Goal: Task Accomplishment & Management: Manage account settings

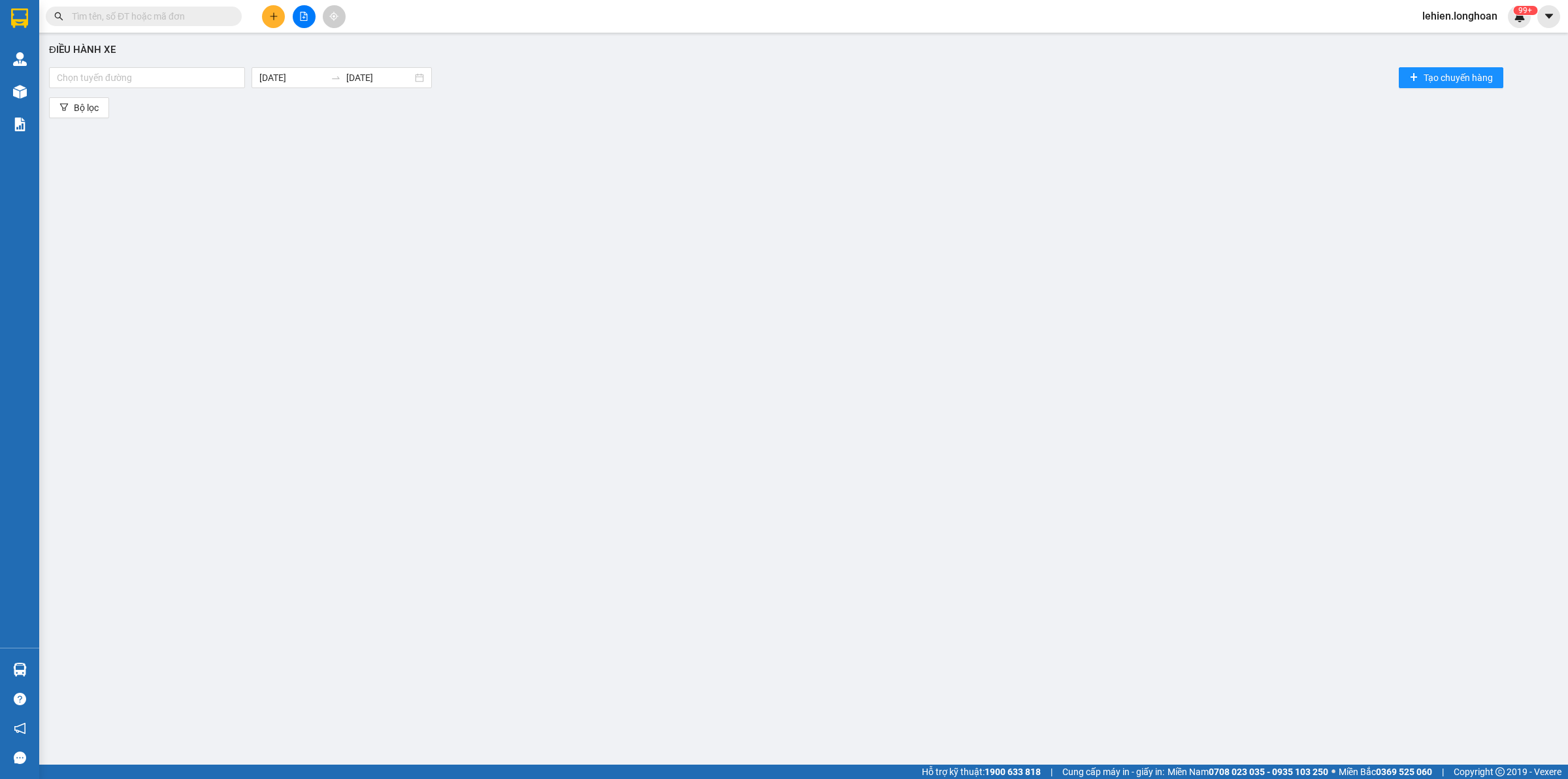
click at [183, 18] on input "text" at bounding box center [148, 16] width 154 height 14
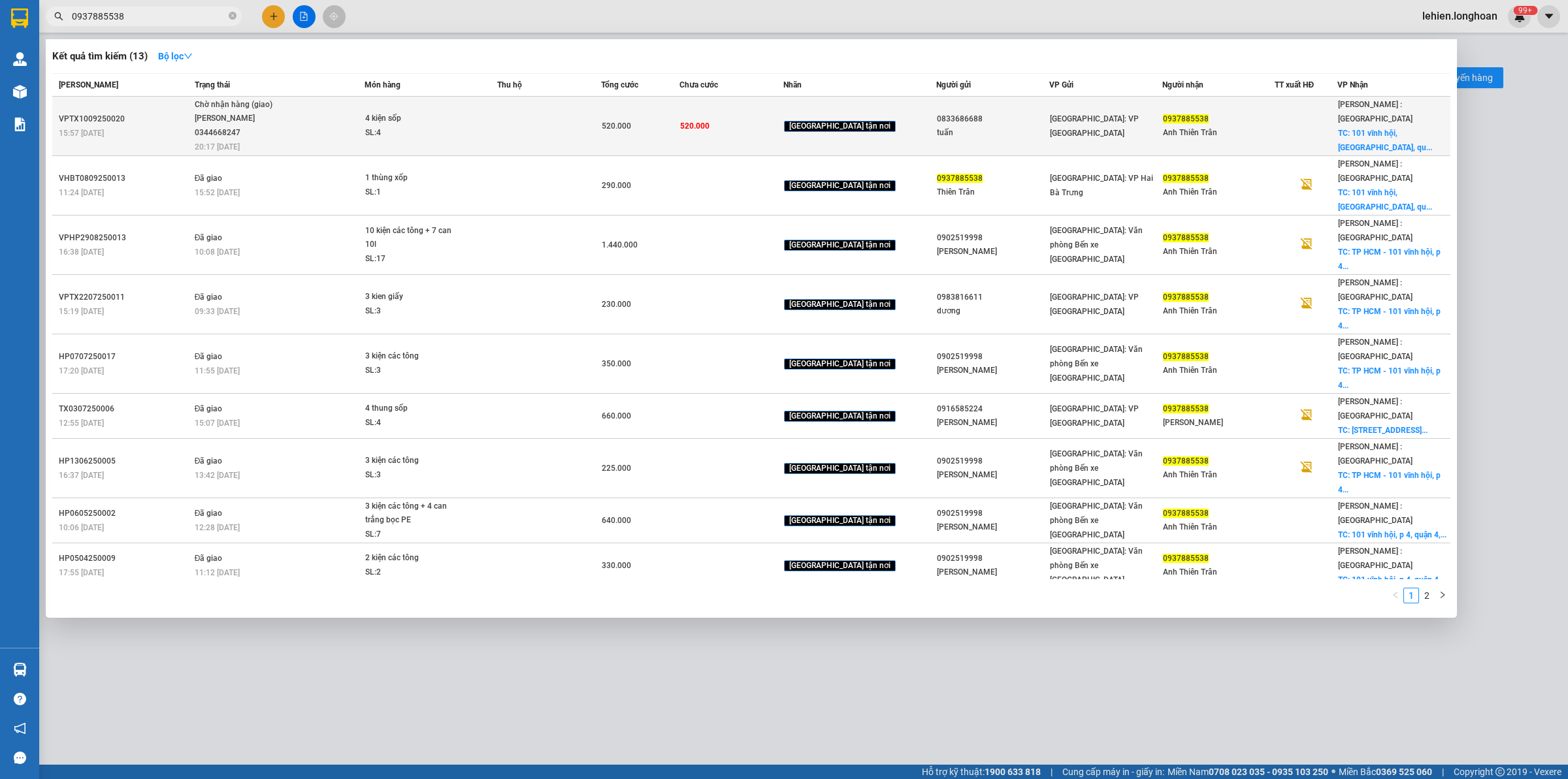
type input "0937885538"
click at [269, 106] on div "Chờ nhận hàng (giao)" at bounding box center [244, 105] width 98 height 14
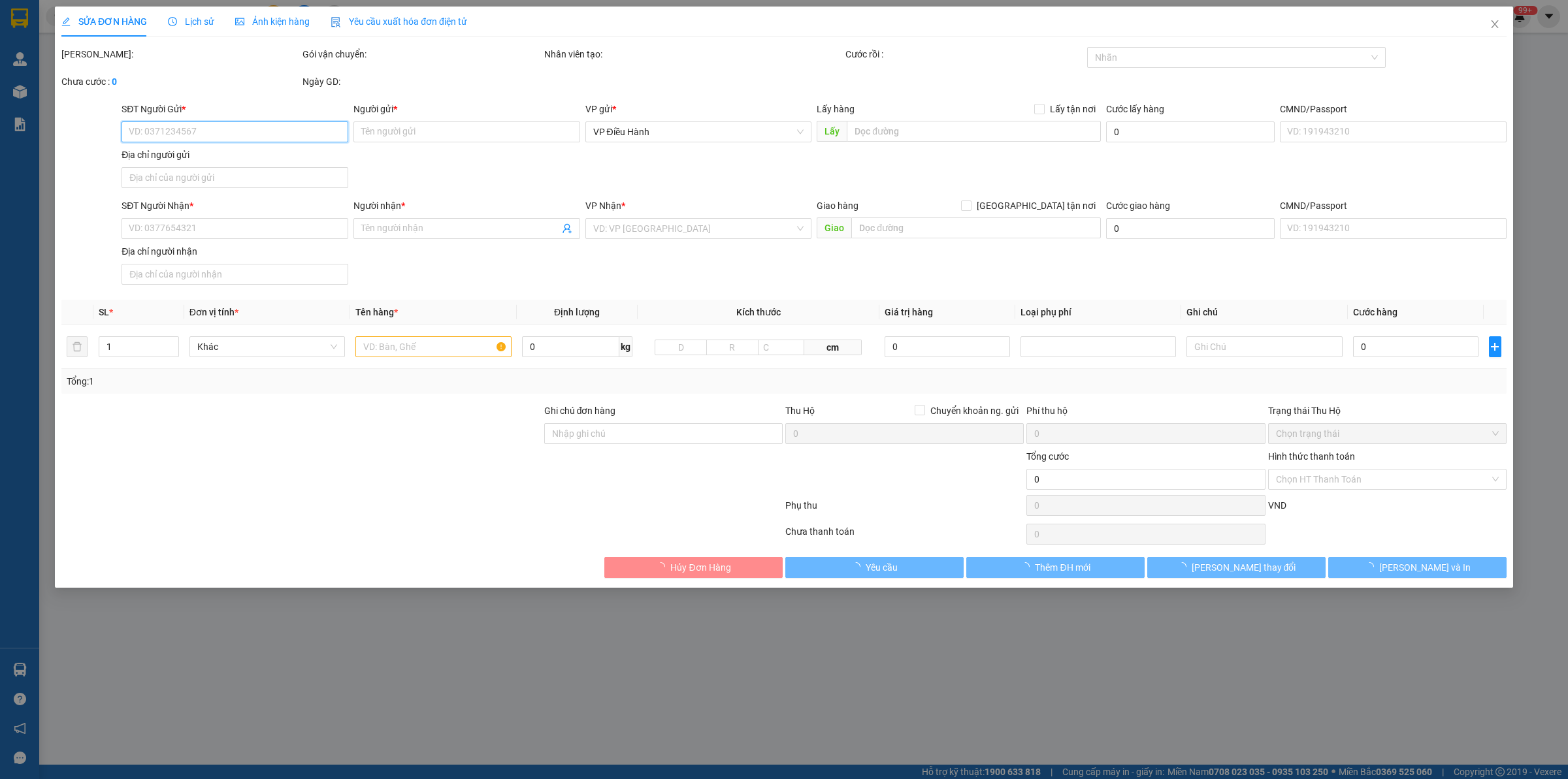
type input "0833686688"
type input "tuấn"
type input "0937885538"
type input "Anh Thiên Trân"
checkbox input "true"
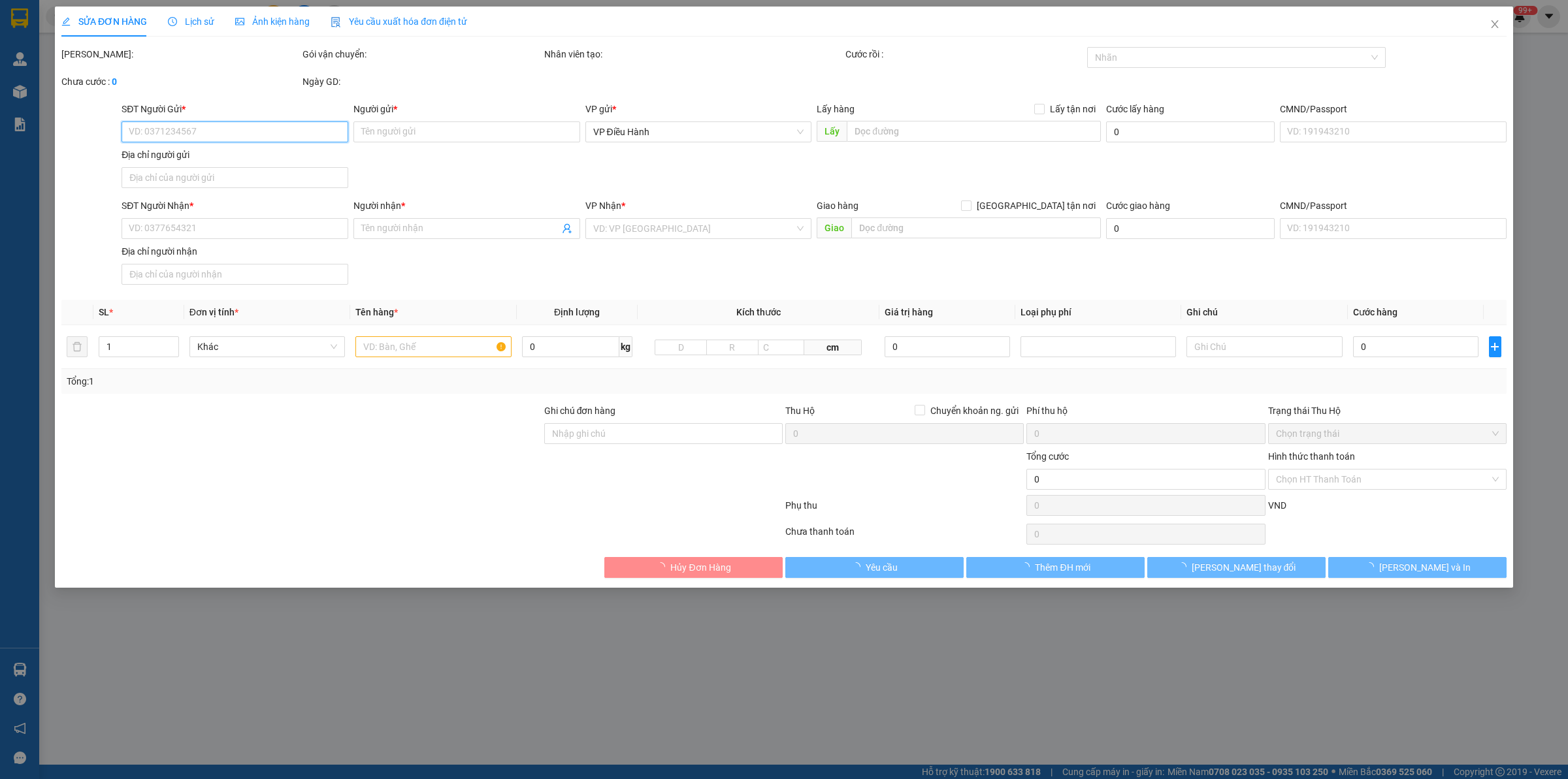
type input "[STREET_ADDRESS], hcm"
type input "520.000"
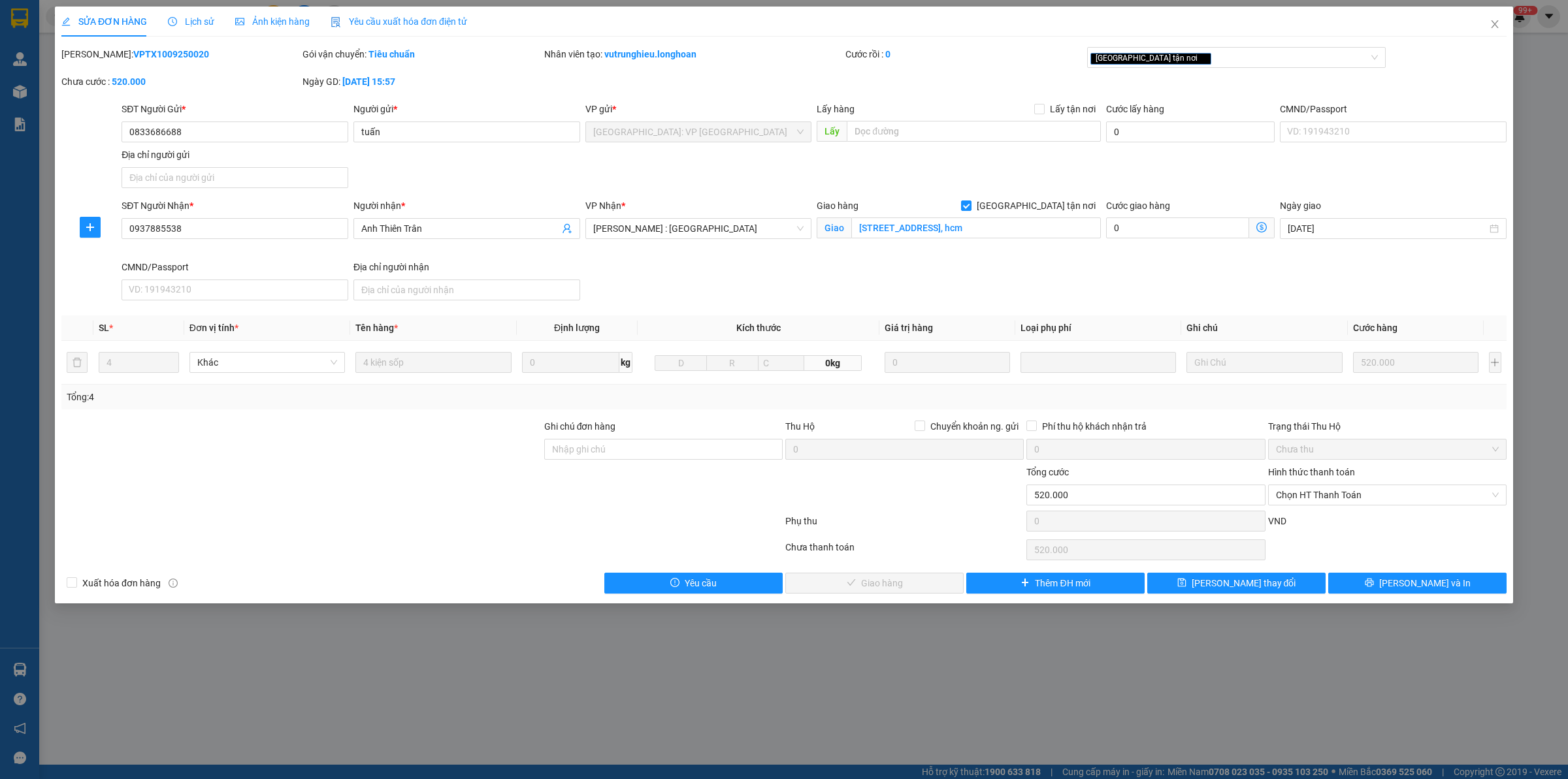
click at [200, 17] on span "Lịch sử" at bounding box center [192, 22] width 47 height 11
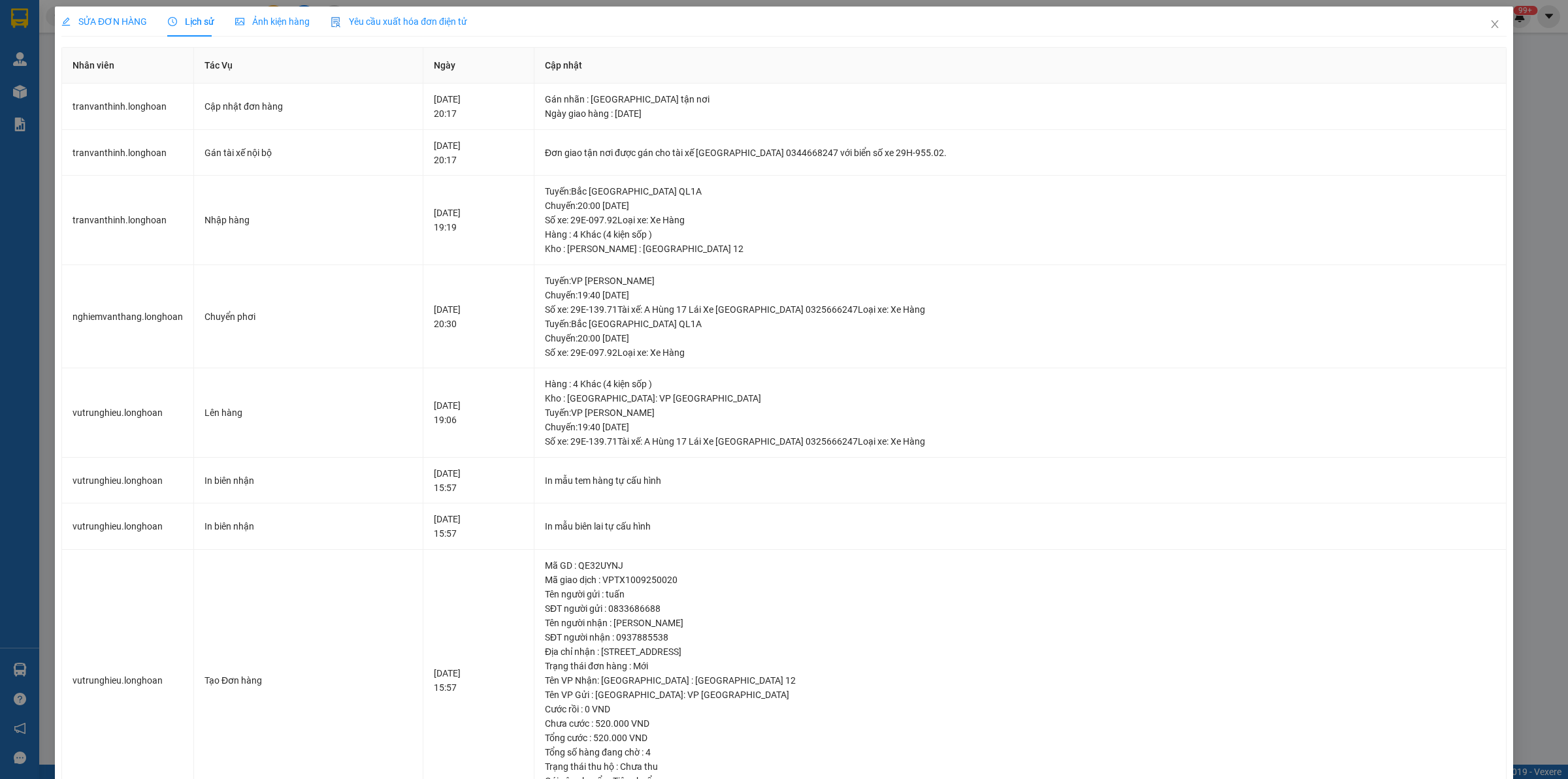
click at [132, 22] on span "SỬA ĐƠN HÀNG" at bounding box center [104, 22] width 86 height 11
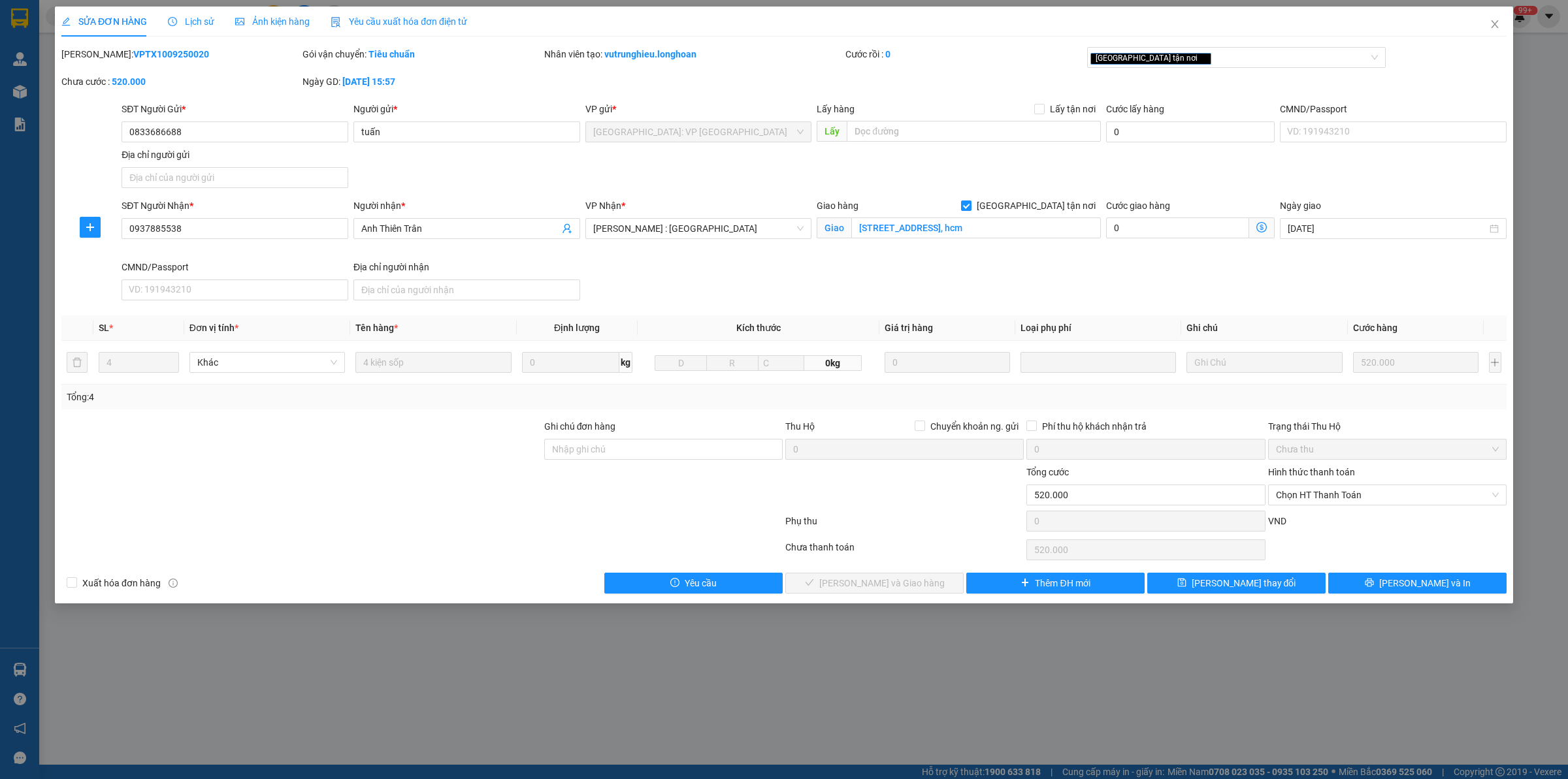
click at [183, 21] on span "Lịch sử" at bounding box center [192, 22] width 47 height 11
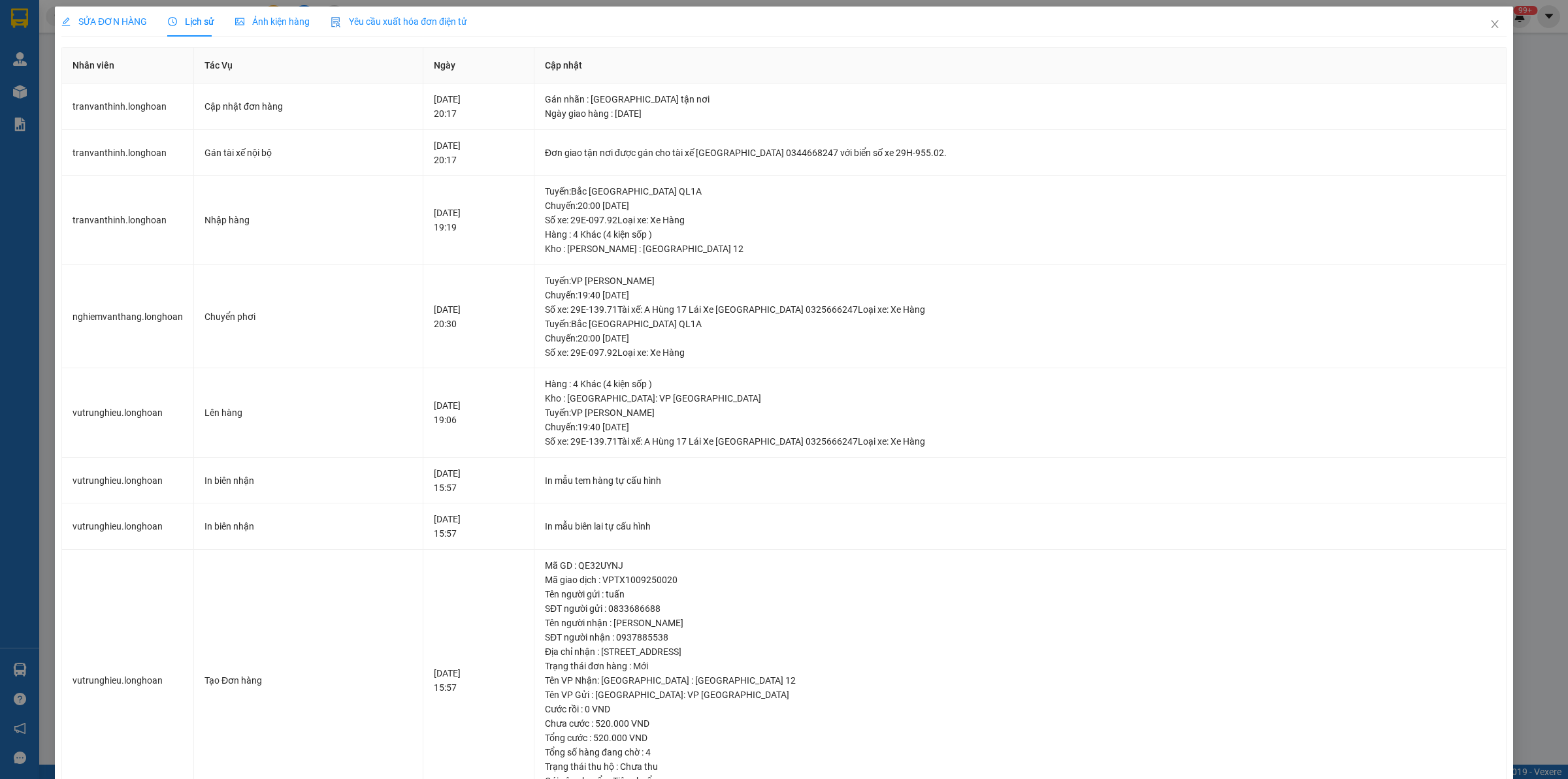
click at [116, 27] on span "SỬA ĐƠN HÀNG" at bounding box center [104, 22] width 86 height 11
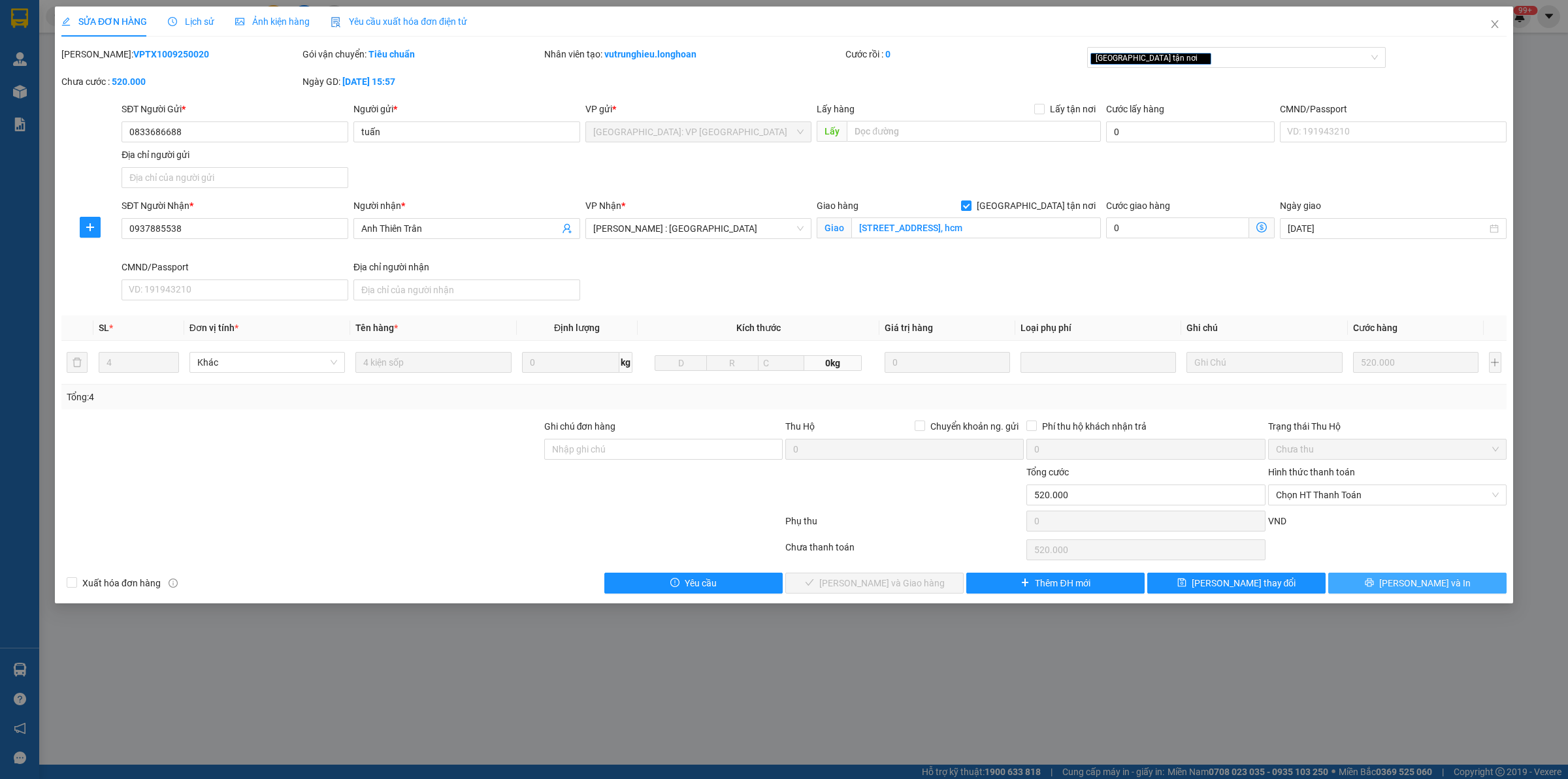
click at [1254, 584] on icon "printer" at bounding box center [1369, 582] width 9 height 9
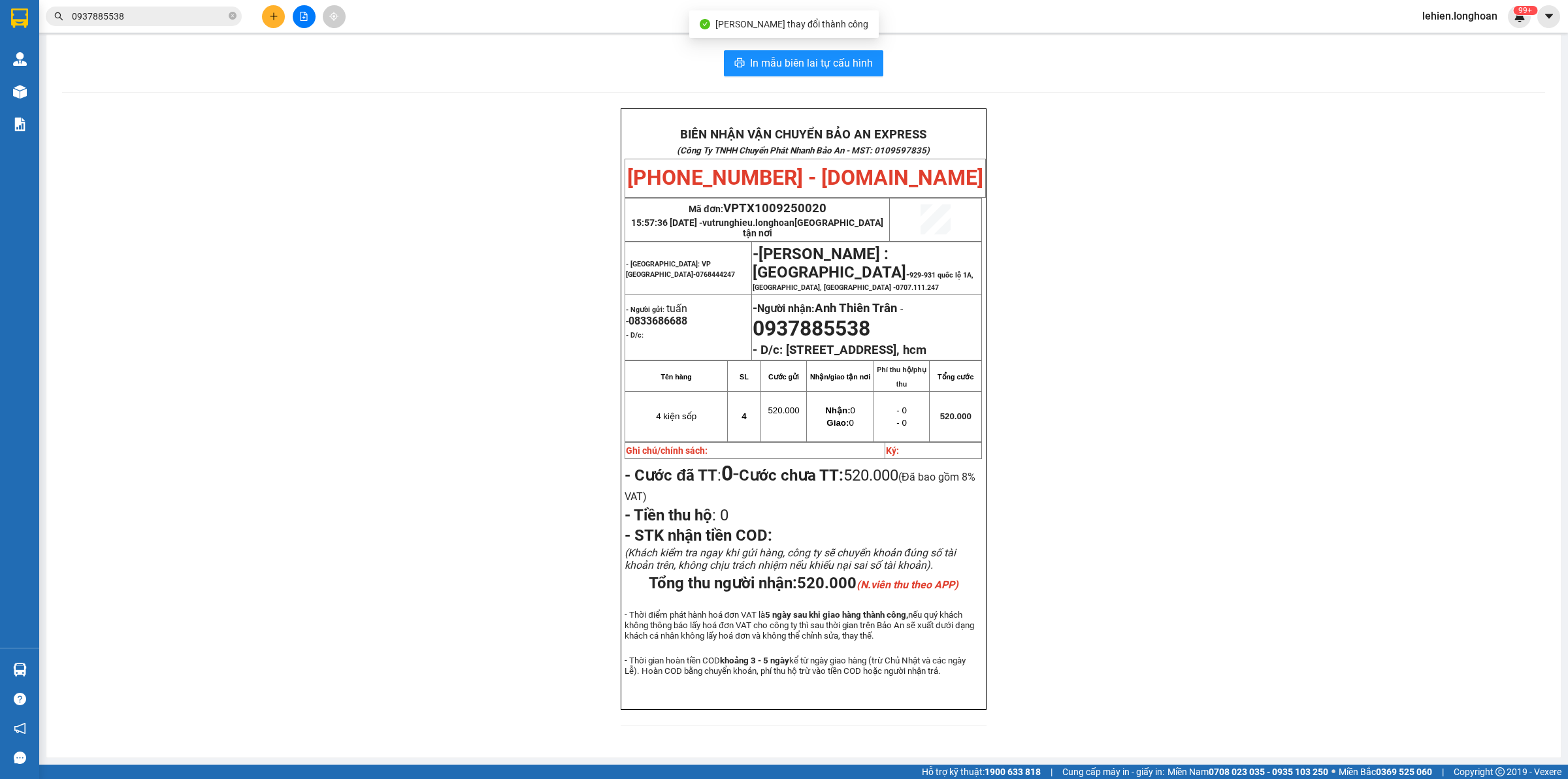
scroll to position [37, 0]
click at [232, 11] on span at bounding box center [232, 17] width 7 height 12
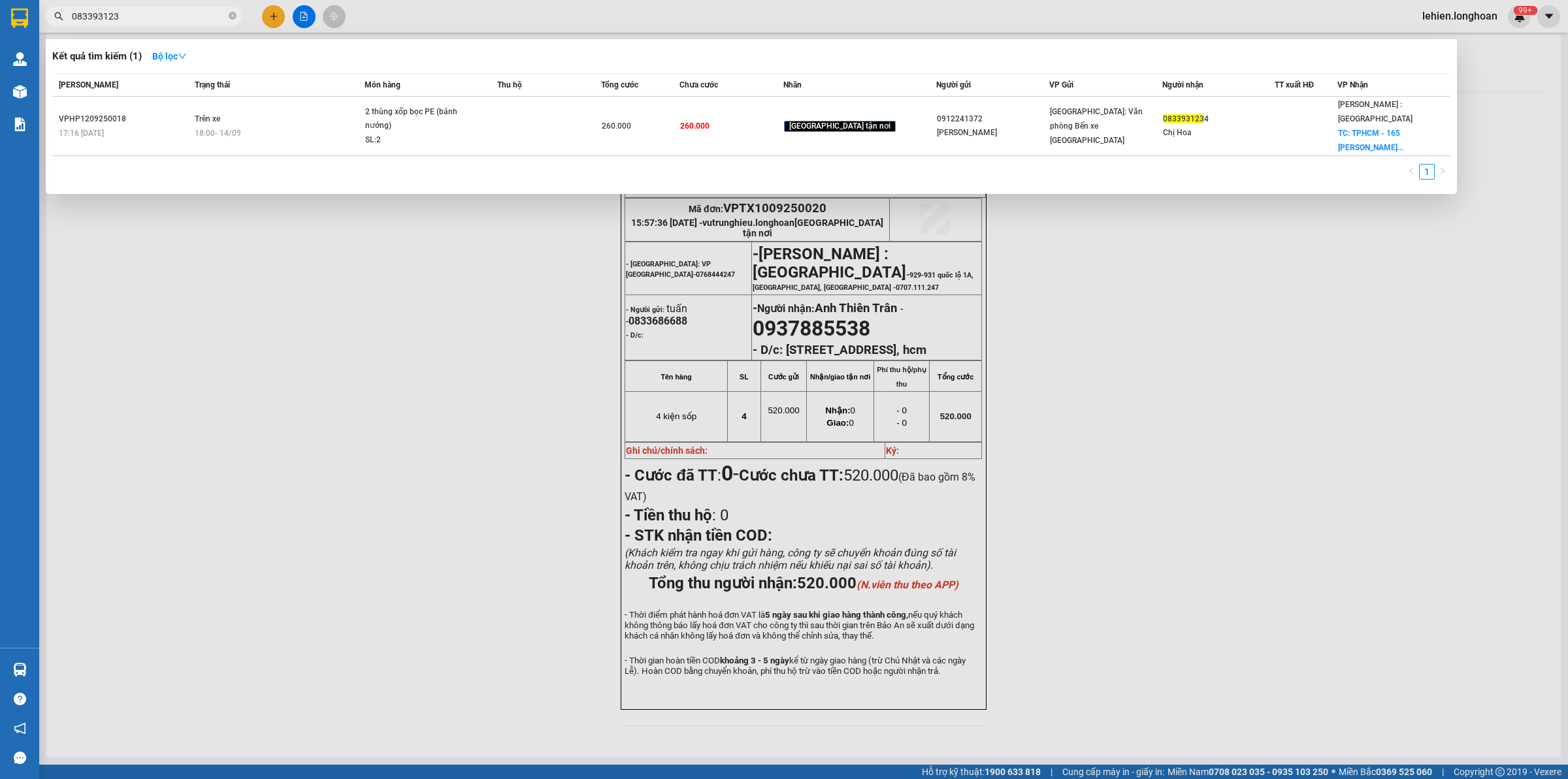
type input "083393123"
click at [336, 81] on div "Trạng thái" at bounding box center [280, 84] width 170 height 14
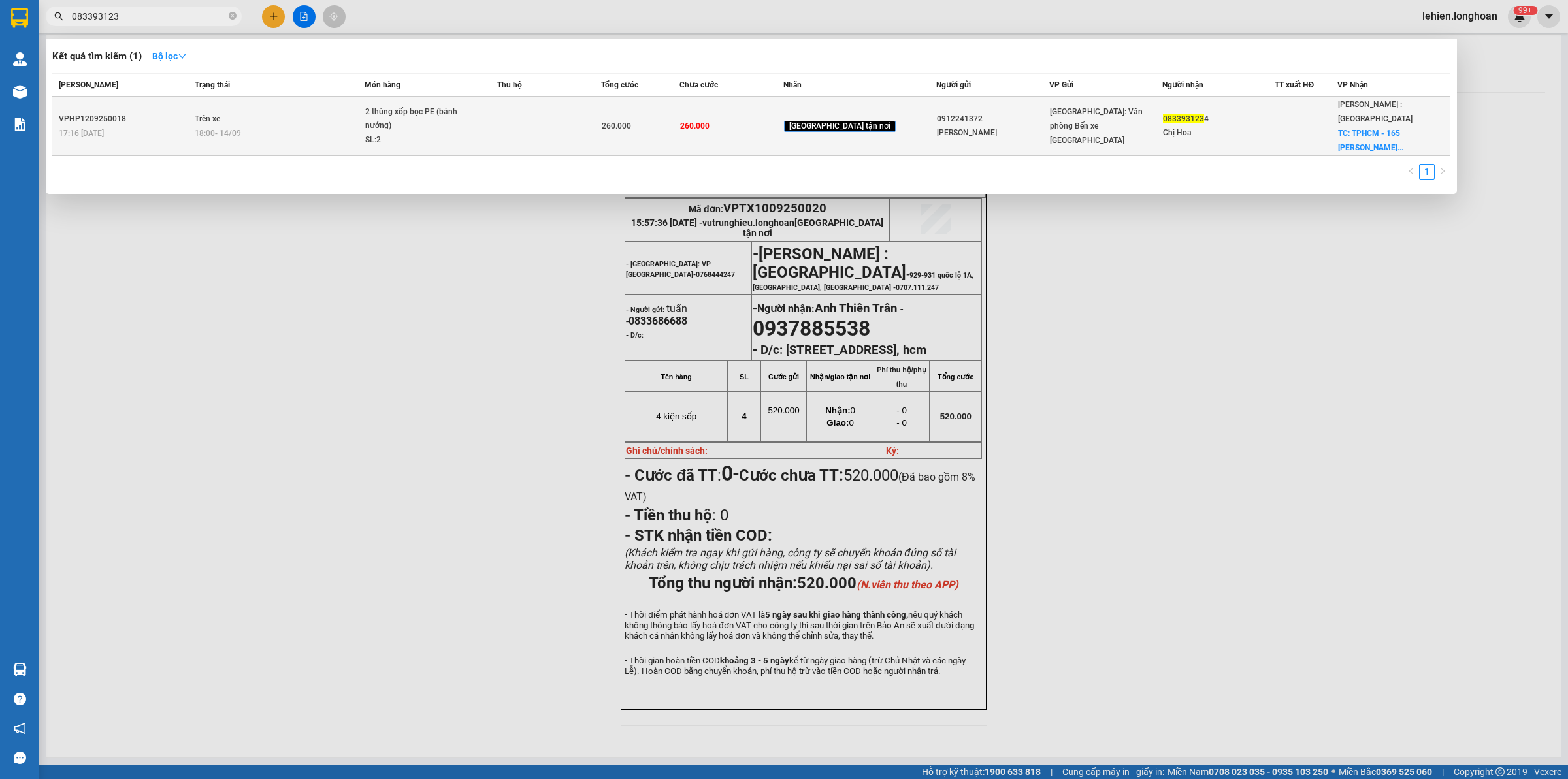
click at [335, 114] on td "Trên xe 18:00 [DATE]" at bounding box center [278, 126] width 174 height 59
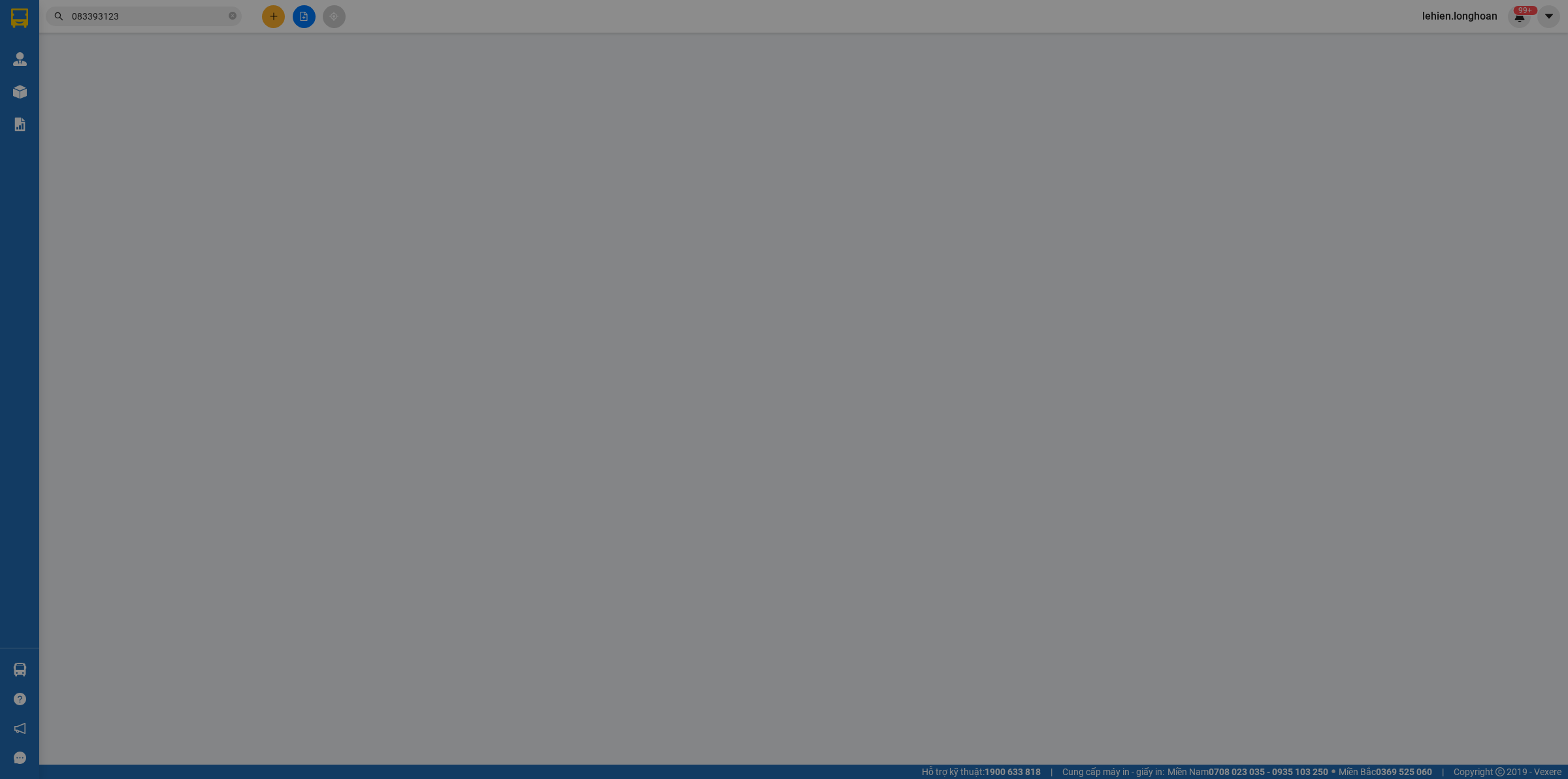
type input "0912241372"
type input "[PERSON_NAME]"
type input "0833931234"
type input "Chị Hoa"
checkbox input "true"
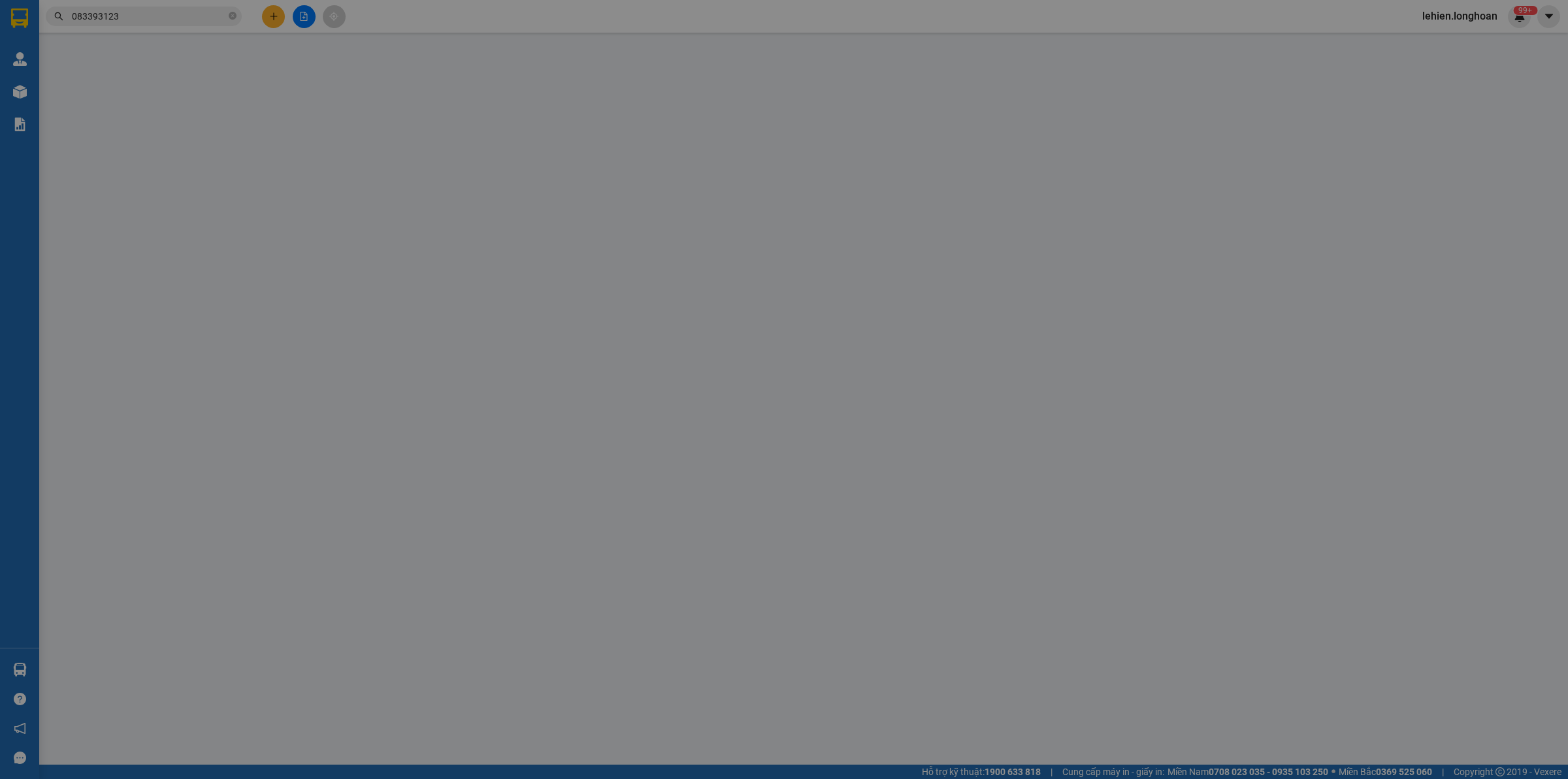
type input "TPHCM - 165 [PERSON_NAME], [GEOGRAPHIC_DATA], xã [GEOGRAPHIC_DATA], [GEOGRAPHIC…"
type input "nhận nguyên kiện giao nguyên kiện - Bể vỡ không đền"
type input "260.000"
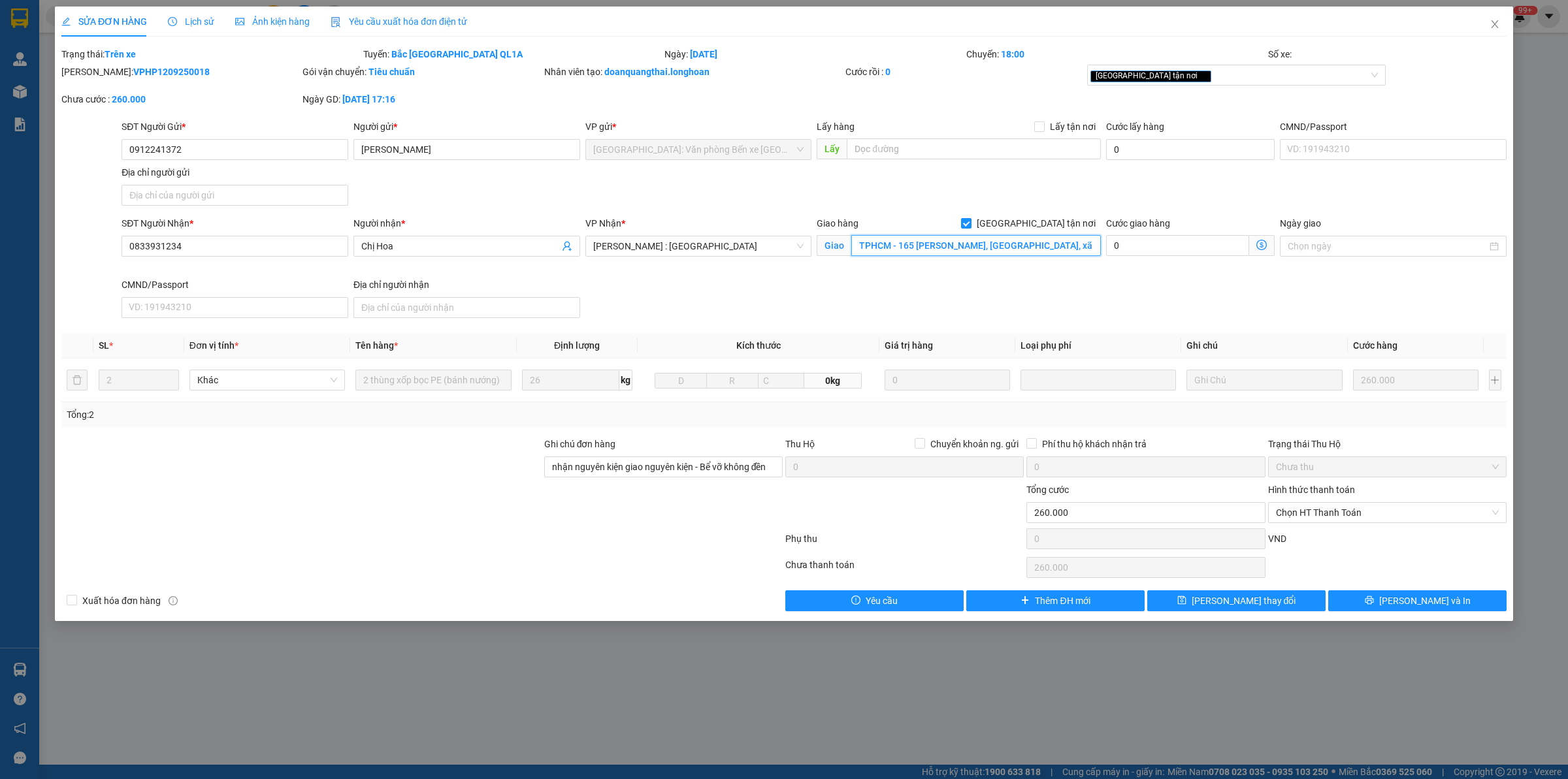
click at [988, 249] on input "TPHCM - 165 [PERSON_NAME], [GEOGRAPHIC_DATA], xã [GEOGRAPHIC_DATA], [GEOGRAPHIC…" at bounding box center [976, 245] width 250 height 21
click at [1038, 250] on input "TPHCM - 165 [PERSON_NAME], [GEOGRAPHIC_DATA], xã [GEOGRAPHIC_DATA], [GEOGRAPHIC…" at bounding box center [976, 245] width 250 height 21
click at [199, 28] on div "Lịch sử" at bounding box center [192, 21] width 47 height 14
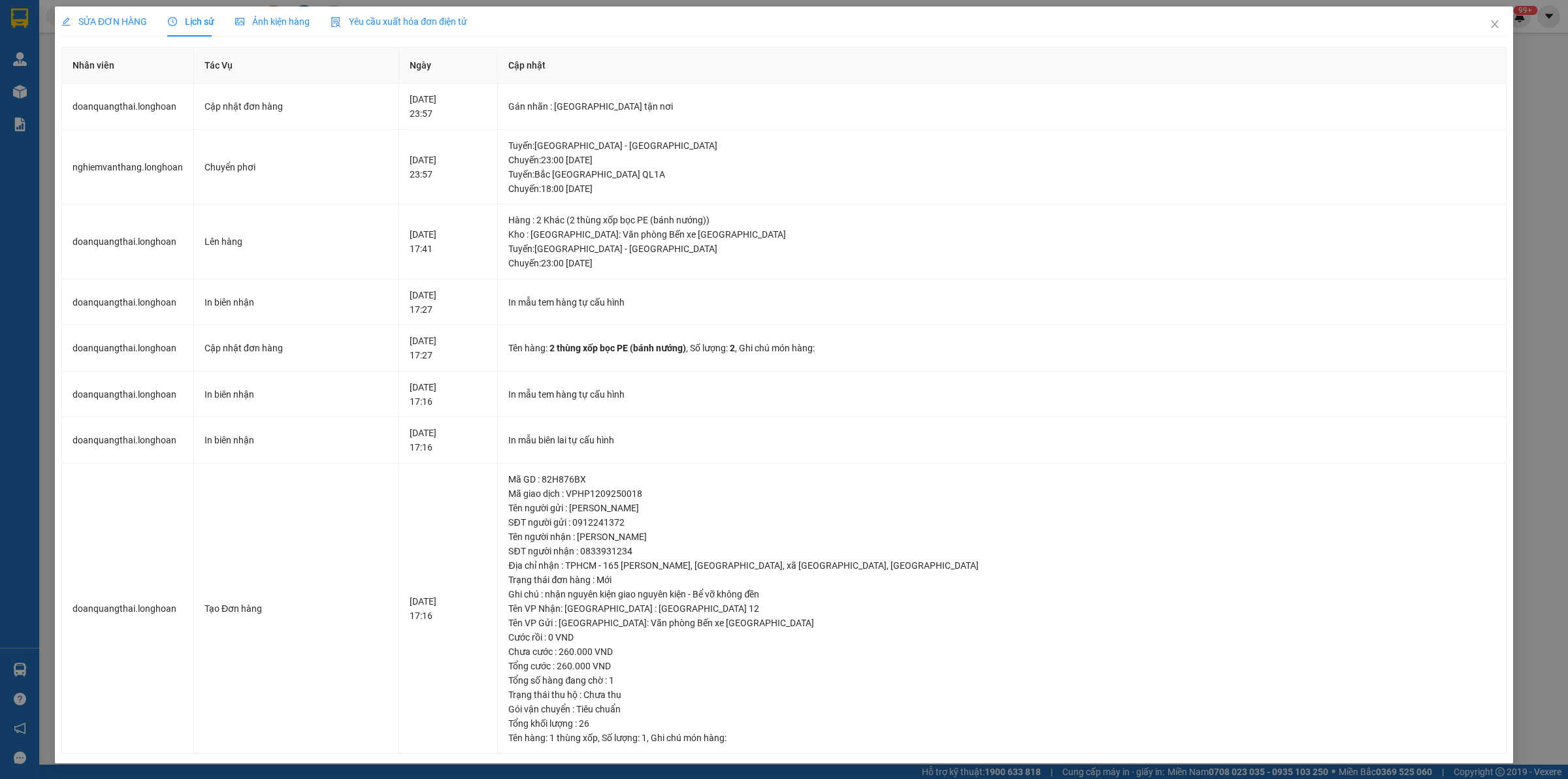
click at [112, 22] on span "SỬA ĐƠN HÀNG" at bounding box center [104, 22] width 86 height 11
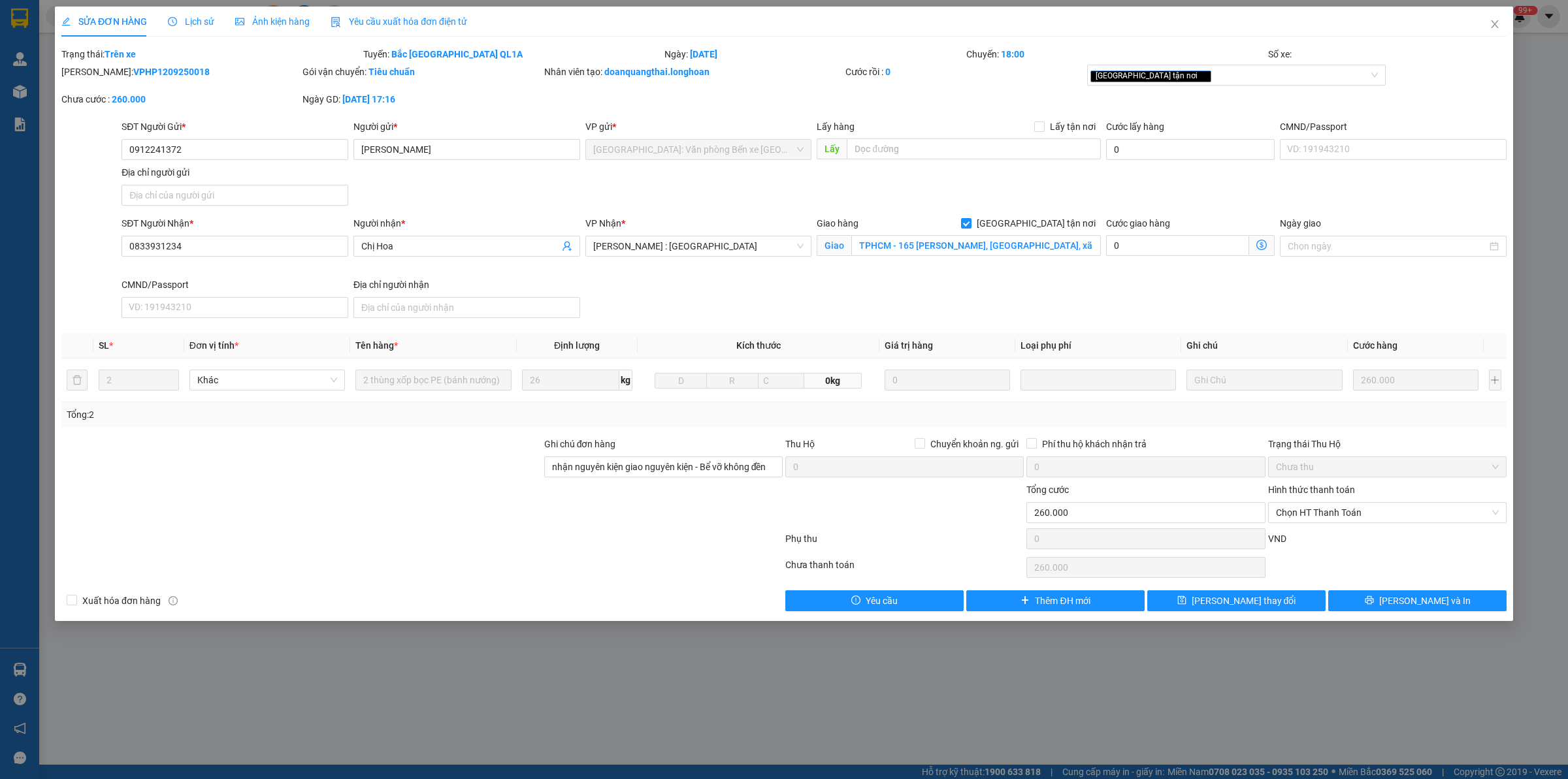
click at [185, 25] on span "Lịch sử" at bounding box center [192, 22] width 47 height 11
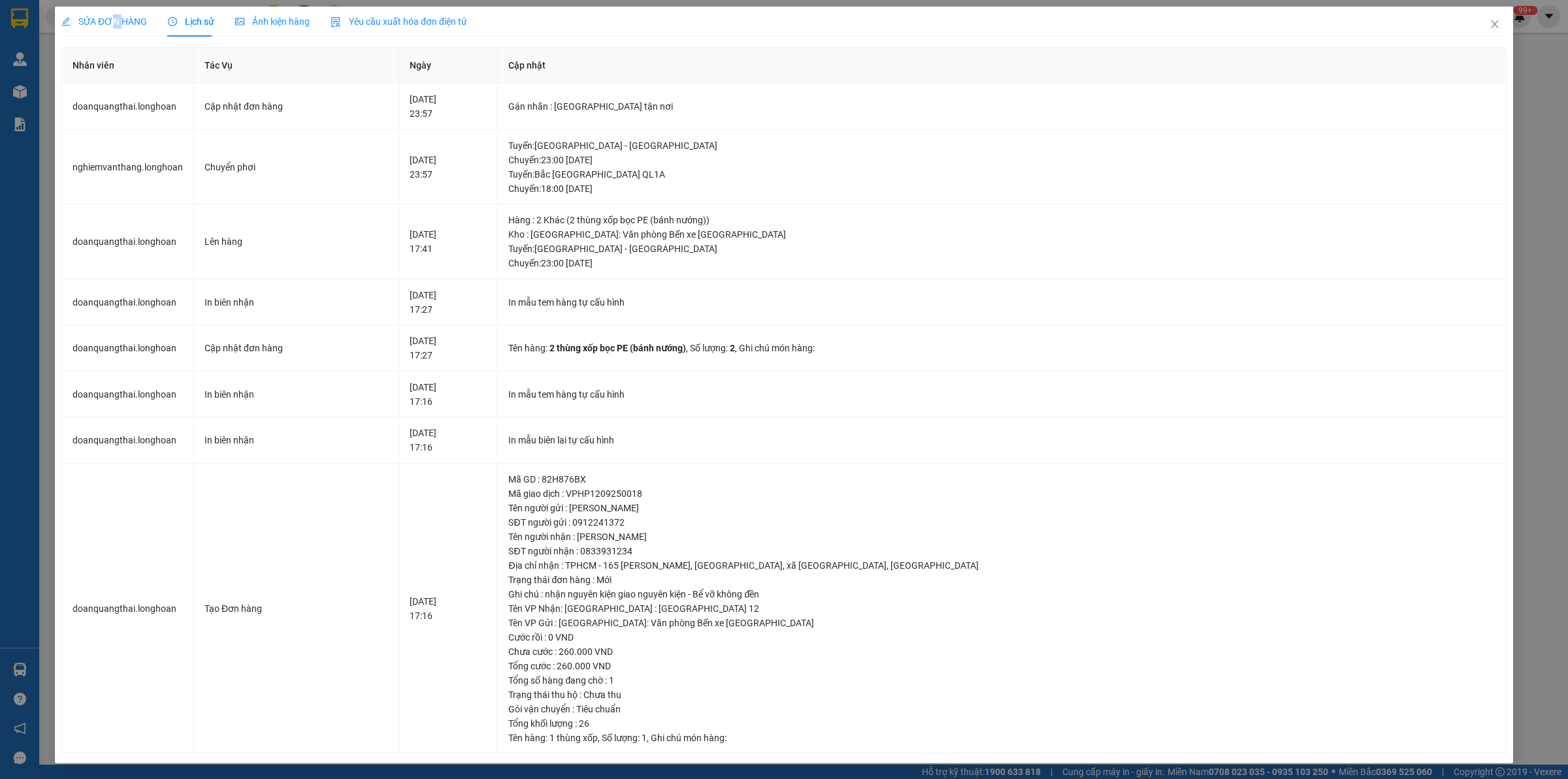
drag, startPoint x: 119, startPoint y: 17, endPoint x: 112, endPoint y: 18, distance: 7.1
click at [112, 18] on span "SỬA ĐƠN HÀNG" at bounding box center [104, 22] width 86 height 11
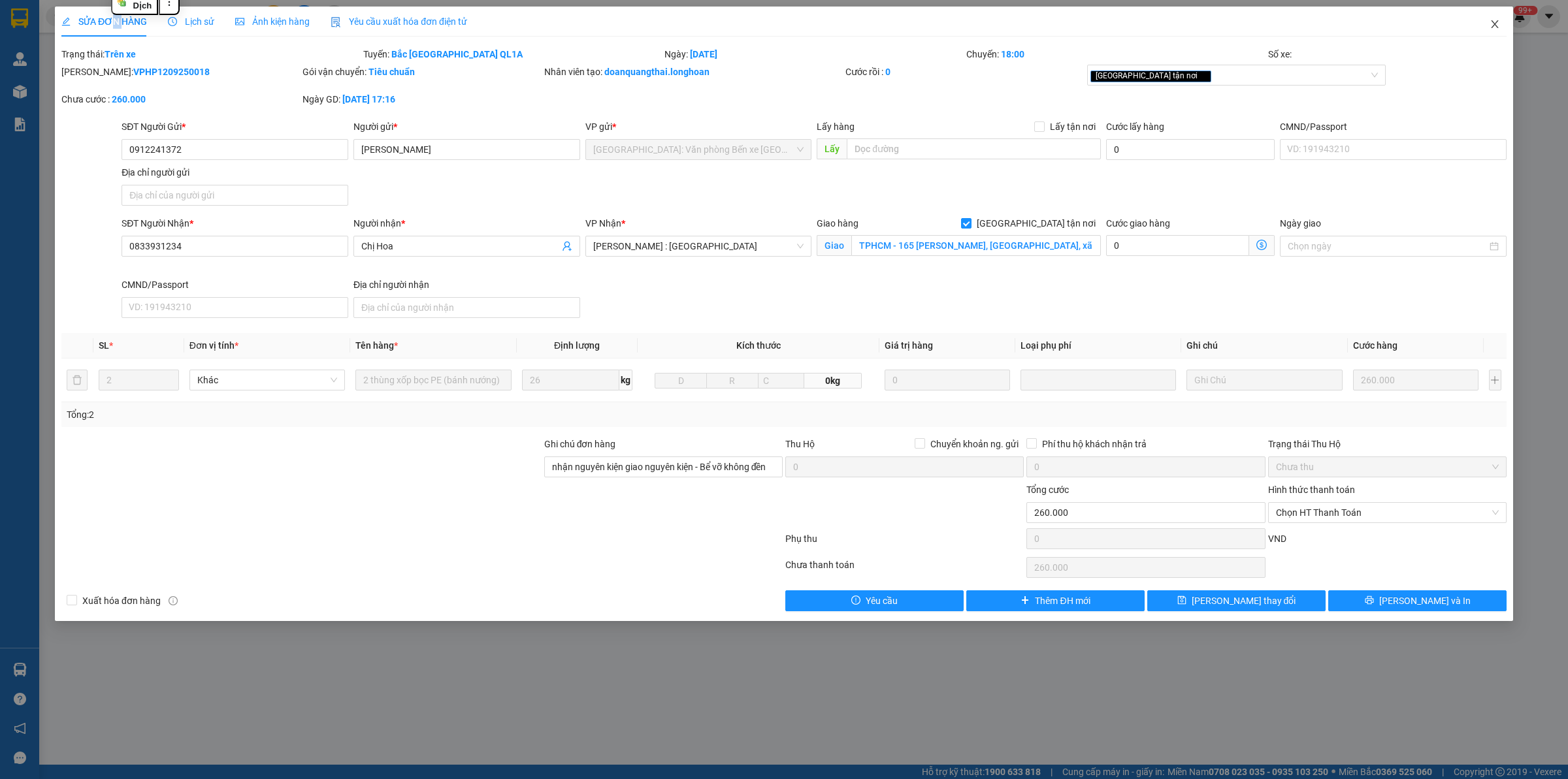
click at [1254, 21] on span "Close" at bounding box center [1495, 25] width 37 height 37
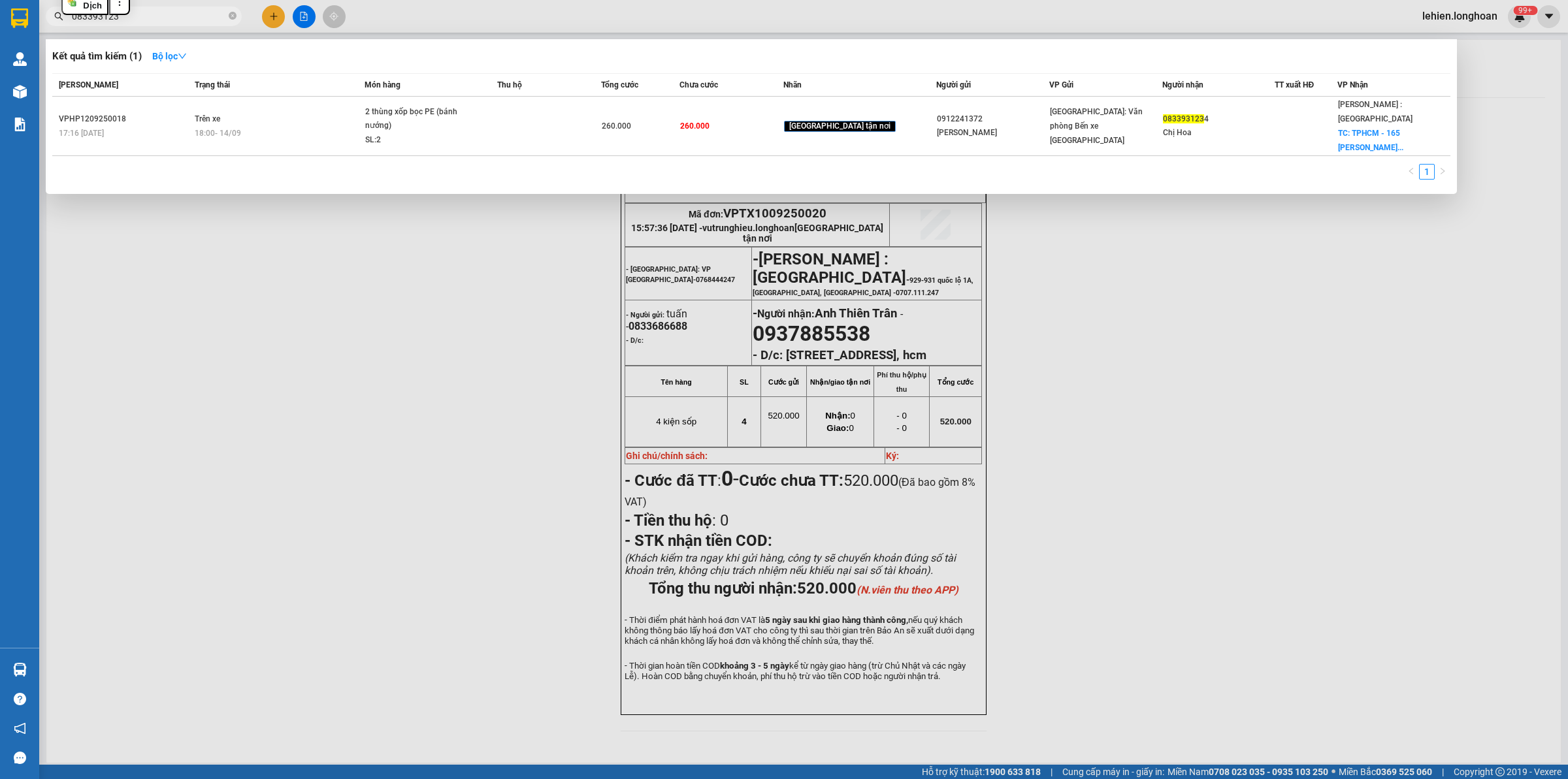
click at [229, 9] on span at bounding box center [232, 16] width 7 height 14
click at [229, 14] on icon "close-circle" at bounding box center [232, 15] width 7 height 7
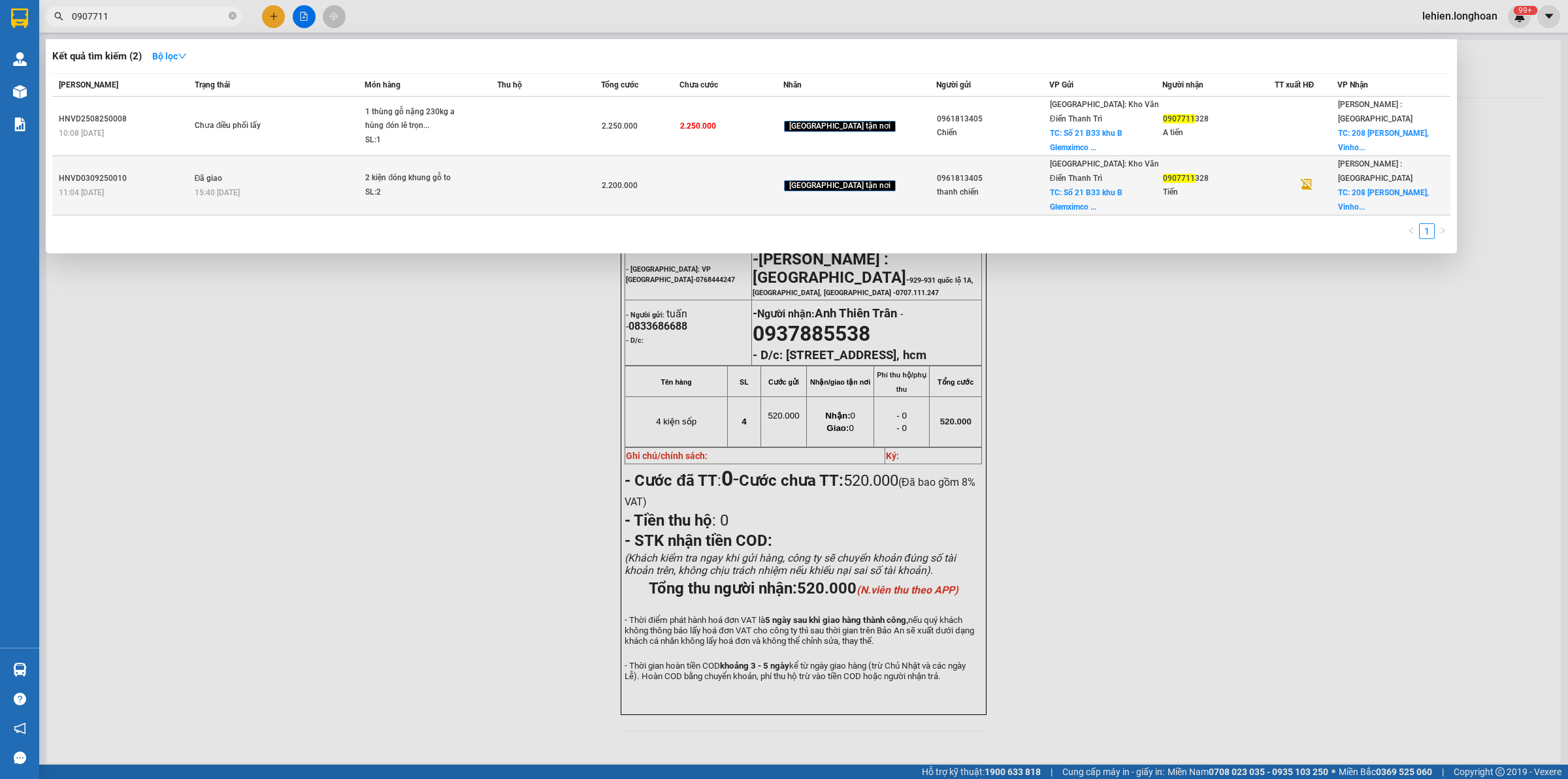
type input "0907711"
click at [463, 186] on div "SL: 2" at bounding box center [415, 192] width 98 height 14
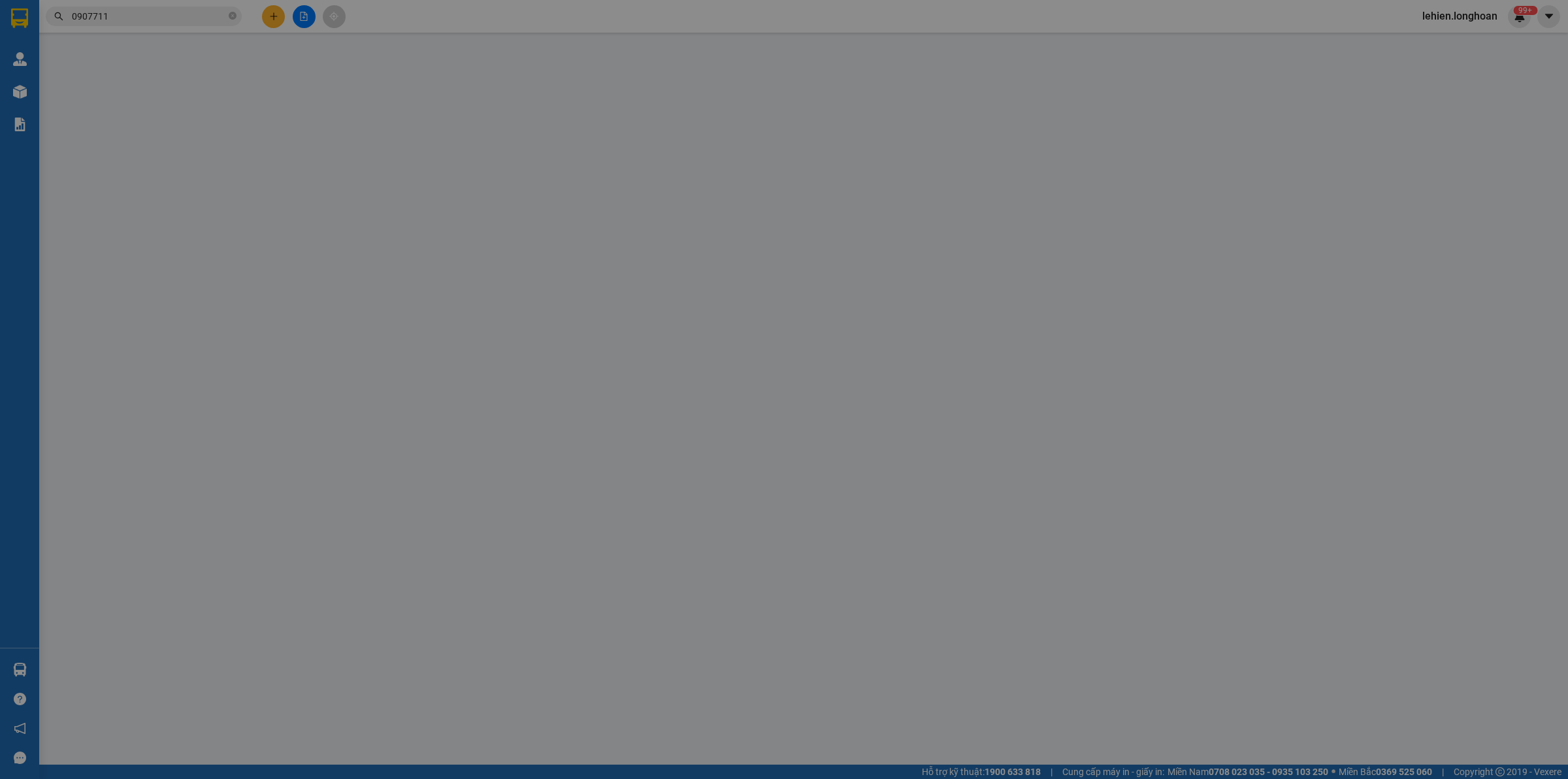
type input "0961813405"
type input "thanh chiến"
checkbox input "true"
type input "Số 21 B33 khu B Glemximco [PERSON_NAME]"
type input "200.000"
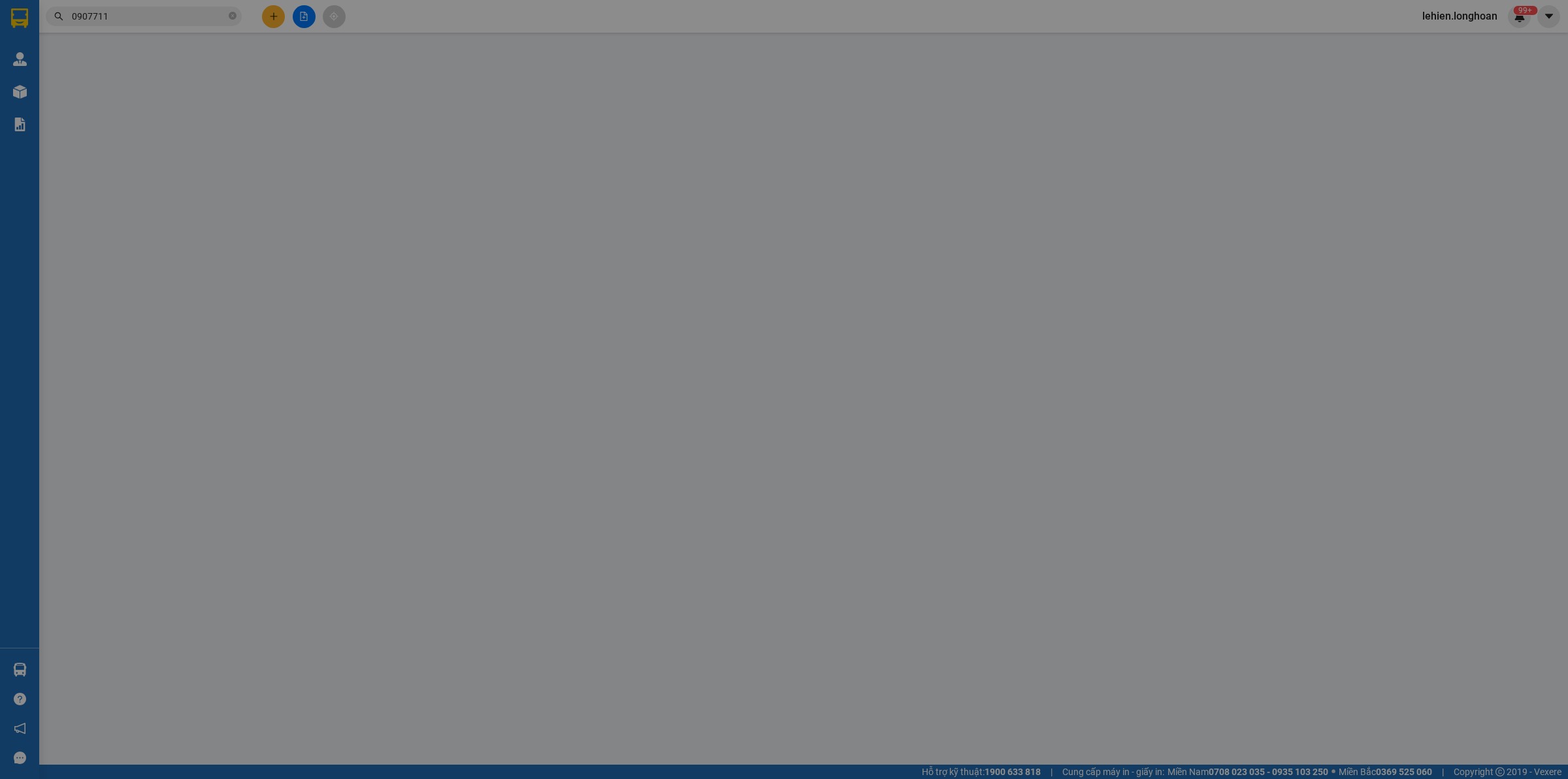
type input "0907711328"
type input "Tiến"
checkbox input "true"
type input "[STREET_ADDRESS][PERSON_NAME]"
type input "KHÁCH RA KHO LẤY HỖ TRỢ 200K"
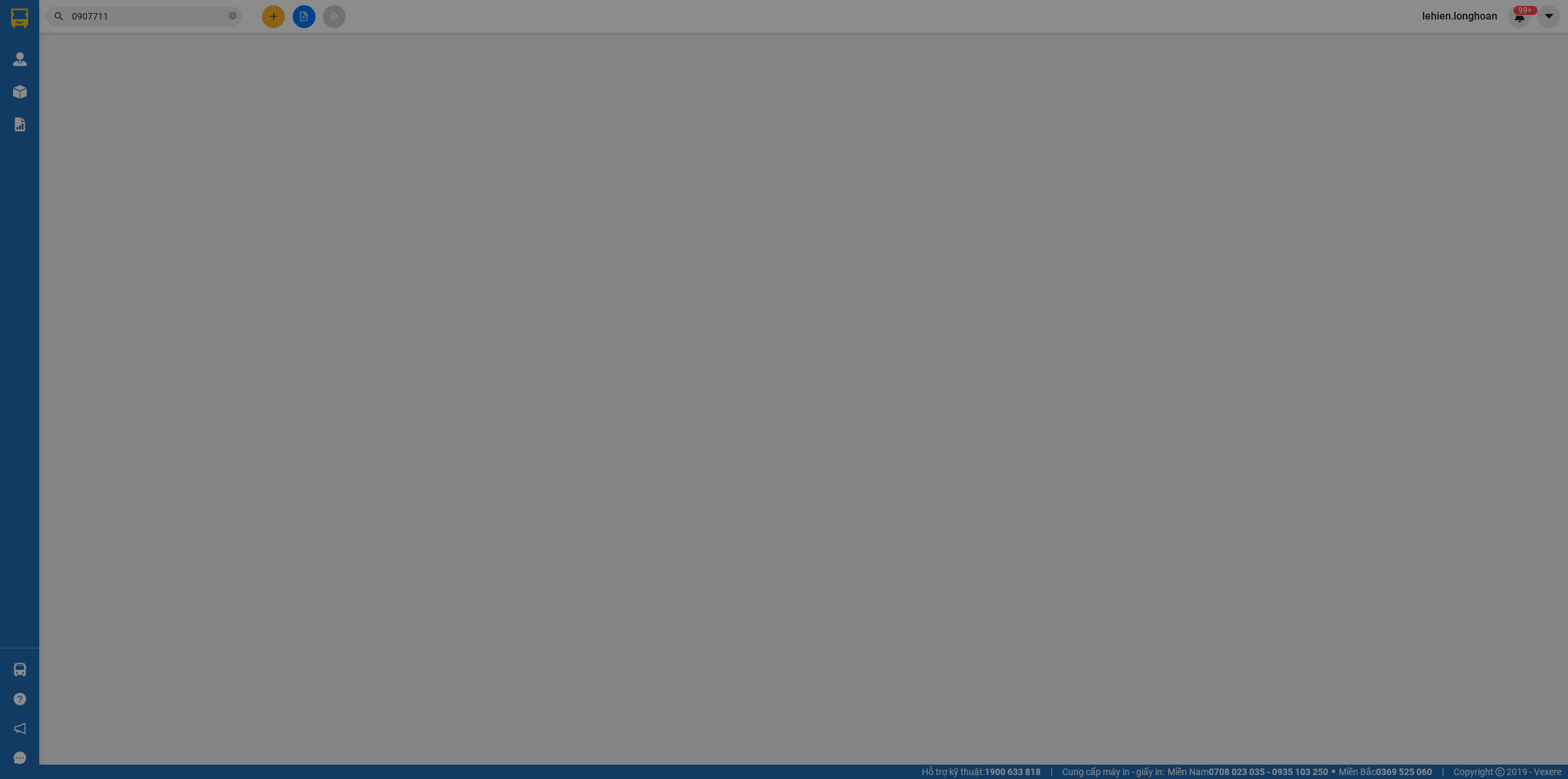
type input "2.200.000"
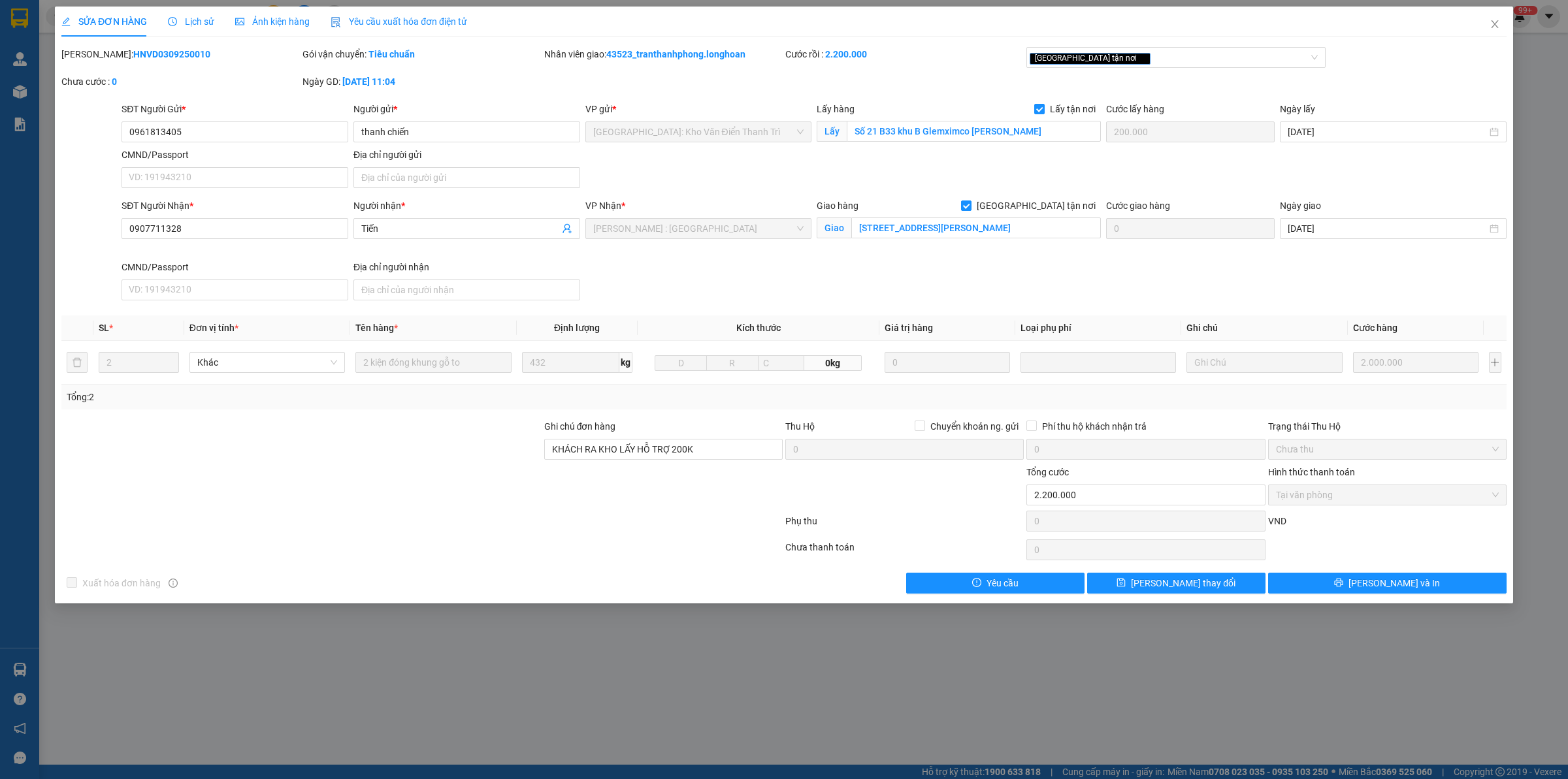
click at [142, 52] on b "HNVD0309250010" at bounding box center [172, 54] width 77 height 11
copy b "HNVD0309250010"
click at [258, 122] on input "0961813405" at bounding box center [235, 131] width 226 height 21
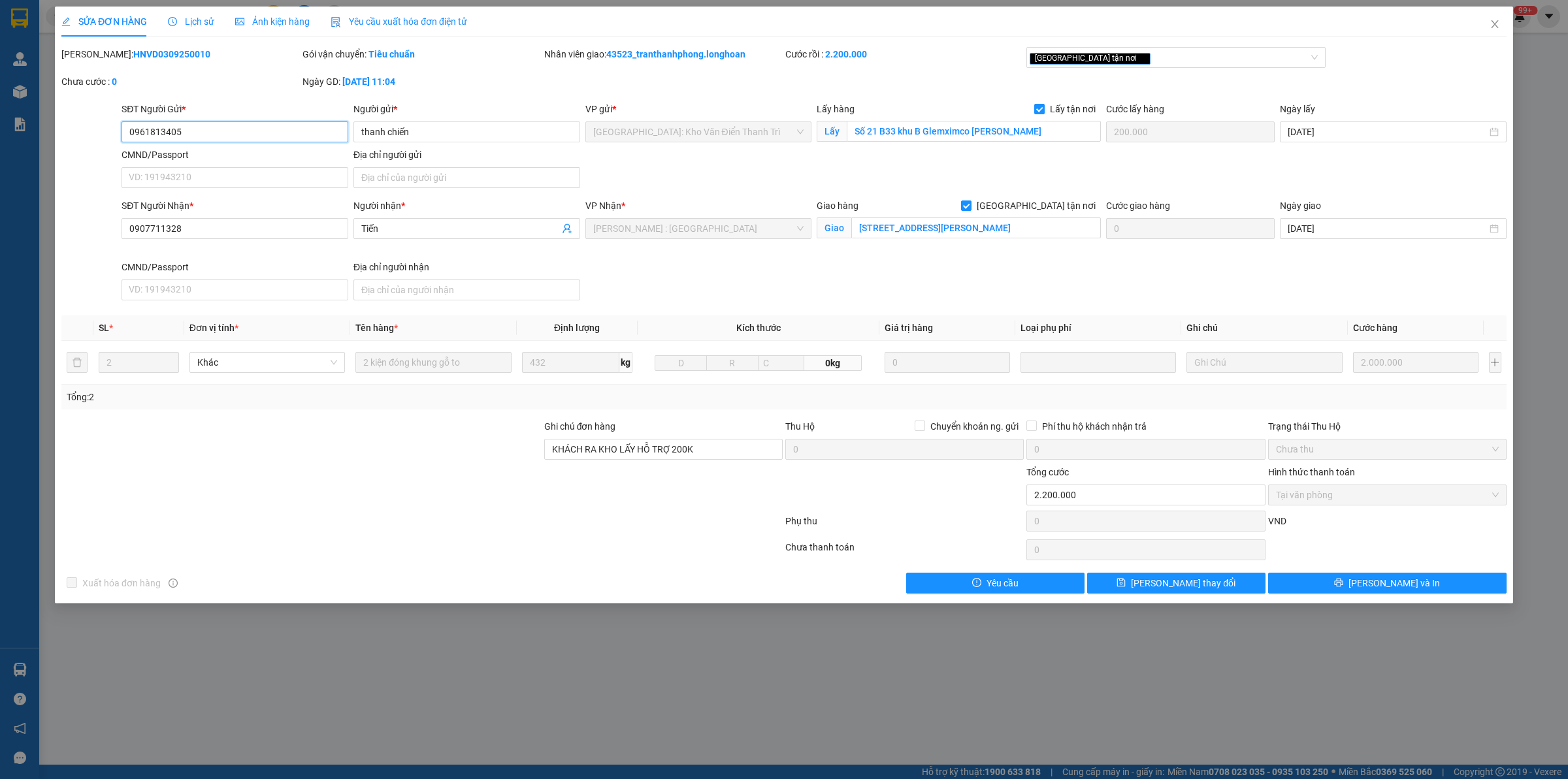
click at [258, 122] on input "0961813405" at bounding box center [235, 131] width 226 height 21
drag, startPoint x: 1505, startPoint y: 24, endPoint x: 426, endPoint y: 37, distance: 1079.1
click at [1254, 24] on span "Close" at bounding box center [1495, 25] width 37 height 37
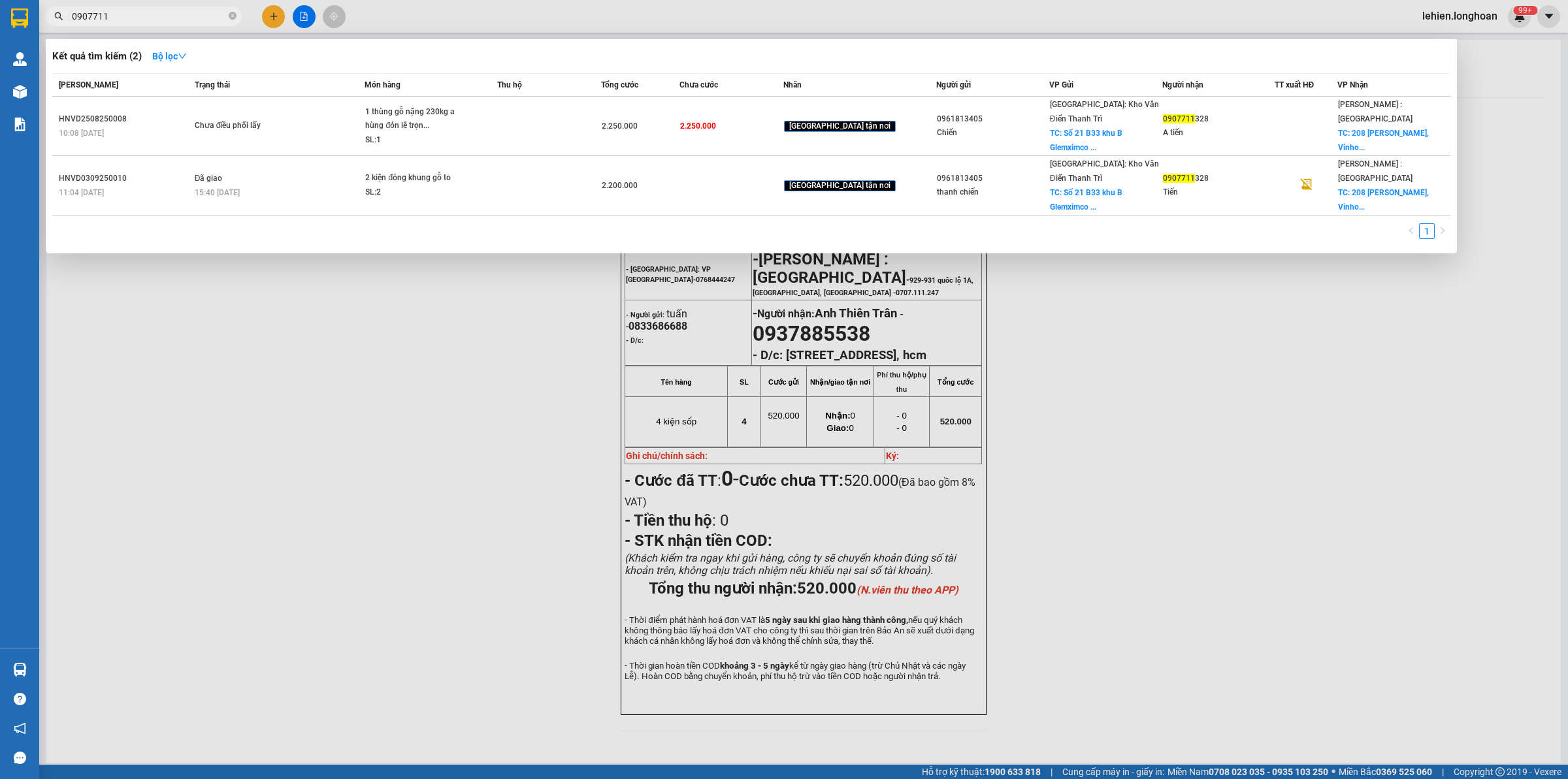
click at [172, 15] on input "0907711" at bounding box center [148, 16] width 154 height 14
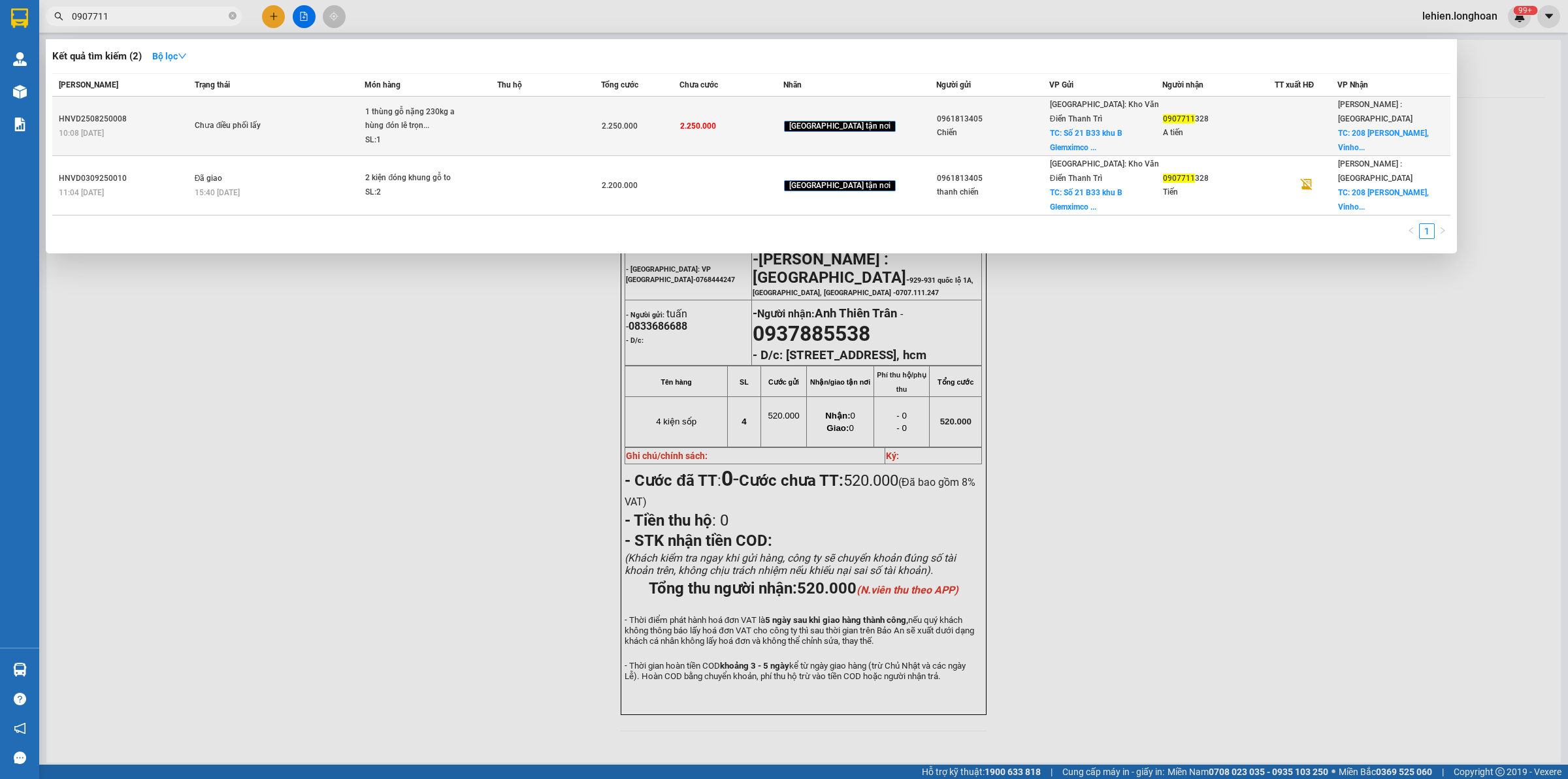
click at [226, 119] on div "Chưa điều phối lấy" at bounding box center [244, 126] width 98 height 14
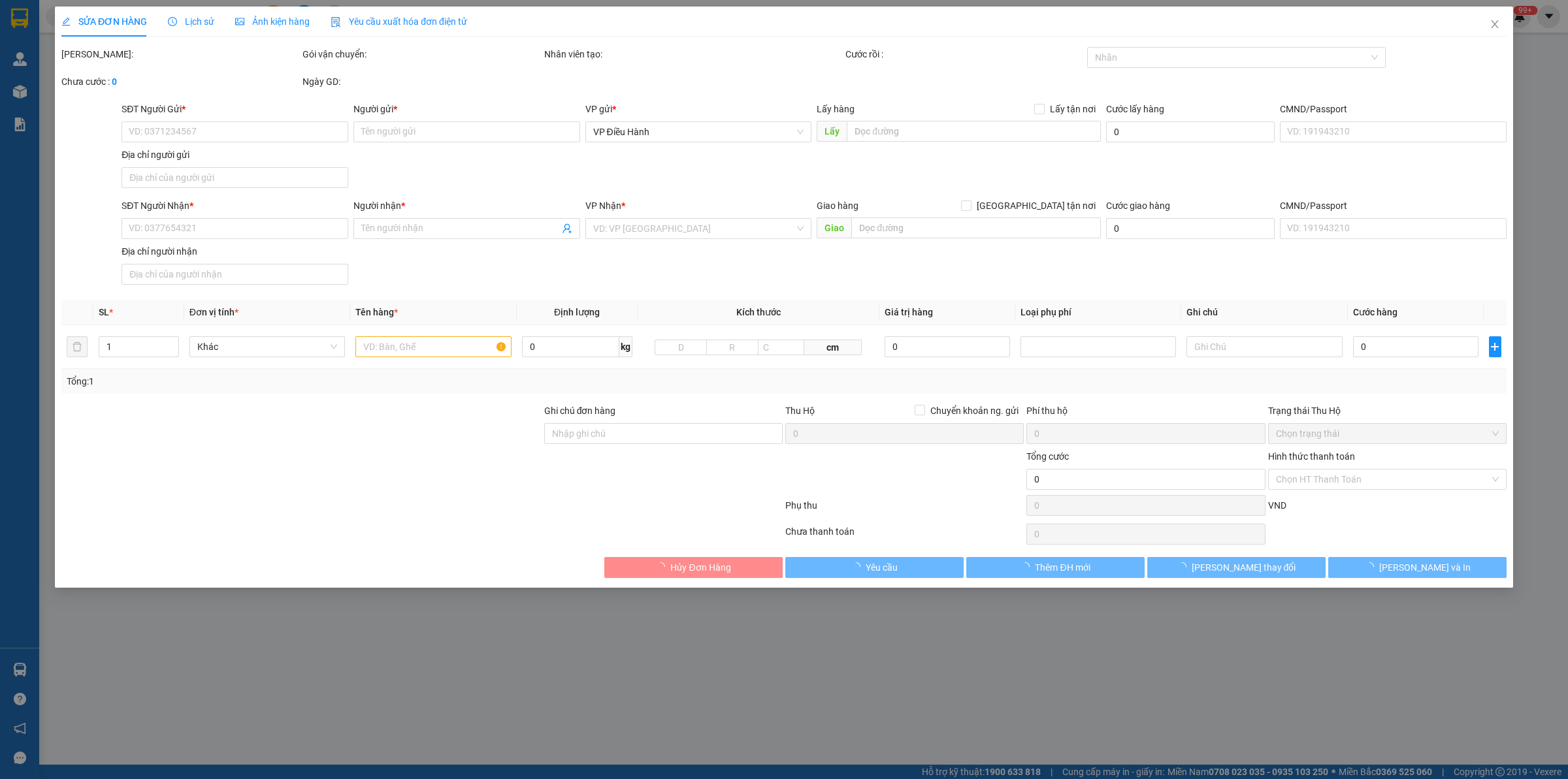
type input "0961813405"
type input "Chiến"
checkbox input "true"
type input "Số 21 B33 khu B Glemximco [PERSON_NAME]"
type input "0907711328"
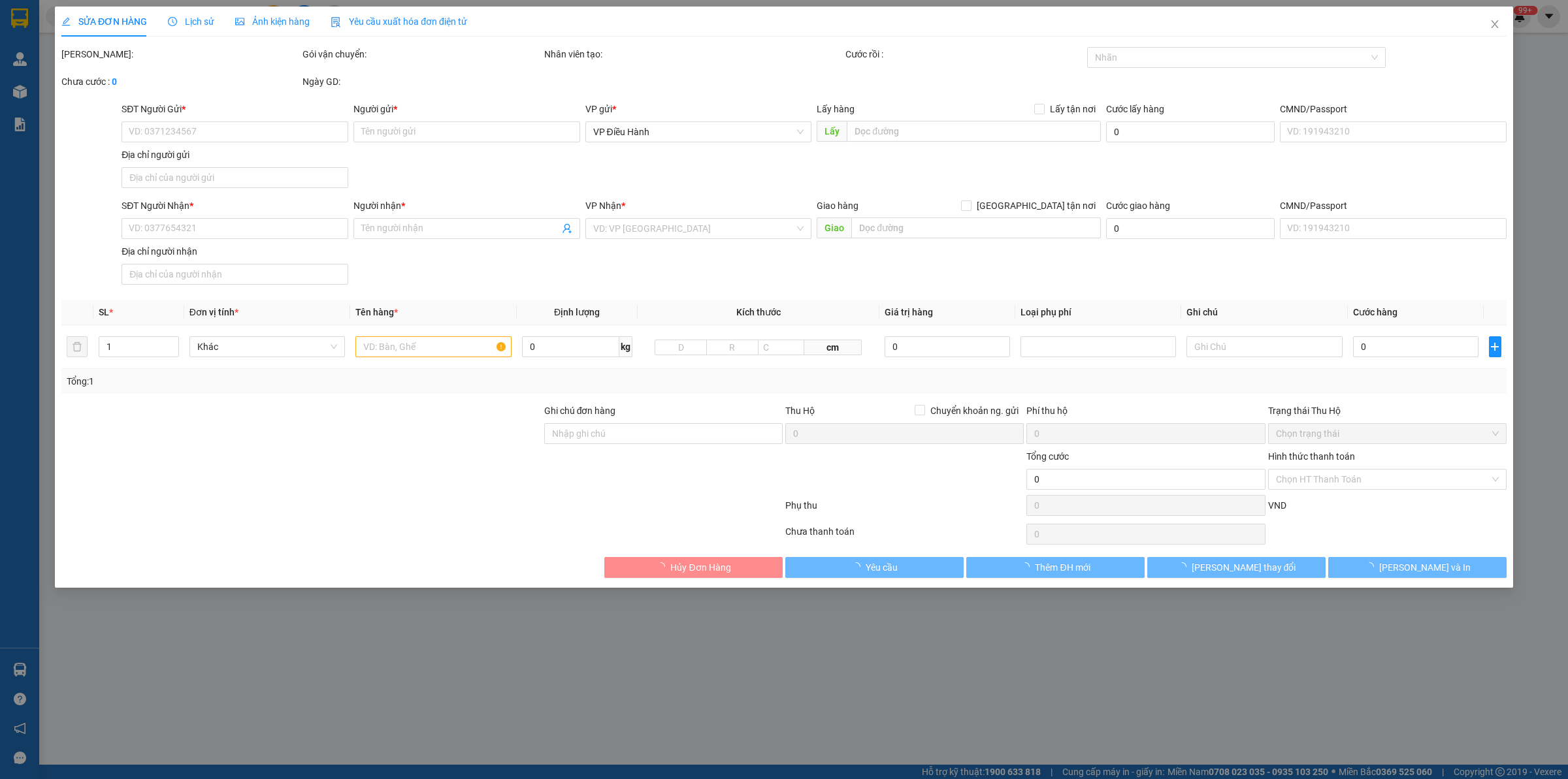
type input "A tiến"
checkbox input "true"
type input "[STREET_ADDRESS][PERSON_NAME]"
type input "thêm sdt nhận hàng"
type input "2.250.000"
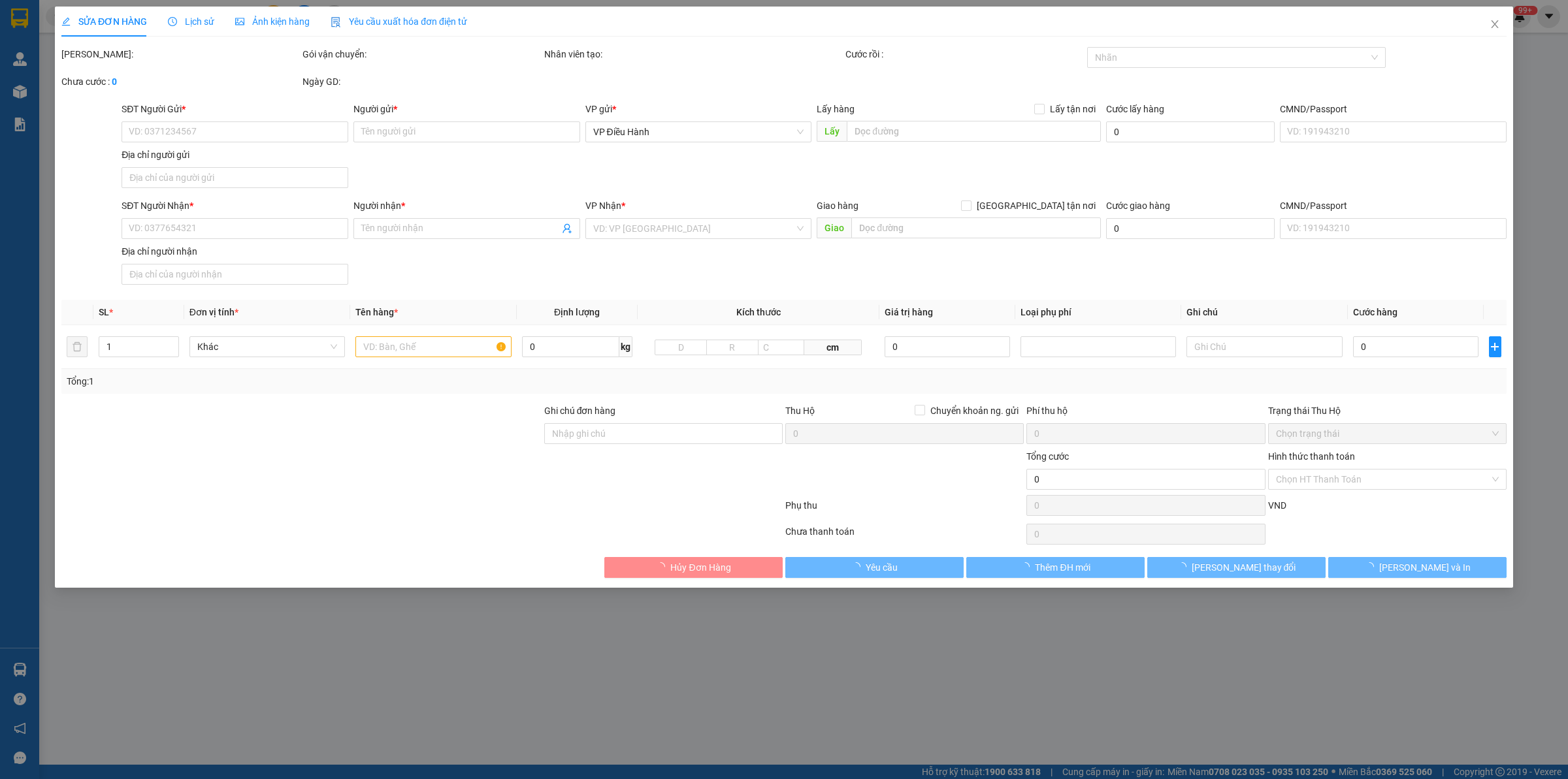
type input "2.250.000"
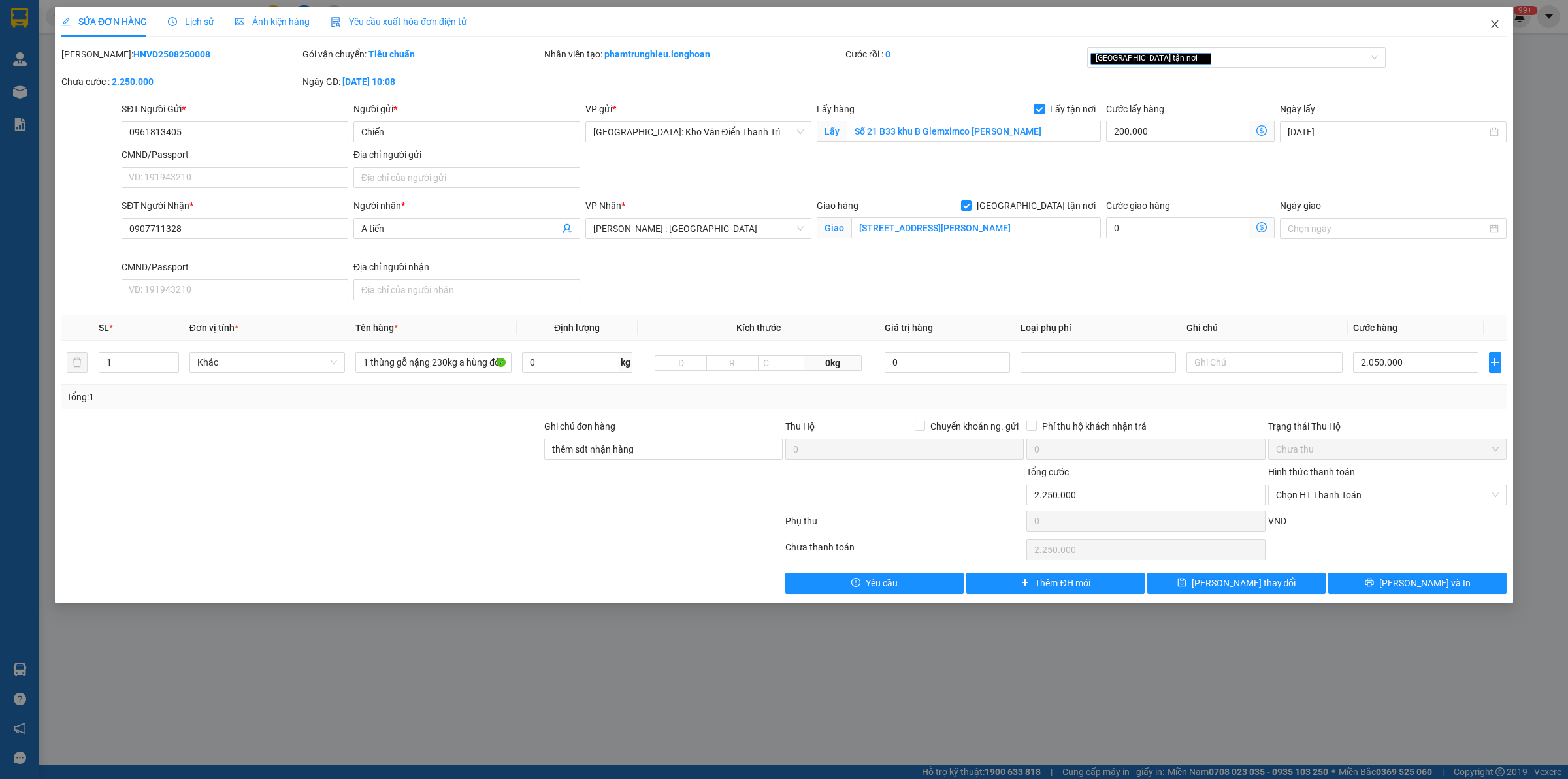
click at [1254, 17] on span "Close" at bounding box center [1495, 25] width 37 height 37
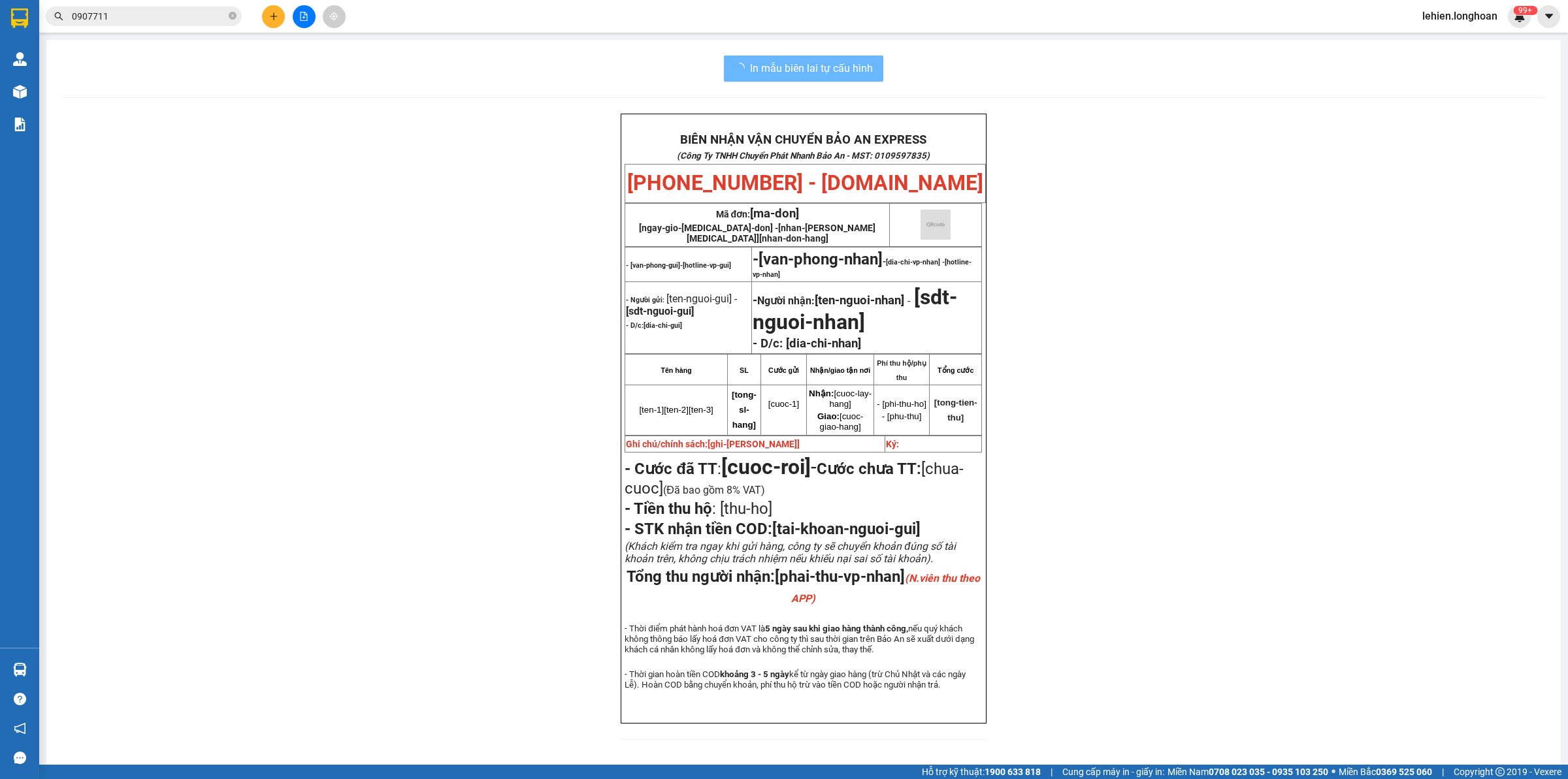
click at [153, 17] on input "0907711" at bounding box center [148, 16] width 154 height 14
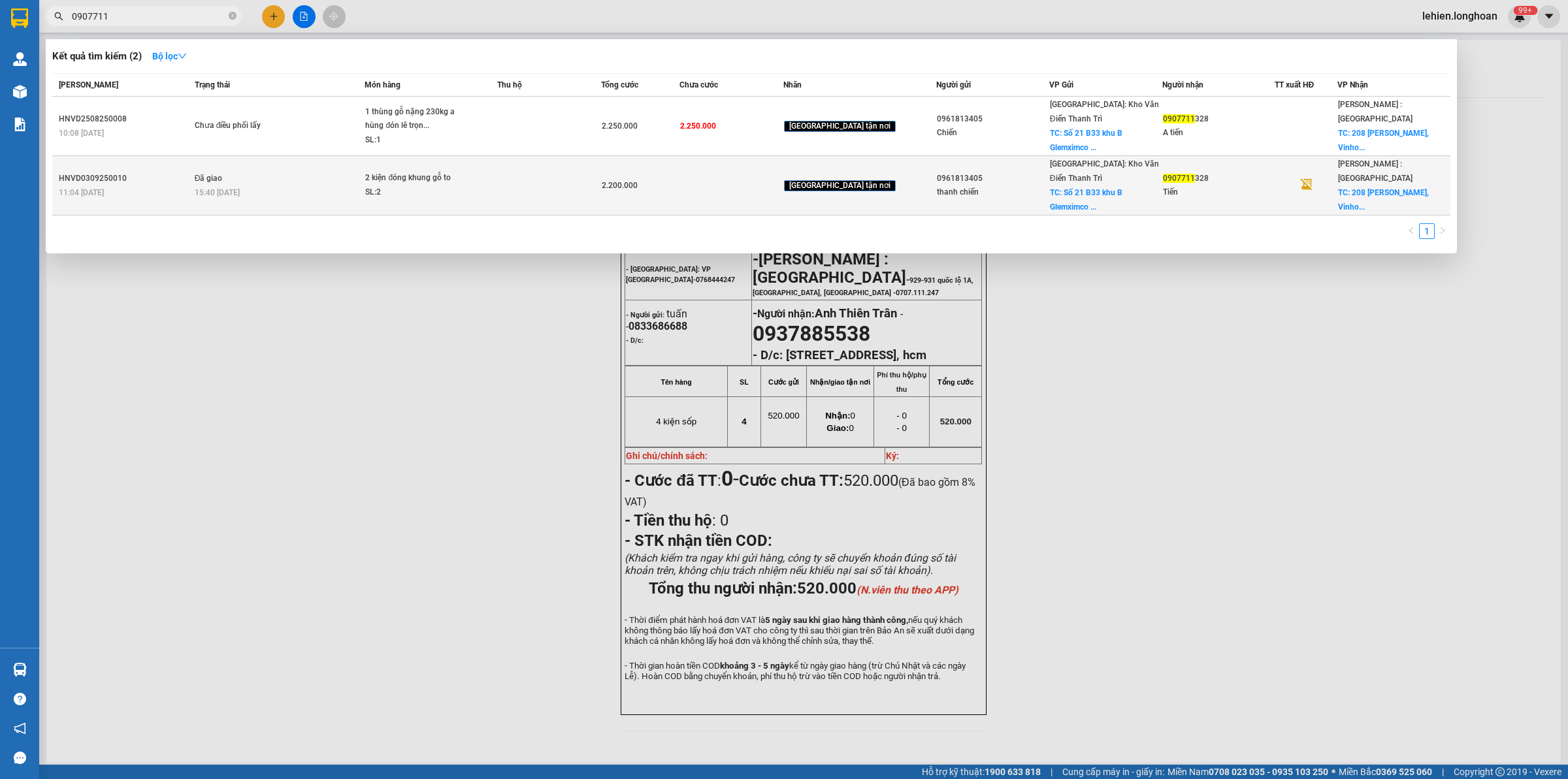
click at [262, 156] on td "Đã giao 15:40 [DATE]" at bounding box center [278, 186] width 174 height 59
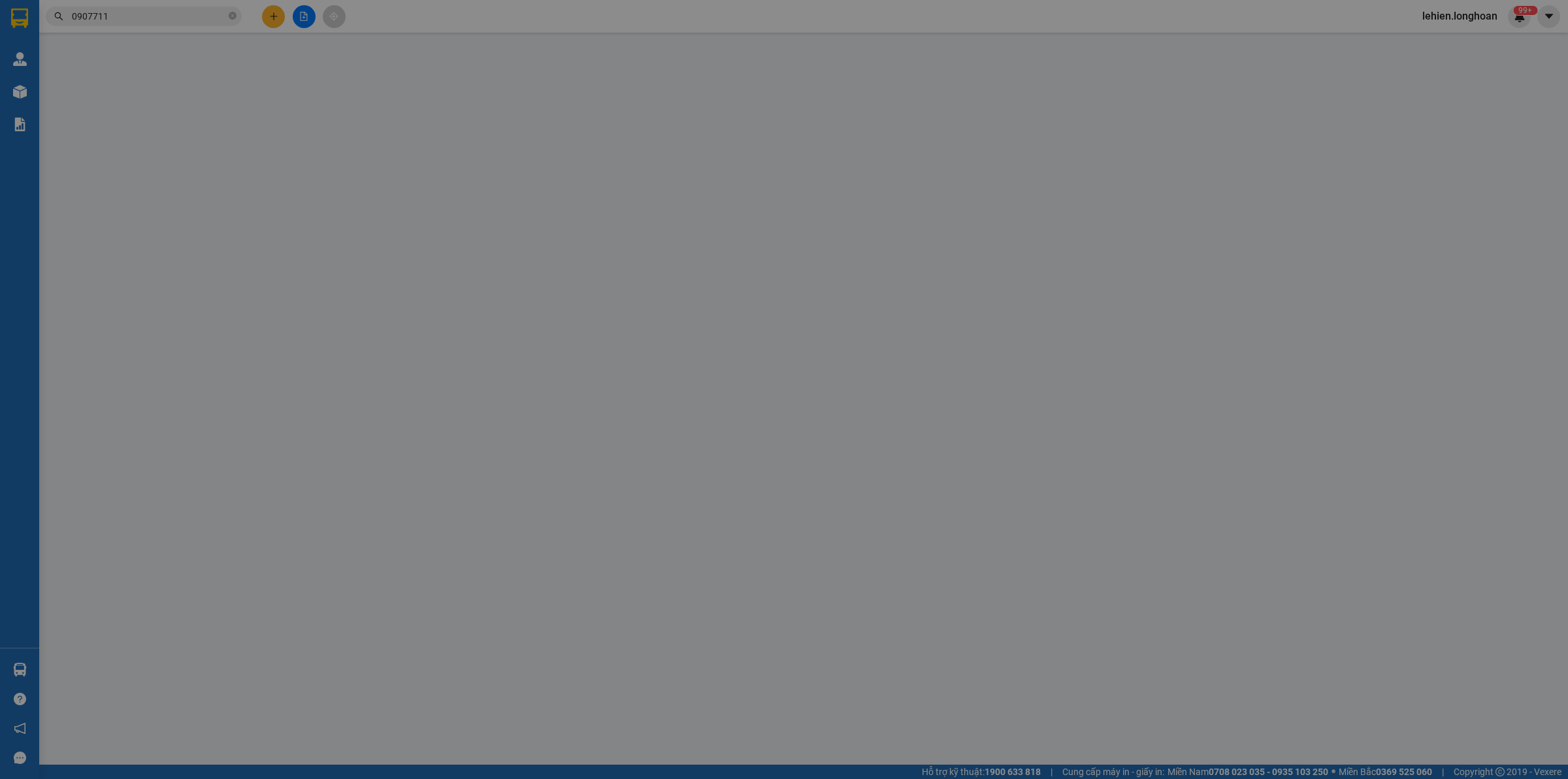
type input "0961813405"
type input "thanh chiến"
checkbox input "true"
type input "Số 21 B33 khu B Glemximco [PERSON_NAME]"
type input "200.000"
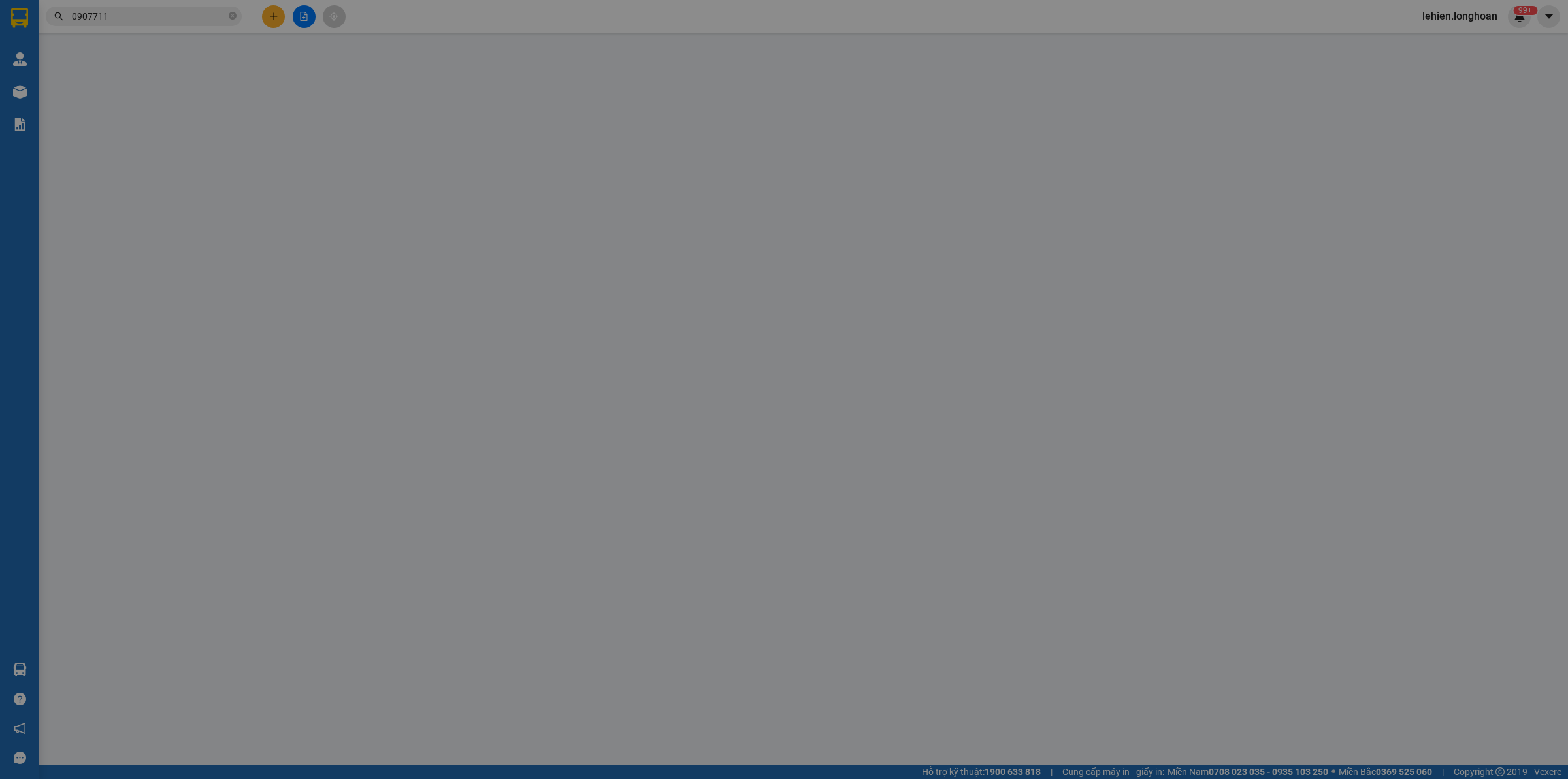
type input "0907711328"
type input "Tiến"
checkbox input "true"
type input "[STREET_ADDRESS][PERSON_NAME]"
type input "KHÁCH RA KHO LẤY HỖ TRỢ 200K"
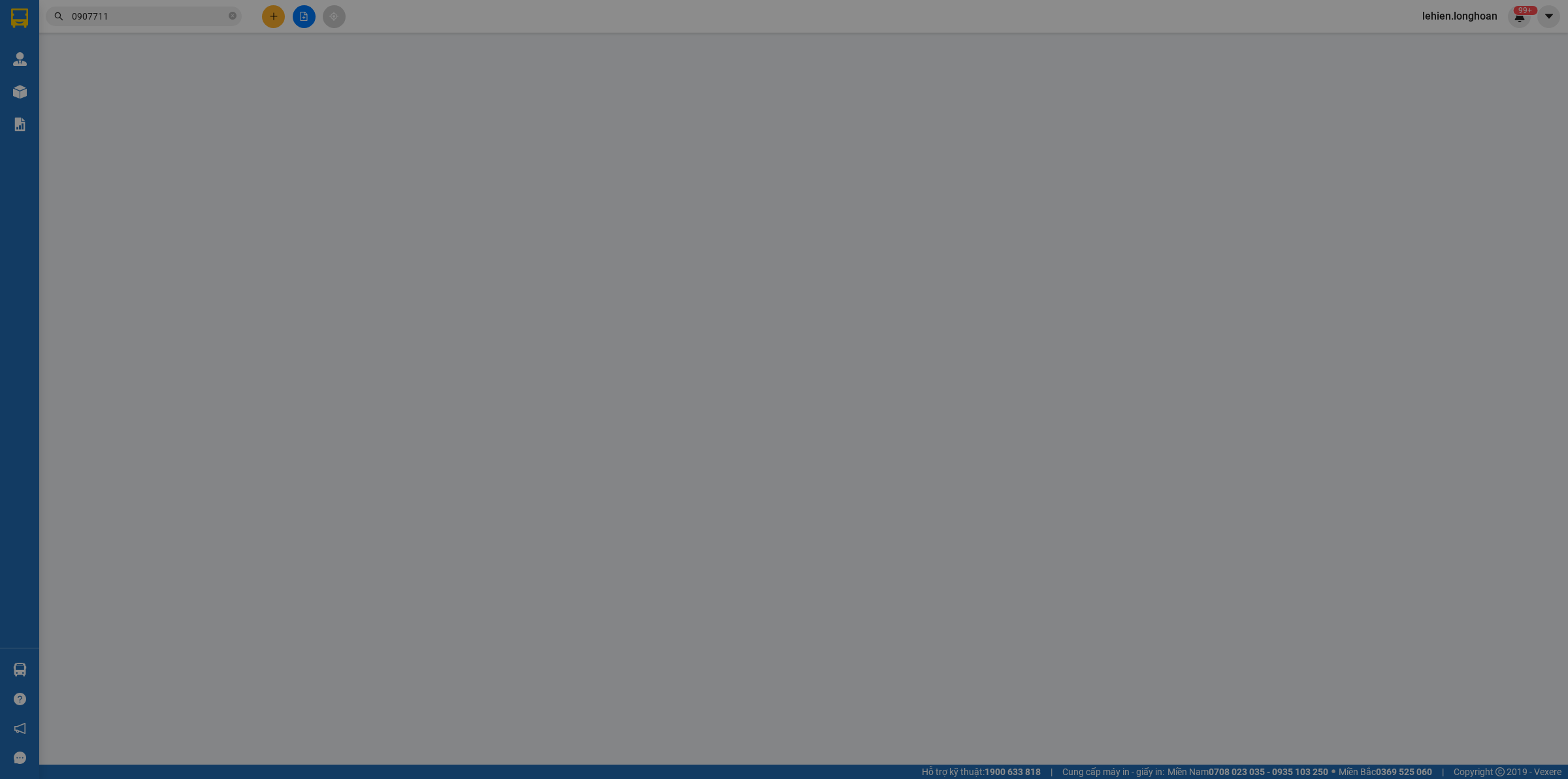
type input "2.200.000"
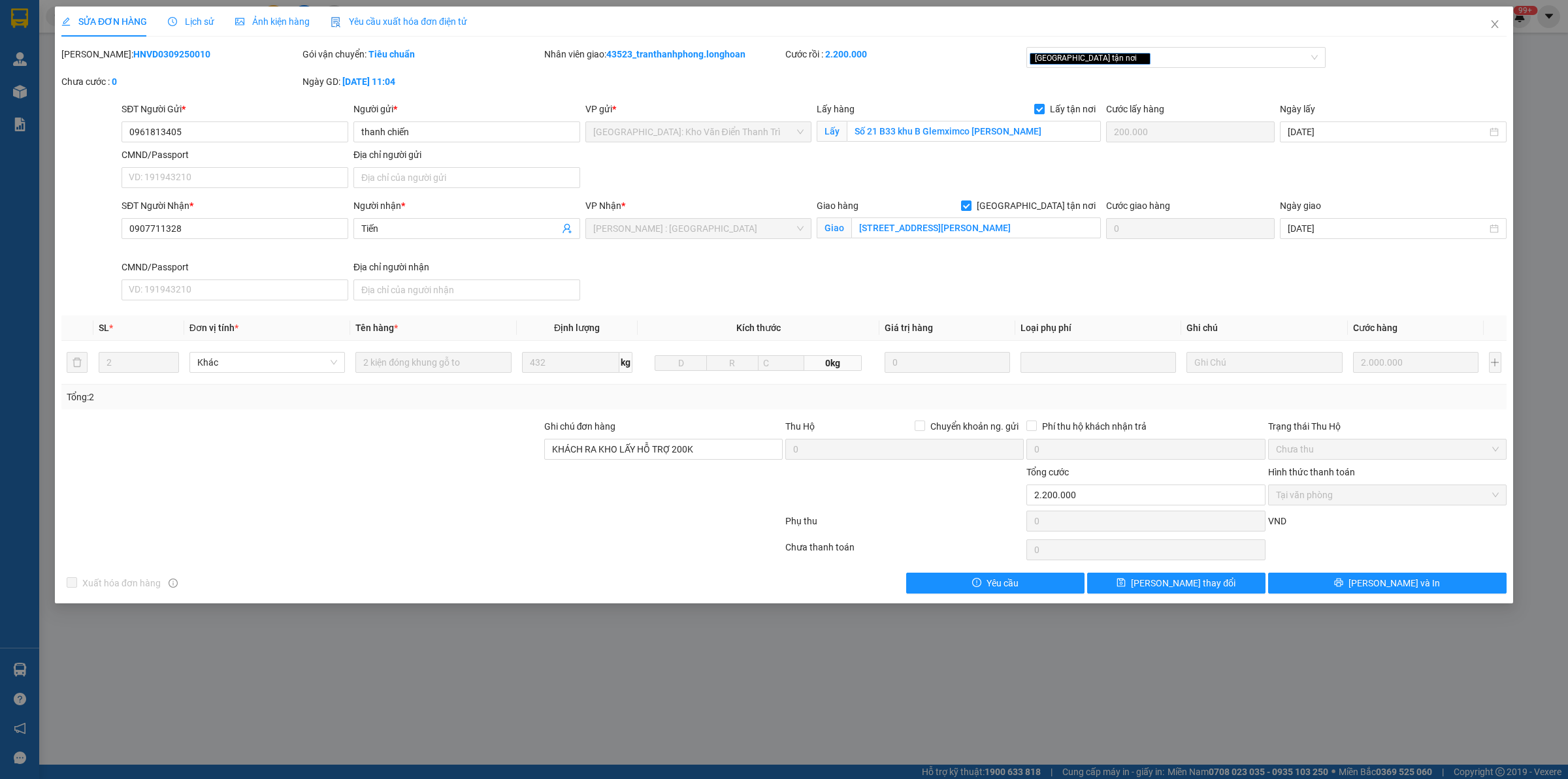
click at [159, 53] on b "HNVD0309250010" at bounding box center [172, 54] width 77 height 11
copy b "HNVD0309250010"
click at [201, 20] on span "Lịch sử" at bounding box center [192, 22] width 47 height 11
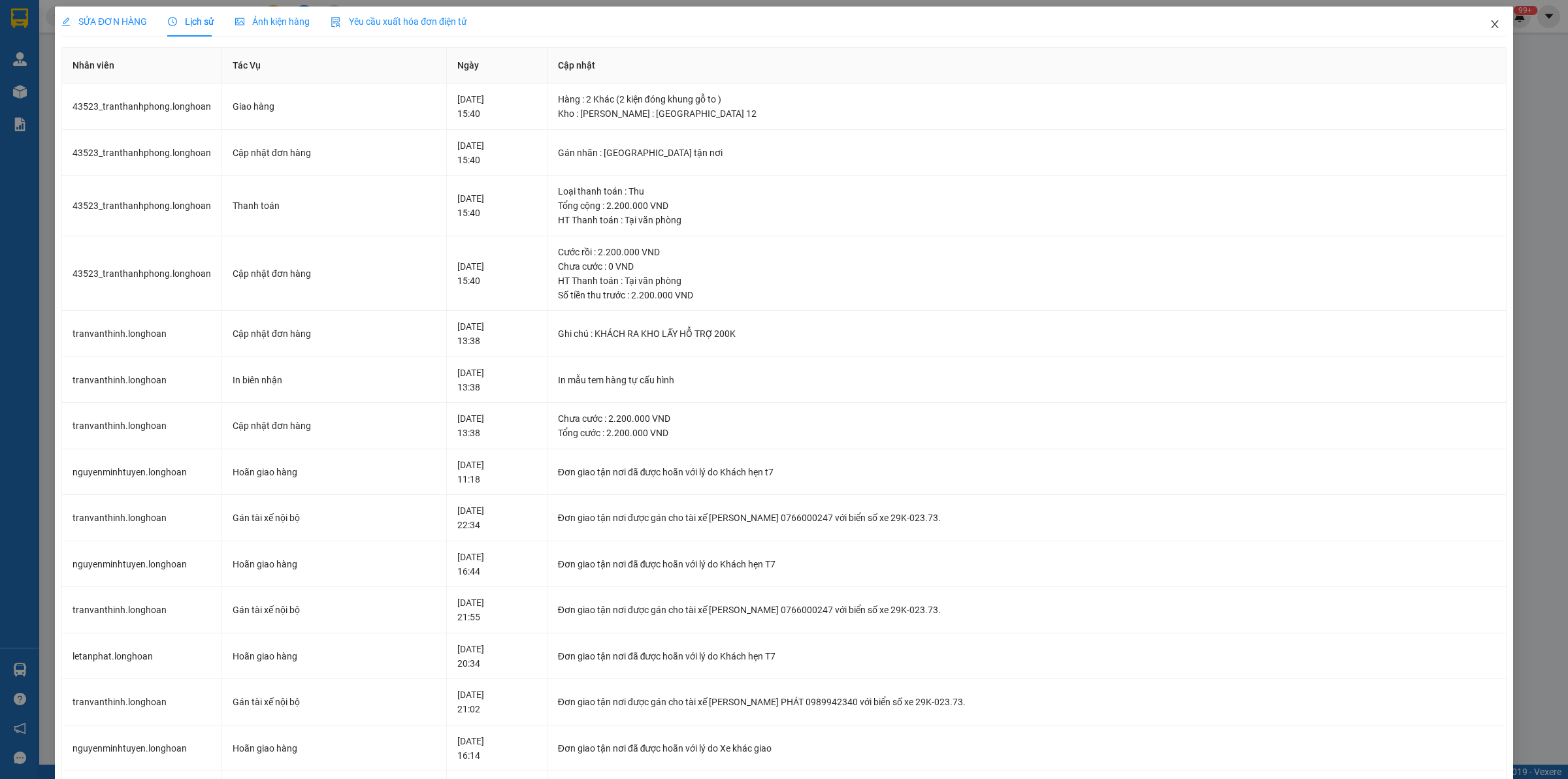
click at [1254, 31] on span "Close" at bounding box center [1495, 25] width 37 height 37
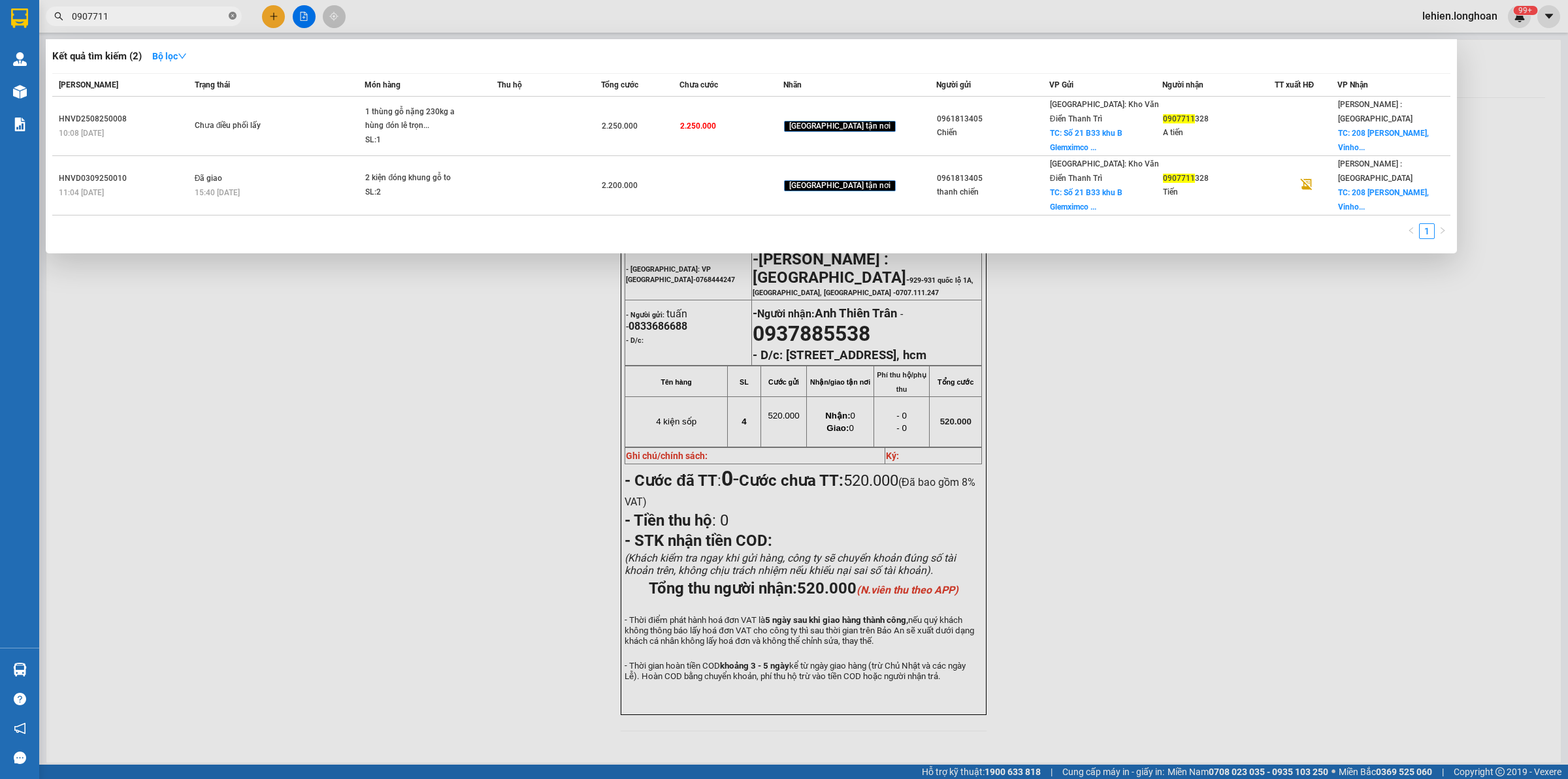
click at [232, 18] on icon "close-circle" at bounding box center [232, 15] width 7 height 7
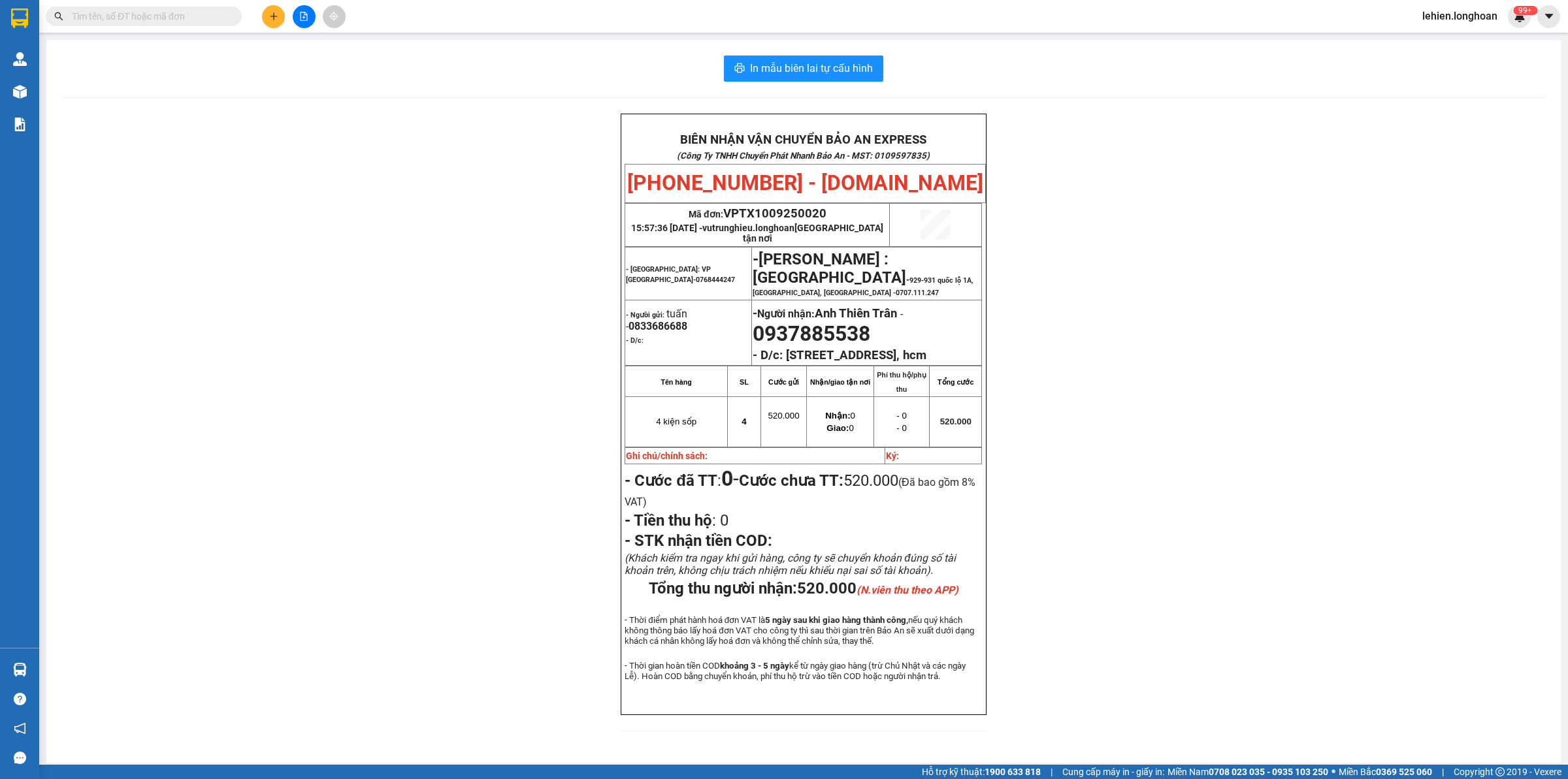
paste input "0908687580"
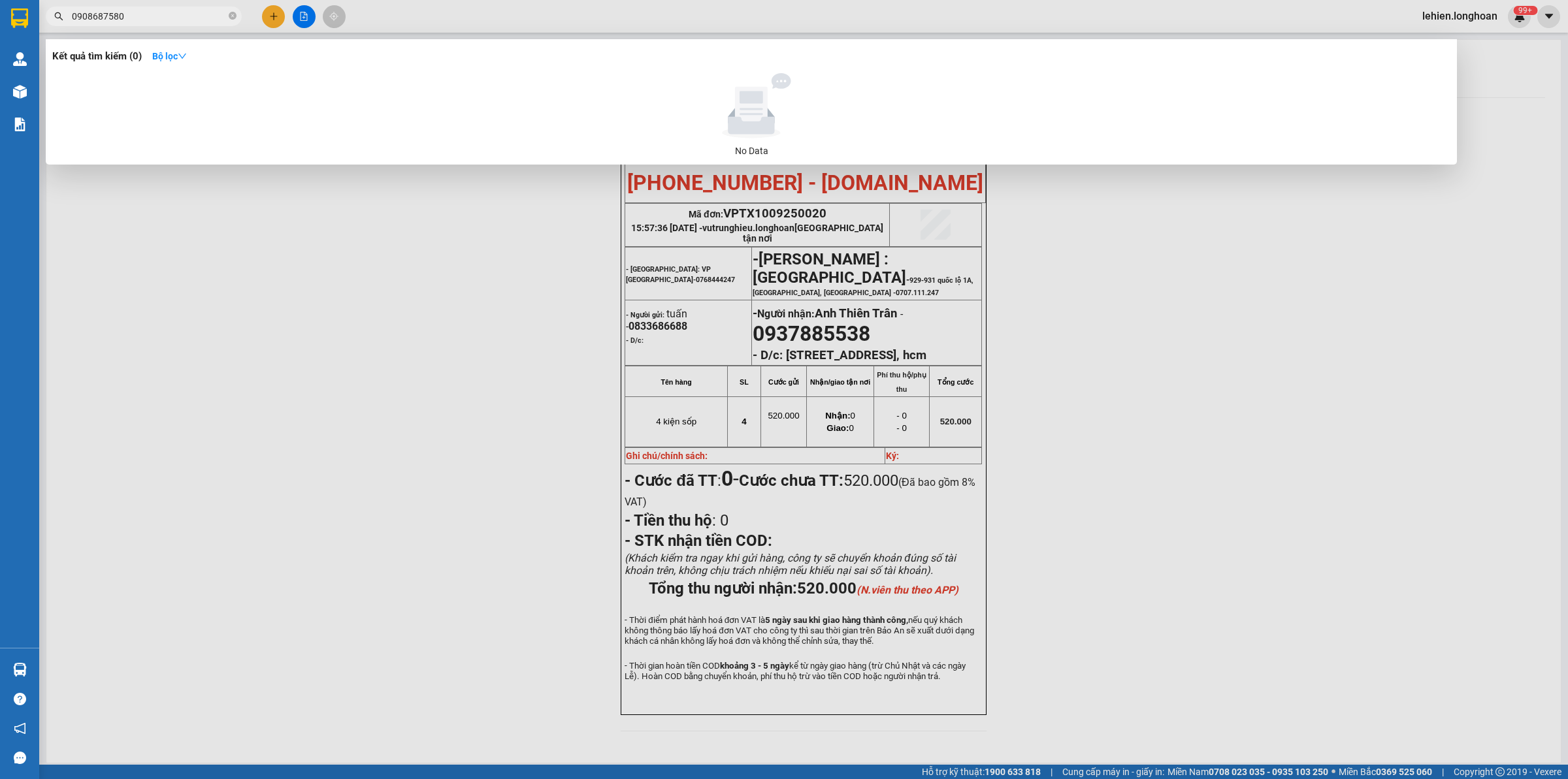
type input "0908687580"
click at [234, 17] on icon "close-circle" at bounding box center [232, 15] width 7 height 7
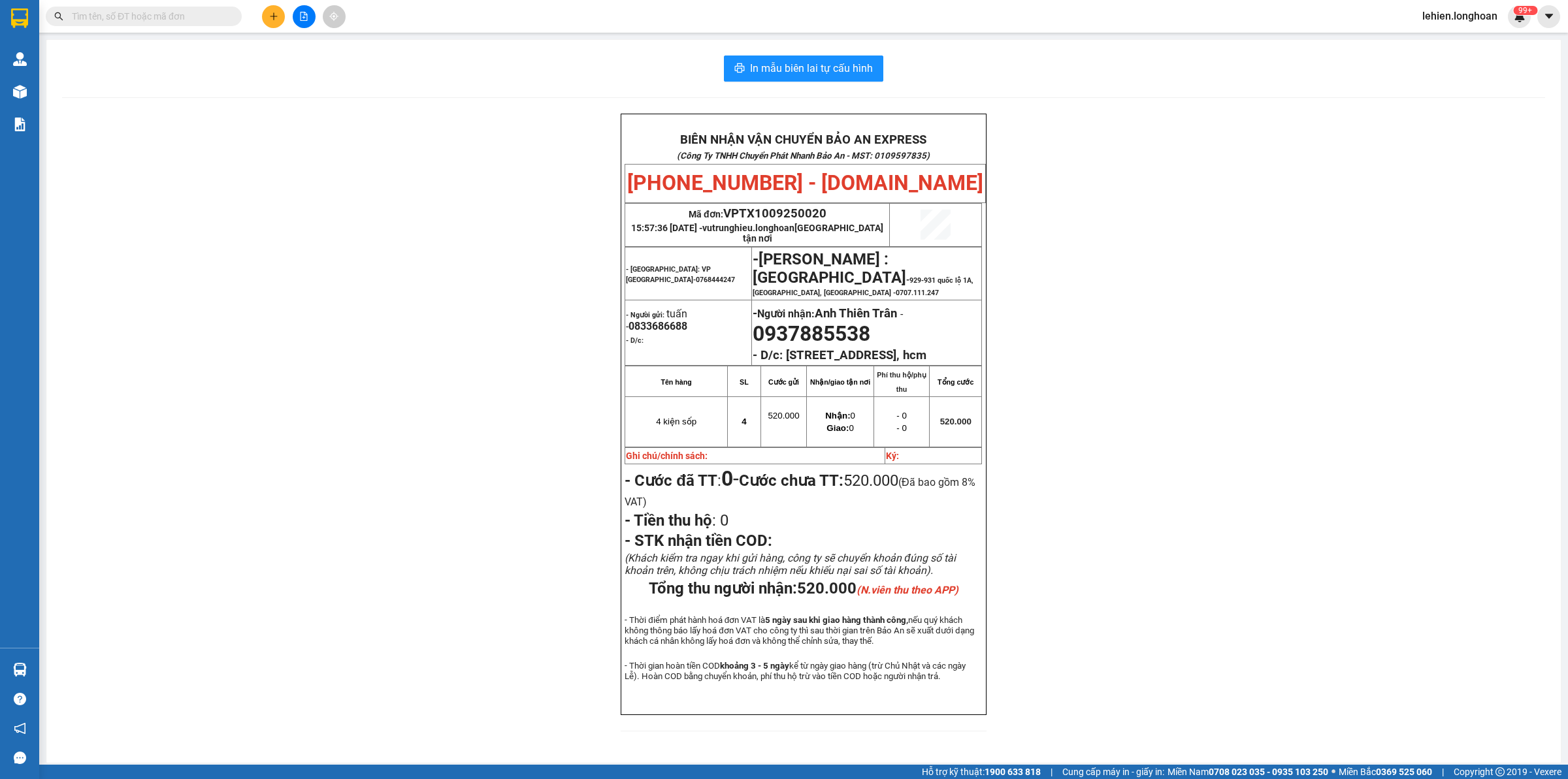
paste input "0981146849"
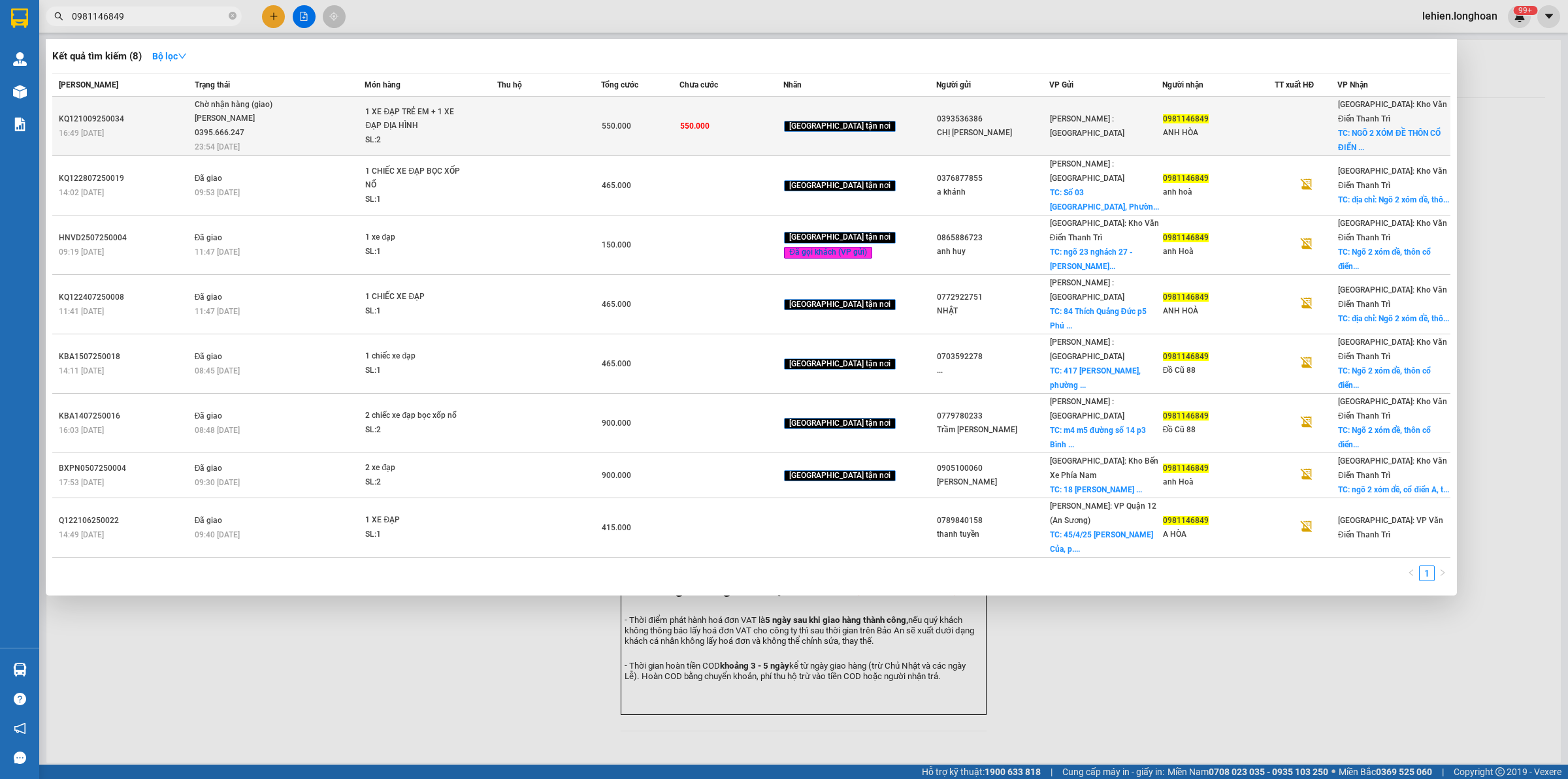
type input "0981146849"
click at [314, 121] on span "Chờ nhận hàng (giao) [PERSON_NAME] 0395.666.247 23:54 [DATE]" at bounding box center [280, 125] width 170 height 54
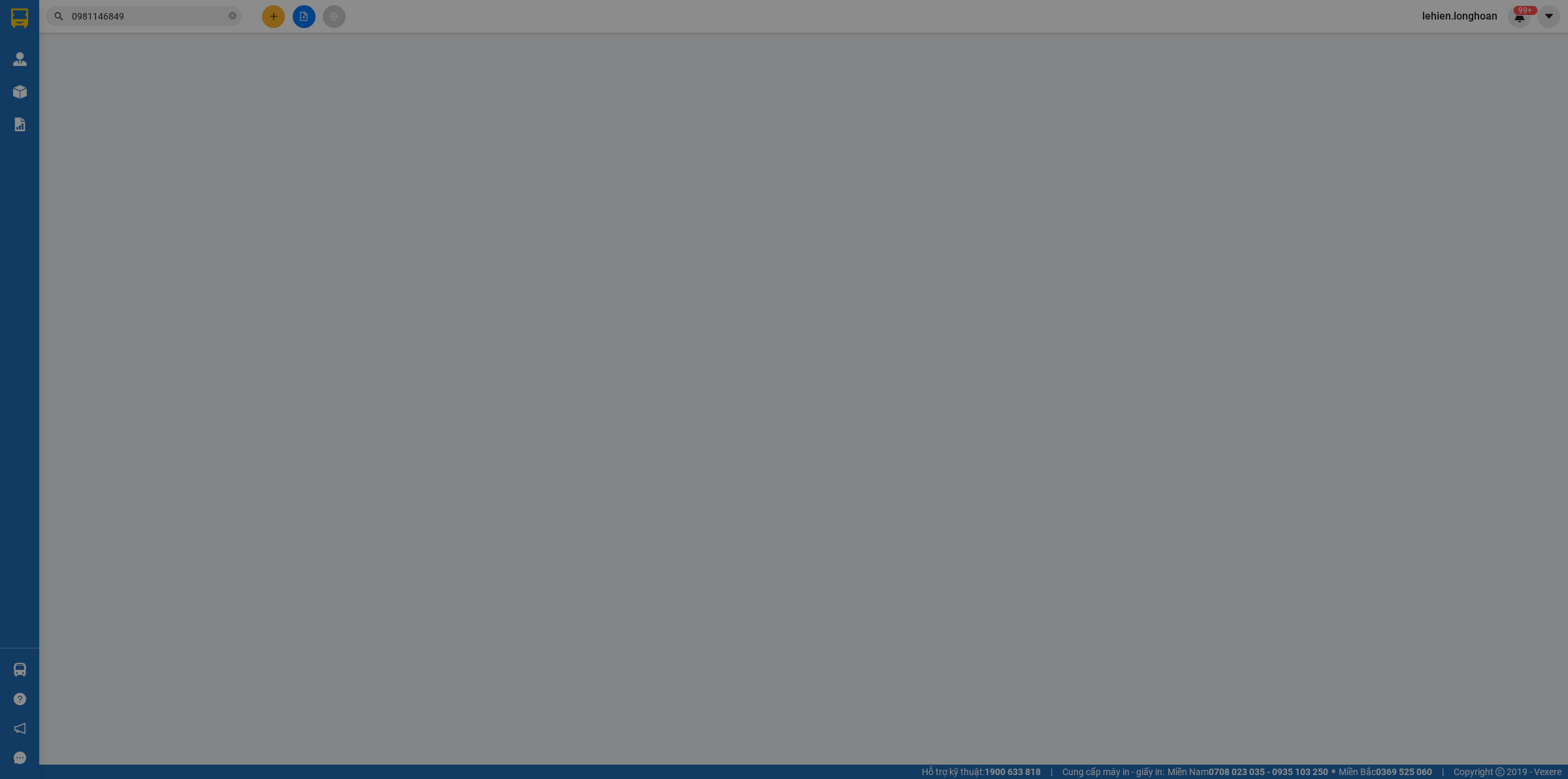
type input "0393536386"
type input "CHỊ [PERSON_NAME]"
type input "0981146849"
type input "ANH HÒA"
checkbox input "true"
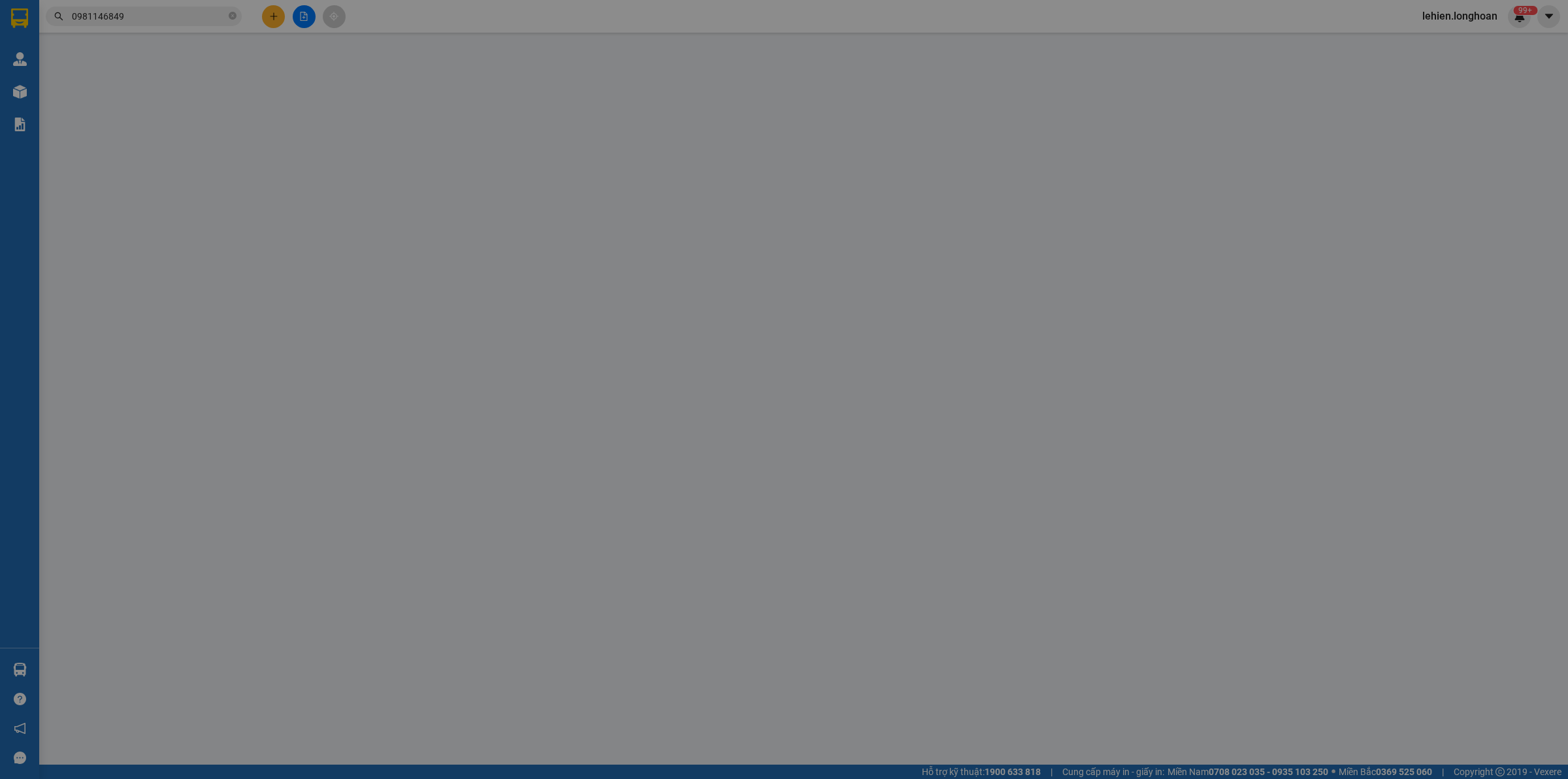
type input "NGÕ 2 XÓM ĐỀ THÔN CỔ ĐIỂN A XÃ [GEOGRAPHIC_DATA]"
type input "550.000"
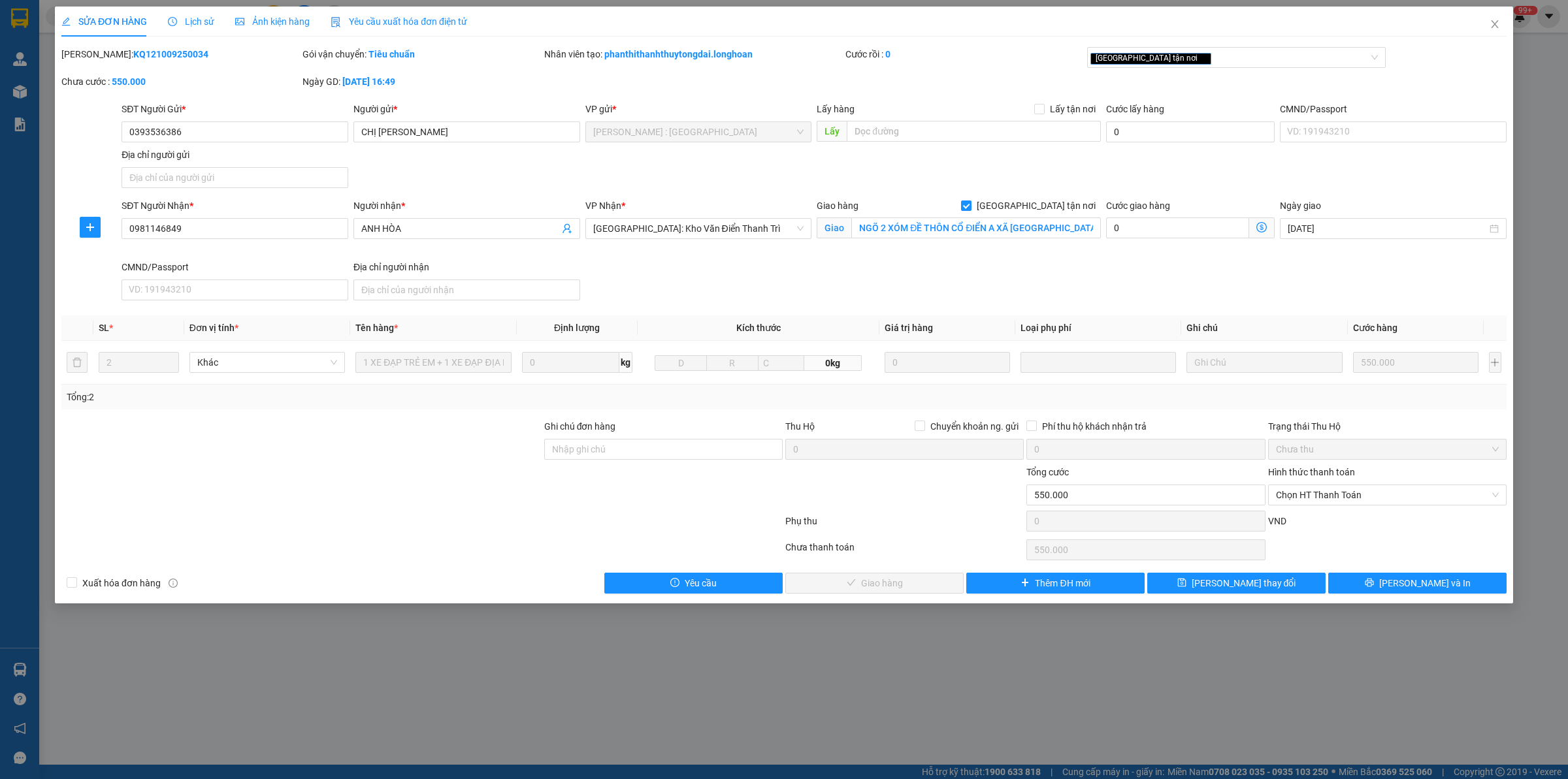
click at [184, 20] on span "Lịch sử" at bounding box center [192, 22] width 47 height 11
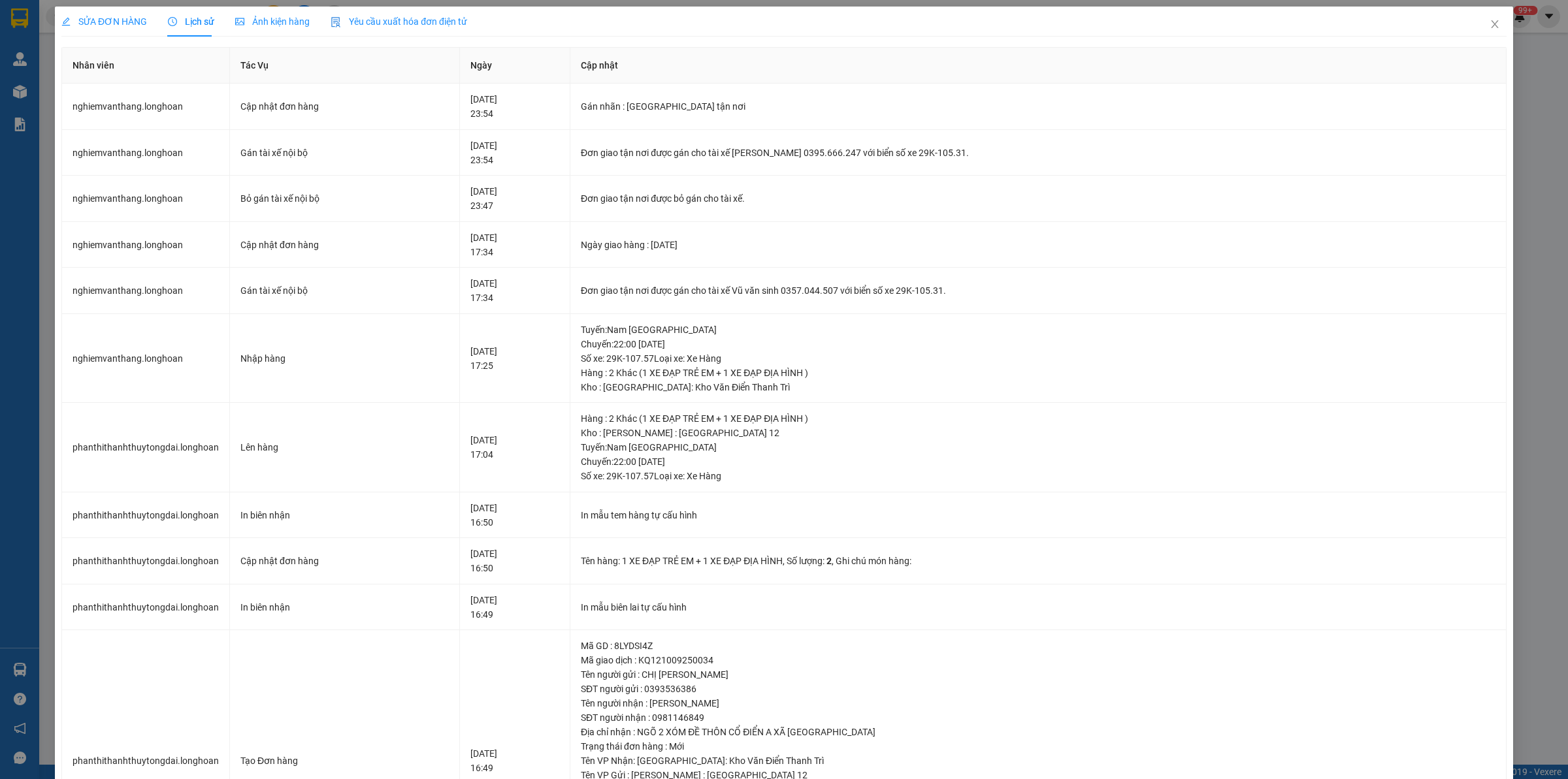
click at [122, 17] on span "SỬA ĐƠN HÀNG" at bounding box center [104, 22] width 86 height 11
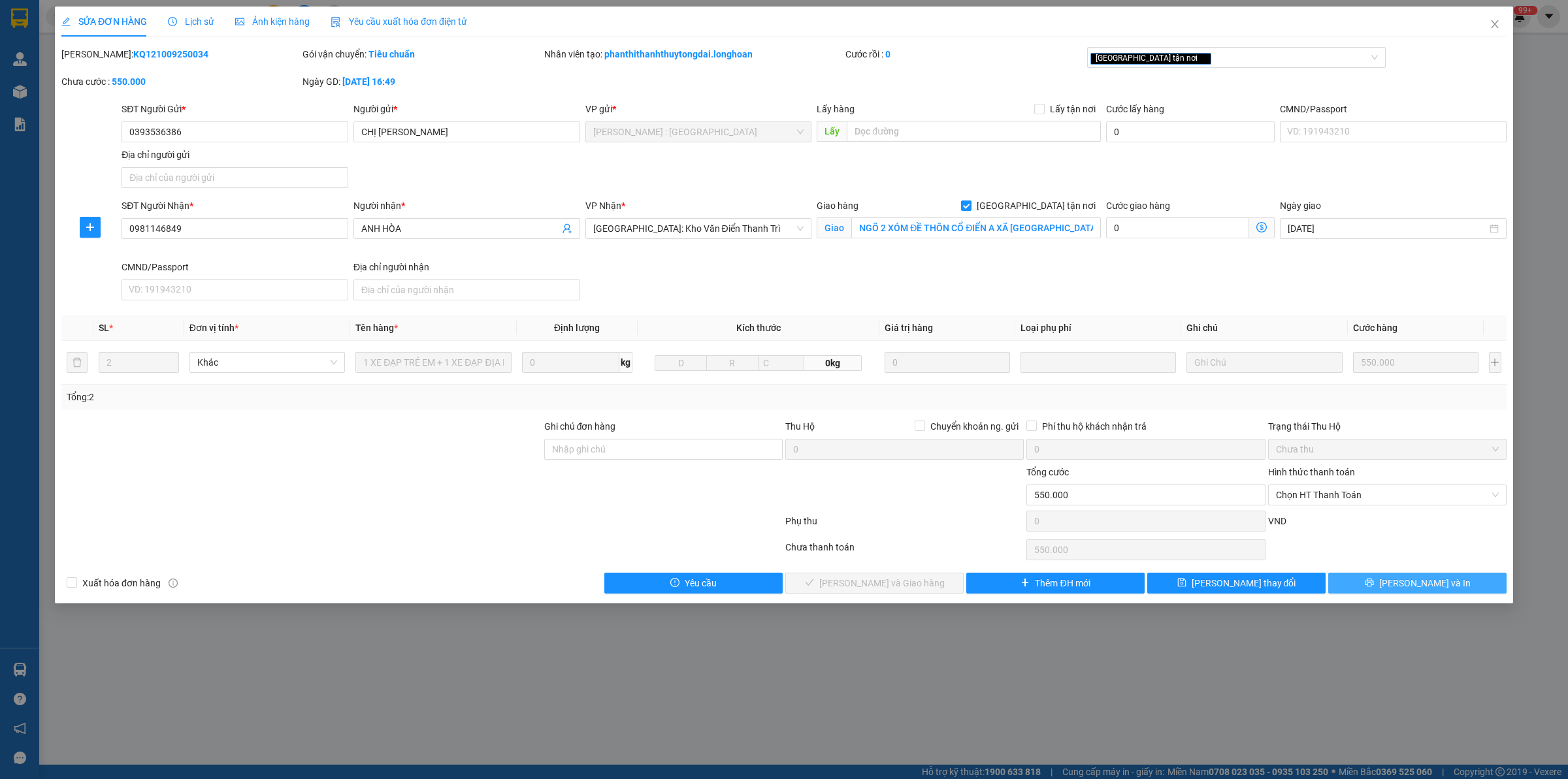
click at [1254, 577] on button "[PERSON_NAME] và In" at bounding box center [1417, 583] width 178 height 21
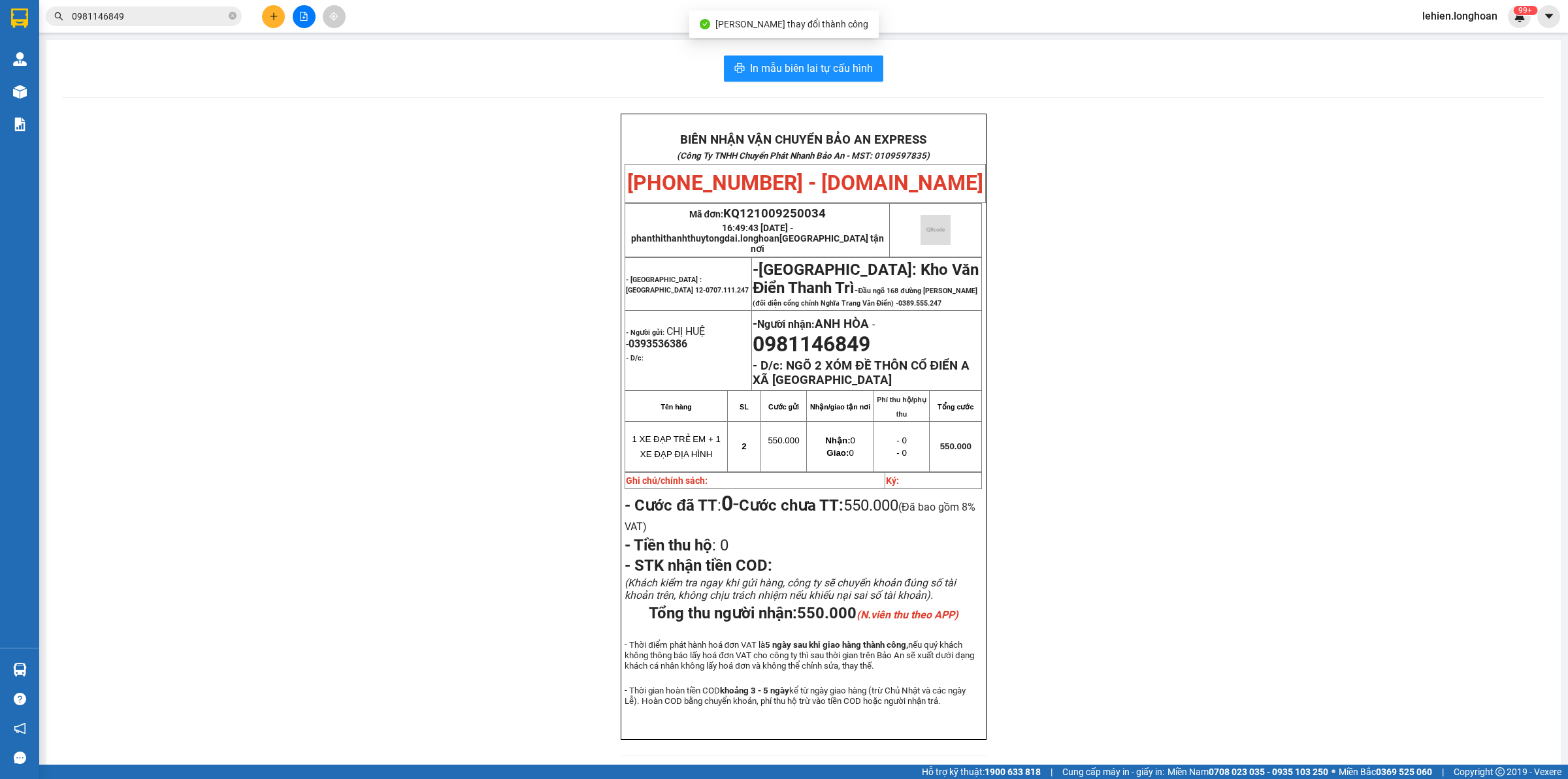
scroll to position [36, 0]
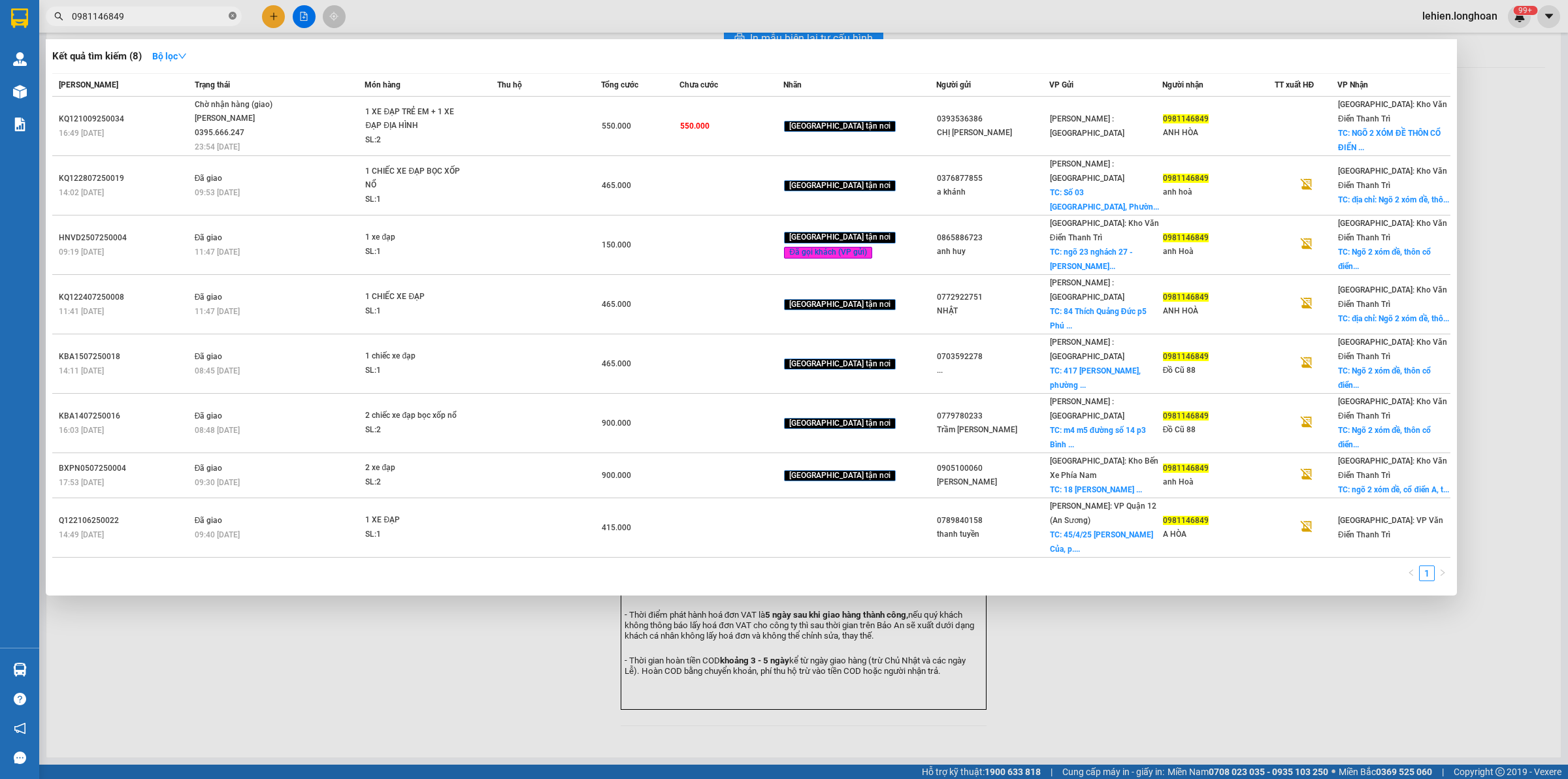
click at [235, 14] on icon "close-circle" at bounding box center [232, 15] width 7 height 7
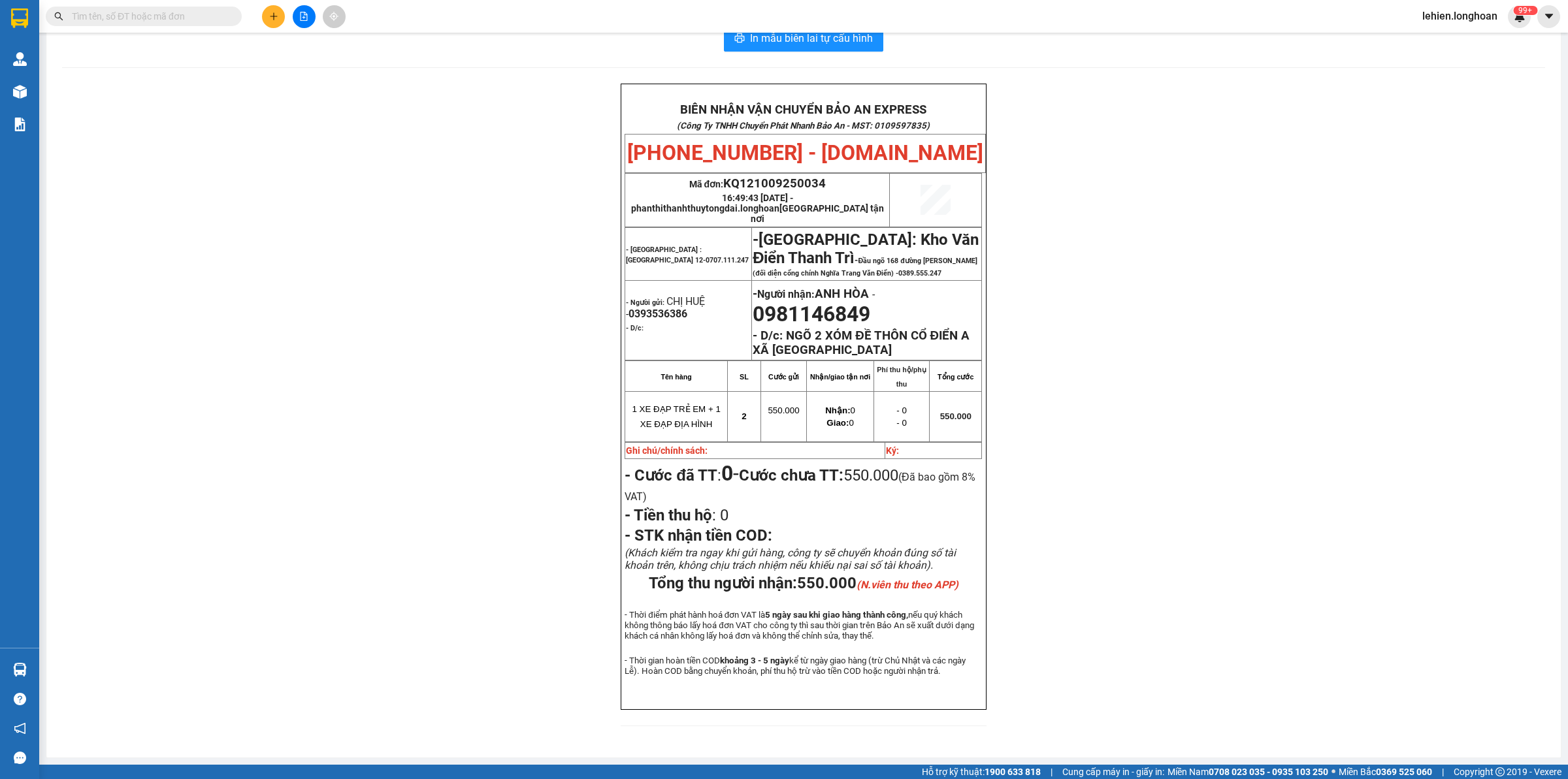
paste input "0396948255"
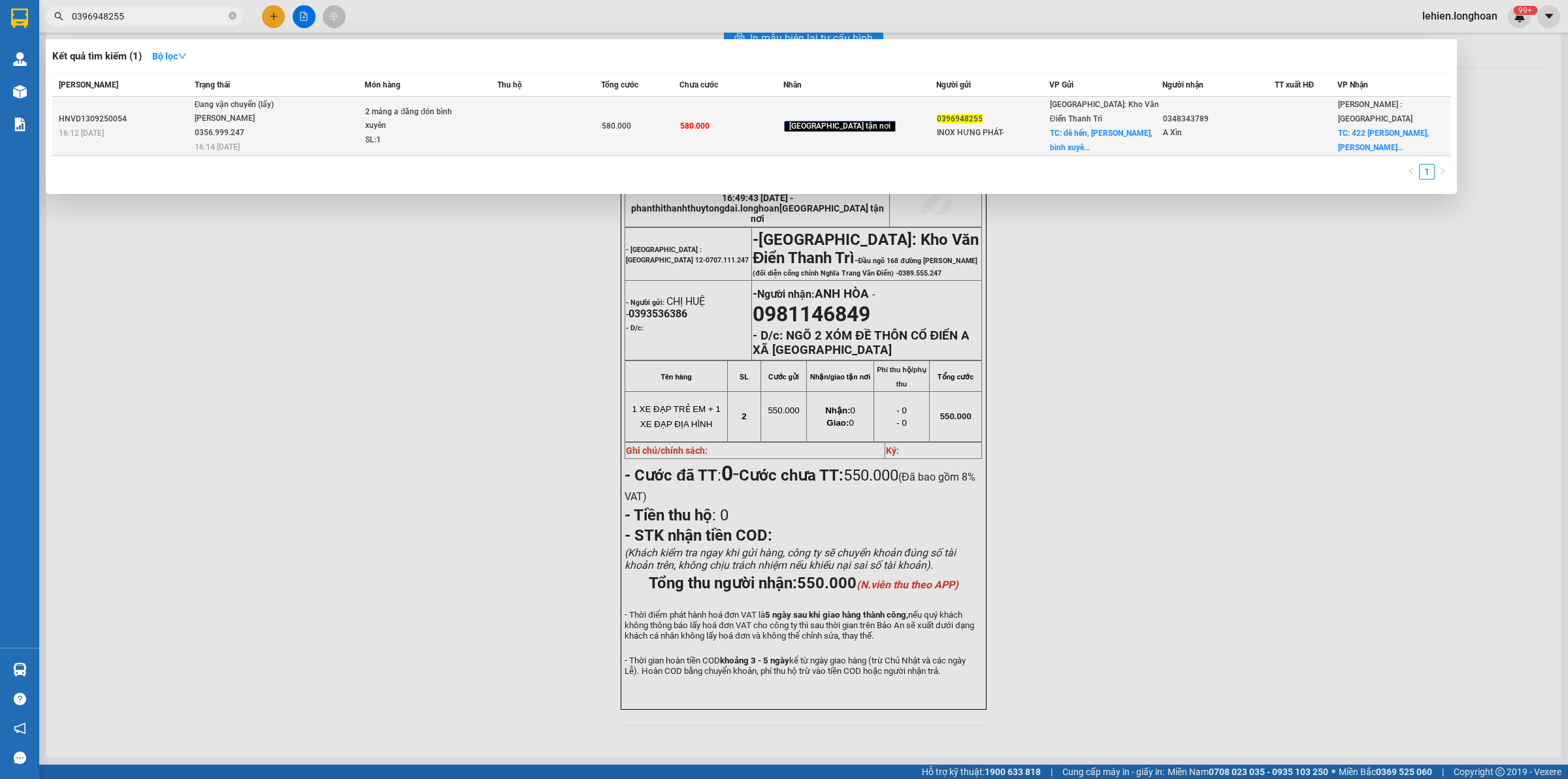
type input "0396948255"
click at [207, 132] on div "[PERSON_NAME] 0356.999.247" at bounding box center [244, 126] width 98 height 28
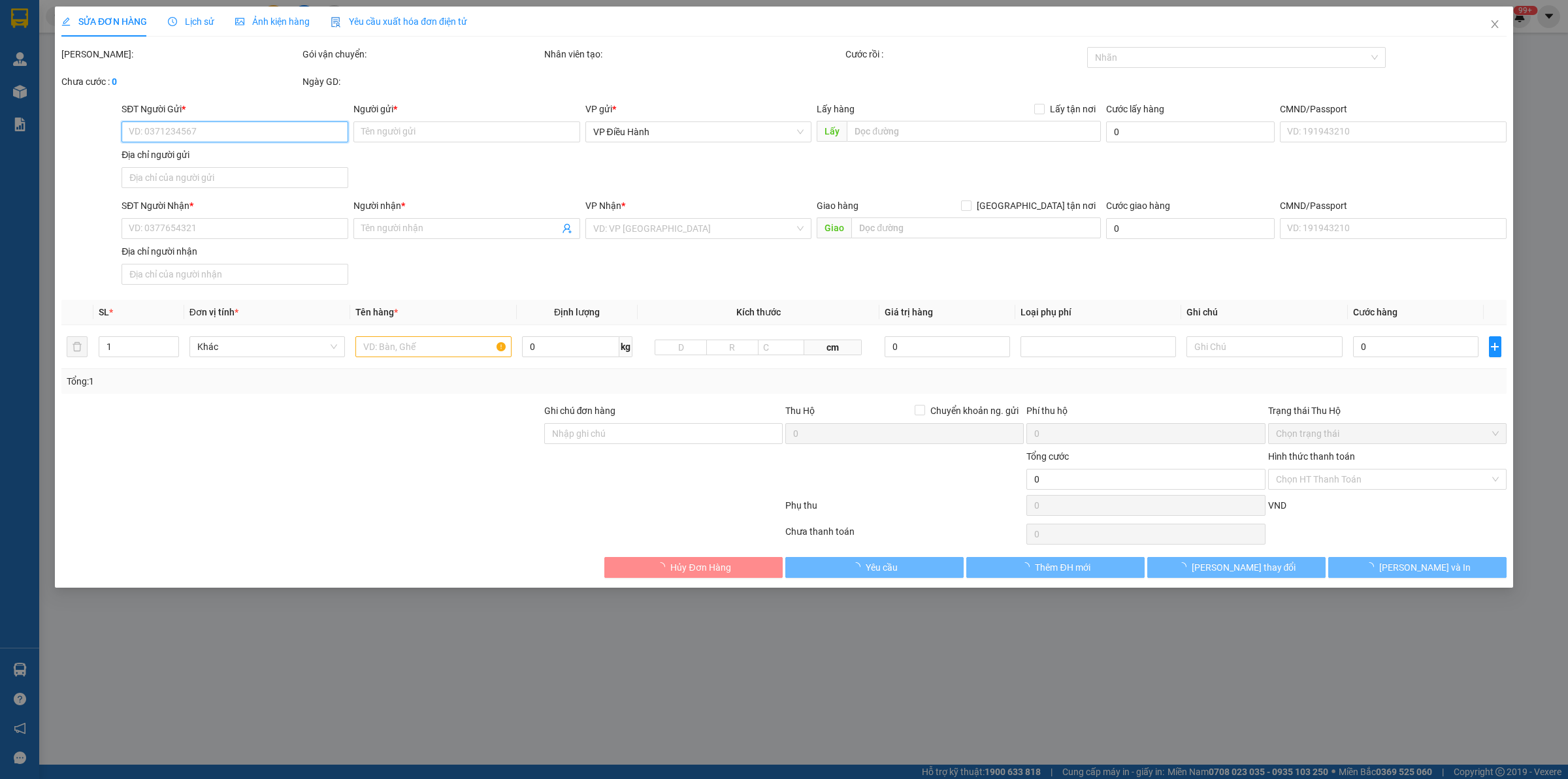
type input "0396948255"
type input "INOX HƯNG PHÁT-"
checkbox input "true"
type input "[PERSON_NAME], [PERSON_NAME], [GEOGRAPHIC_DATA] , [GEOGRAPHIC_DATA]"
type input "0348343789"
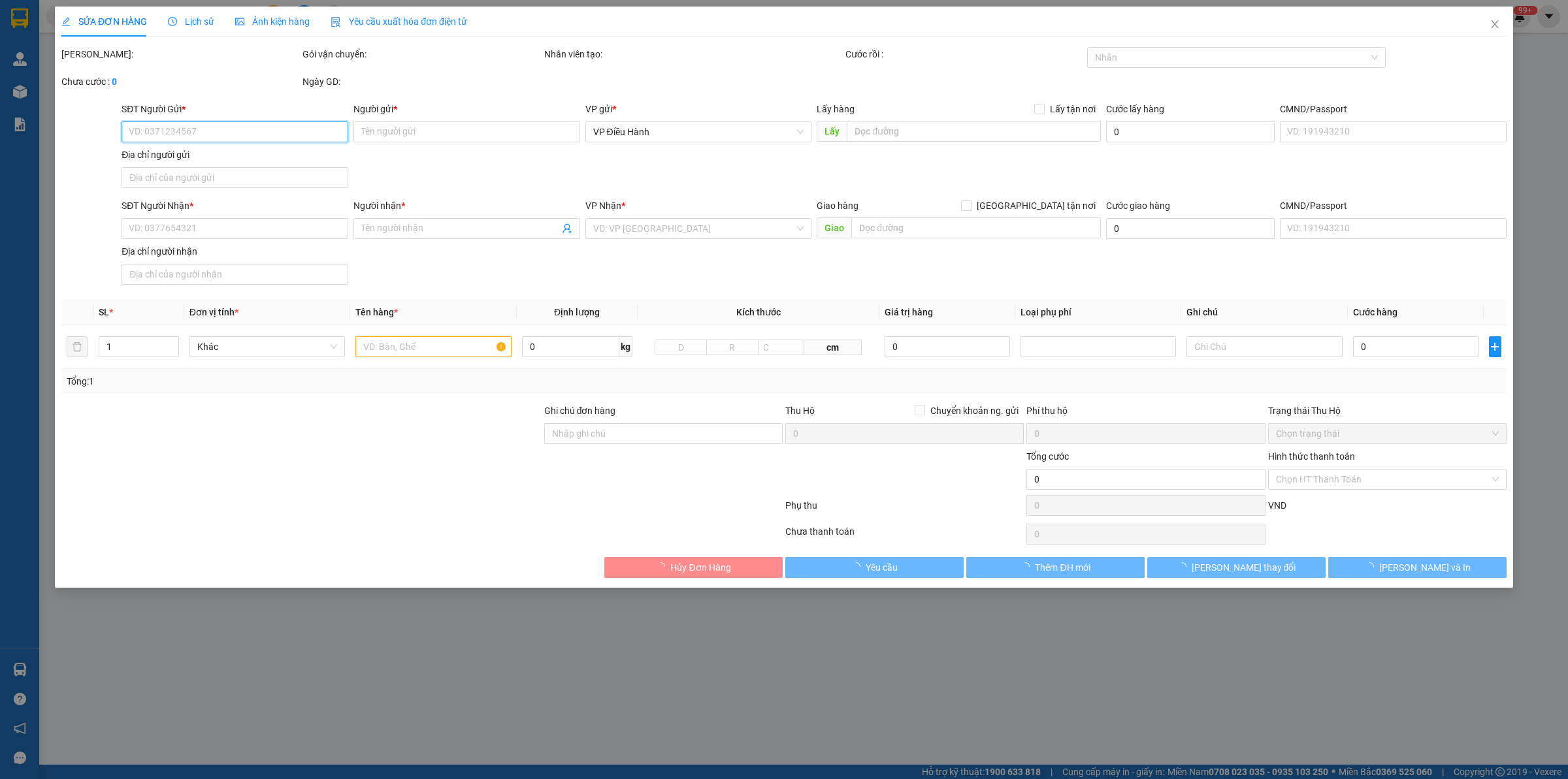
type input "A Xìn"
checkbox input "true"
type input "422 [PERSON_NAME], cô giang q1, tphcm"
type input "KO VAT"
type input "580.000"
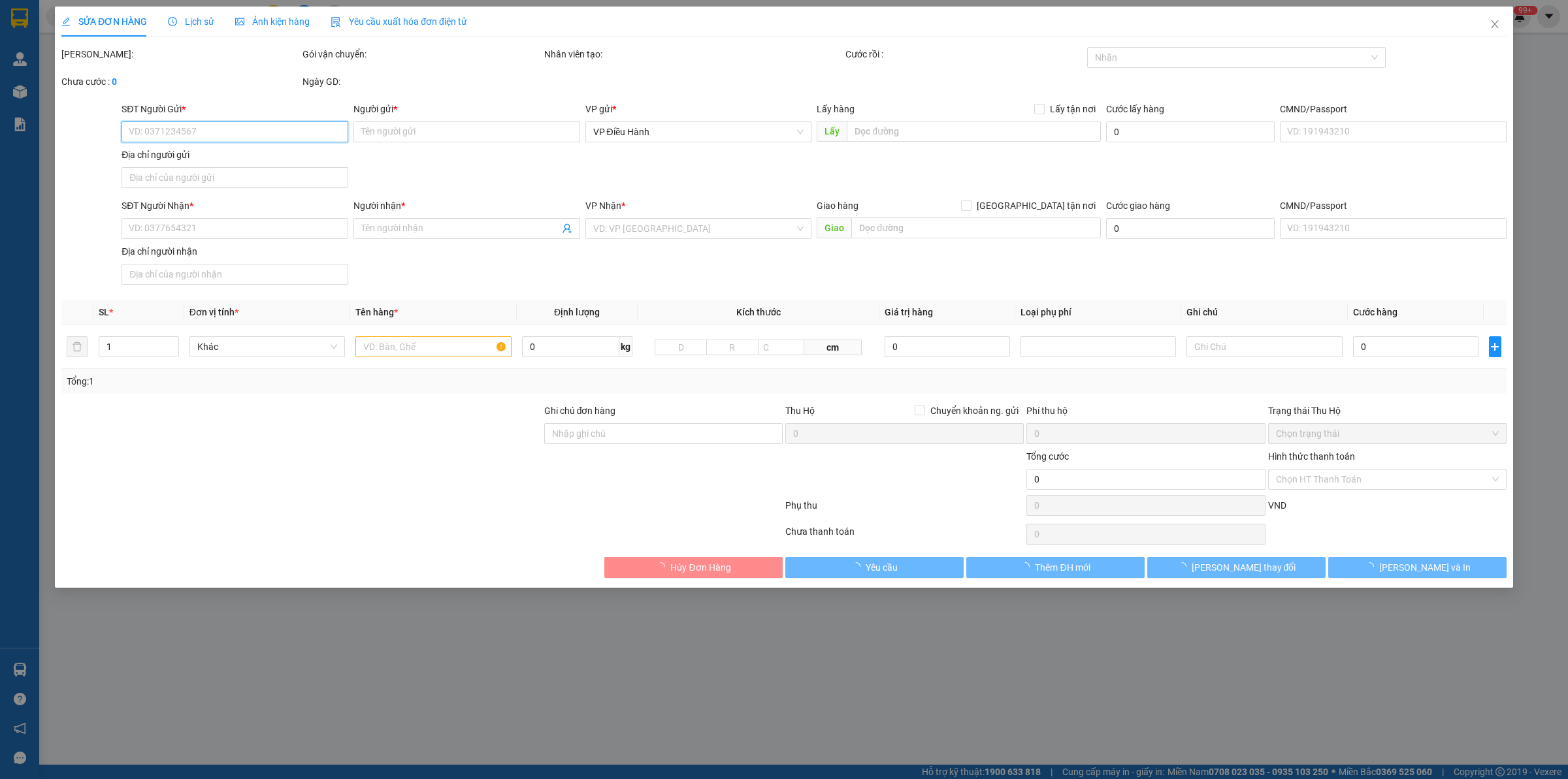
type input "580.000"
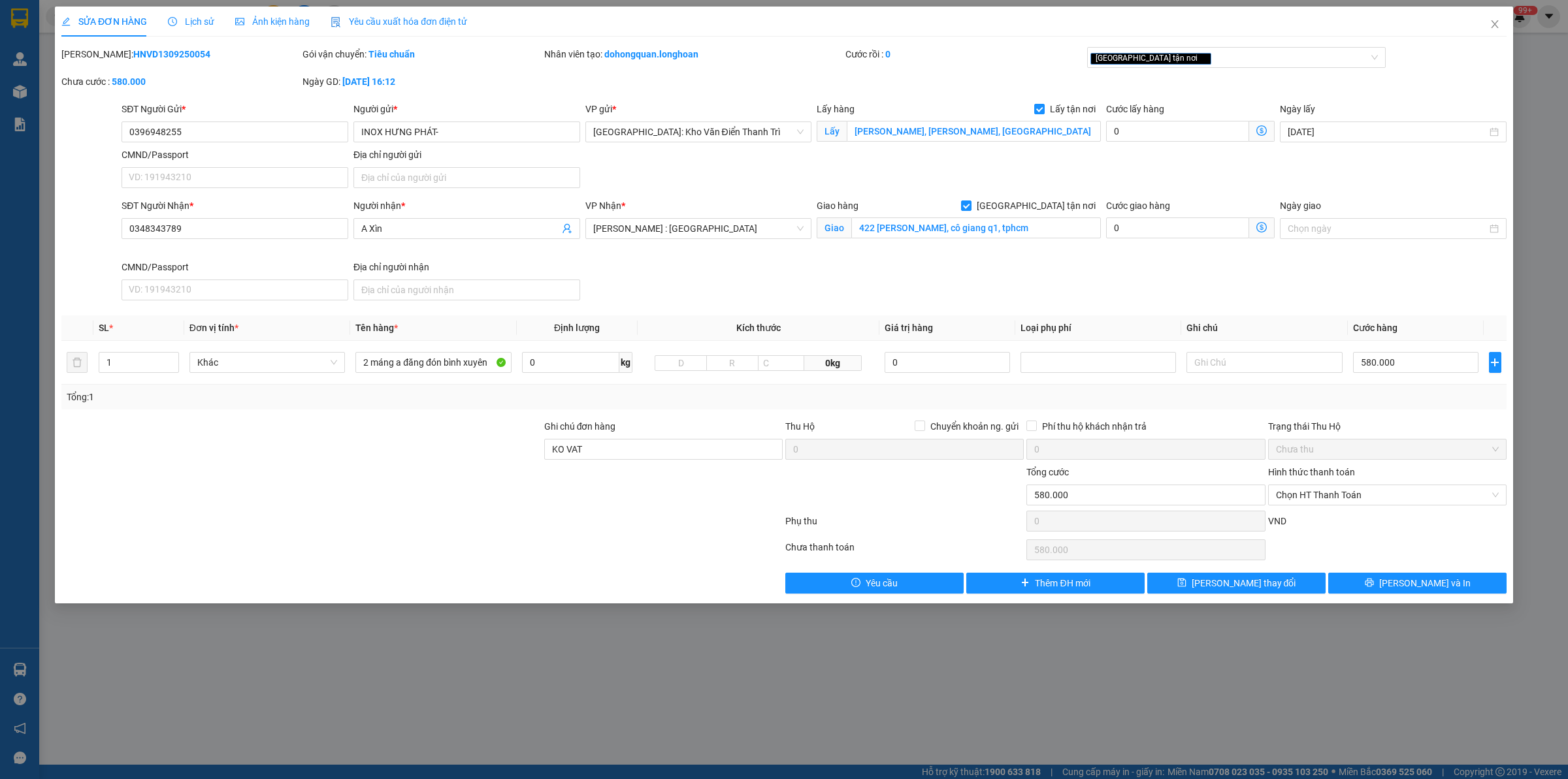
click at [187, 30] on div "Lịch sử" at bounding box center [192, 22] width 47 height 30
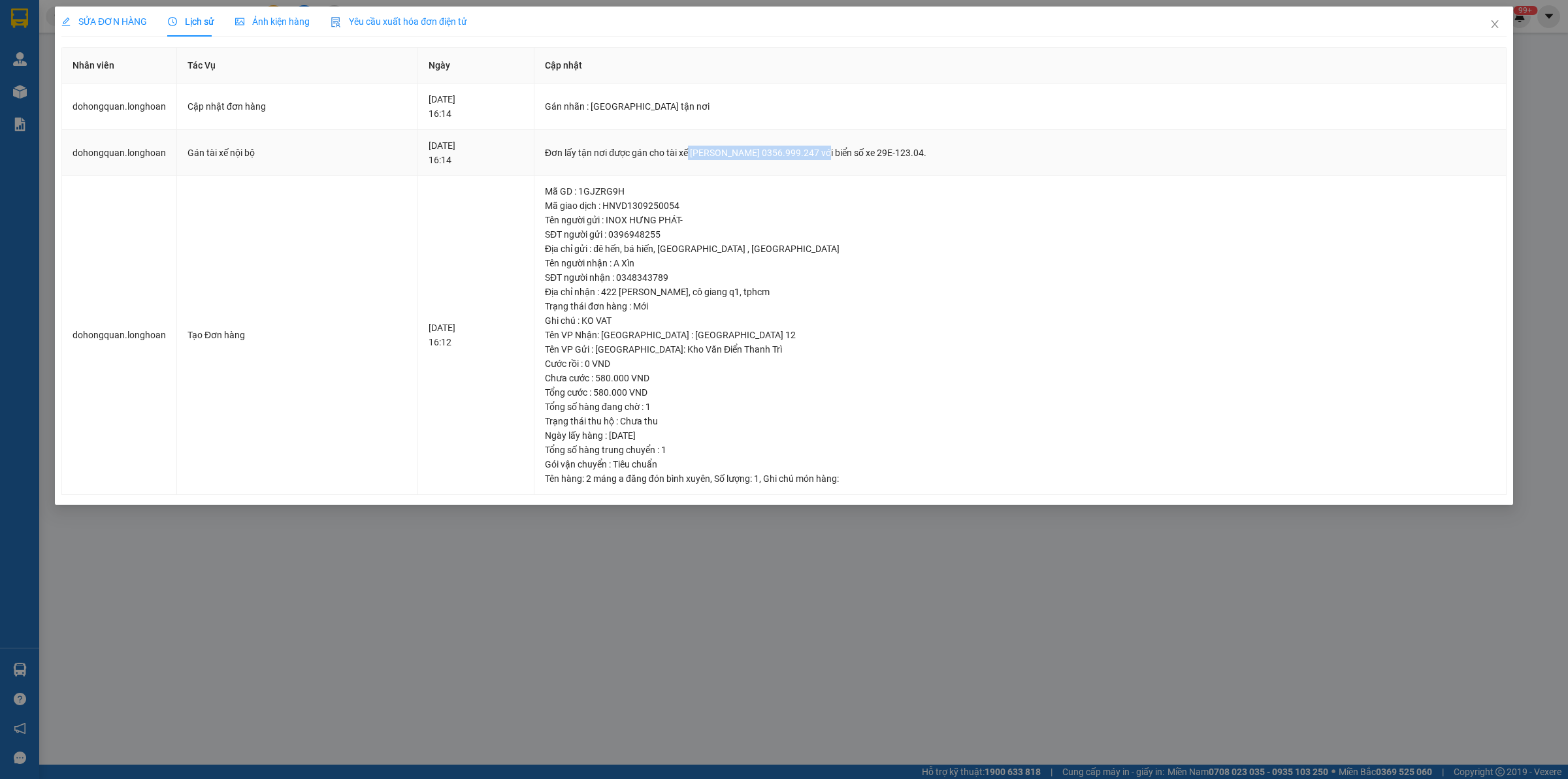
drag, startPoint x: 724, startPoint y: 155, endPoint x: 854, endPoint y: 150, distance: 130.1
click at [854, 150] on div "Đơn lấy tận nơi được gán cho tài xế [PERSON_NAME] 0356.999.247 với biển số xe 2…" at bounding box center [1020, 152] width 951 height 14
copy div "[PERSON_NAME] 0356.999.247"
click at [1254, 20] on div "SỬA ĐƠN HÀNG Lịch sử Ảnh kiện hàng Yêu cầu xuất hóa đơn điện tử Total Paid Fee …" at bounding box center [784, 390] width 1568 height 779
click at [1254, 25] on icon "close" at bounding box center [1495, 24] width 11 height 11
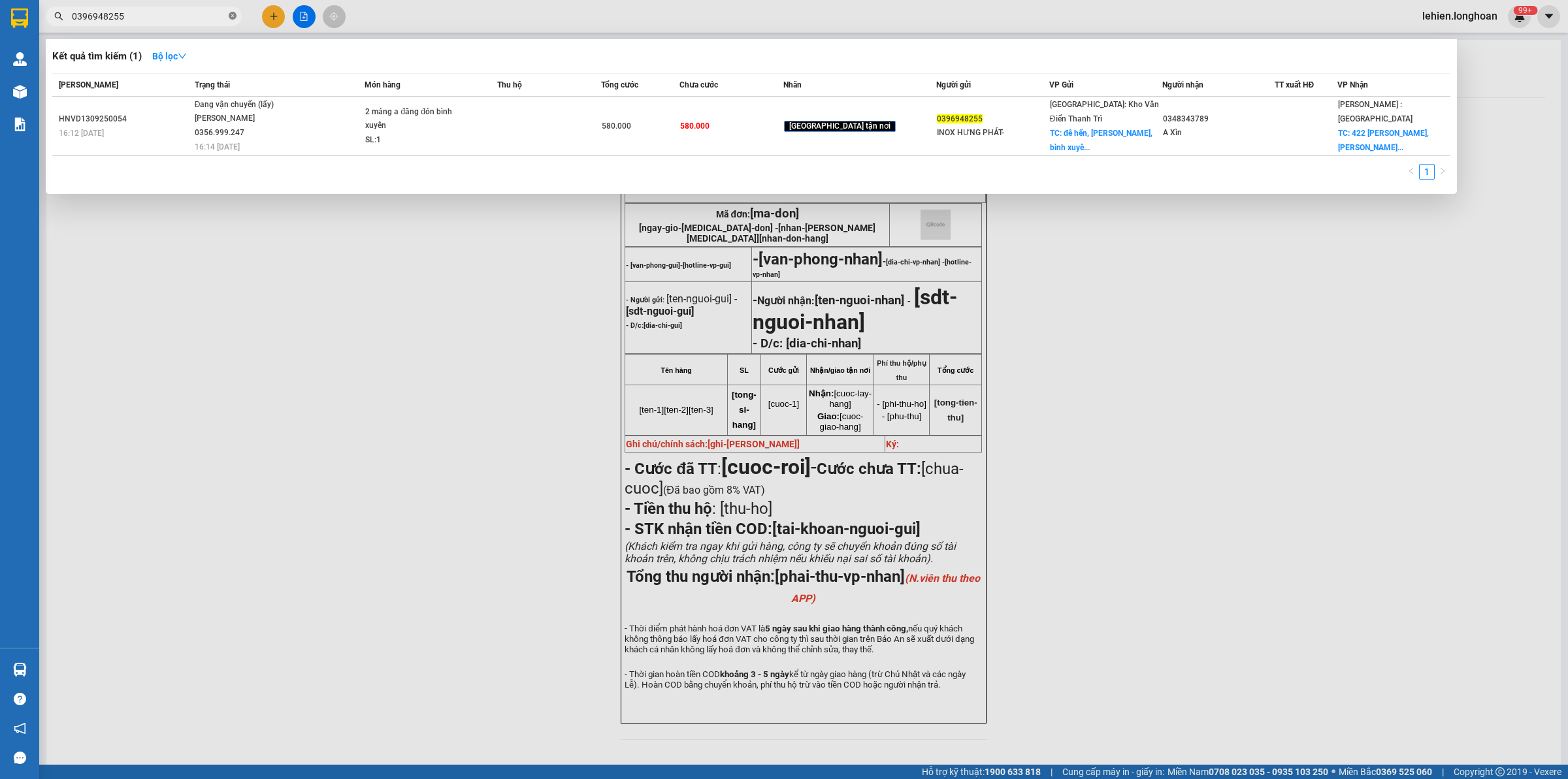
click at [229, 15] on icon "close-circle" at bounding box center [232, 15] width 7 height 7
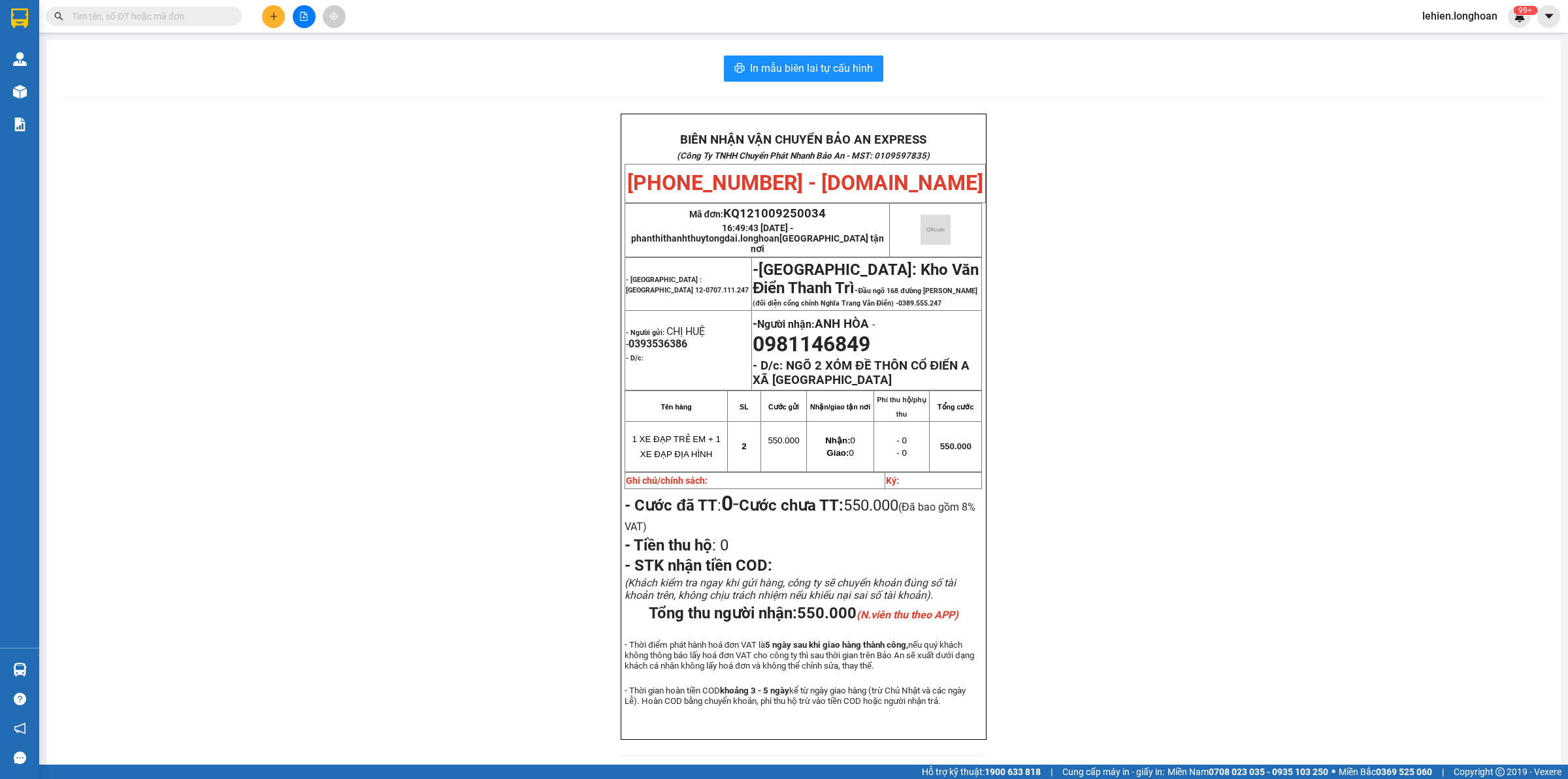
paste input "0949455588"
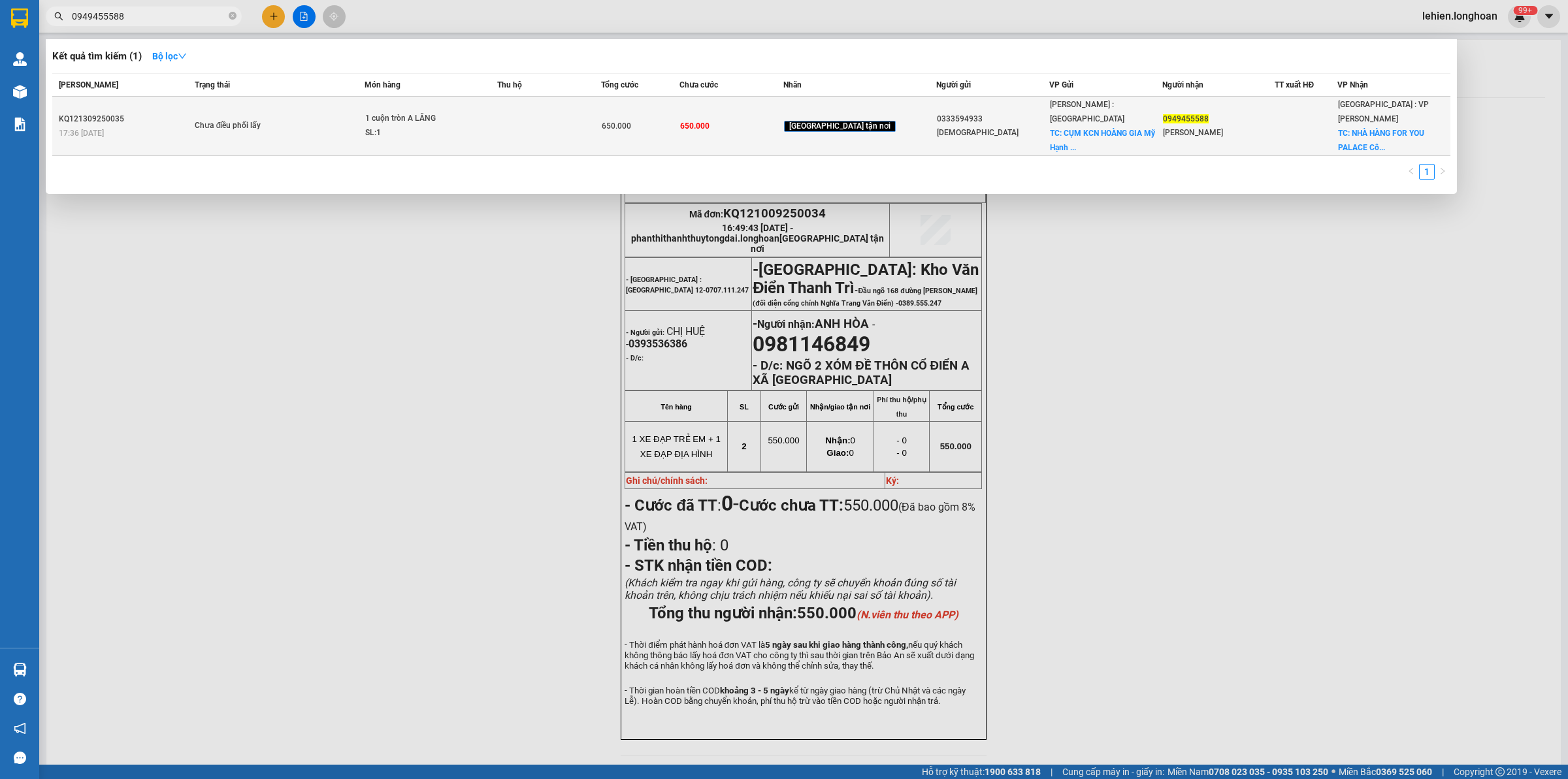
type input "0949455588"
click at [293, 119] on div "Chưa điều phối lấy" at bounding box center [244, 126] width 98 height 14
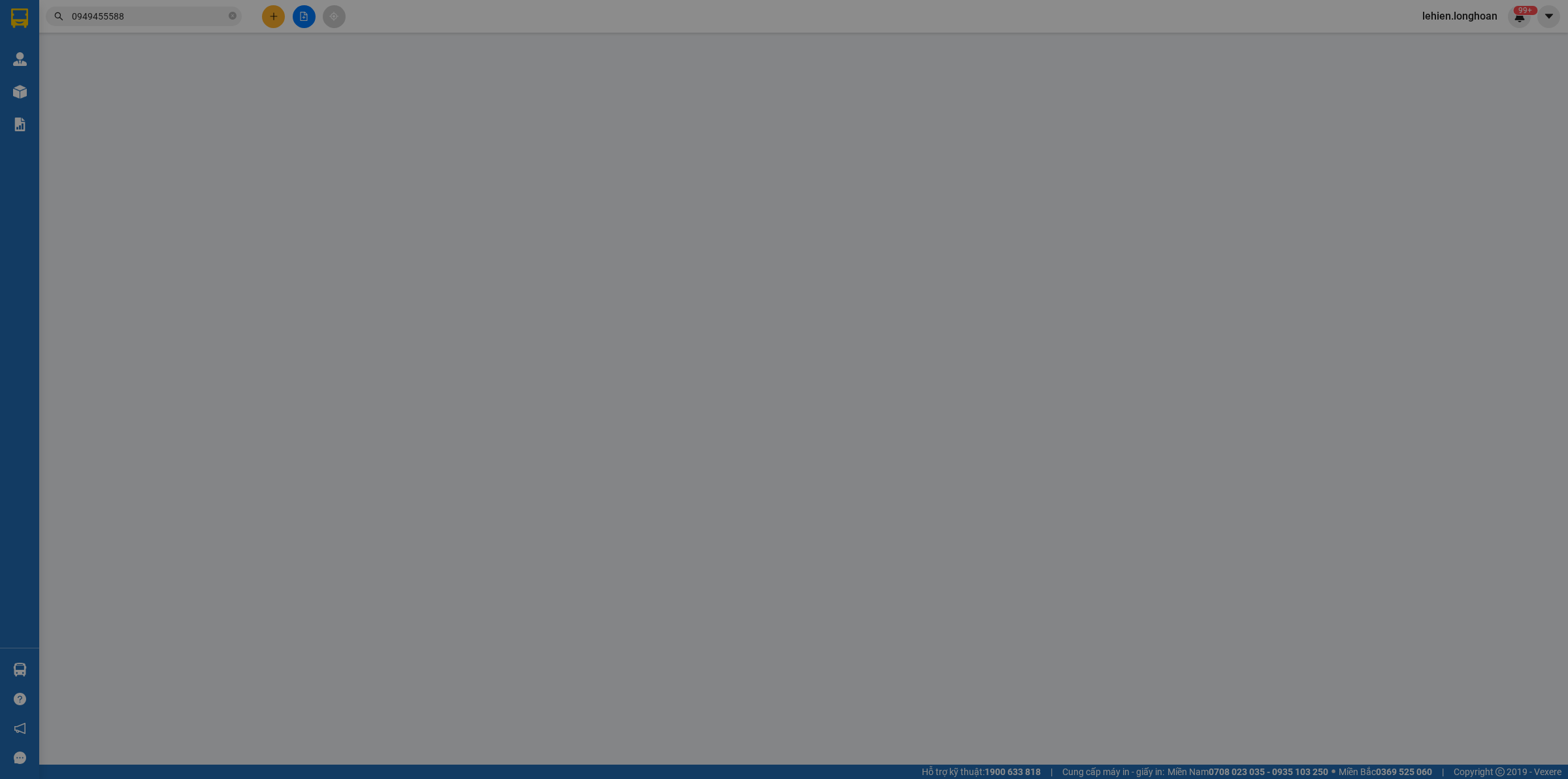
type input "0333594933"
type input "[DEMOGRAPHIC_DATA]"
checkbox input "true"
type input "CỤM KCN HOÀNG GIA Mỹ Hạnh Nam, [GEOGRAPHIC_DATA], [GEOGRAPHIC_DATA], [GEOGRAPHI…"
type input "0949455588"
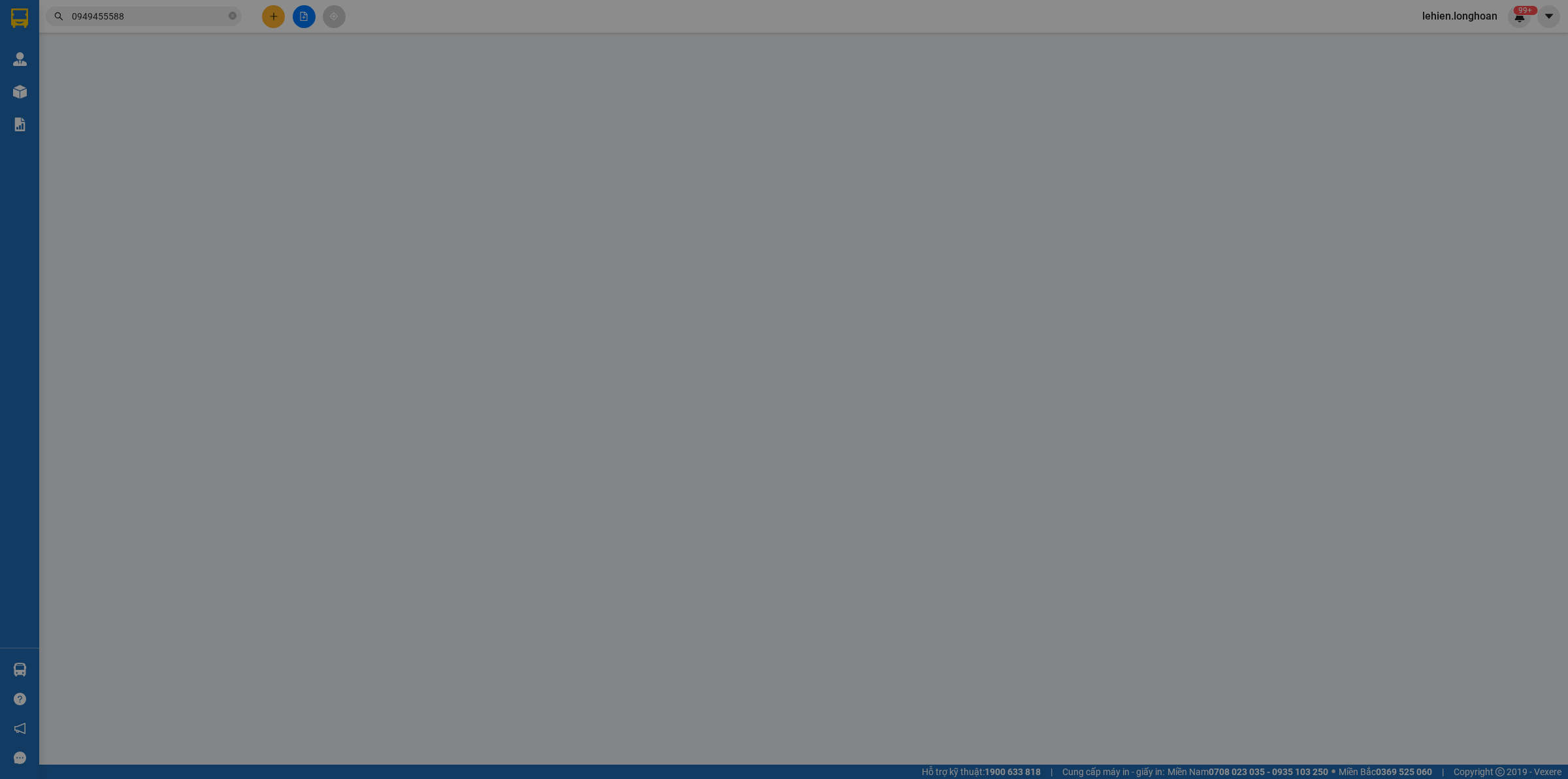
type input "[PERSON_NAME]"
checkbox input "true"
type input "NHÀ HÀNG FOR YOU PALACE Công viên trung tâm đường [DATE] For [GEOGRAPHIC_DATA],…"
type input "650.000"
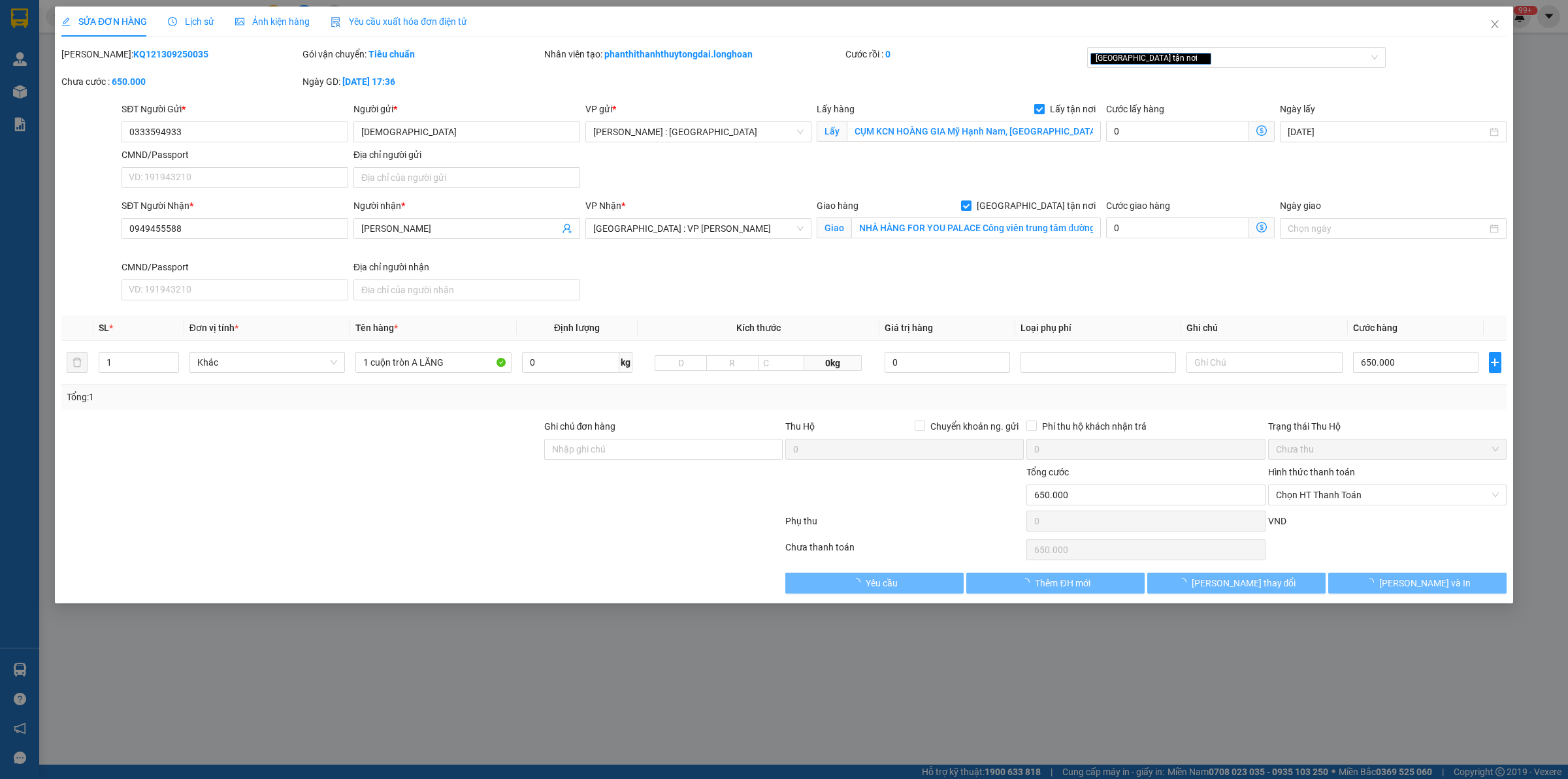
click at [187, 22] on span "Lịch sử" at bounding box center [192, 22] width 47 height 11
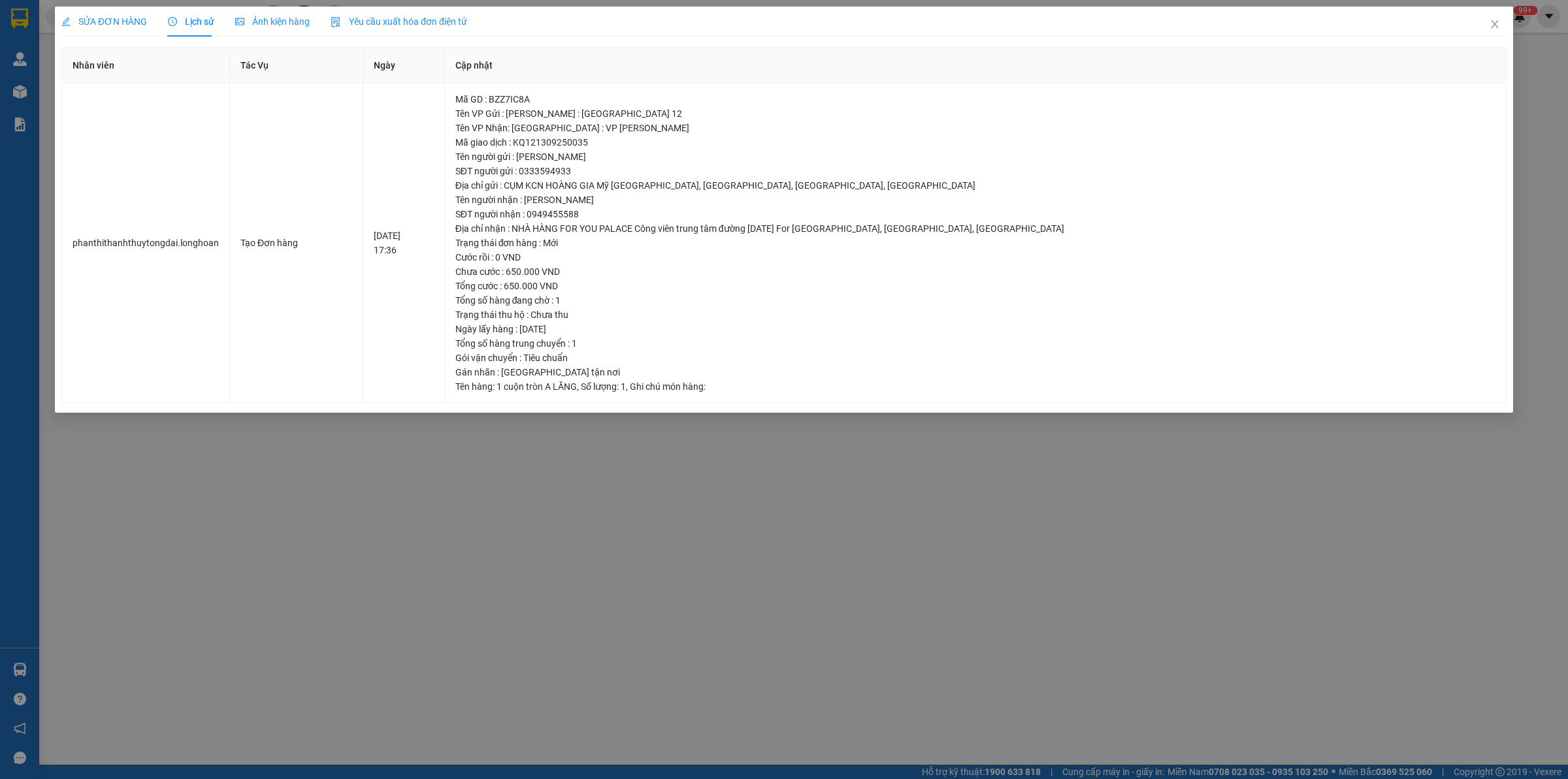
click at [122, 11] on div "SỬA ĐƠN HÀNG" at bounding box center [104, 22] width 86 height 30
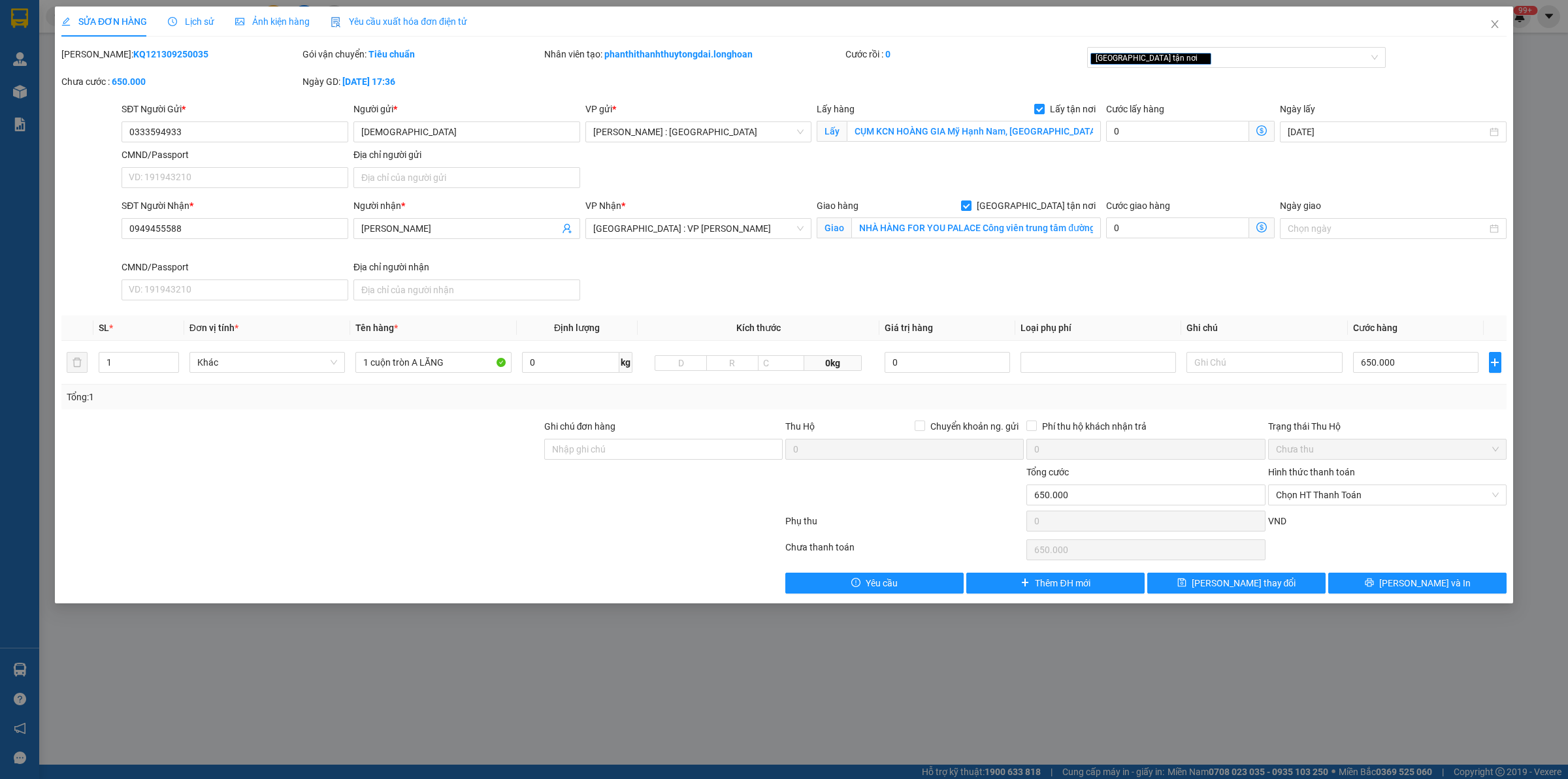
click at [177, 11] on div "Lịch sử" at bounding box center [192, 22] width 47 height 30
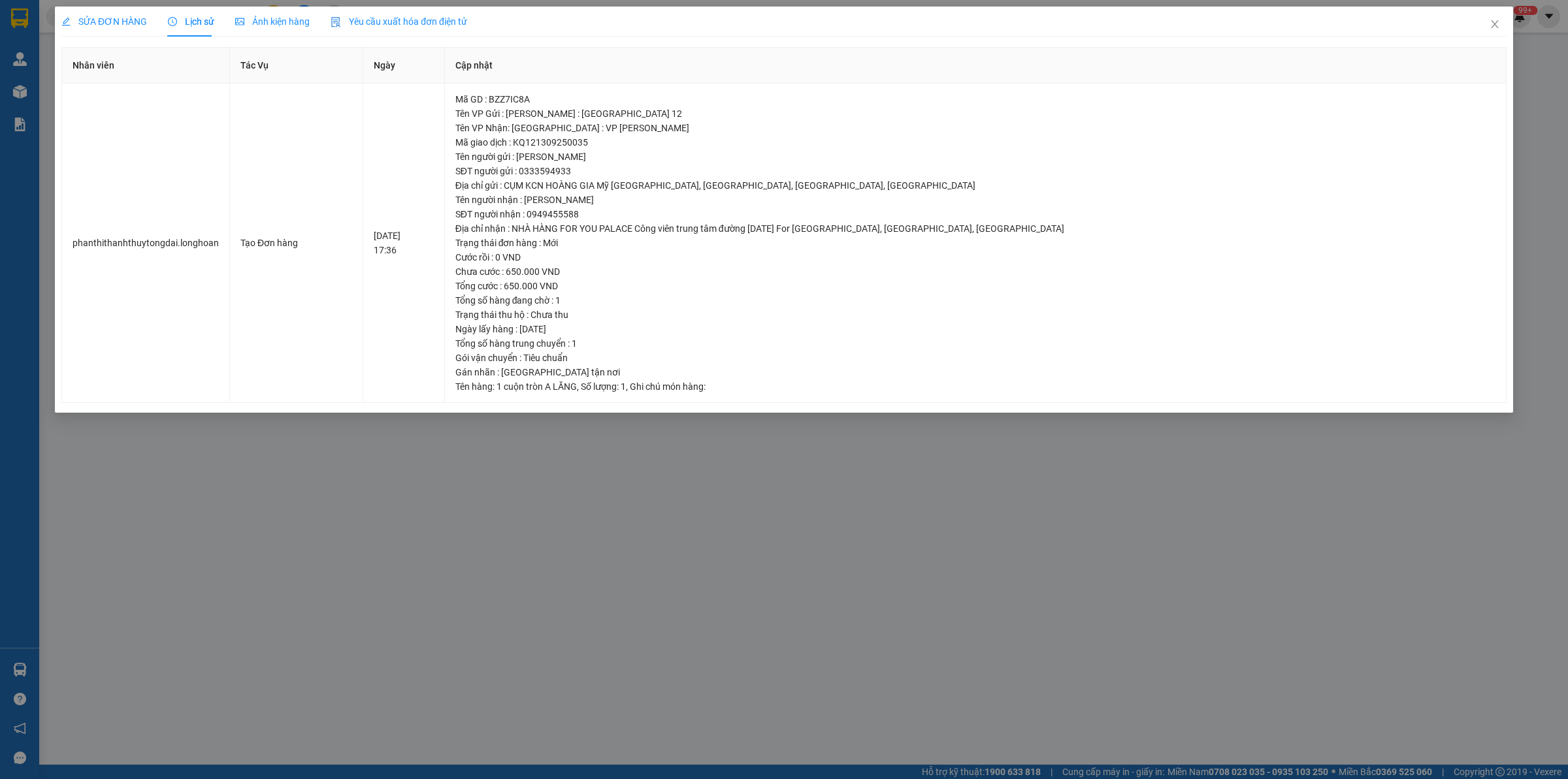
click at [110, 17] on span "SỬA ĐƠN HÀNG" at bounding box center [104, 22] width 86 height 11
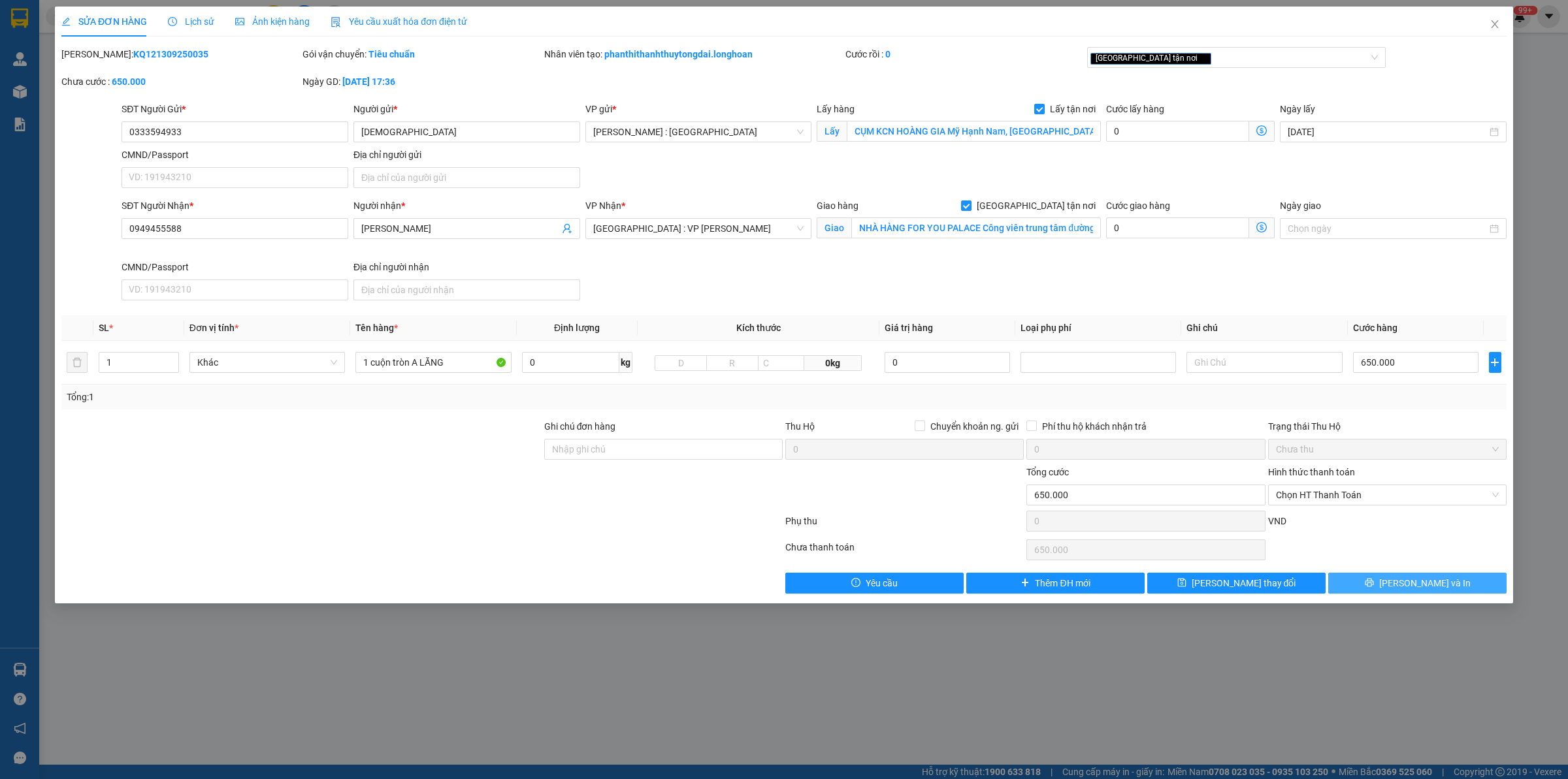
click at [1254, 593] on button "[PERSON_NAME] và In" at bounding box center [1417, 583] width 178 height 21
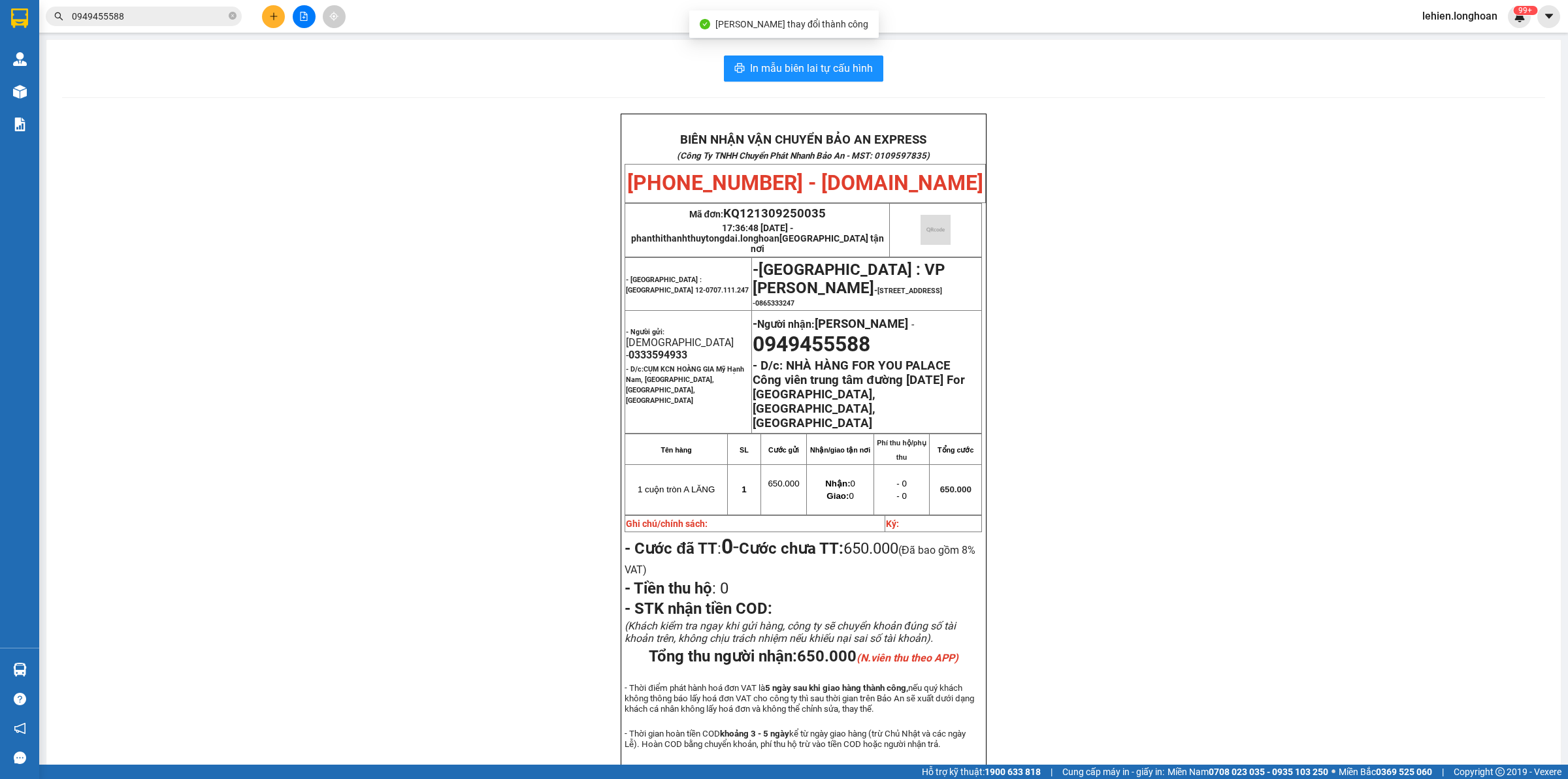
scroll to position [26, 0]
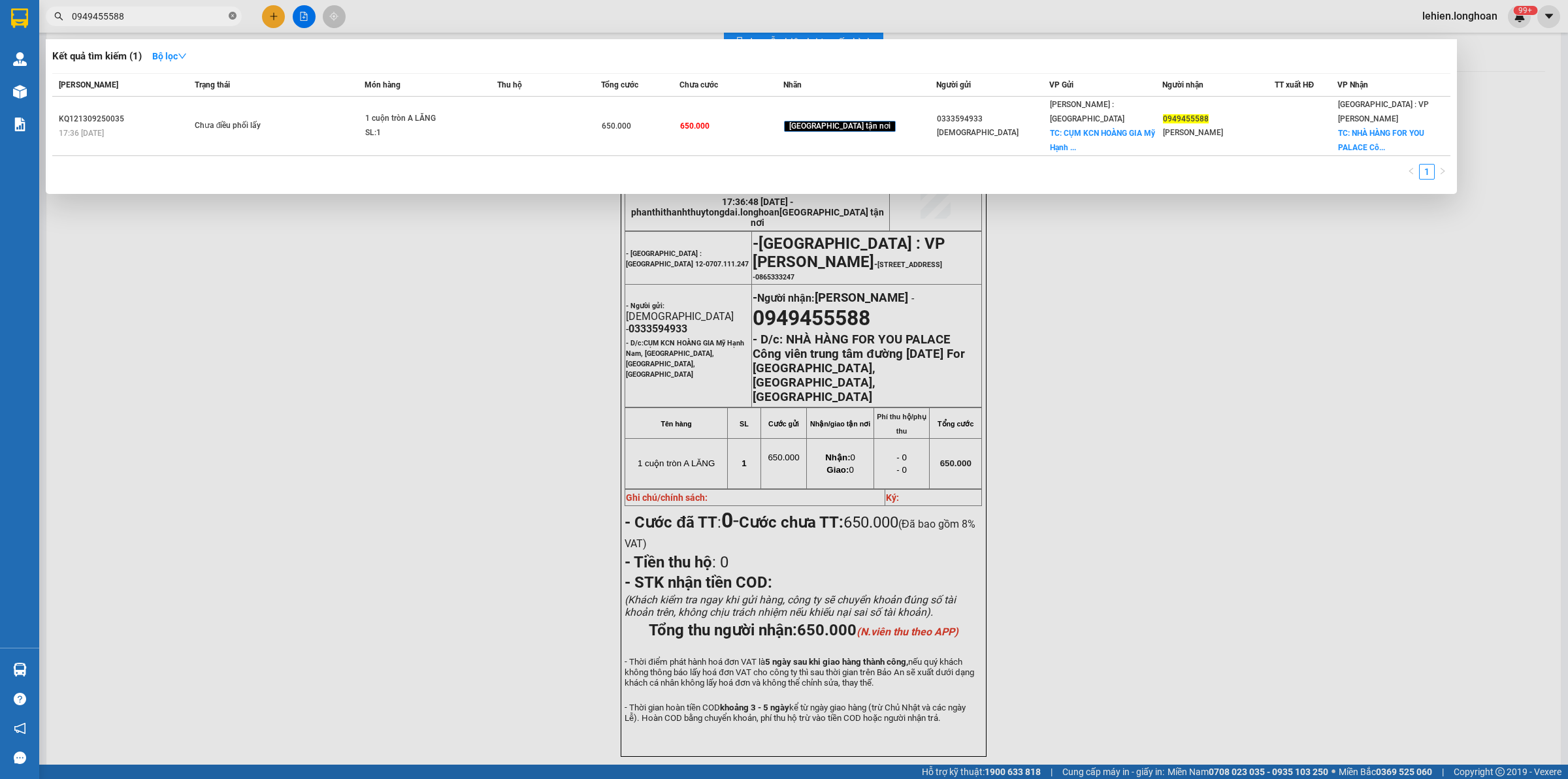
click at [232, 12] on icon "close-circle" at bounding box center [232, 15] width 7 height 7
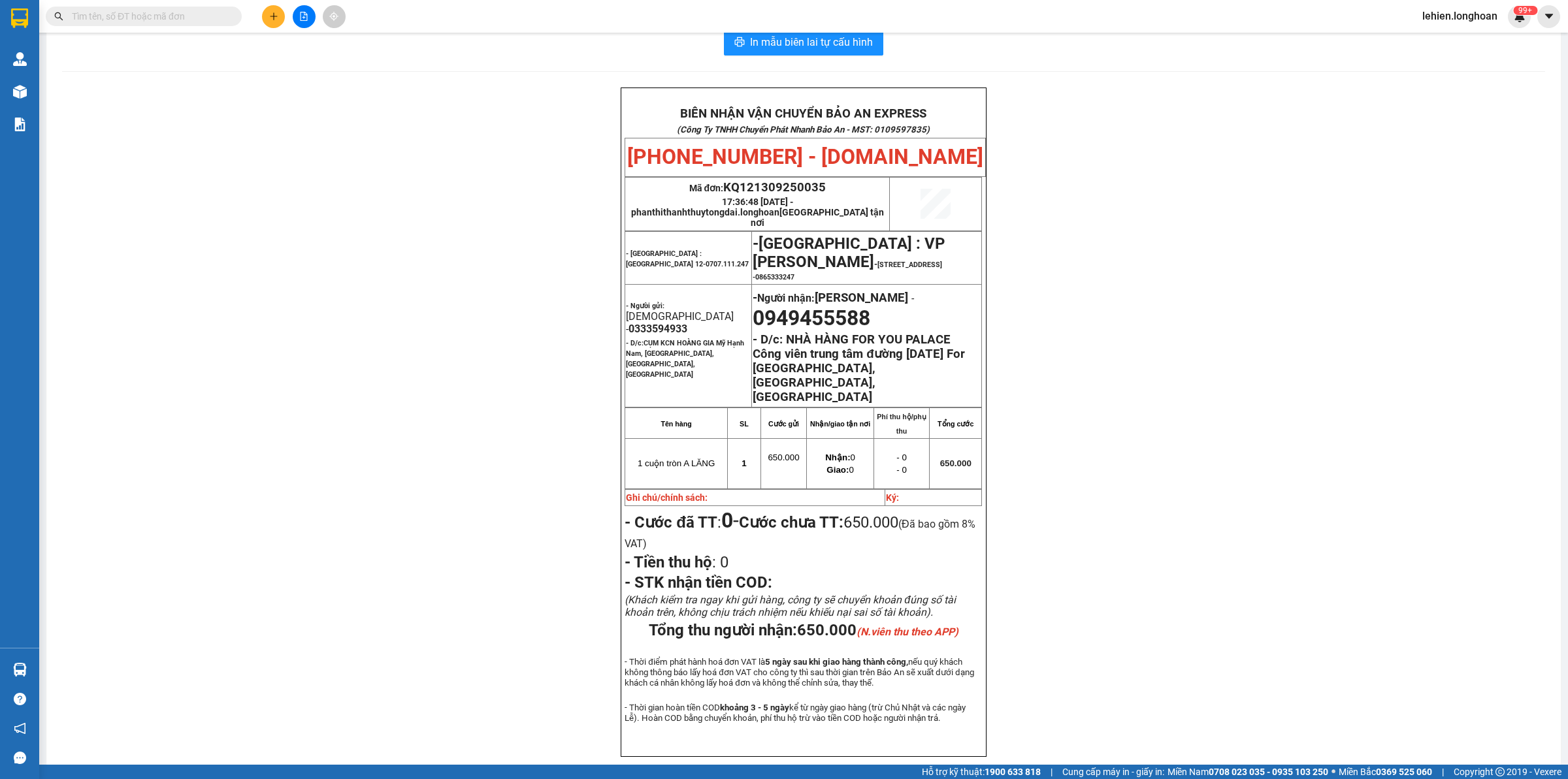
click at [213, 17] on input "text" at bounding box center [148, 16] width 154 height 14
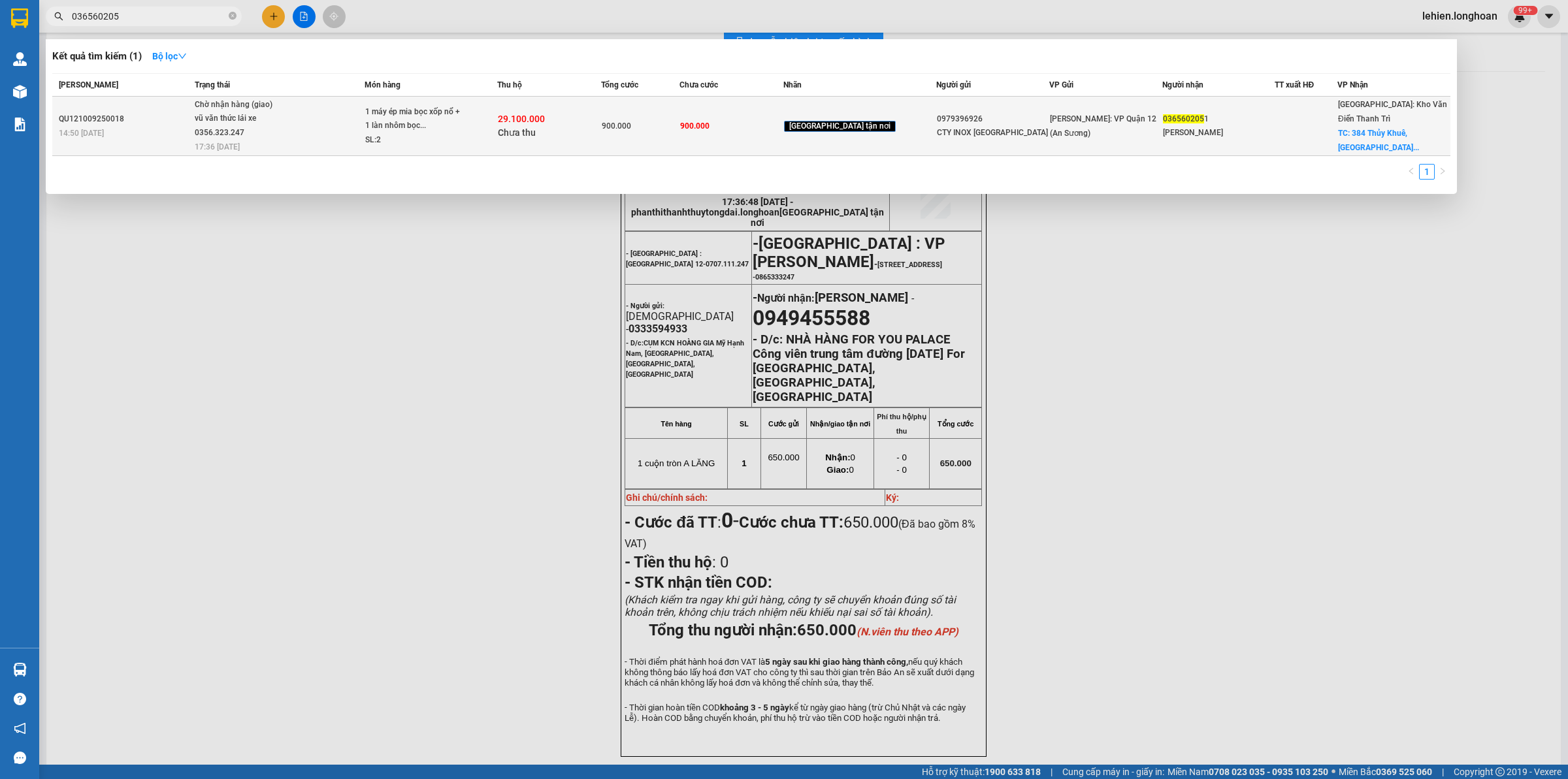
type input "036560205"
click at [331, 102] on span "Chờ nhận hàng (giao) vũ văn thức lái xe 0356.323.247 17:36 [DATE]" at bounding box center [280, 125] width 170 height 54
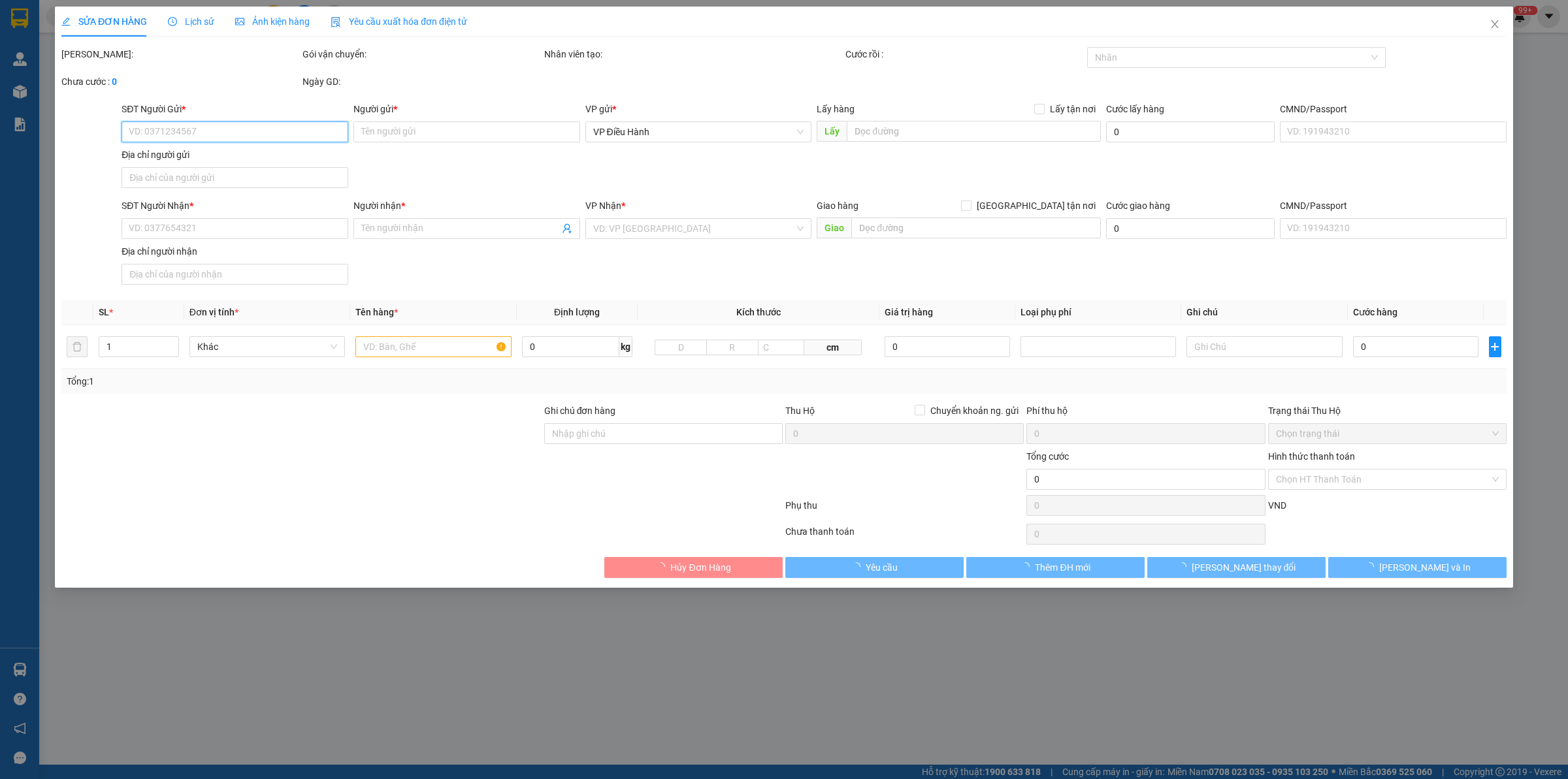
type input "0979396926"
type input "CTY INOX [GEOGRAPHIC_DATA]"
type input "0365602051"
type input "[PERSON_NAME]"
checkbox input "true"
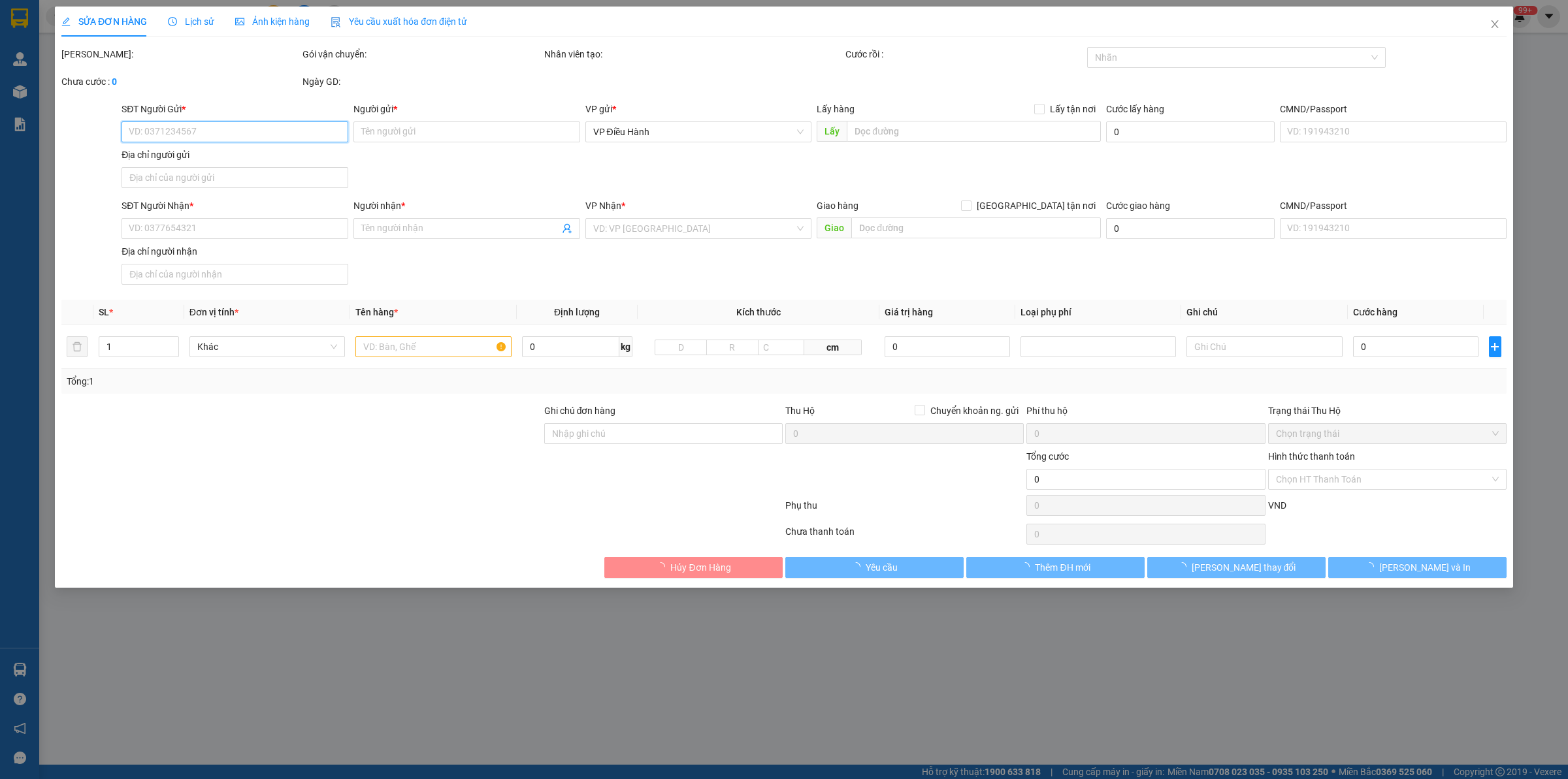
type input "384 Thủy Khuê, [GEOGRAPHIC_DATA], [GEOGRAPHIC_DATA], [GEOGRAPHIC_DATA]"
type input "nhận theo kiện - hư hỏng ko chịu trách nhiệm"
type input "900.000"
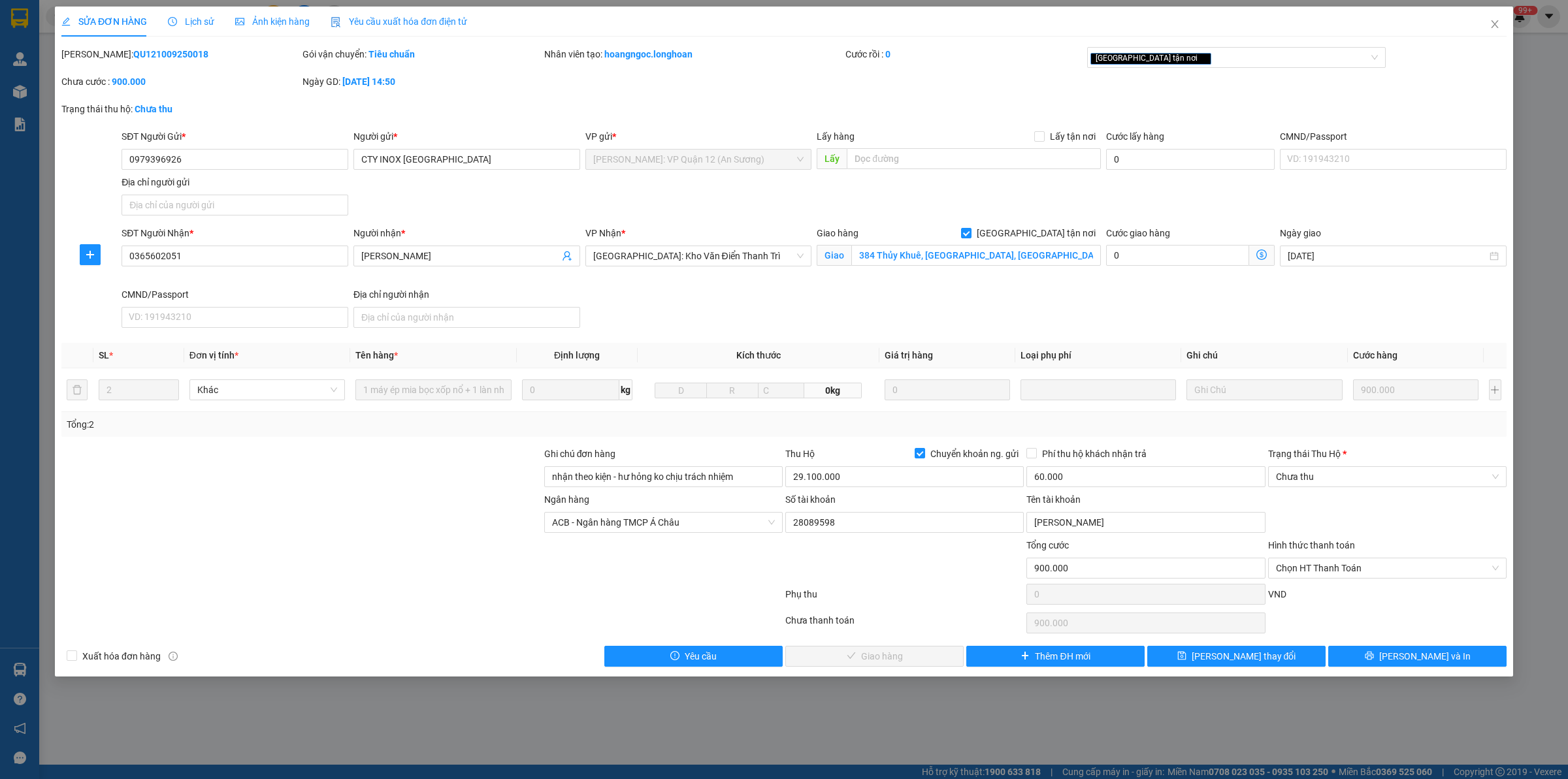
click at [190, 17] on span "Lịch sử" at bounding box center [192, 22] width 47 height 11
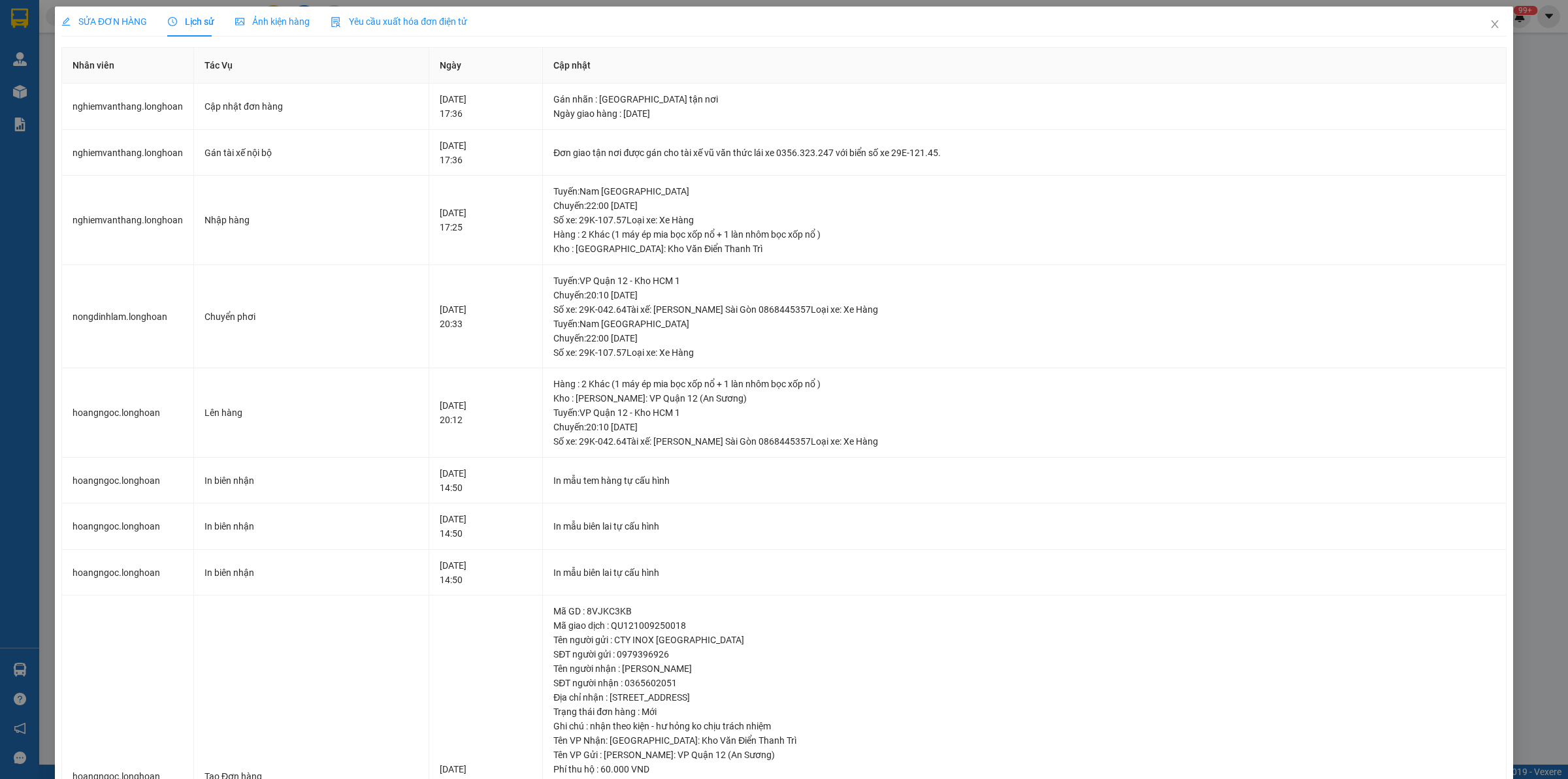
click at [92, 17] on span "SỬA ĐƠN HÀNG" at bounding box center [104, 22] width 86 height 11
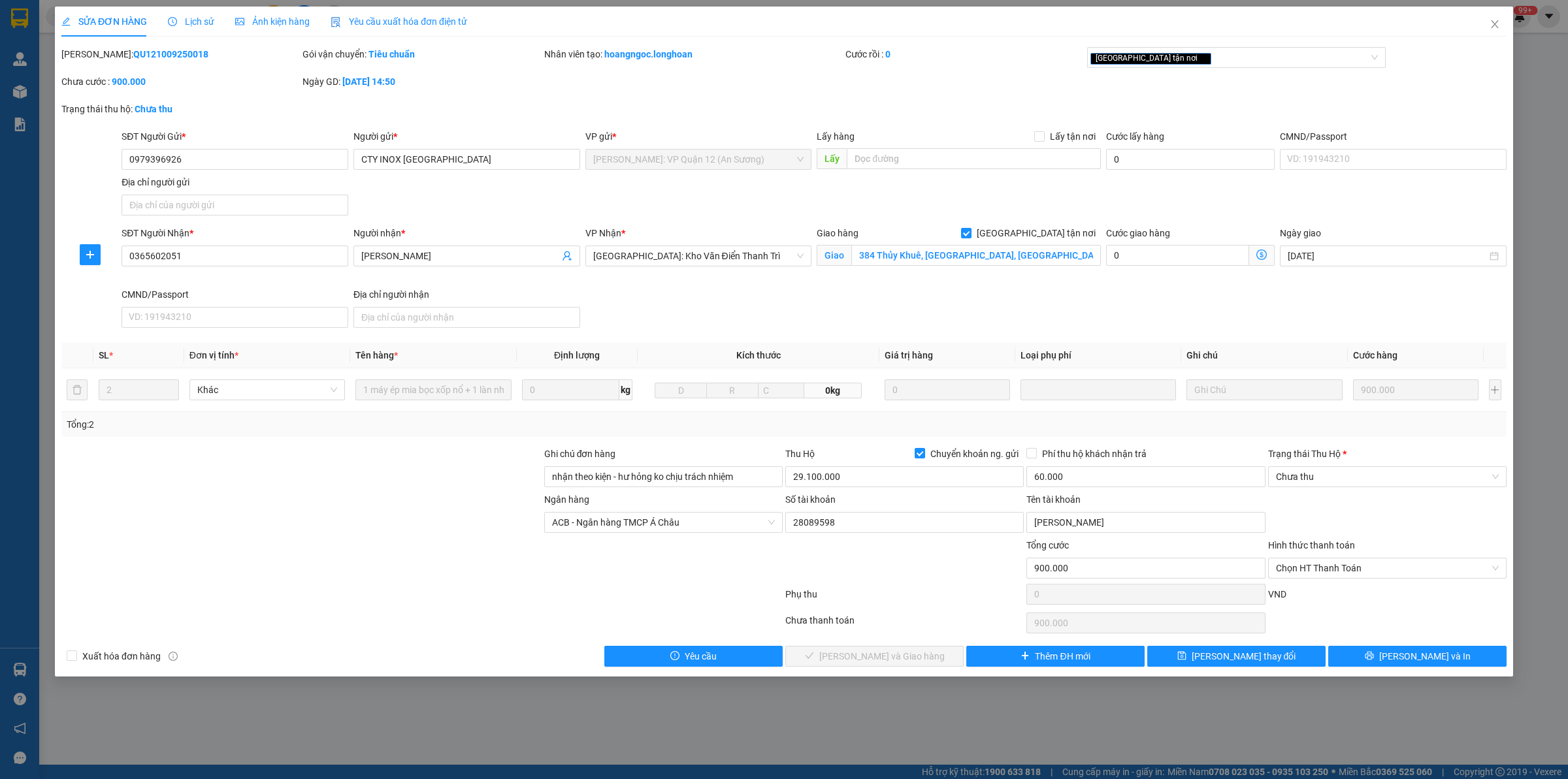
click at [192, 22] on span "Lịch sử" at bounding box center [192, 22] width 47 height 11
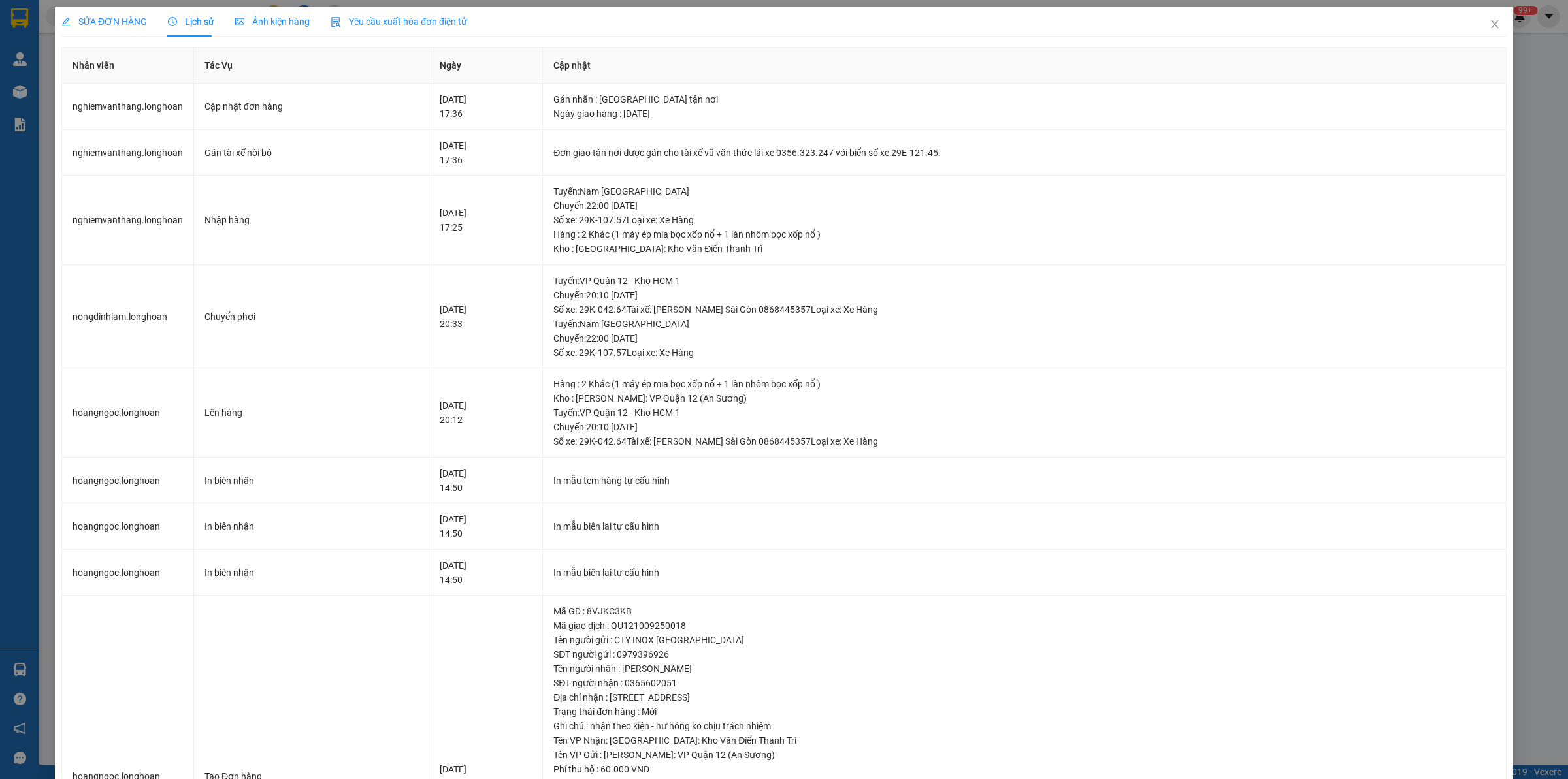
click at [111, 7] on div "SỬA ĐƠN HÀNG" at bounding box center [104, 22] width 86 height 30
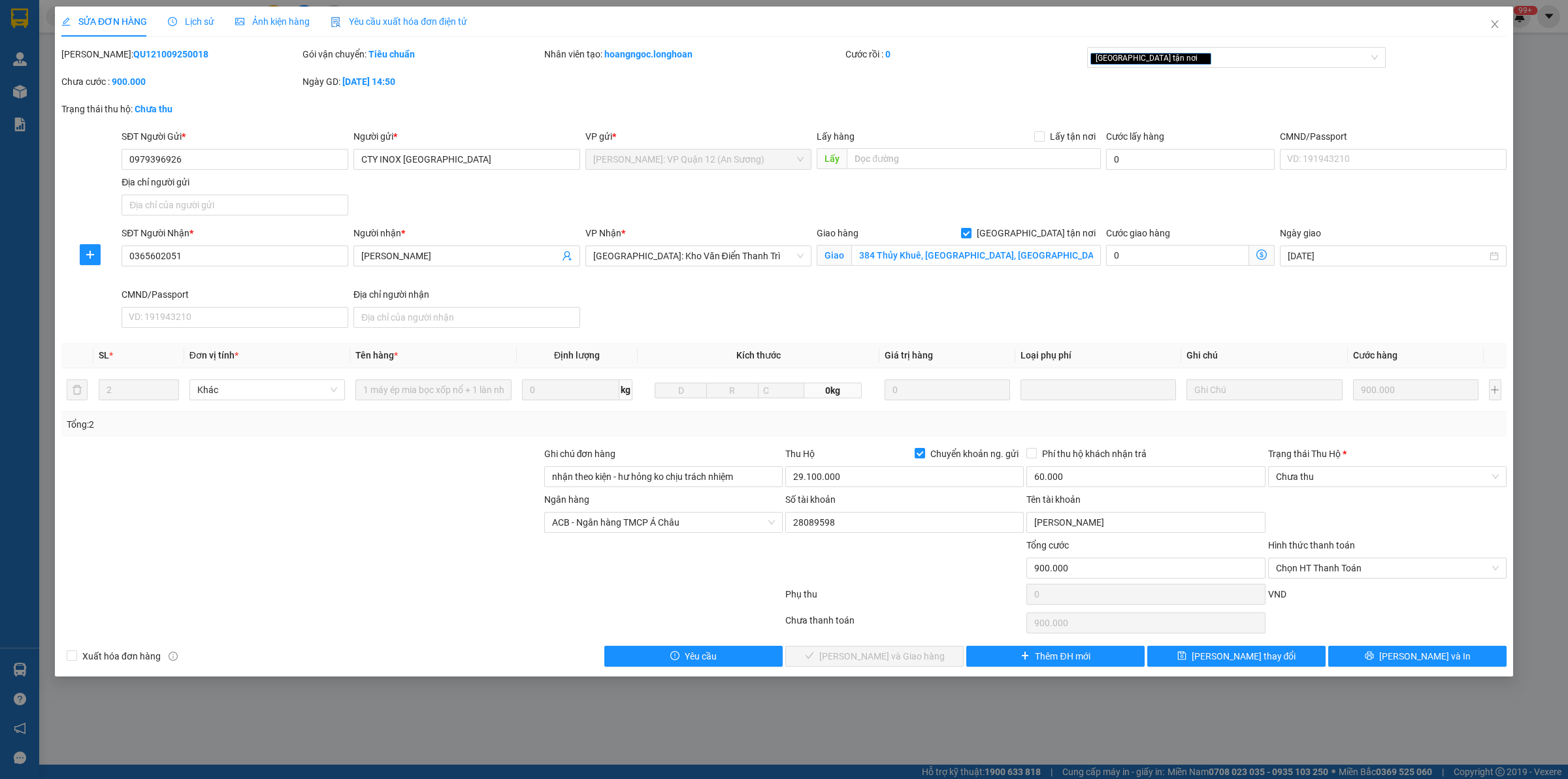
click at [1254, 605] on div "SỬA ĐƠN HÀNG Lịch sử Ảnh kiện hàng Yêu cầu xuất hóa đơn điện tử Total Paid Fee …" at bounding box center [784, 341] width 1458 height 670
click at [1254, 605] on button "[PERSON_NAME] và In" at bounding box center [1417, 656] width 178 height 21
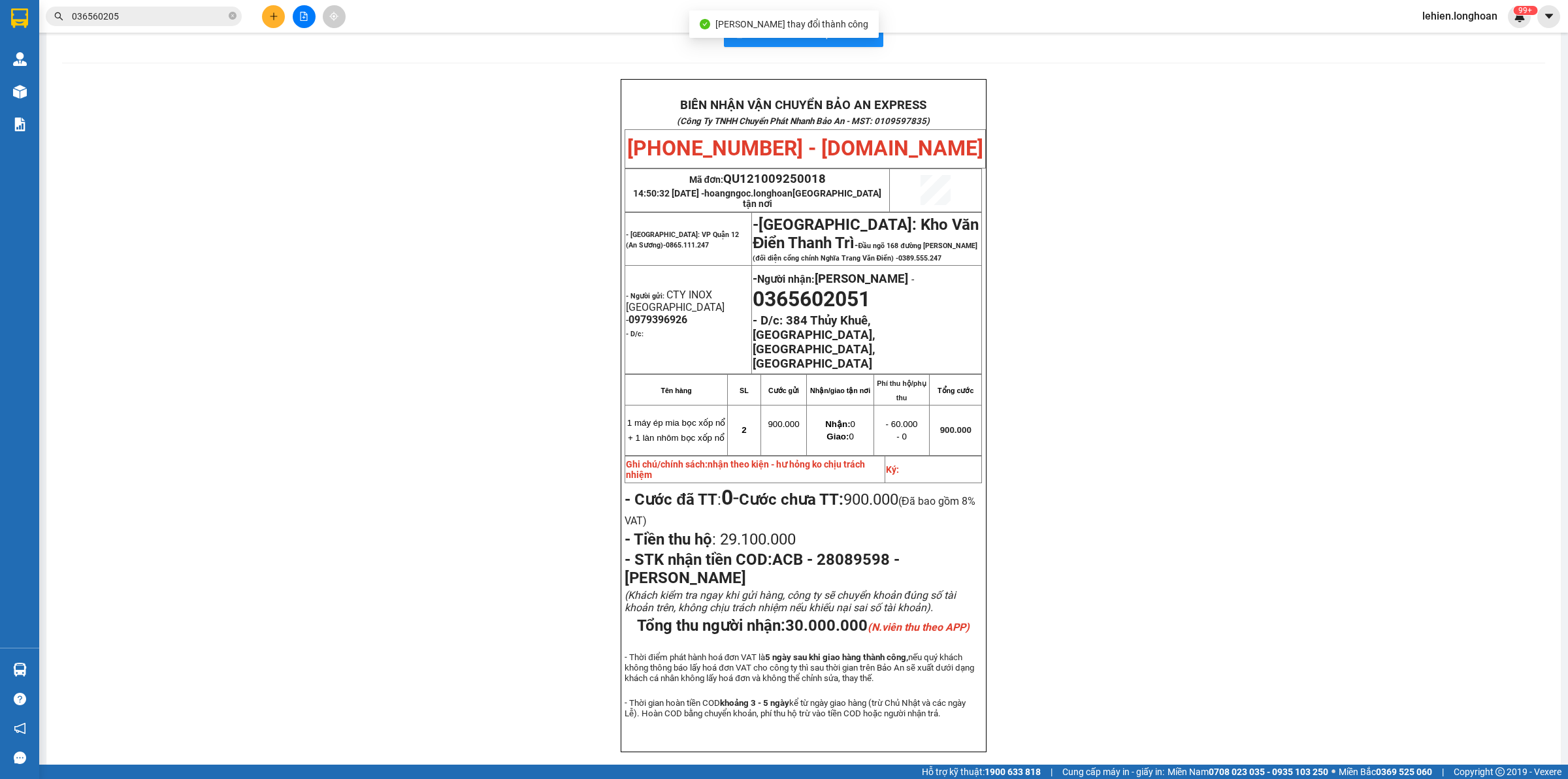
scroll to position [37, 0]
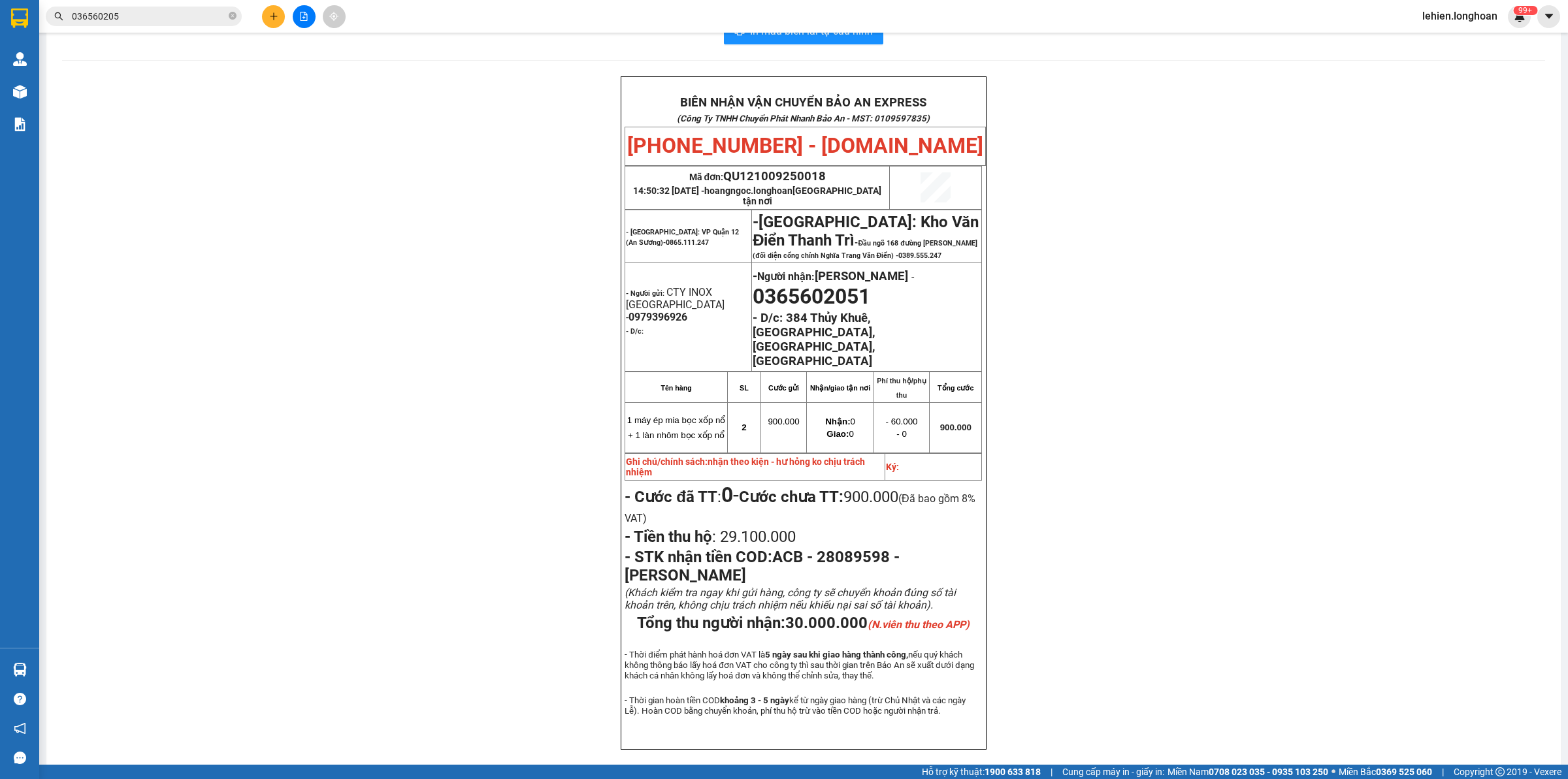
click at [141, 15] on input "036560205" at bounding box center [148, 16] width 154 height 14
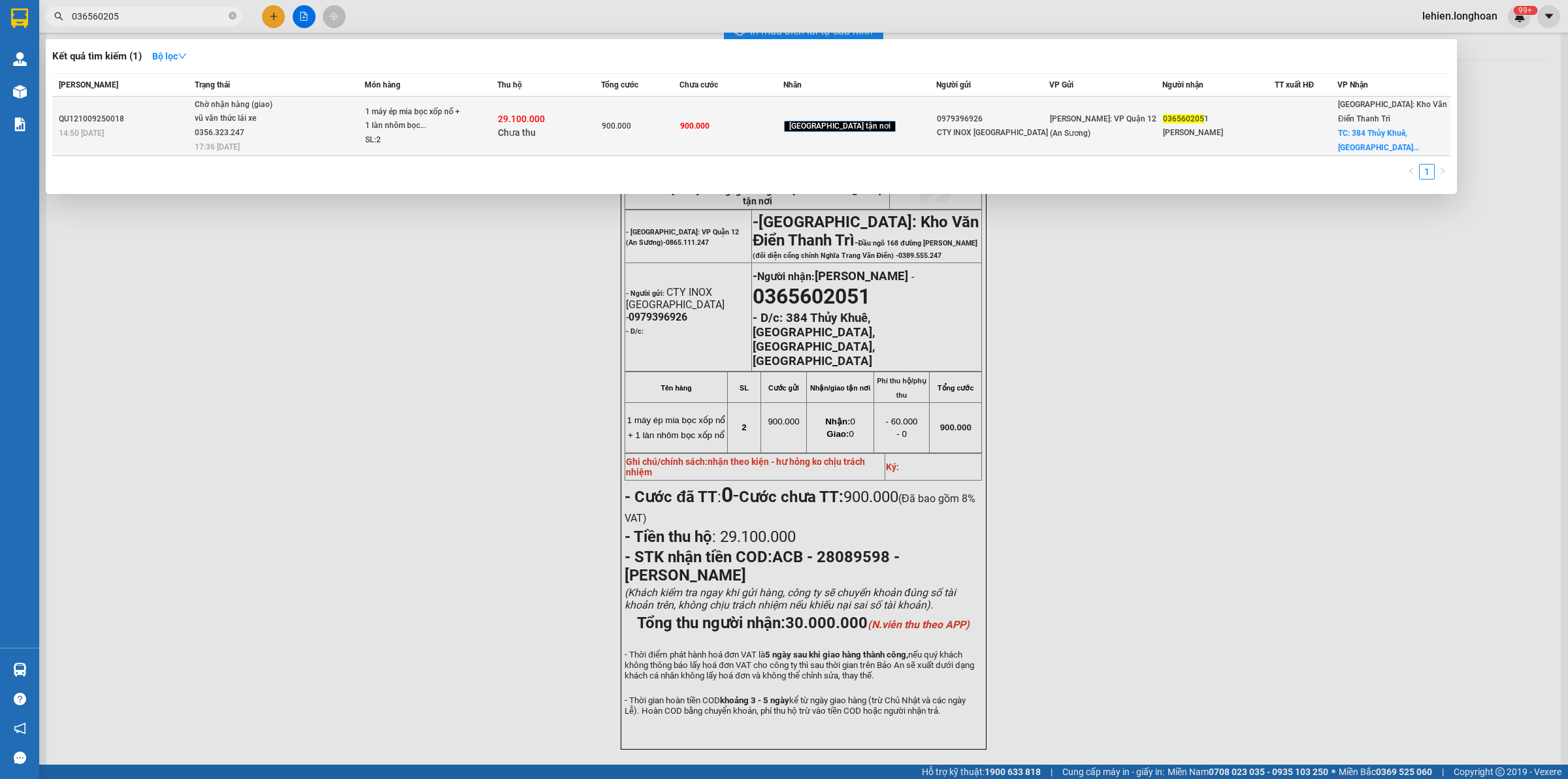
click at [364, 117] on span "Chờ nhận hàng (giao) vũ văn thức lái xe 0356.323.247 17:36 [DATE]" at bounding box center [280, 125] width 170 height 54
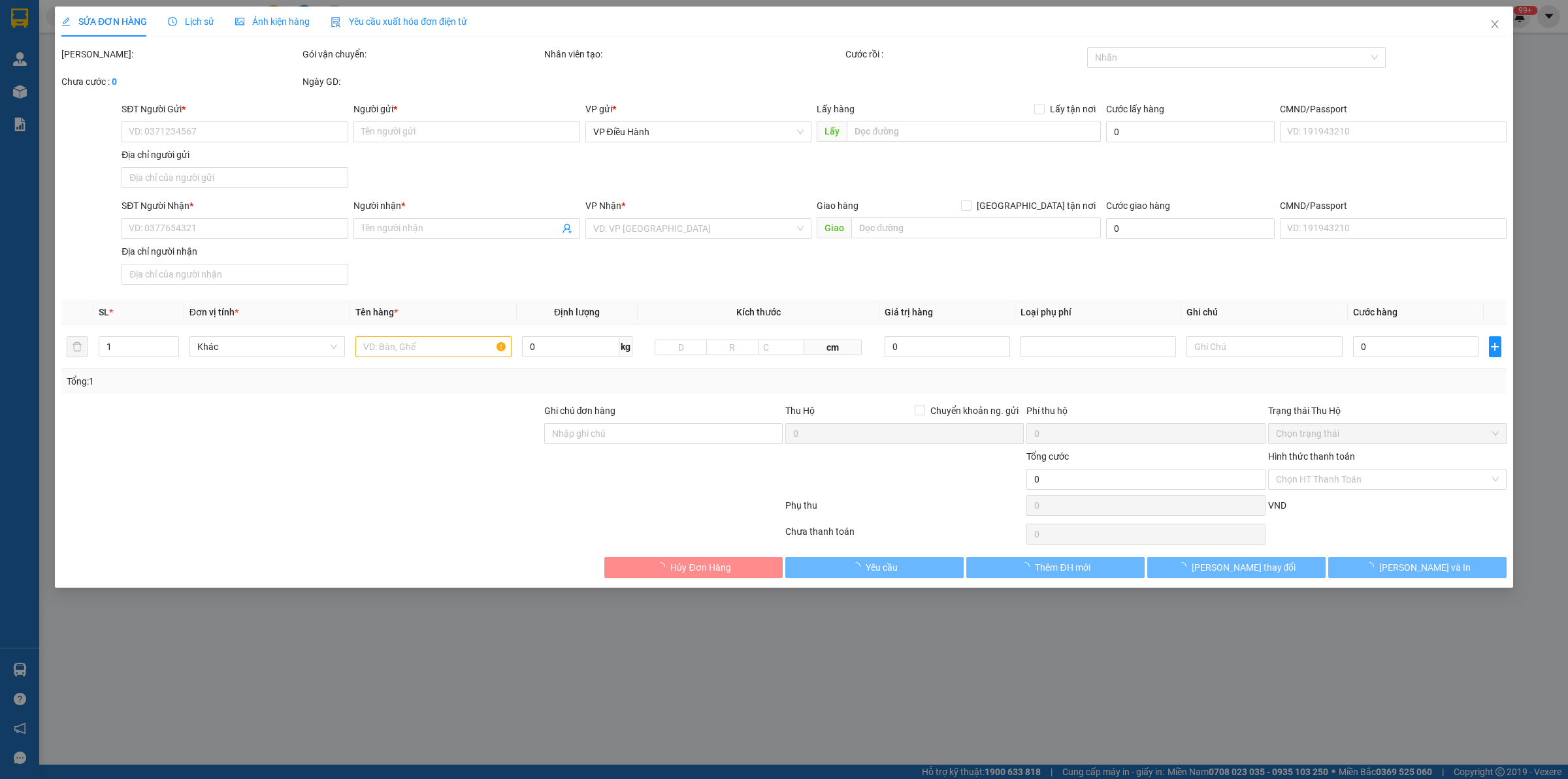
type input "0979396926"
type input "CTY INOX [GEOGRAPHIC_DATA]"
type input "0365602051"
type input "[PERSON_NAME]"
checkbox input "true"
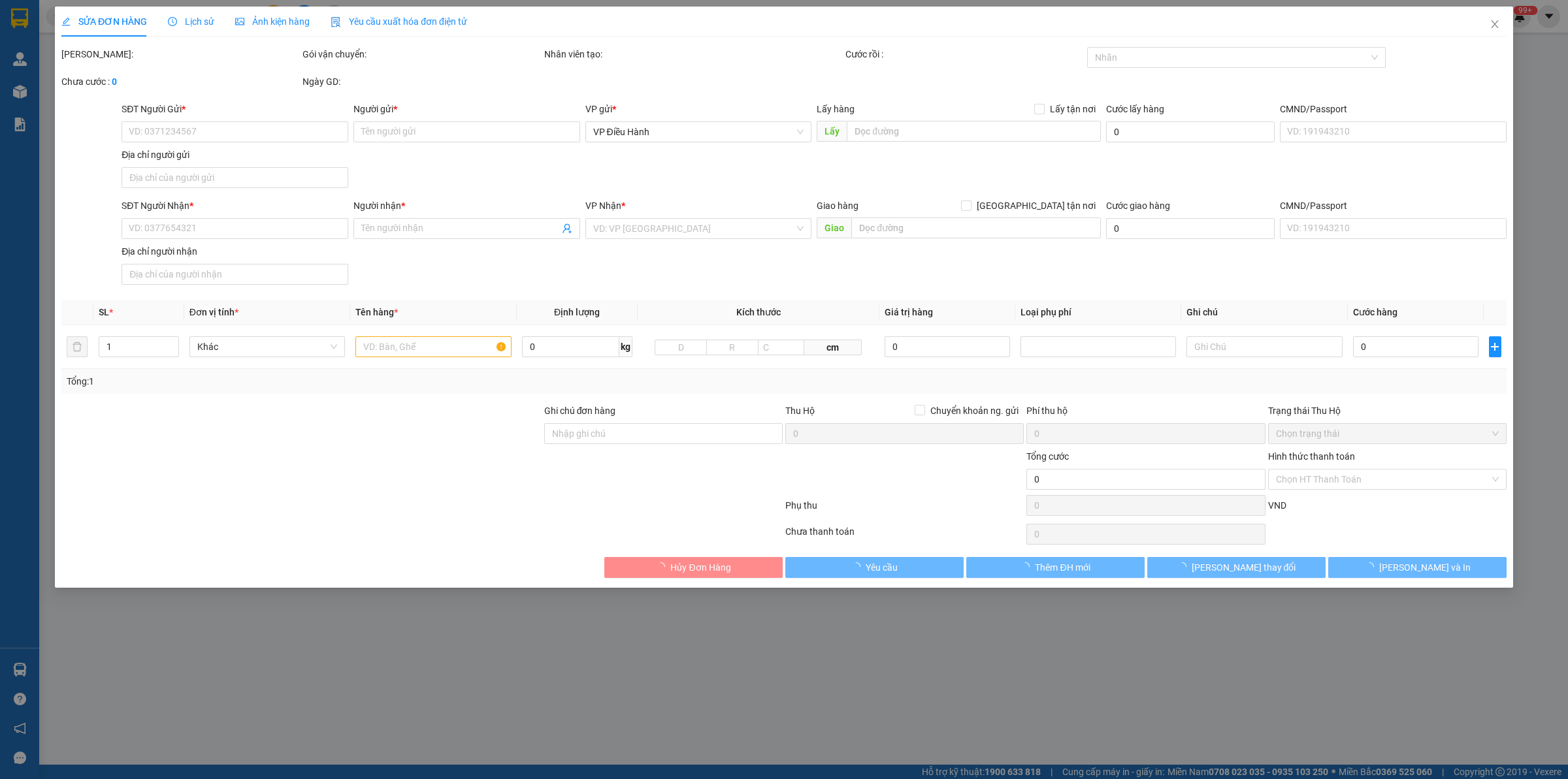
type input "384 Thủy Khuê, [GEOGRAPHIC_DATA], [GEOGRAPHIC_DATA], [GEOGRAPHIC_DATA]"
type input "nhận theo kiện - hư hỏng ko chịu trách nhiệm"
type input "900.000"
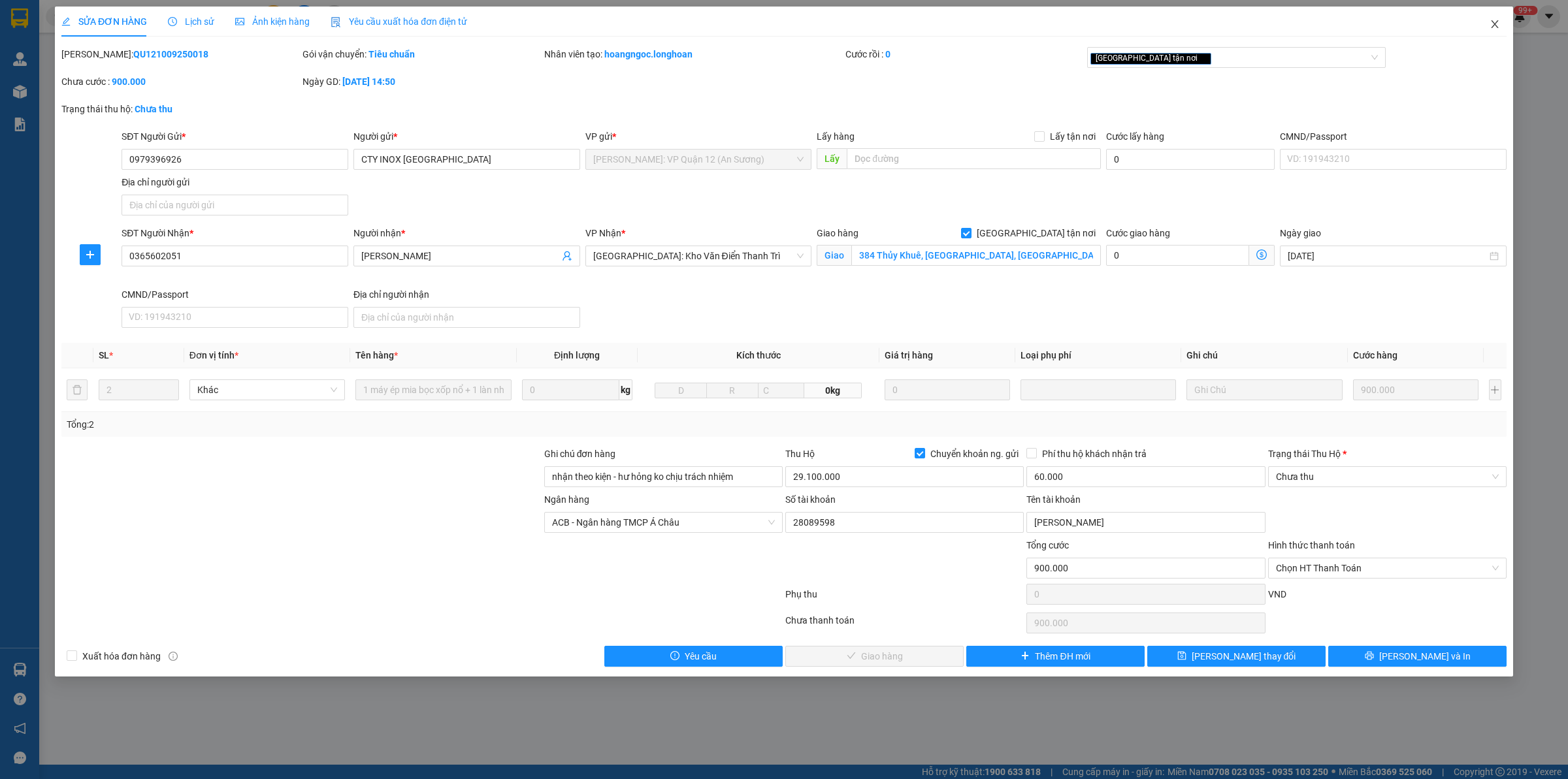
click at [1254, 31] on span "Close" at bounding box center [1495, 25] width 37 height 37
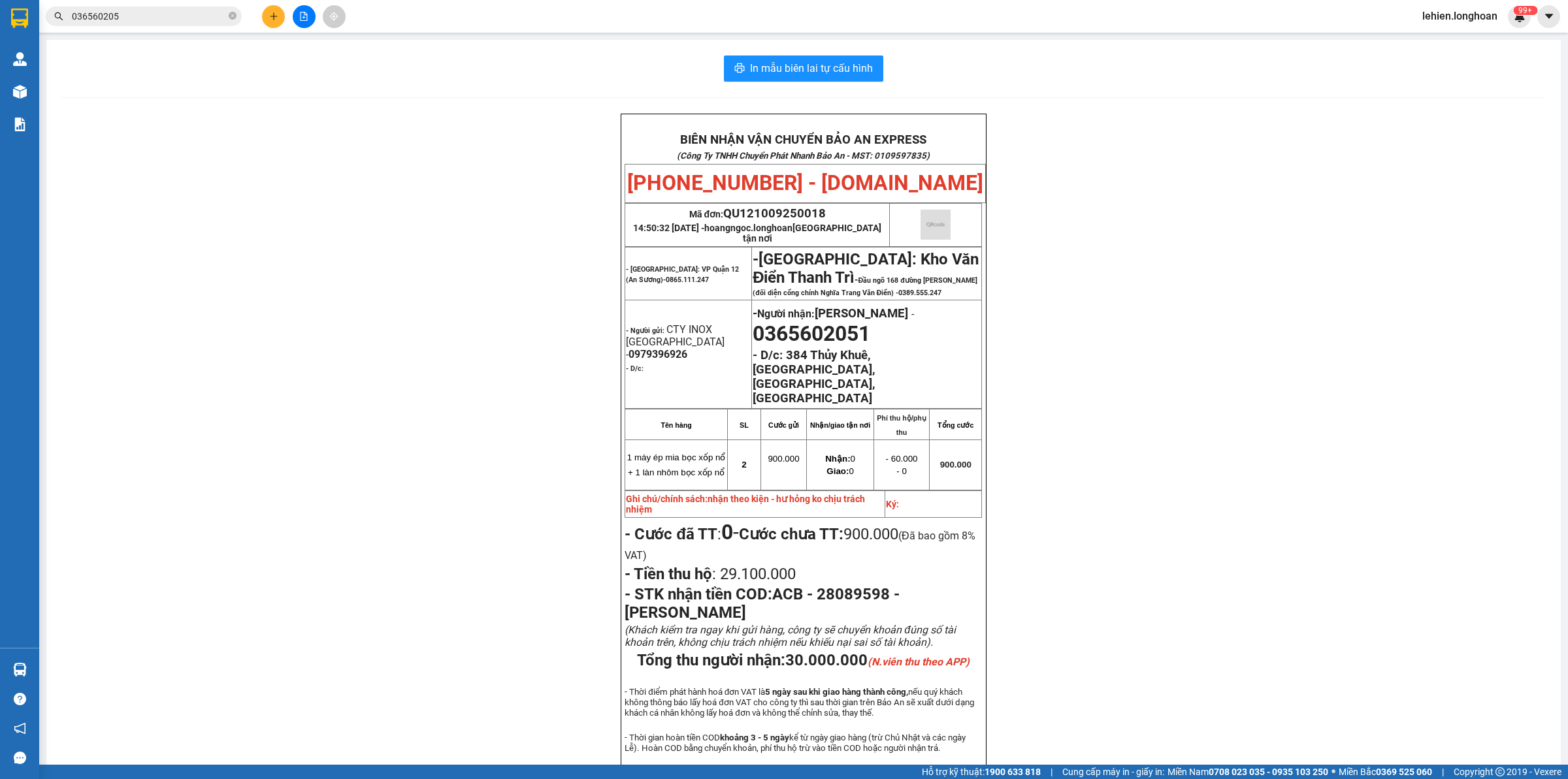
click at [237, 15] on span "036560205" at bounding box center [143, 17] width 196 height 20
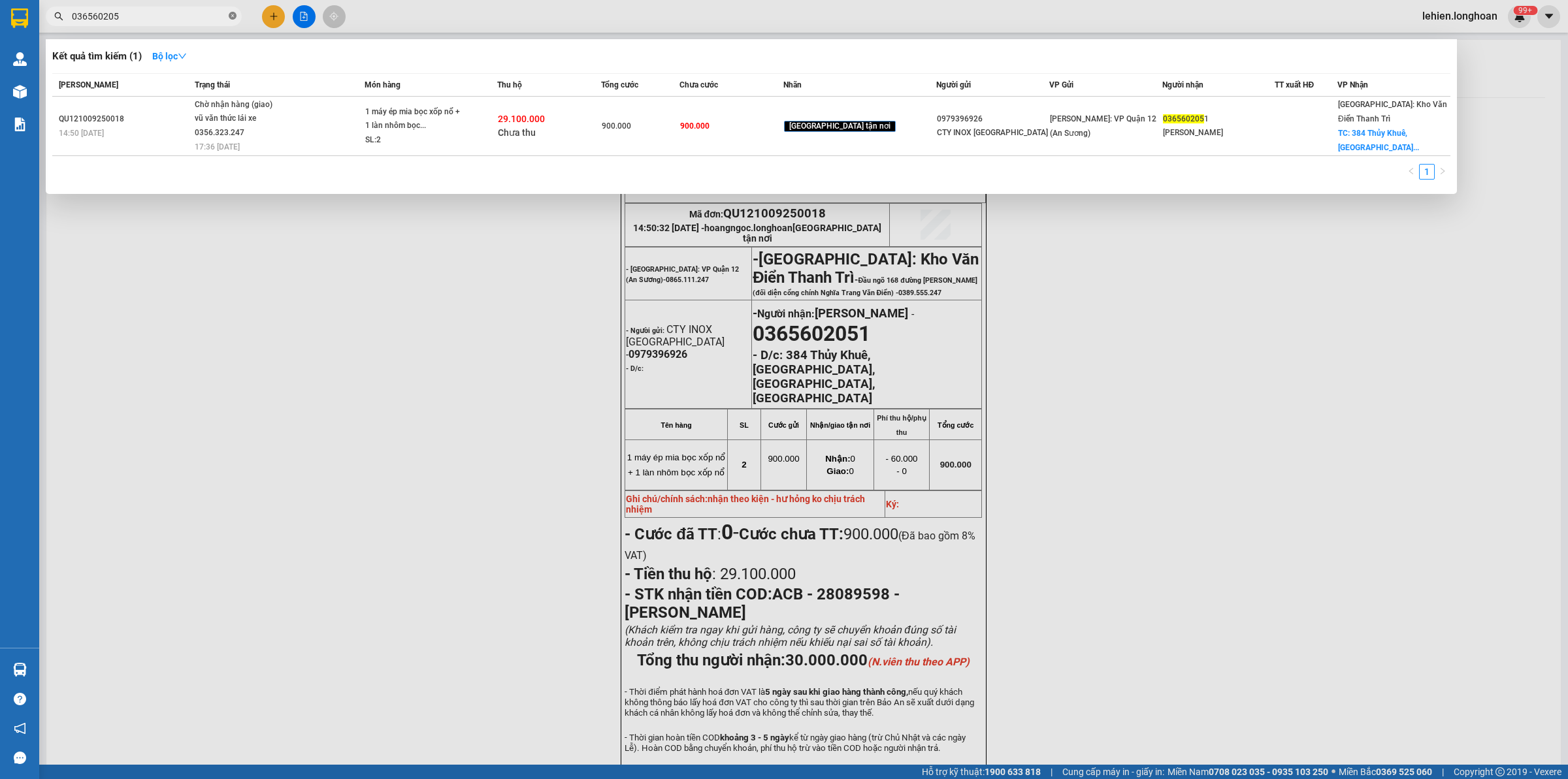
click at [233, 14] on icon "close-circle" at bounding box center [232, 15] width 7 height 7
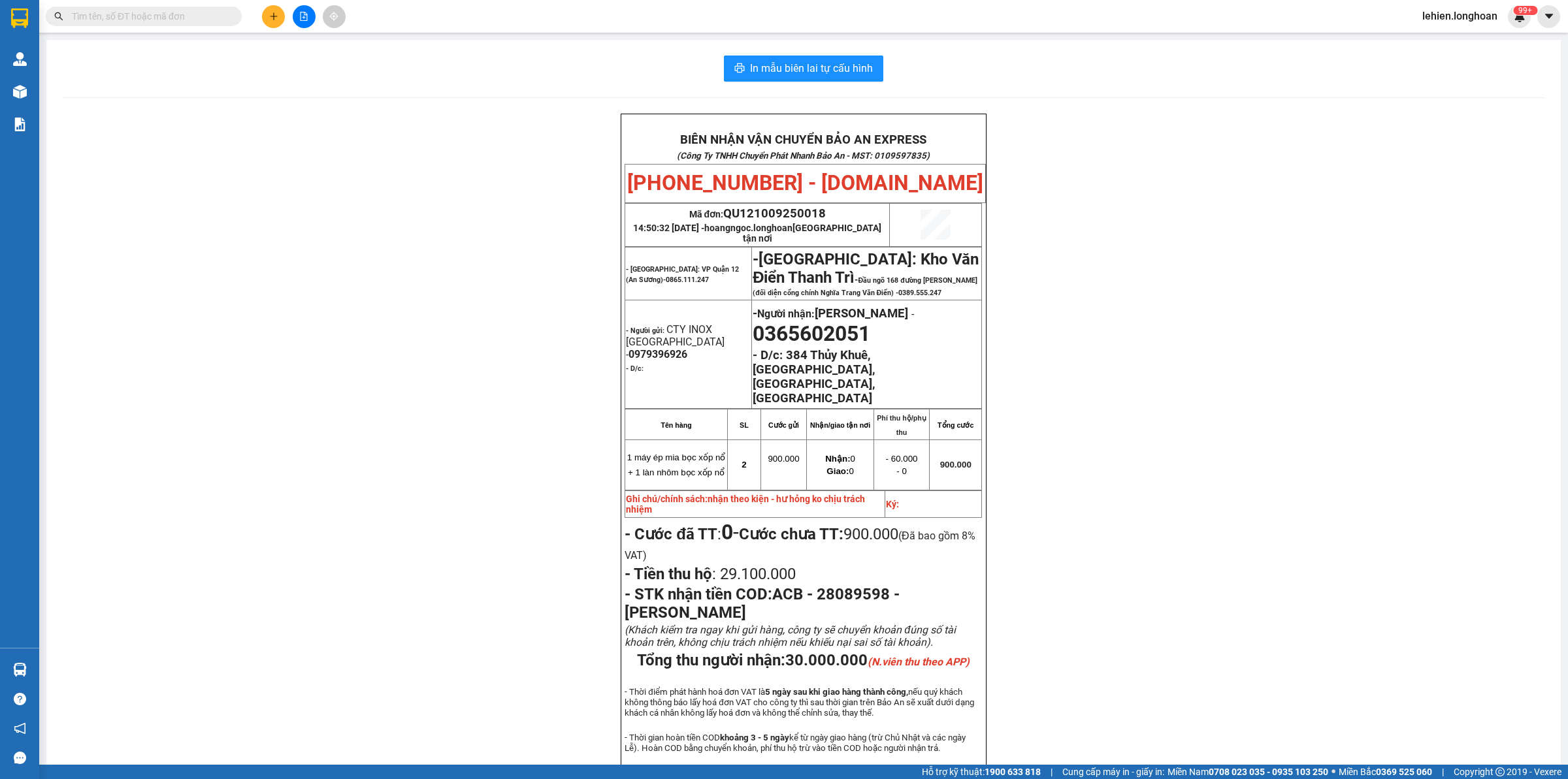
paste input "0379956787"
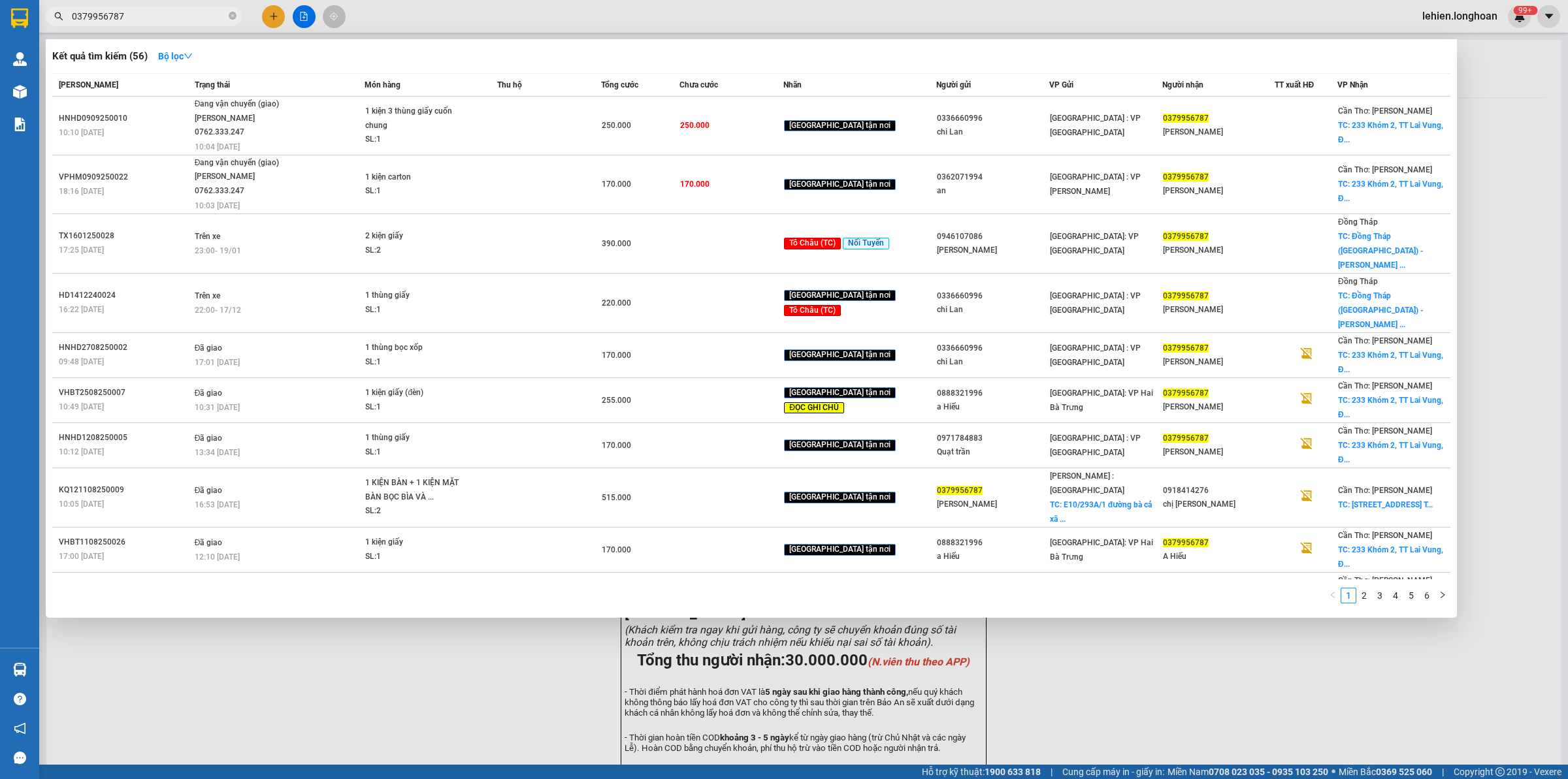
type input "0379956787"
click at [232, 17] on icon "close-circle" at bounding box center [232, 15] width 7 height 7
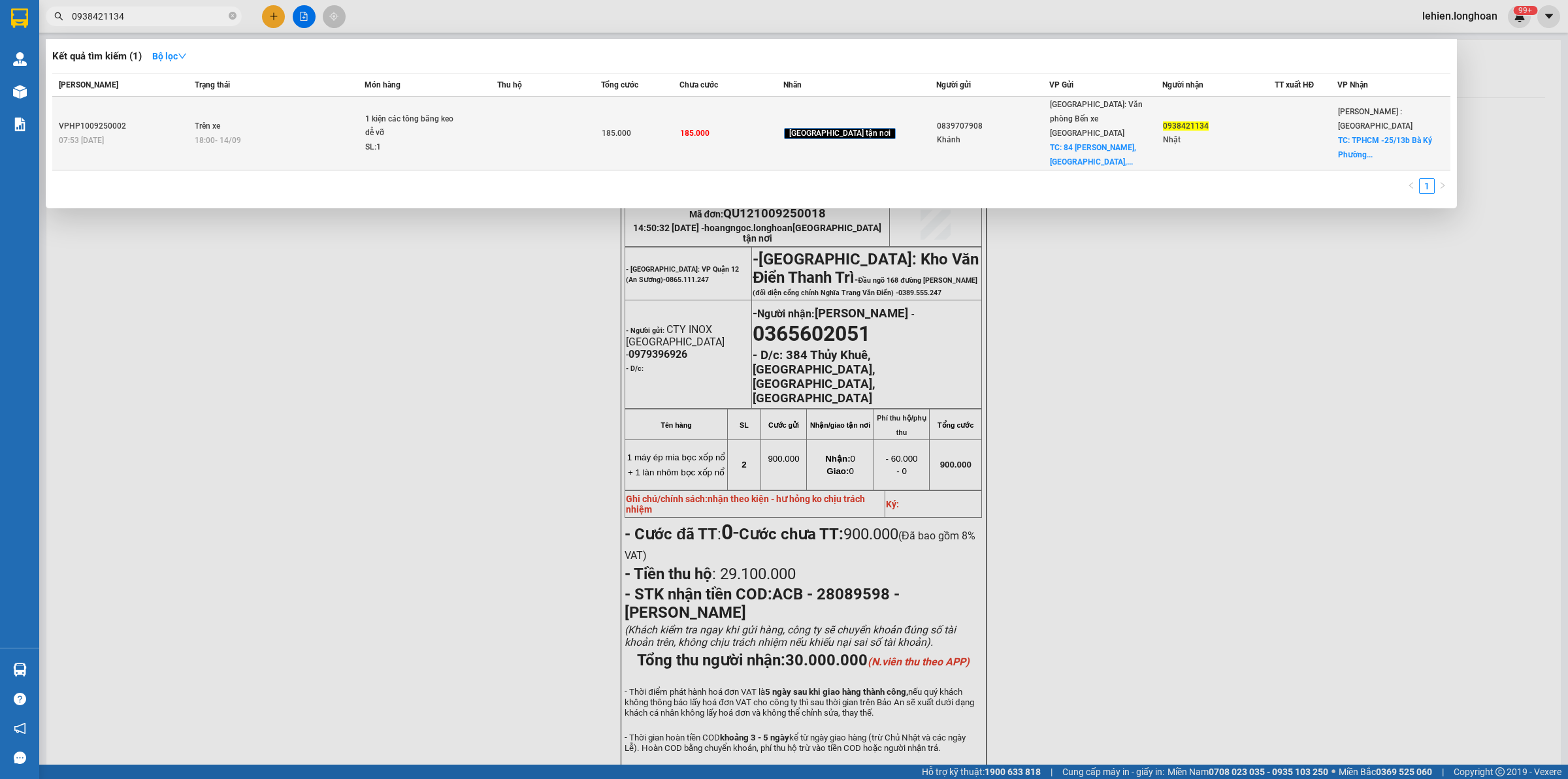
type input "0938421134"
click at [351, 133] on div "18:00 [DATE]" at bounding box center [280, 140] width 170 height 14
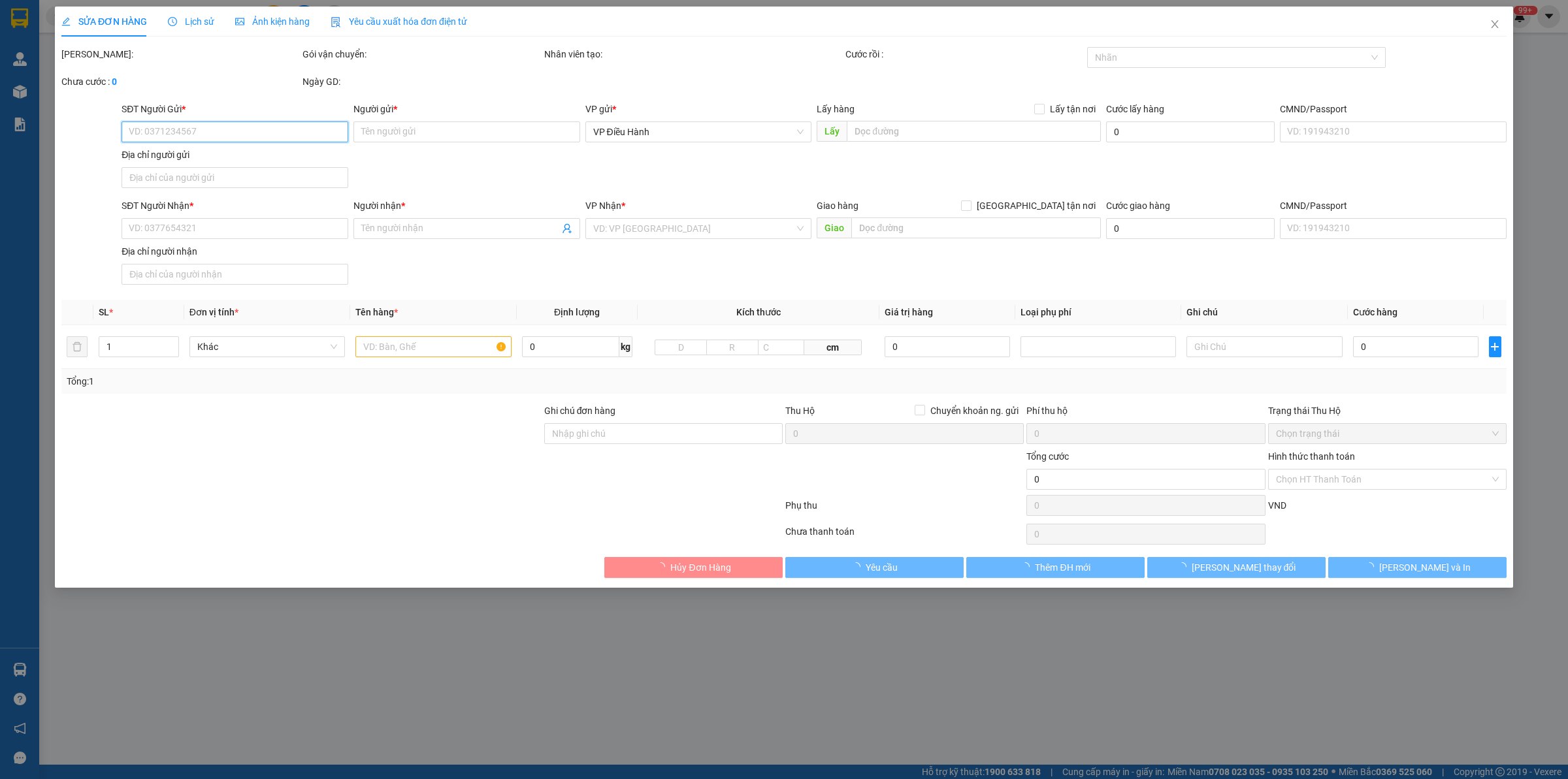
type input "0839707908"
type input "Khánh"
checkbox input "true"
type input "[STREET_ADDRESS][PERSON_NAME]"
type input "0938421134"
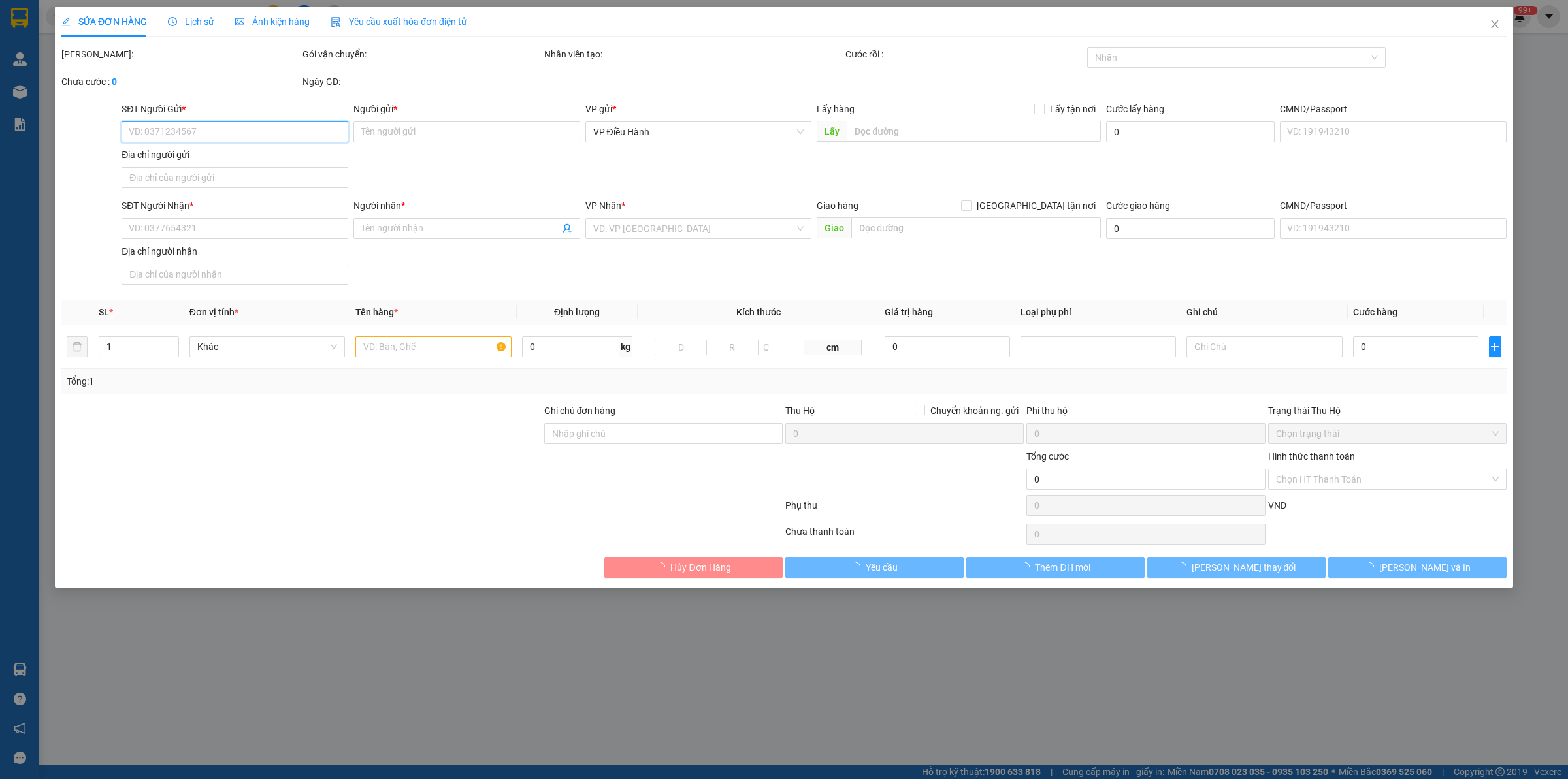
type input "Nhật"
checkbox input "true"
type input "TPHCM -25/[GEOGRAPHIC_DATA] (địa chỉ mới [GEOGRAPHIC_DATA])"
type input "185.000"
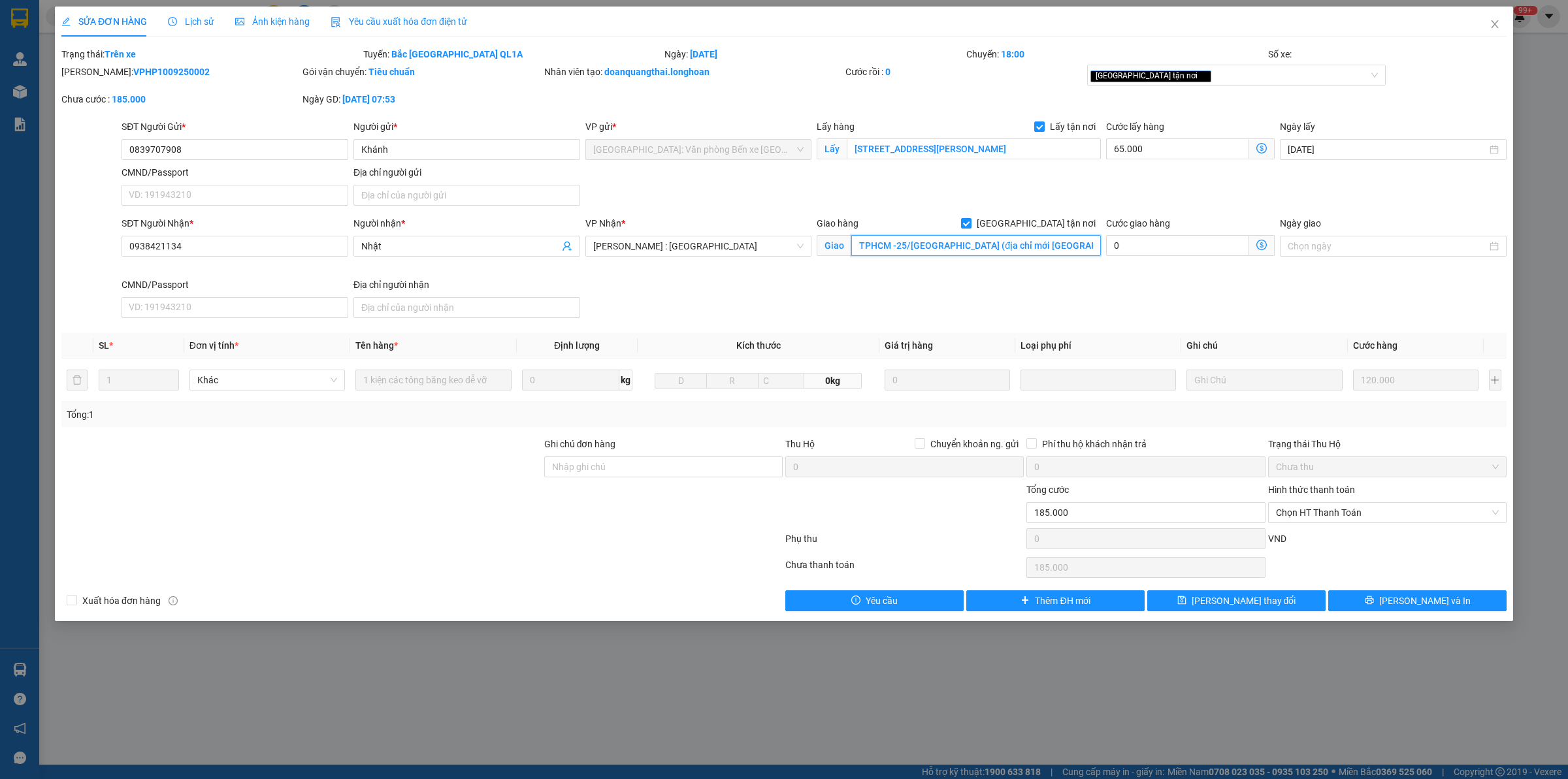
click at [1027, 243] on input "TPHCM -25/[GEOGRAPHIC_DATA] (địa chỉ mới [GEOGRAPHIC_DATA])" at bounding box center [976, 245] width 250 height 21
click at [1051, 248] on input "TPHCM -25/[GEOGRAPHIC_DATA] (địa chỉ mới [GEOGRAPHIC_DATA])" at bounding box center [976, 245] width 250 height 21
click at [187, 17] on span "Lịch sử" at bounding box center [192, 22] width 47 height 11
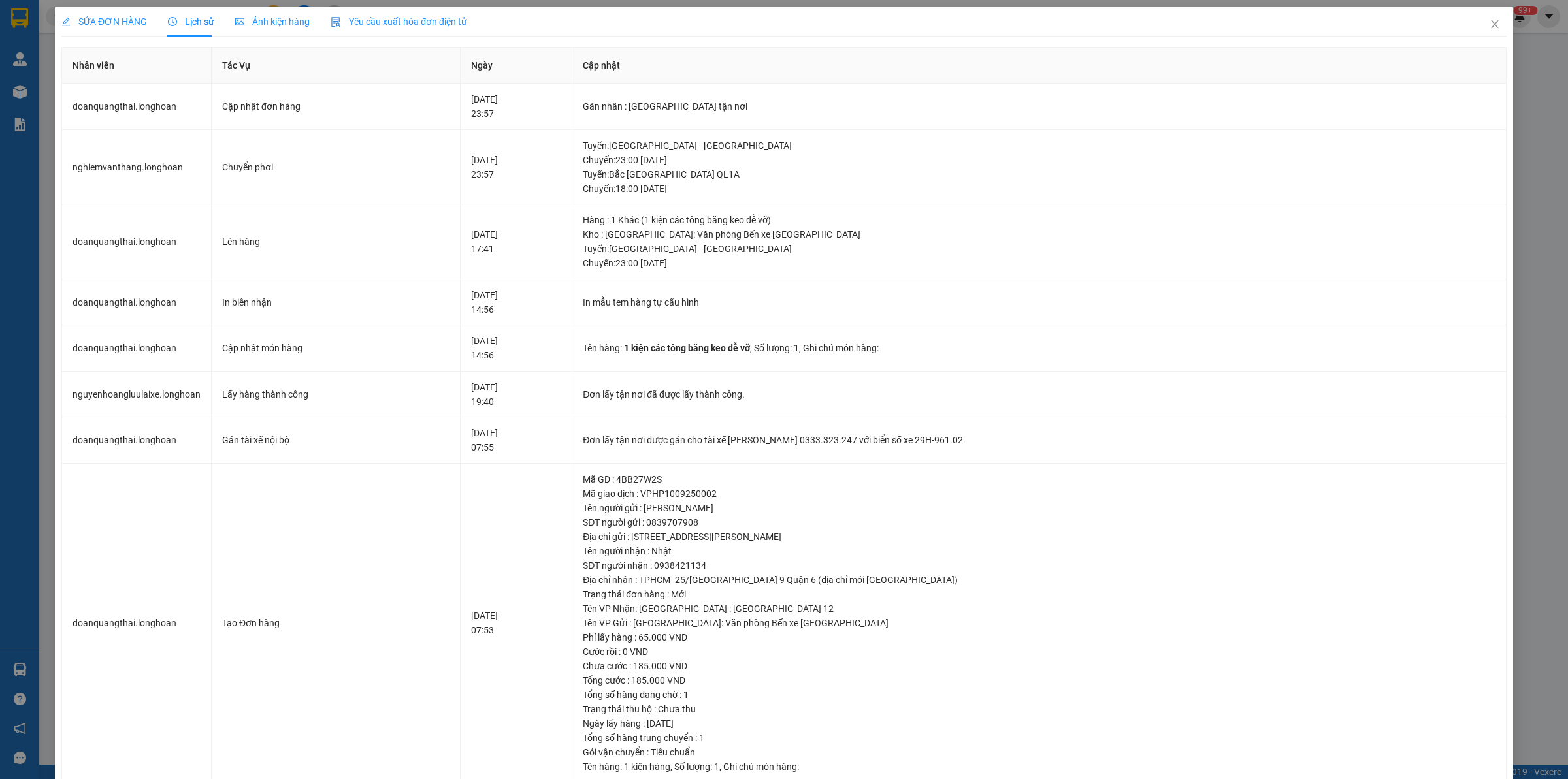
click at [107, 13] on div "SỬA ĐƠN HÀNG" at bounding box center [104, 22] width 86 height 30
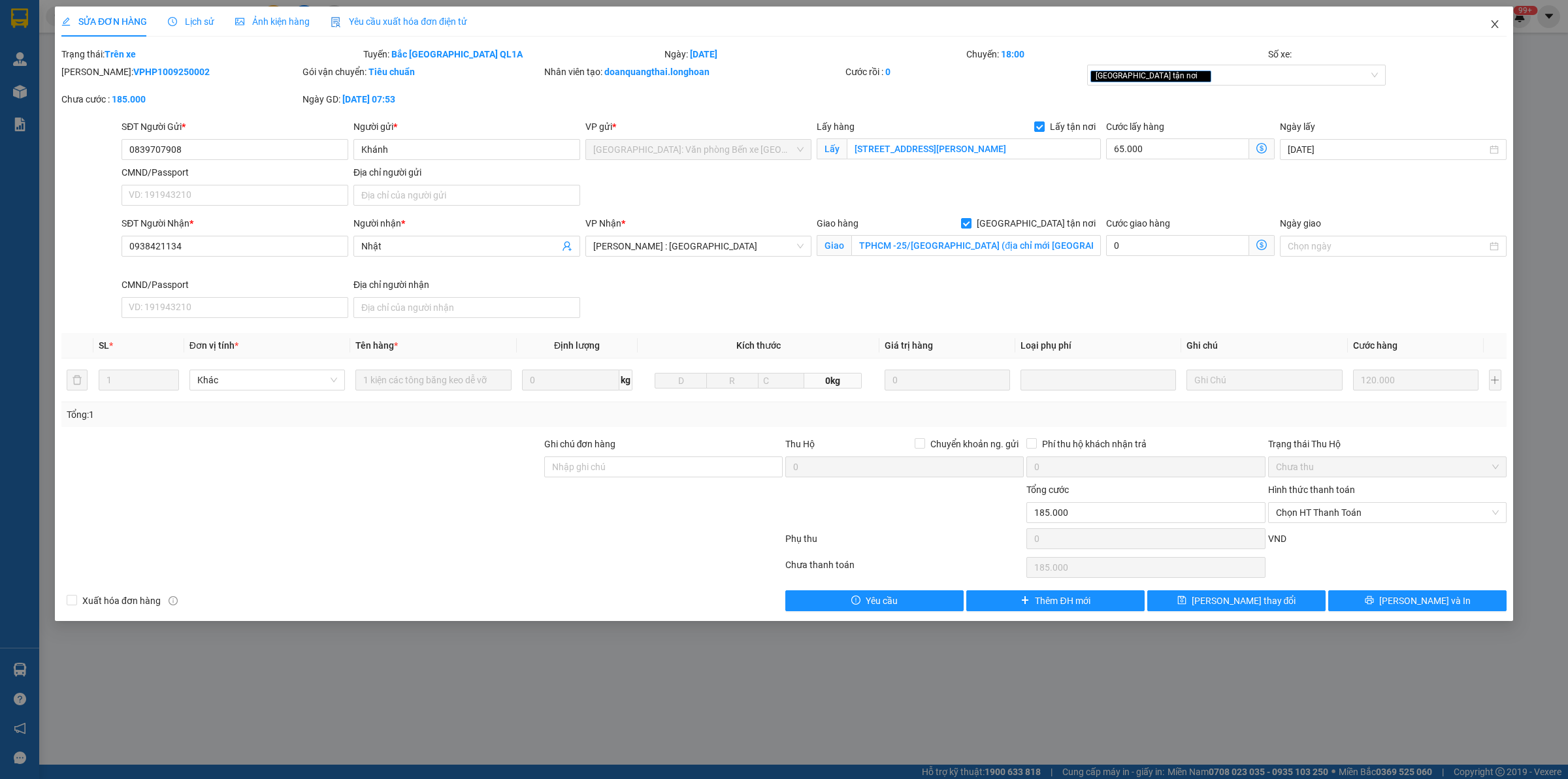
click at [1254, 24] on icon "close" at bounding box center [1494, 23] width 7 height 7
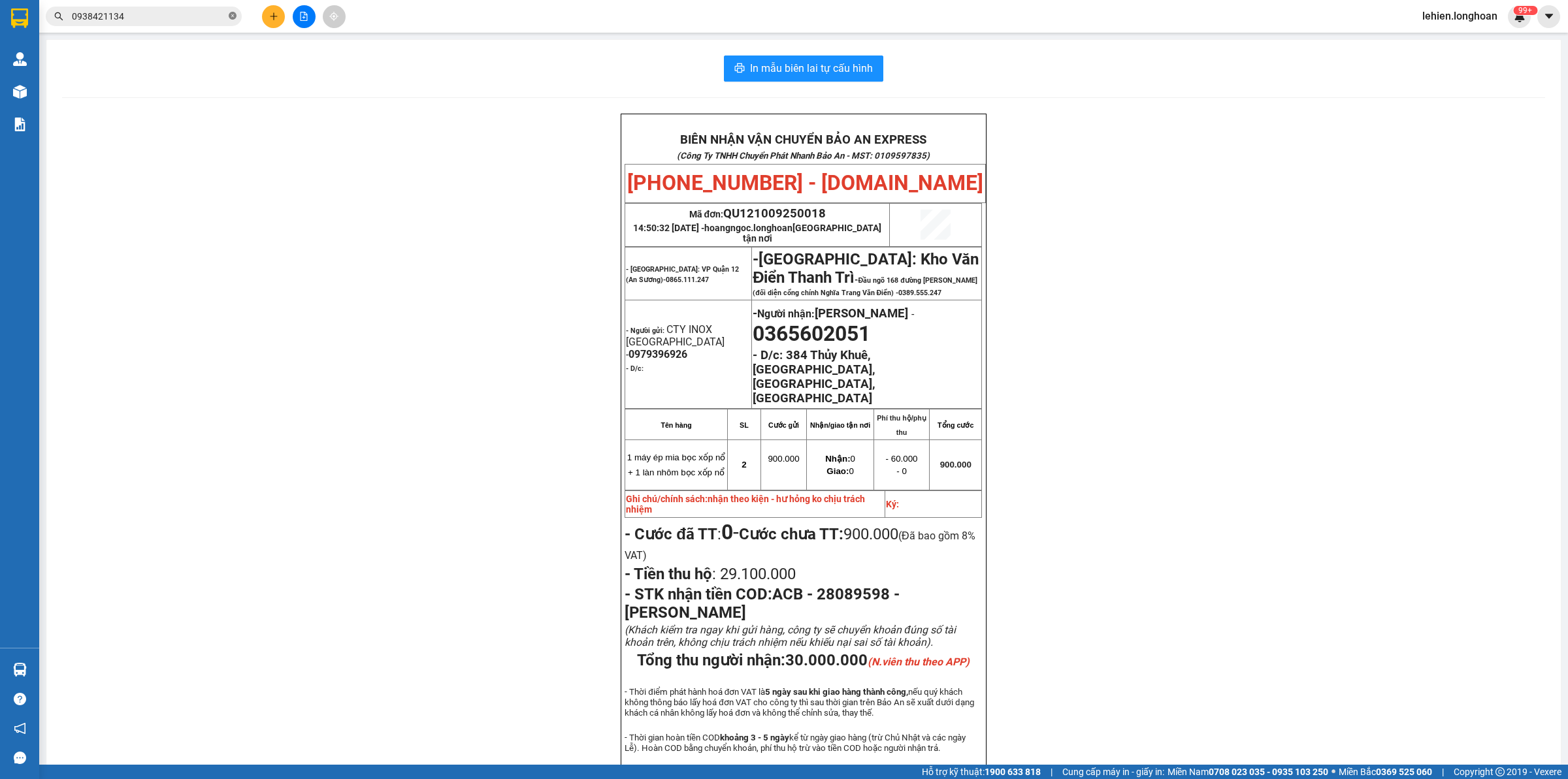
click at [230, 14] on icon "close-circle" at bounding box center [232, 15] width 7 height 7
paste input "0939988689"
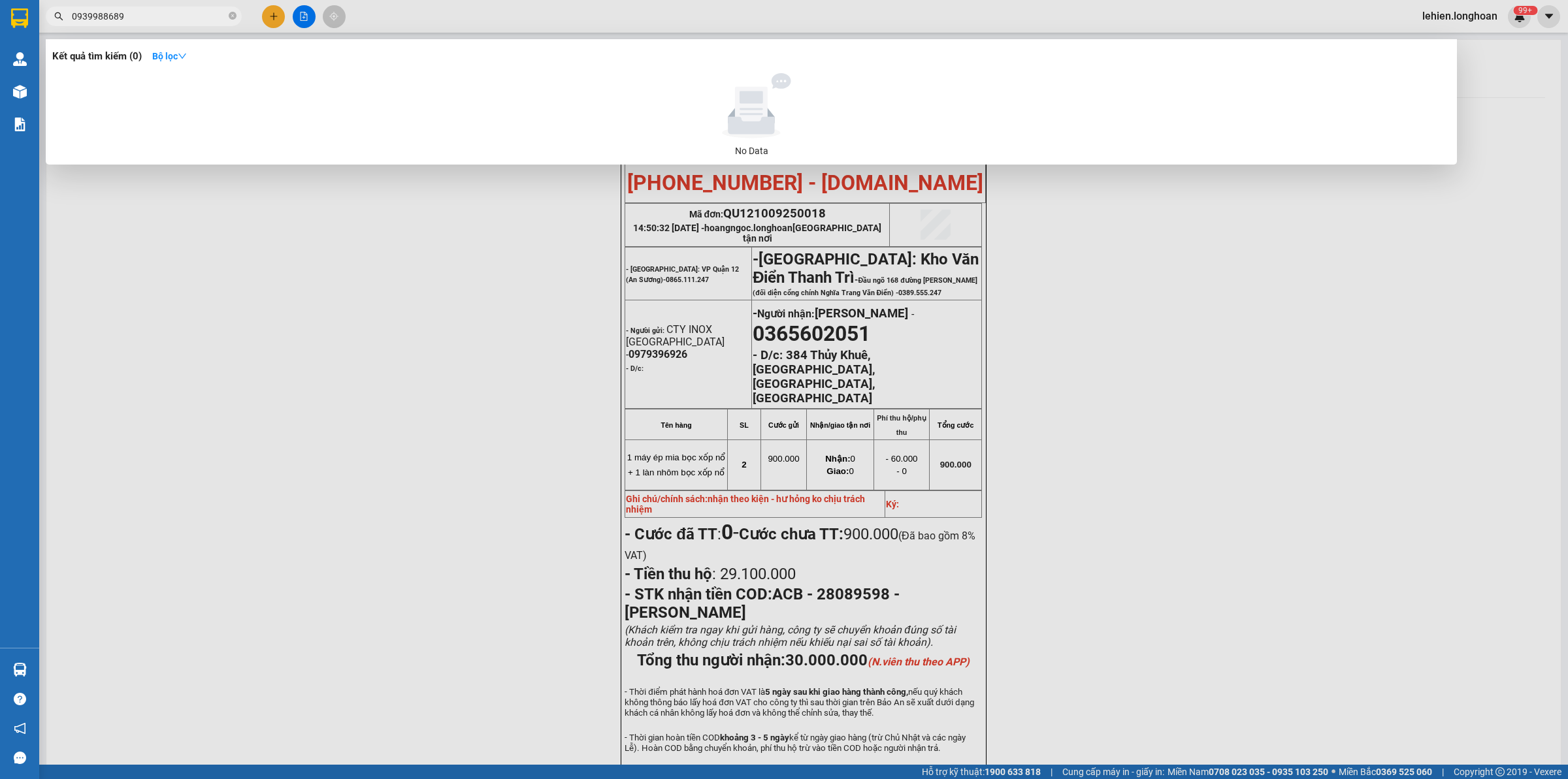
type input "0939988689"
click at [231, 20] on icon "close-circle" at bounding box center [232, 15] width 7 height 7
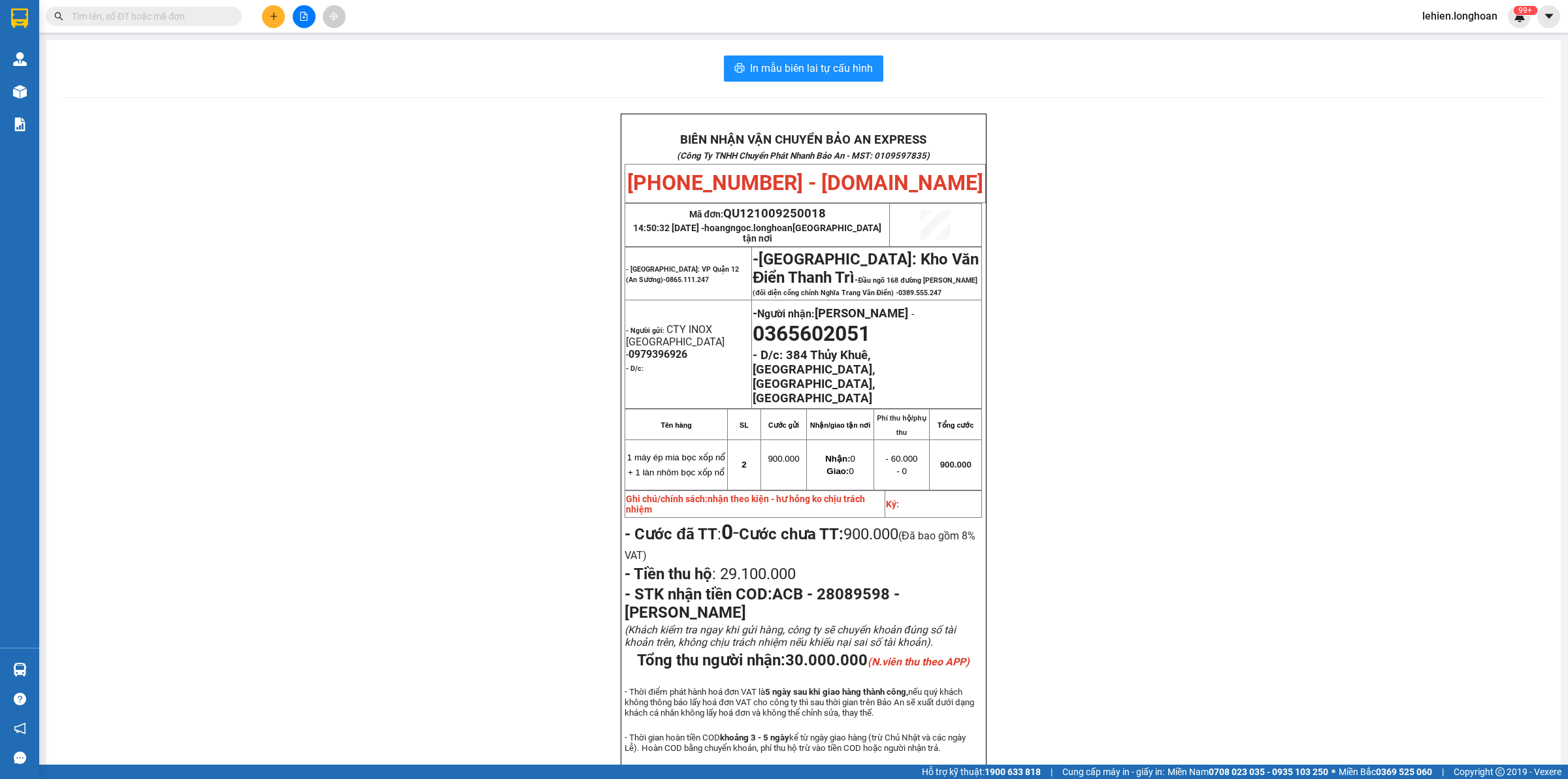
paste input "0909356638"
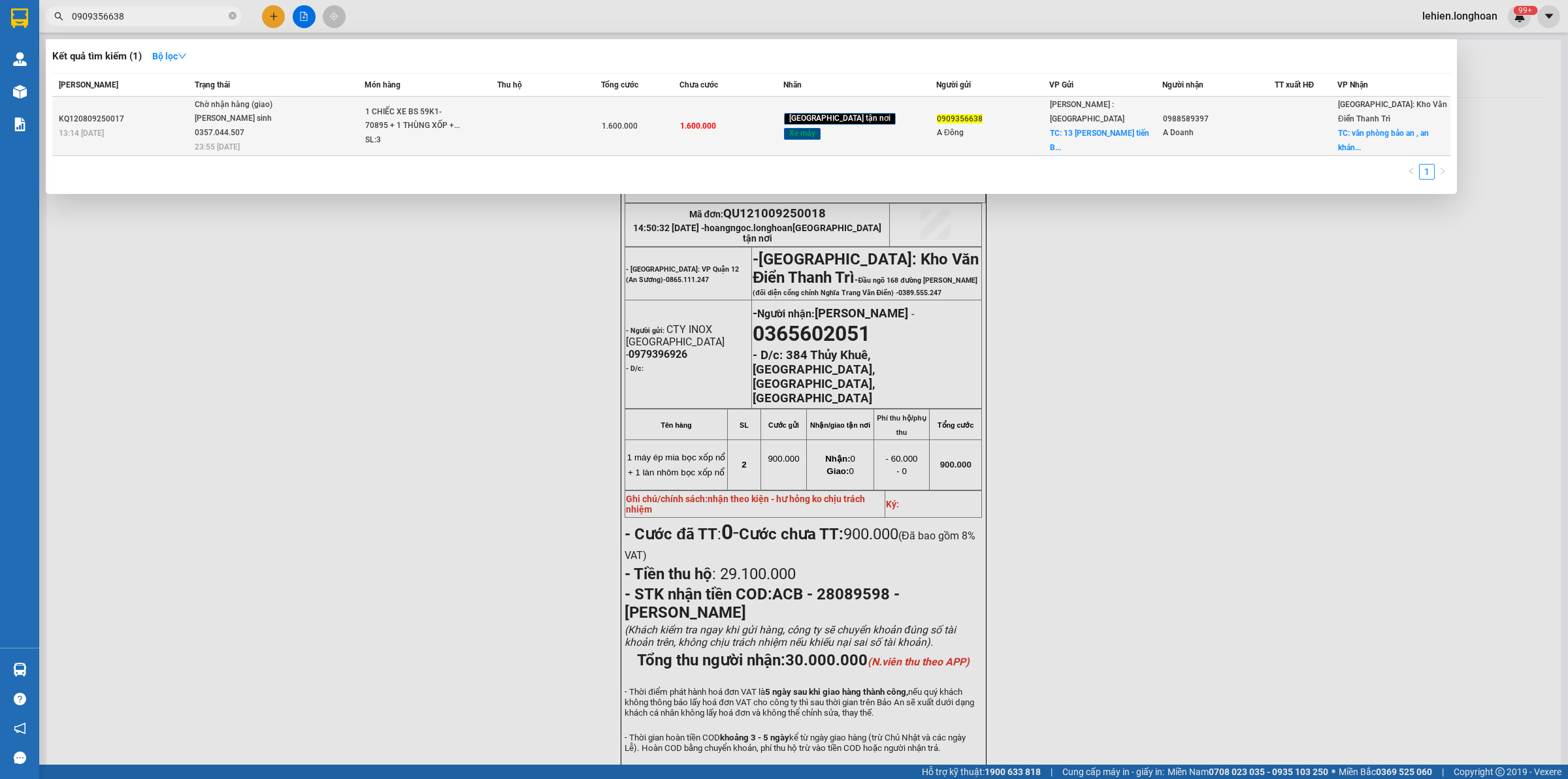
type input "0909356638"
click at [266, 118] on div "[PERSON_NAME] sinh 0357.044.507" at bounding box center [244, 126] width 98 height 28
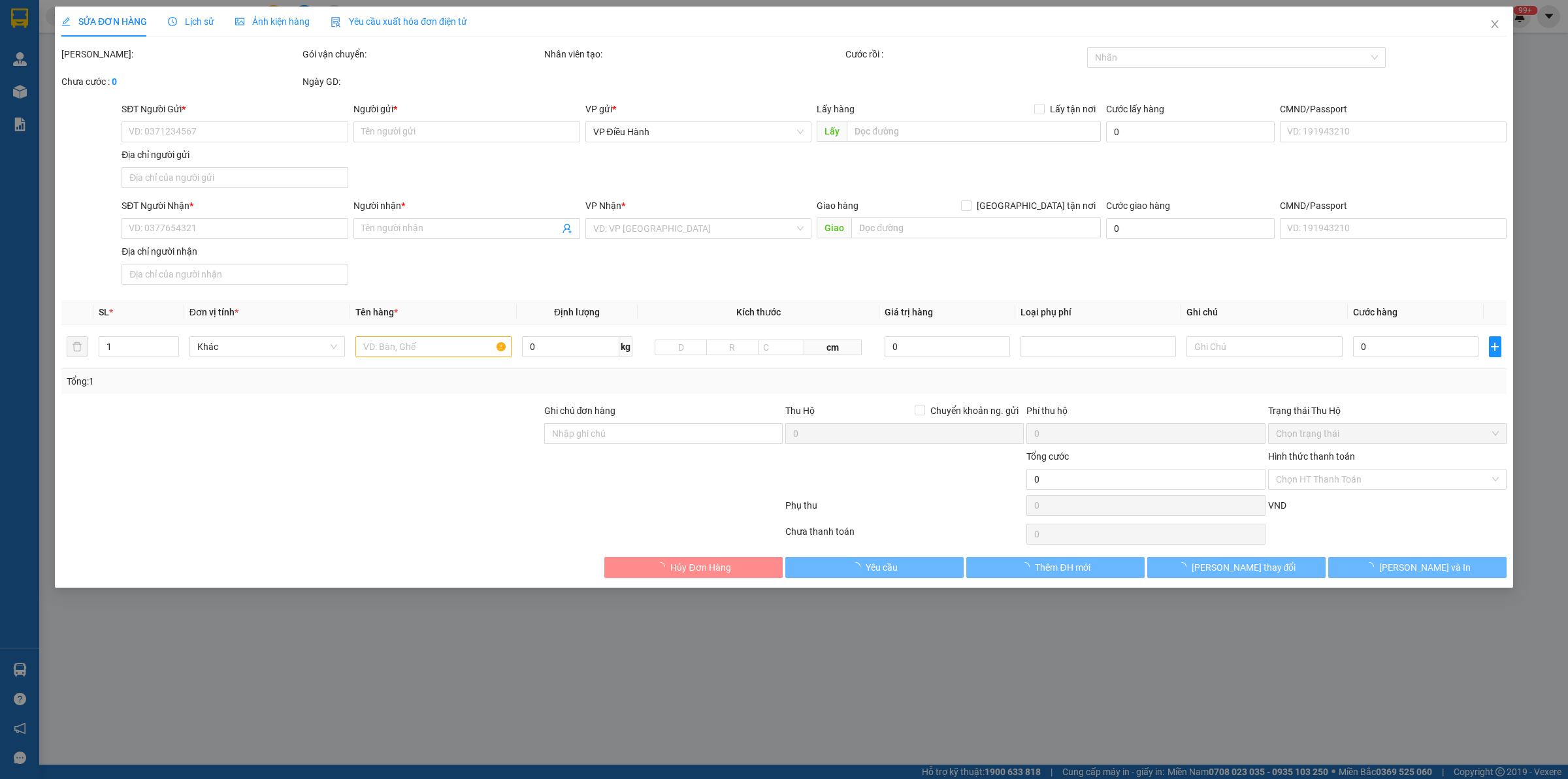
type input "0909356638"
type input "A Đông"
checkbox input "true"
type input "13 [PERSON_NAME]"
type input "0988589397"
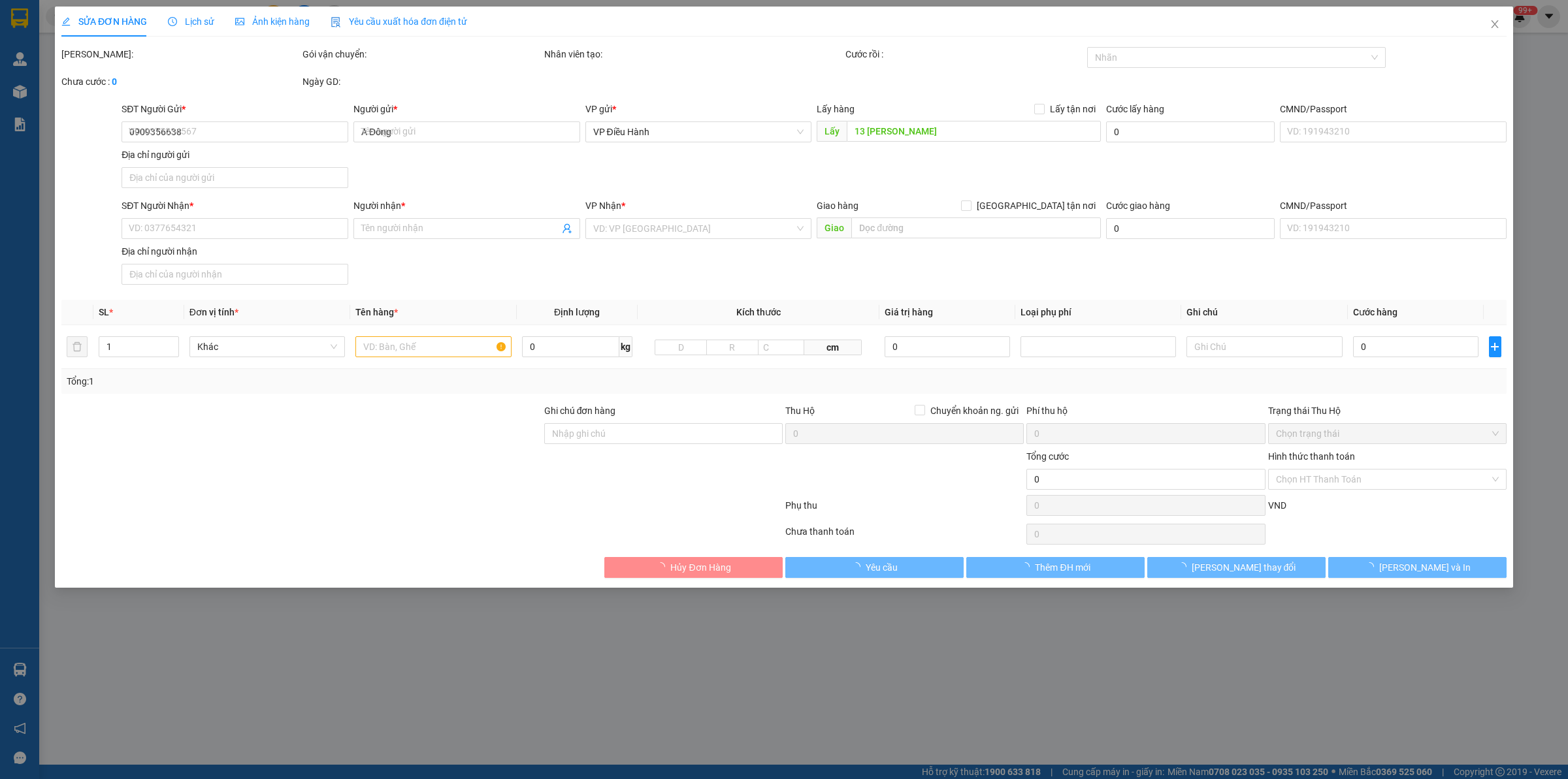
type input "A Doanh"
checkbox input "true"
type input "văn phòng bảo an , [GEOGRAPHIC_DATA] , [GEOGRAPHIC_DATA]"
type input "CÓ CHÌA KHOÁ QUẤN TAY LÁI - KHÔNG CAVET"
type input "1.600.000"
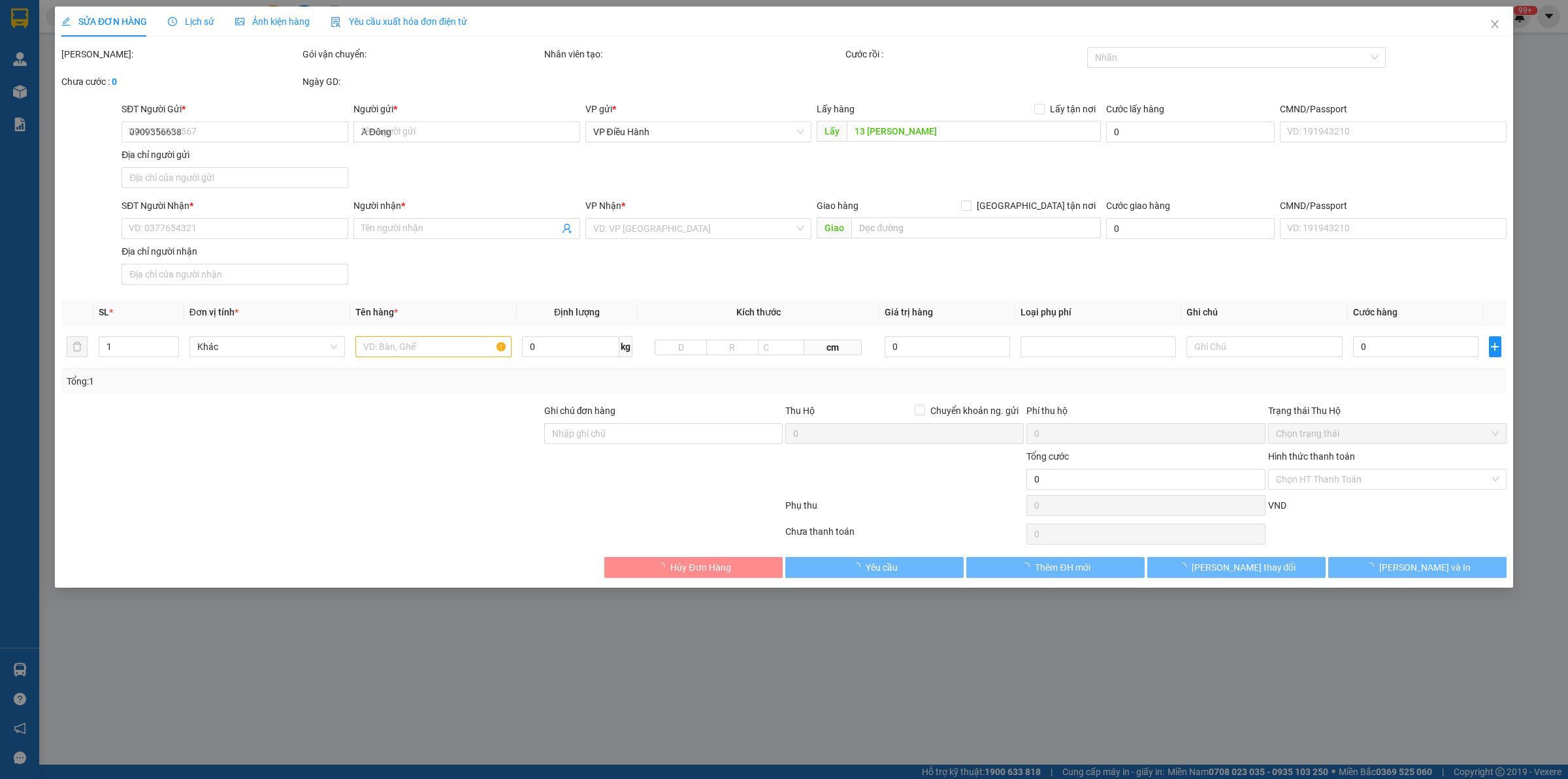
type input "1.600.000"
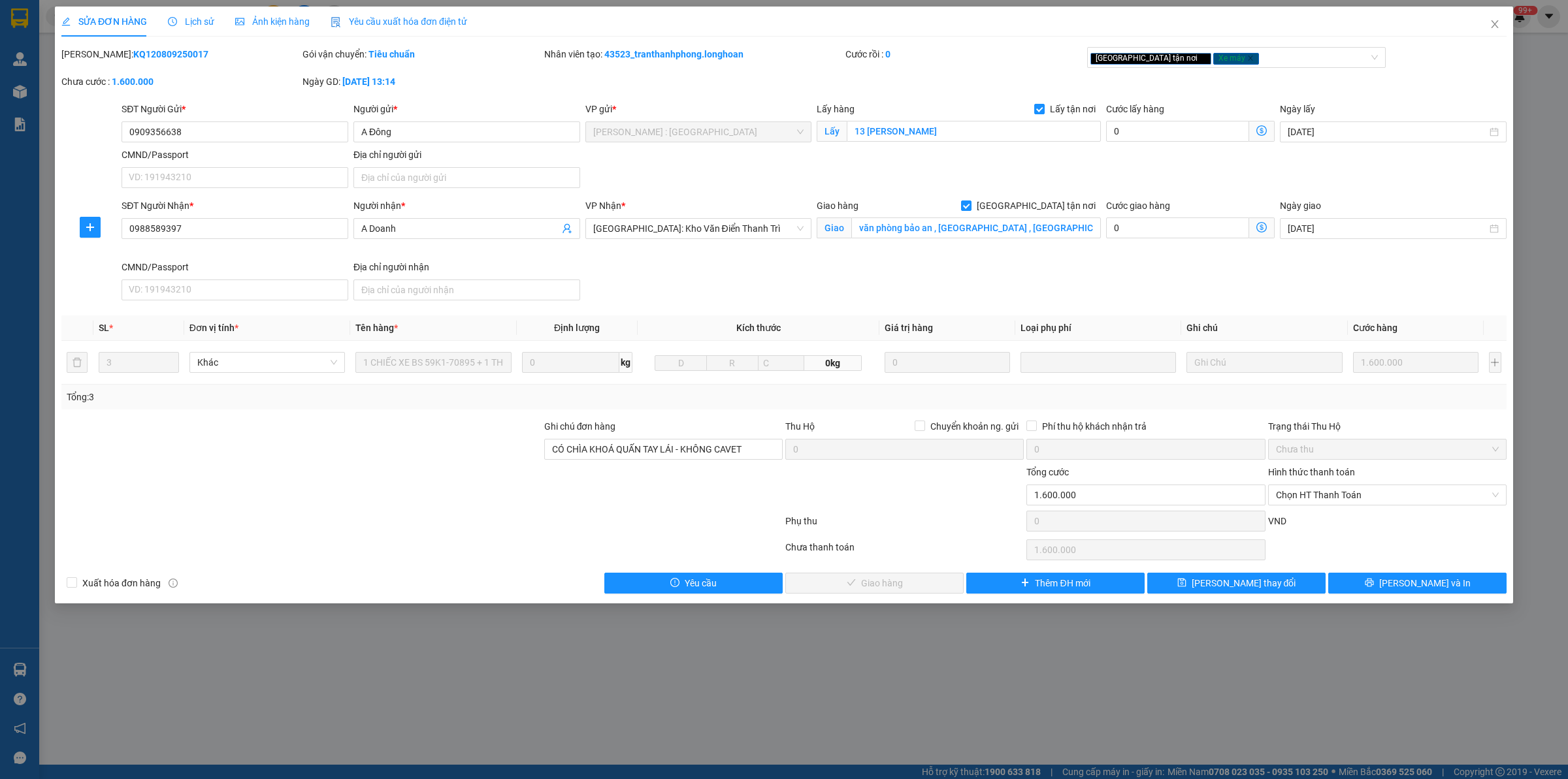
click at [182, 11] on div "Lịch sử" at bounding box center [192, 22] width 47 height 30
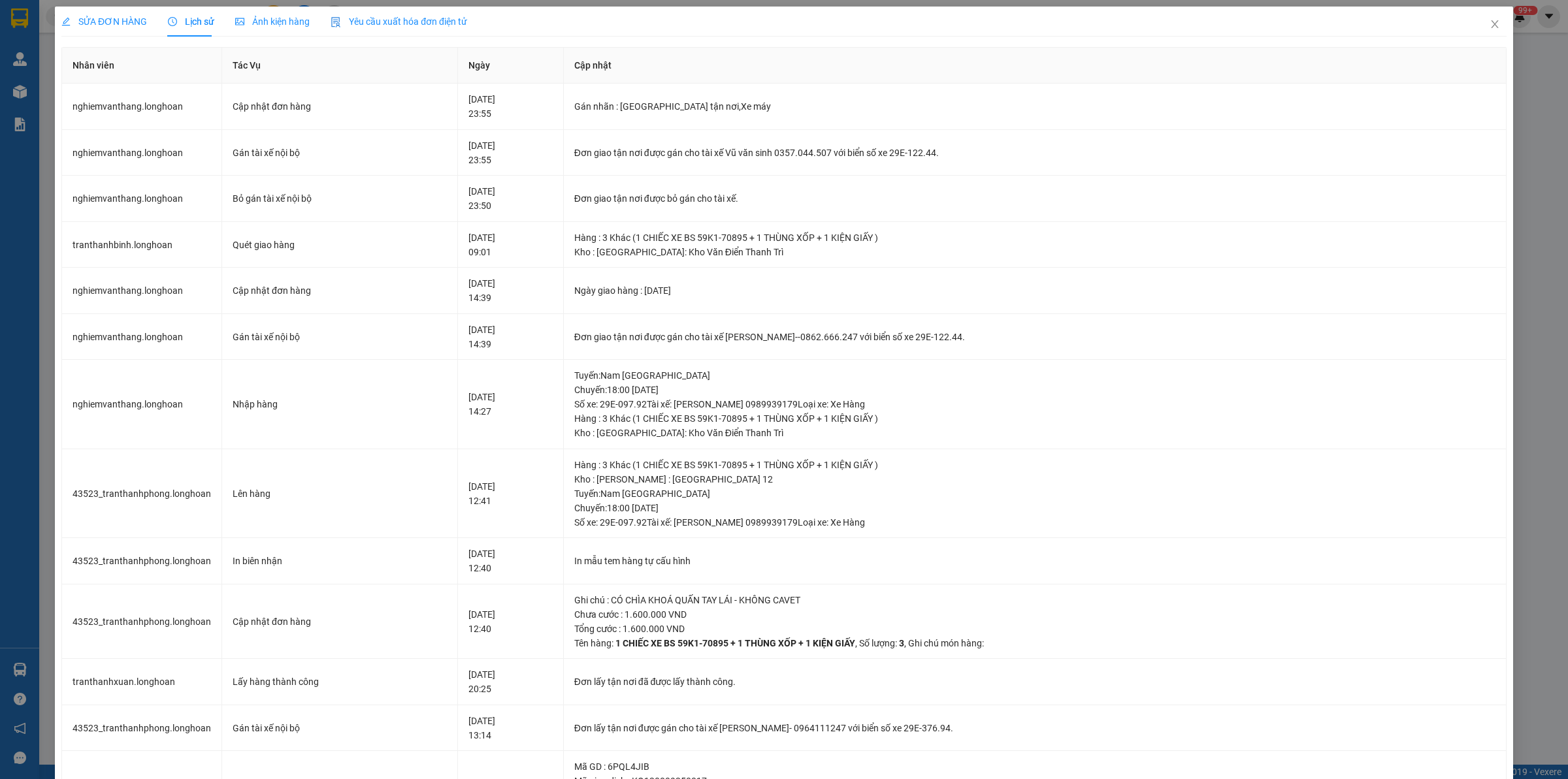
click at [135, 20] on span "SỬA ĐƠN HÀNG" at bounding box center [104, 22] width 86 height 11
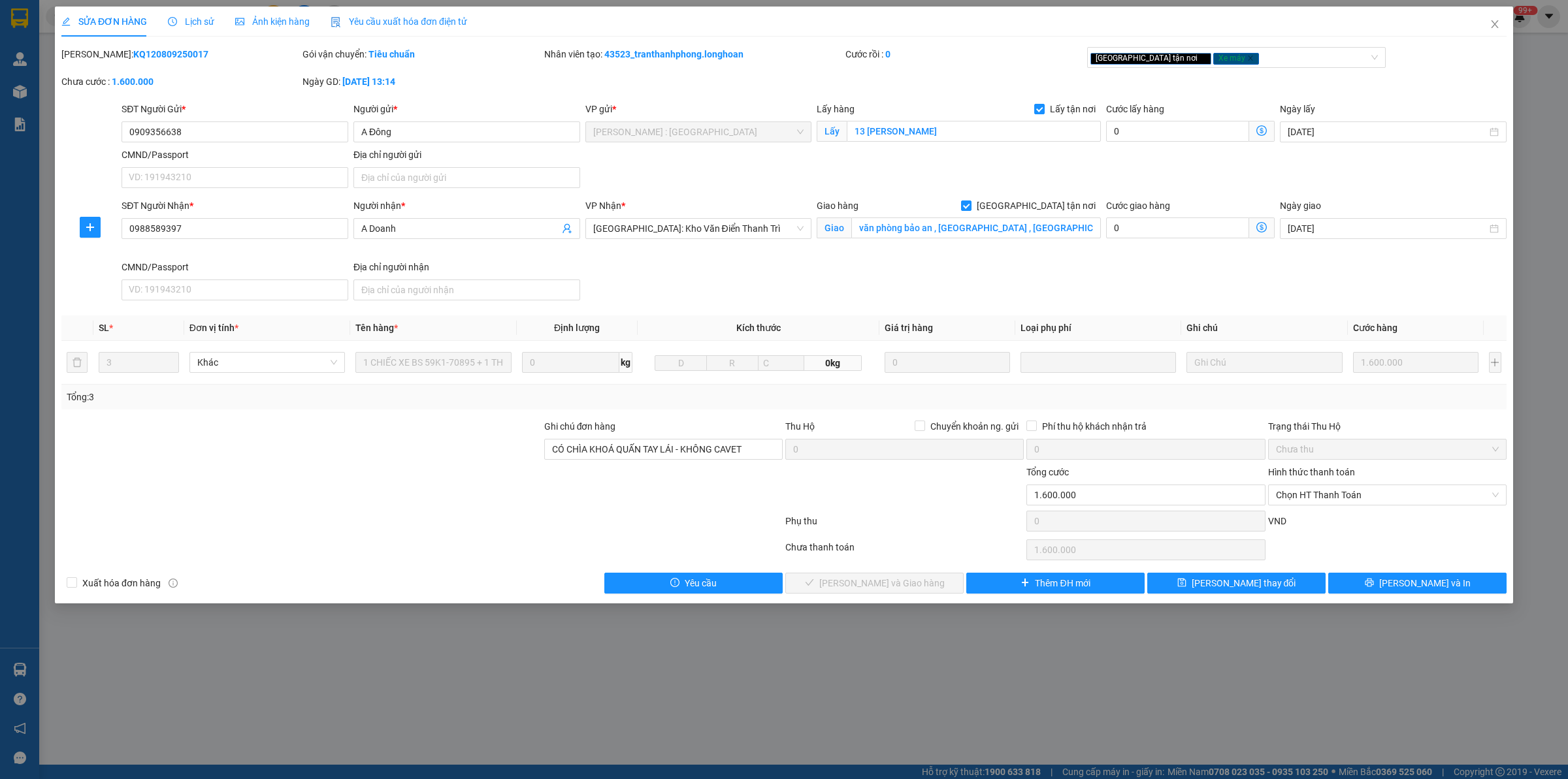
click at [191, 17] on span "Lịch sử" at bounding box center [192, 22] width 47 height 11
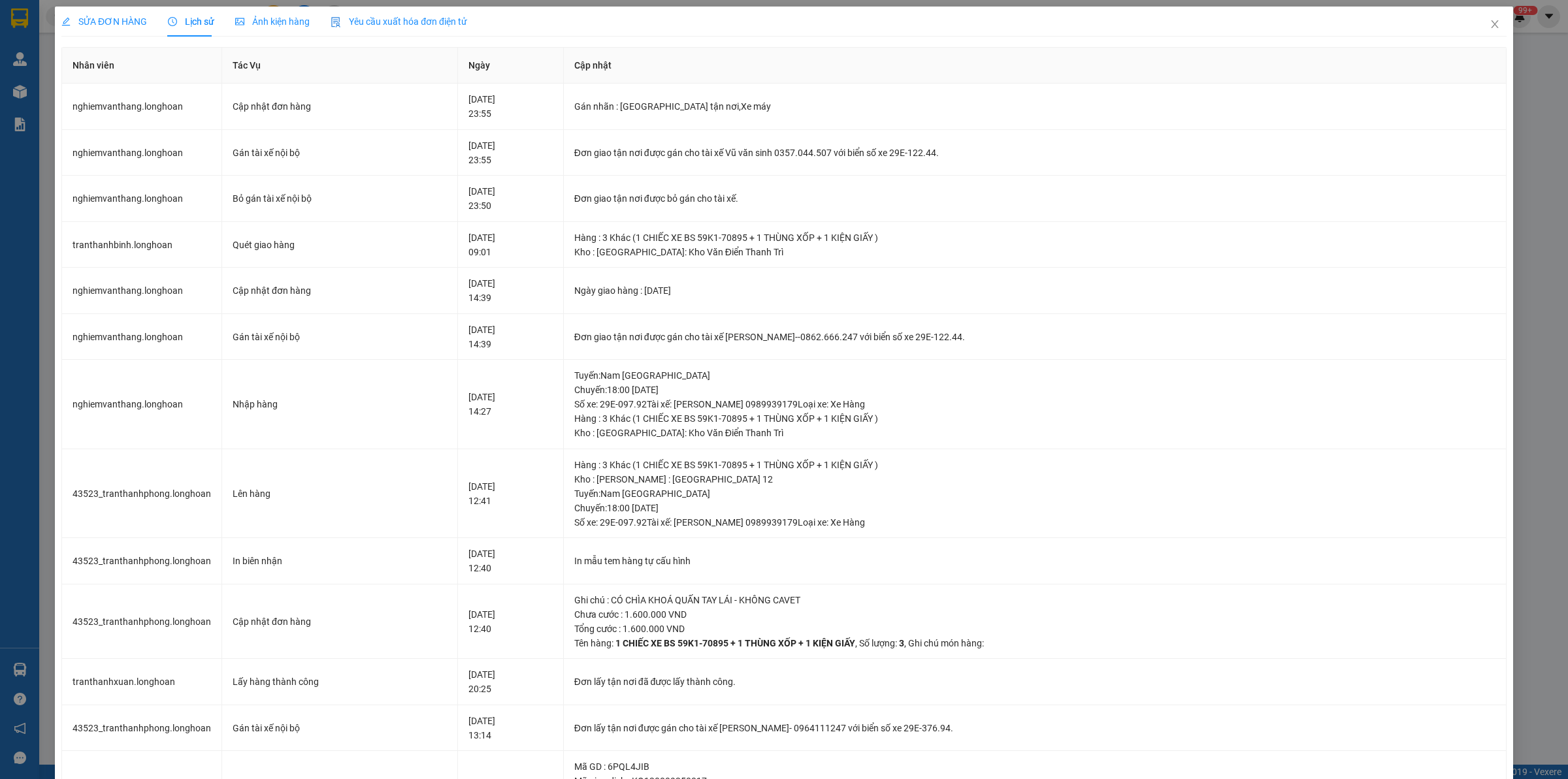
click at [128, 17] on span "SỬA ĐƠN HÀNG" at bounding box center [104, 22] width 86 height 11
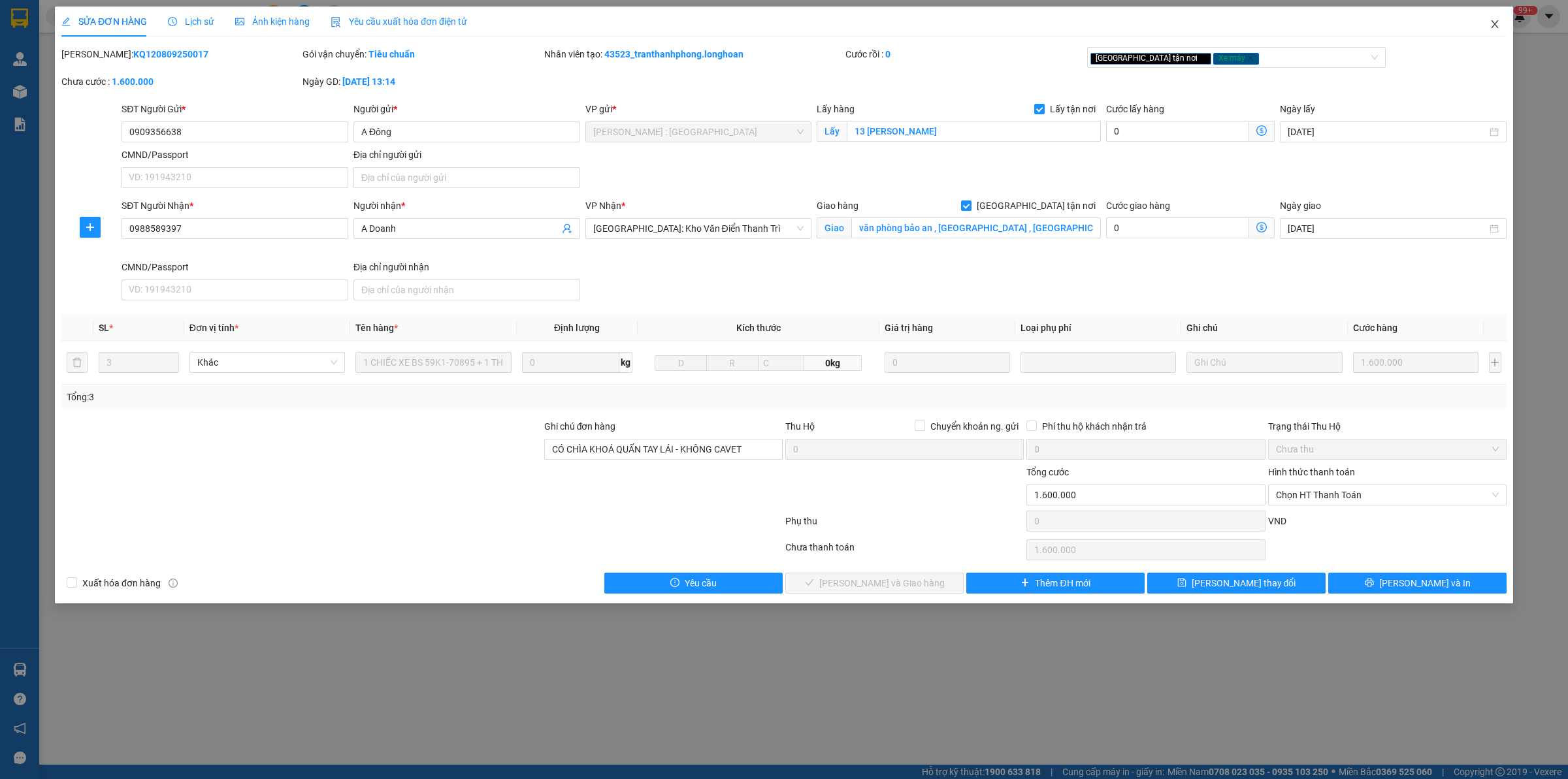
click at [1254, 20] on span "Close" at bounding box center [1495, 25] width 37 height 37
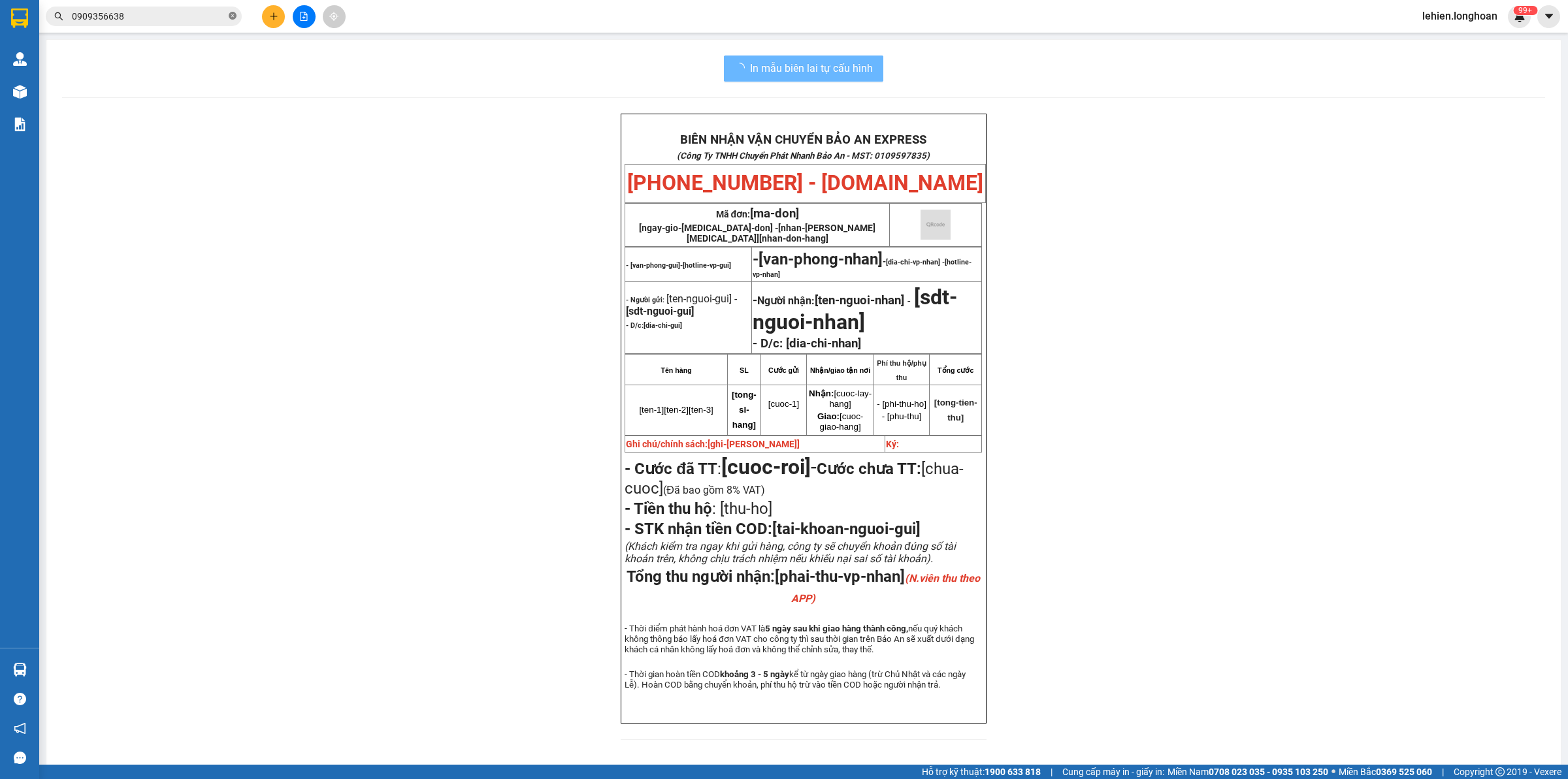
click at [230, 14] on icon "close-circle" at bounding box center [232, 15] width 7 height 7
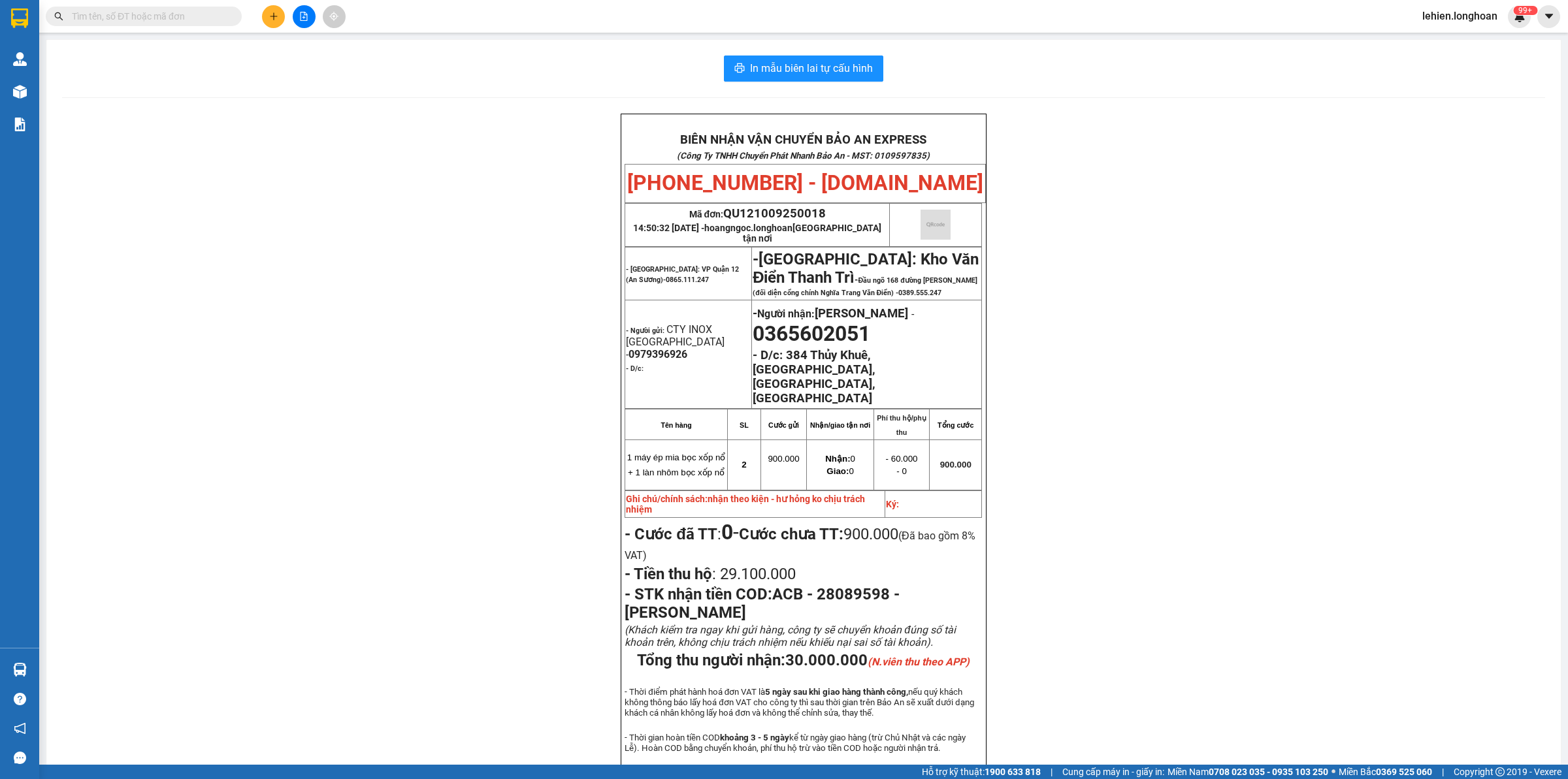
paste input "0901350574"
type input "0901350574"
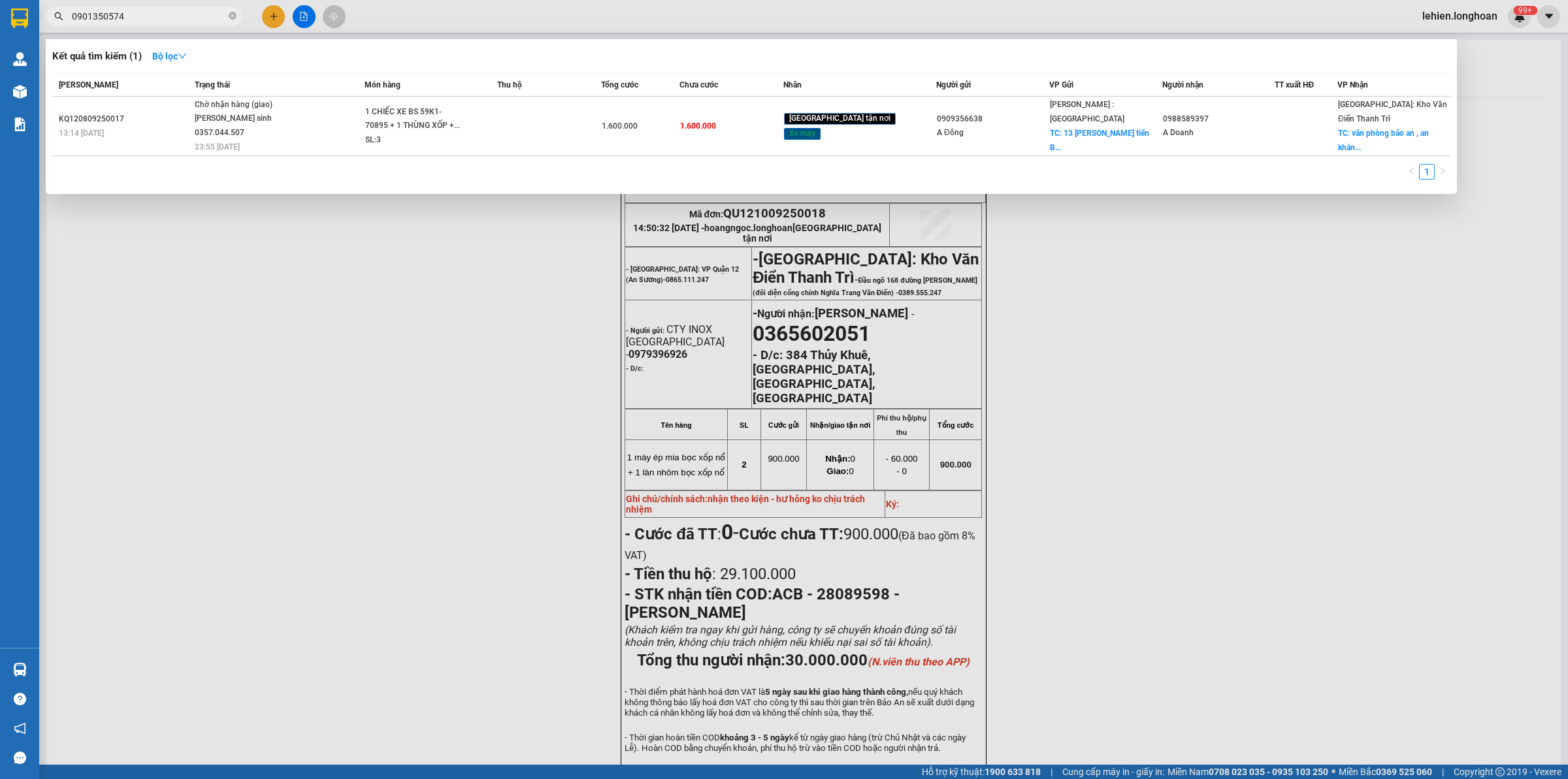
click at [315, 214] on div at bounding box center [784, 390] width 1568 height 779
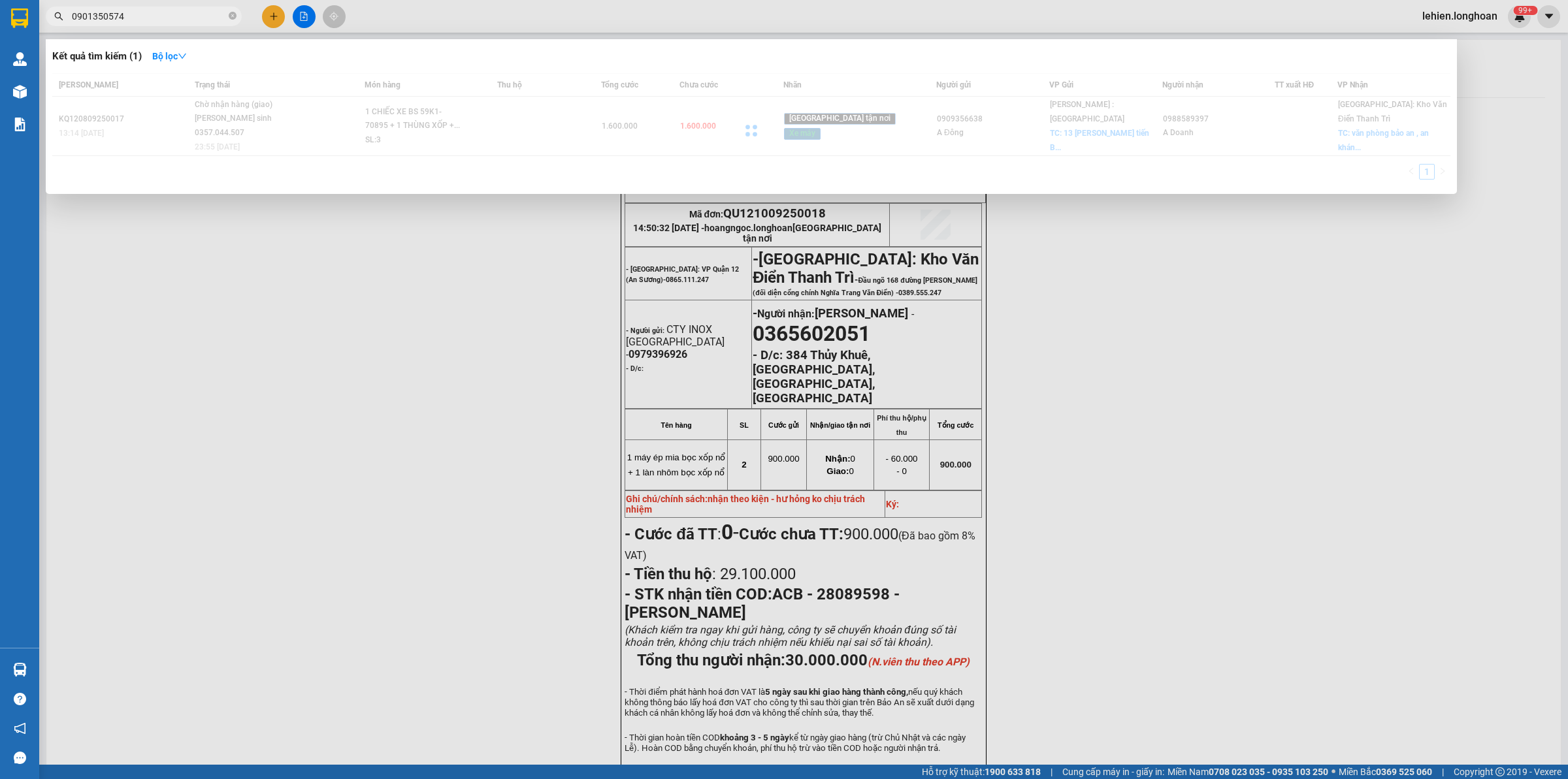
click at [187, 20] on input "0901350574" at bounding box center [148, 16] width 154 height 14
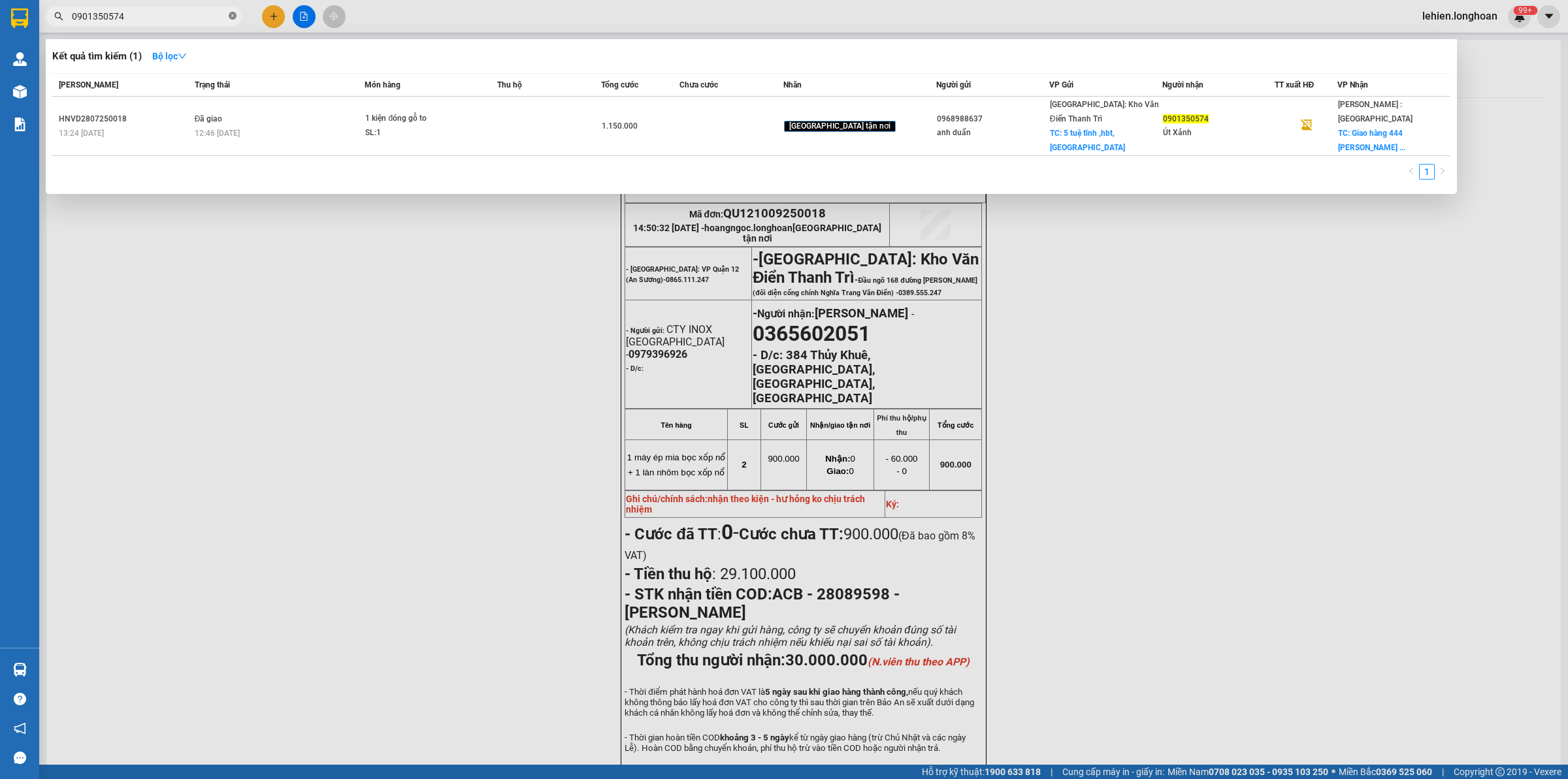
click at [231, 11] on span at bounding box center [232, 17] width 7 height 12
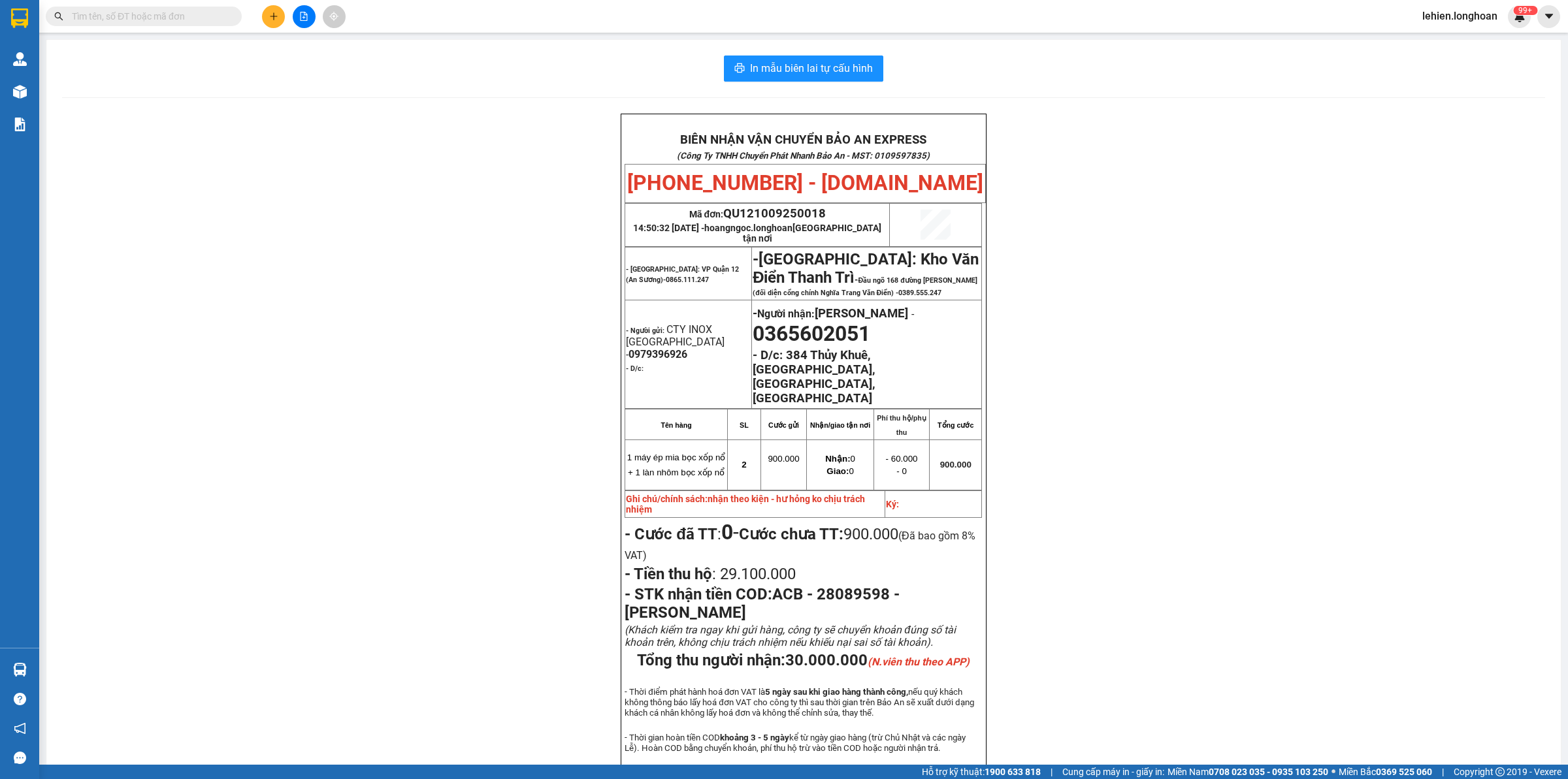
paste input "0901350574"
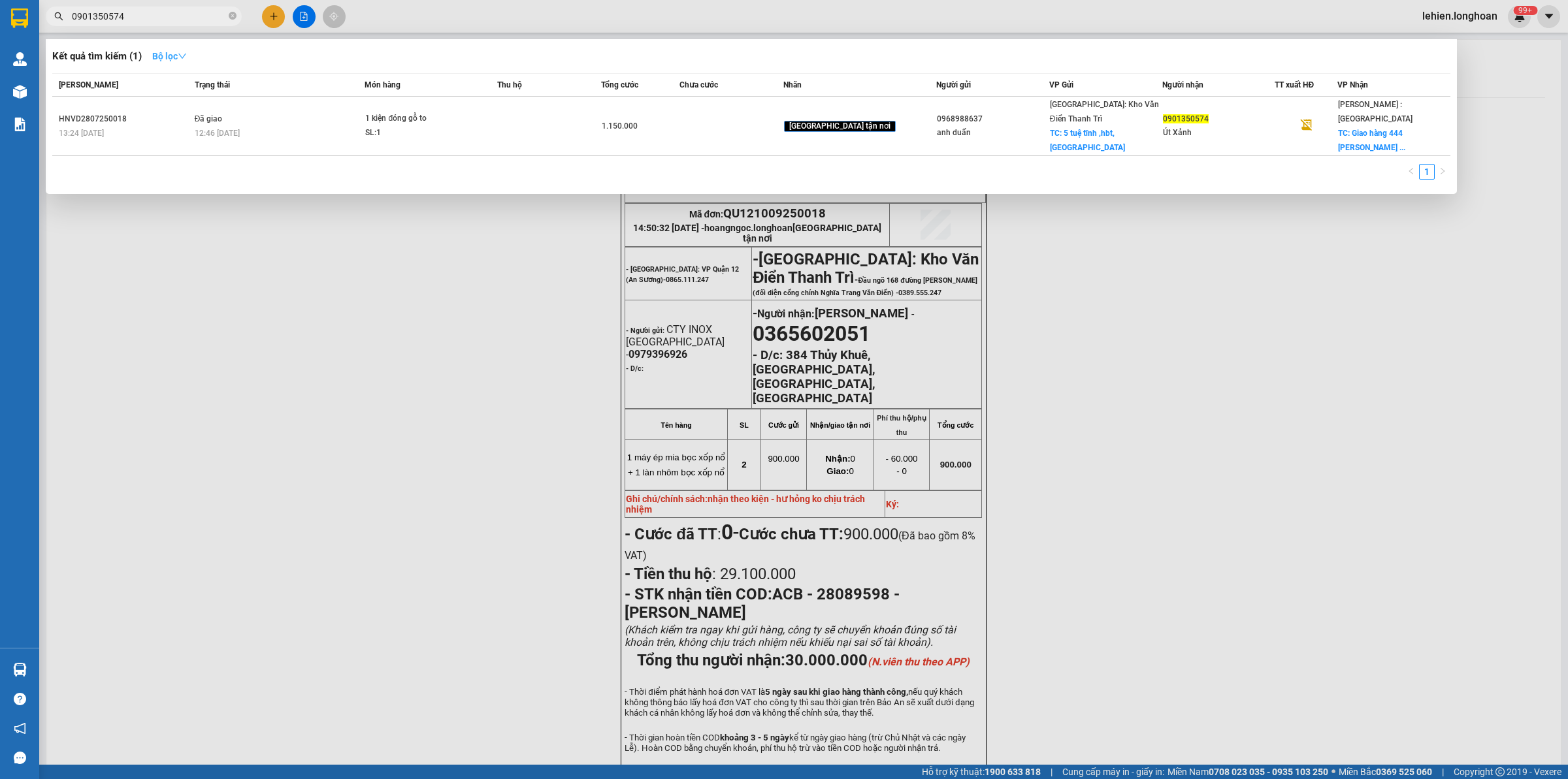
type input "0901350574"
click at [234, 17] on icon "close-circle" at bounding box center [232, 15] width 7 height 7
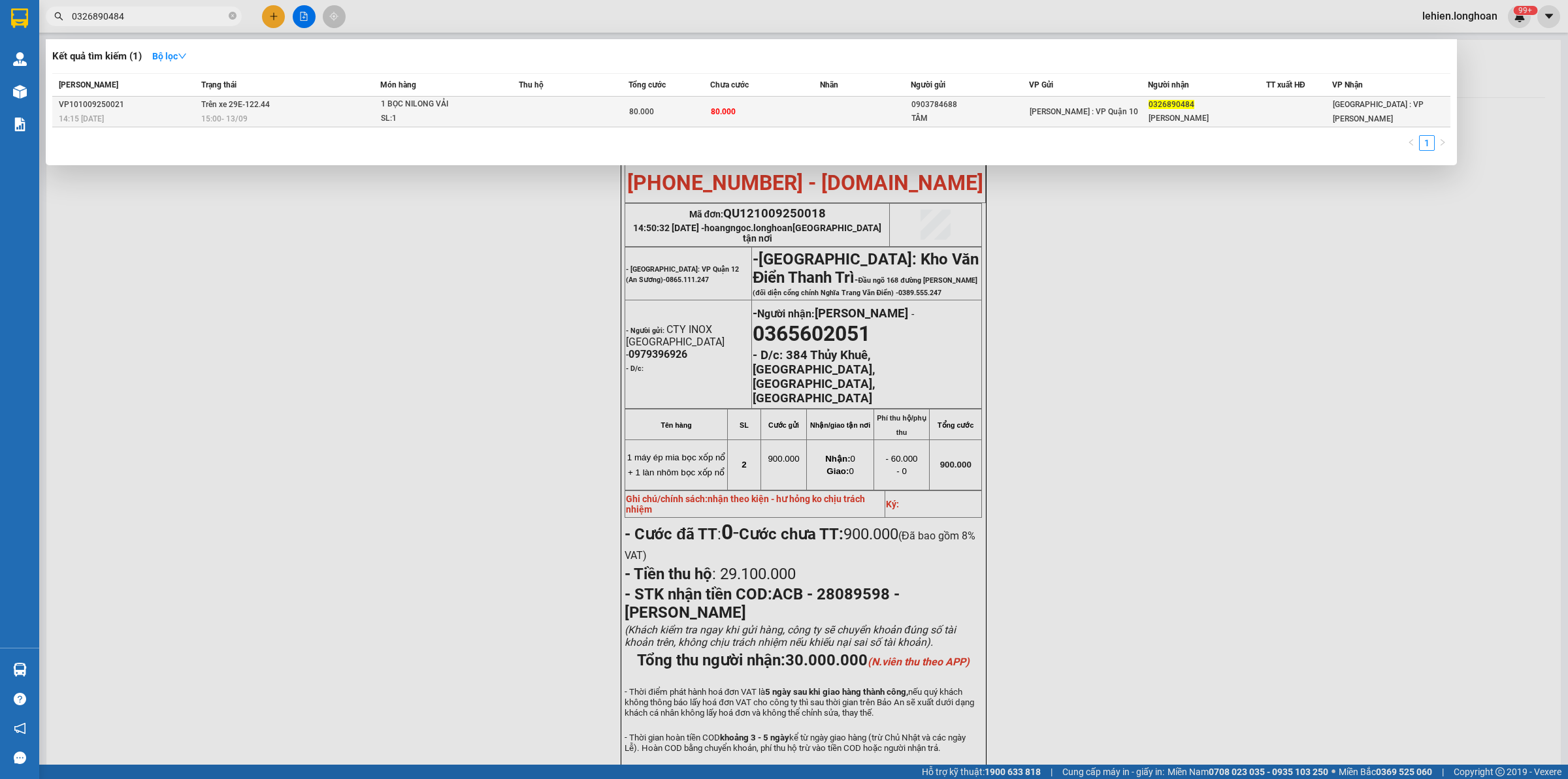
type input "0326890484"
click at [318, 116] on div "15:00 [DATE]" at bounding box center [291, 118] width 178 height 14
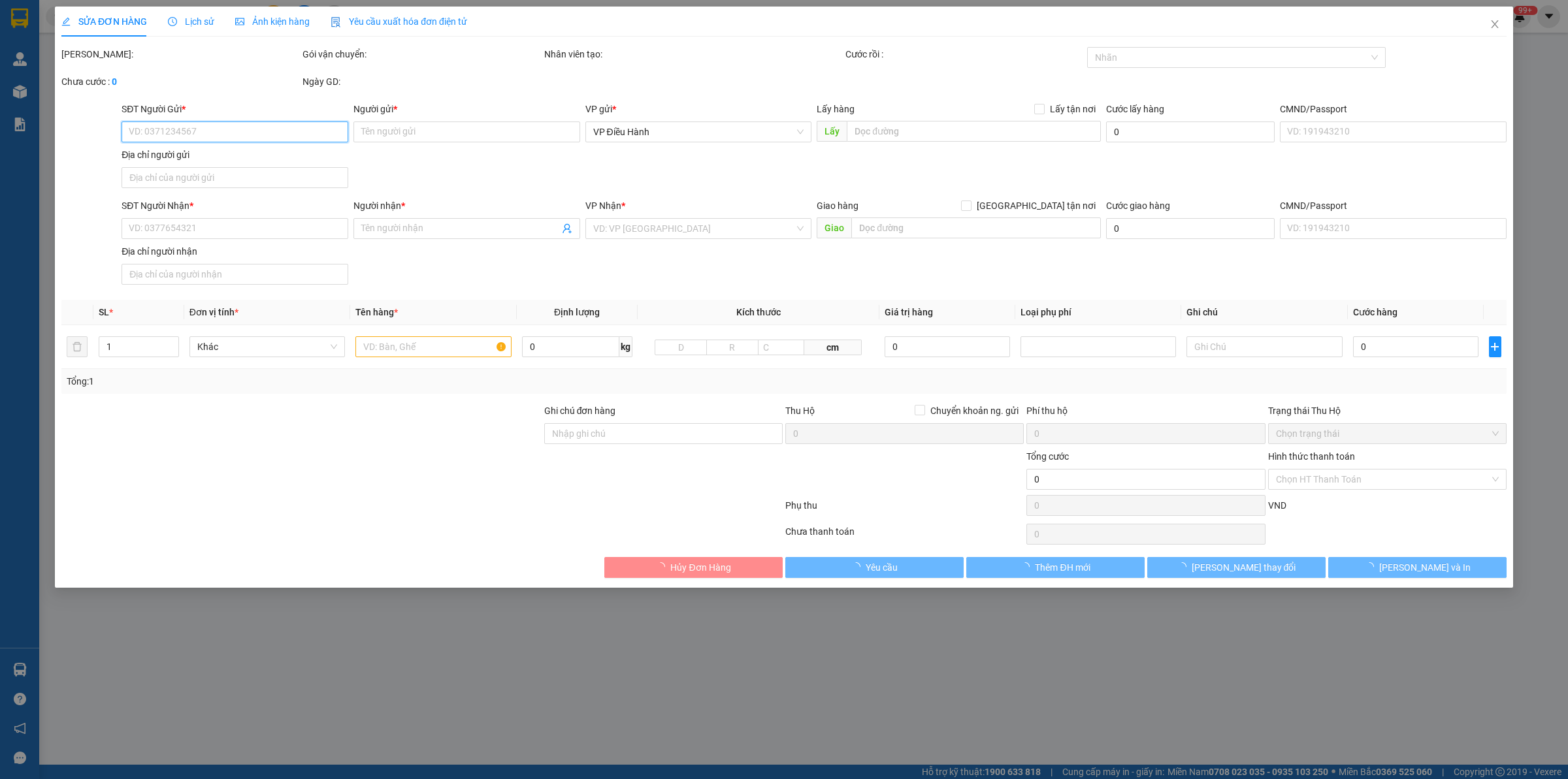
type input "0903784688"
type input "TÂM"
type input "0326890484"
type input "[PERSON_NAME]"
type input "hàng k bao bể vỡ hư hỏng"
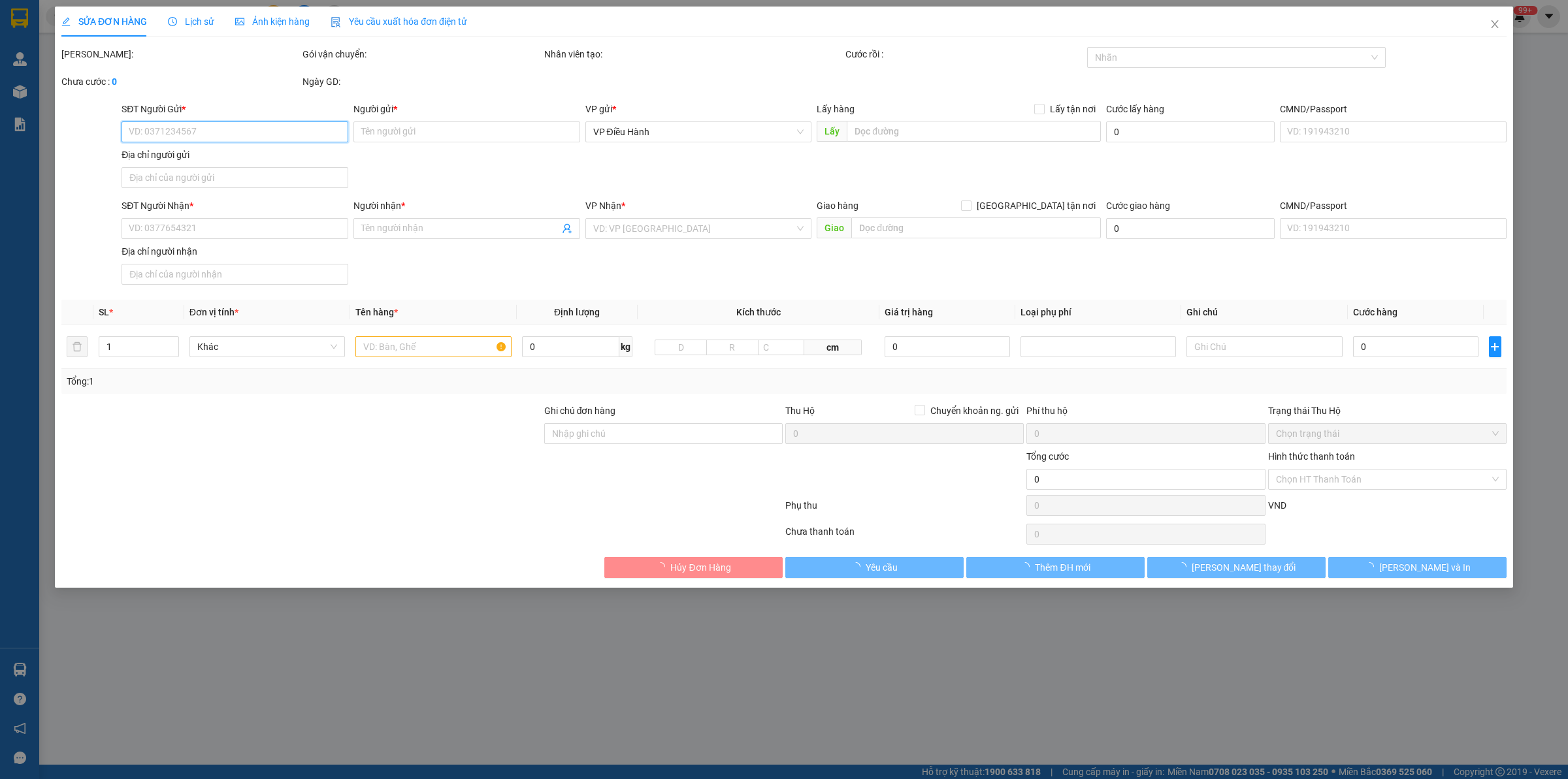
type input "80.000"
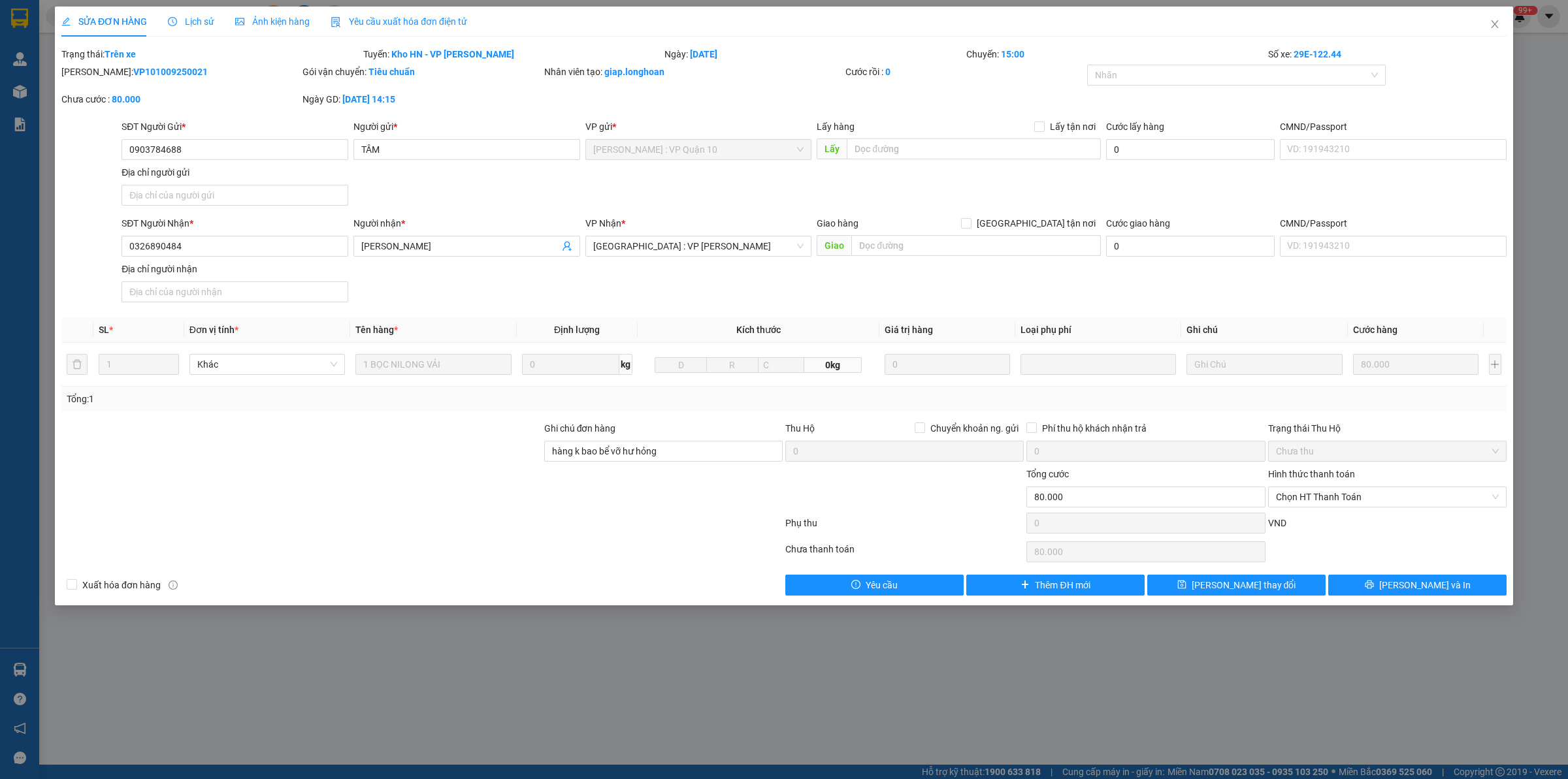
click at [188, 14] on div "Lịch sử" at bounding box center [192, 21] width 47 height 14
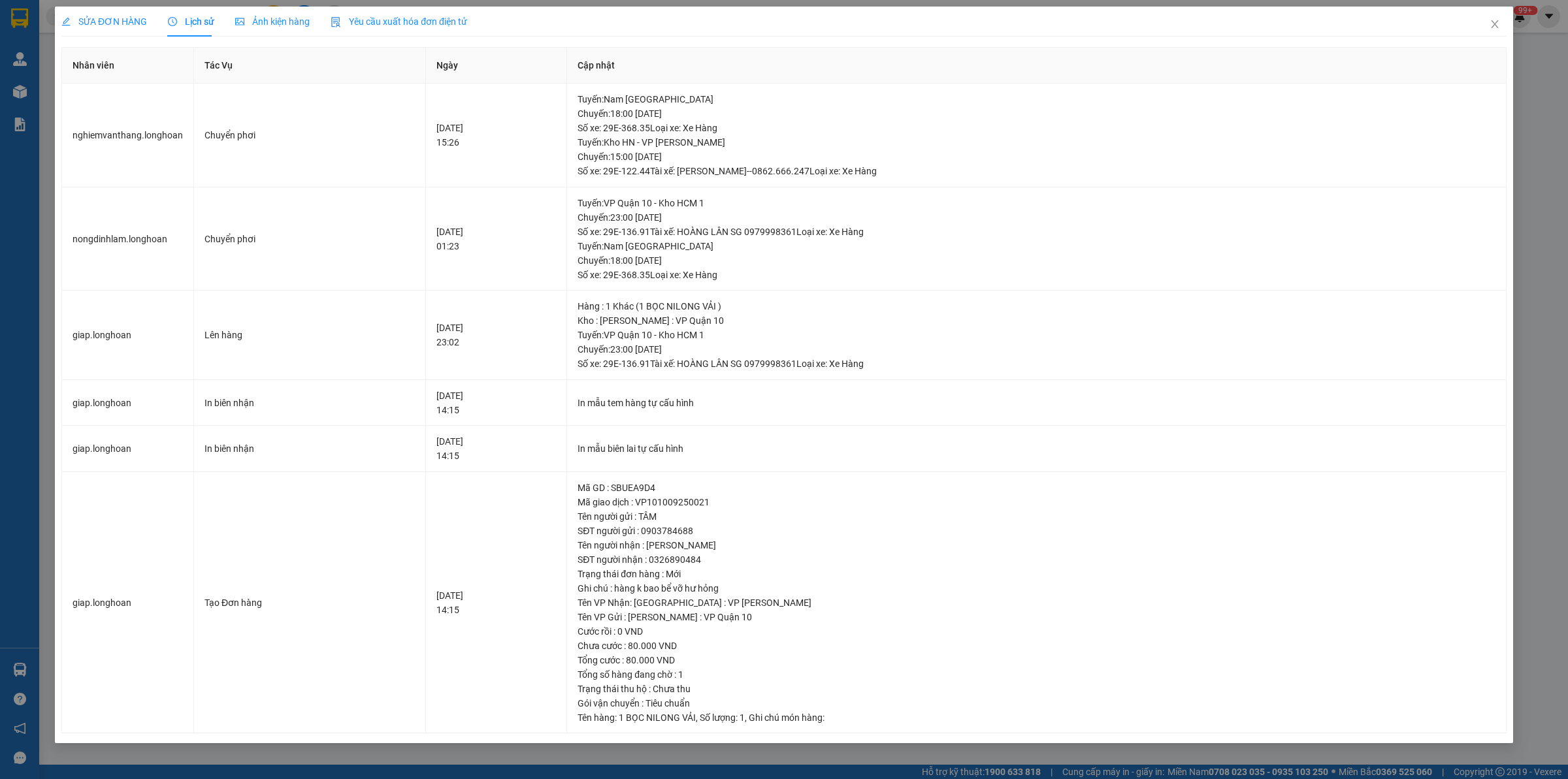
click at [121, 17] on span "SỬA ĐƠN HÀNG" at bounding box center [104, 22] width 86 height 11
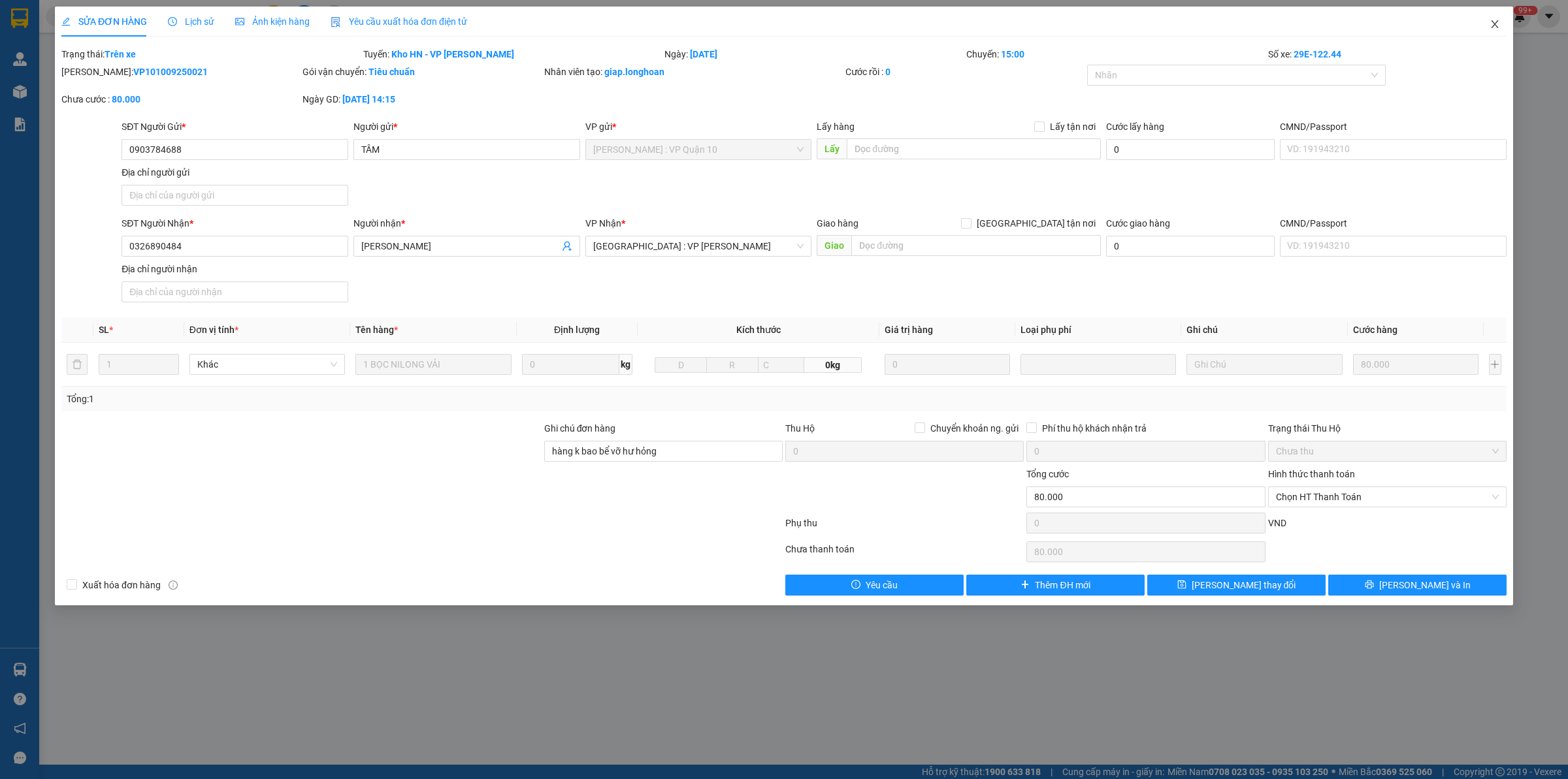
click at [1254, 25] on icon "close" at bounding box center [1494, 23] width 7 height 7
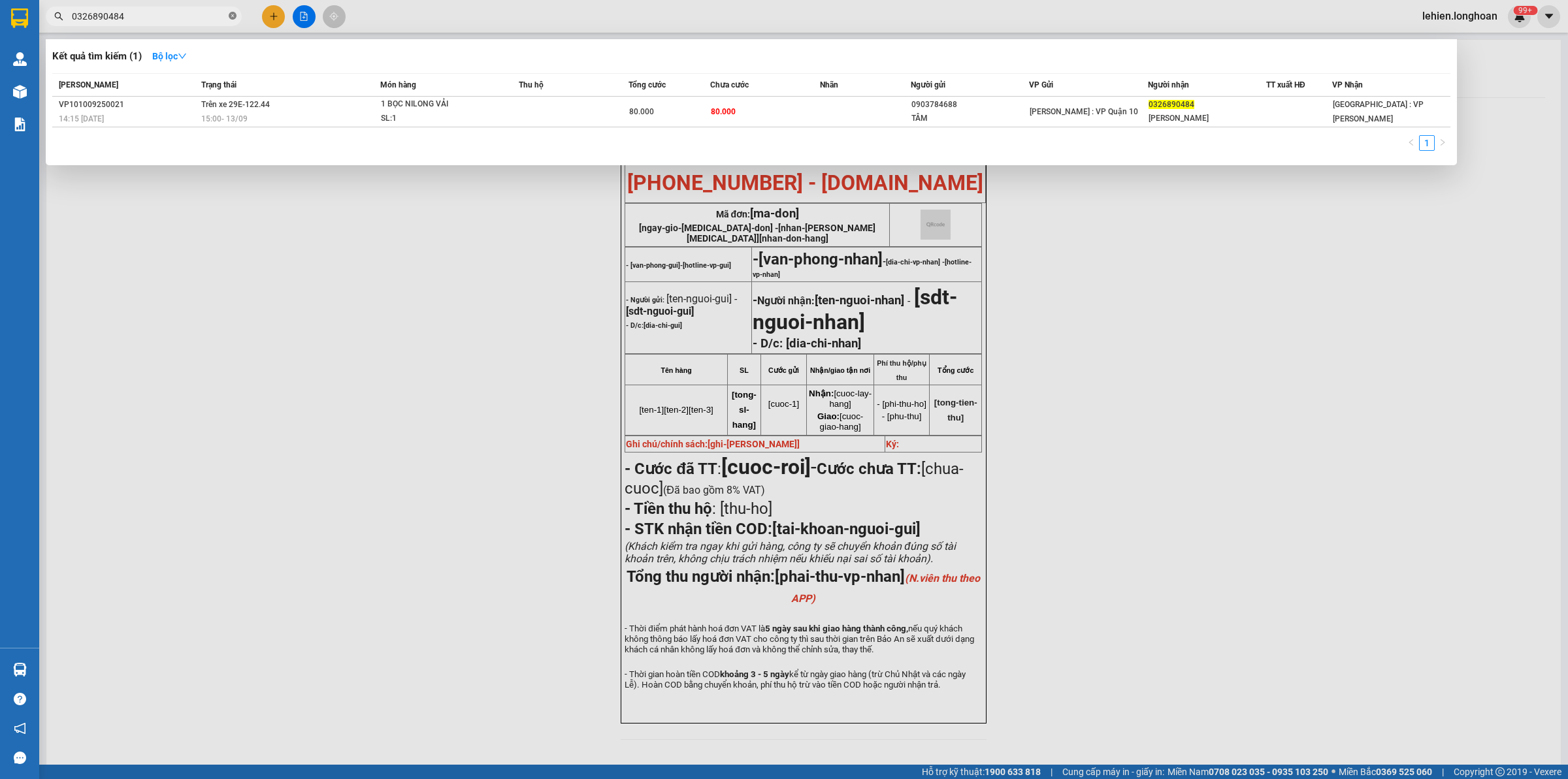
click at [231, 11] on span at bounding box center [232, 17] width 7 height 12
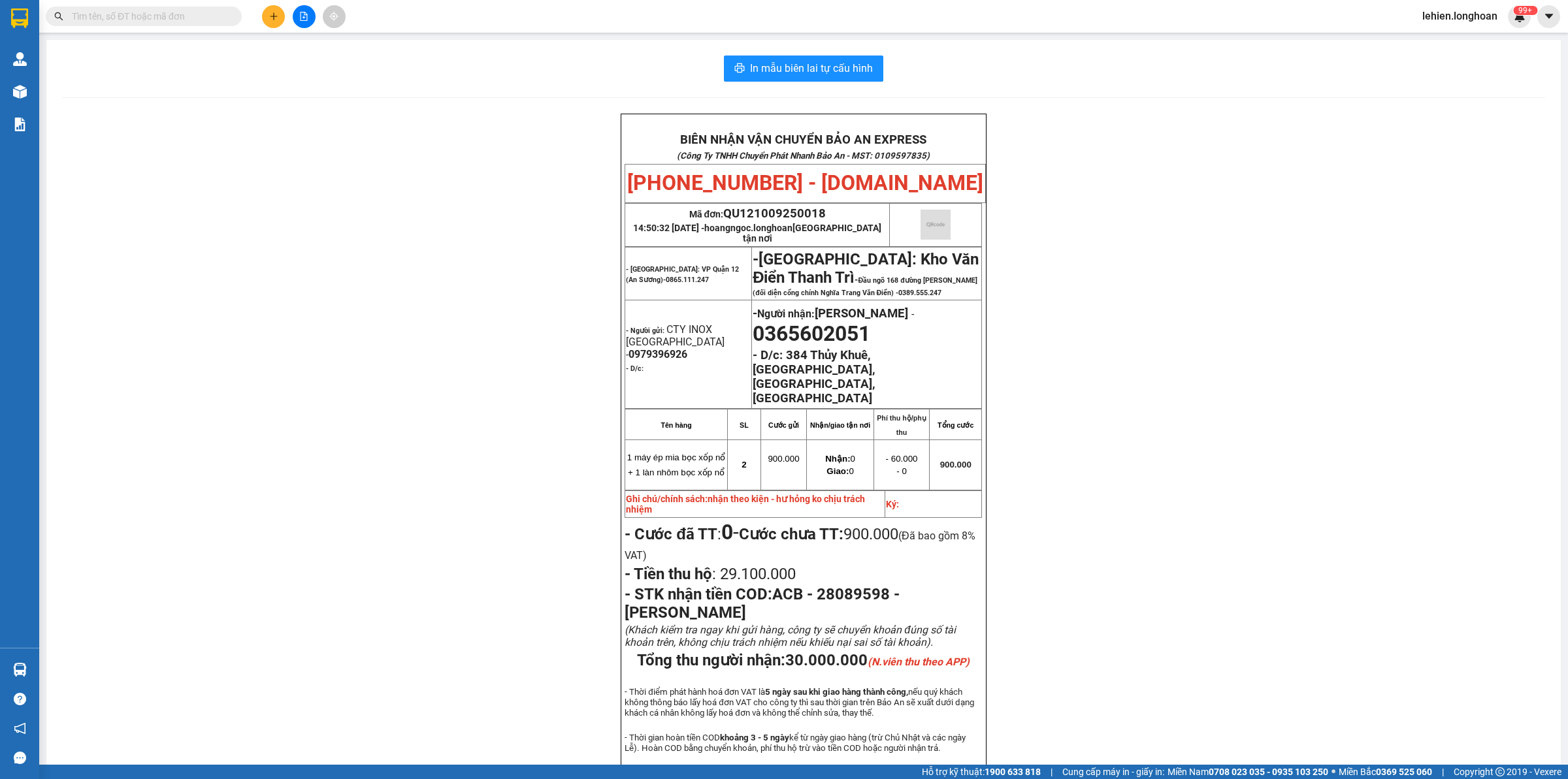
paste input "0379956787"
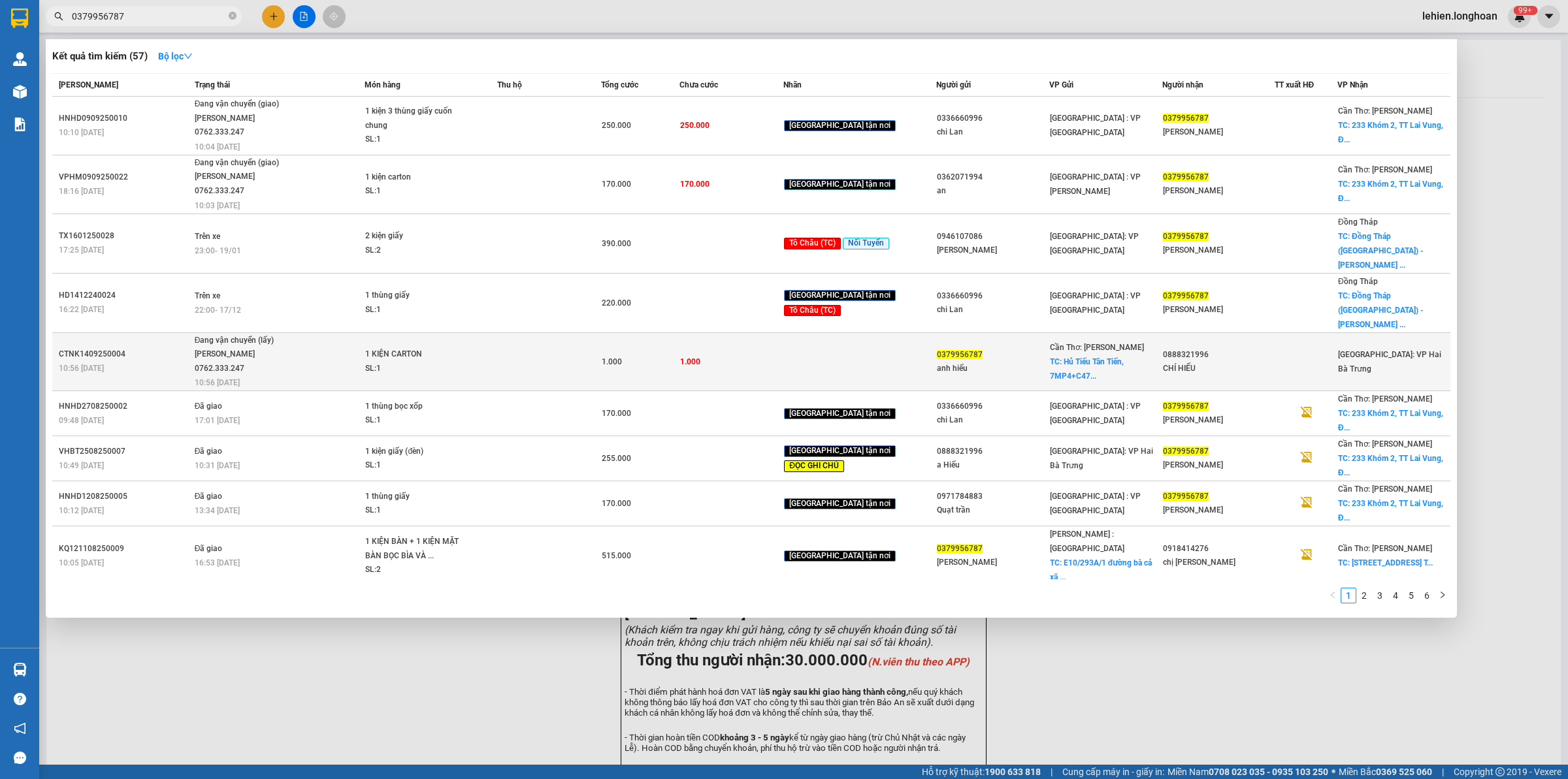
type input "0379956787"
click at [496, 347] on span "1 KIỆN CARTON SL: 1" at bounding box center [431, 361] width 131 height 28
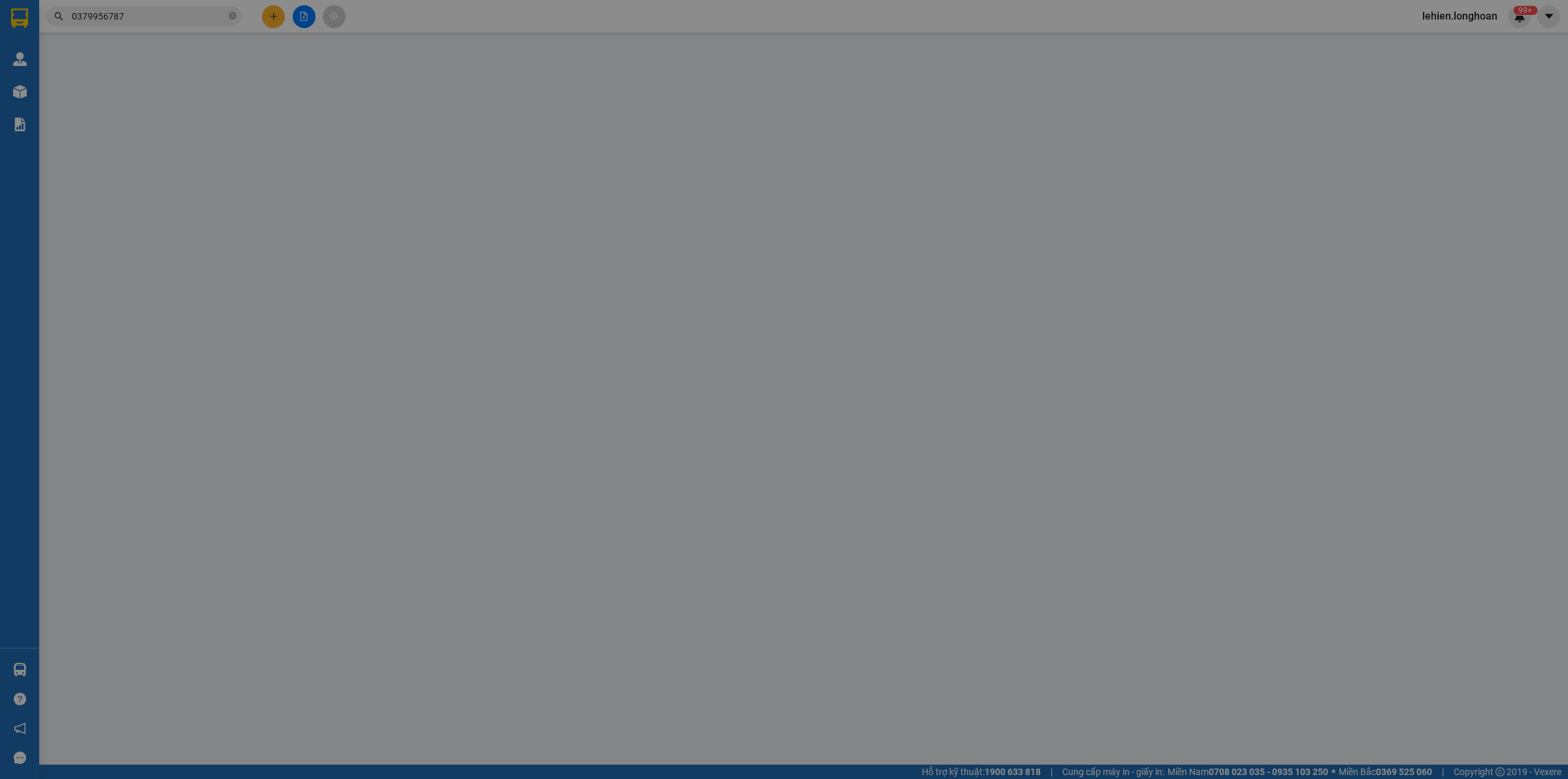
type input "0379956787"
type input "anh hiếu"
checkbox input "true"
type input "Hủ Tiếu Tân Tiến, 7MP4+C47, tt. [GEOGRAPHIC_DATA], [GEOGRAPHIC_DATA], [GEOGRAPH…"
type input "0888321996"
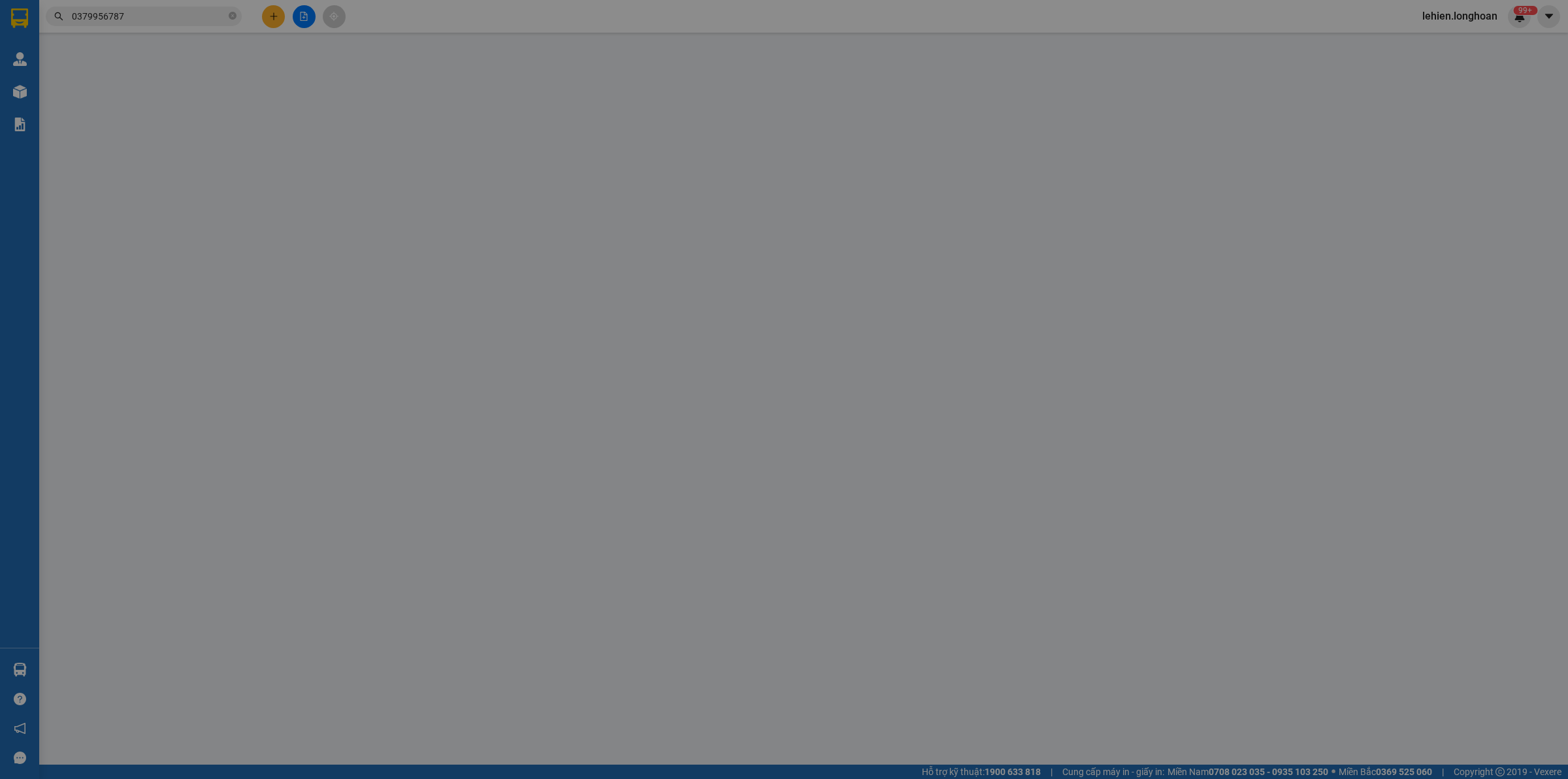
type input "CHÍ HIẾU"
type input "1.000"
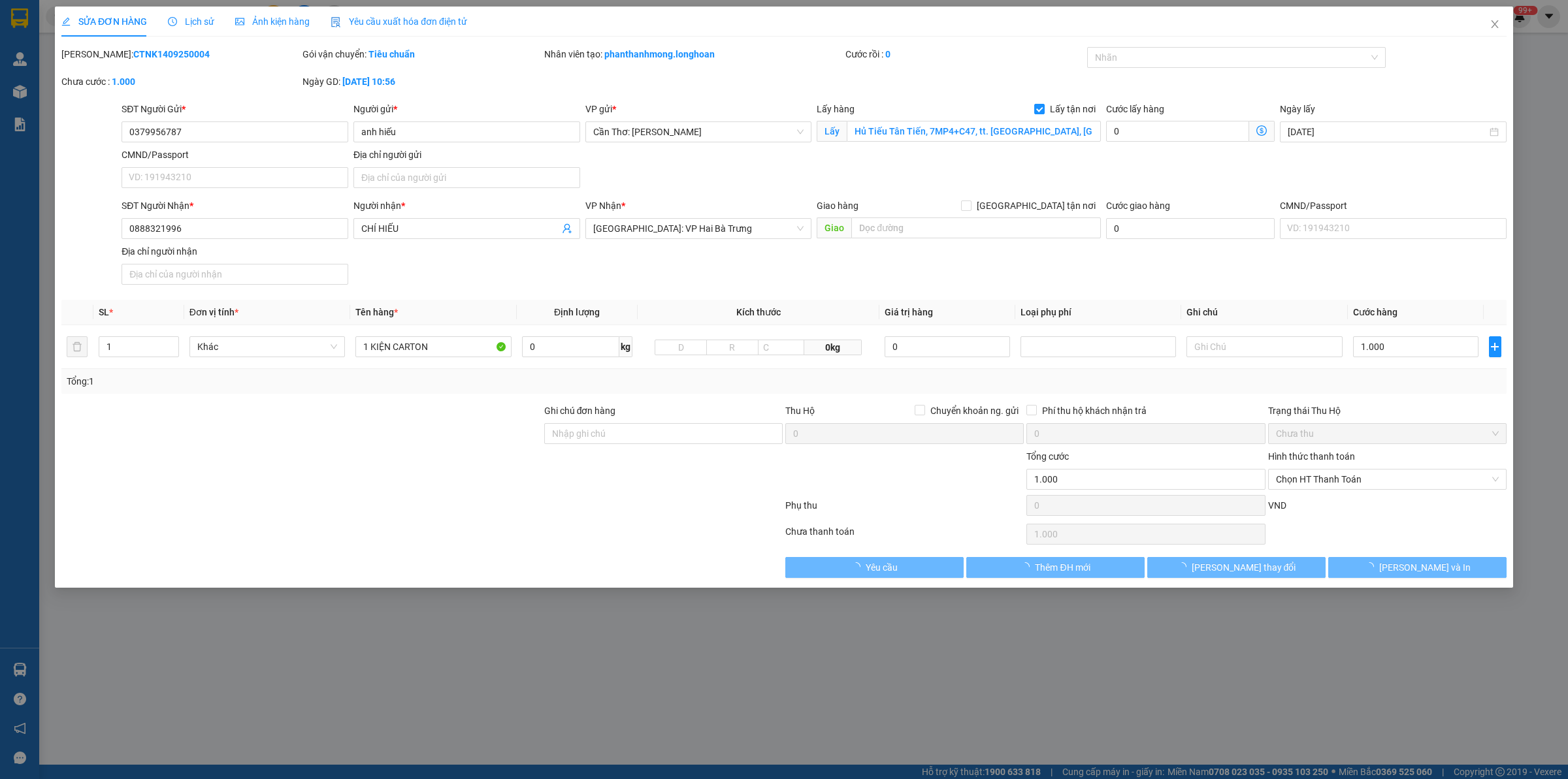
click at [187, 21] on span "Lịch sử" at bounding box center [192, 22] width 47 height 11
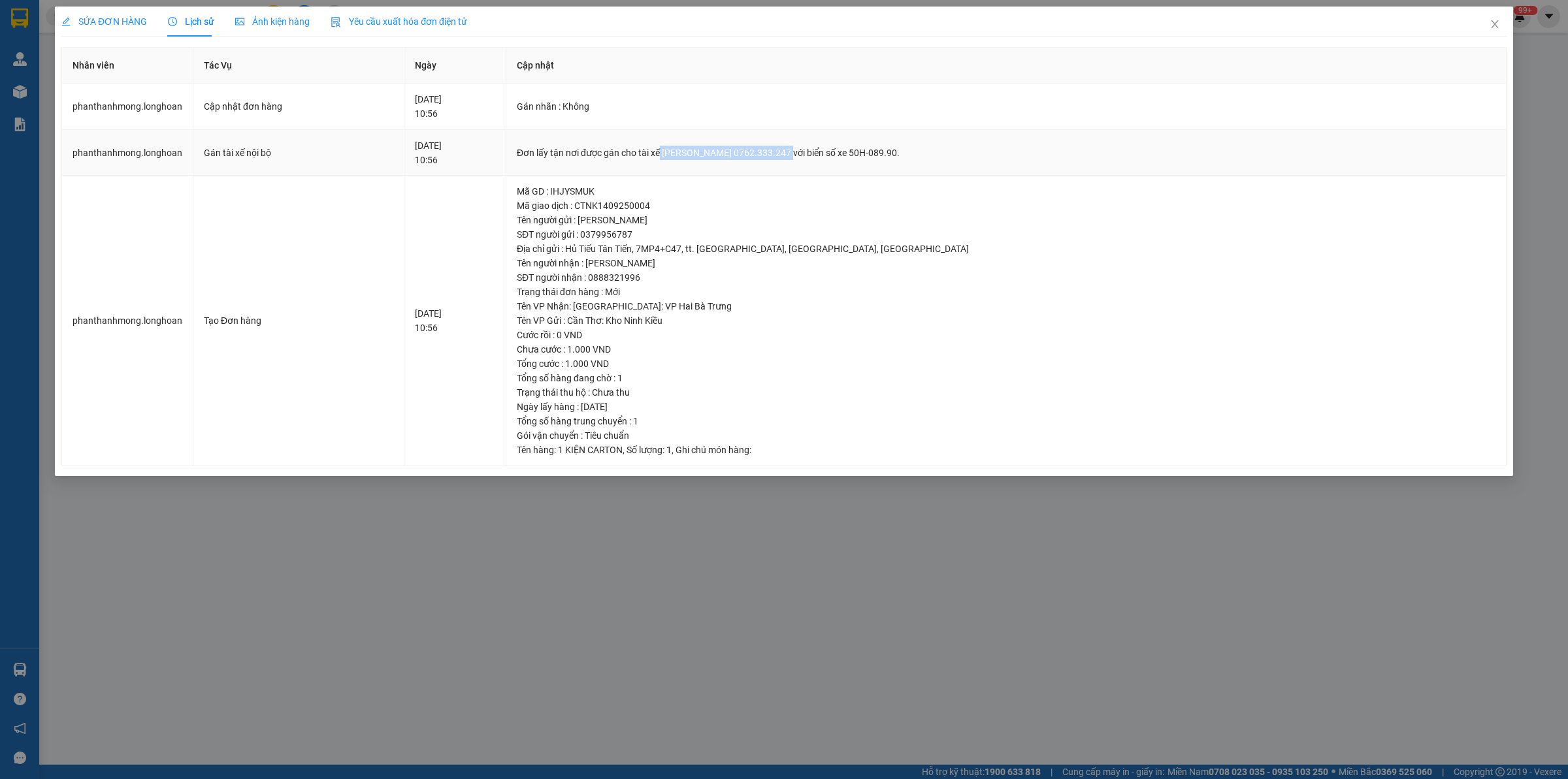
drag, startPoint x: 739, startPoint y: 156, endPoint x: 860, endPoint y: 161, distance: 121.1
click at [860, 161] on td "Đơn lấy tận nơi được gán cho tài xế [PERSON_NAME] 0762.333.247 với biển số xe 5…" at bounding box center [1006, 153] width 1000 height 47
copy div "[PERSON_NAME] 0762.333.247"
click at [1254, 22] on icon "close" at bounding box center [1495, 24] width 11 height 11
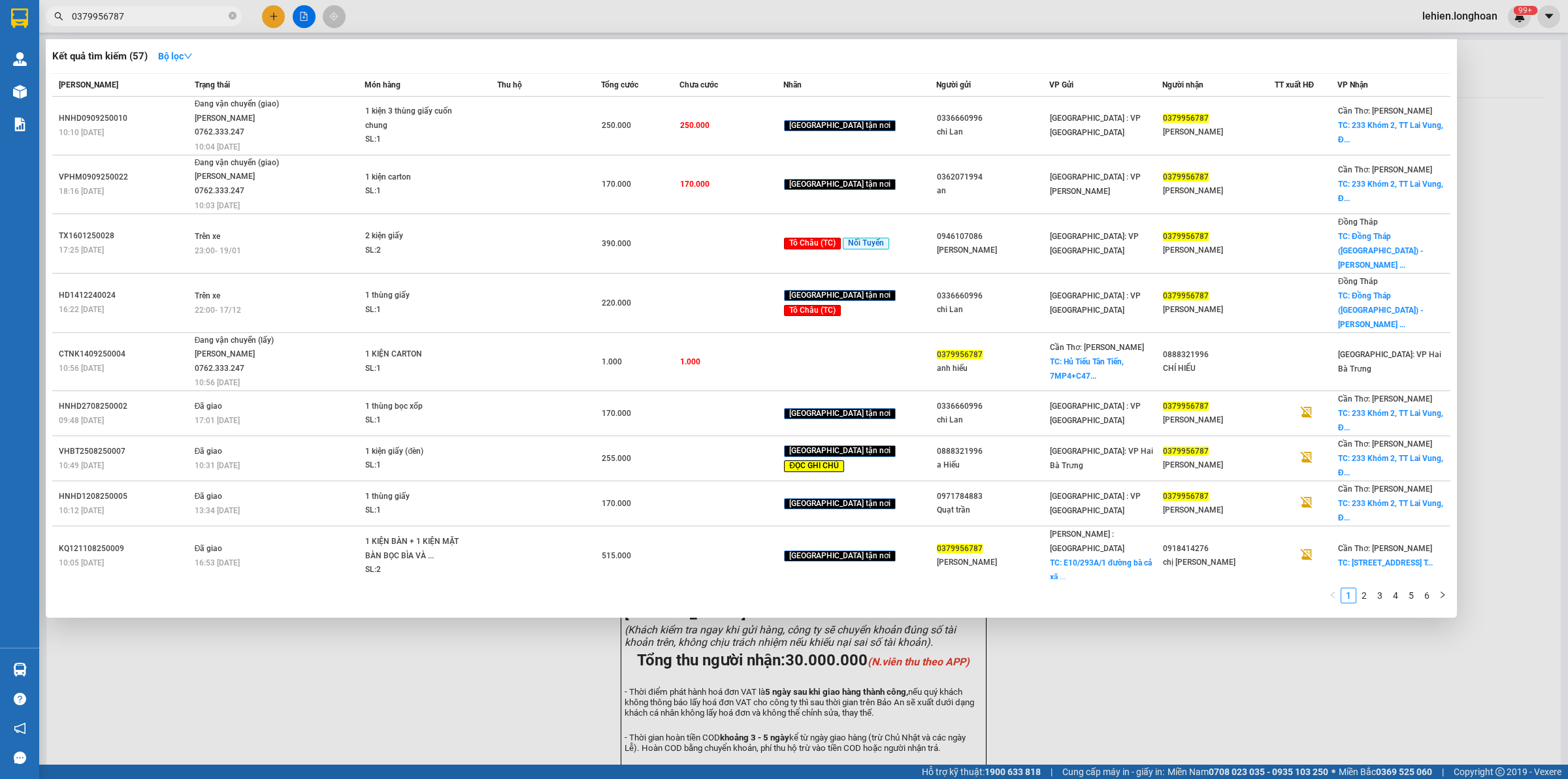
click at [226, 13] on span "0379956787" at bounding box center [143, 17] width 196 height 20
click at [229, 13] on icon "close-circle" at bounding box center [232, 15] width 7 height 7
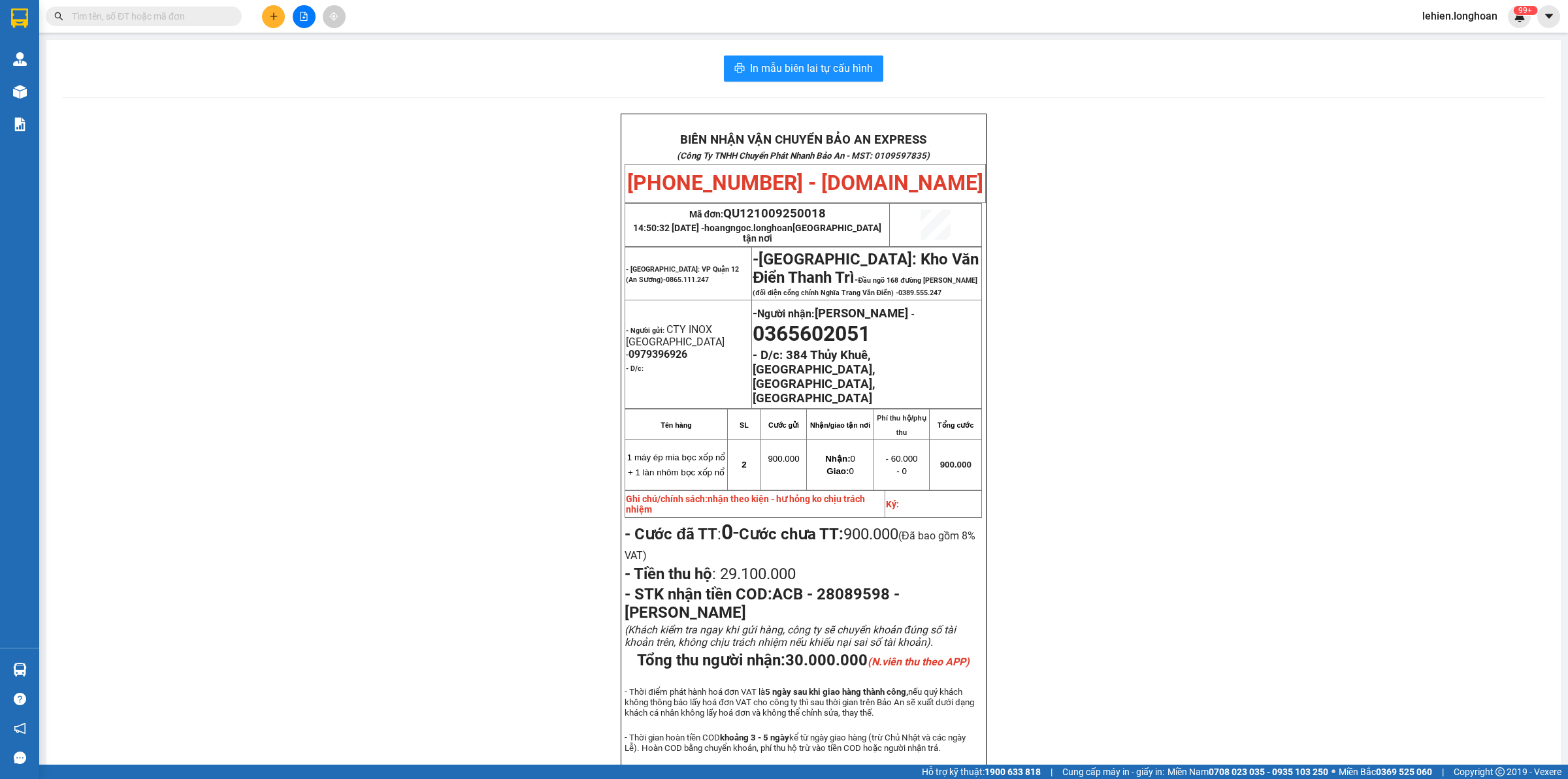
paste input "0947765212"
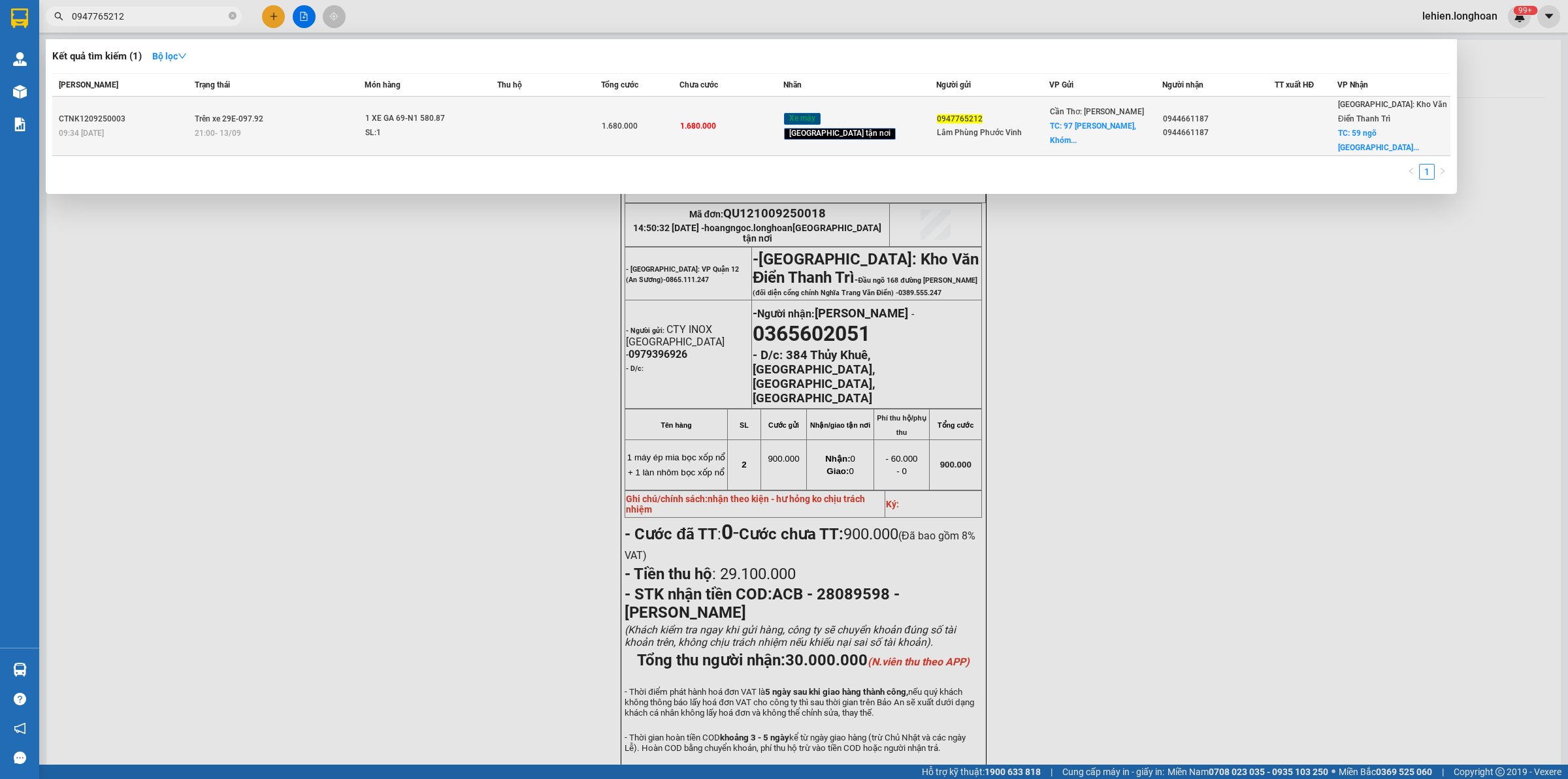
type input "0947765212"
click at [351, 126] on div "21:00 [DATE]" at bounding box center [280, 132] width 170 height 14
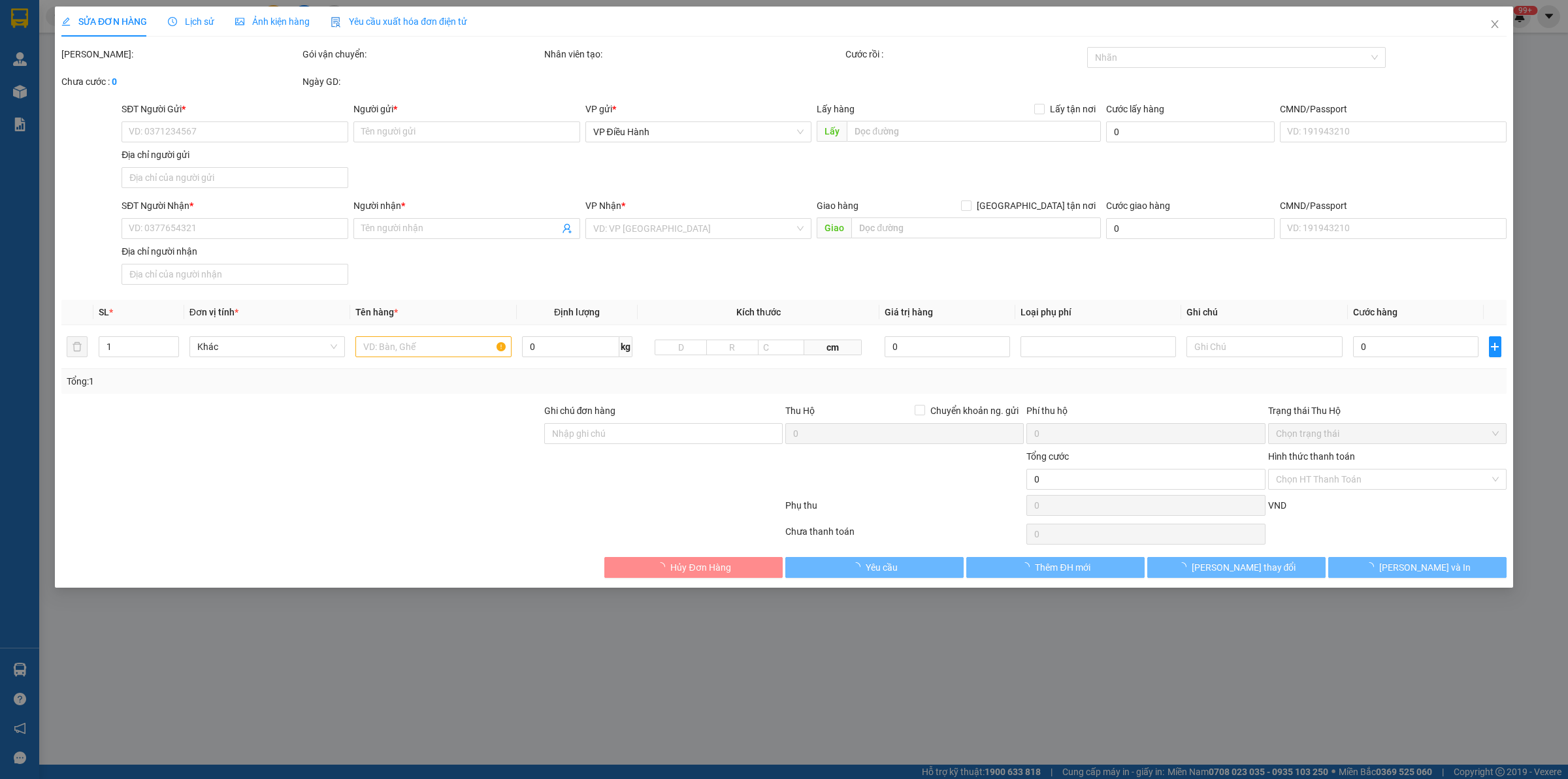
type input "0947765212"
type input "Lâm Phùng Phước Vinh"
checkbox input "true"
type input "[STREET_ADDRESS][PERSON_NAME]"
type input "0944661187"
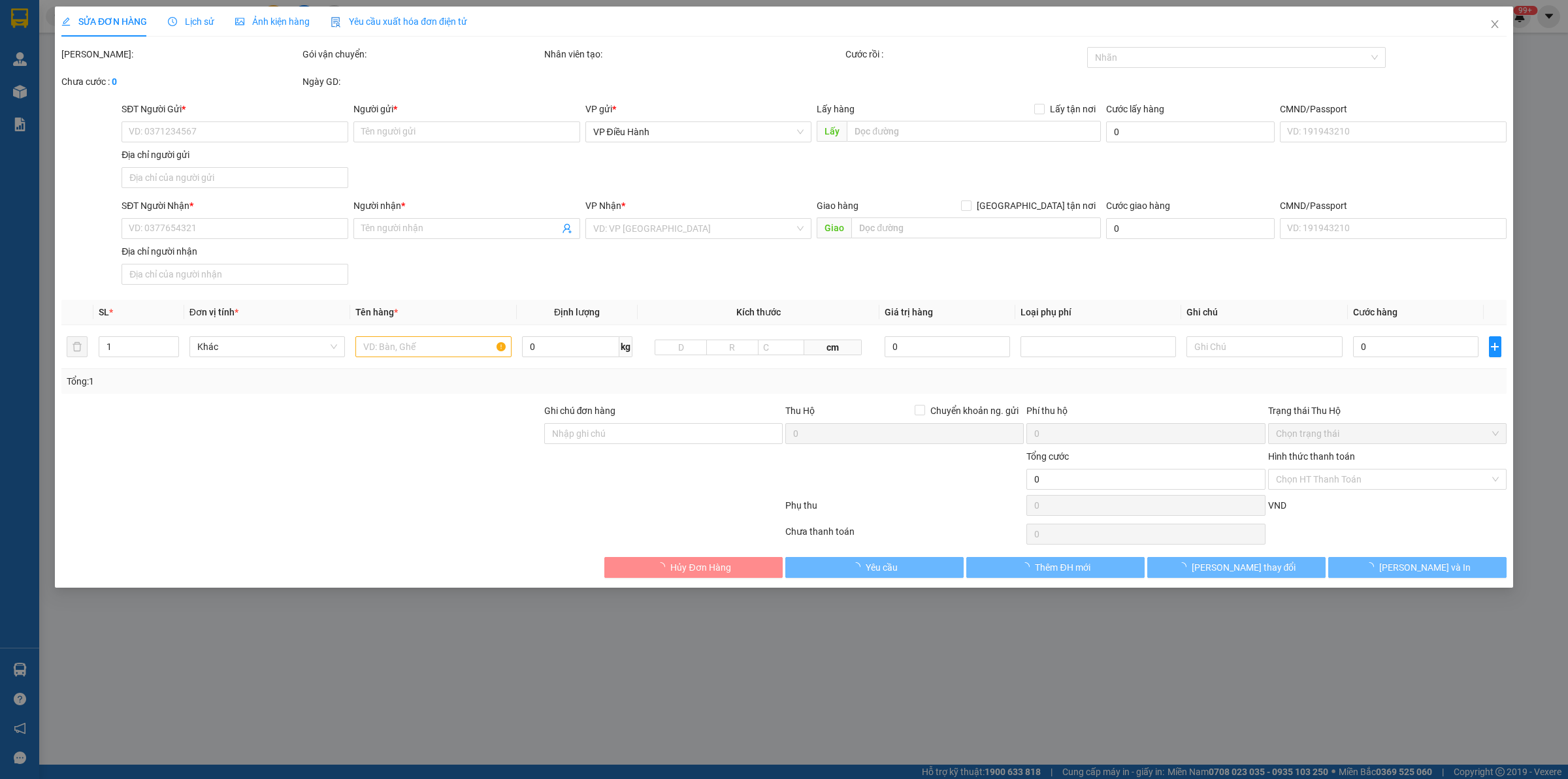
type input "0944661187"
checkbox input "true"
type input "59 ngõ [STREET_ADDRESS][PERSON_NAME]"
type input "1 CHÌA KHÓA"
type input "1.680.000"
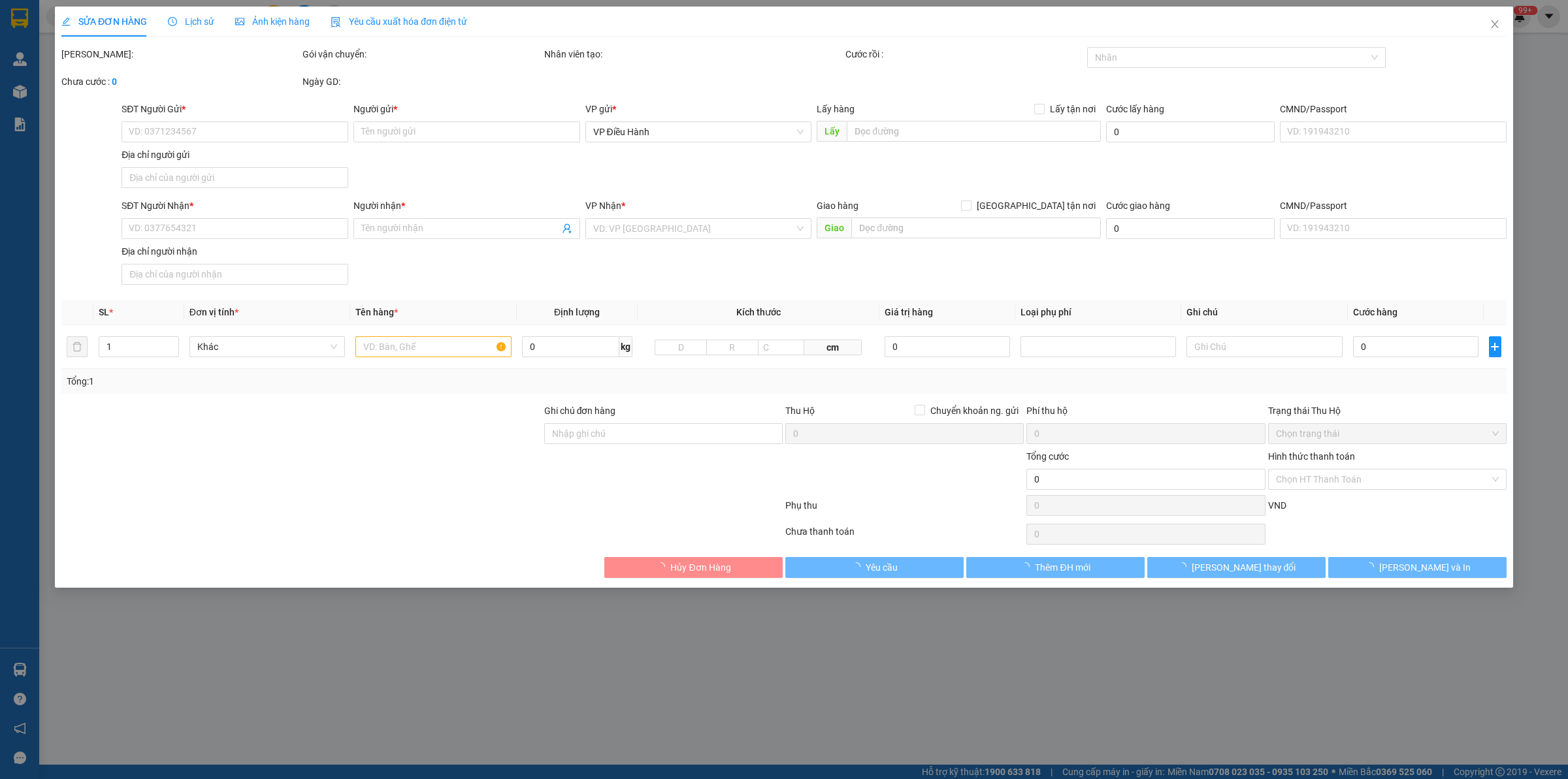
type input "1.680.000"
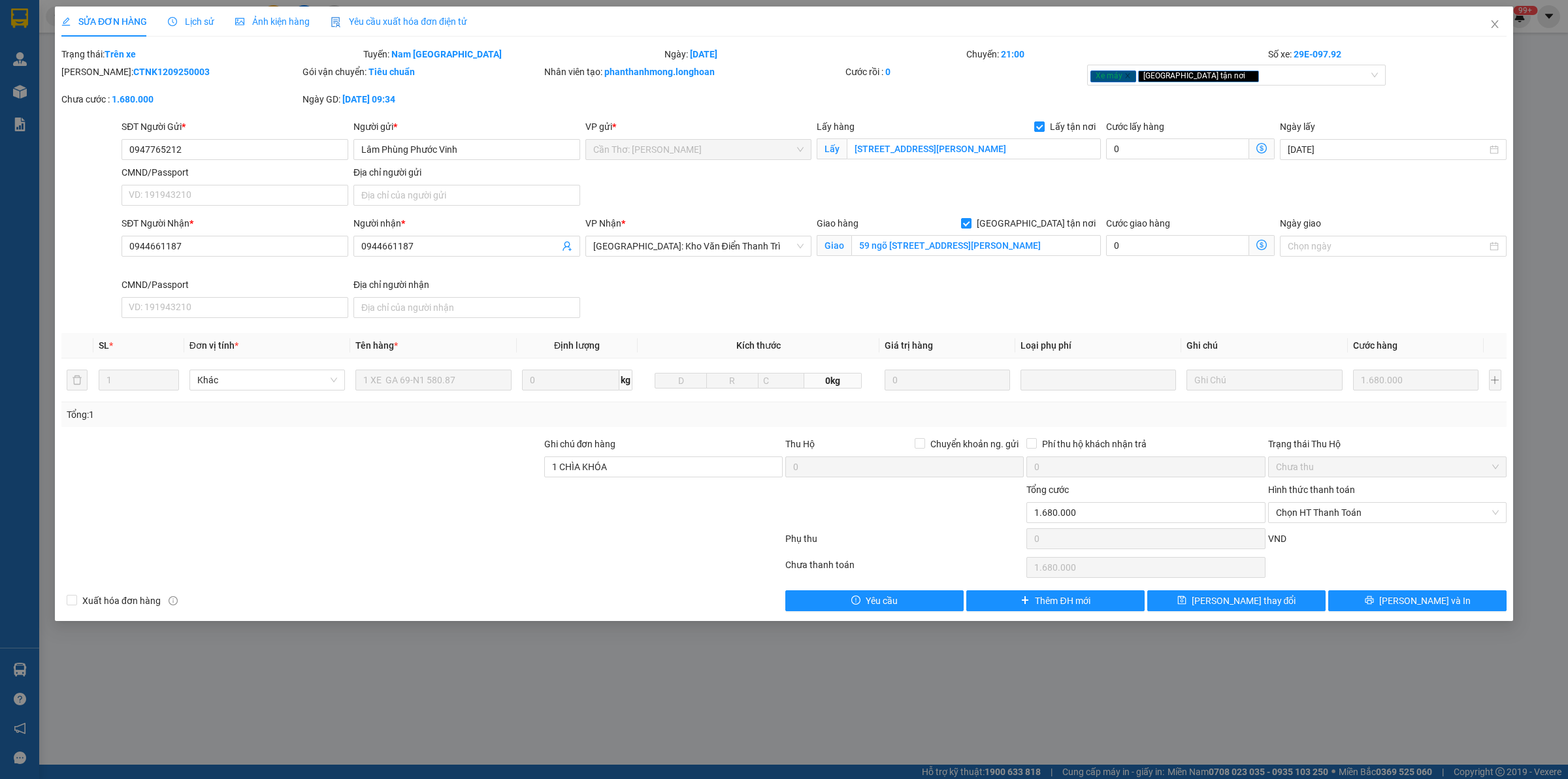
click at [180, 26] on span "Lịch sử" at bounding box center [192, 22] width 47 height 11
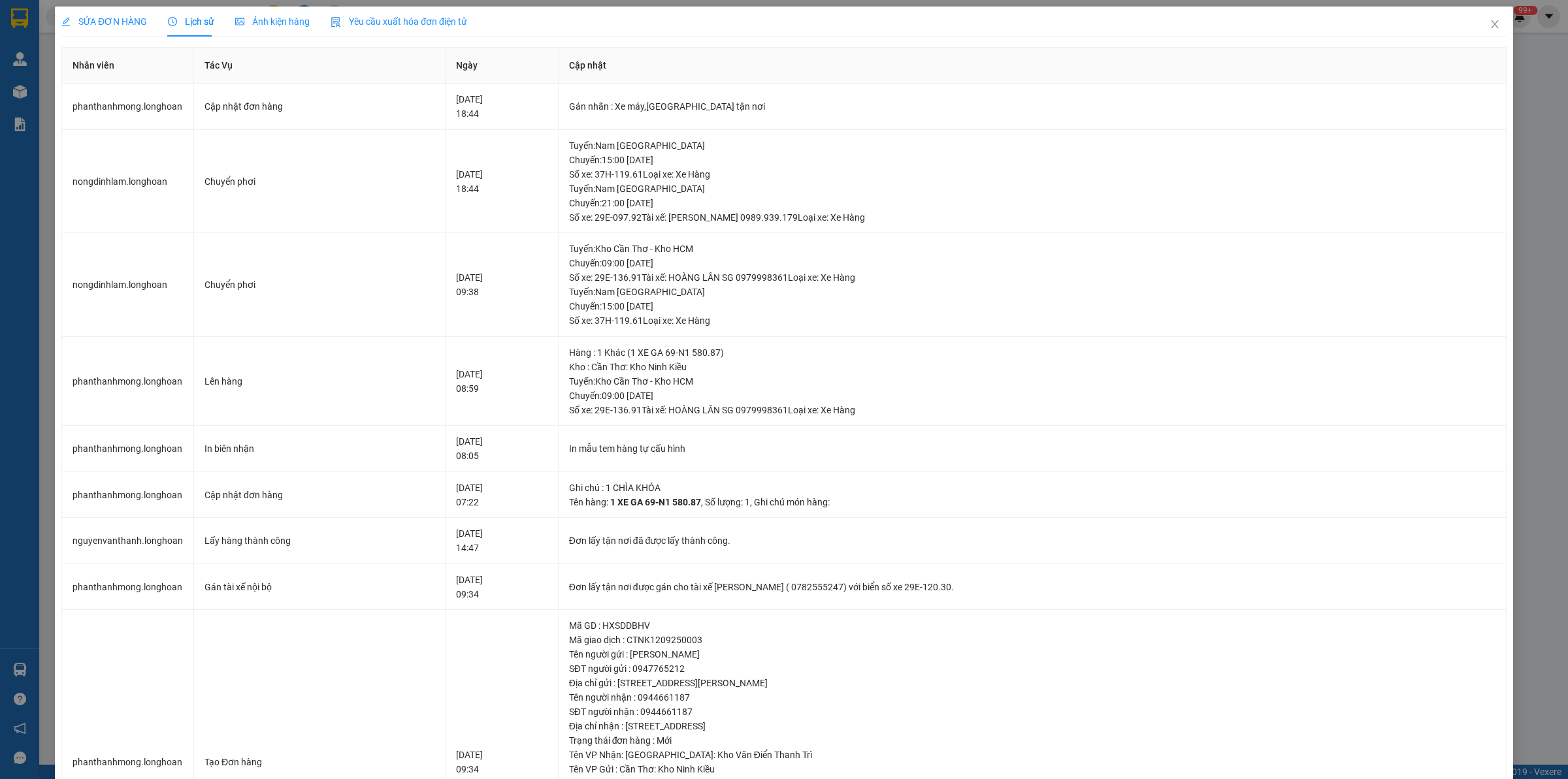
click at [106, 24] on span "SỬA ĐƠN HÀNG" at bounding box center [104, 22] width 86 height 11
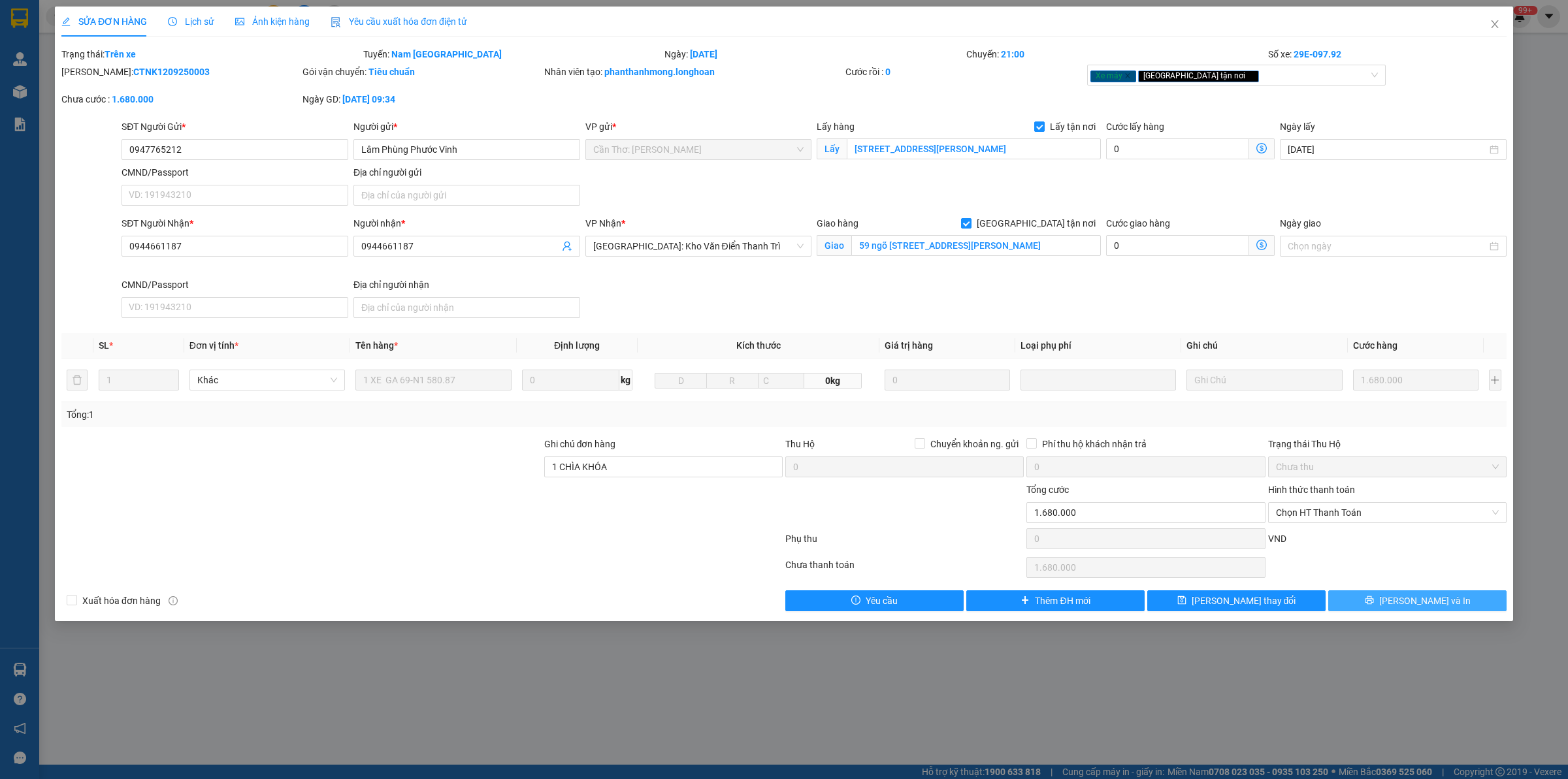
click at [1254, 605] on span "[PERSON_NAME] và In" at bounding box center [1425, 600] width 92 height 14
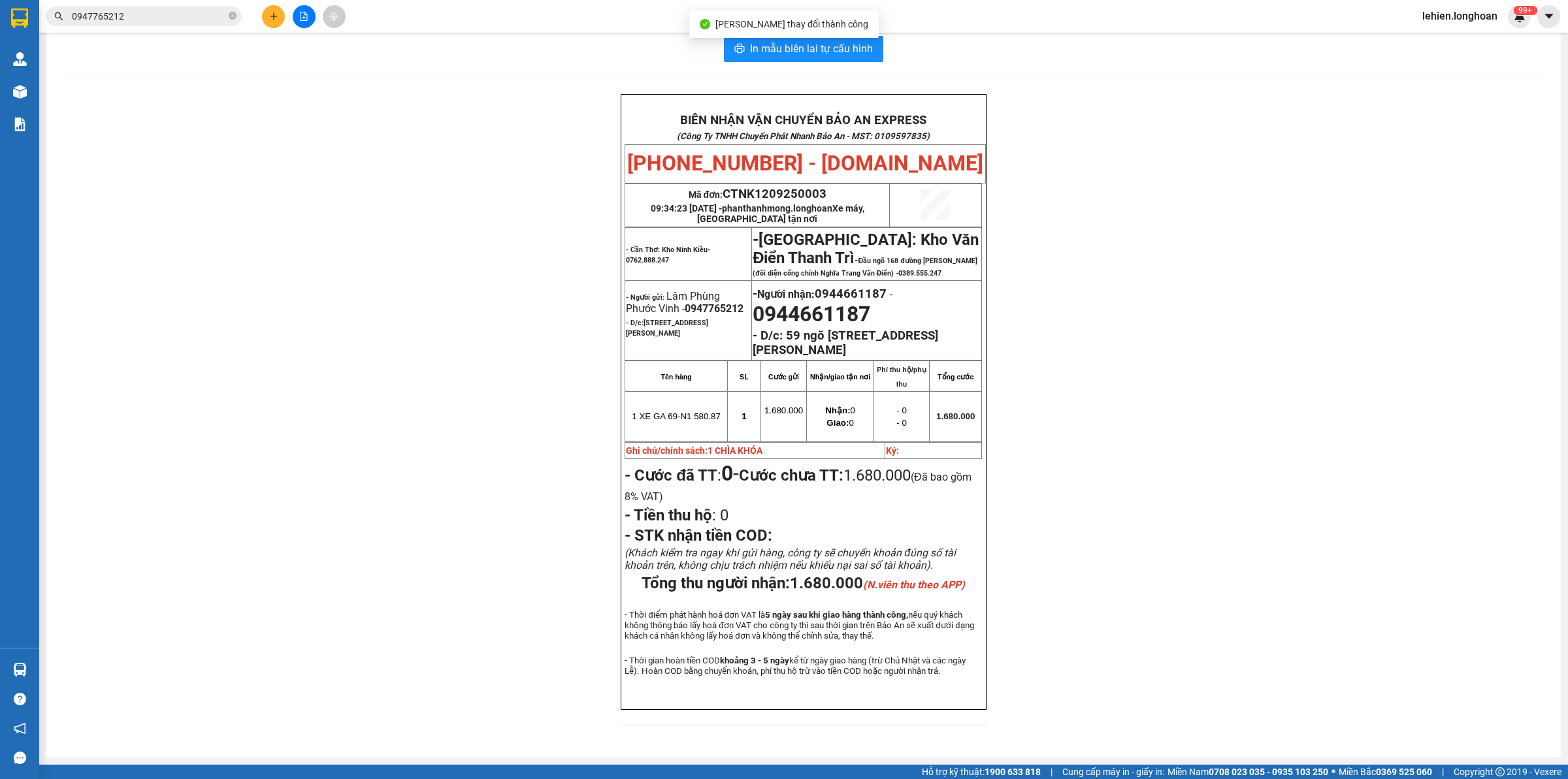
scroll to position [47, 0]
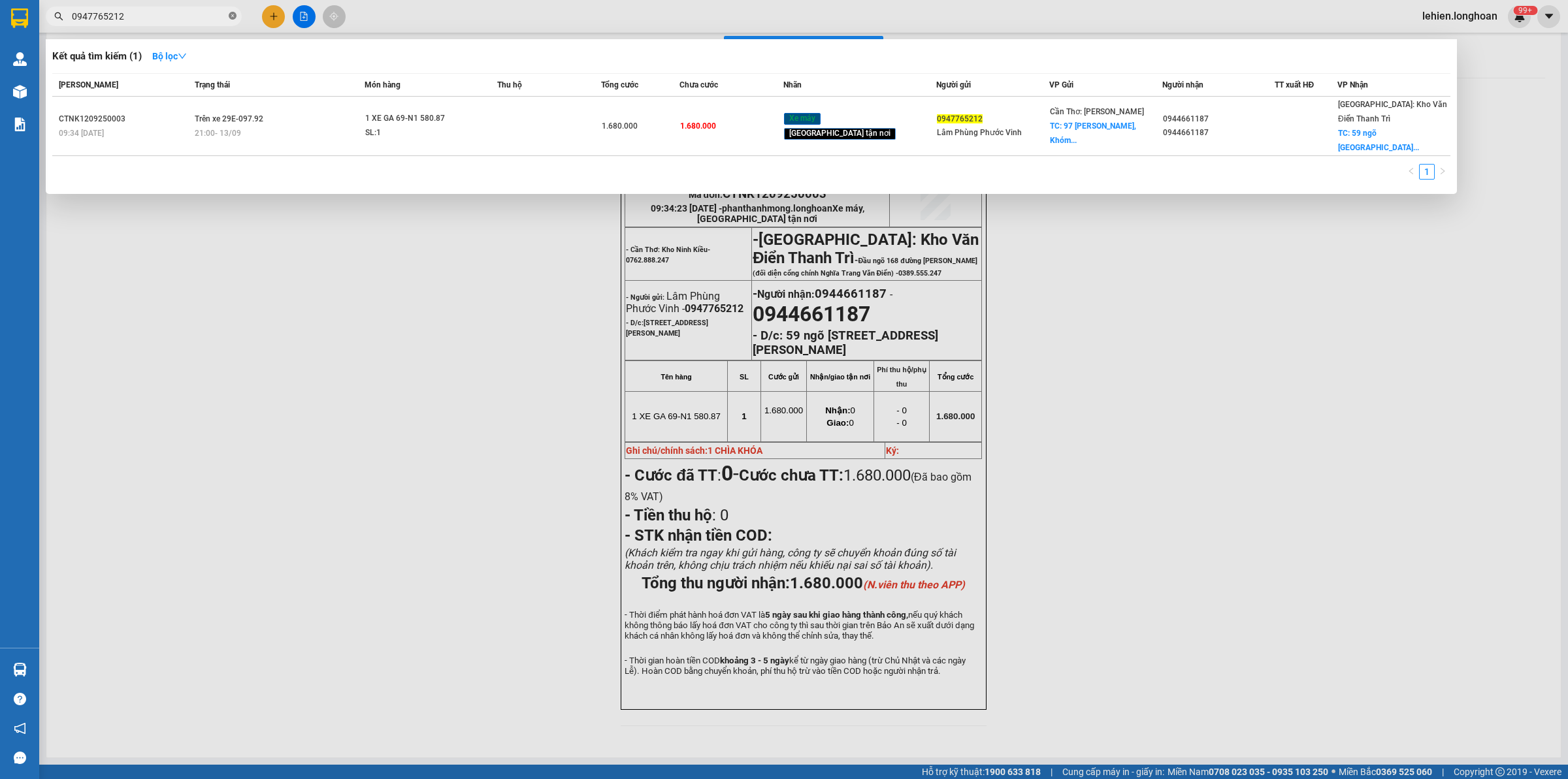
click at [232, 20] on span at bounding box center [232, 17] width 7 height 12
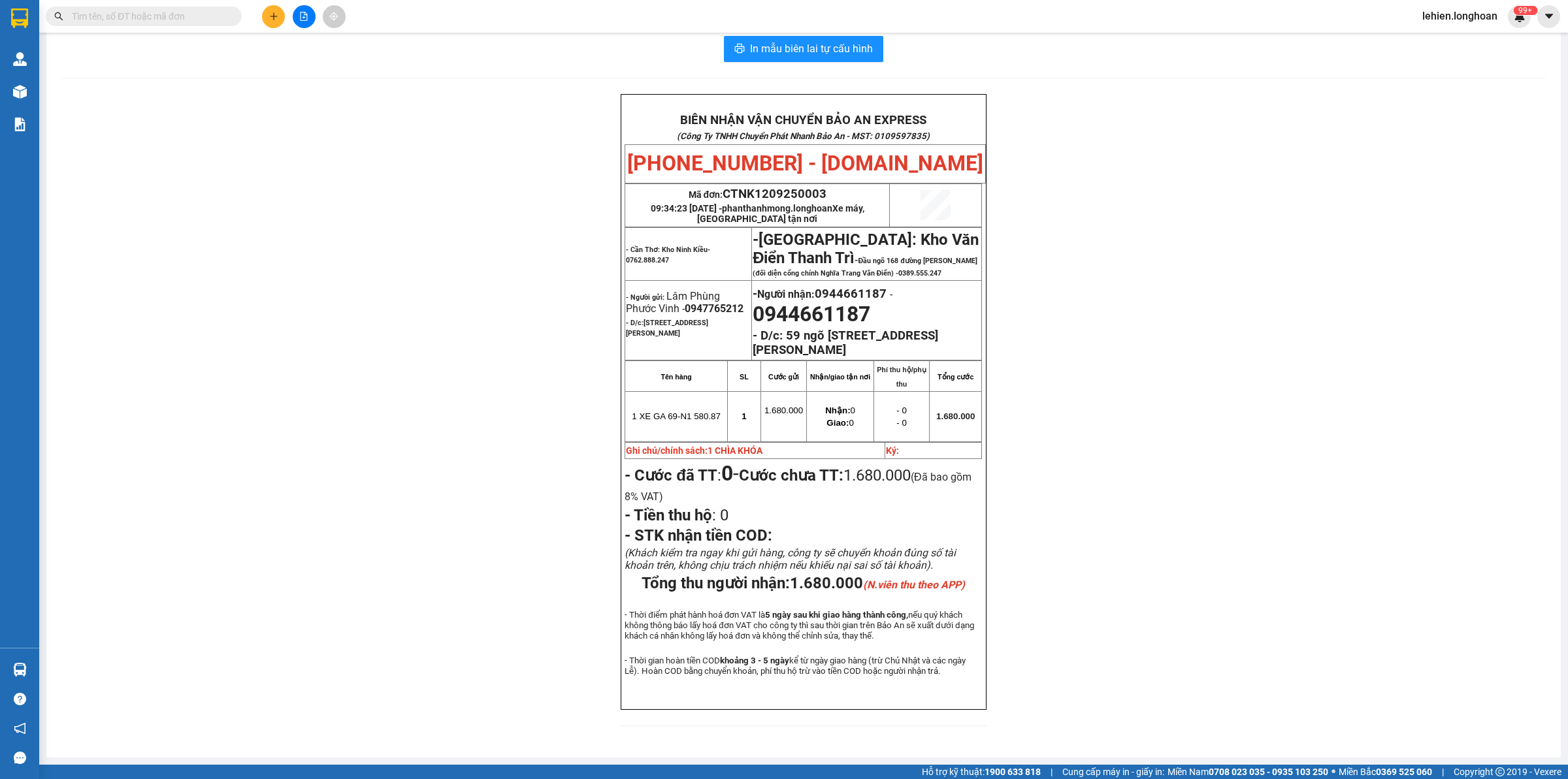
paste input "0906773775"
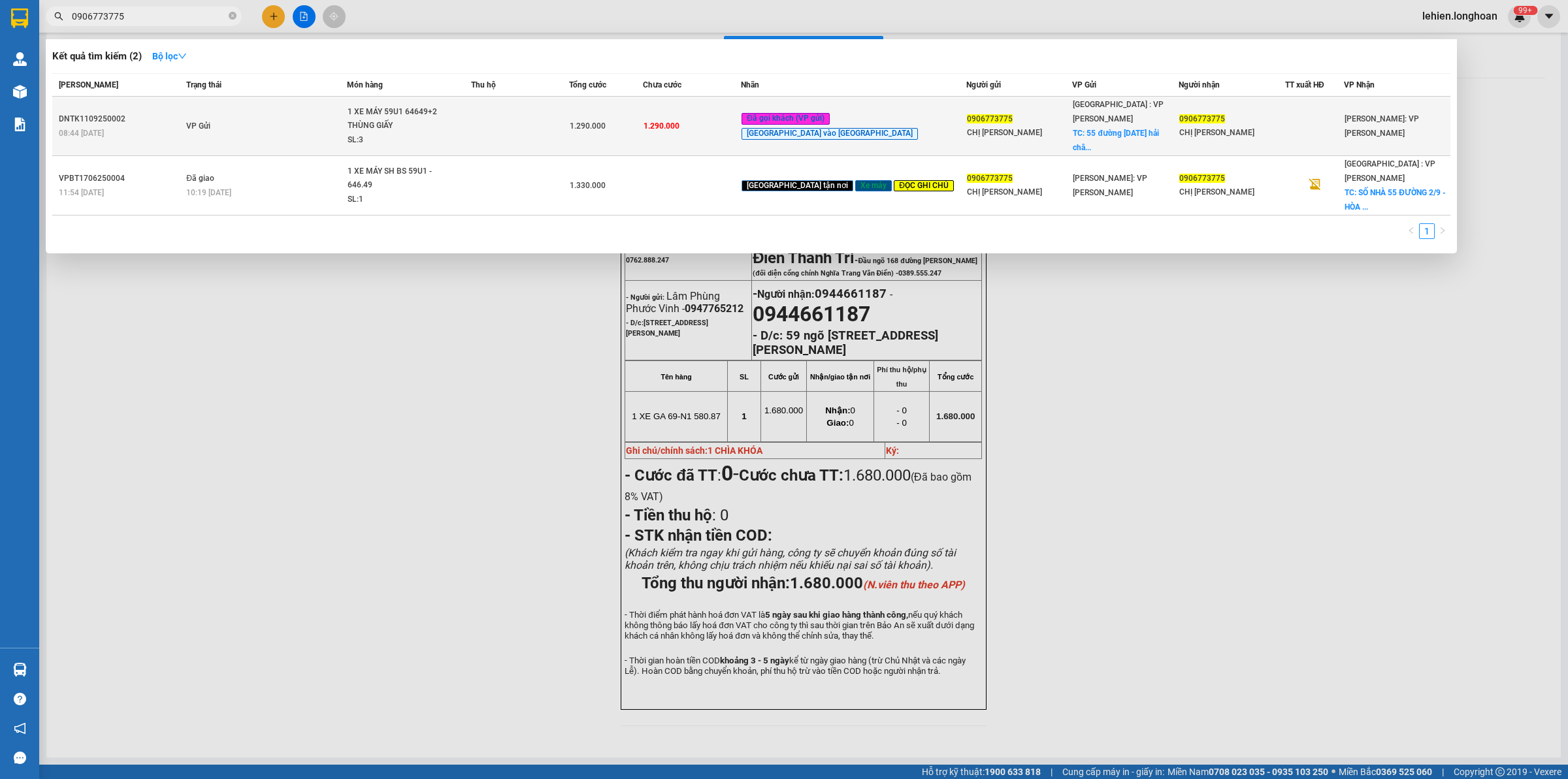
type input "0906773775"
click at [417, 122] on div "1 XE MÁY 59U1 64649+2 THÙNG GIẤY" at bounding box center [396, 119] width 98 height 28
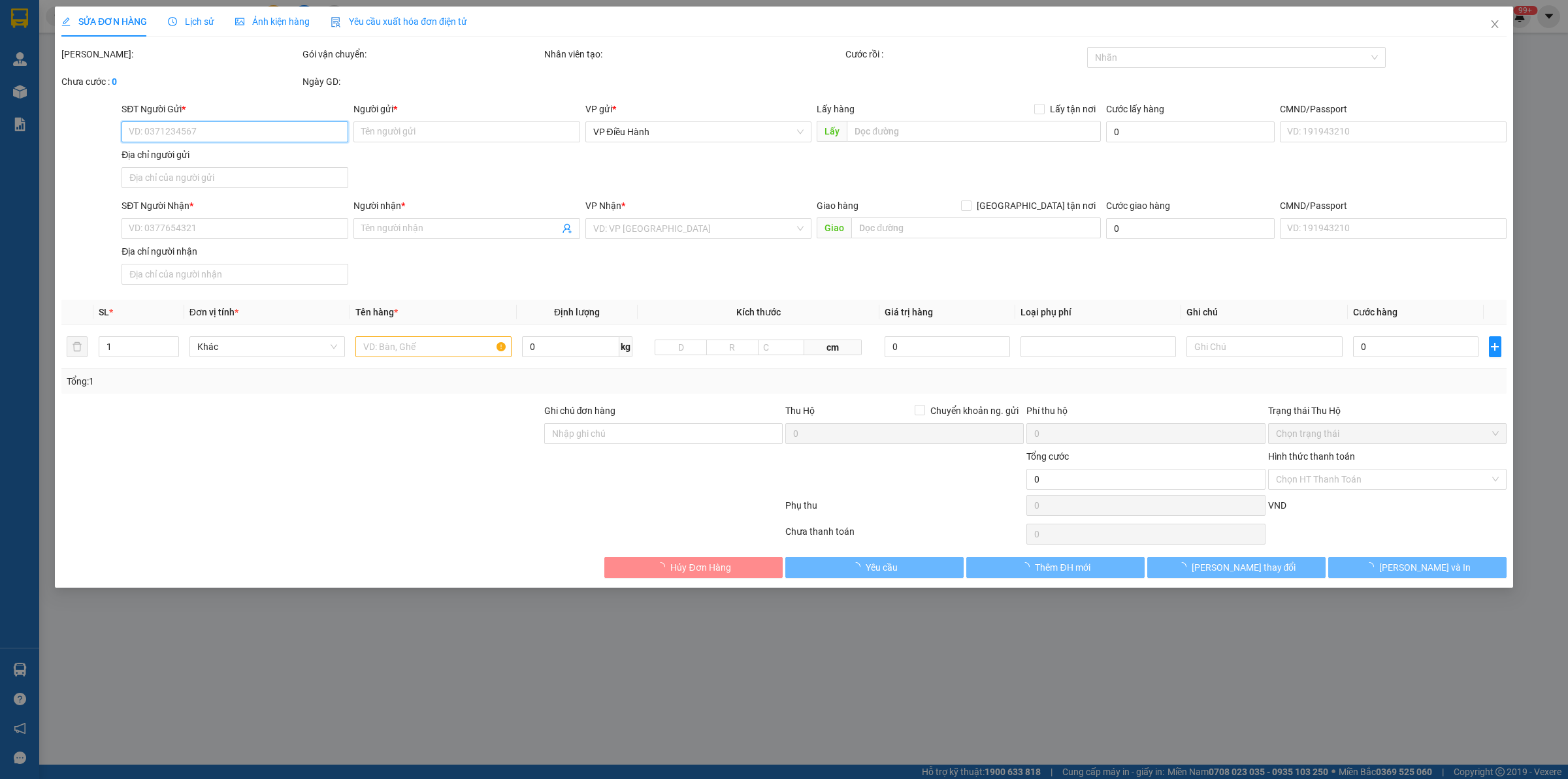
type input "0906773775"
type input "CHỊ [PERSON_NAME]"
checkbox input "true"
type input "55 đường [DATE][GEOGRAPHIC_DATA], [GEOGRAPHIC_DATA]"
type input "0906773775"
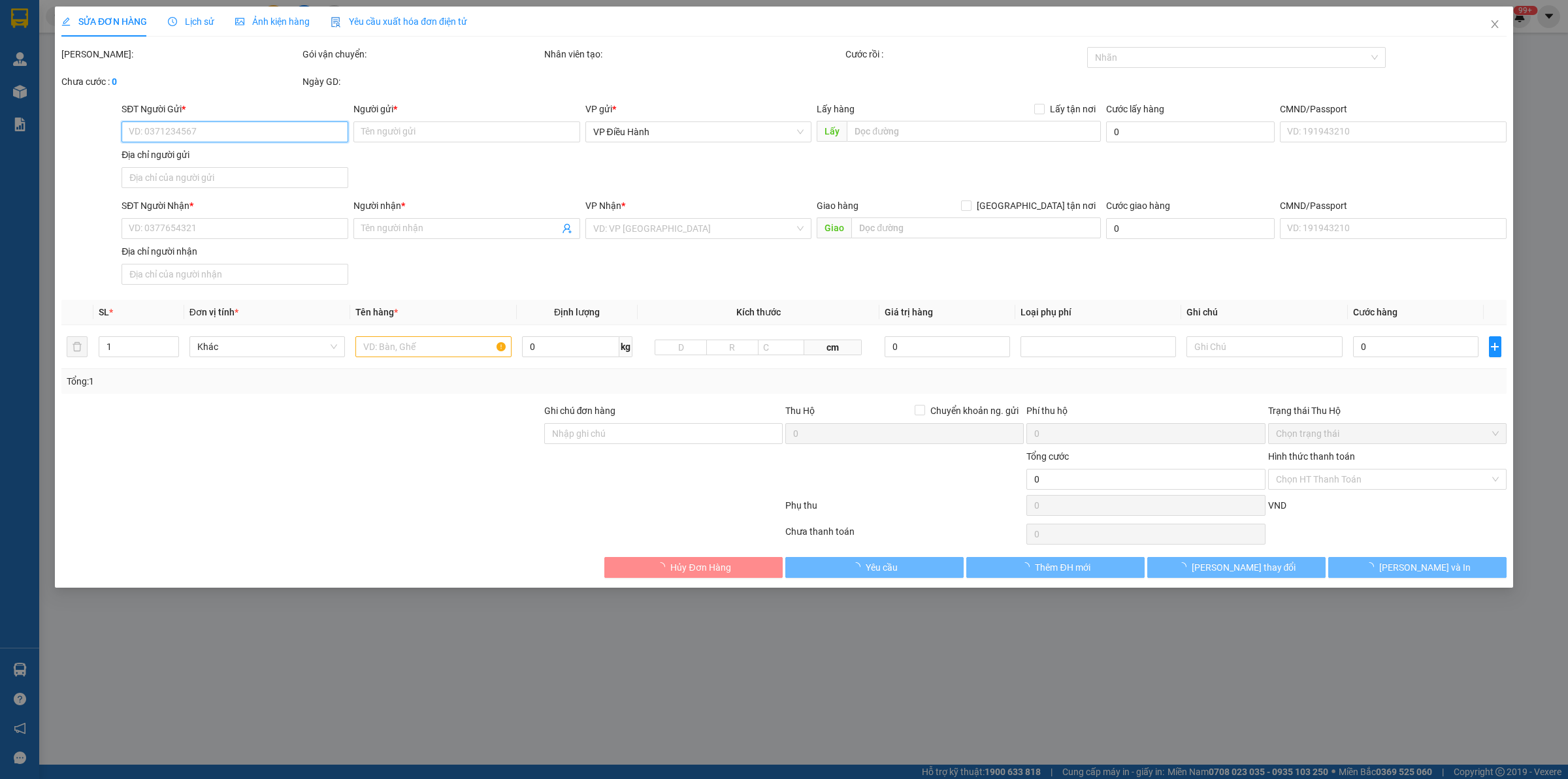
type input "CHỊ [PERSON_NAME]"
type input "1 CHÌA KHÓA,1 GƯƠNG,HÀNG HÓA KHÔNG BAO HƯ VỠ"
type input "1.290.000"
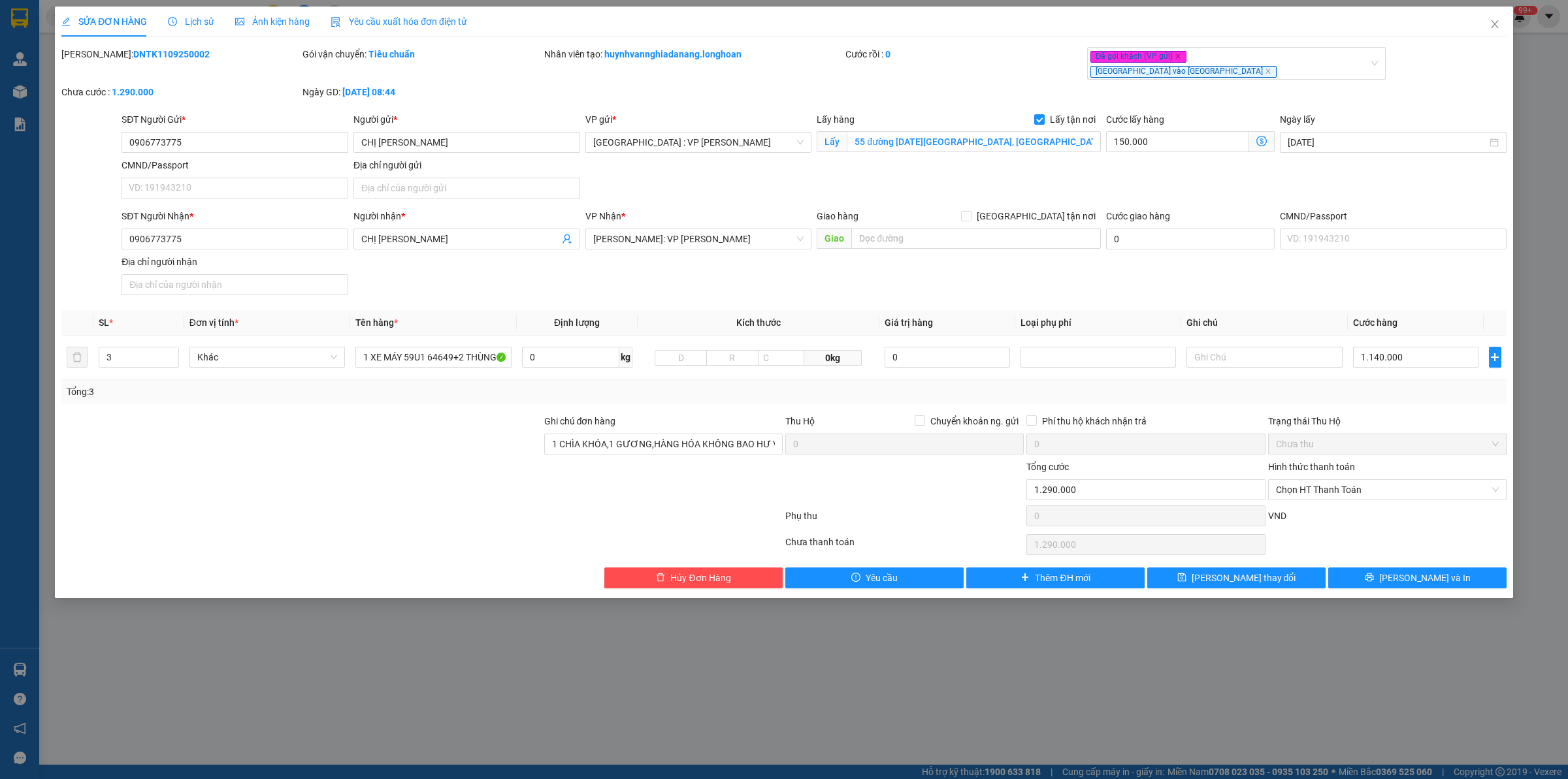
click at [168, 17] on icon "clock-circle" at bounding box center [172, 21] width 9 height 9
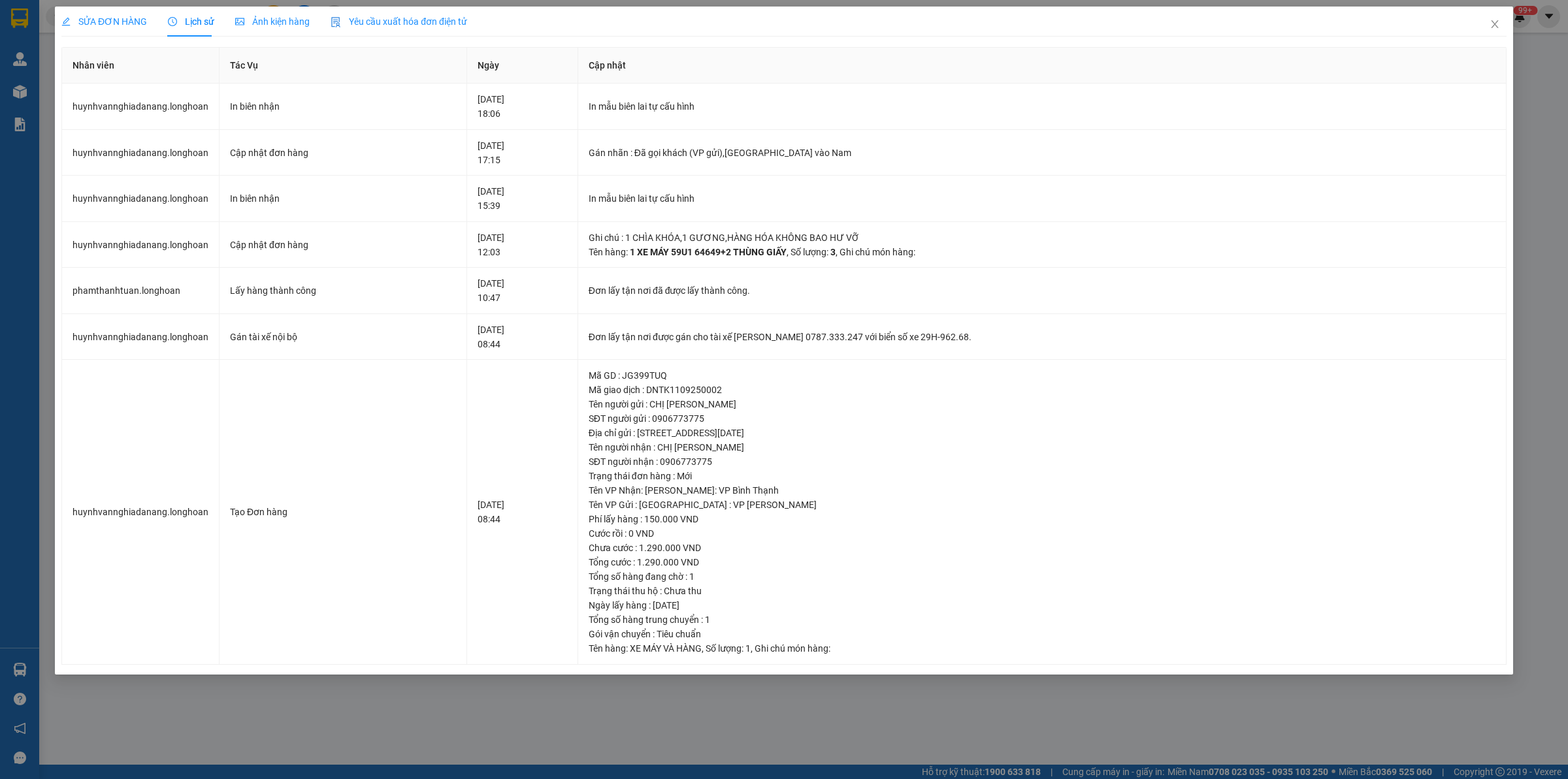
click at [99, 13] on div "SỬA ĐƠN HÀNG" at bounding box center [104, 22] width 86 height 30
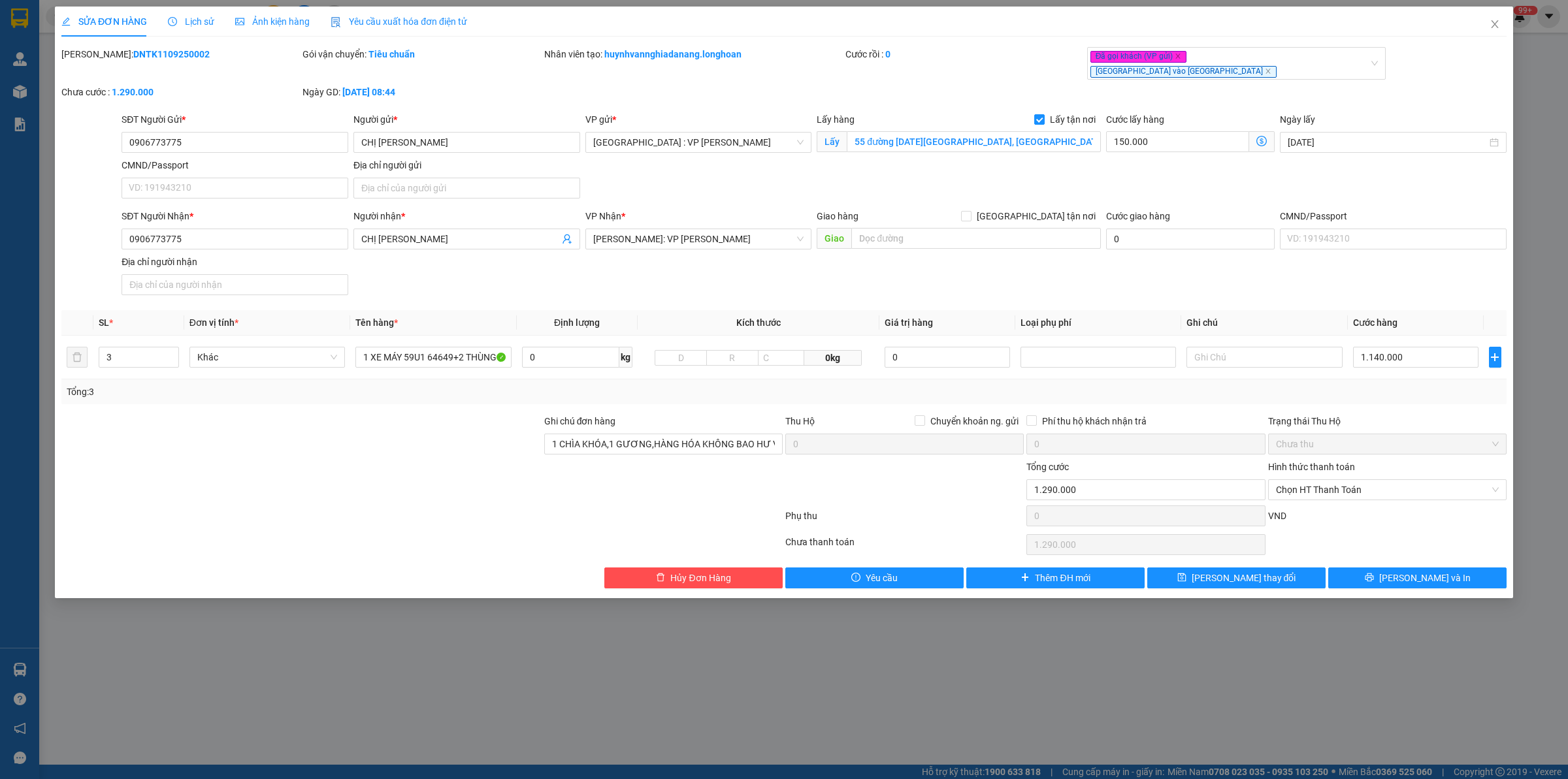
click at [172, 17] on icon "clock-circle" at bounding box center [172, 21] width 9 height 9
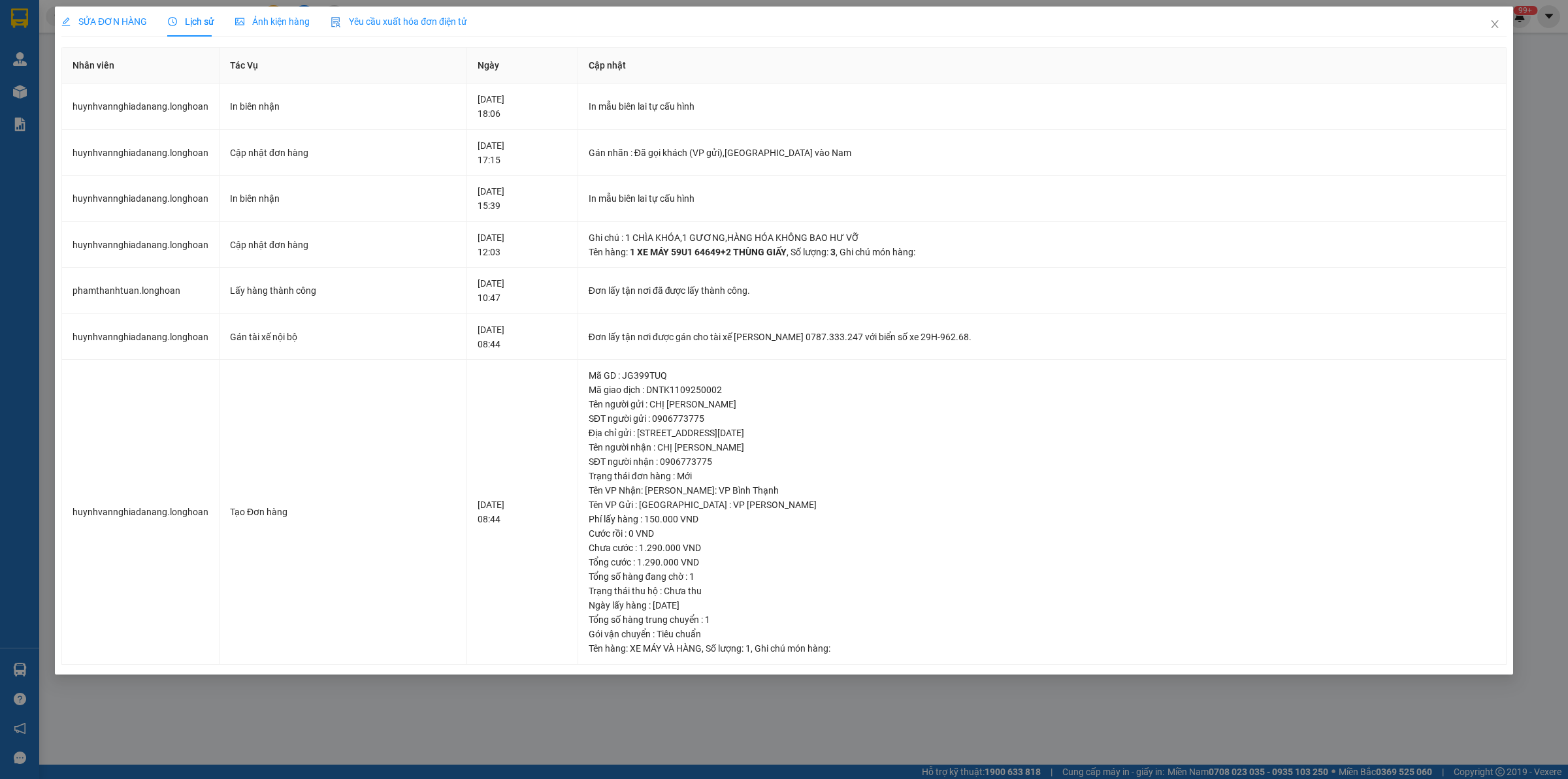
click at [124, 12] on div "SỬA ĐƠN HÀNG" at bounding box center [104, 22] width 86 height 30
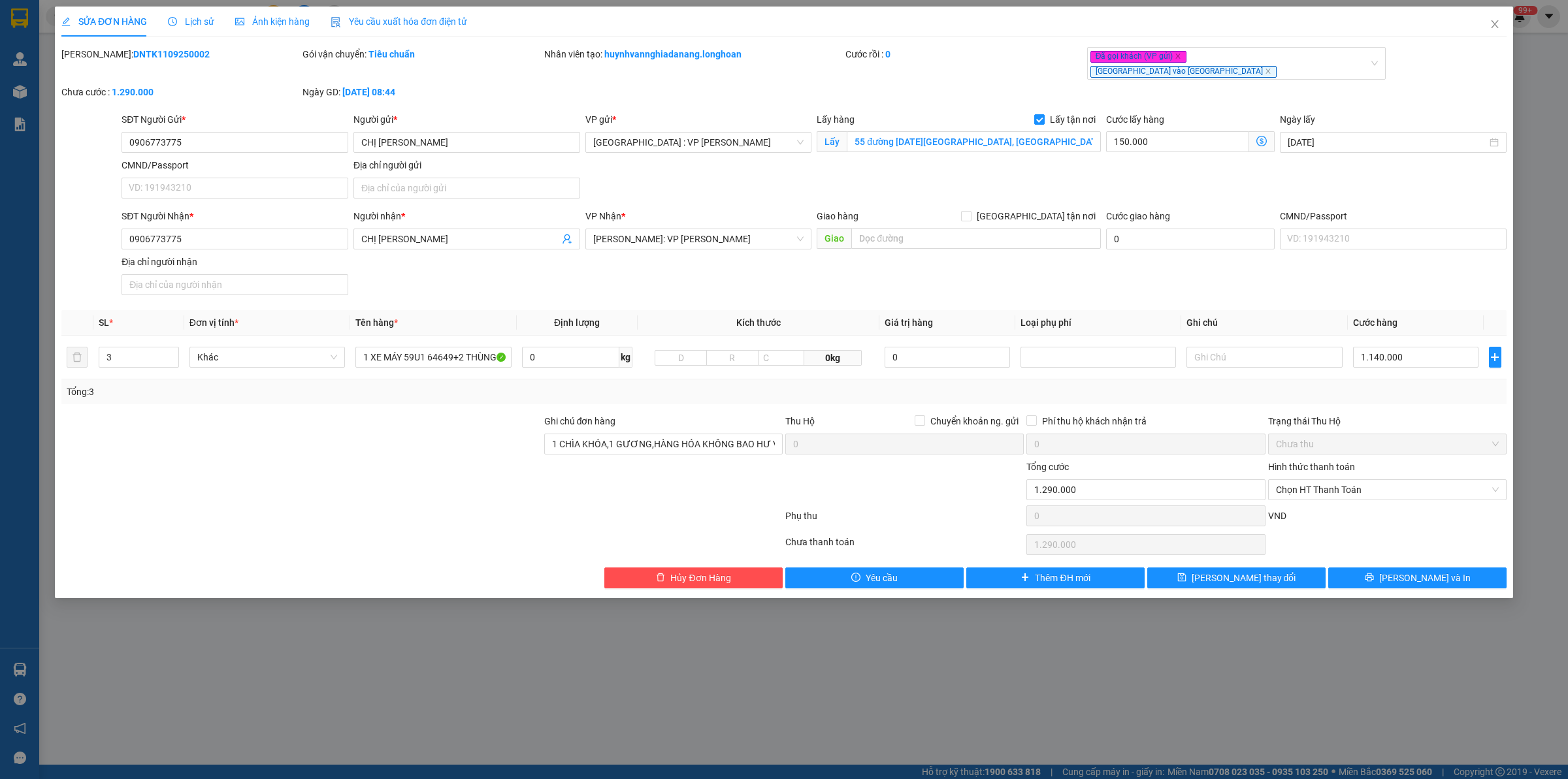
click at [1254, 21] on div "SỬA ĐƠN HÀNG Lịch sử Ảnh kiện hàng Yêu cầu xuất hóa đơn điện tử Total Paid Fee …" at bounding box center [784, 390] width 1568 height 779
click at [1254, 19] on icon "close" at bounding box center [1495, 24] width 11 height 11
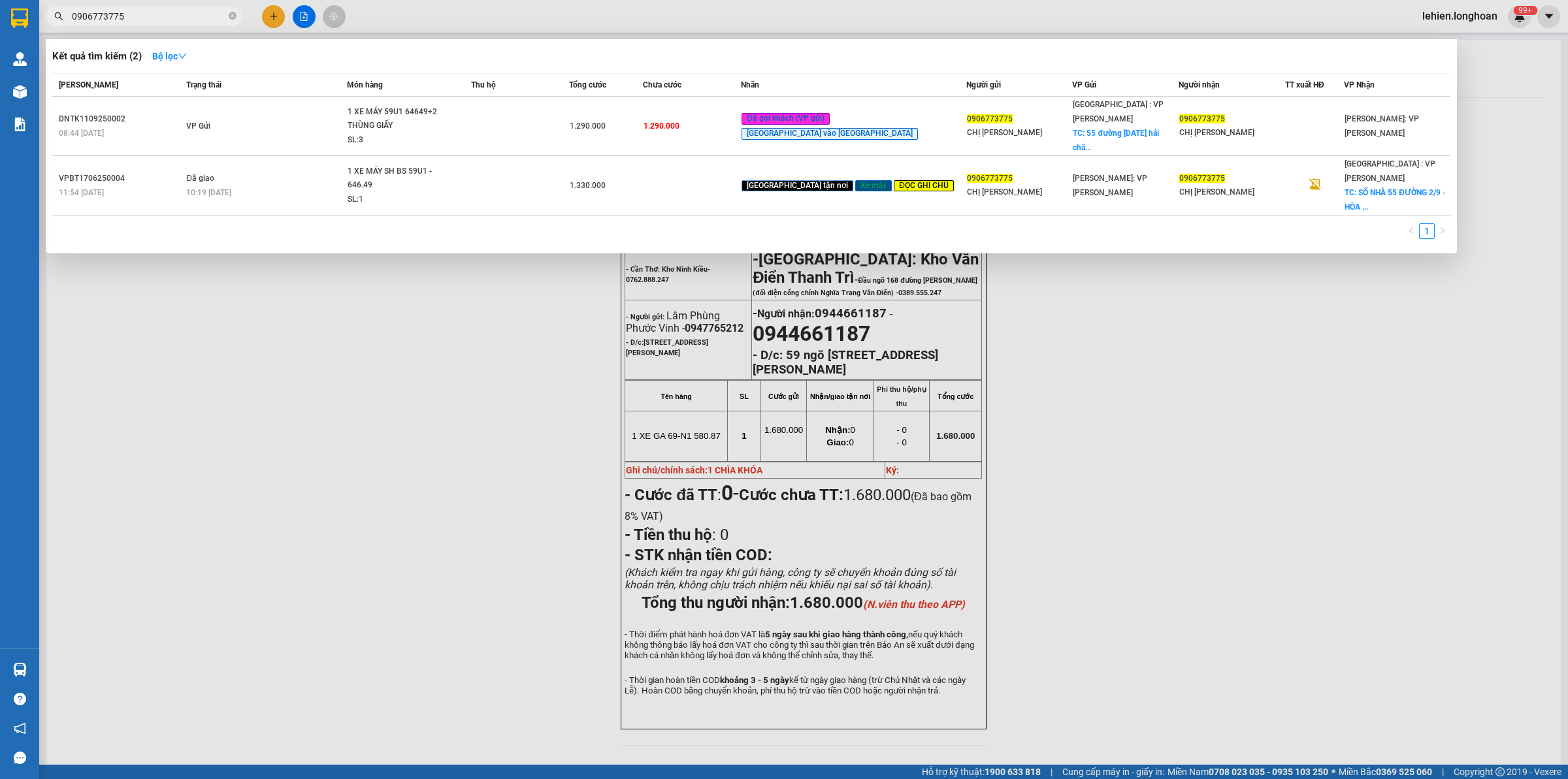
click at [230, 11] on span at bounding box center [232, 17] width 7 height 12
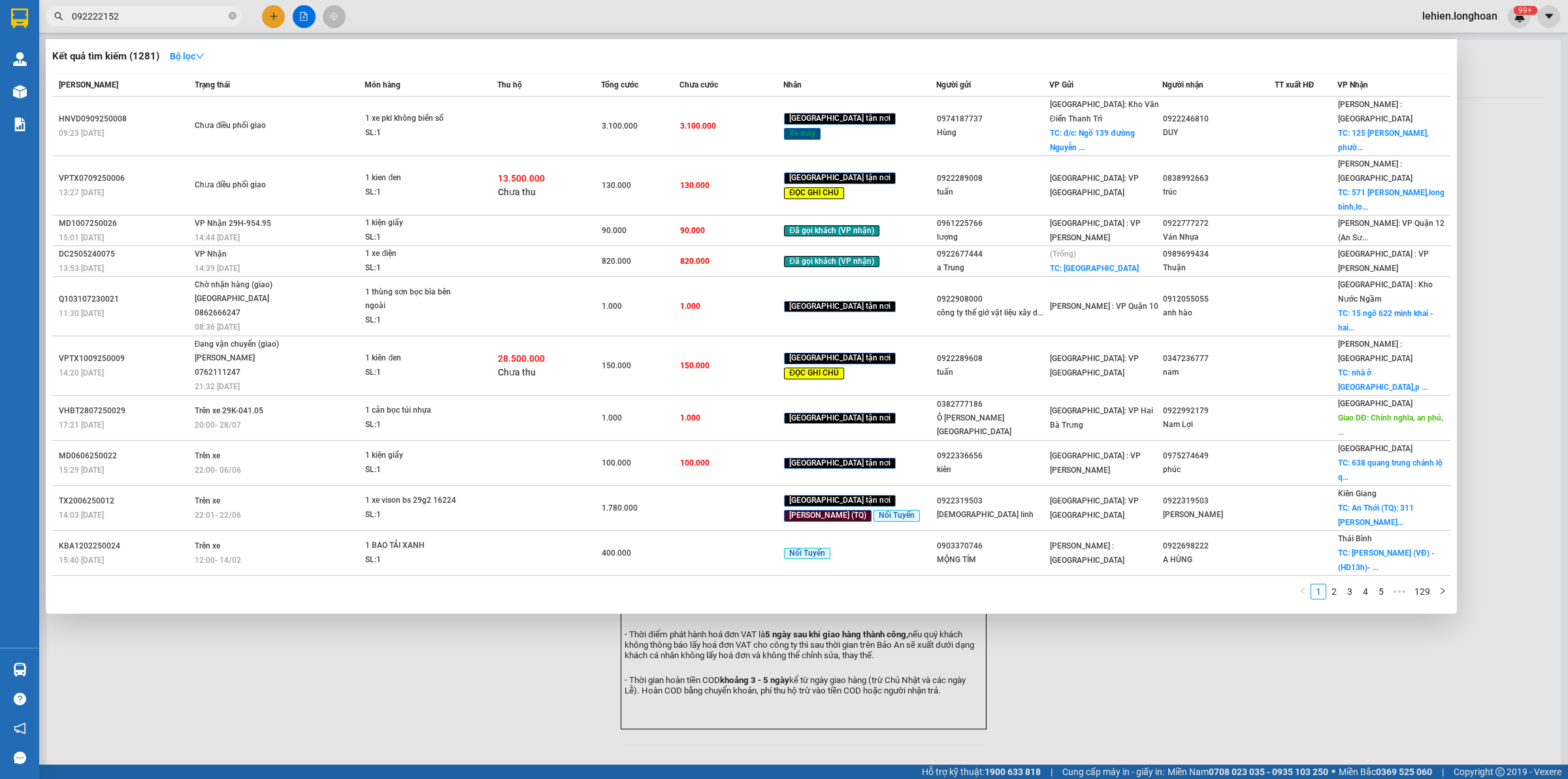
type input "0922221526"
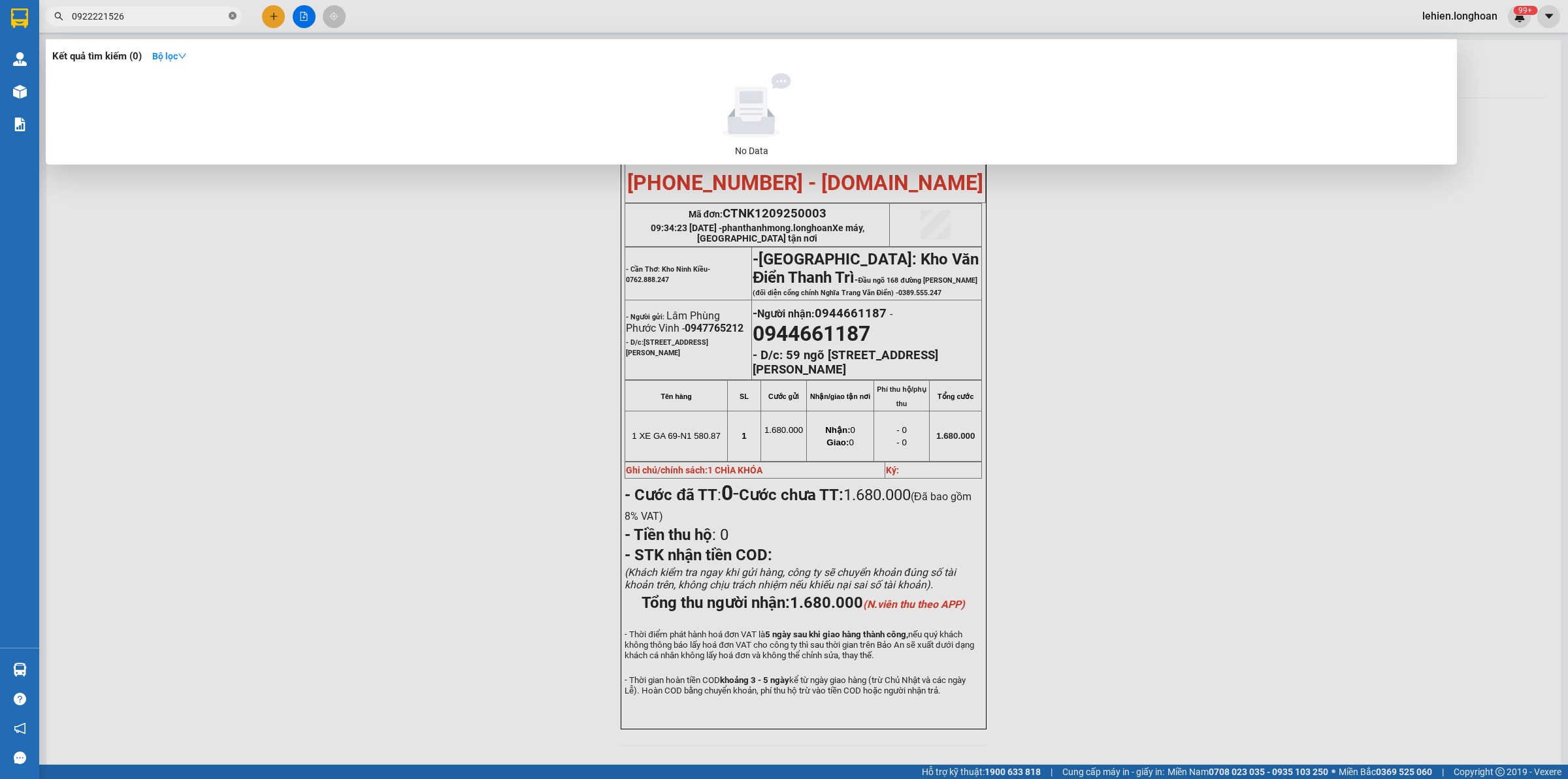
click at [236, 21] on span at bounding box center [232, 17] width 7 height 12
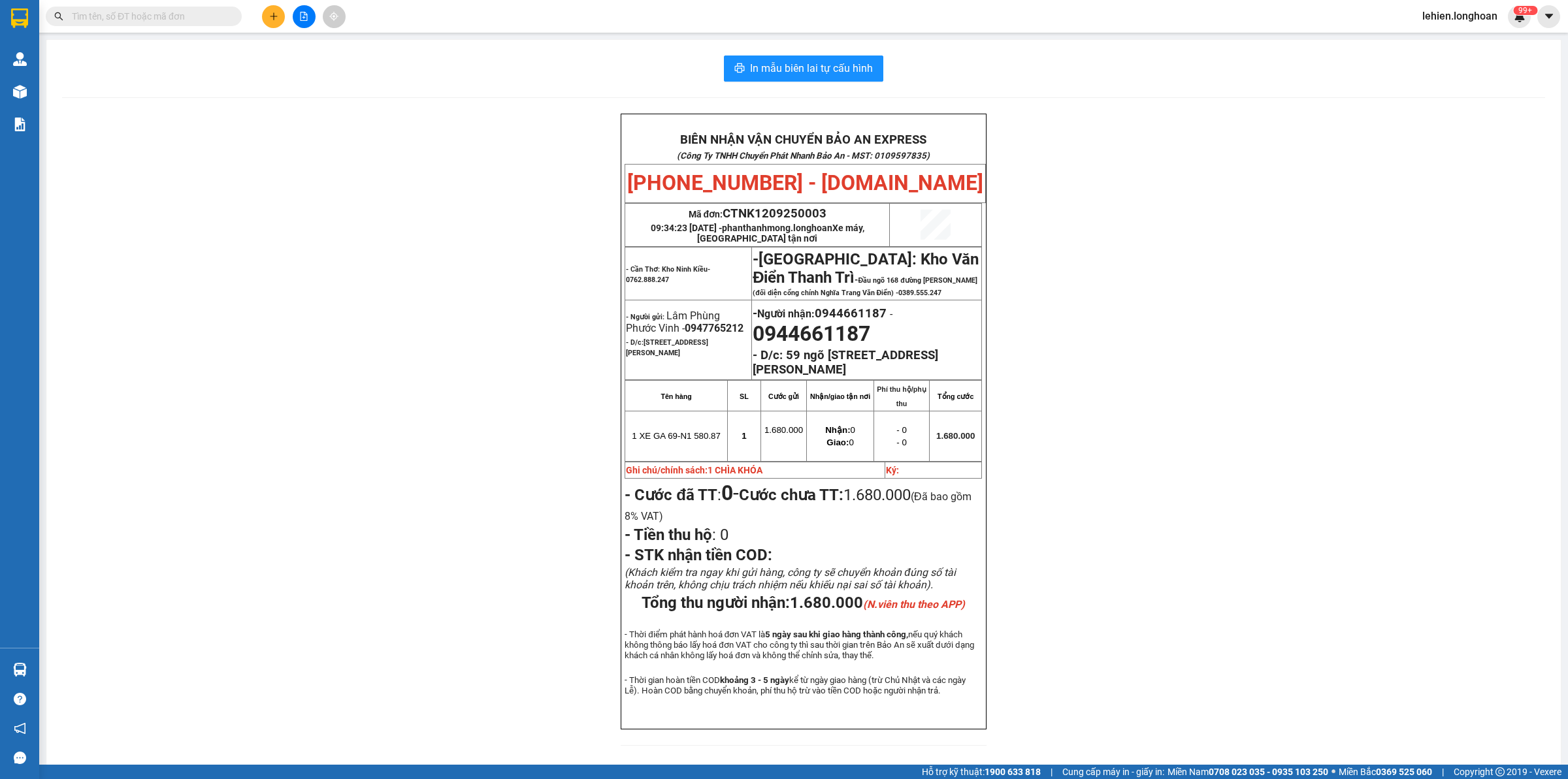
click at [124, 11] on input "text" at bounding box center [148, 16] width 154 height 14
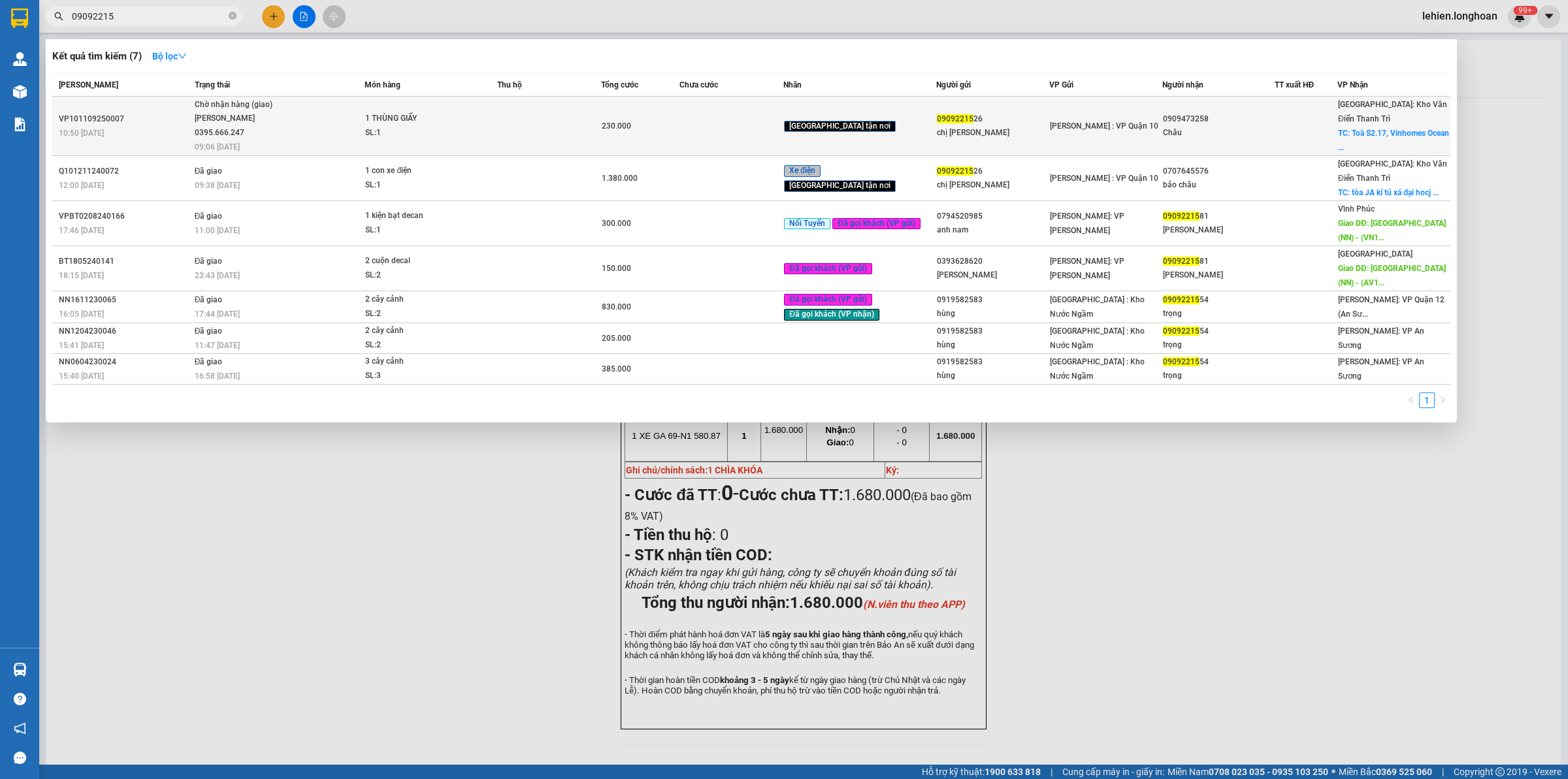
type input "09092215"
click at [209, 134] on div "[PERSON_NAME] 0395.666.247" at bounding box center [244, 126] width 98 height 28
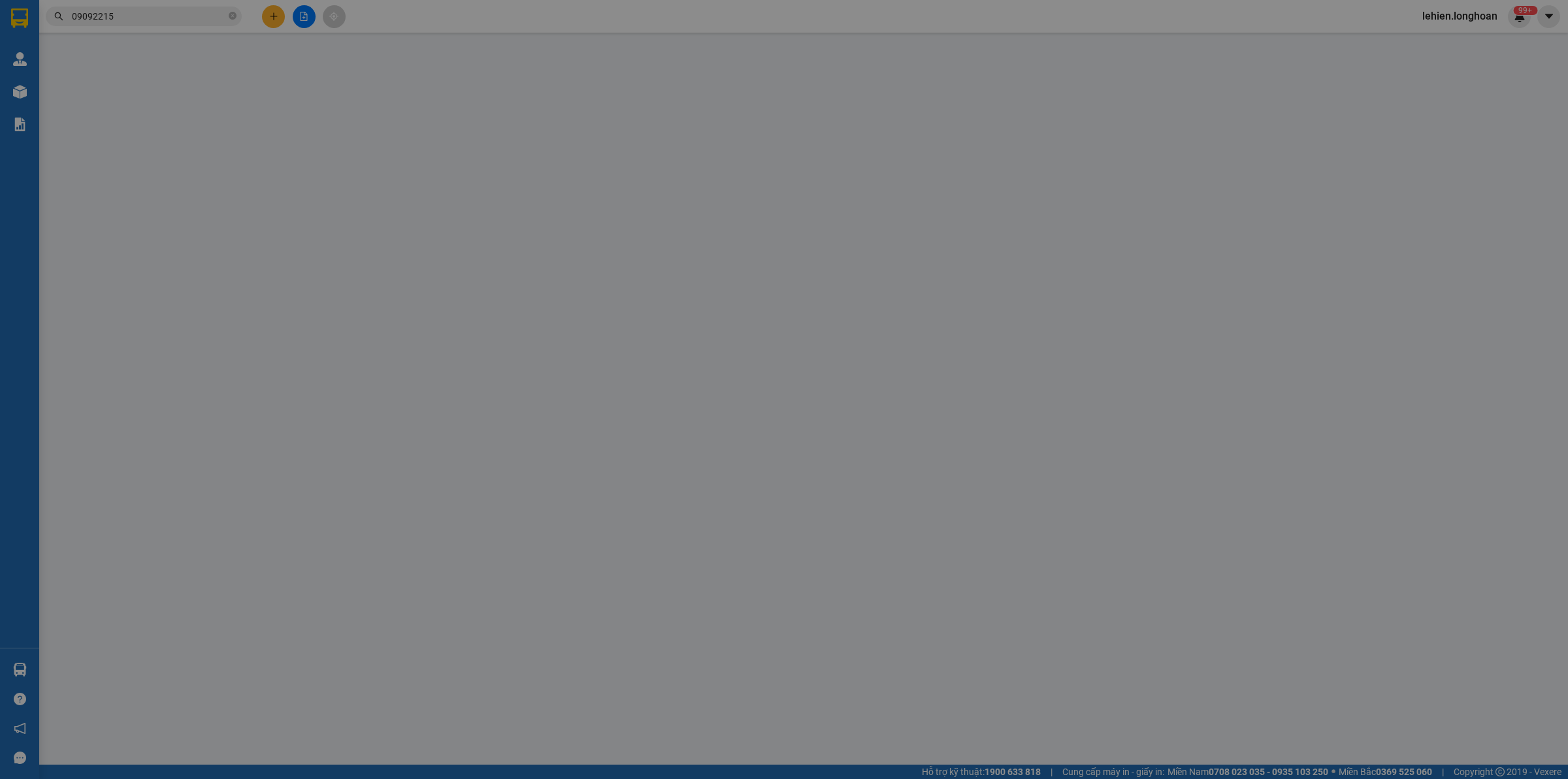
type input "0909221526"
type input "chị [PERSON_NAME]"
type input "0909473258"
type input "Châu"
checkbox input "true"
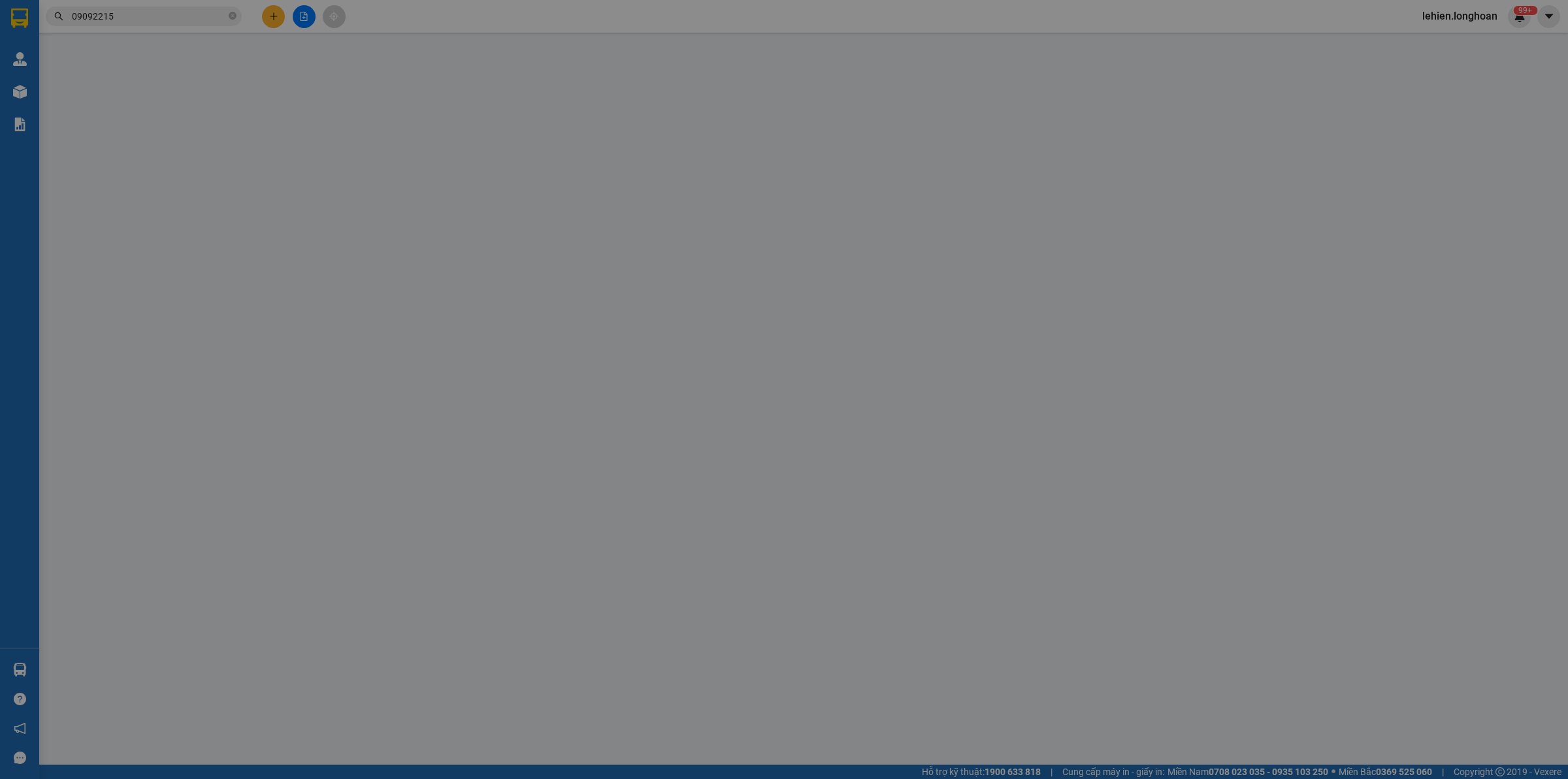
type input "Toà S2.17, [GEOGRAPHIC_DATA], [GEOGRAPHIC_DATA], [GEOGRAPHIC_DATA], [GEOGRAPHIC…"
type input "hàng k bao bể vỡ hư hỏng"
type input "230.000"
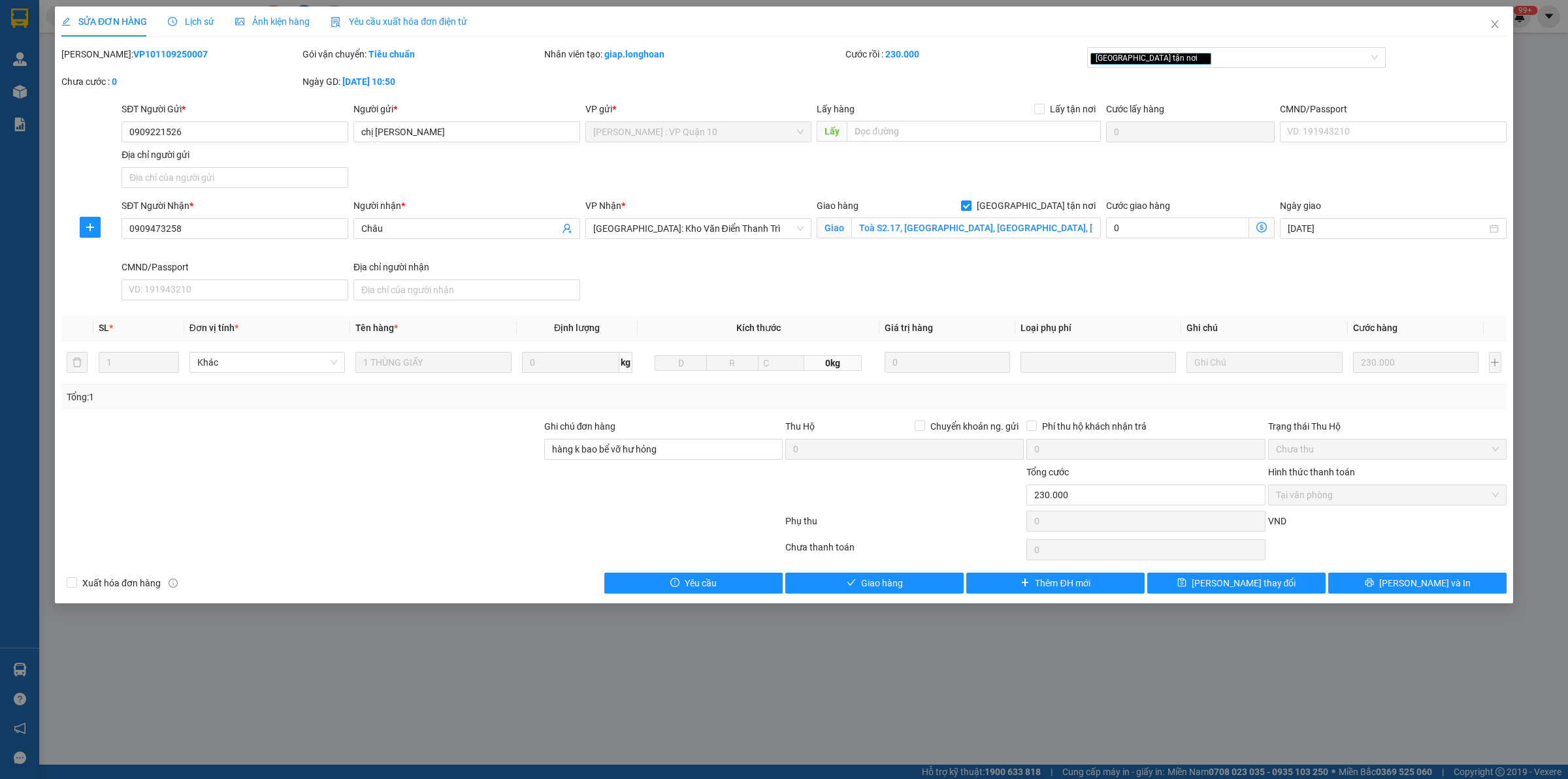
click at [181, 33] on div "Lịch sử" at bounding box center [192, 22] width 47 height 30
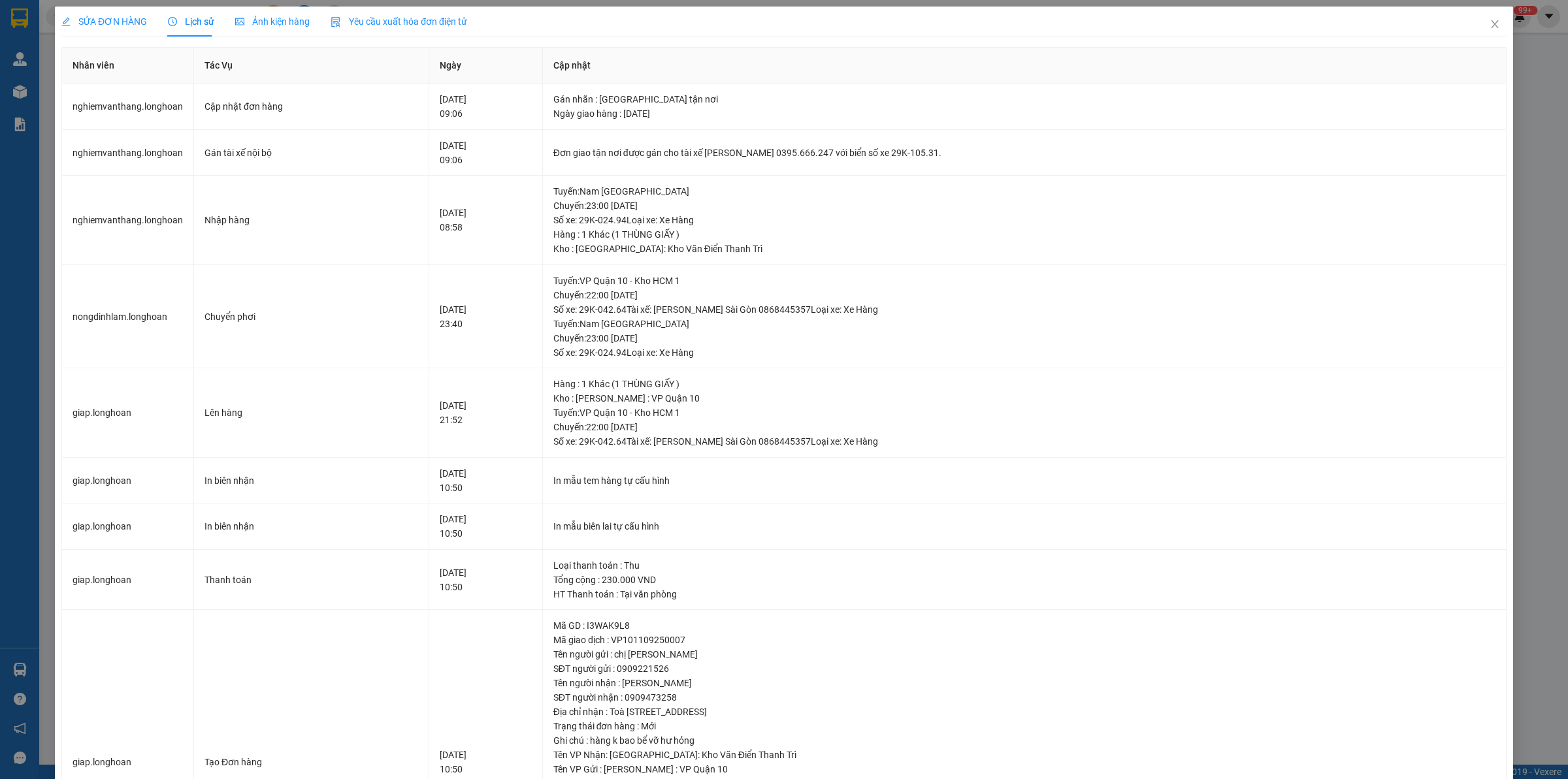
click at [125, 17] on span "SỬA ĐƠN HÀNG" at bounding box center [104, 22] width 86 height 11
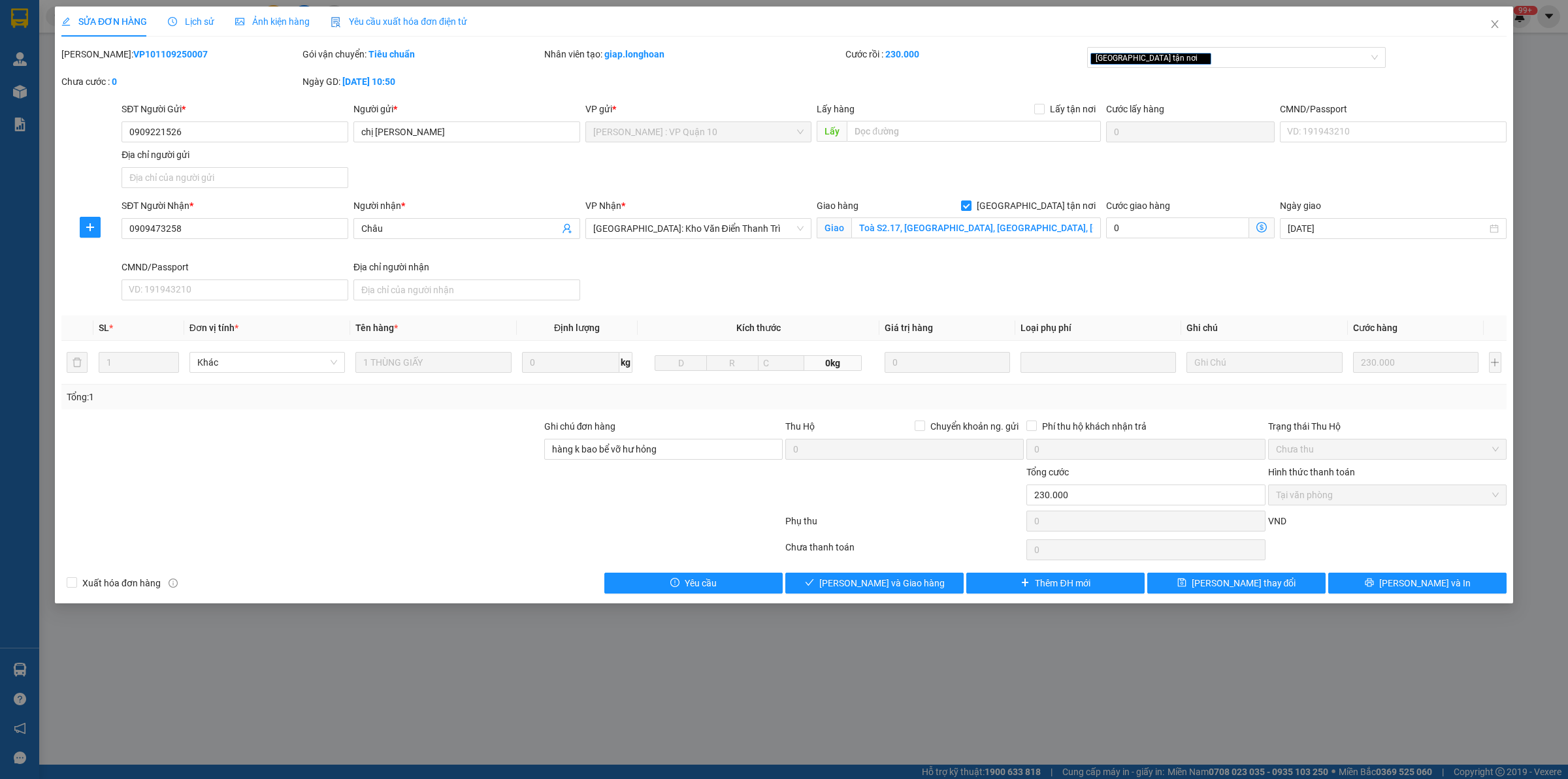
click at [166, 21] on div "SỬA ĐƠN HÀNG Lịch sử Ảnh kiện hàng Yêu cầu xuất hóa đơn điện tử" at bounding box center [264, 22] width 406 height 30
click at [185, 17] on span "Lịch sử" at bounding box center [192, 22] width 47 height 11
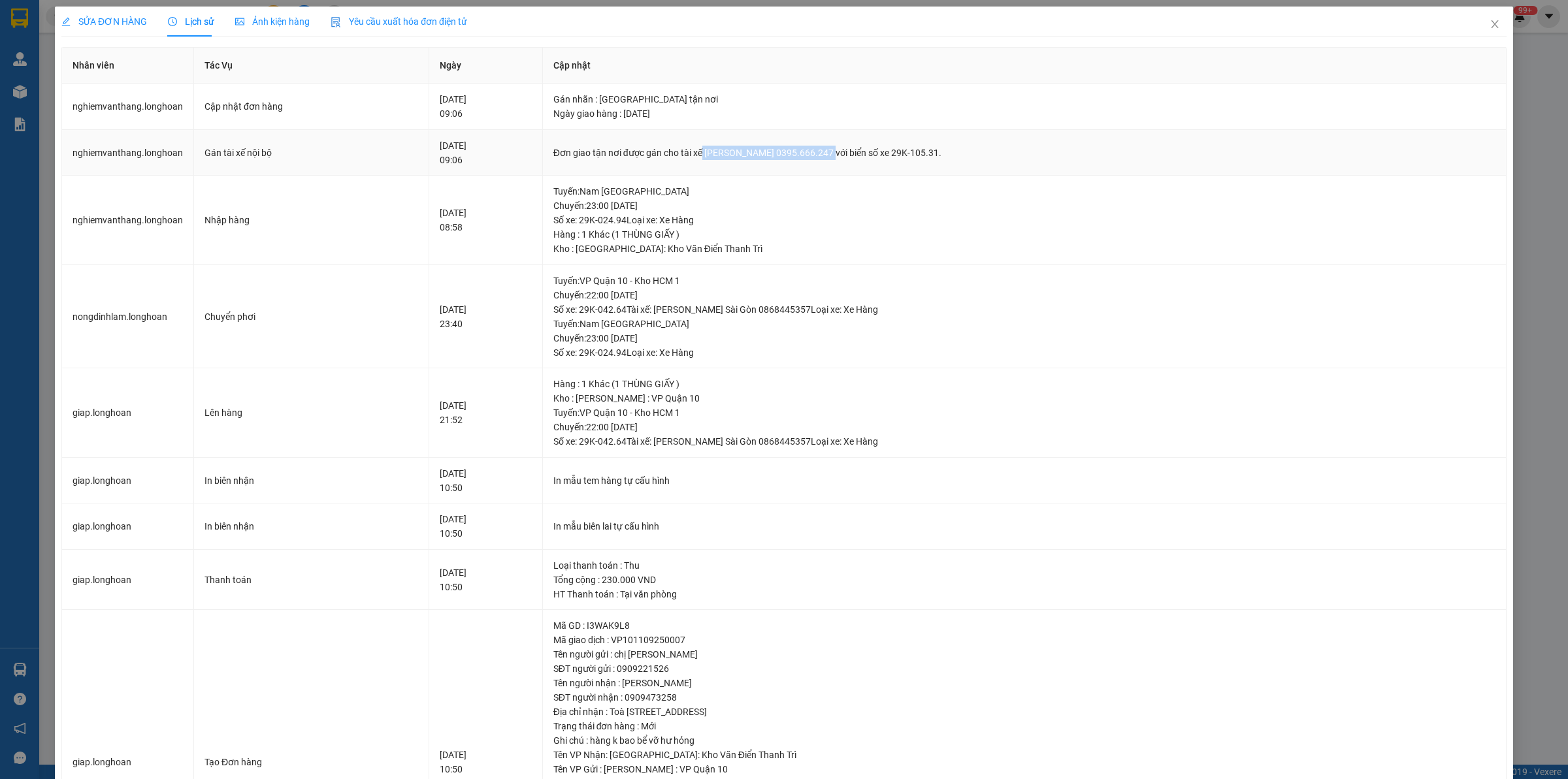
drag, startPoint x: 739, startPoint y: 153, endPoint x: 861, endPoint y: 150, distance: 122.0
click at [861, 150] on div "Đơn giao tận nơi được gán cho tài xế [PERSON_NAME] 0395.666.247 với biển số xe …" at bounding box center [1024, 152] width 942 height 14
copy div "[PERSON_NAME] 0395.666.247"
click at [1254, 25] on icon "close" at bounding box center [1495, 24] width 11 height 11
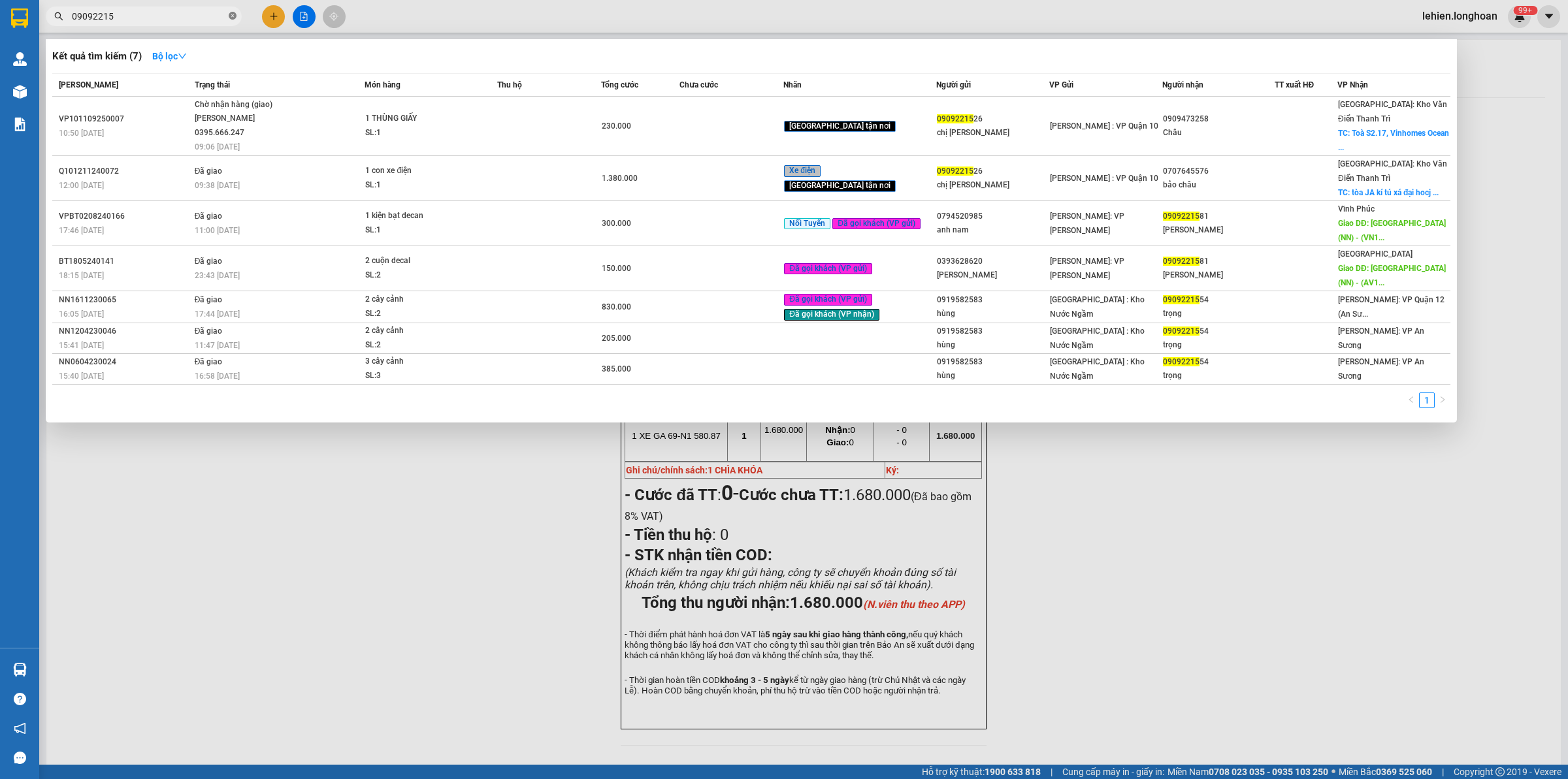
click at [231, 17] on icon "close-circle" at bounding box center [232, 15] width 7 height 7
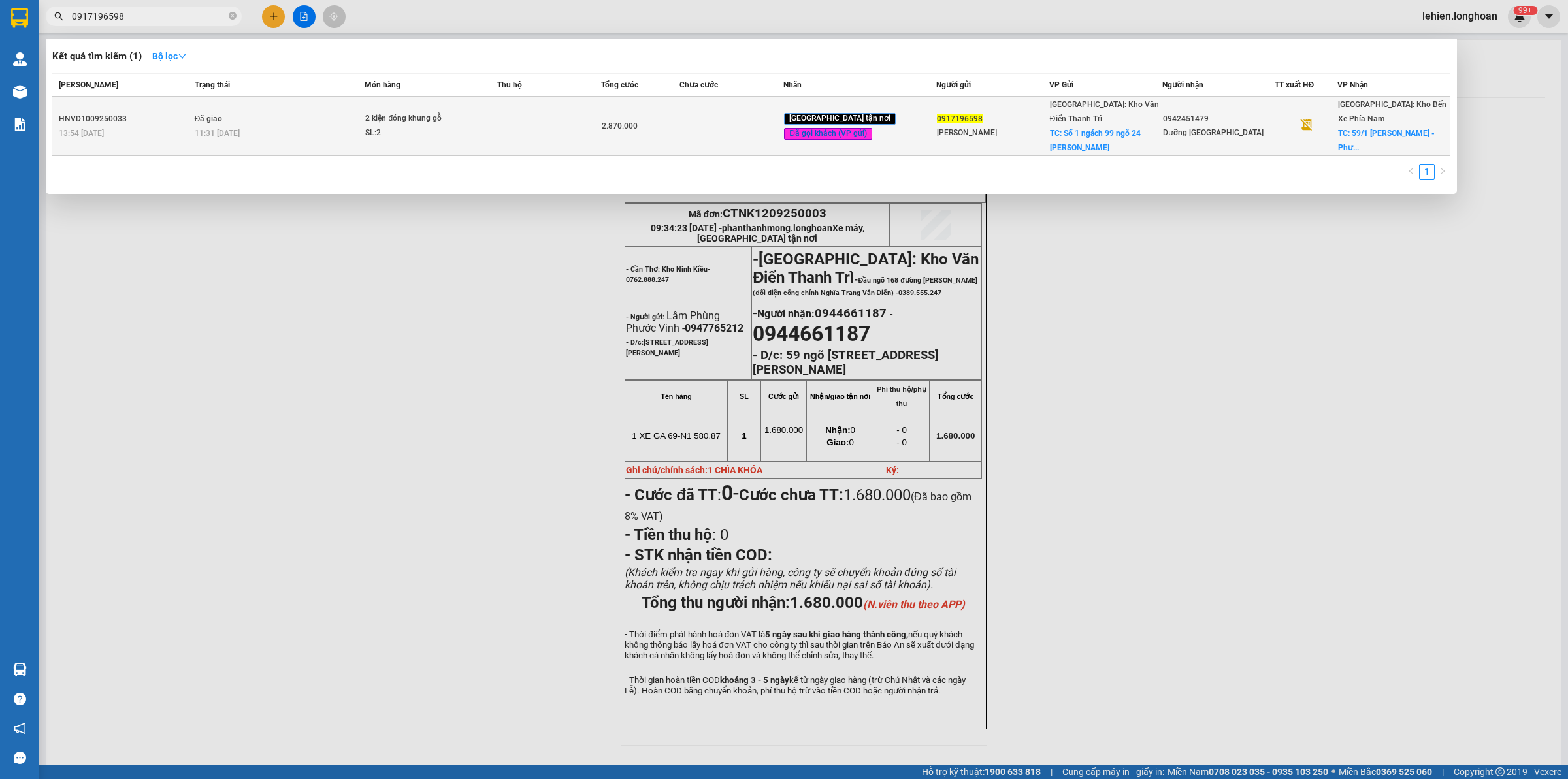
type input "0917196598"
click at [455, 126] on div "SL: 2" at bounding box center [415, 132] width 98 height 14
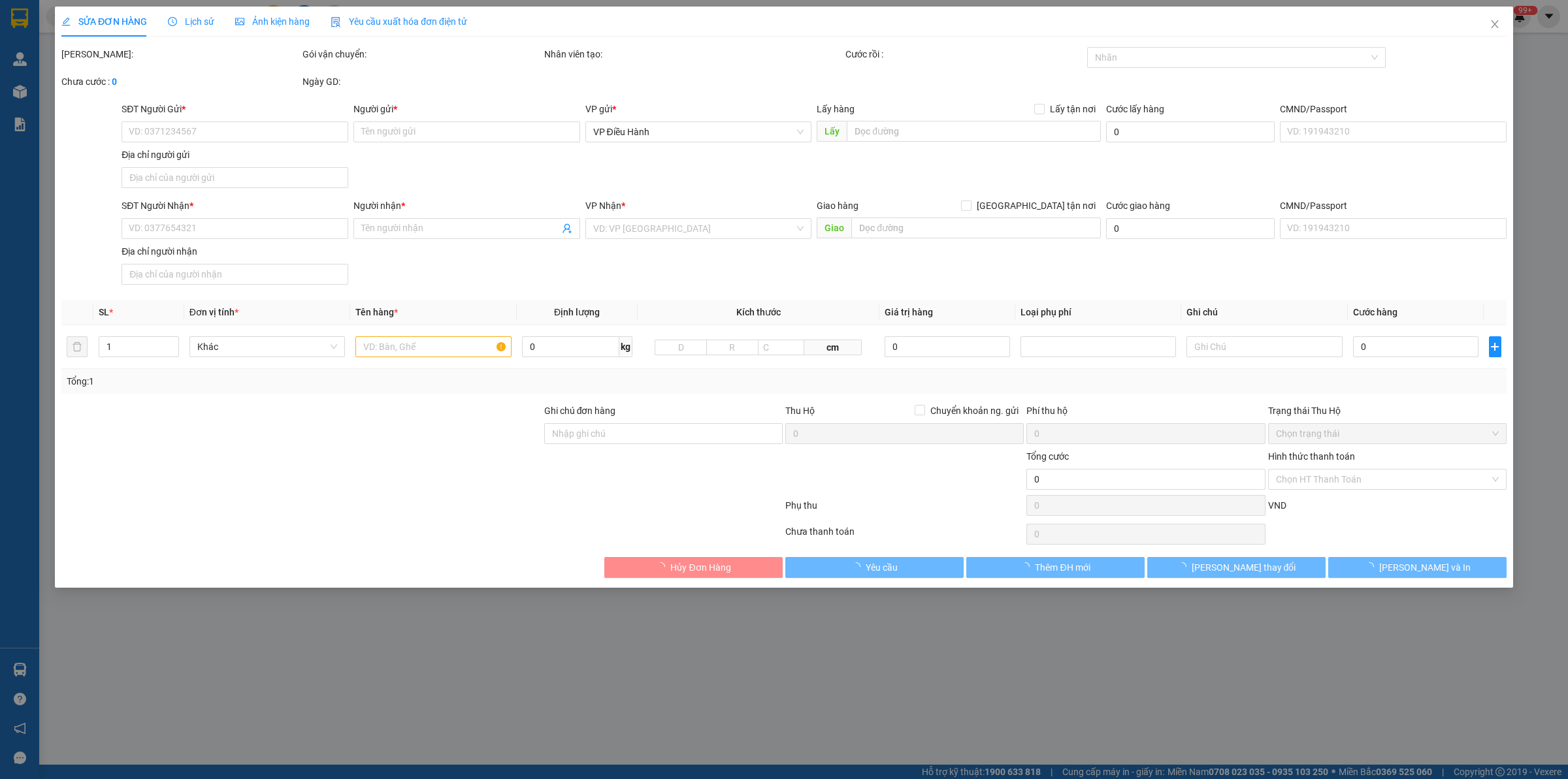
type input "0917196598"
type input "[PERSON_NAME]"
checkbox input "true"
type input "Số 1 ngách 99 ngõ 24 Kim Đồng - P. Giáp Bát - TP. [GEOGRAPHIC_DATA]"
type input "200.000"
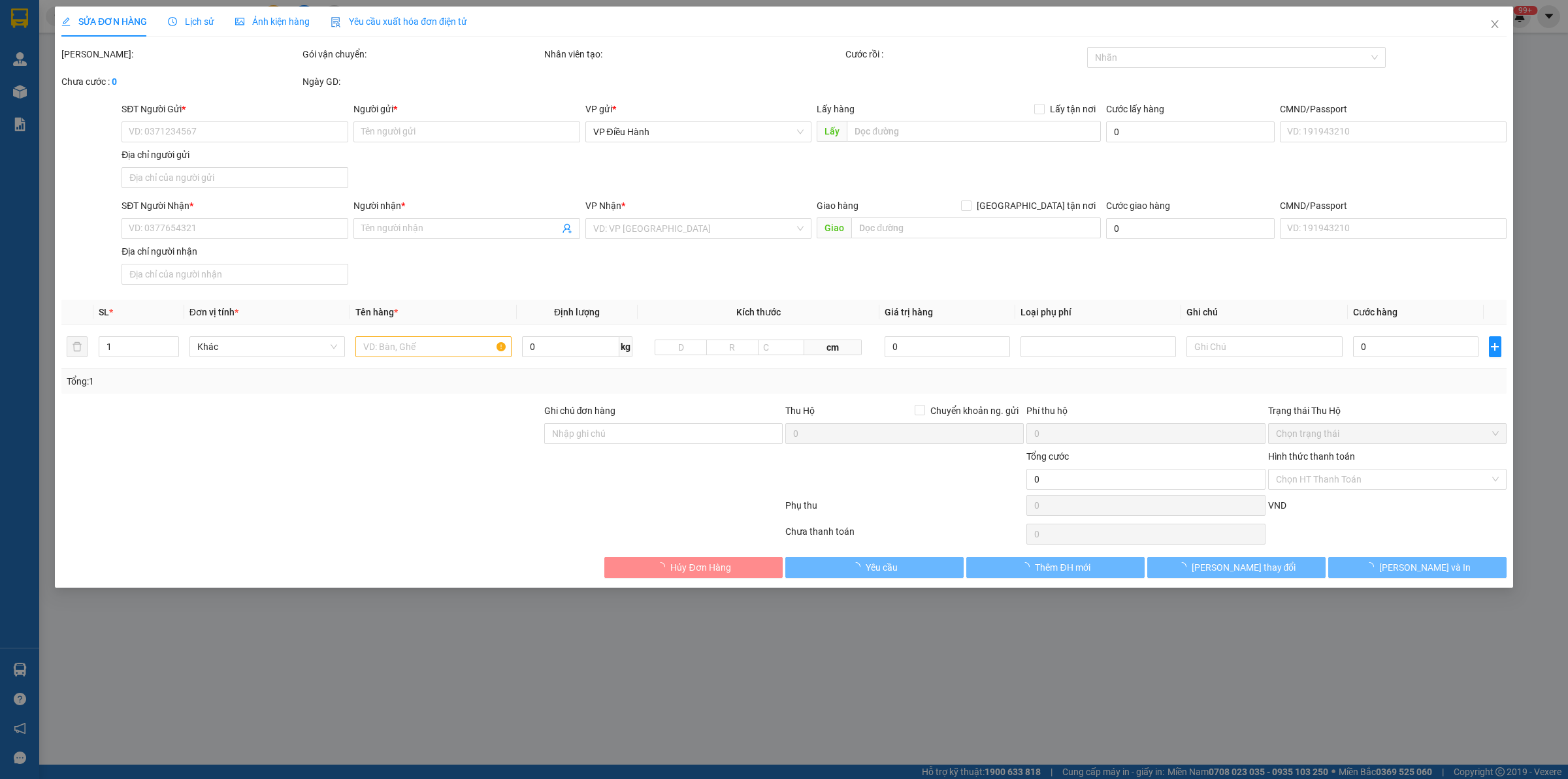
type input "0942451479"
type input "Dưỡng [GEOGRAPHIC_DATA]"
checkbox input "true"
type input "59/1 [PERSON_NAME] - [GEOGRAPHIC_DATA] - [GEOGRAPHIC_DATA] - [GEOGRAPHIC_DATA] …"
type input "hàng giao nguyên kiện, hư vỡ ko đền"
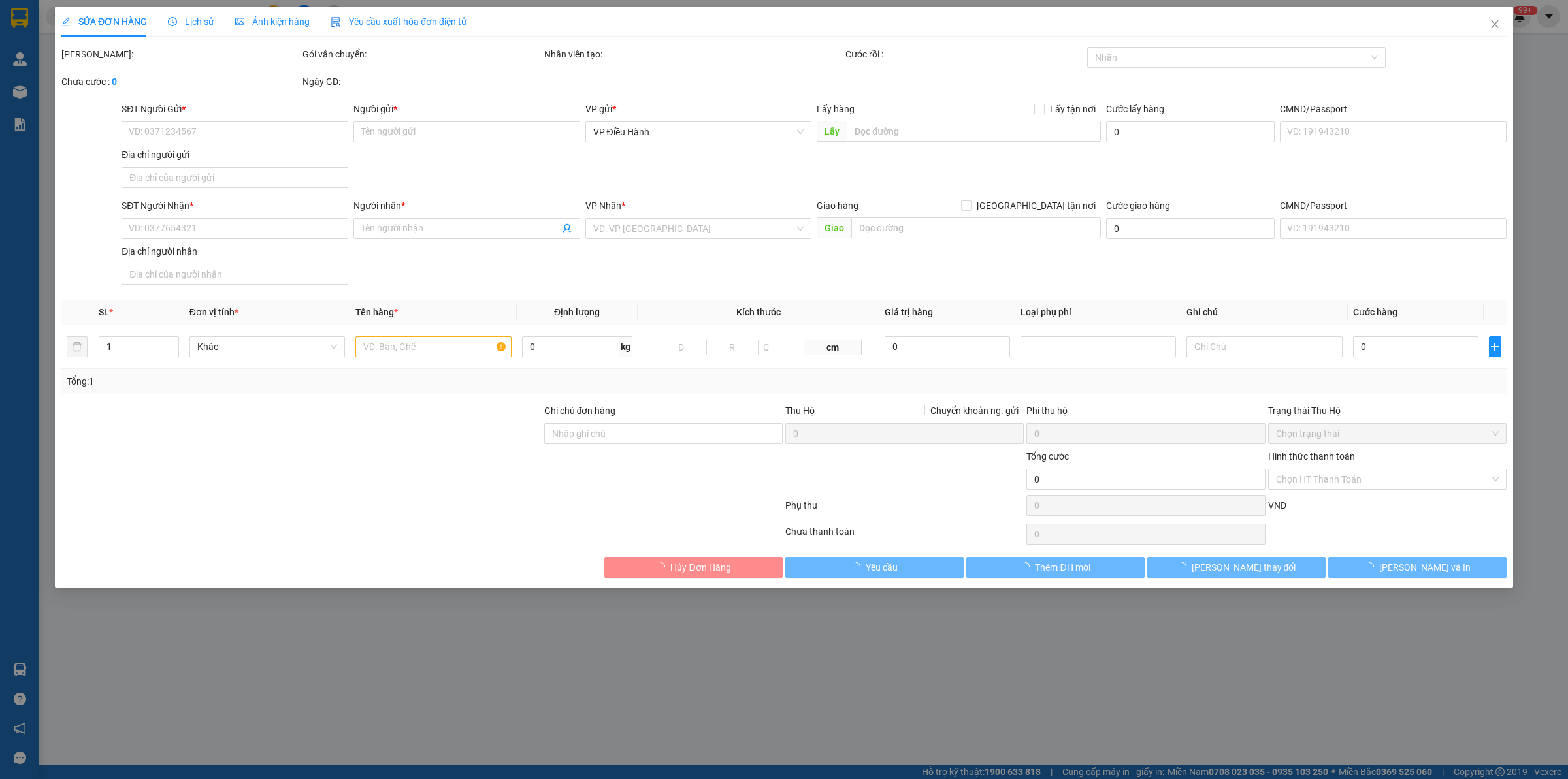
type input "2.870.000"
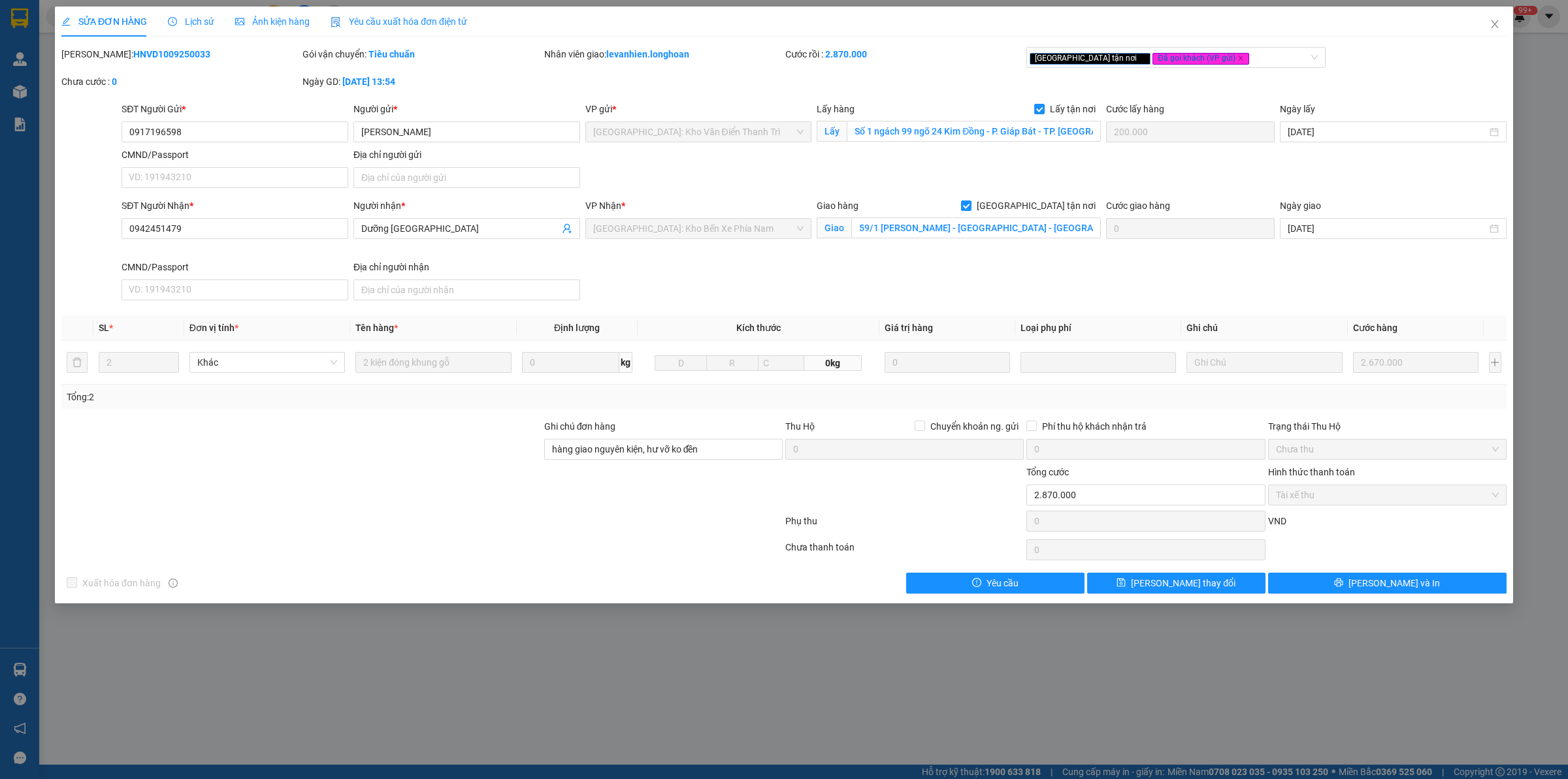
click at [191, 10] on div "Lịch sử" at bounding box center [192, 22] width 47 height 30
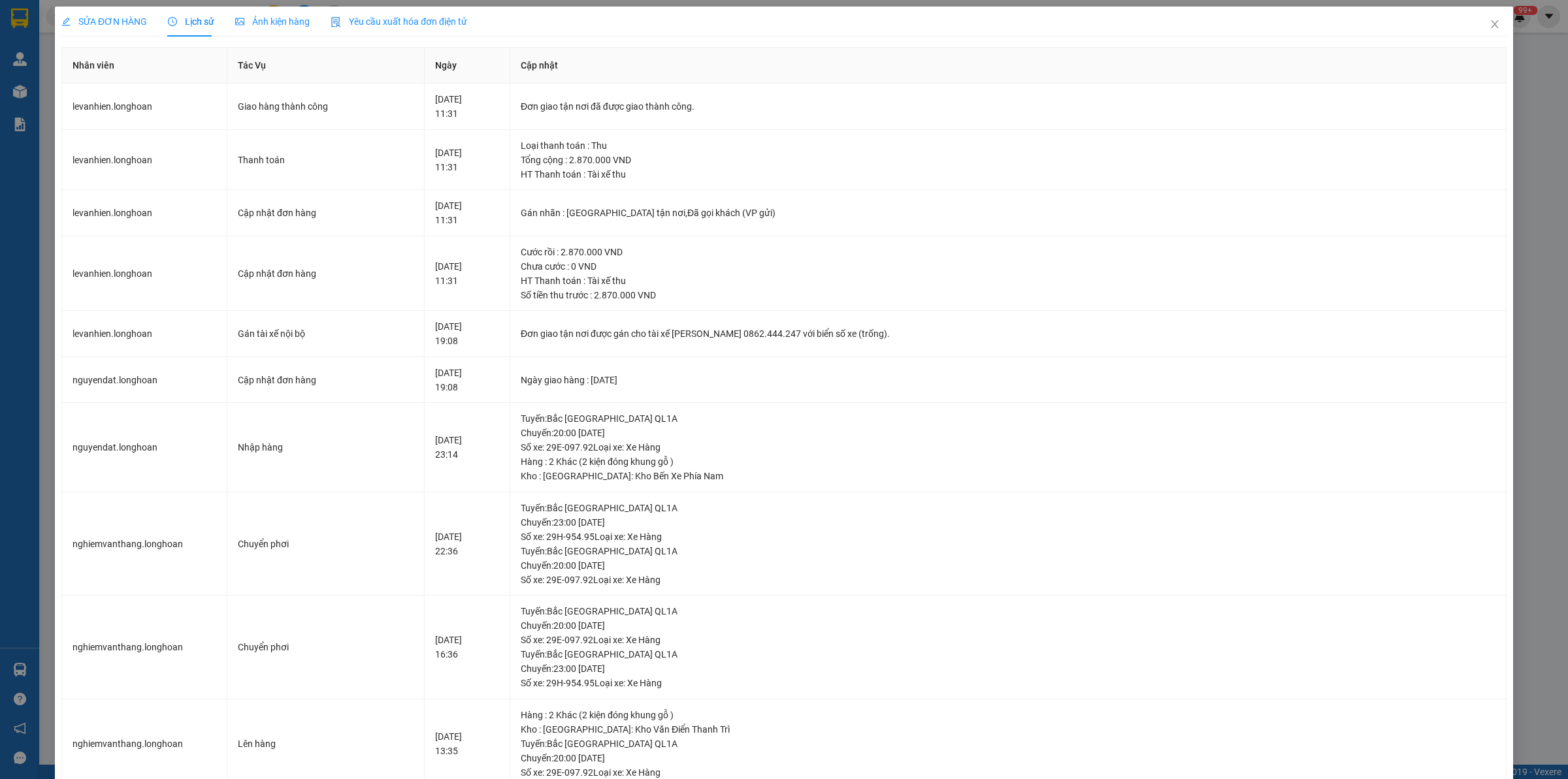
click at [98, 13] on div "SỬA ĐƠN HÀNG" at bounding box center [104, 22] width 86 height 30
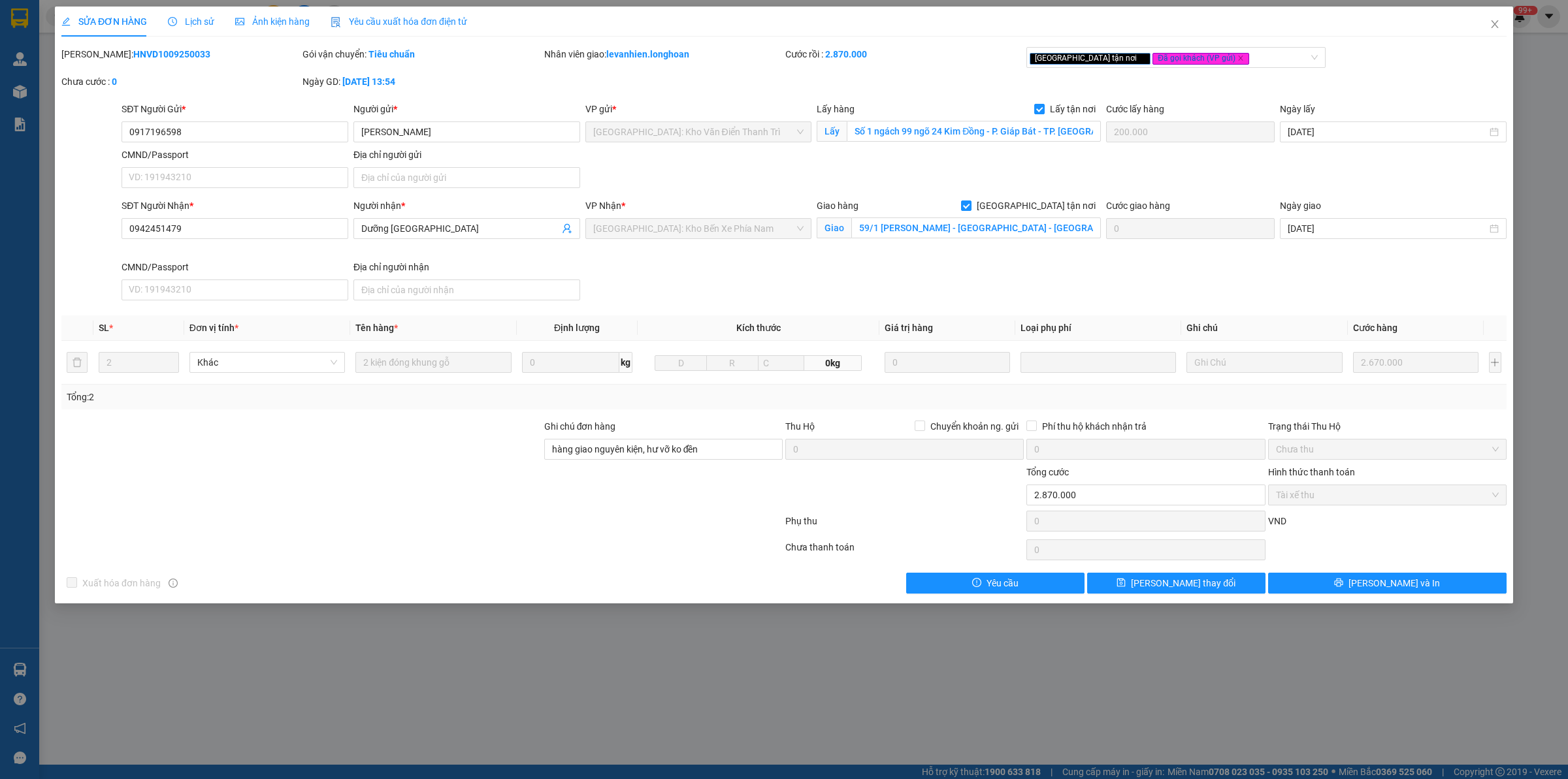
click at [255, 507] on div at bounding box center [301, 488] width 483 height 46
click at [192, 7] on div "Lịch sử" at bounding box center [192, 22] width 47 height 30
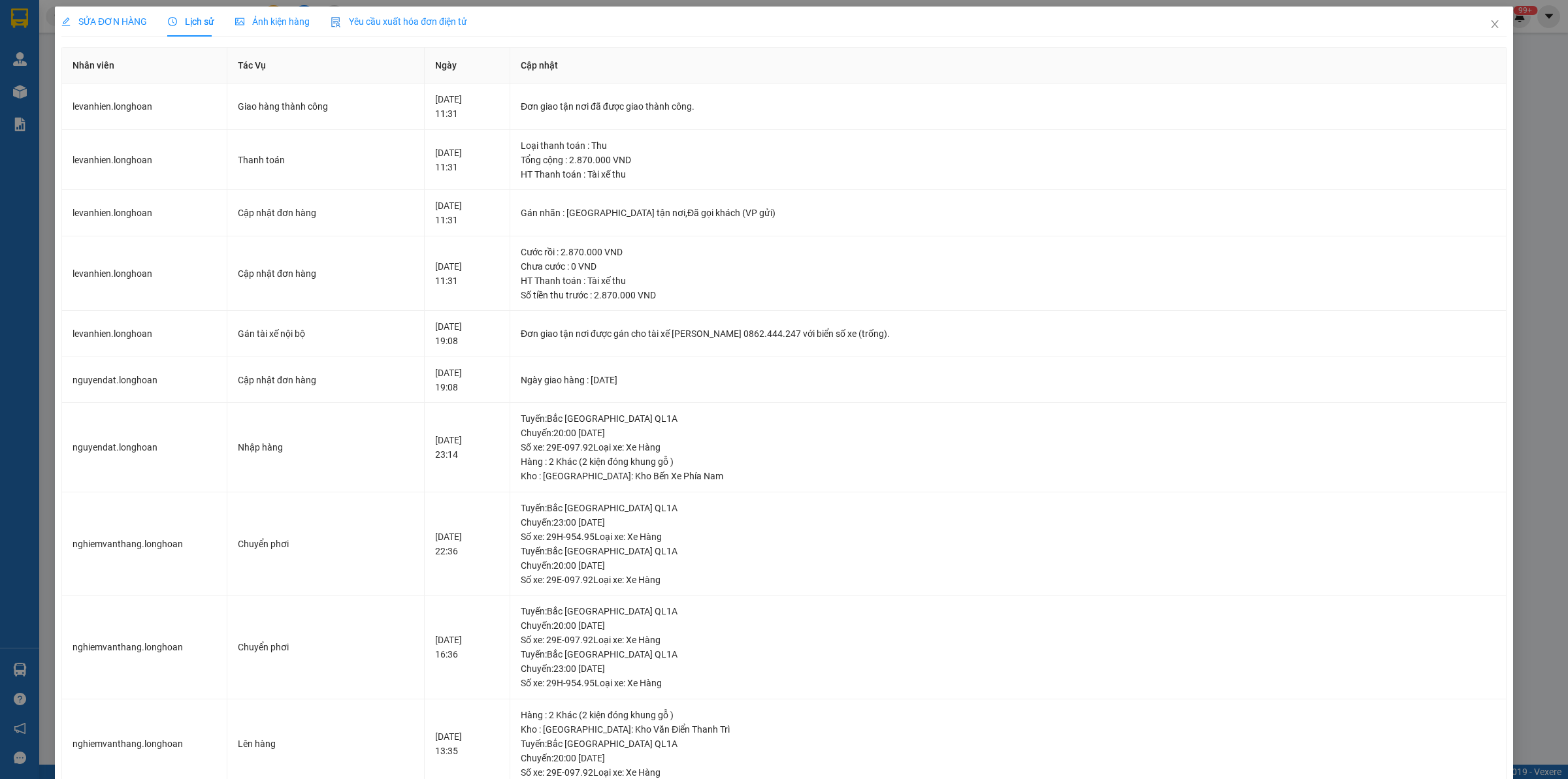
click at [117, 20] on span "SỬA ĐƠN HÀNG" at bounding box center [104, 22] width 86 height 11
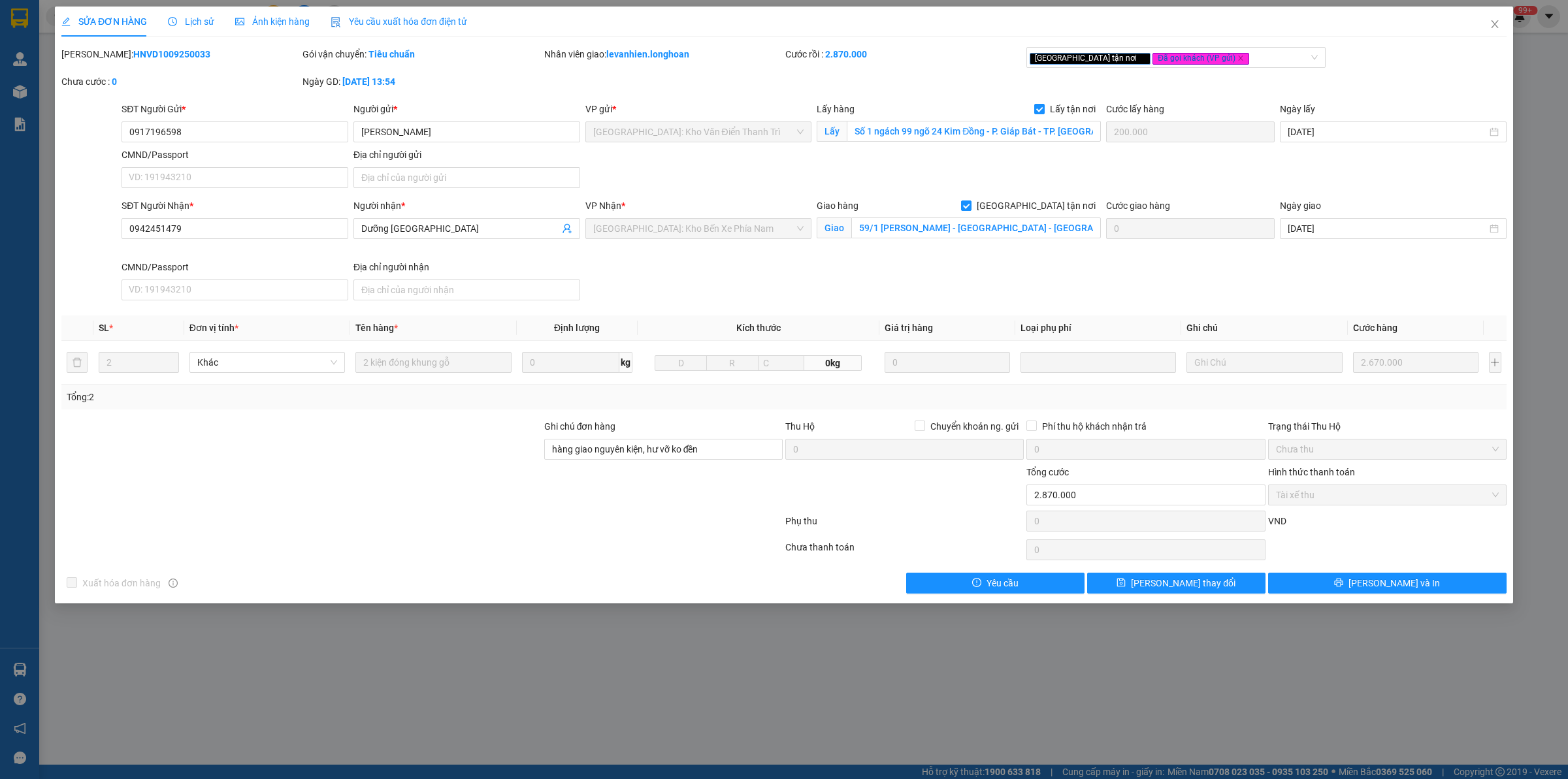
click at [360, 432] on div at bounding box center [301, 442] width 483 height 46
click at [1254, 20] on icon "close" at bounding box center [1495, 24] width 11 height 11
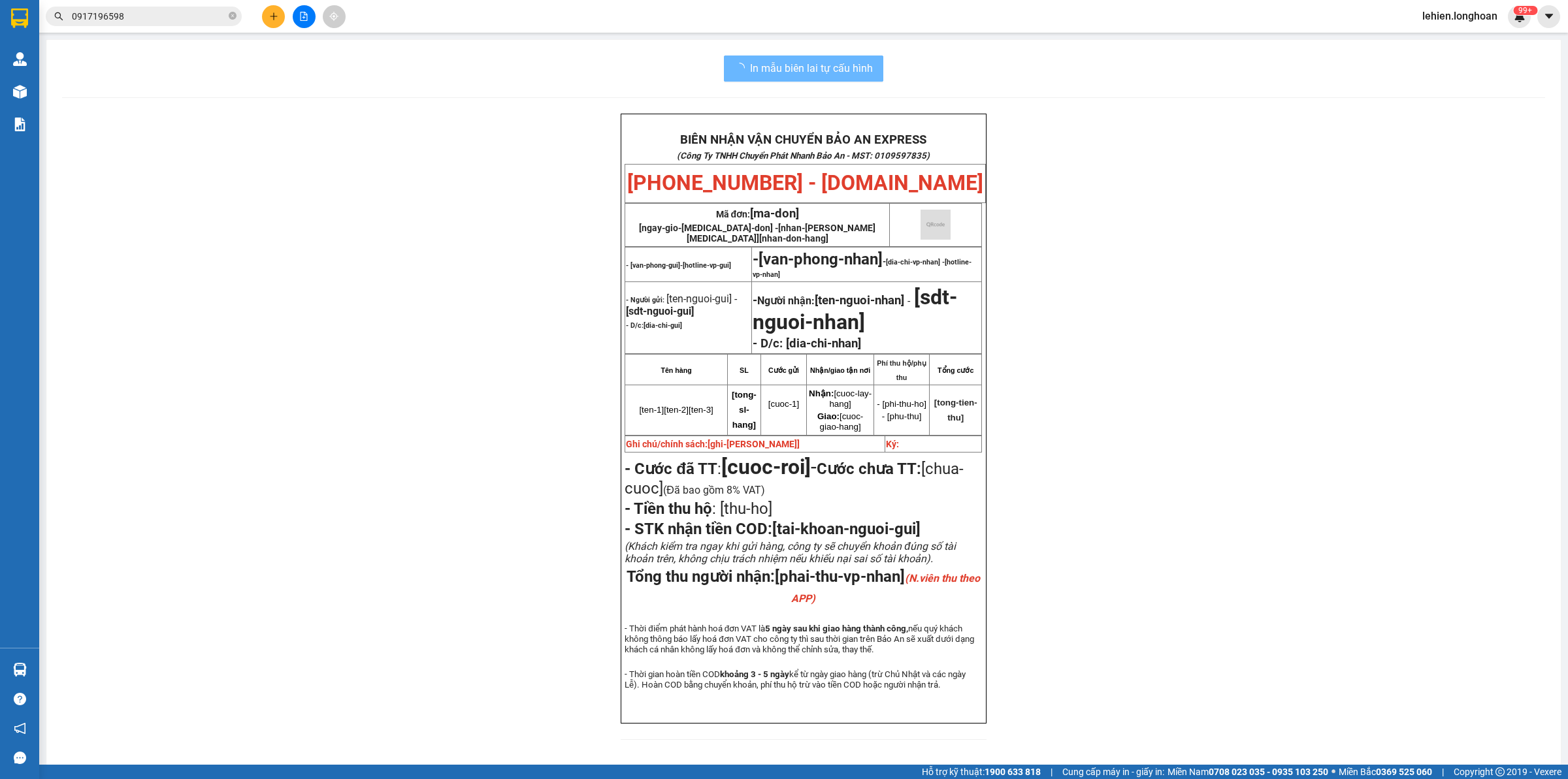
click at [226, 15] on span "0917196598" at bounding box center [143, 17] width 196 height 20
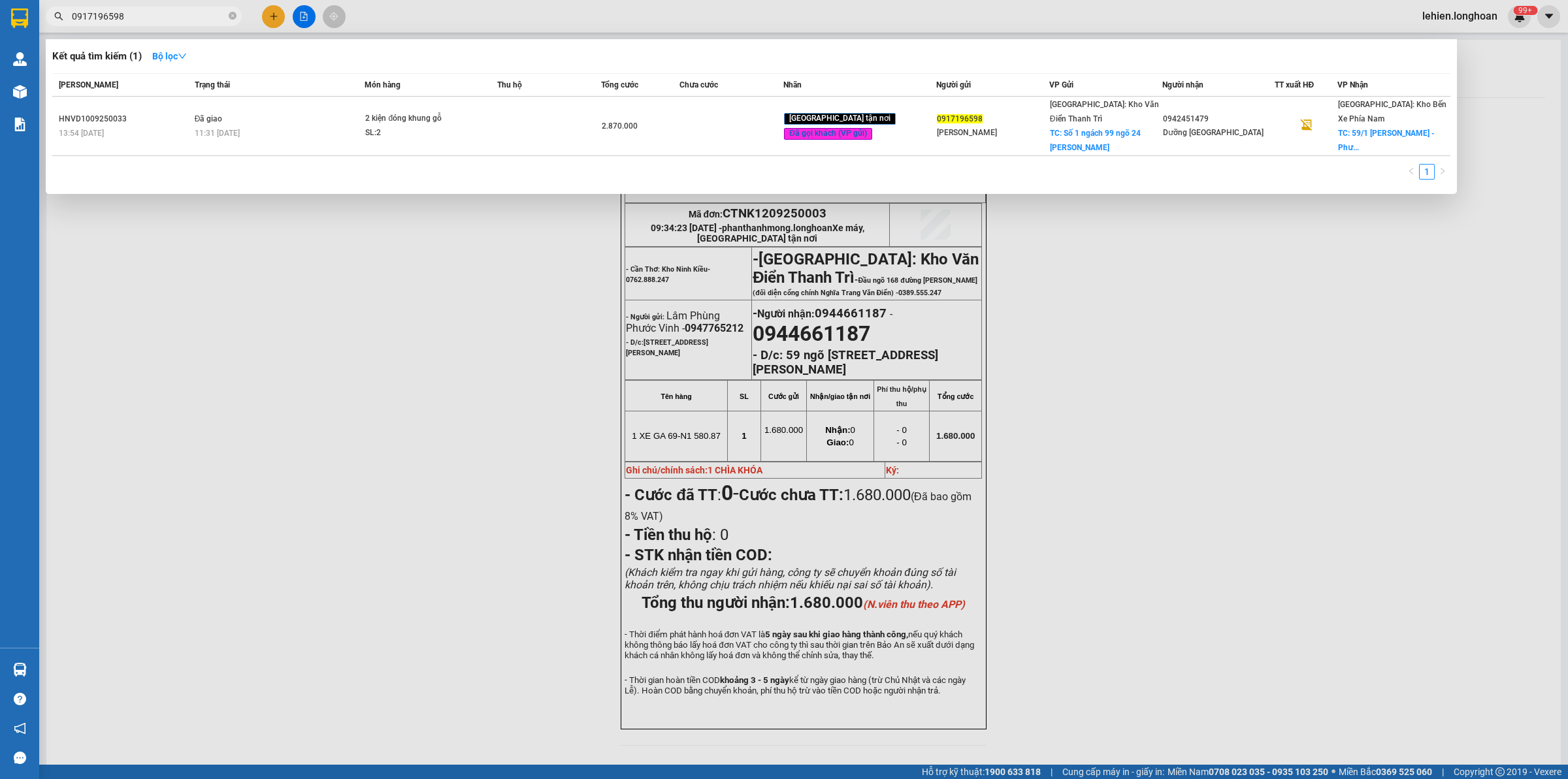
click at [226, 15] on span "0917196598" at bounding box center [143, 17] width 196 height 20
click at [229, 14] on icon "close-circle" at bounding box center [232, 15] width 7 height 7
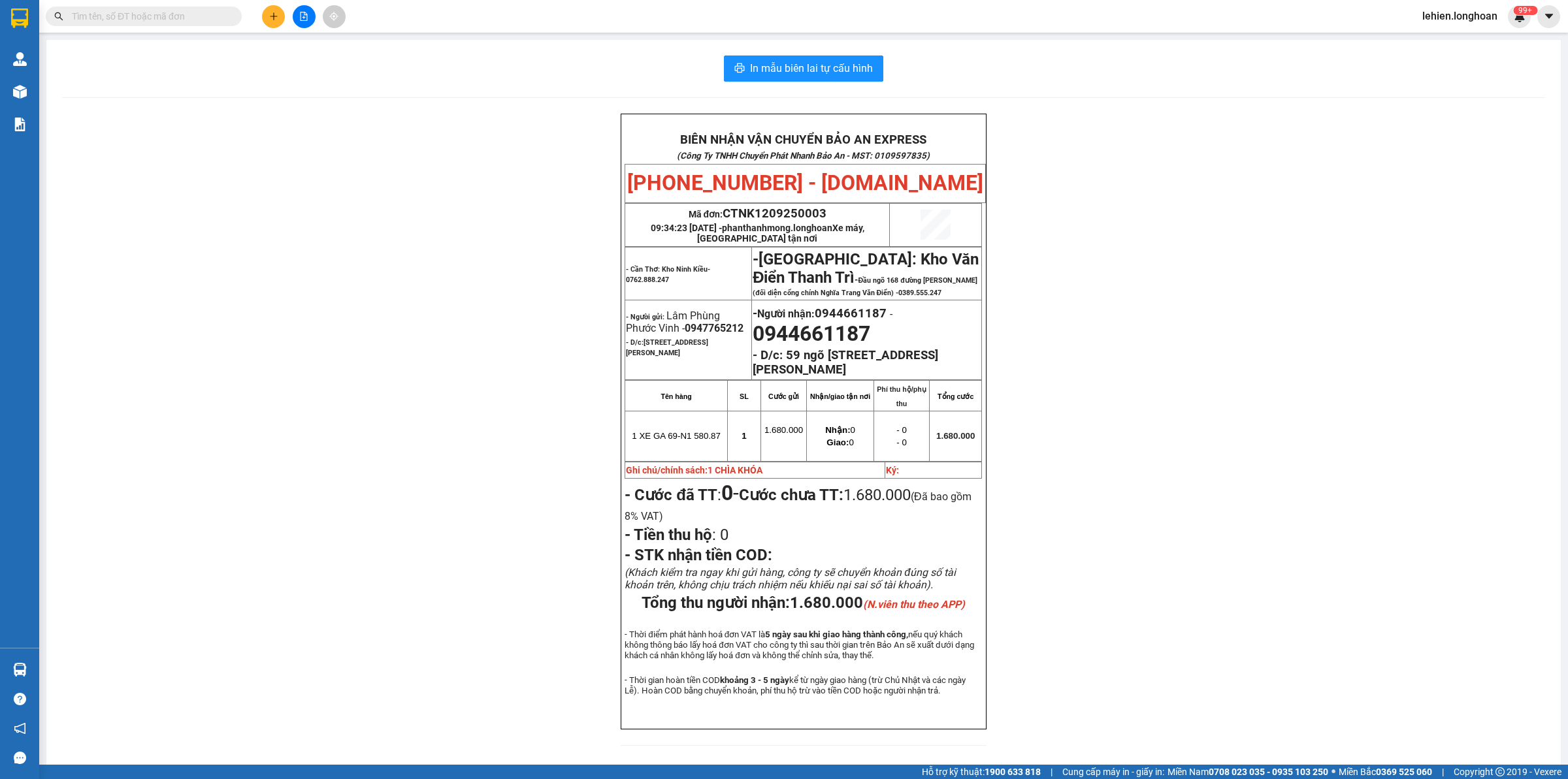
paste input "0394018299"
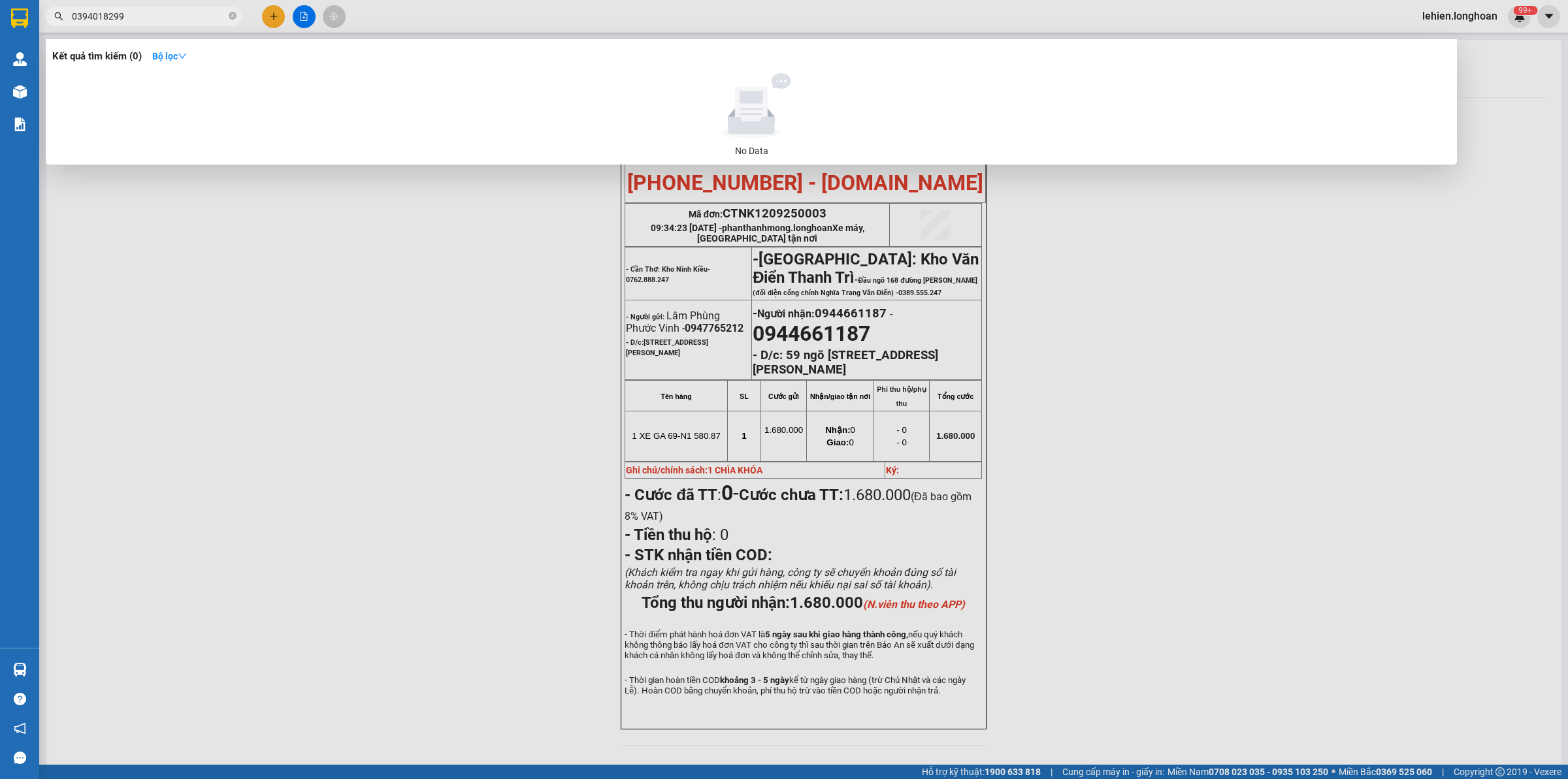
type input "0394018299"
click at [227, 17] on span "0394018299" at bounding box center [143, 17] width 196 height 20
click at [230, 15] on icon "close-circle" at bounding box center [232, 15] width 7 height 7
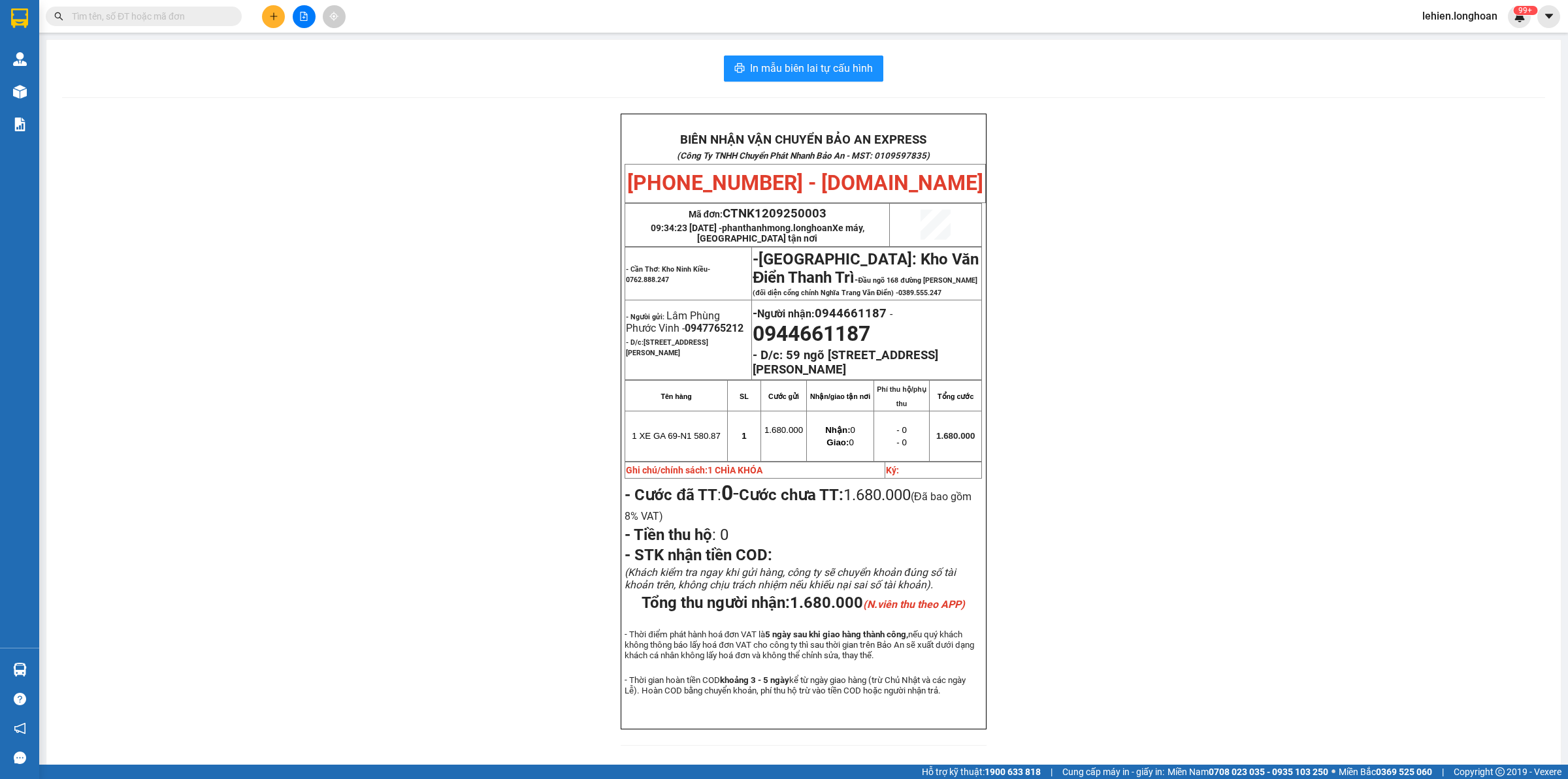
paste input "0973386527"
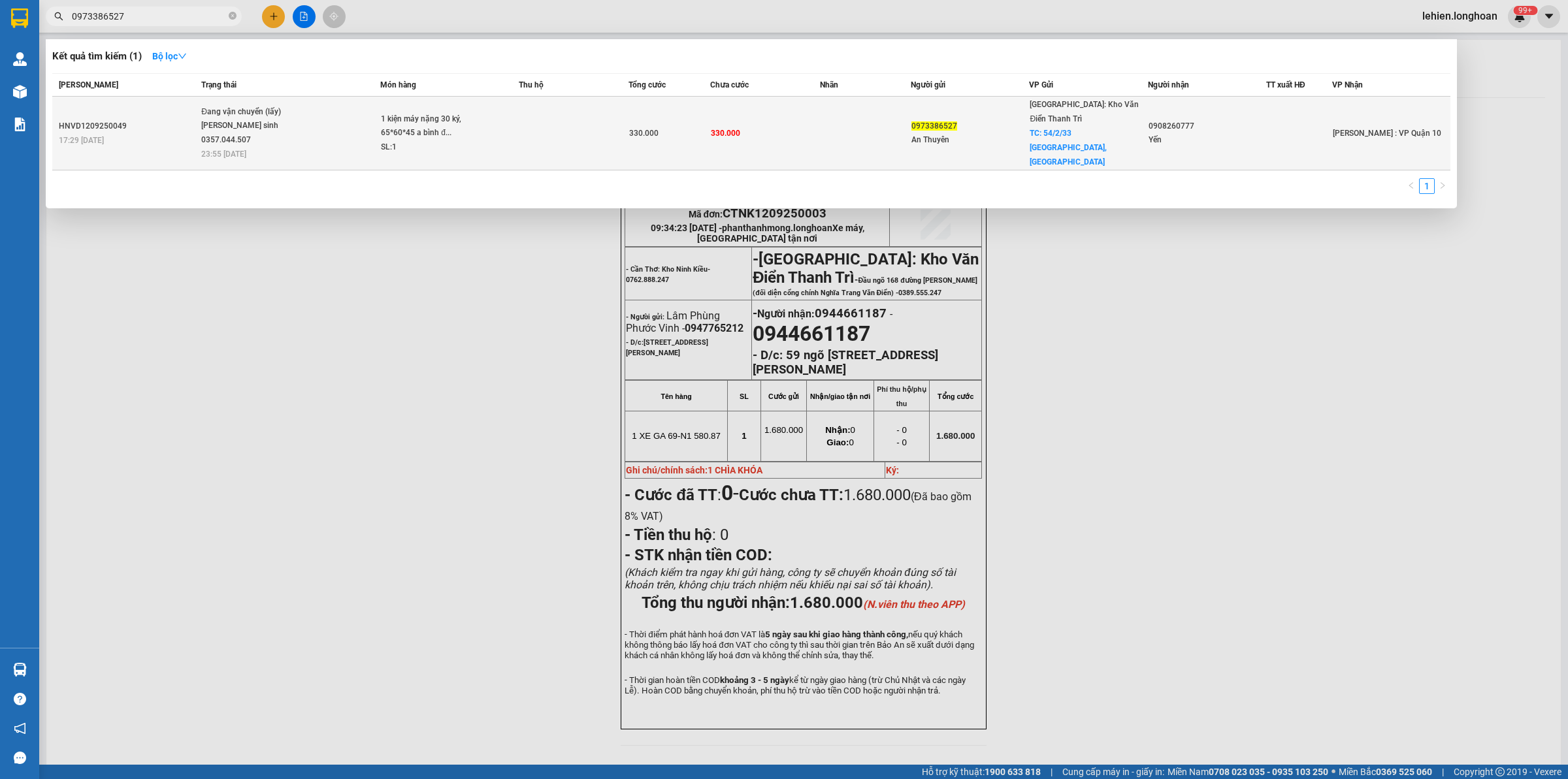
type input "0973386527"
click at [266, 120] on div "[PERSON_NAME] sinh 0357.044.507" at bounding box center [251, 133] width 98 height 28
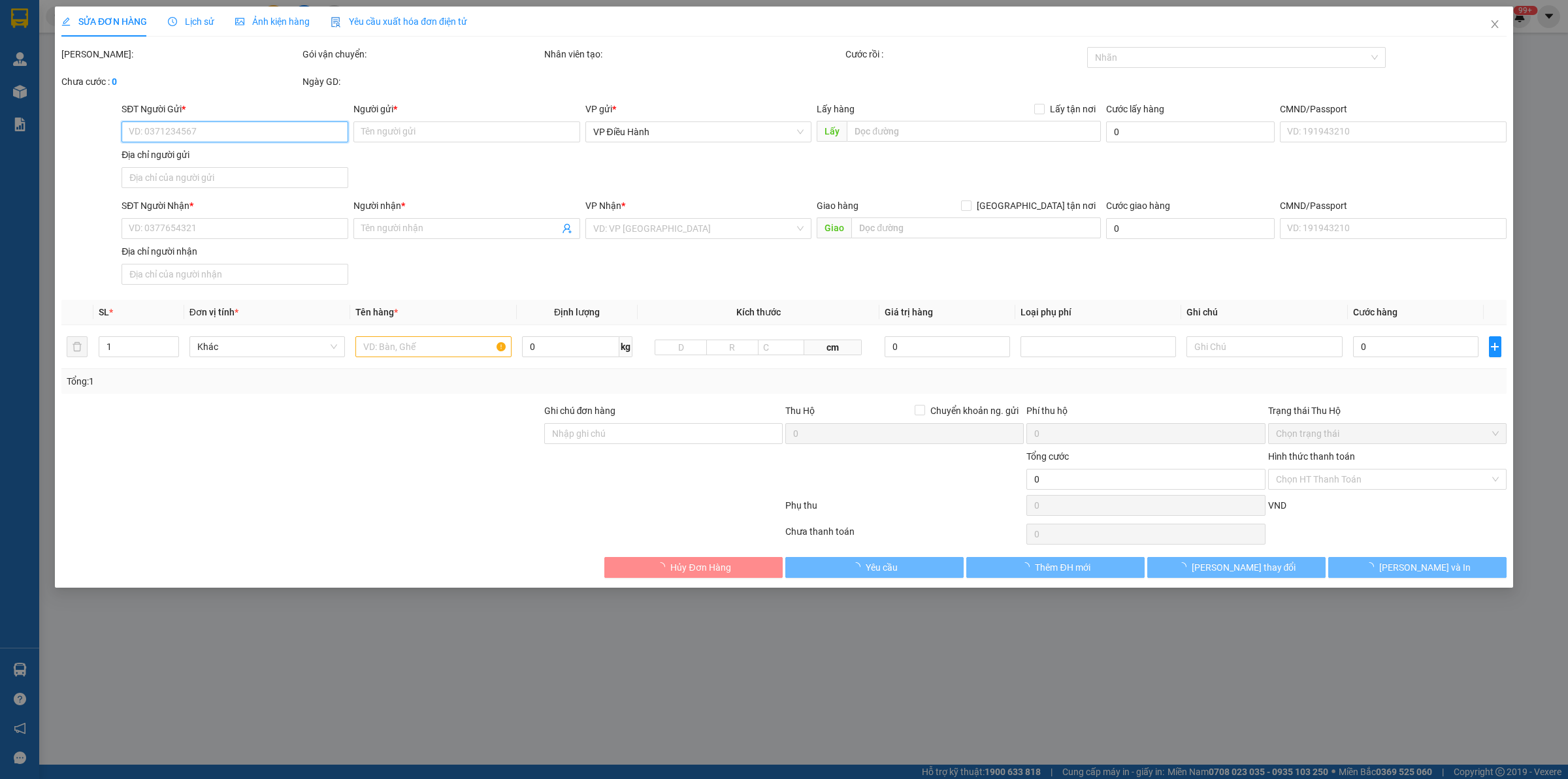
type input "0973386527"
type input "An Thuyên"
checkbox input "true"
type input "[STREET_ADDRESS]"
type input "0908260777"
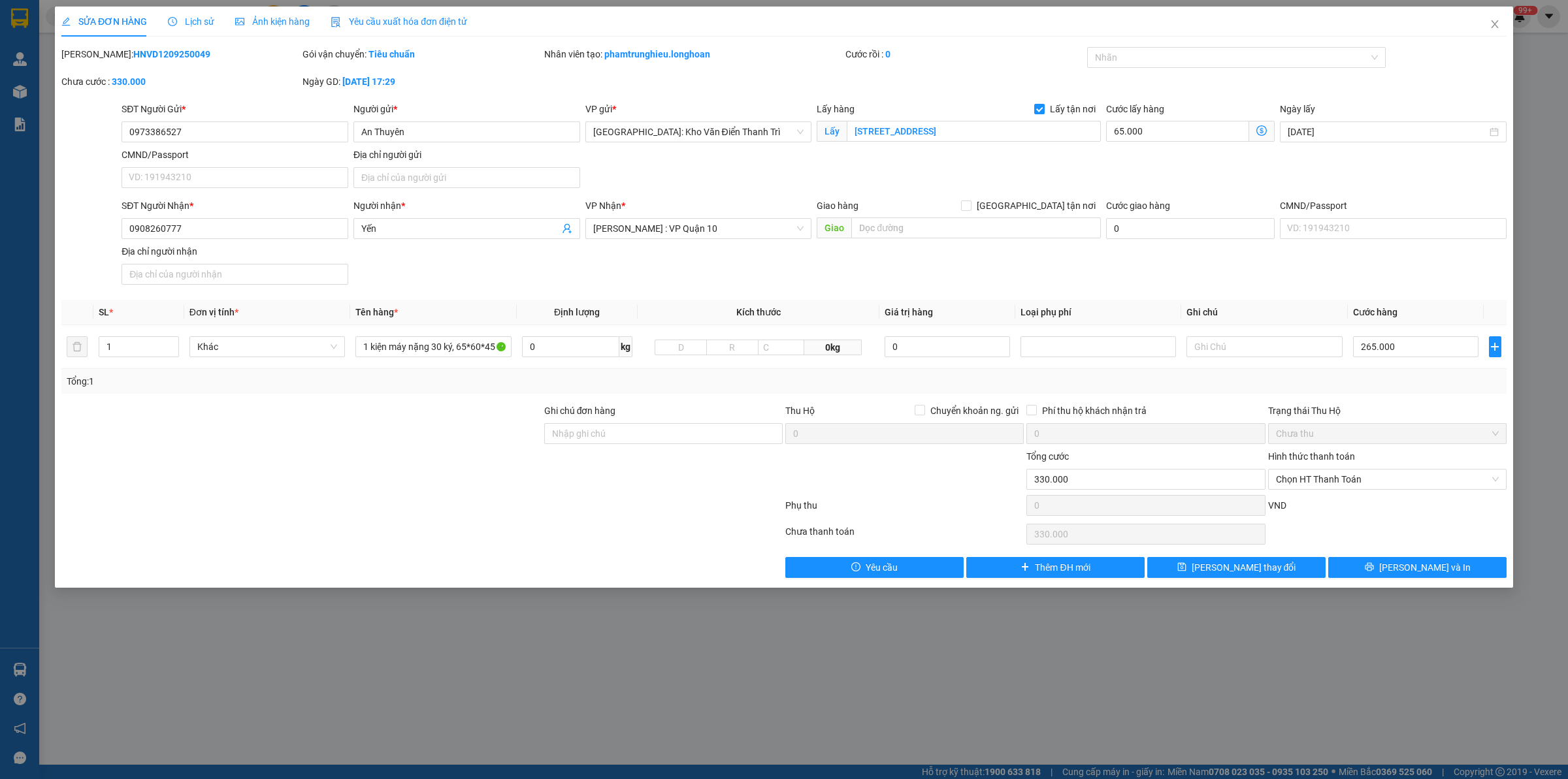
click at [187, 17] on span "Lịch sử" at bounding box center [192, 22] width 47 height 11
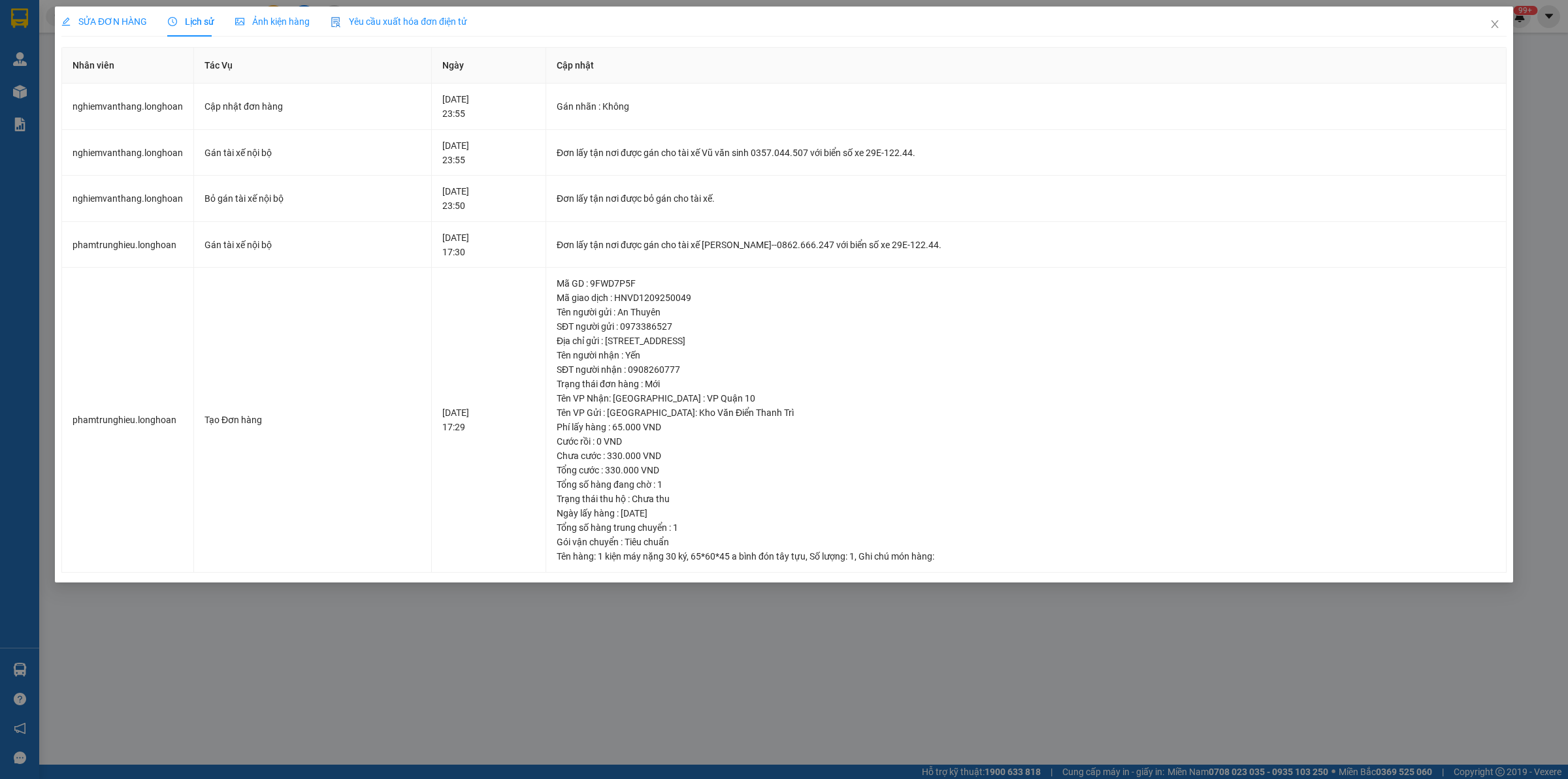
click at [112, 27] on span "SỬA ĐƠN HÀNG" at bounding box center [104, 22] width 86 height 11
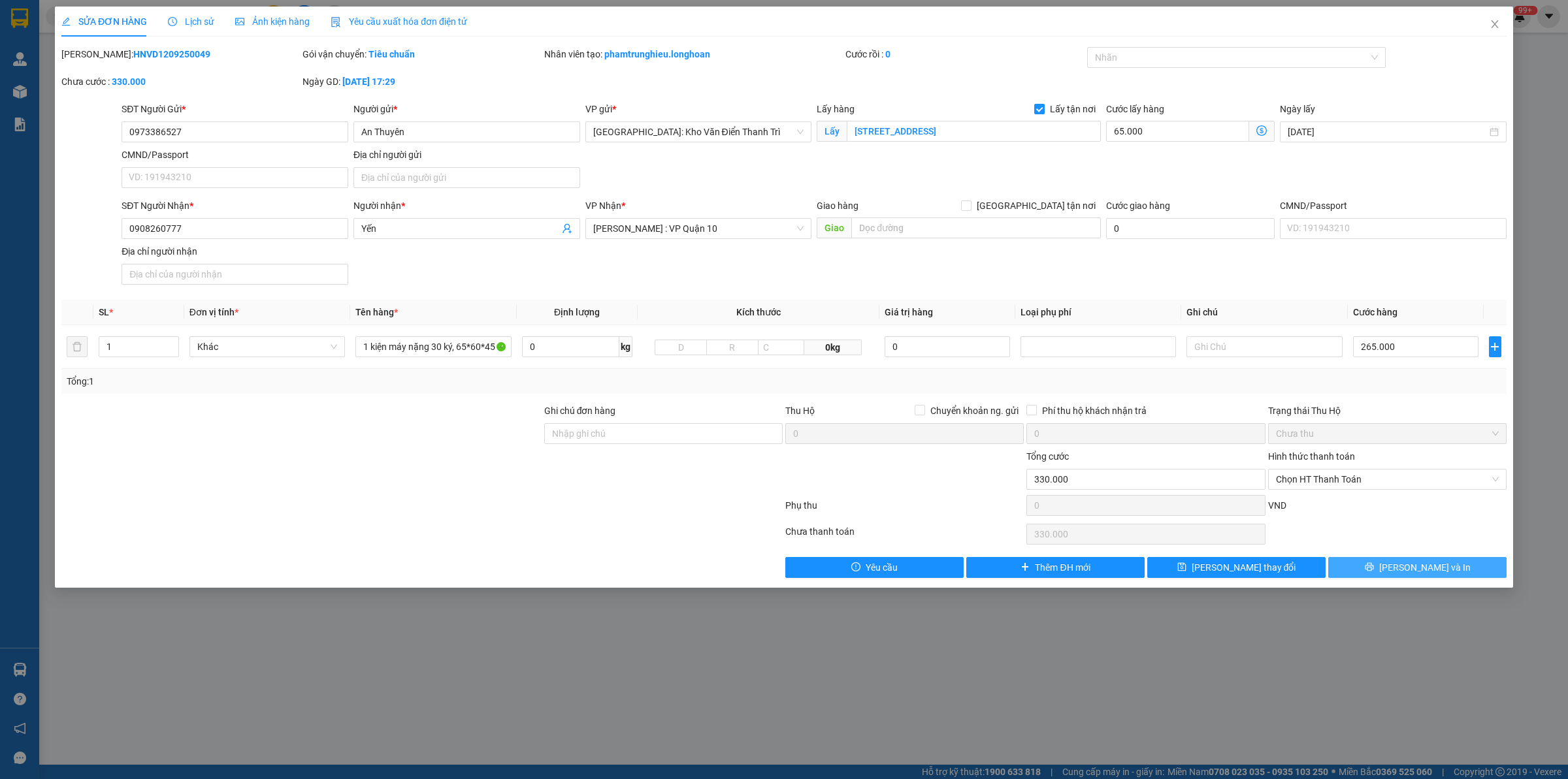
click at [1254, 565] on button "[PERSON_NAME] và In" at bounding box center [1417, 567] width 178 height 21
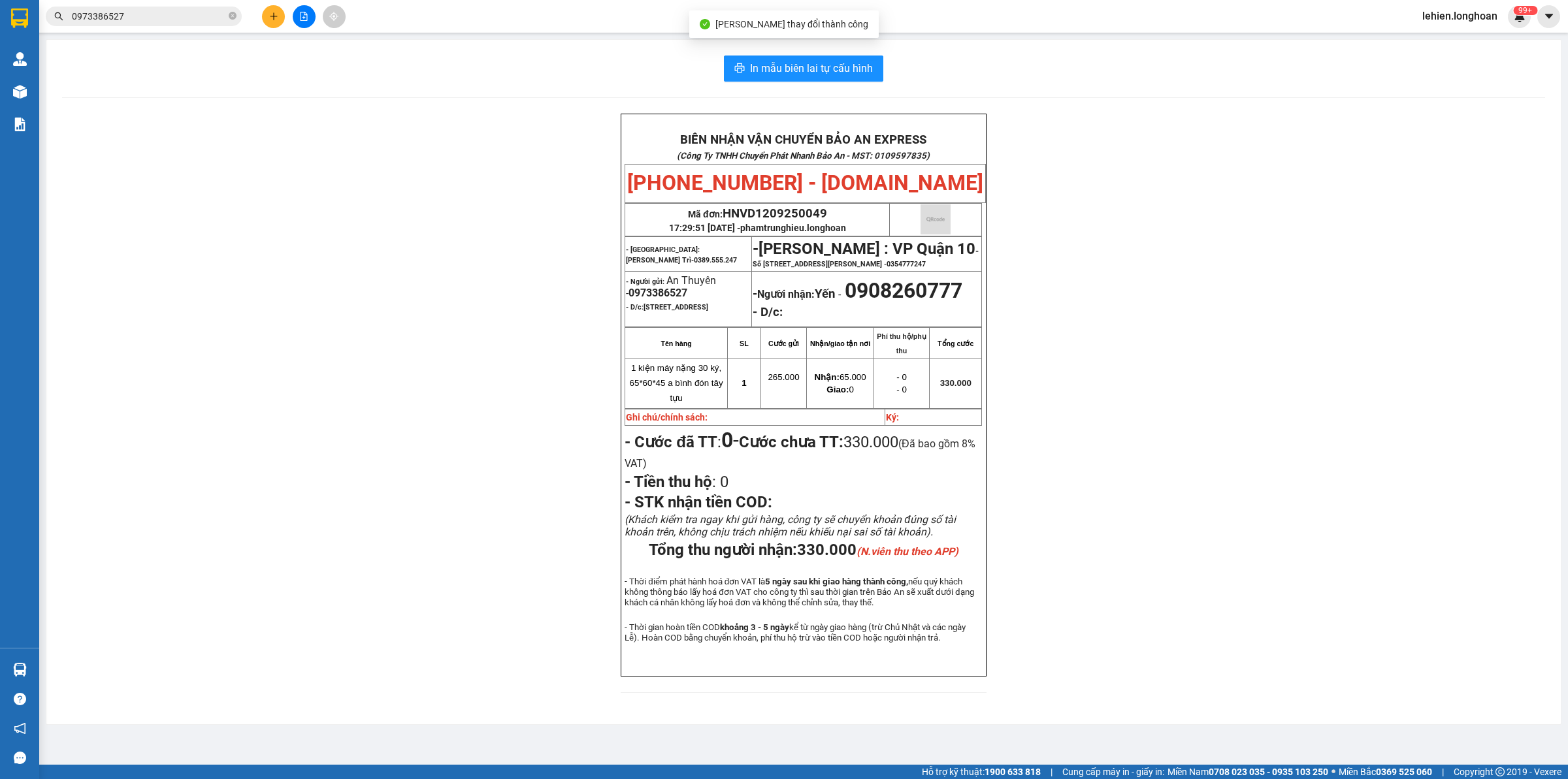
scroll to position [26, 0]
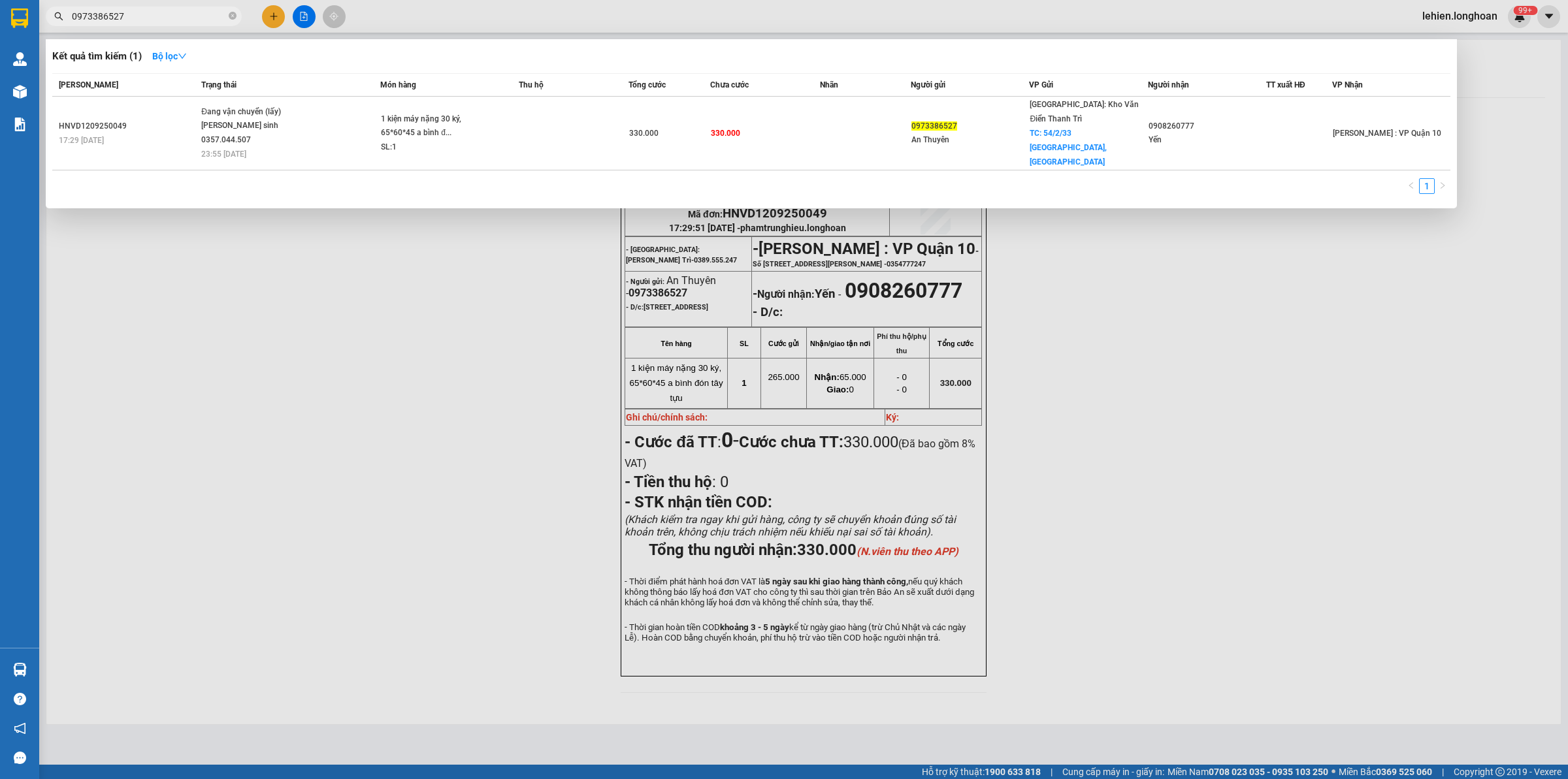
click at [127, 9] on input "0973386527" at bounding box center [148, 16] width 154 height 14
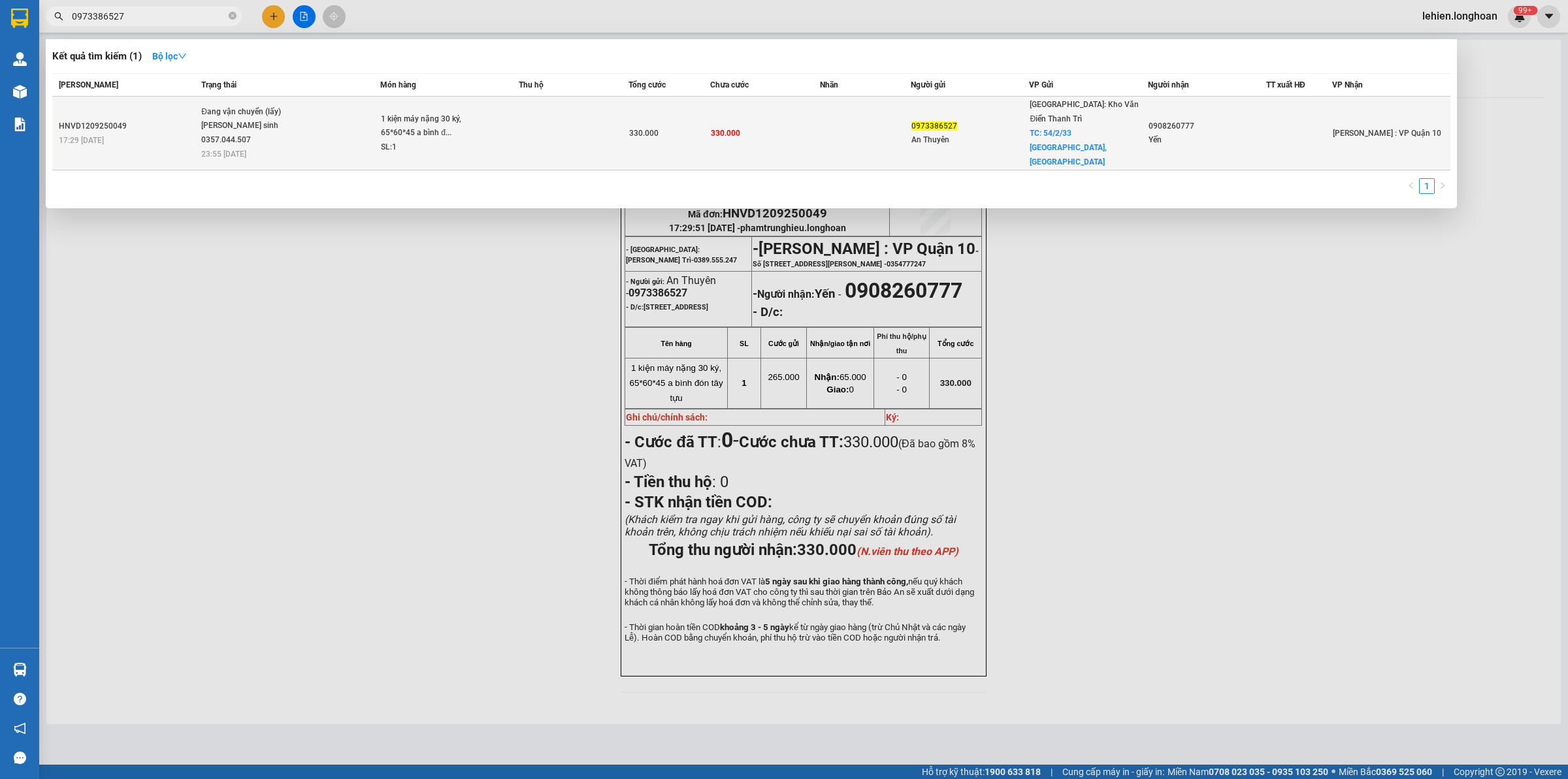
click at [229, 107] on div "Đang vận chuyển (lấy)" at bounding box center [251, 112] width 98 height 14
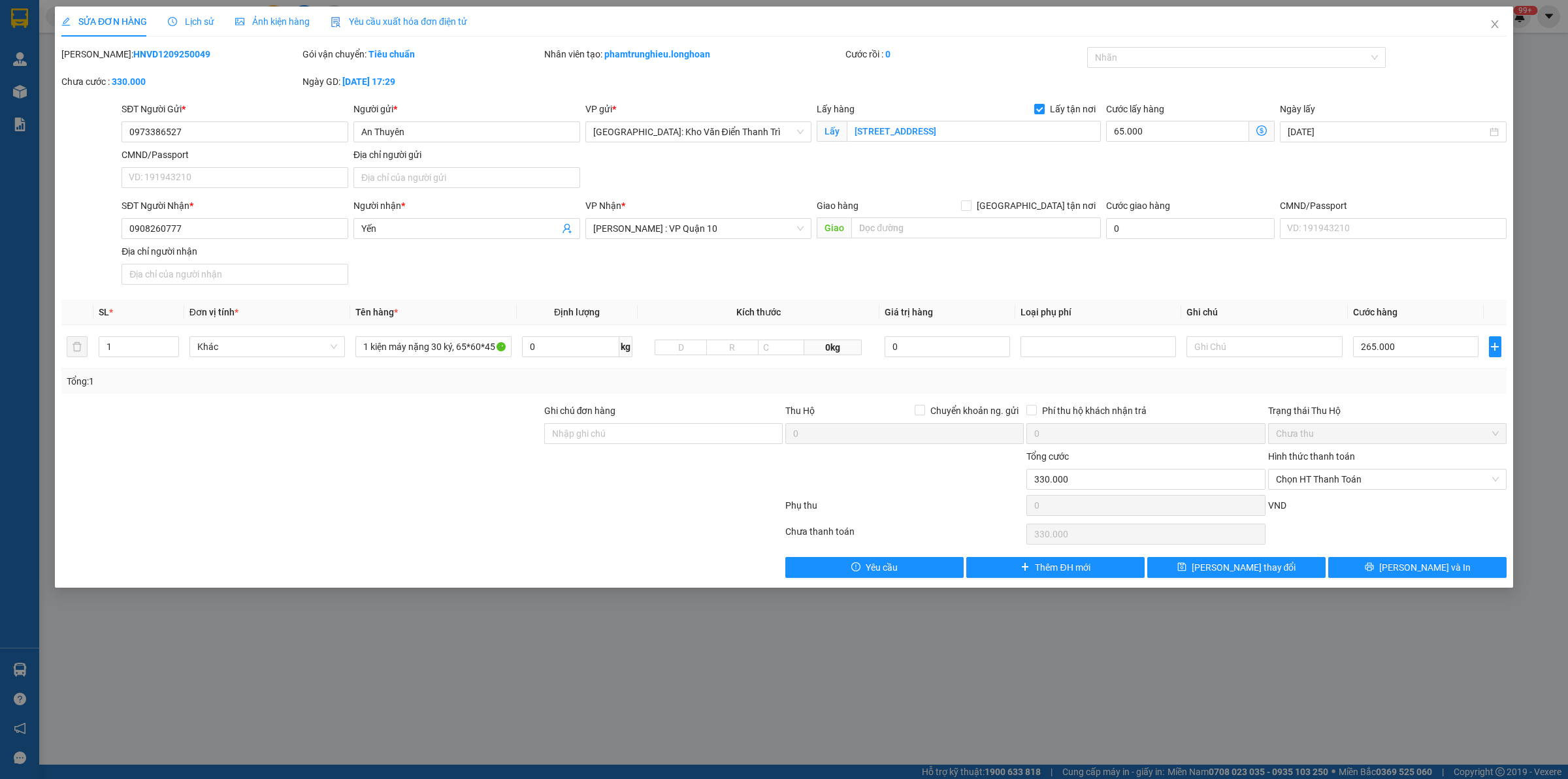
click at [181, 23] on span "Lịch sử" at bounding box center [192, 22] width 47 height 11
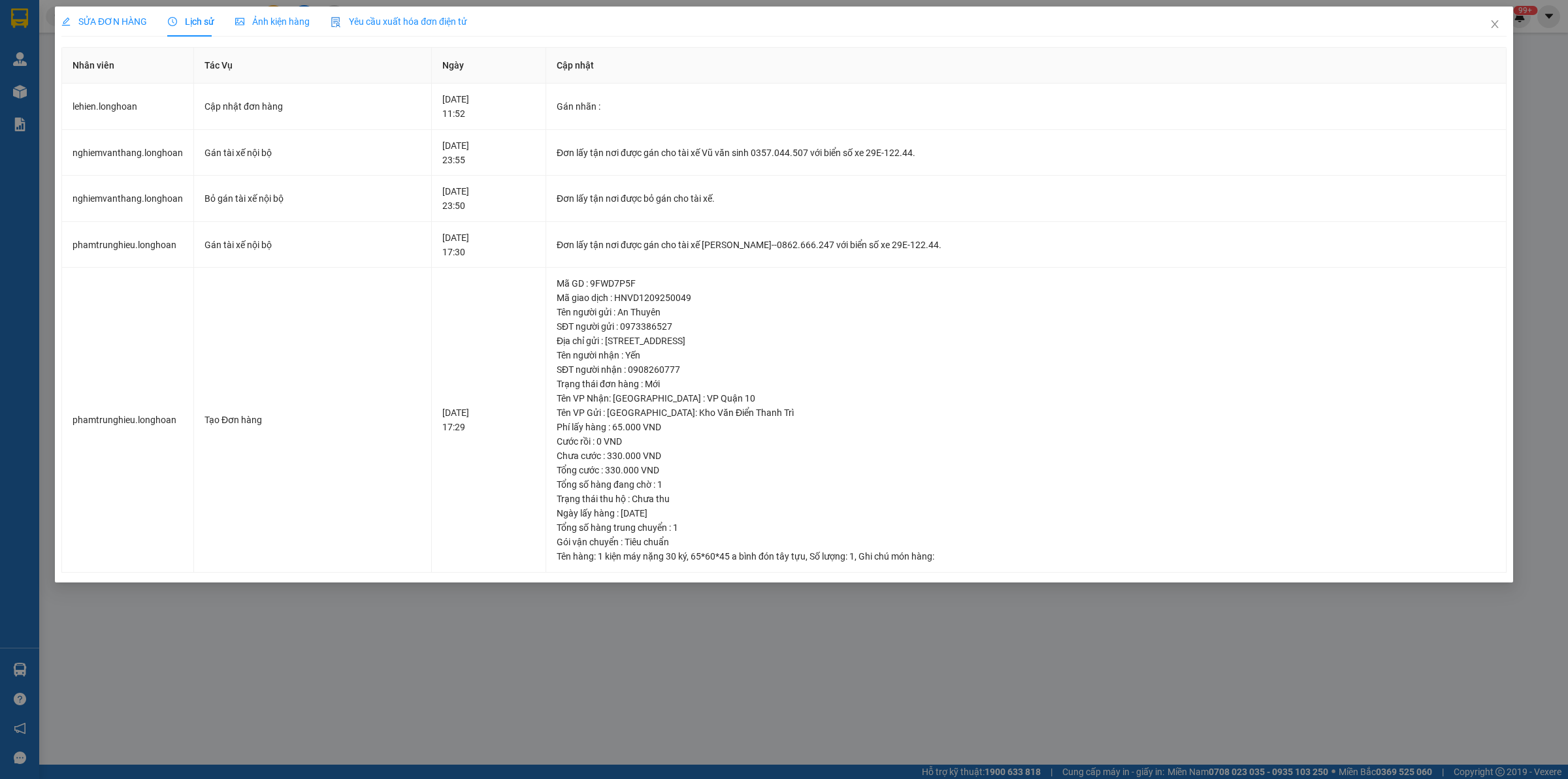
click at [134, 26] on span "SỬA ĐƠN HÀNG" at bounding box center [104, 22] width 86 height 11
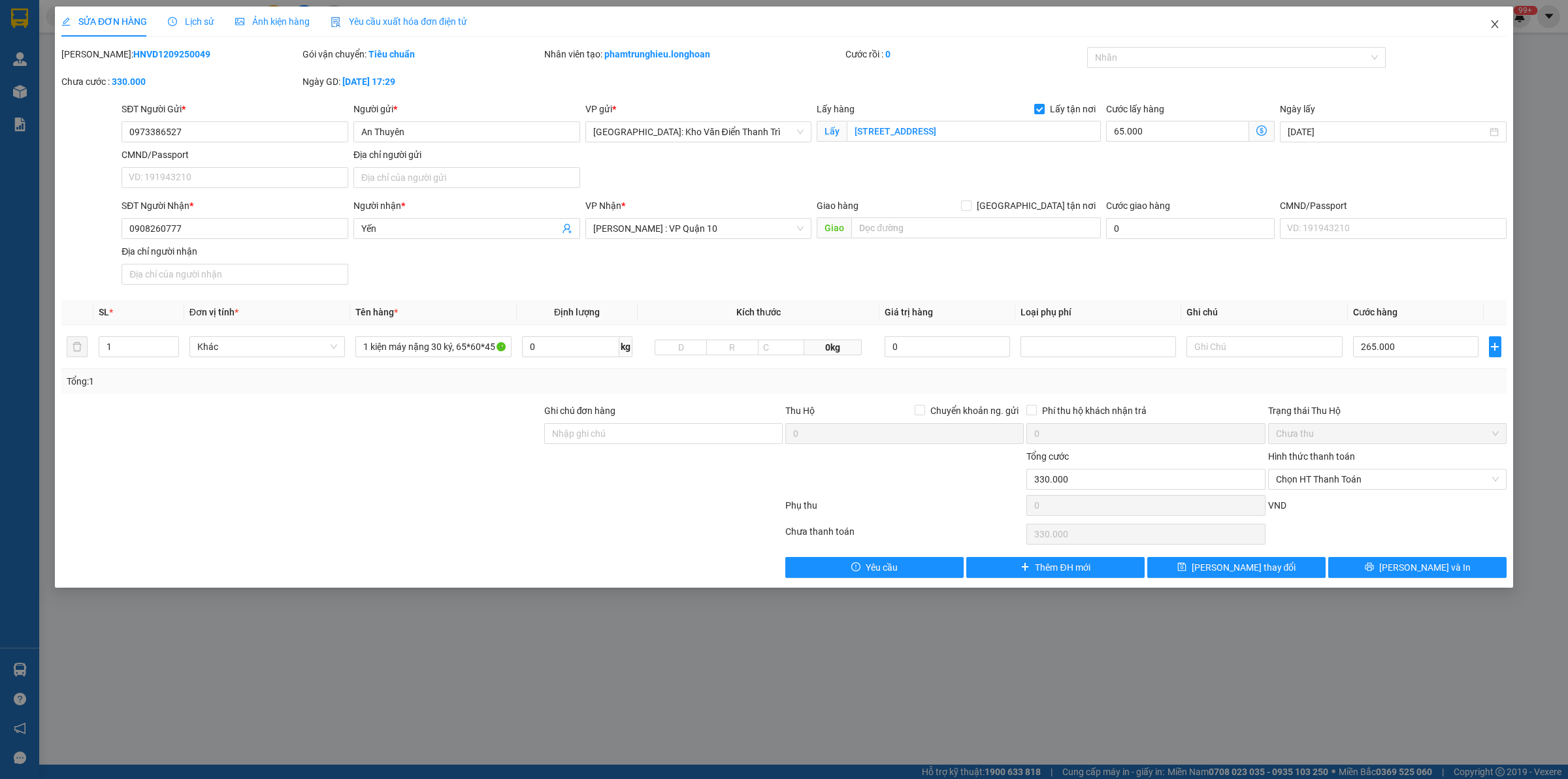
click at [1254, 29] on icon "close" at bounding box center [1495, 24] width 11 height 11
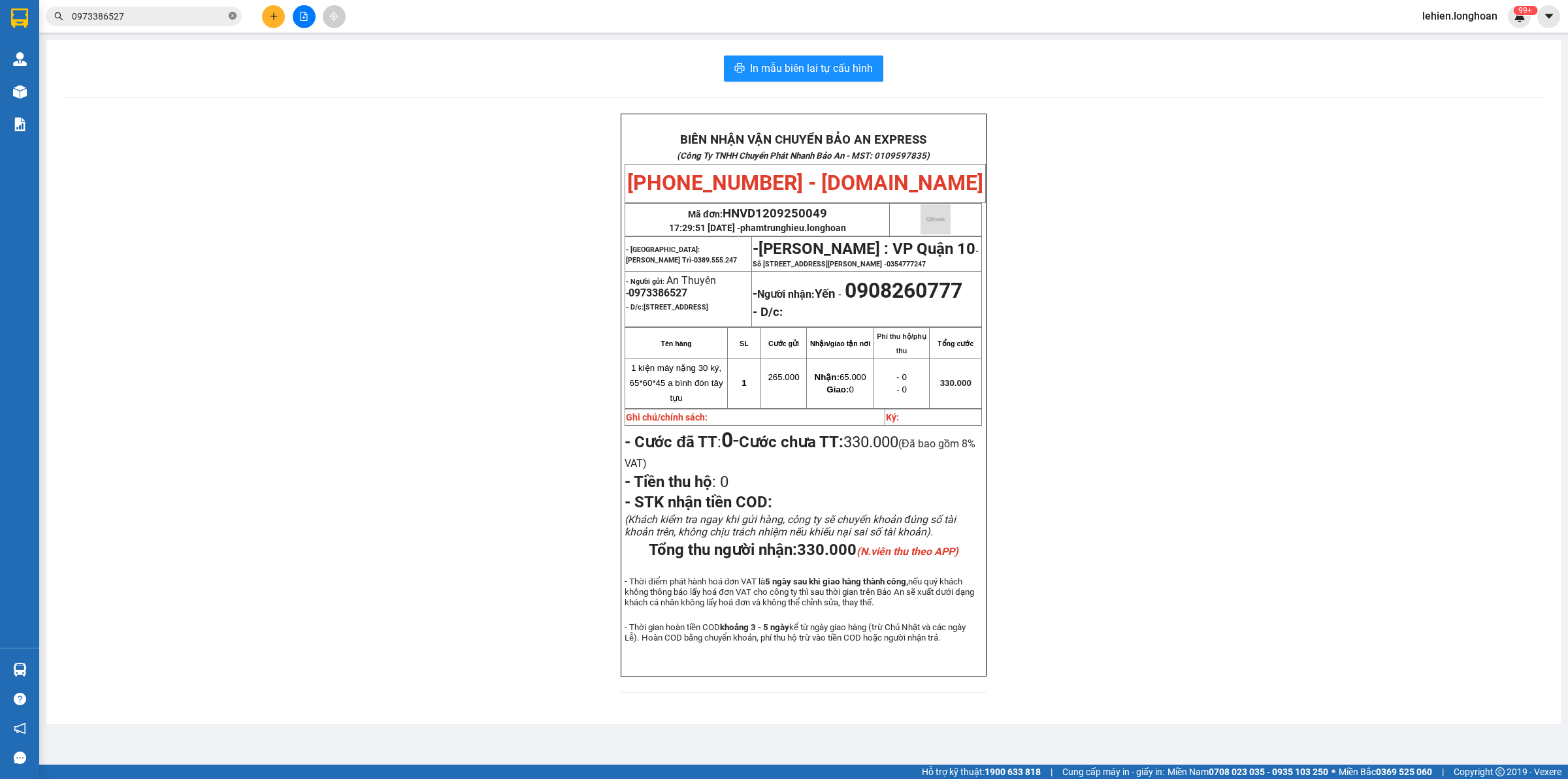
click at [235, 17] on icon "close-circle" at bounding box center [232, 15] width 7 height 7
paste input "0989169388"
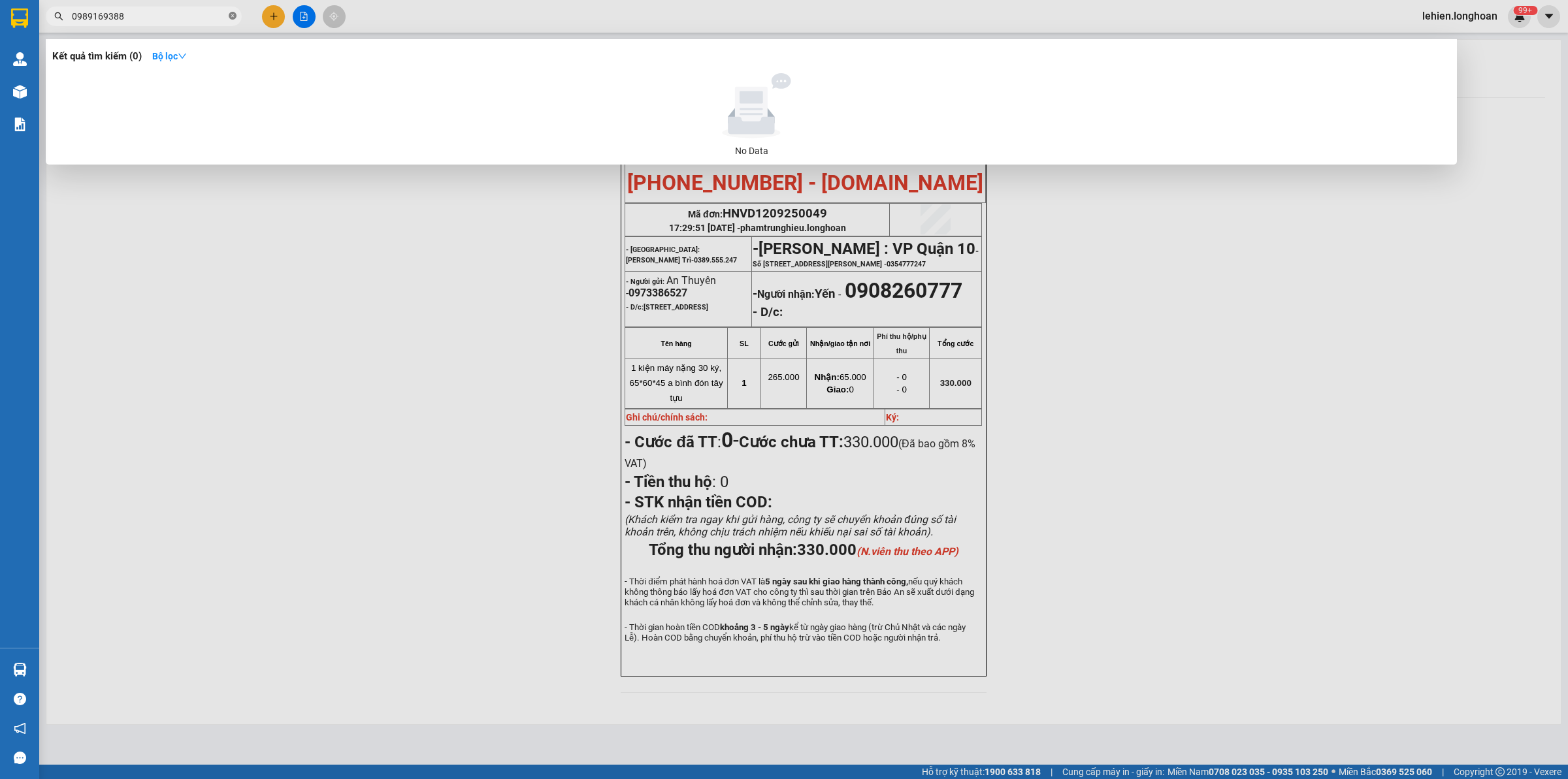
click at [232, 14] on icon "close-circle" at bounding box center [232, 15] width 7 height 7
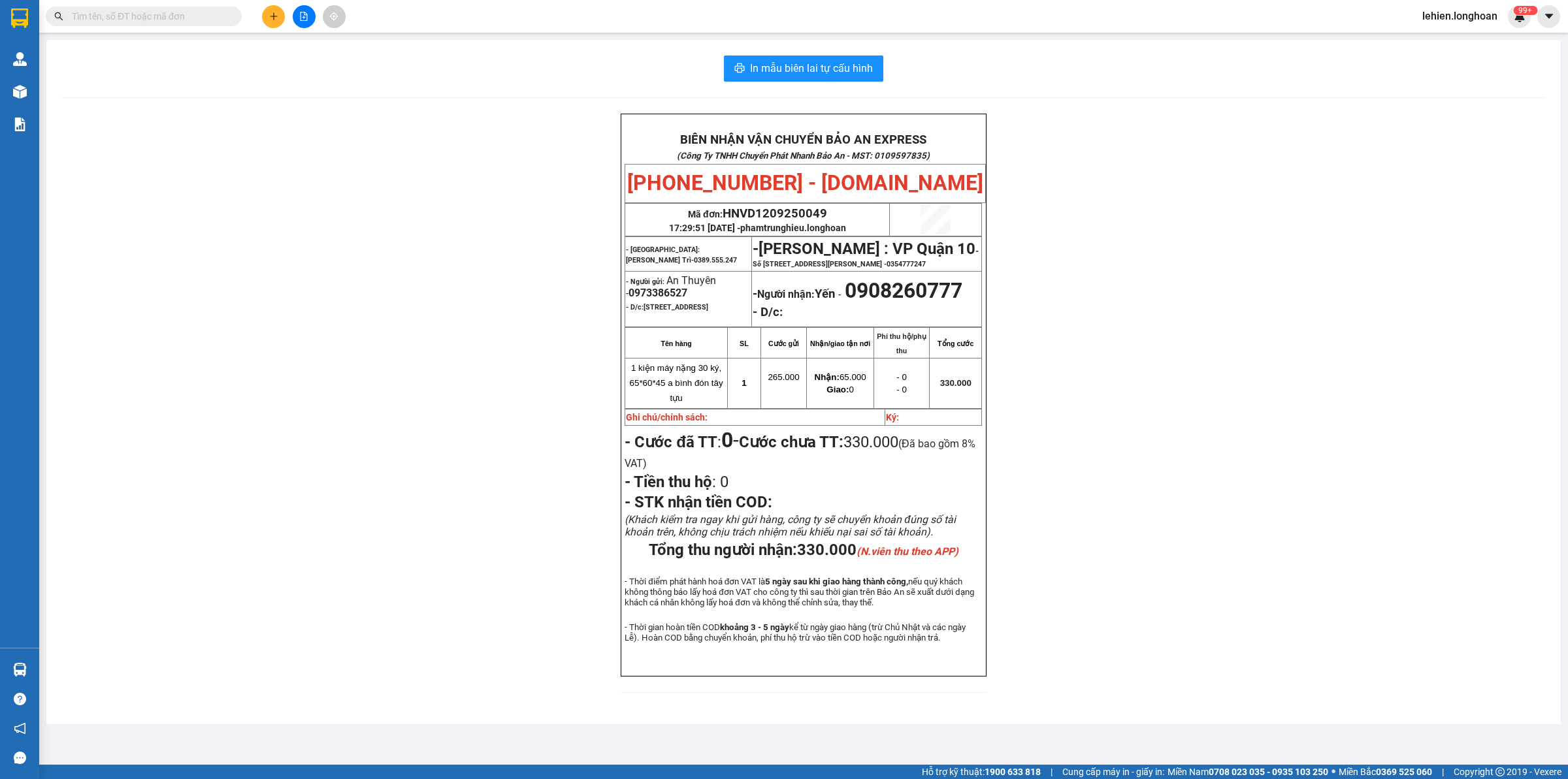
paste input "0907368783"
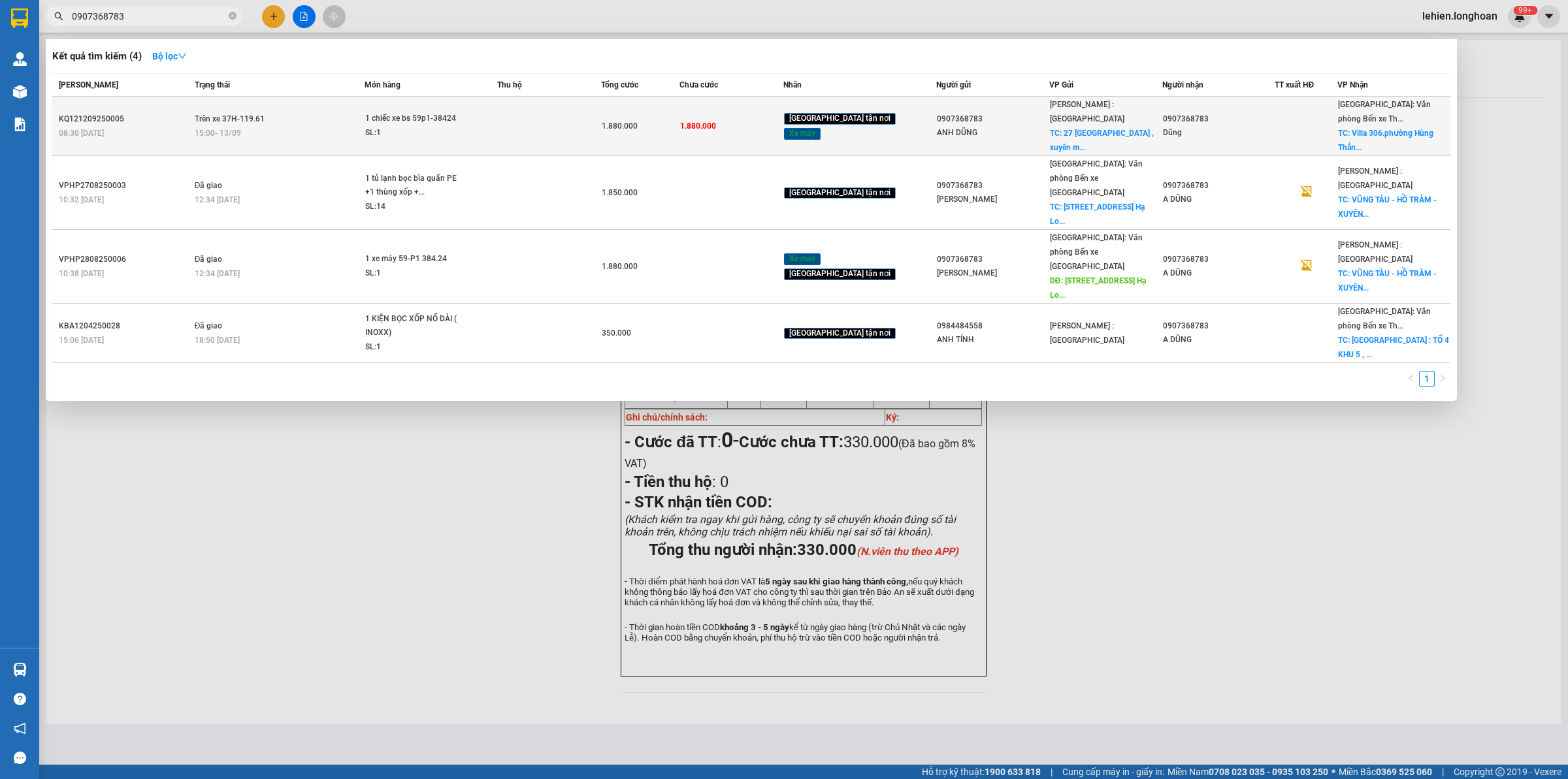
click at [308, 138] on td "Trên xe 37H-119.61 15:00 [DATE]" at bounding box center [278, 126] width 174 height 59
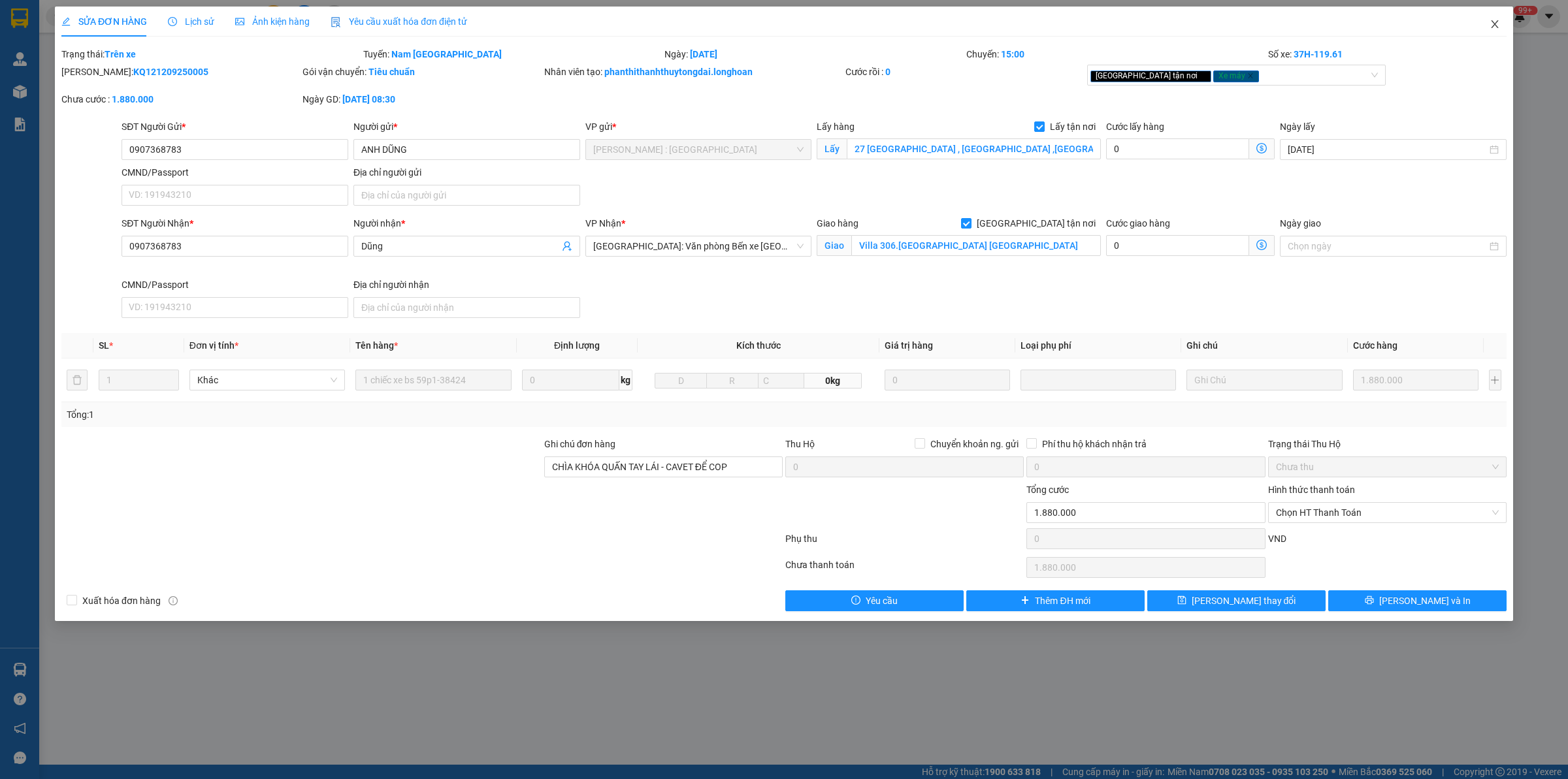
click at [1254, 27] on span "Close" at bounding box center [1495, 25] width 37 height 37
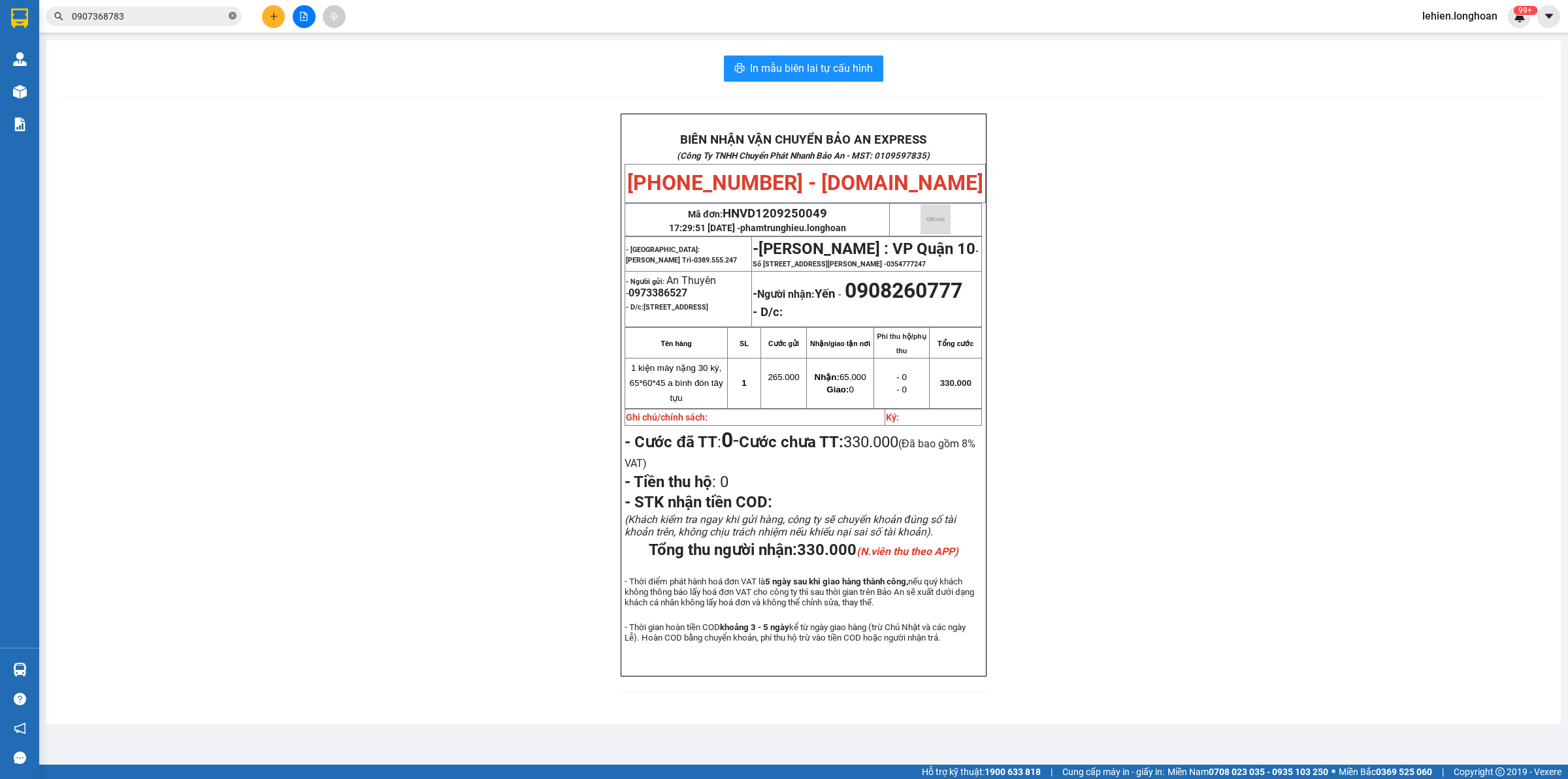
click at [233, 20] on icon "close-circle" at bounding box center [232, 15] width 7 height 7
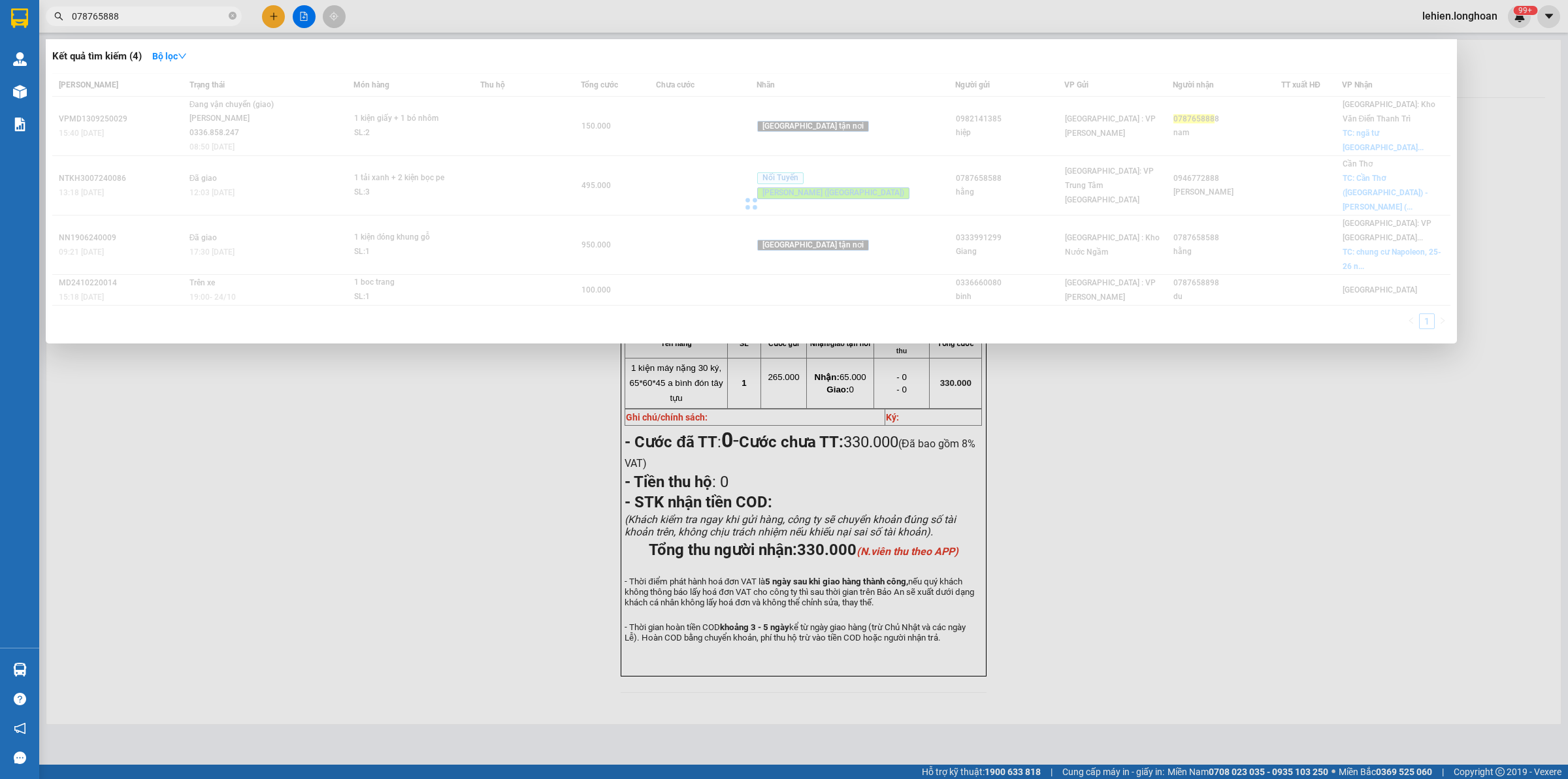
click at [308, 147] on td "Đang vận chuyển (giao) [PERSON_NAME] 0336.858.247 08:50 [DATE]" at bounding box center [270, 126] width 167 height 59
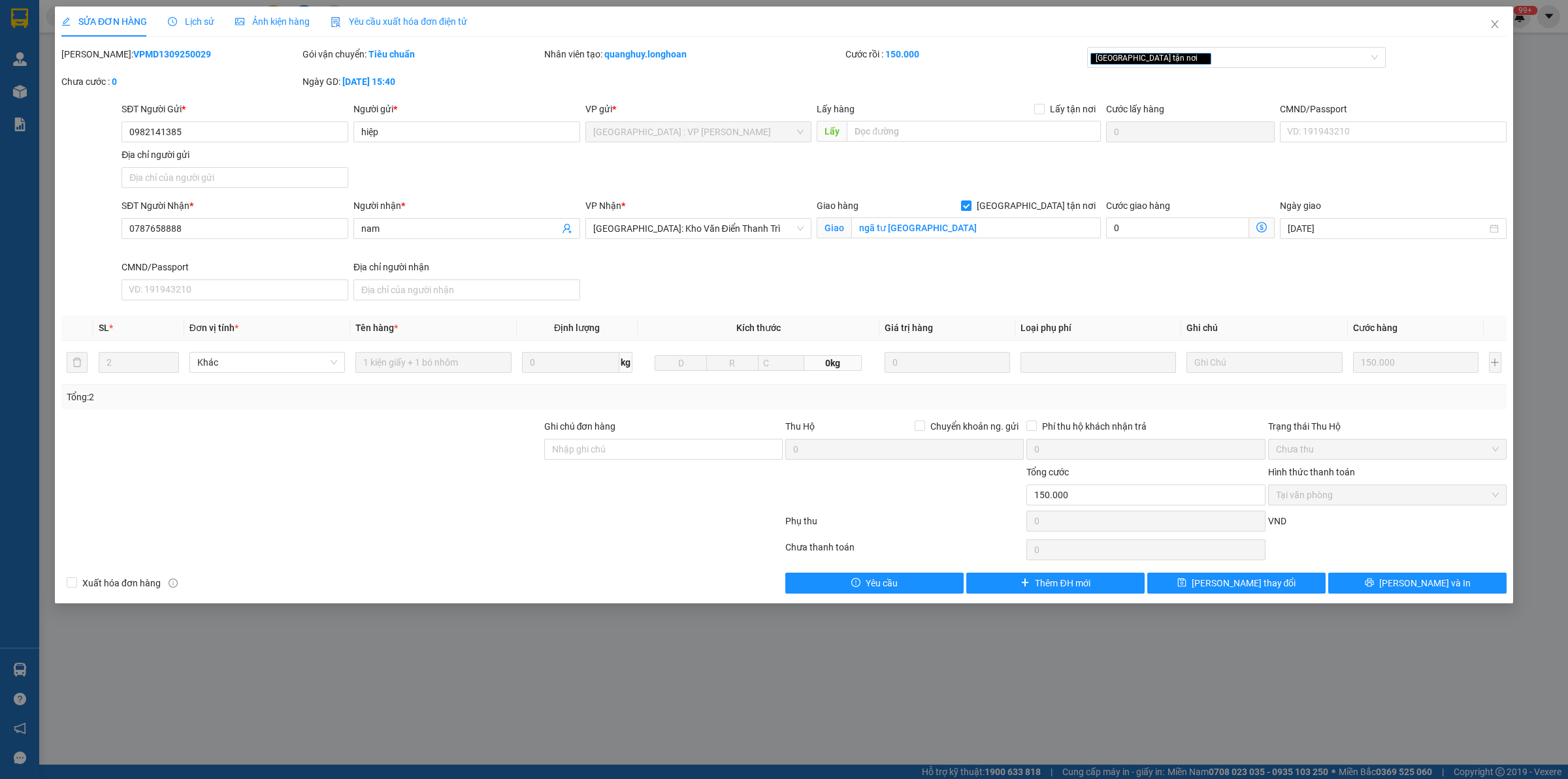
click at [172, 20] on icon "clock-circle" at bounding box center [172, 21] width 9 height 9
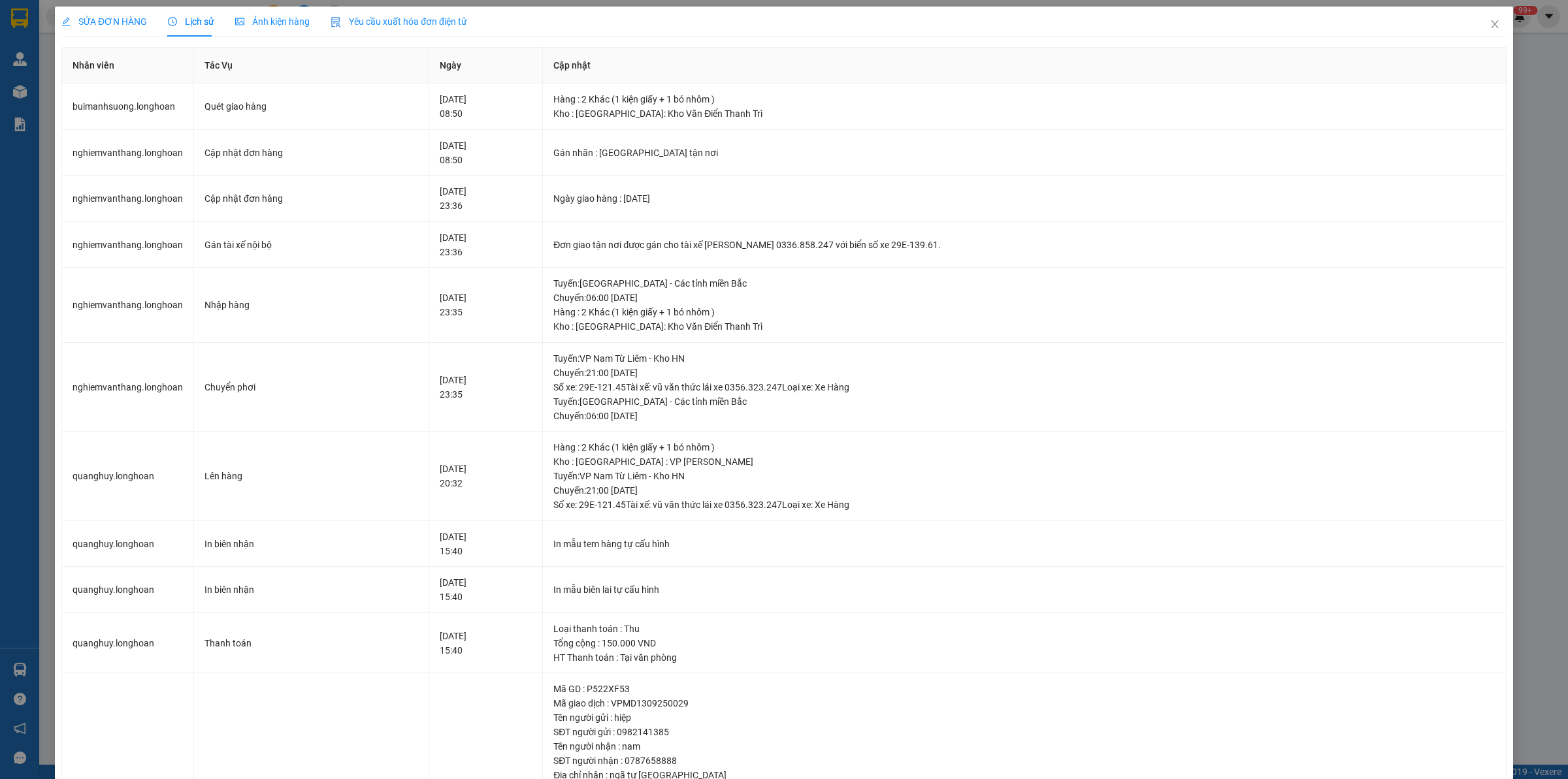
click at [141, 24] on span "SỬA ĐƠN HÀNG" at bounding box center [104, 22] width 86 height 11
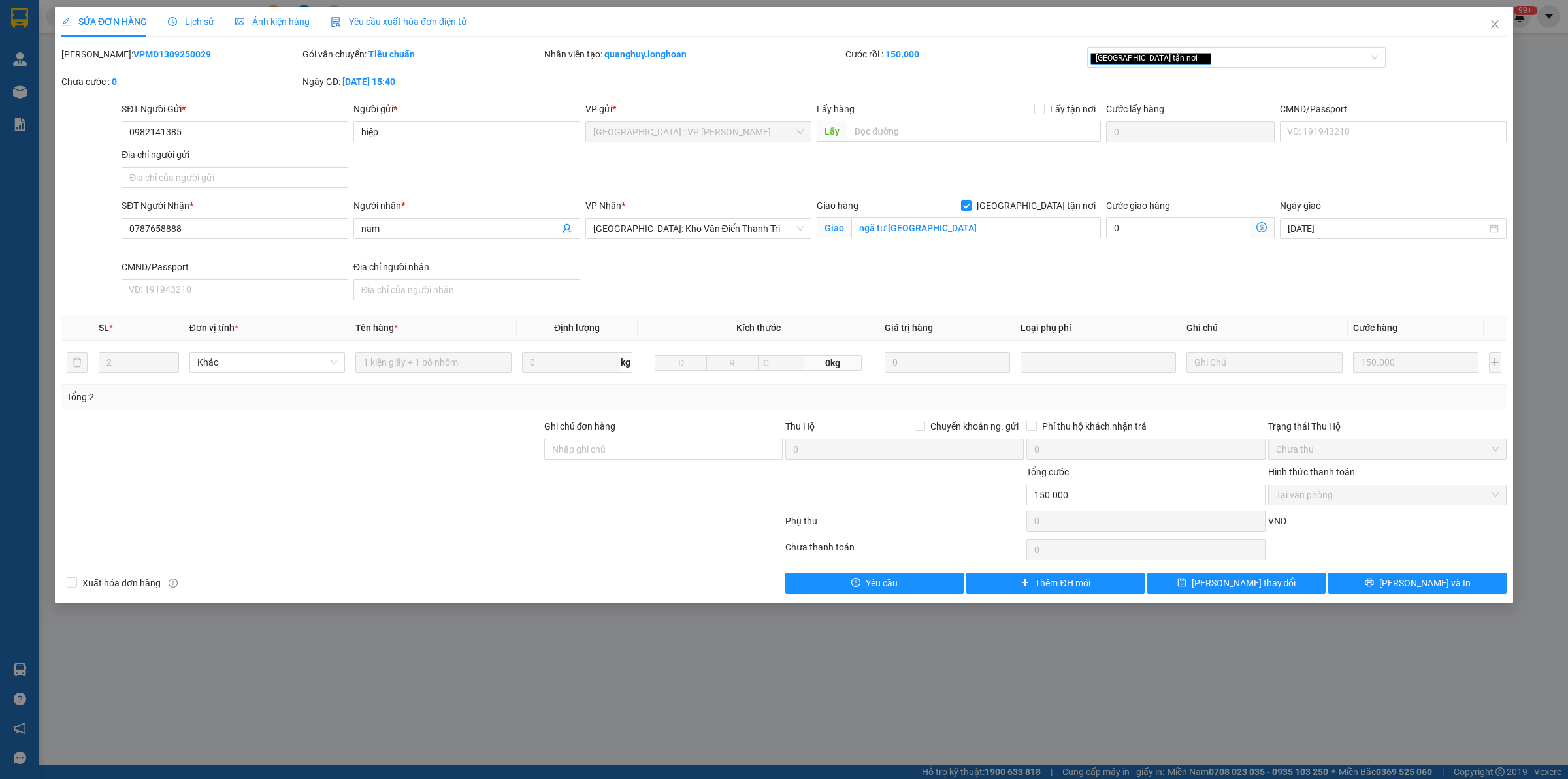
click at [209, 20] on span "Lịch sử" at bounding box center [192, 22] width 47 height 11
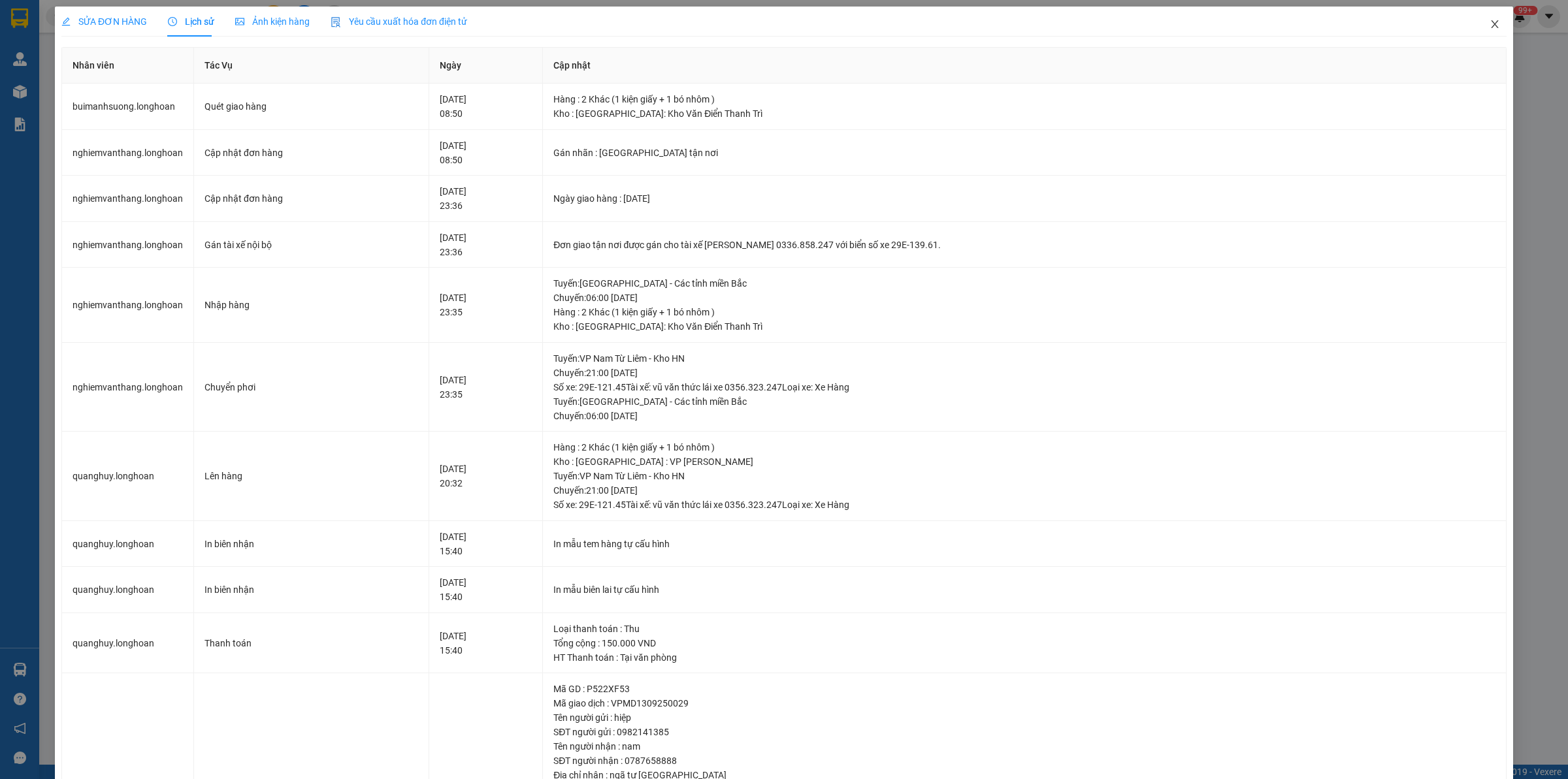
click at [1254, 26] on span "Close" at bounding box center [1495, 25] width 37 height 37
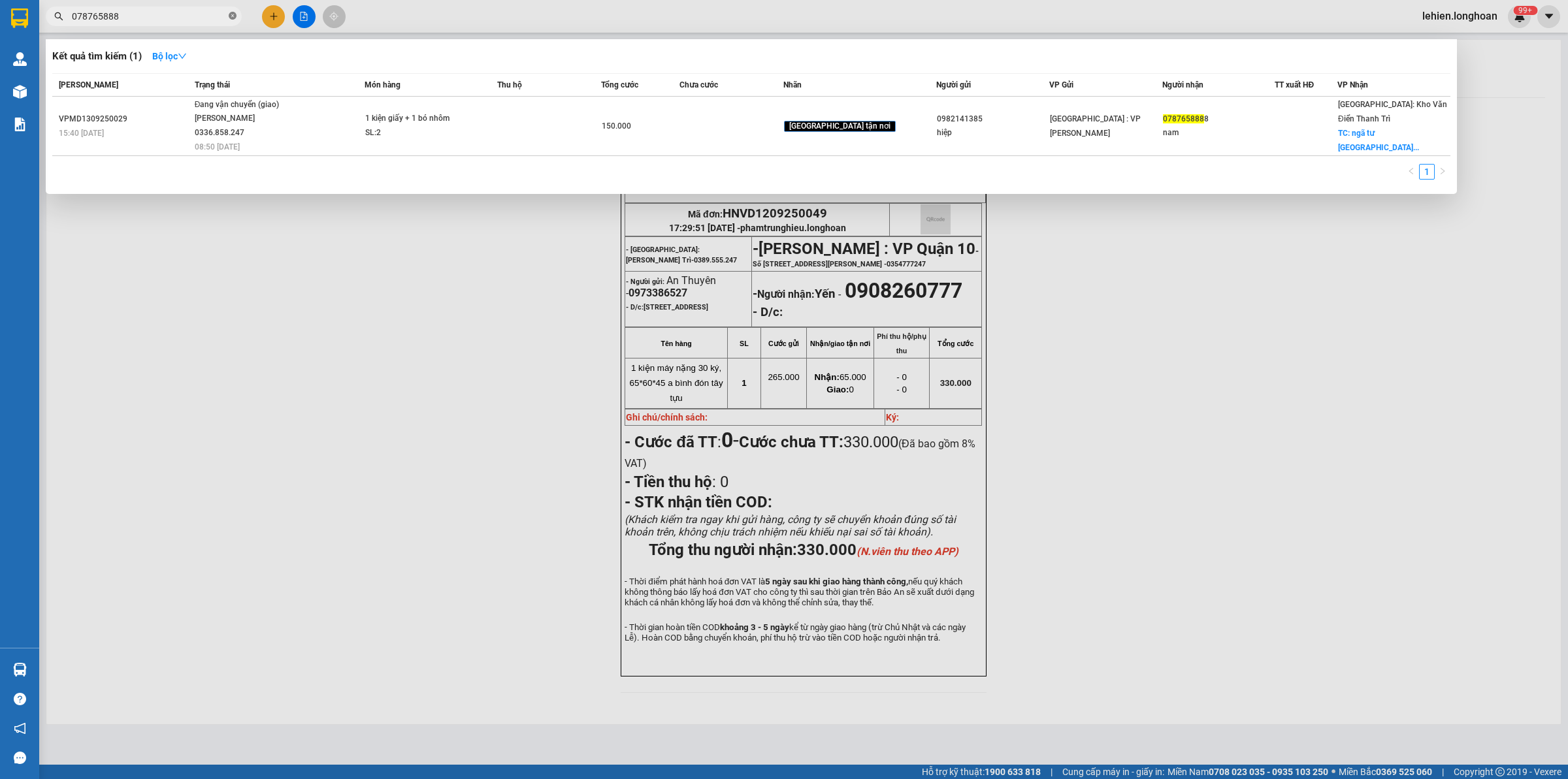
click at [232, 17] on icon "close-circle" at bounding box center [232, 15] width 7 height 7
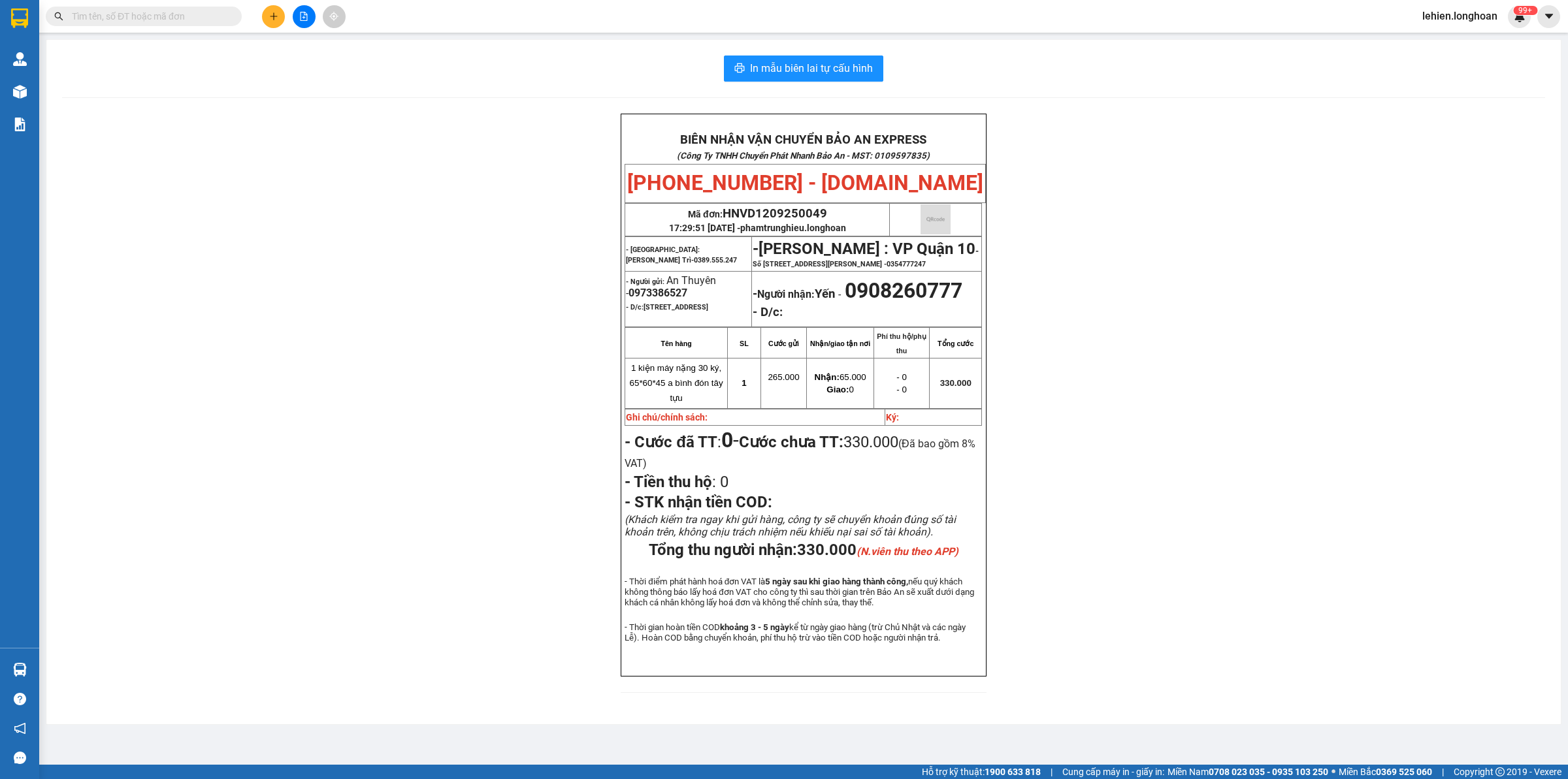
paste input "0983928686"
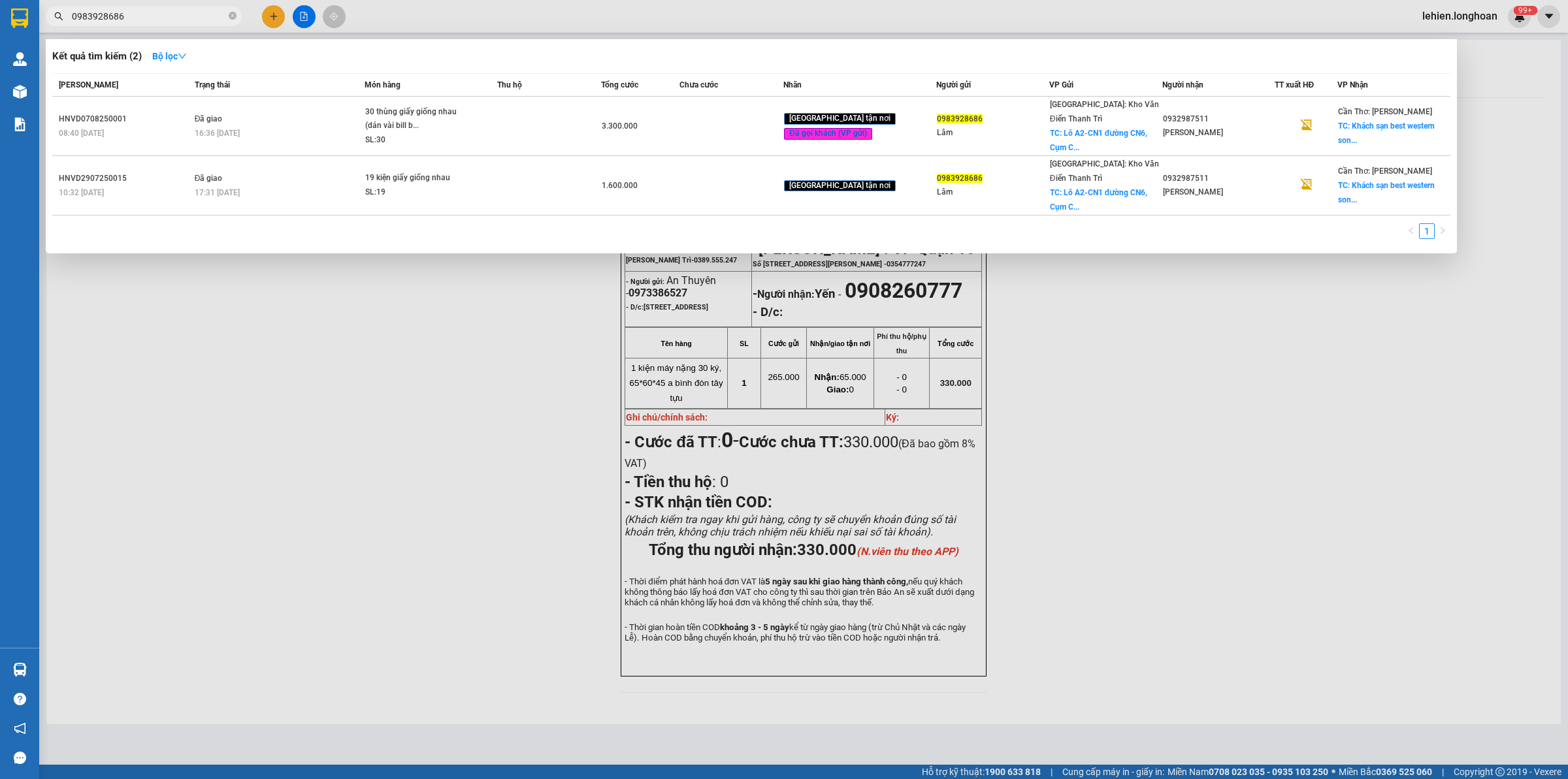
click at [236, 15] on span "0983928686" at bounding box center [143, 17] width 196 height 20
click at [233, 17] on icon "close-circle" at bounding box center [232, 15] width 7 height 7
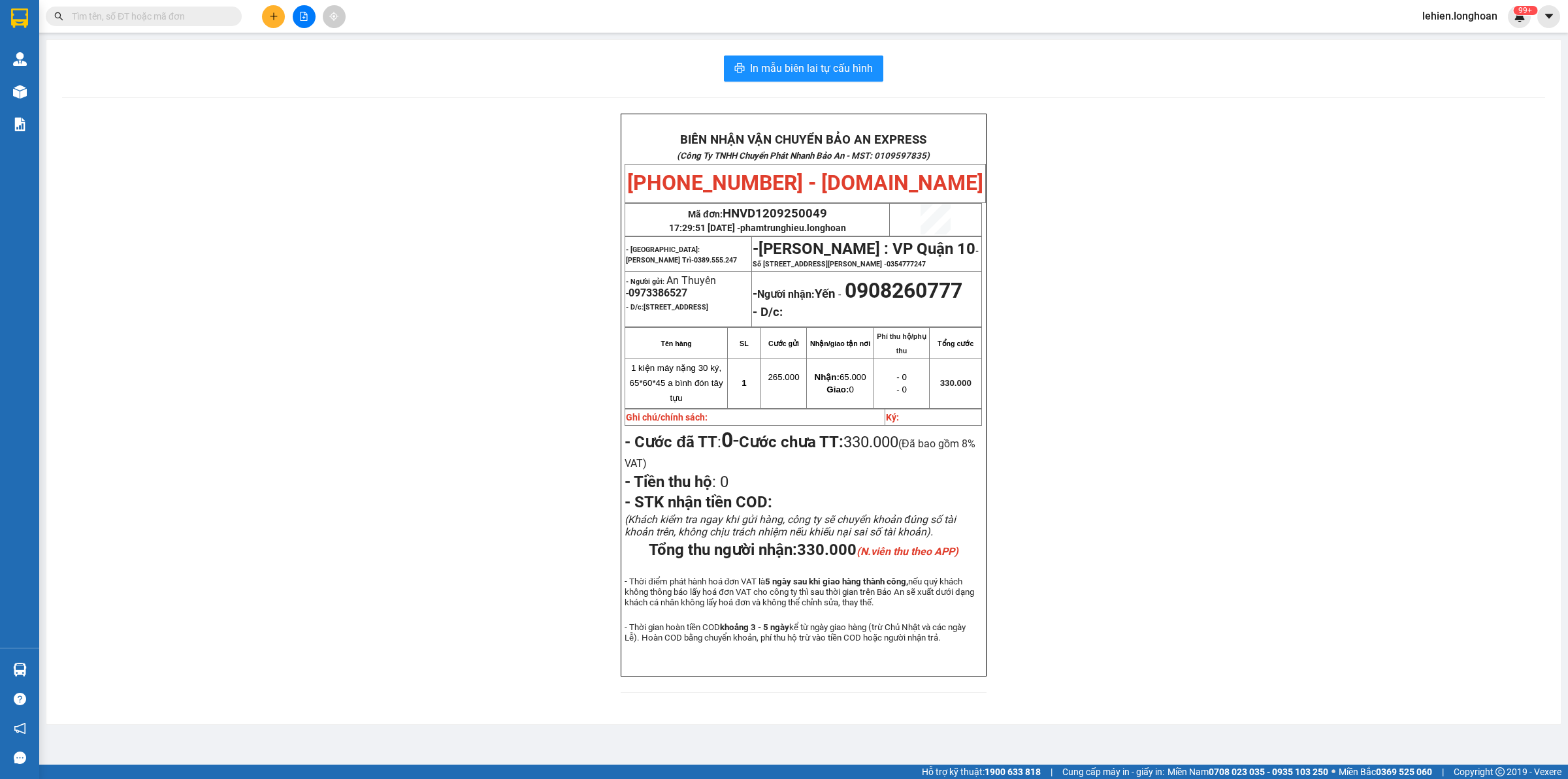
paste input "0915170919"
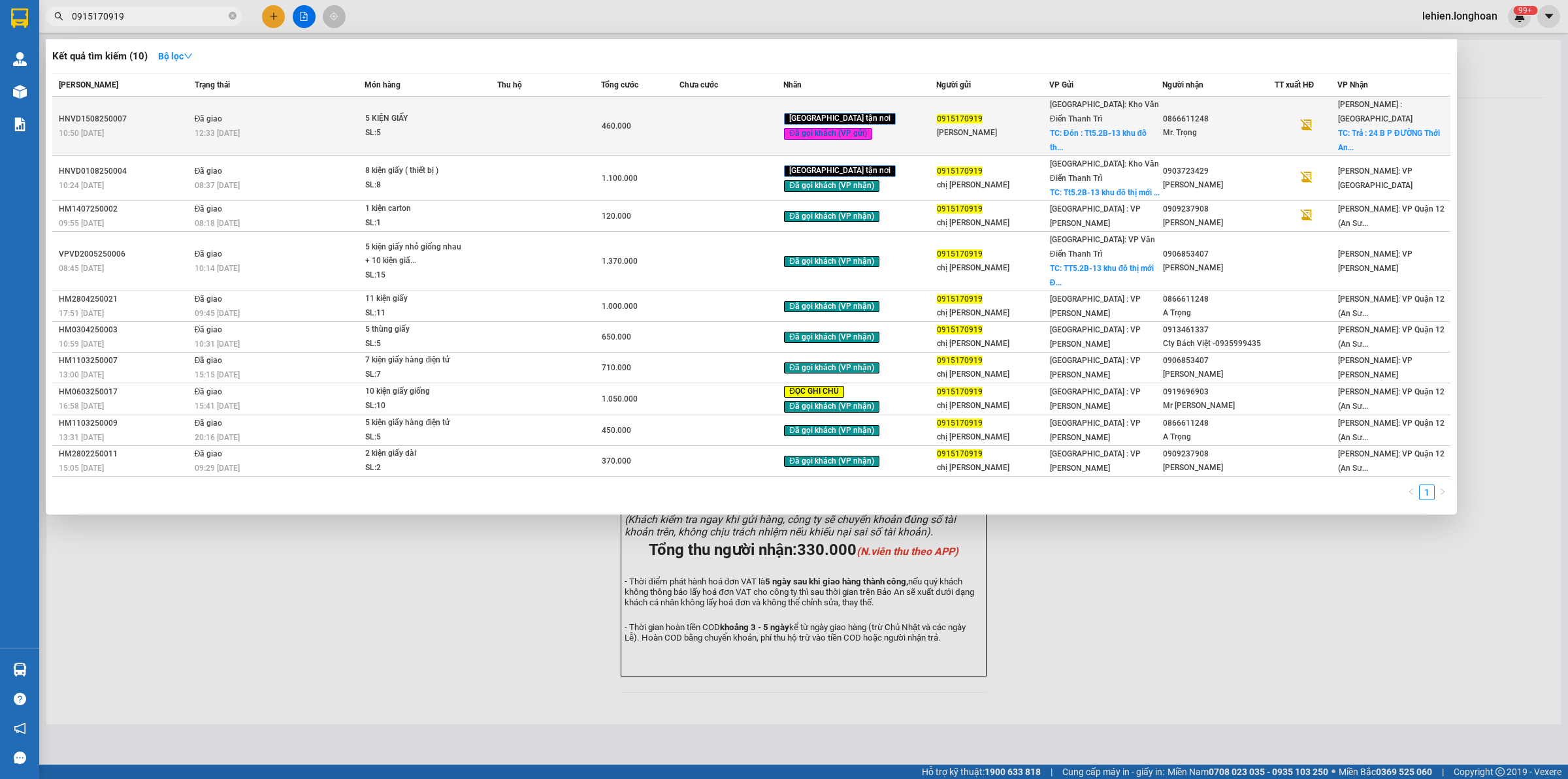
click at [353, 117] on td "Đã giao 12:33 [DATE]" at bounding box center [278, 126] width 174 height 59
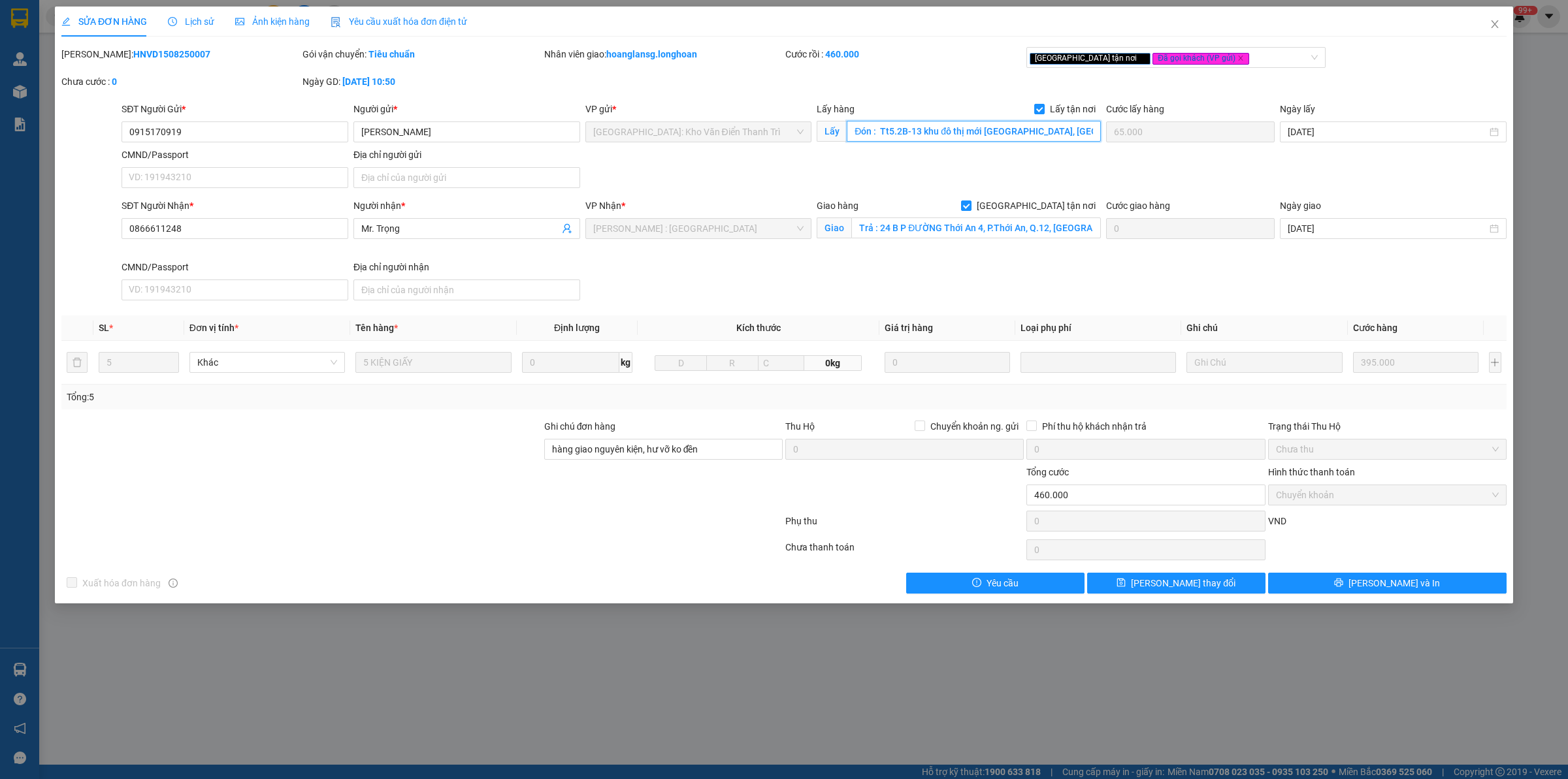
click at [938, 128] on input "Đón : Tt5.2B-13 khu đô thị mới [GEOGRAPHIC_DATA], [GEOGRAPHIC_DATA], [GEOGRAPHI…" at bounding box center [973, 131] width 254 height 21
click at [920, 131] on input "Đón : Tt5.2B-13 khu đô thị mới [GEOGRAPHIC_DATA], [GEOGRAPHIC_DATA], [GEOGRAPHI…" at bounding box center [973, 131] width 254 height 21
click at [954, 131] on input "Đón : Tt5.2B-13 khu đô thị mới [GEOGRAPHIC_DATA], [GEOGRAPHIC_DATA], [GEOGRAPHI…" at bounding box center [973, 131] width 254 height 21
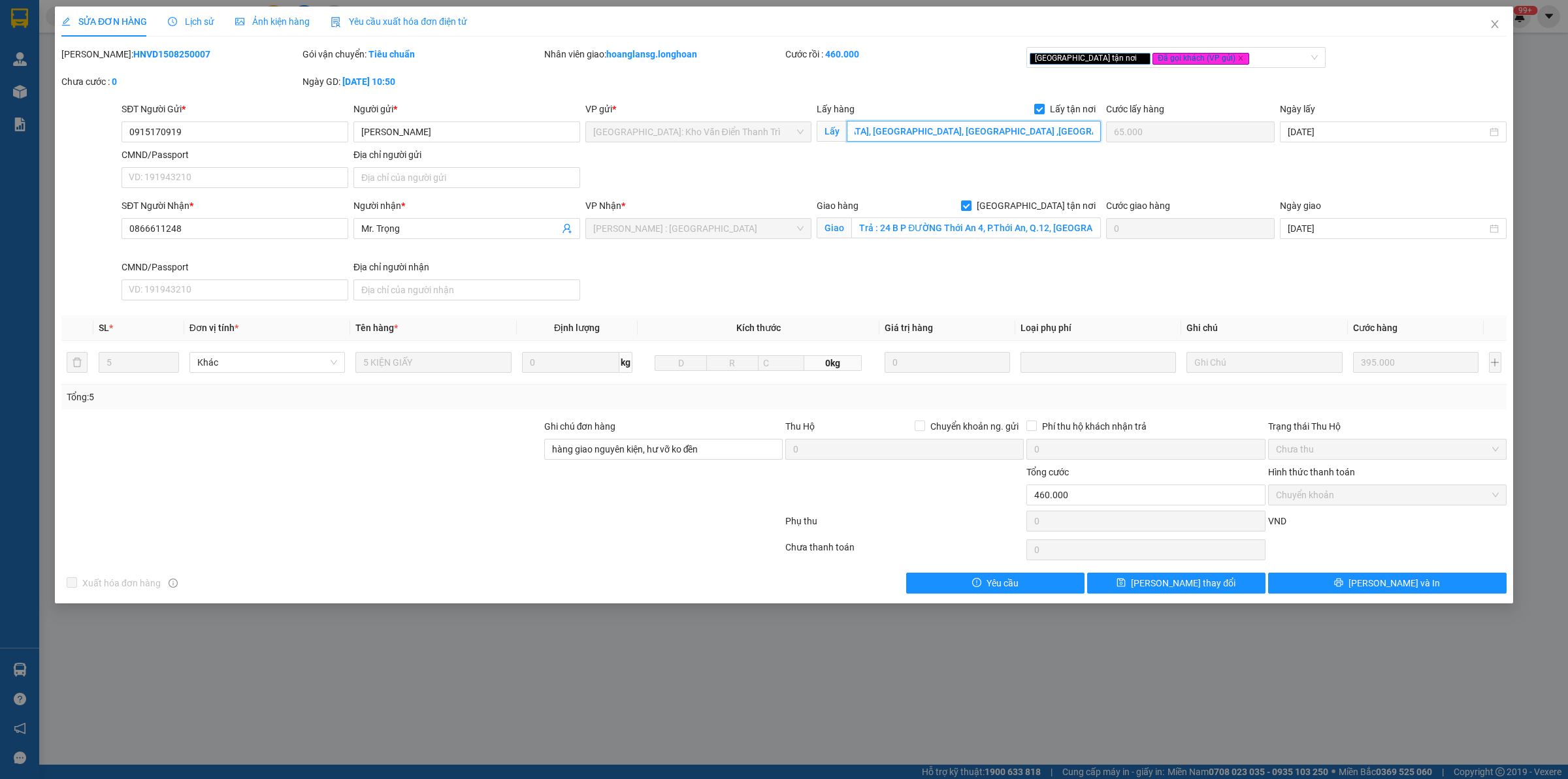
click at [1125, 135] on div "SĐT Người Gửi * 0915170919 Người gửi * [PERSON_NAME] VP gửi * [GEOGRAPHIC_DATA]…" at bounding box center [814, 147] width 1391 height 92
click at [1254, 23] on icon "close" at bounding box center [1495, 24] width 11 height 11
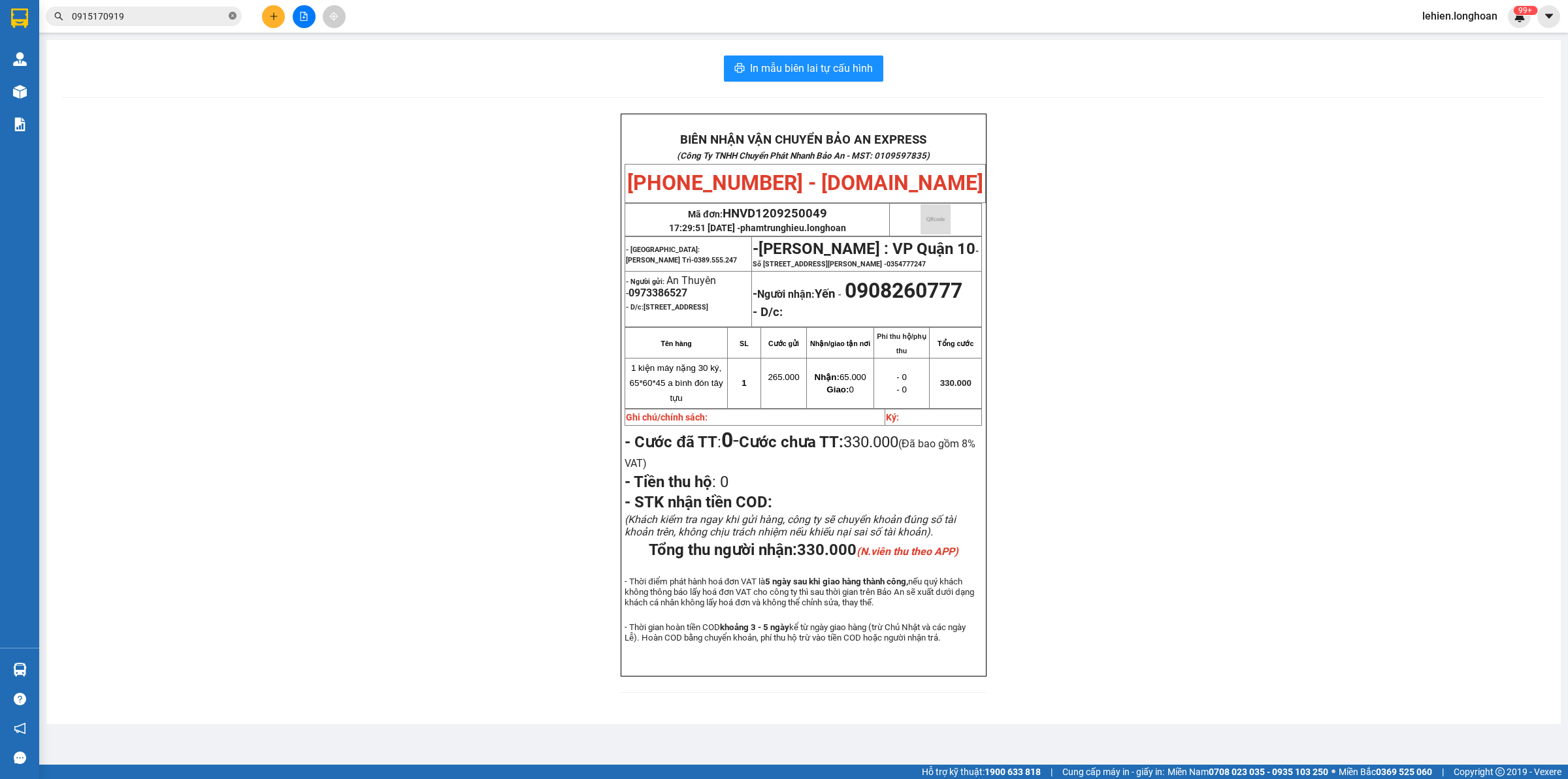
click at [235, 20] on icon "close-circle" at bounding box center [232, 15] width 7 height 7
paste input "0983928686"
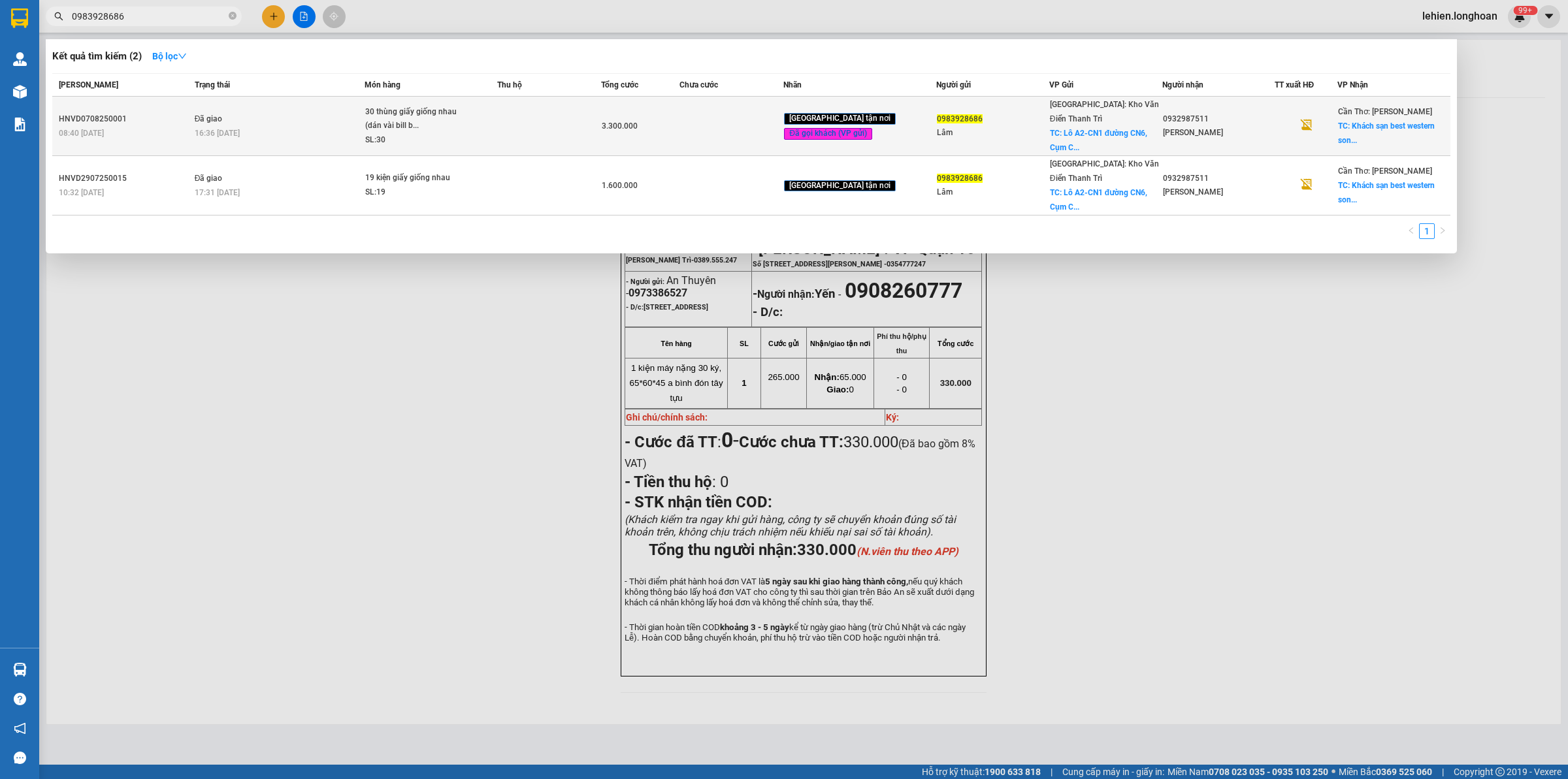
click at [270, 99] on td "Đã giao 16:36 [DATE]" at bounding box center [278, 126] width 174 height 59
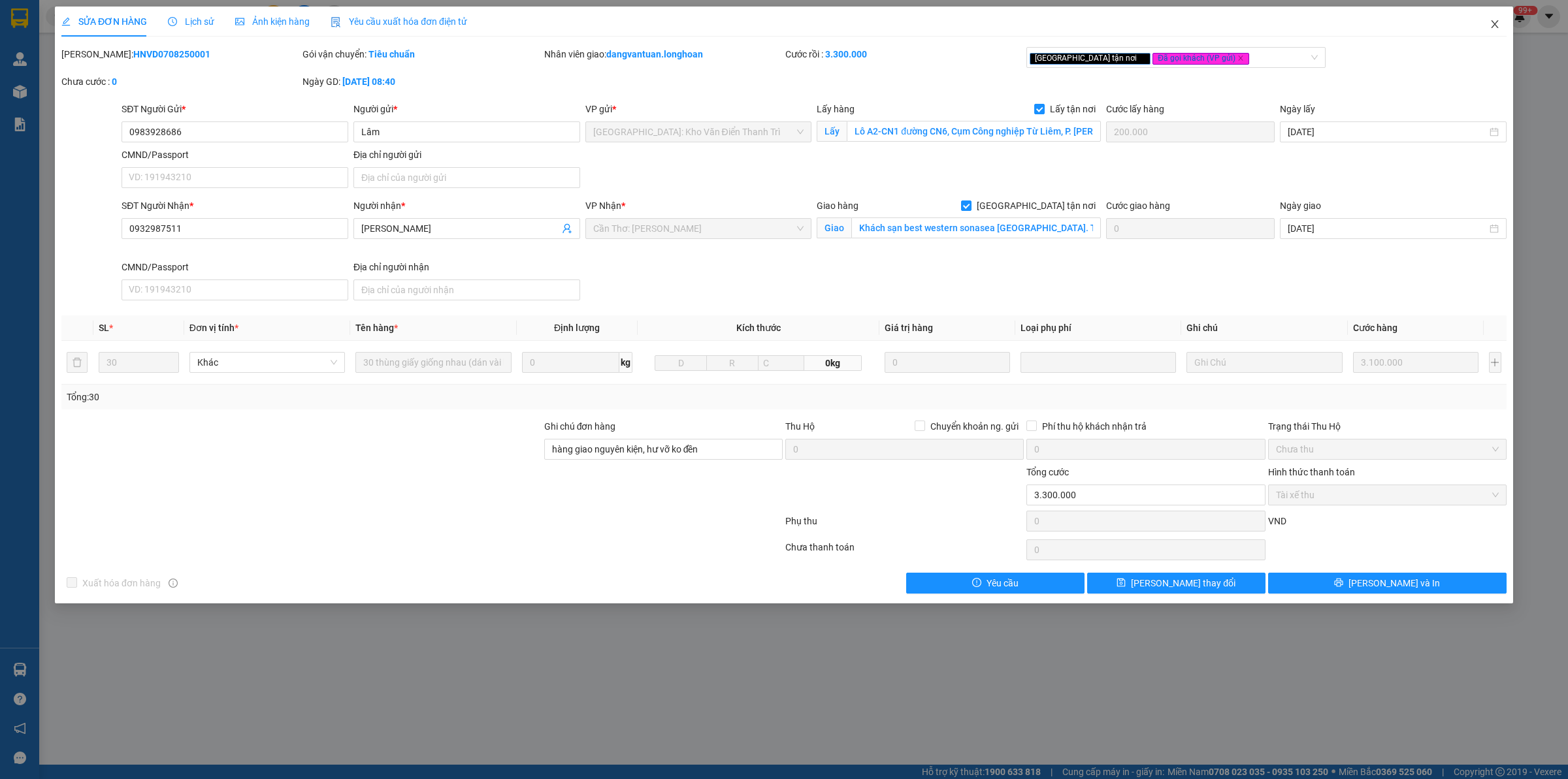
click at [1254, 24] on icon "close" at bounding box center [1495, 24] width 11 height 11
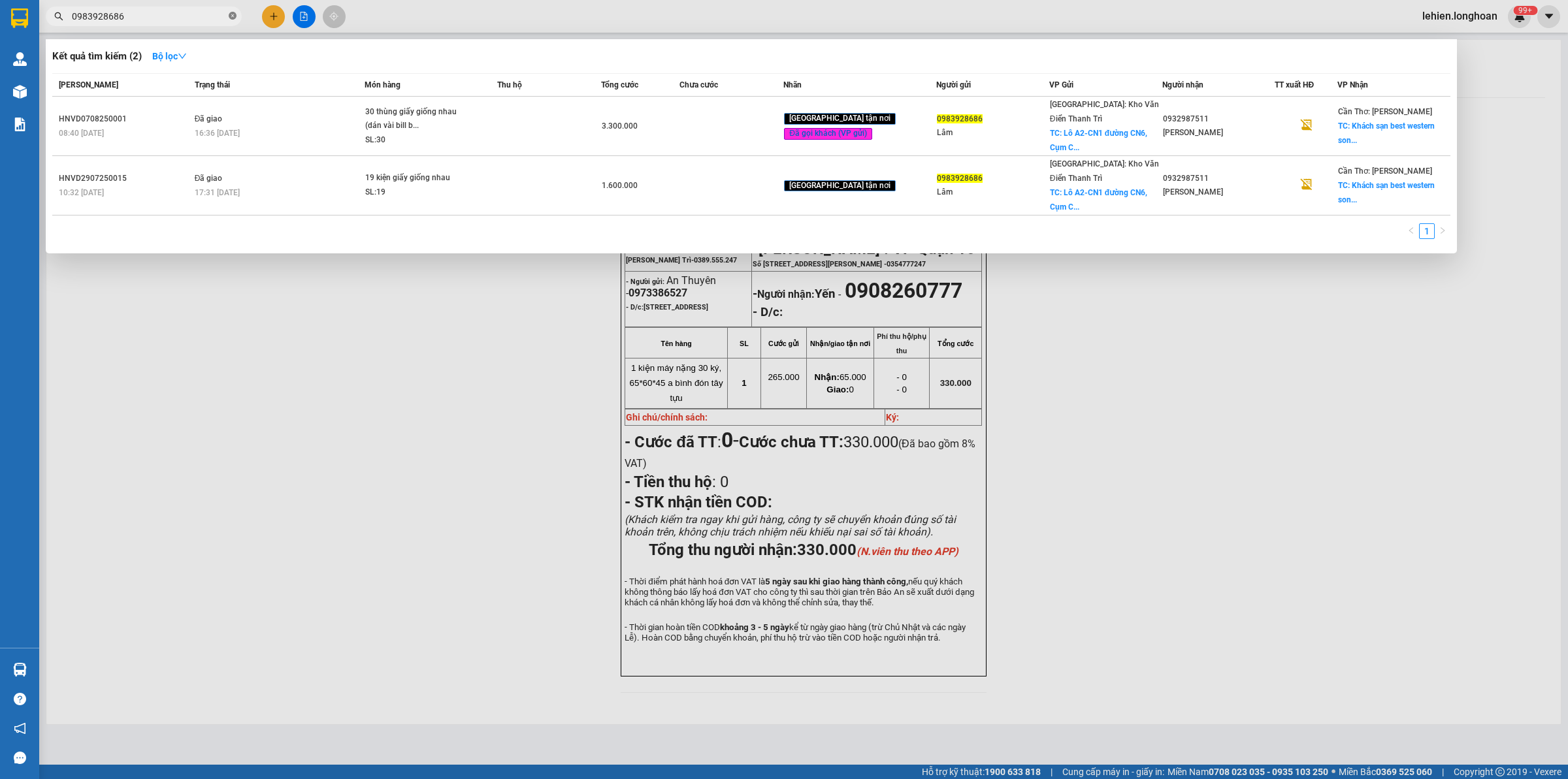
click at [233, 17] on icon "close-circle" at bounding box center [232, 15] width 7 height 7
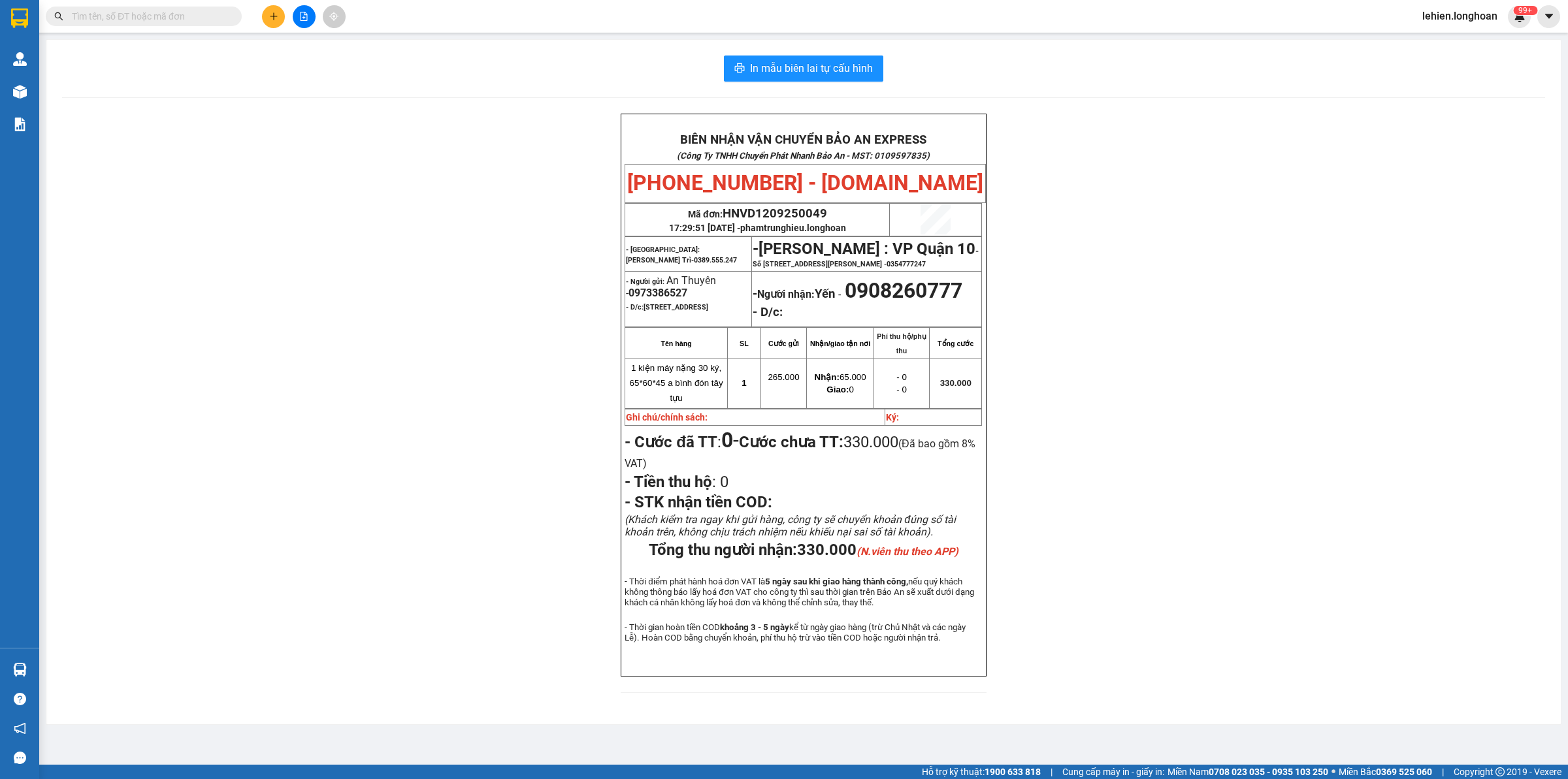
paste input "0936735669"
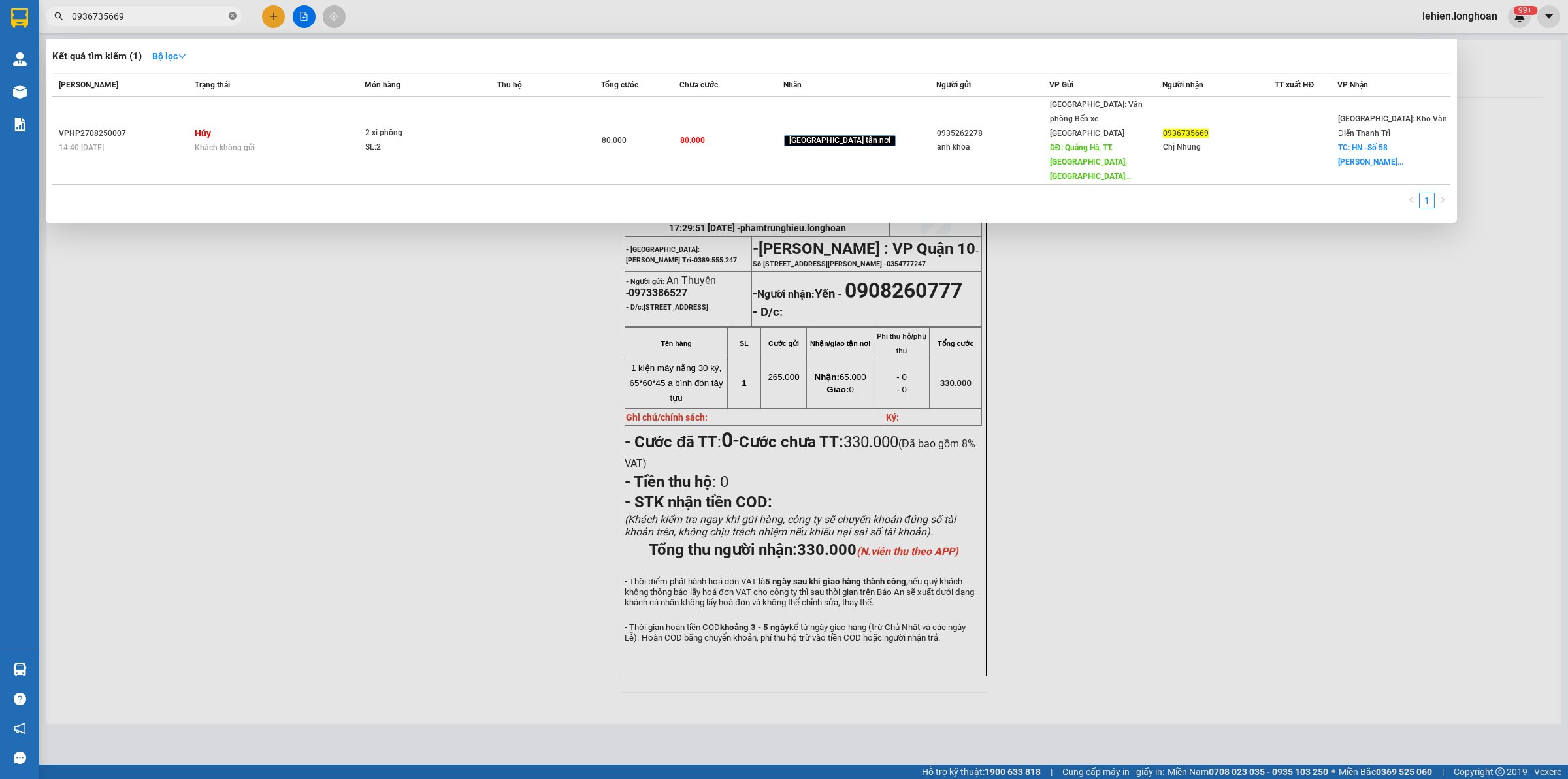
click at [235, 17] on icon "close-circle" at bounding box center [232, 15] width 7 height 7
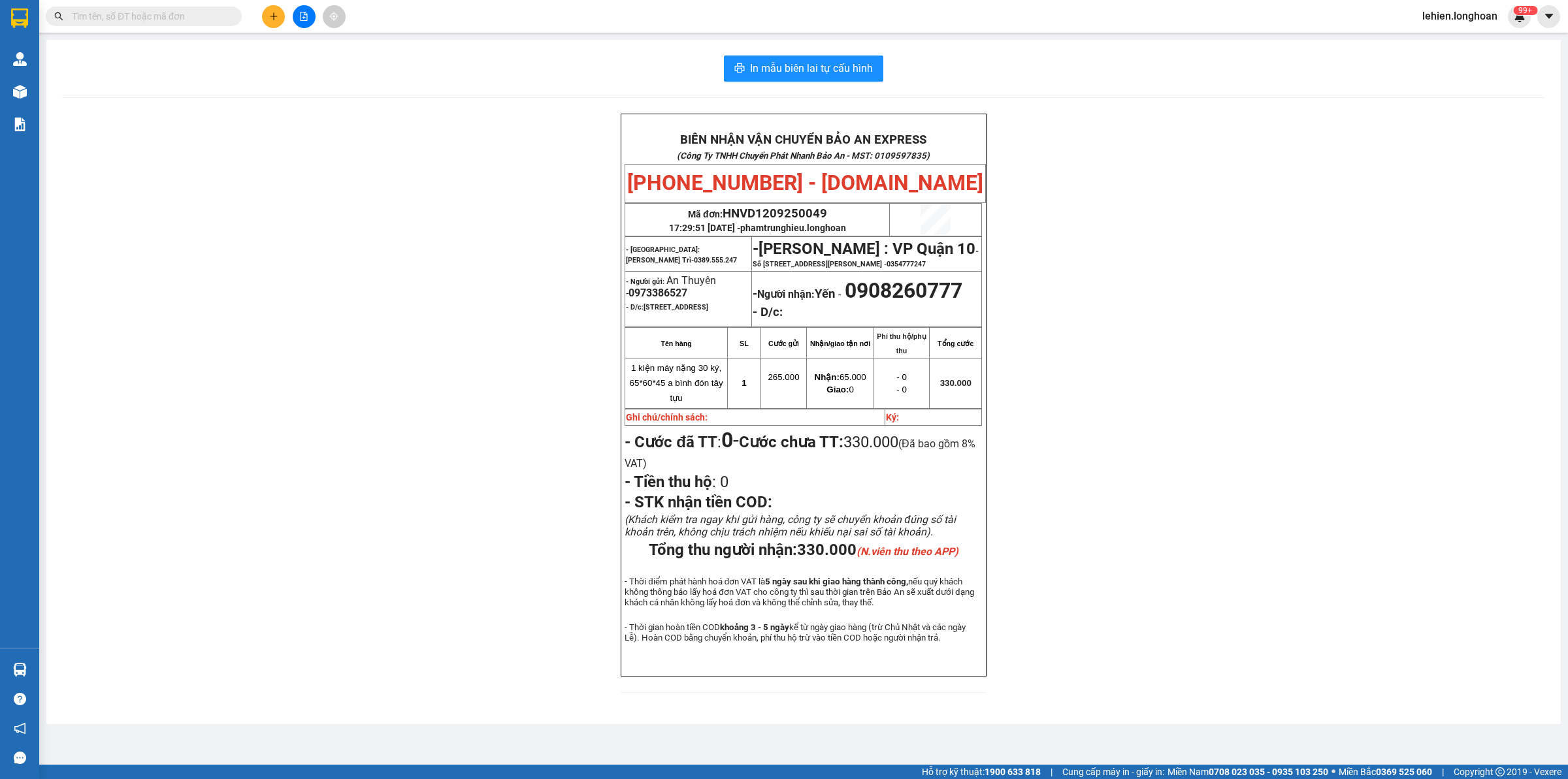
paste input "0935262278"
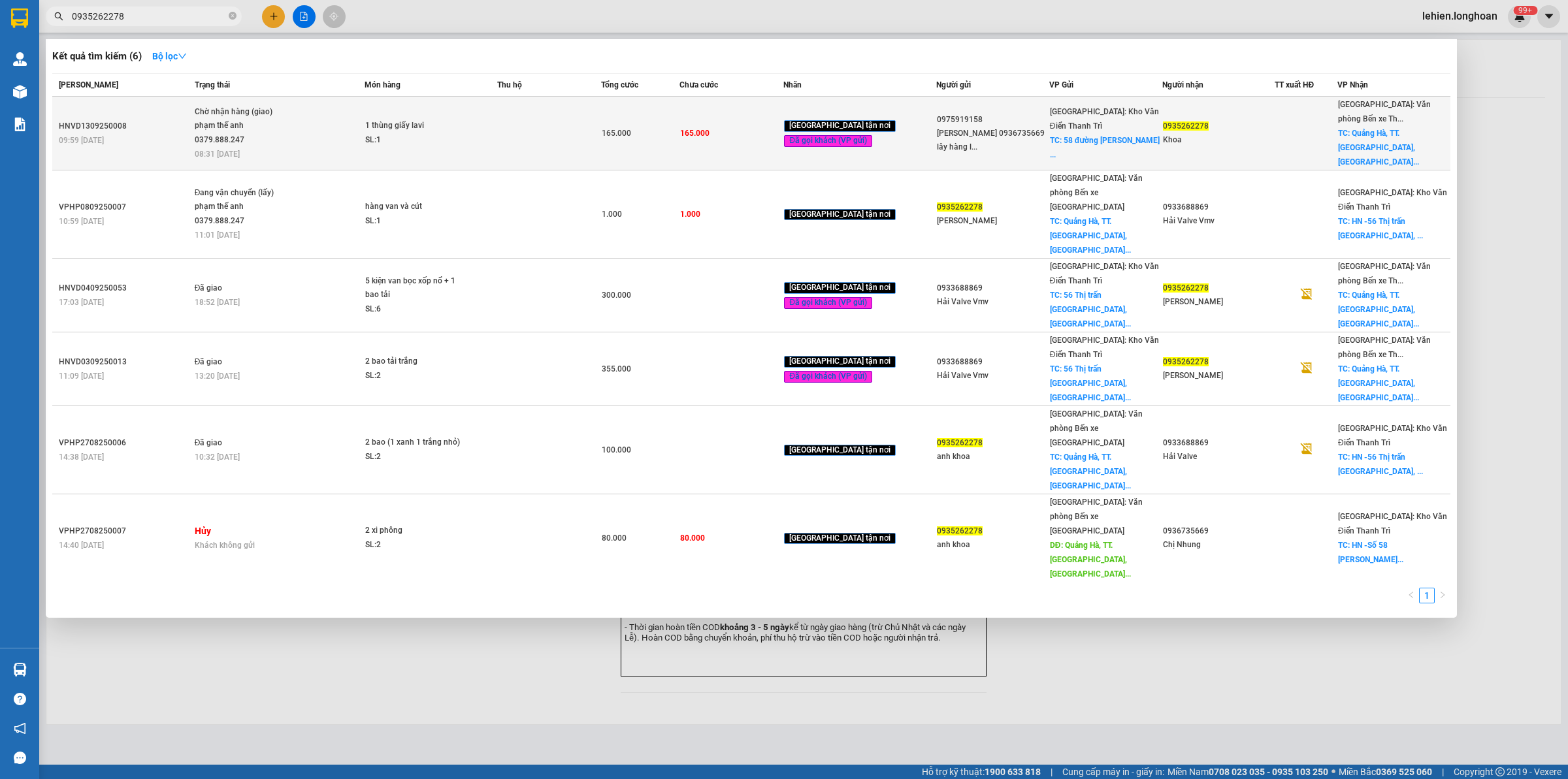
click at [430, 119] on div "1 thùng giấy lavi" at bounding box center [415, 126] width 98 height 14
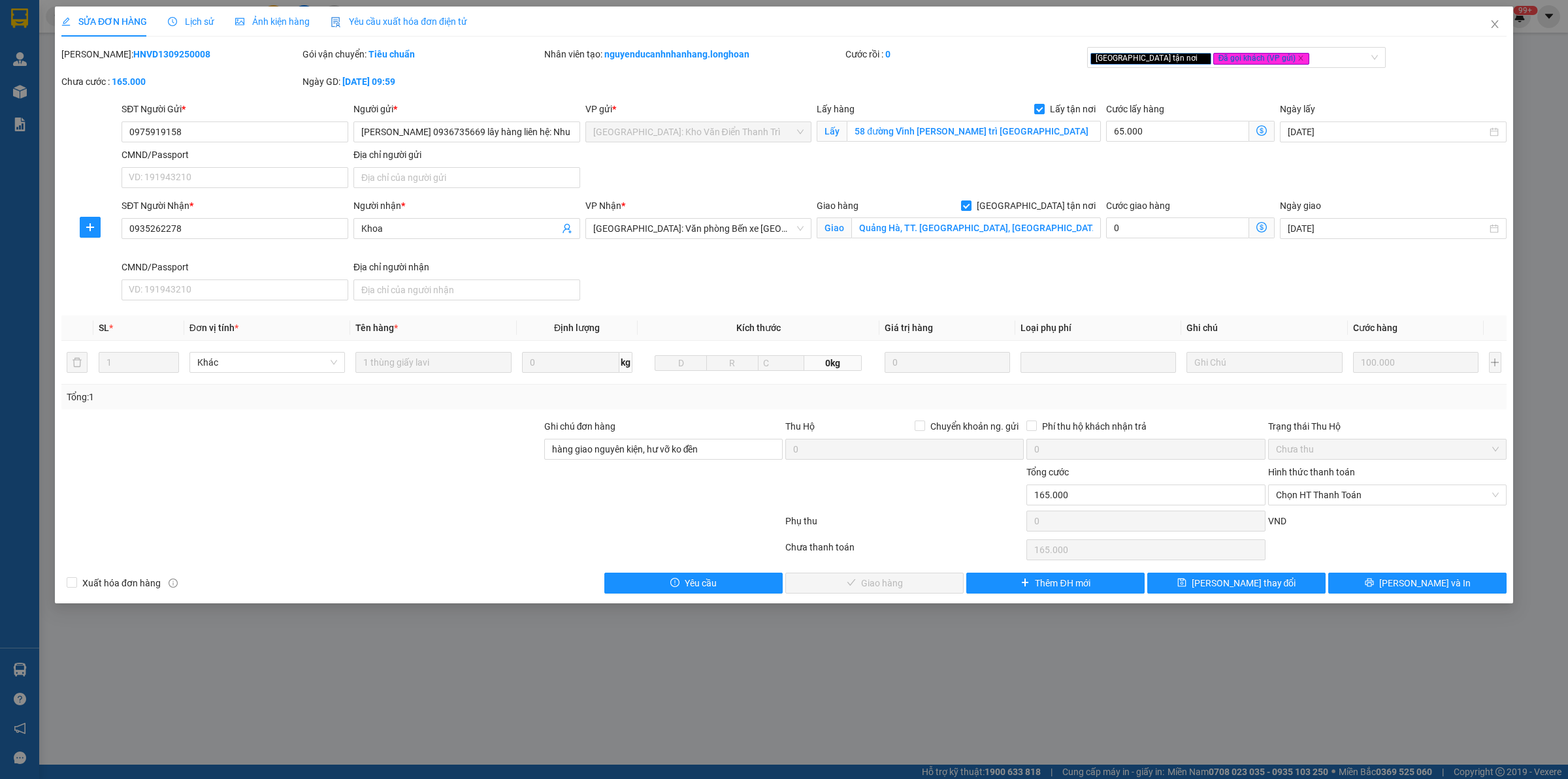
click at [191, 17] on span "Lịch sử" at bounding box center [192, 22] width 47 height 11
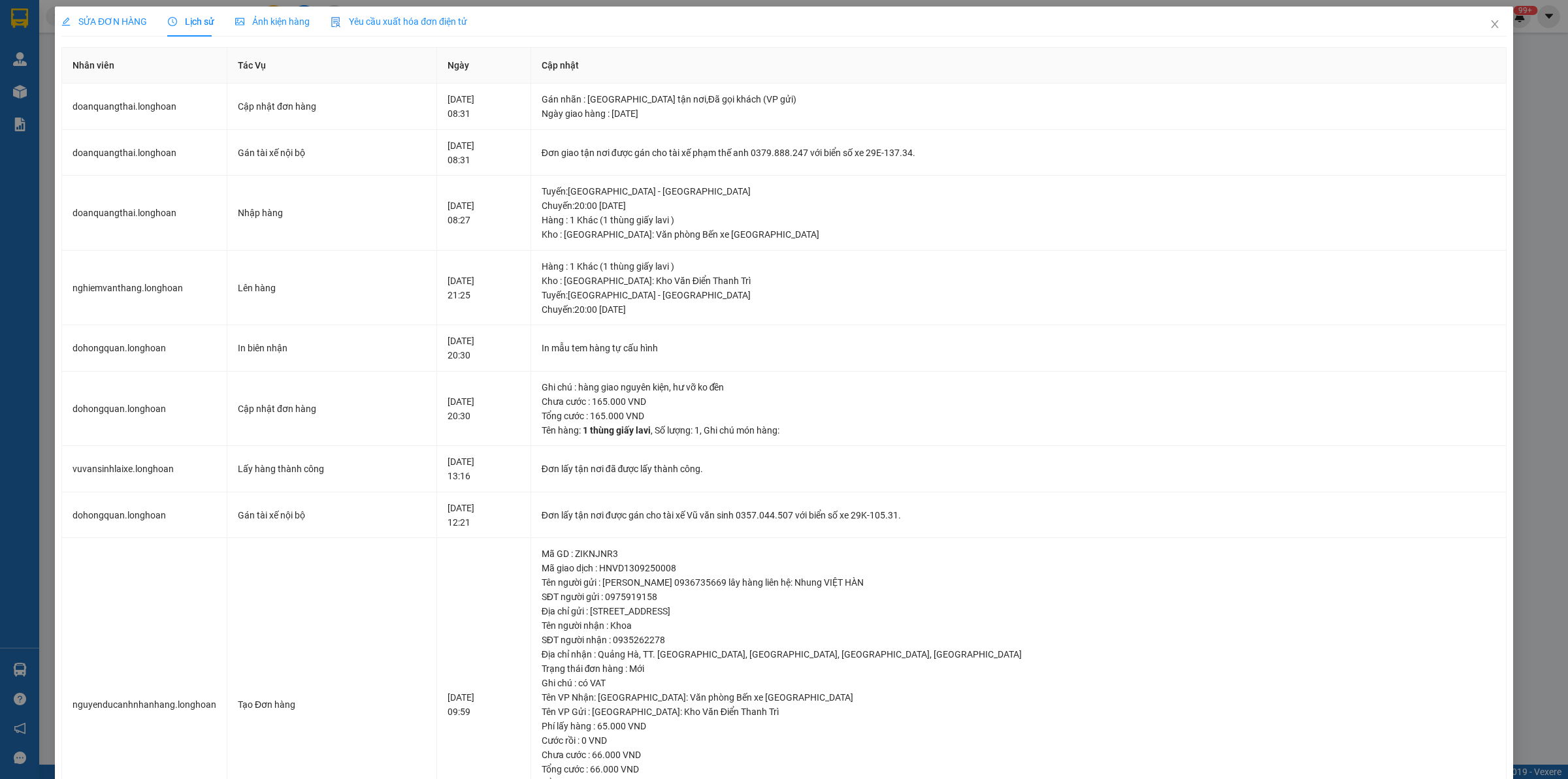
click at [83, 20] on span "SỬA ĐƠN HÀNG" at bounding box center [104, 22] width 86 height 11
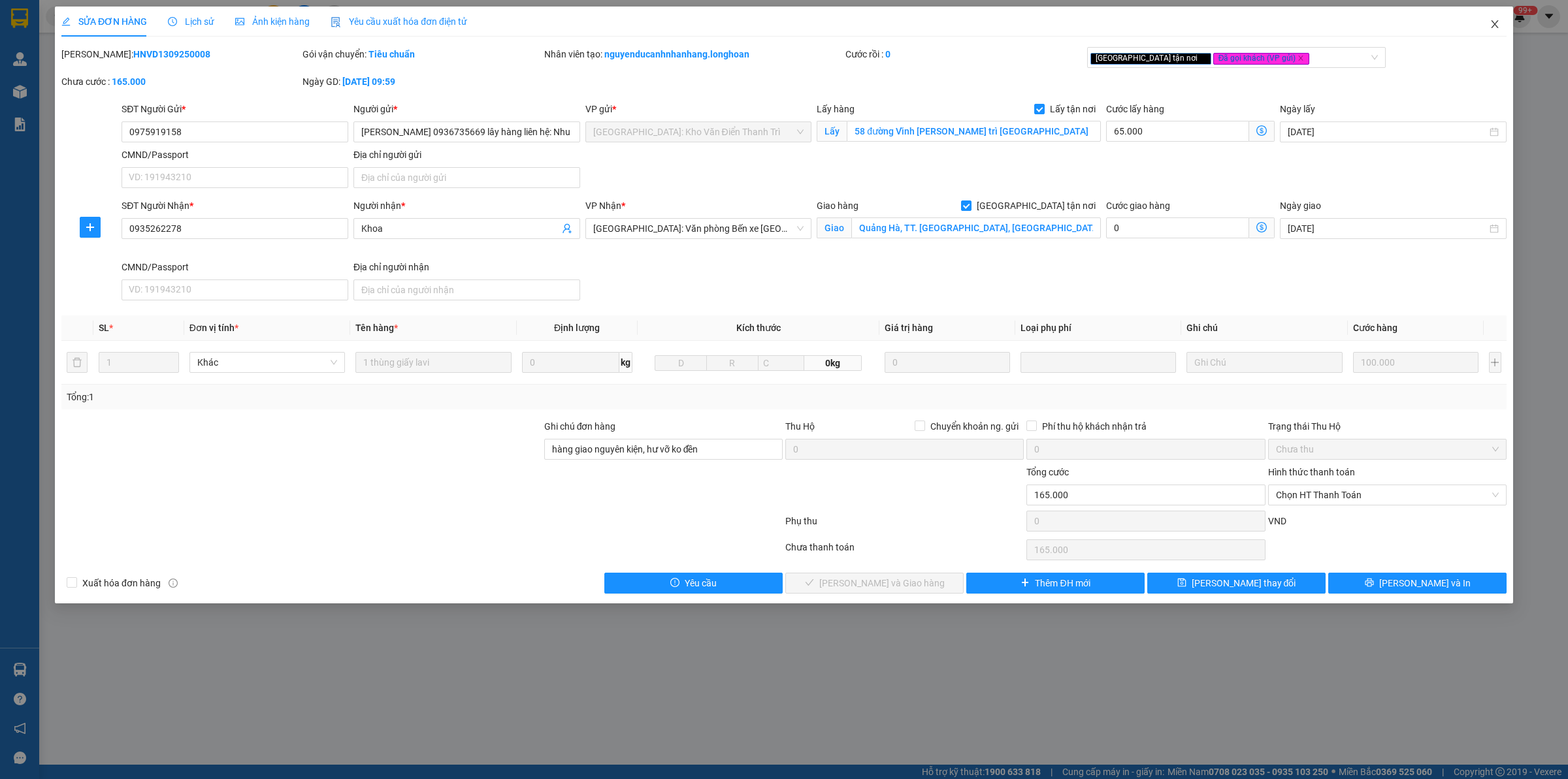
click at [1254, 18] on span "Close" at bounding box center [1495, 25] width 37 height 37
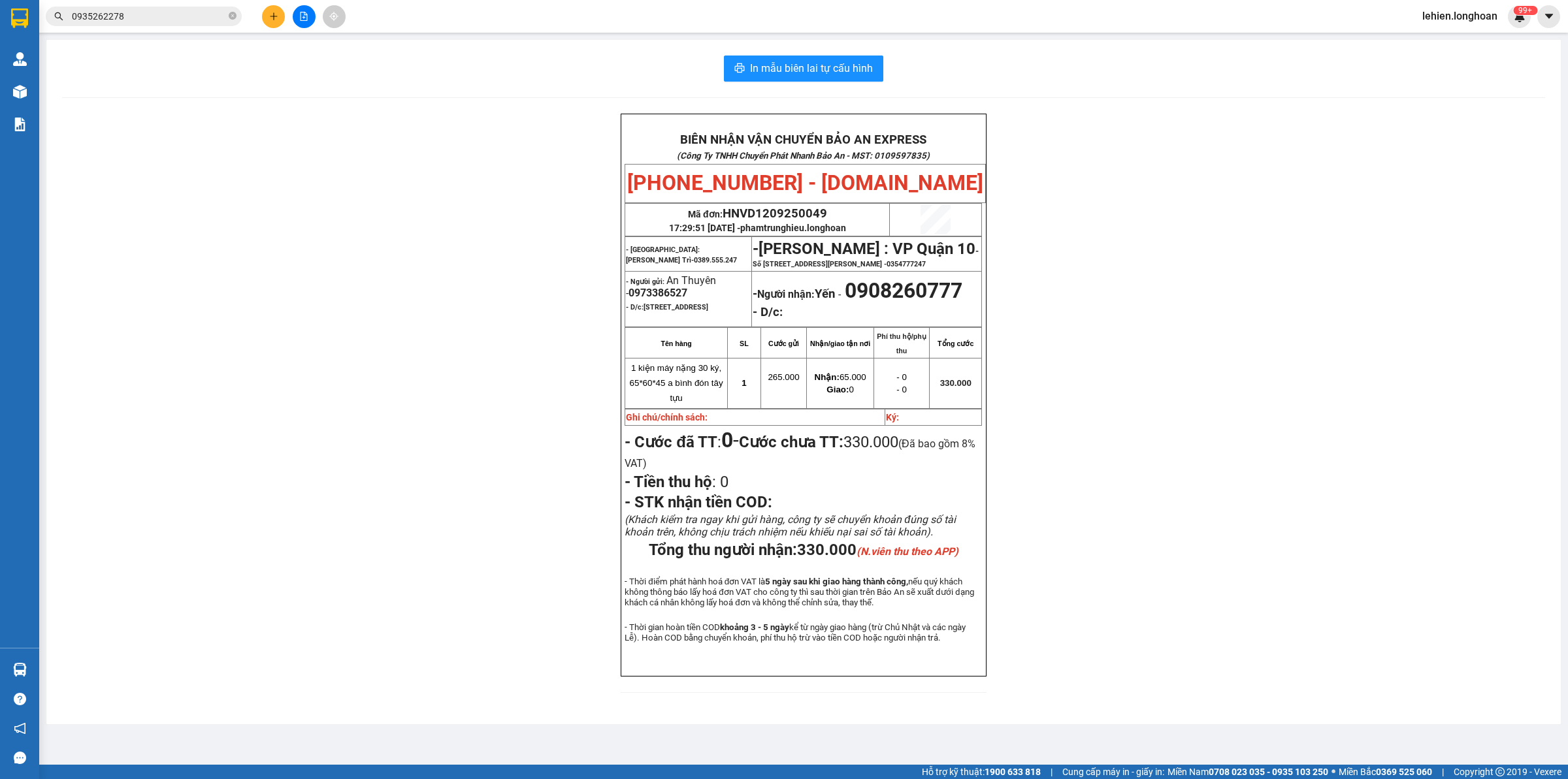
click at [183, 7] on span "0935262278" at bounding box center [143, 17] width 196 height 20
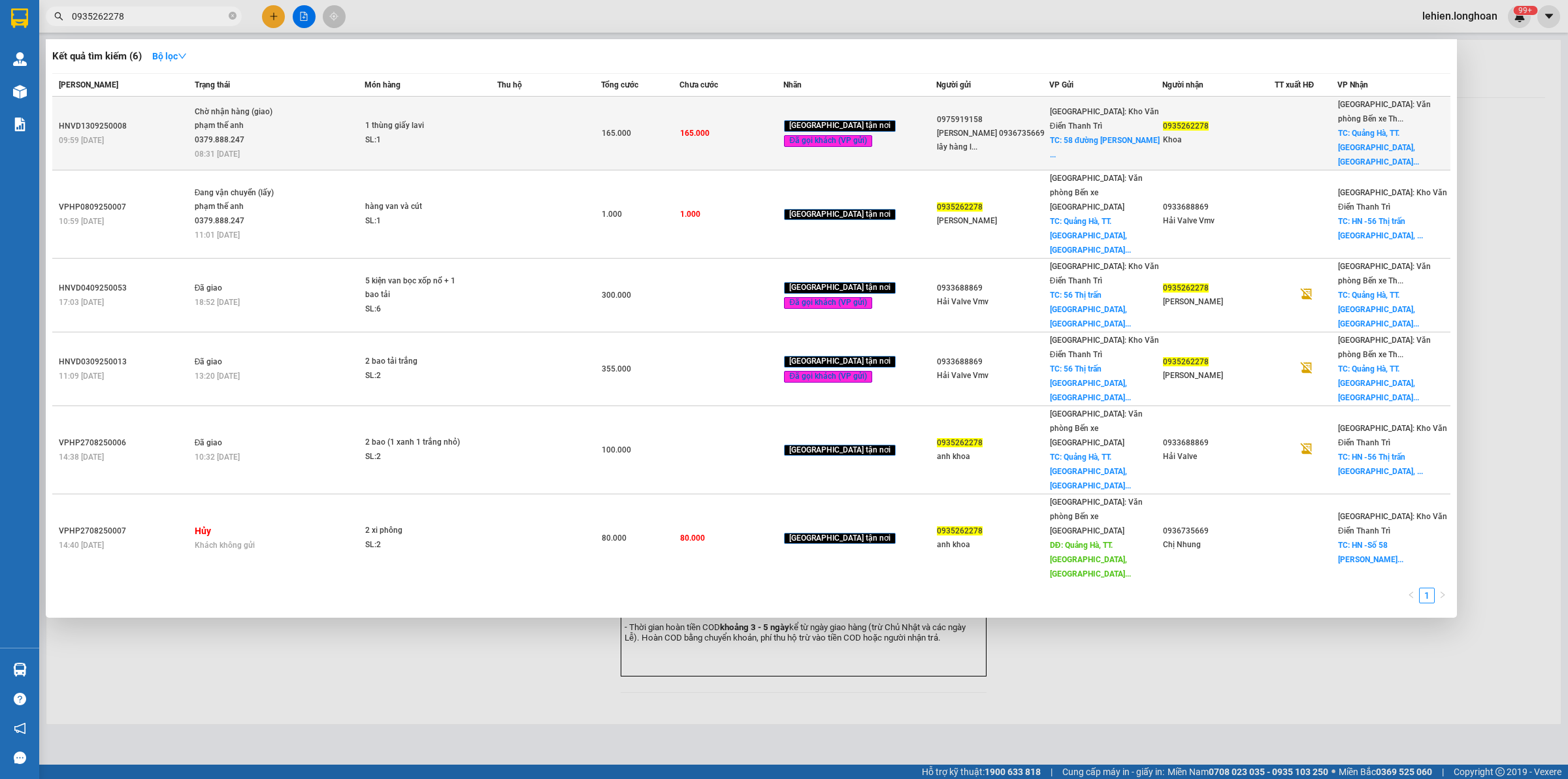
click at [365, 132] on span "Chờ nhận hàng (giao) phạm thế anh 0379.888.247 08:31 [DATE]" at bounding box center [280, 131] width 170 height 54
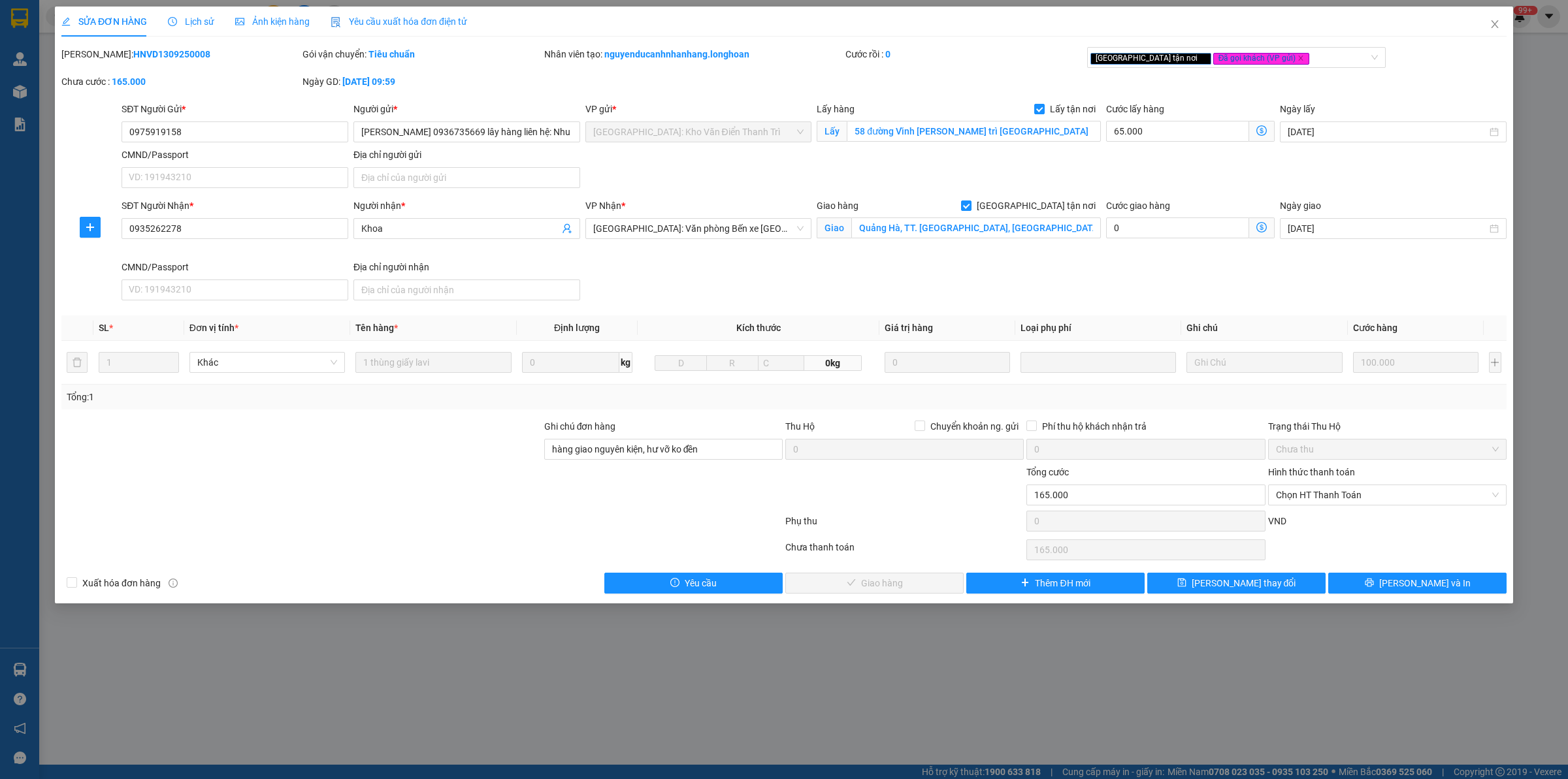
click at [192, 23] on span "Lịch sử" at bounding box center [192, 22] width 47 height 11
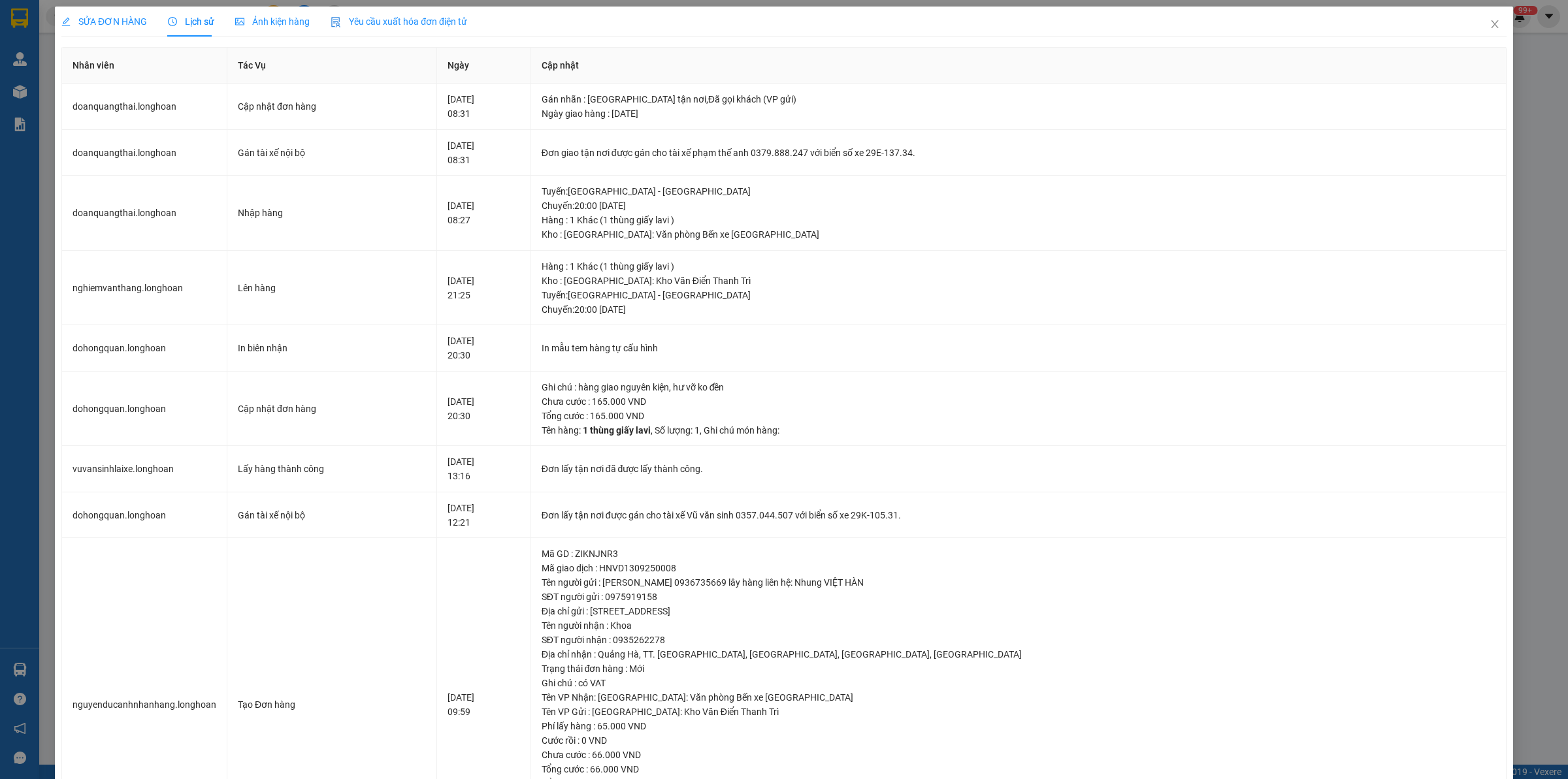
click at [119, 23] on span "SỬA ĐƠN HÀNG" at bounding box center [104, 22] width 86 height 11
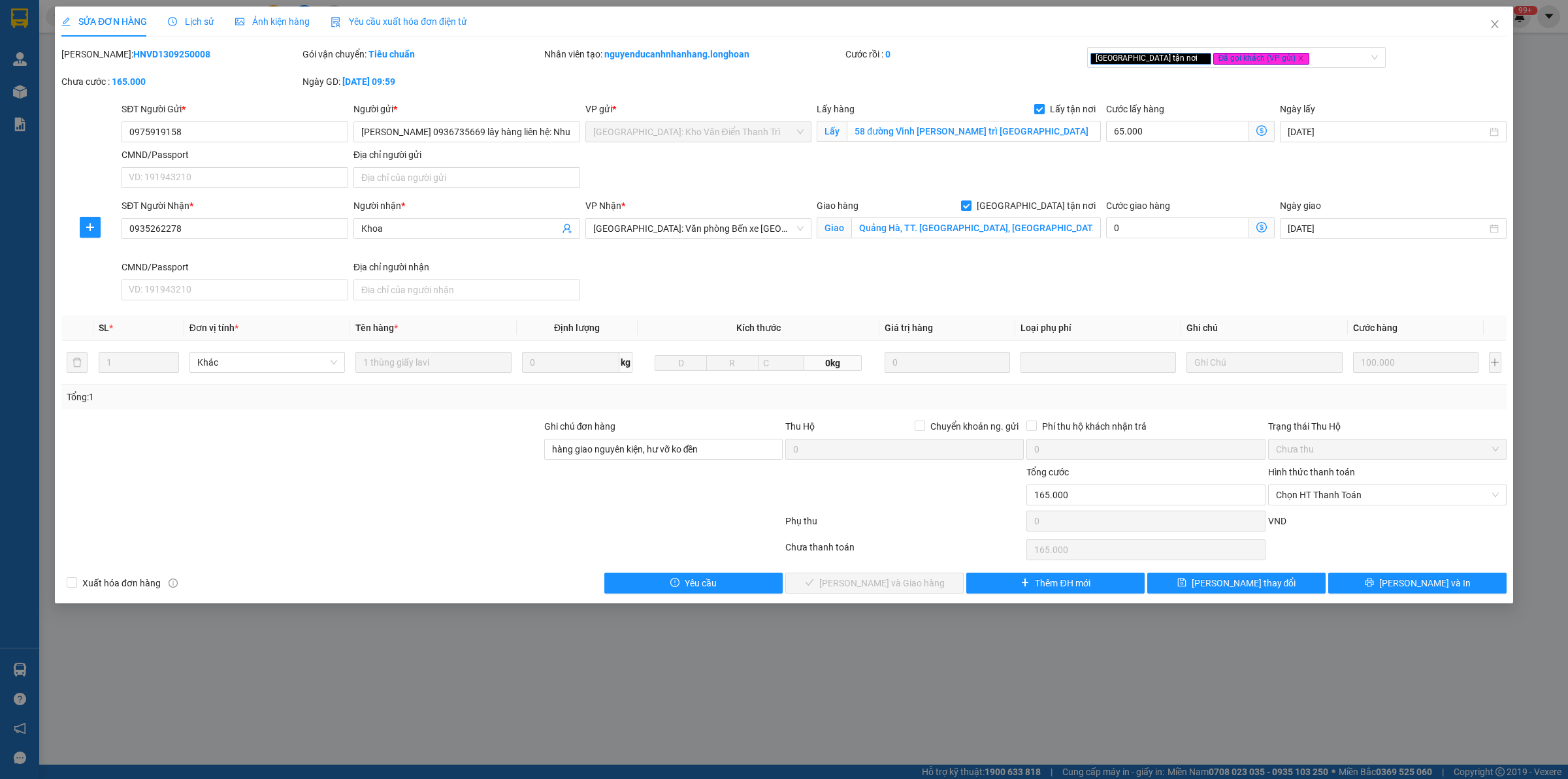
click at [214, 25] on div "SỬA ĐƠN HÀNG Lịch sử Ảnh kiện hàng Yêu cầu xuất hóa đơn điện tử" at bounding box center [264, 22] width 406 height 30
click at [172, 20] on icon "clock-circle" at bounding box center [172, 21] width 9 height 9
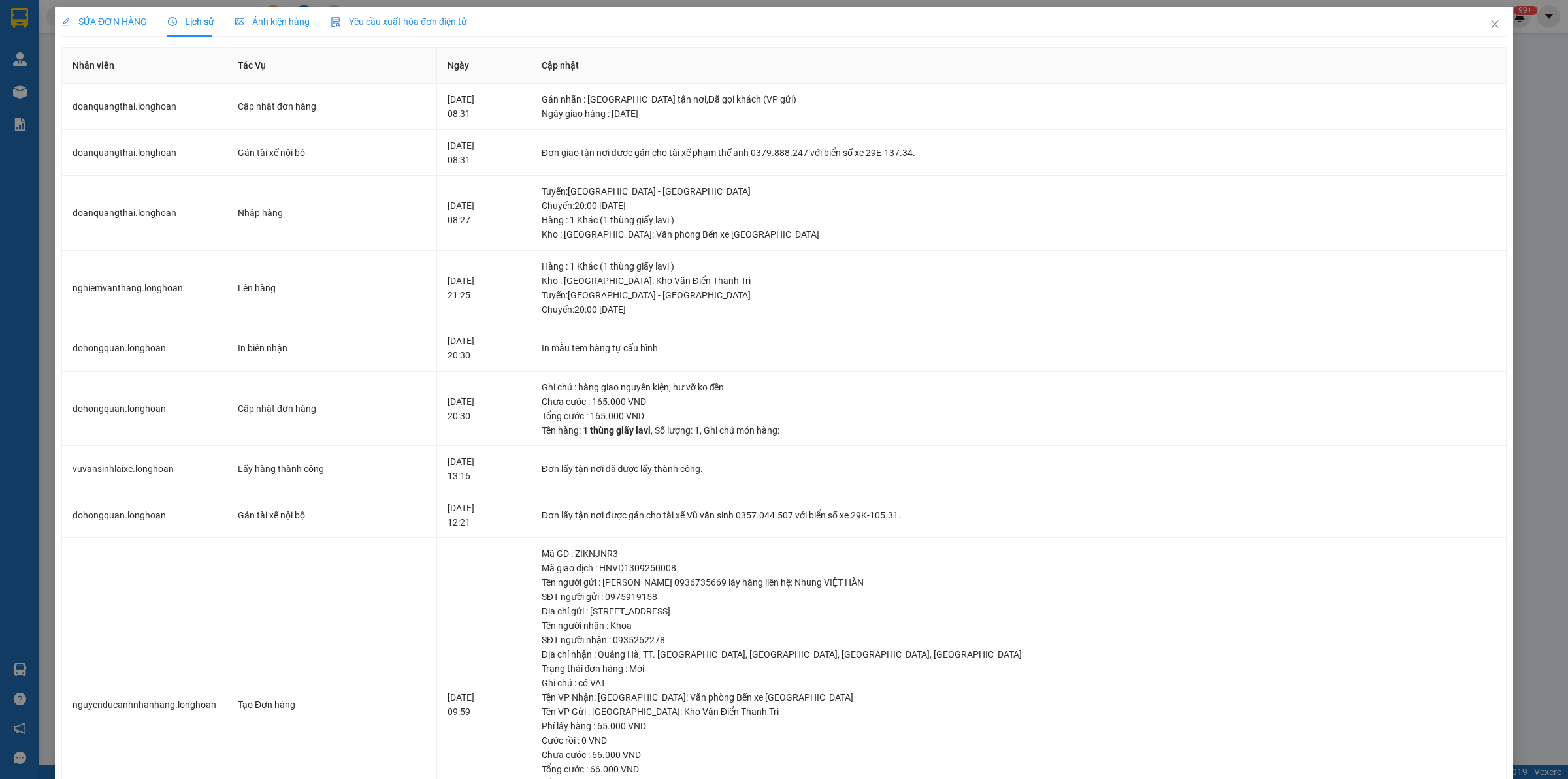
click at [132, 11] on div "SỬA ĐƠN HÀNG" at bounding box center [104, 22] width 86 height 30
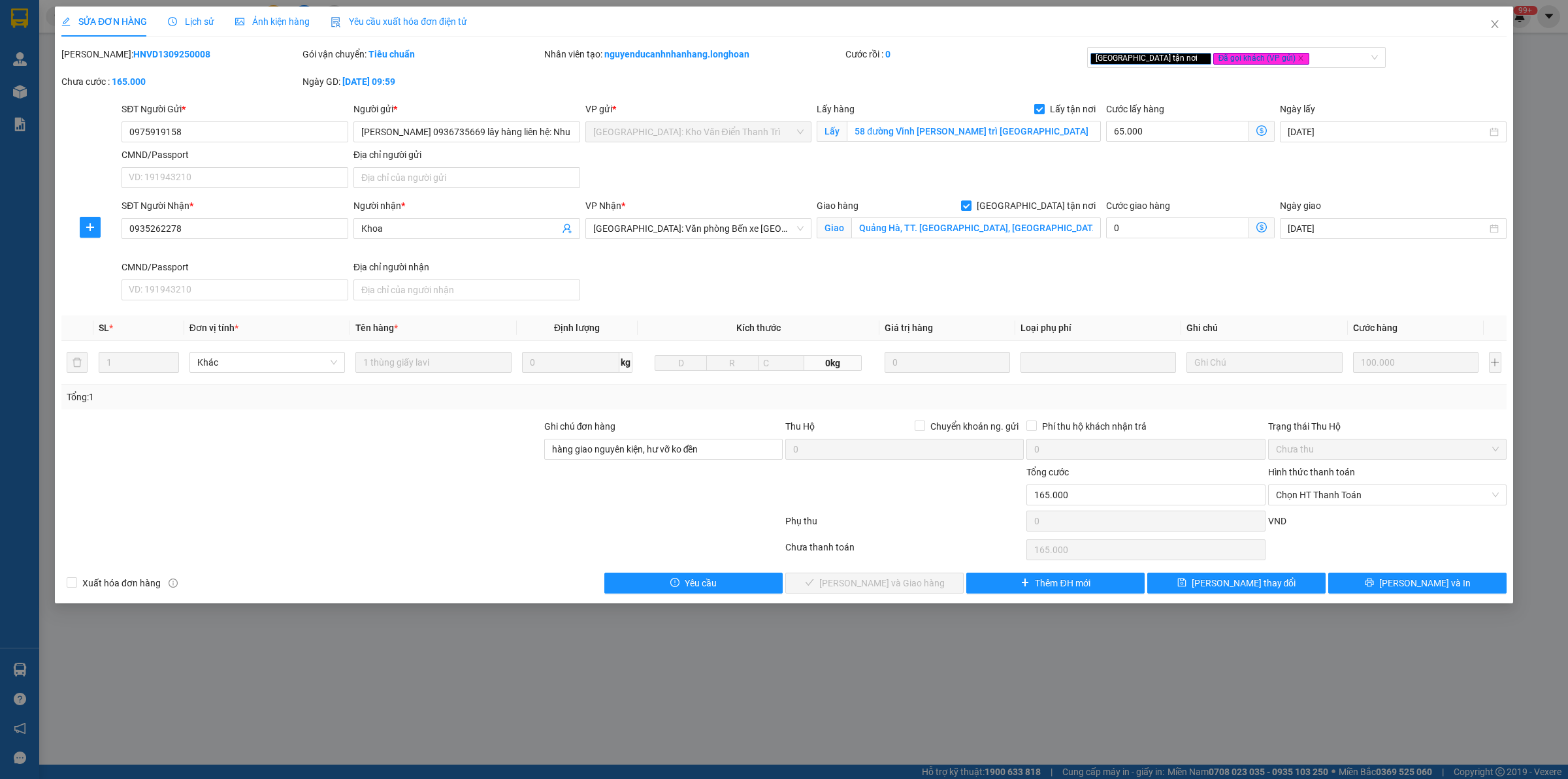
click at [197, 22] on span "Lịch sử" at bounding box center [192, 22] width 47 height 11
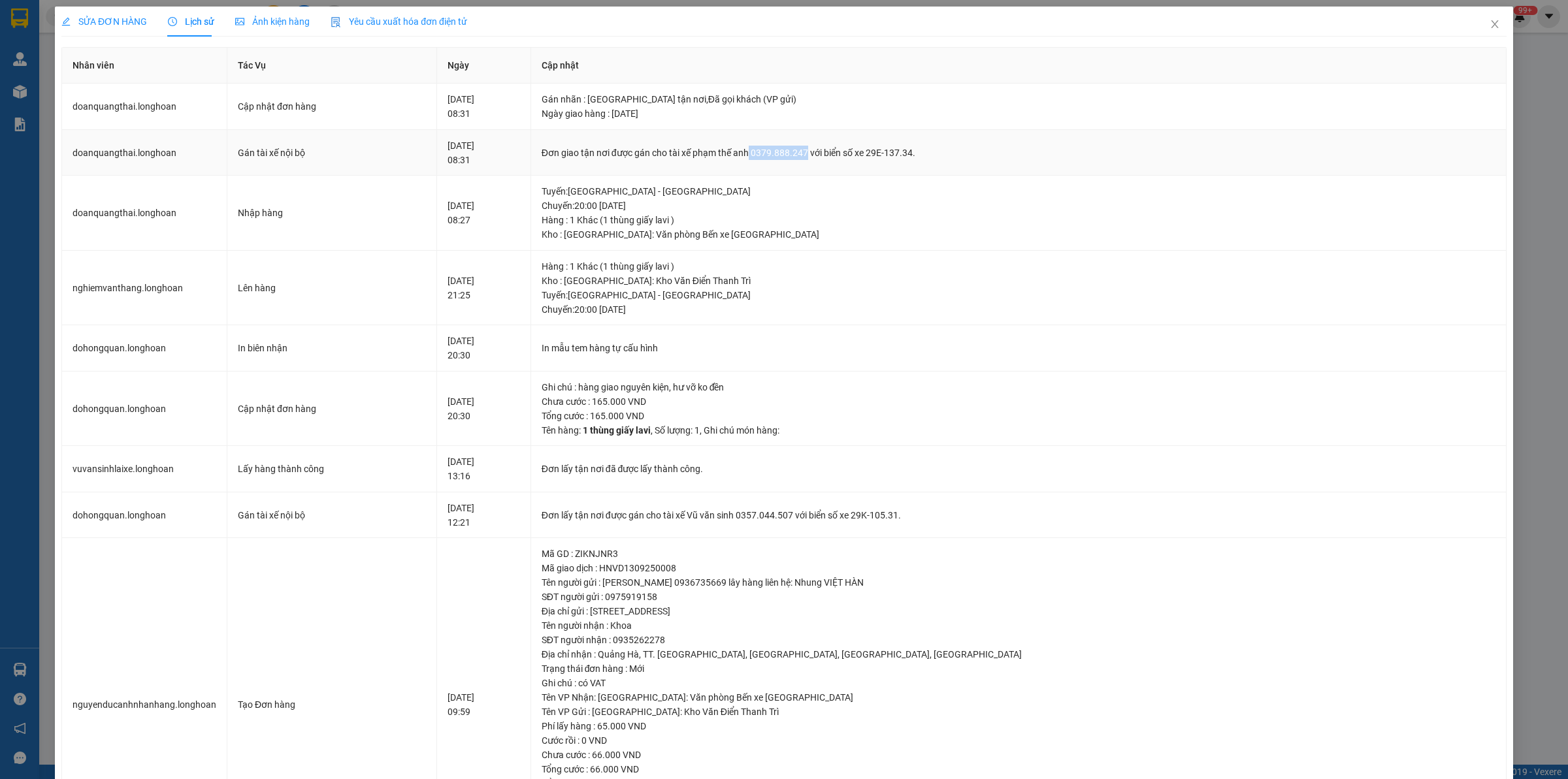
drag, startPoint x: 833, startPoint y: 154, endPoint x: 889, endPoint y: 144, distance: 56.9
click at [889, 144] on td "Đơn giao tận nơi được gán cho tài xế phạm thế anh 0379.888.247 với biển số xe 2…" at bounding box center [1018, 153] width 975 height 47
copy div "0379.888.247"
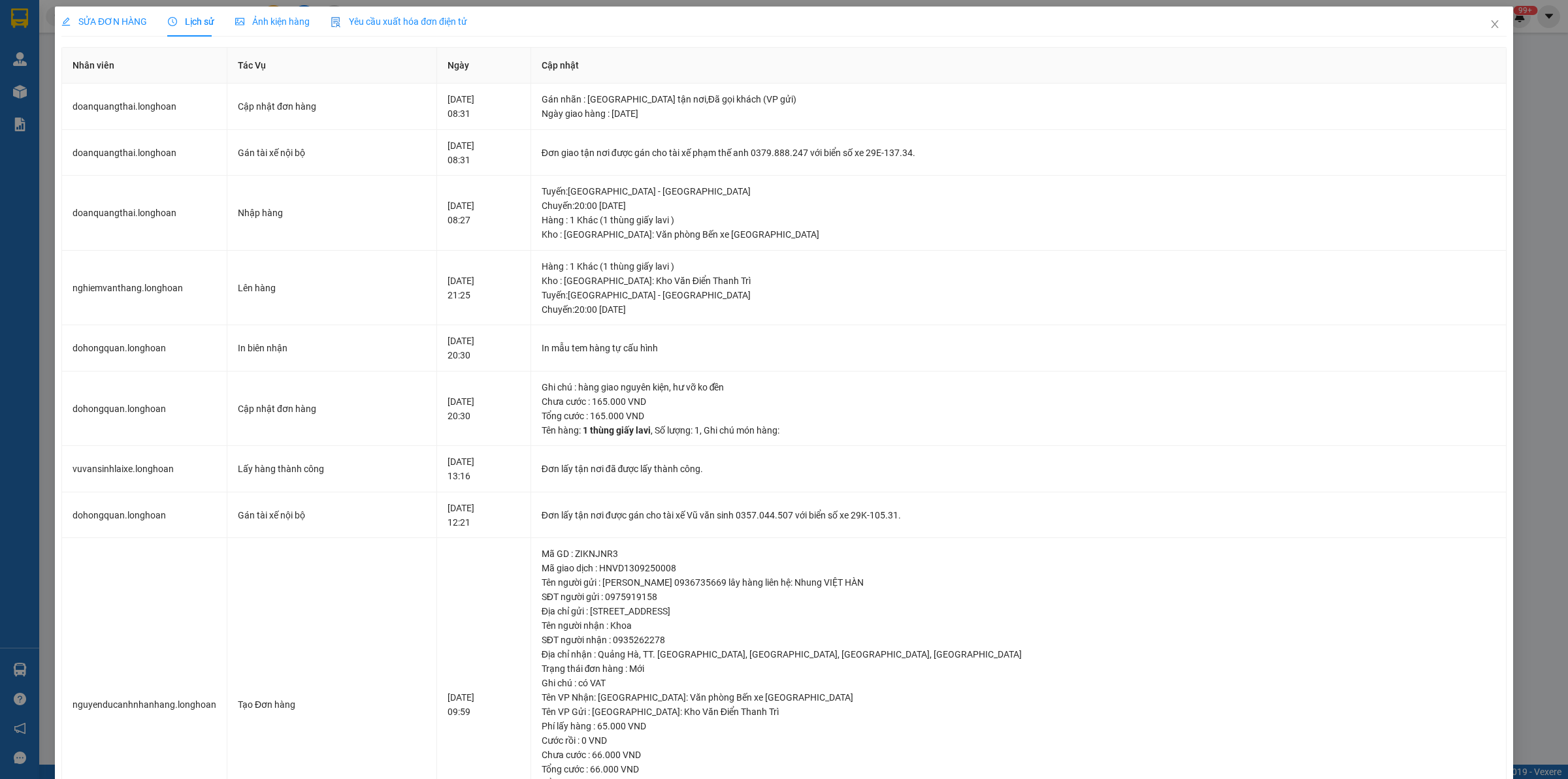
click at [132, 12] on div "SỬA ĐƠN HÀNG" at bounding box center [104, 22] width 86 height 30
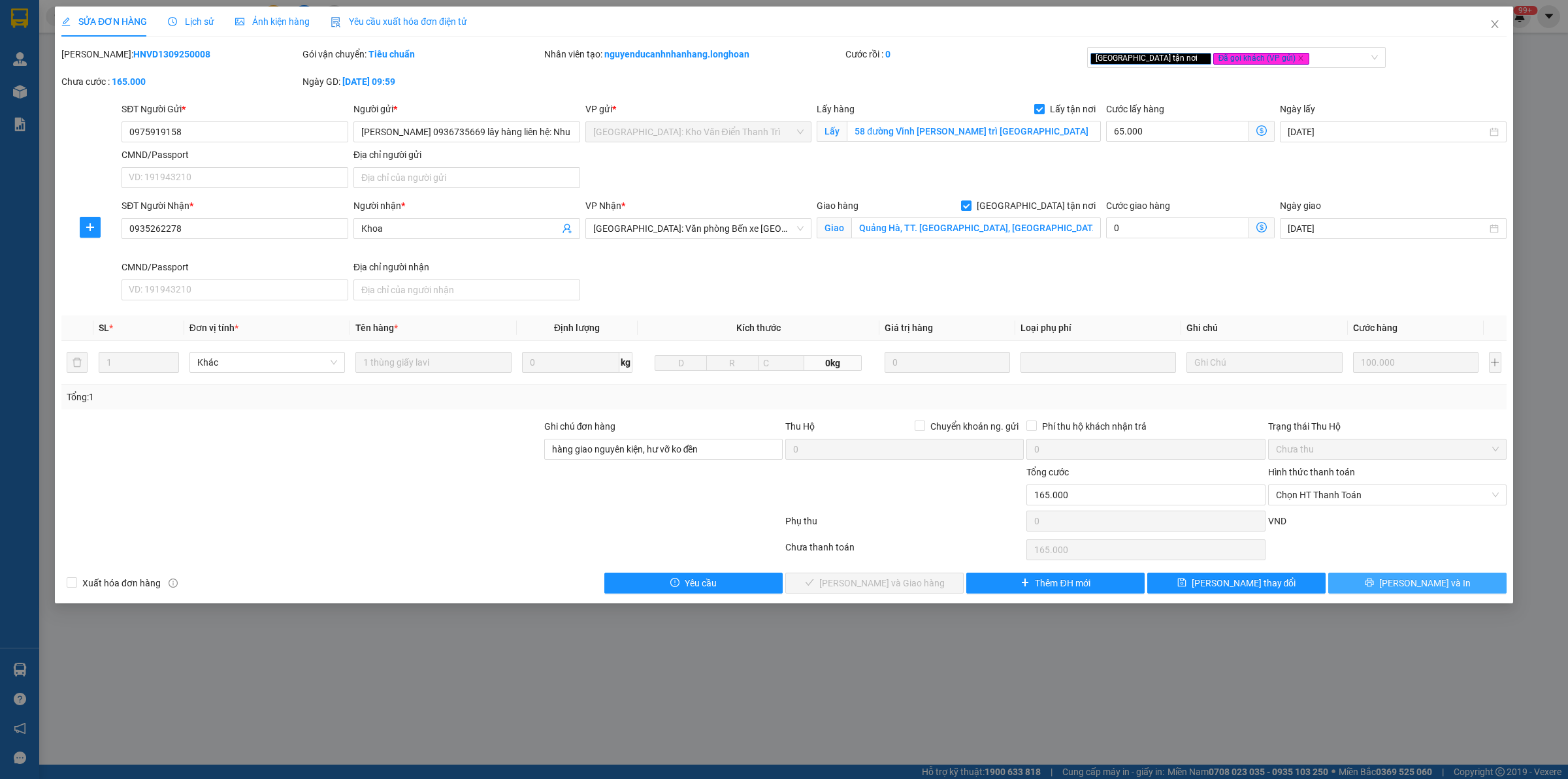
click at [1254, 586] on span "[PERSON_NAME] và In" at bounding box center [1425, 583] width 92 height 14
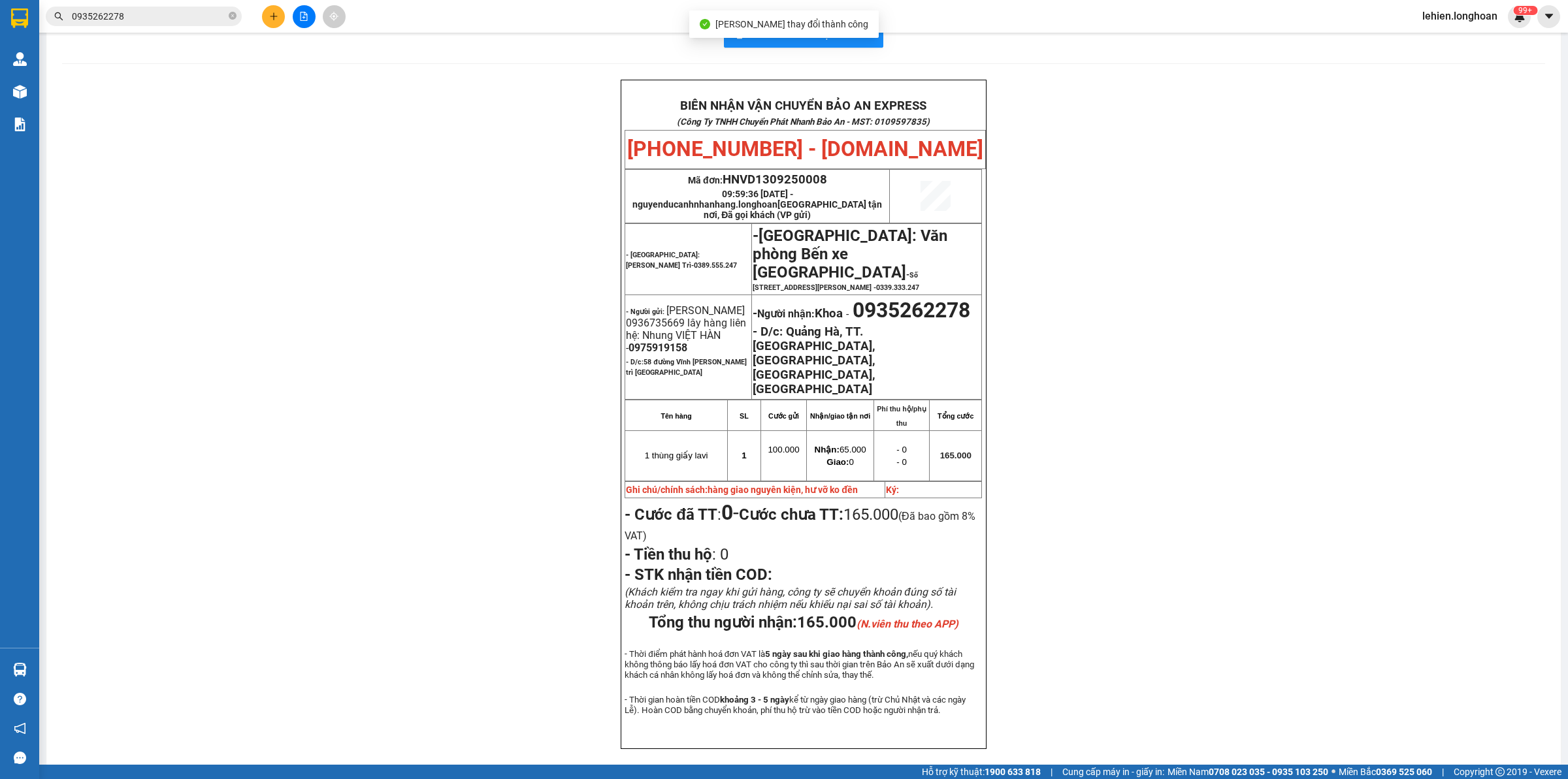
scroll to position [50, 0]
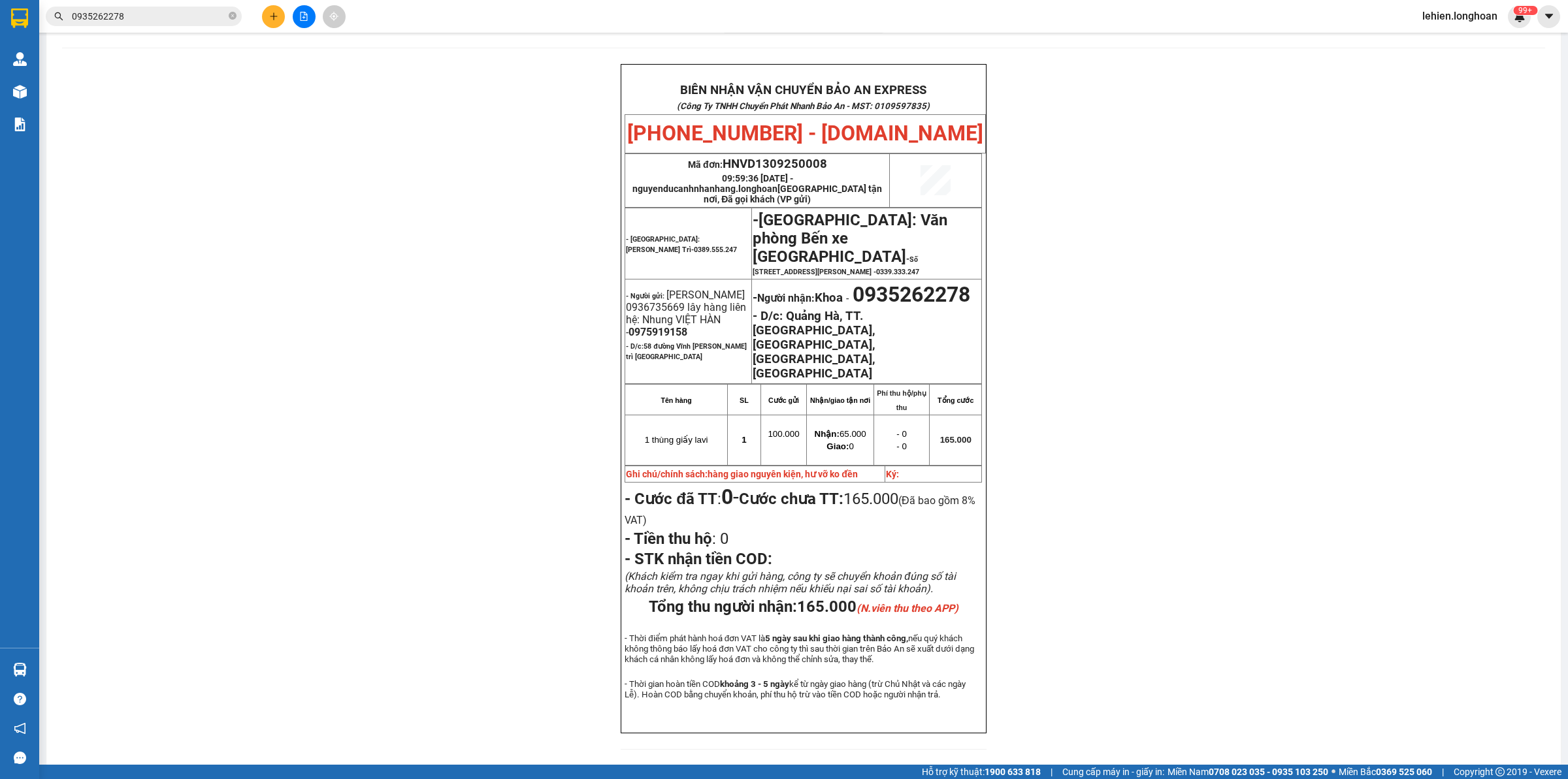
click at [168, 22] on input "0935262278" at bounding box center [148, 16] width 154 height 14
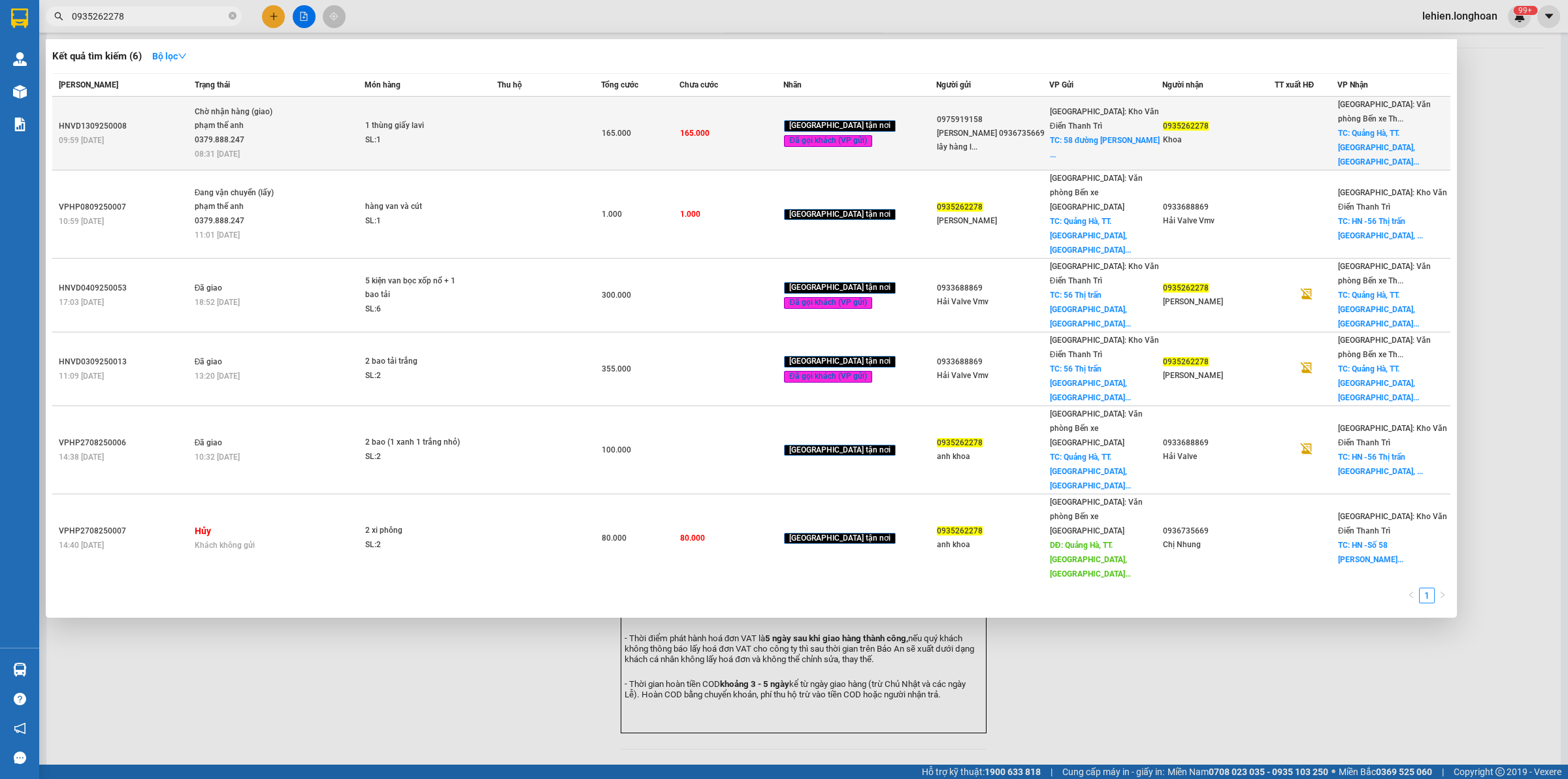
click at [281, 129] on div "phạm thế anh 0379.888.247" at bounding box center [244, 133] width 98 height 28
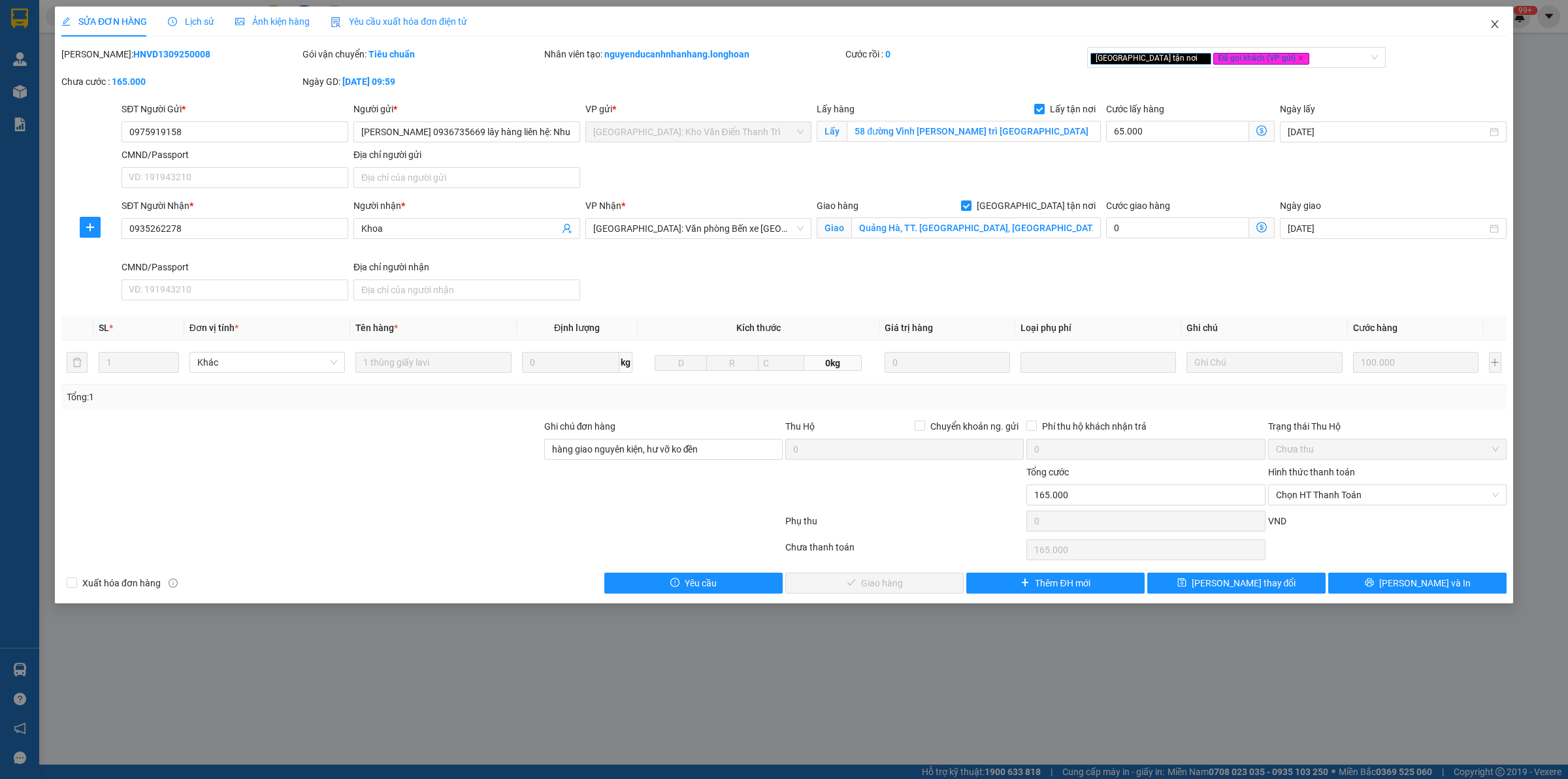
click at [1254, 23] on span "Close" at bounding box center [1495, 25] width 37 height 37
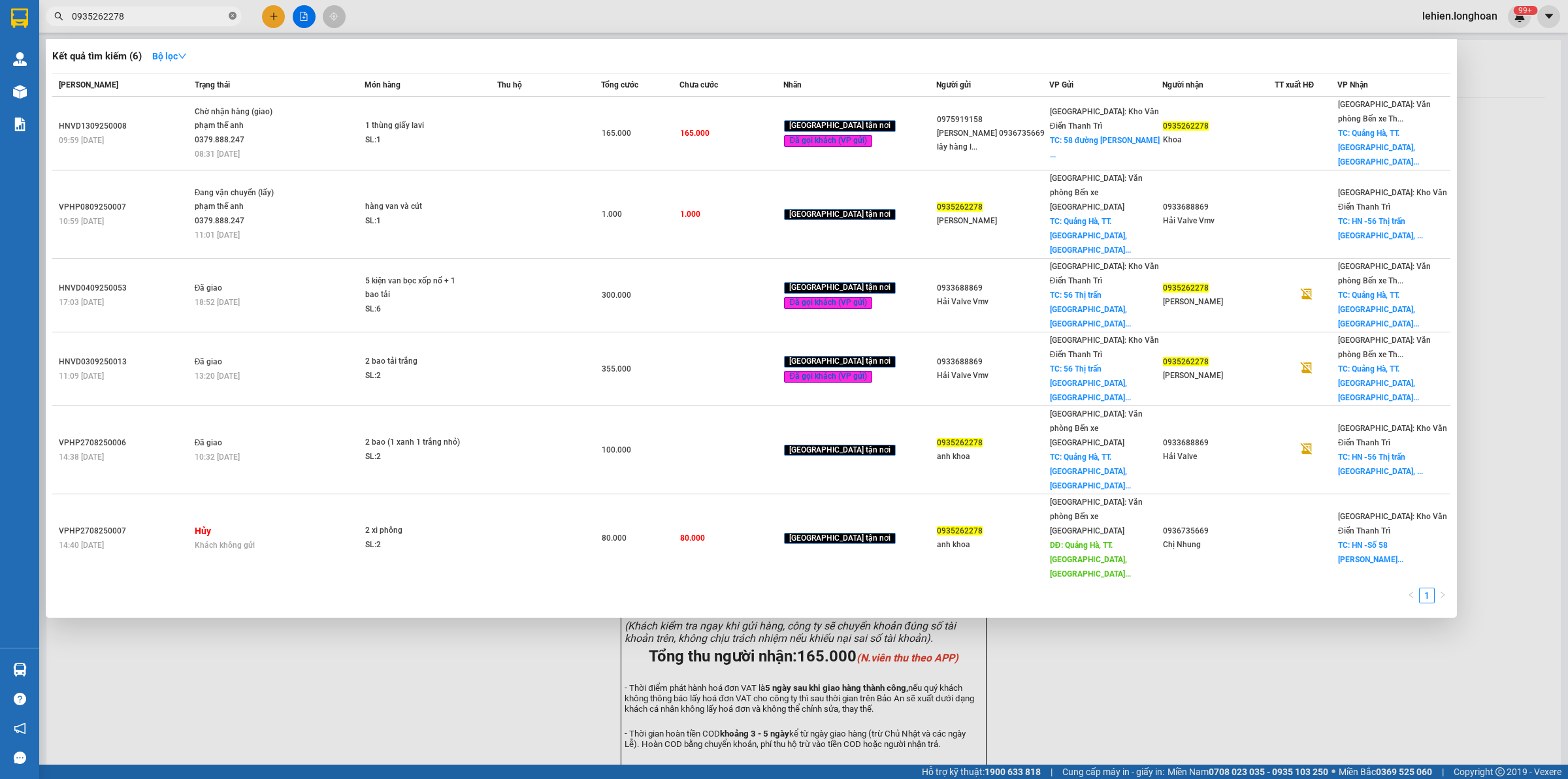
click at [233, 18] on icon "close-circle" at bounding box center [232, 15] width 7 height 7
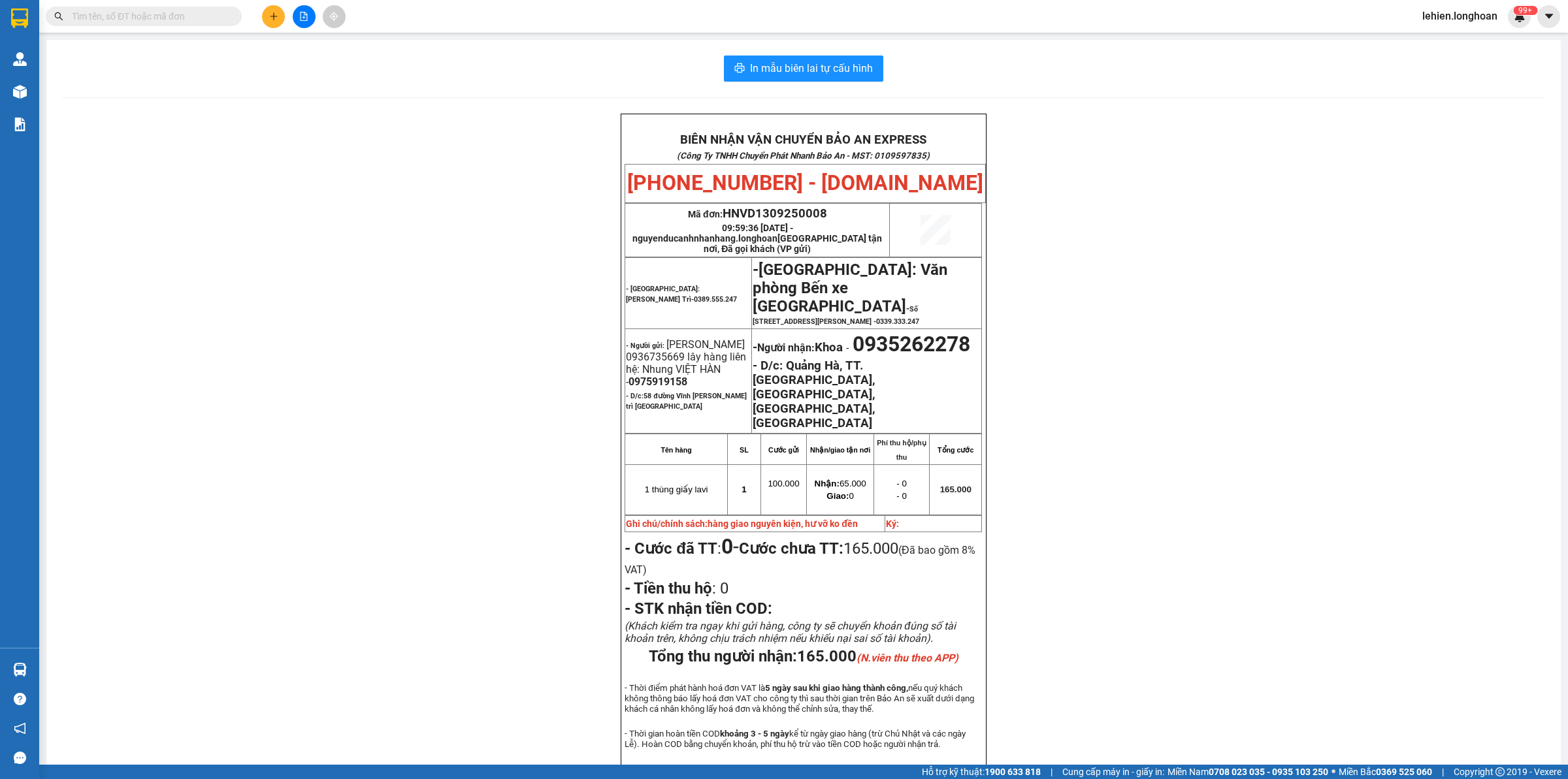
paste input "0944755557"
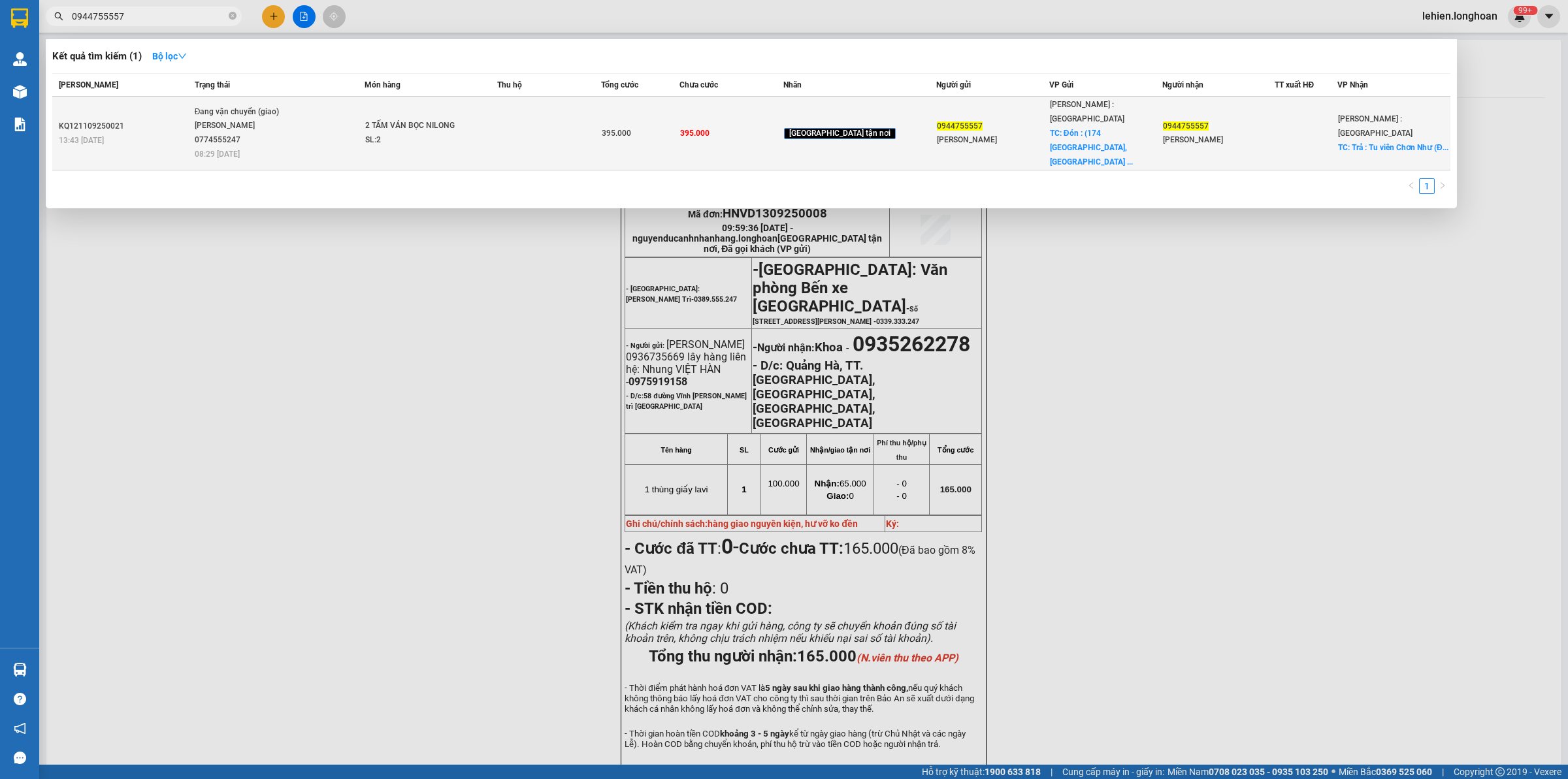
click at [291, 107] on div "Đang vận chuyển (giao)" at bounding box center [244, 112] width 98 height 14
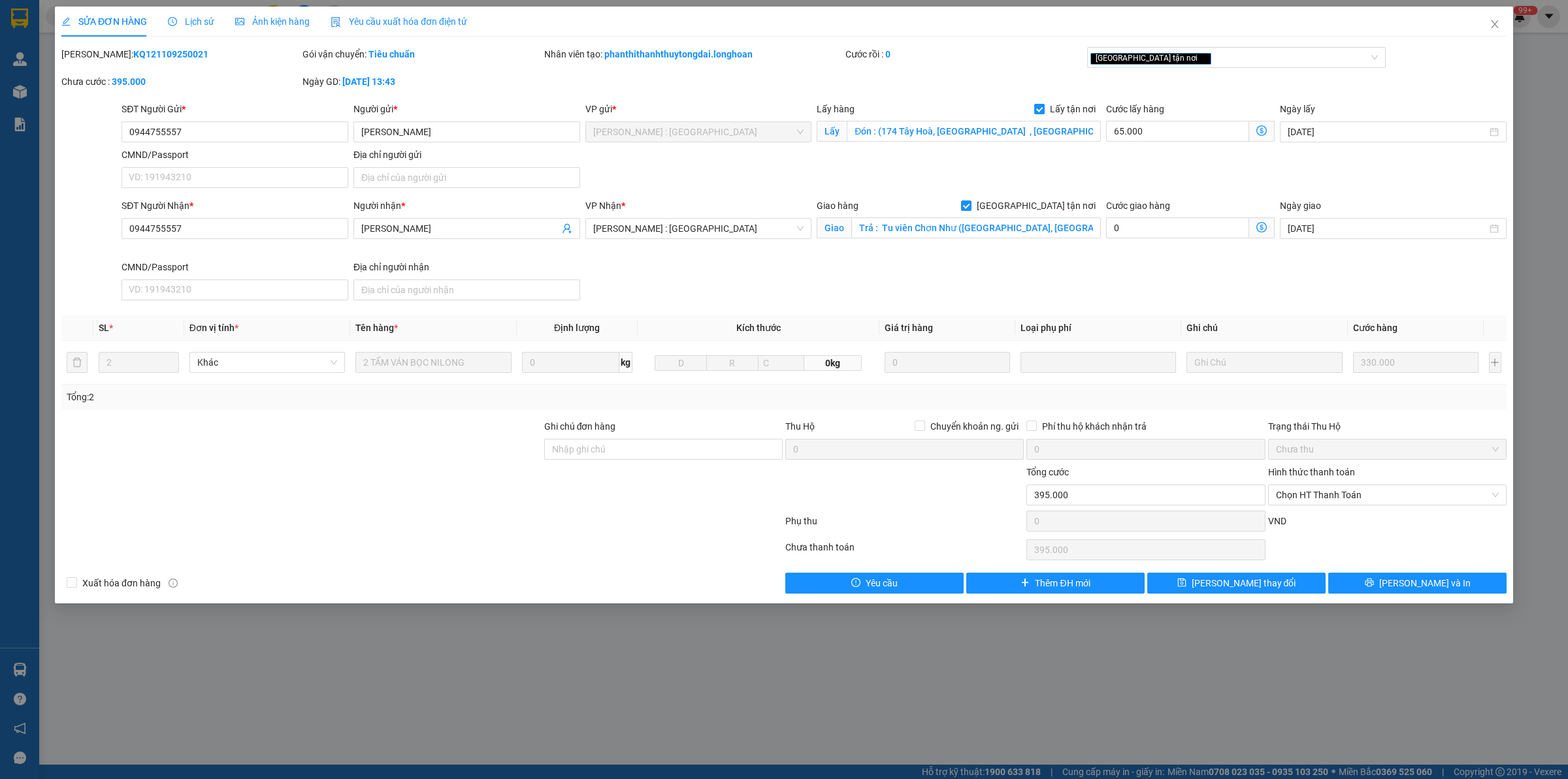
click at [192, 23] on span "Lịch sử" at bounding box center [192, 22] width 47 height 11
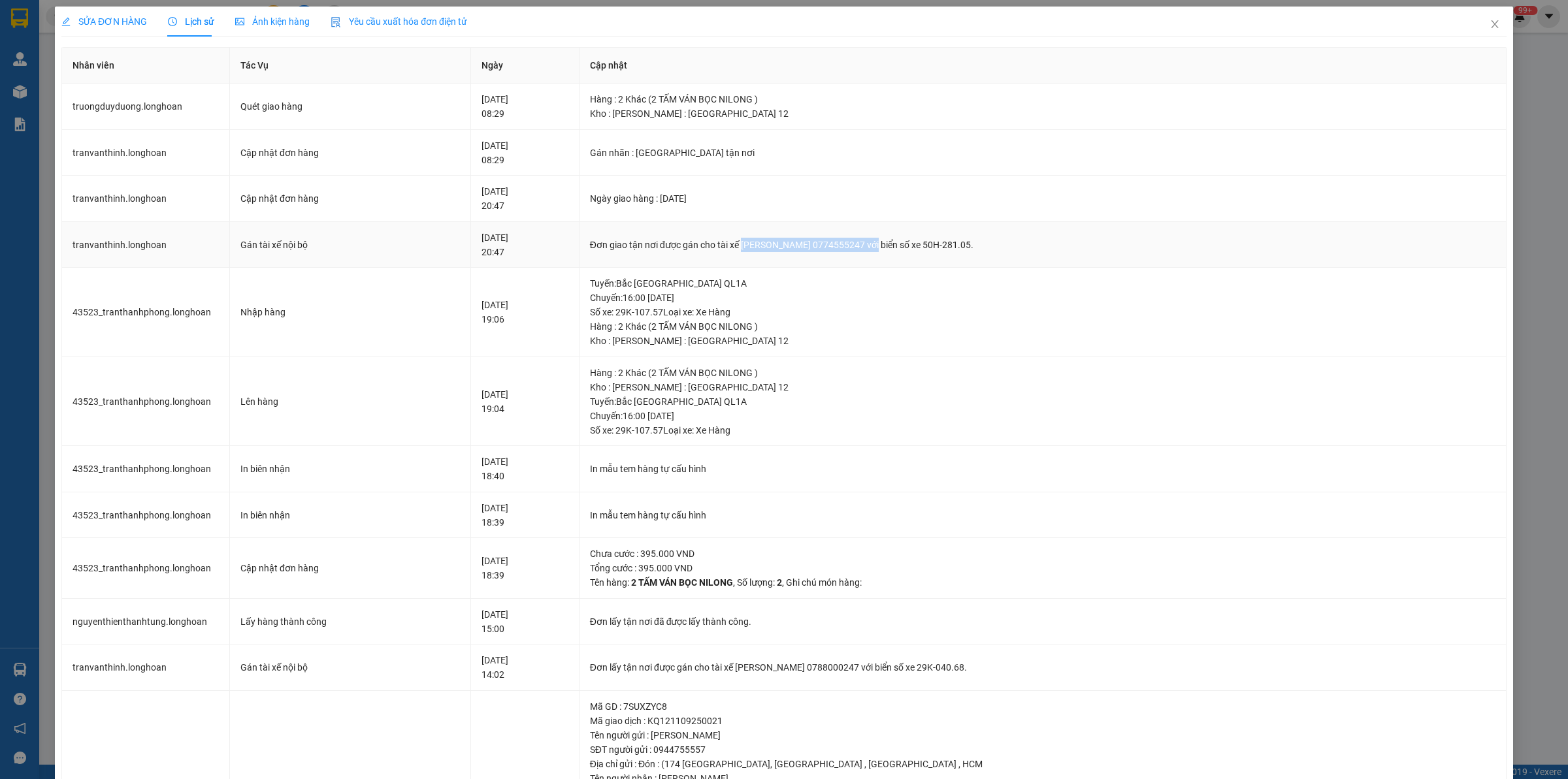
drag, startPoint x: 746, startPoint y: 246, endPoint x: 892, endPoint y: 246, distance: 146.0
click at [892, 246] on div "Đơn giao tận nơi được gán cho tài xế [PERSON_NAME] 0774555247 với biển số xe 50…" at bounding box center [1042, 245] width 905 height 14
copy div "[PERSON_NAME] 0774555247"
click at [1254, 20] on icon "close" at bounding box center [1495, 24] width 11 height 11
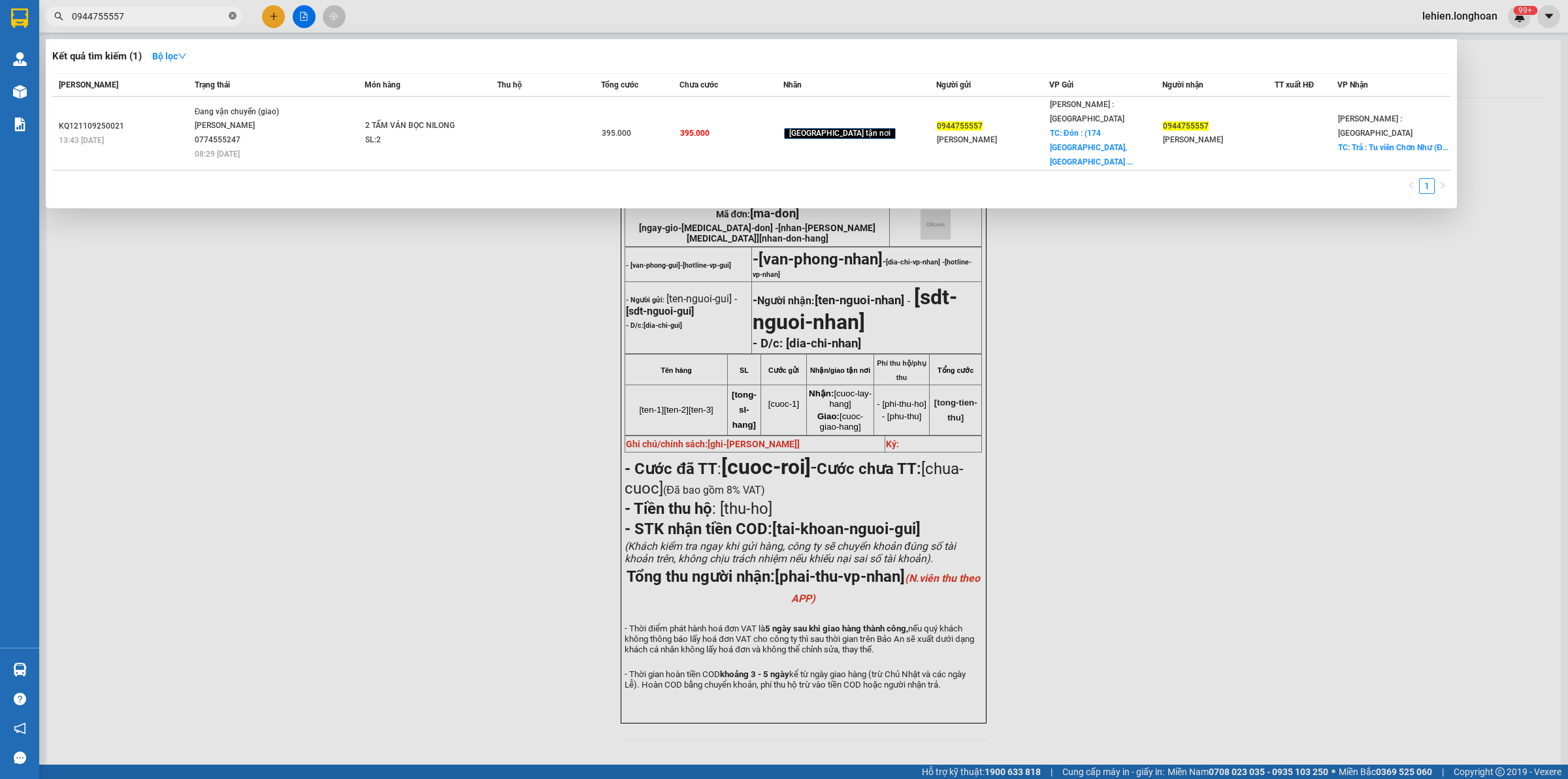
click at [231, 14] on icon "close-circle" at bounding box center [232, 15] width 7 height 7
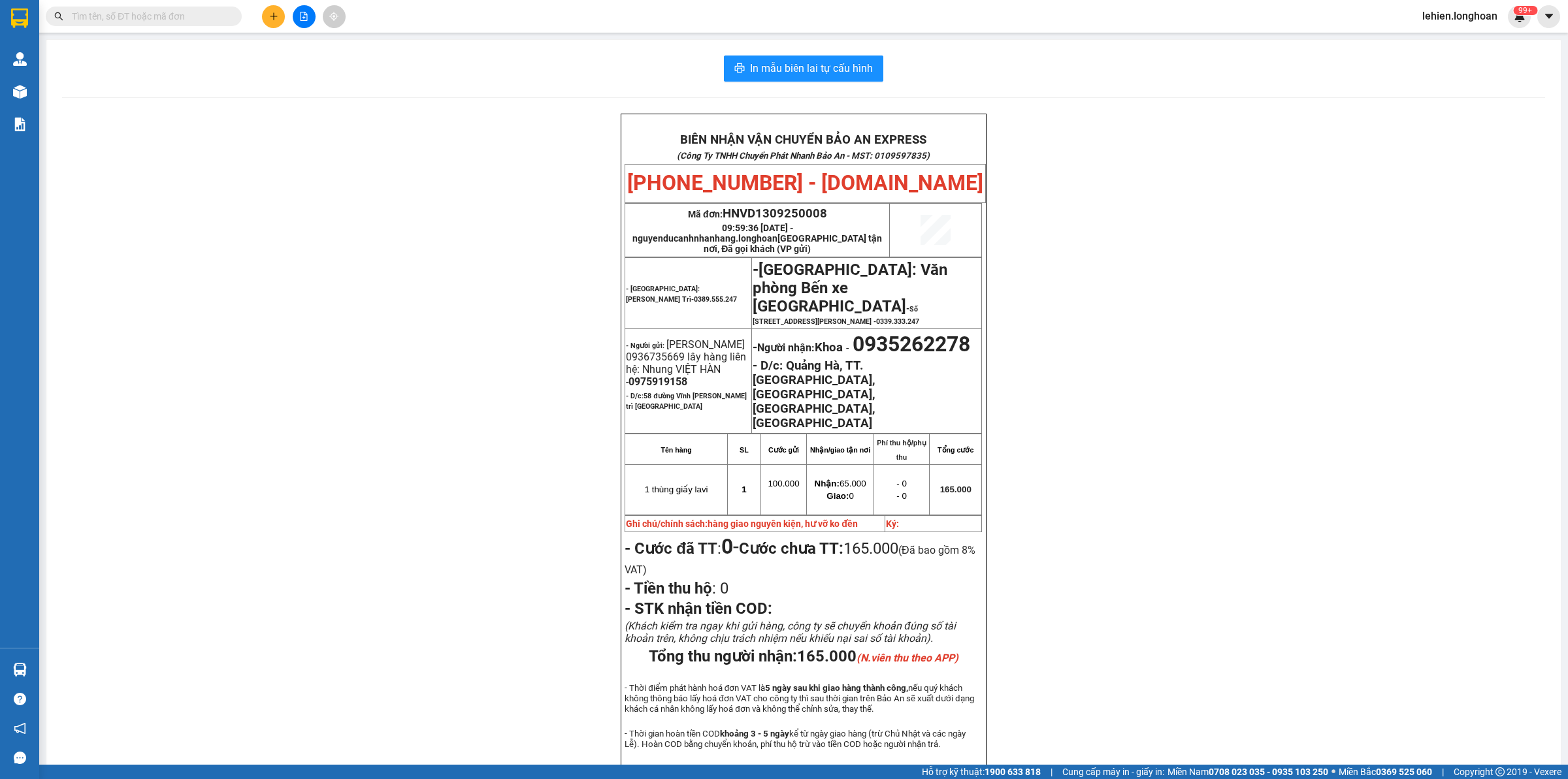
paste input "0935262278"
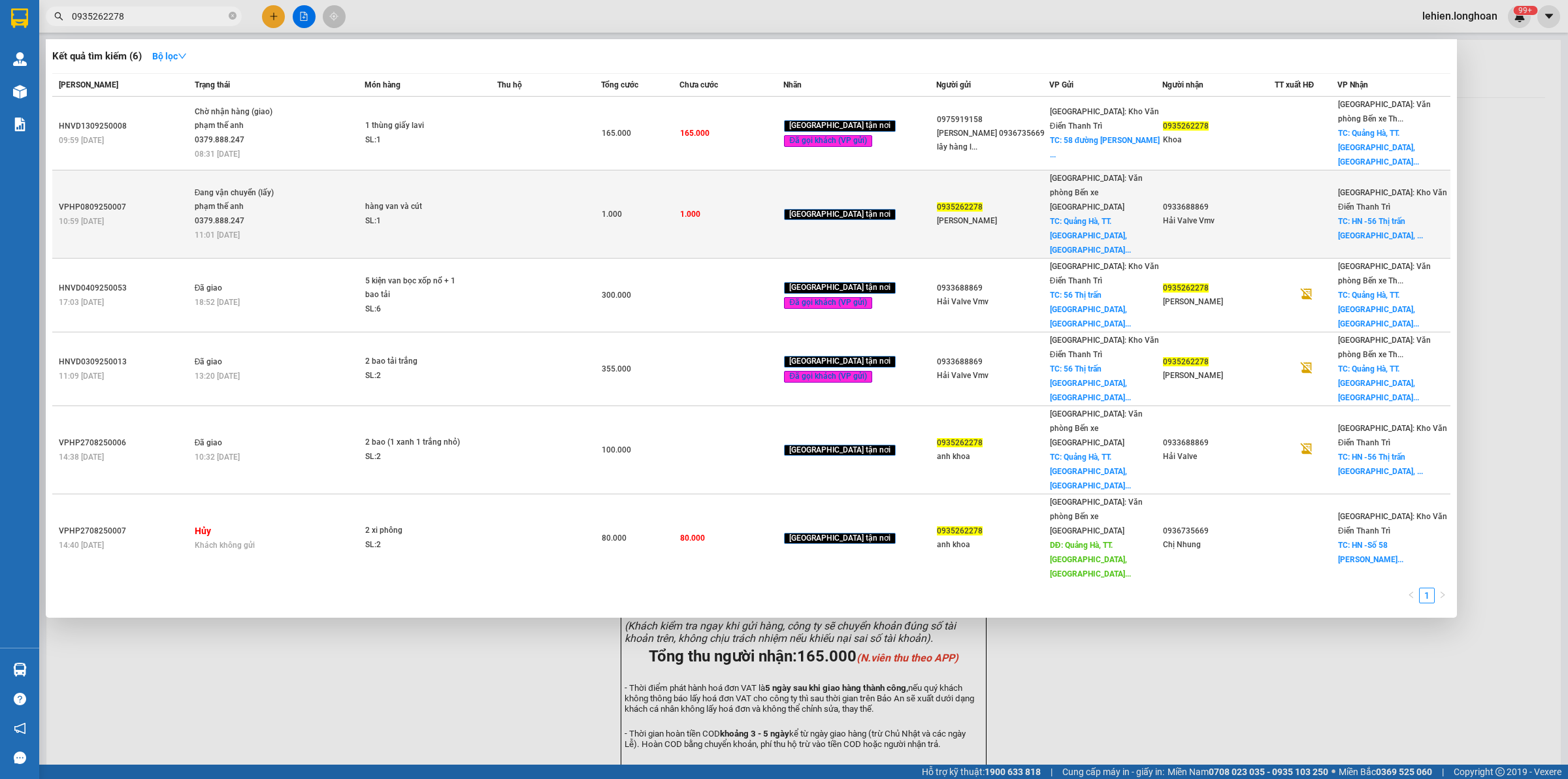
click at [357, 186] on span "Đang vận chuyển (lấy) phạm thế anh 0379.888.247 11:01 [DATE]" at bounding box center [280, 213] width 170 height 54
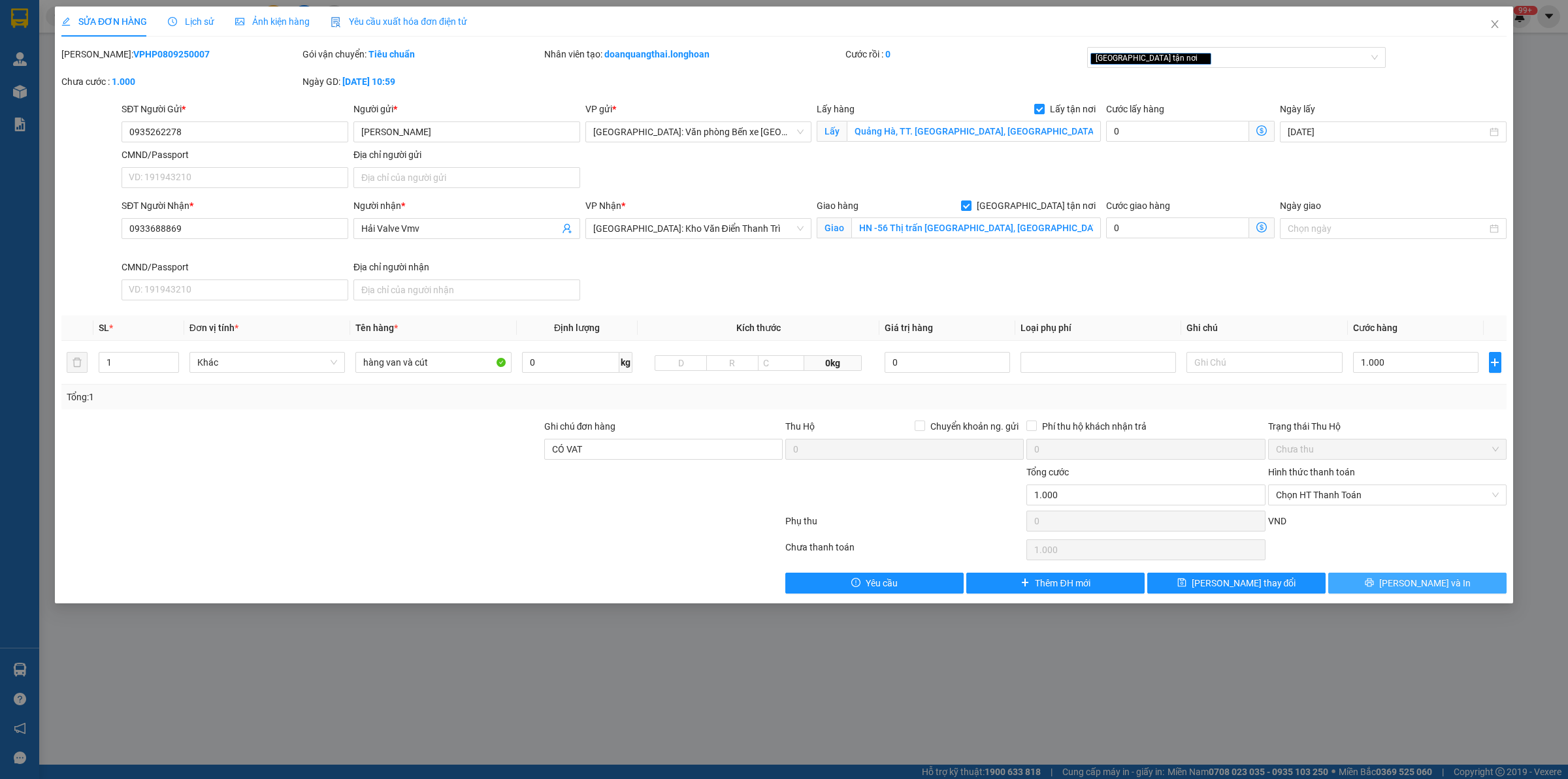
click at [1254, 583] on icon "printer" at bounding box center [1369, 583] width 8 height 8
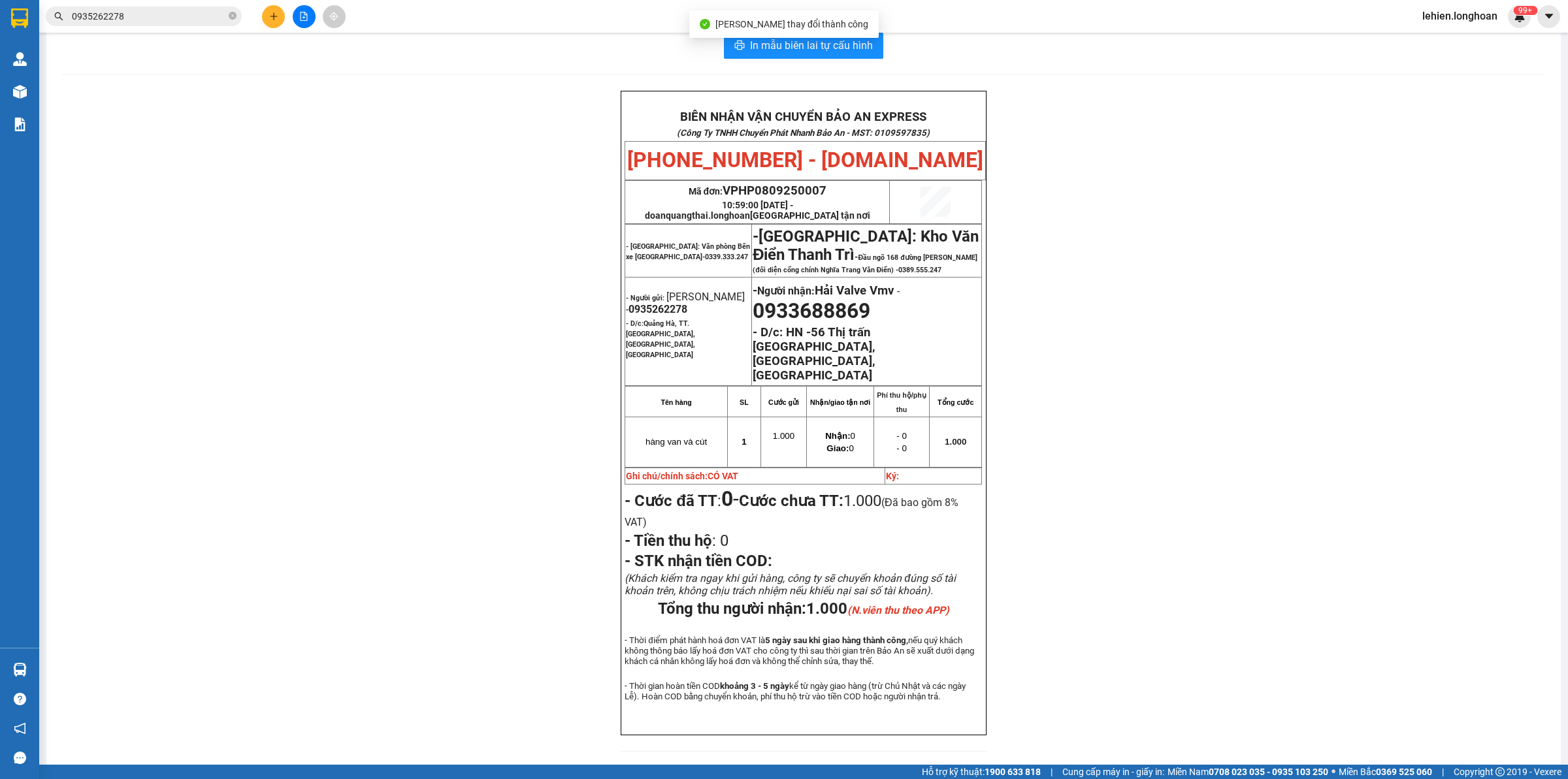
scroll to position [27, 0]
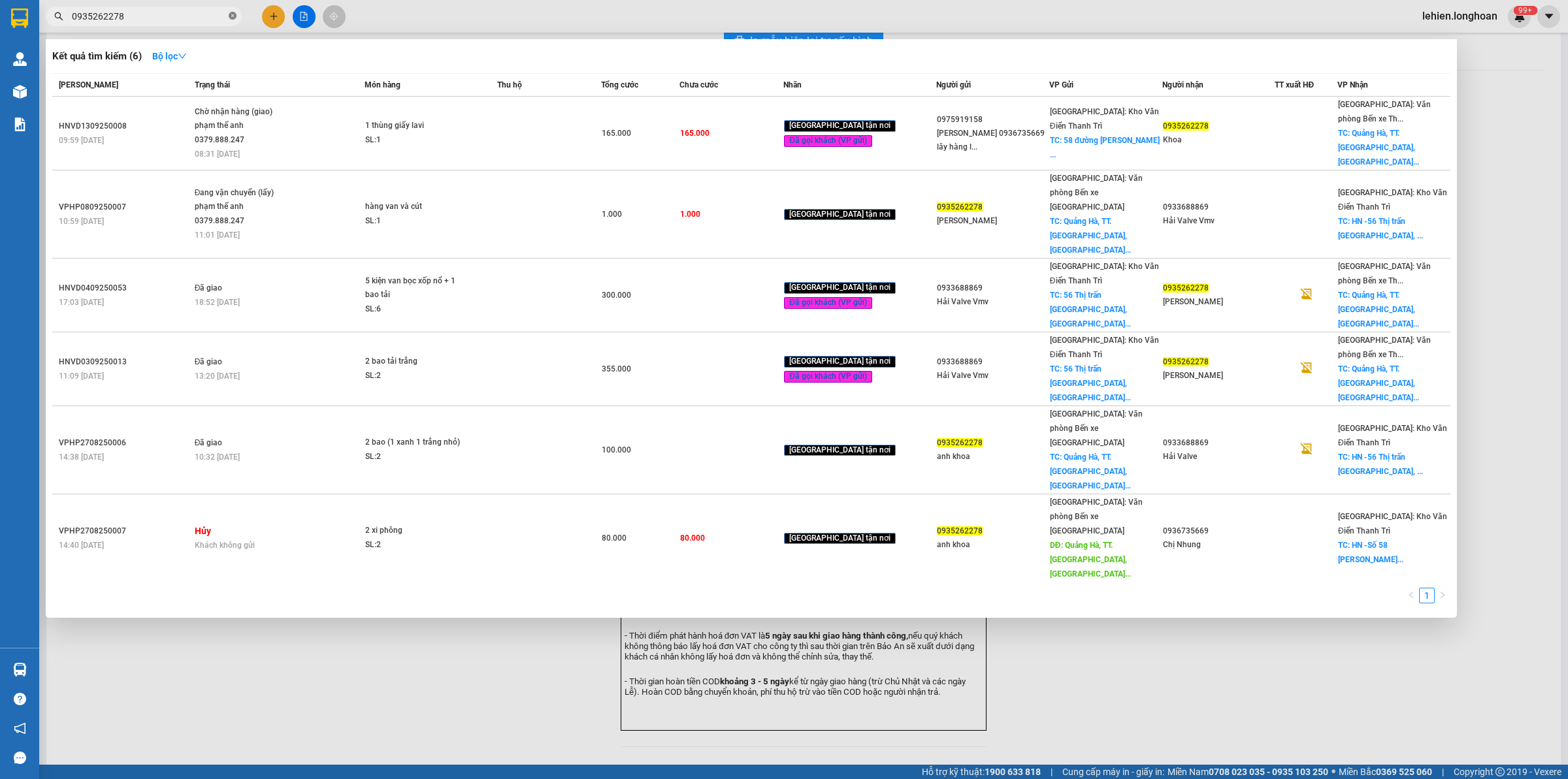
click at [230, 12] on icon "close-circle" at bounding box center [232, 15] width 7 height 7
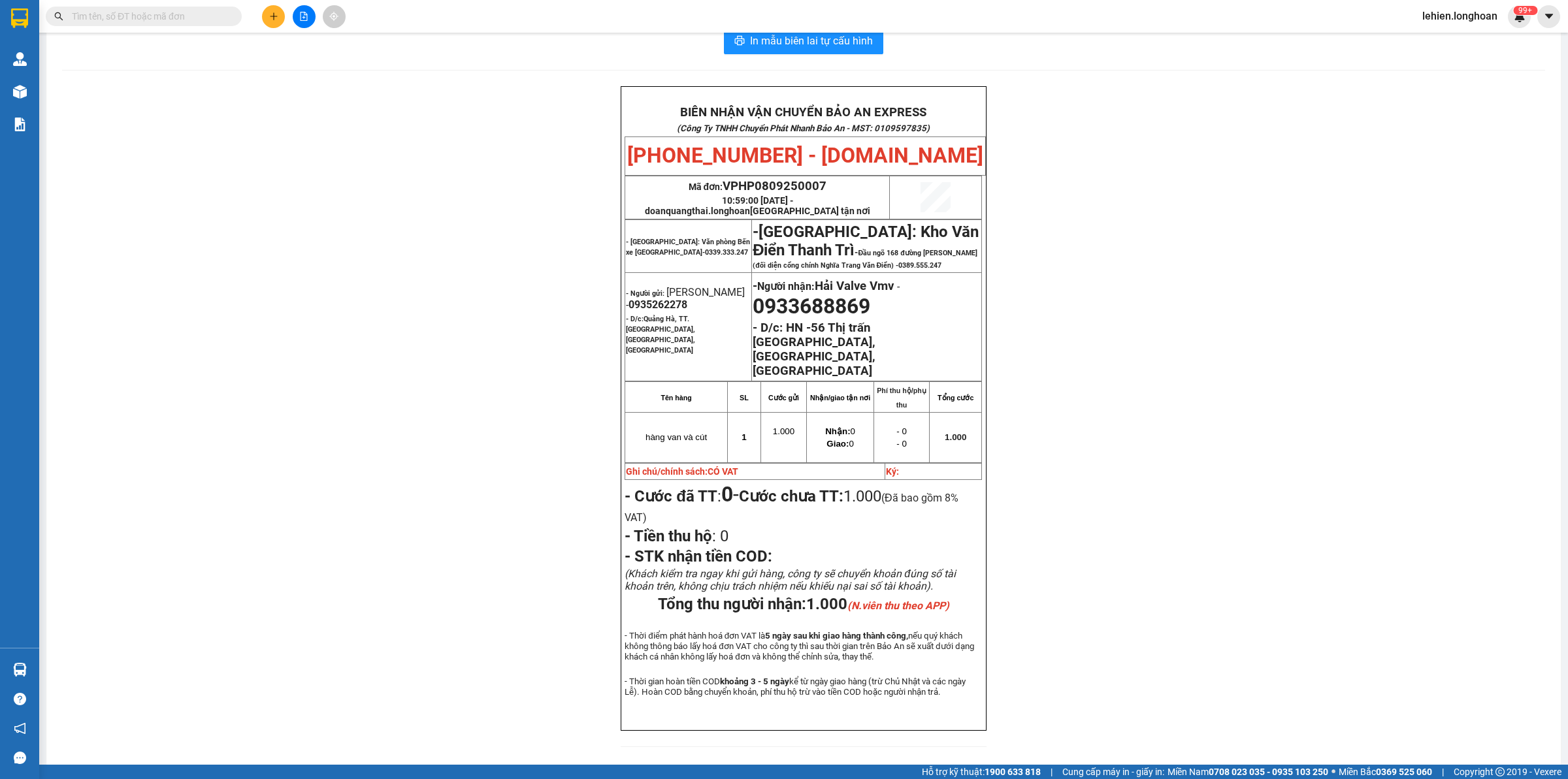
paste input "0901144215"
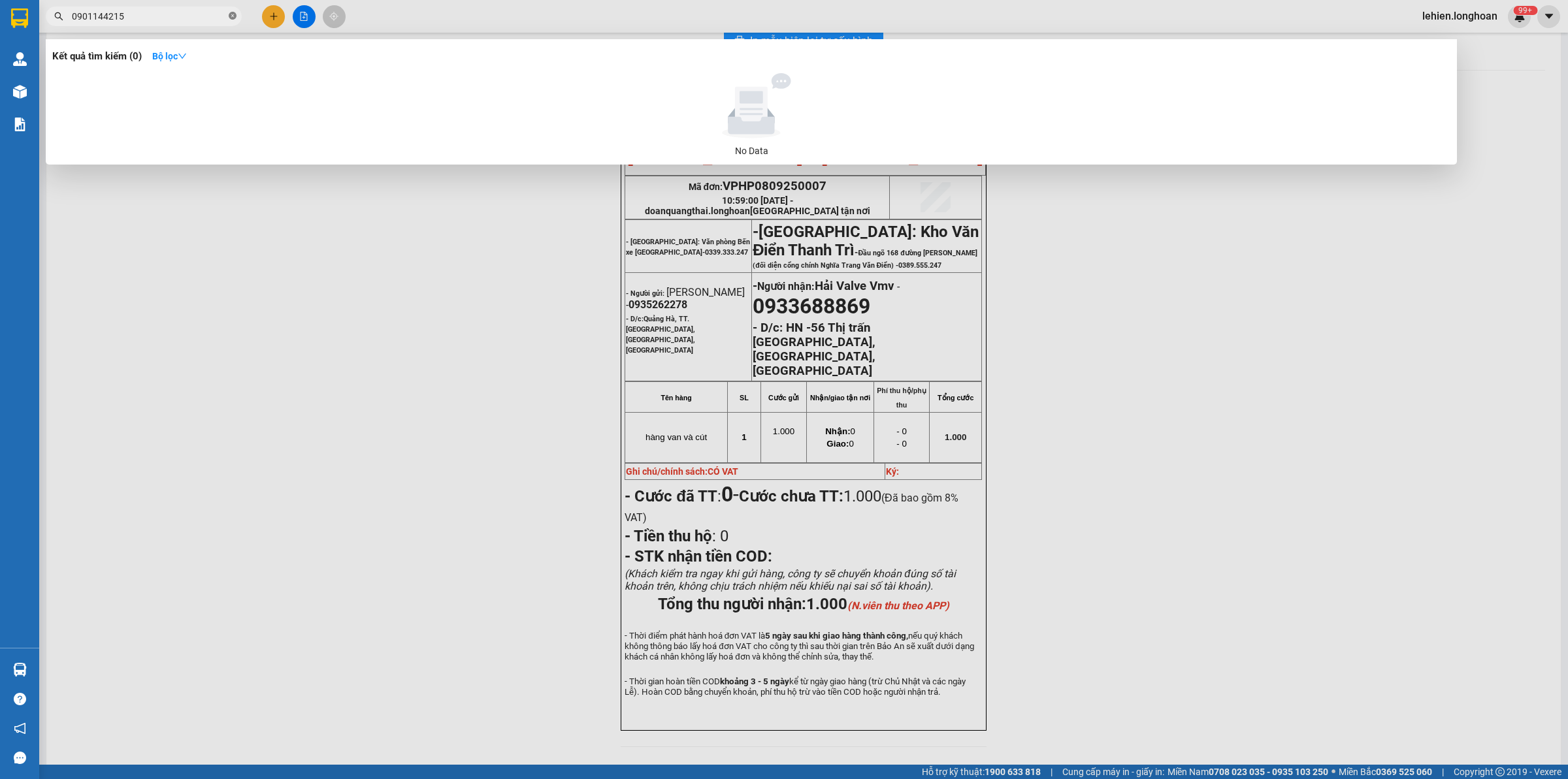
click at [233, 13] on icon "close-circle" at bounding box center [232, 15] width 7 height 7
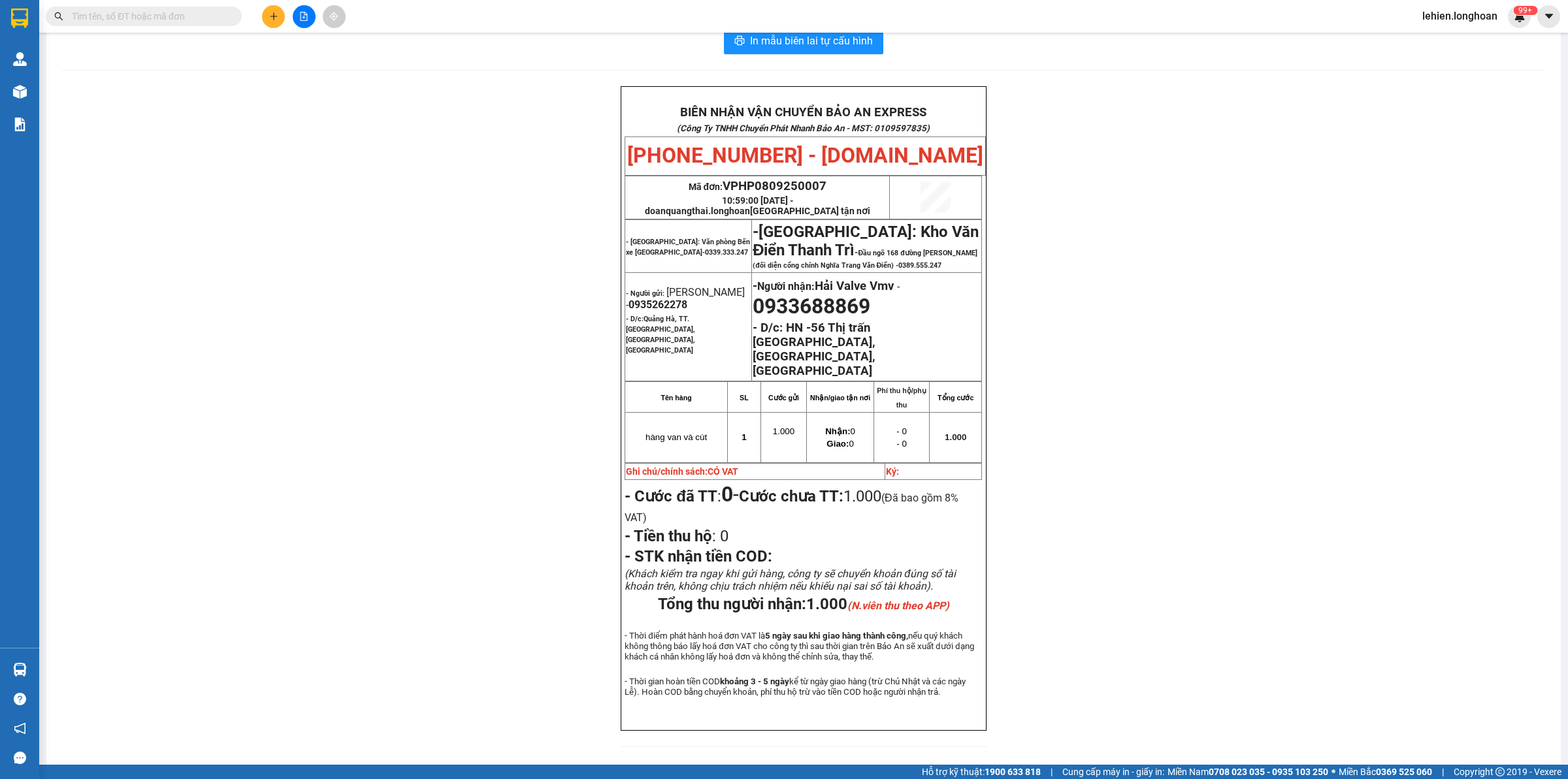
click at [217, 17] on input "text" at bounding box center [148, 16] width 154 height 14
paste input "0941291881"
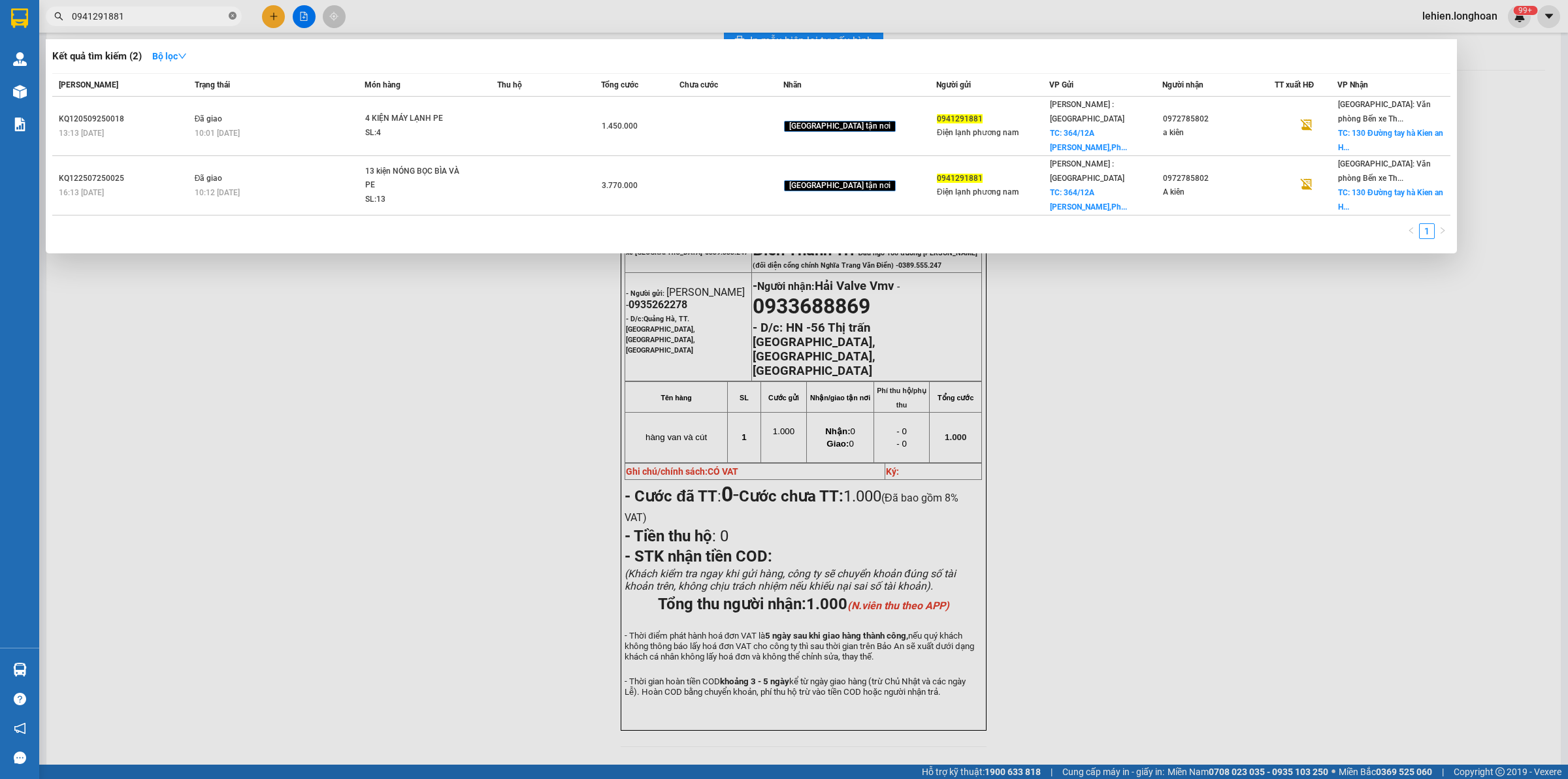
click at [231, 17] on icon "close-circle" at bounding box center [232, 15] width 7 height 7
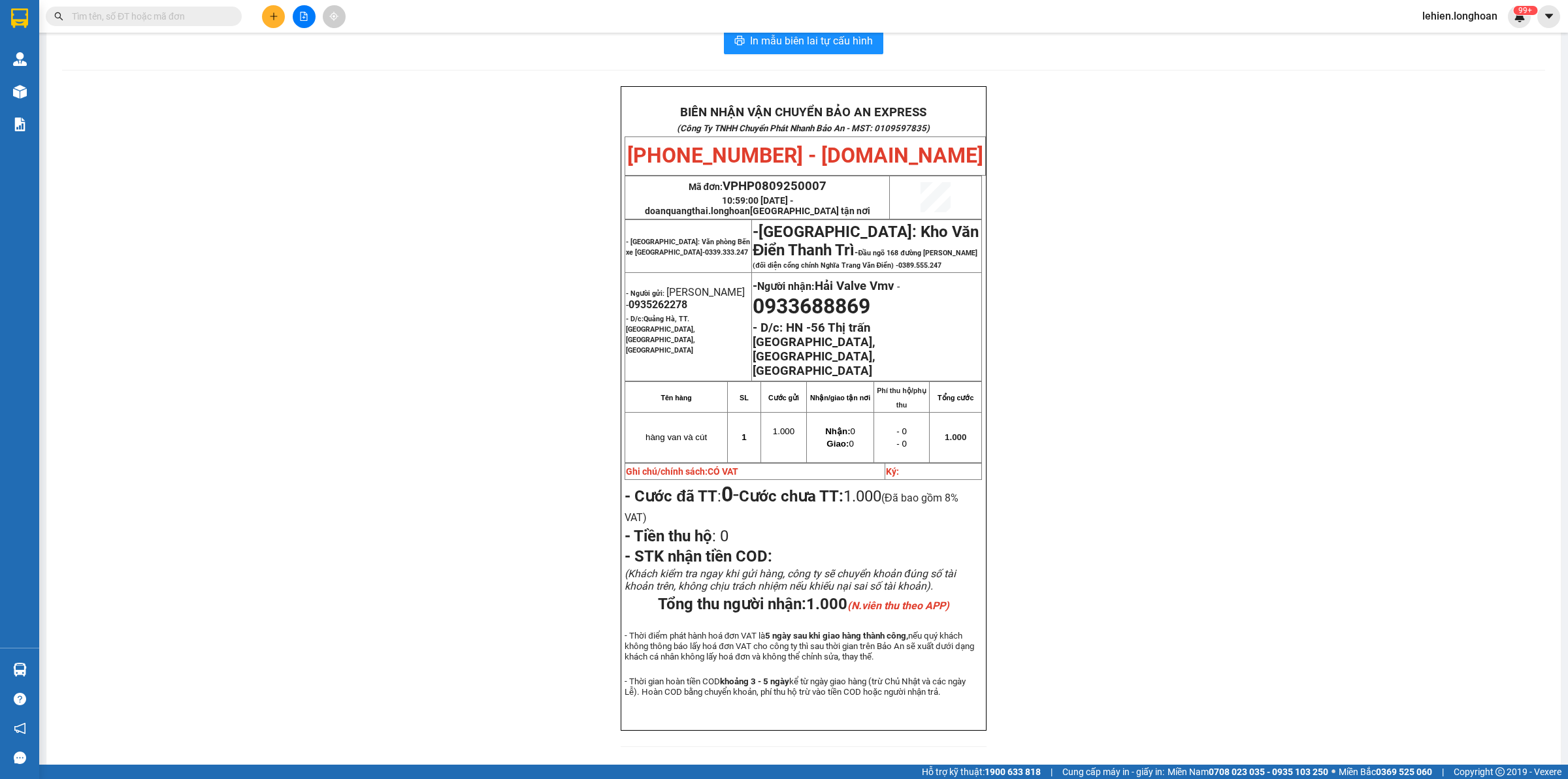
paste input "0983928686"
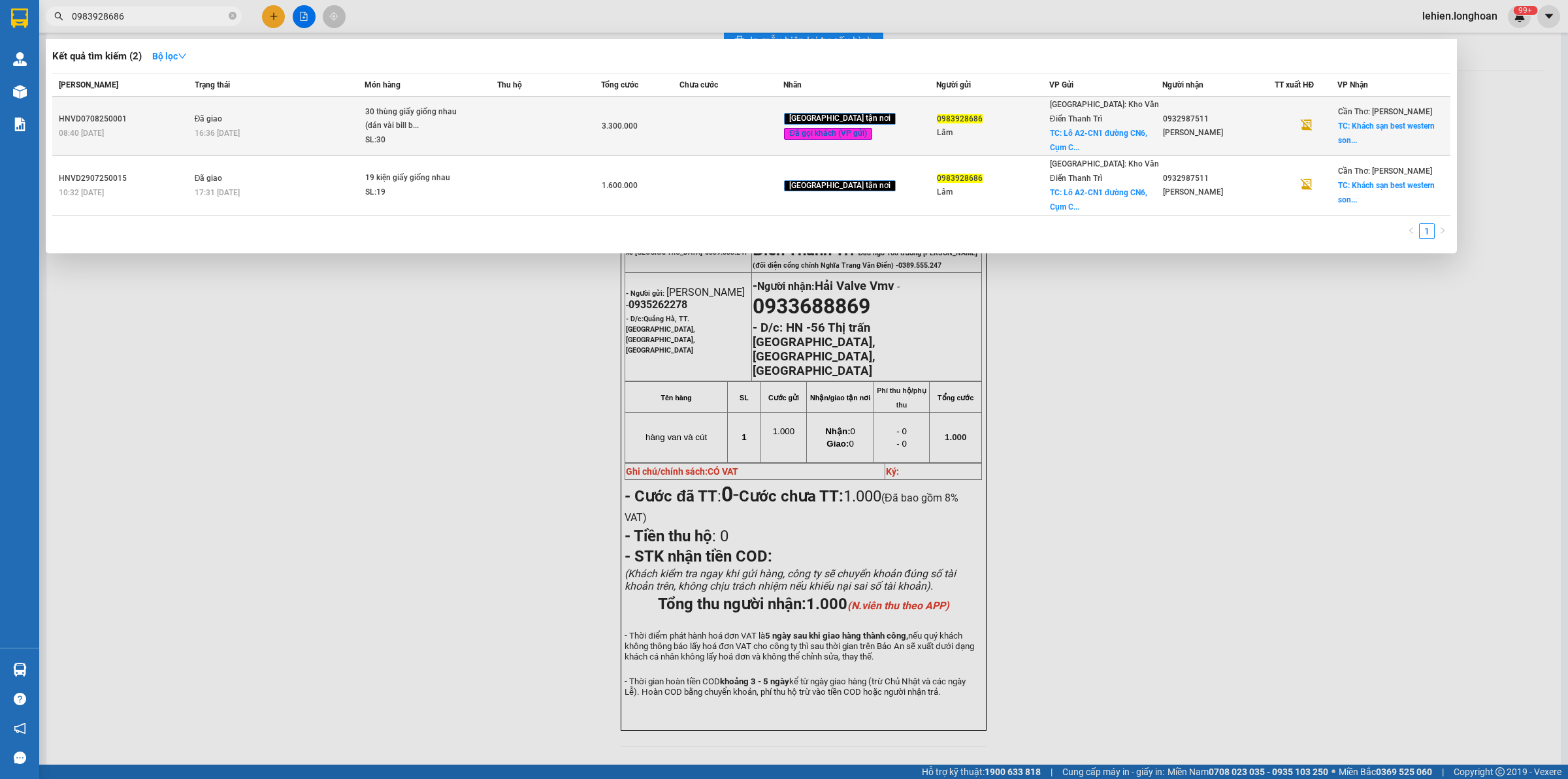
click at [407, 109] on div "30 thùng giấy giống nhau (dán vài bill b..." at bounding box center [415, 119] width 98 height 28
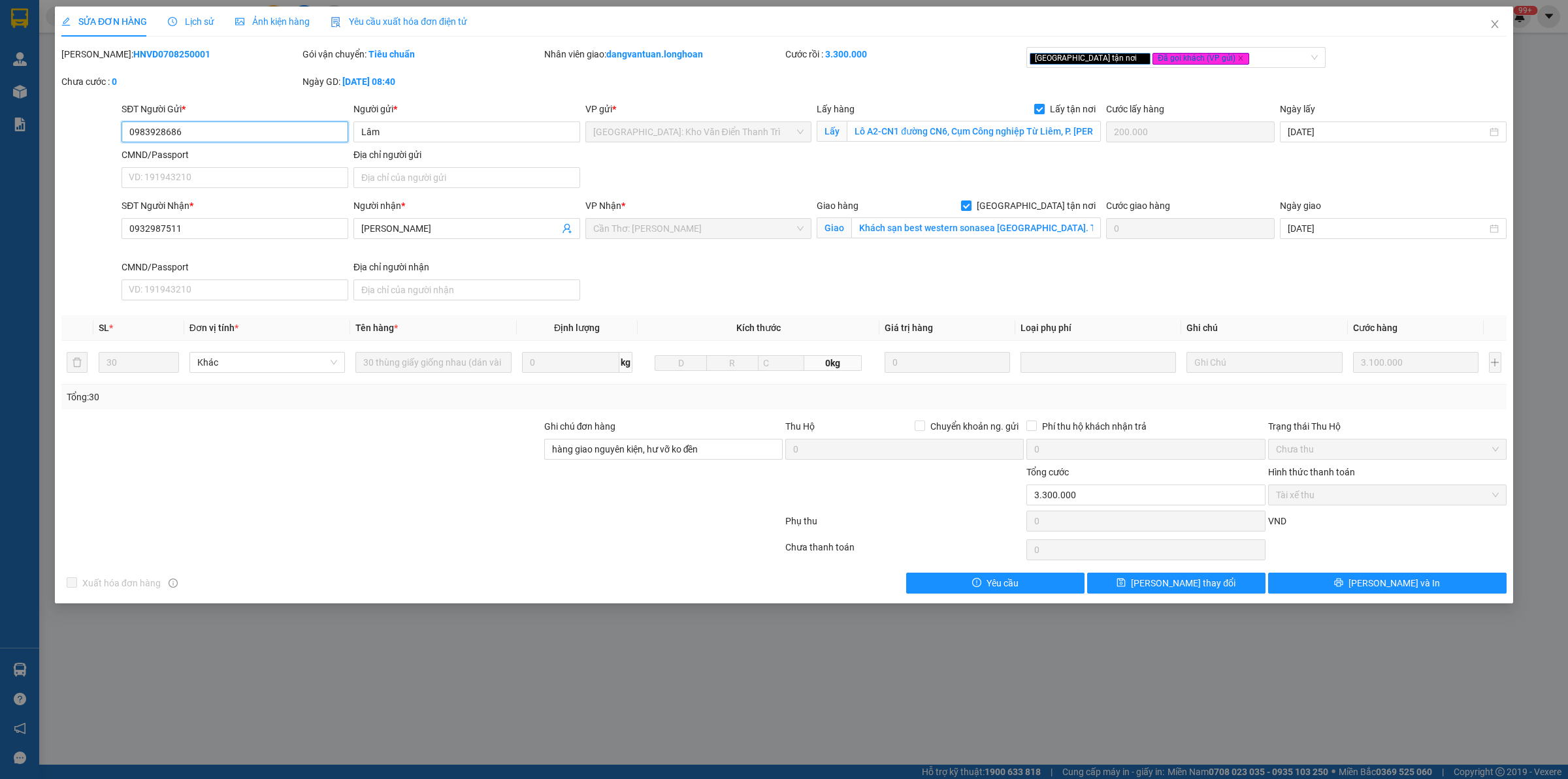
click at [229, 127] on input "0983928686" at bounding box center [235, 131] width 226 height 21
click at [1033, 124] on input "Lô A2-CN1 đường CN6, Cụm Công nghiệp Từ Liêm, P. [PERSON_NAME] [GEOGRAPHIC_DATA…" at bounding box center [973, 131] width 254 height 21
click at [918, 223] on input "Khách sạn best western sonasea [GEOGRAPHIC_DATA]. Tổ 5, ấp [GEOGRAPHIC_DATA], […" at bounding box center [976, 227] width 250 height 21
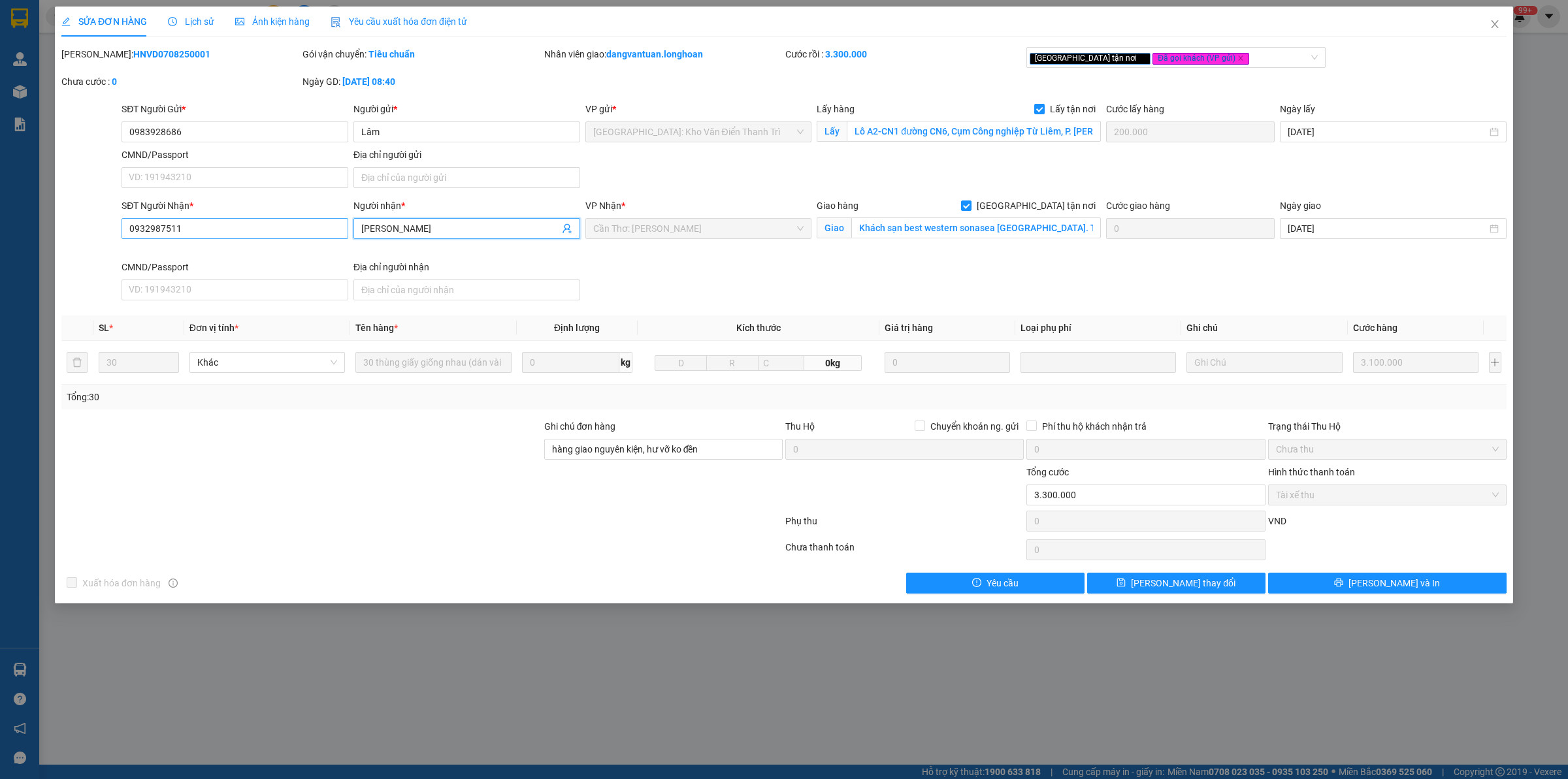
drag, startPoint x: 475, startPoint y: 229, endPoint x: 207, endPoint y: 233, distance: 268.0
click at [207, 233] on div "SĐT Người Nhận * 0932987511 Người nhận * [PERSON_NAME] [PERSON_NAME] VP Nhận * …" at bounding box center [814, 252] width 1391 height 107
click at [222, 213] on div "SĐT Người Nhận *" at bounding box center [235, 206] width 226 height 14
click at [222, 218] on input "0932987511" at bounding box center [235, 228] width 226 height 21
click at [208, 223] on input "0932987511" at bounding box center [235, 228] width 226 height 21
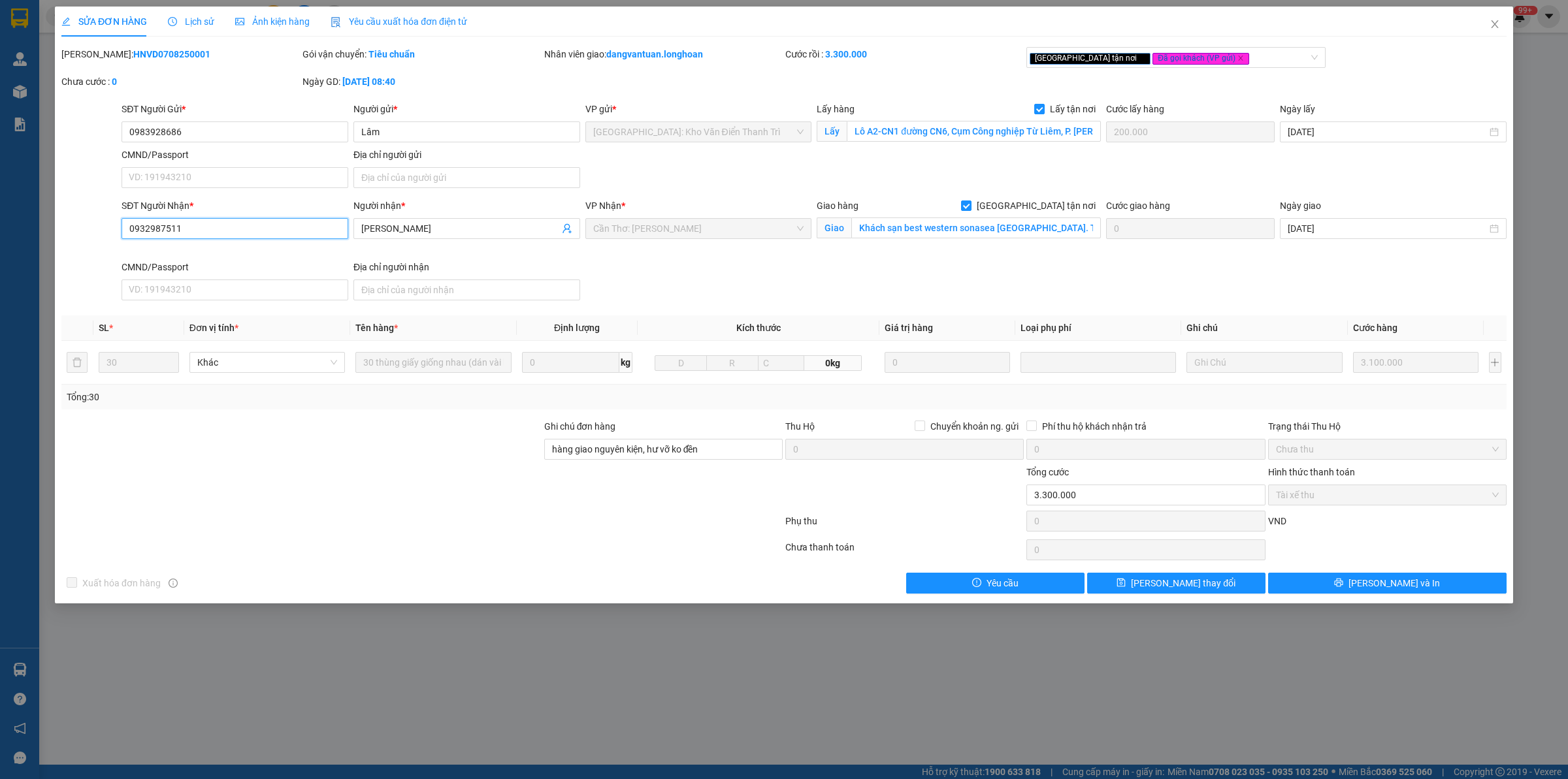
click at [208, 223] on input "0932987511" at bounding box center [235, 228] width 226 height 21
click at [153, 51] on b "HNVD0708250001" at bounding box center [172, 54] width 77 height 11
copy b "HNVD0708250001"
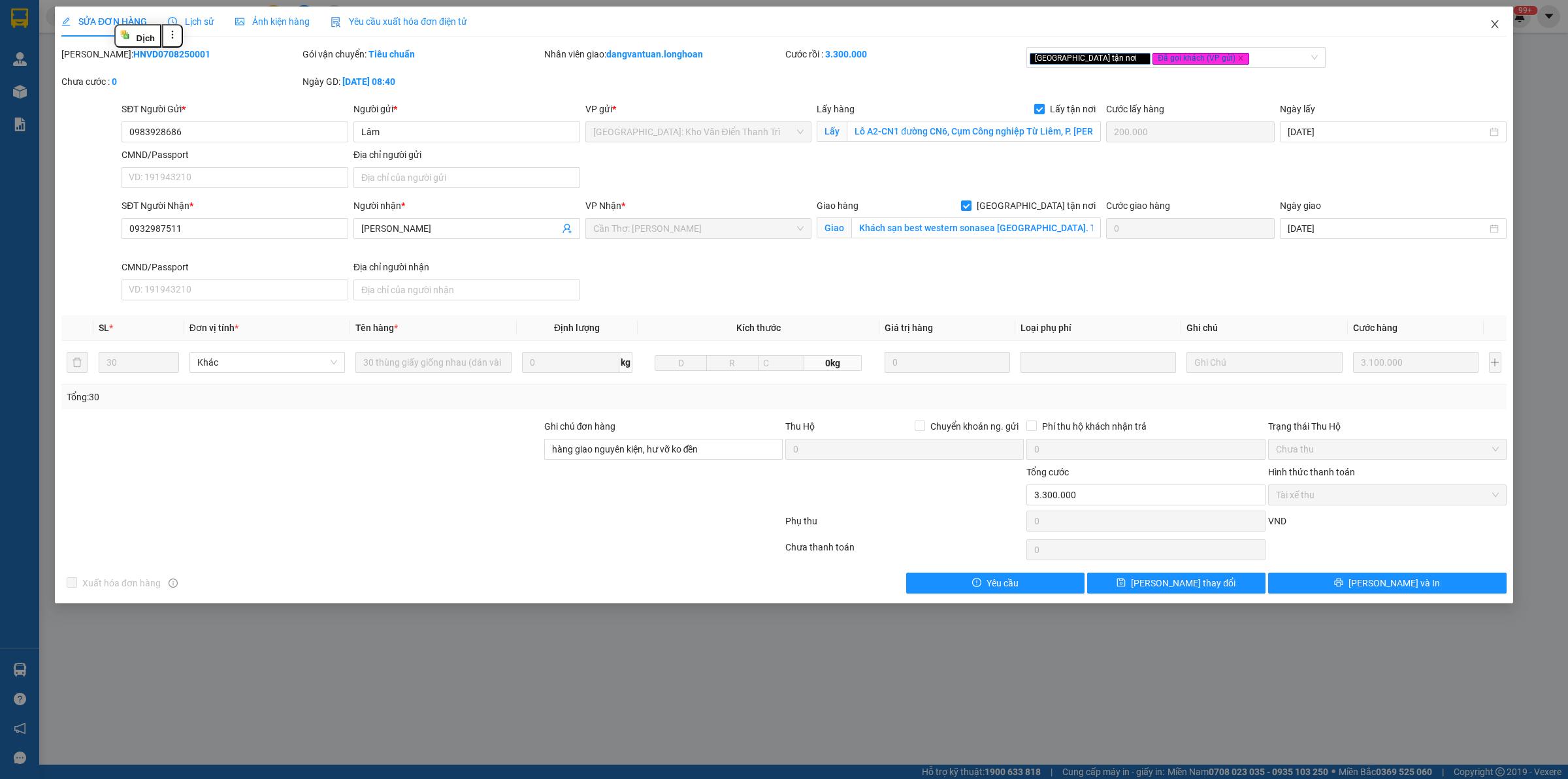
click at [1254, 28] on icon "close" at bounding box center [1495, 24] width 11 height 11
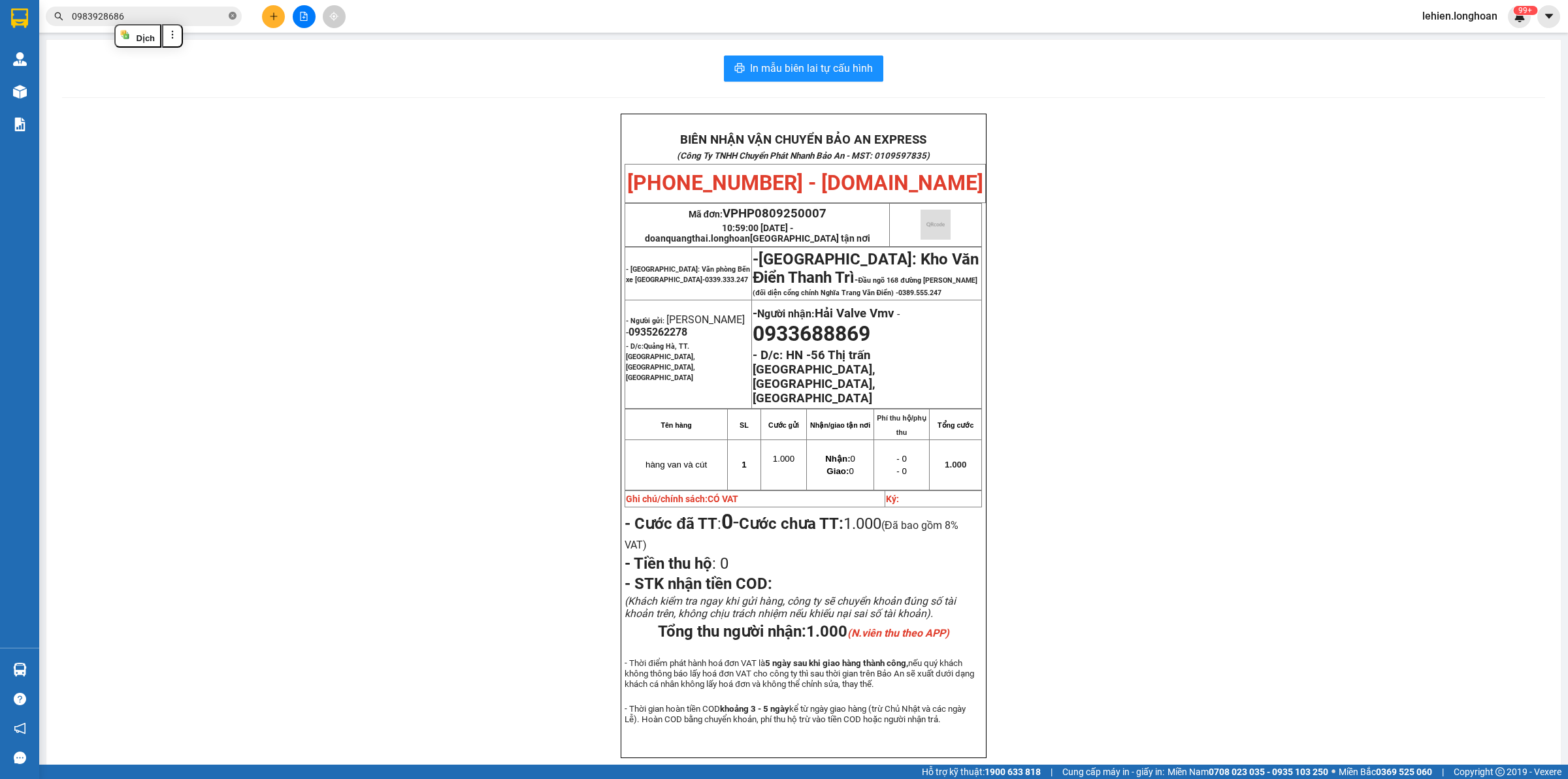
click at [234, 14] on icon "close-circle" at bounding box center [232, 15] width 7 height 7
paste input "0837072888"
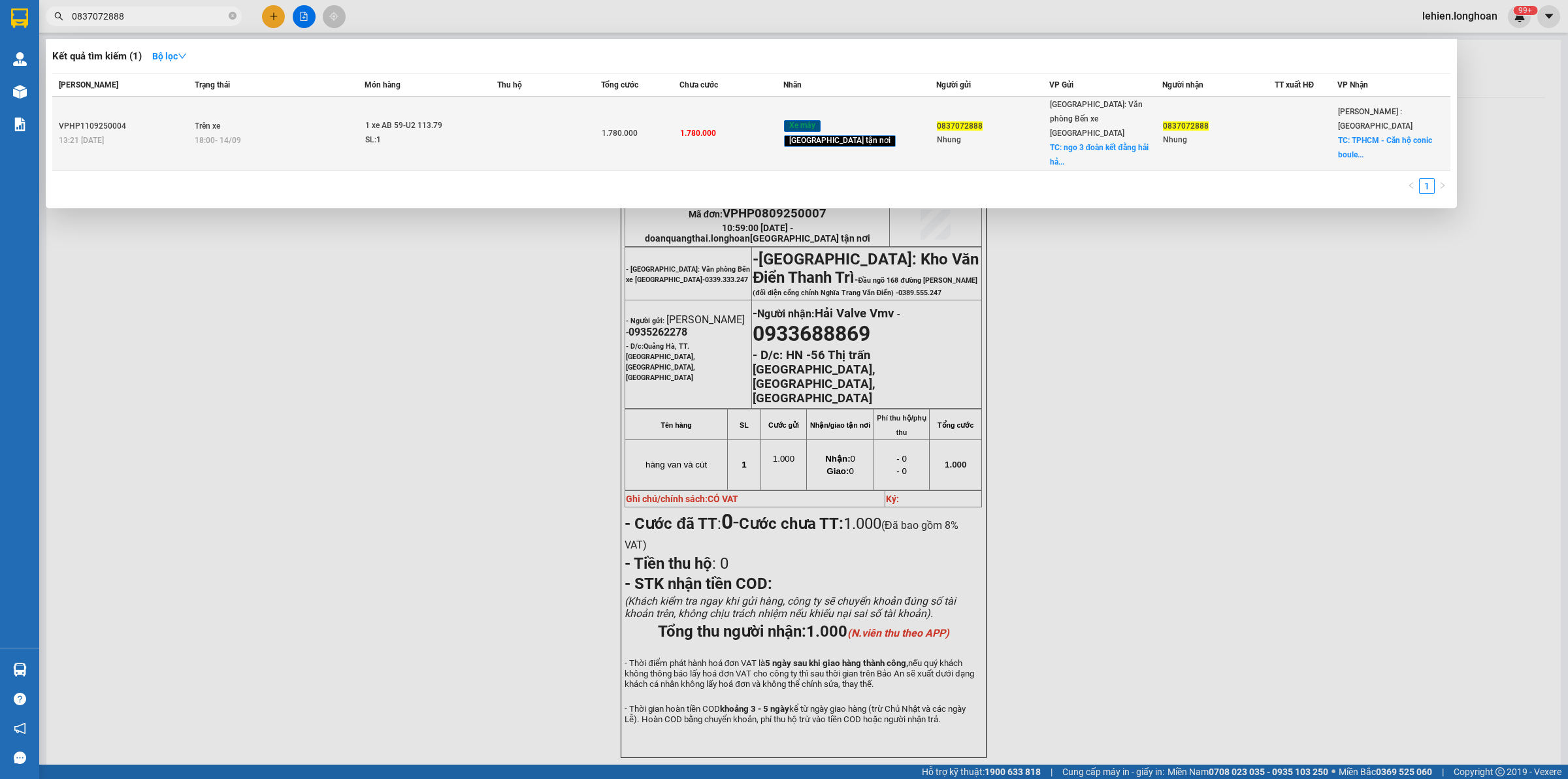
click at [365, 133] on div "18:00 [DATE]" at bounding box center [280, 140] width 170 height 14
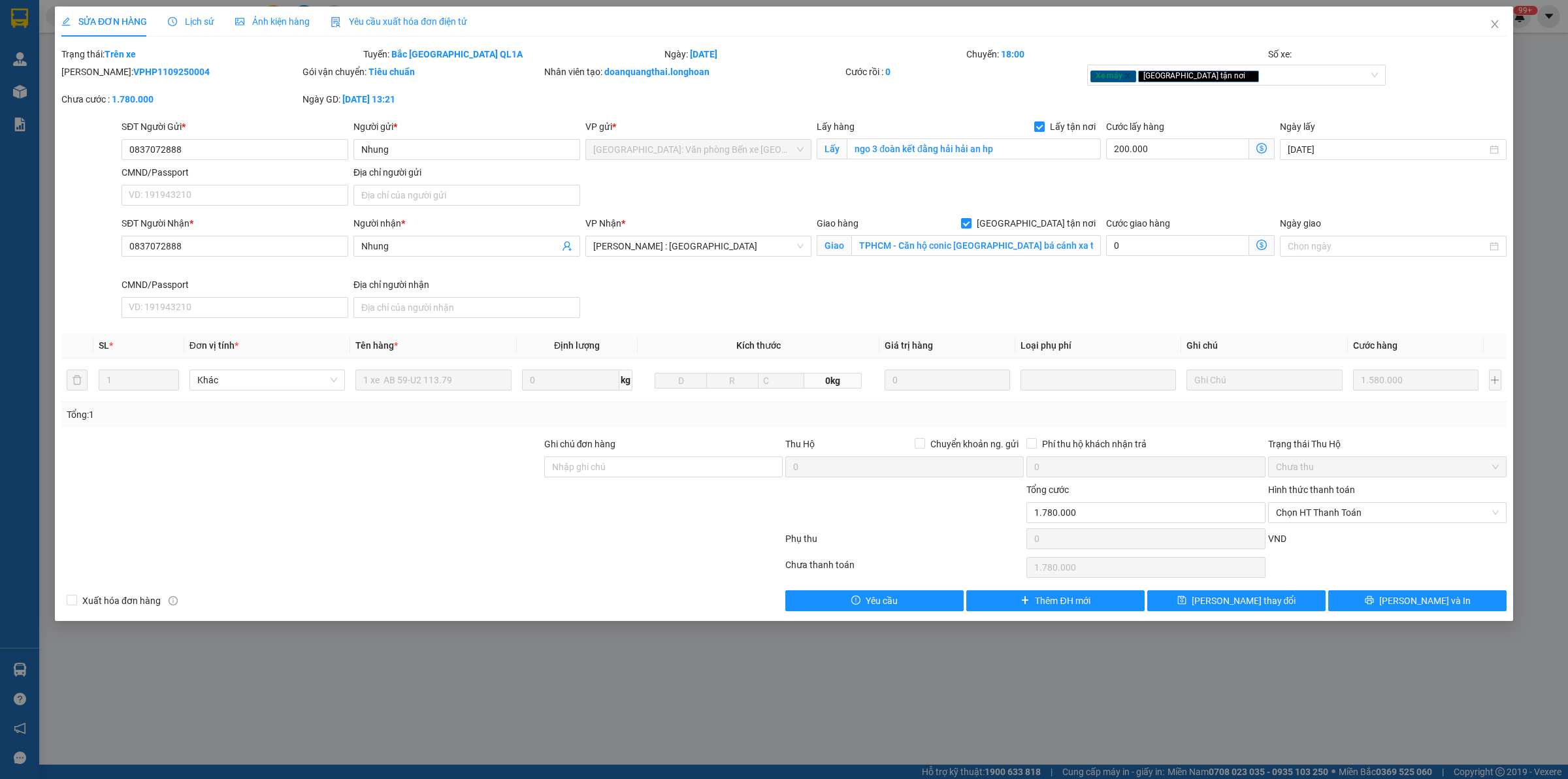
click at [1254, 22] on div "SỬA ĐƠN HÀNG Lịch sử Ảnh kiện hàng Yêu cầu xuất hóa đơn điện tử Total Paid Fee …" at bounding box center [784, 390] width 1568 height 779
click at [1254, 18] on span "Close" at bounding box center [1495, 25] width 37 height 37
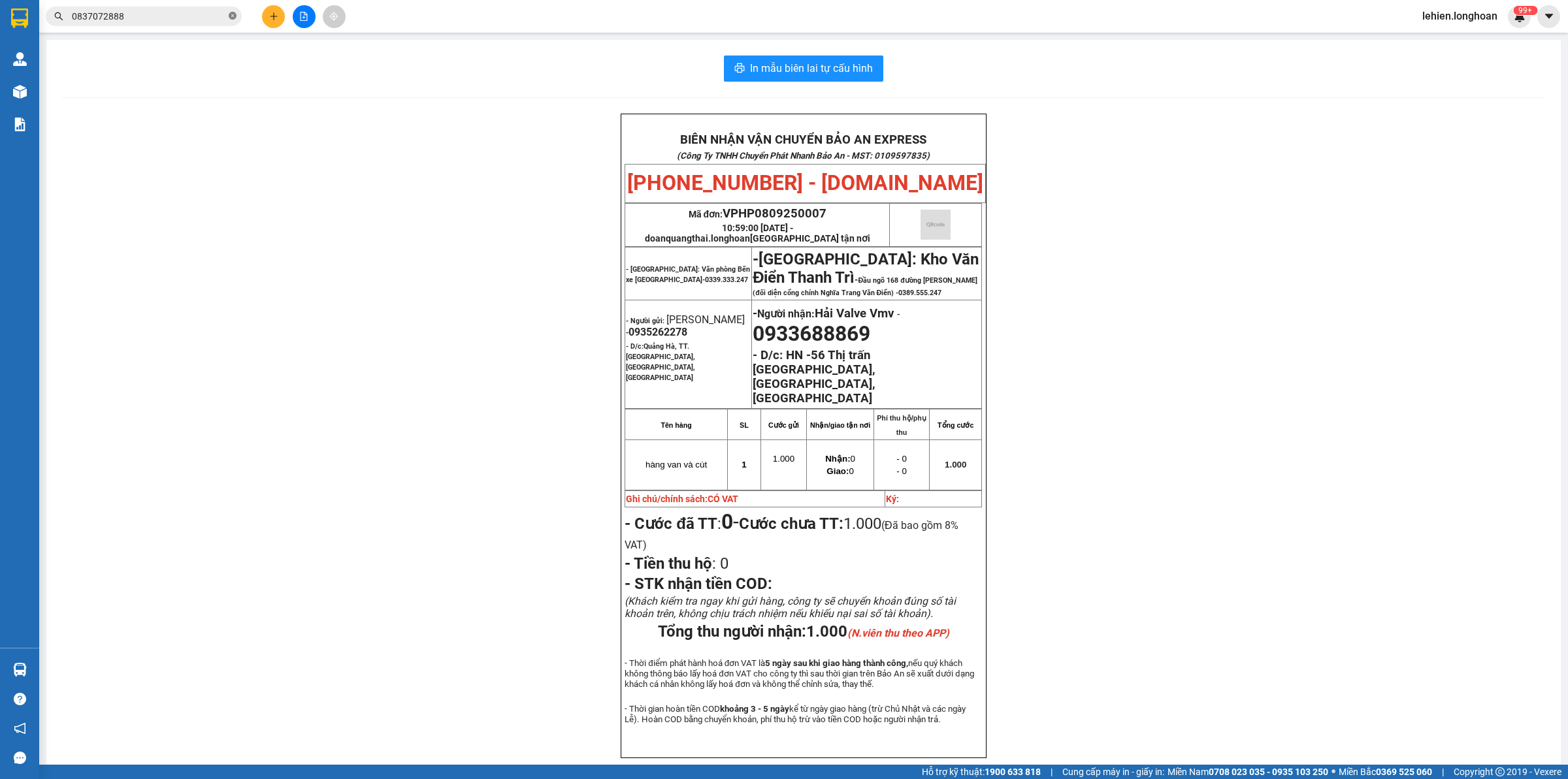
click at [230, 17] on icon "close-circle" at bounding box center [232, 15] width 7 height 7
paste input "0939966707"
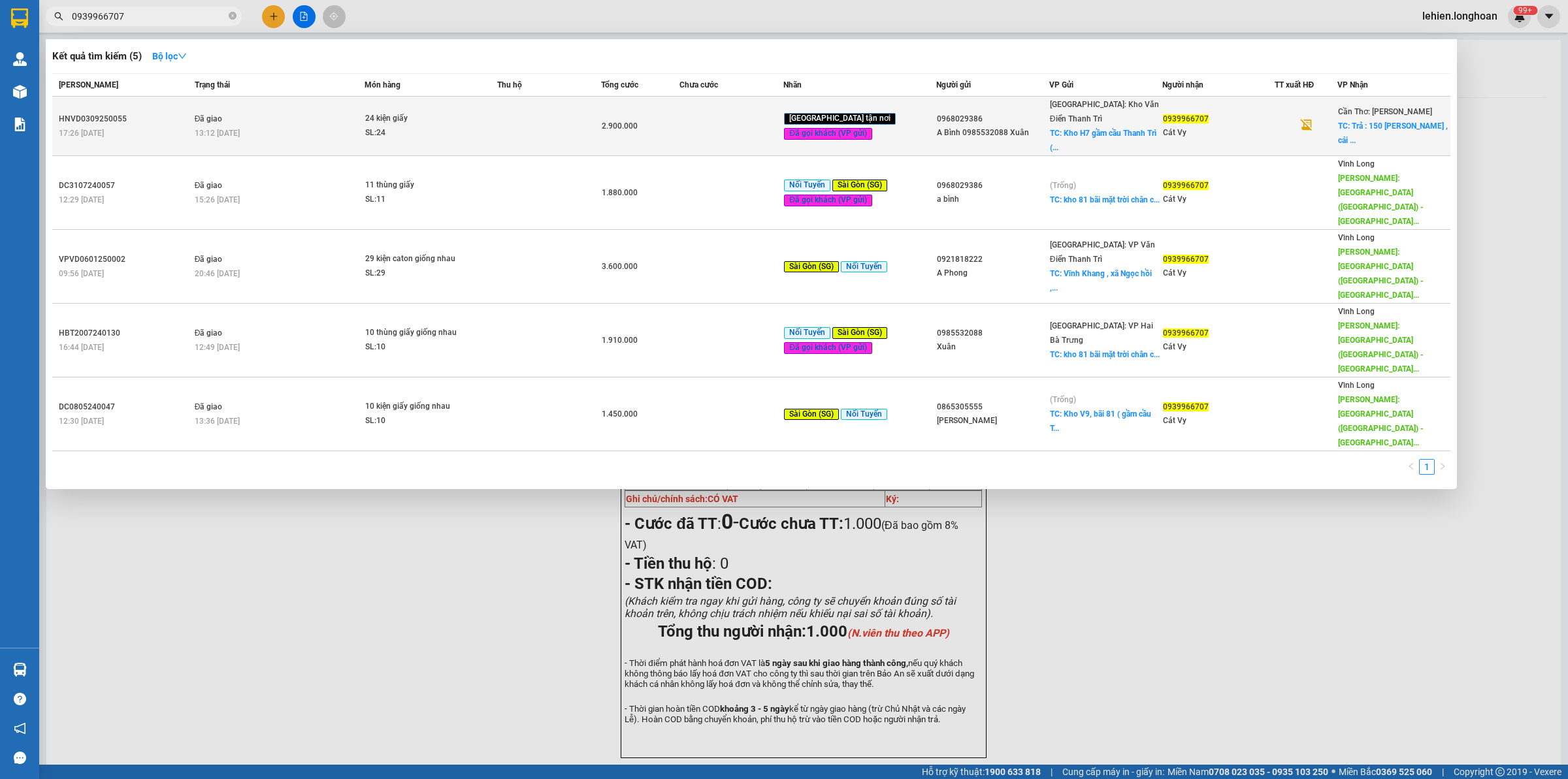
click at [275, 113] on td "Đã giao 13:12 [DATE]" at bounding box center [278, 126] width 174 height 59
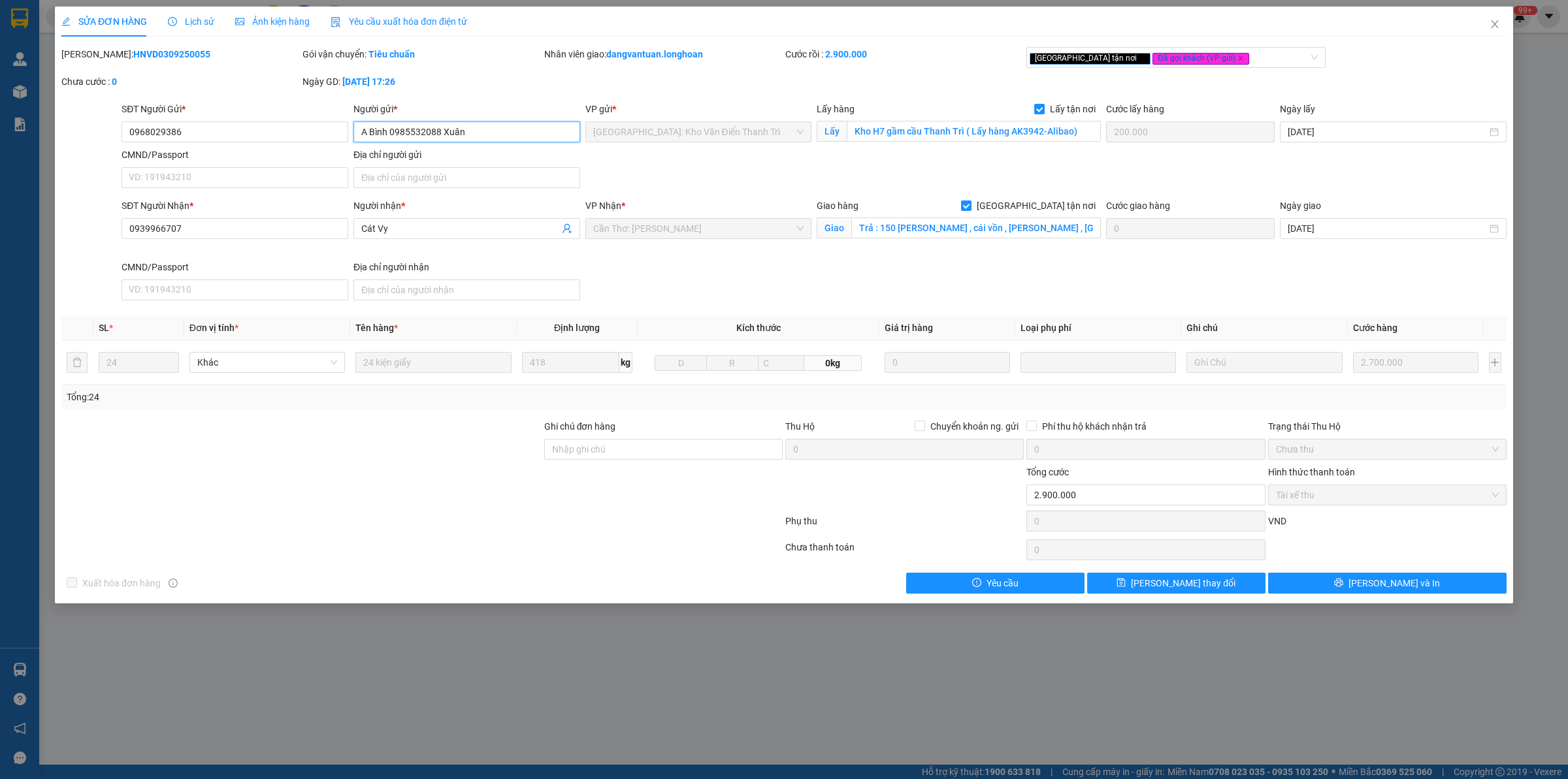
drag, startPoint x: 390, startPoint y: 131, endPoint x: 439, endPoint y: 131, distance: 49.0
click at [439, 131] on input "A Bình 0985532088 Xuân" at bounding box center [466, 131] width 226 height 21
click at [418, 219] on span "Cát Vy" at bounding box center [466, 228] width 226 height 21
click at [419, 219] on span "Cát Vy" at bounding box center [466, 228] width 226 height 21
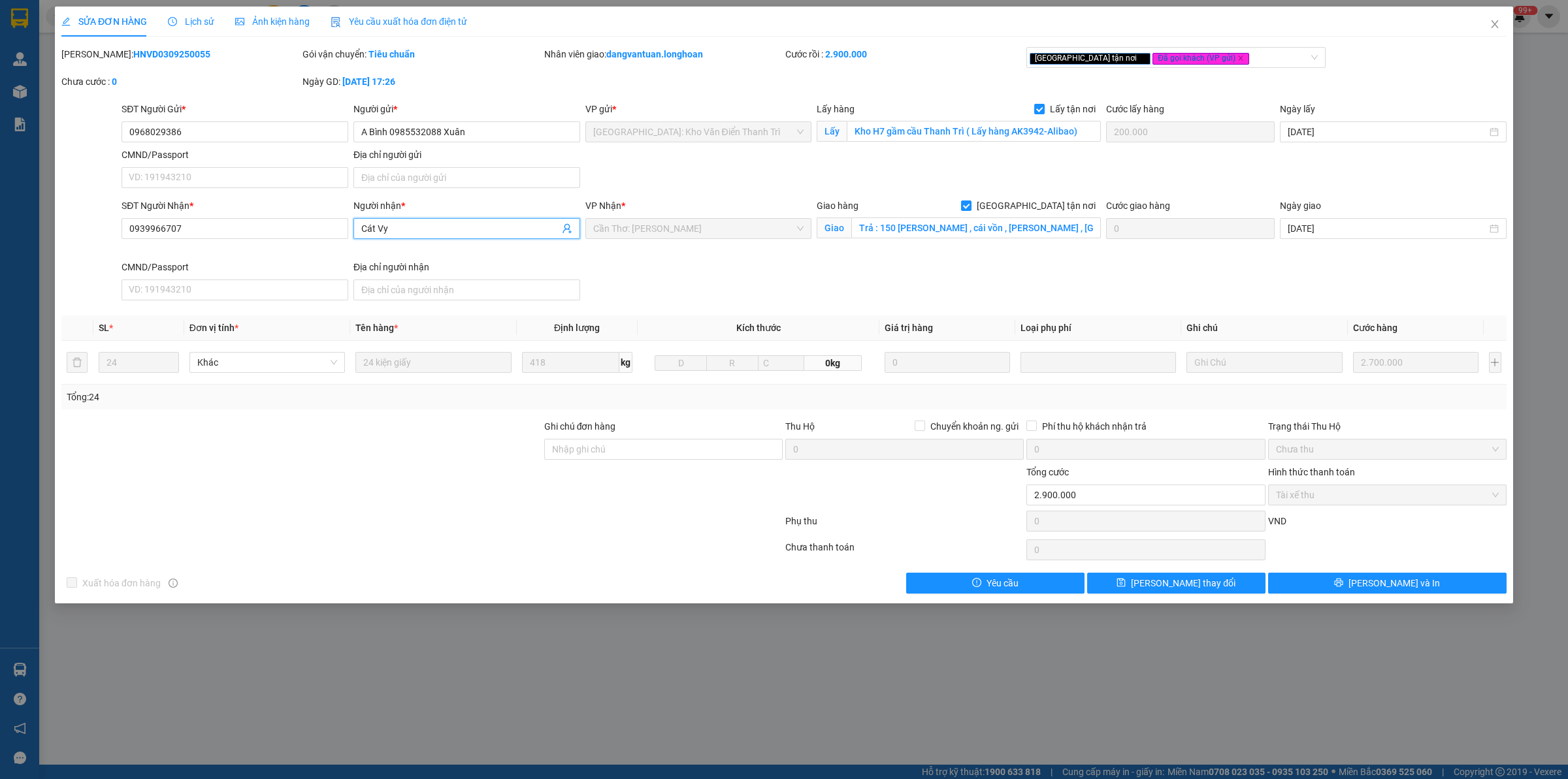
click at [436, 230] on input "Cát Vy" at bounding box center [460, 228] width 198 height 14
click at [233, 226] on input "0939966707" at bounding box center [235, 228] width 226 height 21
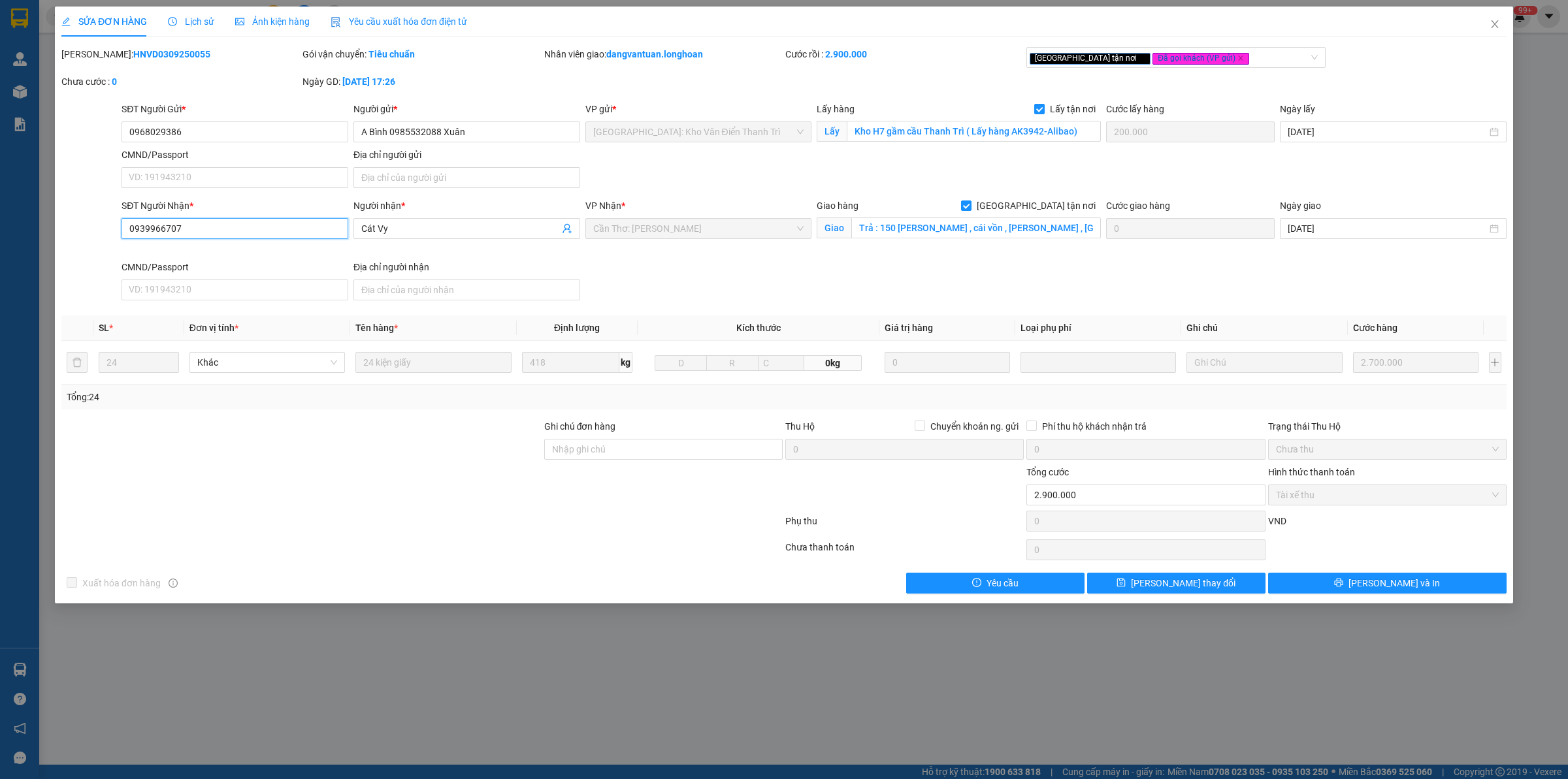
click at [233, 226] on input "0939966707" at bounding box center [235, 228] width 226 height 21
click at [948, 229] on input "Trả : 150 [PERSON_NAME] , cái vồn , [PERSON_NAME] , [GEOGRAPHIC_DATA]" at bounding box center [976, 227] width 250 height 21
click at [1254, 22] on icon "close" at bounding box center [1494, 23] width 7 height 7
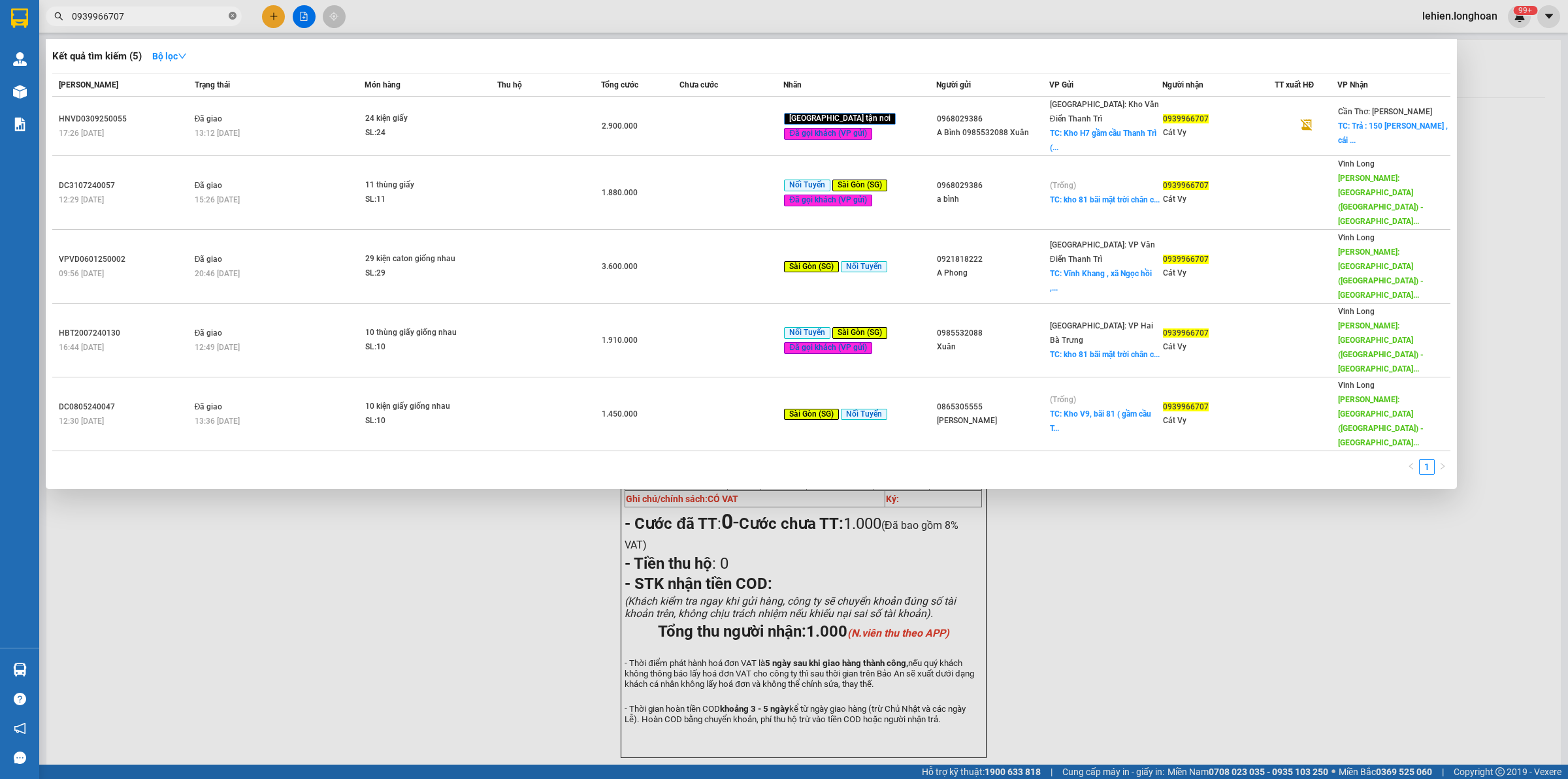
click at [235, 20] on icon "close-circle" at bounding box center [232, 15] width 7 height 7
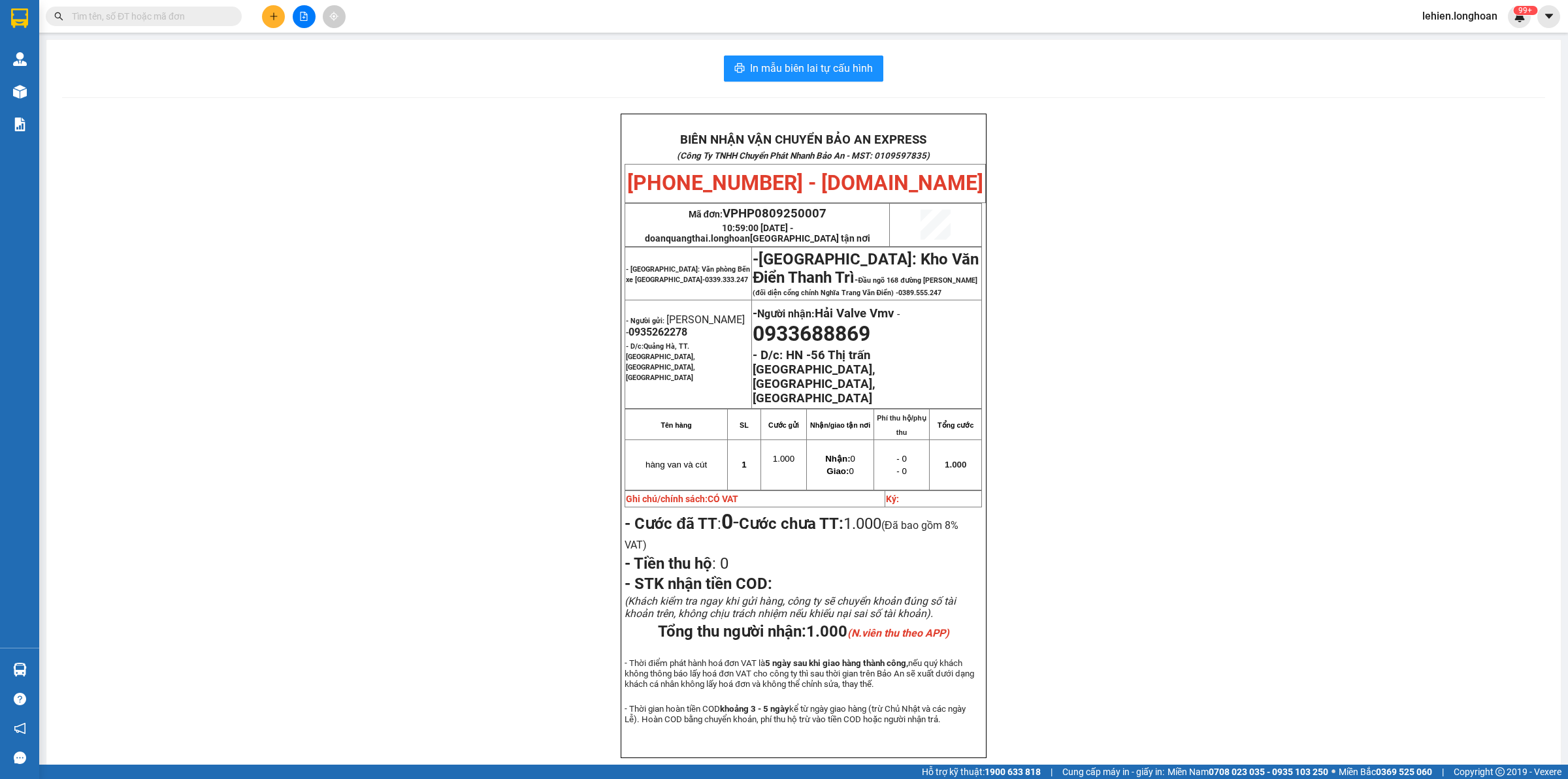
paste input "0963622618"
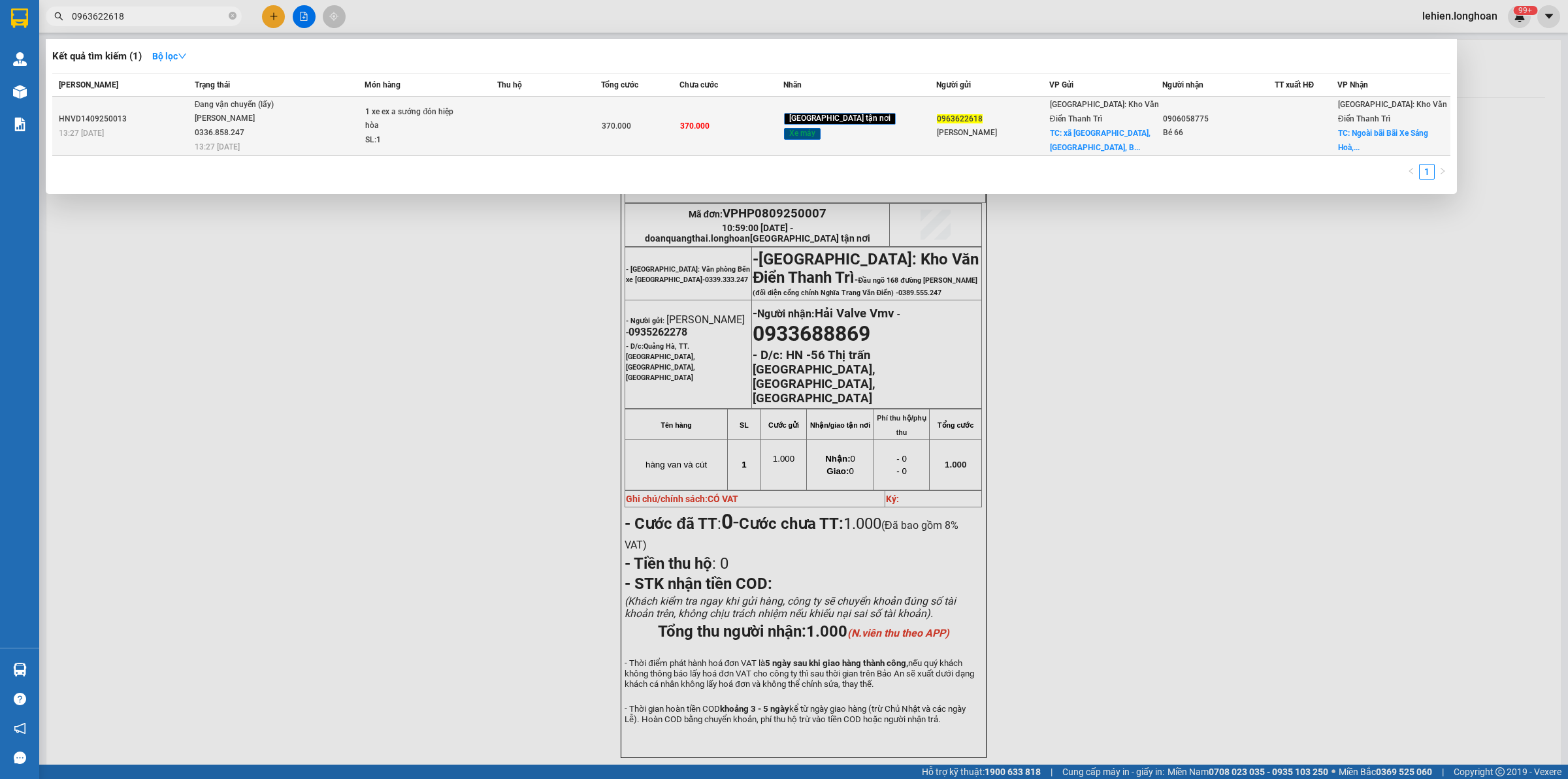
click at [302, 125] on span "Đang vận chuyển (lấy) [PERSON_NAME] 0336.858.247 13:27 [DATE]" at bounding box center [280, 125] width 170 height 54
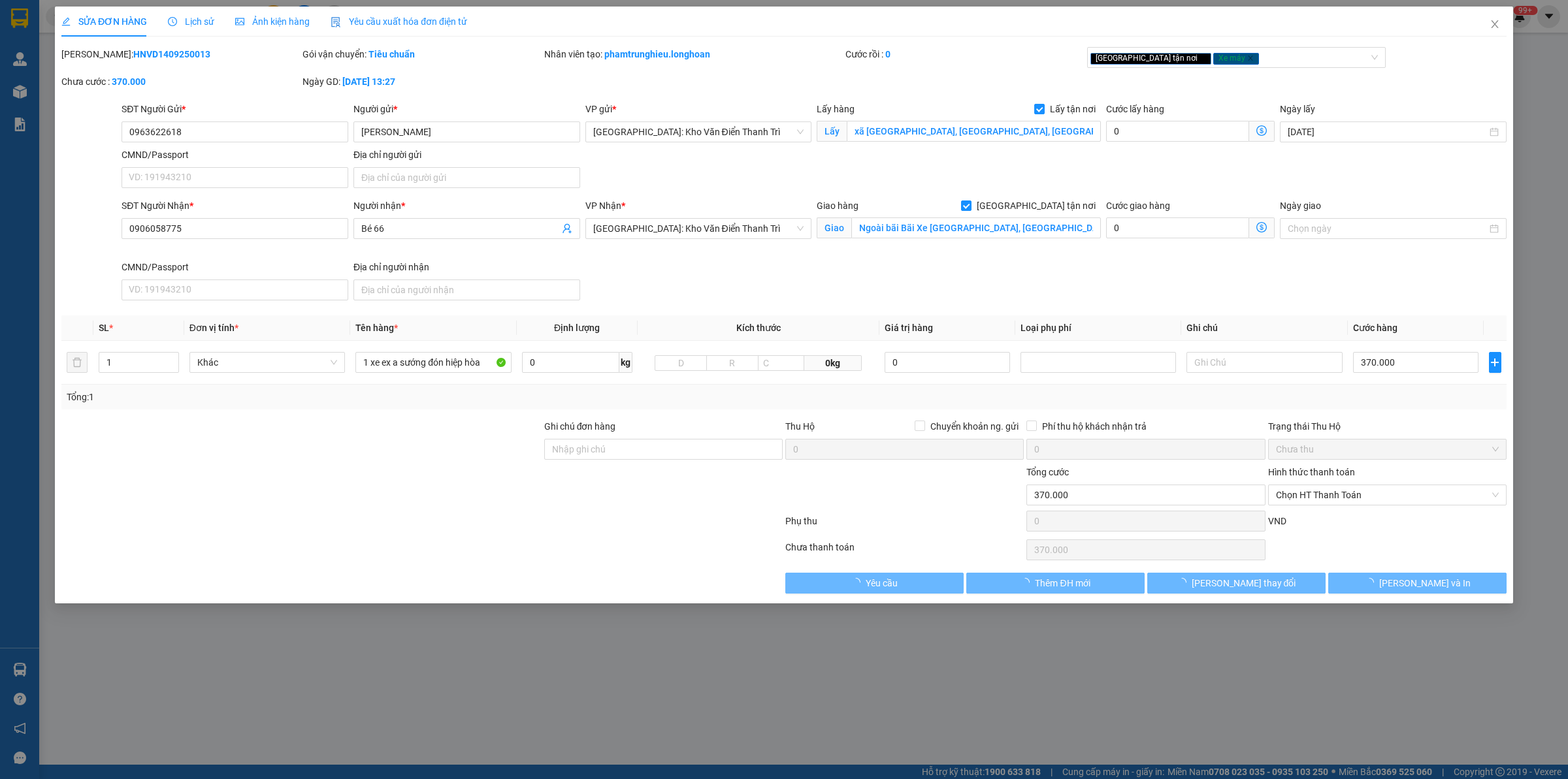
click at [206, 17] on span "Lịch sử" at bounding box center [192, 22] width 47 height 11
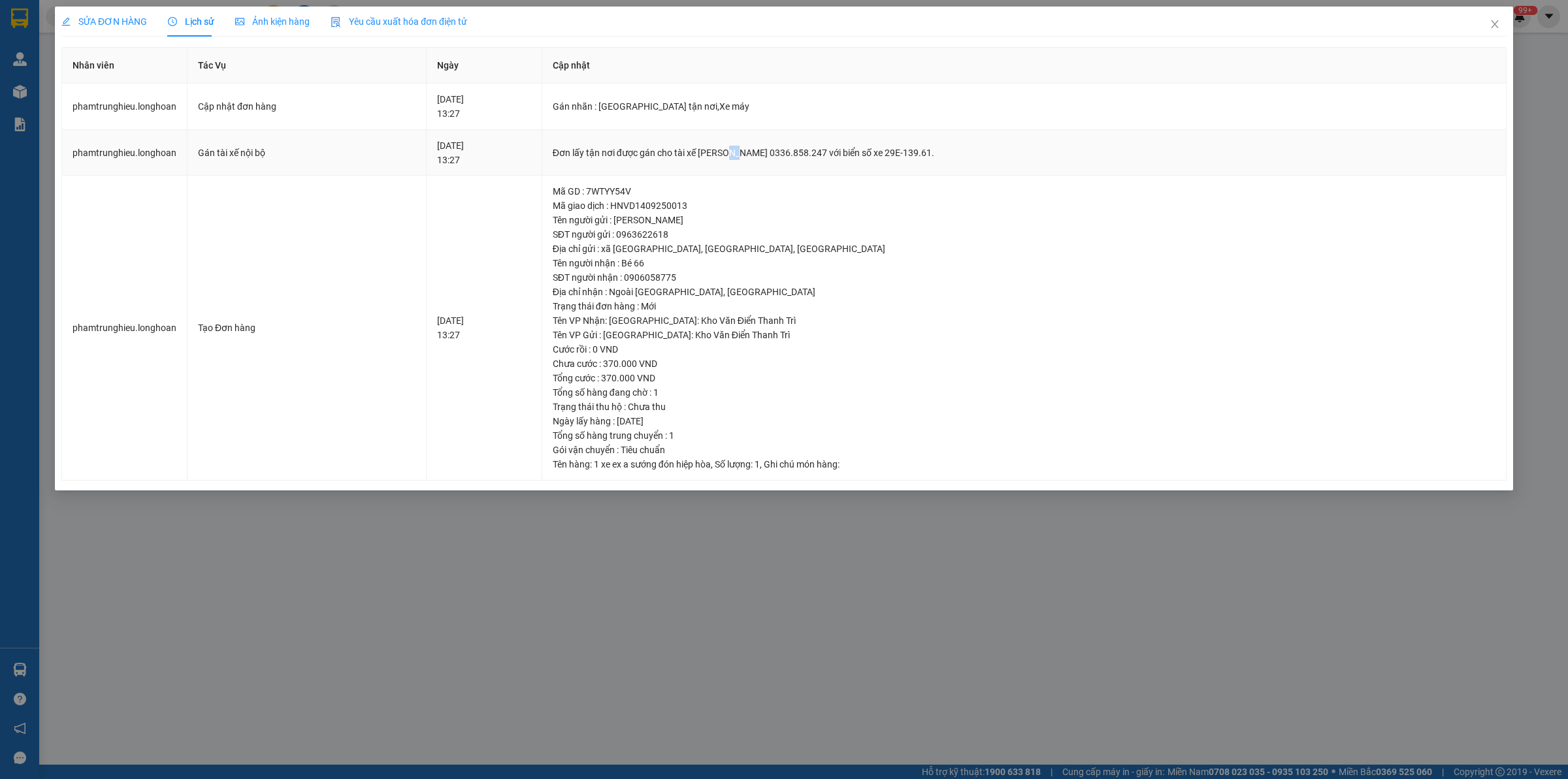
click at [772, 161] on td "Đơn lấy tận nơi được gán cho tài xế [PERSON_NAME] 0336.858.247 với biển số xe 2…" at bounding box center [1024, 153] width 964 height 47
drag, startPoint x: 734, startPoint y: 151, endPoint x: 857, endPoint y: 144, distance: 123.2
click at [857, 144] on td "Đơn lấy tận nơi được gán cho tài xế [PERSON_NAME] 0336.858.247 với biển số xe 2…" at bounding box center [1024, 153] width 964 height 47
click at [1254, 27] on icon "close" at bounding box center [1495, 24] width 11 height 11
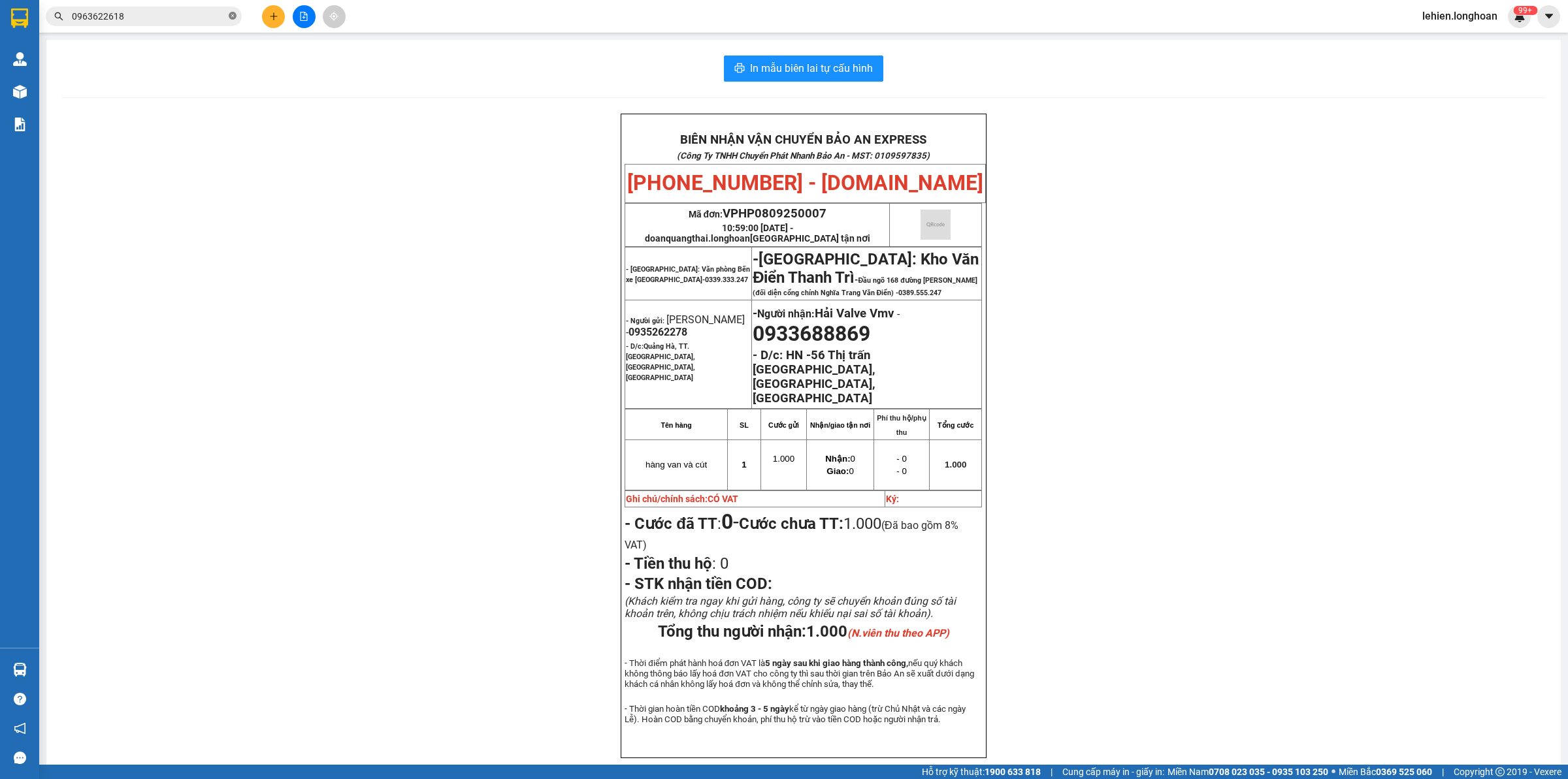
click at [232, 15] on icon "close-circle" at bounding box center [232, 15] width 7 height 7
paste input "0947535558"
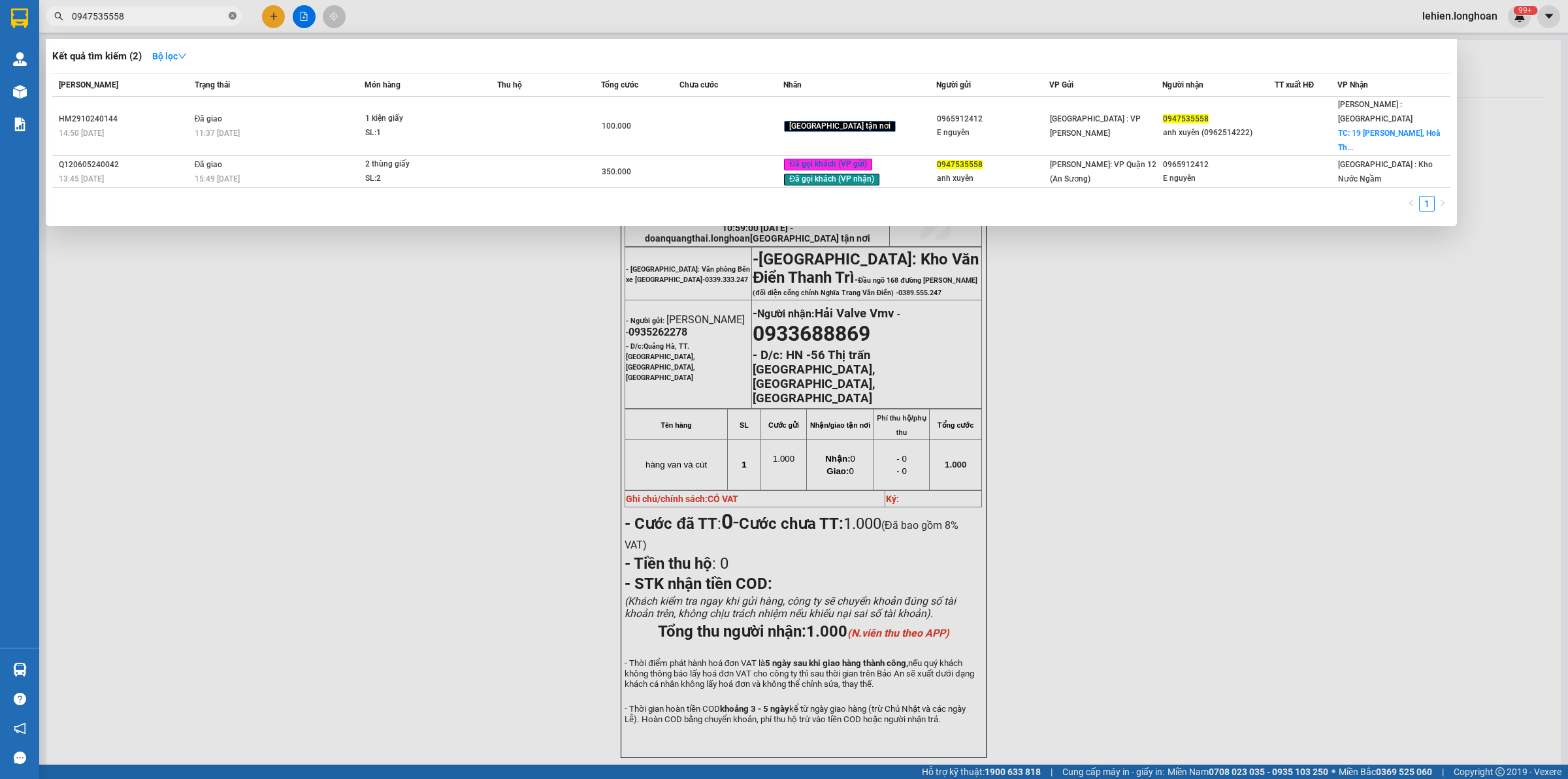
click at [232, 15] on icon "close-circle" at bounding box center [232, 15] width 7 height 7
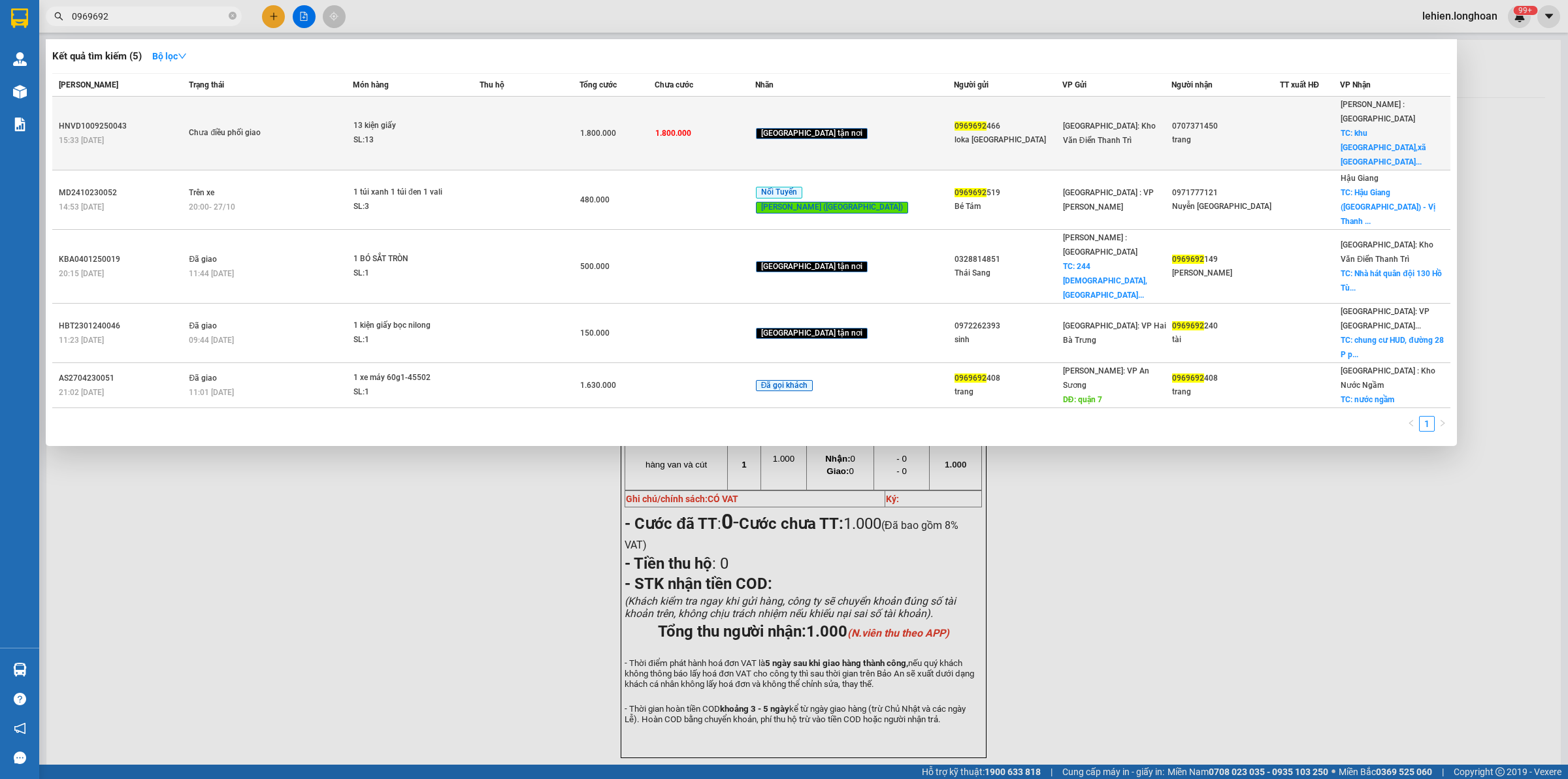
click at [479, 119] on span "13 kiện giấy SL: 13" at bounding box center [416, 133] width 126 height 28
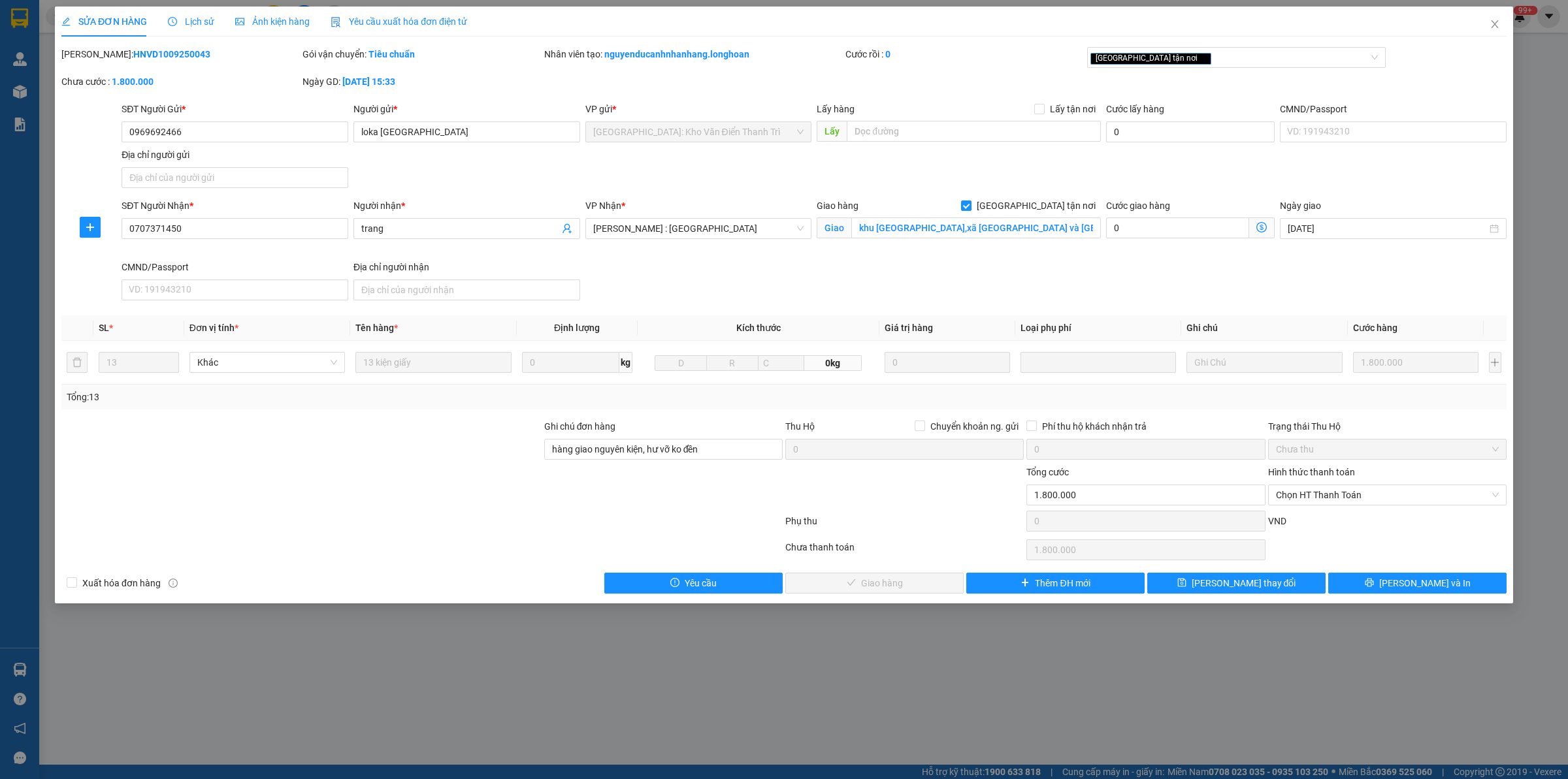
click at [204, 24] on span "Lịch sử" at bounding box center [192, 22] width 47 height 11
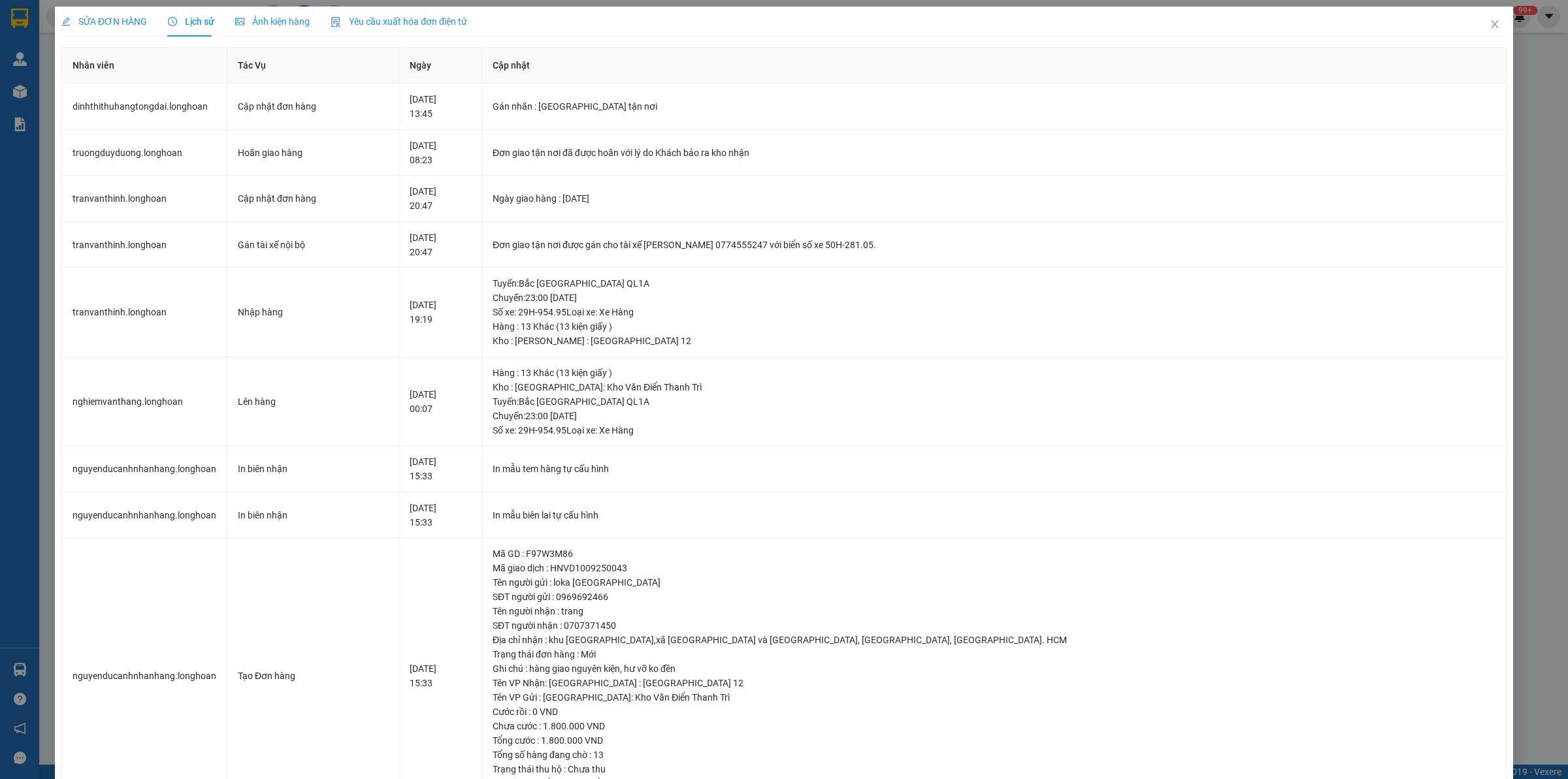
click at [152, 22] on div "SỬA ĐƠN HÀNG Lịch sử Ảnh kiện hàng Yêu cầu xuất hóa đơn điện tử" at bounding box center [264, 22] width 406 height 30
click at [125, 22] on span "SỬA ĐƠN HÀNG" at bounding box center [104, 22] width 86 height 11
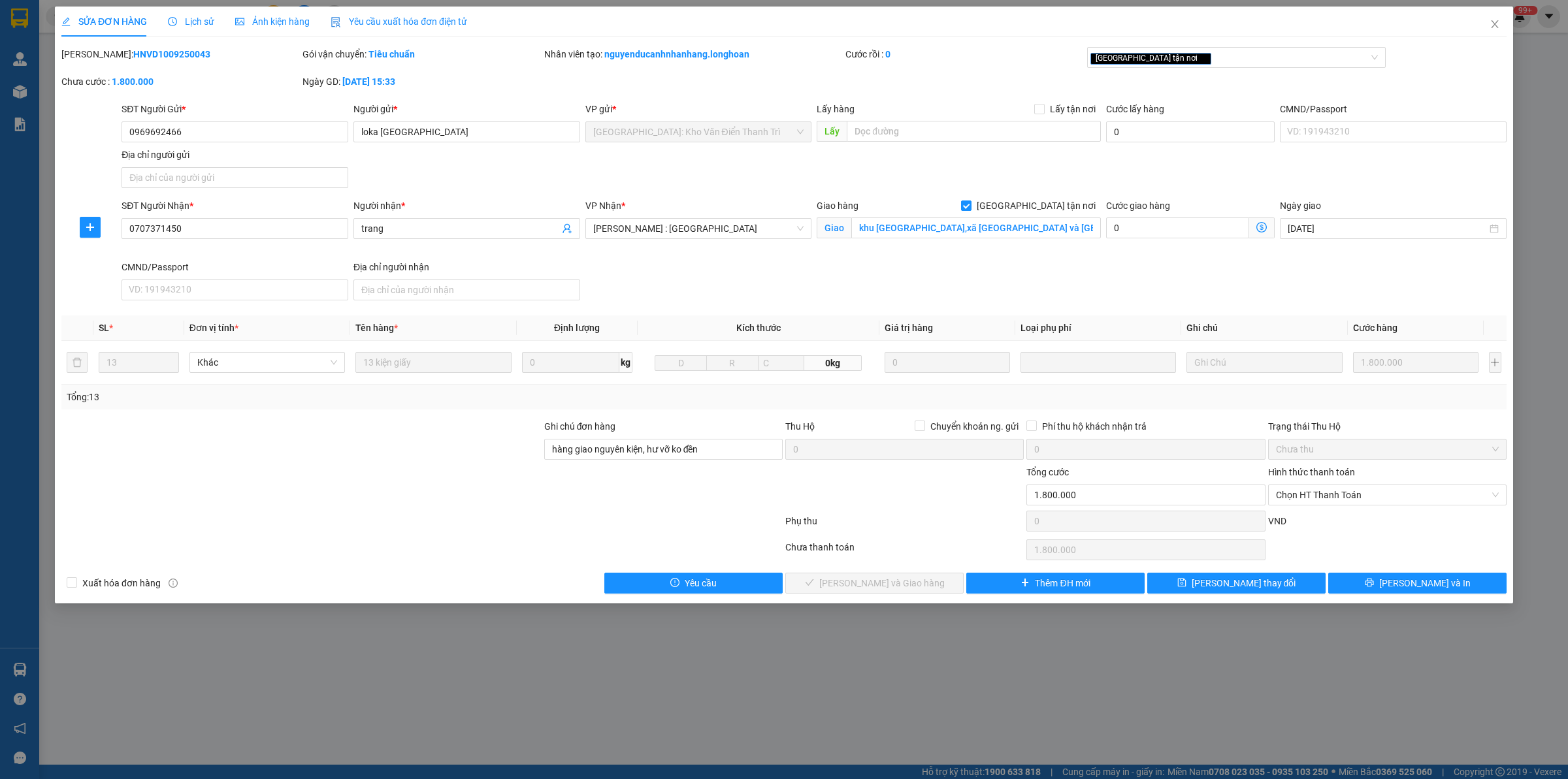
click at [196, 17] on span "Lịch sử" at bounding box center [192, 22] width 47 height 11
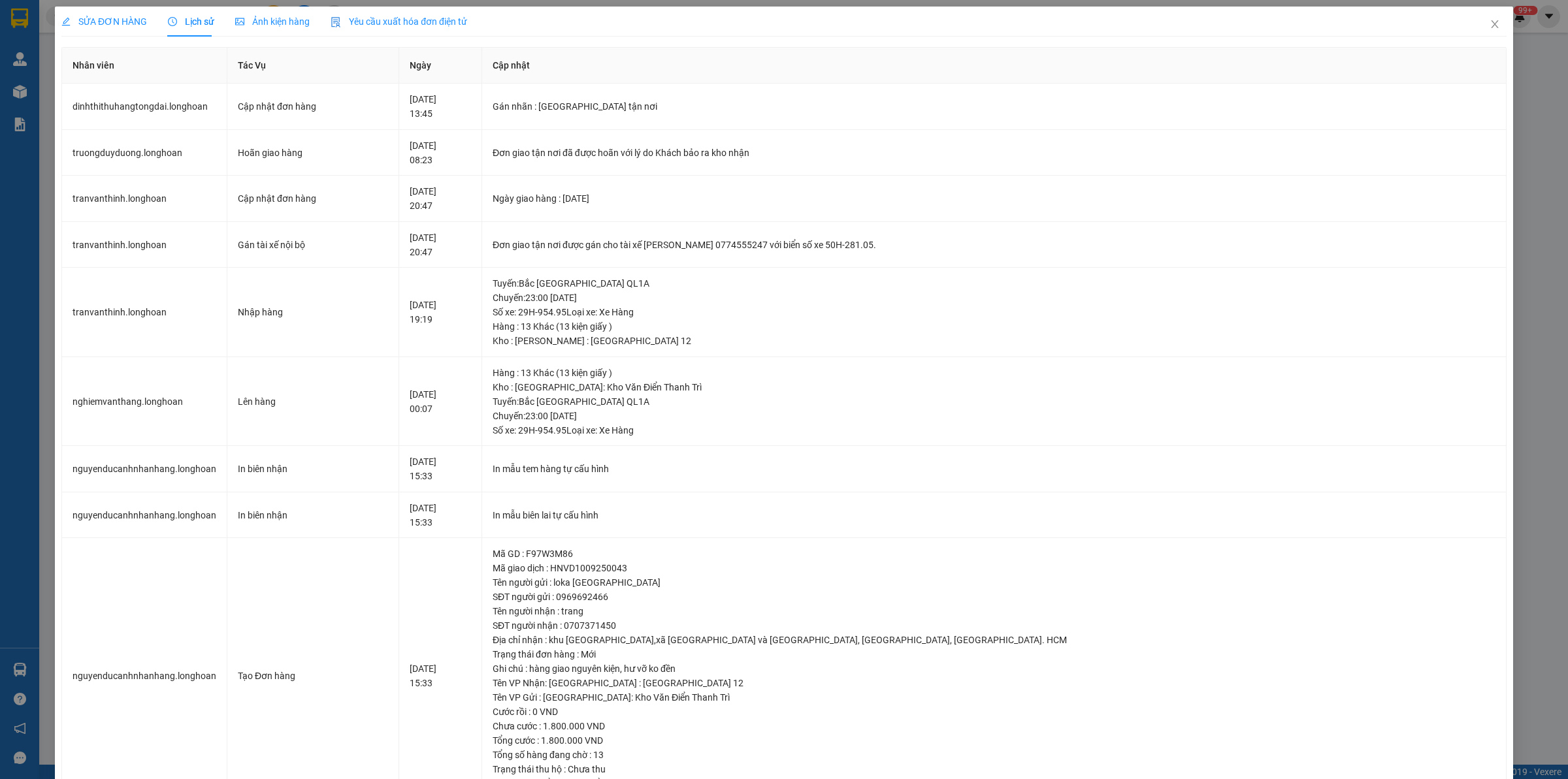
click at [127, 17] on span "SỬA ĐƠN HÀNG" at bounding box center [104, 22] width 86 height 11
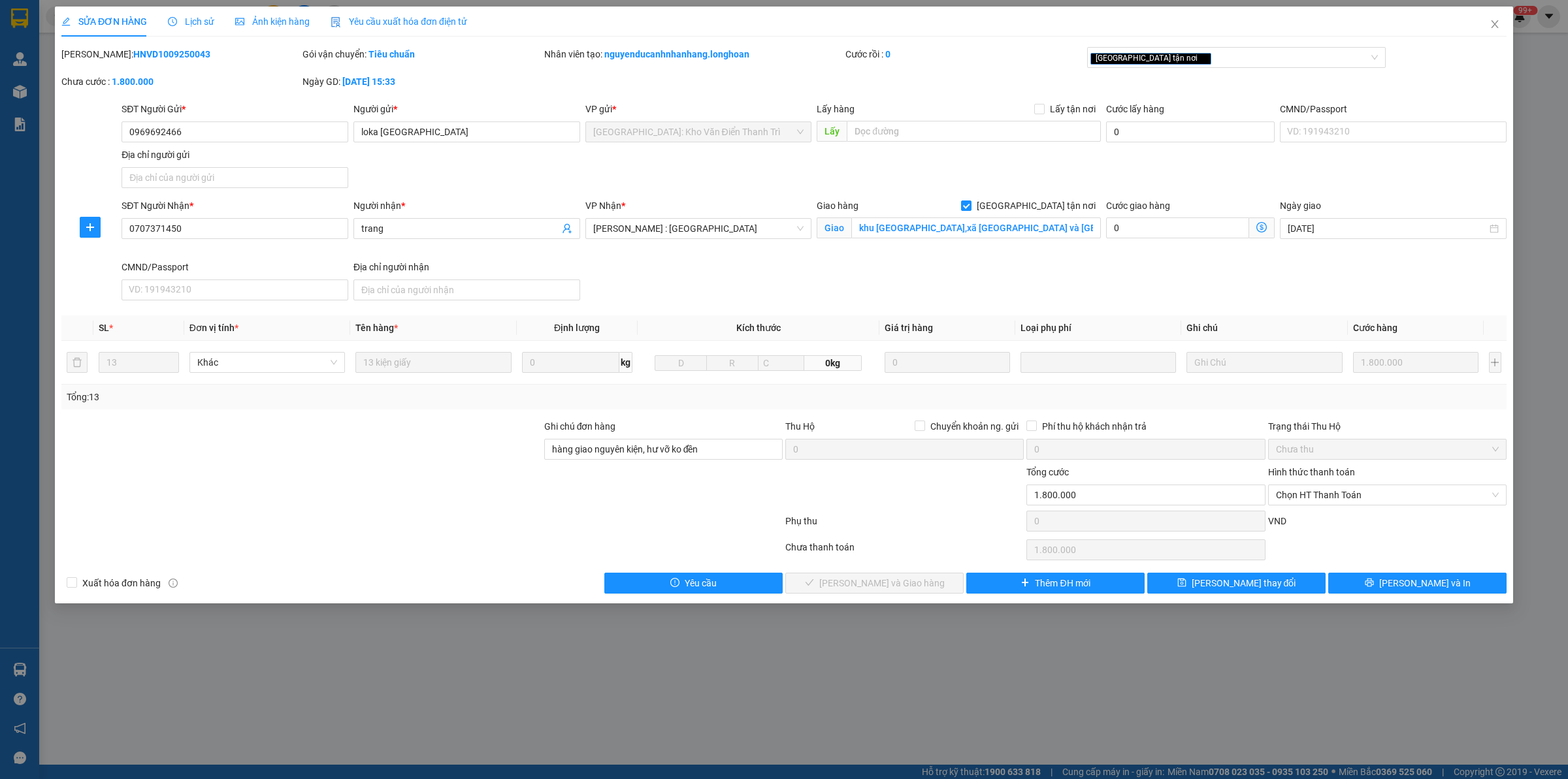
click at [927, 269] on div "SĐT Người Nhận * 0707371450 Người nhận * trang VP Nhận * [GEOGRAPHIC_DATA] : [G…" at bounding box center [814, 252] width 1391 height 107
click at [426, 494] on div at bounding box center [301, 488] width 483 height 46
click at [217, 131] on input "0969692466" at bounding box center [235, 131] width 226 height 21
click at [243, 118] on div "SĐT Người Gửi *" at bounding box center [235, 112] width 226 height 20
click at [242, 126] on input "0969692466" at bounding box center [235, 131] width 226 height 21
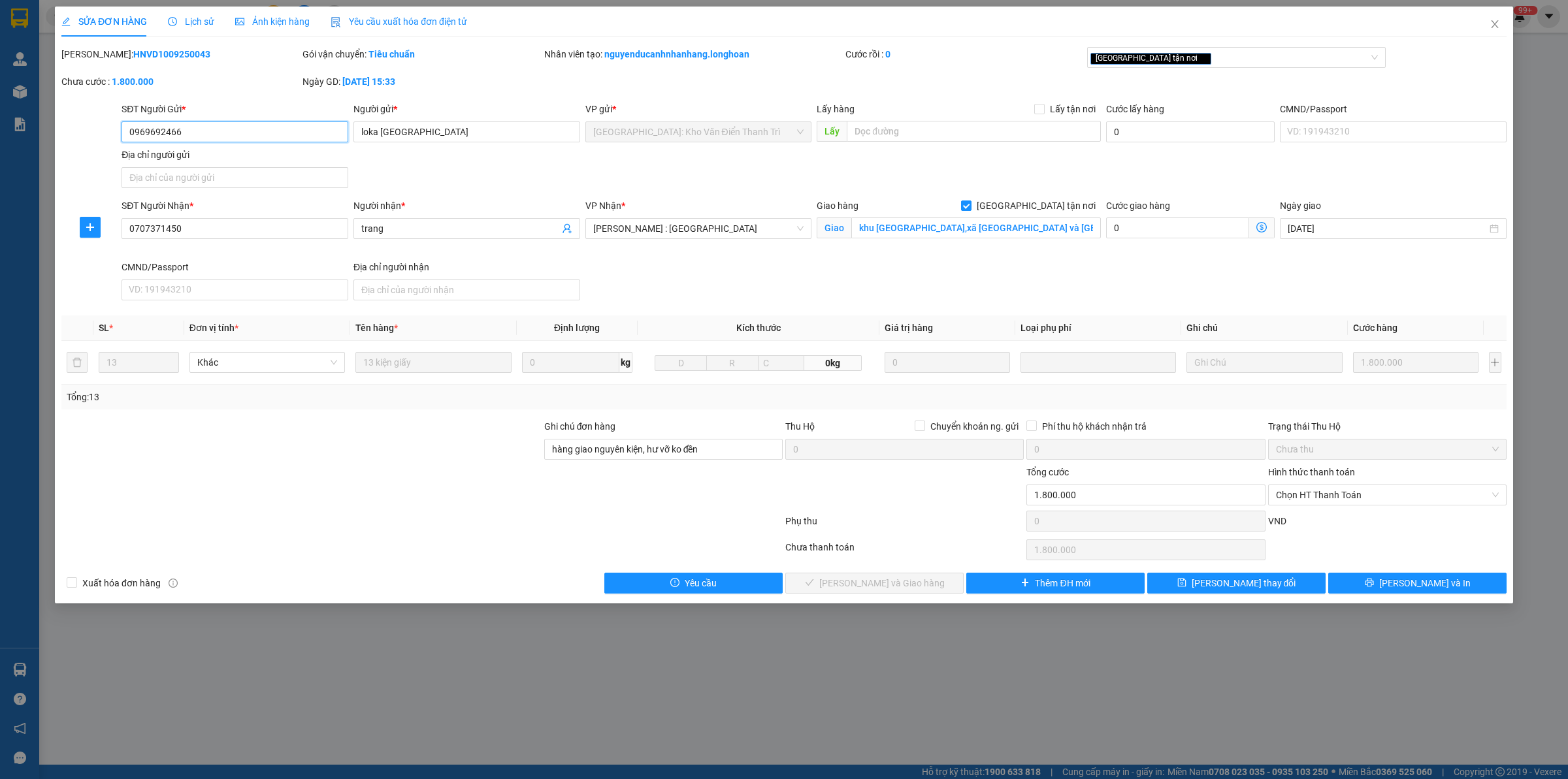
click at [242, 126] on input "0969692466" at bounding box center [235, 131] width 226 height 21
click at [1254, 29] on icon "close" at bounding box center [1495, 24] width 11 height 11
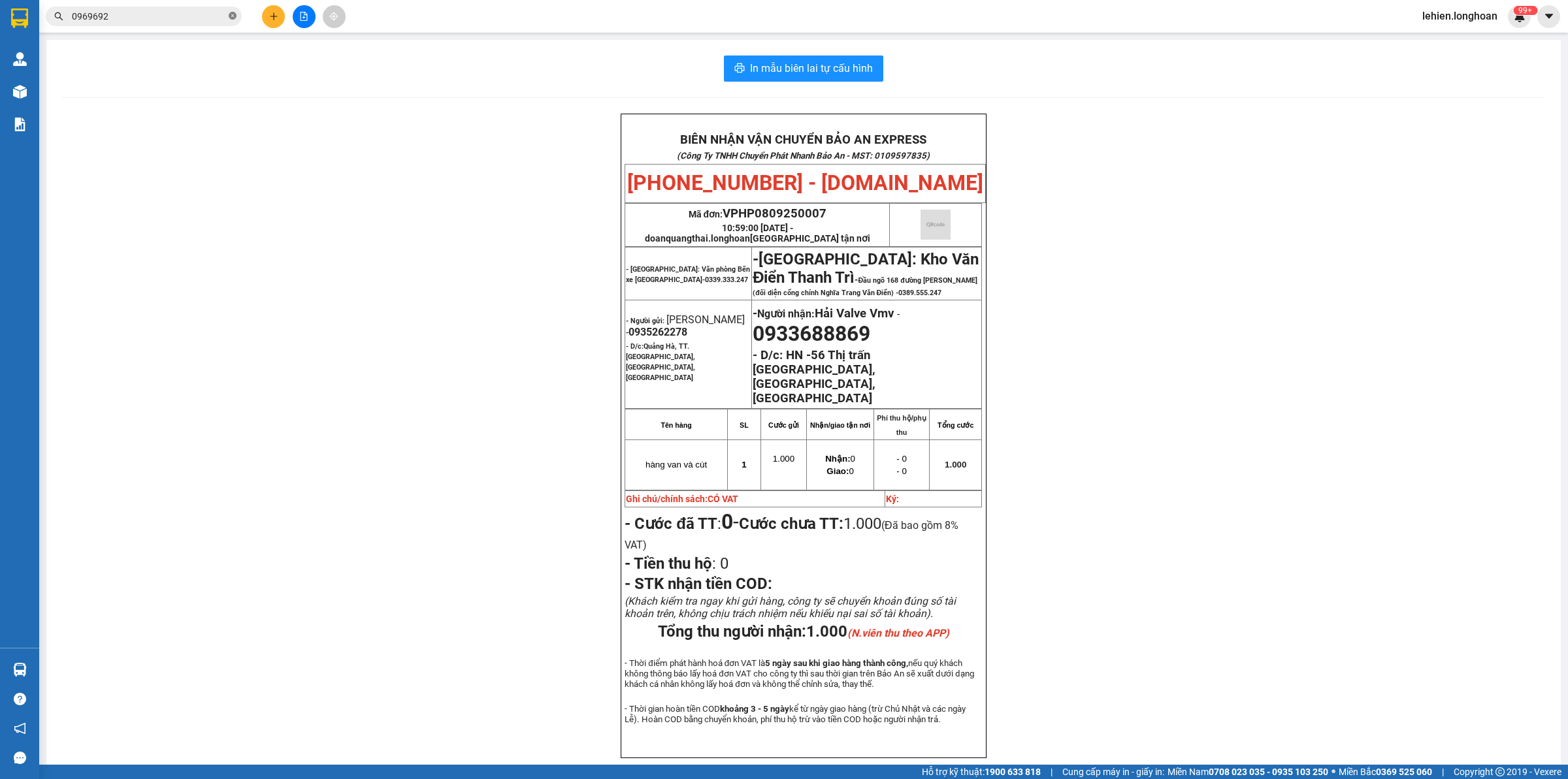
click at [234, 20] on icon "close-circle" at bounding box center [232, 15] width 7 height 7
paste input "0969692466"
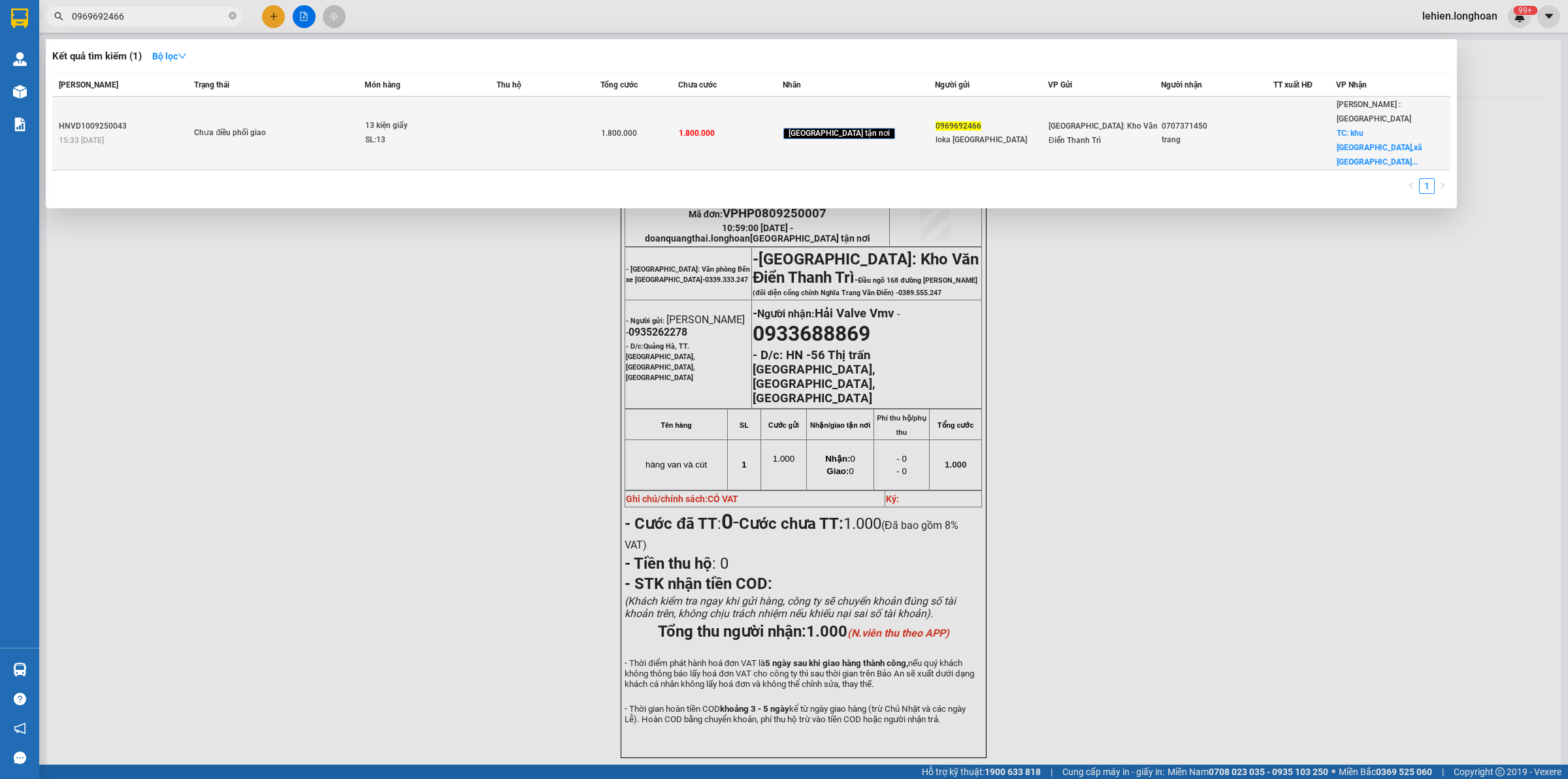
click at [256, 126] on div "Chưa điều phối giao" at bounding box center [243, 132] width 98 height 14
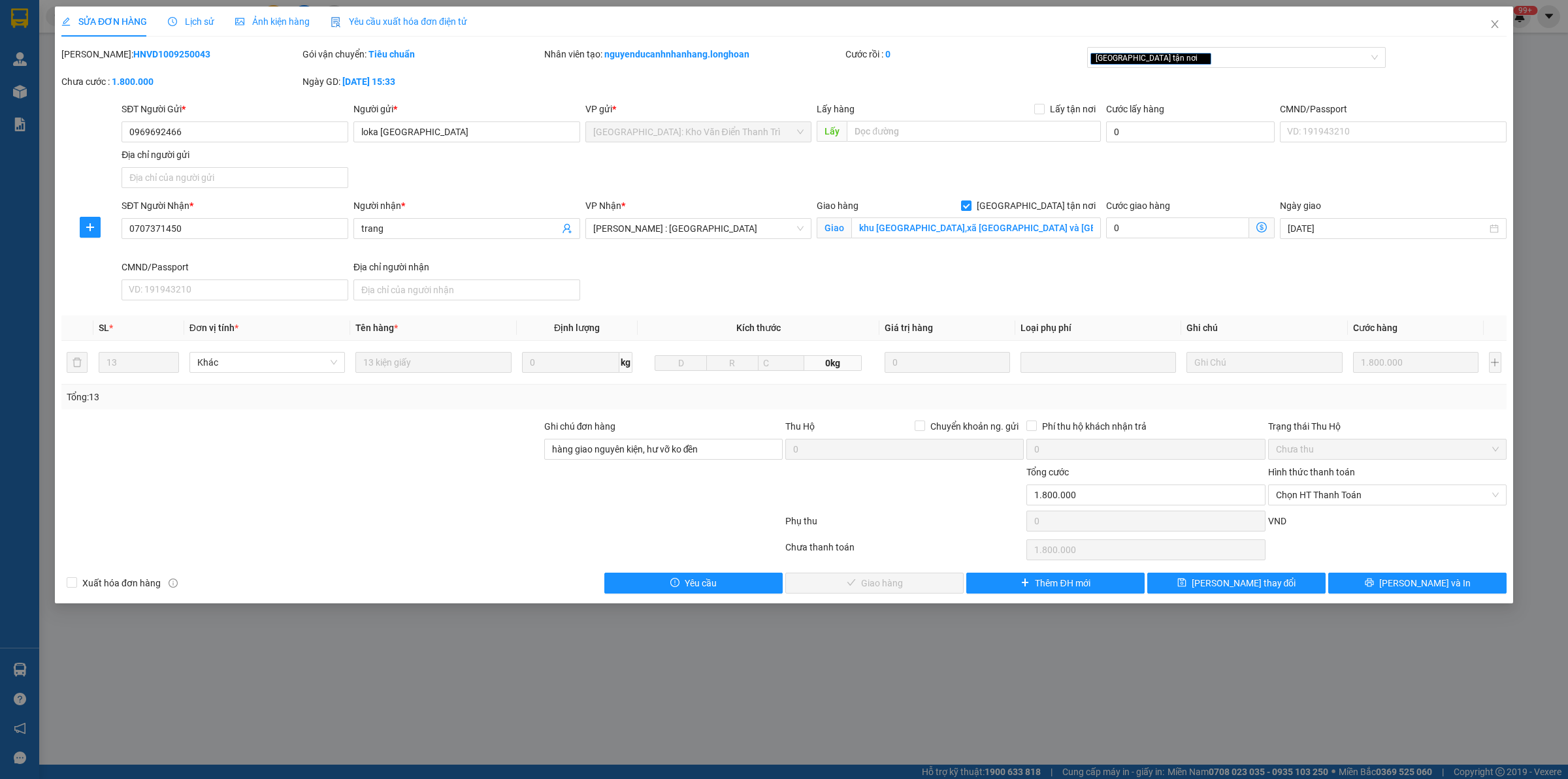
click at [191, 28] on div "Lịch sử" at bounding box center [192, 21] width 47 height 14
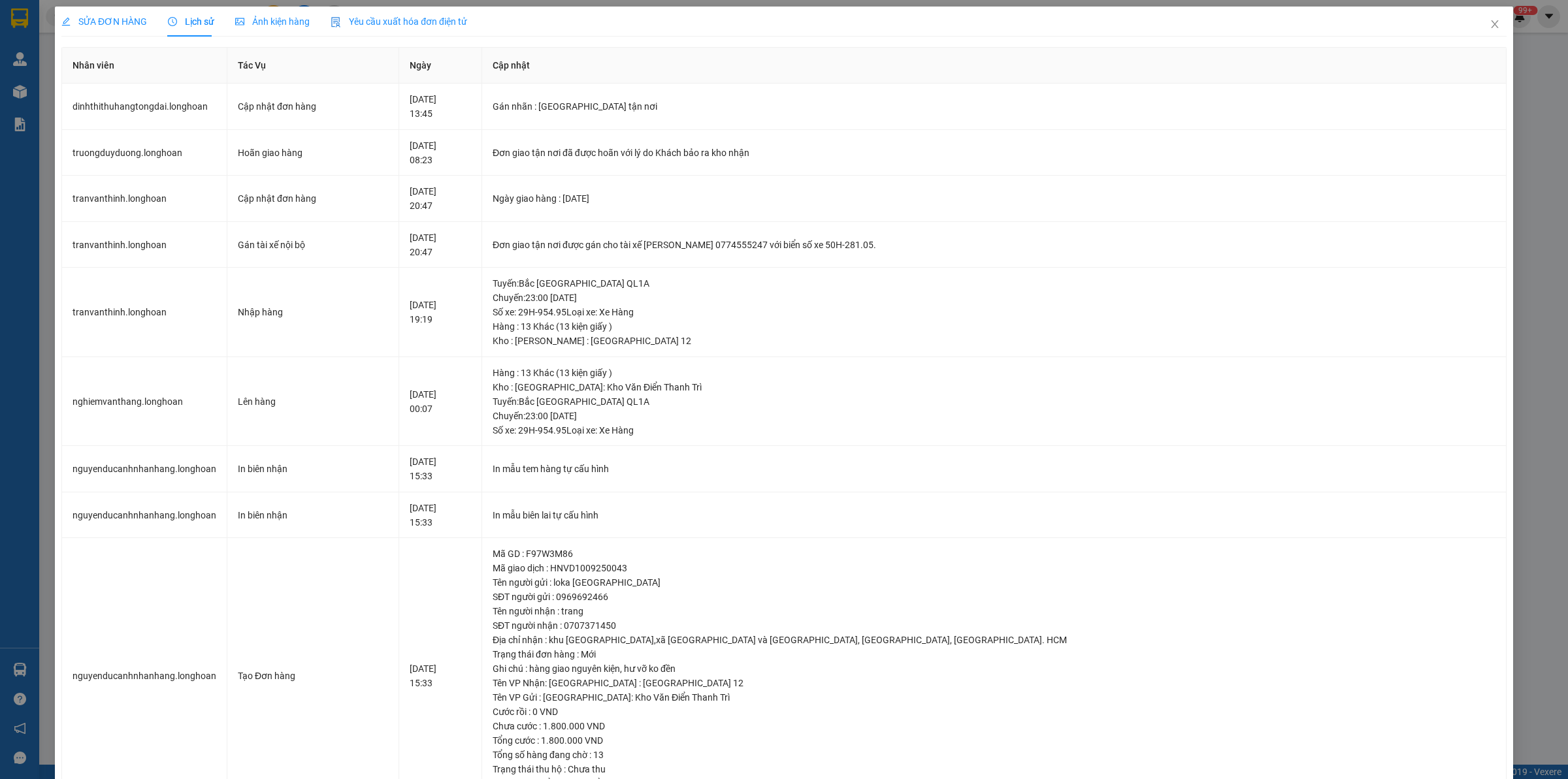
click at [102, 2] on div "SỬA ĐƠN HÀNG Lịch sử Ảnh kiện hàng Yêu cầu xuất hóa đơn điện tử Total Paid Fee …" at bounding box center [784, 390] width 1568 height 779
click at [105, 12] on div "SỬA ĐƠN HÀNG" at bounding box center [104, 22] width 86 height 30
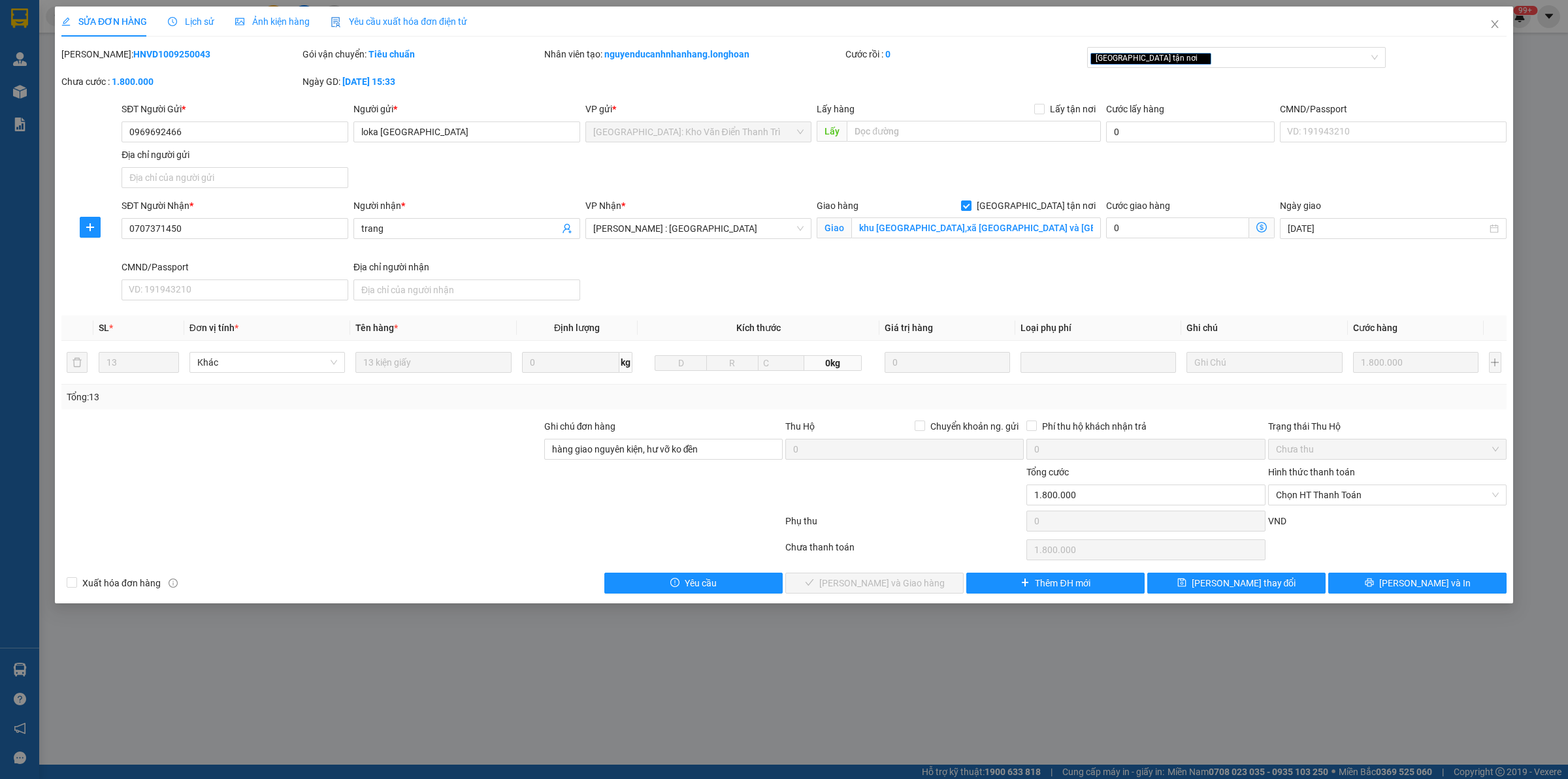
click at [299, 426] on div at bounding box center [301, 442] width 483 height 46
click at [997, 235] on input "khu [GEOGRAPHIC_DATA],xã [GEOGRAPHIC_DATA] và [GEOGRAPHIC_DATA], huyện [GEOGRAP…" at bounding box center [976, 227] width 250 height 21
click at [1254, 28] on span "Close" at bounding box center [1495, 25] width 37 height 37
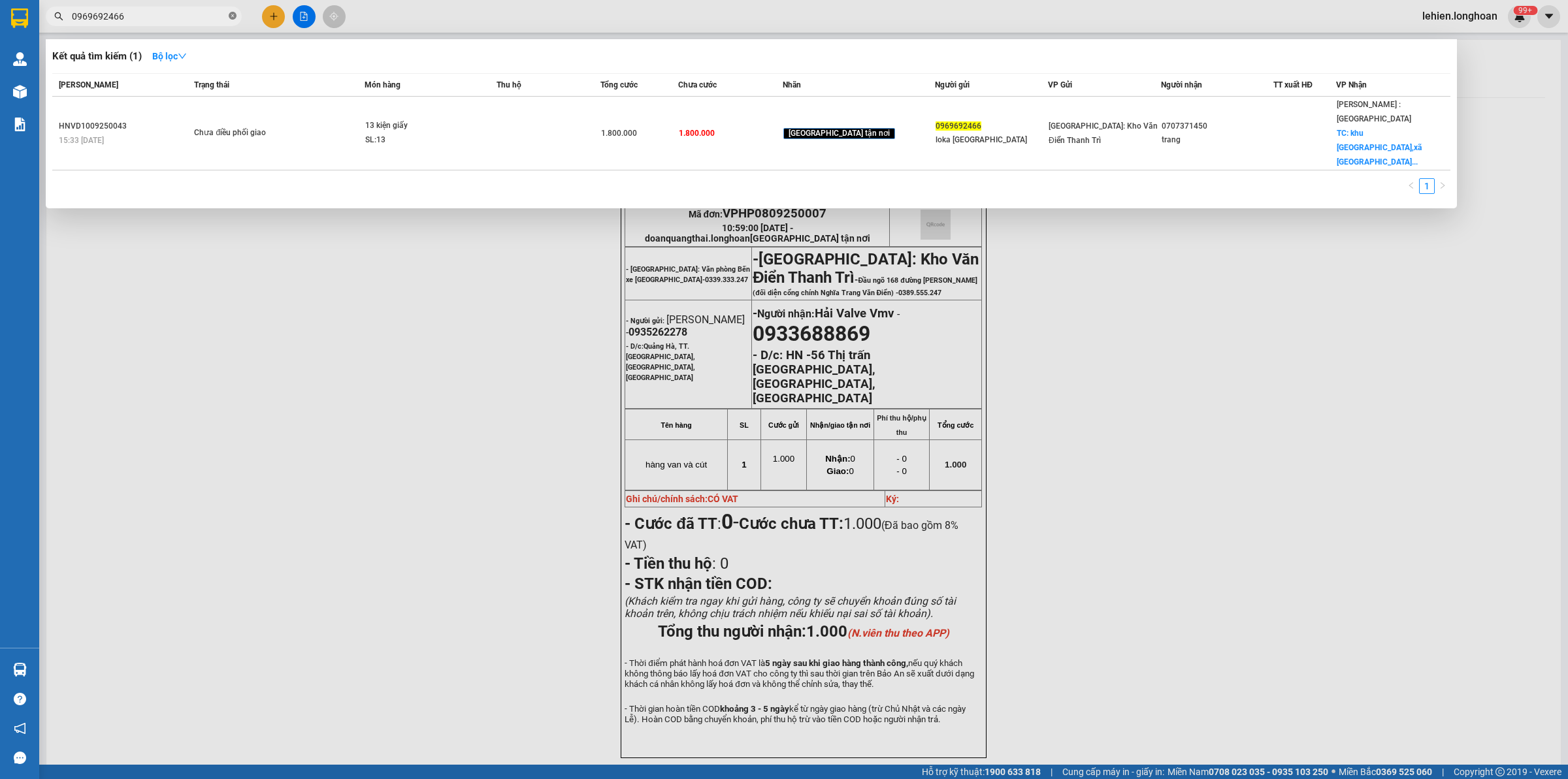
click at [233, 17] on icon "close-circle" at bounding box center [232, 15] width 7 height 7
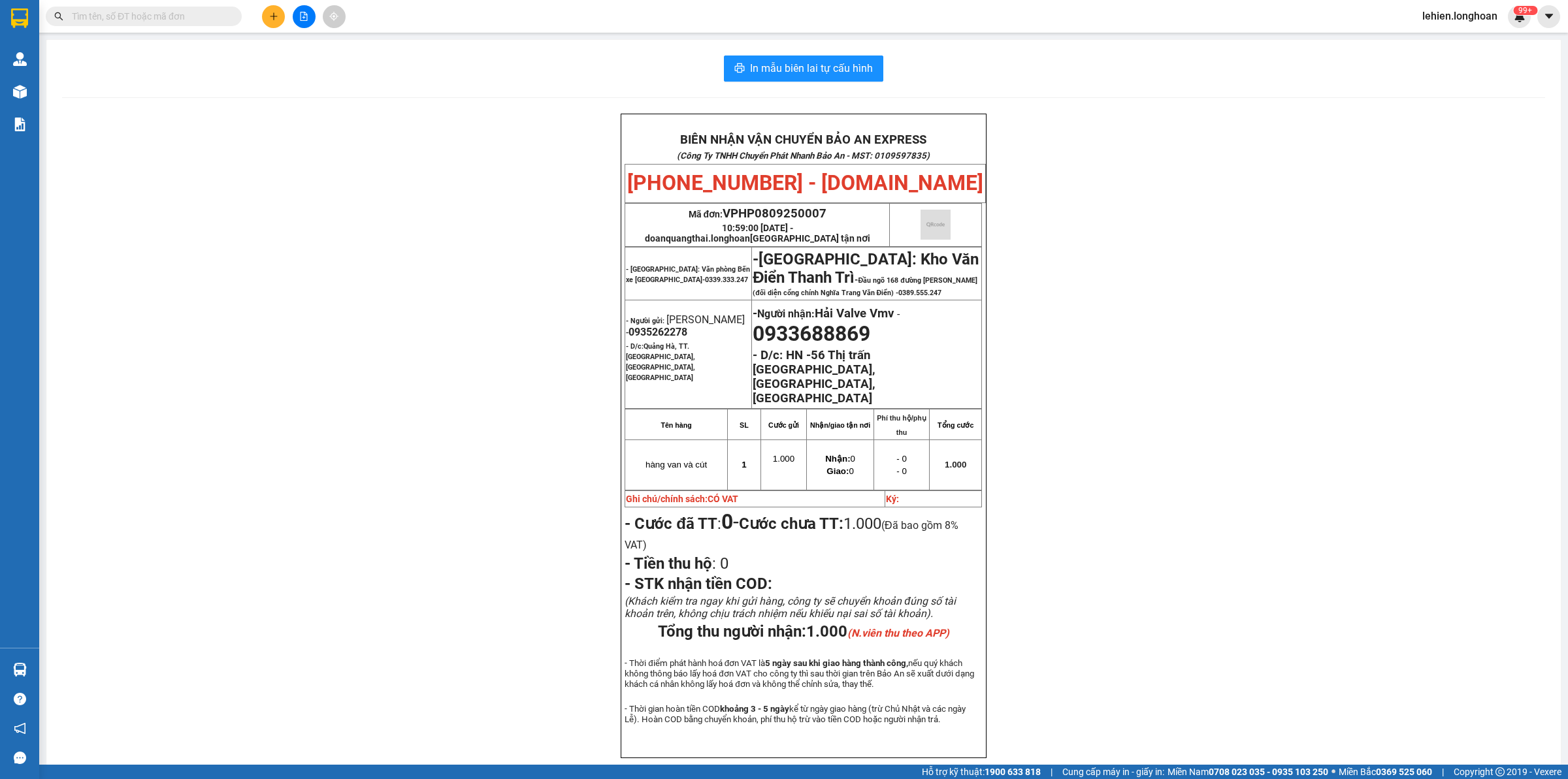
paste input "0916980678"
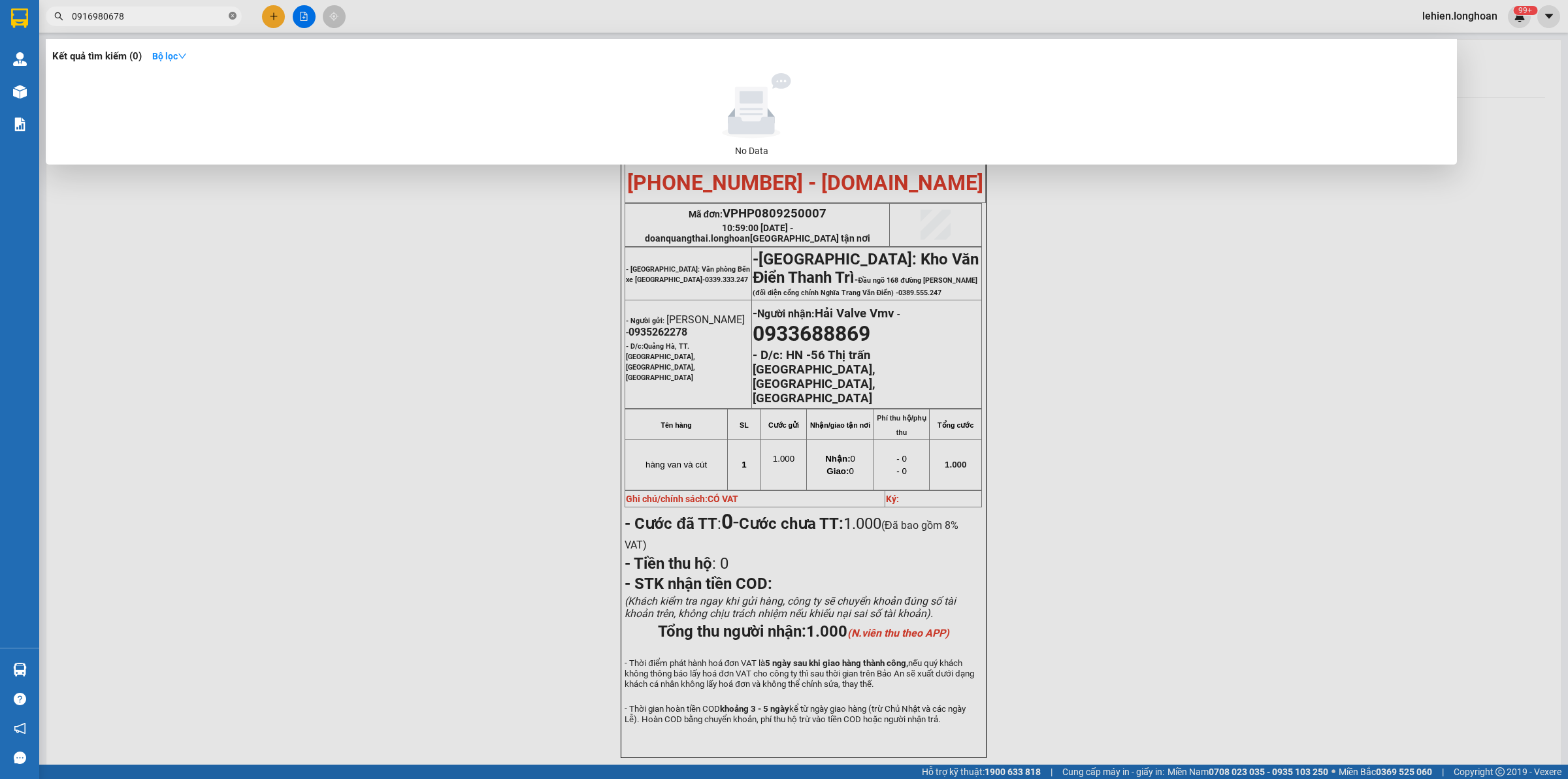
click at [232, 13] on icon "close-circle" at bounding box center [232, 15] width 7 height 7
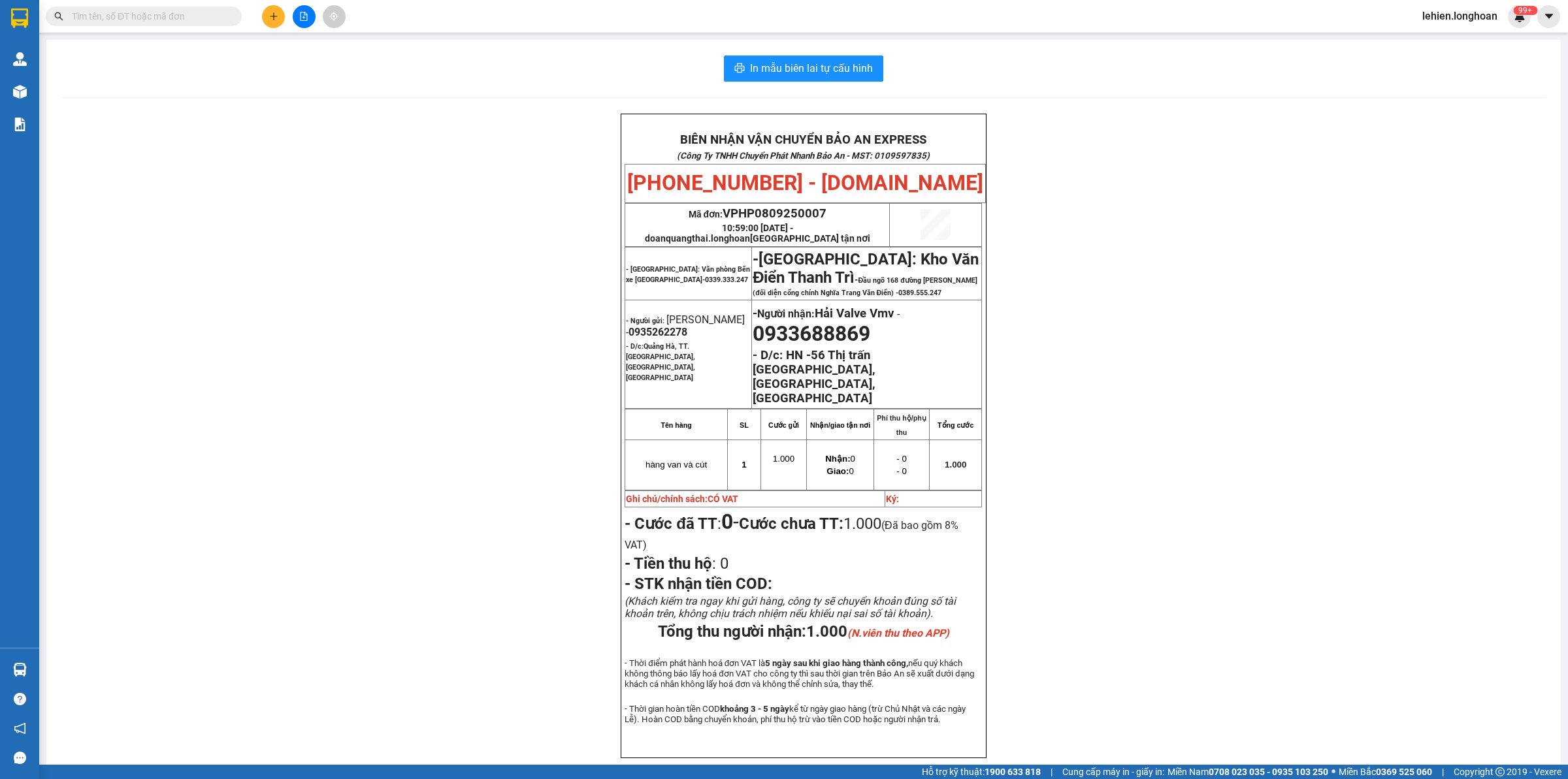
paste input "0348088366"
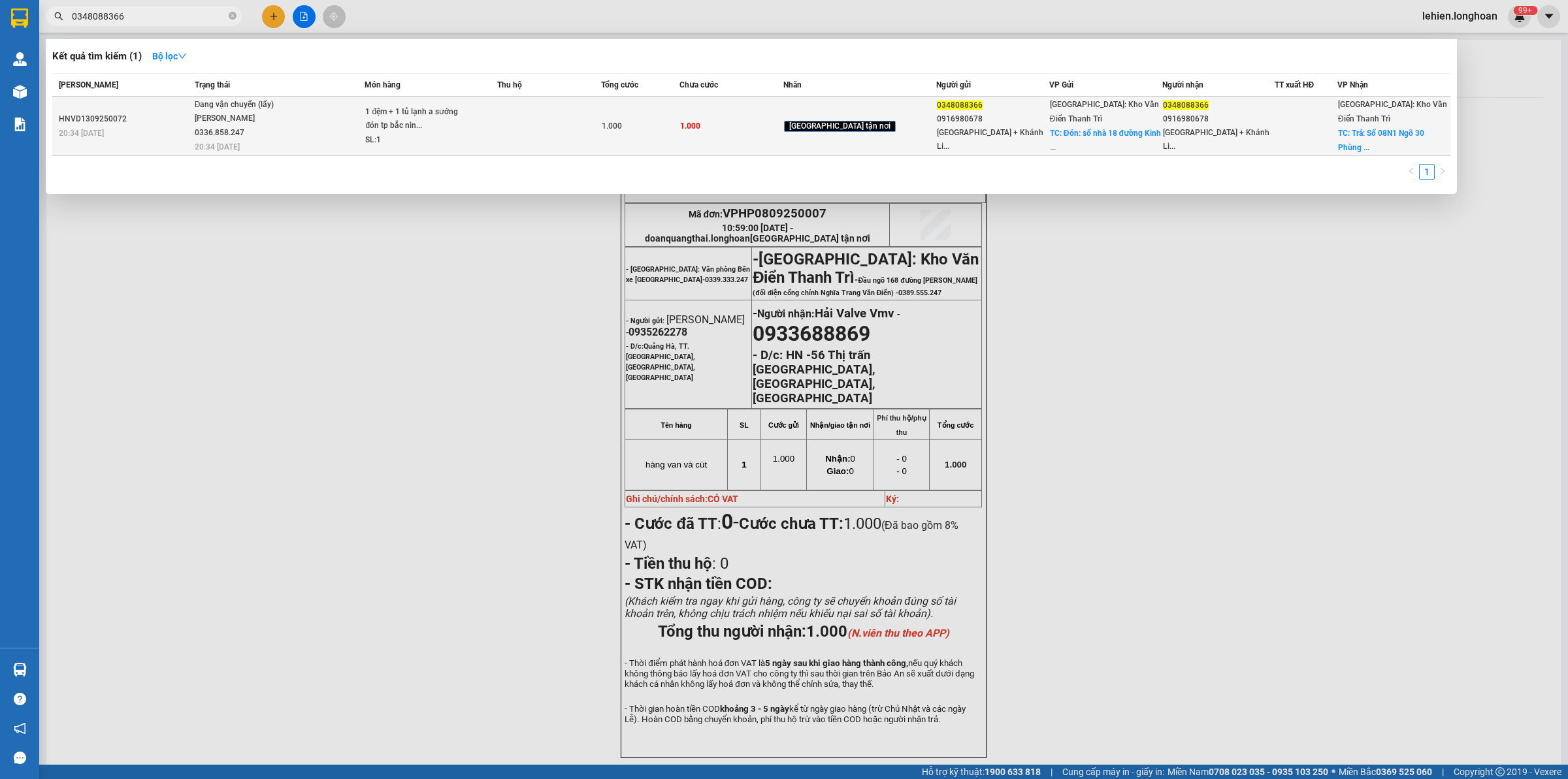
click at [362, 105] on span "Đang vận chuyển (lấy) [PERSON_NAME] 0336.858.247 20:34 [DATE]" at bounding box center [280, 125] width 170 height 54
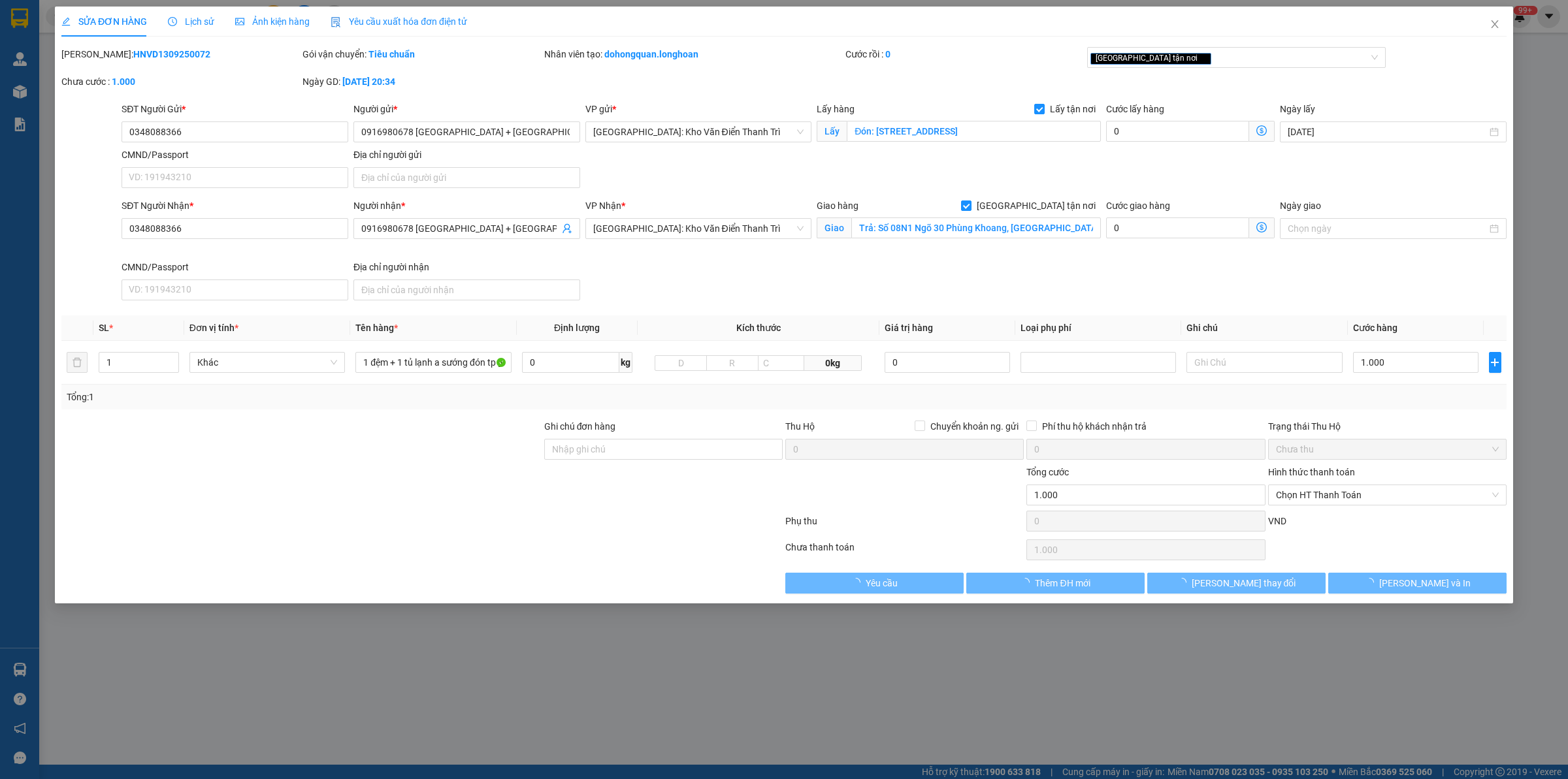
click at [194, 20] on span "Lịch sử" at bounding box center [192, 22] width 47 height 11
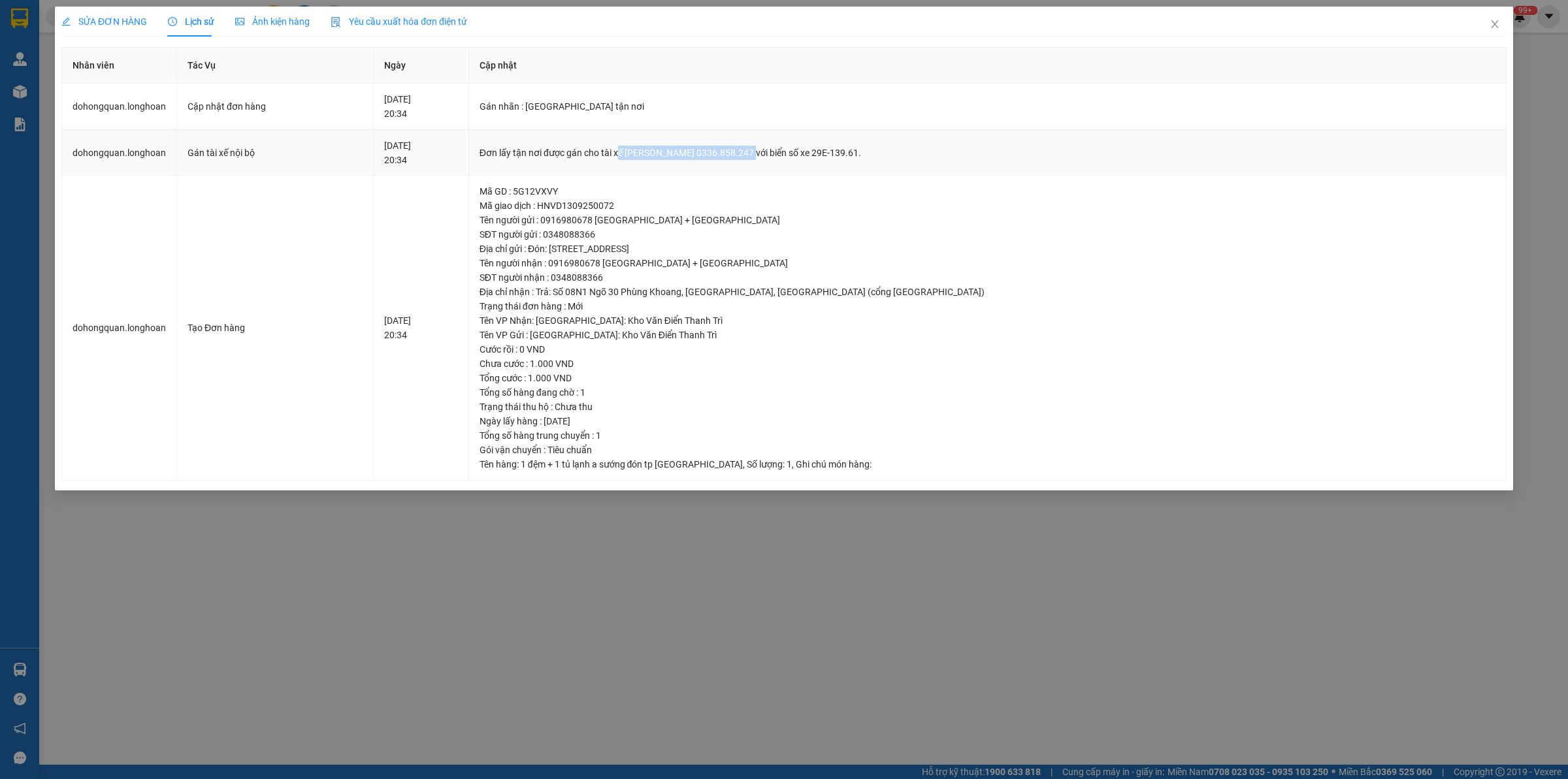
drag, startPoint x: 699, startPoint y: 152, endPoint x: 828, endPoint y: 156, distance: 129.1
click at [828, 156] on div "Đơn lấy tận nơi được gán cho tài xế [PERSON_NAME] 0336.858.247 với biển số xe 2…" at bounding box center [988, 152] width 1016 height 14
click at [761, 153] on div "Đơn lấy tận nơi được gán cho tài xế [PERSON_NAME] 0336.858.247 với biển số xe 2…" at bounding box center [988, 152] width 1016 height 14
click at [681, 151] on div "Đơn lấy tận nơi được gán cho tài xế [PERSON_NAME] 0336.858.247 với biển số xe 2…" at bounding box center [988, 152] width 1016 height 14
drag, startPoint x: 681, startPoint y: 153, endPoint x: 815, endPoint y: 153, distance: 134.0
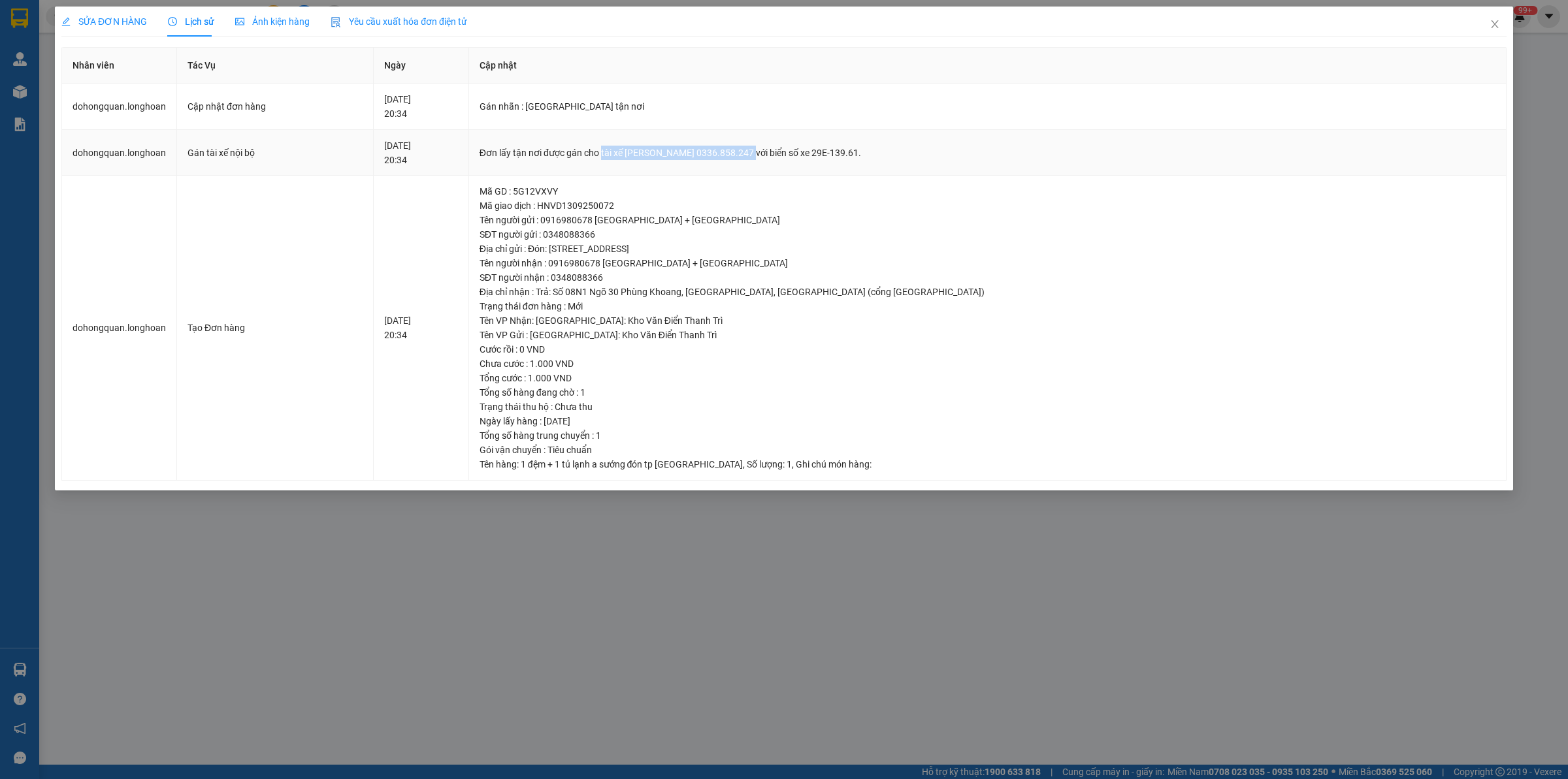
click at [815, 153] on div "Đơn lấy tận nơi được gán cho tài xế [PERSON_NAME] 0336.858.247 với biển số xe 2…" at bounding box center [988, 152] width 1016 height 14
click at [1254, 20] on icon "close" at bounding box center [1495, 24] width 11 height 11
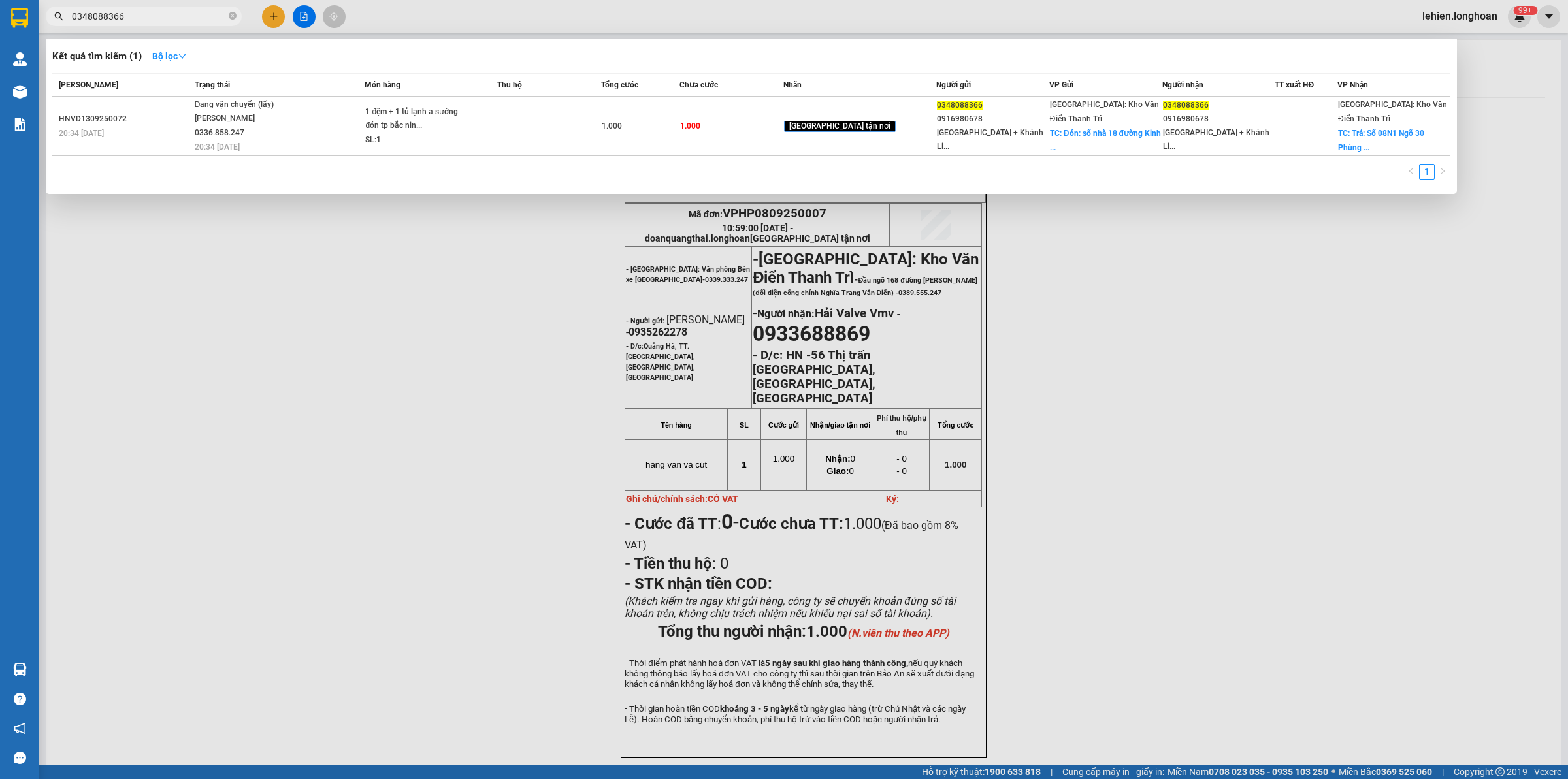
click at [236, 20] on span "0348088366" at bounding box center [143, 17] width 196 height 20
click at [233, 18] on icon "close-circle" at bounding box center [232, 15] width 7 height 7
paste input "937033235"
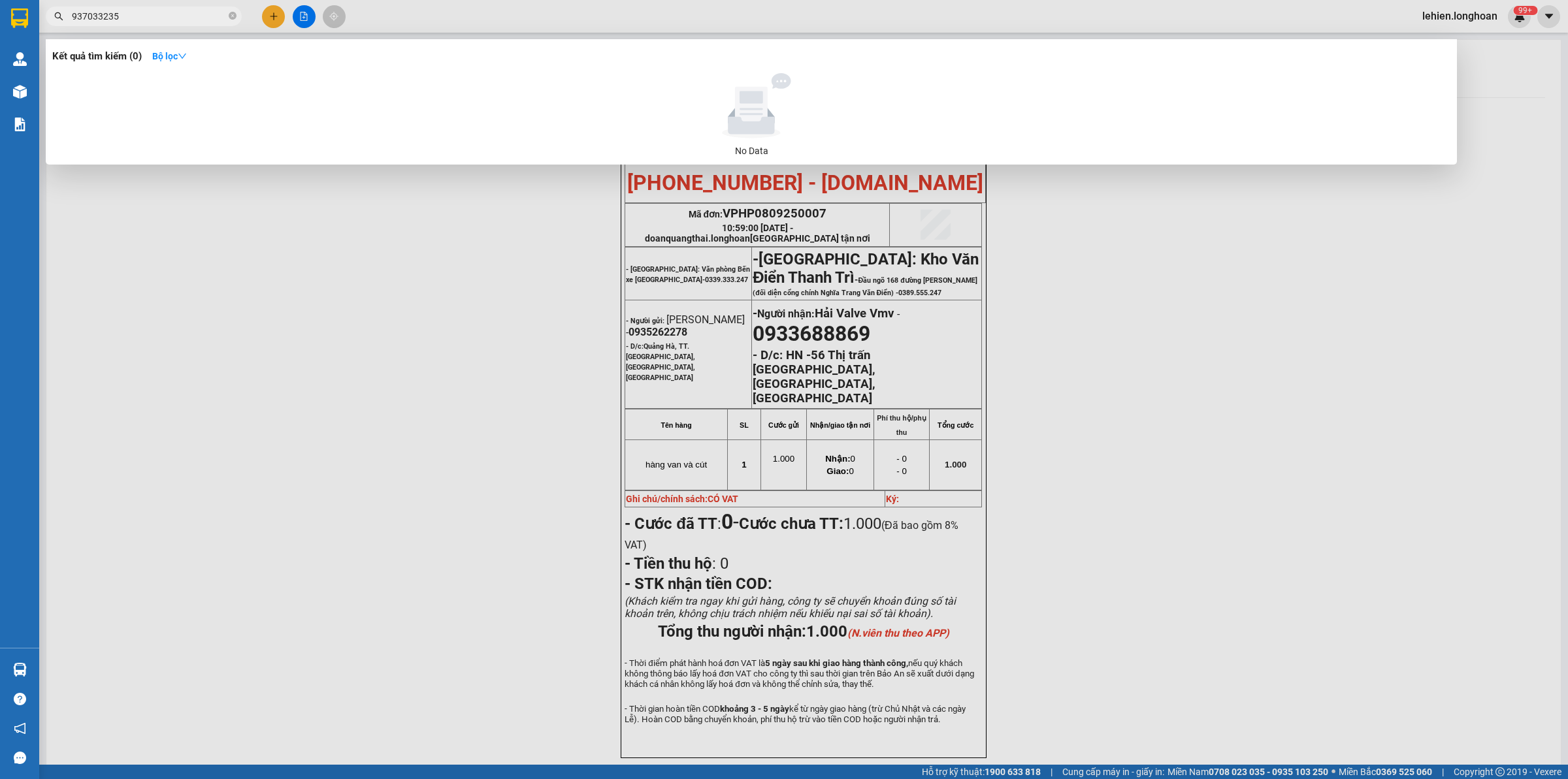
click at [73, 18] on input "937033235" at bounding box center [148, 16] width 154 height 14
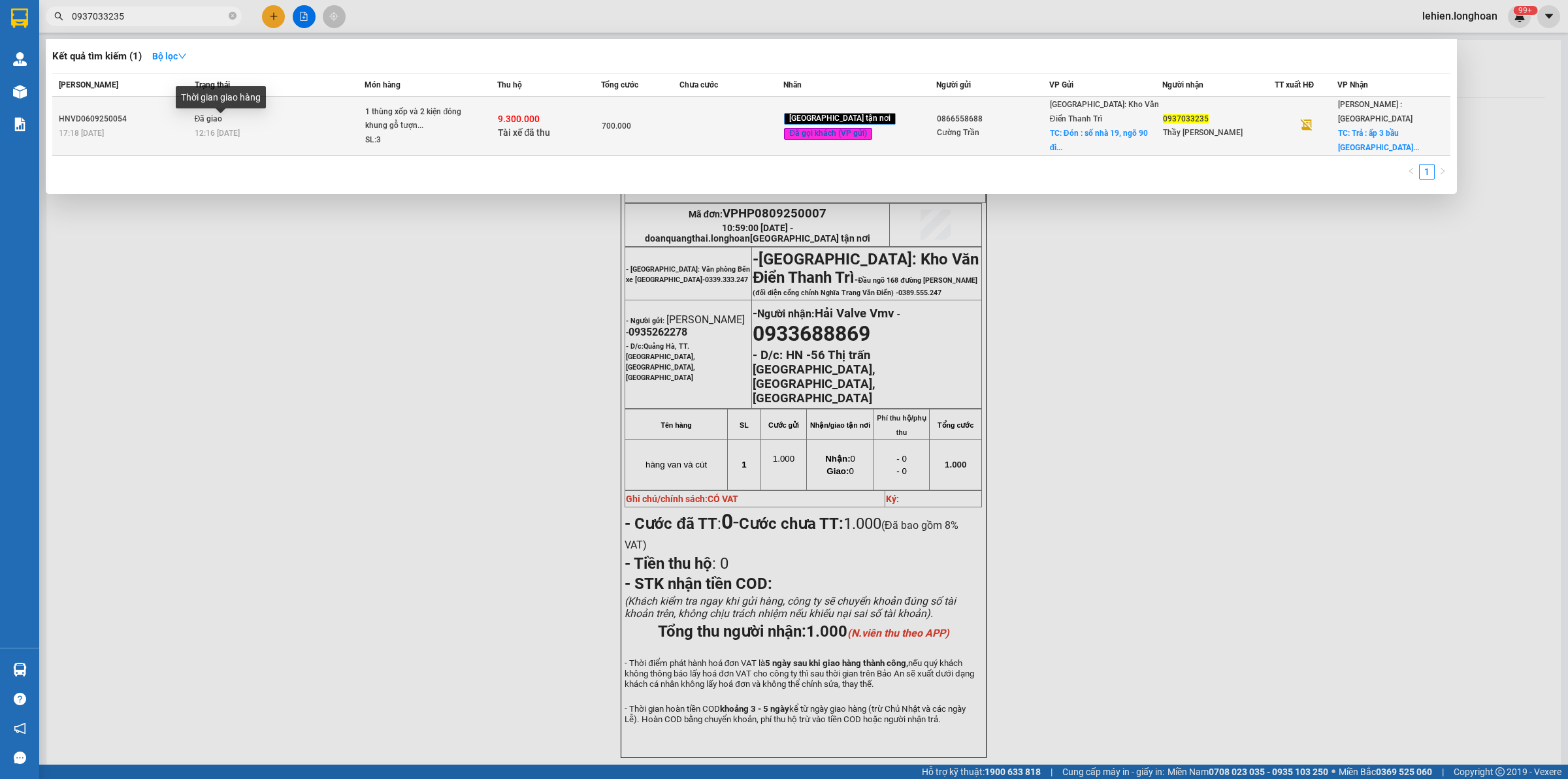
click at [222, 129] on span "12:16 [DATE]" at bounding box center [217, 133] width 45 height 9
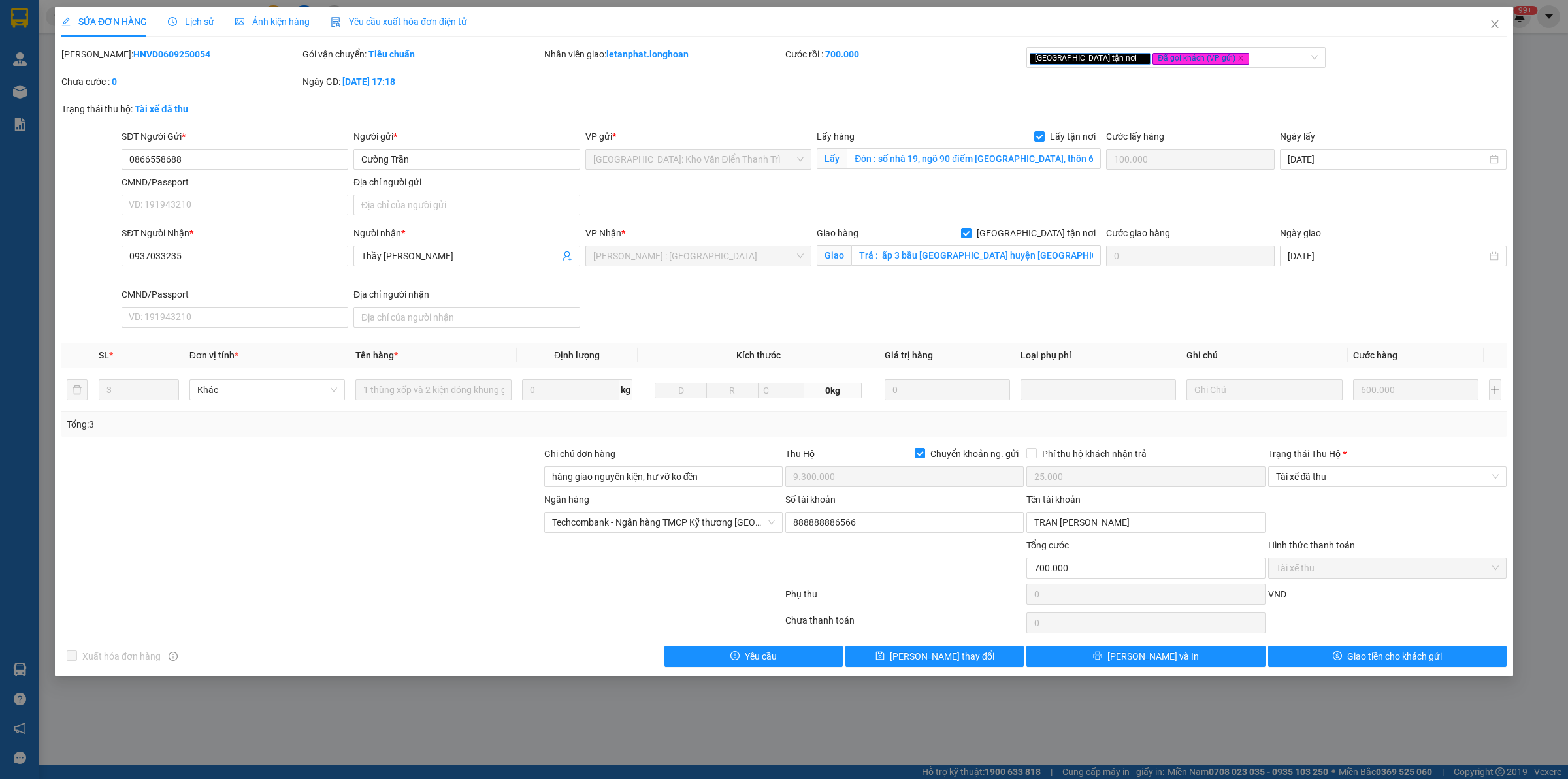
click at [134, 50] on b "HNVD0609250054" at bounding box center [172, 54] width 77 height 11
click at [1254, 27] on span "Close" at bounding box center [1495, 25] width 37 height 37
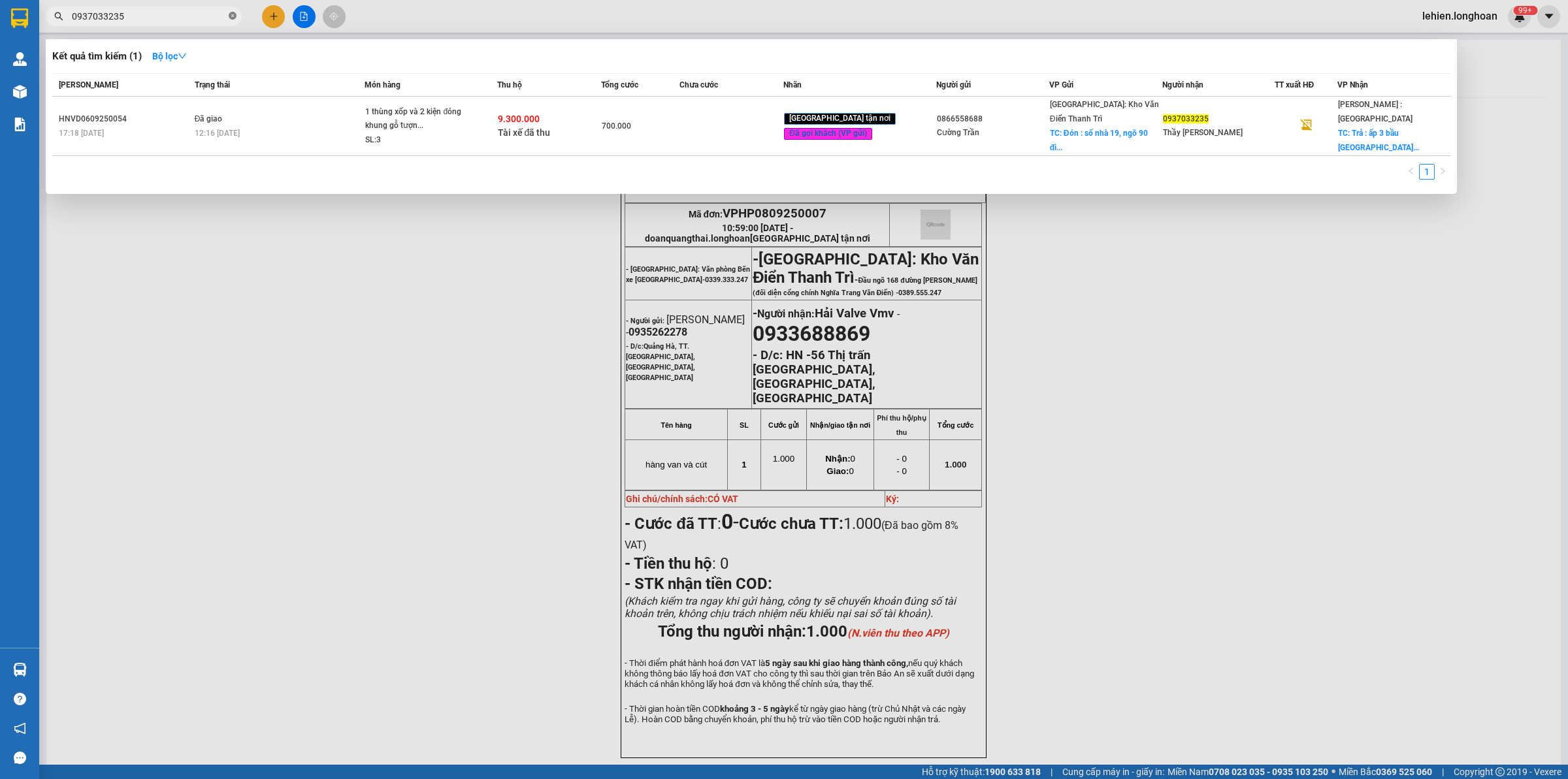
click at [232, 17] on icon "close-circle" at bounding box center [232, 15] width 7 height 7
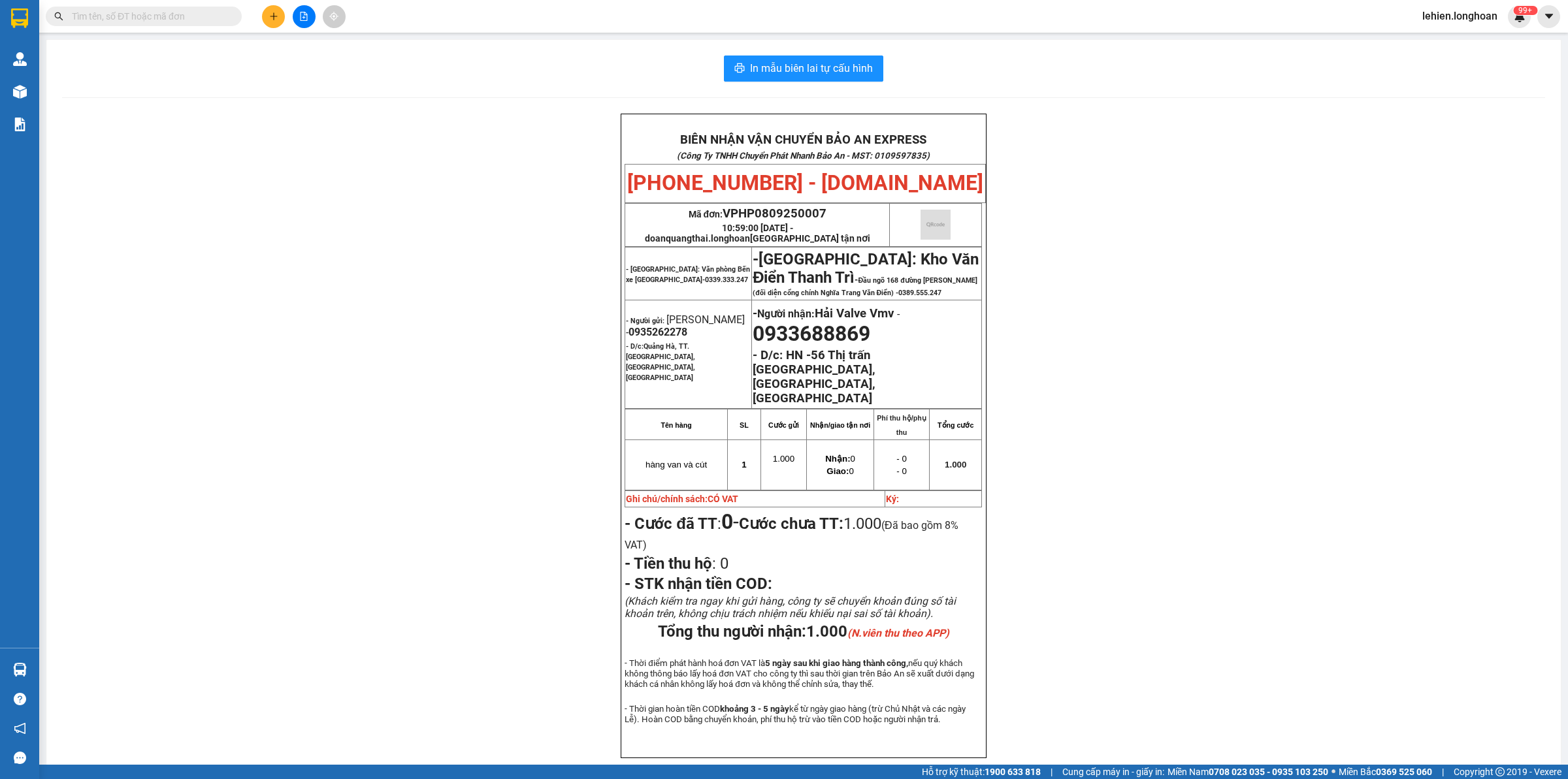
paste input "0983032279"
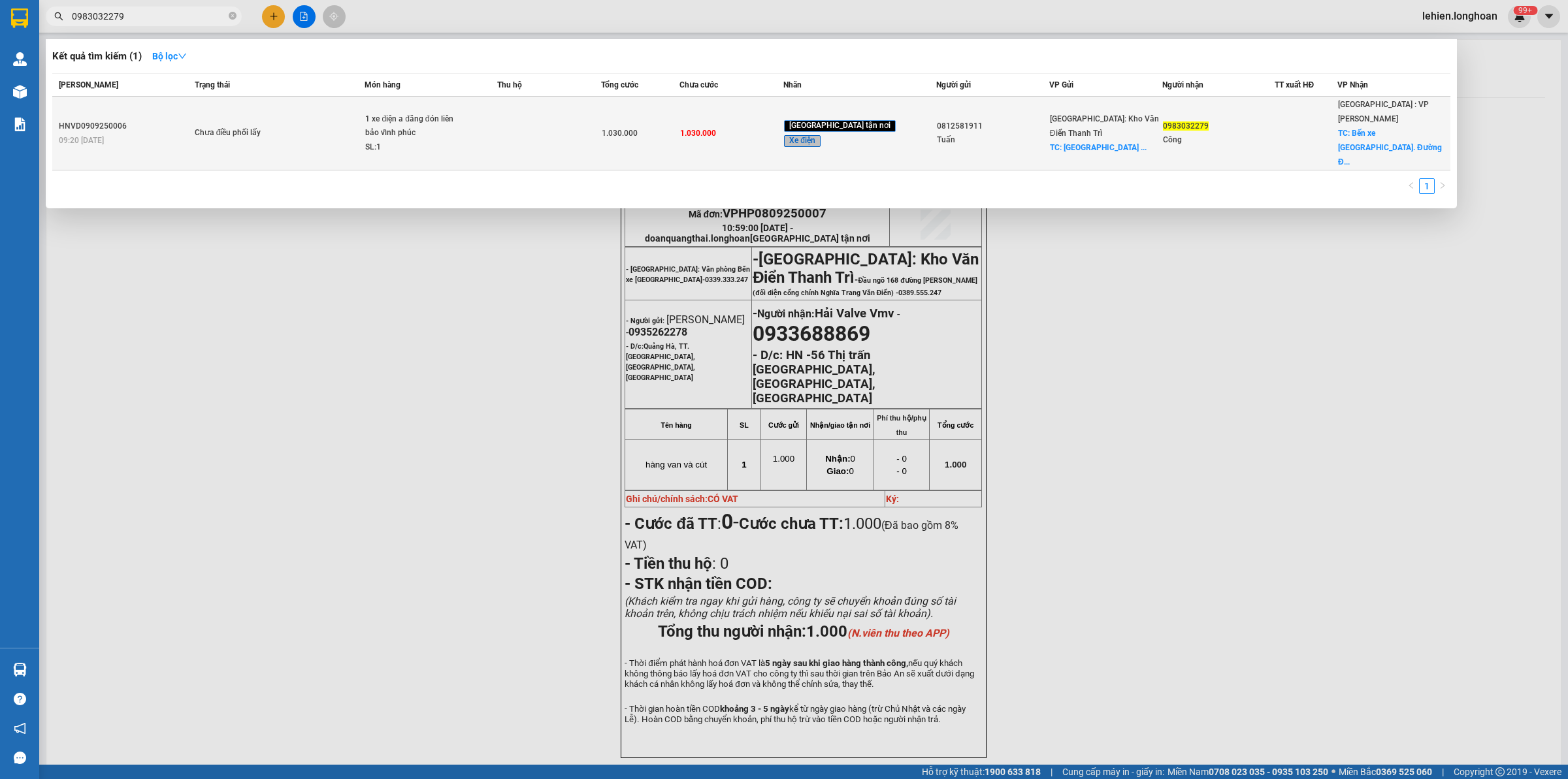
click at [402, 121] on div "1 xe điện a đăng đón liên bảo vĩnh phúc" at bounding box center [415, 127] width 98 height 28
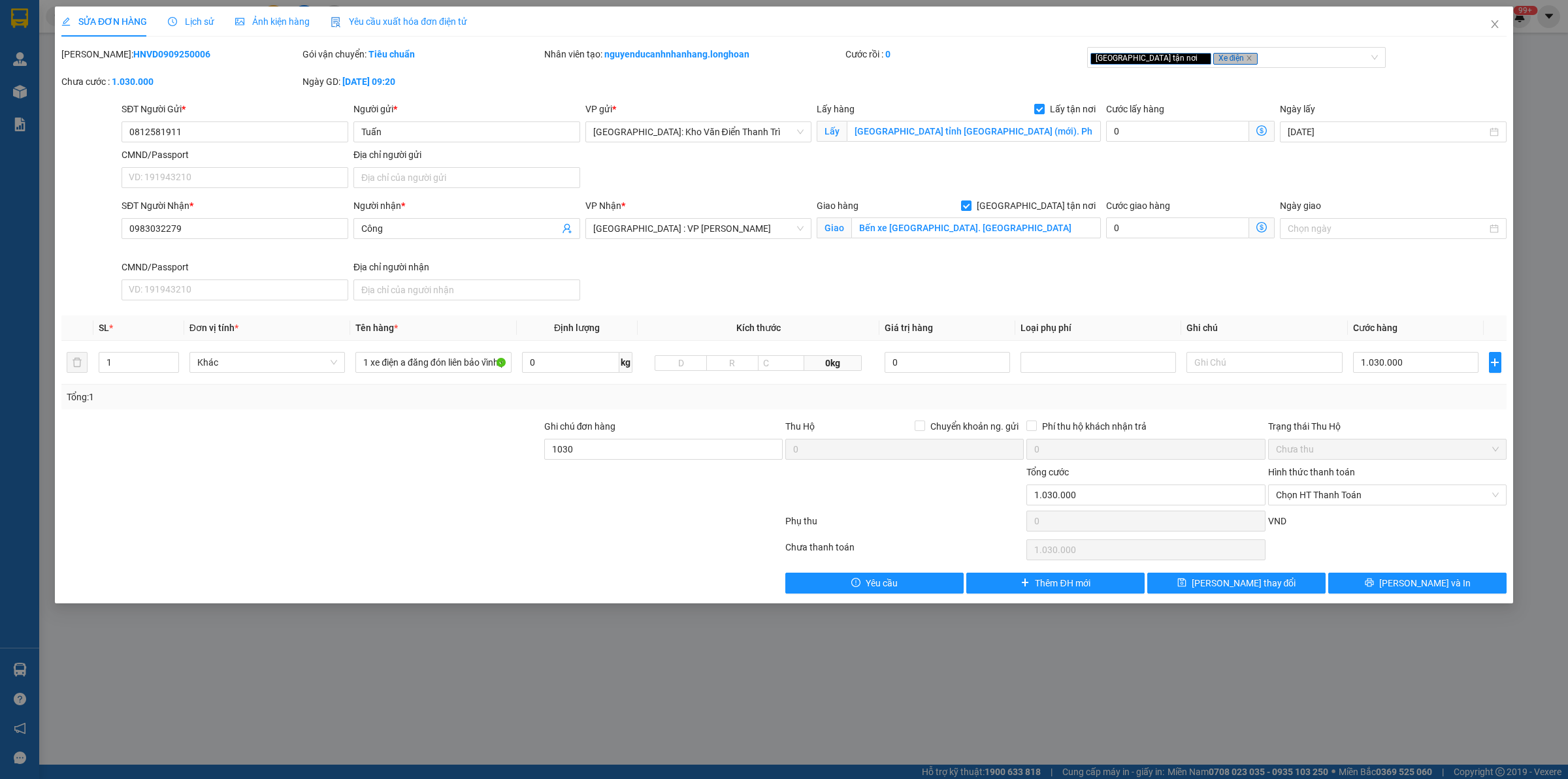
click at [177, 17] on span "Lịch sử" at bounding box center [192, 22] width 47 height 11
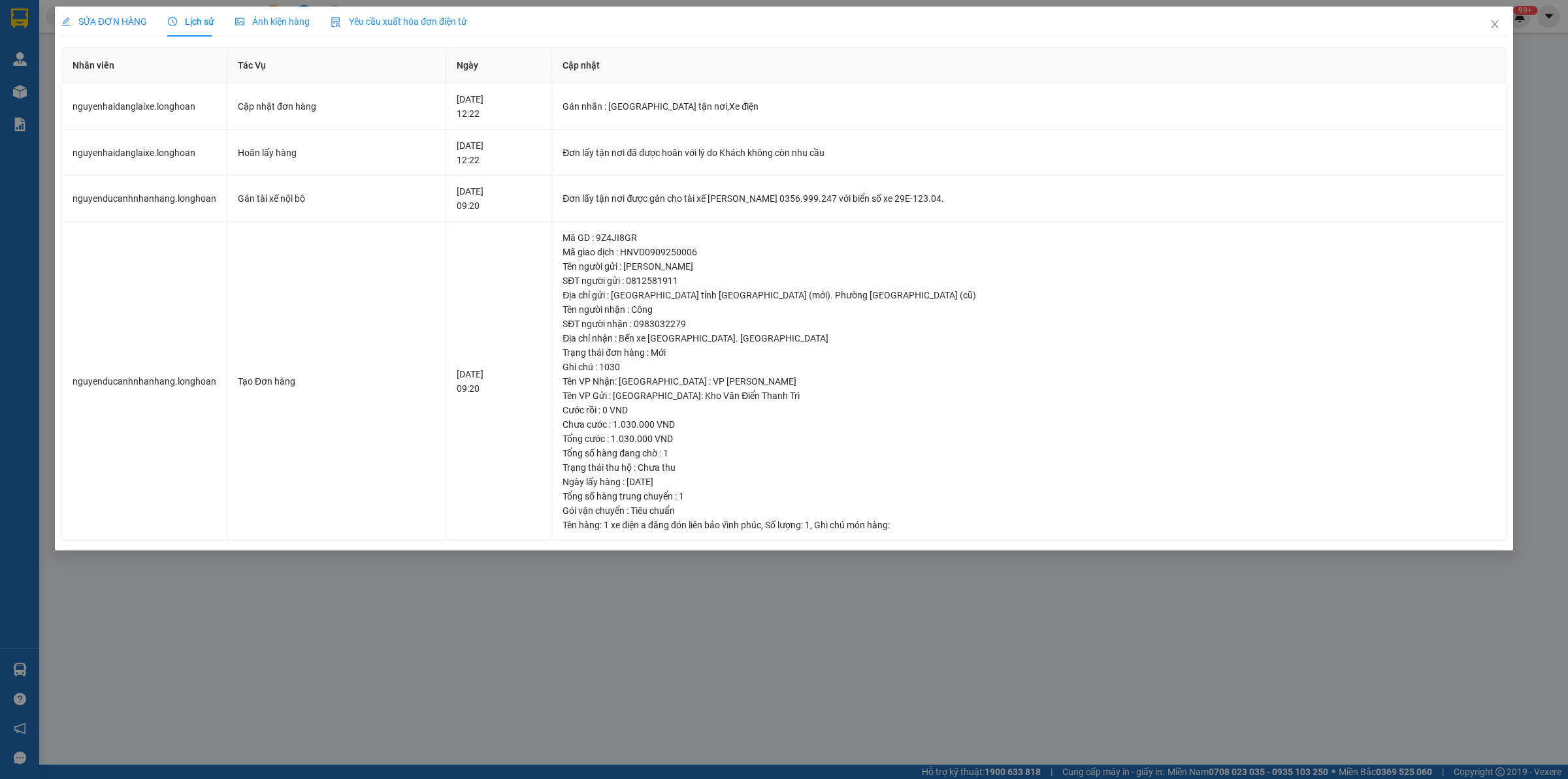
click at [119, 17] on span "SỬA ĐƠN HÀNG" at bounding box center [104, 22] width 86 height 11
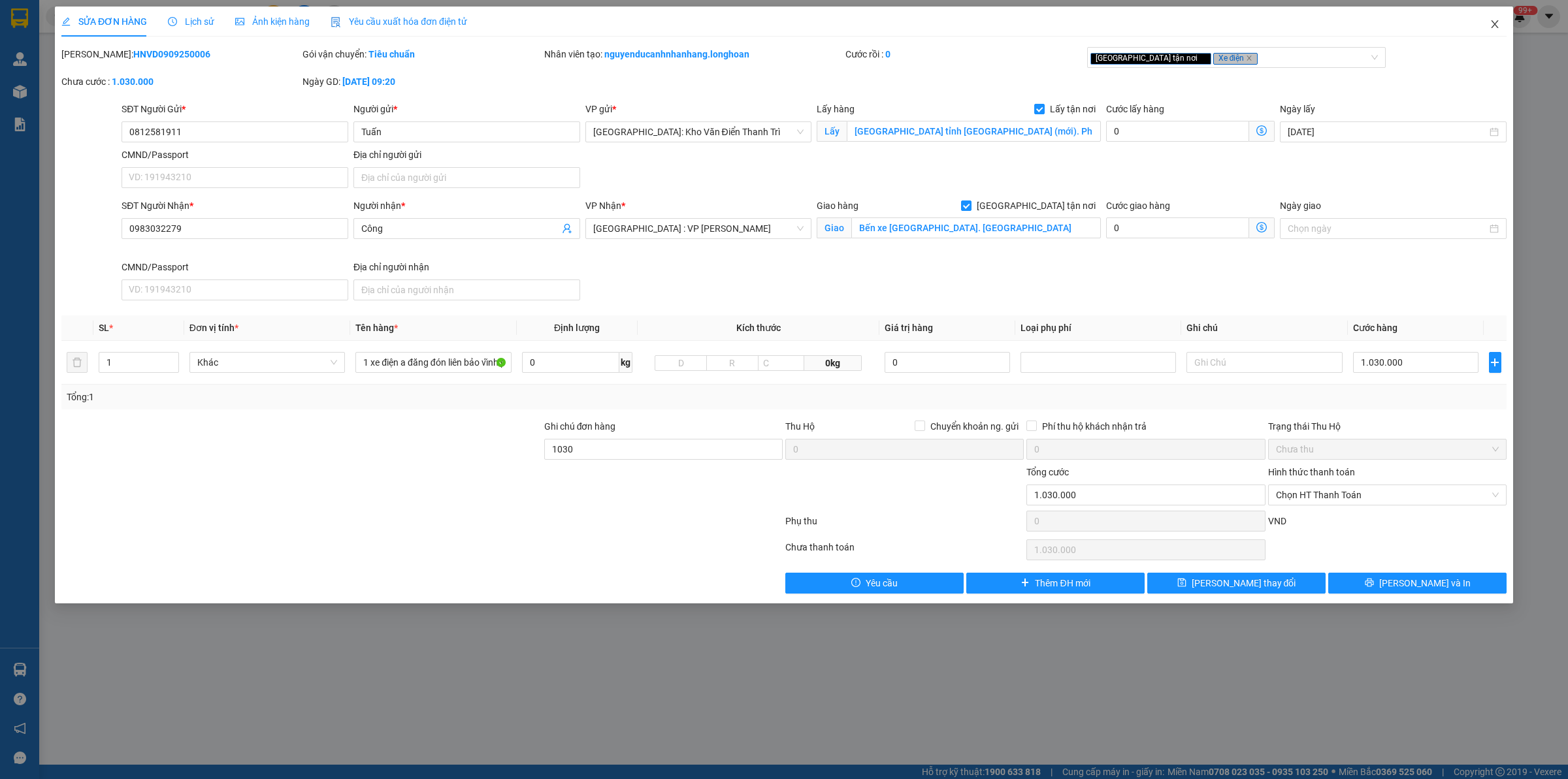
click at [1254, 15] on span "Close" at bounding box center [1495, 25] width 37 height 37
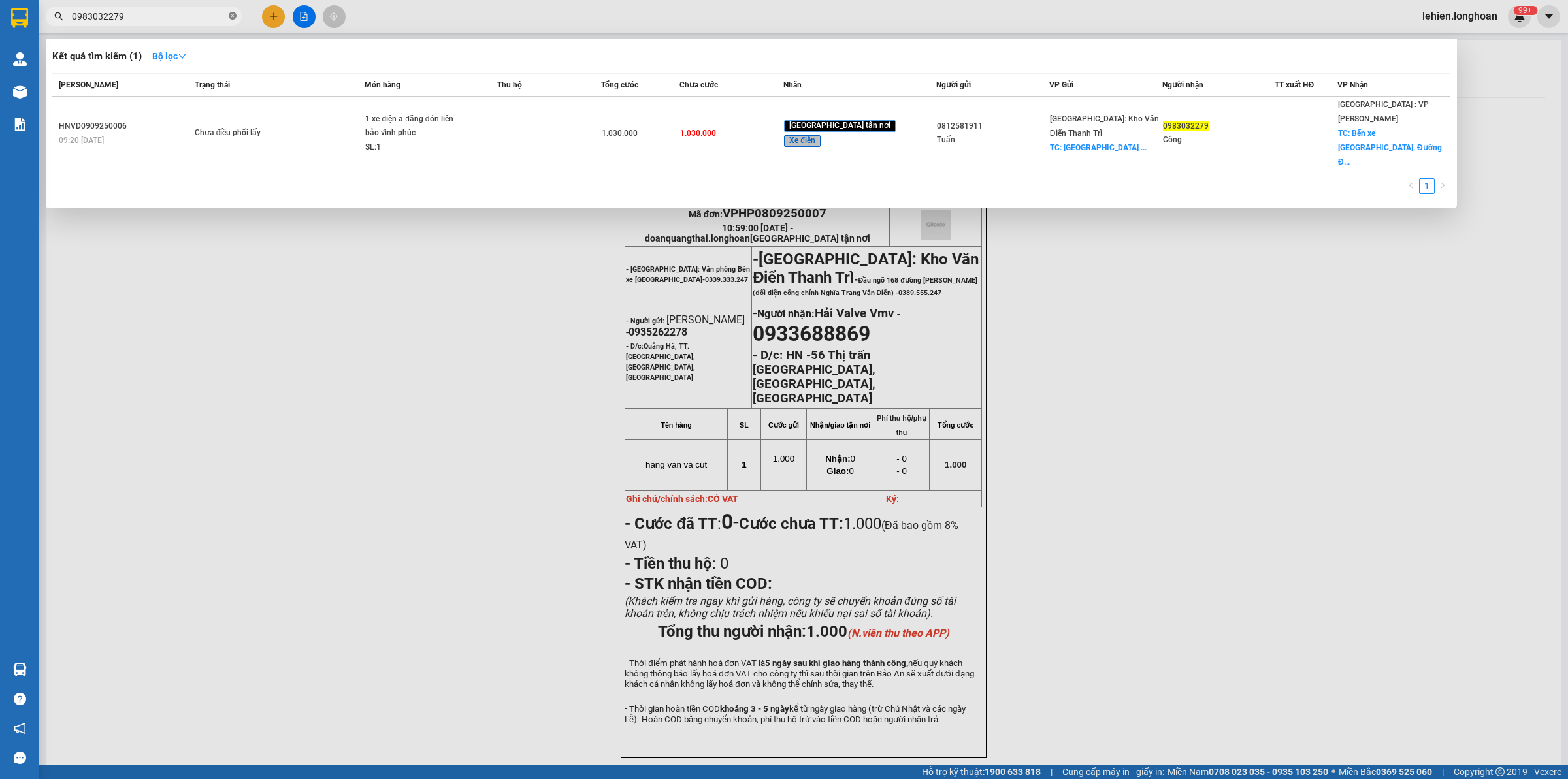
click at [234, 15] on icon "close-circle" at bounding box center [232, 15] width 7 height 7
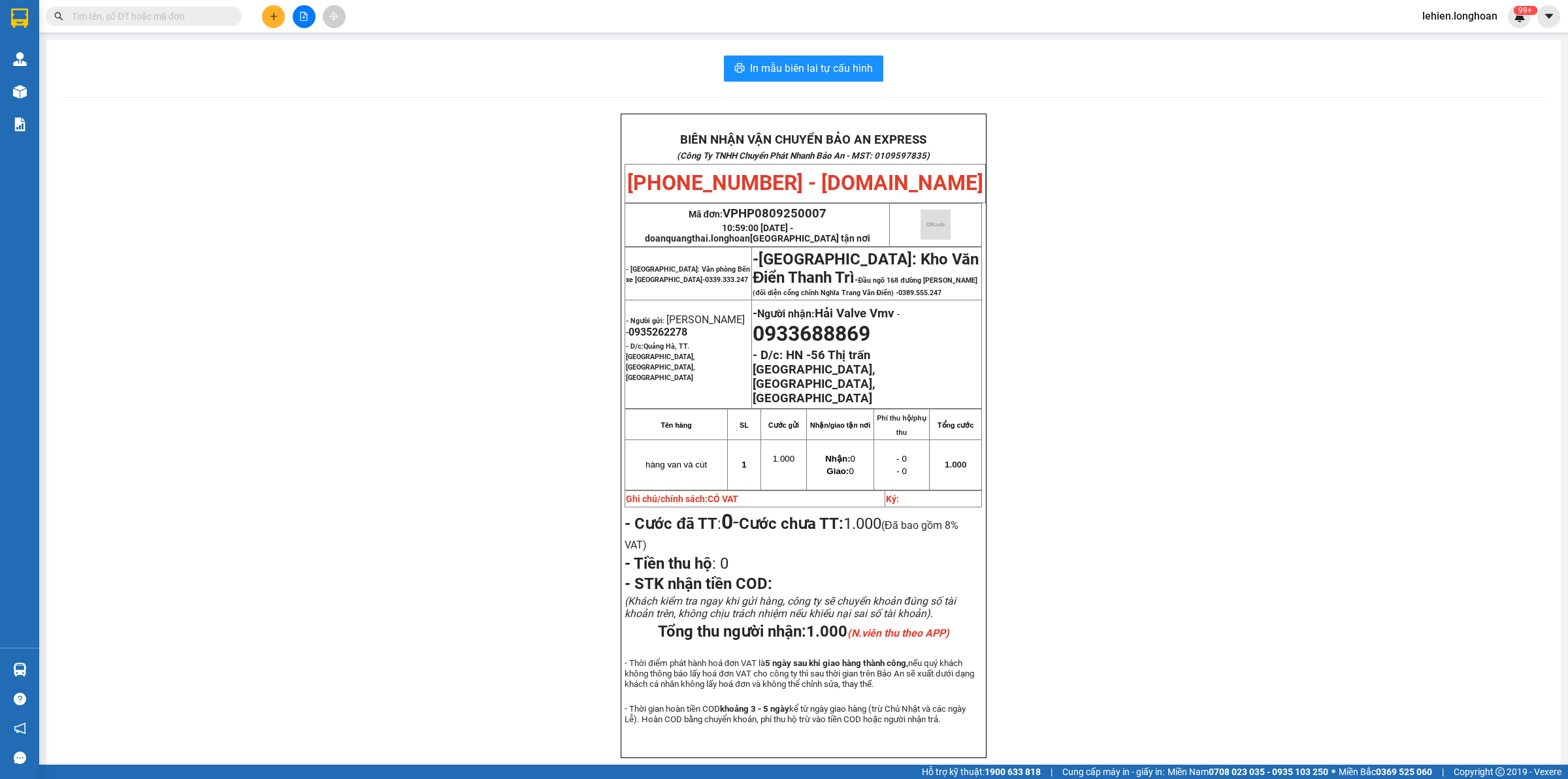
paste input "0942333899"
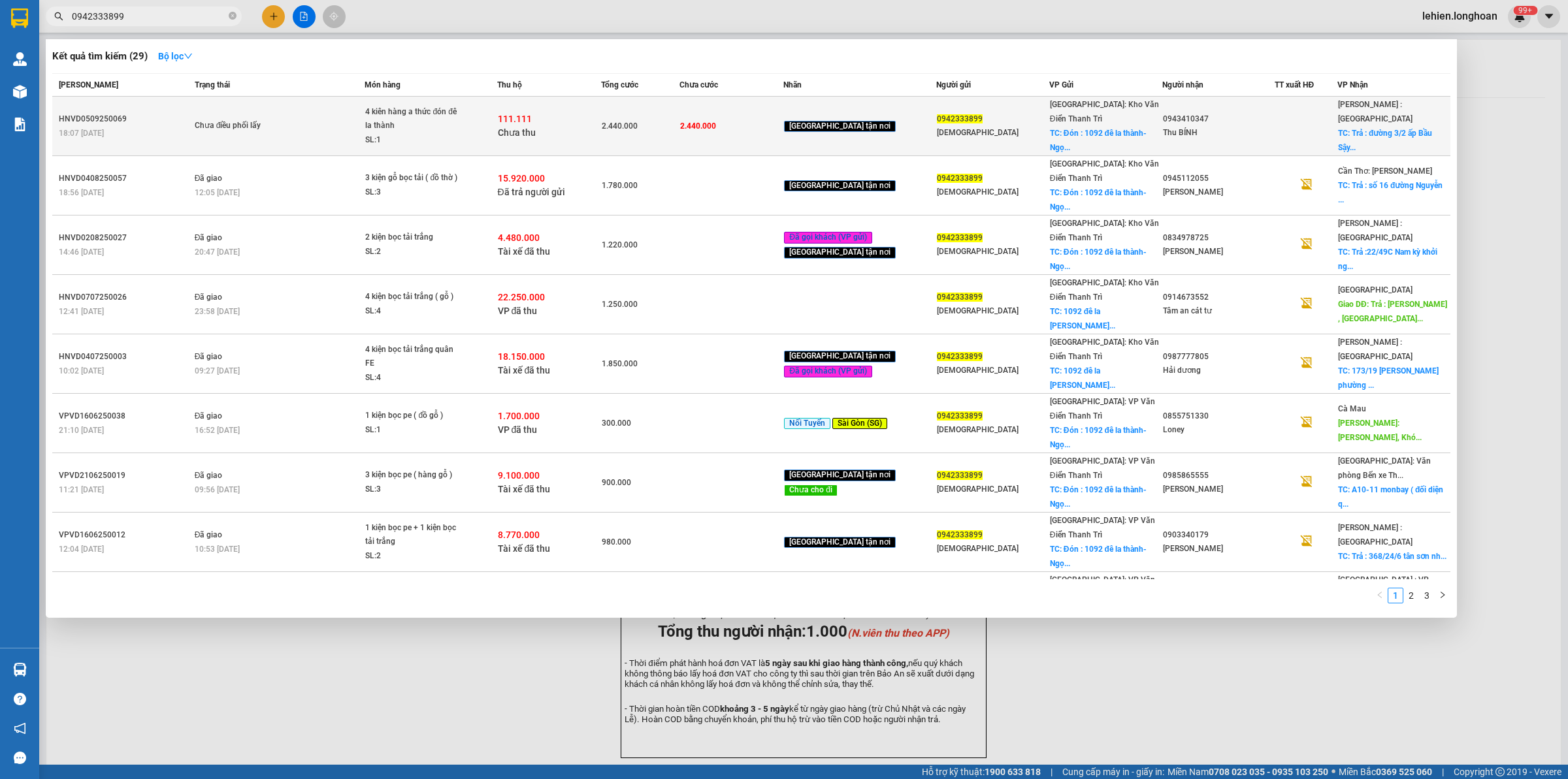
click at [496, 110] on span "4 kiên hàng a thức đón đê la thành SL: 1" at bounding box center [431, 126] width 131 height 42
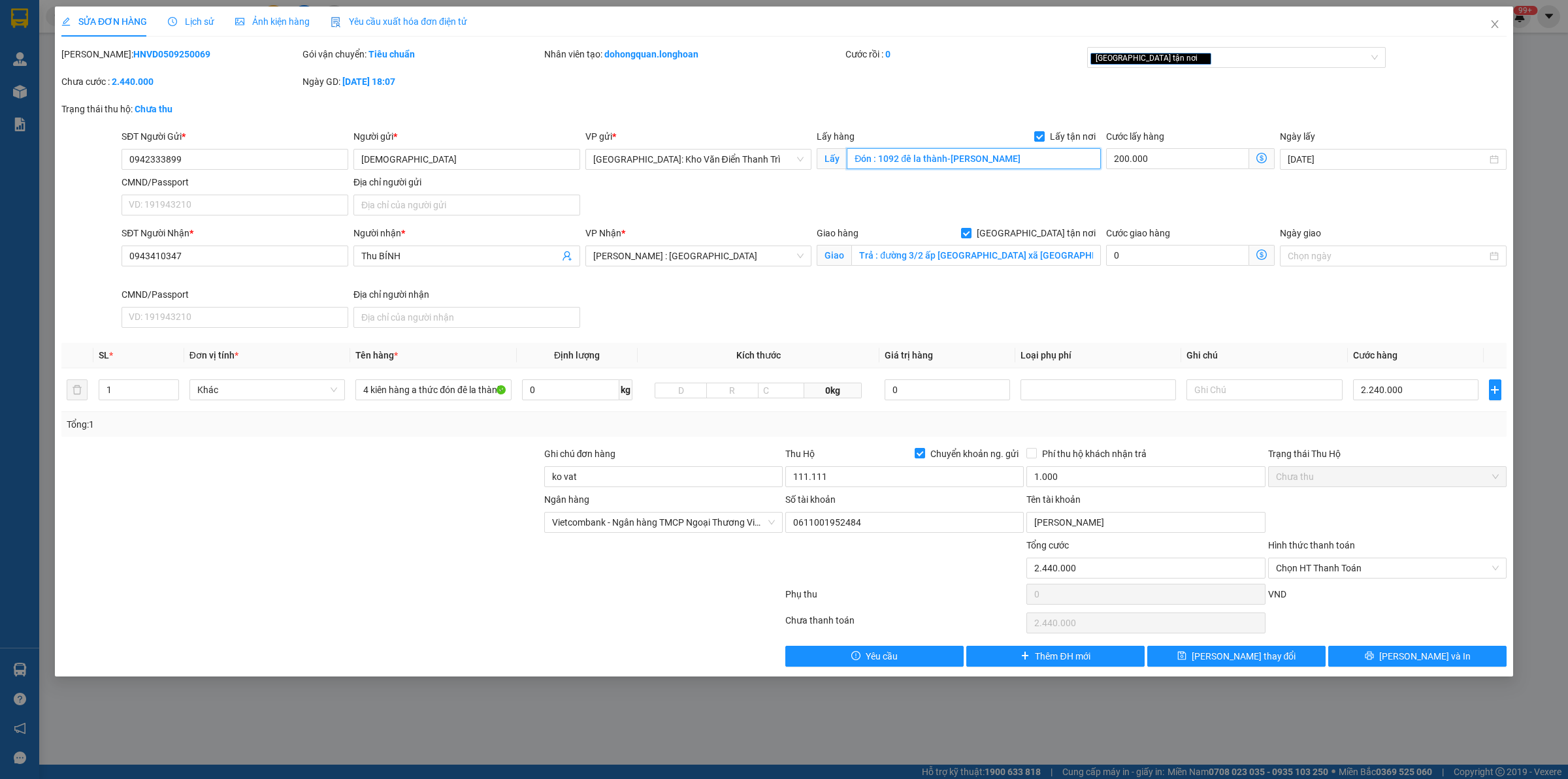
drag, startPoint x: 963, startPoint y: 161, endPoint x: 955, endPoint y: 161, distance: 8.0
click at [963, 160] on input "Đón : 1092 đê la thành-[PERSON_NAME]" at bounding box center [973, 158] width 254 height 21
click at [916, 161] on input "Đón : 1092 đê la thành-[PERSON_NAME]" at bounding box center [973, 158] width 254 height 21
drag, startPoint x: 876, startPoint y: 157, endPoint x: 1144, endPoint y: 157, distance: 268.0
click at [1144, 157] on div "SĐT Người Gửi * 0942333899 Người gửi * [PERSON_NAME] VP gửi * [GEOGRAPHIC_DATA]…" at bounding box center [814, 175] width 1391 height 92
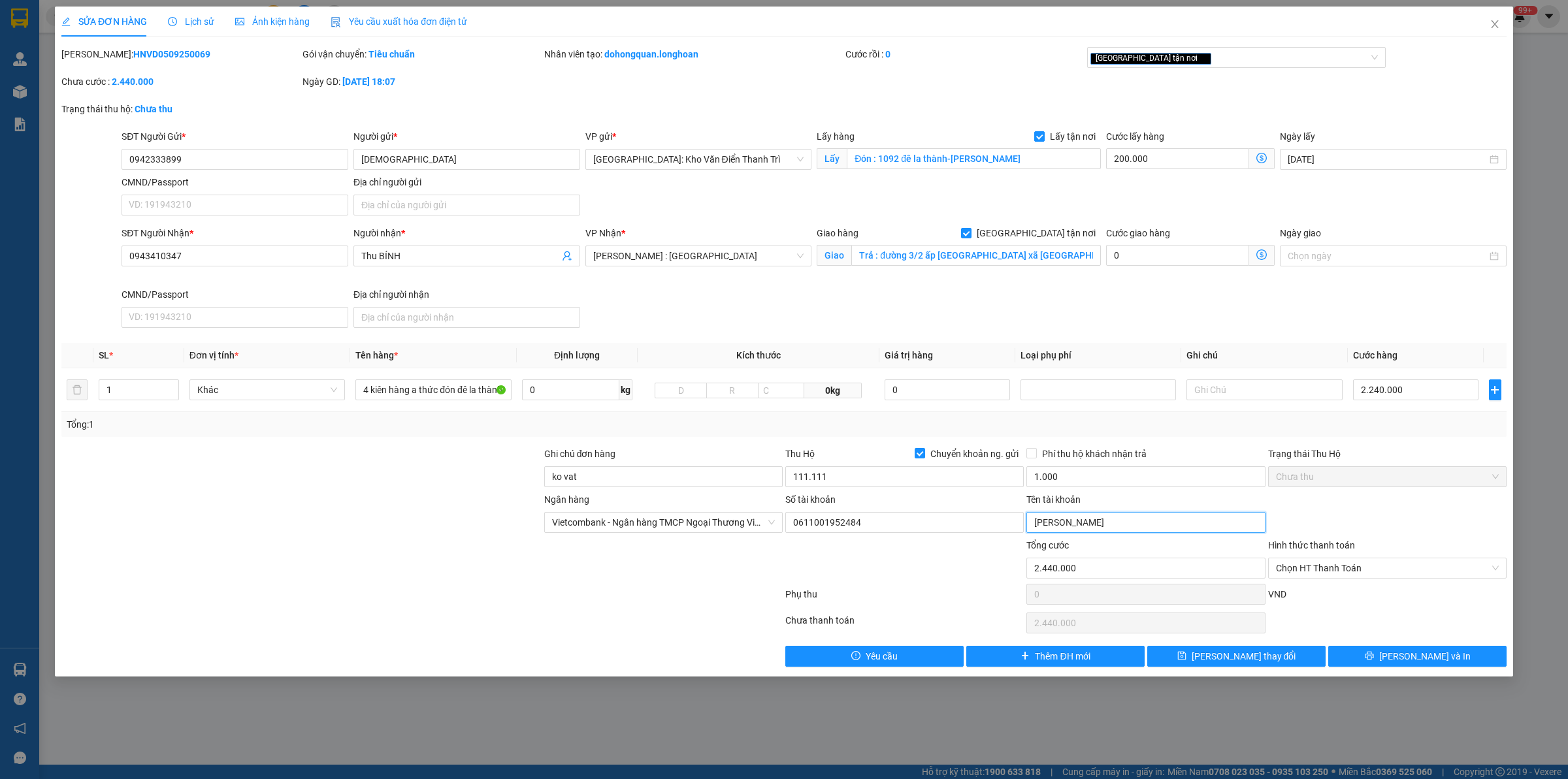
click at [1119, 519] on input "[PERSON_NAME]" at bounding box center [1146, 522] width 238 height 21
click at [883, 523] on input "0611001952484" at bounding box center [904, 522] width 238 height 21
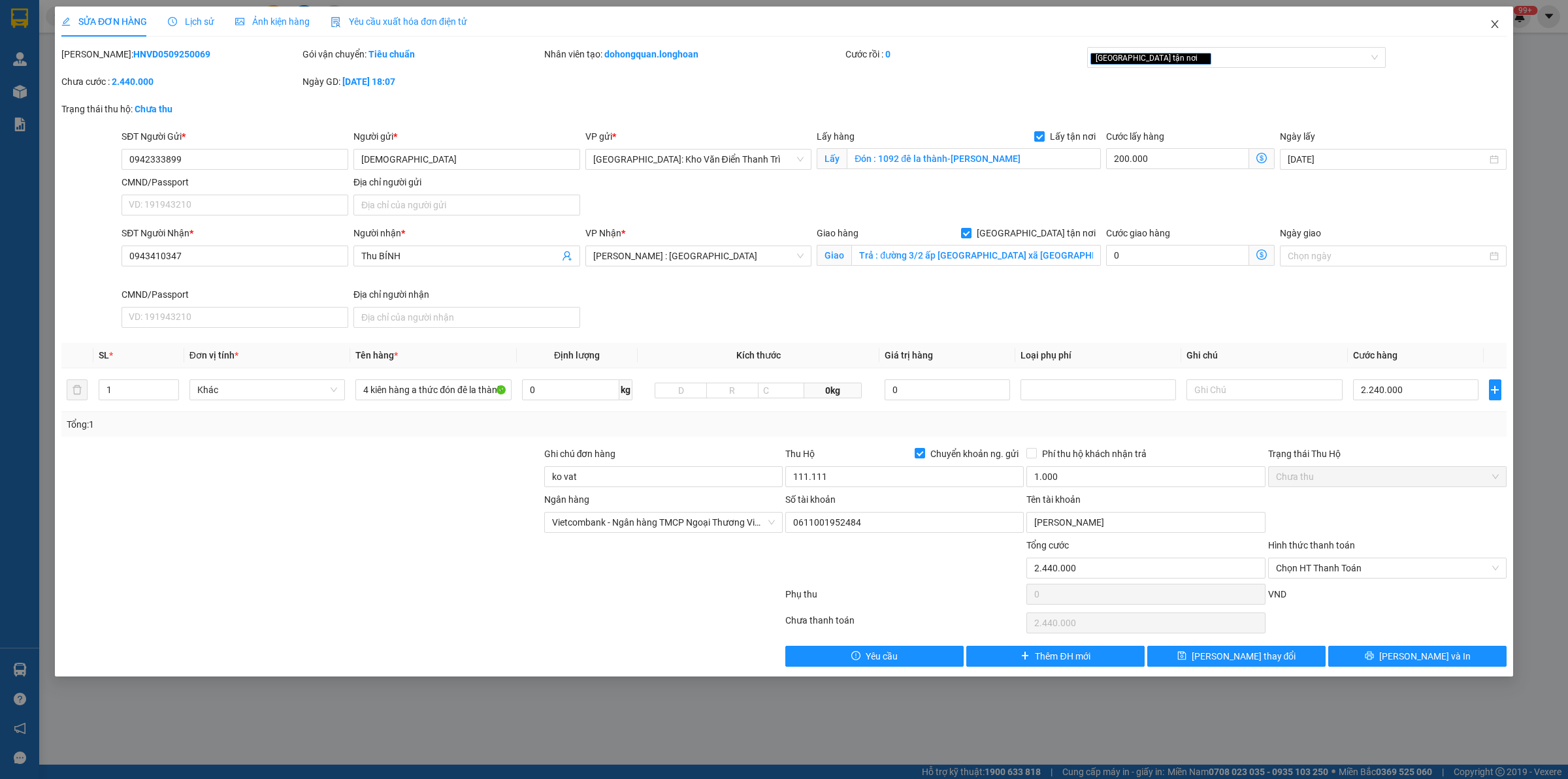
click at [1254, 18] on span "Close" at bounding box center [1495, 25] width 37 height 37
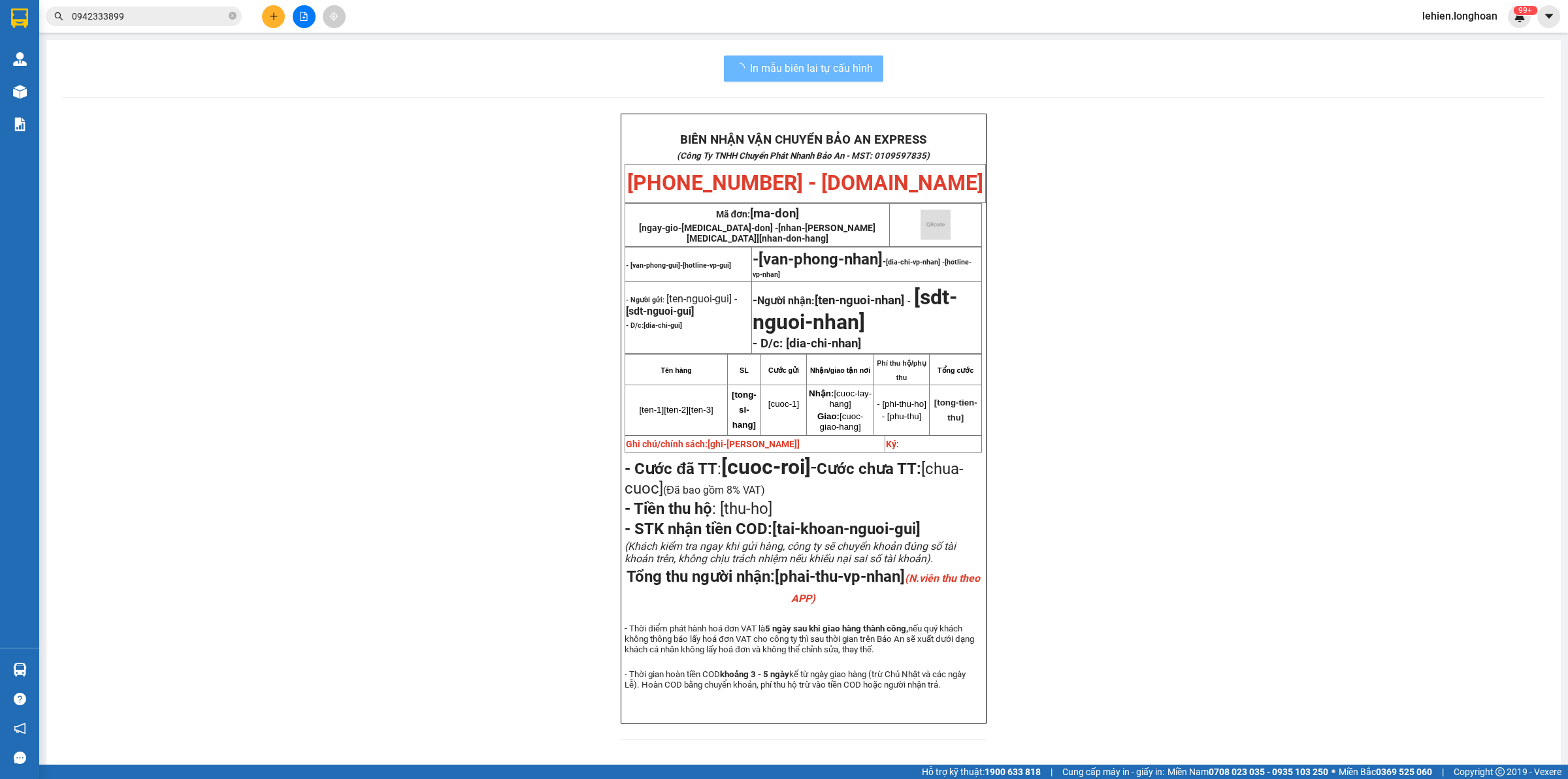
click at [233, 13] on icon "close-circle" at bounding box center [232, 15] width 7 height 7
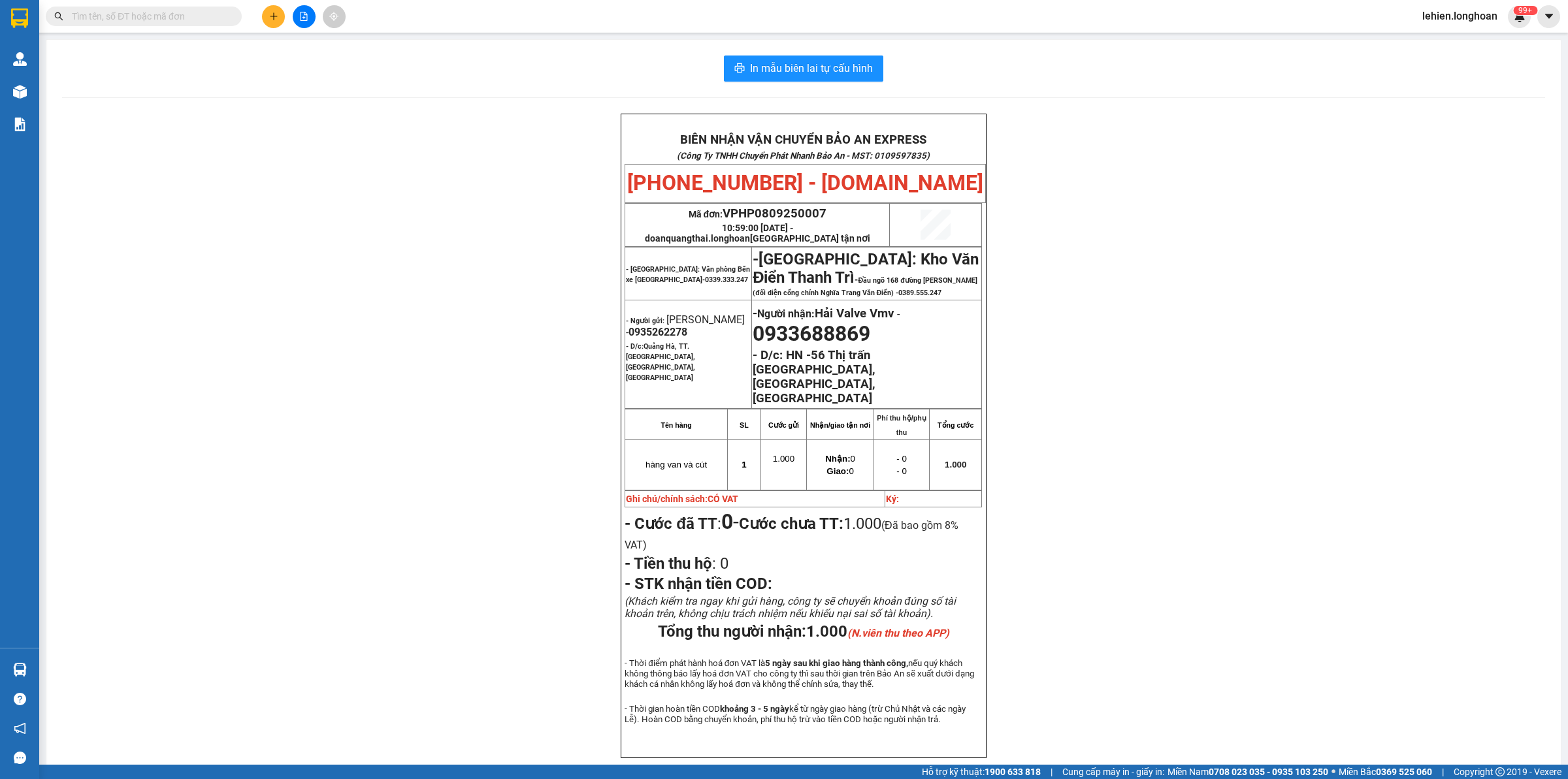
paste input "0942422525"
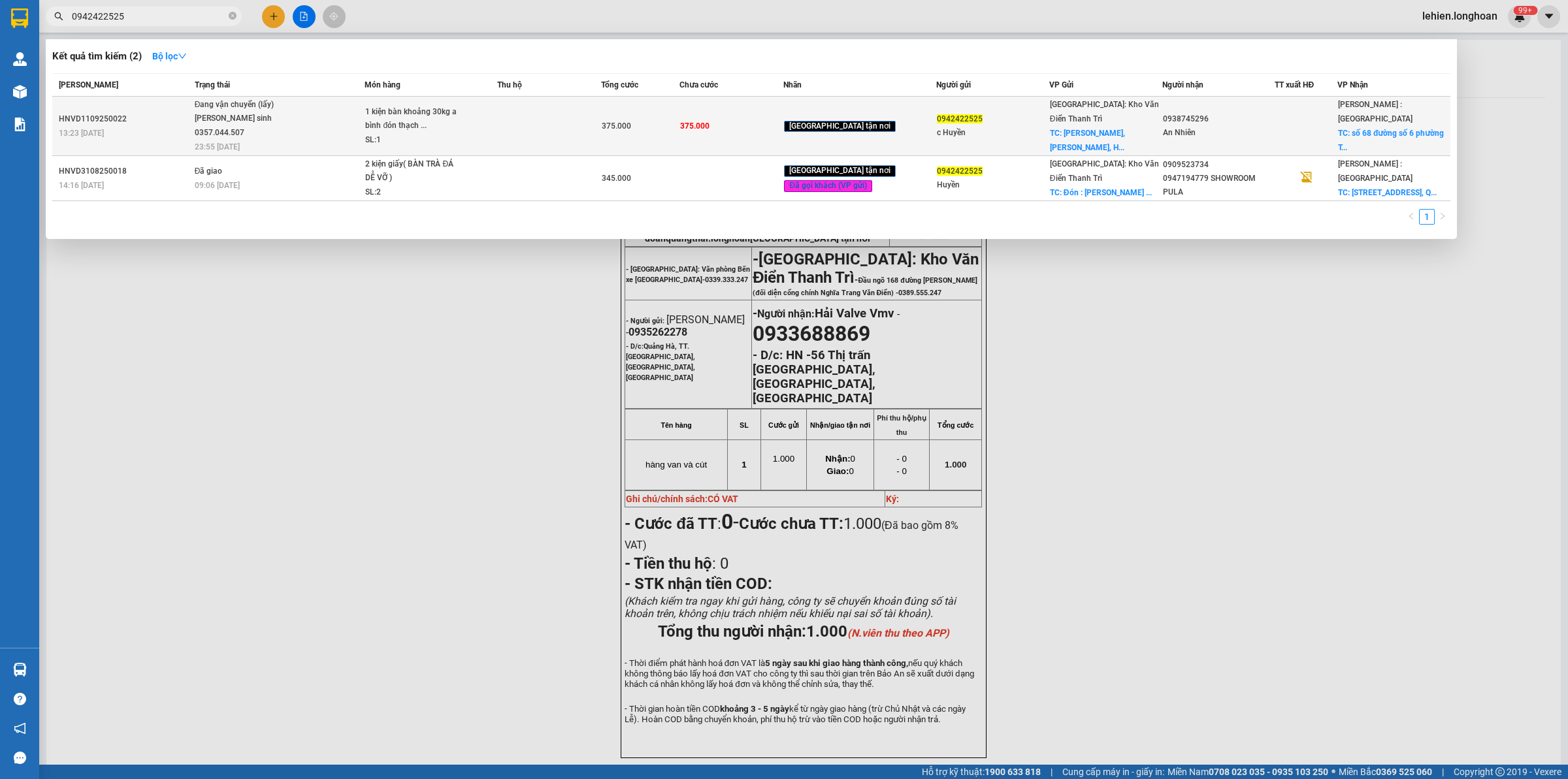
click at [338, 107] on span "Đang vận chuyển (lấy) [PERSON_NAME] sinh 0357.044.507 23:55 [DATE]" at bounding box center [280, 125] width 170 height 54
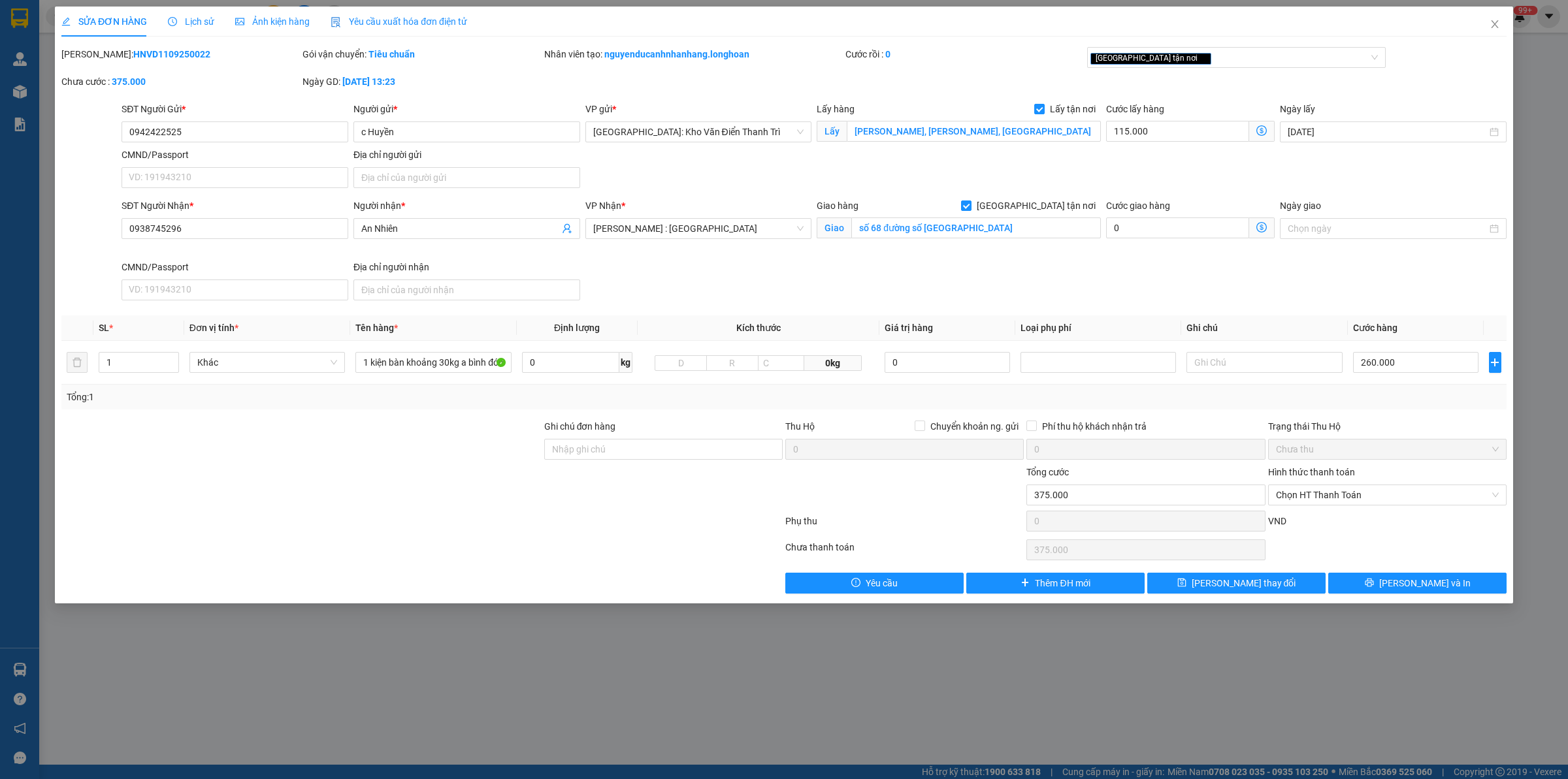
click at [194, 24] on span "Lịch sử" at bounding box center [192, 22] width 47 height 11
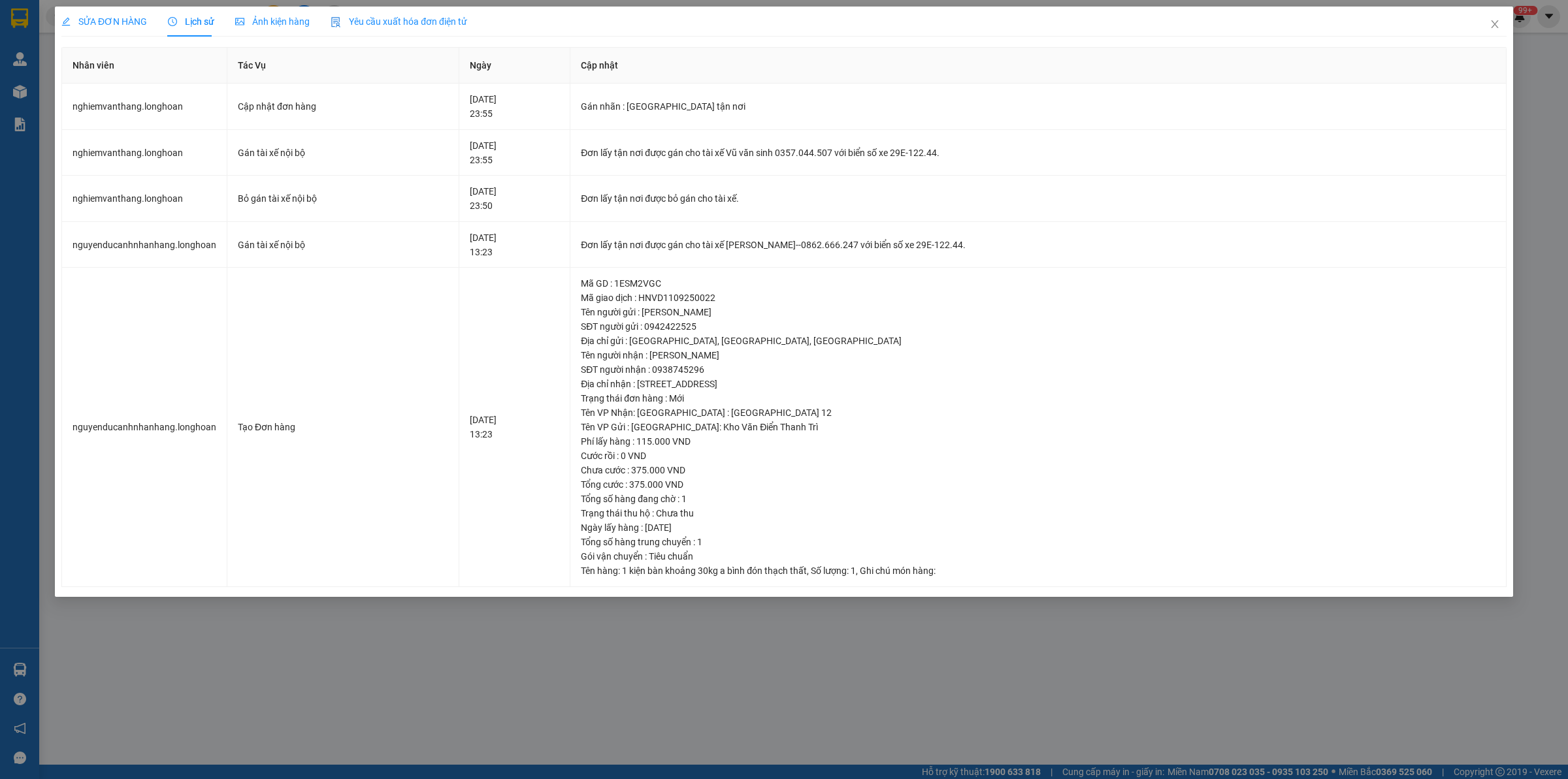
click at [110, 17] on span "SỬA ĐƠN HÀNG" at bounding box center [104, 22] width 86 height 11
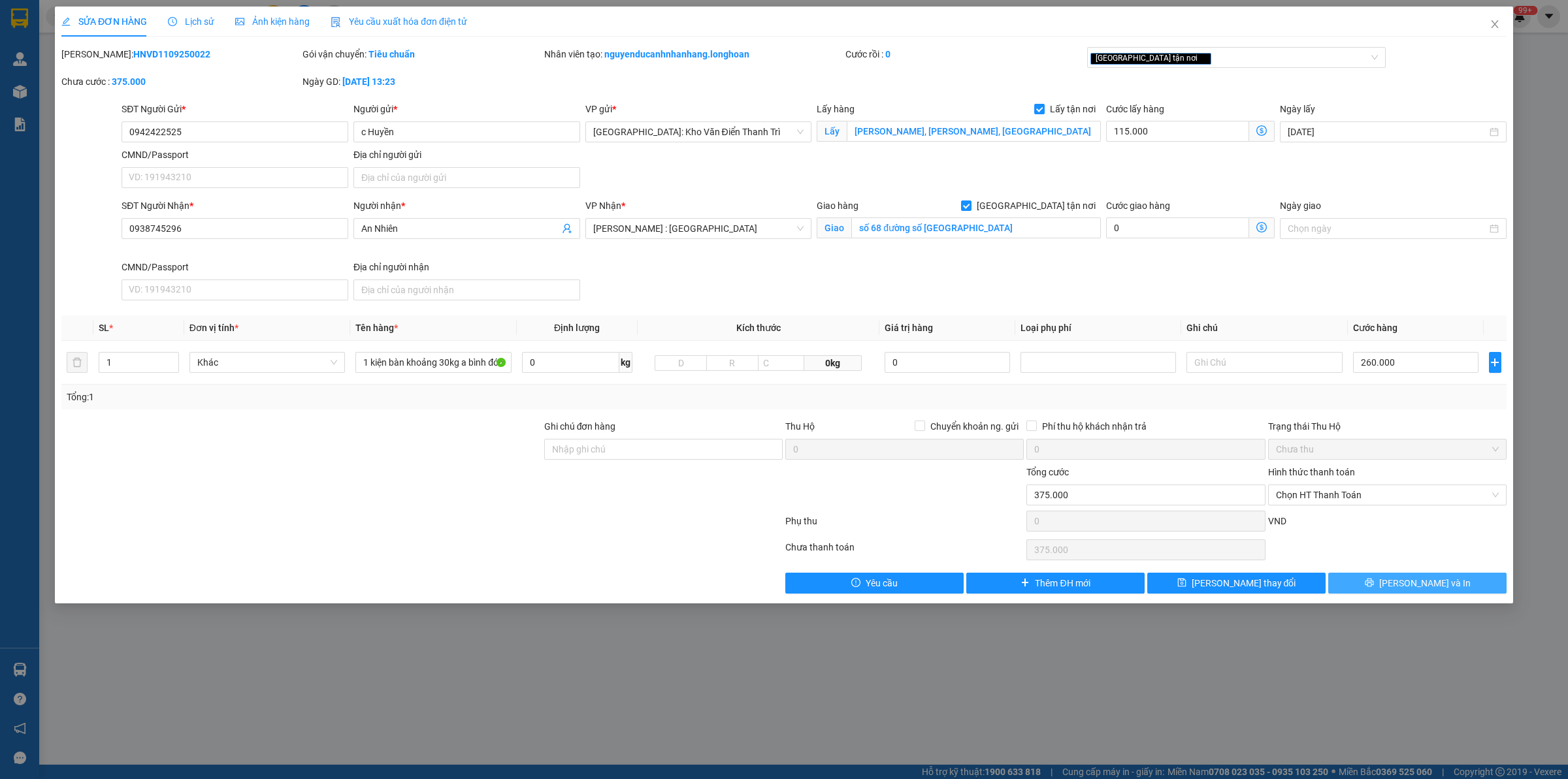
click at [1254, 581] on button "[PERSON_NAME] và In" at bounding box center [1417, 583] width 178 height 21
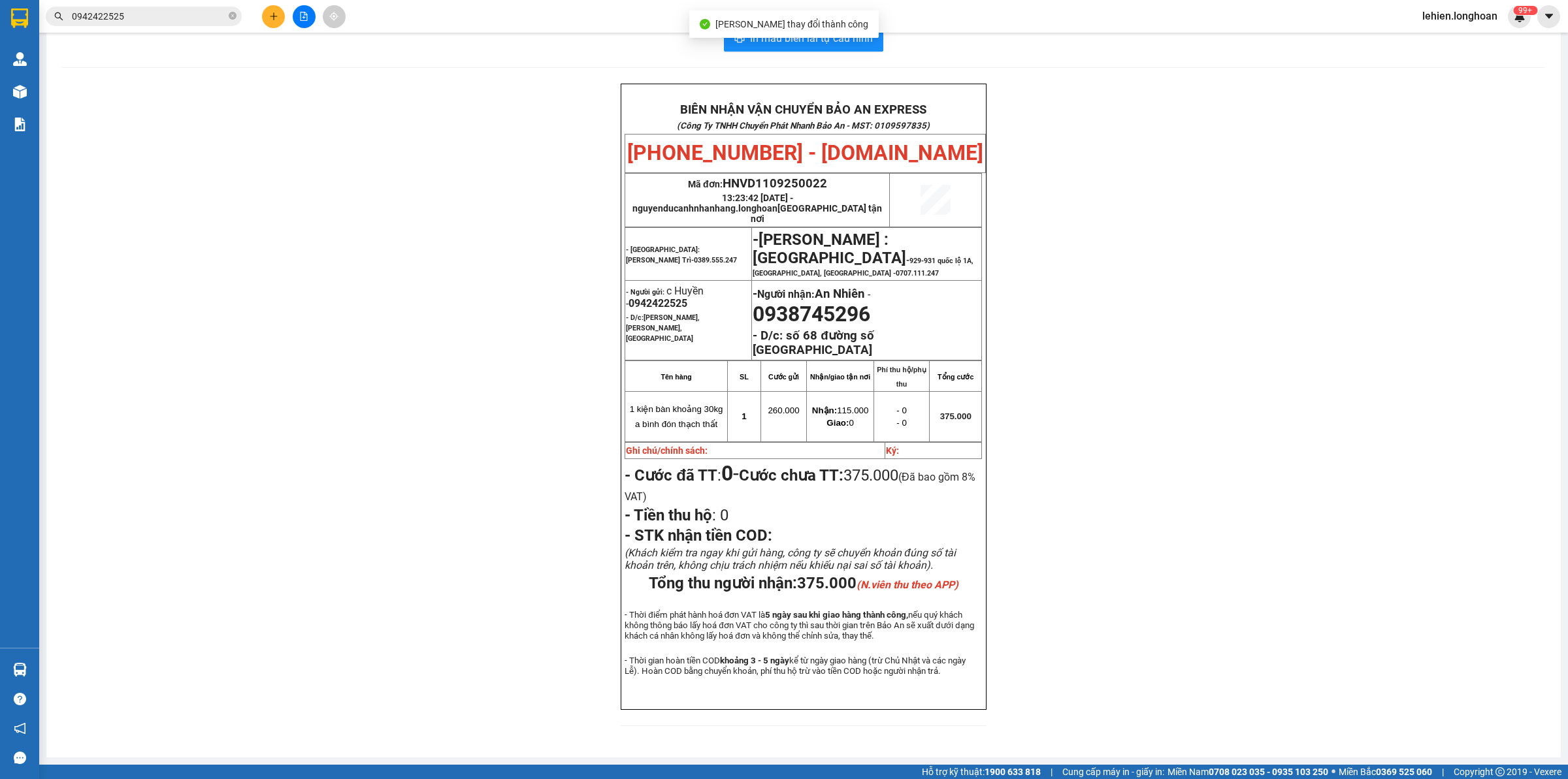
scroll to position [32, 0]
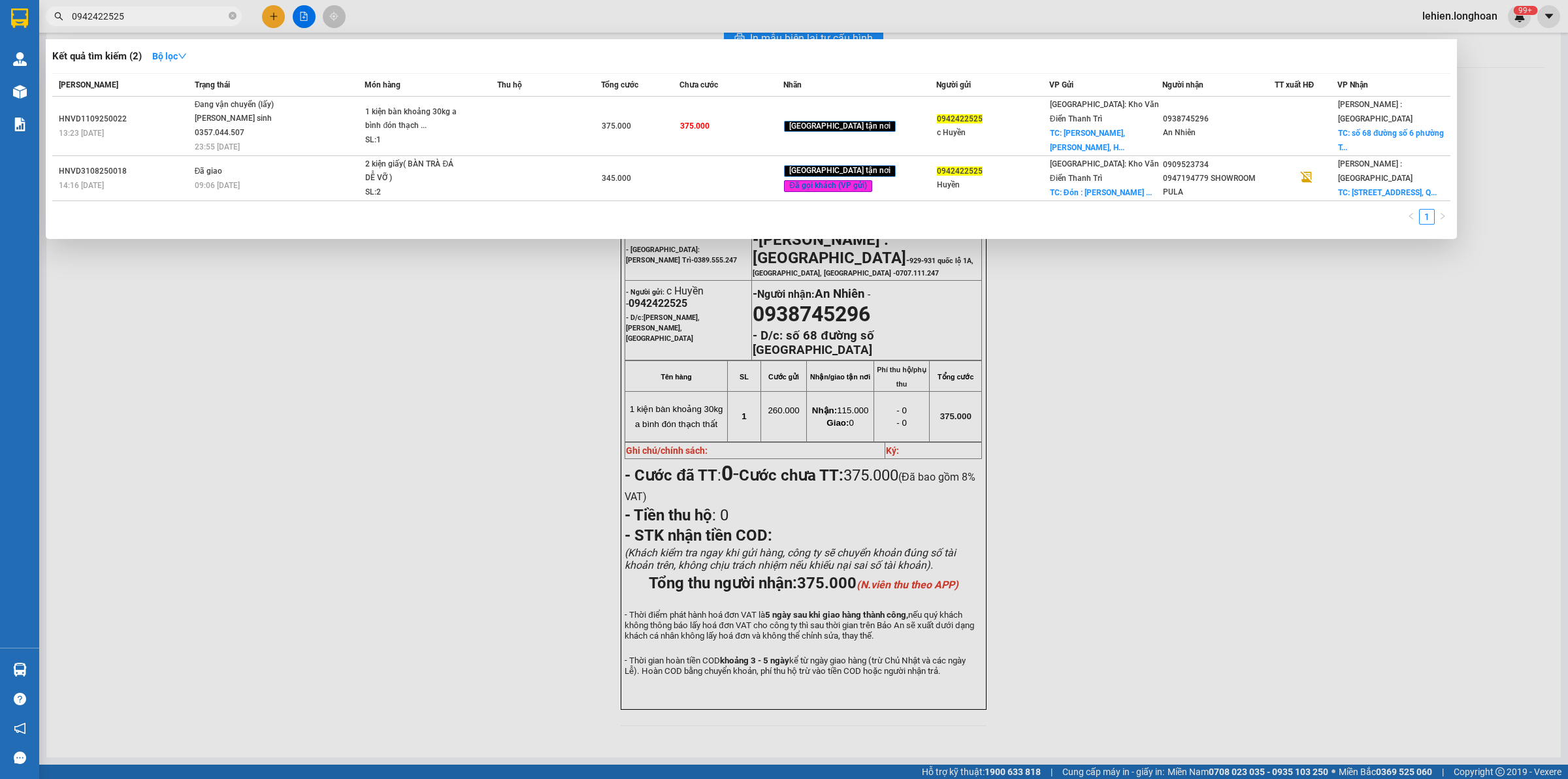
click at [161, 14] on input "0942422525" at bounding box center [148, 16] width 154 height 14
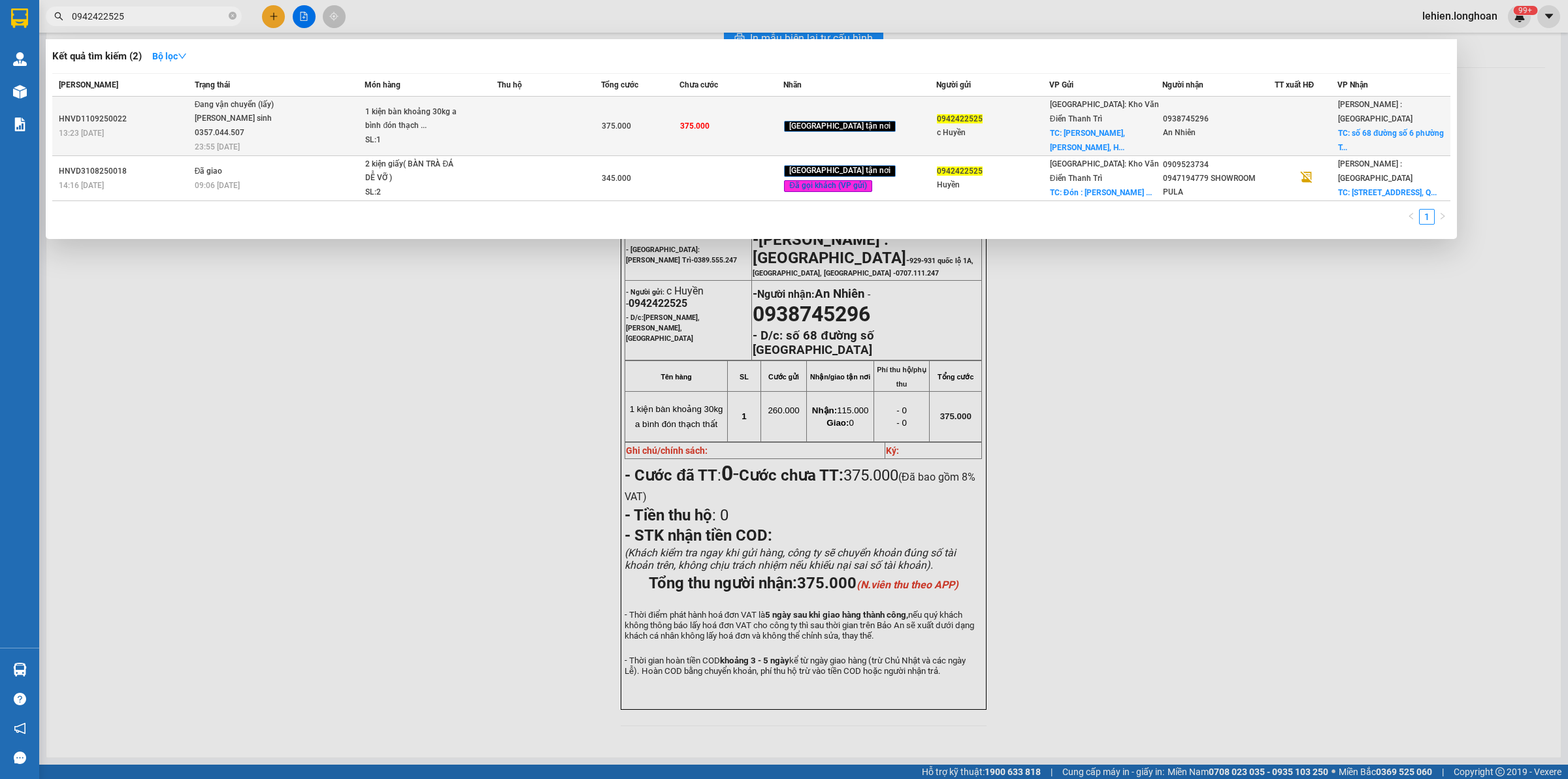
click at [288, 107] on div "Đang vận chuyển (lấy)" at bounding box center [244, 105] width 98 height 14
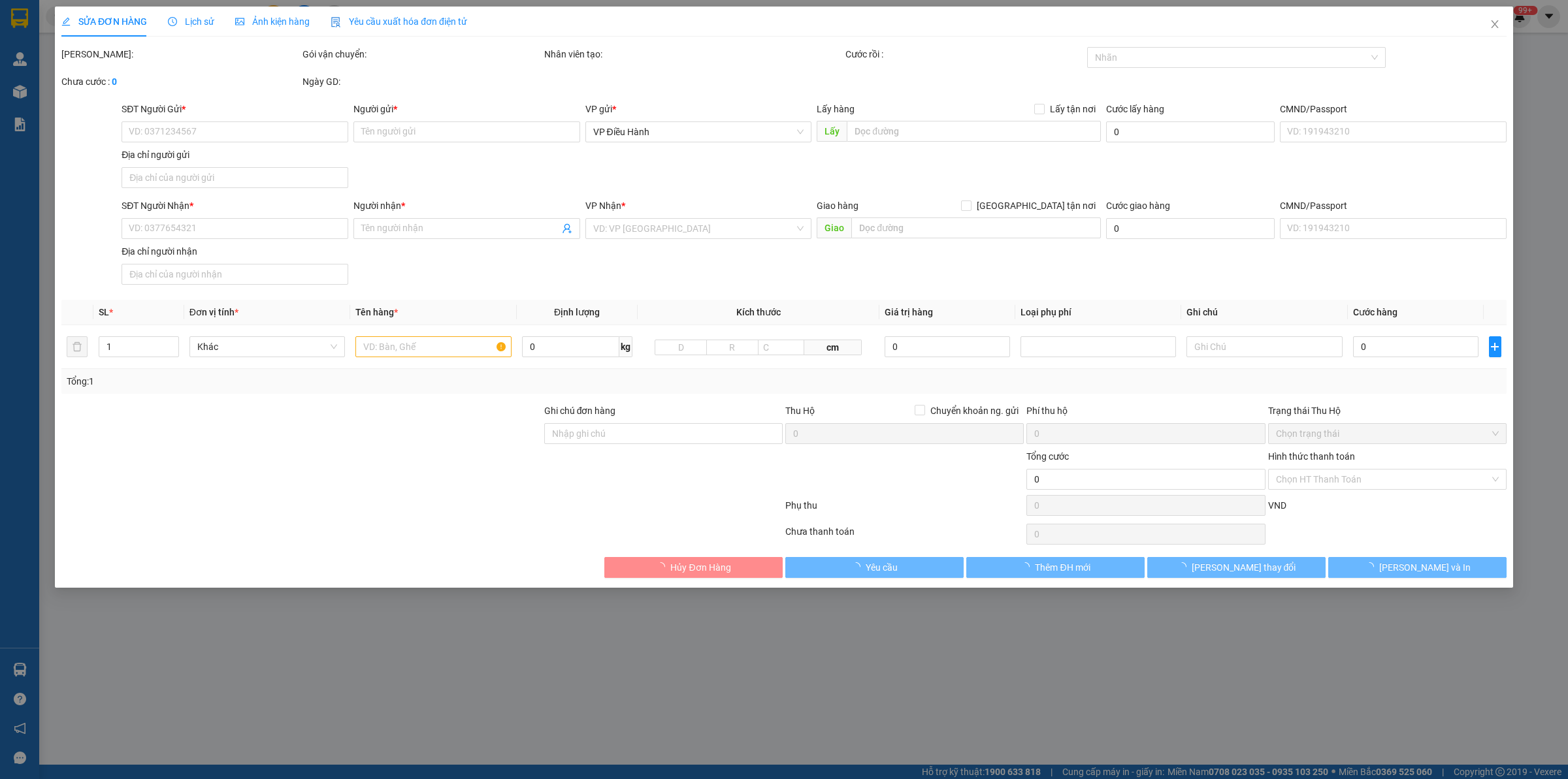
click at [195, 17] on span "Lịch sử" at bounding box center [192, 22] width 47 height 11
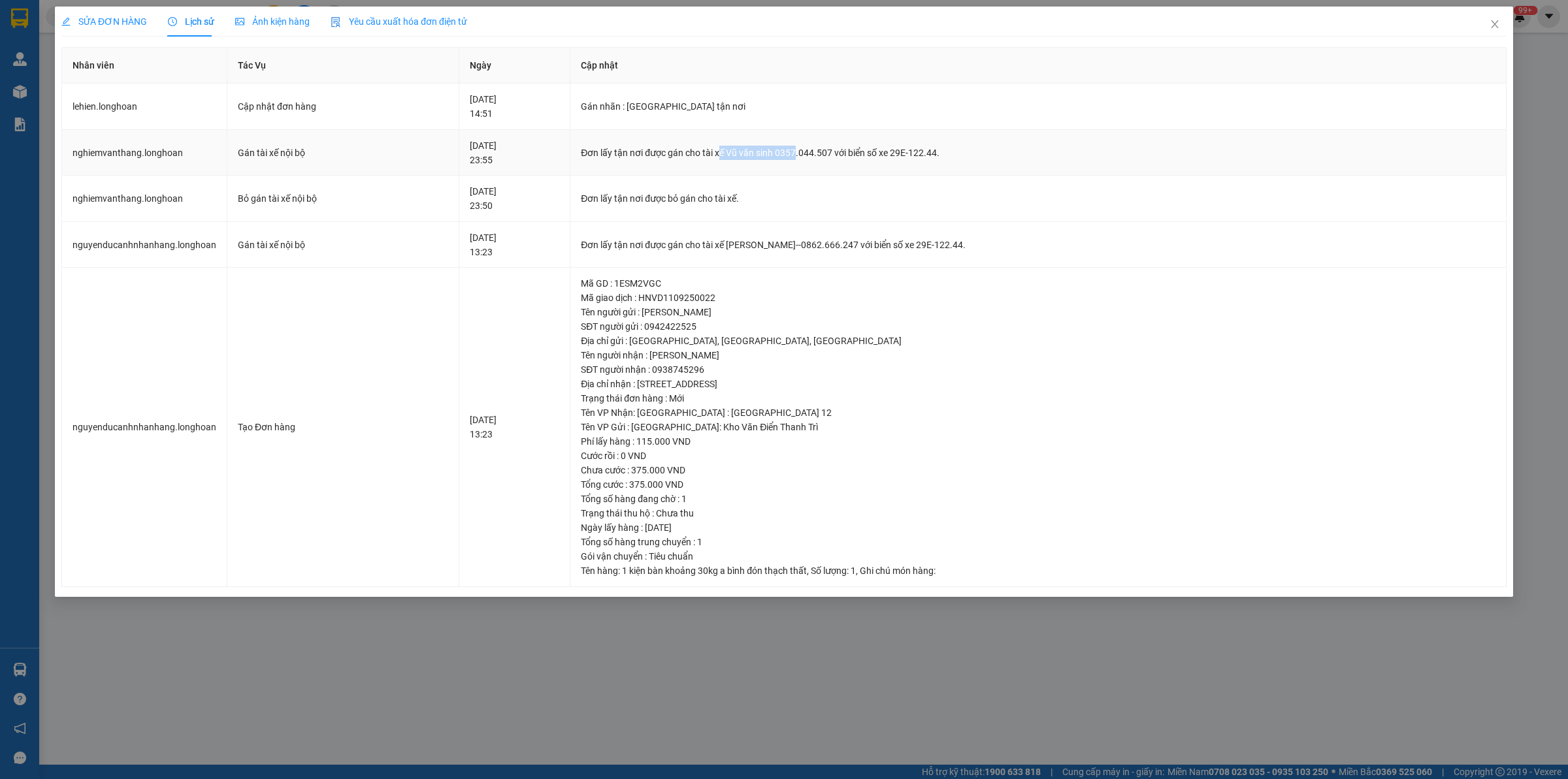
drag, startPoint x: 759, startPoint y: 153, endPoint x: 834, endPoint y: 152, distance: 75.0
click at [834, 152] on div "Đơn lấy tận nơi được gán cho tài xế Vũ văn sinh 0357.044.507 với biển số xe 29E…" at bounding box center [1038, 152] width 914 height 14
click at [822, 154] on div "Đơn lấy tận nơi được gán cho tài xế Vũ văn sinh 0357.044.507 với biển số xe 29E…" at bounding box center [1038, 152] width 914 height 14
drag, startPoint x: 739, startPoint y: 154, endPoint x: 867, endPoint y: 155, distance: 128.0
click at [867, 155] on div "Đơn lấy tận nơi được gán cho tài xế Vũ văn sinh 0357.044.507 với biển số xe 29E…" at bounding box center [1038, 152] width 914 height 14
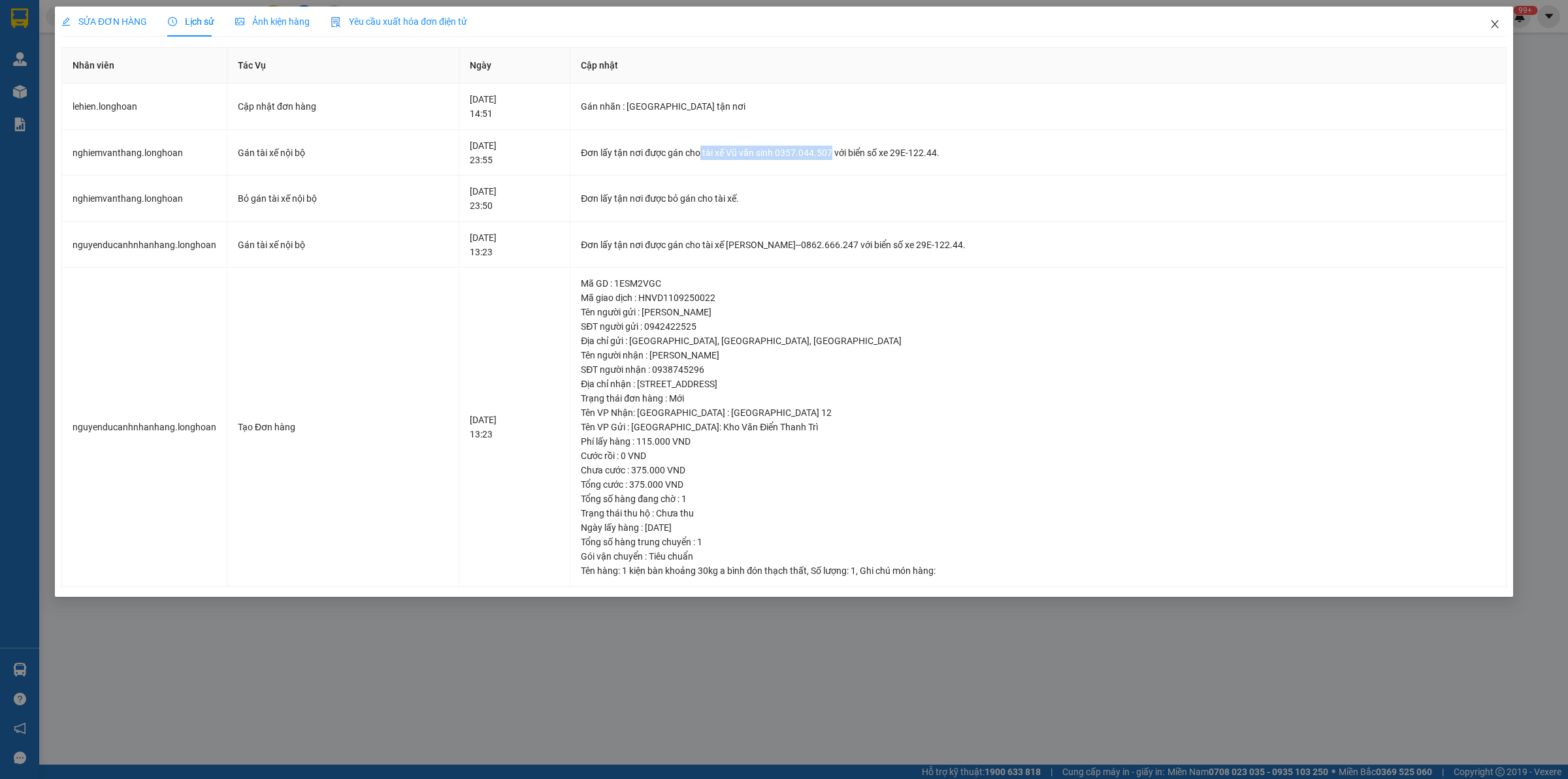
drag, startPoint x: 1485, startPoint y: 33, endPoint x: 1422, endPoint y: 32, distance: 63.0
click at [1254, 32] on span "Close" at bounding box center [1495, 25] width 37 height 37
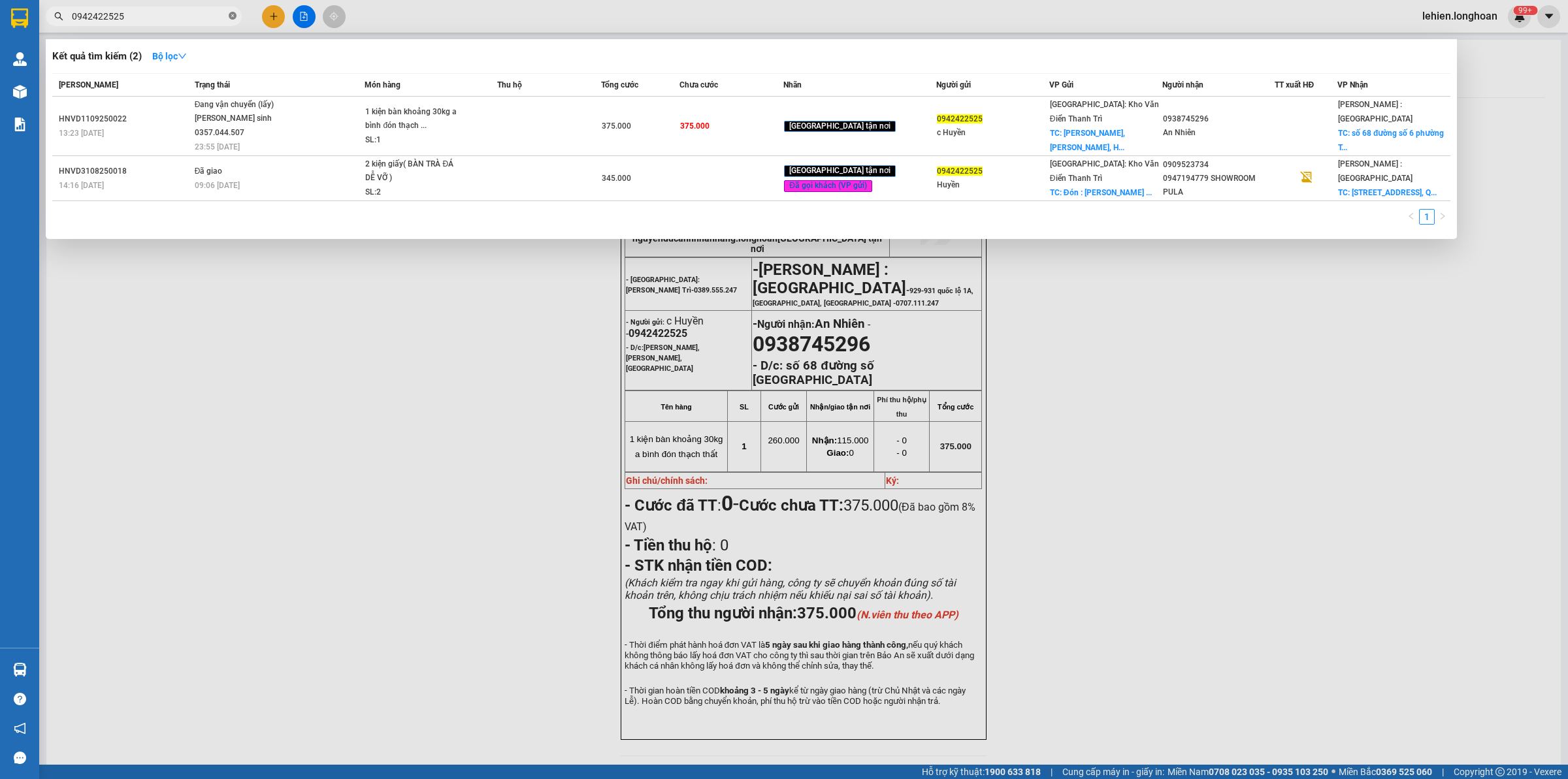
click at [233, 17] on icon "close-circle" at bounding box center [232, 15] width 7 height 7
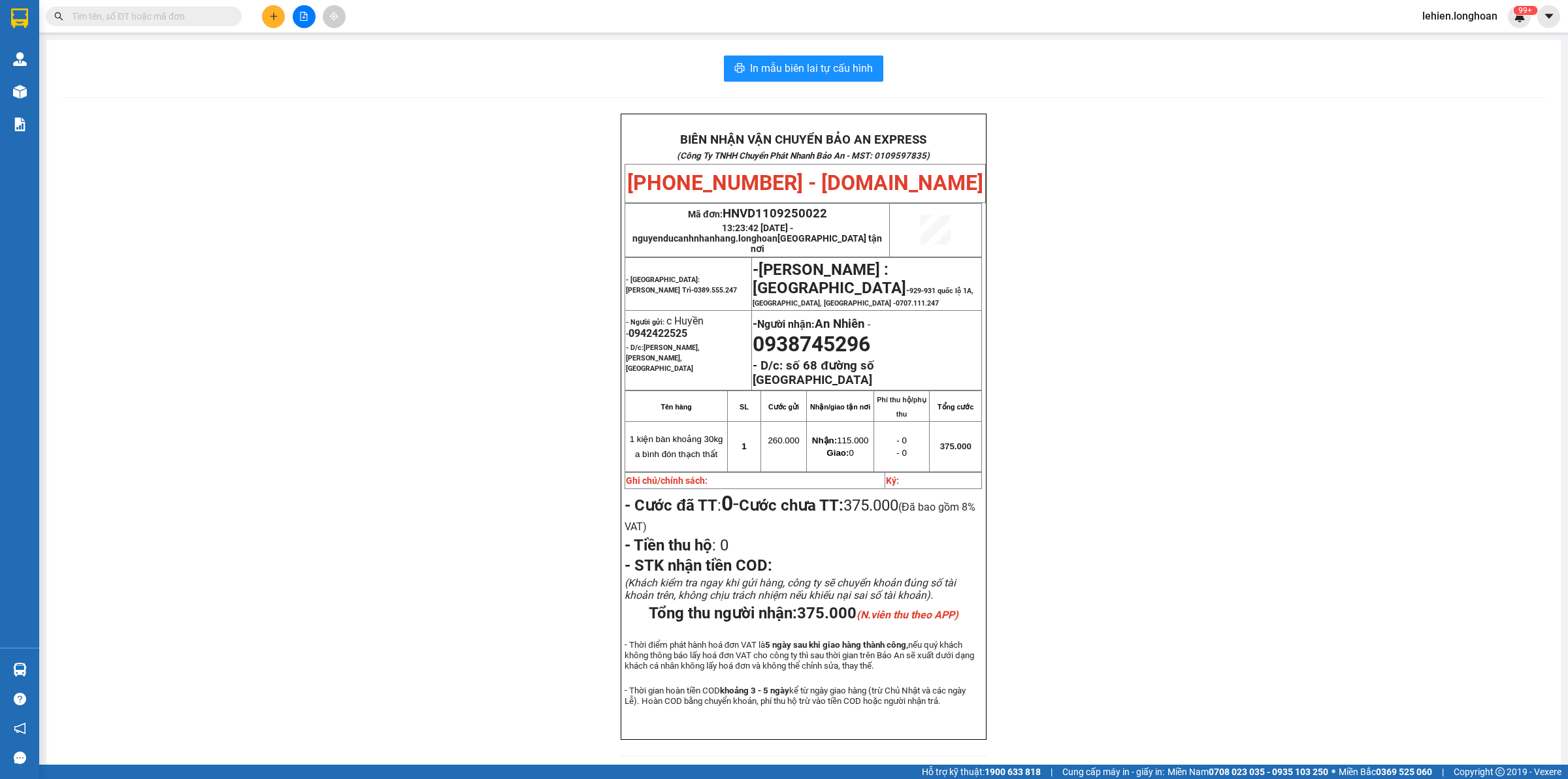
paste input "0372831201"
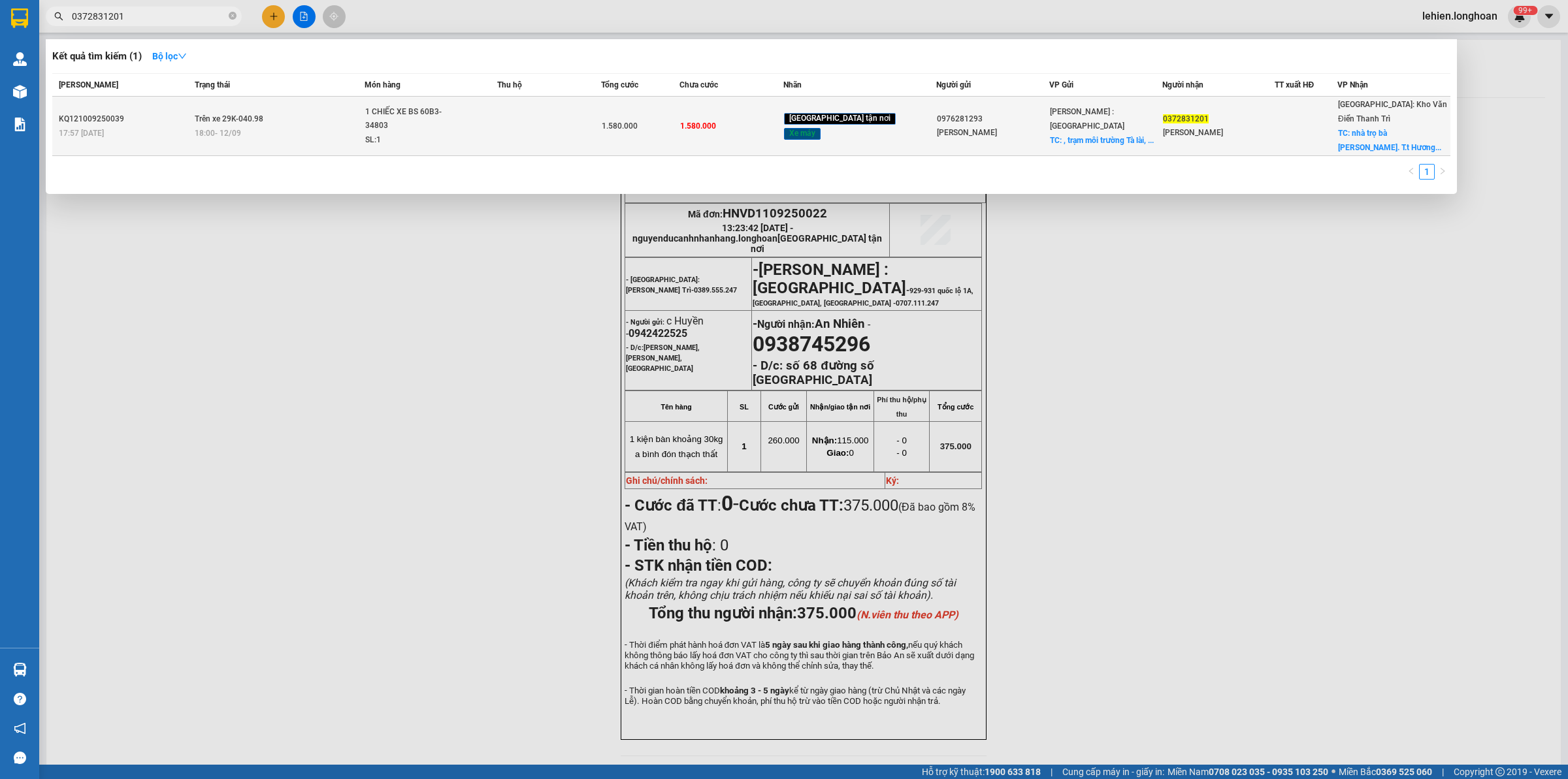
click at [311, 126] on div "18:00 [DATE]" at bounding box center [280, 132] width 170 height 14
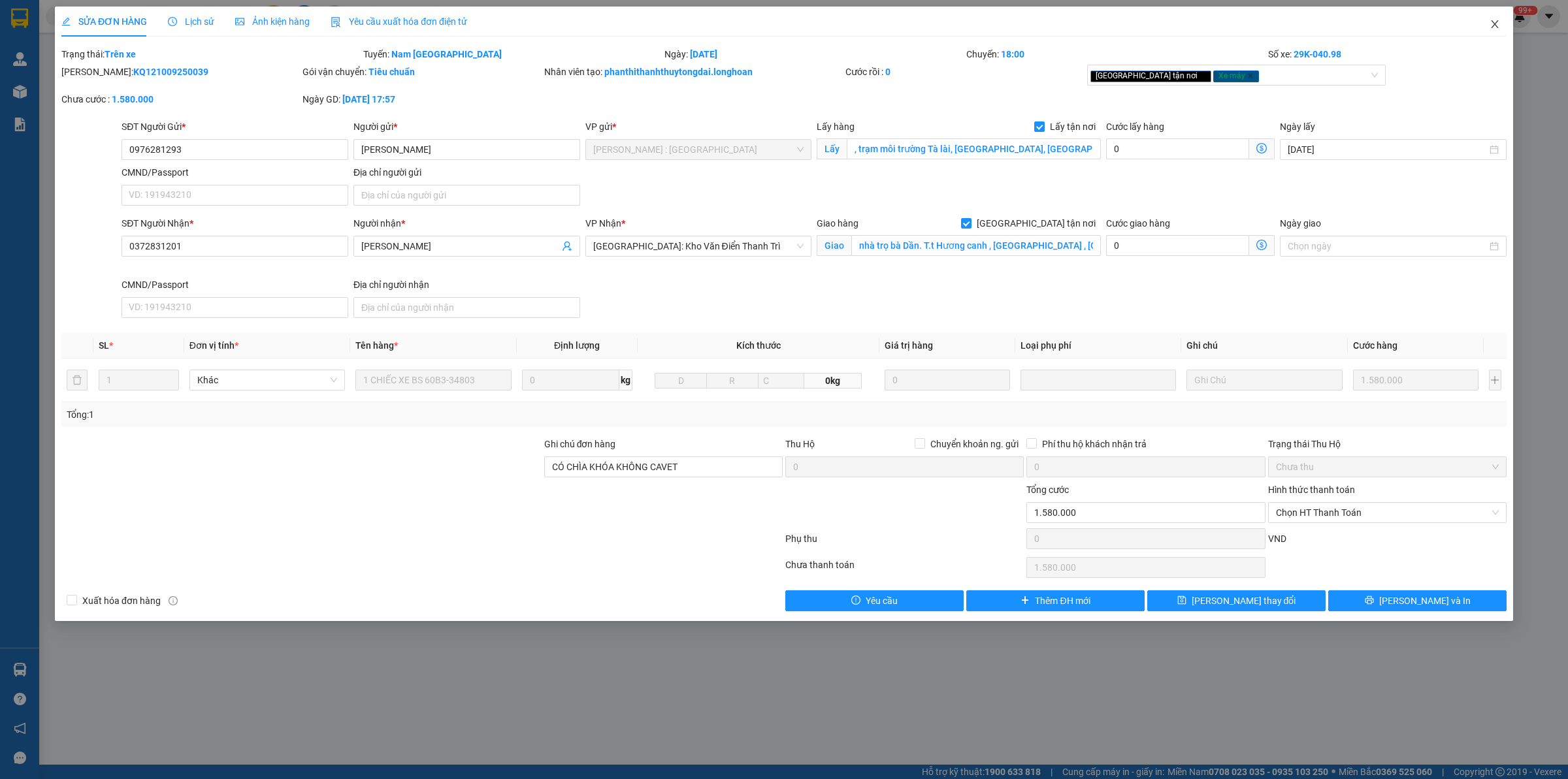
click at [1254, 22] on span "Close" at bounding box center [1495, 25] width 37 height 37
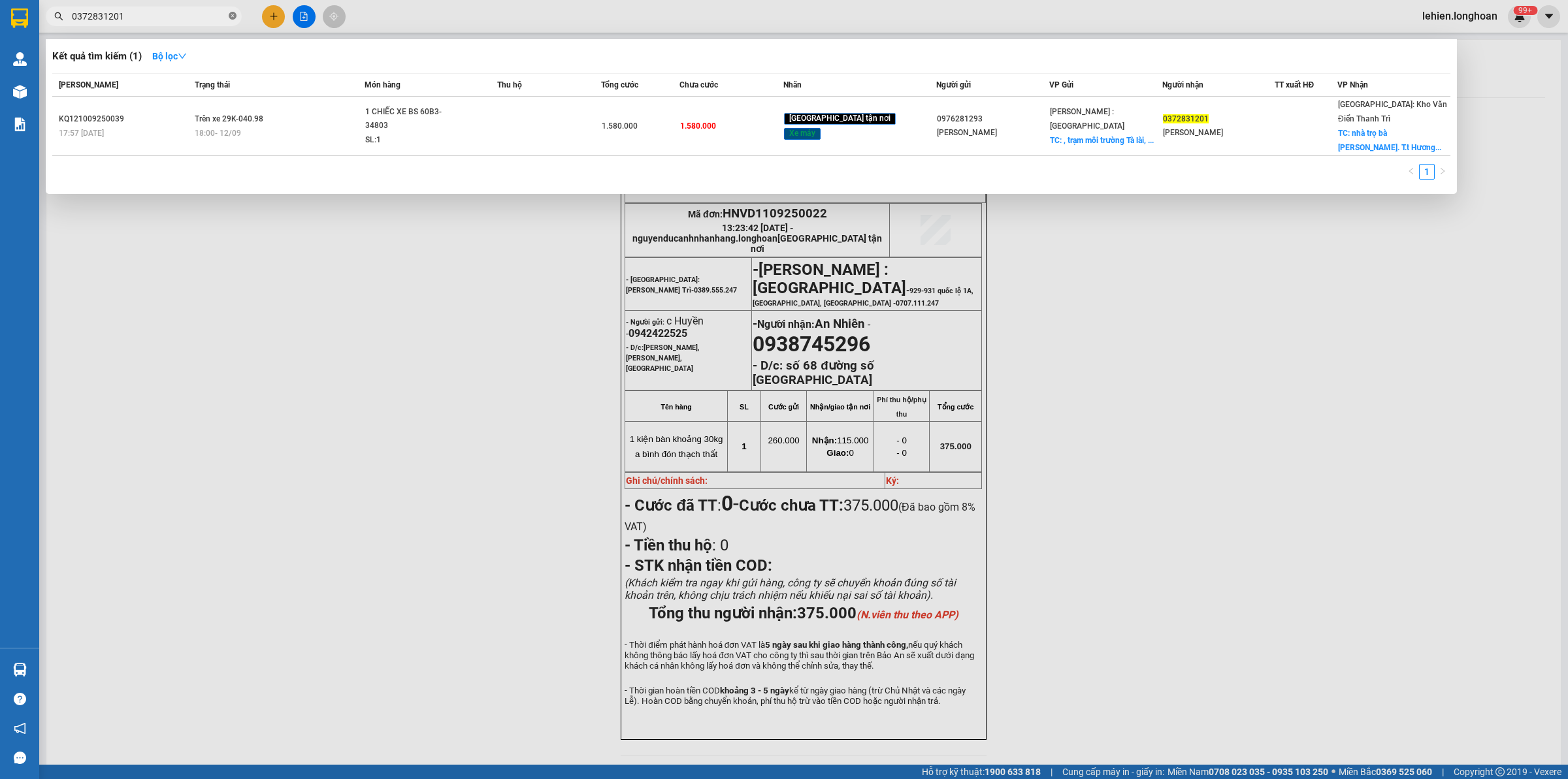
click at [230, 18] on icon "close-circle" at bounding box center [232, 15] width 7 height 7
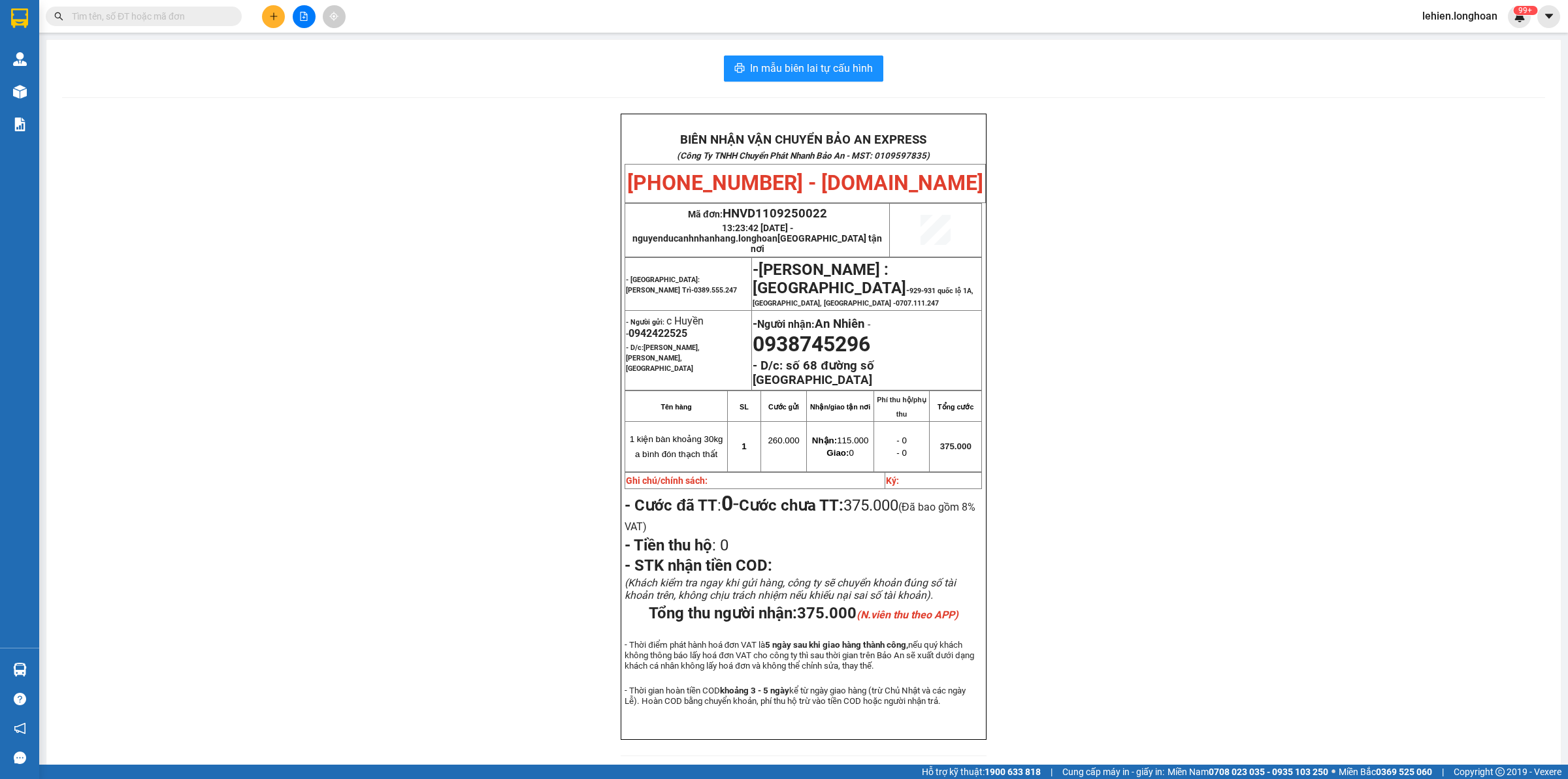
paste input "0917432144"
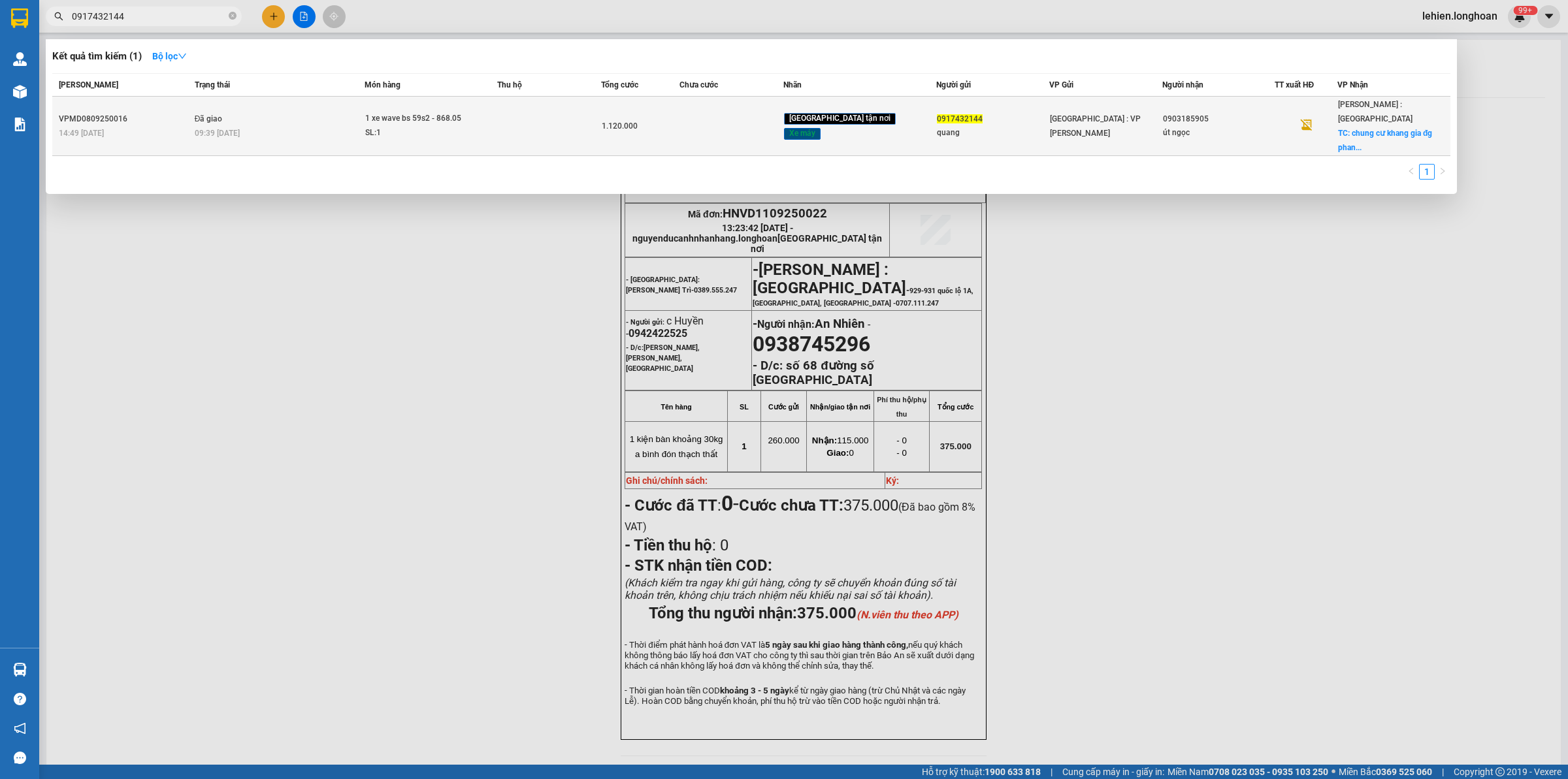
click at [387, 129] on div "SL: 1" at bounding box center [415, 132] width 98 height 14
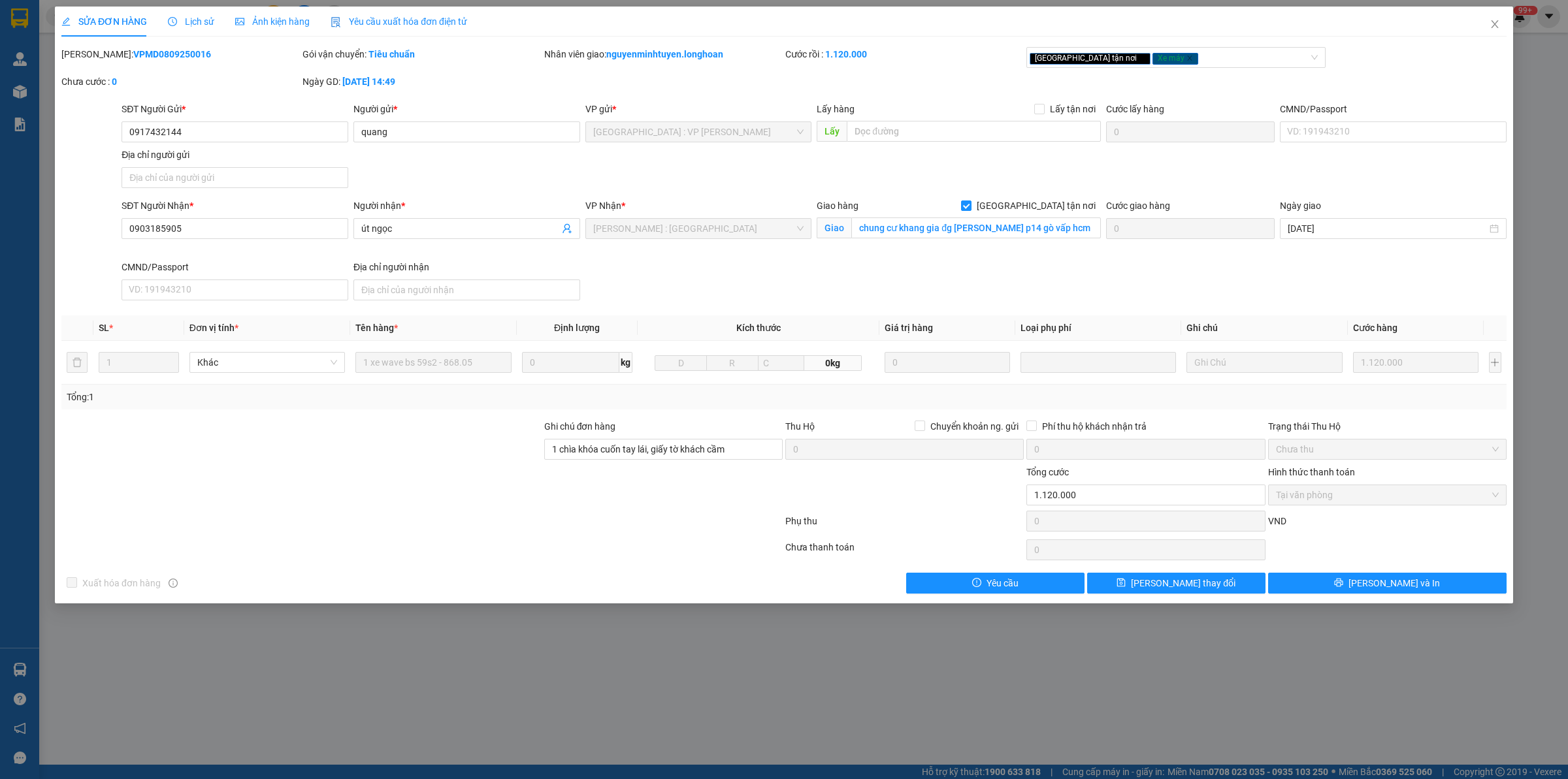
click at [195, 22] on span "Lịch sử" at bounding box center [192, 22] width 47 height 11
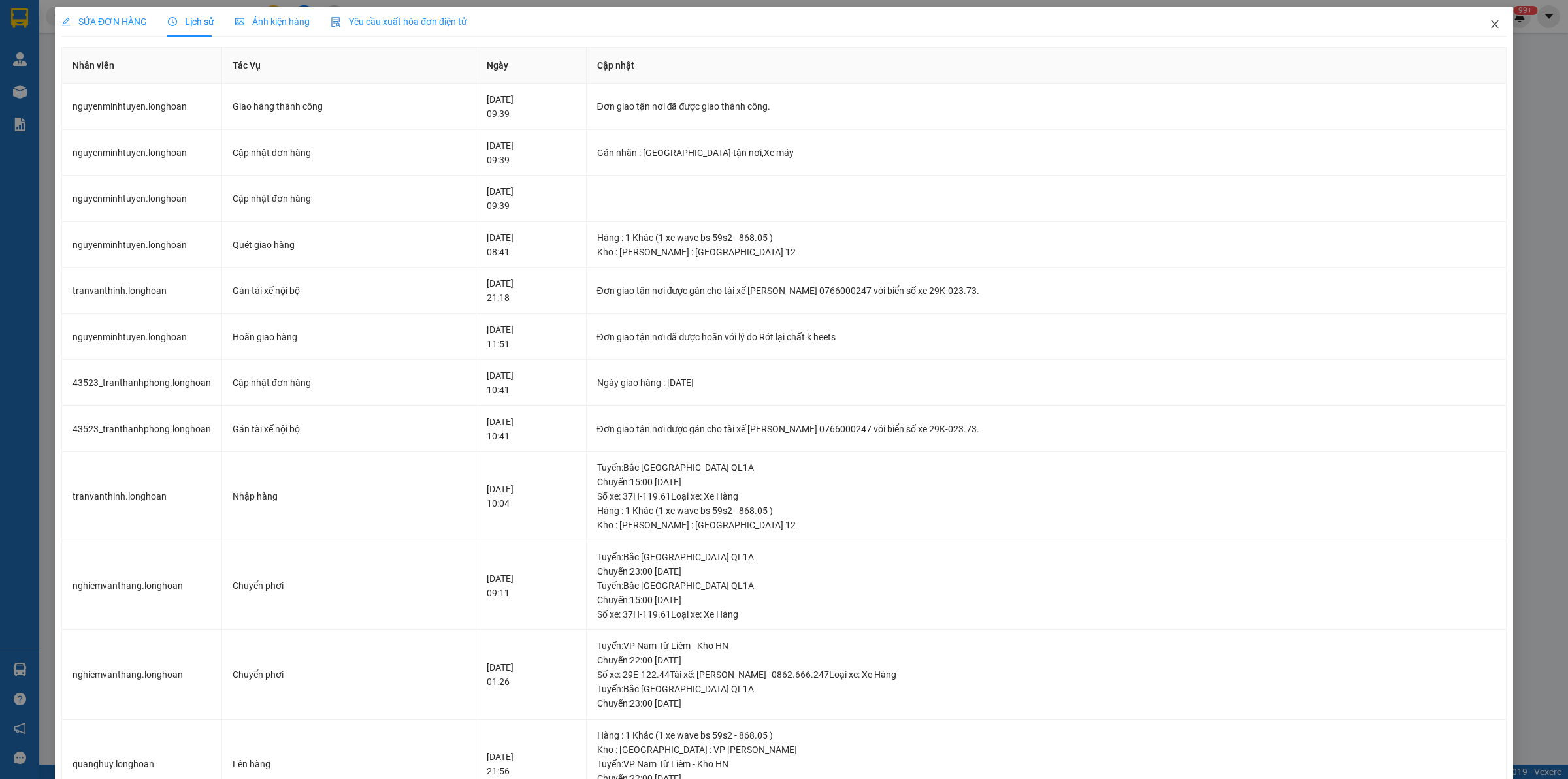
click at [1254, 18] on span "Close" at bounding box center [1495, 25] width 37 height 37
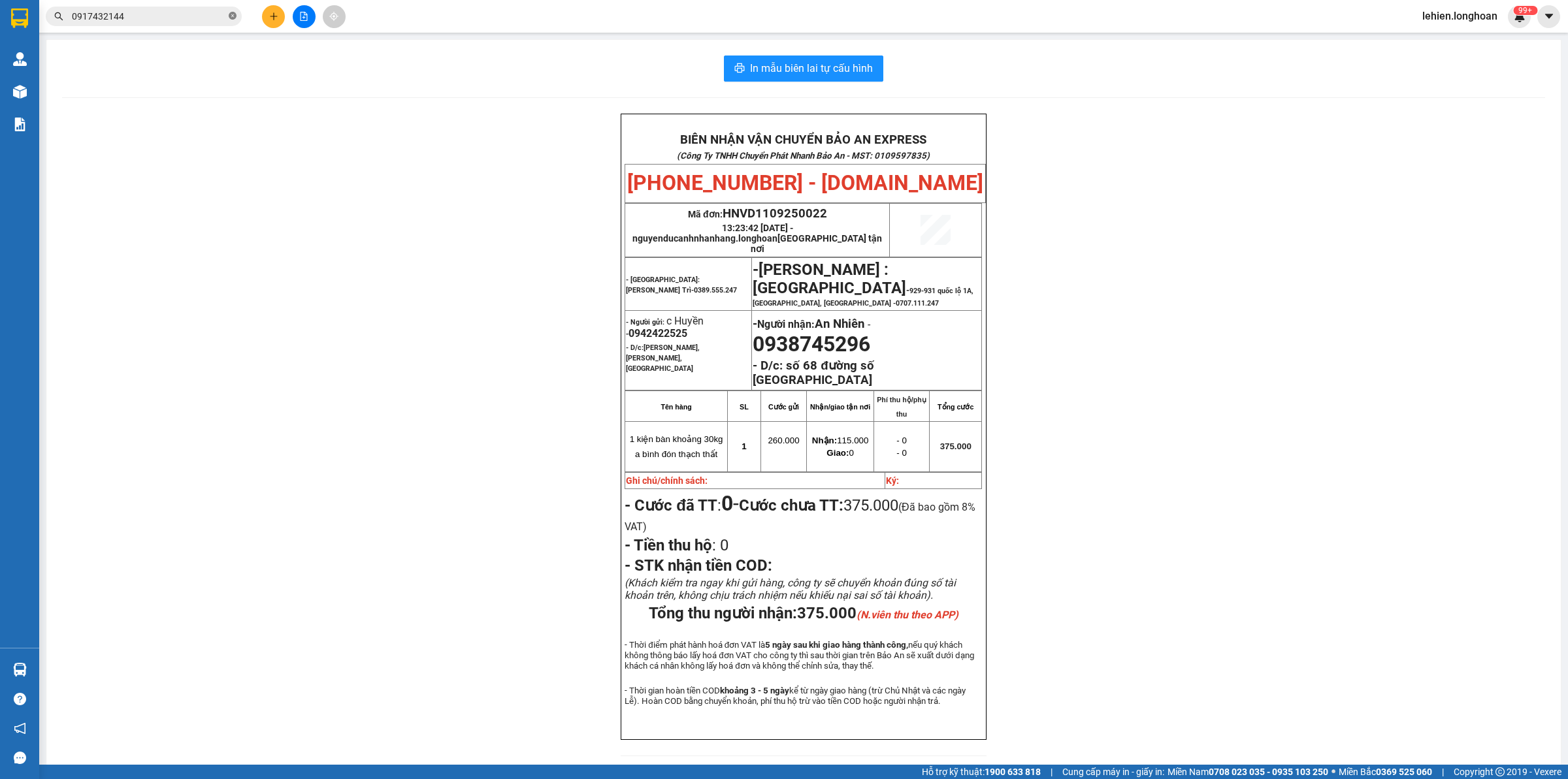
click at [229, 17] on icon "close-circle" at bounding box center [232, 15] width 7 height 7
paste input "0372831201"
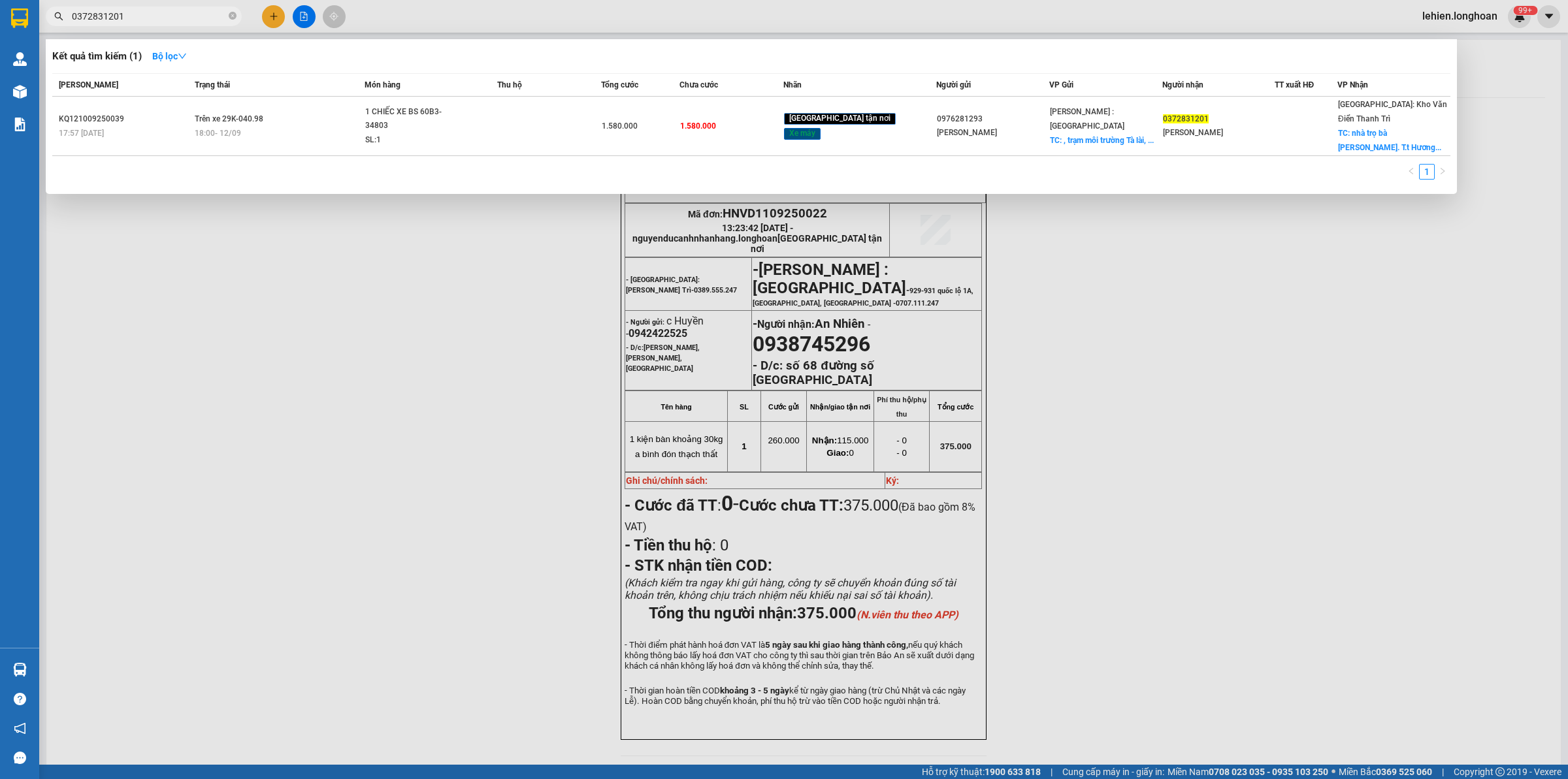
click at [463, 133] on div "SL: 1" at bounding box center [415, 140] width 98 height 14
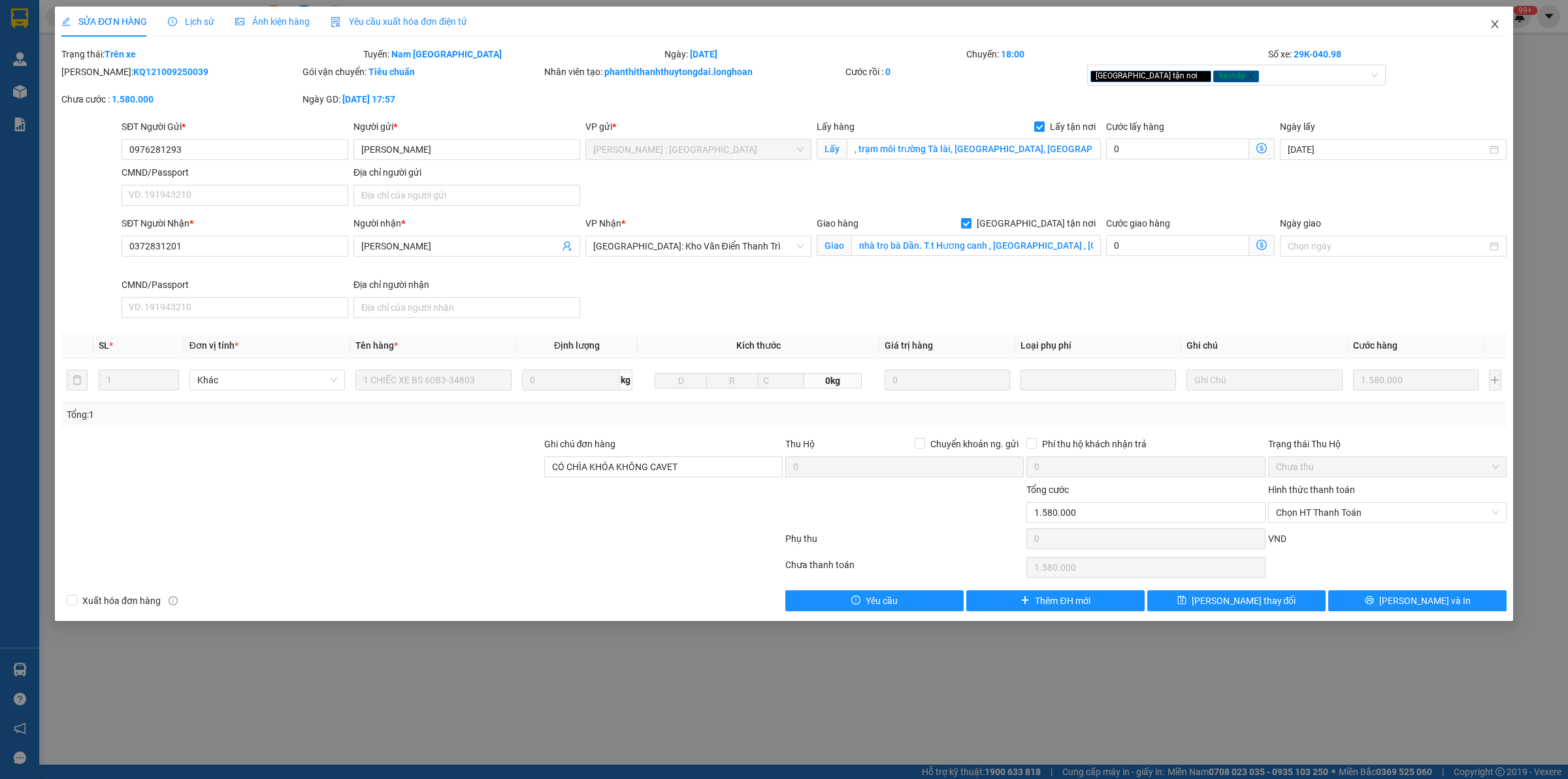
click at [1254, 22] on span "Close" at bounding box center [1495, 25] width 37 height 37
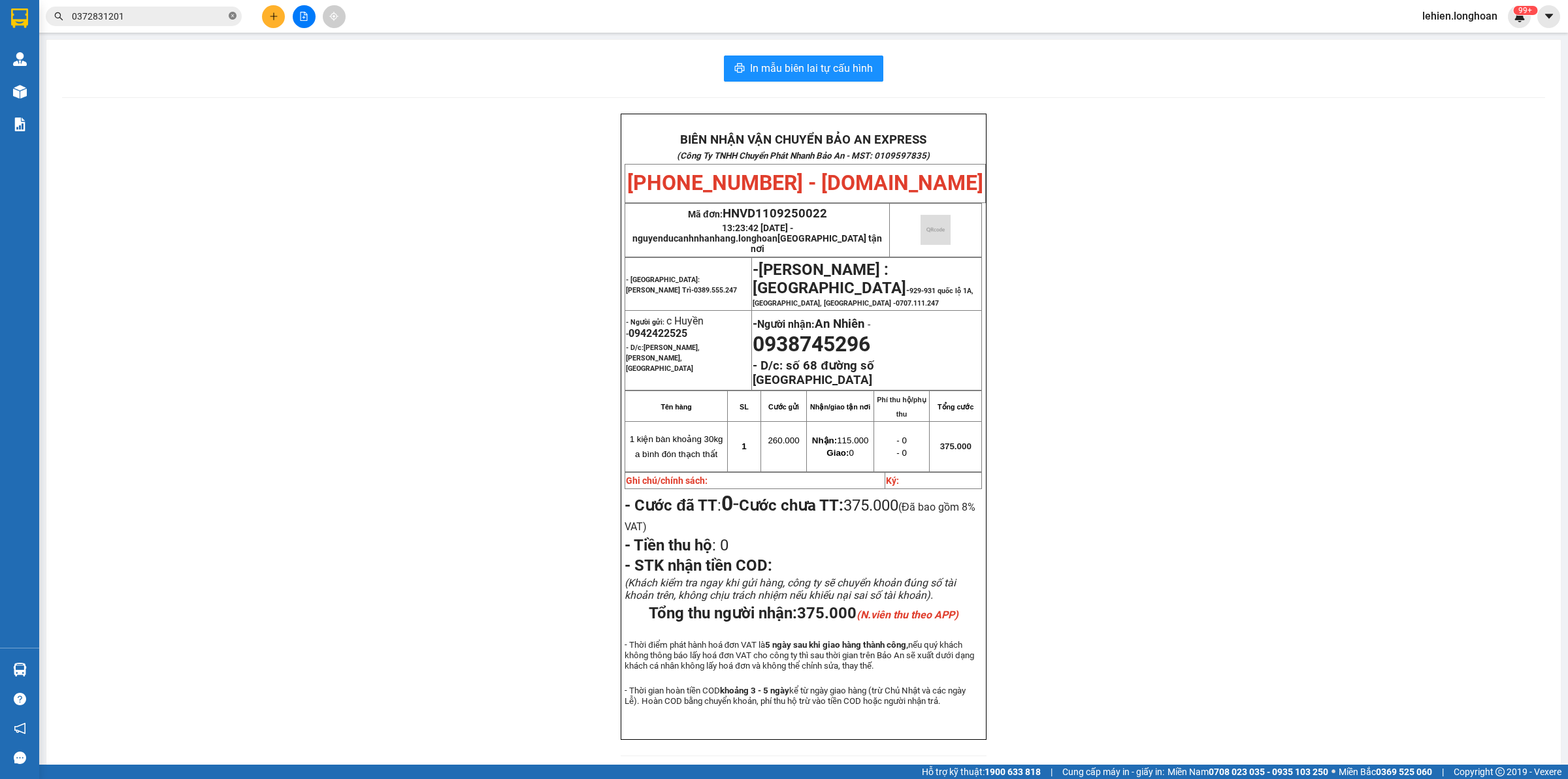
click at [234, 17] on icon "close-circle" at bounding box center [232, 15] width 7 height 7
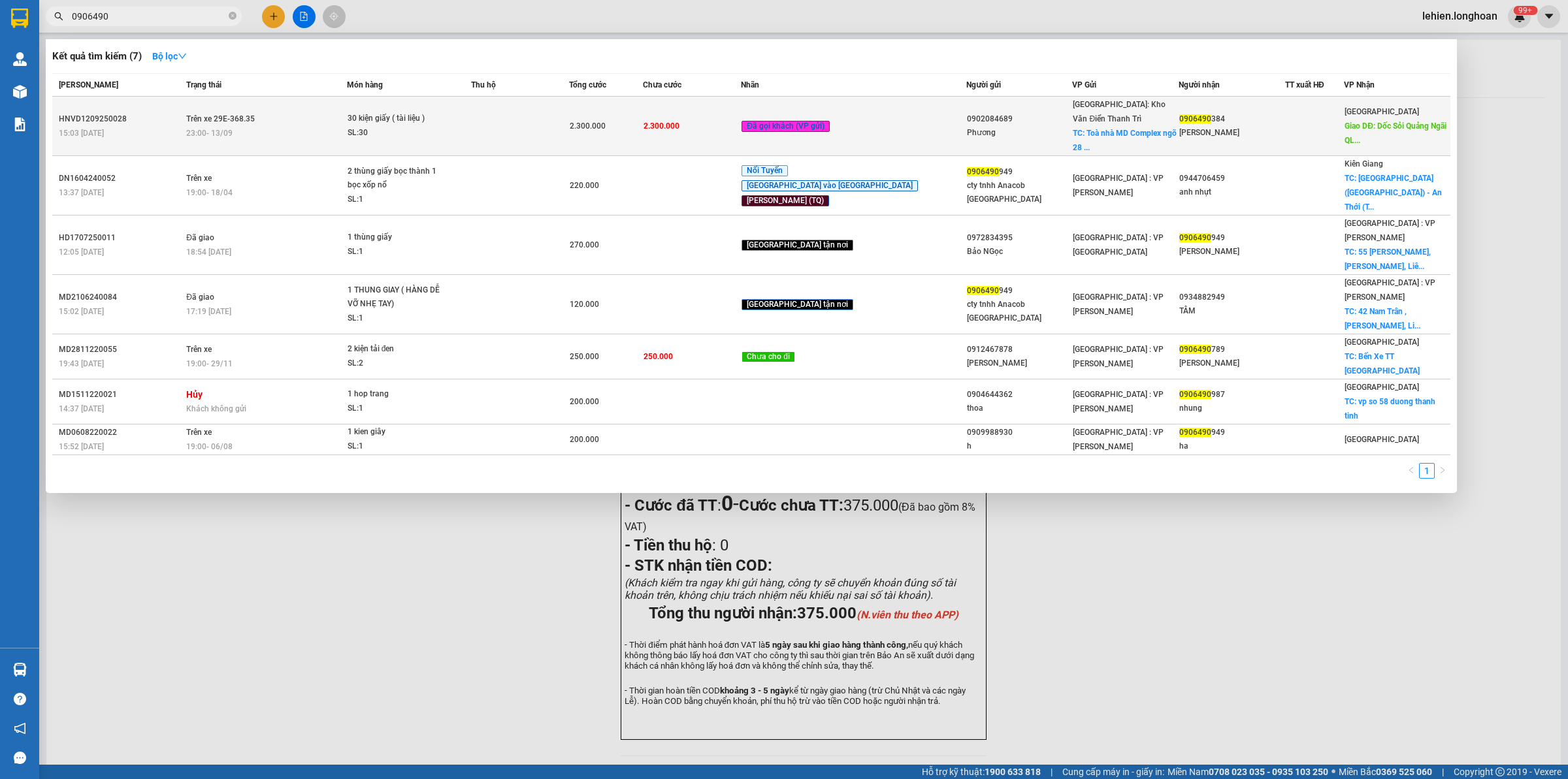
click at [396, 126] on div "SL: 30" at bounding box center [396, 132] width 98 height 14
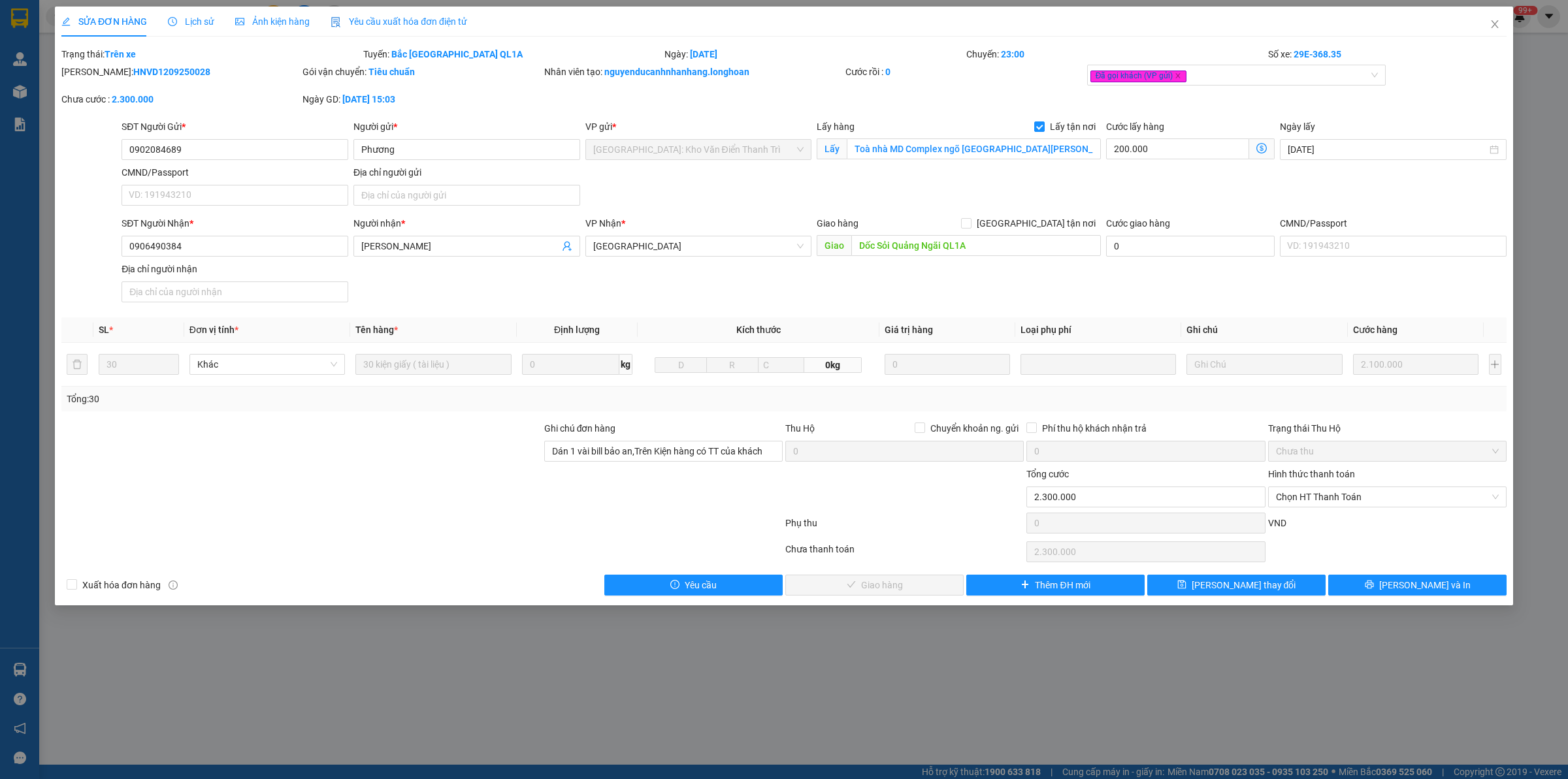
click at [436, 461] on div at bounding box center [301, 444] width 483 height 46
click at [396, 452] on div at bounding box center [301, 444] width 483 height 46
click at [164, 63] on form "Total Paid Fee 0 Total UnPaid Fee 2.300.000 Cash Collection Total Fee Trạng thá…" at bounding box center [784, 82] width 1446 height 72
click at [162, 69] on b "HNVD1209250028" at bounding box center [172, 72] width 77 height 11
click at [162, 70] on b "HNVD1209250028" at bounding box center [172, 72] width 77 height 11
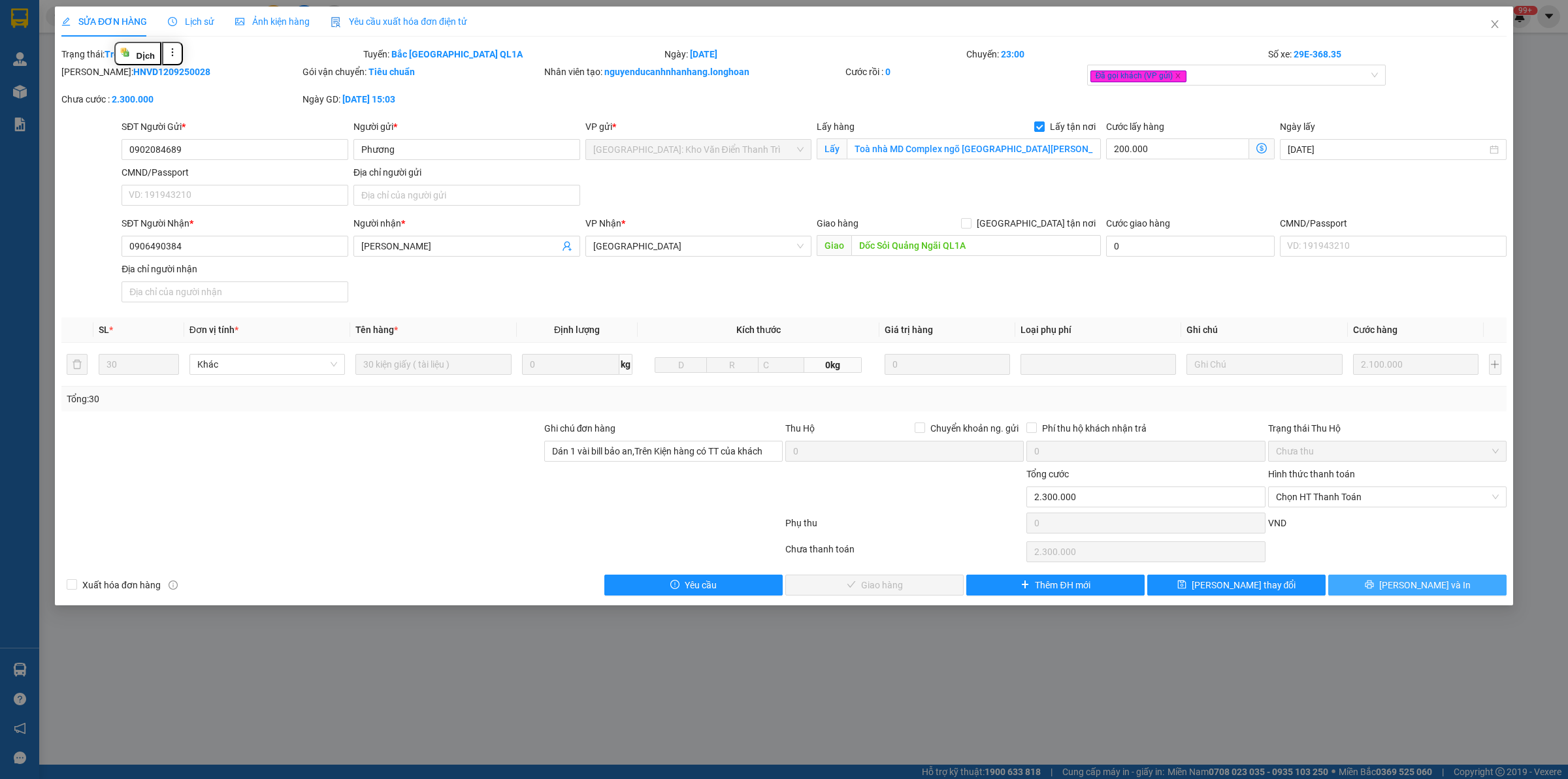
click at [1254, 594] on button "[PERSON_NAME] và In" at bounding box center [1417, 584] width 178 height 21
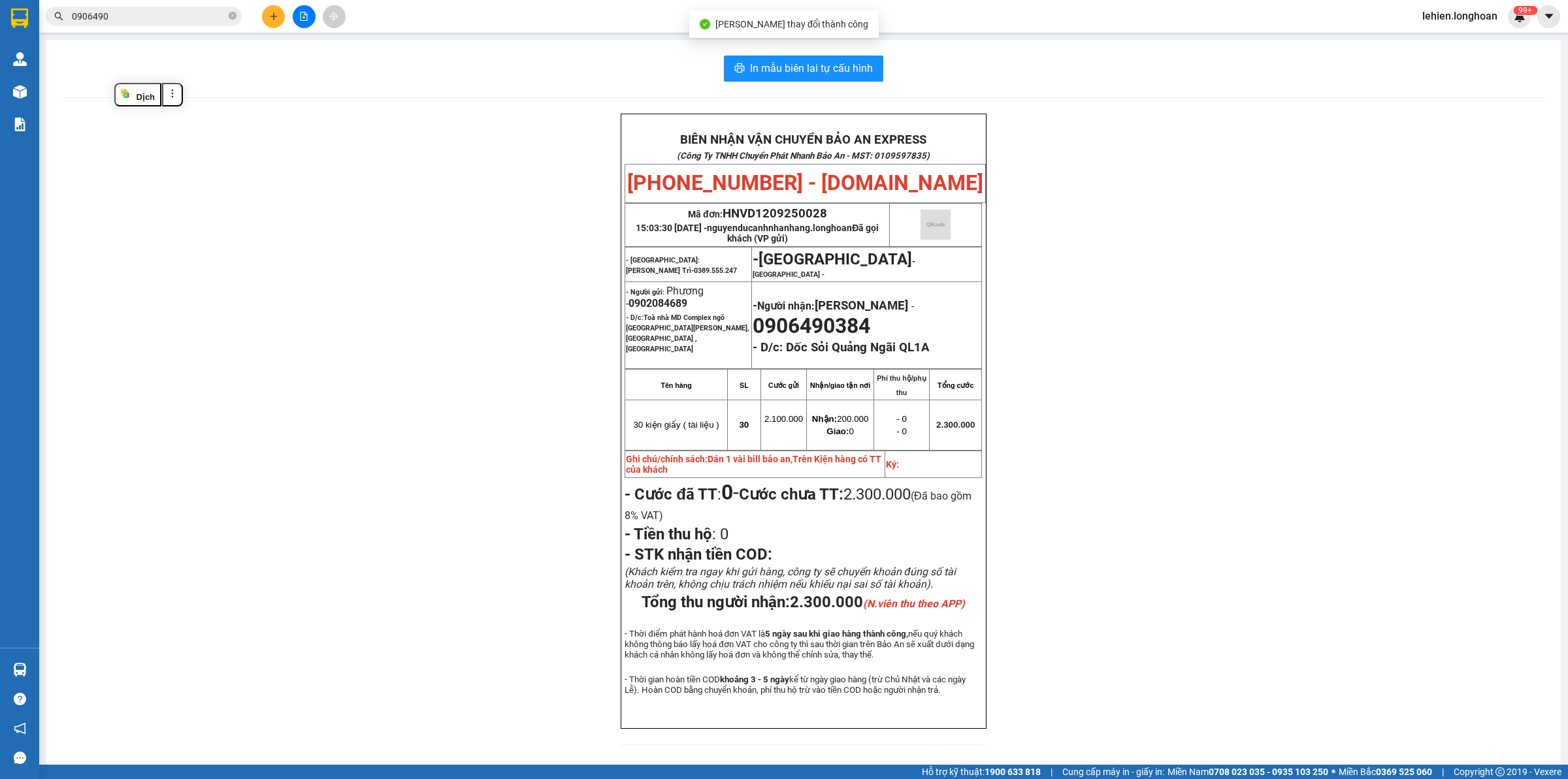
scroll to position [17, 0]
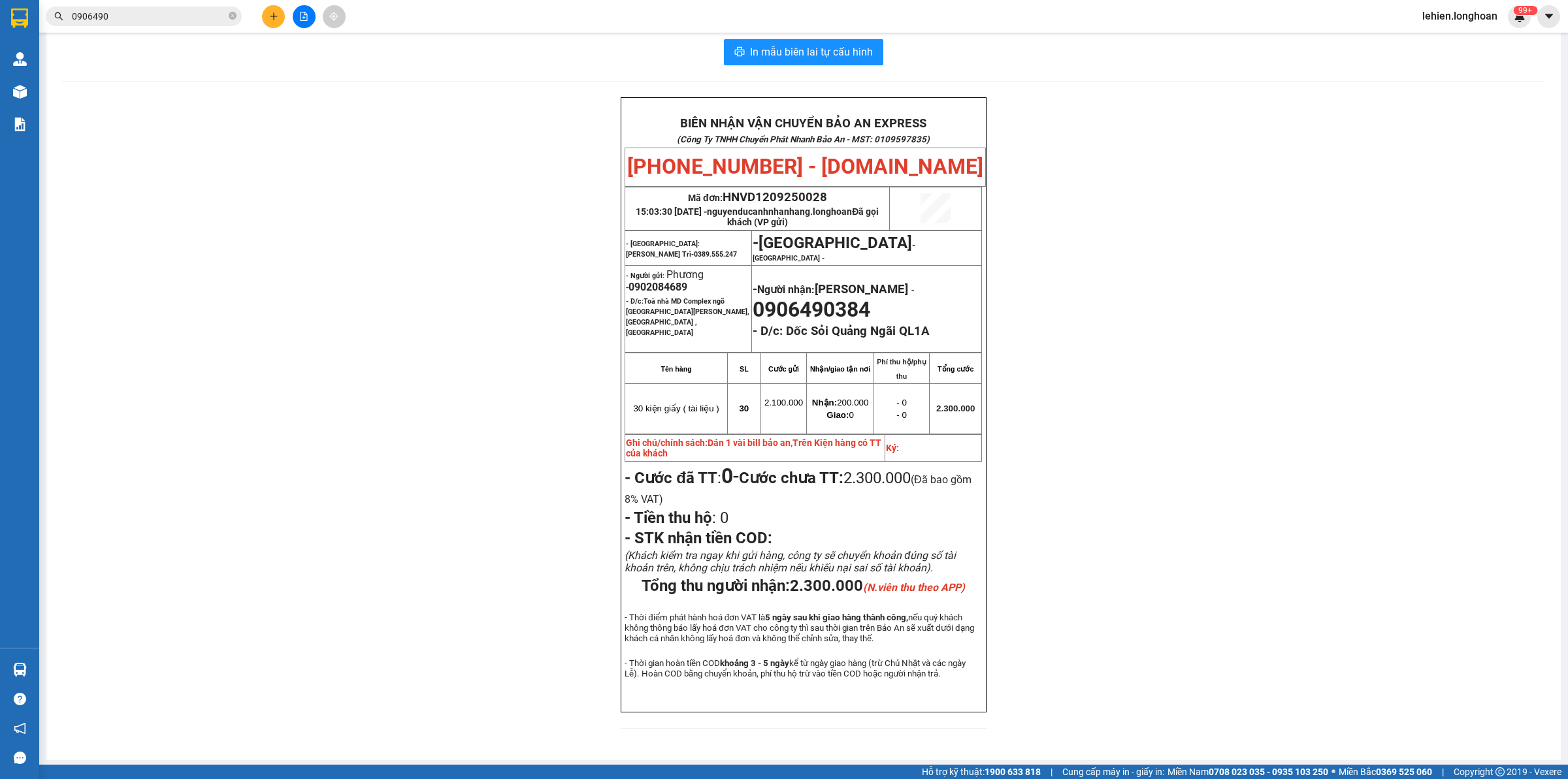
click at [137, 28] on div "Kết quả tìm kiếm ( 7 ) Bộ lọc Mã ĐH Trạng thái Món hàng Thu hộ Tổng cước Chưa c…" at bounding box center [784, 16] width 1568 height 32
click at [188, 20] on input "0906490" at bounding box center [148, 16] width 154 height 14
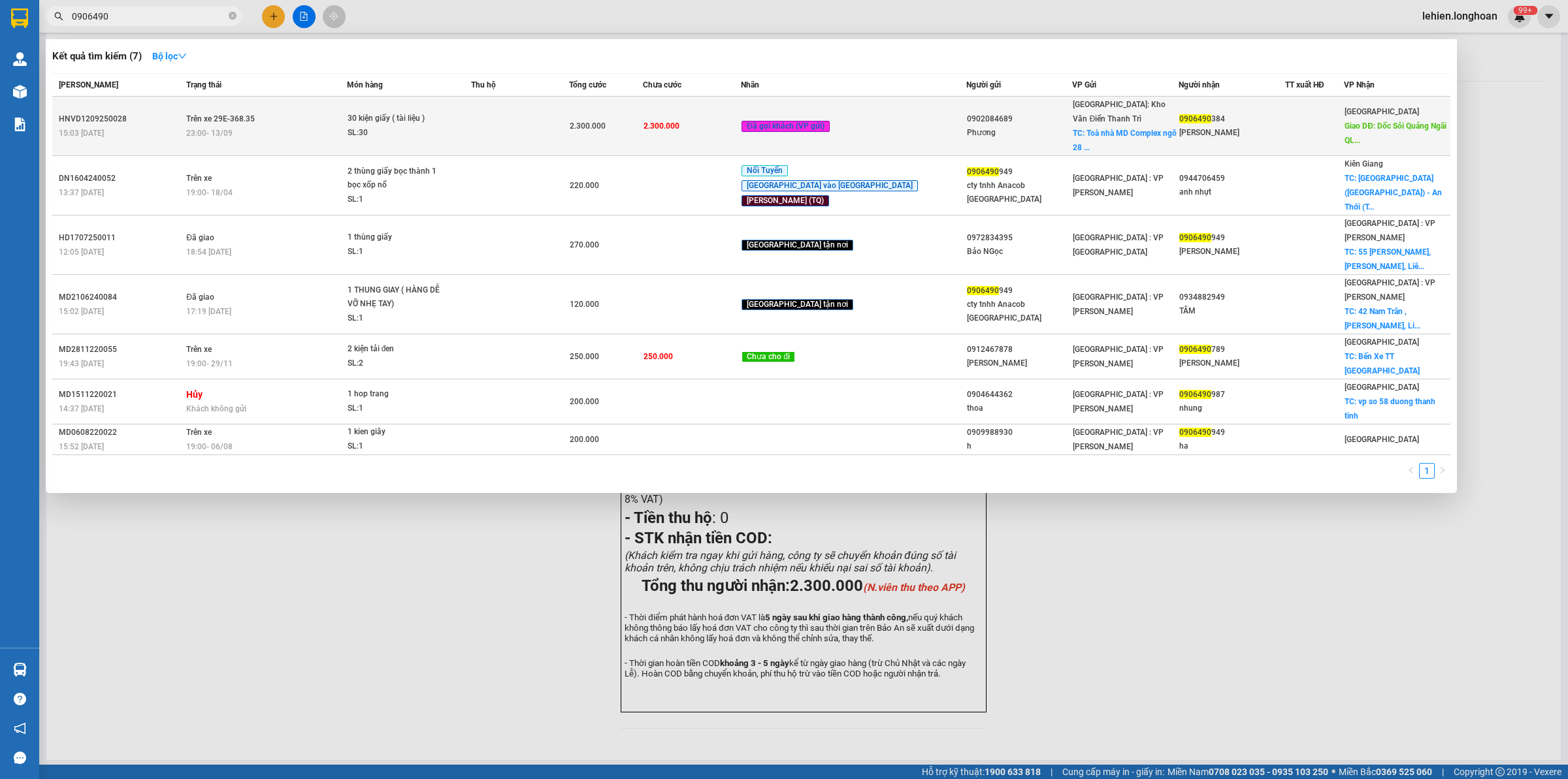
click at [406, 127] on div "SL: 30" at bounding box center [396, 132] width 98 height 14
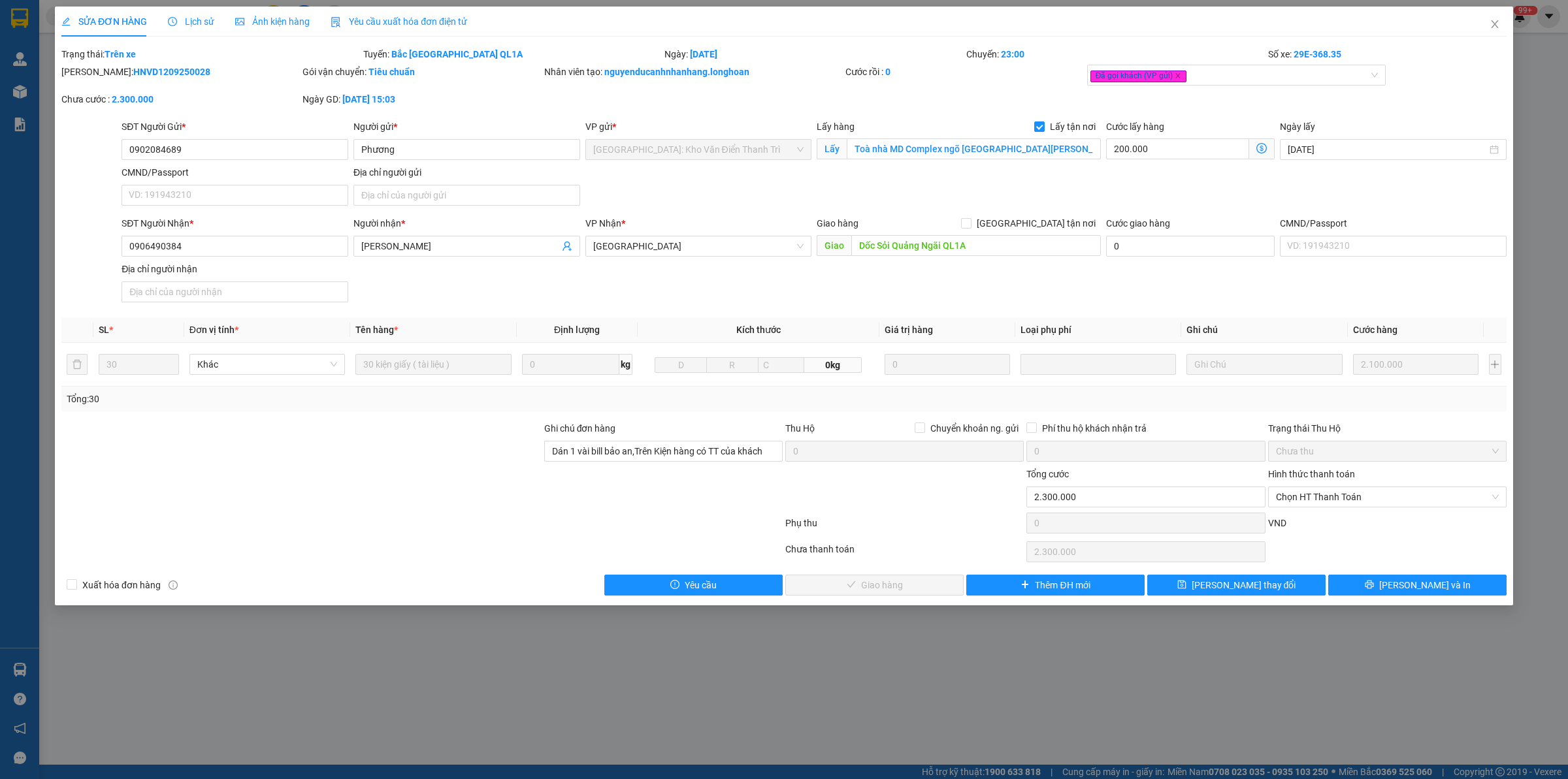
click at [364, 459] on div at bounding box center [301, 444] width 483 height 46
click at [1254, 24] on icon "close" at bounding box center [1495, 24] width 11 height 11
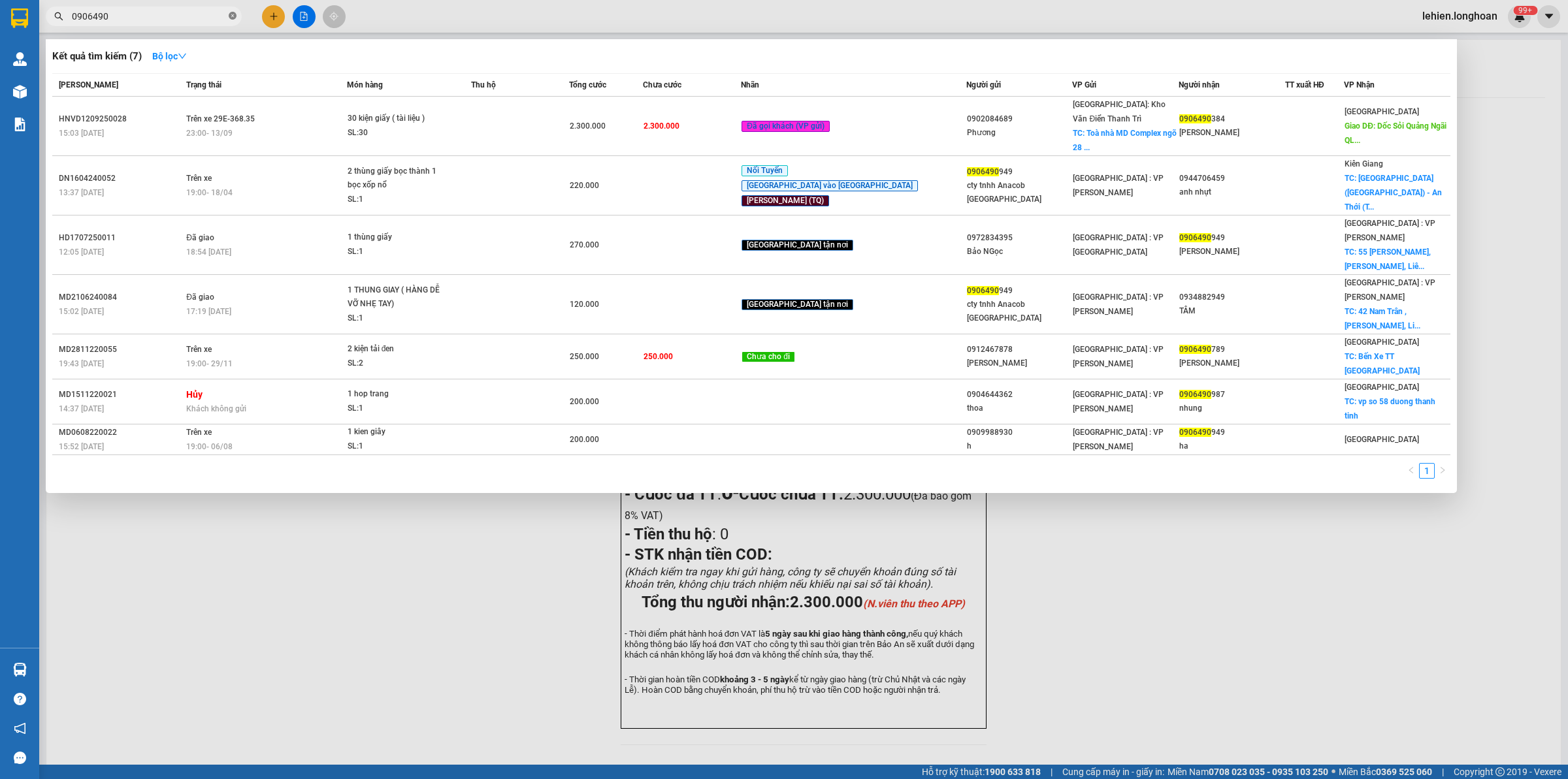
click at [232, 20] on icon "close-circle" at bounding box center [232, 15] width 7 height 7
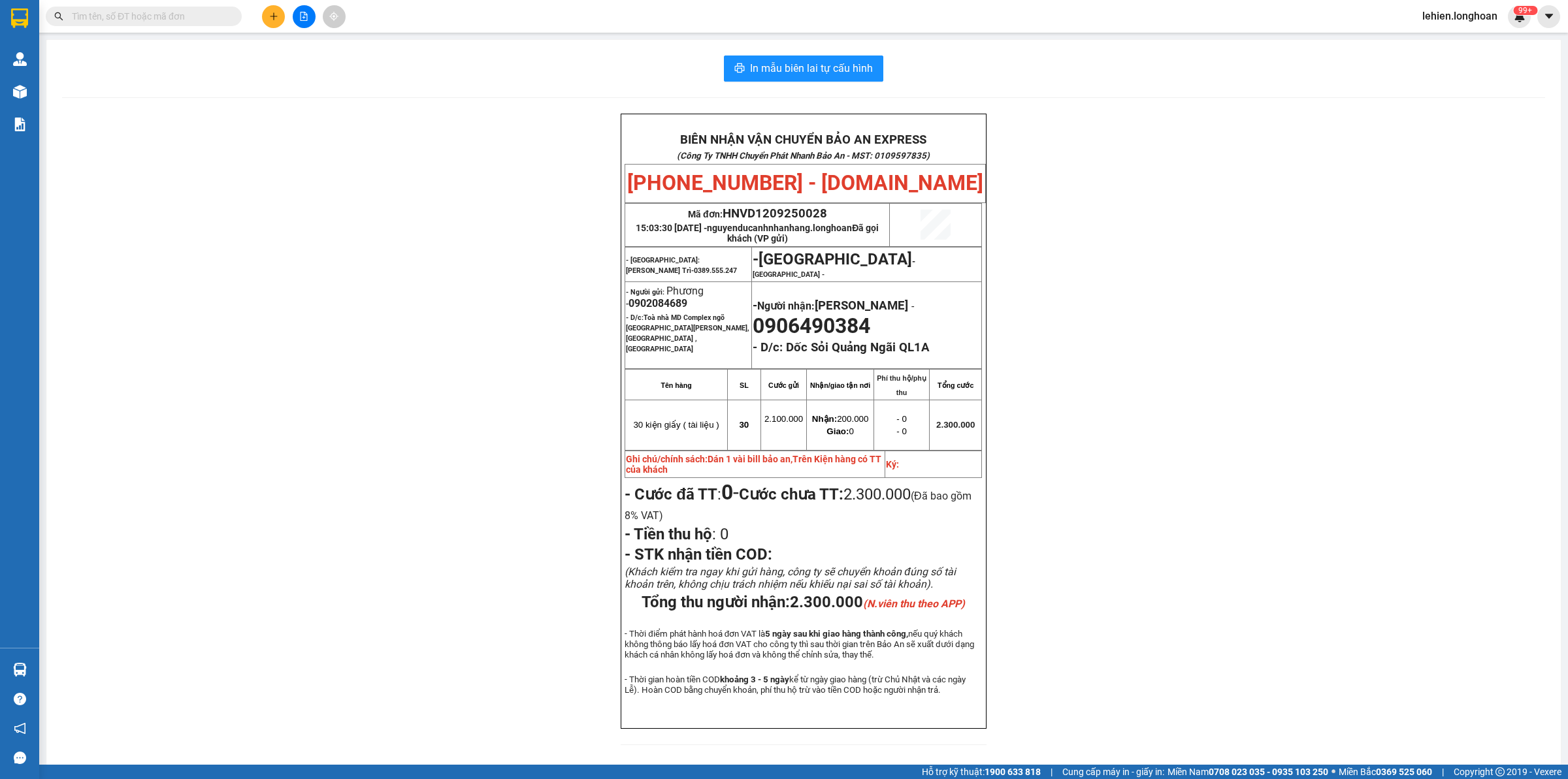
paste input "0707206067"
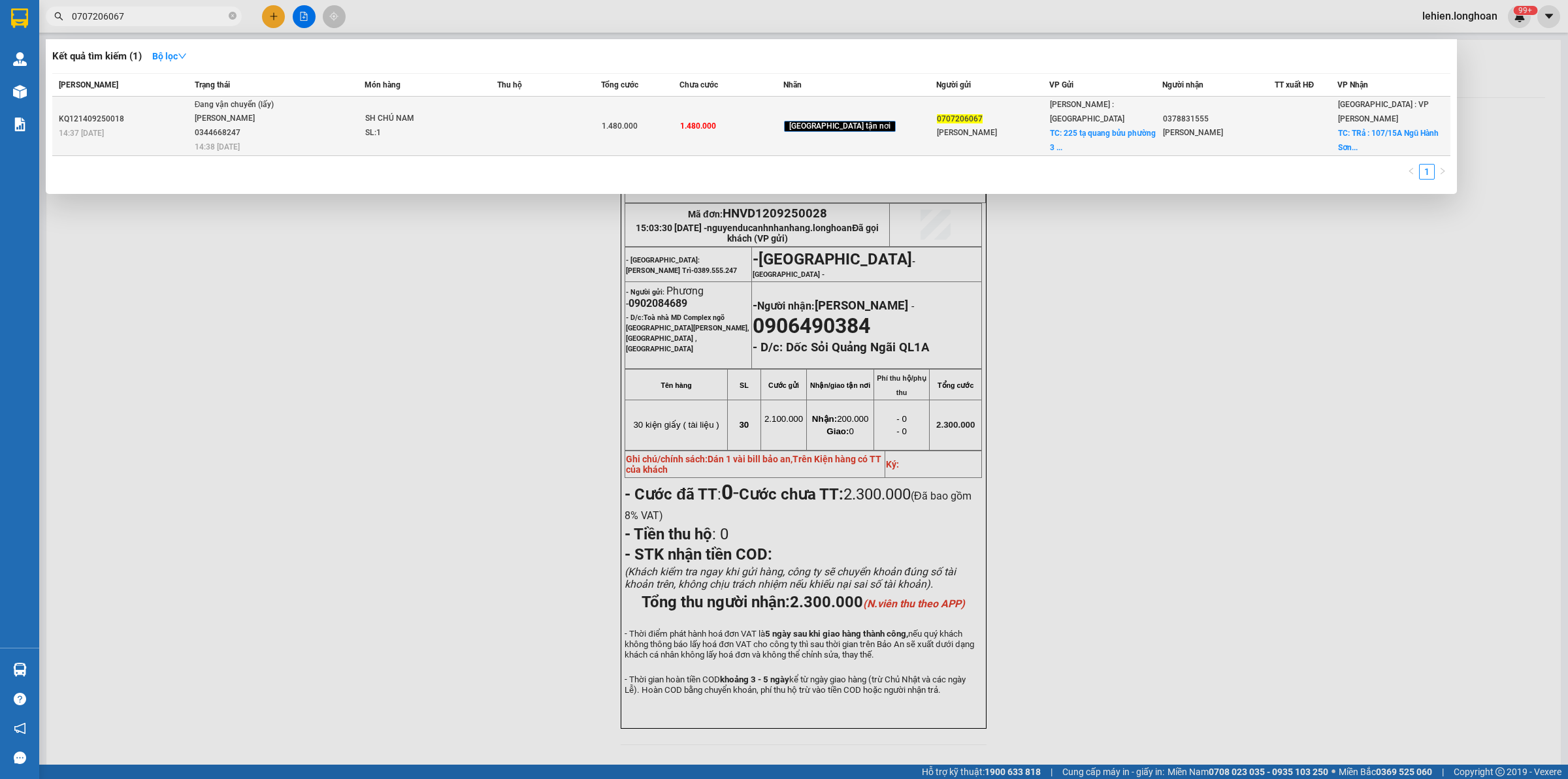
click at [383, 117] on div "SH CHÚ NAM" at bounding box center [415, 118] width 98 height 14
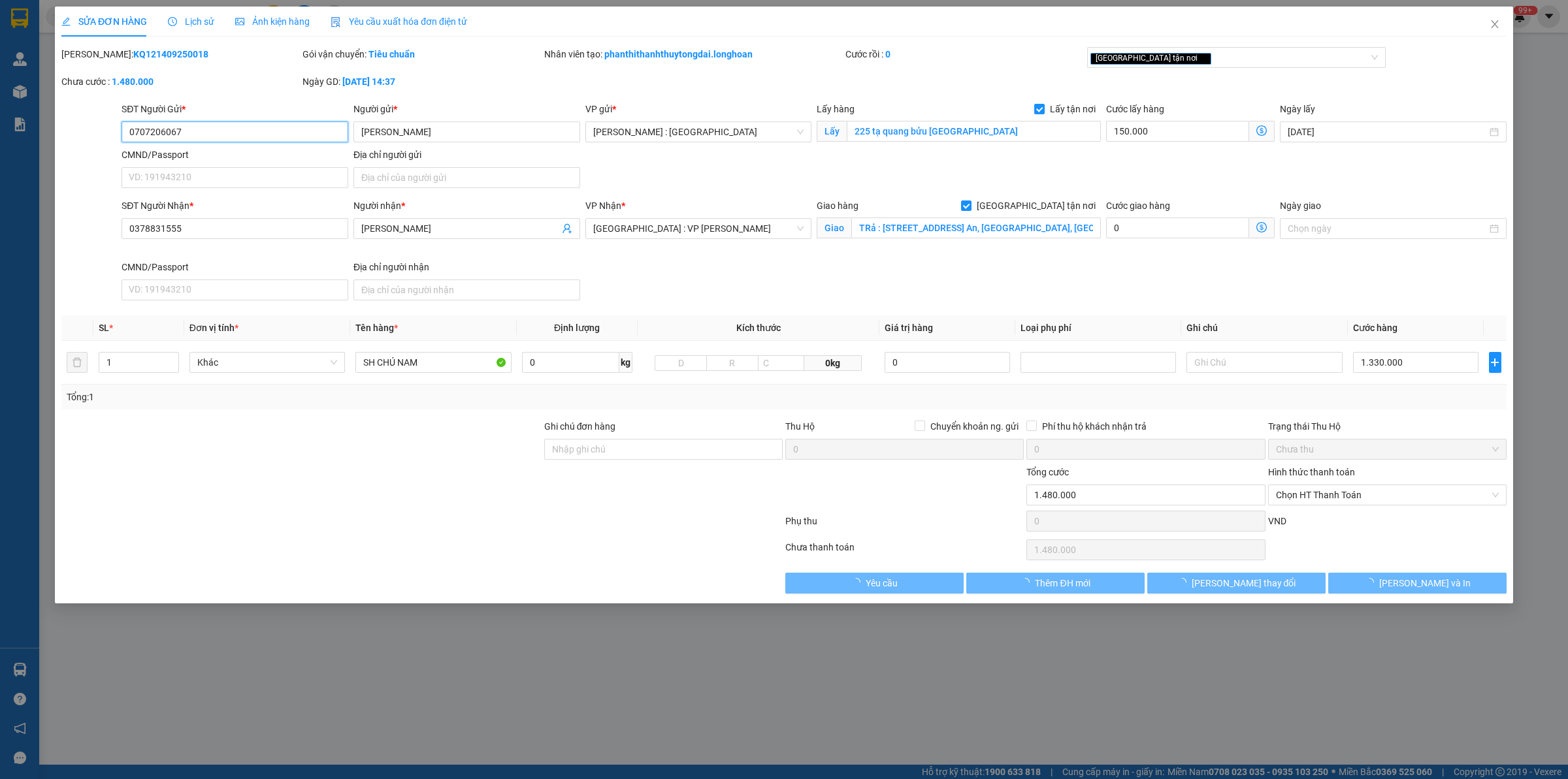
click at [183, 25] on span "Lịch sử" at bounding box center [192, 22] width 47 height 11
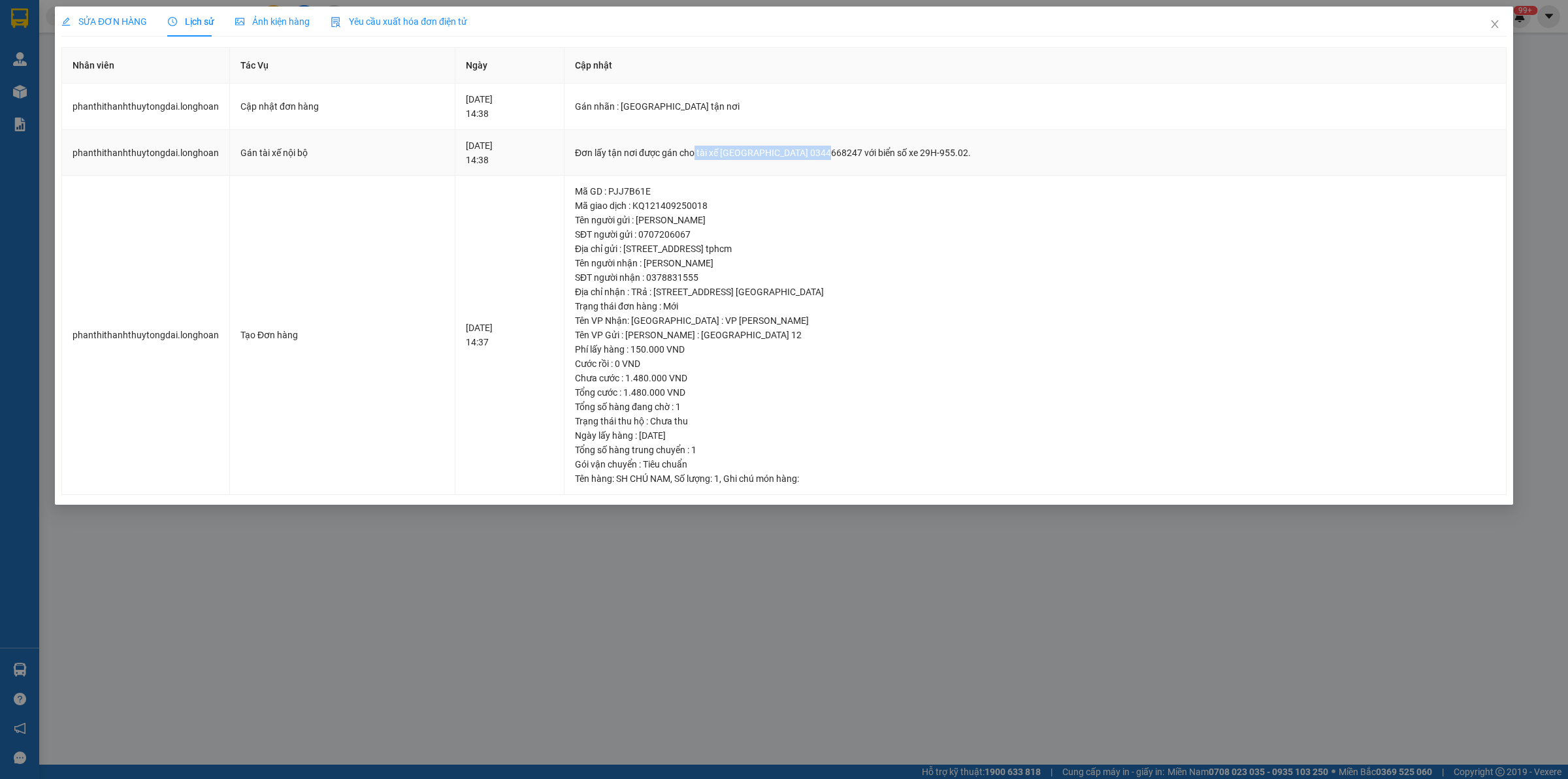
drag, startPoint x: 734, startPoint y: 151, endPoint x: 864, endPoint y: 157, distance: 130.1
click at [864, 157] on div "Đơn lấy tận nơi được gán cho tài xế [GEOGRAPHIC_DATA] 0344668247 với biển số xe…" at bounding box center [1035, 152] width 921 height 14
click at [1254, 23] on span "Close" at bounding box center [1495, 25] width 37 height 37
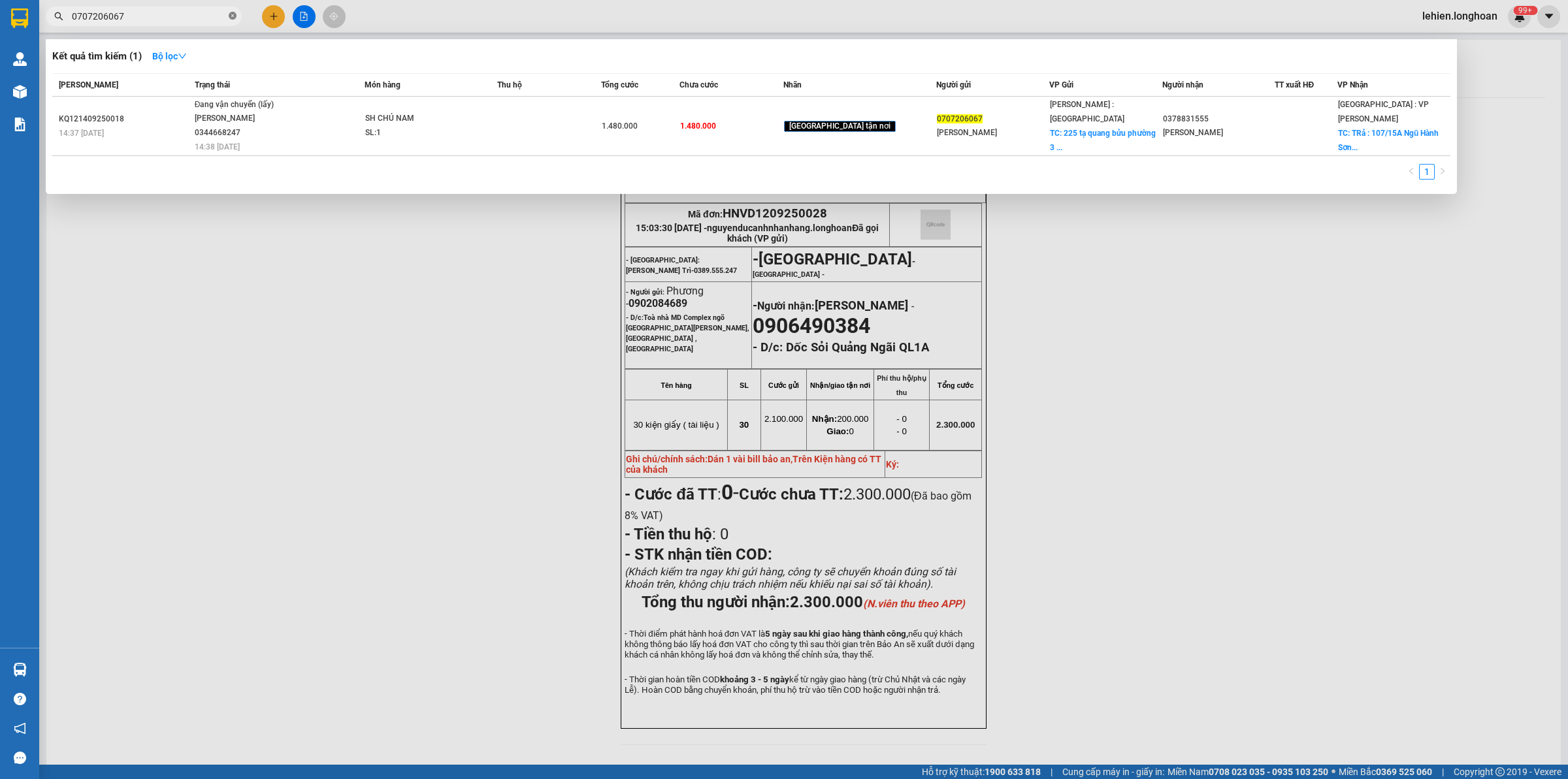
click at [235, 14] on icon "close-circle" at bounding box center [232, 15] width 7 height 7
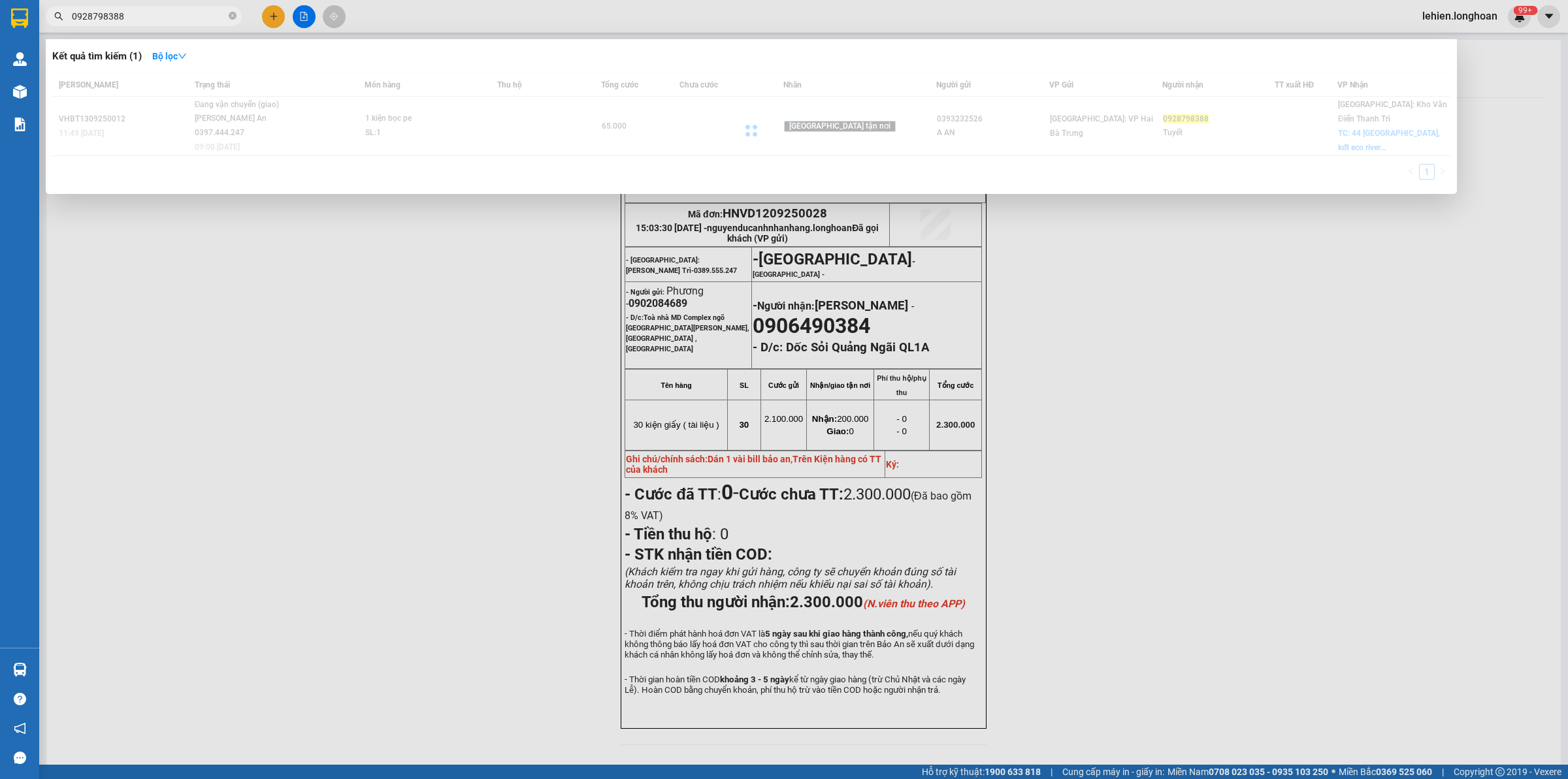
click at [366, 123] on div at bounding box center [751, 130] width 1398 height 114
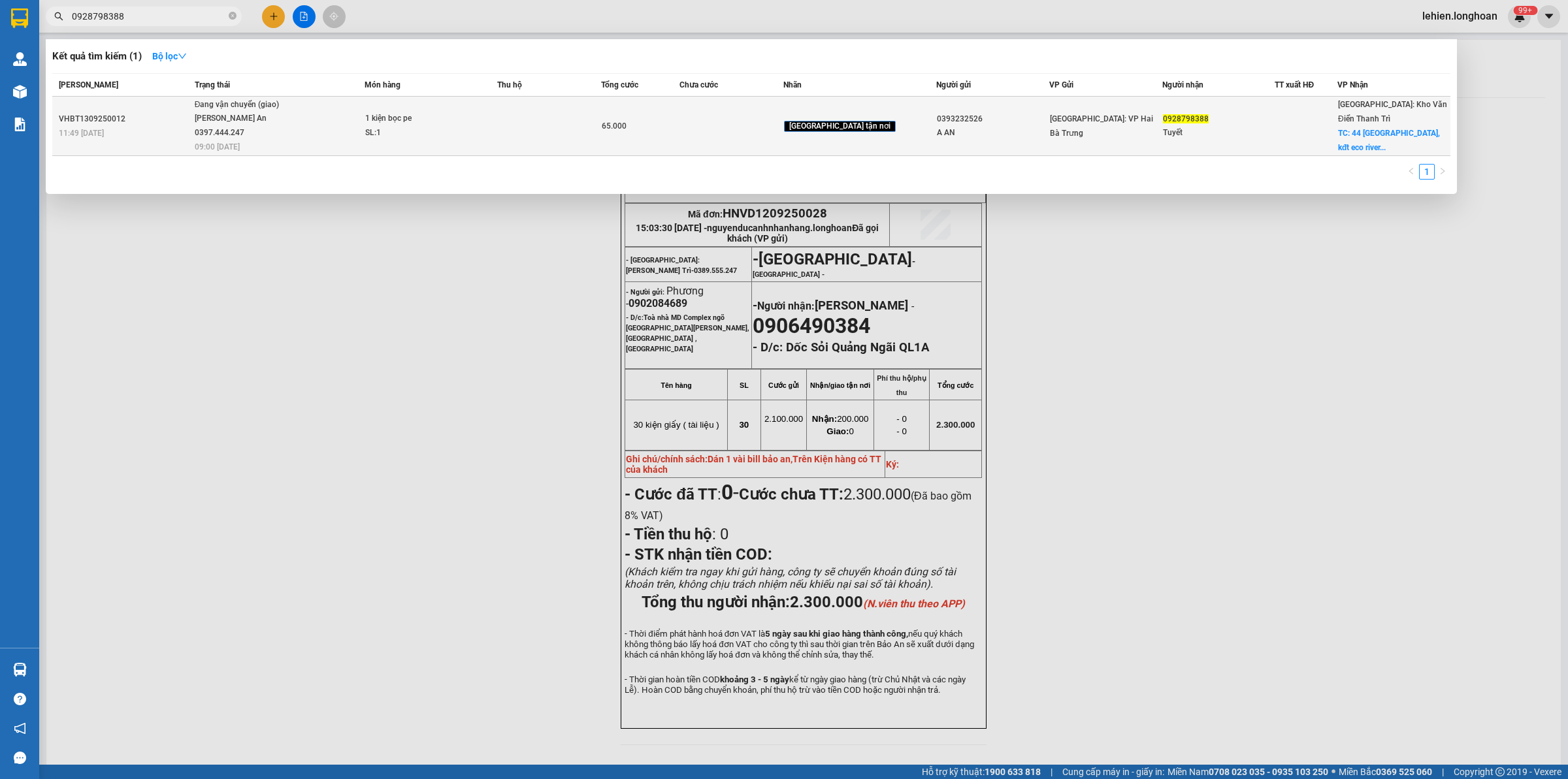
click at [365, 124] on span "Đang vận chuyển (giao) [PERSON_NAME] An 0397.444.247 09:00 [DATE]" at bounding box center [280, 125] width 170 height 54
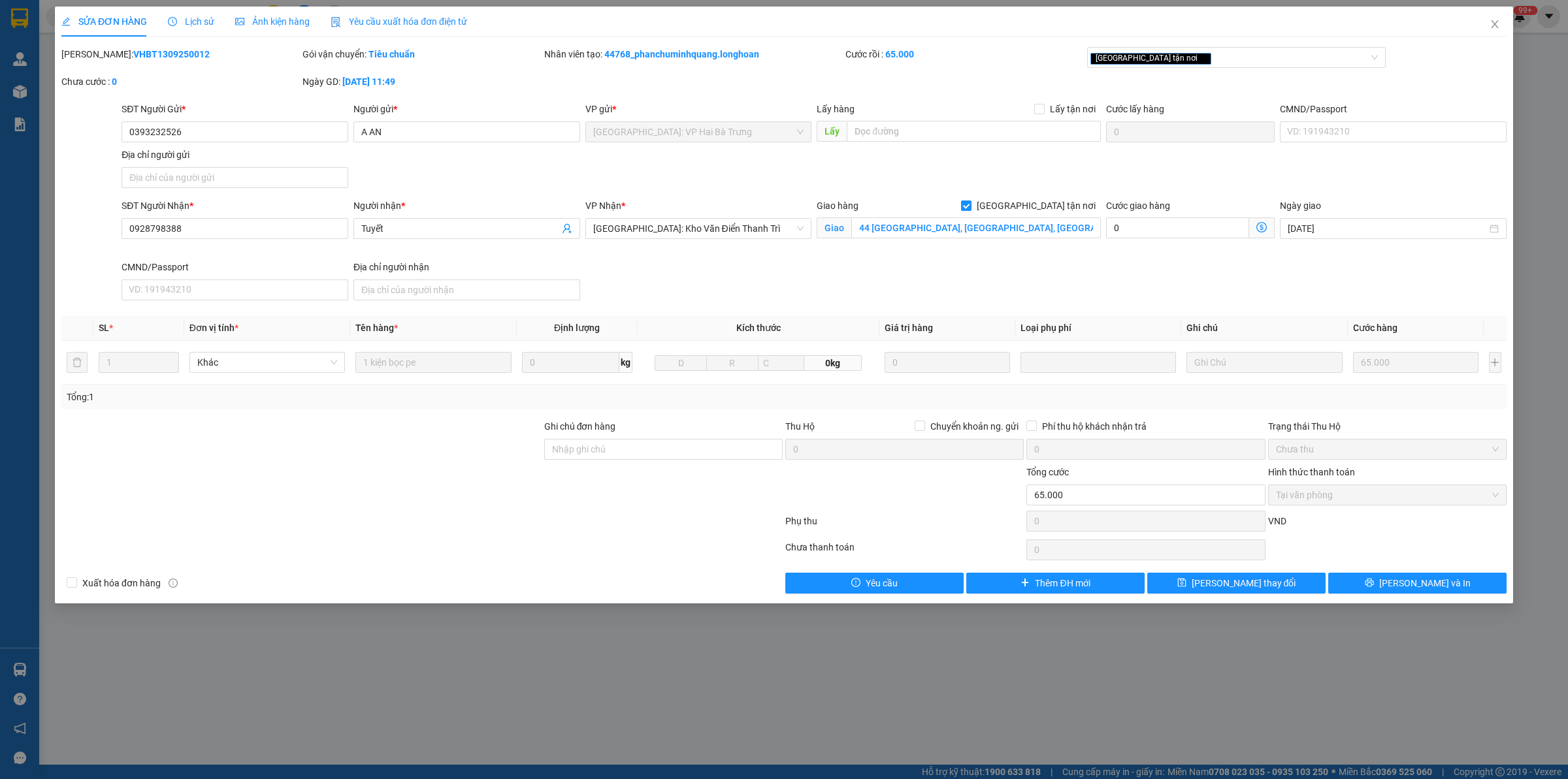
click at [173, 11] on div "Lịch sử" at bounding box center [192, 22] width 47 height 30
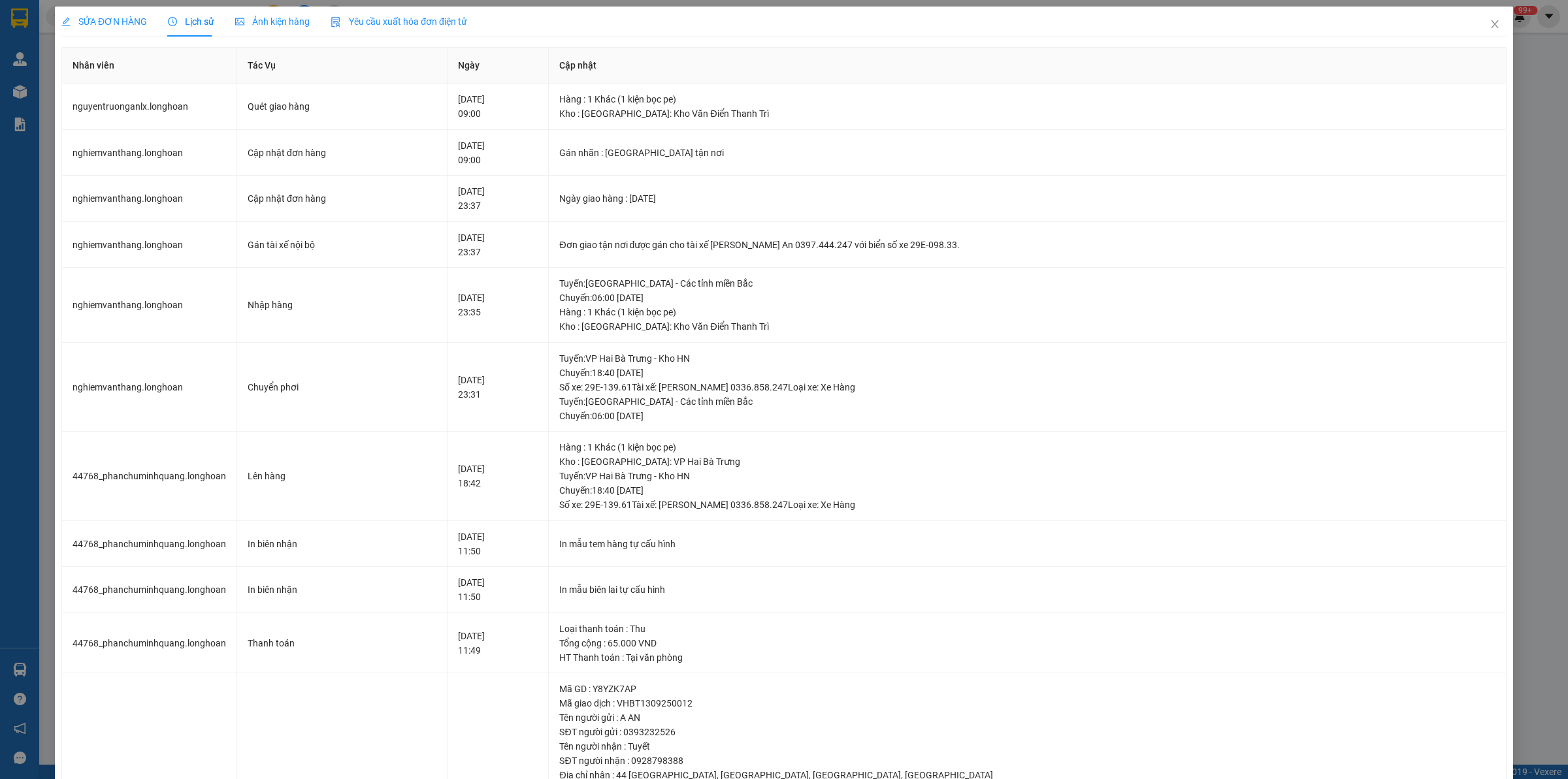
click at [113, 30] on div "SỬA ĐƠN HÀNG" at bounding box center [104, 22] width 86 height 30
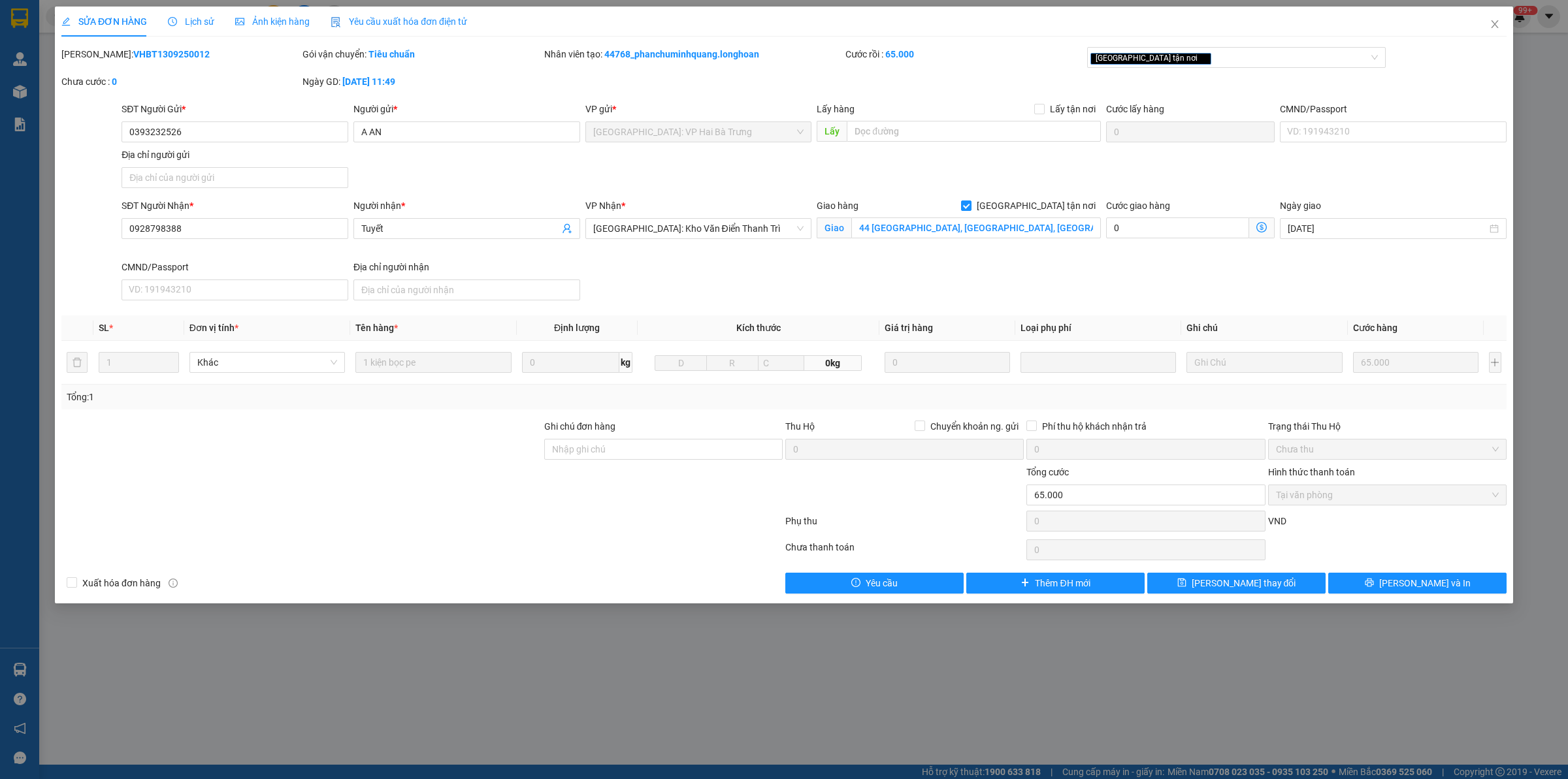
click at [205, 23] on span "Lịch sử" at bounding box center [192, 22] width 47 height 11
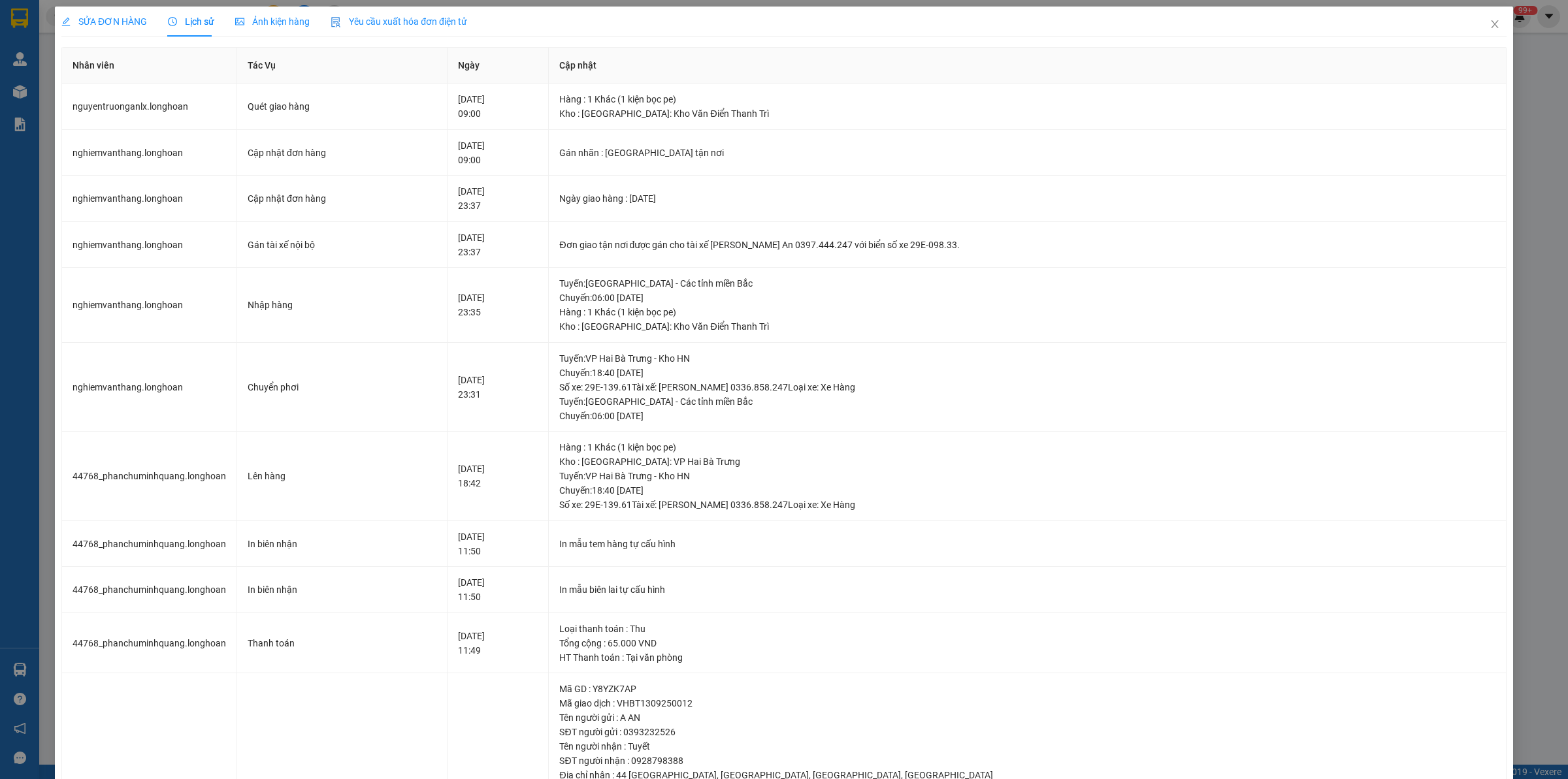
click at [124, 17] on span "SỬA ĐƠN HÀNG" at bounding box center [104, 22] width 86 height 11
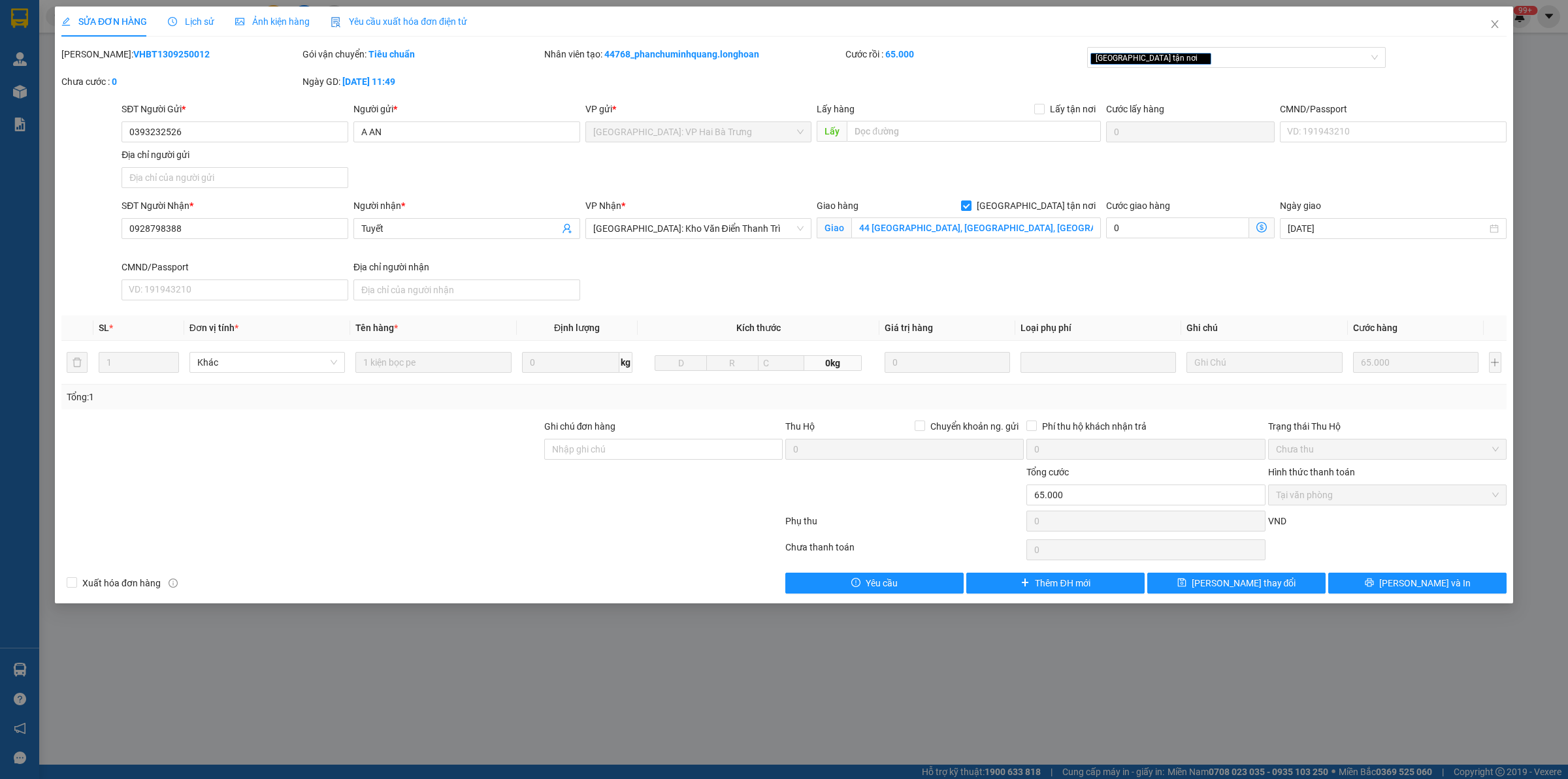
click at [184, 21] on span "Lịch sử" at bounding box center [192, 22] width 47 height 11
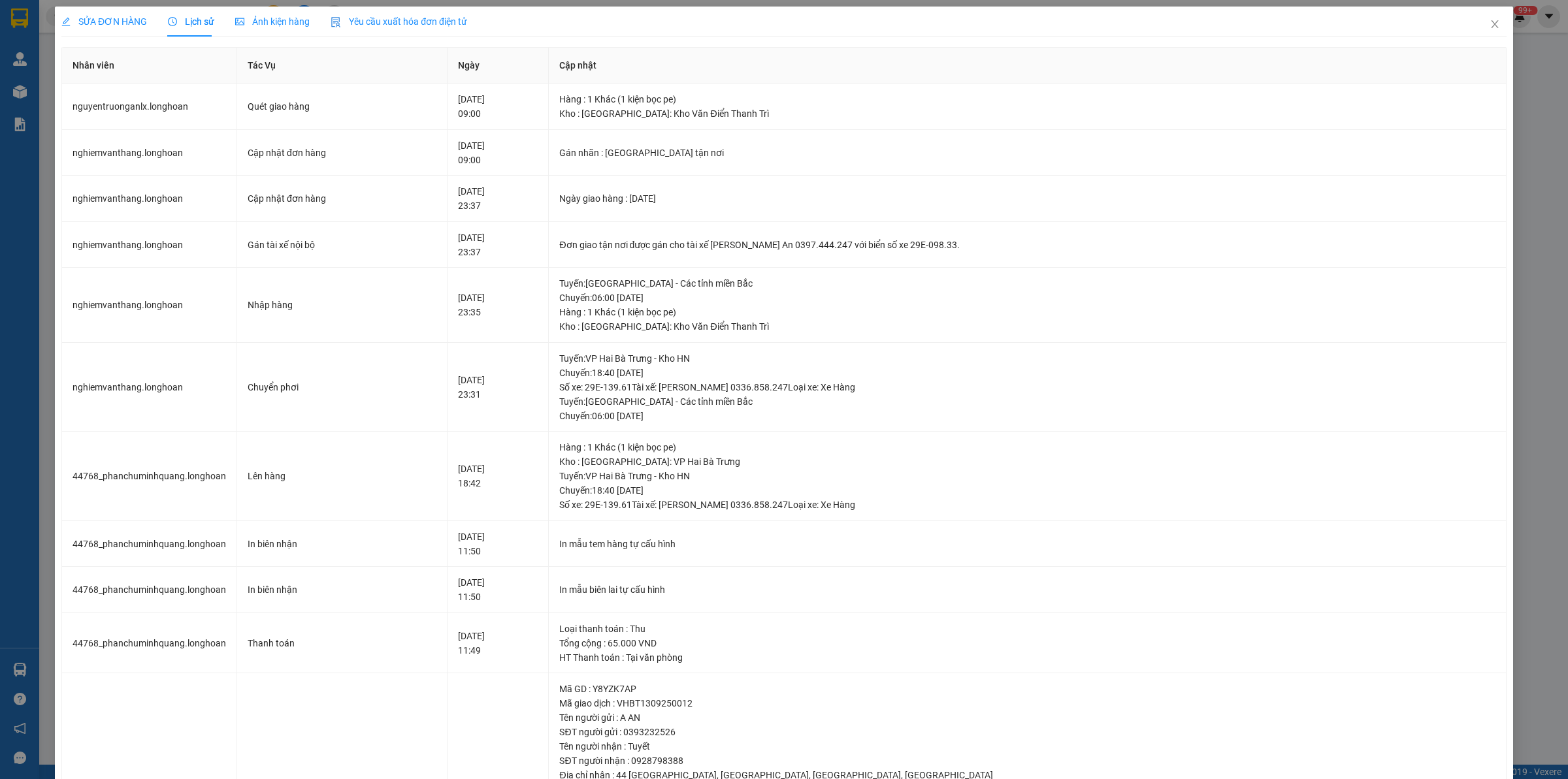
click at [117, 27] on span "SỬA ĐƠN HÀNG" at bounding box center [104, 22] width 86 height 11
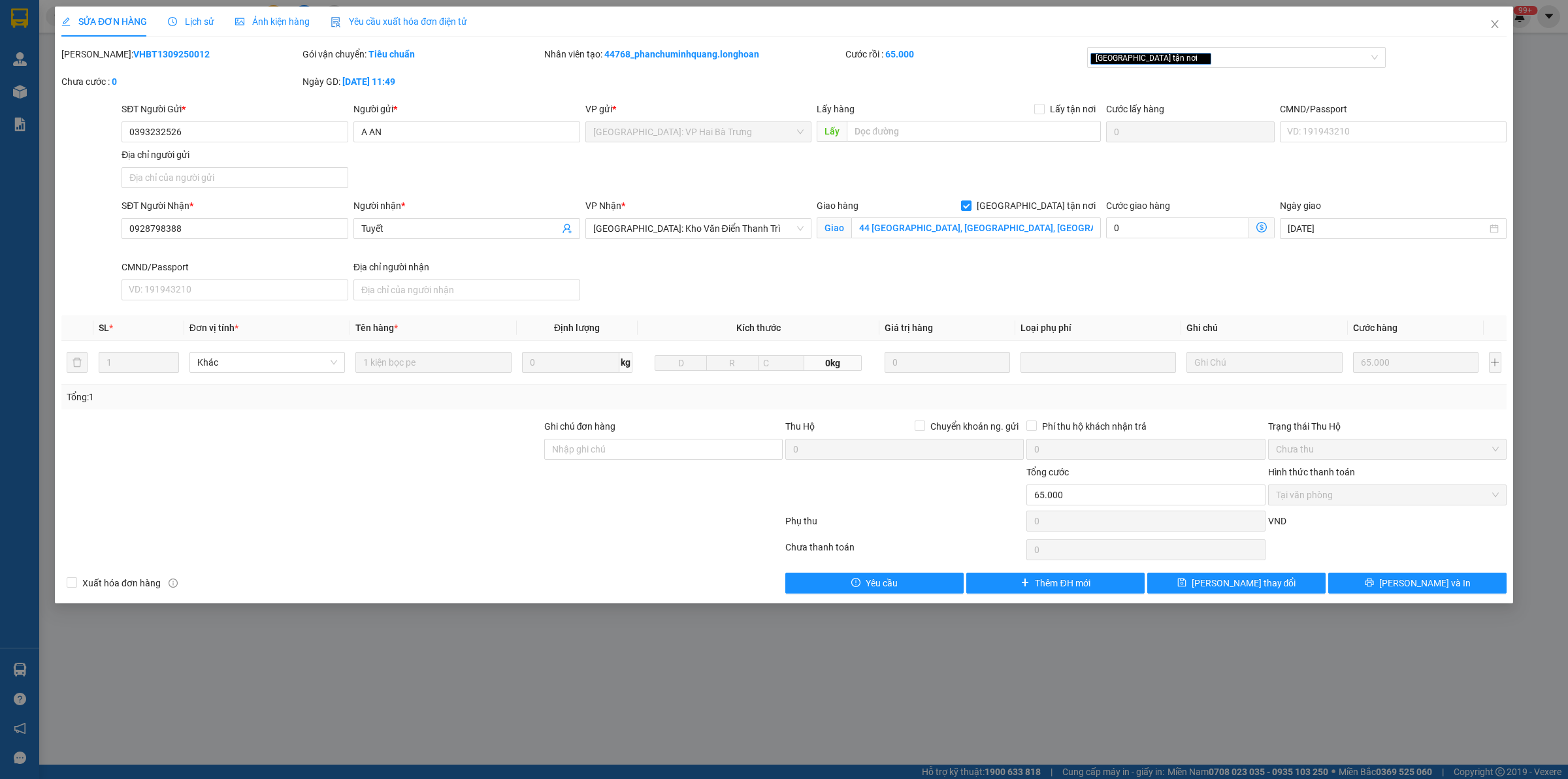
click at [133, 50] on b "VHBT1309250012" at bounding box center [172, 54] width 77 height 11
click at [318, 480] on div at bounding box center [301, 488] width 483 height 46
click at [145, 50] on b "VHBT1309250012" at bounding box center [172, 54] width 77 height 11
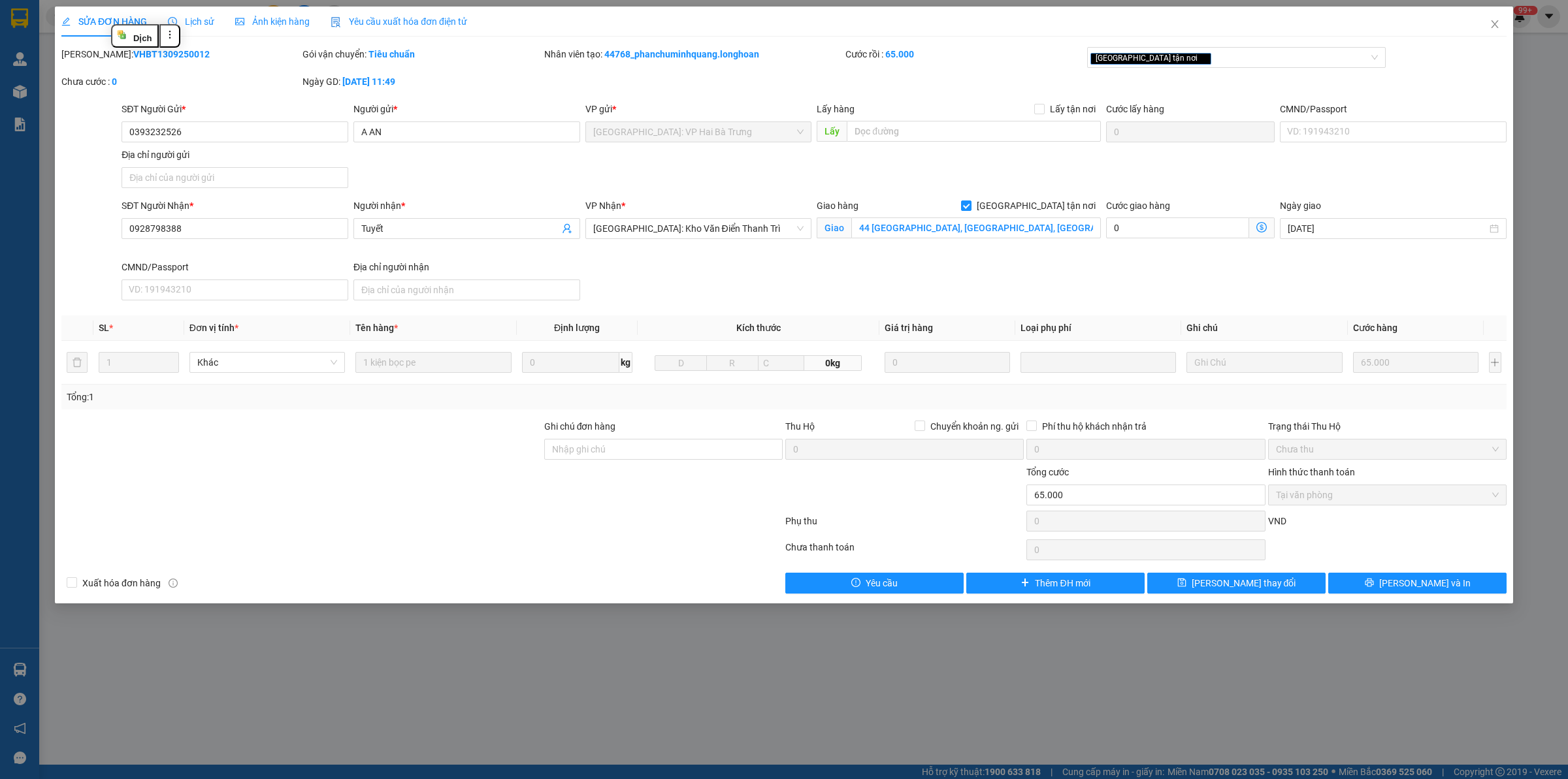
click at [152, 53] on b "VHBT1309250012" at bounding box center [172, 54] width 77 height 11
click at [203, 14] on div "Lịch sử" at bounding box center [192, 21] width 47 height 14
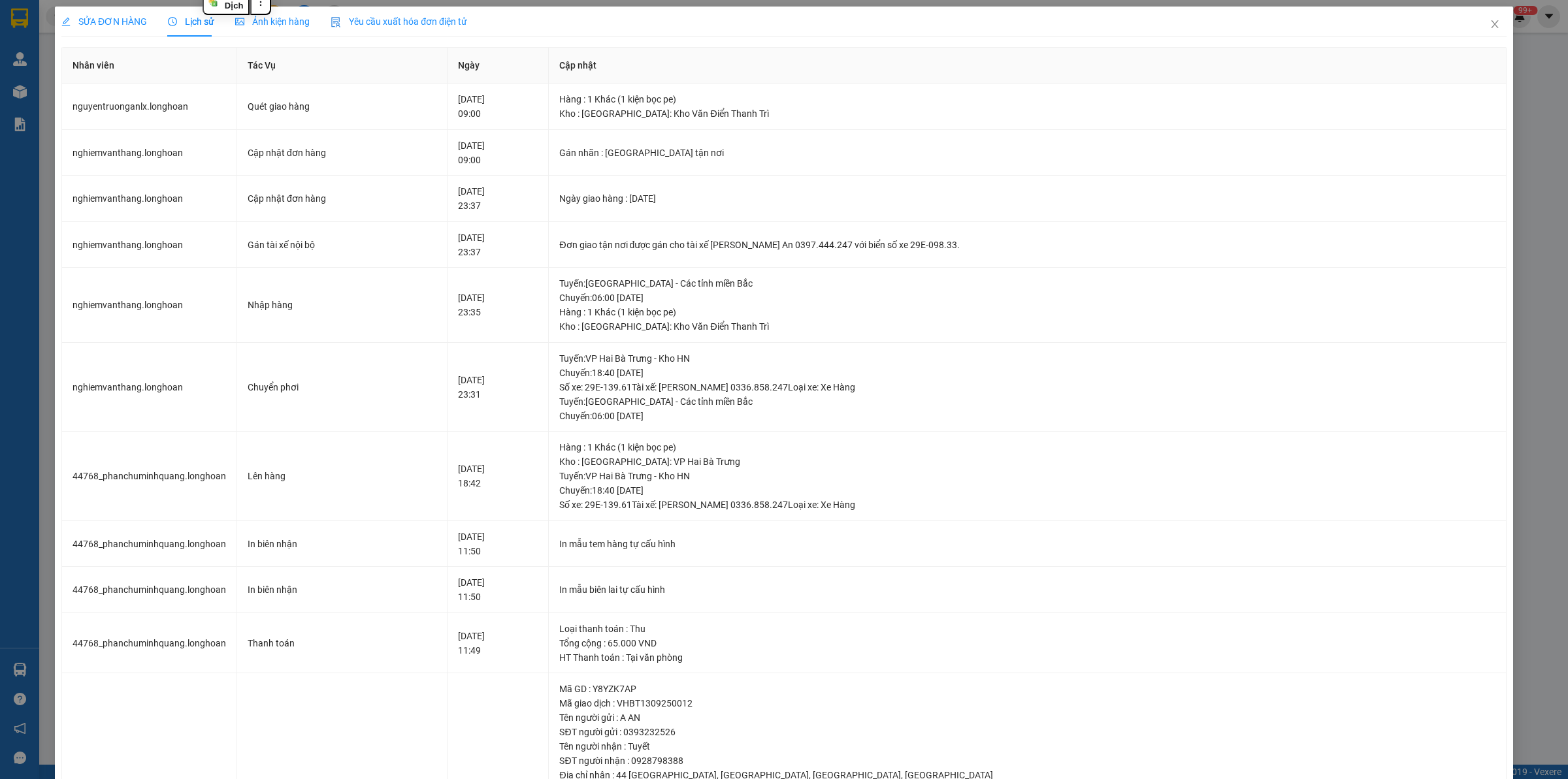
click at [134, 31] on div "SỬA ĐƠN HÀNG" at bounding box center [104, 22] width 86 height 30
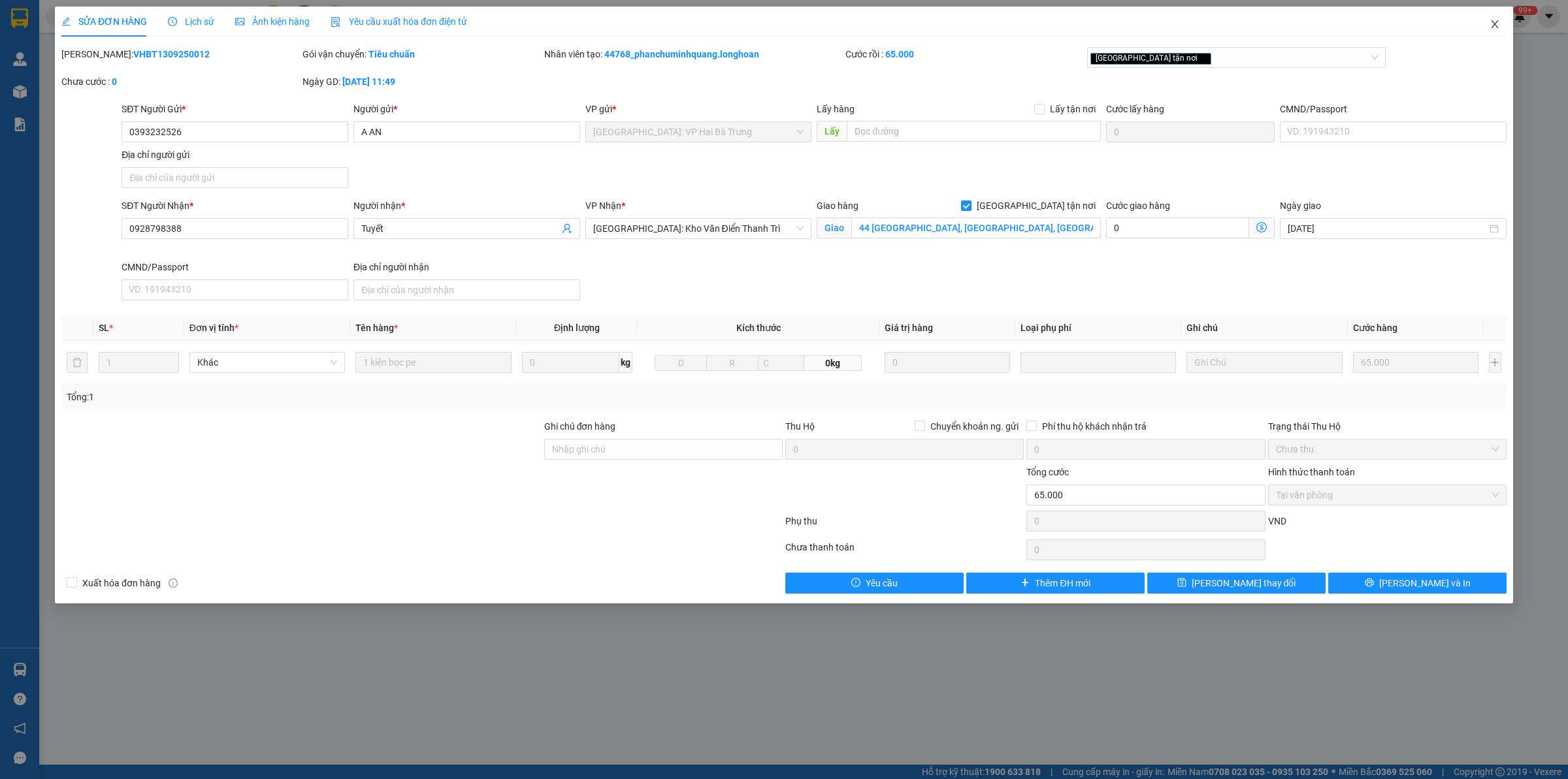
click at [1254, 18] on span "Close" at bounding box center [1495, 25] width 37 height 37
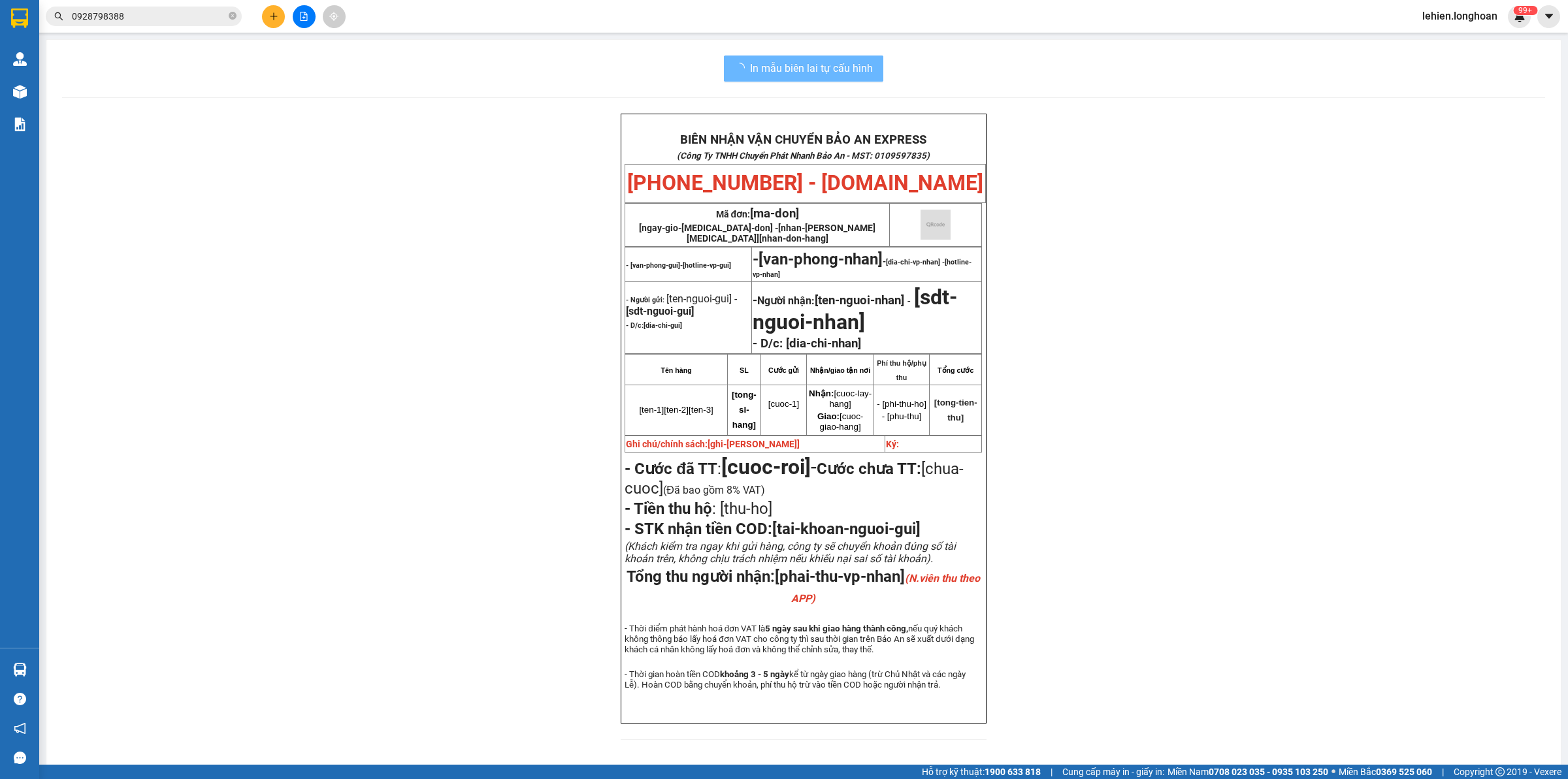
drag, startPoint x: 234, startPoint y: 15, endPoint x: 250, endPoint y: 15, distance: 16.0
click at [233, 17] on icon "close-circle" at bounding box center [232, 15] width 7 height 7
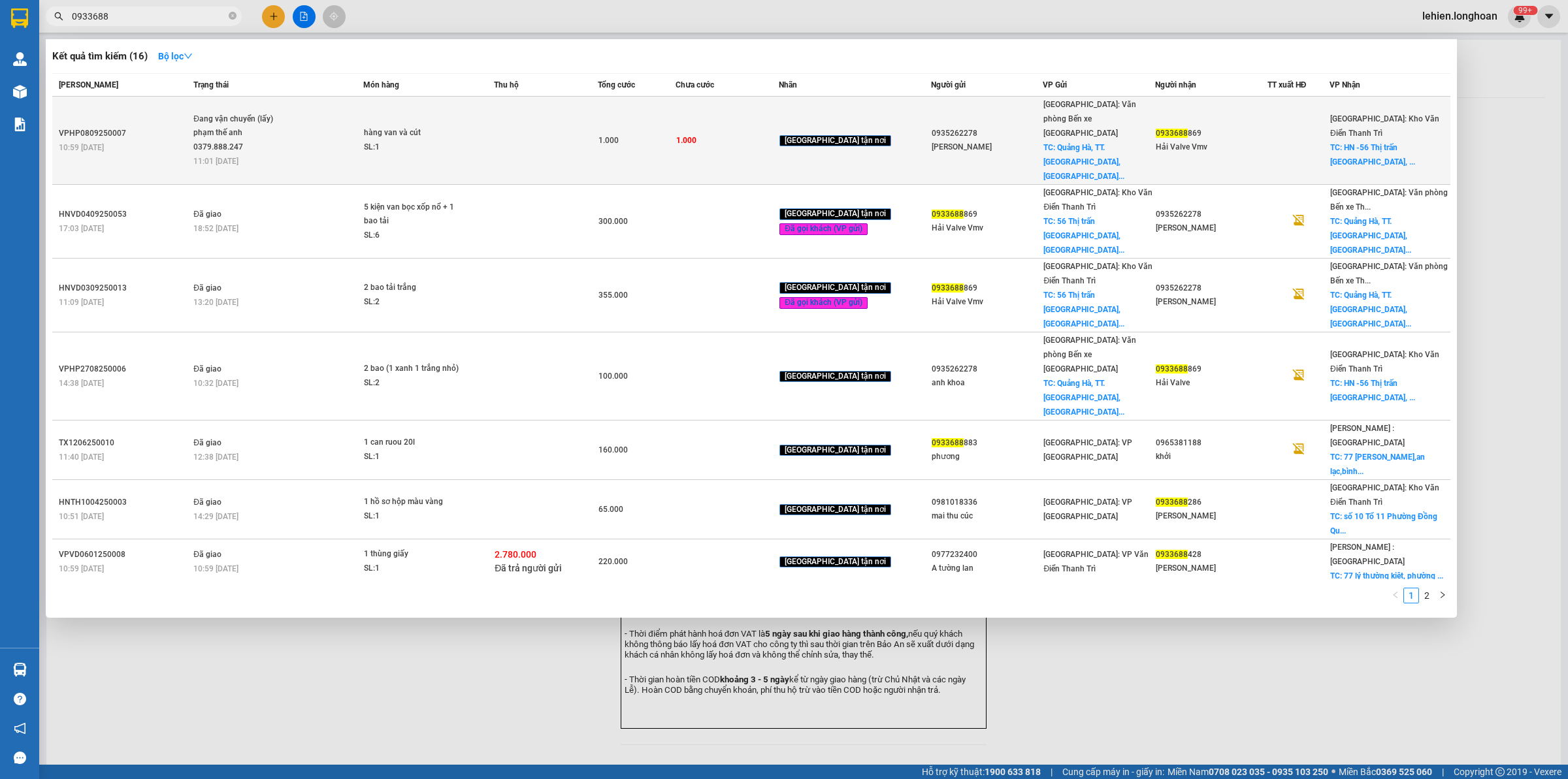
drag, startPoint x: 316, startPoint y: 68, endPoint x: 315, endPoint y: 98, distance: 30.0
click at [315, 80] on div "Kết quả tìm kiếm ( 16 ) Bộ lọc Mã ĐH Trạng thái Món hàng Thu hộ Tổng cước Chưa …" at bounding box center [751, 328] width 1411 height 578
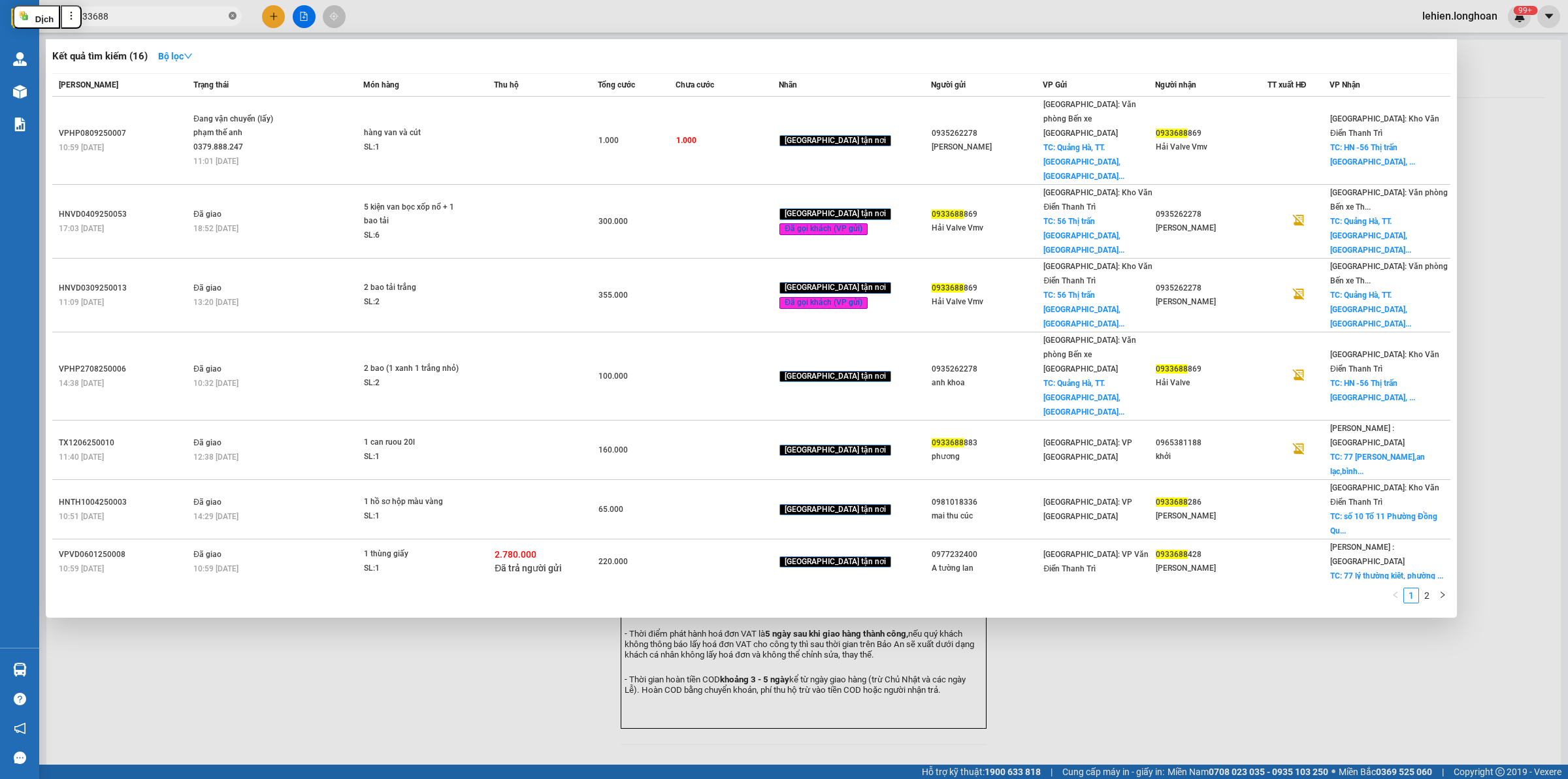
click at [232, 11] on span at bounding box center [232, 17] width 7 height 12
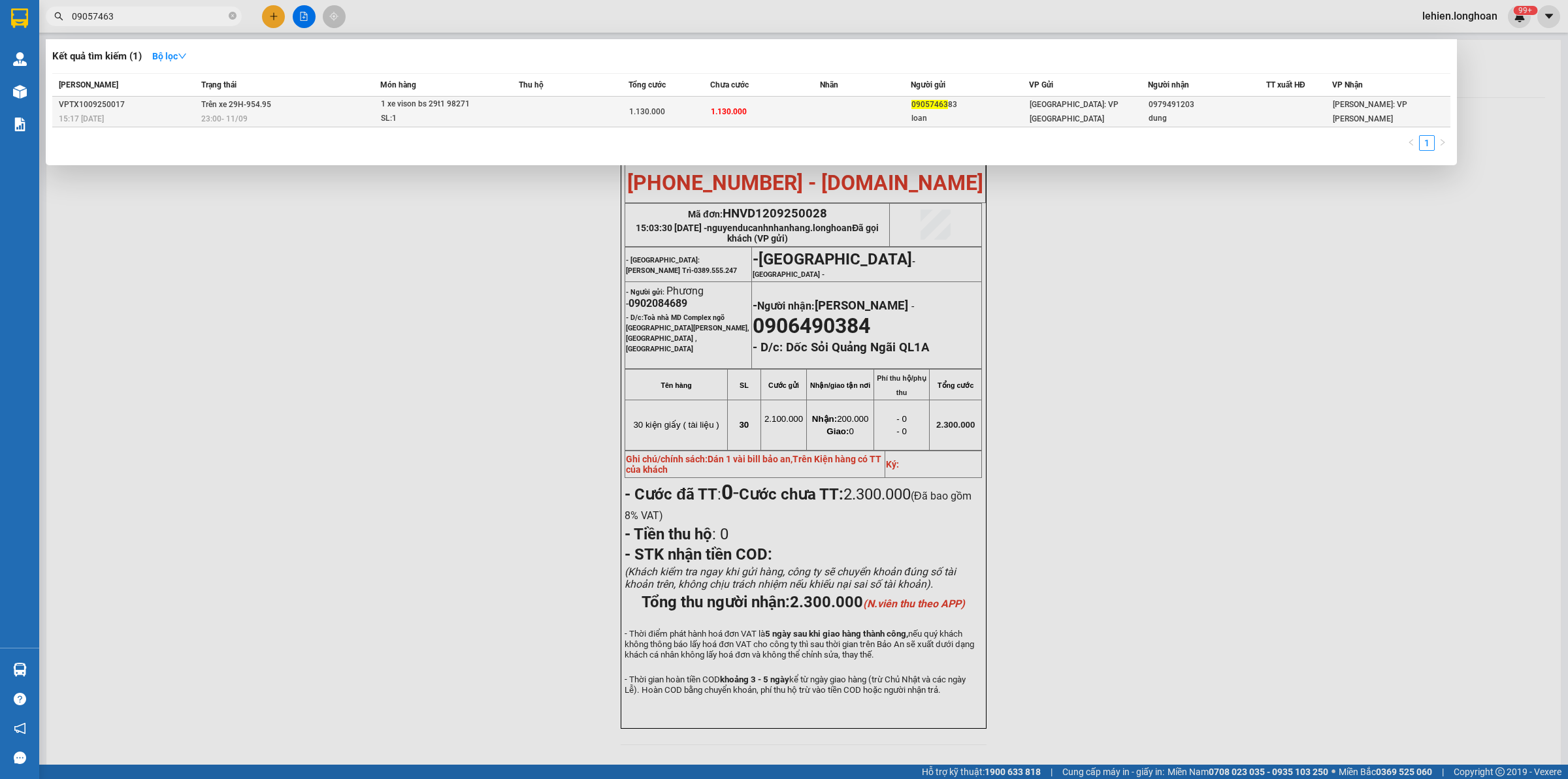
click at [331, 117] on div "23:00 [DATE]" at bounding box center [291, 118] width 178 height 14
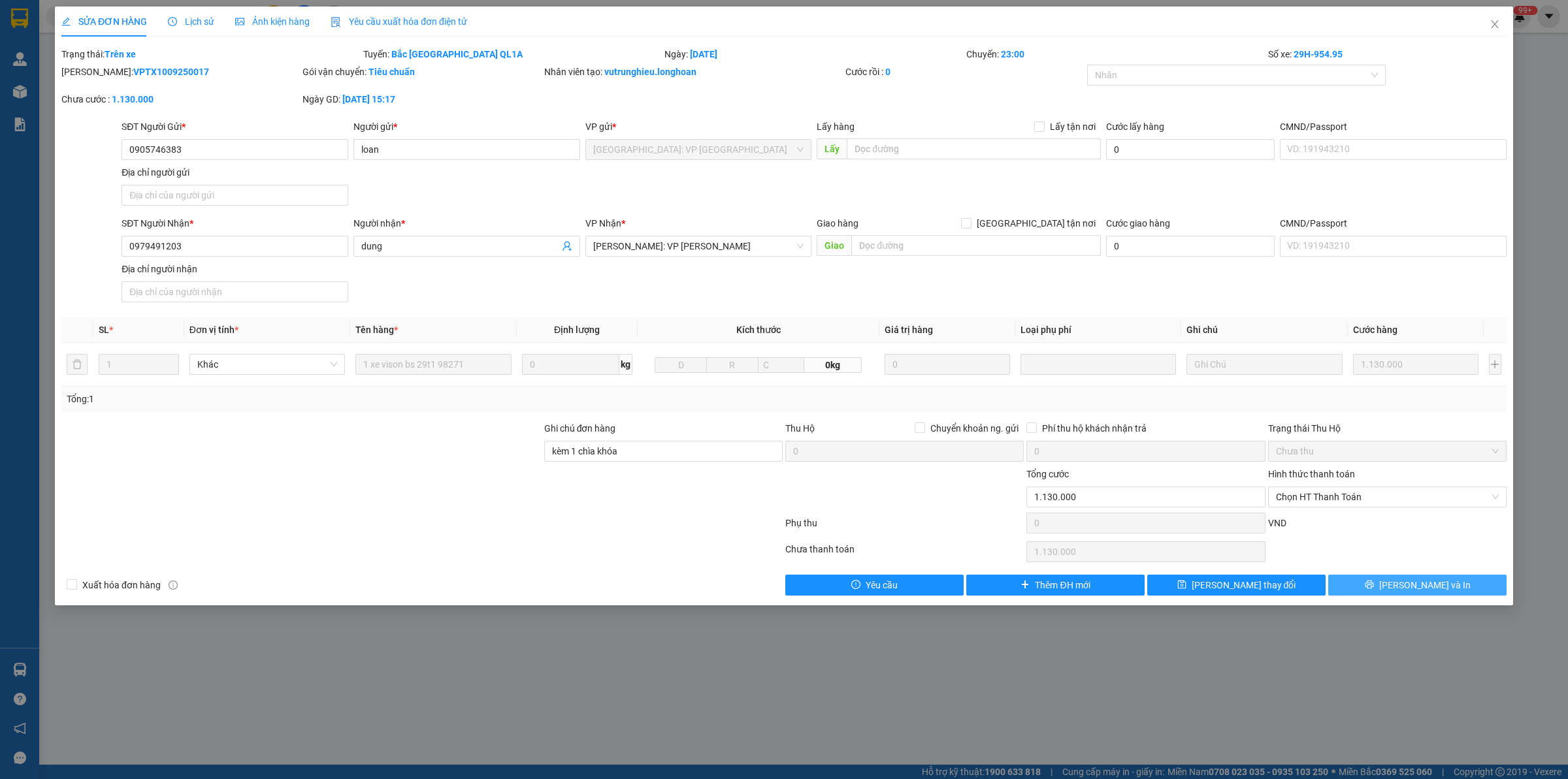
click at [1254, 591] on button "[PERSON_NAME] và In" at bounding box center [1417, 584] width 178 height 21
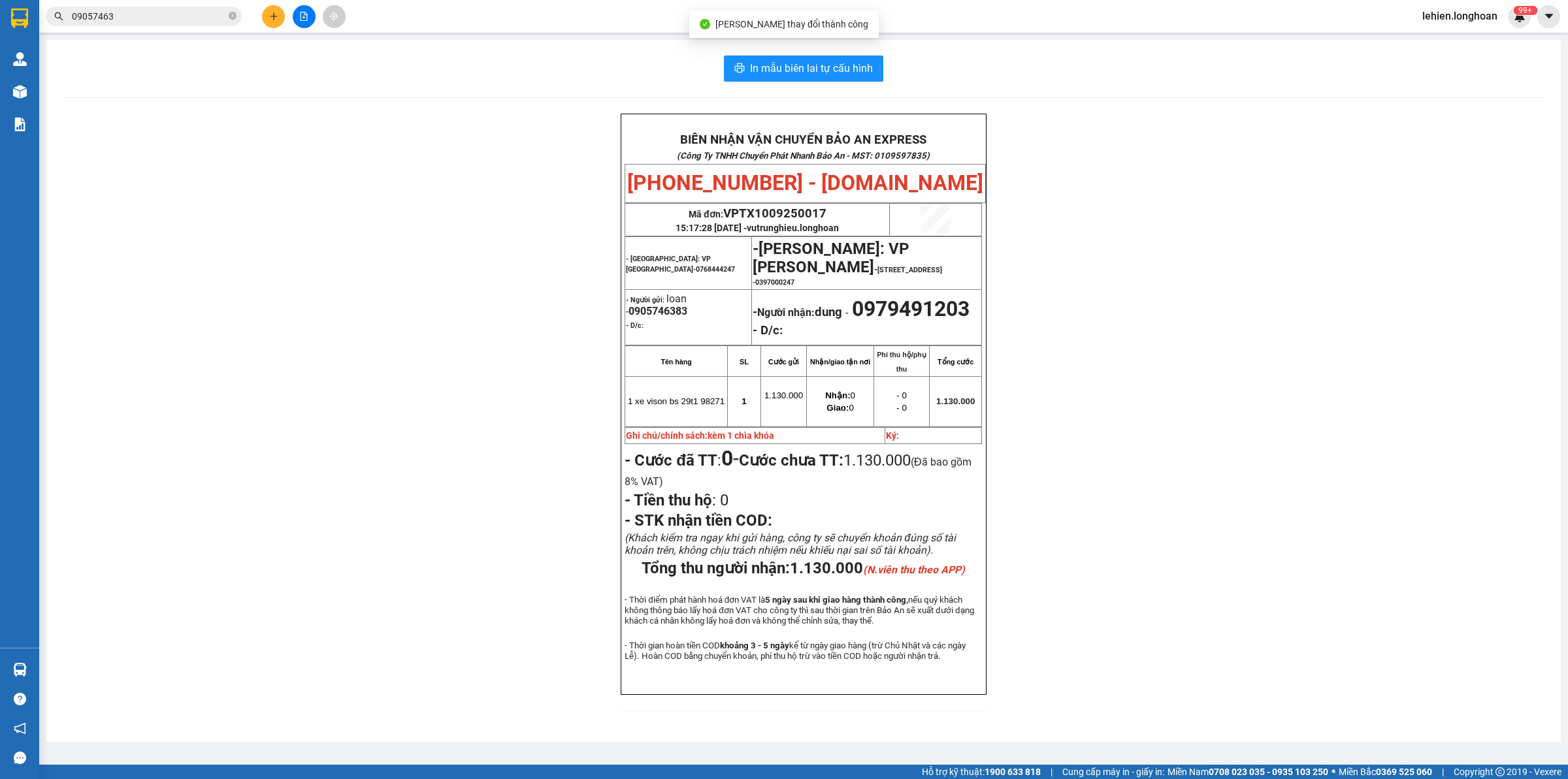
scroll to position [26, 0]
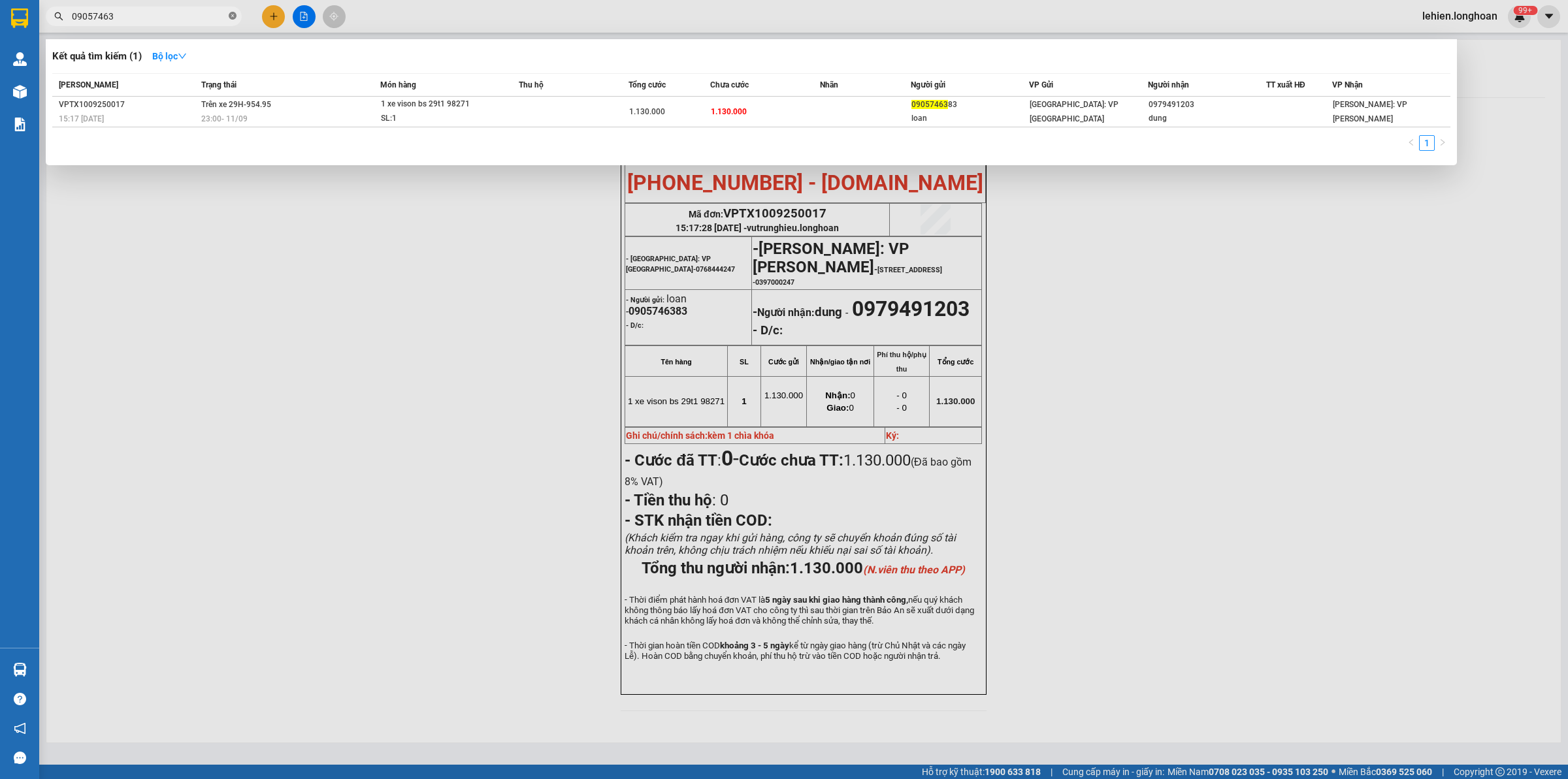
click at [233, 15] on icon "close-circle" at bounding box center [232, 15] width 7 height 7
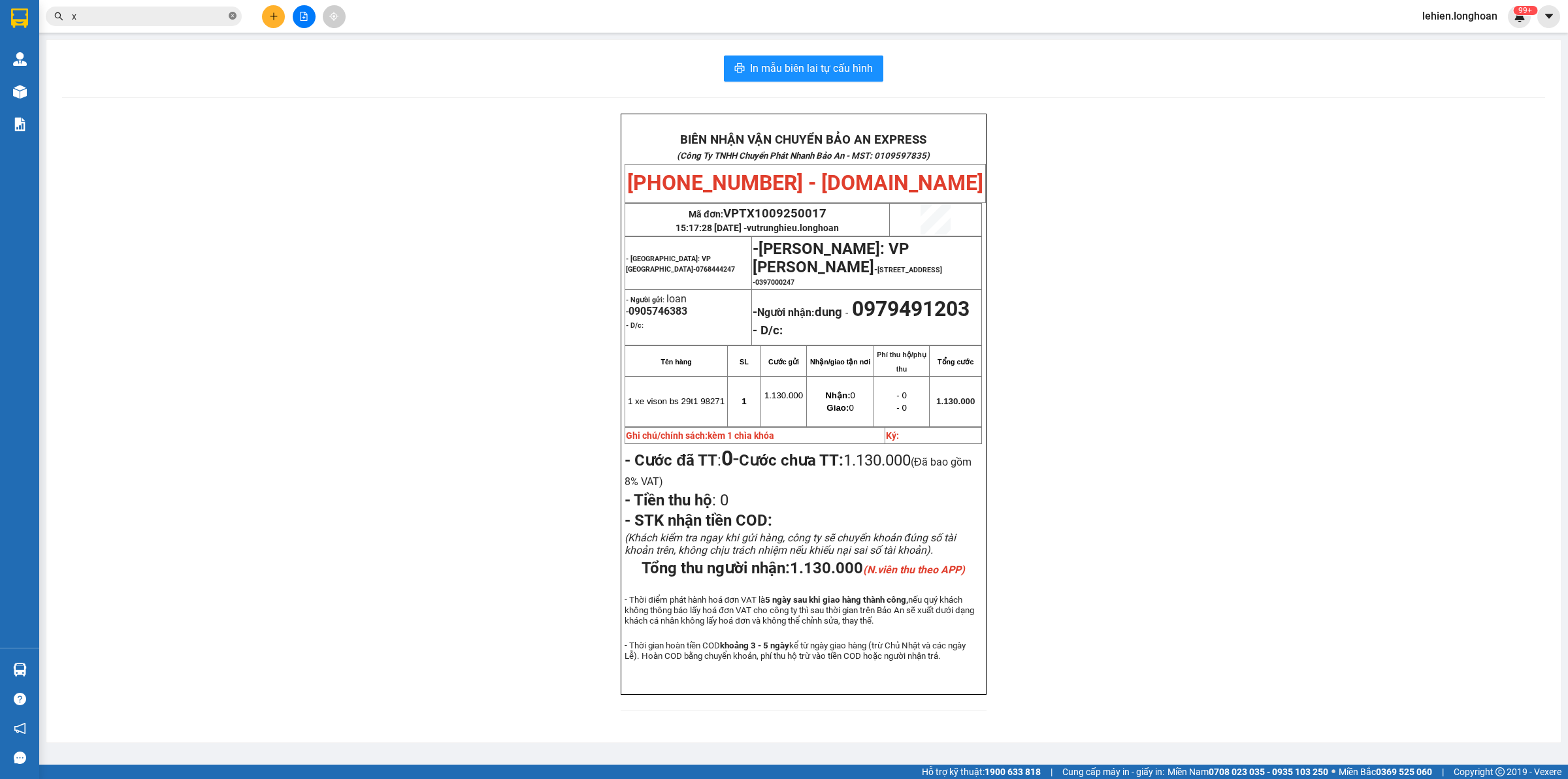
paste input "0707206067"
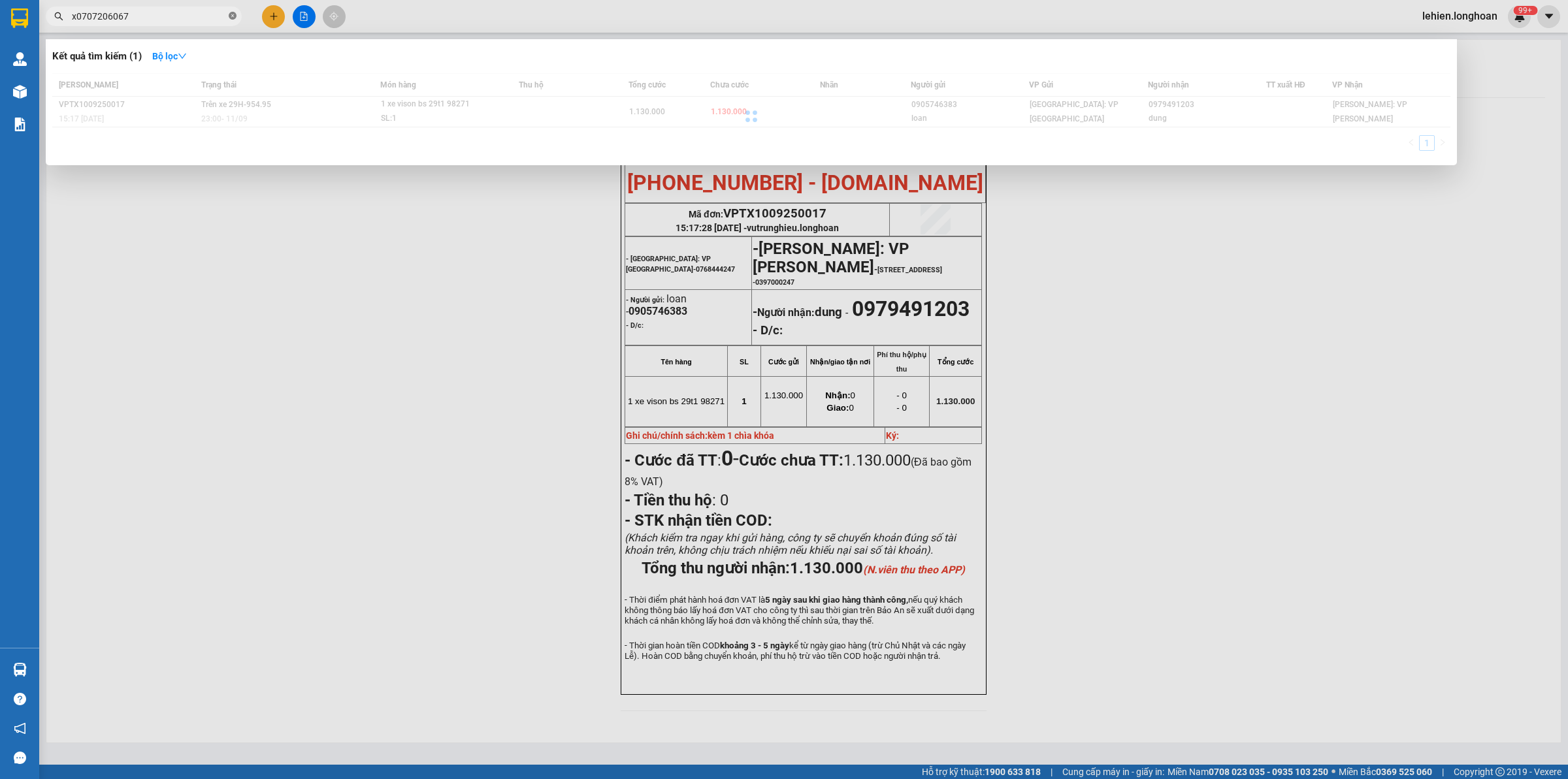
click at [233, 15] on icon "close-circle" at bounding box center [232, 15] width 7 height 7
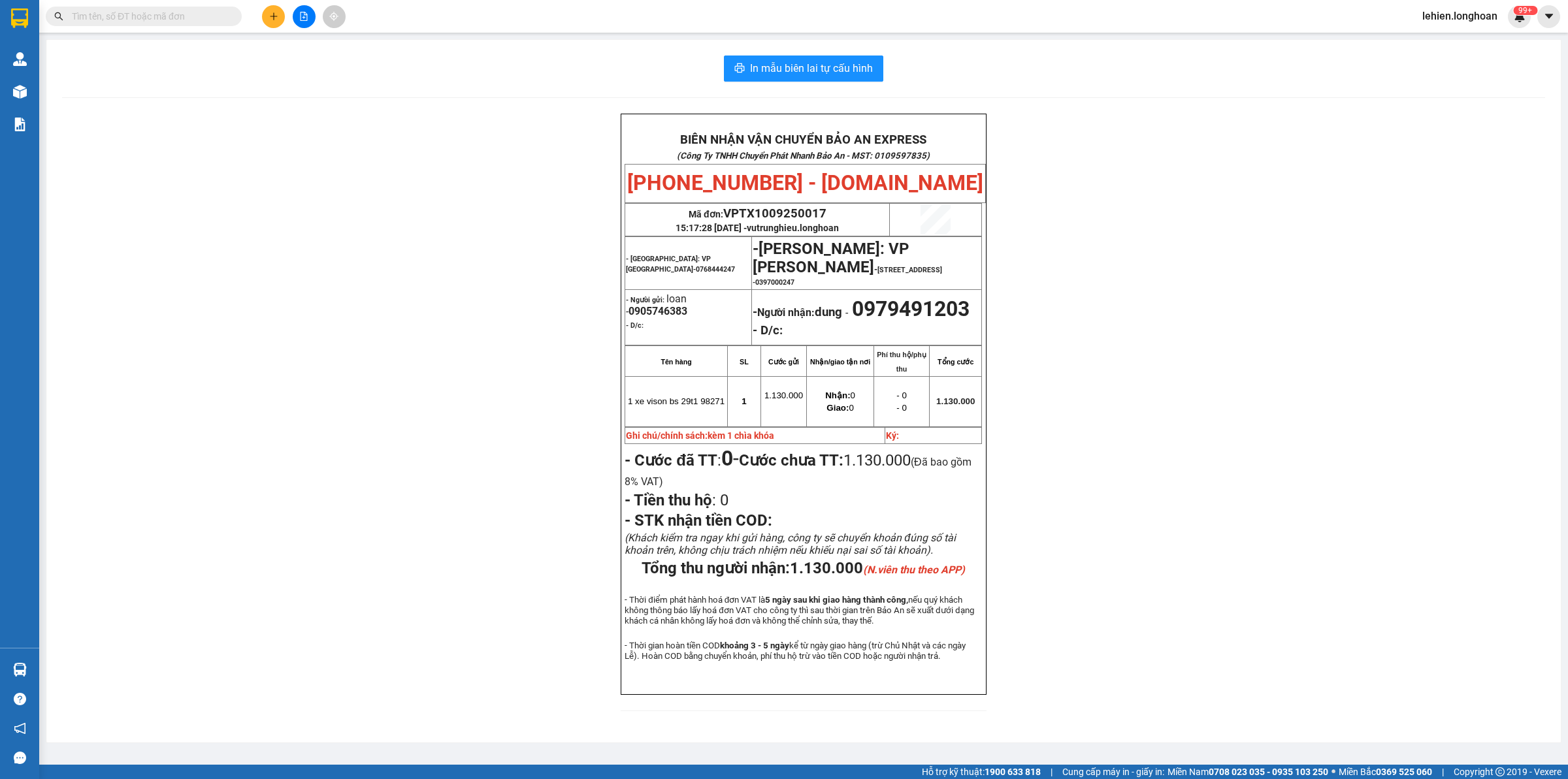
paste input "0707206067"
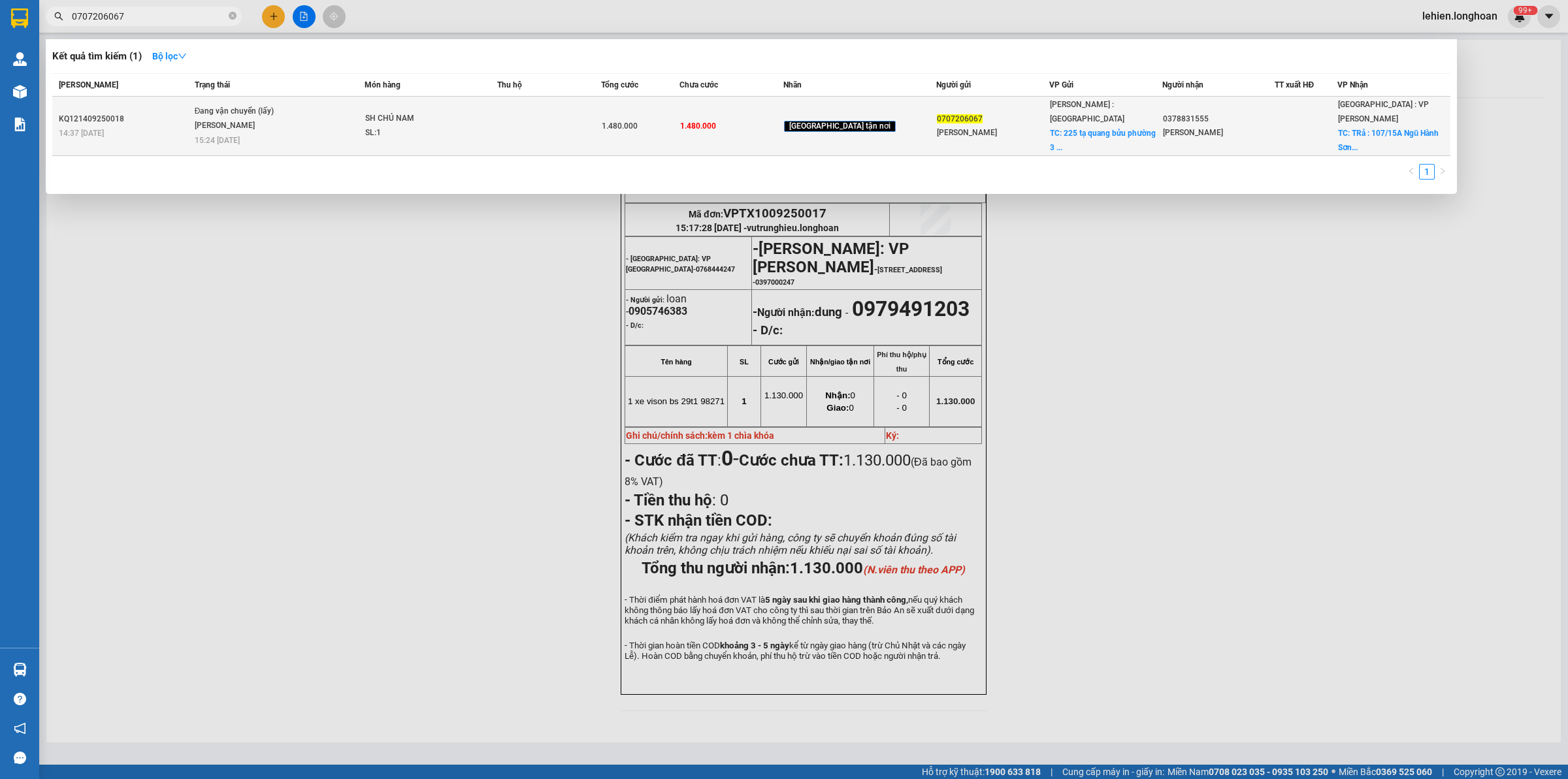
click at [278, 136] on td "Đang vận chuyển (lấy) [PERSON_NAME] 15:24 [DATE]" at bounding box center [278, 126] width 174 height 59
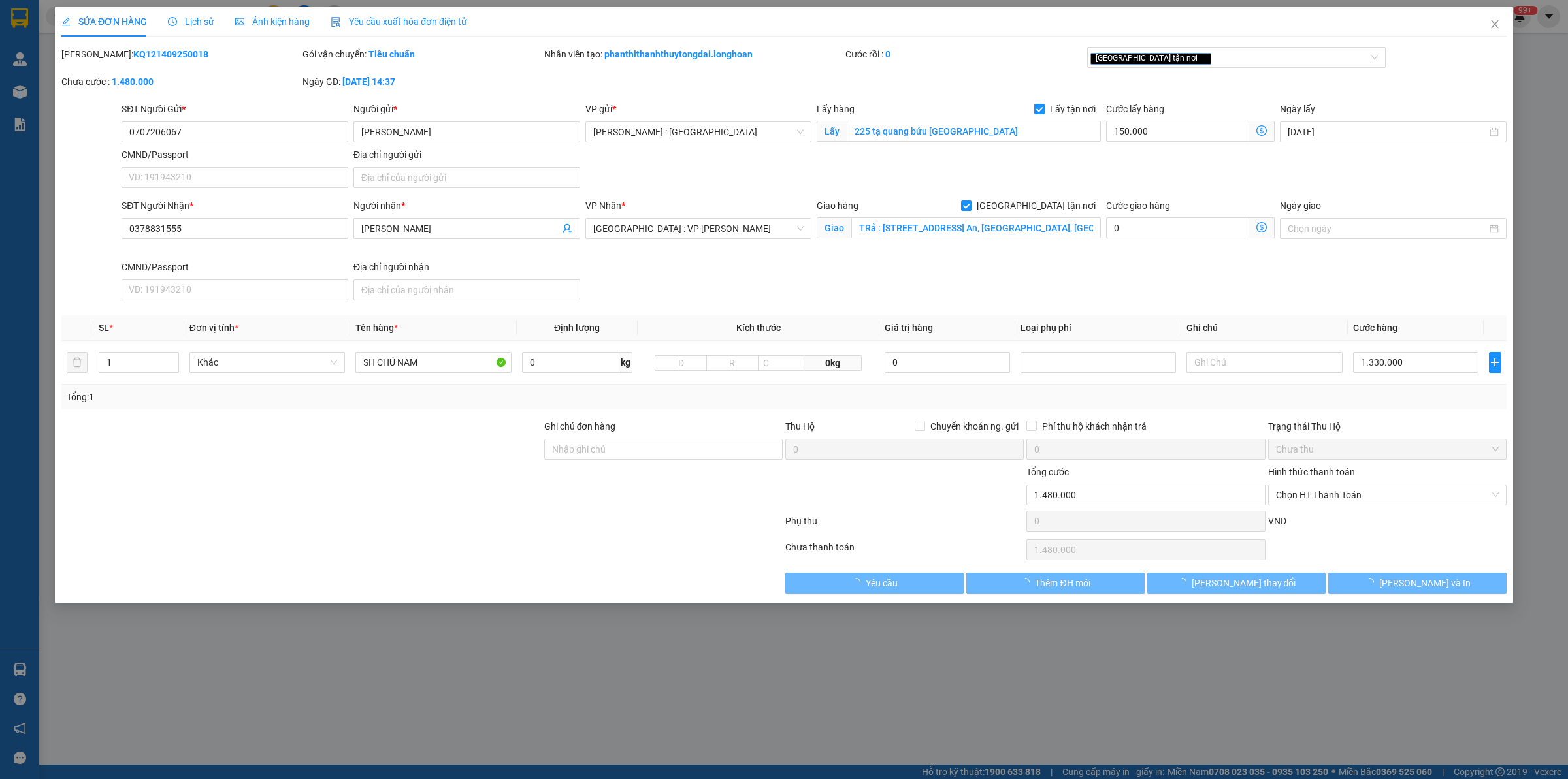
click at [192, 17] on span "Lịch sử" at bounding box center [192, 22] width 47 height 11
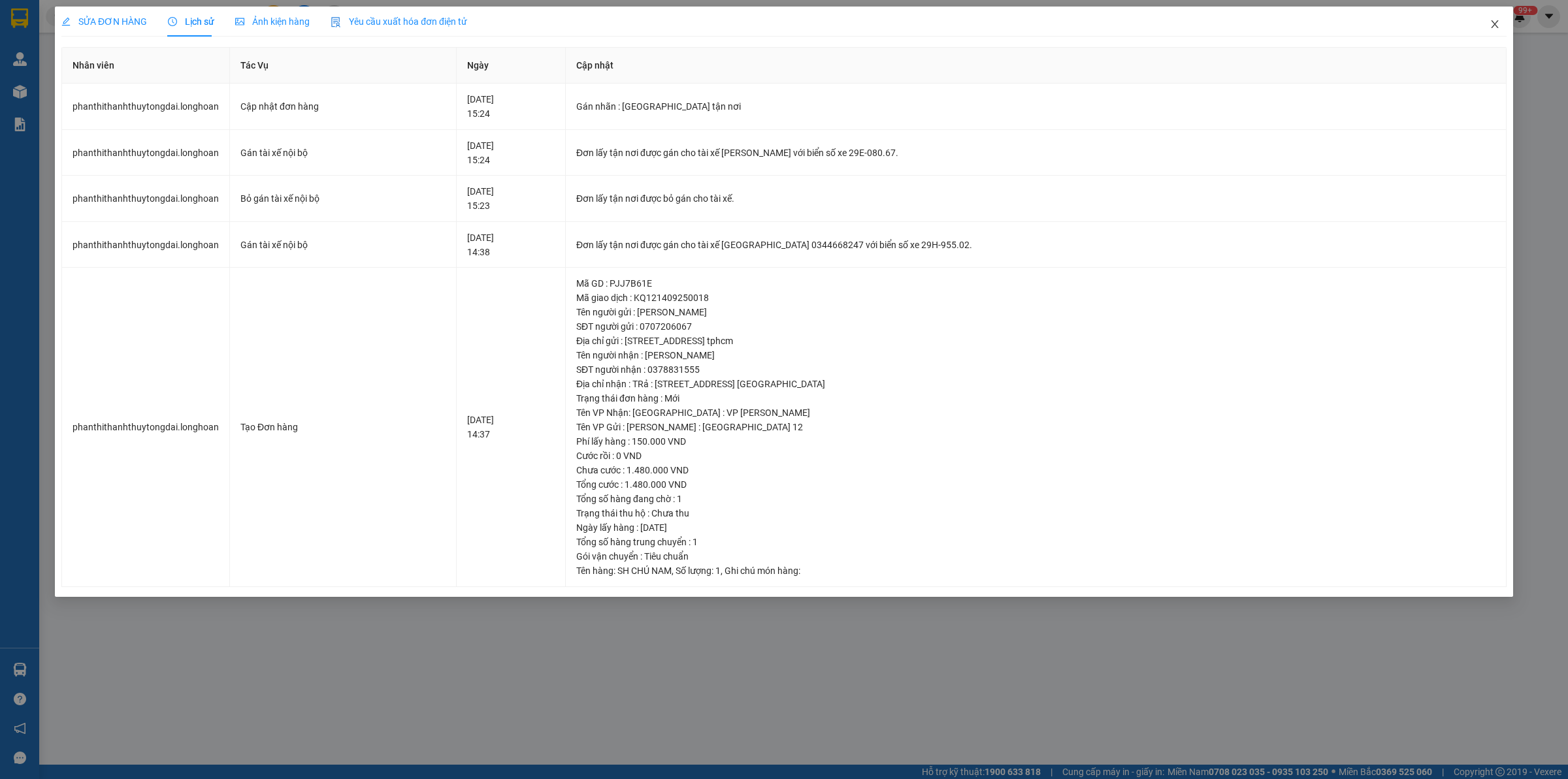
click at [1254, 20] on span "Close" at bounding box center [1495, 25] width 37 height 37
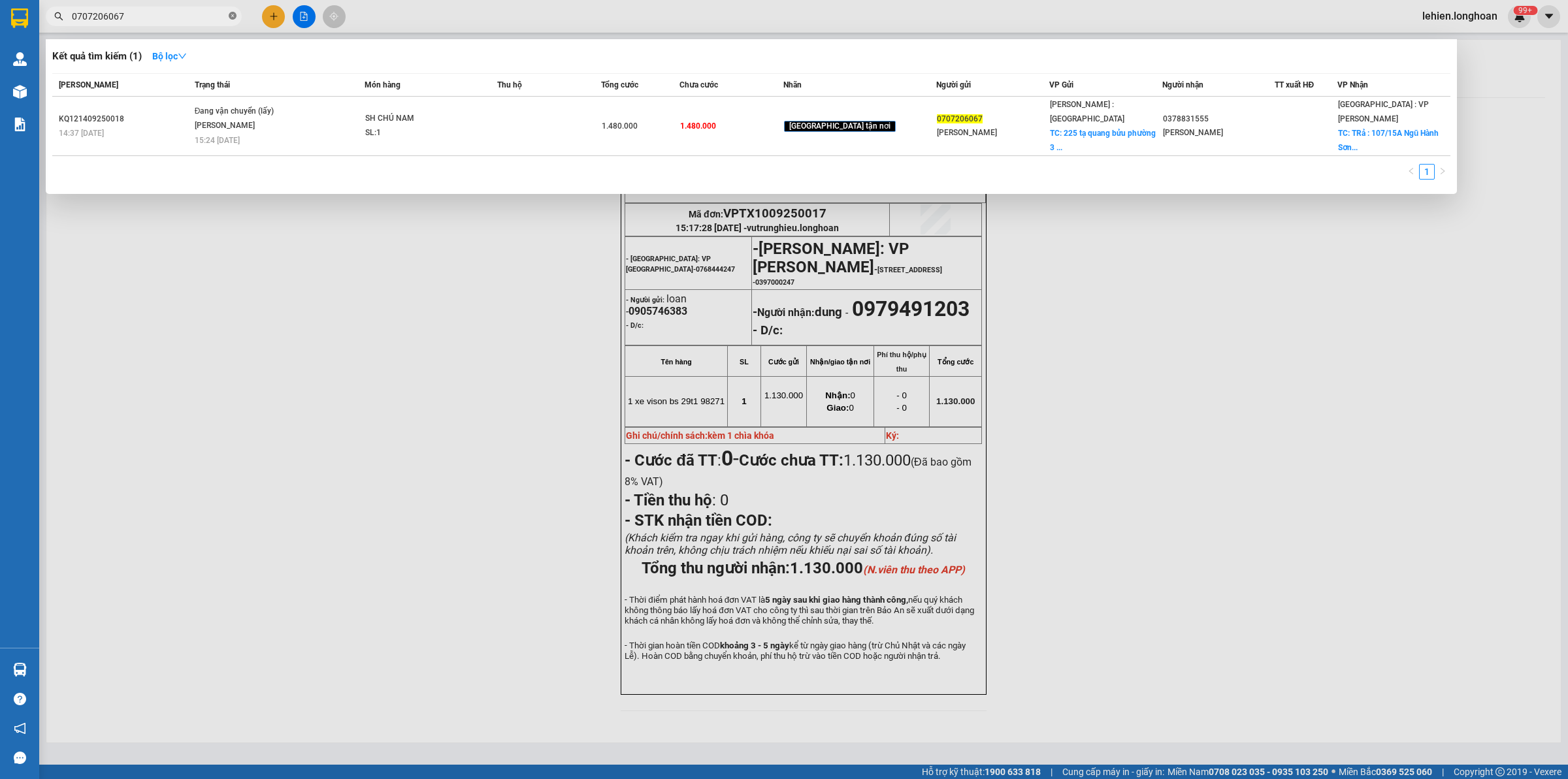
click at [232, 21] on span at bounding box center [232, 17] width 7 height 12
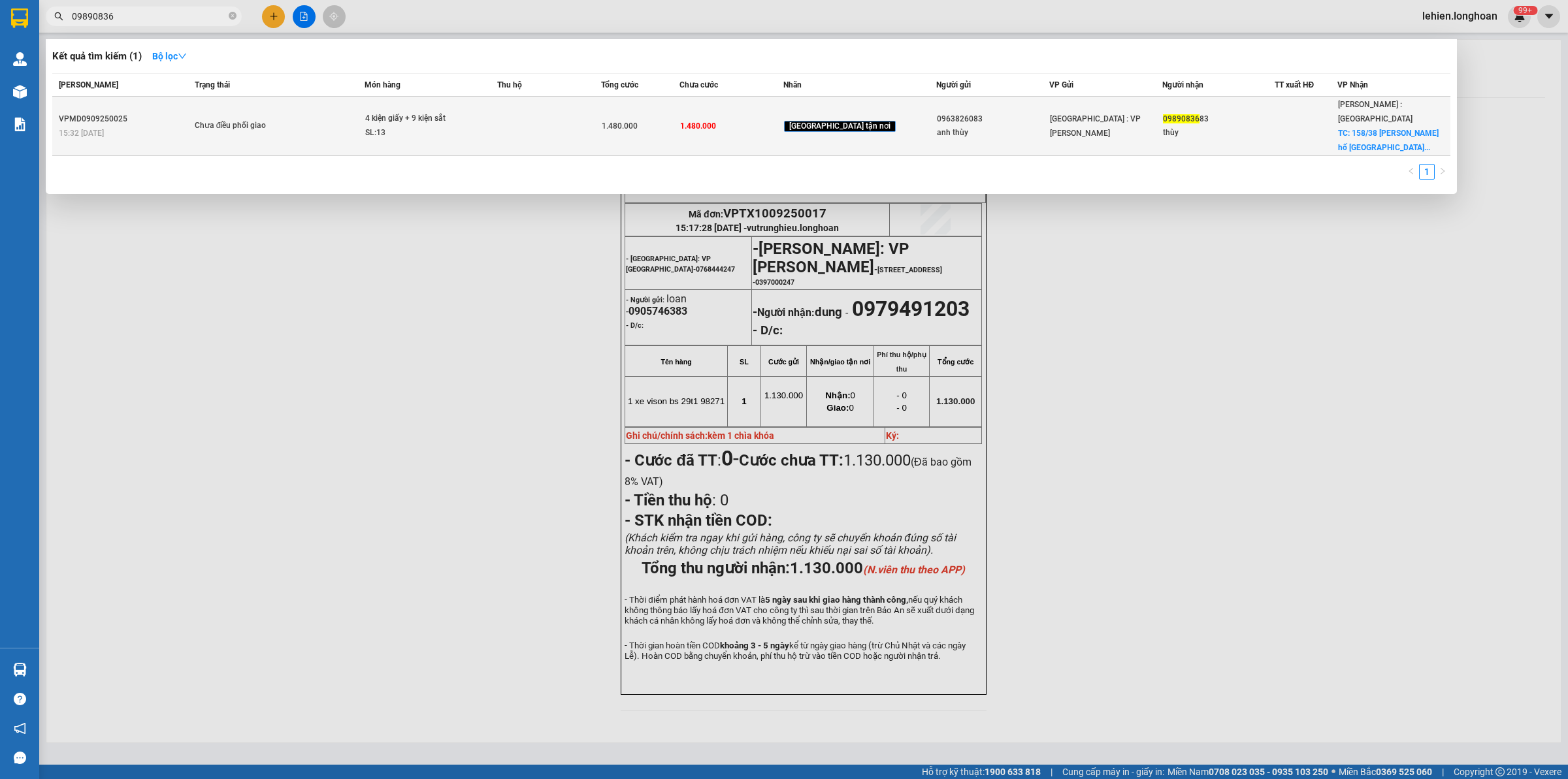
click at [293, 119] on div "Chưa điều phối giao" at bounding box center [244, 126] width 98 height 14
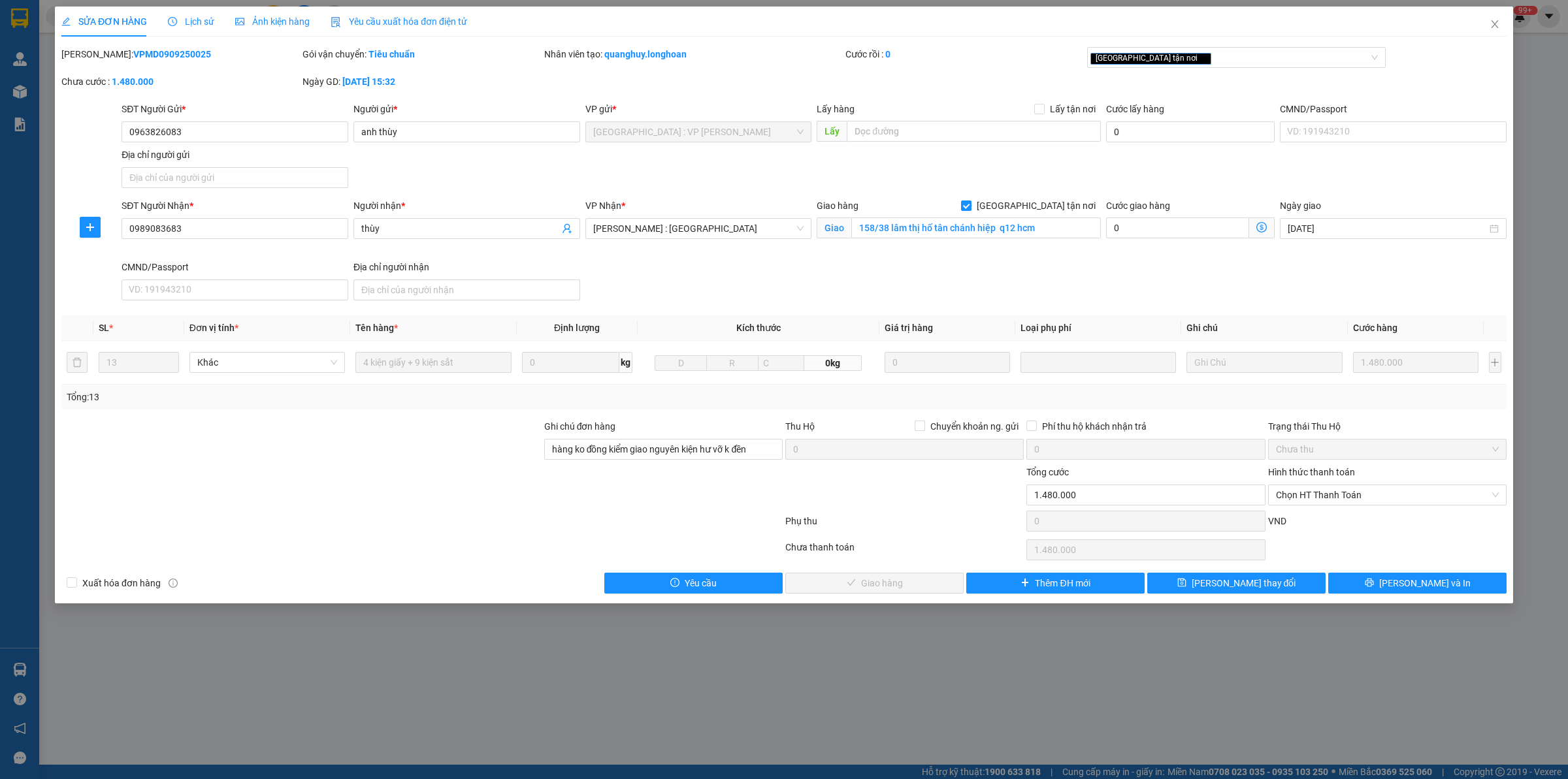
click at [185, 14] on div "Lịch sử" at bounding box center [192, 21] width 47 height 14
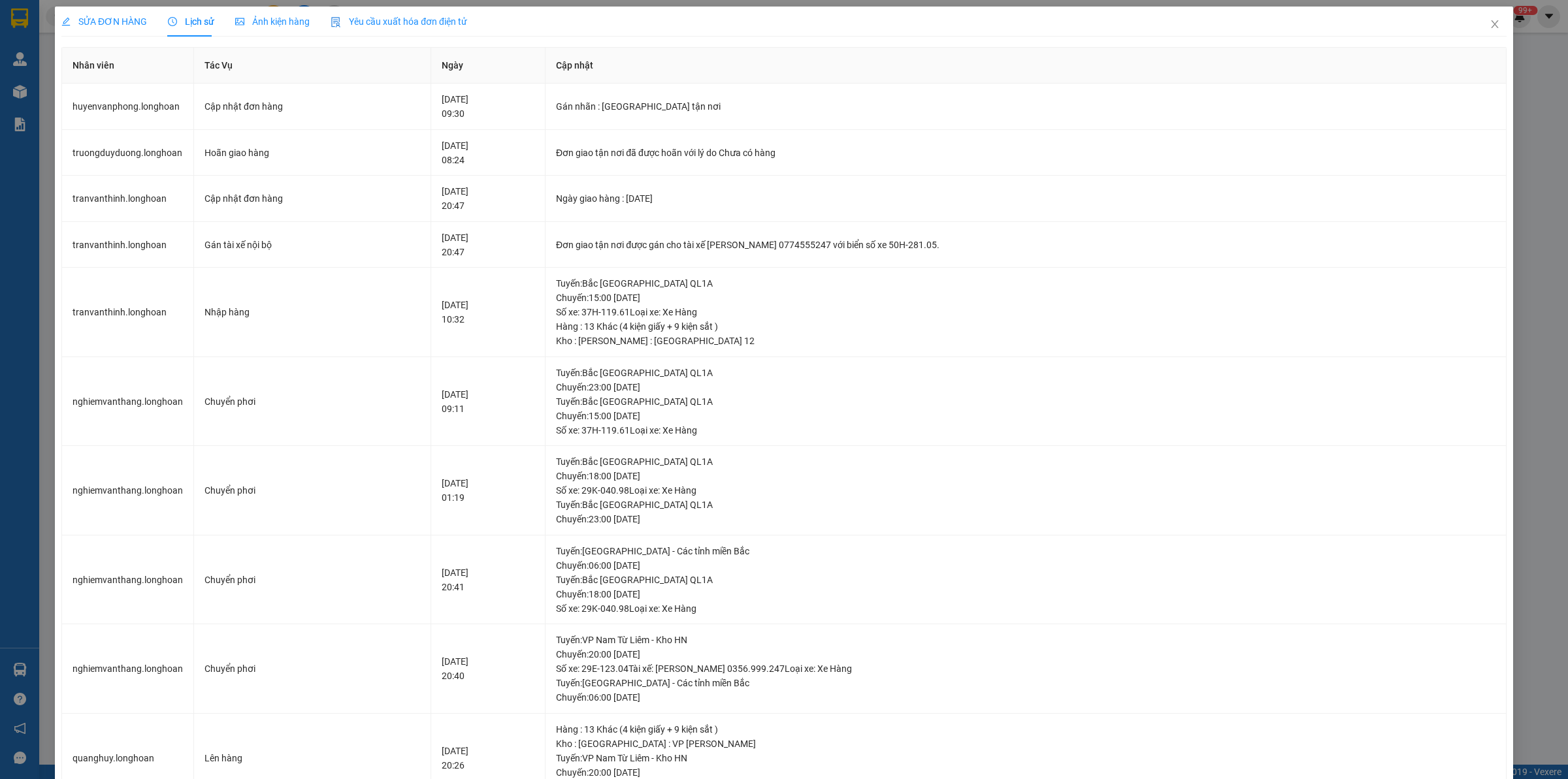
click at [126, 27] on div "SỬA ĐƠN HÀNG" at bounding box center [104, 21] width 86 height 14
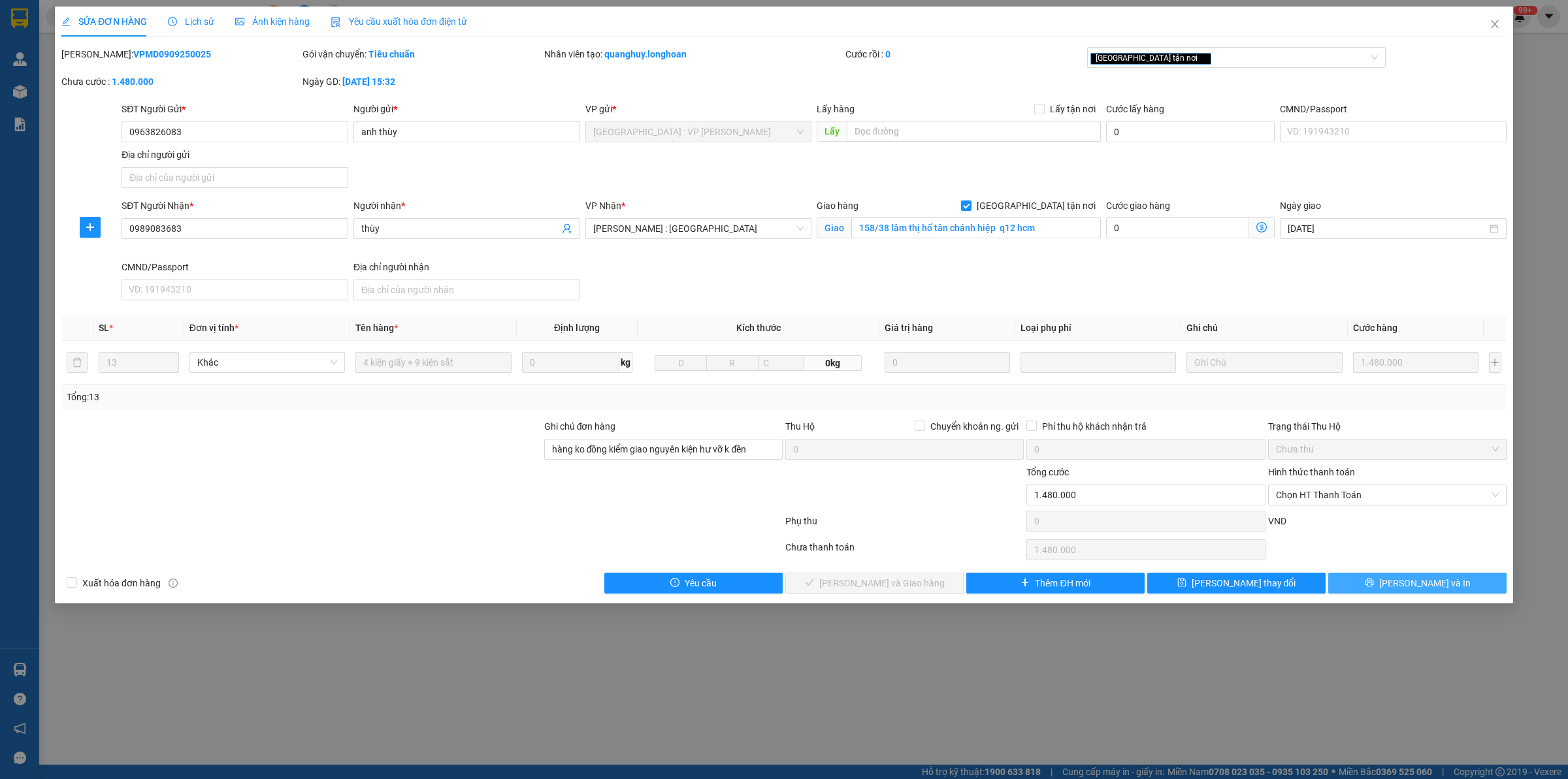
click at [1254, 579] on button "[PERSON_NAME] và In" at bounding box center [1417, 583] width 178 height 21
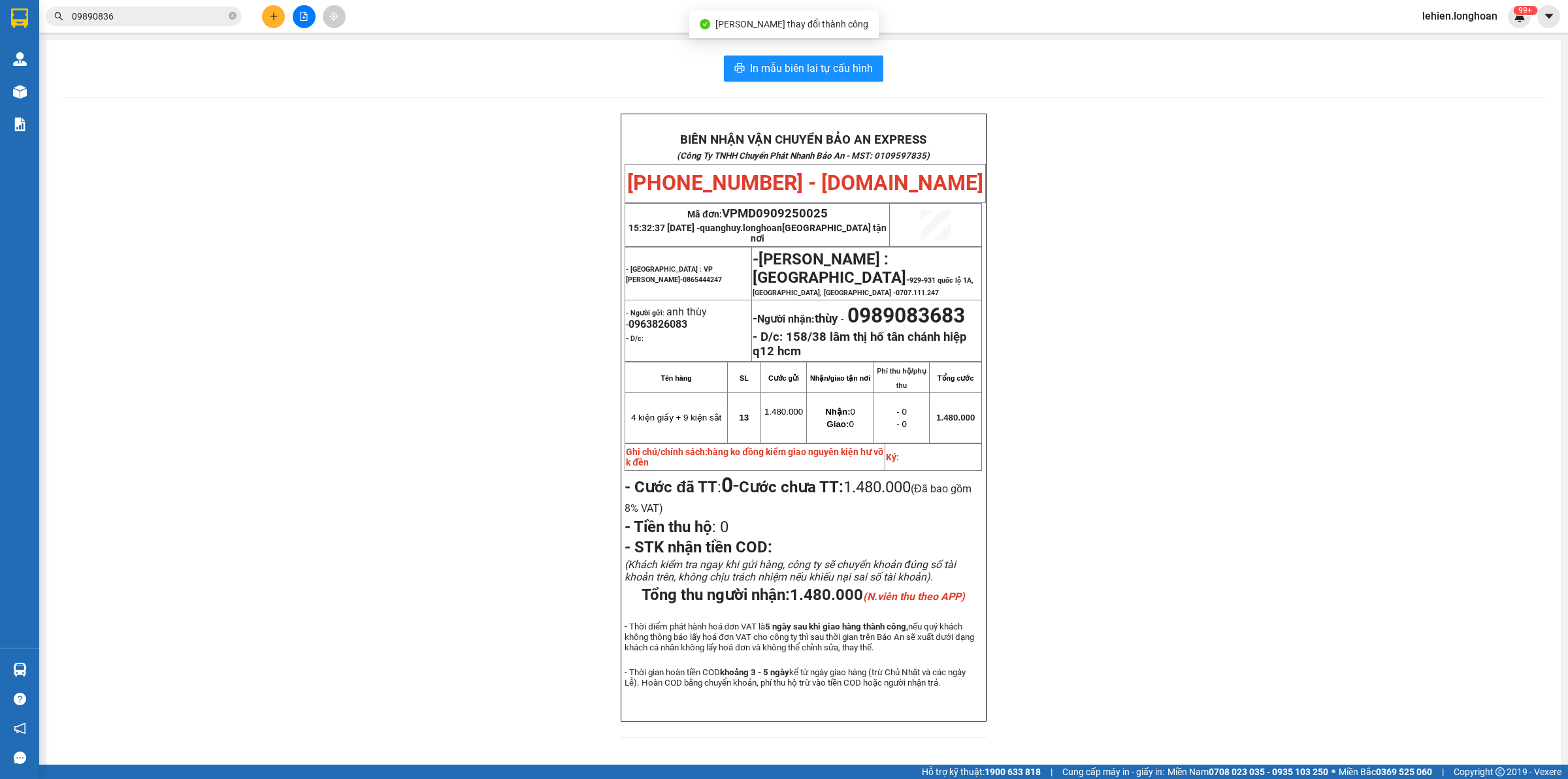
scroll to position [24, 0]
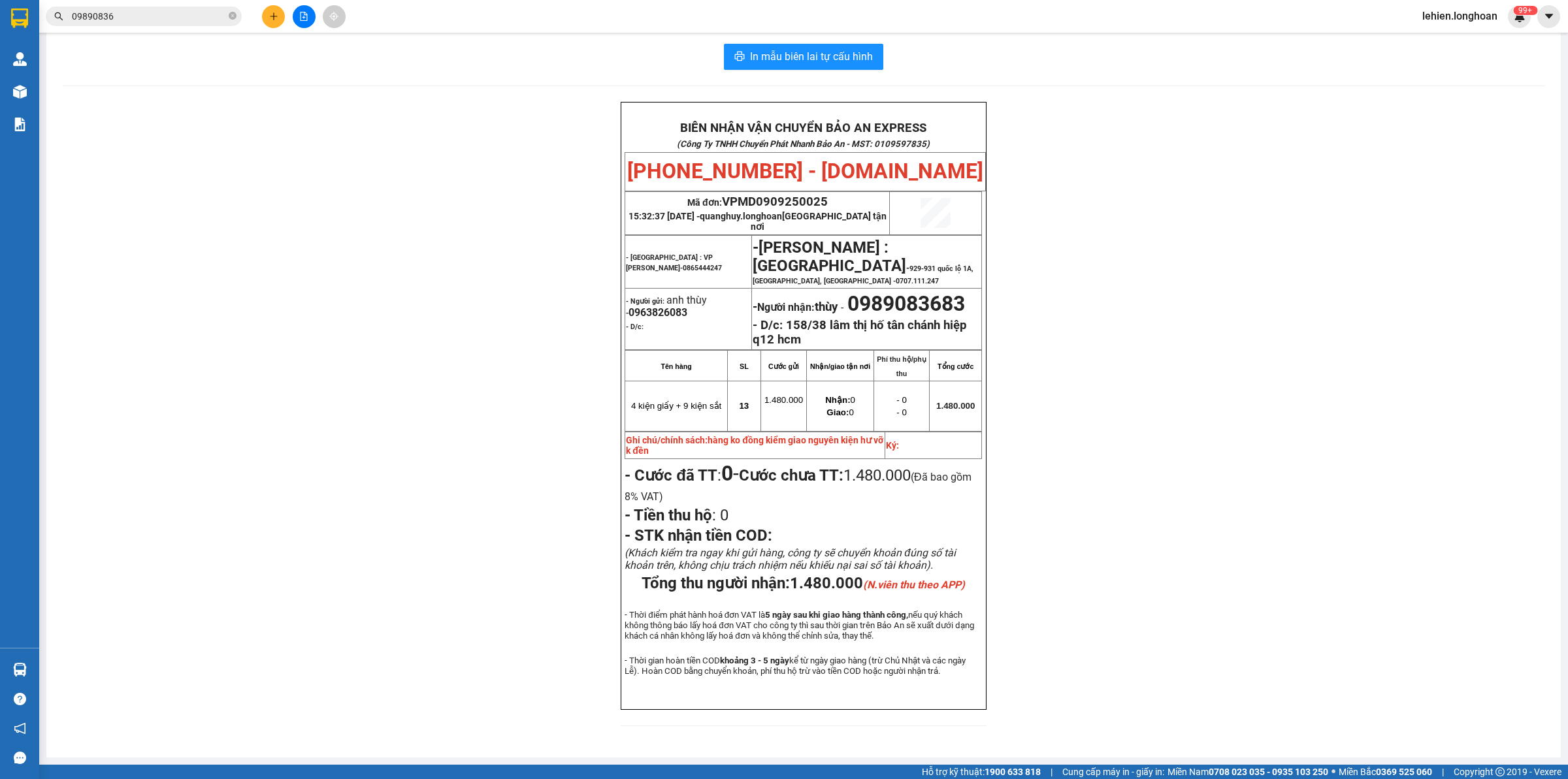
click at [1118, 190] on div "BIÊN NHẬN VẬN CHUYỂN BẢO AN EXPRESS (Công Ty TNHH Chuyển Phát Nhanh Bảo An - MS…" at bounding box center [804, 421] width 1483 height 640
click at [173, 17] on input "09890836" at bounding box center [148, 16] width 154 height 14
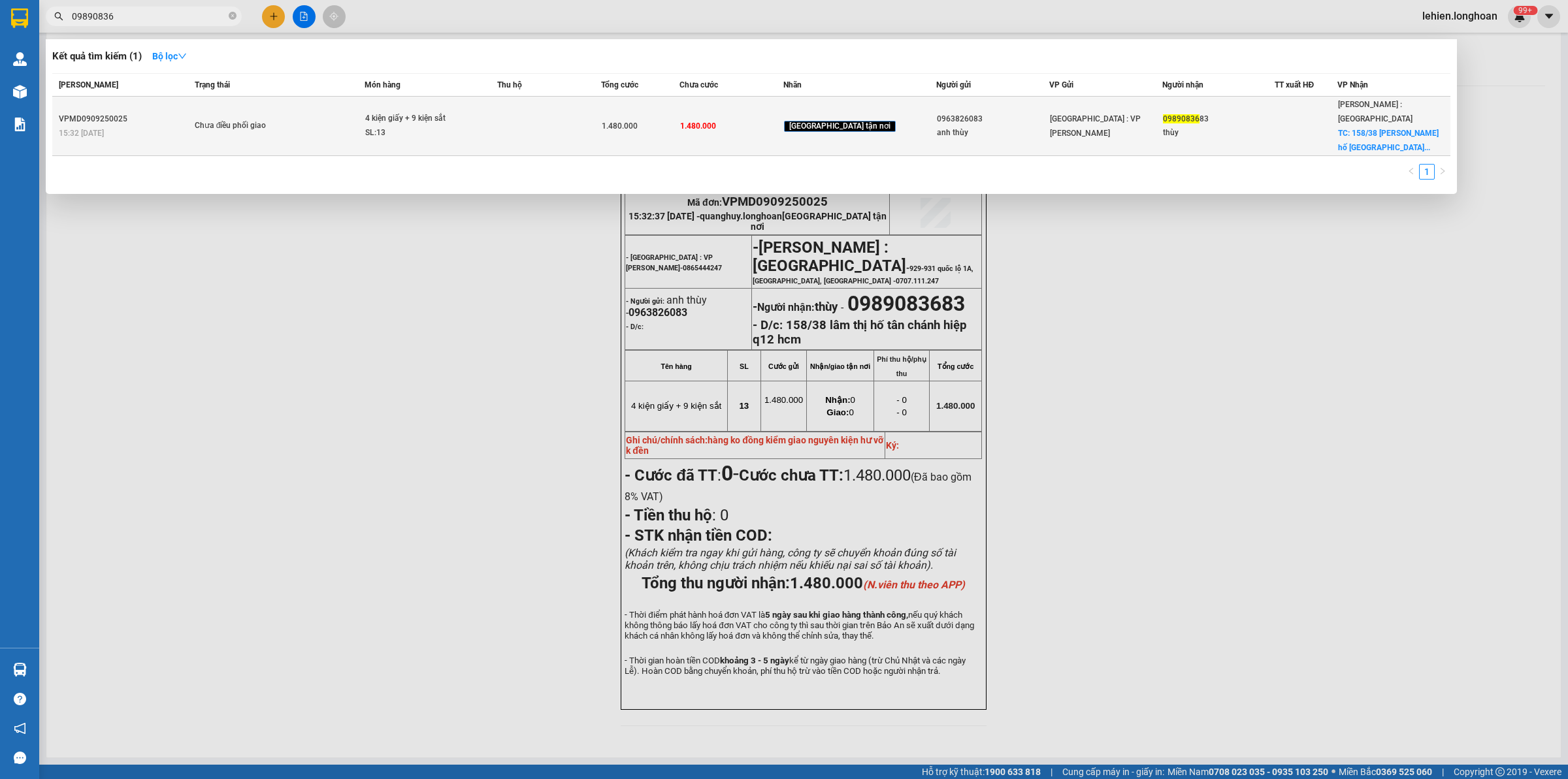
click at [203, 102] on td "Chưa điều phối giao" at bounding box center [278, 126] width 174 height 59
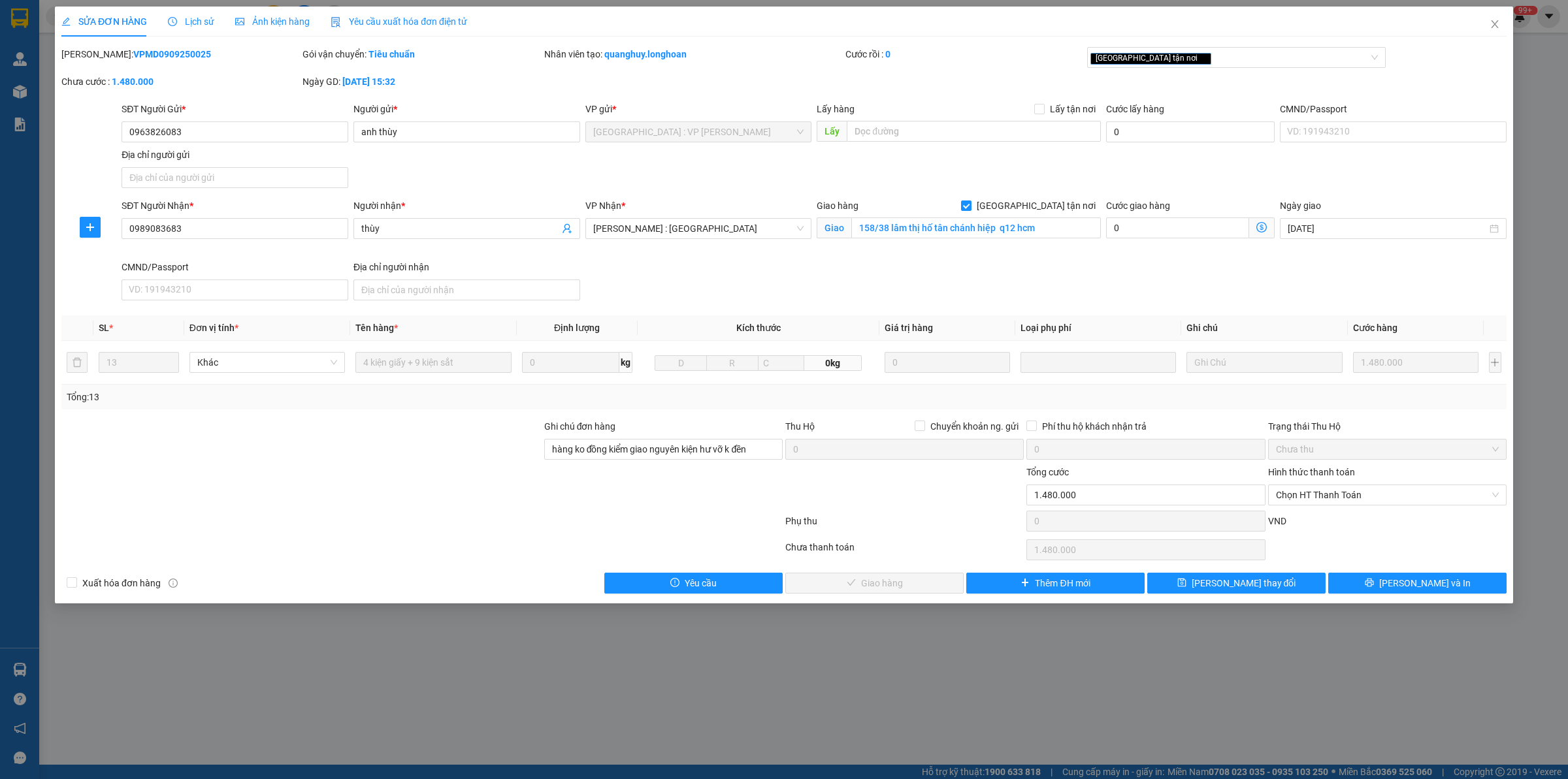
click at [187, 13] on div "Lịch sử" at bounding box center [192, 22] width 47 height 30
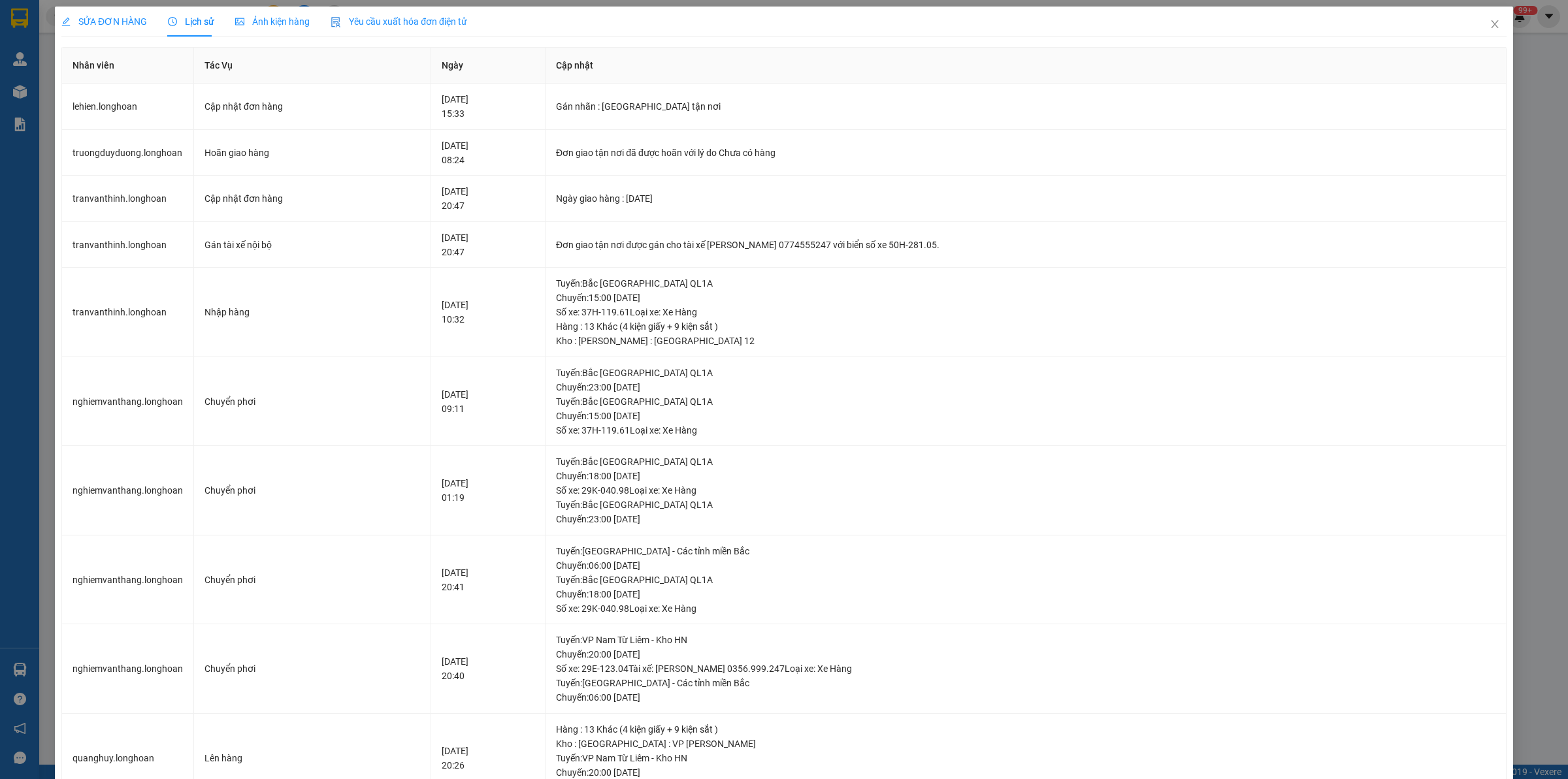
click at [122, 26] on span "SỬA ĐƠN HÀNG" at bounding box center [104, 22] width 86 height 11
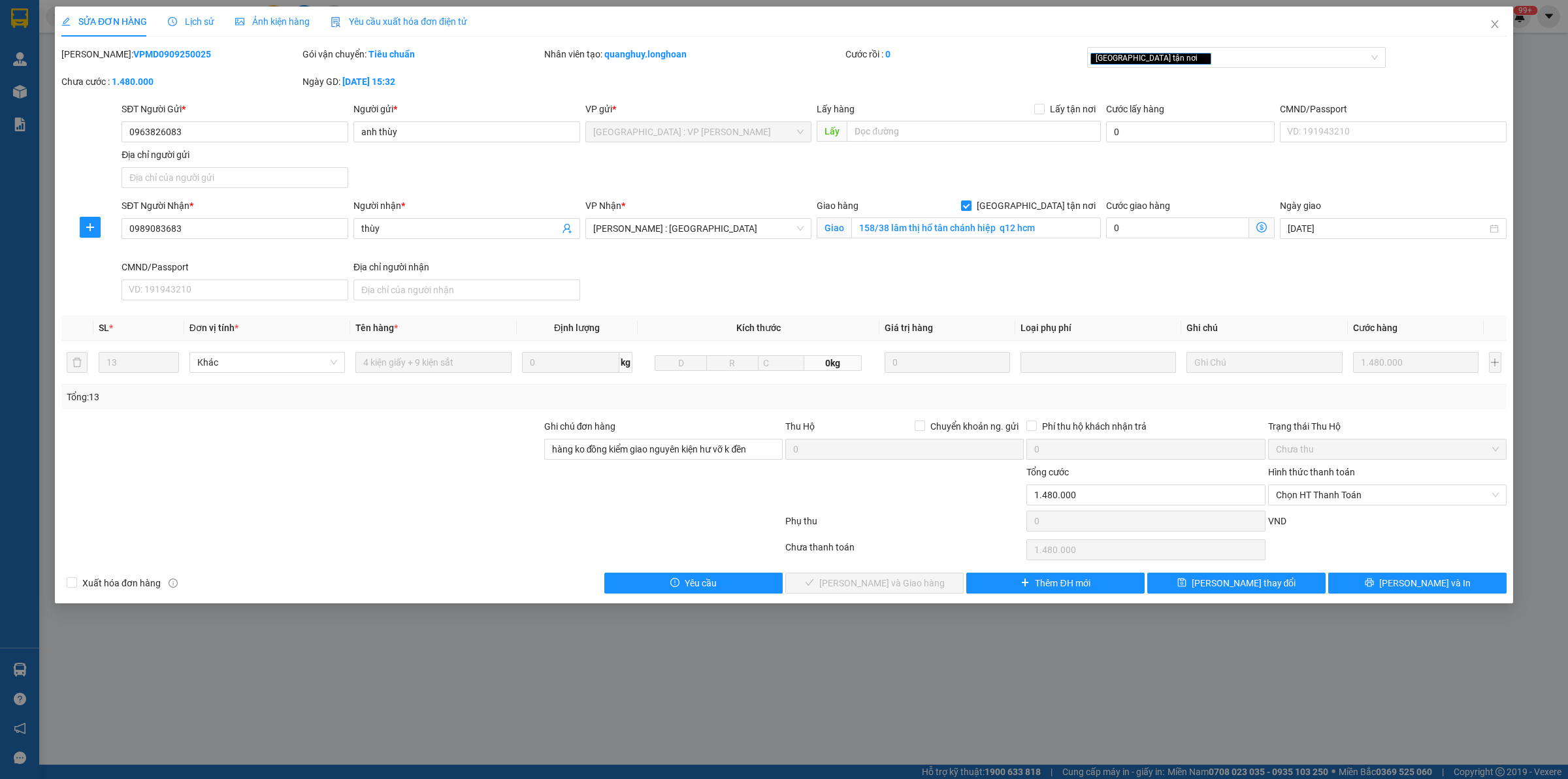
drag, startPoint x: 480, startPoint y: 519, endPoint x: 488, endPoint y: 504, distance: 17.0
click at [484, 518] on div at bounding box center [421, 523] width 724 height 26
click at [196, 27] on div "Lịch sử" at bounding box center [192, 21] width 47 height 14
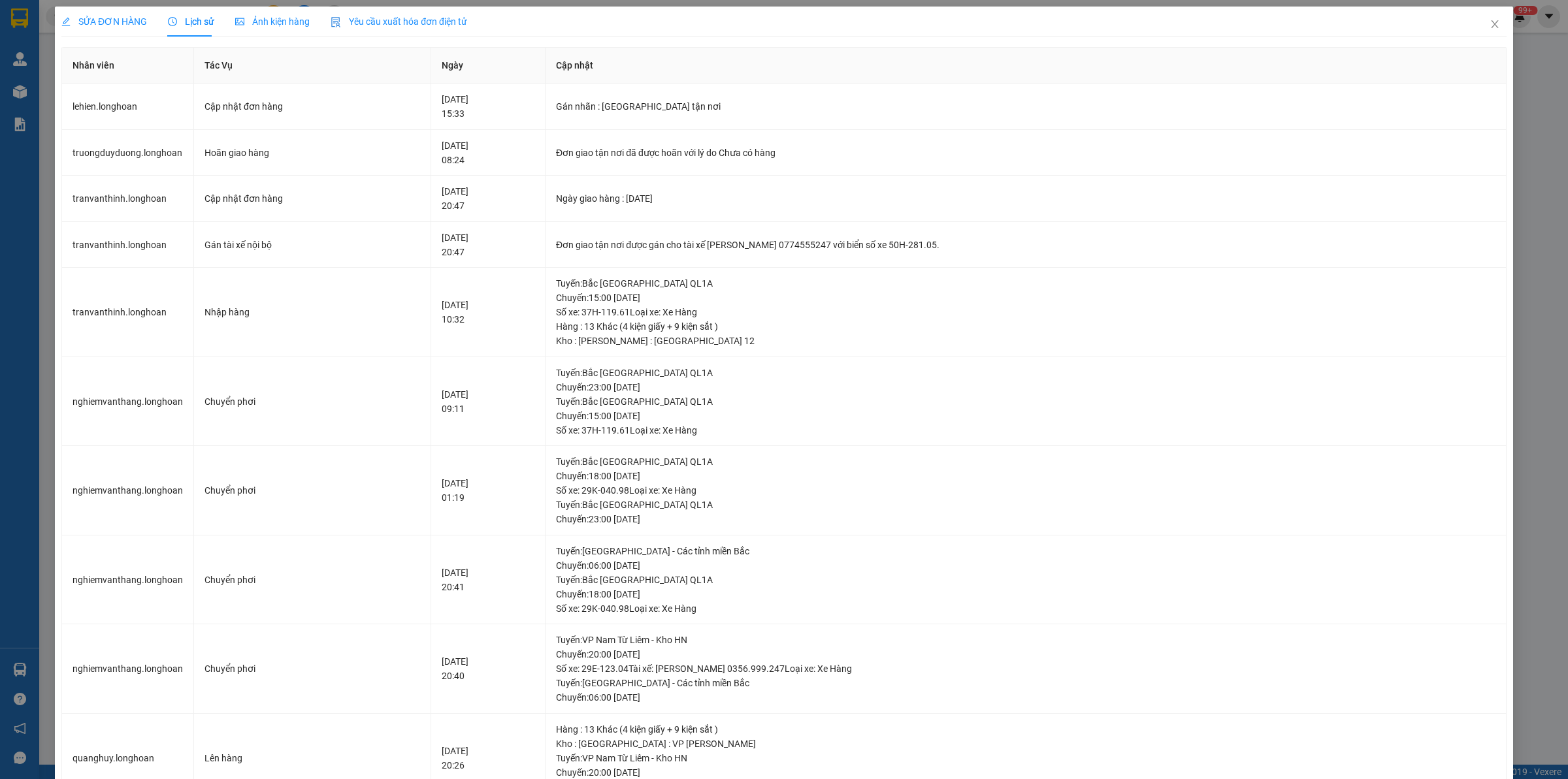
click at [131, 22] on span "SỬA ĐƠN HÀNG" at bounding box center [104, 22] width 86 height 11
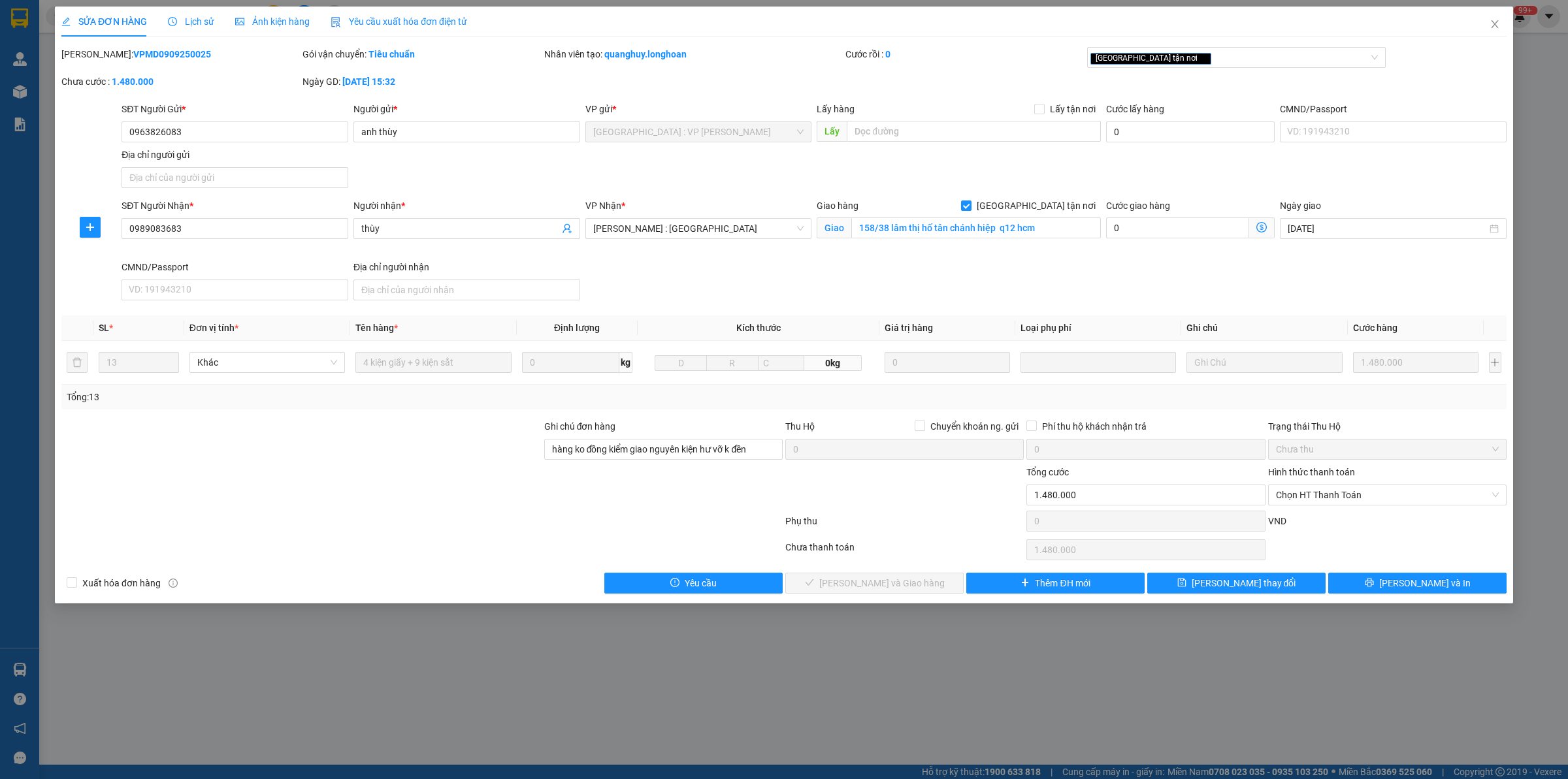
click at [336, 458] on div at bounding box center [301, 442] width 483 height 46
click at [207, 17] on span "Lịch sử" at bounding box center [192, 22] width 47 height 11
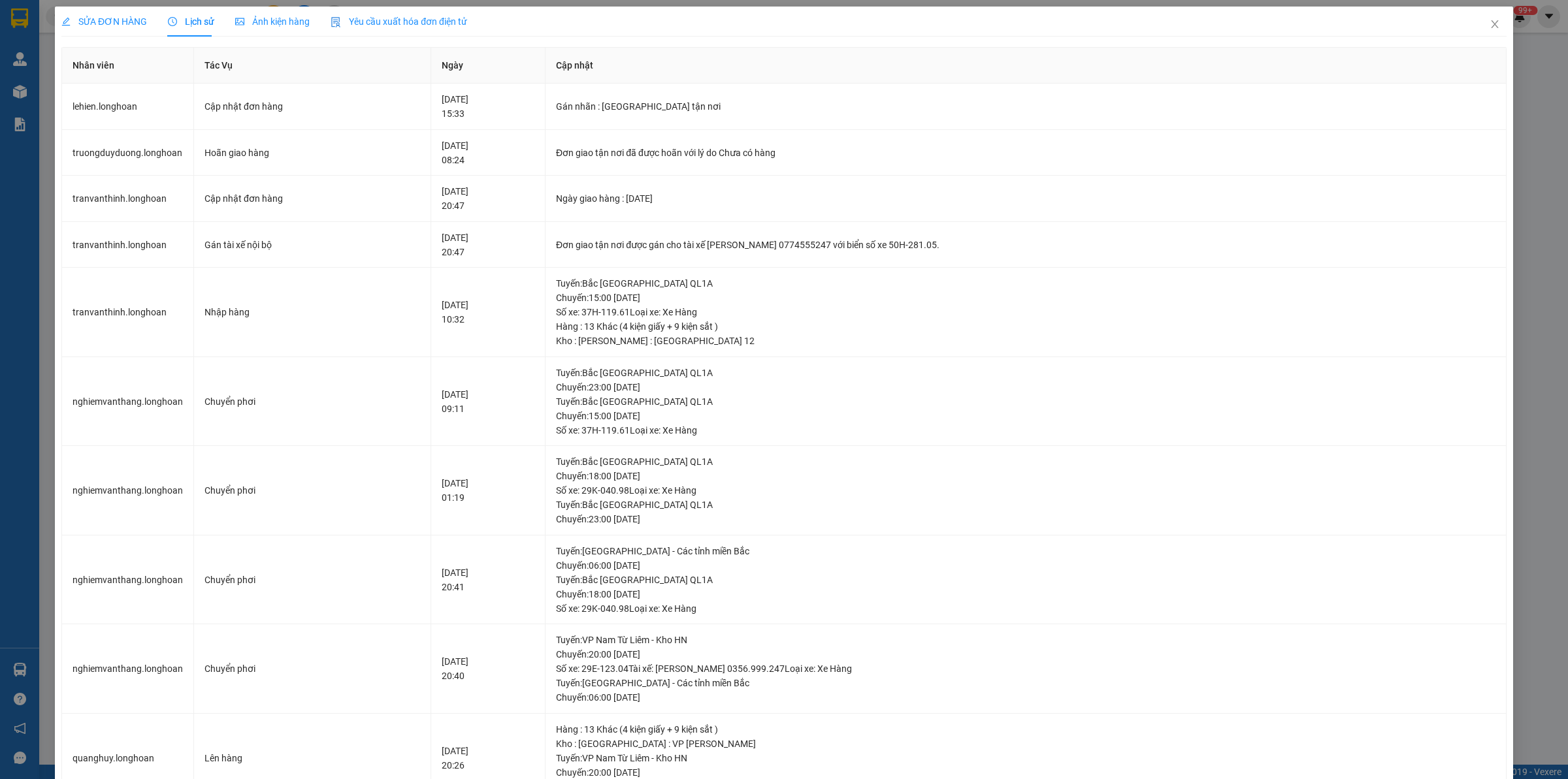
click at [102, 13] on div "SỬA ĐƠN HÀNG" at bounding box center [104, 22] width 86 height 30
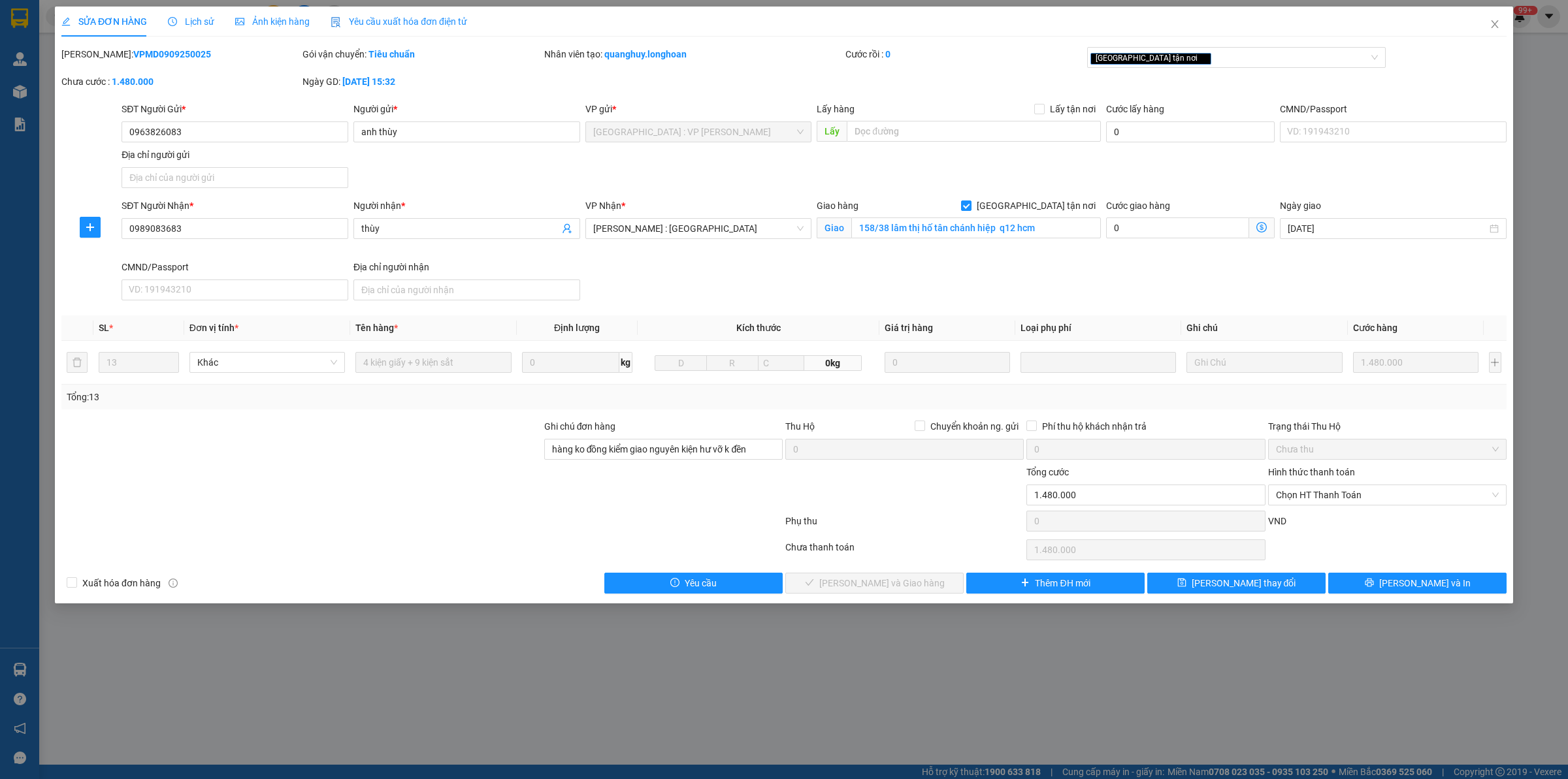
click at [192, 20] on span "Lịch sử" at bounding box center [192, 22] width 47 height 11
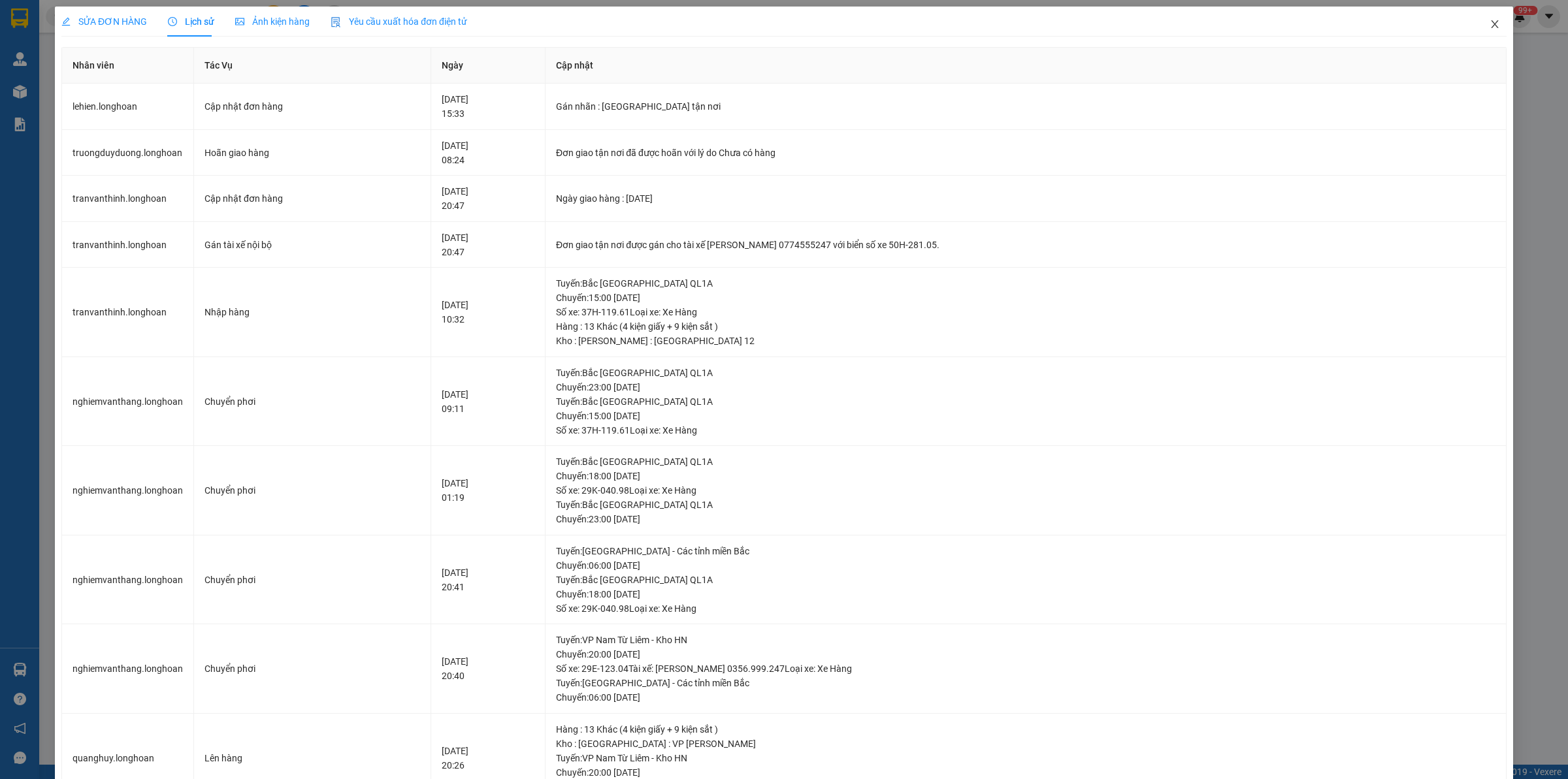
click at [1254, 21] on span "Close" at bounding box center [1495, 25] width 37 height 37
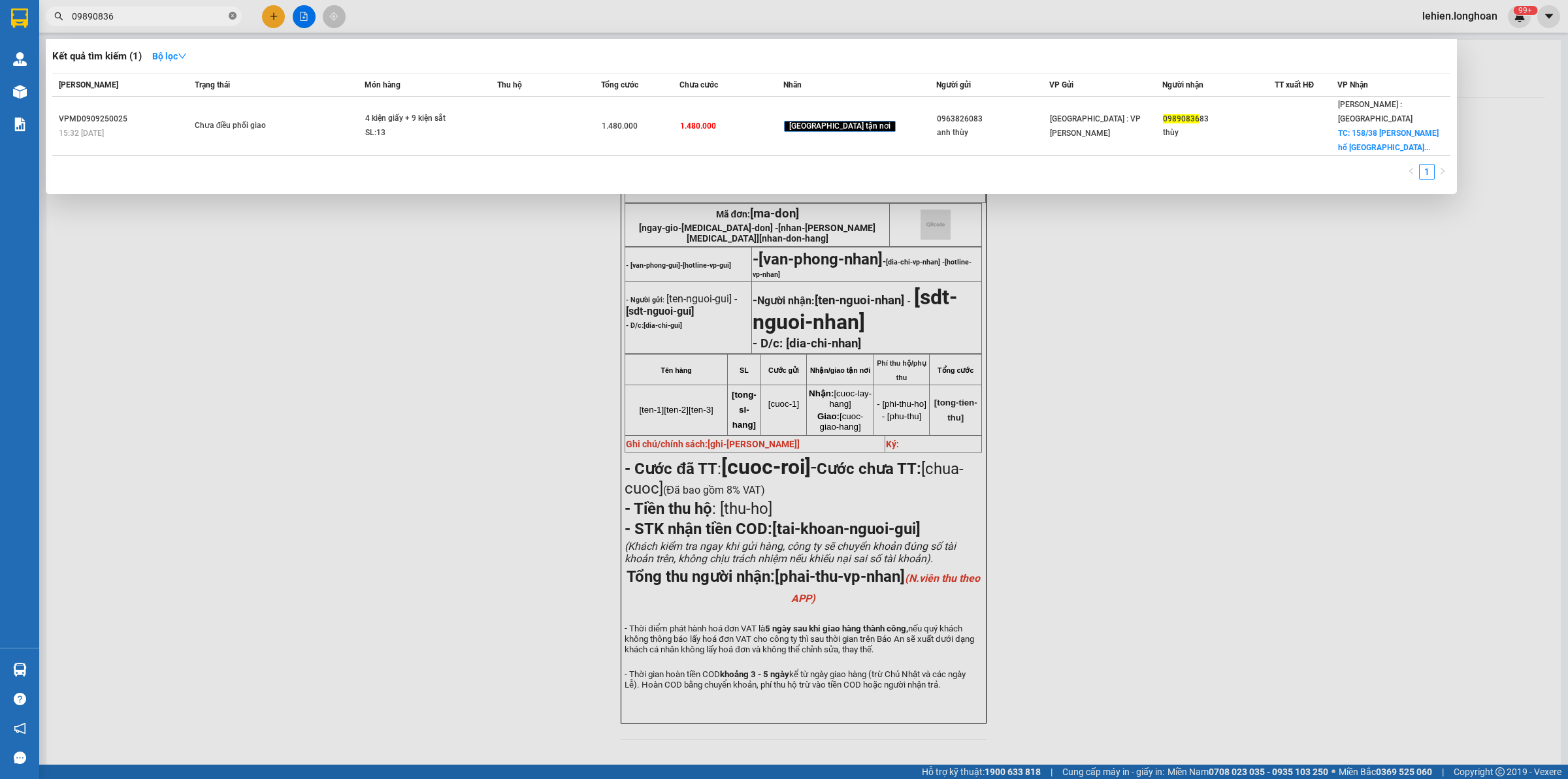
click at [236, 17] on icon "close-circle" at bounding box center [232, 15] width 7 height 7
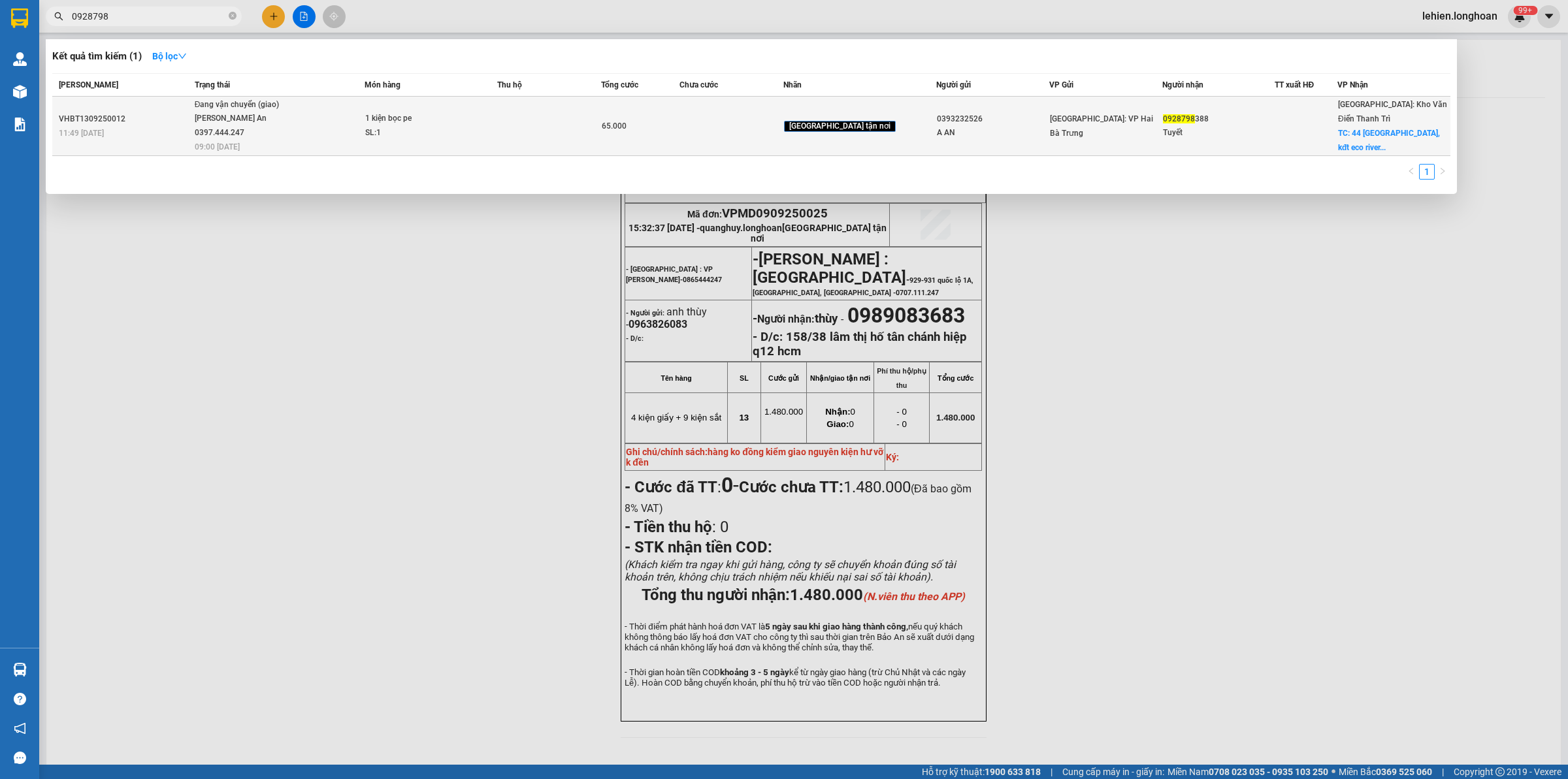
click at [278, 129] on div "[PERSON_NAME] An 0397.444.247" at bounding box center [244, 126] width 98 height 28
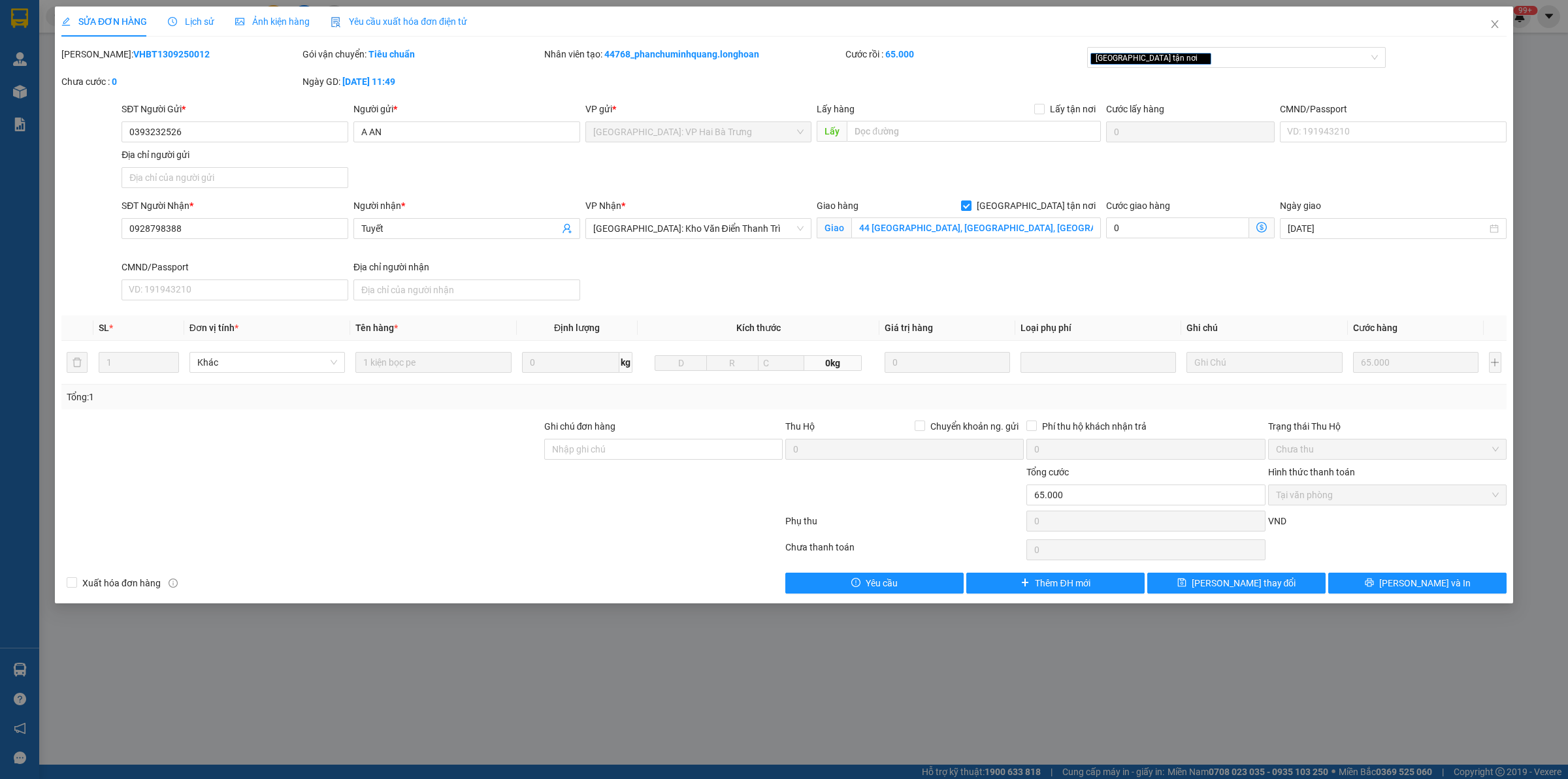
click at [183, 24] on span "Lịch sử" at bounding box center [192, 22] width 47 height 11
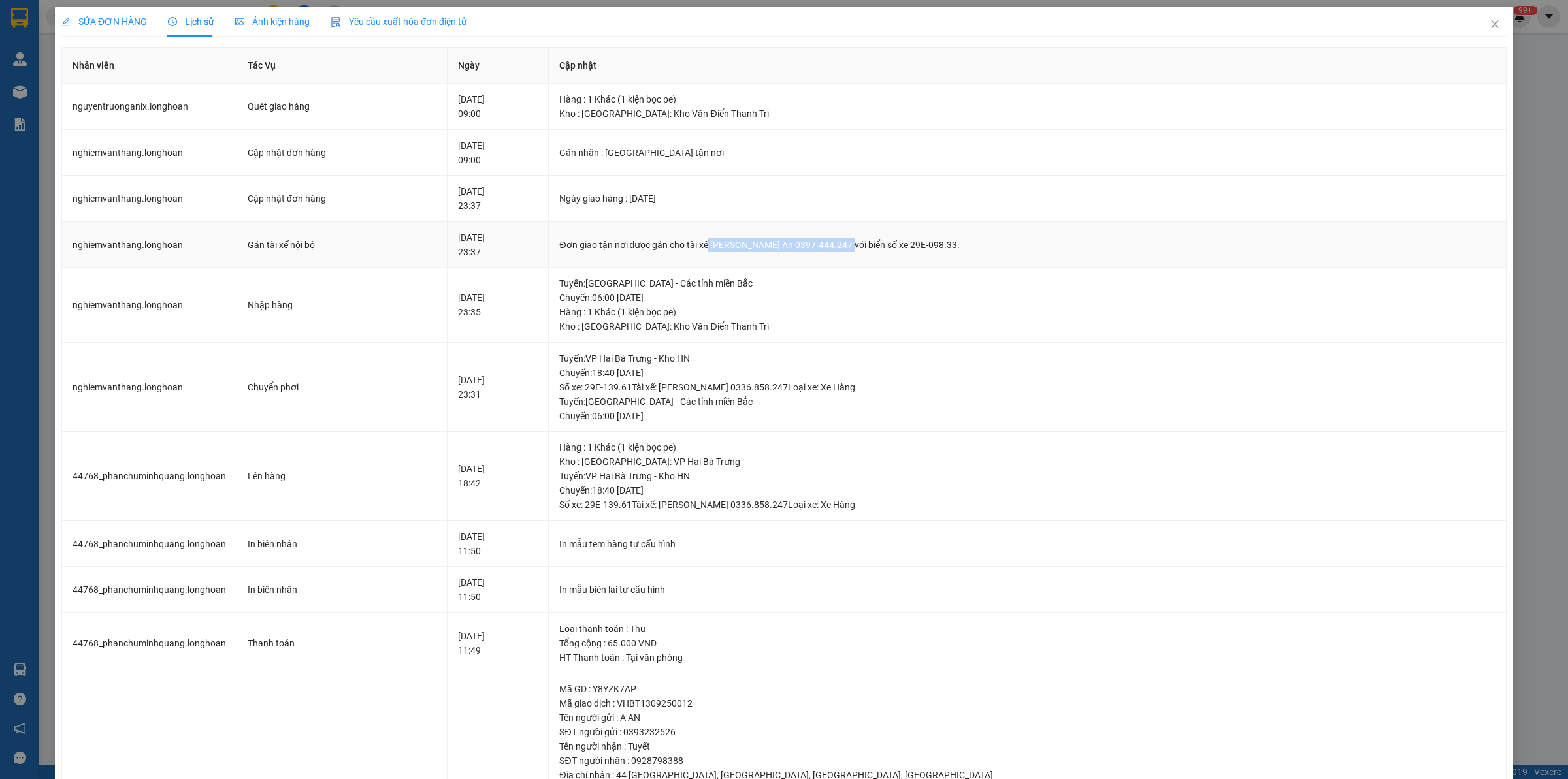
drag, startPoint x: 757, startPoint y: 246, endPoint x: 896, endPoint y: 240, distance: 139.1
click at [896, 240] on div "Đơn giao tận nơi được gán cho tài xế [PERSON_NAME] An 0397.444.247 với biển số …" at bounding box center [1028, 245] width 936 height 14
click at [1254, 20] on icon "close" at bounding box center [1495, 24] width 11 height 11
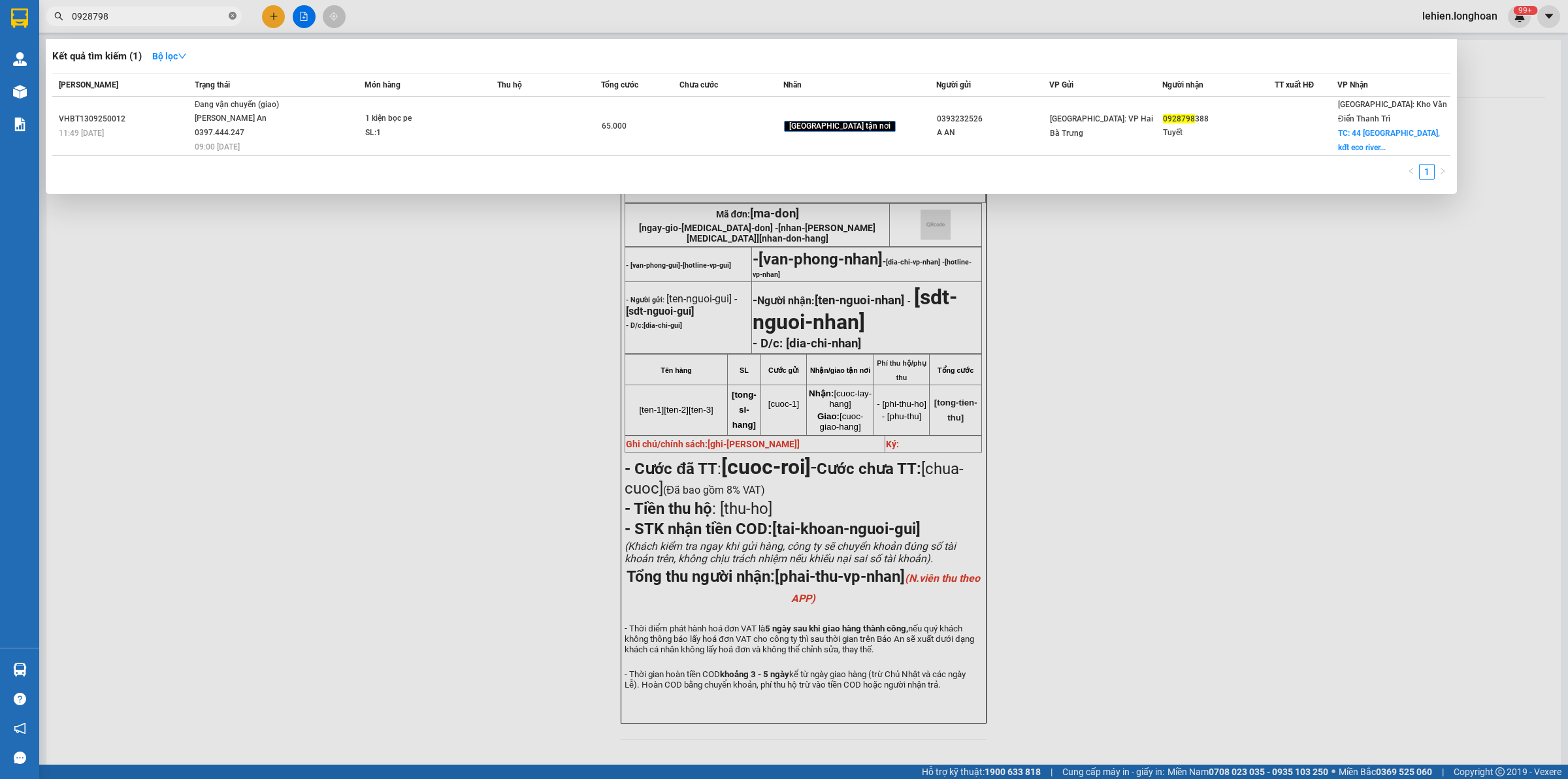
click at [232, 20] on icon "close-circle" at bounding box center [232, 15] width 7 height 7
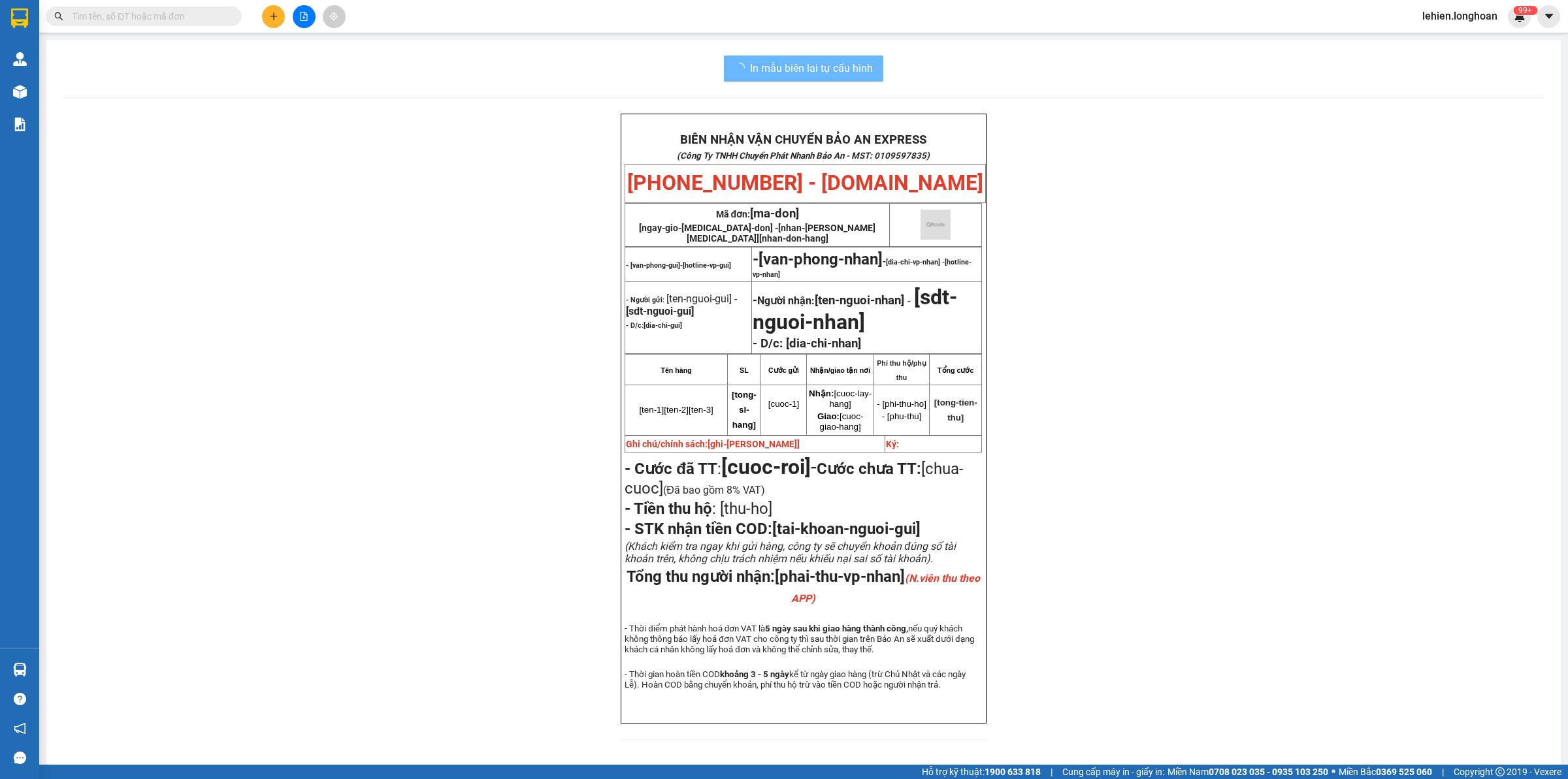
paste input "QU121209250033"
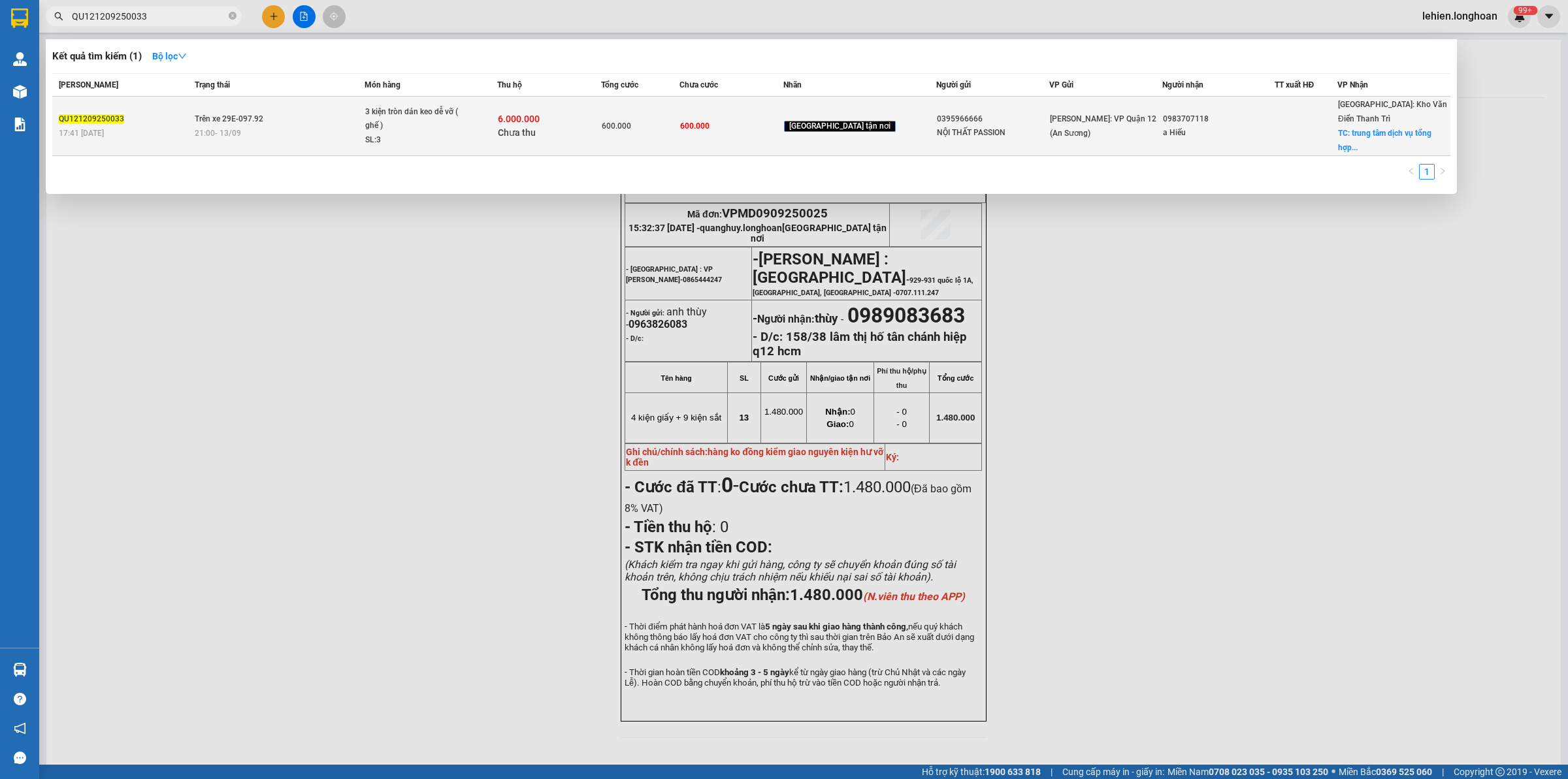
click at [343, 137] on td "Trên xe 29E-097.92 21:00 [DATE]" at bounding box center [278, 126] width 174 height 59
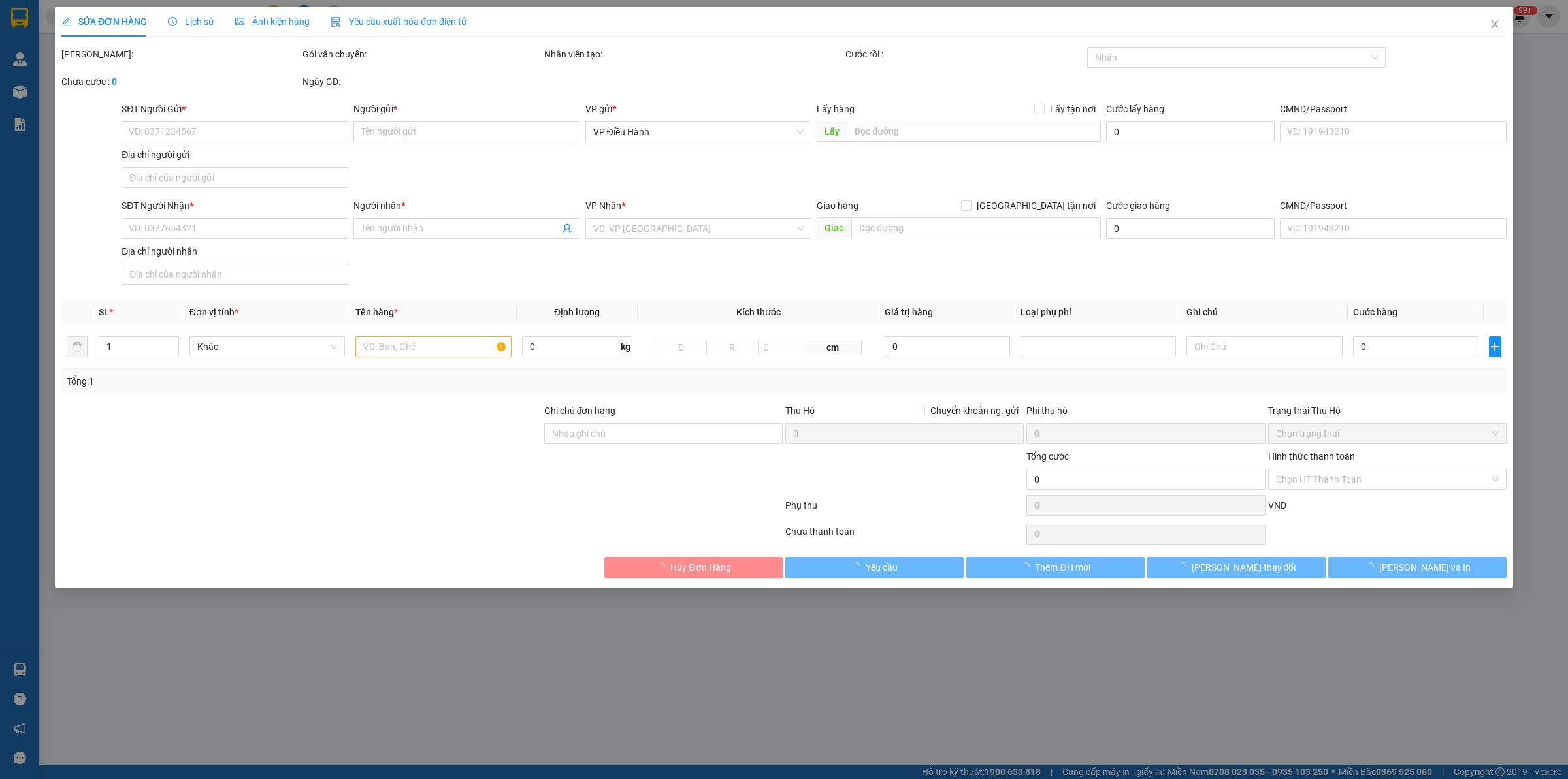
click at [347, 102] on div "Ngày GD:" at bounding box center [422, 87] width 241 height 27
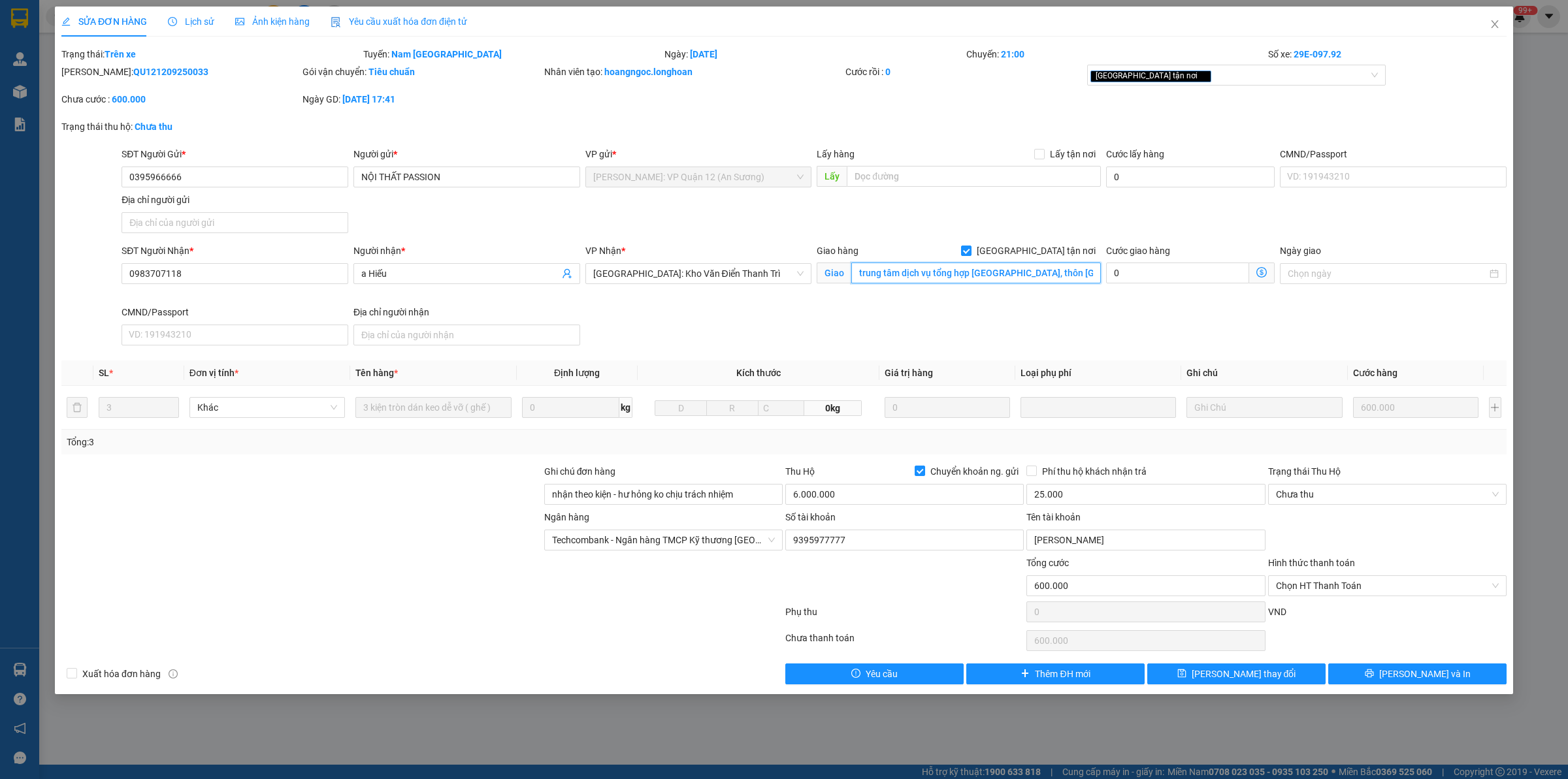
click at [1001, 271] on input "trung tâm dịch vụ tổng hợp [GEOGRAPHIC_DATA], thôn [GEOGRAPHIC_DATA], [GEOGRAPH…" at bounding box center [976, 272] width 250 height 21
click at [1050, 271] on input "trung tâm dịch vụ tổng hợp [GEOGRAPHIC_DATA], thôn [GEOGRAPHIC_DATA], [GEOGRAPH…" at bounding box center [976, 272] width 250 height 21
click at [1254, 22] on icon "close" at bounding box center [1494, 23] width 7 height 7
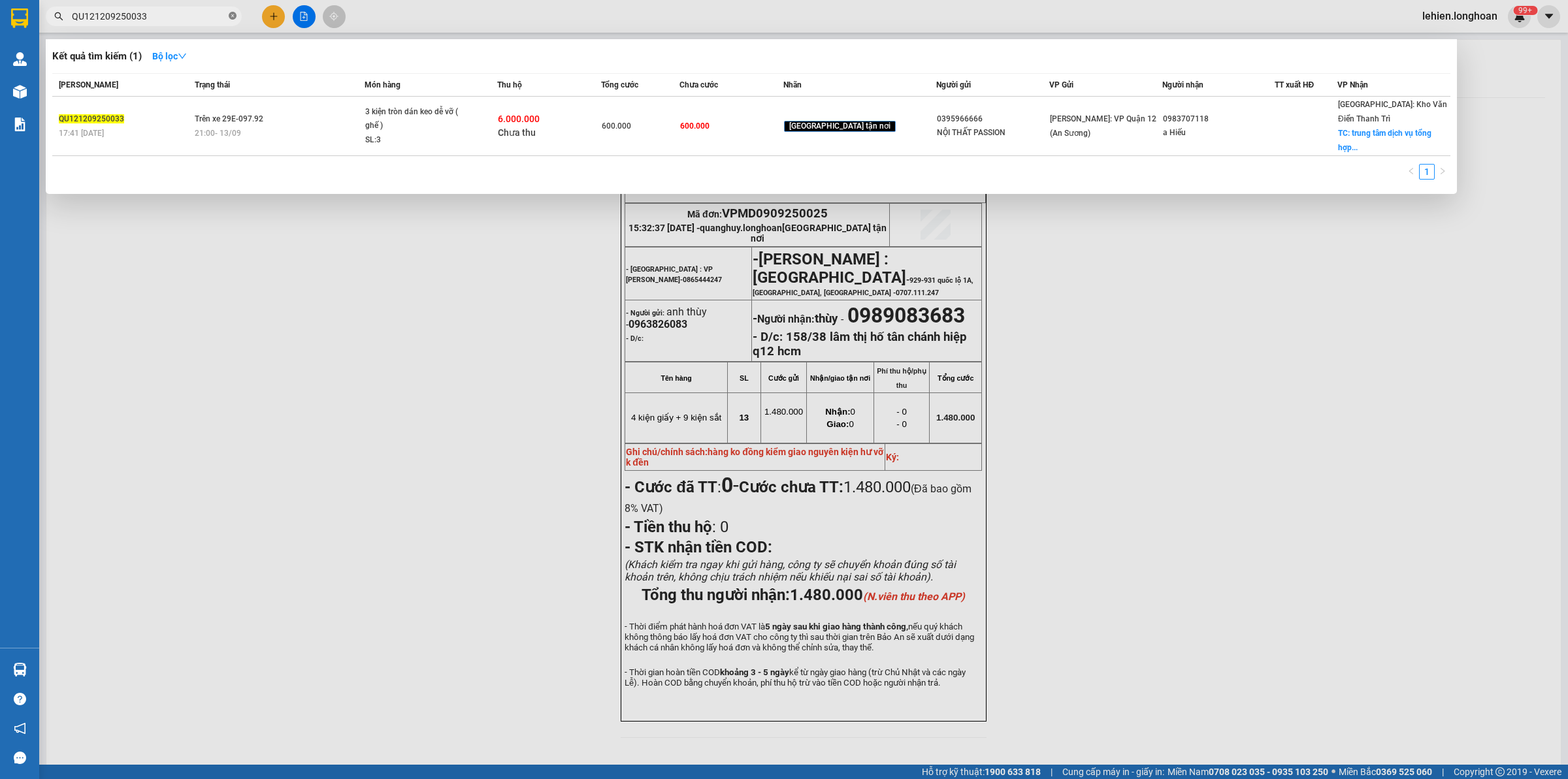
click at [235, 20] on span at bounding box center [232, 17] width 7 height 12
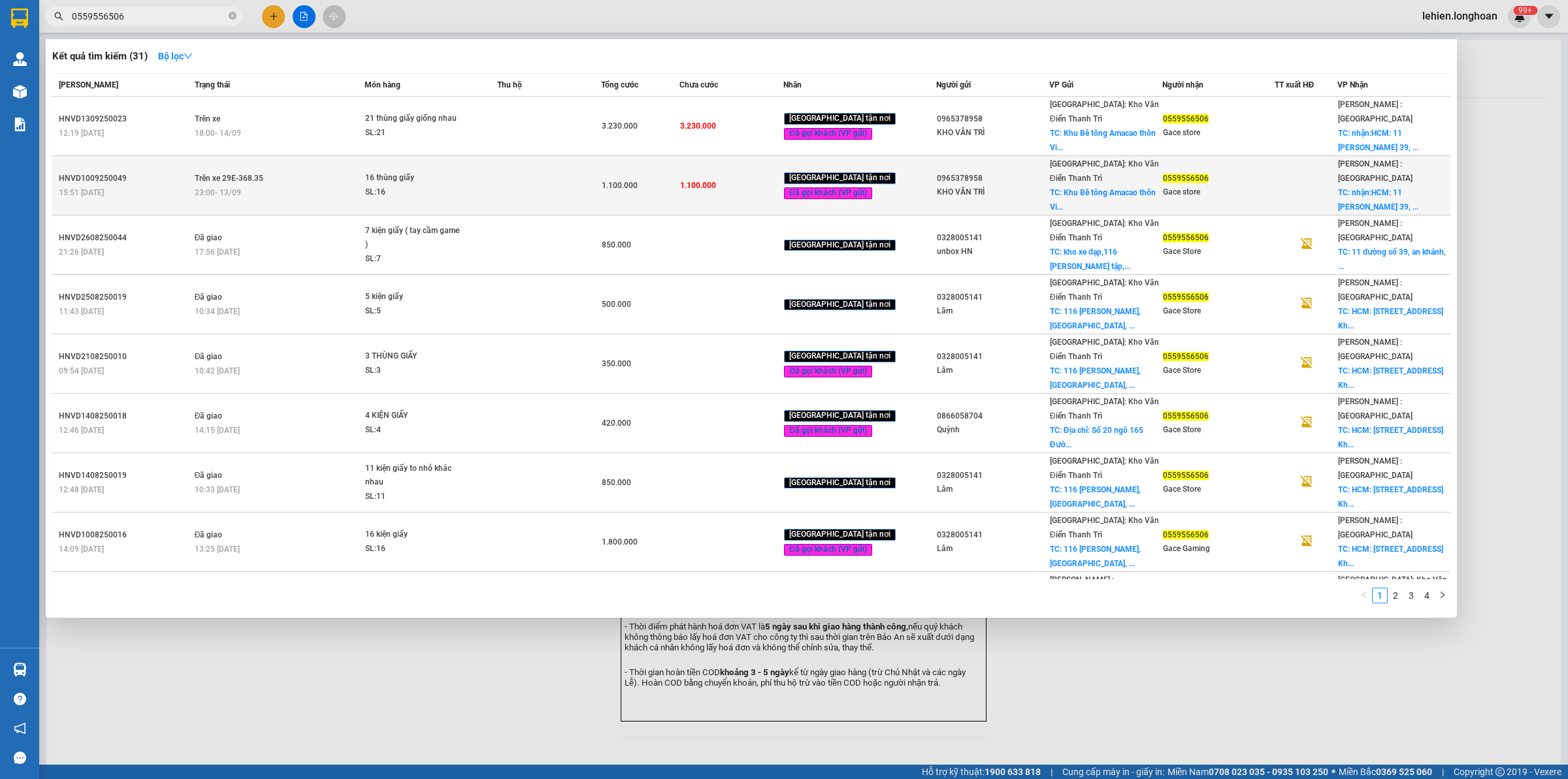
click at [523, 161] on td at bounding box center [550, 186] width 105 height 59
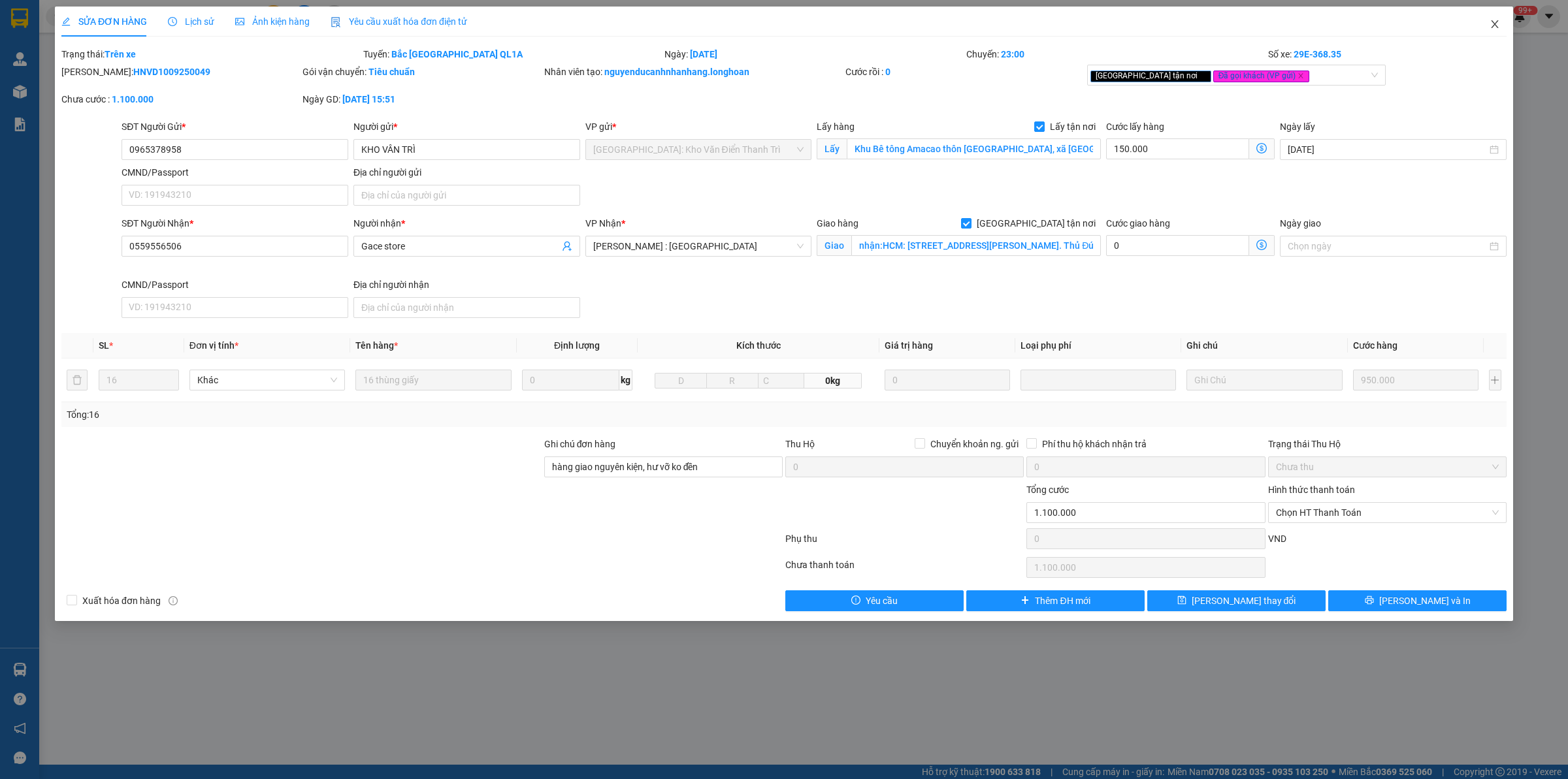
click at [1254, 17] on span "Close" at bounding box center [1495, 25] width 37 height 37
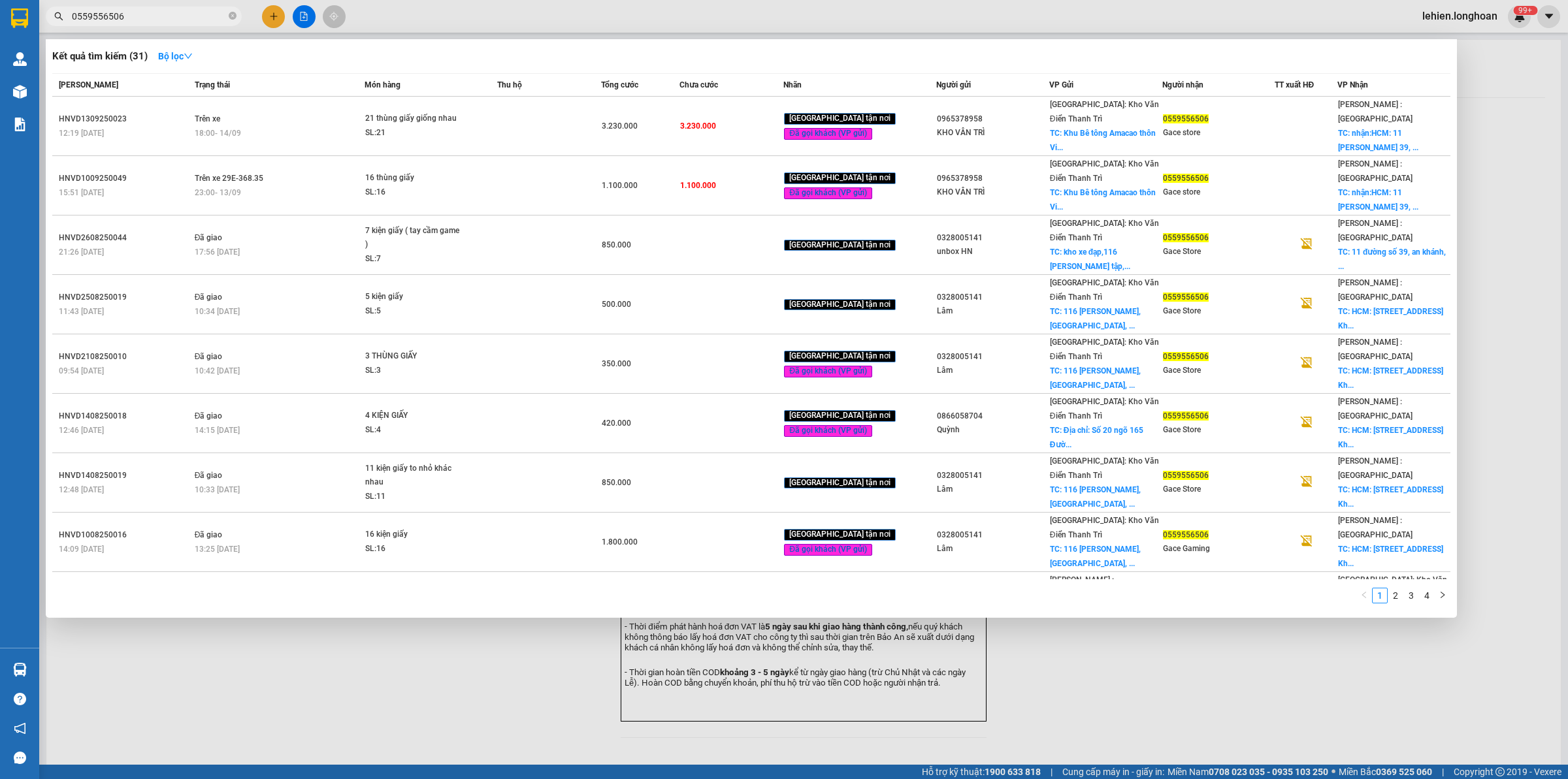
click at [178, 18] on input "0559556506" at bounding box center [148, 16] width 154 height 14
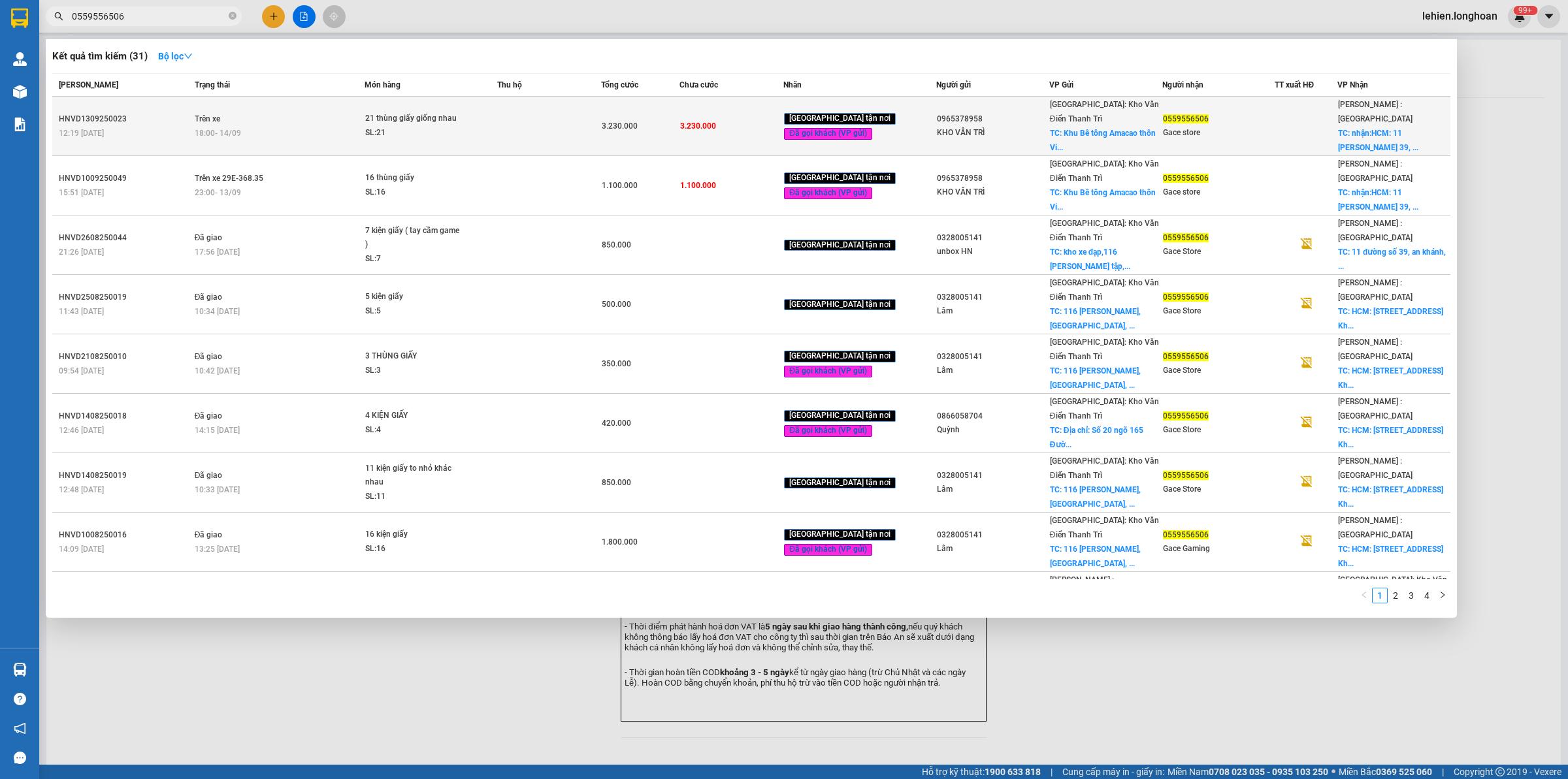
click at [239, 108] on td "Trên xe 18:00 [DATE]" at bounding box center [278, 126] width 174 height 59
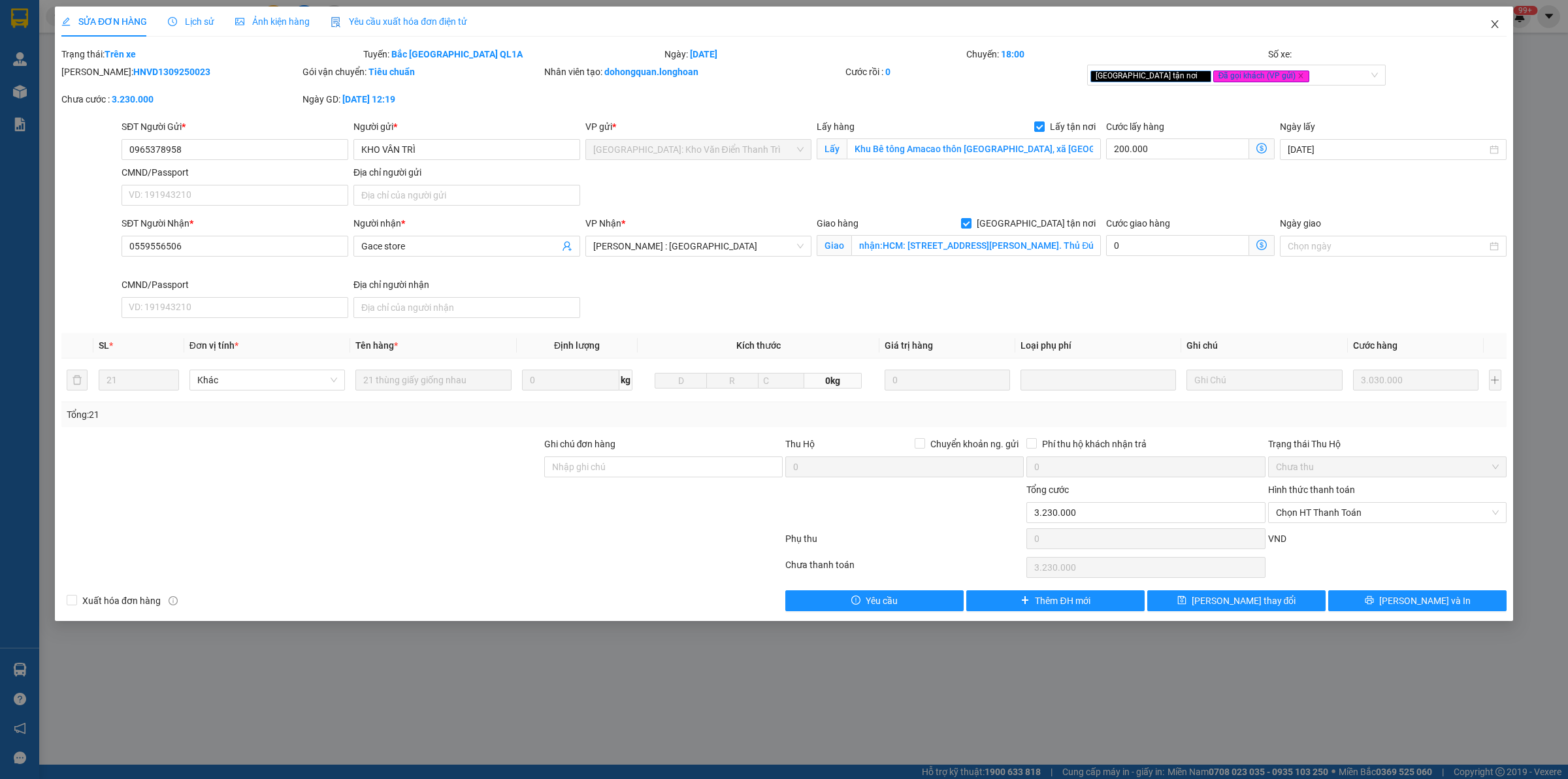
click at [1254, 24] on span "Close" at bounding box center [1495, 25] width 37 height 37
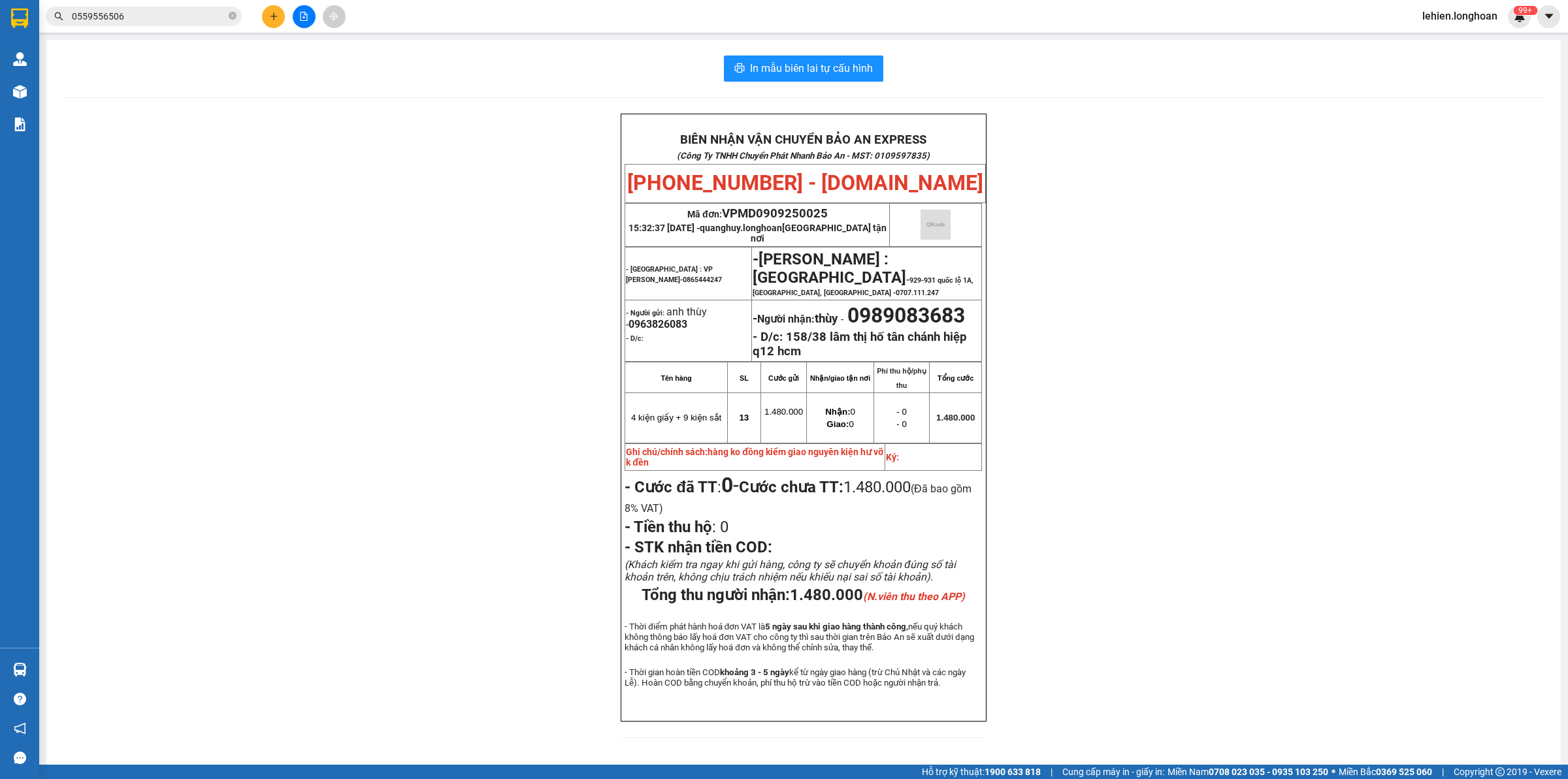
click at [227, 17] on span "0559556506" at bounding box center [143, 17] width 196 height 20
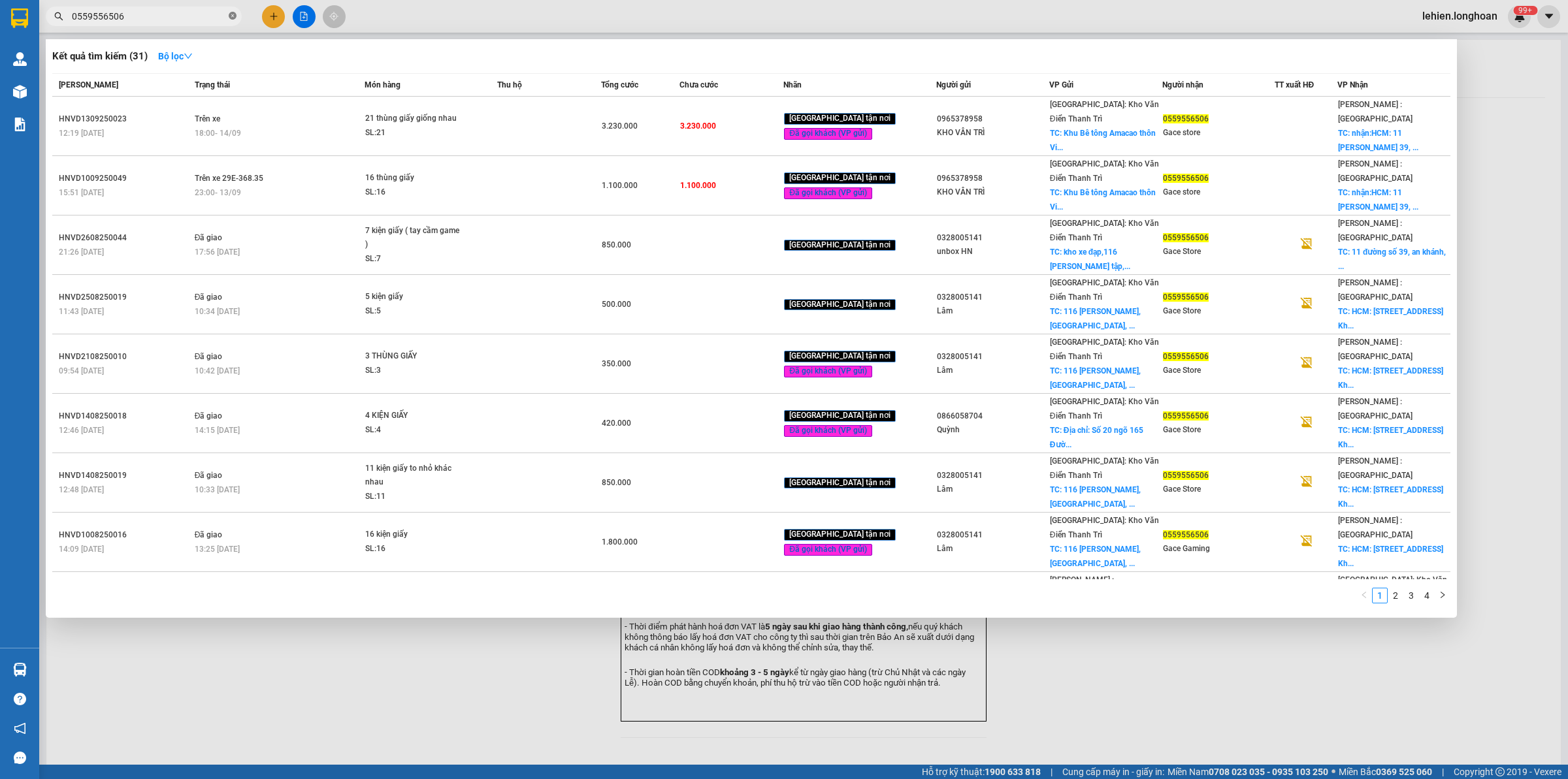
click at [233, 14] on icon "close-circle" at bounding box center [232, 15] width 7 height 7
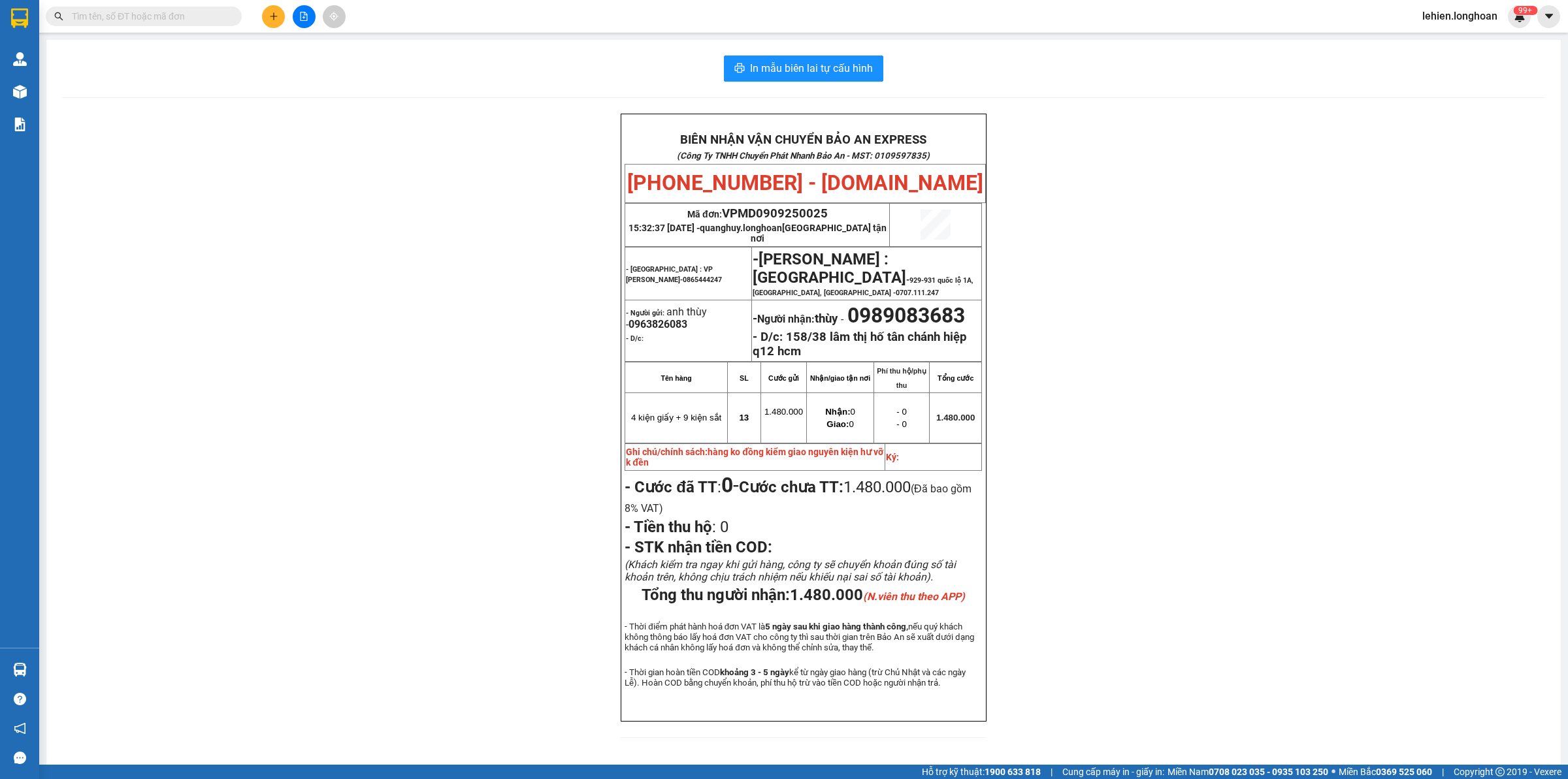
paste input "0386057245"
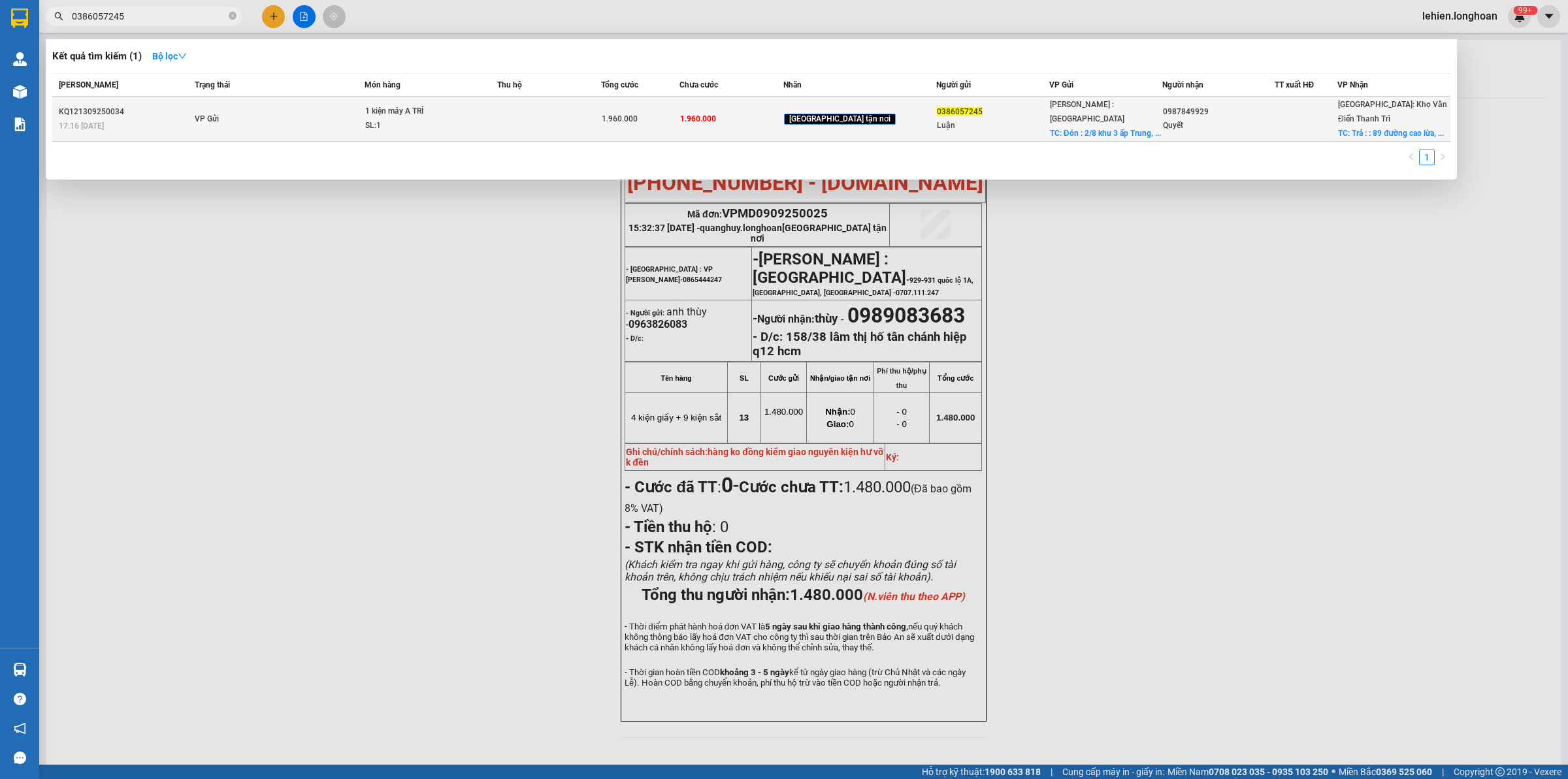
click at [286, 117] on td "VP Gửi" at bounding box center [278, 119] width 174 height 45
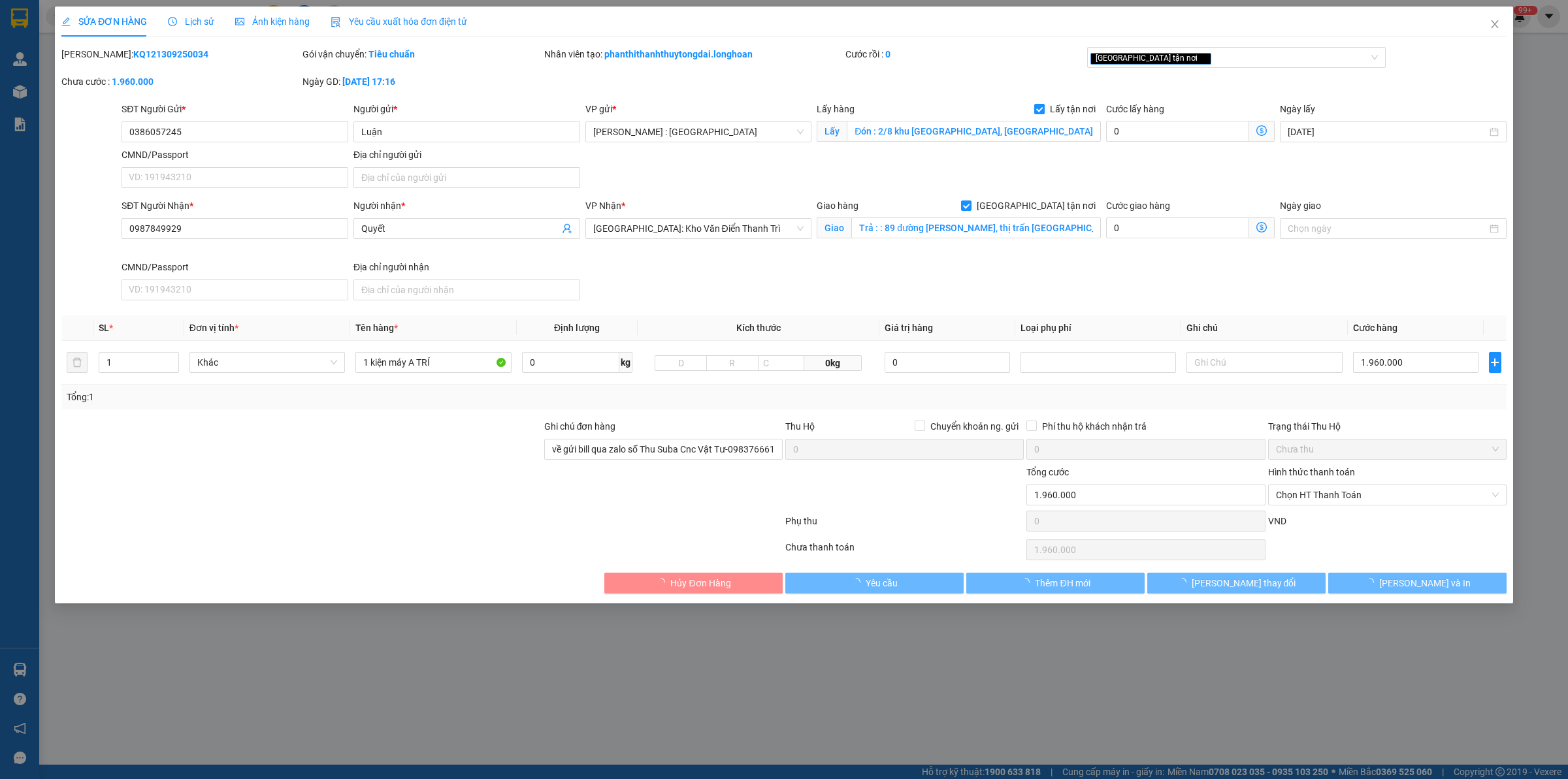
click at [201, 22] on span "Lịch sử" at bounding box center [192, 22] width 47 height 11
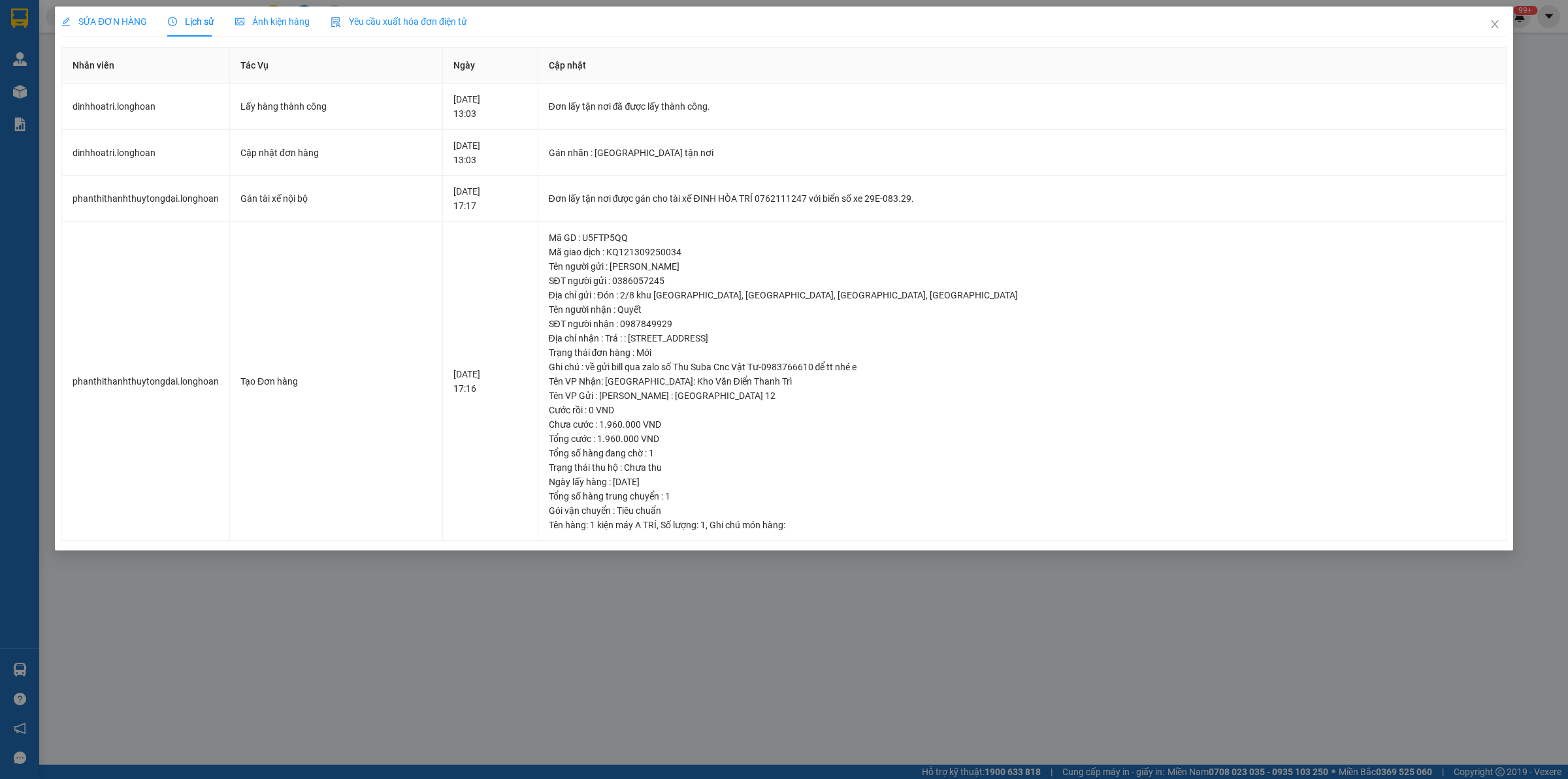
click at [102, 22] on span "SỬA ĐƠN HÀNG" at bounding box center [104, 22] width 86 height 11
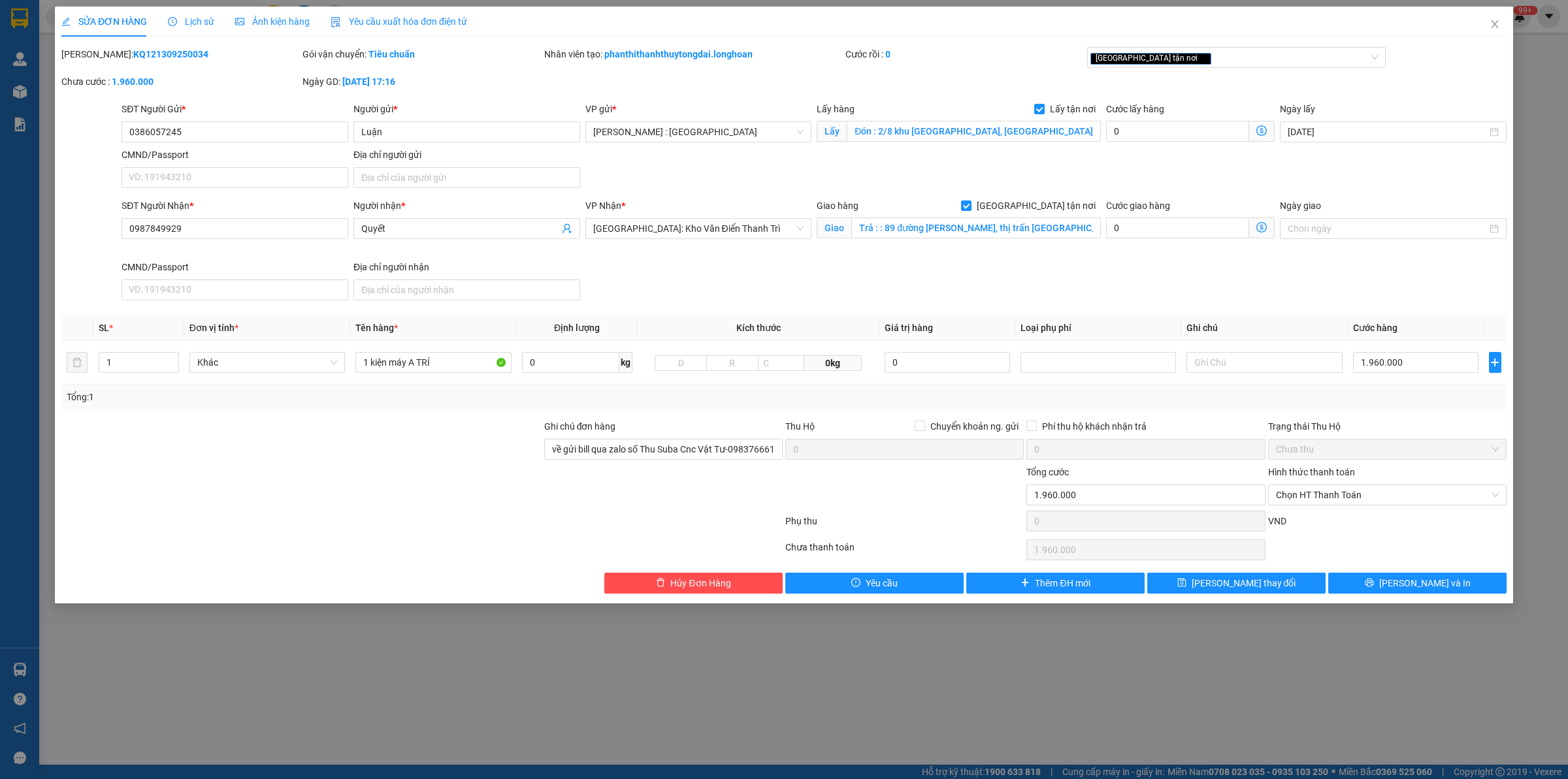
click at [211, 22] on span "Lịch sử" at bounding box center [192, 22] width 47 height 11
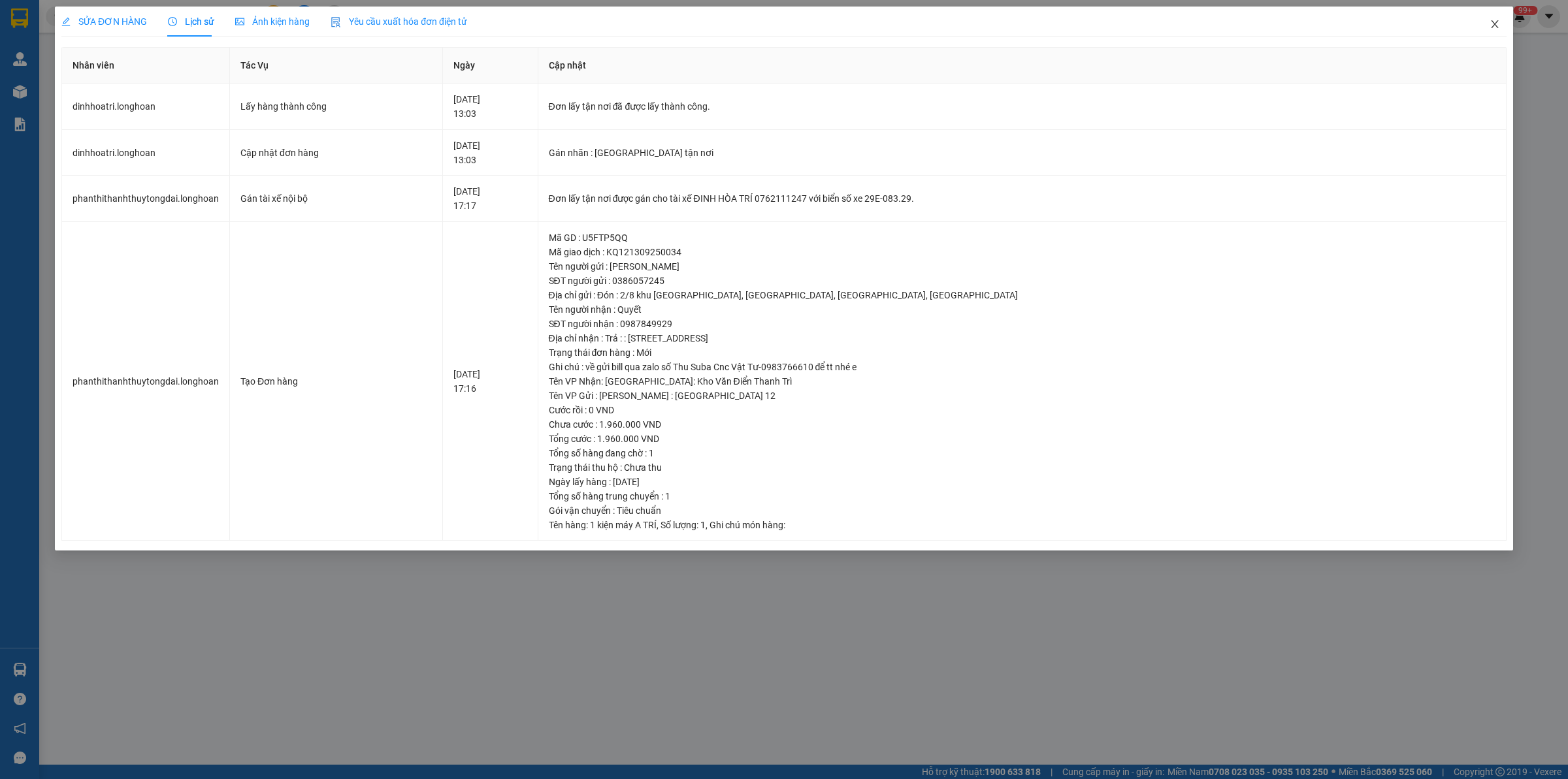
click at [1254, 15] on span "Close" at bounding box center [1495, 25] width 37 height 37
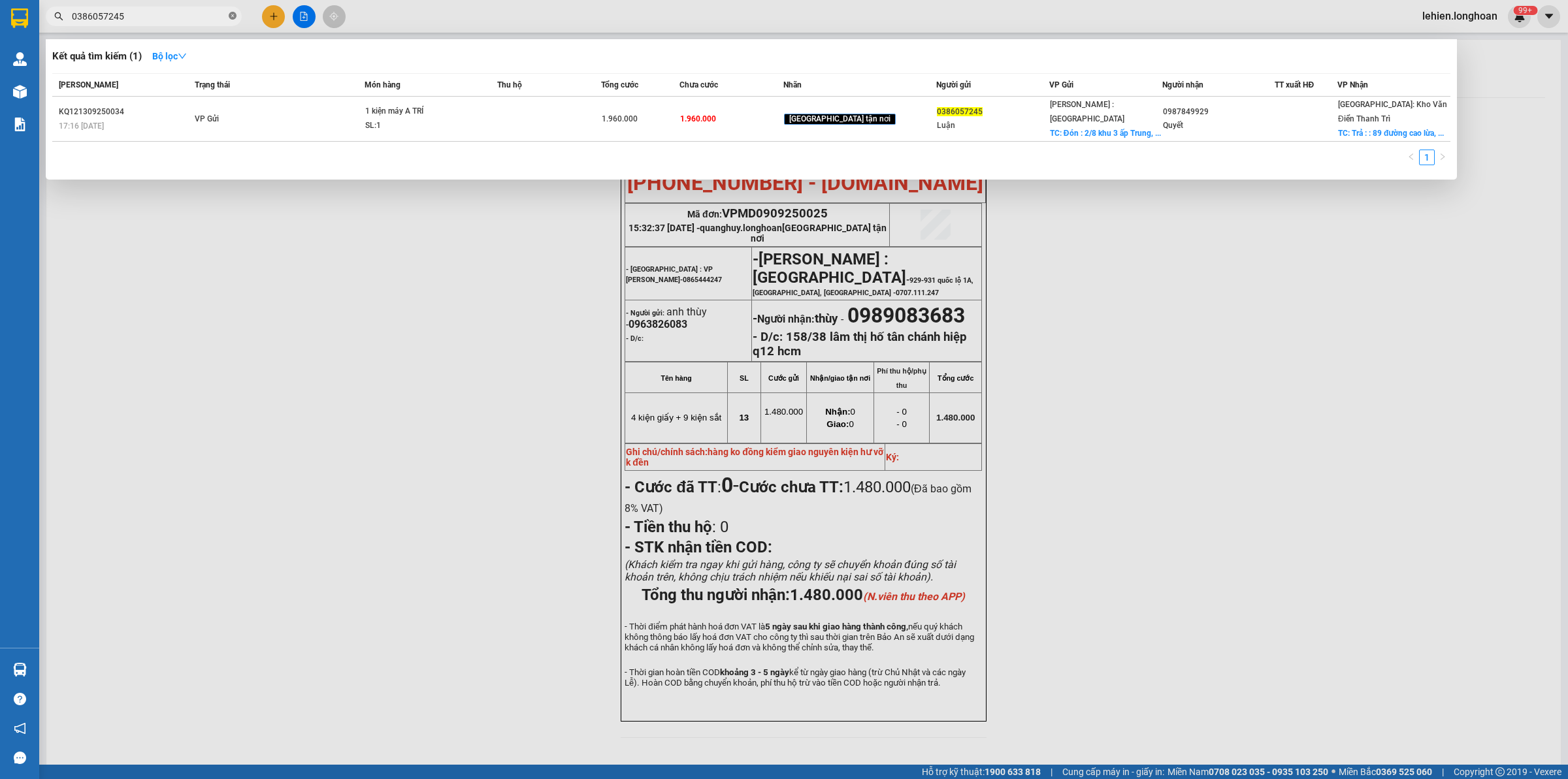
click at [232, 17] on icon "close-circle" at bounding box center [232, 15] width 7 height 7
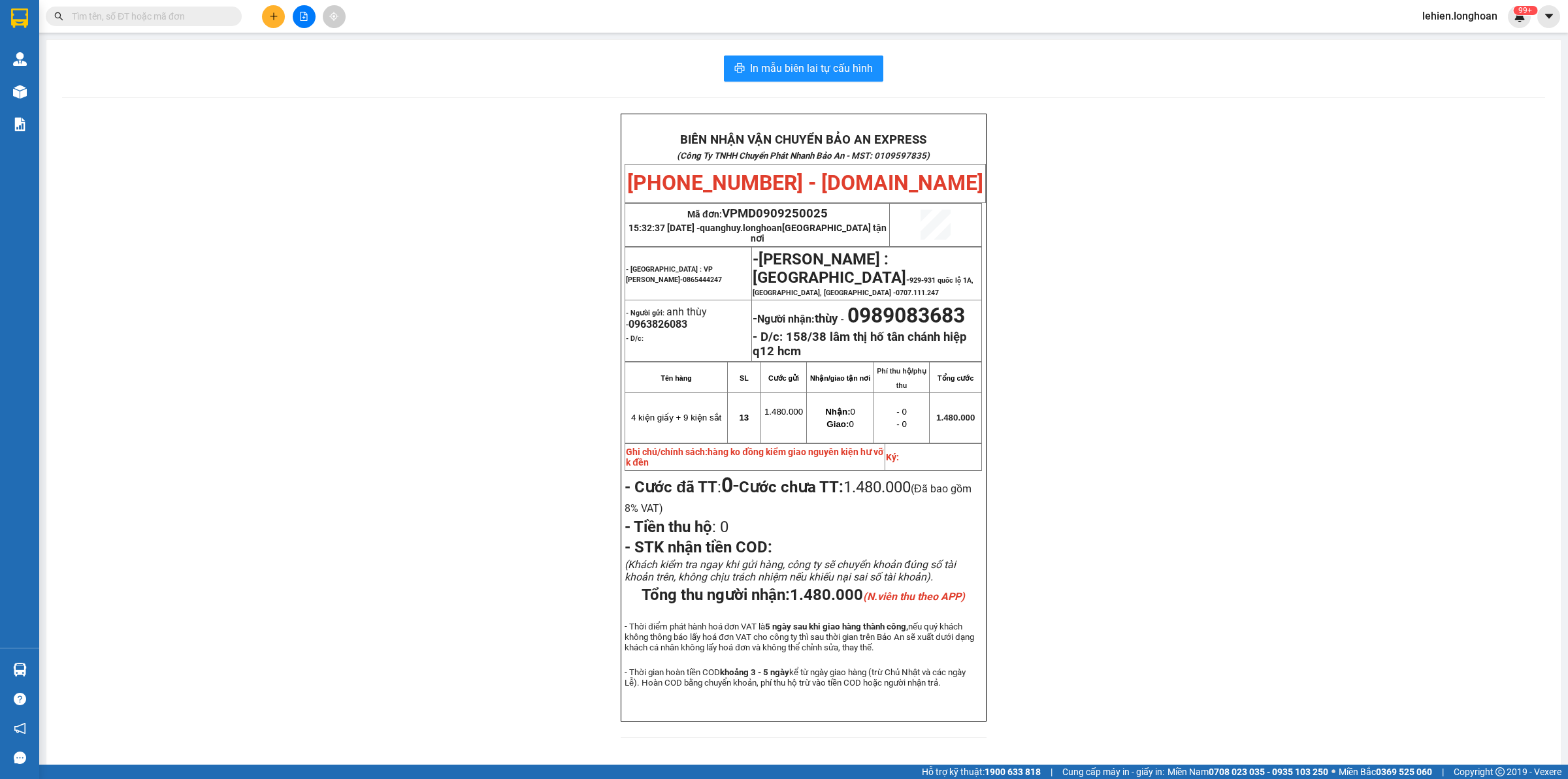
paste input "0965378958"
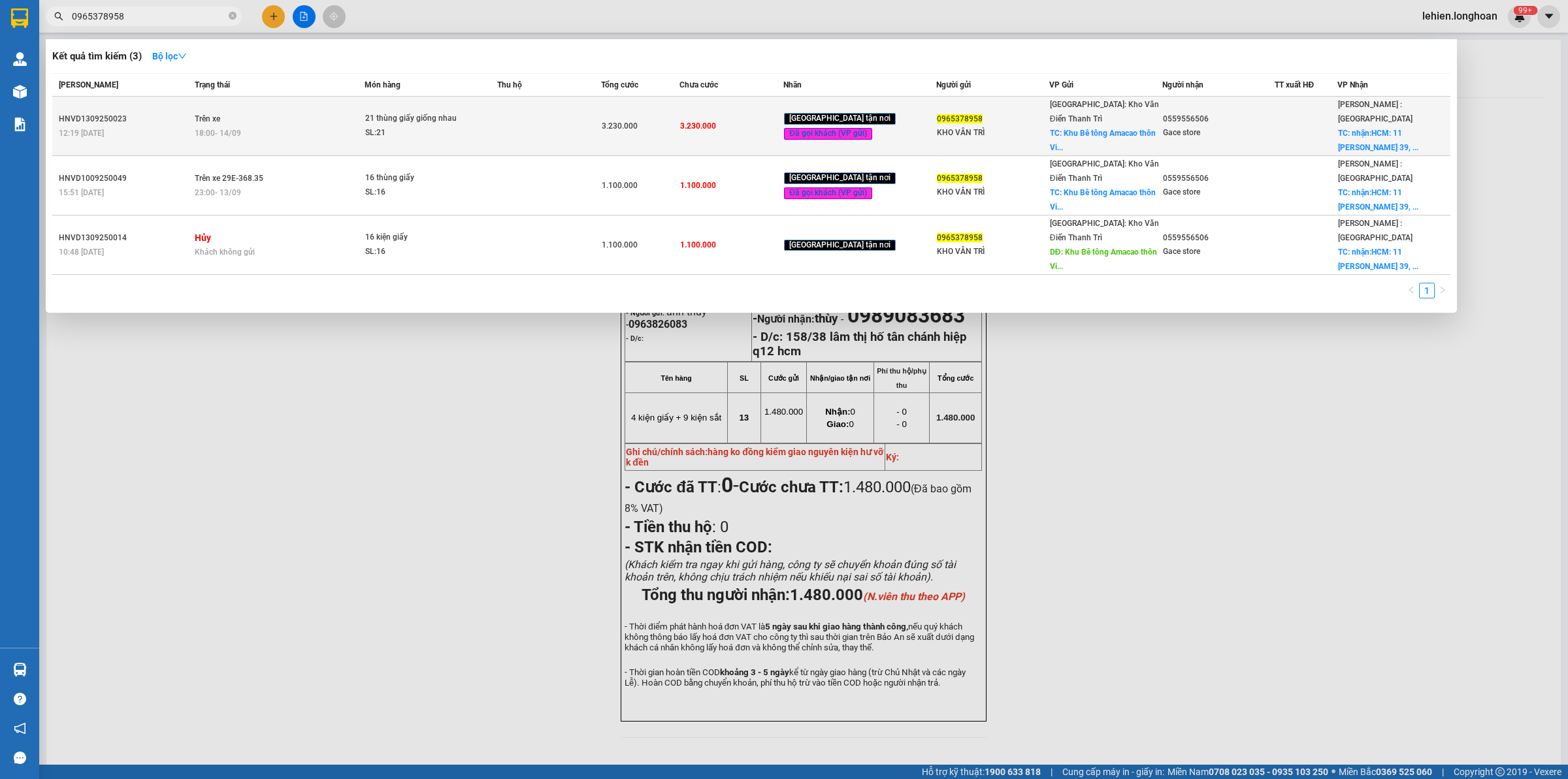
click at [588, 119] on td at bounding box center [550, 126] width 105 height 59
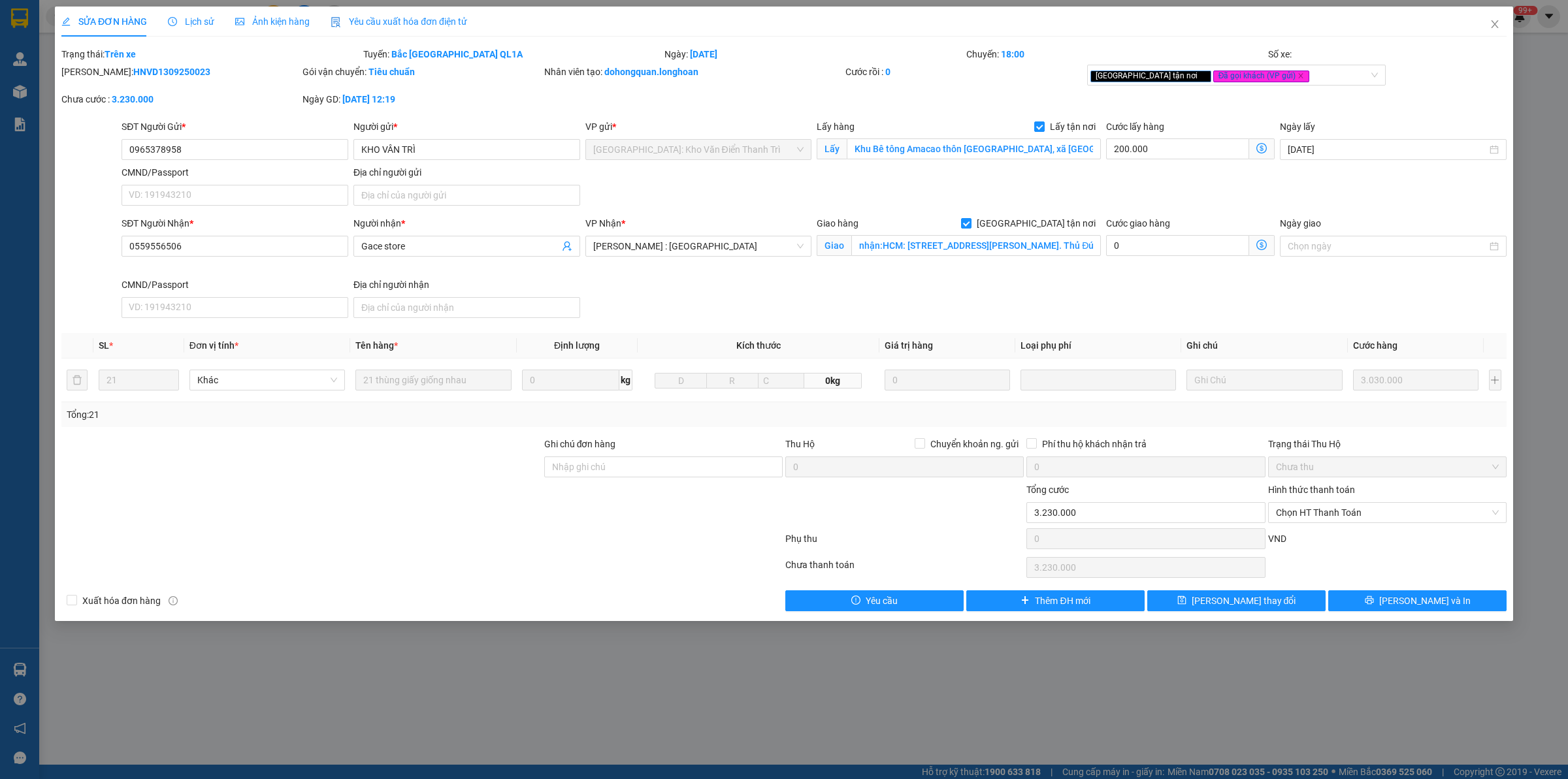
click at [188, 18] on span "Lịch sử" at bounding box center [192, 22] width 47 height 11
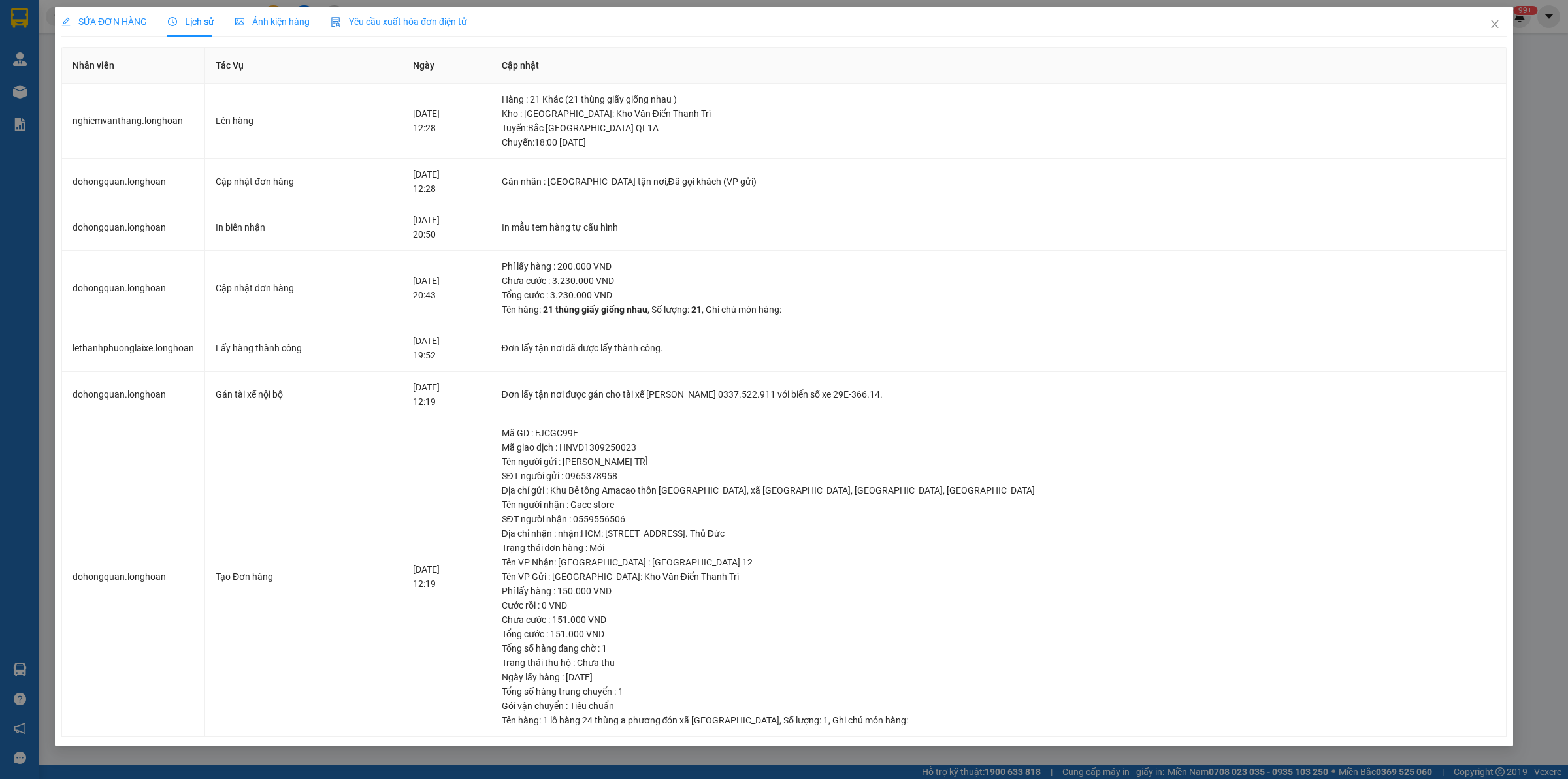
click at [103, 7] on div "SỬA ĐƠN HÀNG" at bounding box center [104, 22] width 86 height 30
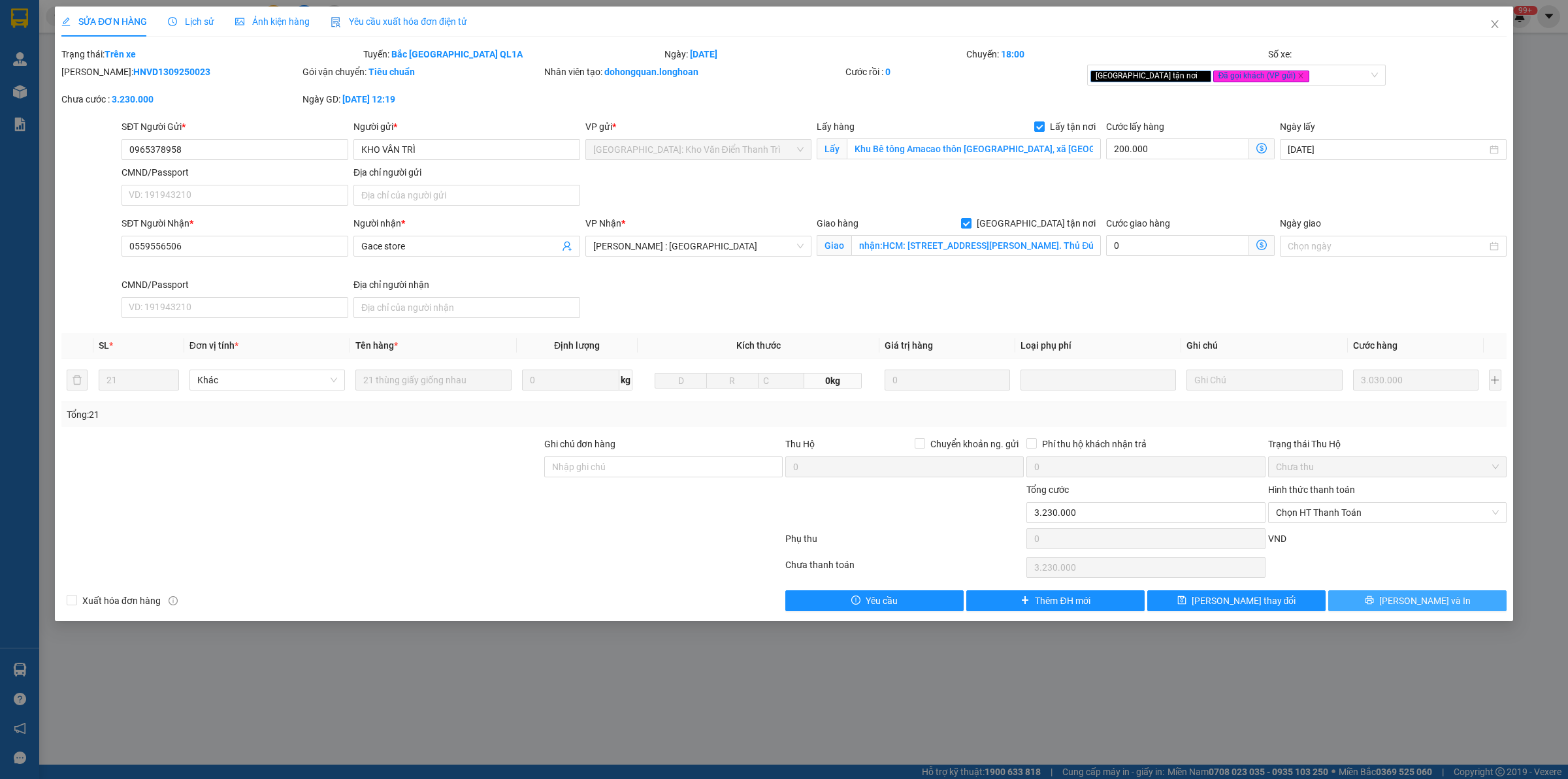
click at [1254, 595] on button "[PERSON_NAME] và In" at bounding box center [1417, 600] width 178 height 21
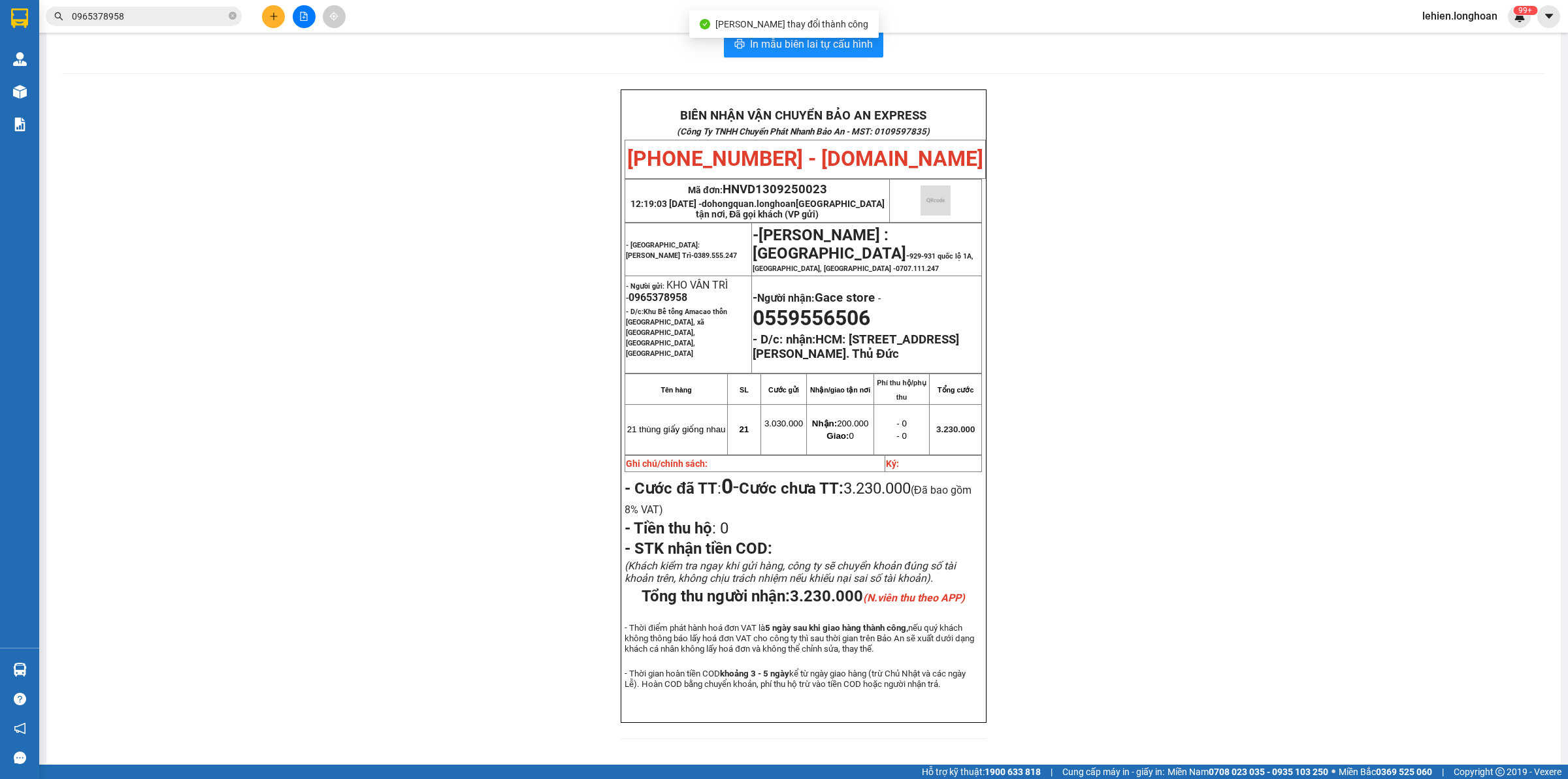
scroll to position [35, 0]
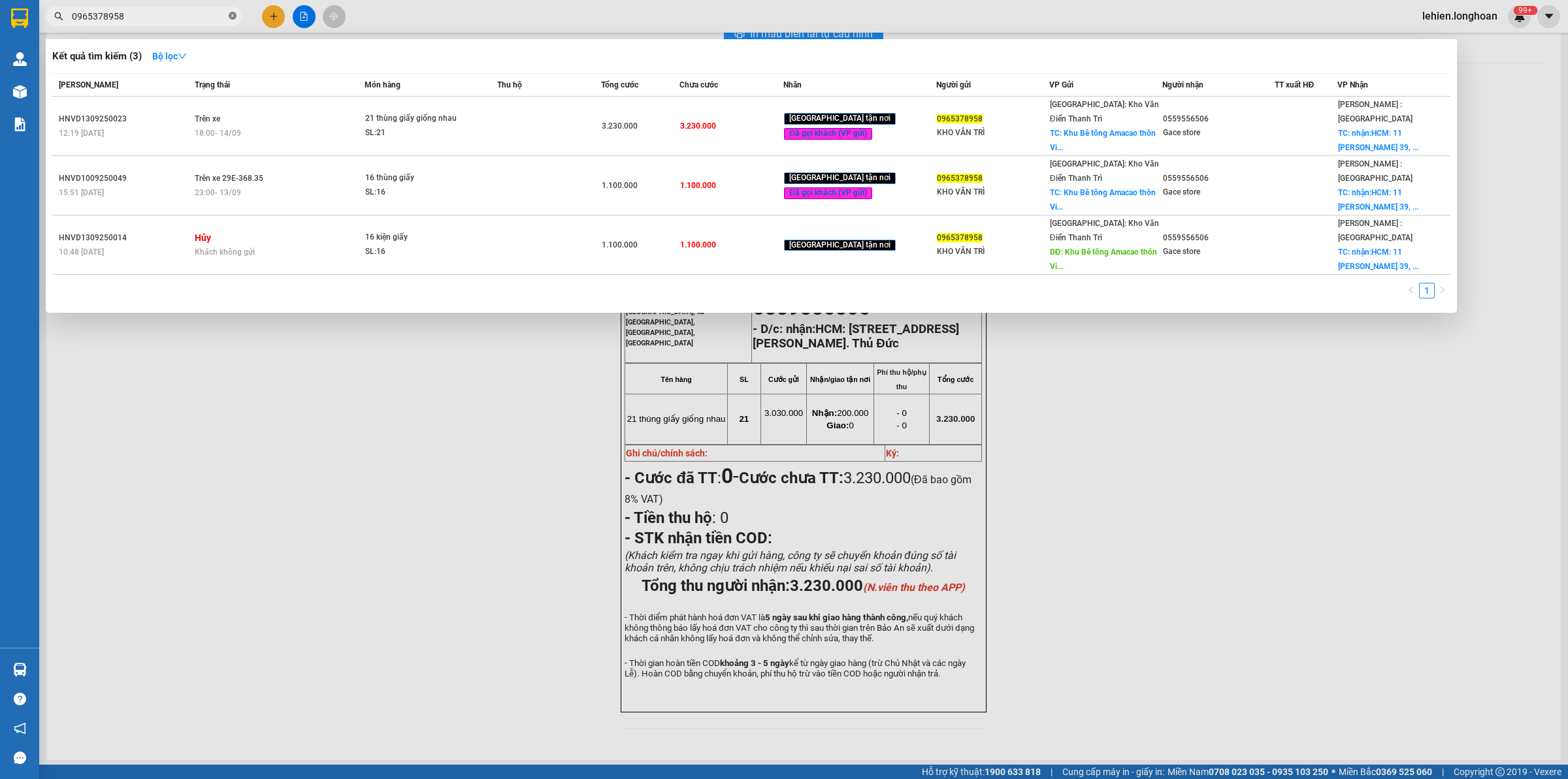
click at [233, 17] on icon "close-circle" at bounding box center [232, 15] width 7 height 7
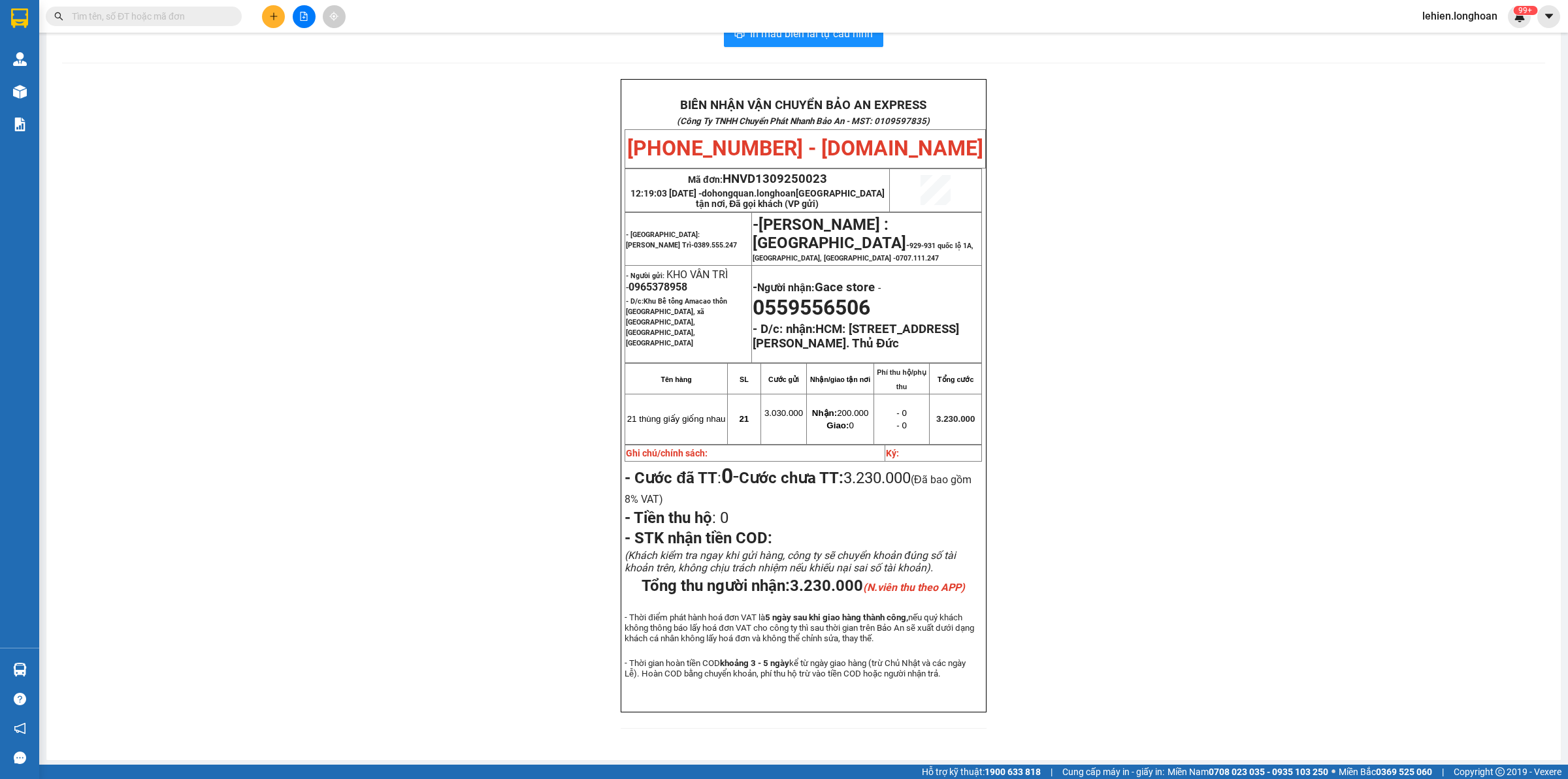
paste input "0922246810"
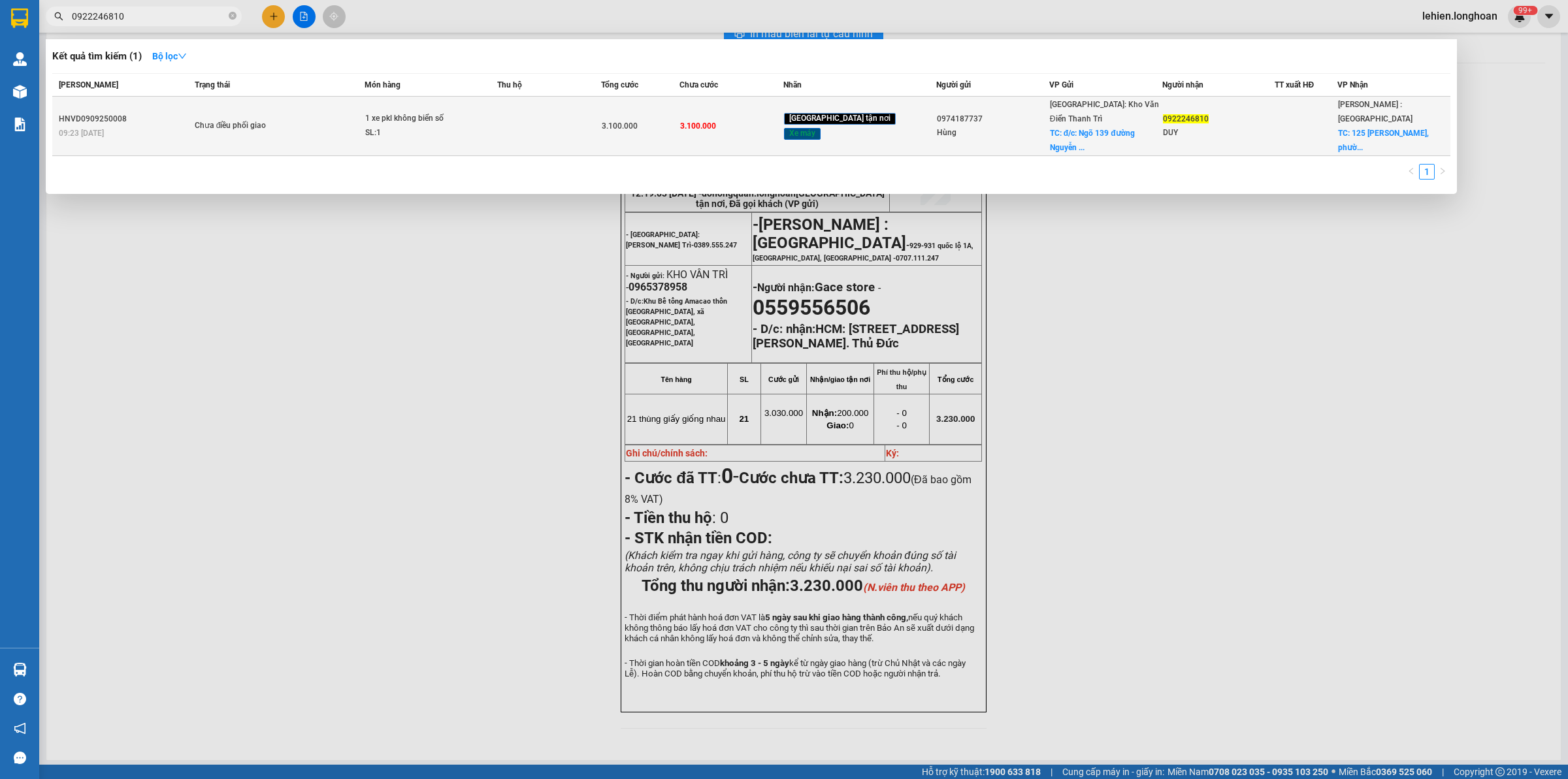
click at [271, 119] on div "Chưa điều phối giao" at bounding box center [244, 126] width 98 height 14
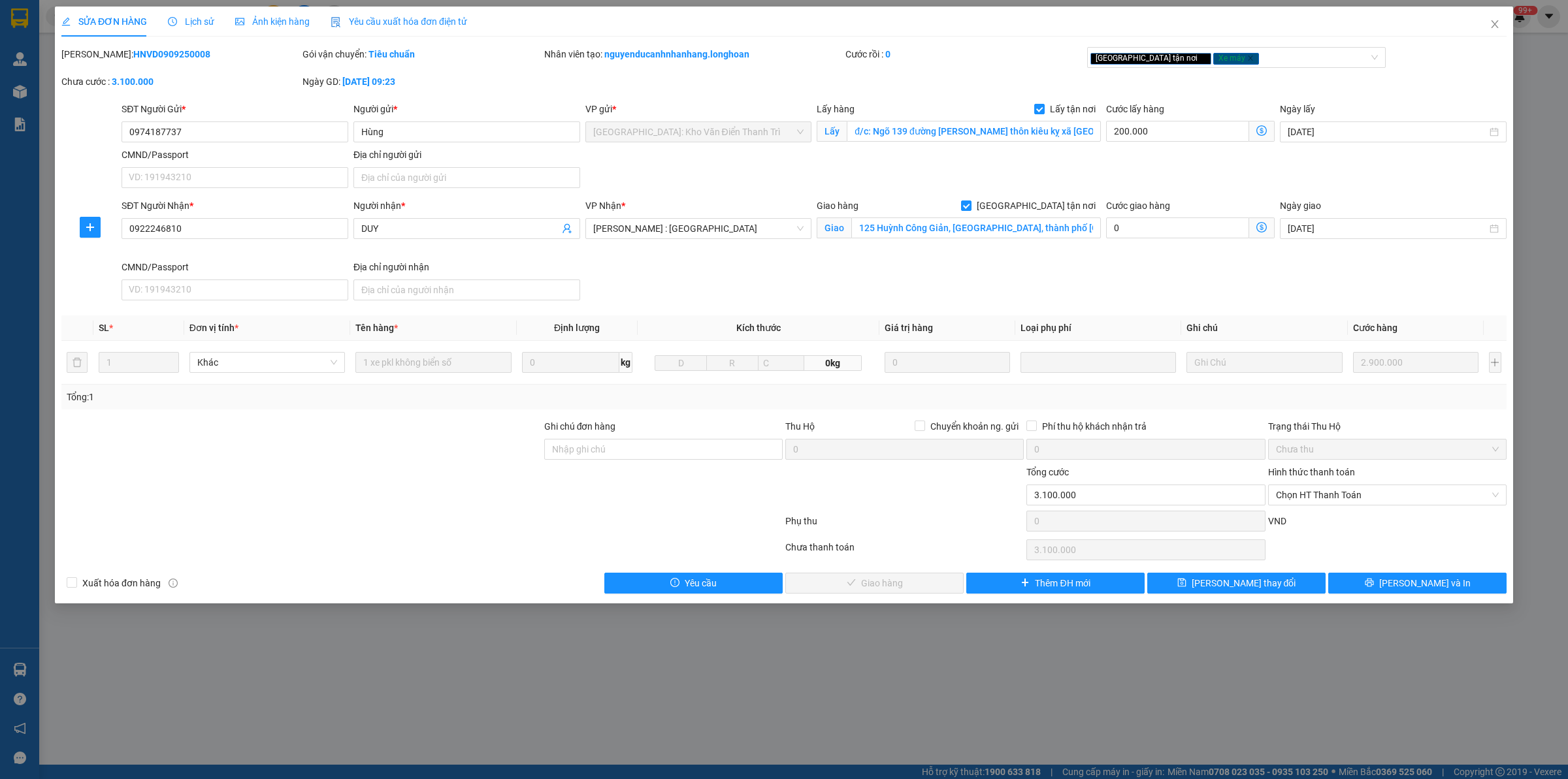
click at [194, 25] on span "Lịch sử" at bounding box center [192, 22] width 47 height 11
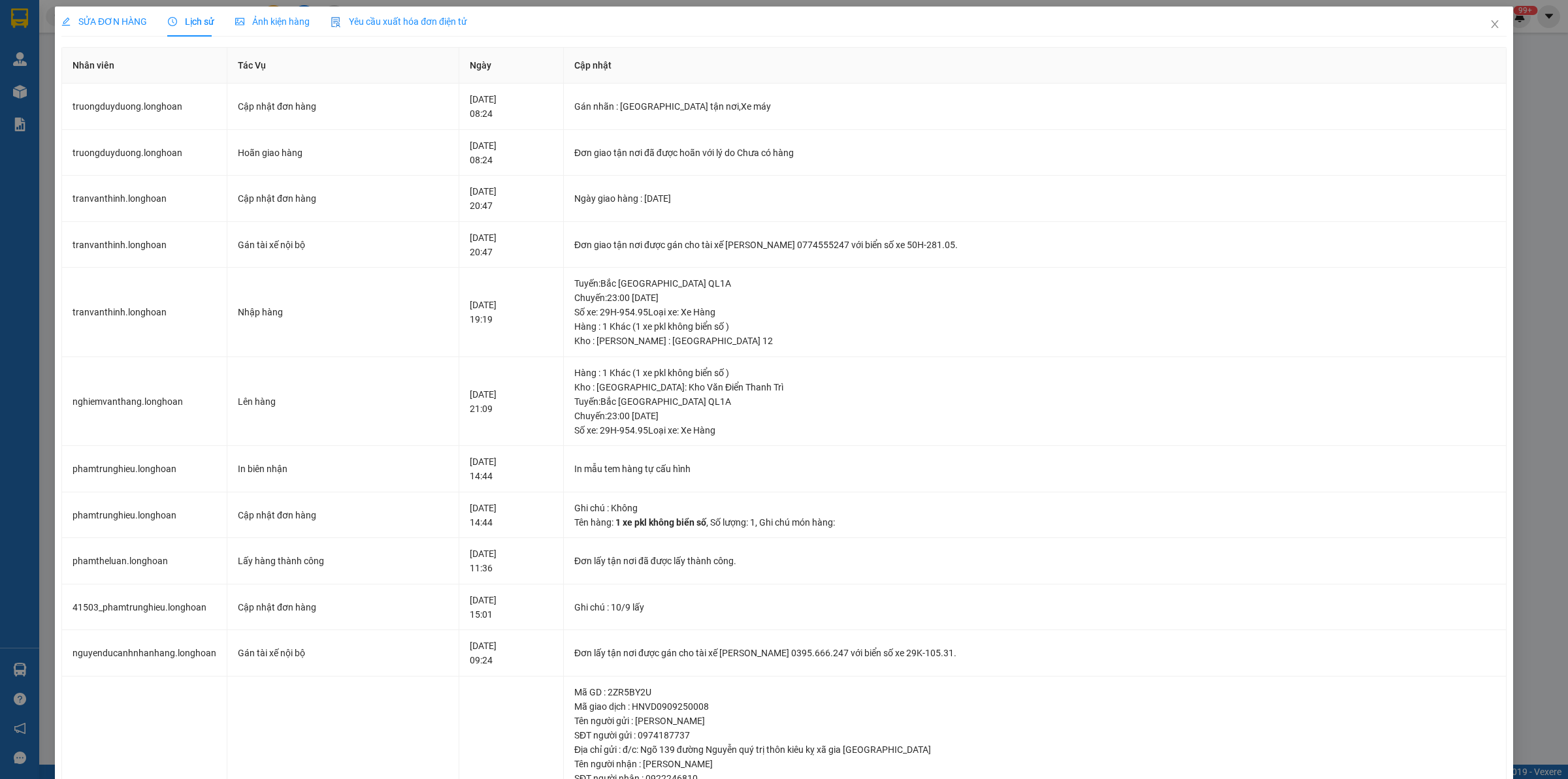
click at [120, 22] on span "SỬA ĐƠN HÀNG" at bounding box center [104, 22] width 86 height 11
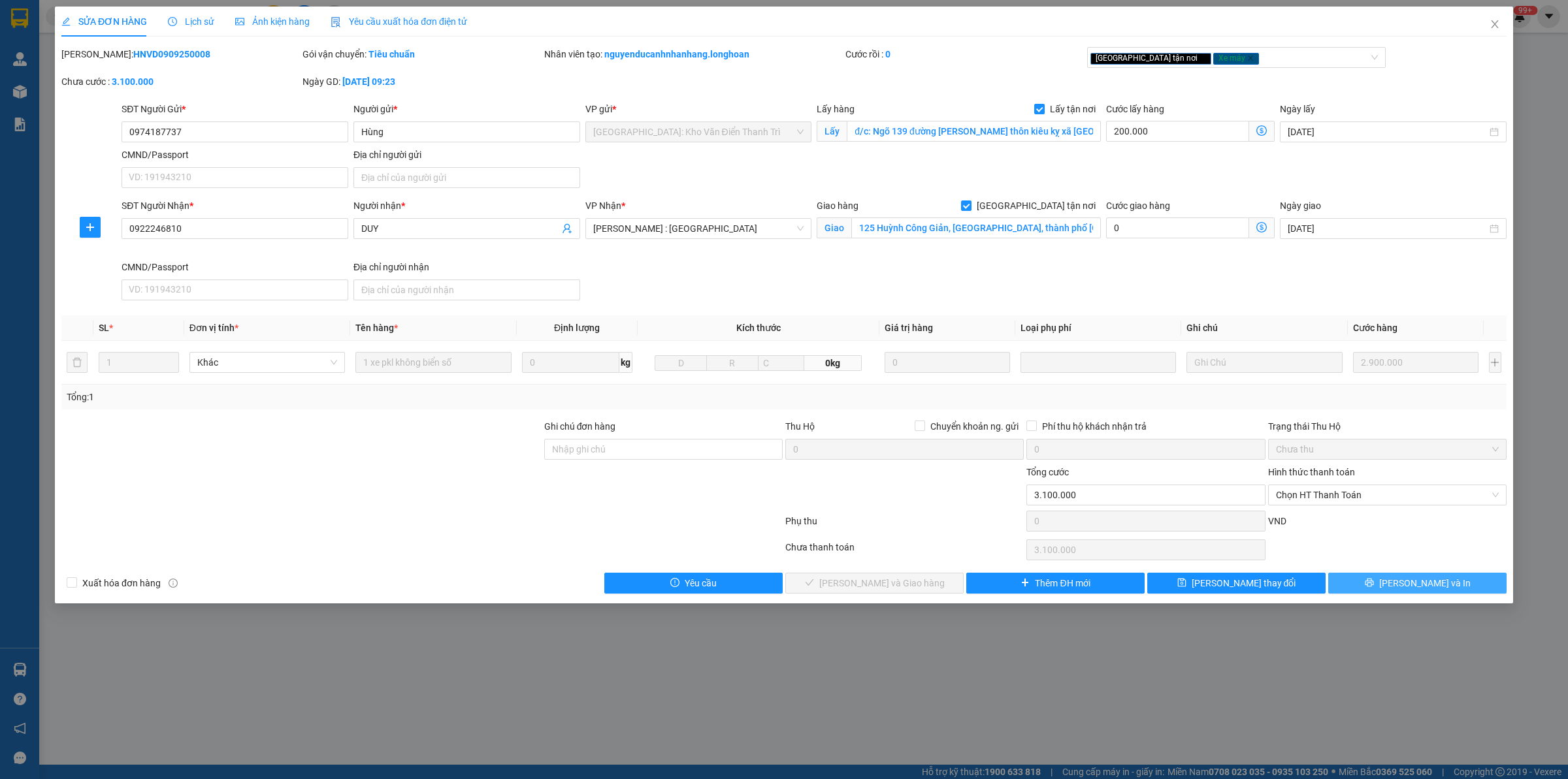
click at [1254, 583] on button "[PERSON_NAME] và In" at bounding box center [1417, 583] width 178 height 21
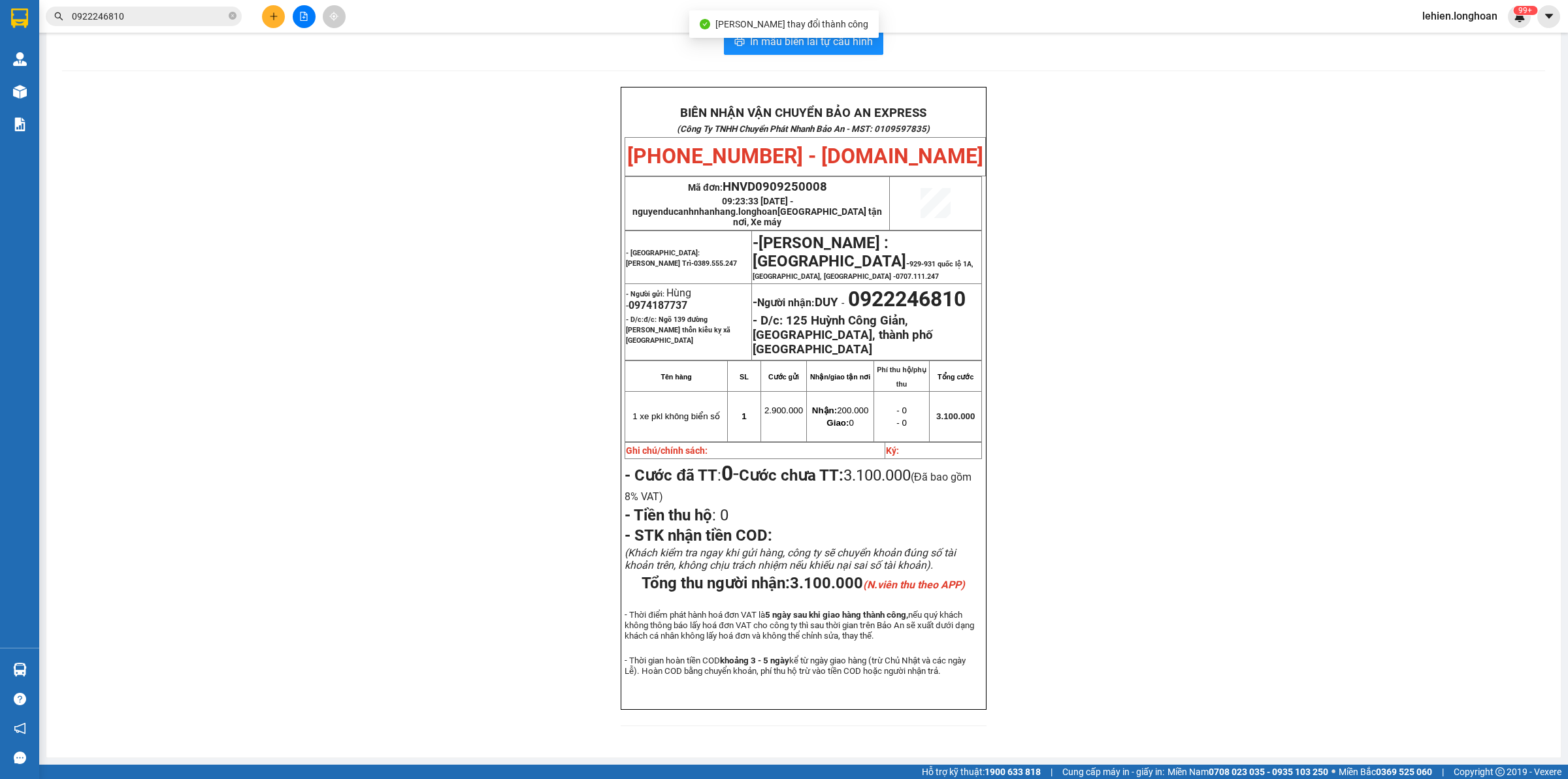
scroll to position [26, 0]
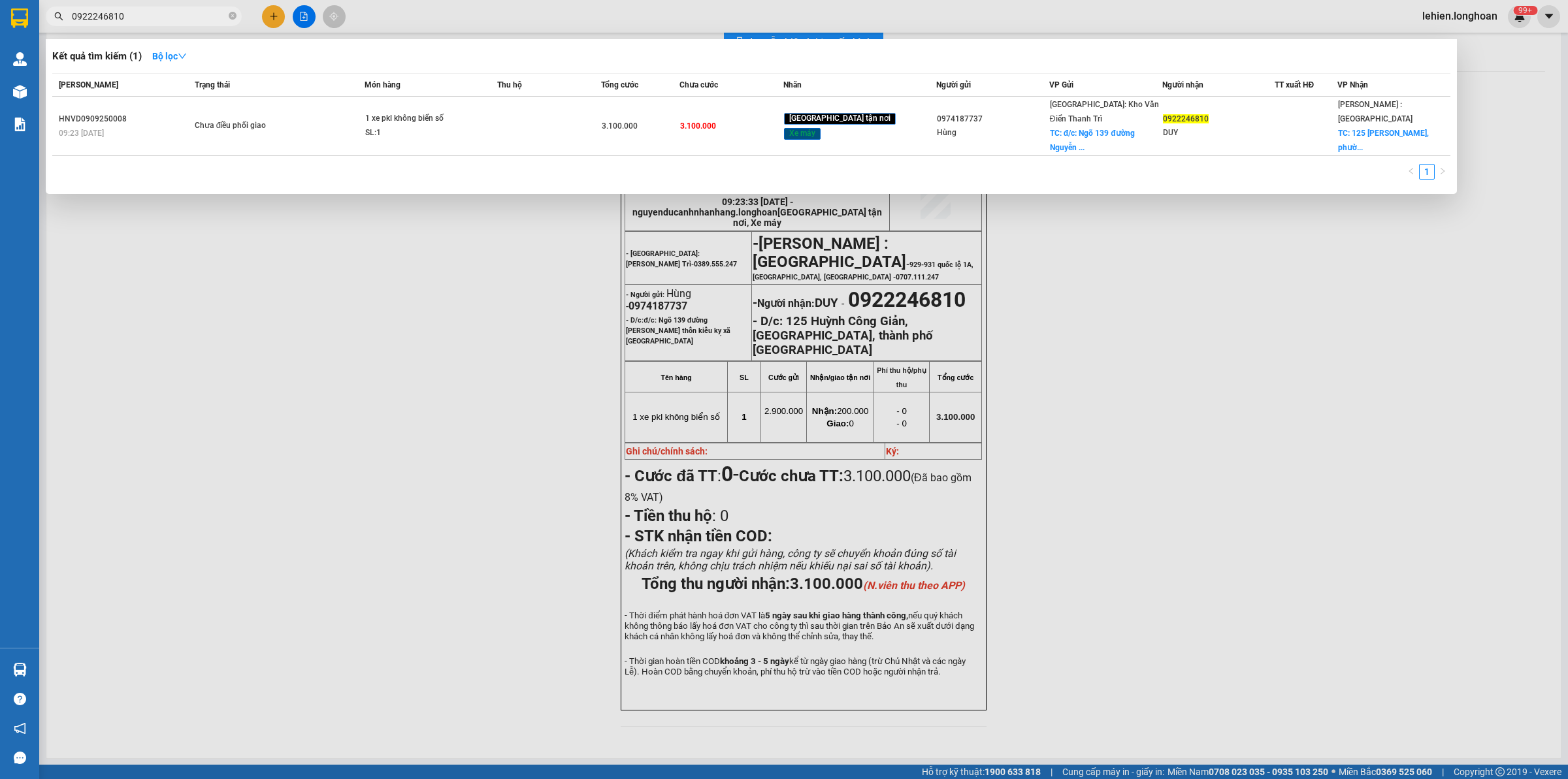
click at [139, 17] on input "0922246810" at bounding box center [148, 16] width 154 height 14
click at [229, 20] on icon "close-circle" at bounding box center [232, 15] width 7 height 7
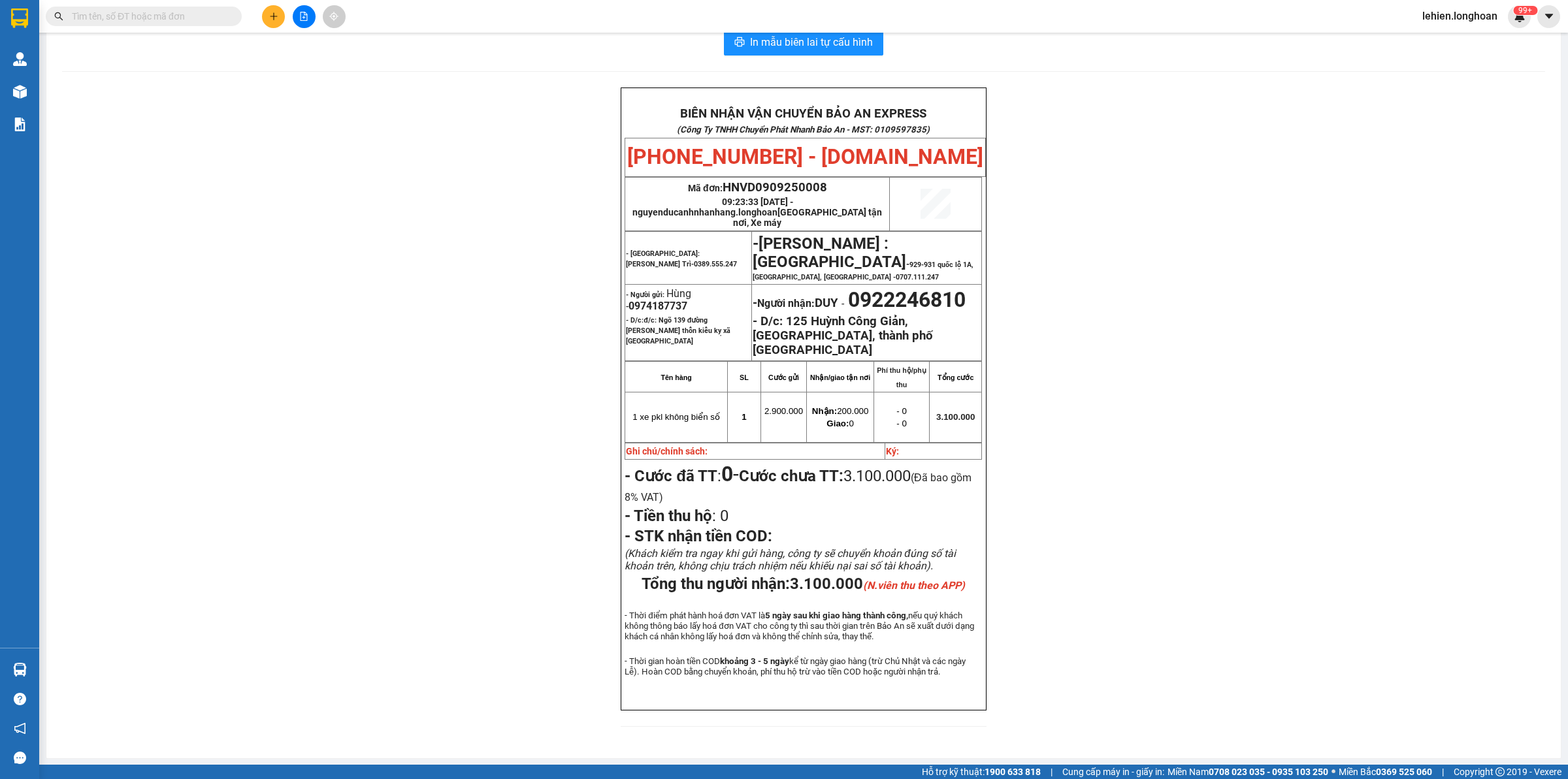
paste input "0978 434 859"
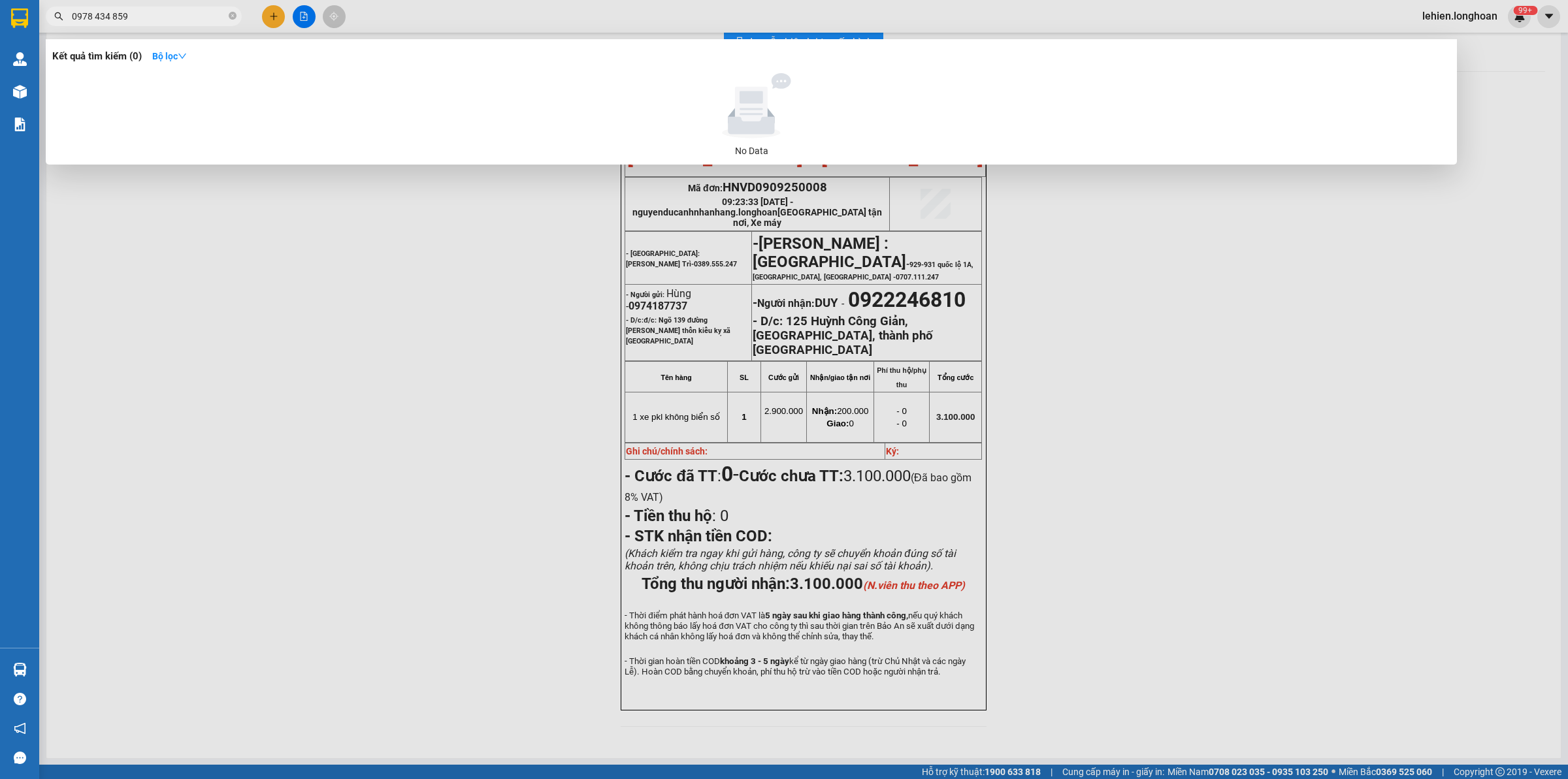
click at [97, 14] on input "0978 434 859" at bounding box center [148, 16] width 154 height 14
click at [98, 22] on input "0978 434 859" at bounding box center [148, 16] width 154 height 14
click at [96, 20] on input "0978 434 859" at bounding box center [148, 16] width 154 height 14
click at [110, 15] on input "0978434 859" at bounding box center [148, 16] width 154 height 14
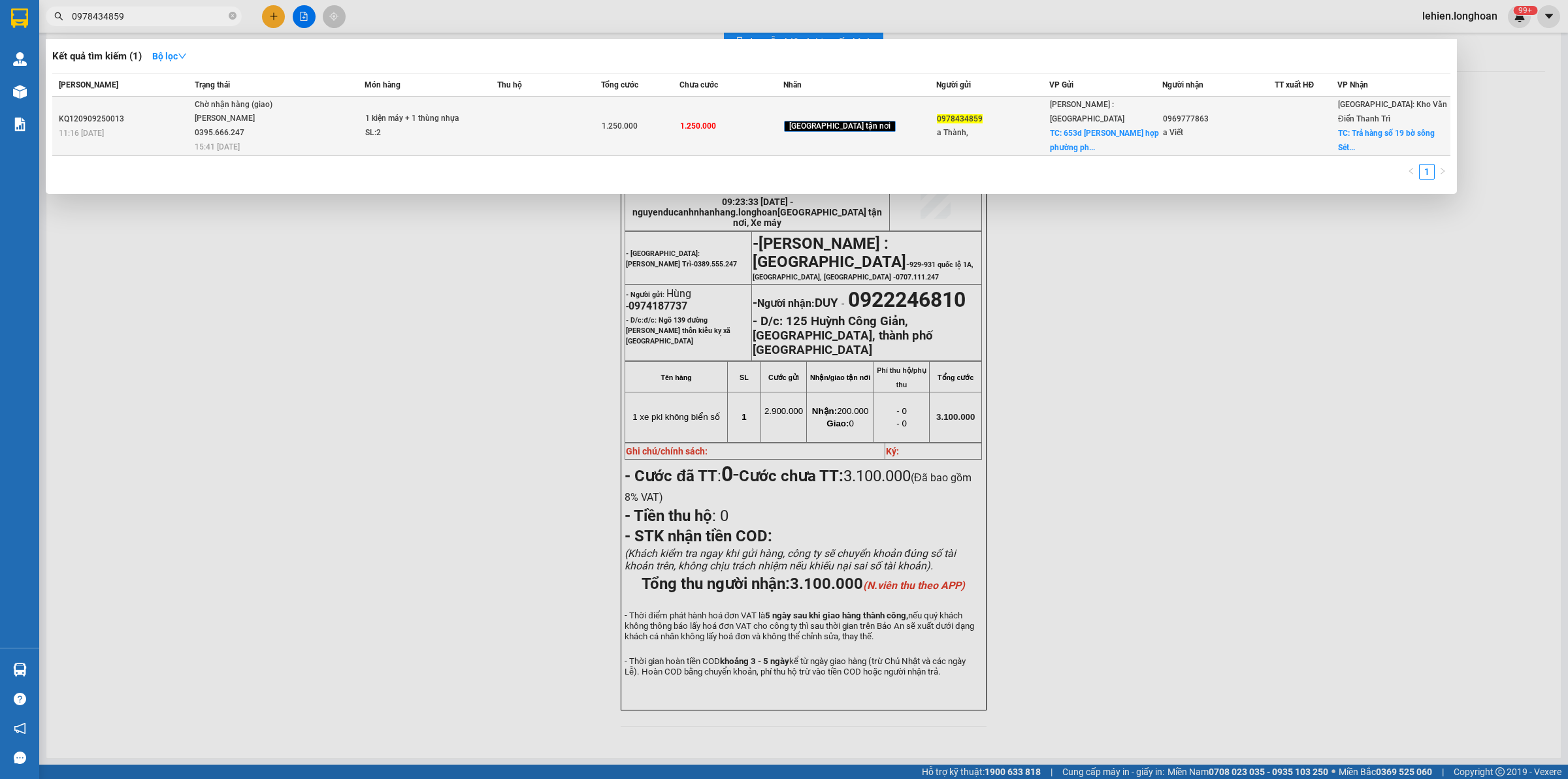
click at [317, 122] on span "Chờ nhận hàng (giao) [PERSON_NAME] 0395.666.247 15:41 [DATE]" at bounding box center [280, 125] width 170 height 54
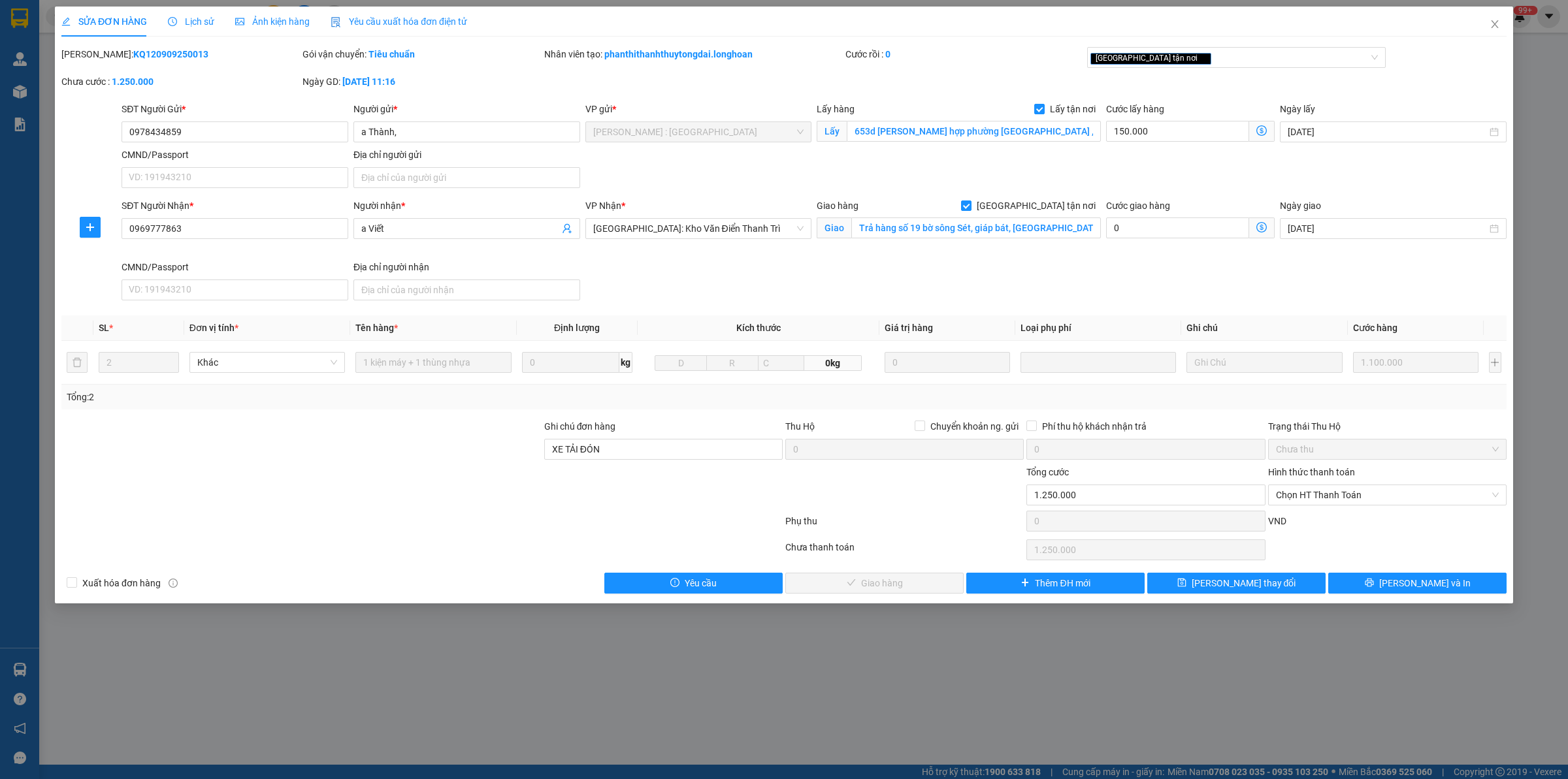
click at [196, 17] on span "Lịch sử" at bounding box center [192, 22] width 47 height 11
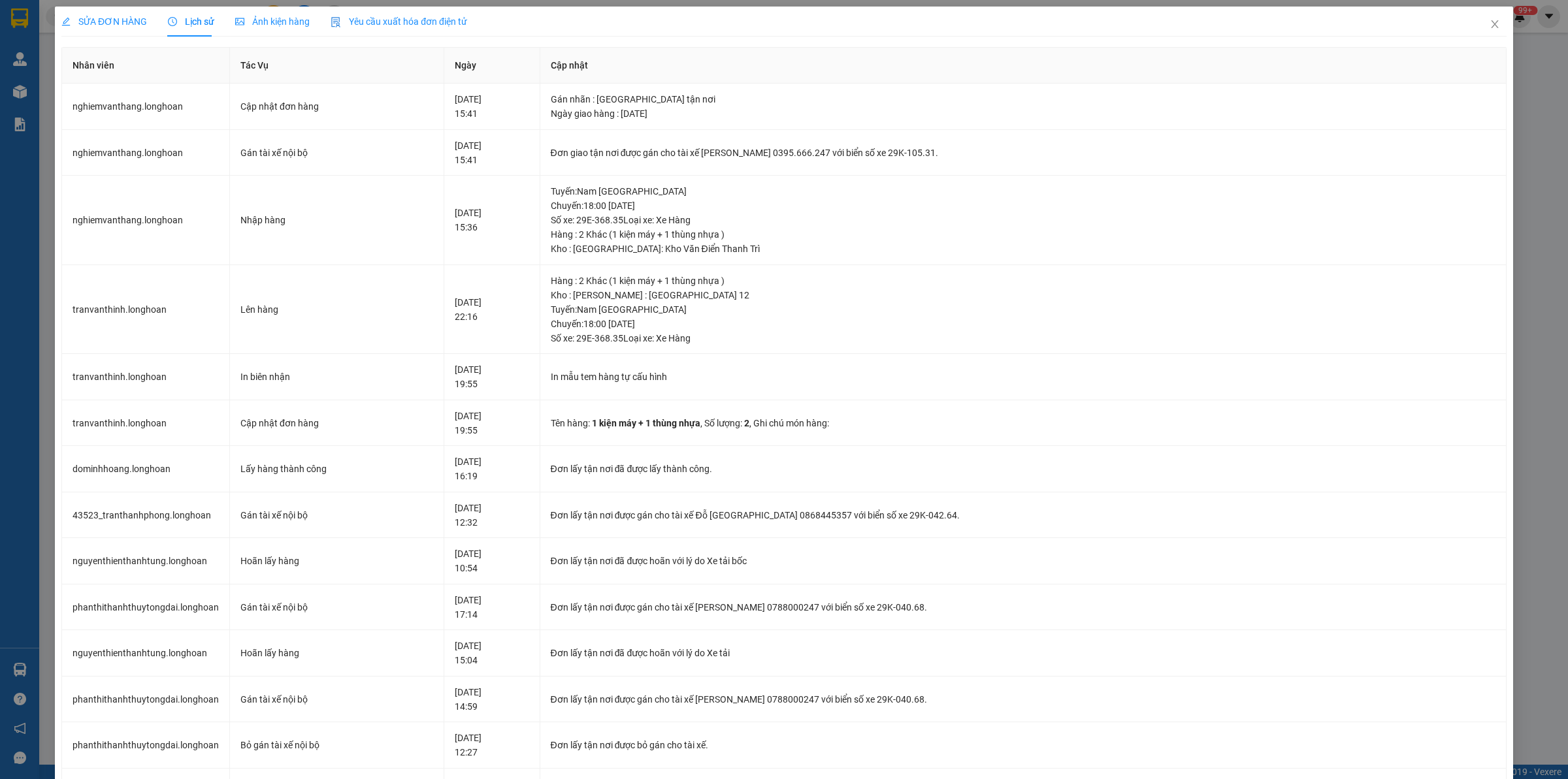
click at [114, 22] on span "SỬA ĐƠN HÀNG" at bounding box center [104, 22] width 86 height 11
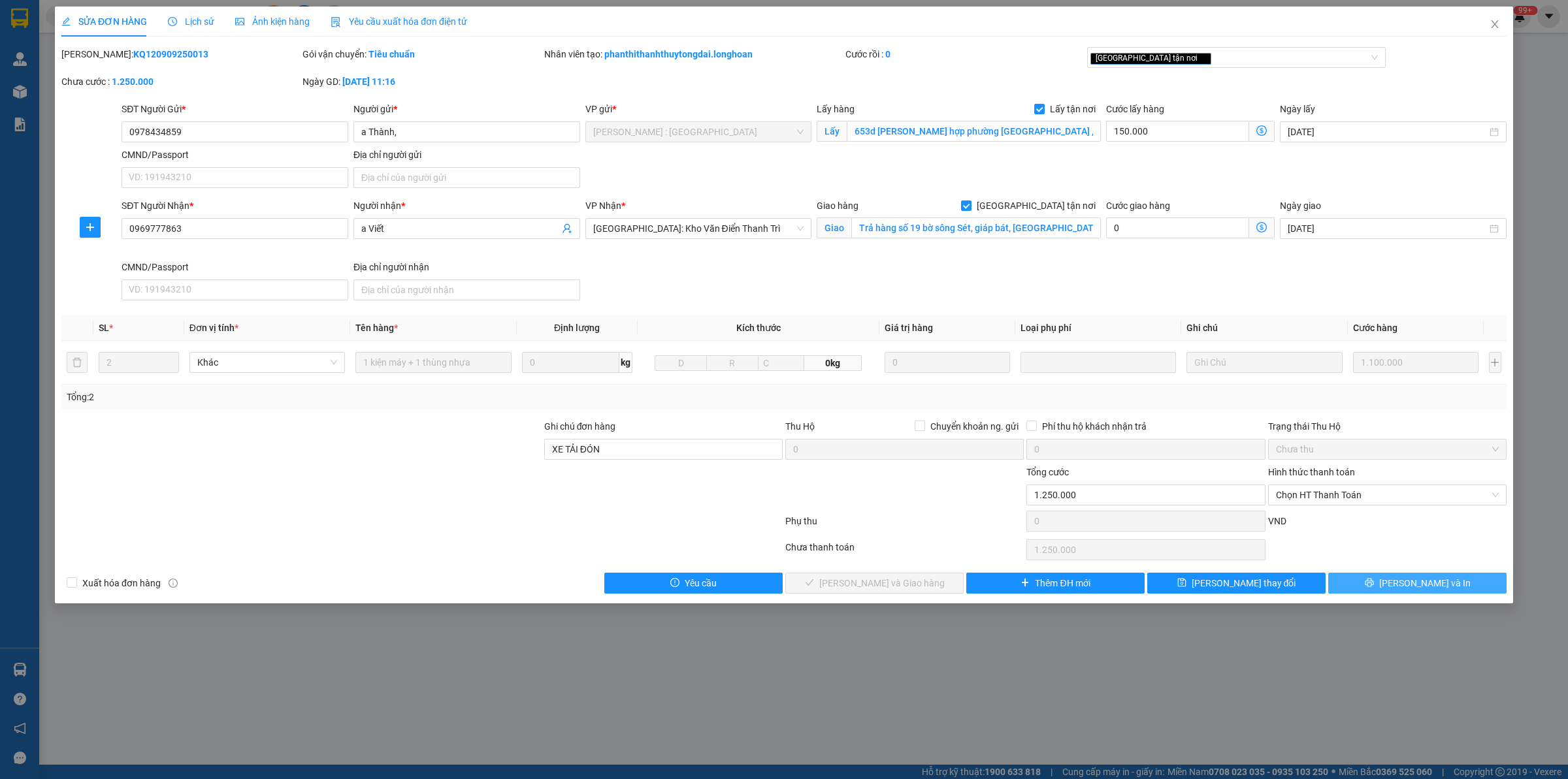
click at [1254, 582] on button "[PERSON_NAME] và In" at bounding box center [1417, 583] width 178 height 21
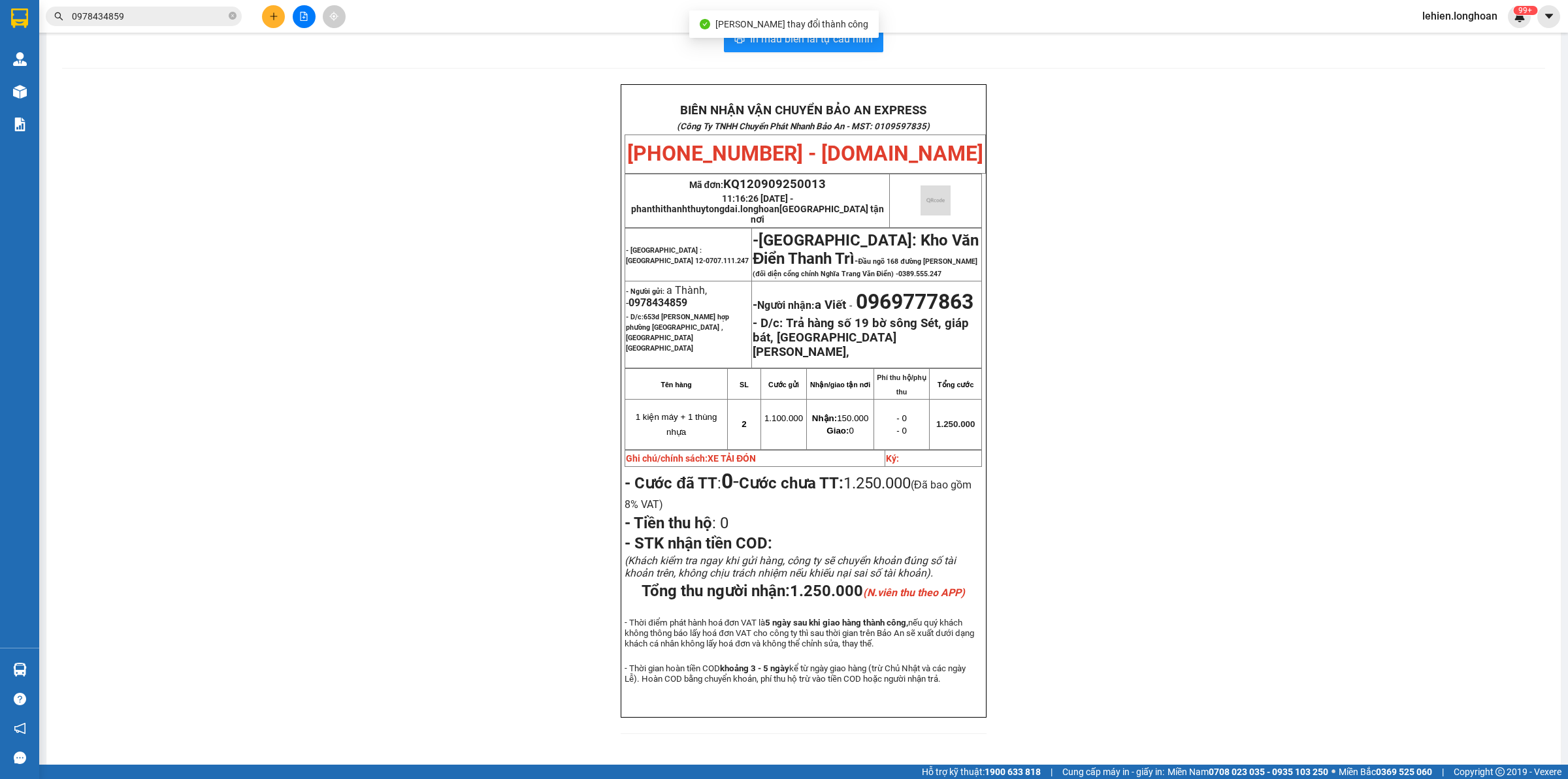
scroll to position [53, 0]
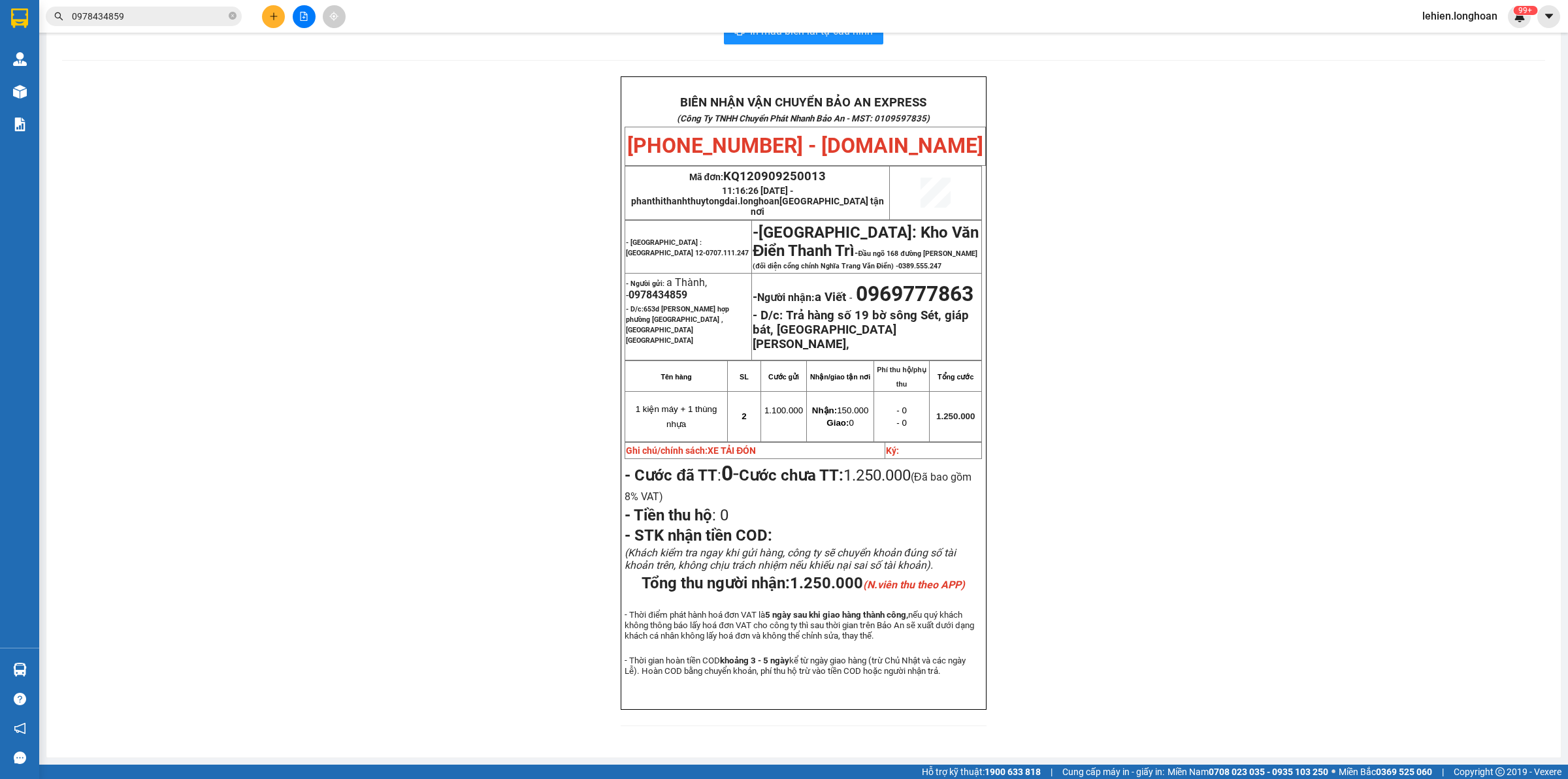
click at [204, 27] on div "Kết quả tìm kiếm ( 1 ) Bộ lọc Mã ĐH Trạng thái Món hàng Thu hộ Tổng cước Chưa c…" at bounding box center [127, 16] width 255 height 22
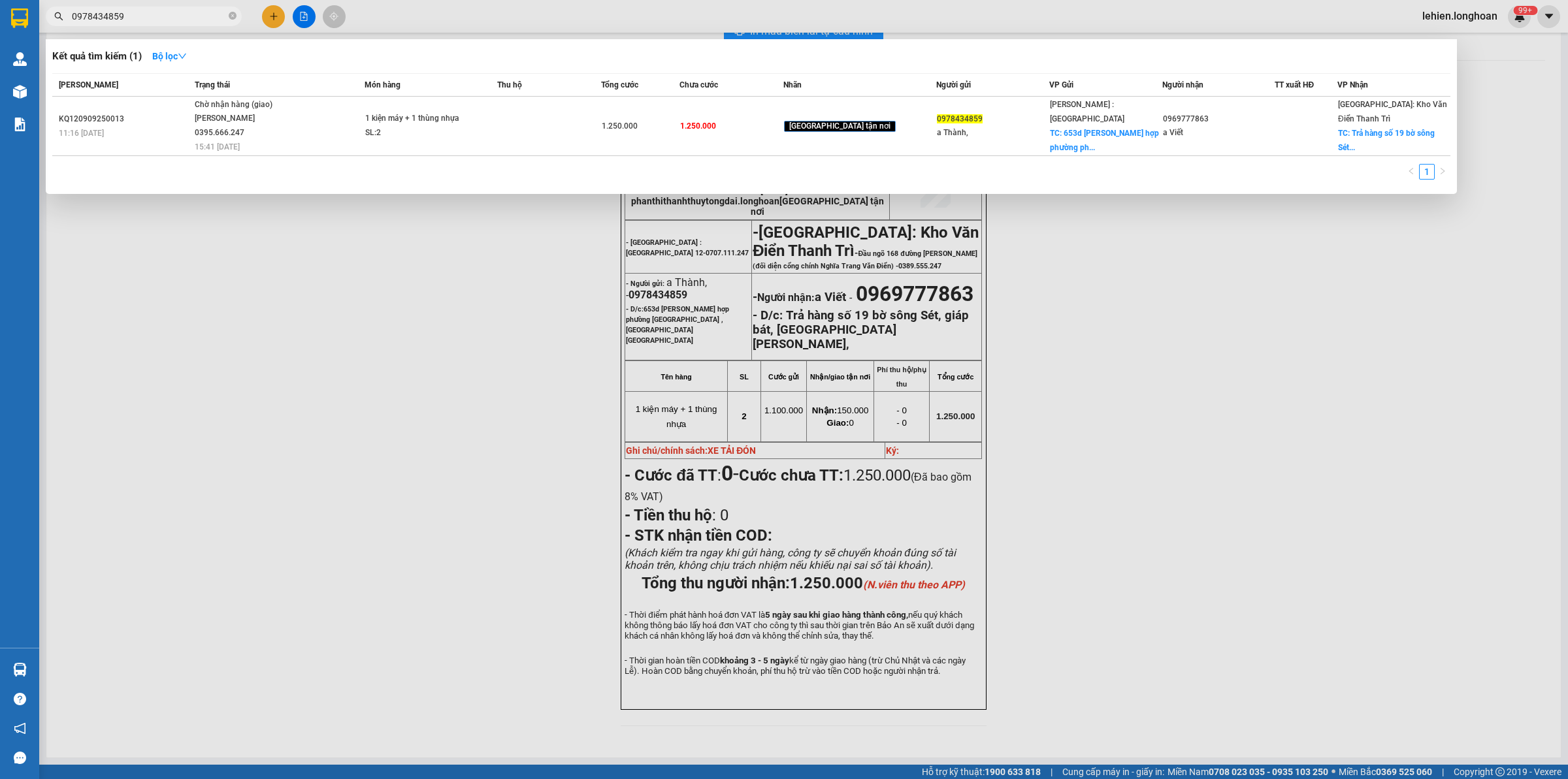
click at [199, 17] on input "0978434859" at bounding box center [148, 16] width 154 height 14
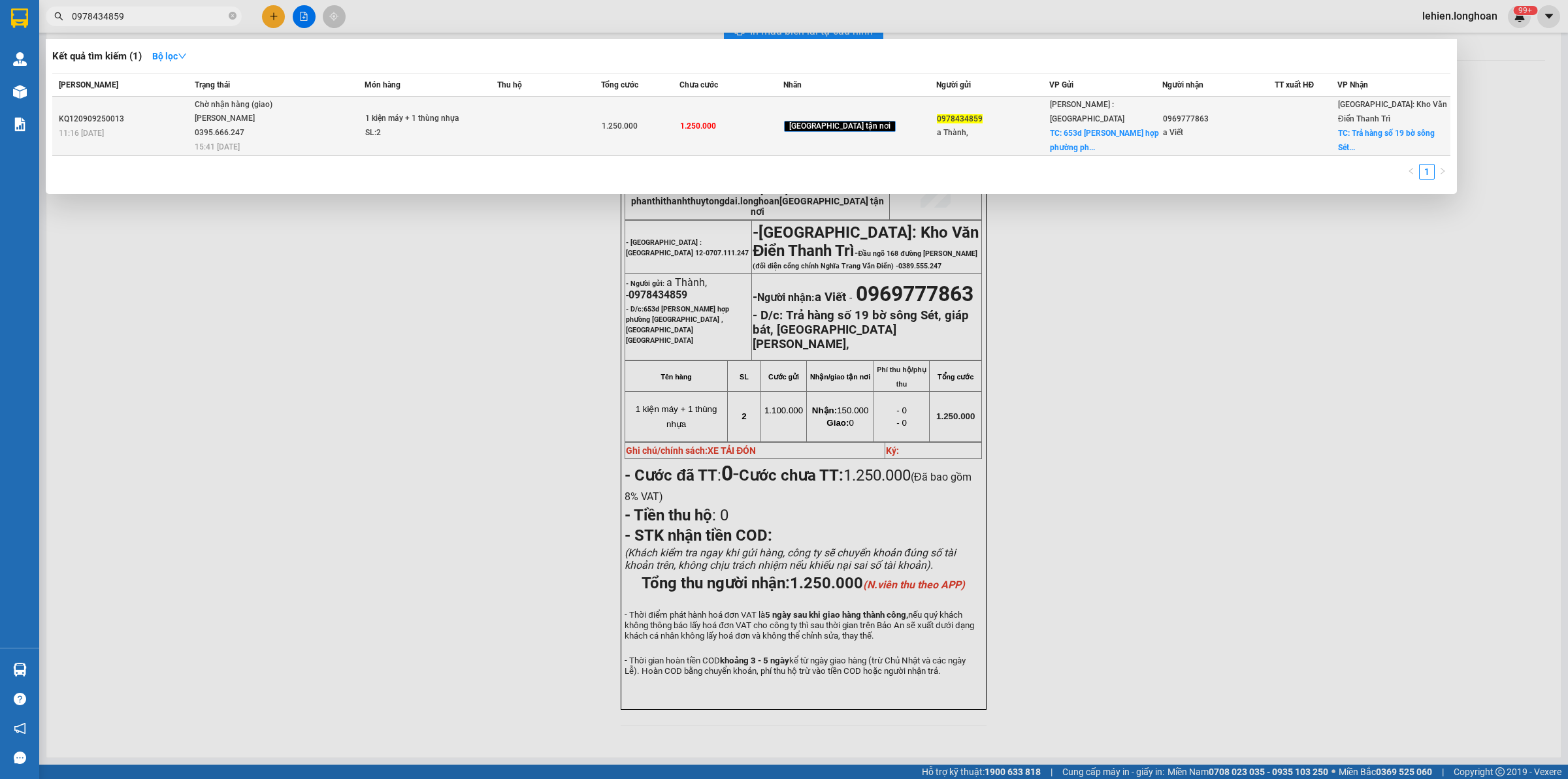
click at [292, 118] on div "[PERSON_NAME] 0395.666.247" at bounding box center [244, 126] width 98 height 28
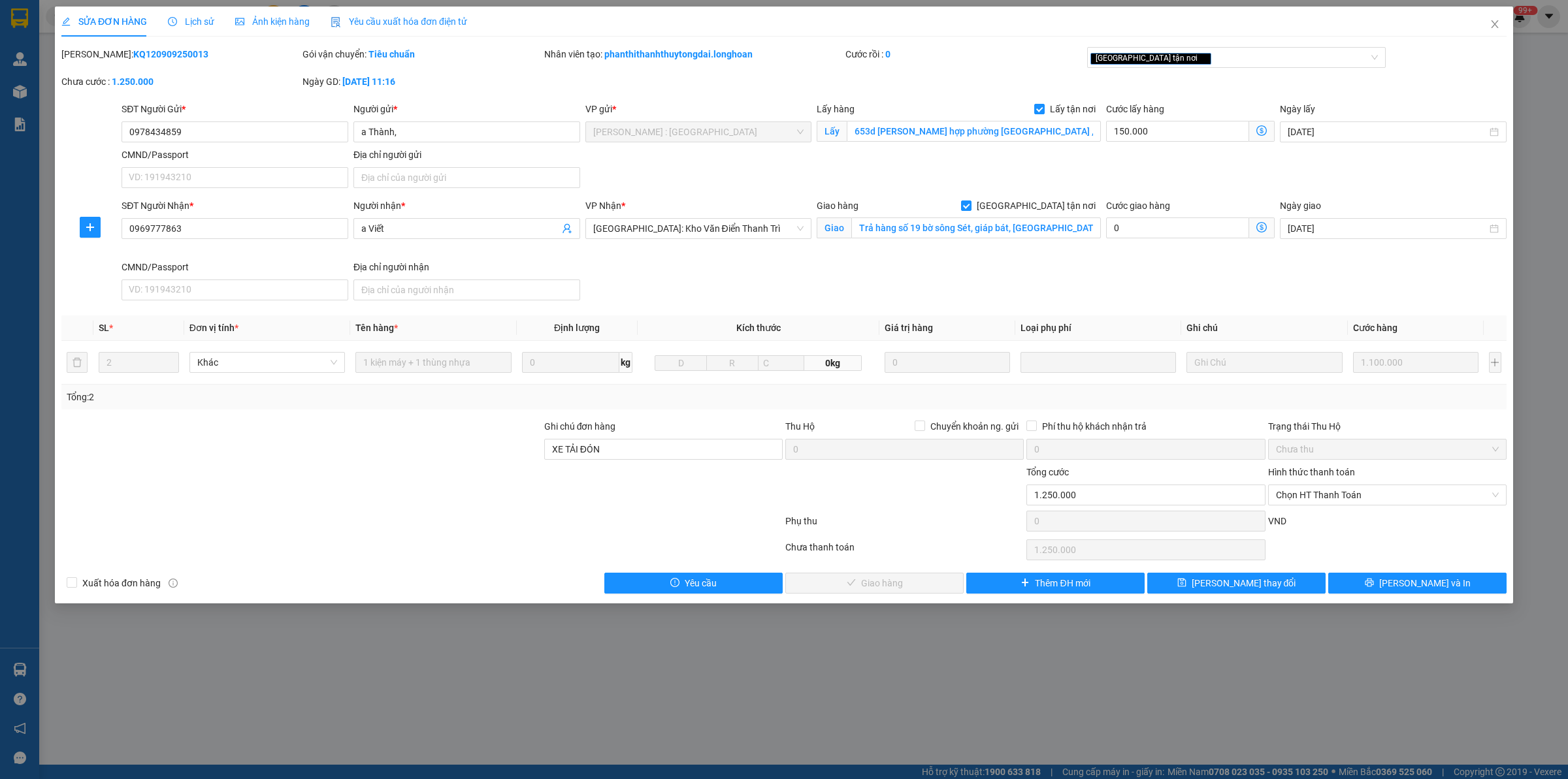
click at [199, 14] on div "Lịch sử" at bounding box center [192, 21] width 47 height 14
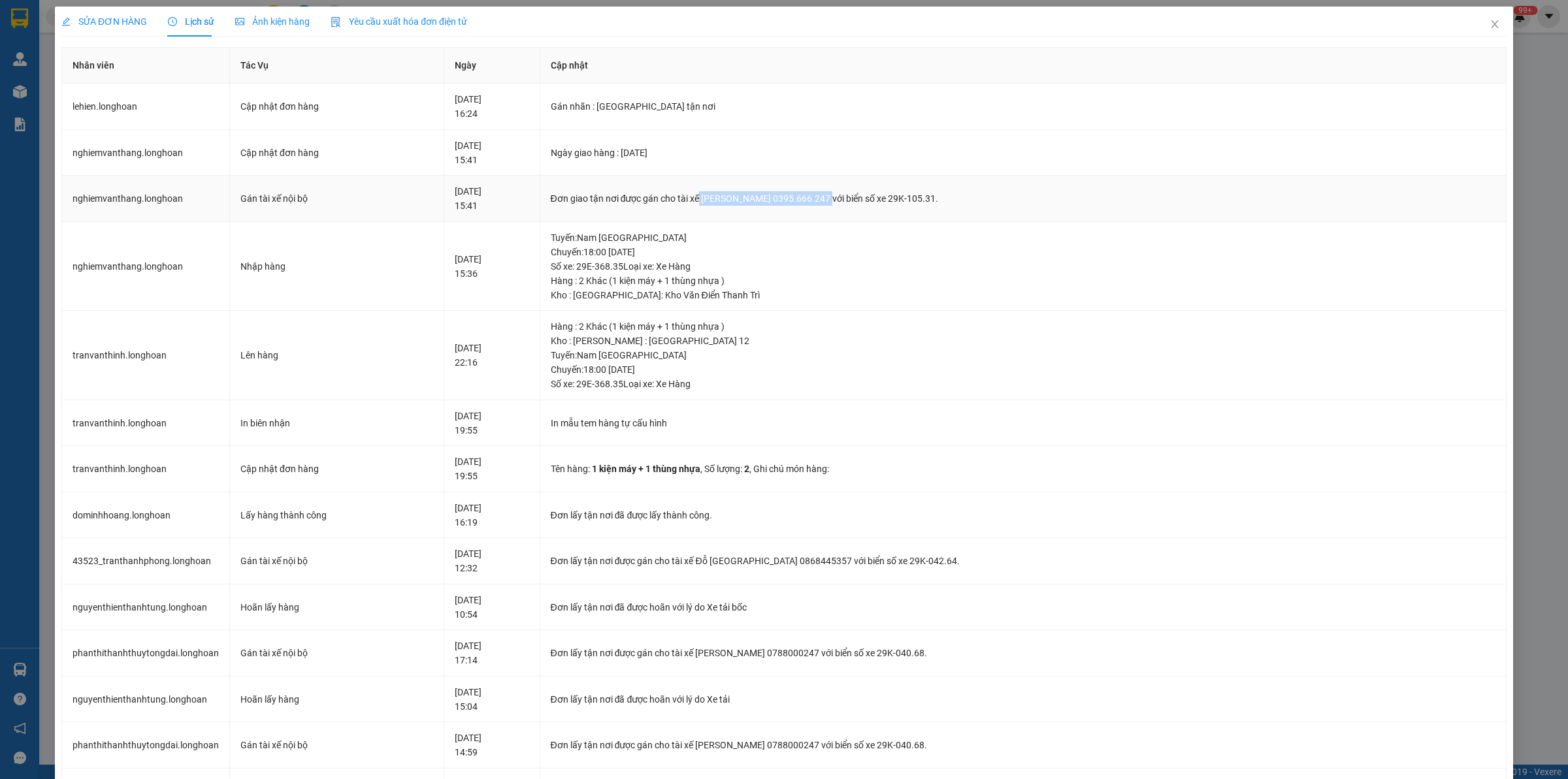
drag, startPoint x: 742, startPoint y: 198, endPoint x: 866, endPoint y: 201, distance: 124.0
click at [866, 201] on div "Đơn giao tận nơi được gán cho tài xế [PERSON_NAME] 0395.666.247 với biển số xe …" at bounding box center [1023, 198] width 945 height 14
click at [1254, 36] on span "Close" at bounding box center [1495, 25] width 37 height 37
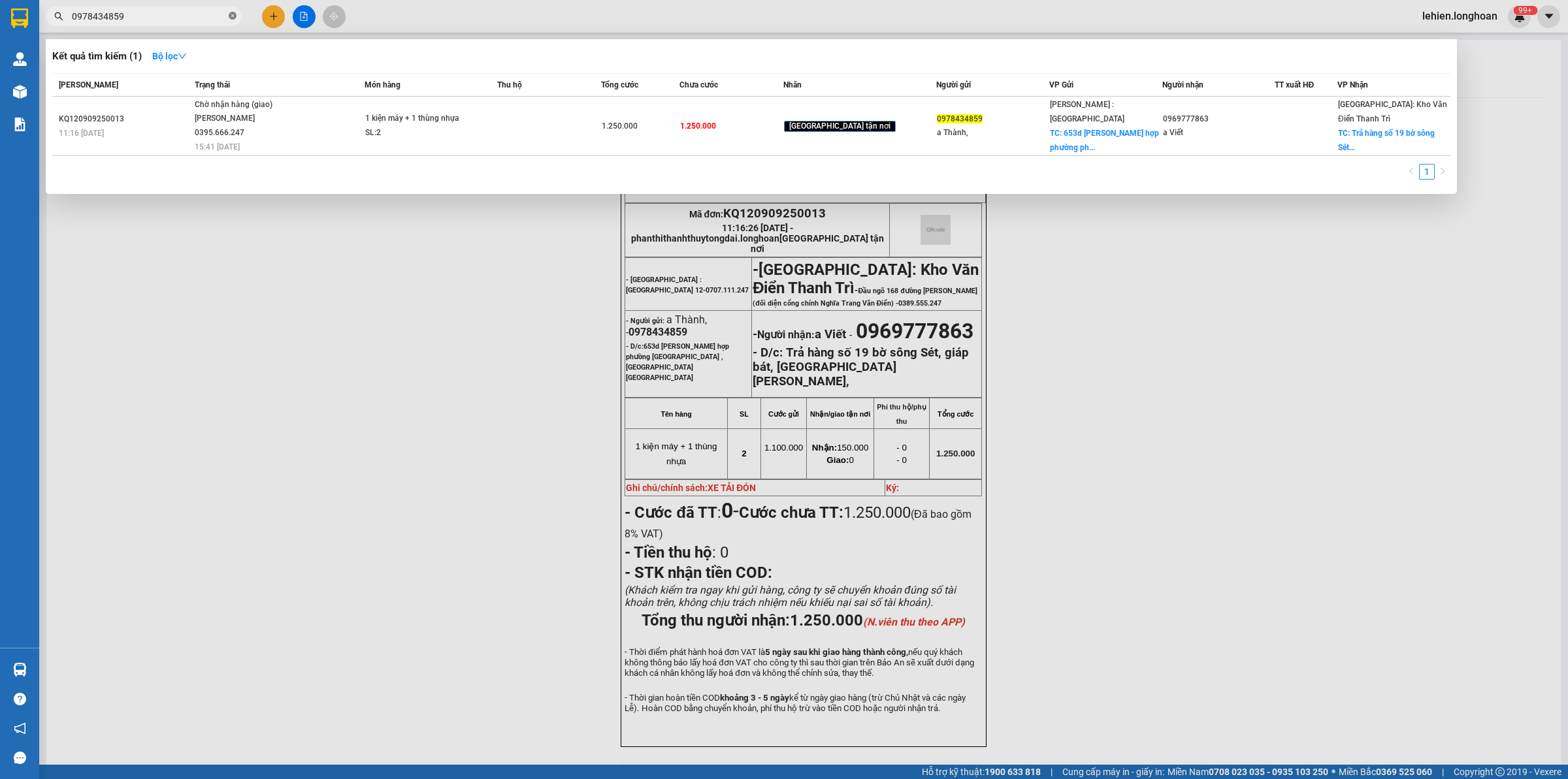
click at [234, 17] on icon "close-circle" at bounding box center [232, 15] width 7 height 7
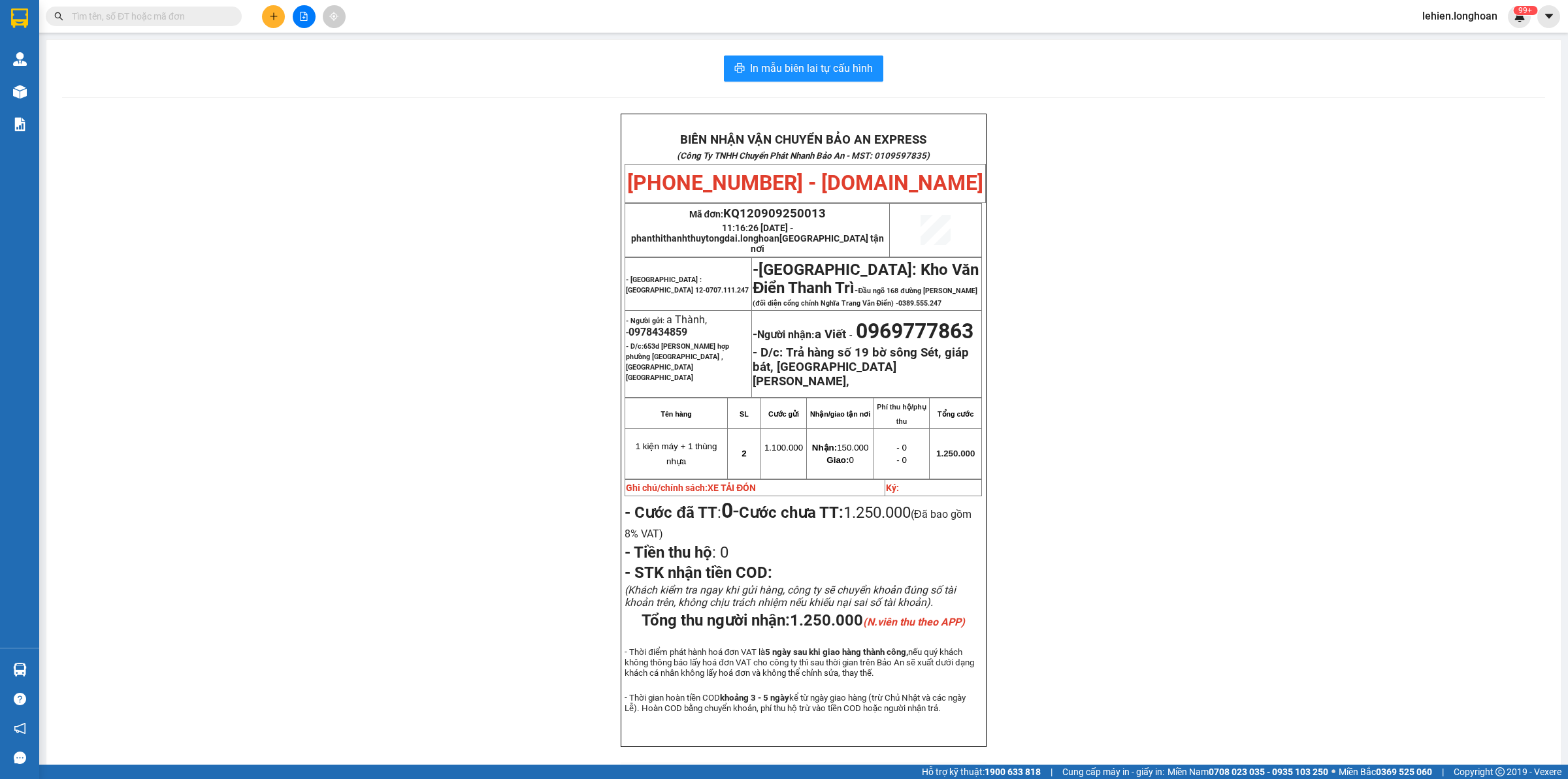
paste input "0922246810"
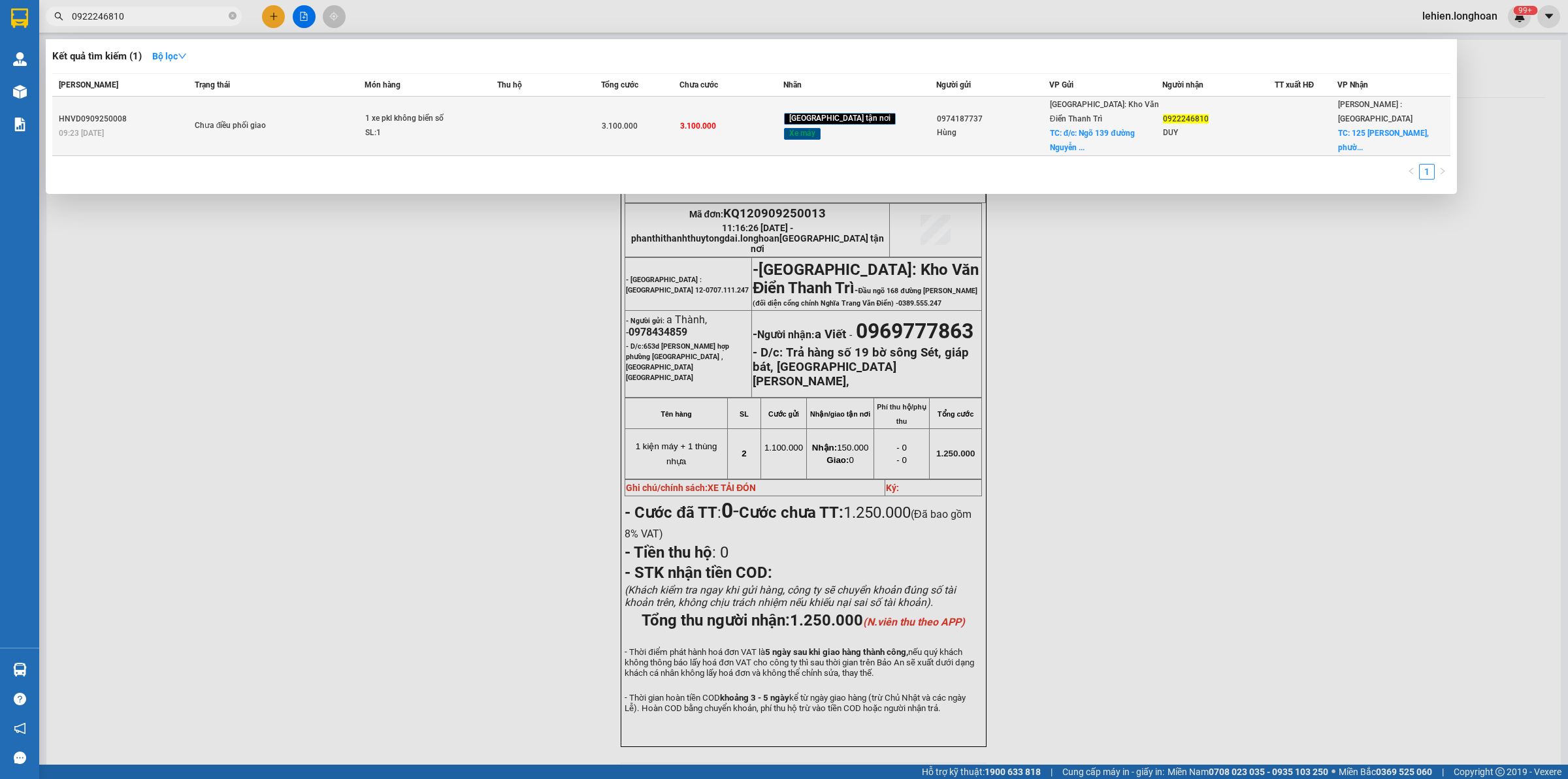
click at [256, 119] on div "Chưa điều phối giao" at bounding box center [244, 126] width 98 height 14
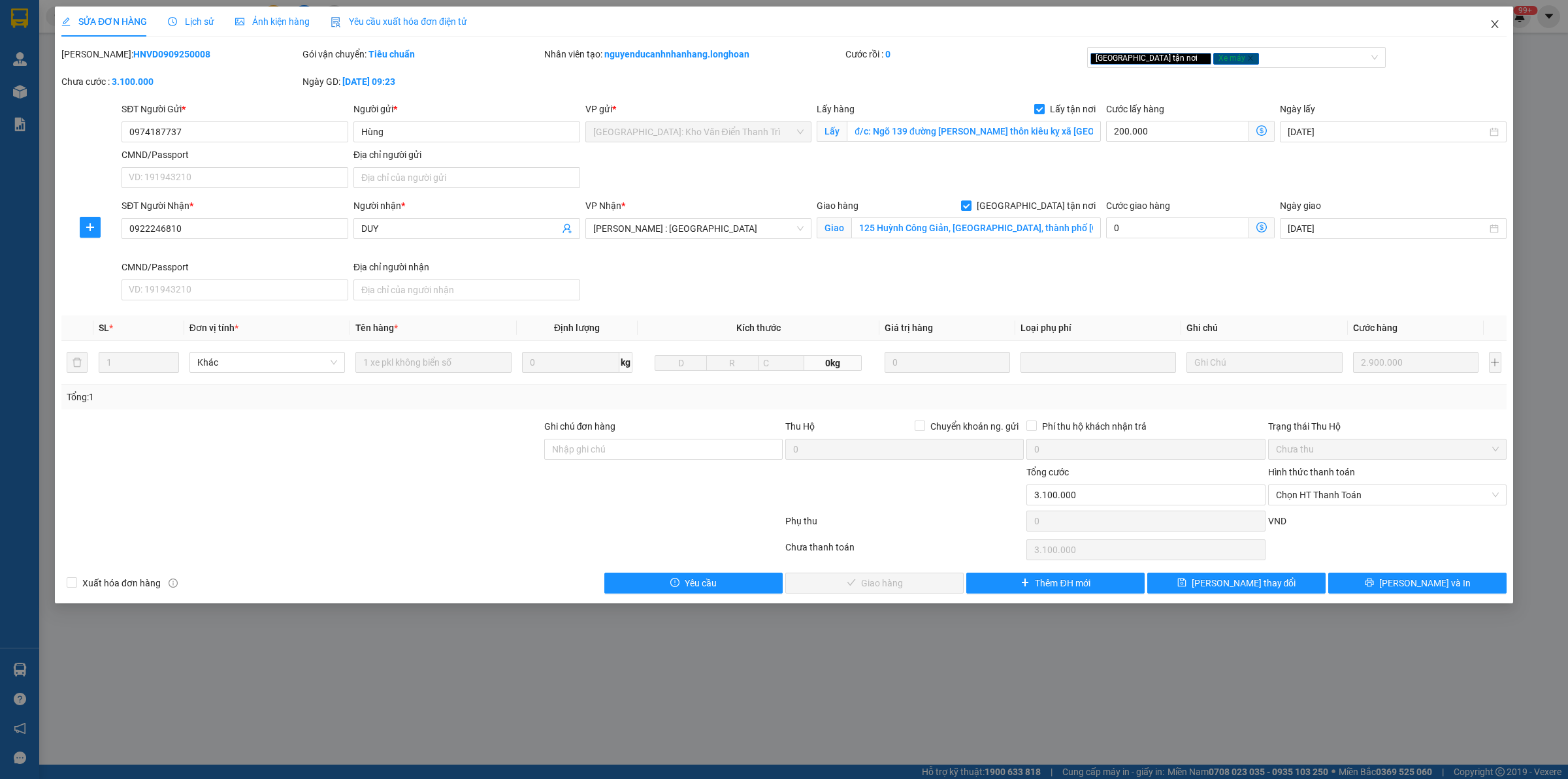
click at [1254, 22] on span "Close" at bounding box center [1495, 25] width 37 height 37
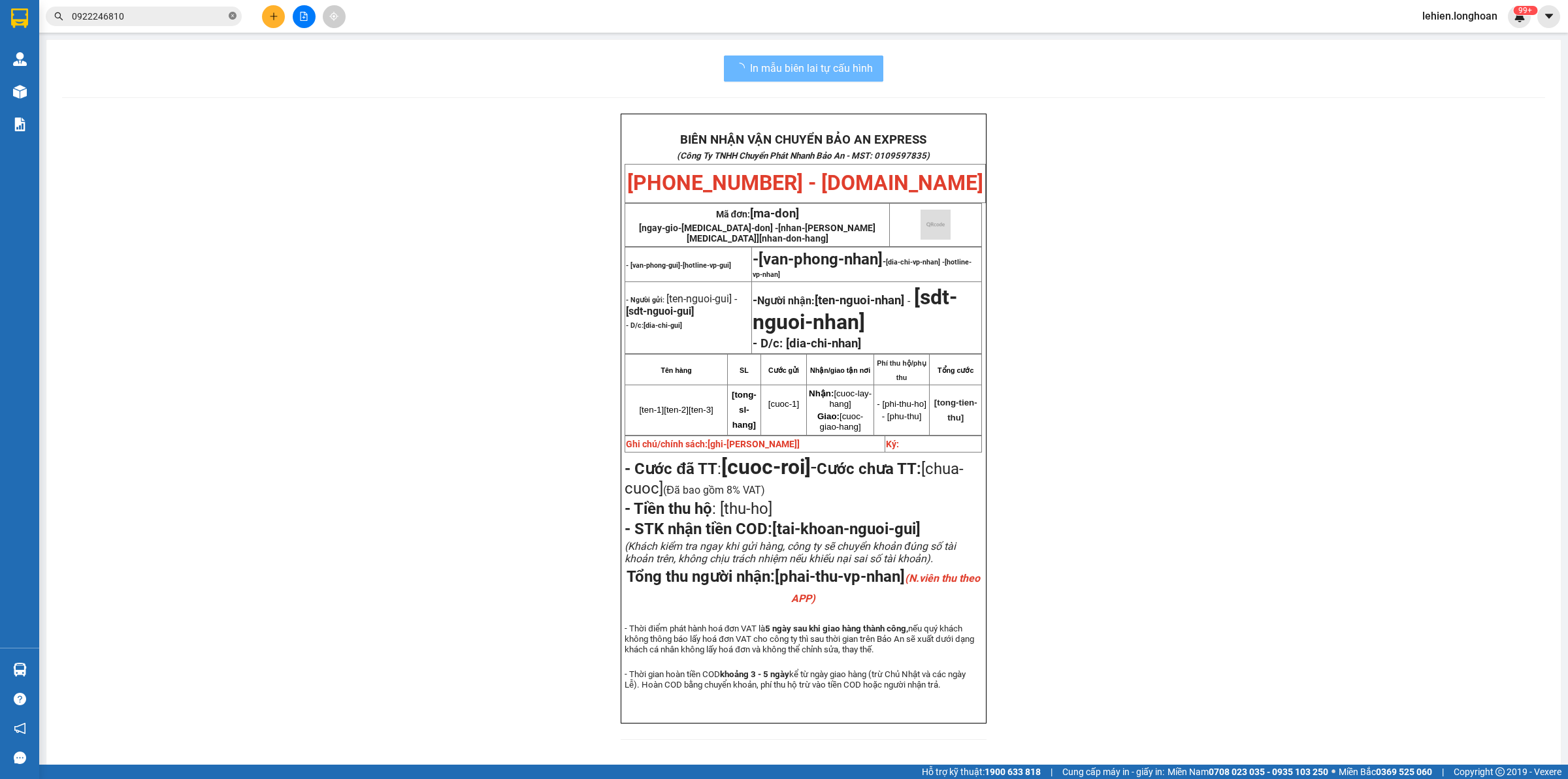
click at [230, 12] on icon "close-circle" at bounding box center [232, 15] width 7 height 7
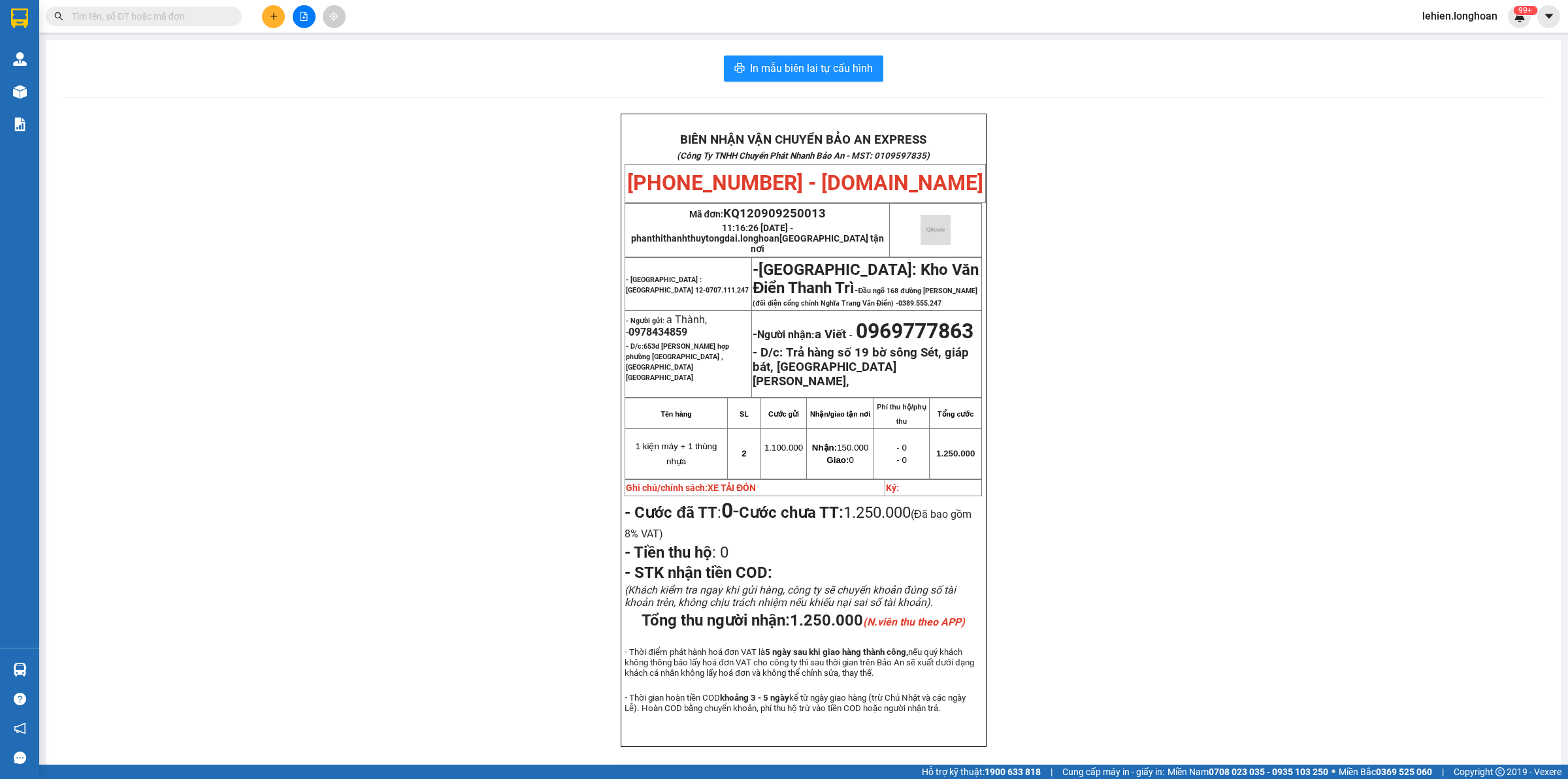
paste input "0982649938"
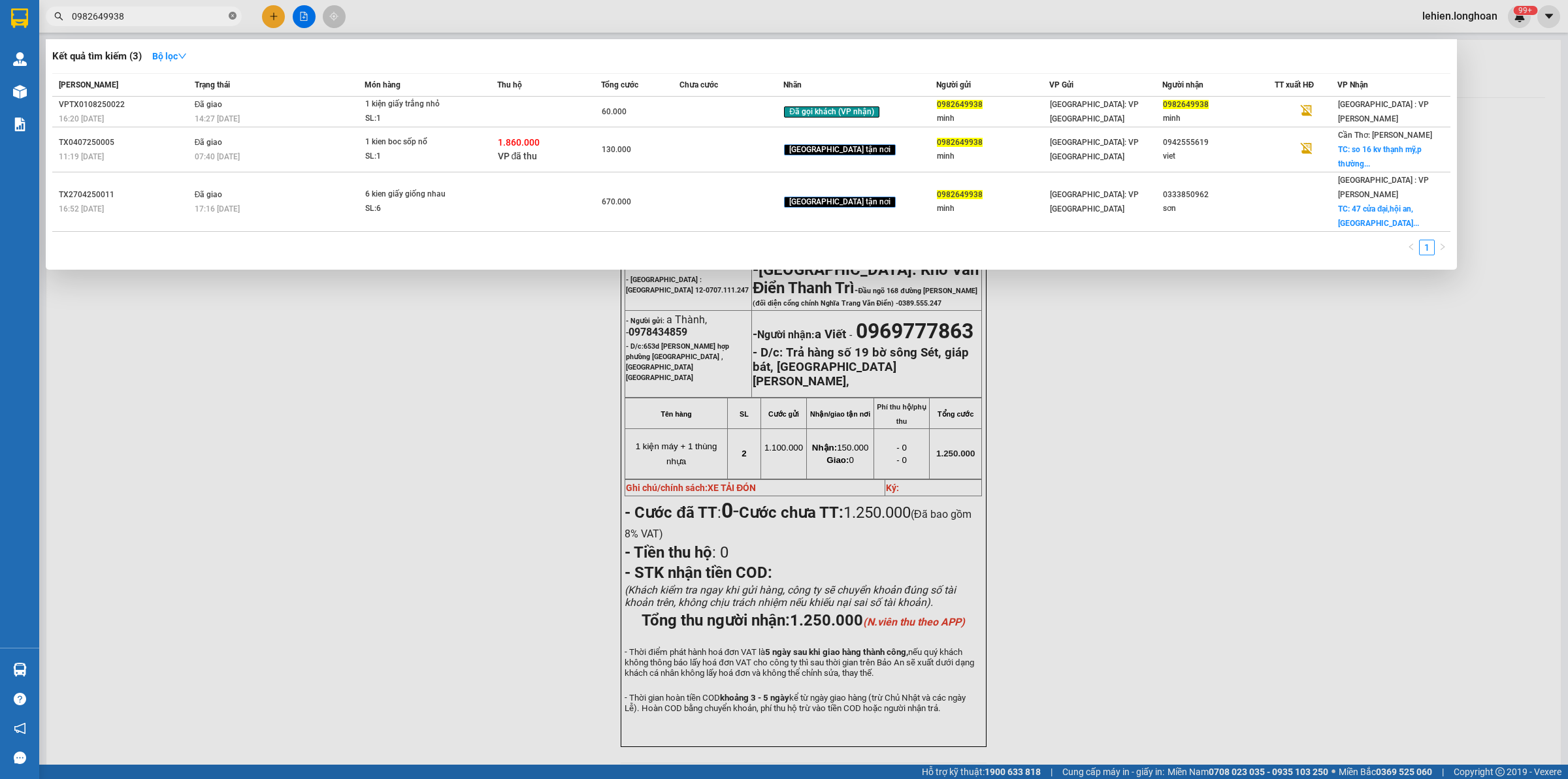
click at [233, 20] on icon "close-circle" at bounding box center [232, 15] width 7 height 7
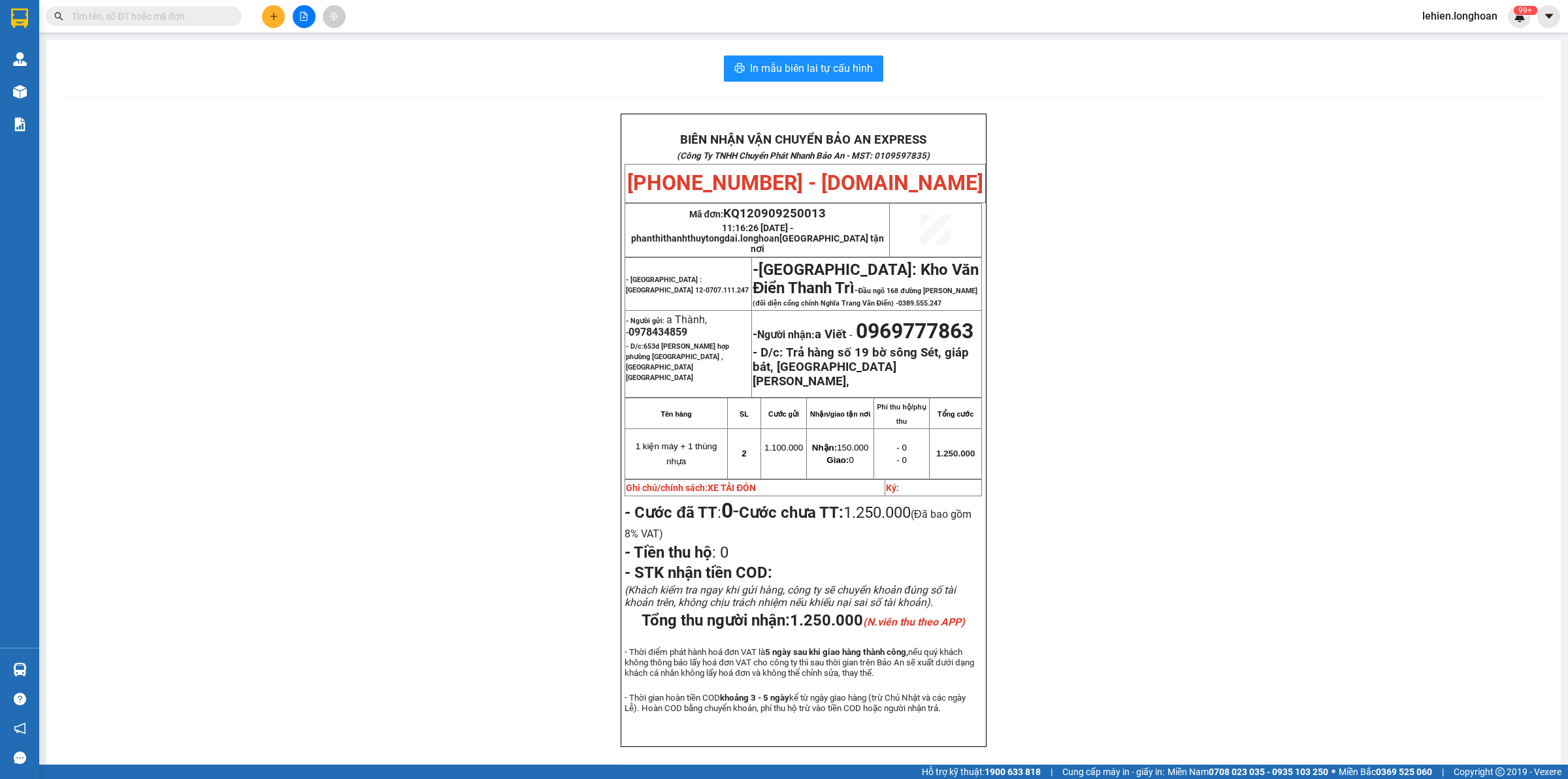
paste input "0915170919"
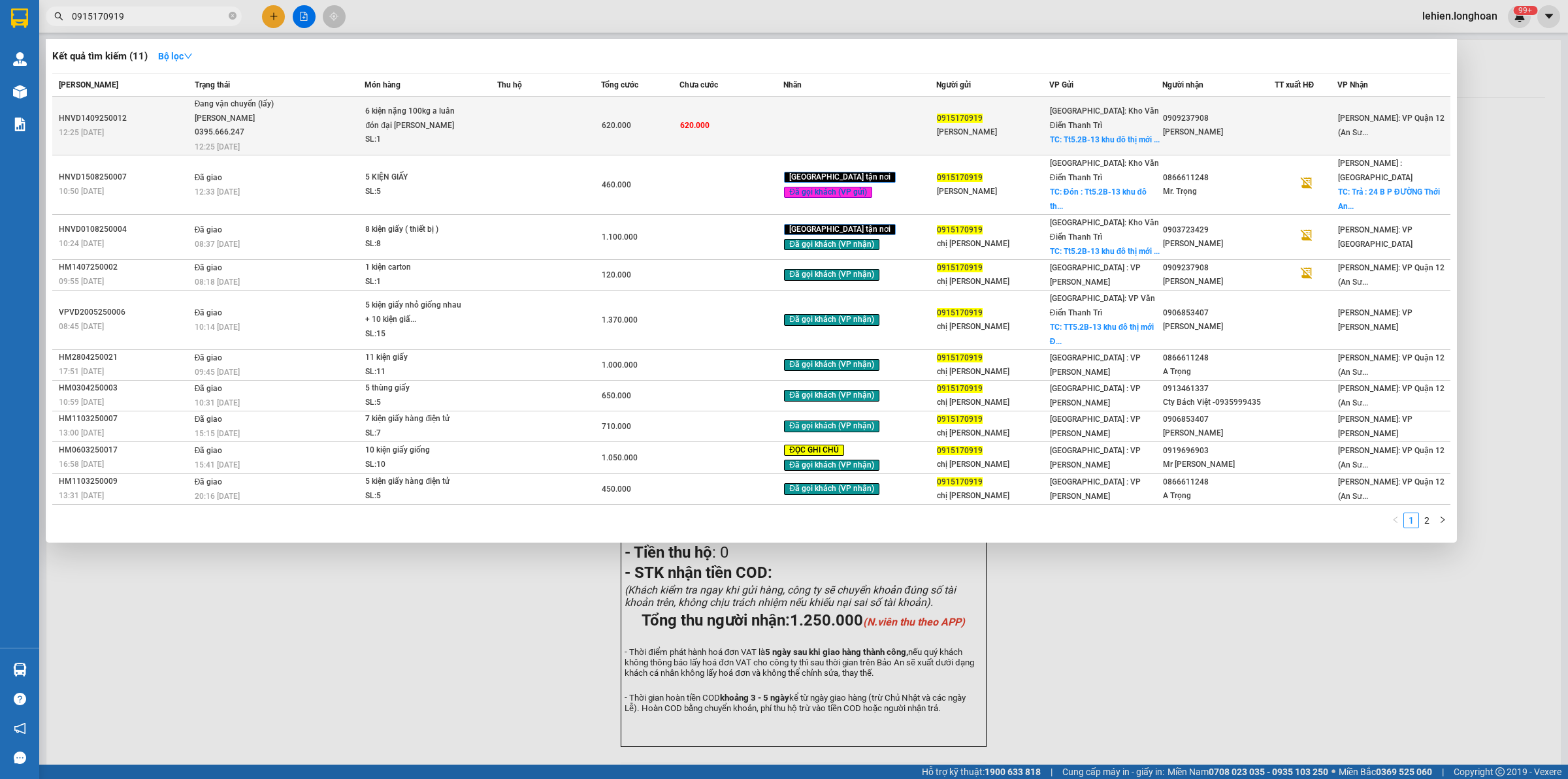
click at [183, 102] on td "HNVD1409250012 12:25 [DATE]" at bounding box center [122, 126] width 139 height 59
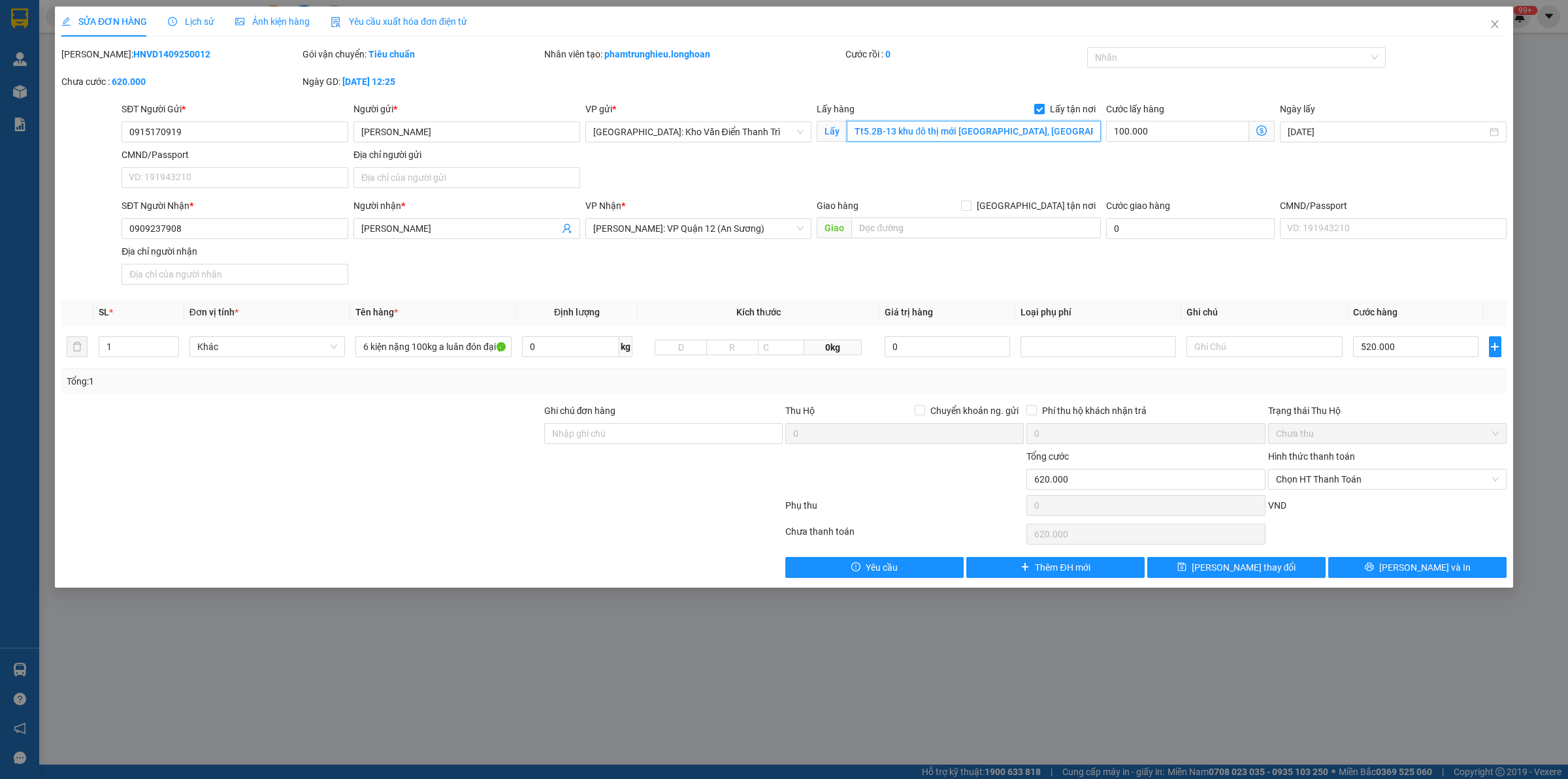
click at [975, 135] on input "Tt5.2B-13 khu đô thị mới [GEOGRAPHIC_DATA], [GEOGRAPHIC_DATA], [GEOGRAPHIC_DATA…" at bounding box center [973, 131] width 254 height 21
click at [997, 138] on input "Tt5.2B-13 khu đô thị mới [GEOGRAPHIC_DATA], [GEOGRAPHIC_DATA], [GEOGRAPHIC_DATA…" at bounding box center [973, 131] width 254 height 21
click at [1254, 570] on button "[PERSON_NAME] và In" at bounding box center [1417, 567] width 178 height 21
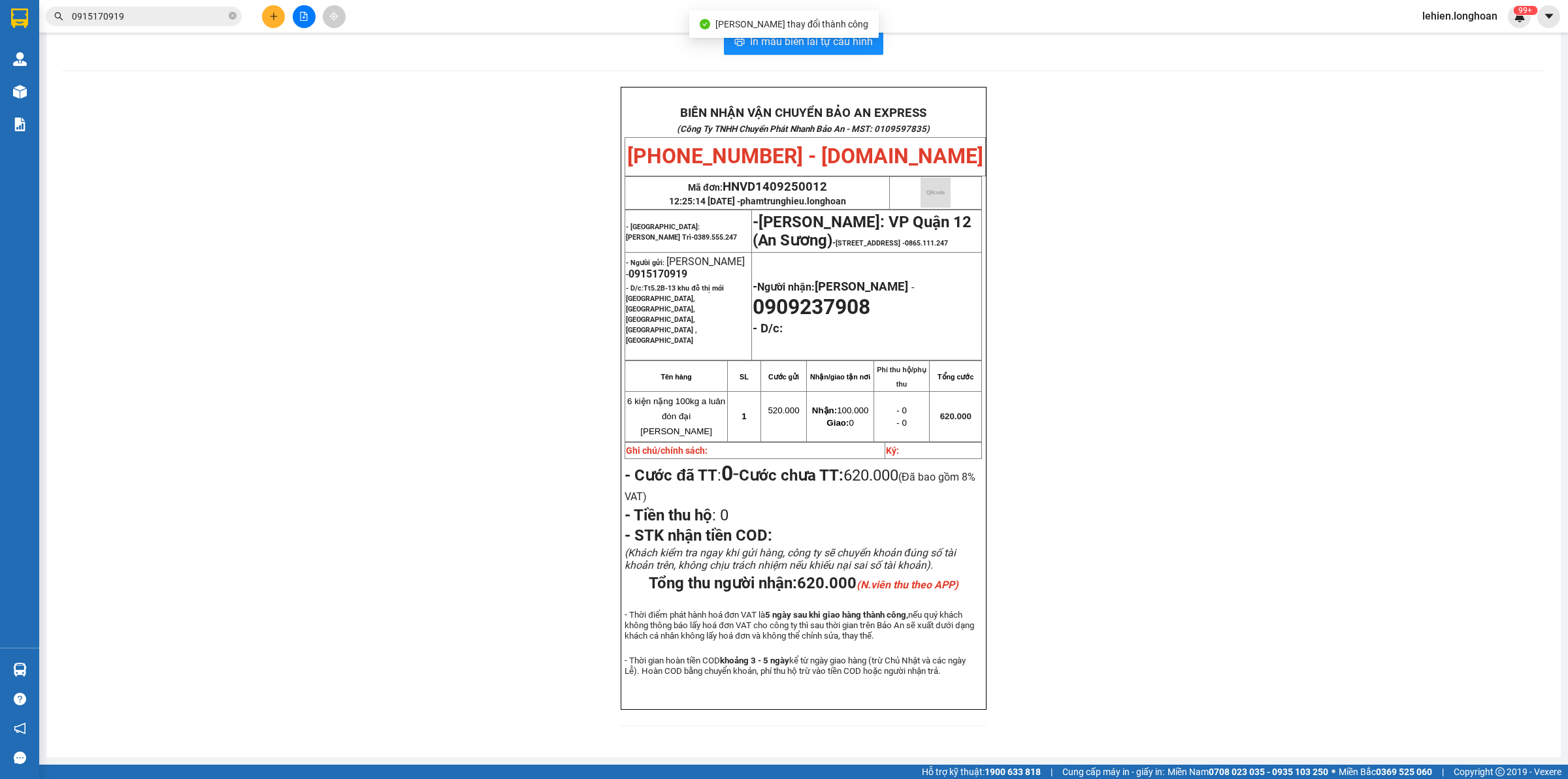
scroll to position [52, 0]
click at [237, 14] on span "0915170919" at bounding box center [143, 17] width 196 height 20
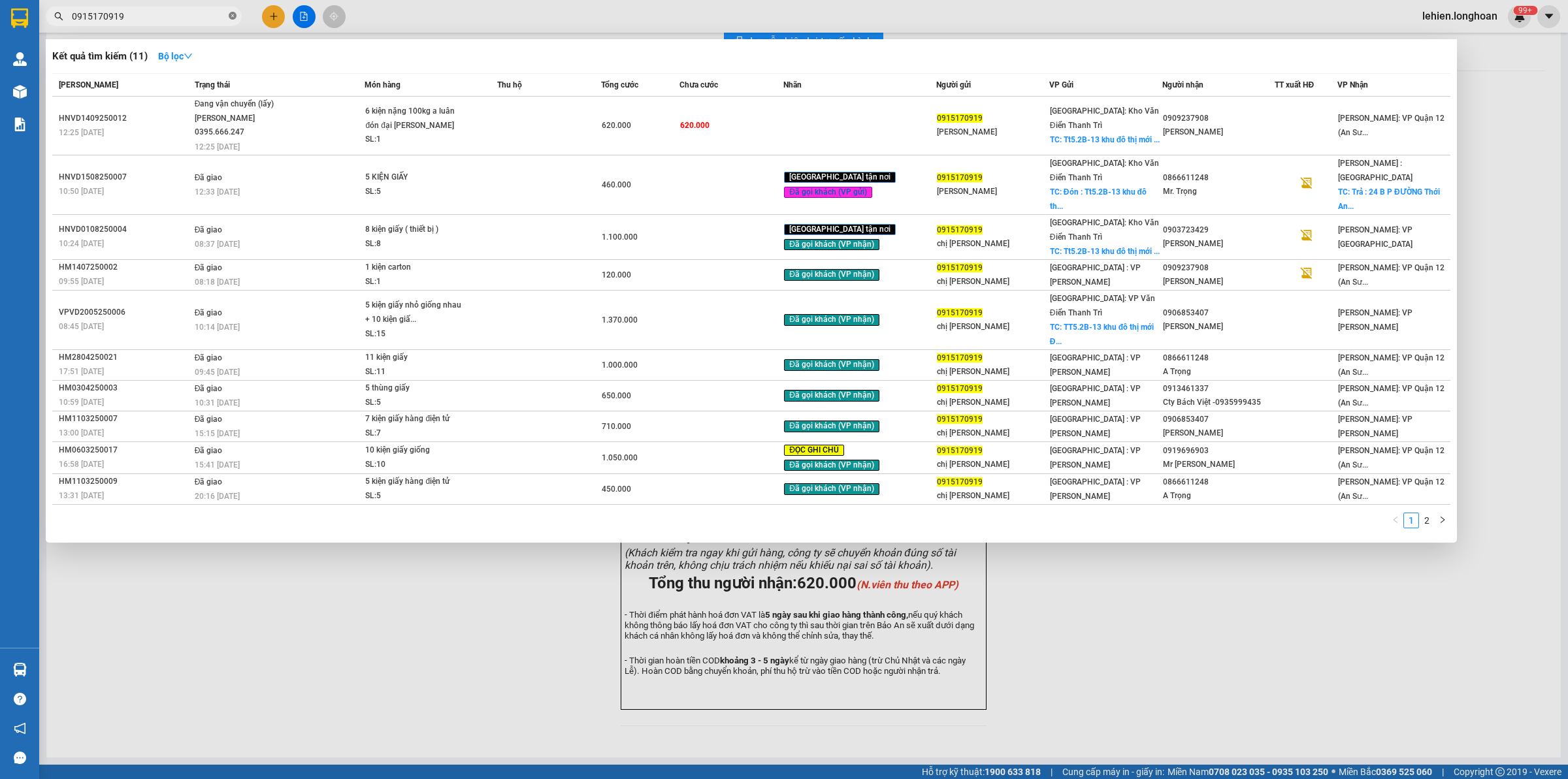
click at [236, 13] on icon "close-circle" at bounding box center [232, 15] width 7 height 7
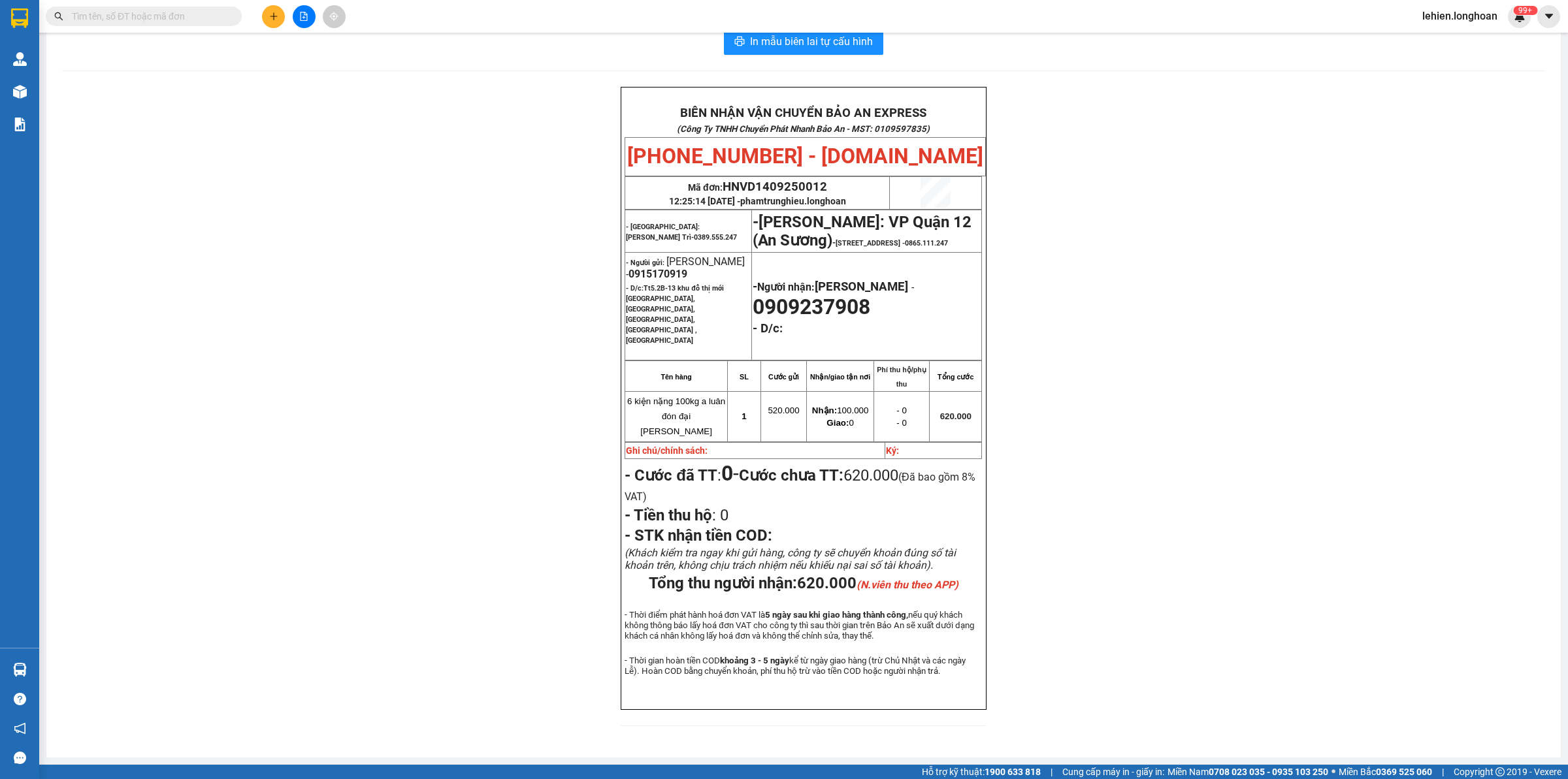
paste input "0793169481"
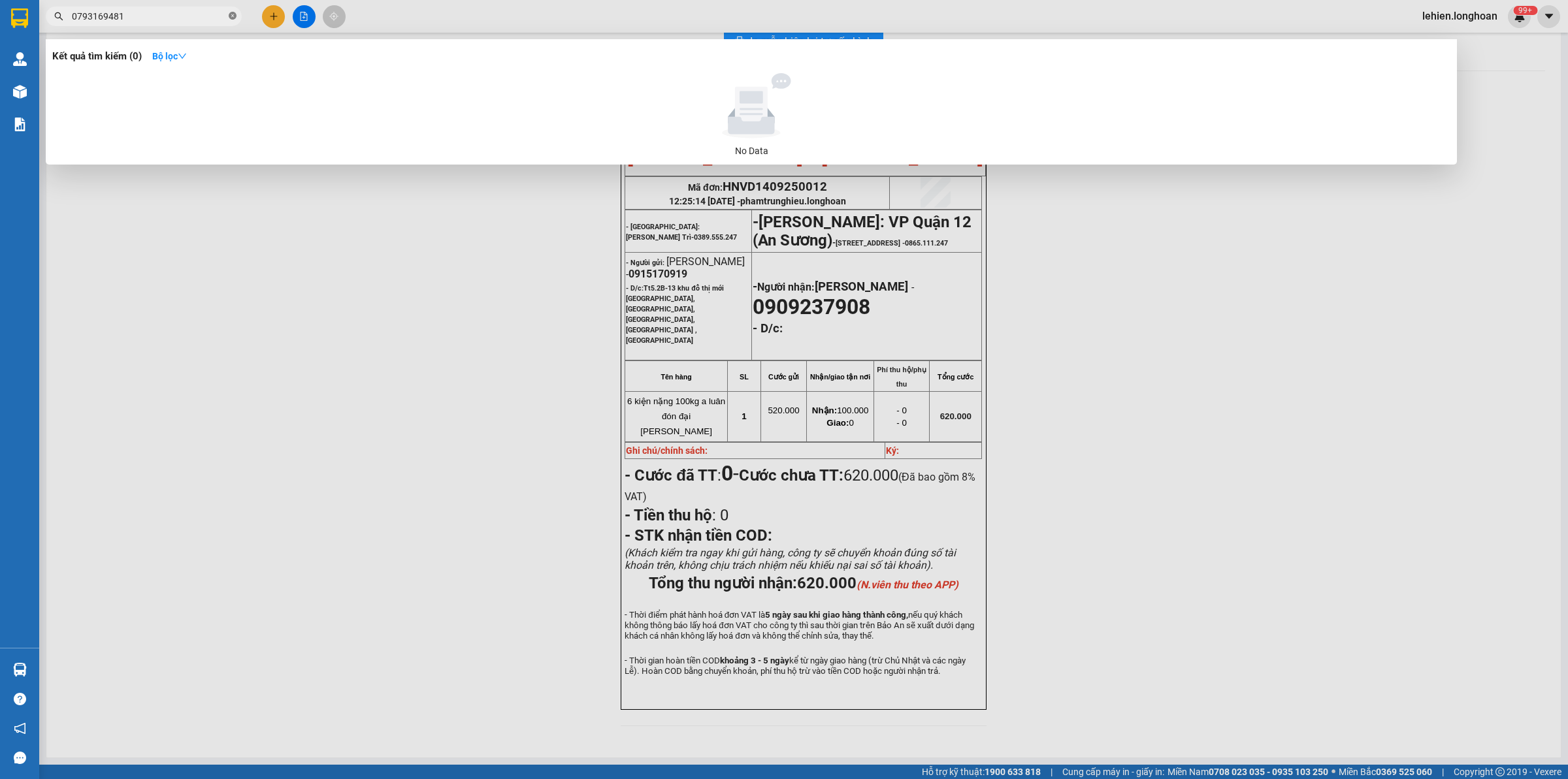
click at [235, 20] on span at bounding box center [232, 17] width 7 height 12
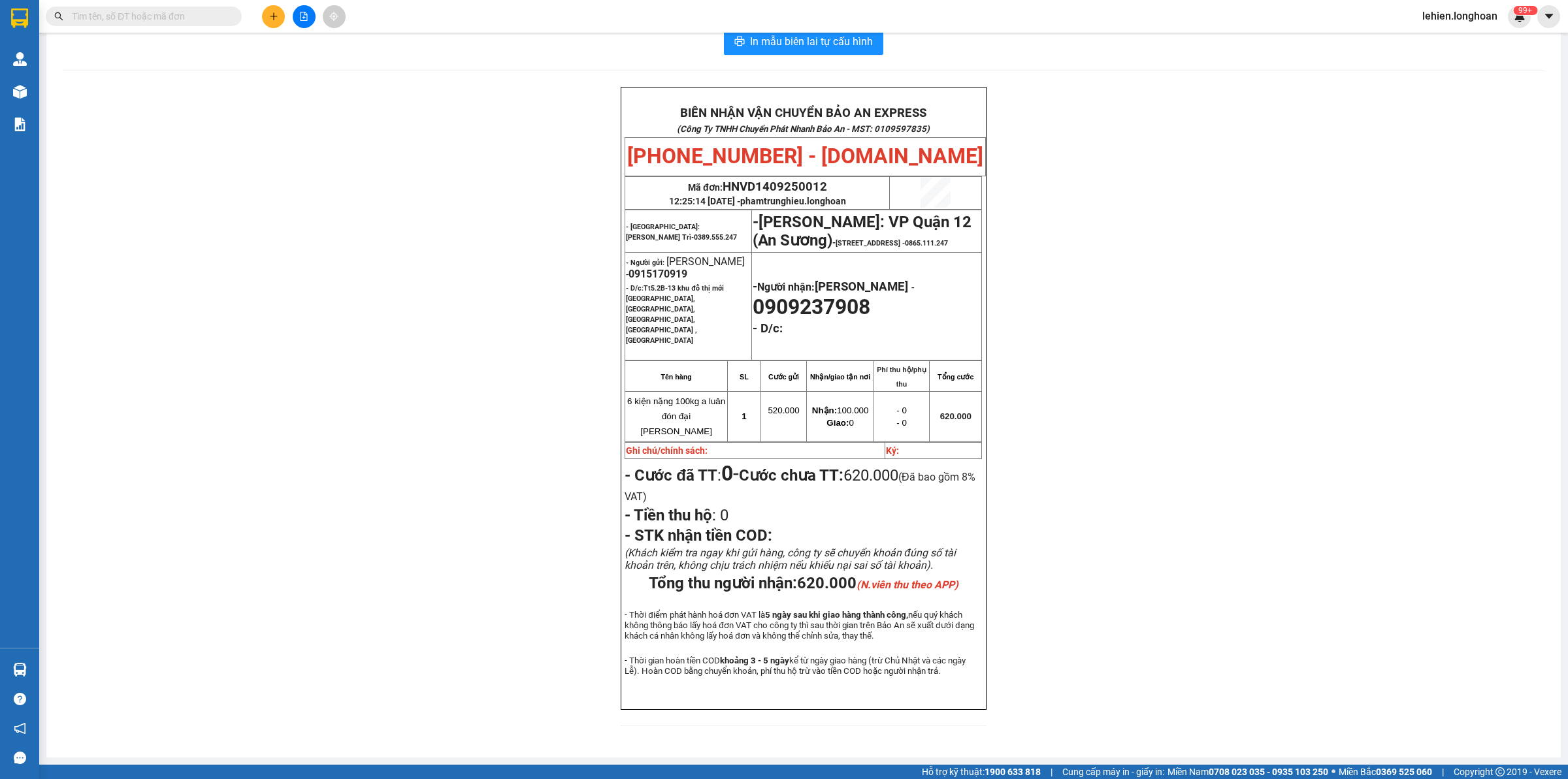
paste input "0981782629"
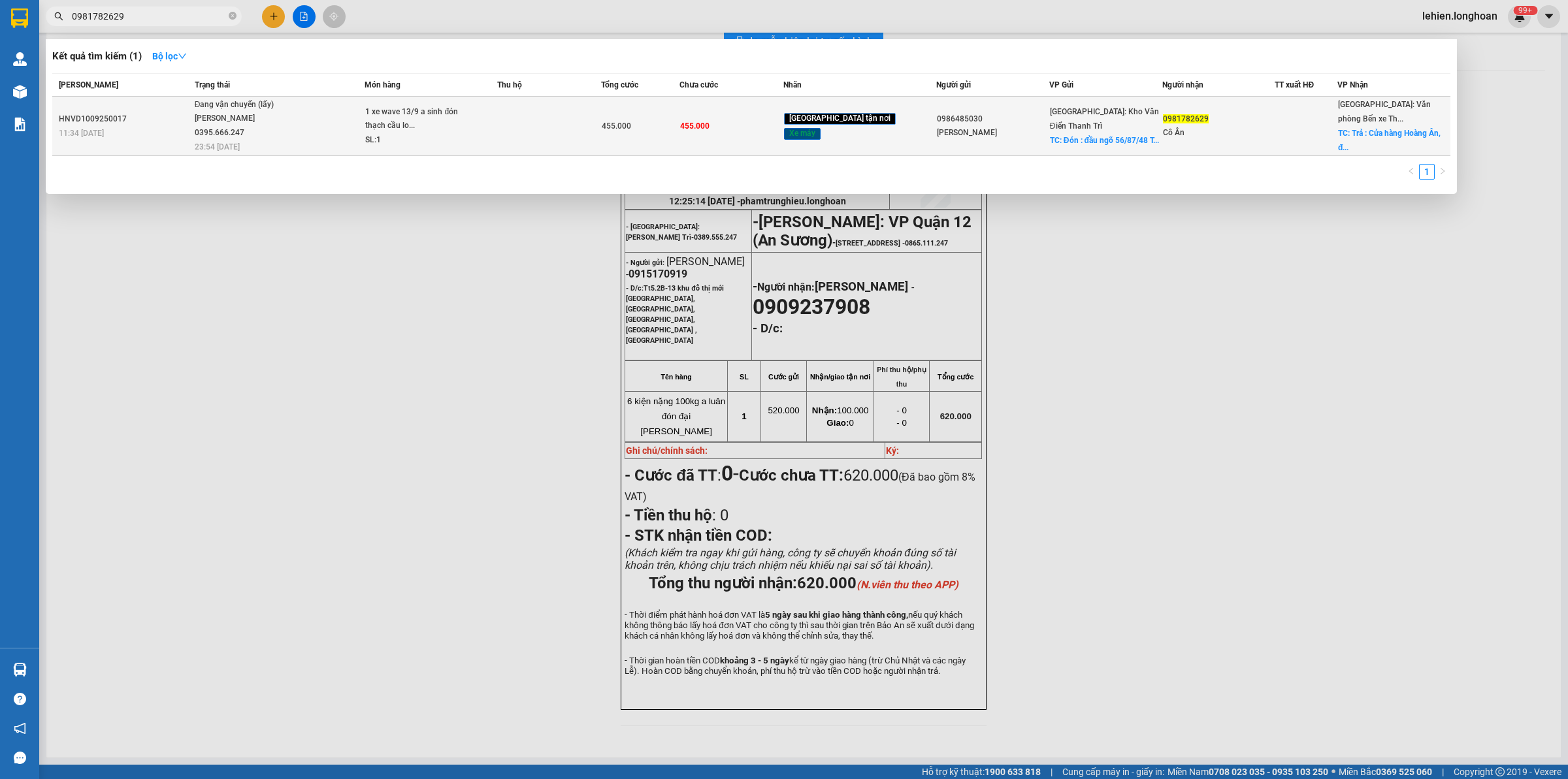
click at [331, 126] on span "Đang vận chuyển (lấy) [PERSON_NAME] 0395.666.247 23:54 [DATE]" at bounding box center [280, 125] width 170 height 54
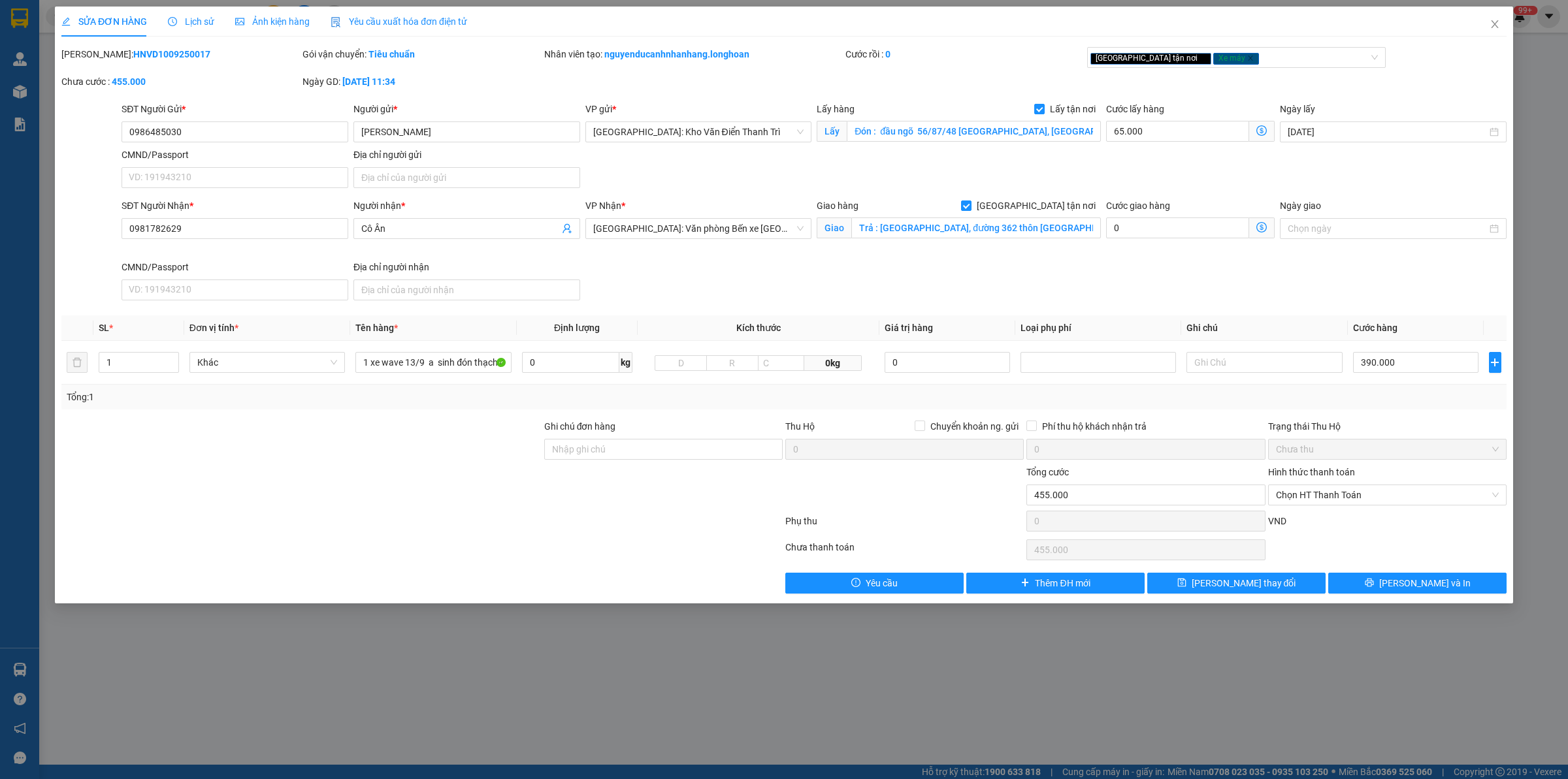
click at [195, 18] on span "Lịch sử" at bounding box center [192, 22] width 47 height 11
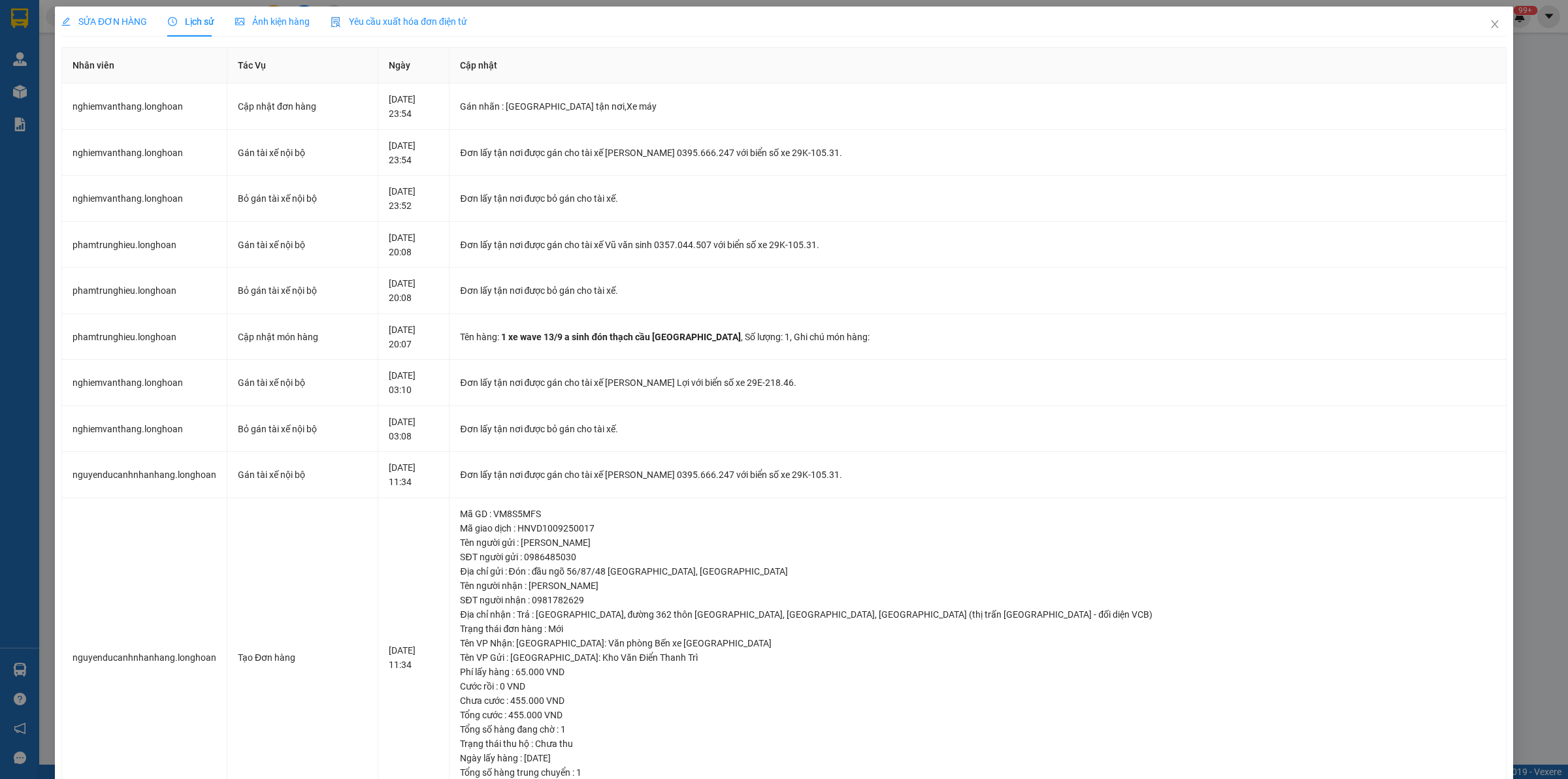
click at [132, 22] on span "SỬA ĐƠN HÀNG" at bounding box center [104, 22] width 86 height 11
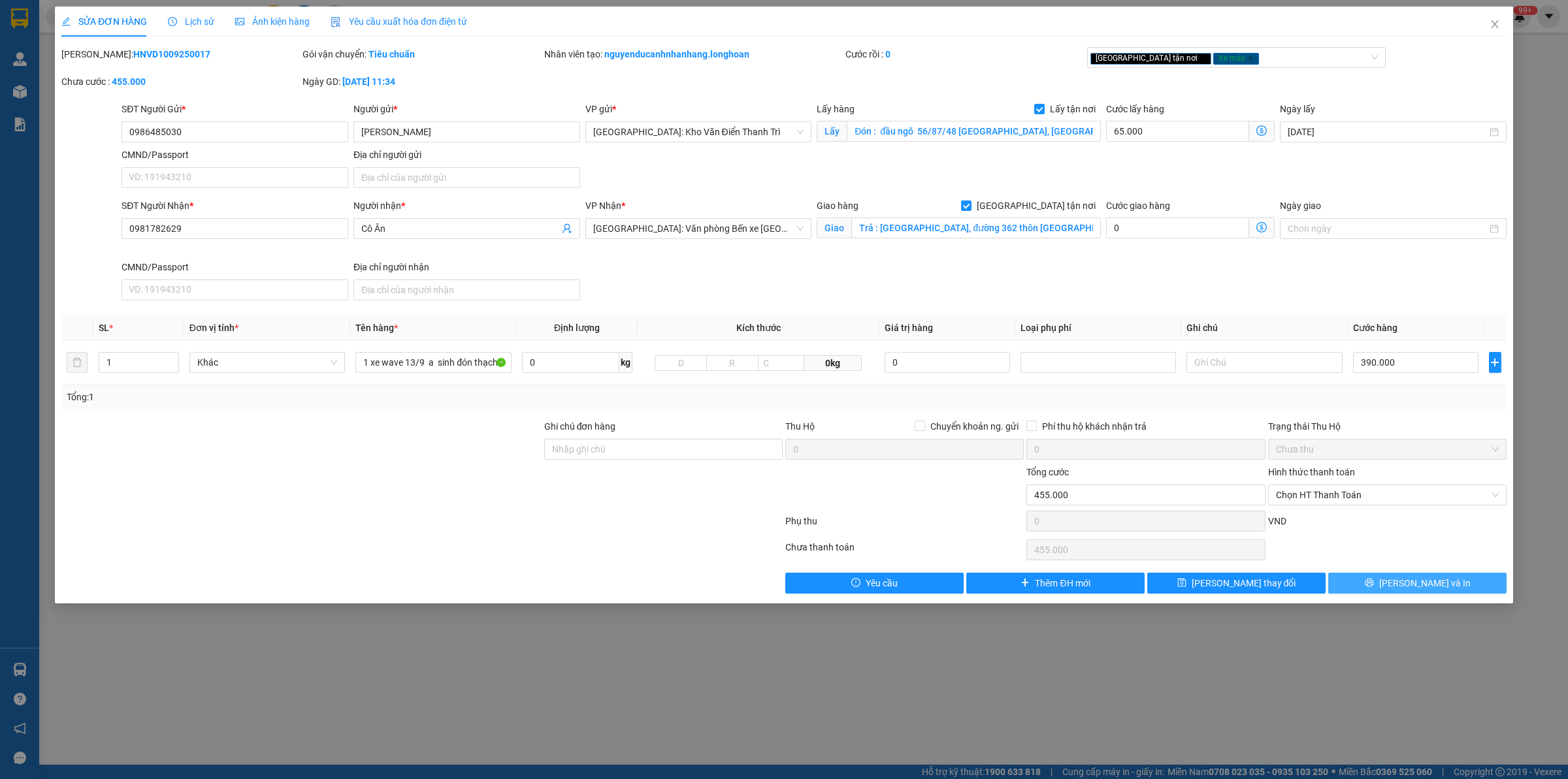
click at [1254, 589] on span "[PERSON_NAME] và In" at bounding box center [1425, 583] width 92 height 14
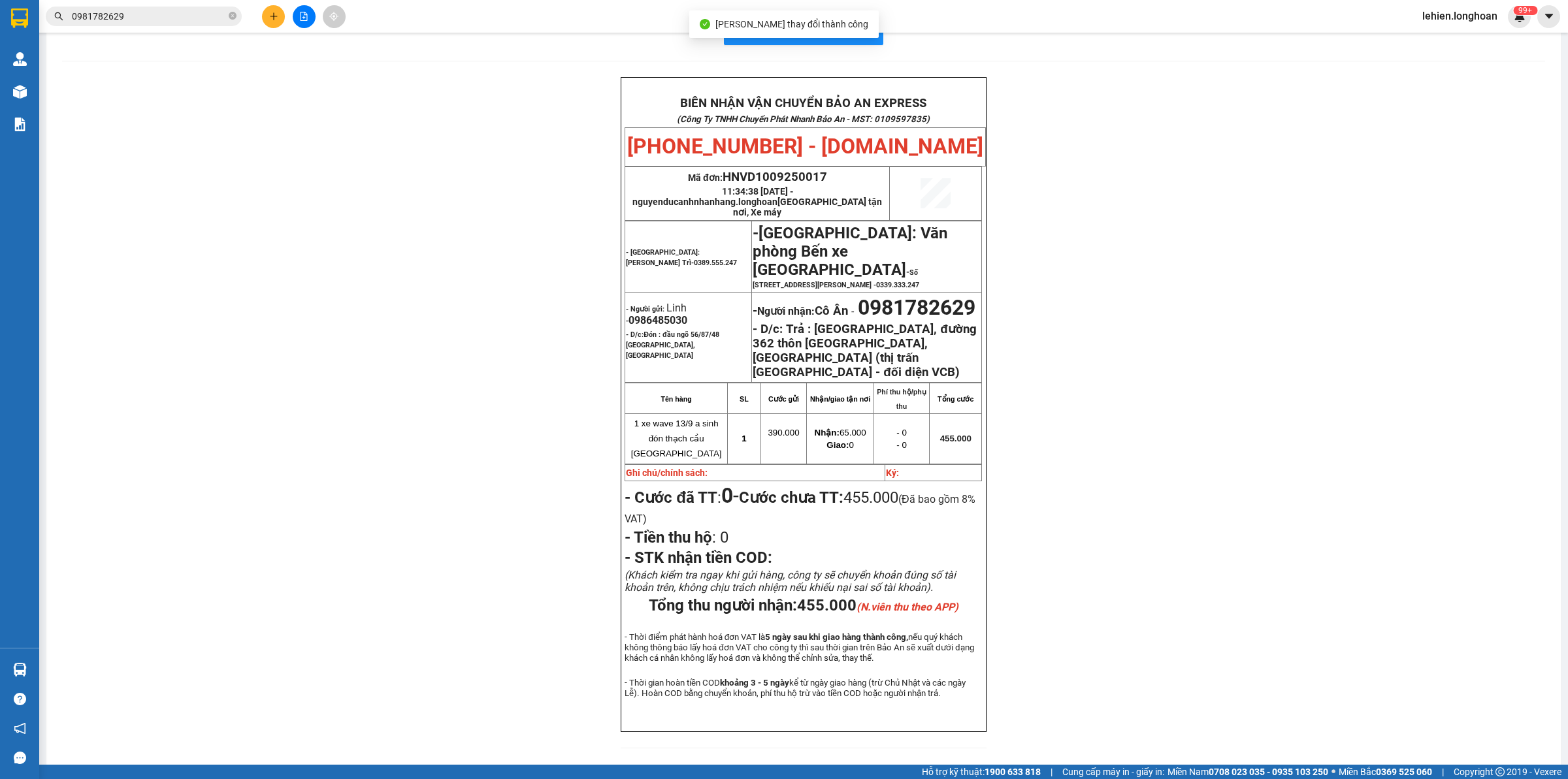
scroll to position [53, 0]
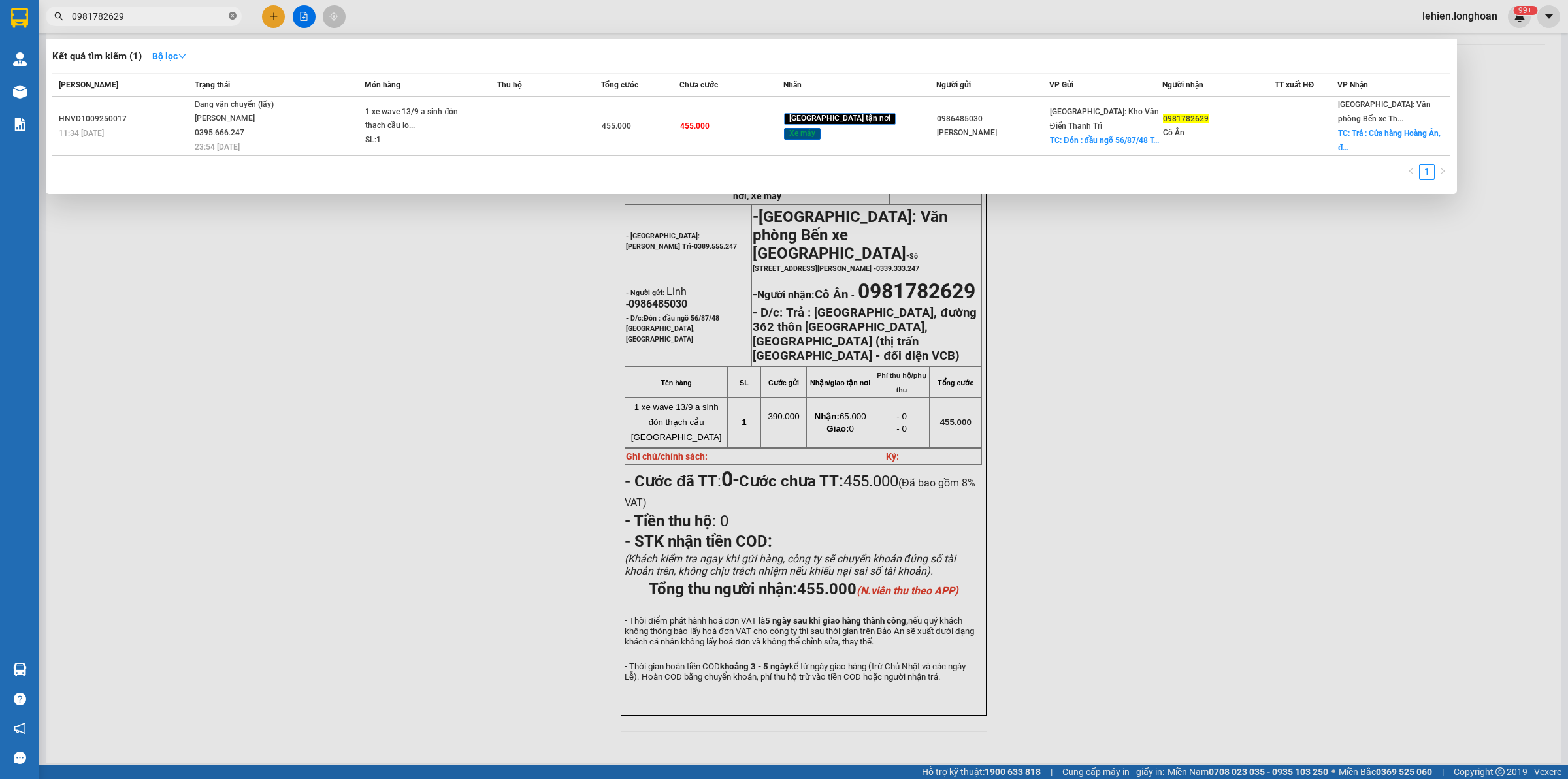
click at [232, 14] on icon "close-circle" at bounding box center [232, 15] width 7 height 7
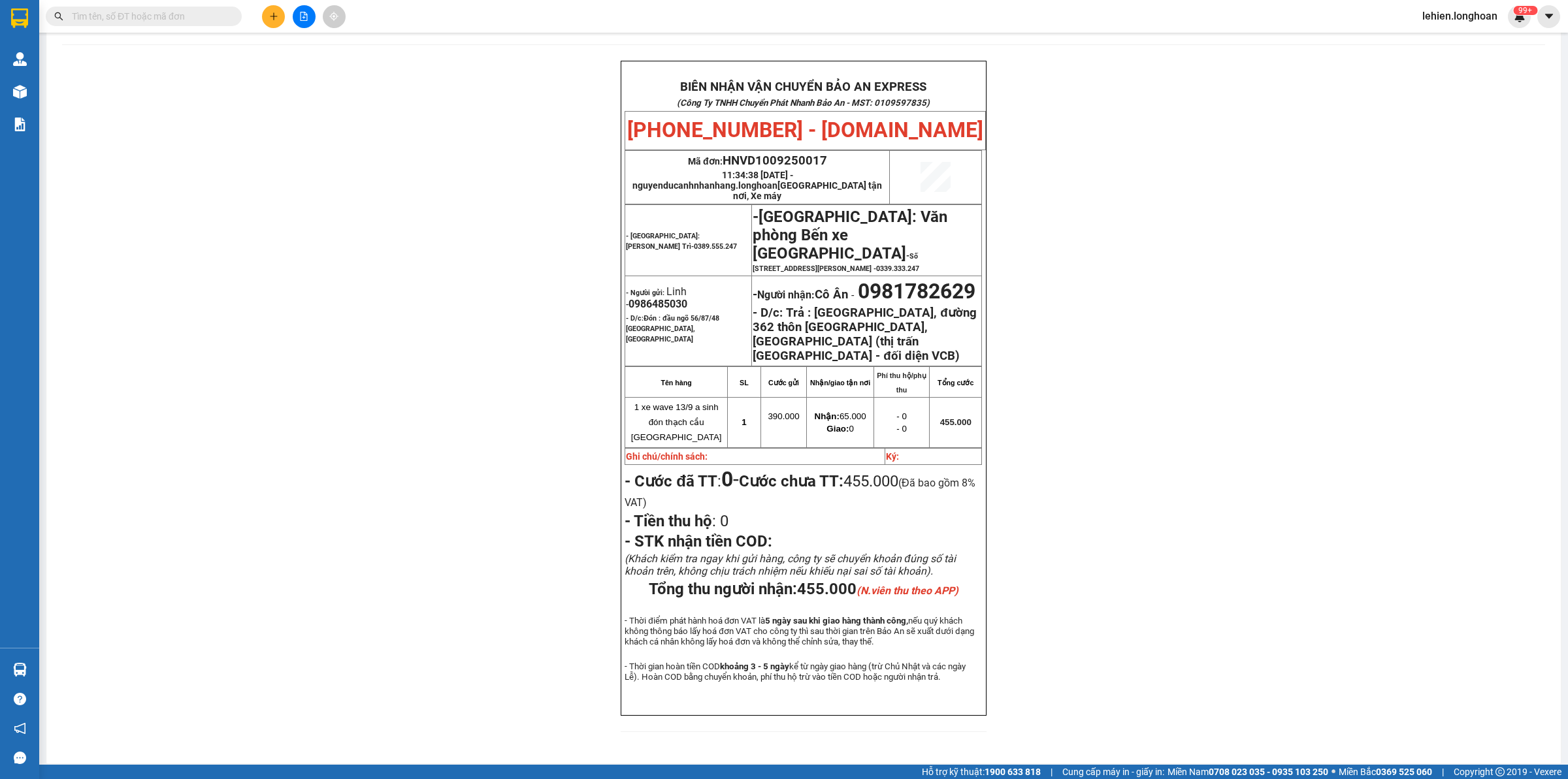
paste input "0379072323"
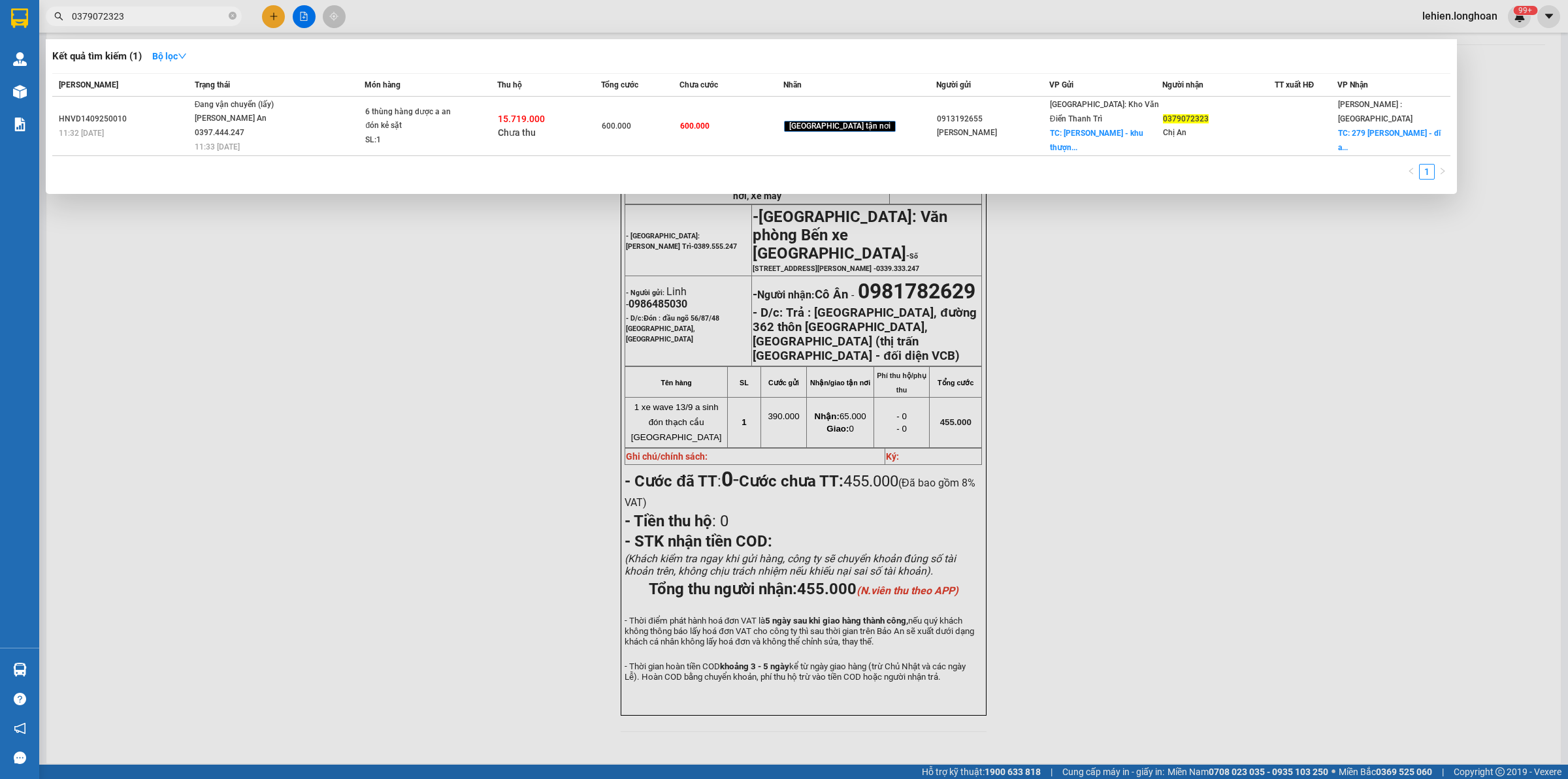
click at [344, 158] on div "Mã ĐH Trạng thái Món hàng Thu hộ Tổng cước Chưa cước Nhãn Người gửi VP Gửi Ngườ…" at bounding box center [751, 130] width 1398 height 114
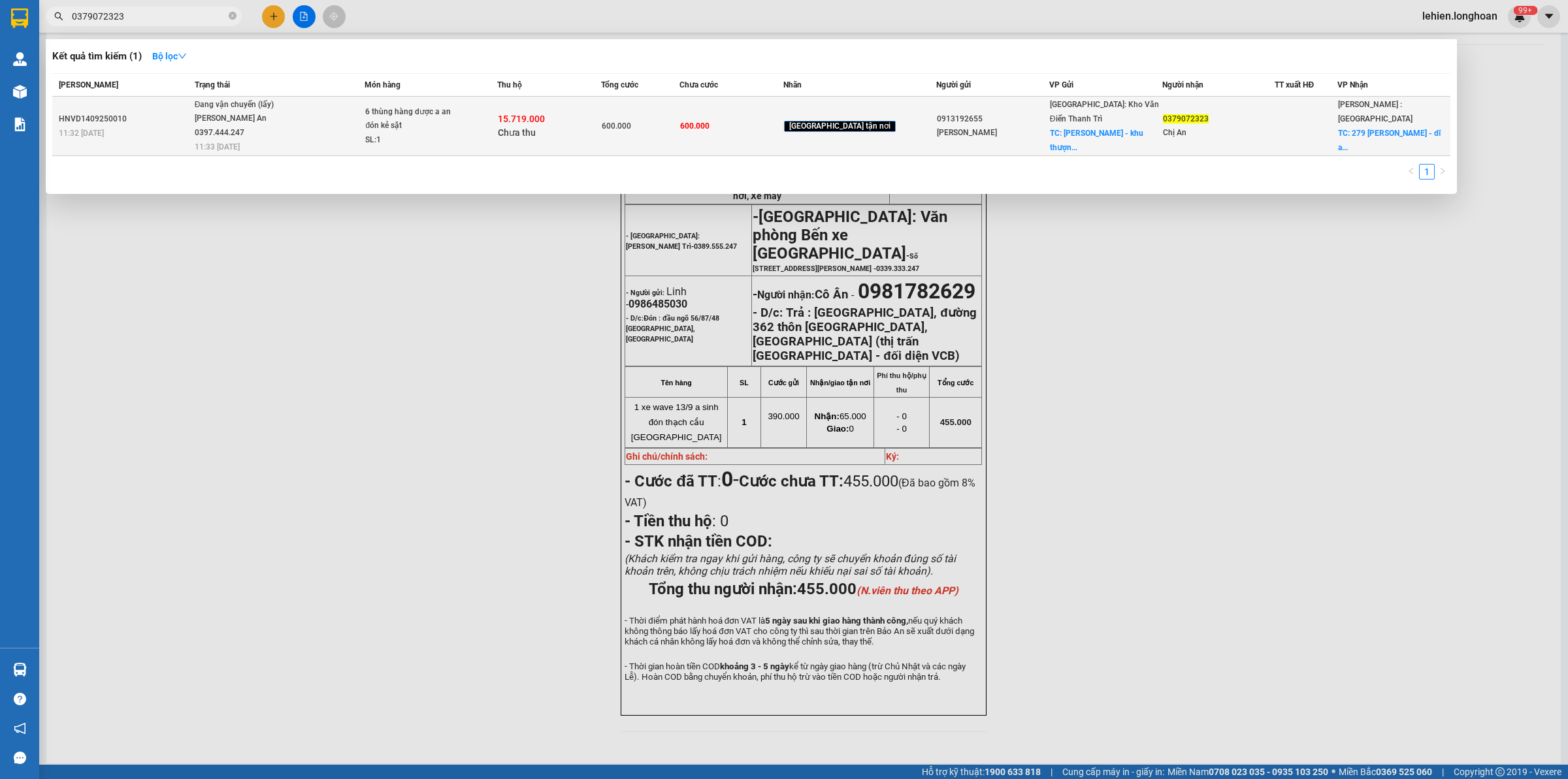
click at [338, 139] on span "Đang vận chuyển (lấy) [PERSON_NAME] An 0397.444.247 11:33 [DATE]" at bounding box center [280, 125] width 170 height 54
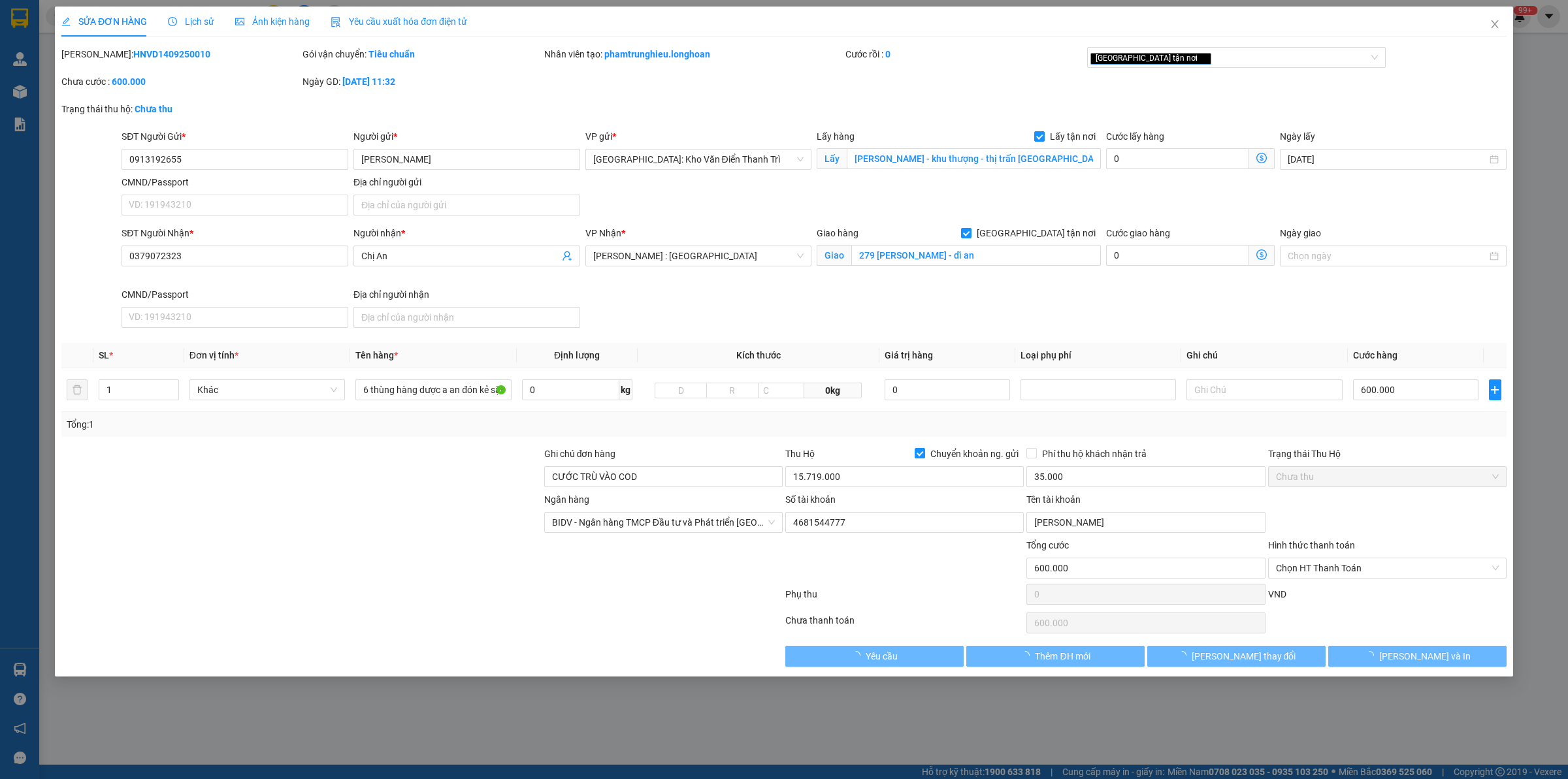
click at [200, 18] on span "Lịch sử" at bounding box center [192, 22] width 47 height 11
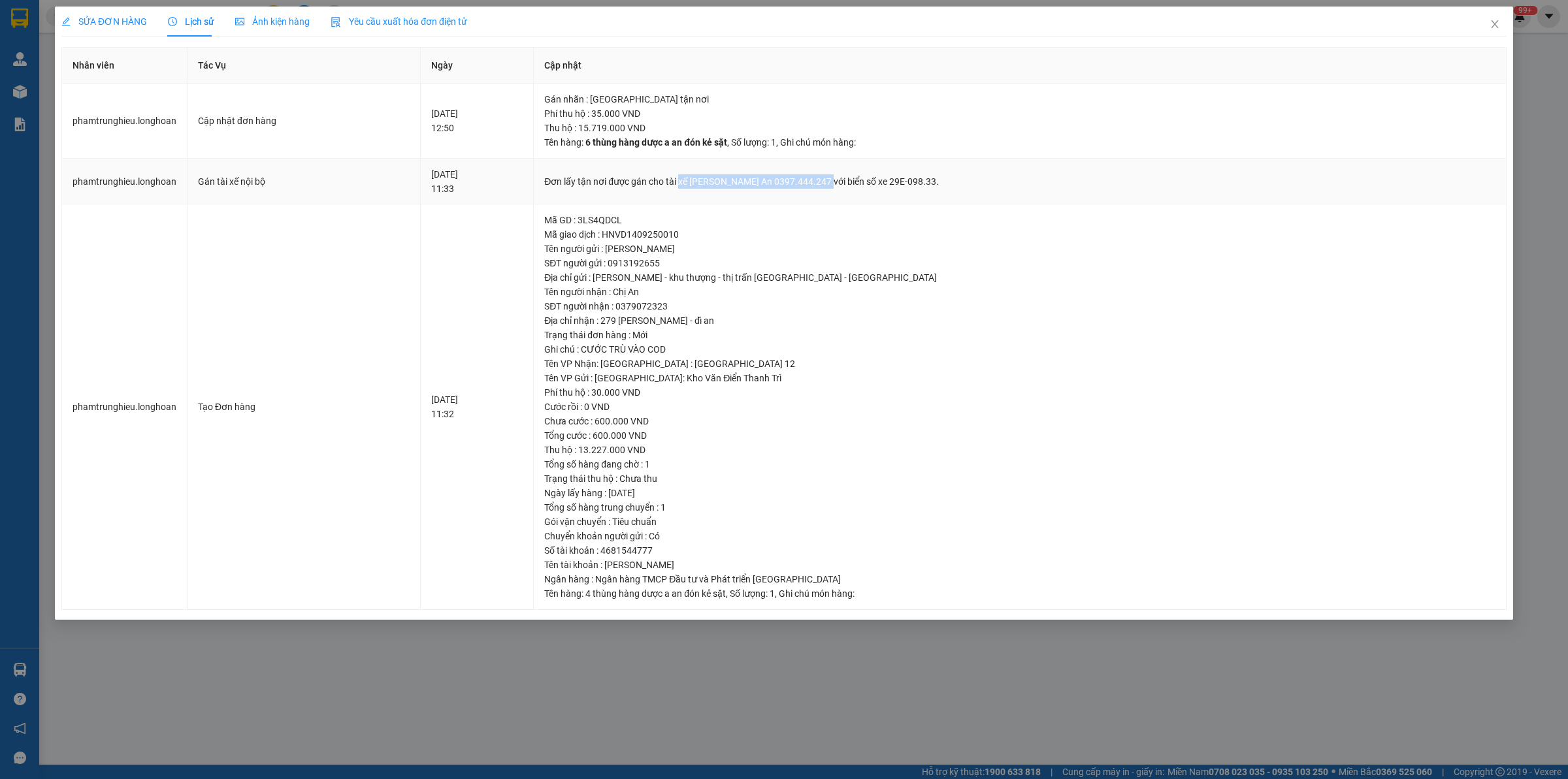
drag, startPoint x: 717, startPoint y: 180, endPoint x: 863, endPoint y: 183, distance: 146.0
click at [863, 183] on div "Đơn lấy tận nơi được gán cho tài xế [PERSON_NAME] An 0397.444.247 với biển số x…" at bounding box center [1020, 181] width 951 height 14
click at [1254, 22] on icon "close" at bounding box center [1495, 24] width 11 height 11
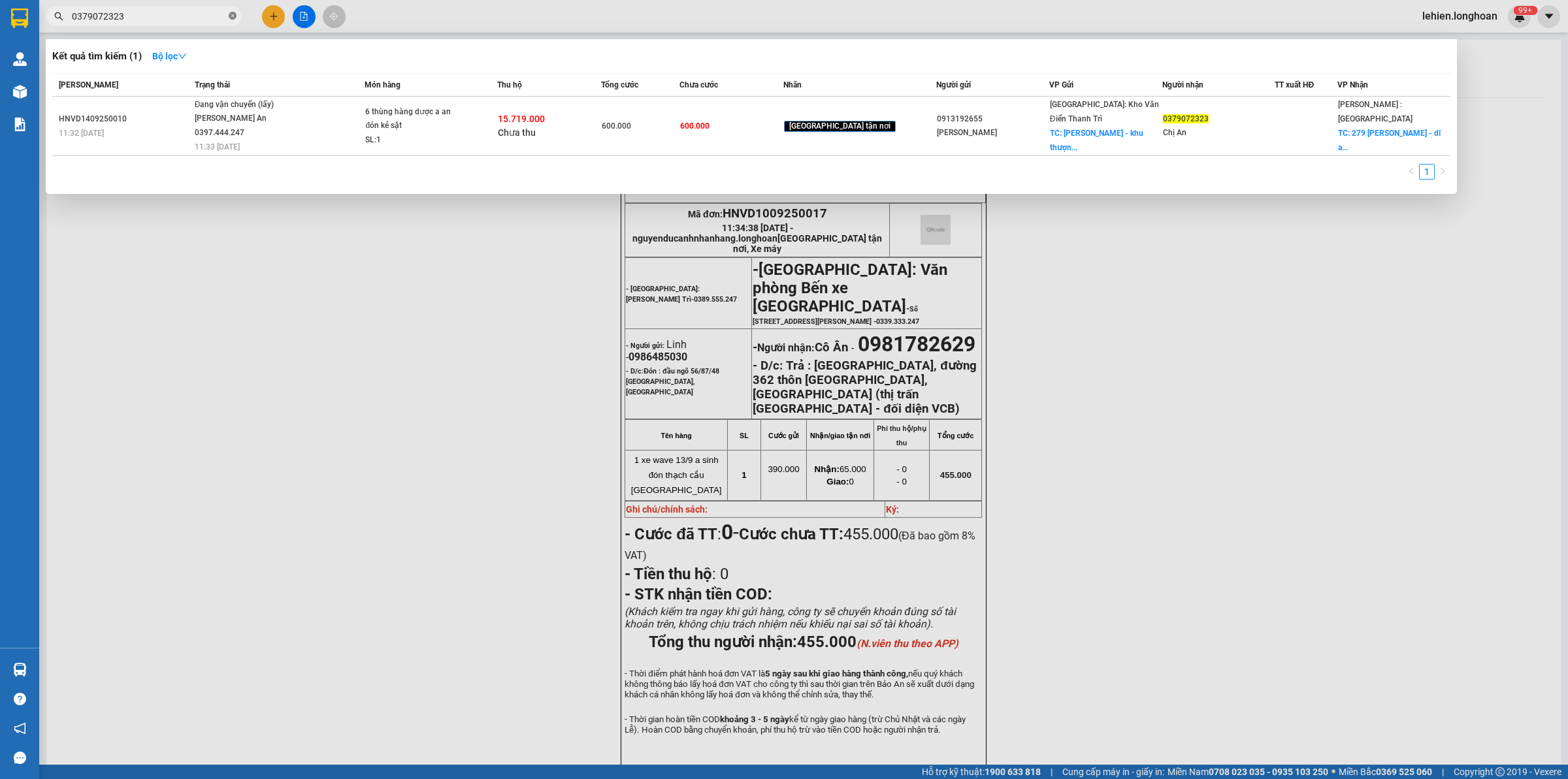
click at [232, 17] on icon "close-circle" at bounding box center [232, 15] width 7 height 7
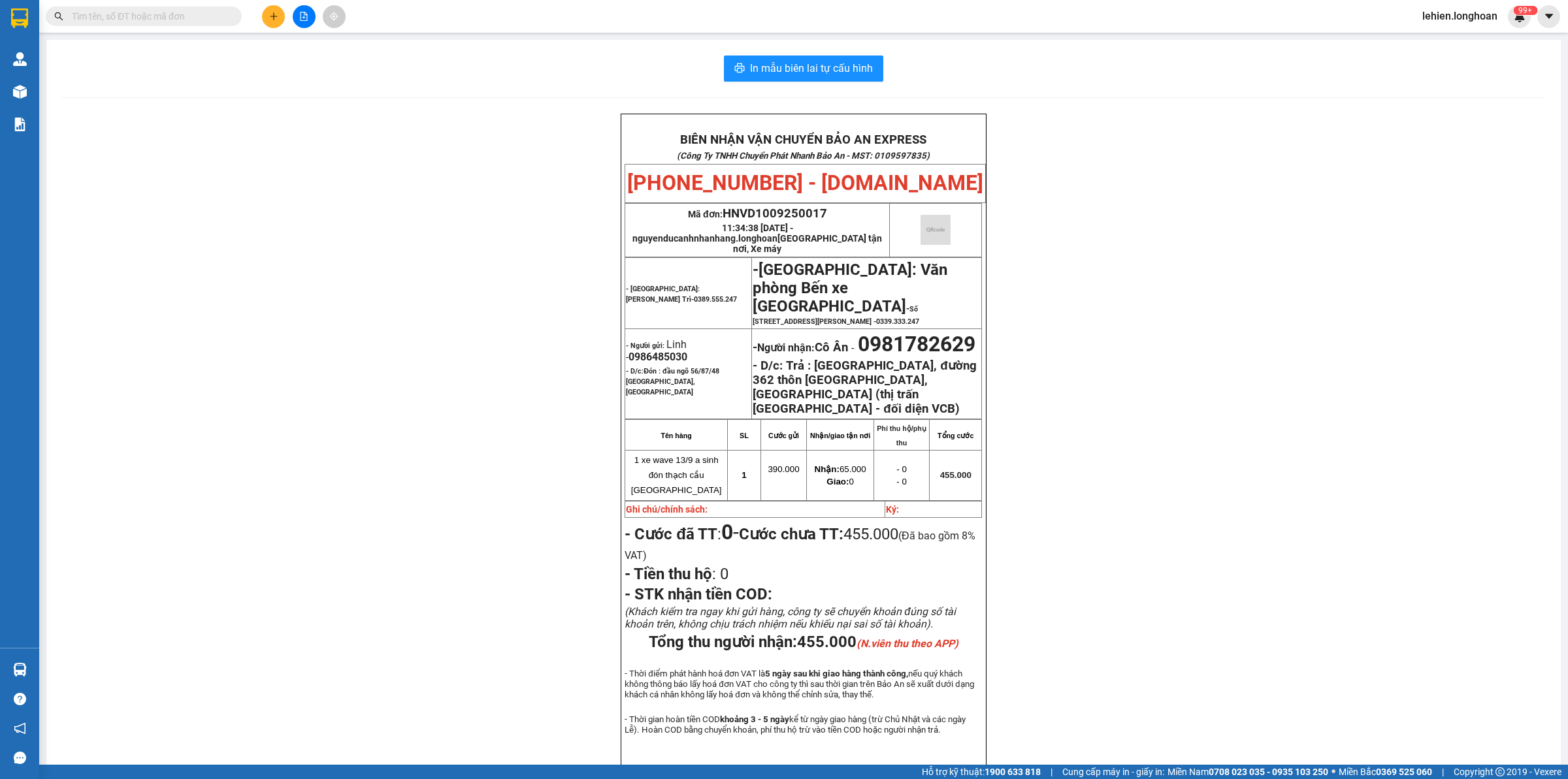
paste input "0915170919"
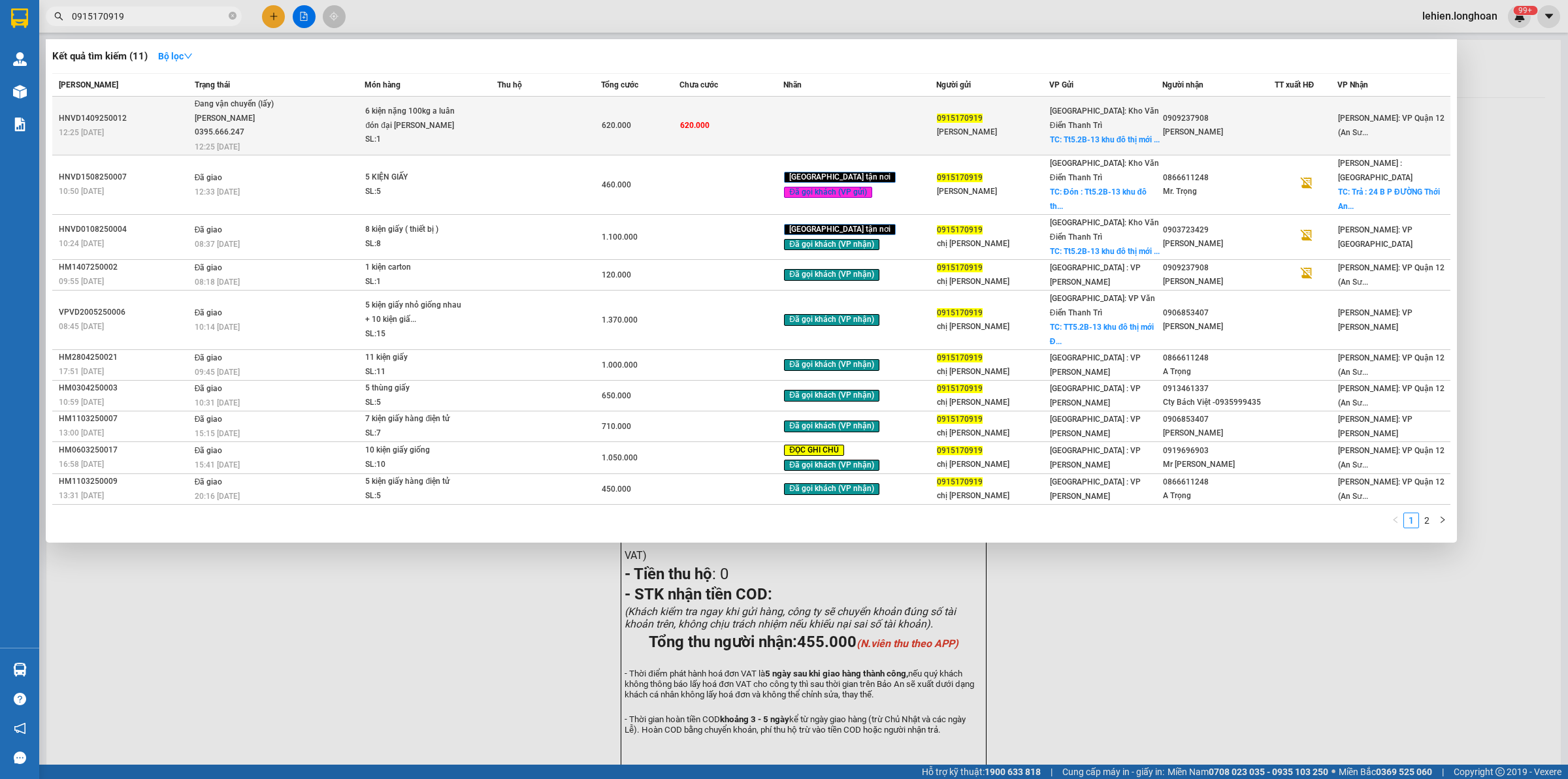
click at [245, 122] on div "[PERSON_NAME] 0395.666.247" at bounding box center [244, 126] width 98 height 28
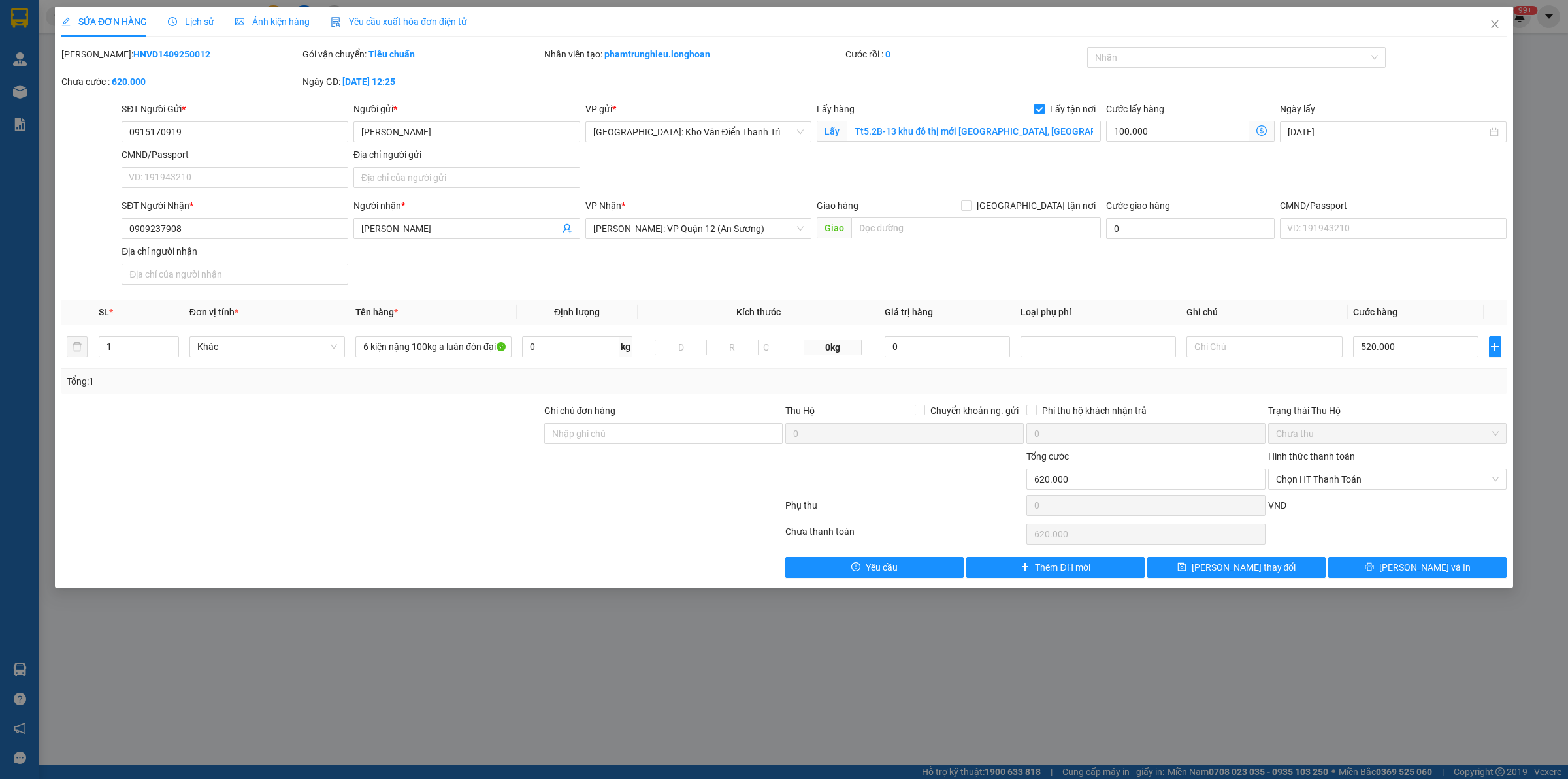
click at [211, 11] on div "Lịch sử" at bounding box center [192, 22] width 47 height 30
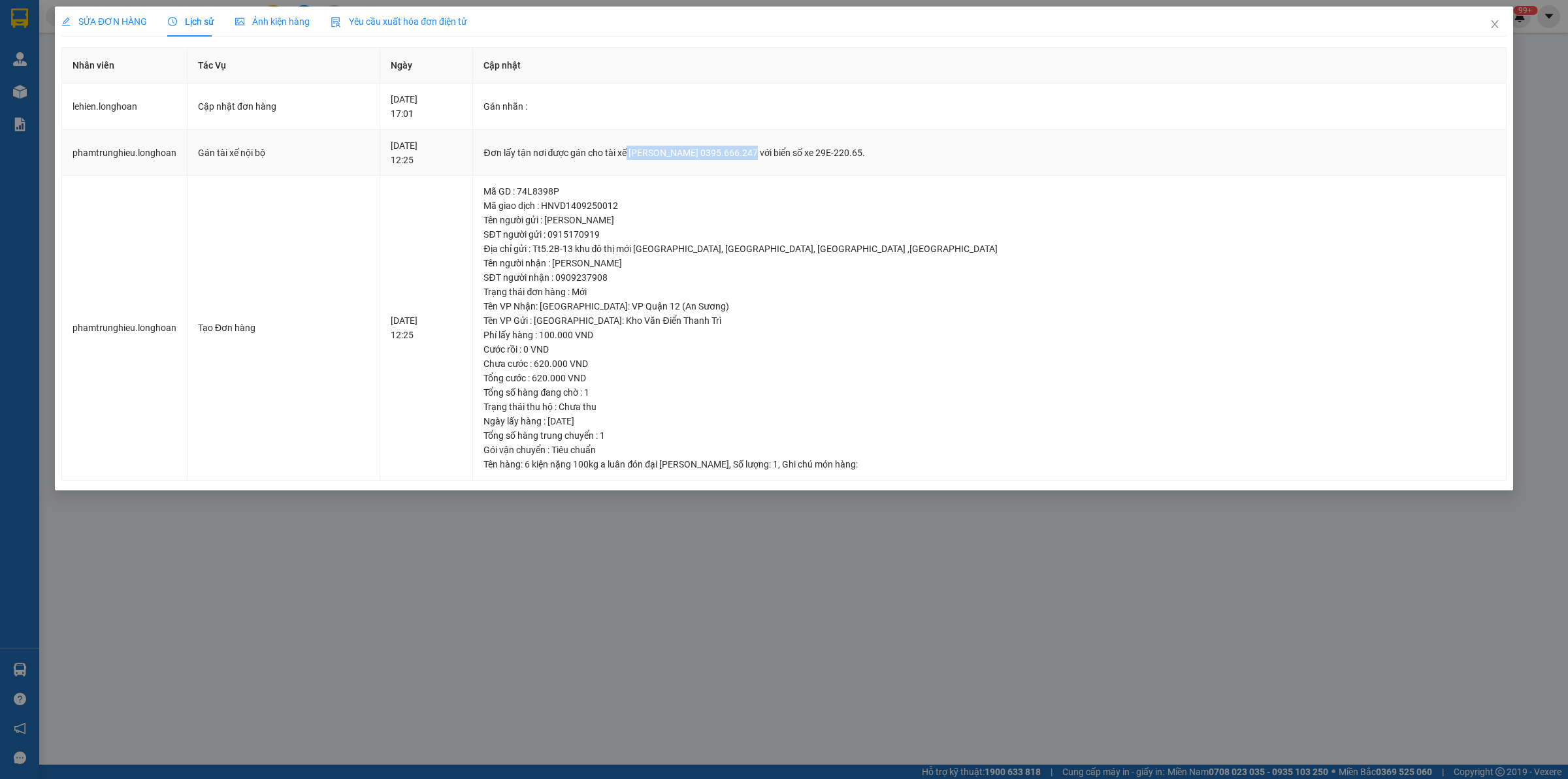
drag, startPoint x: 684, startPoint y: 151, endPoint x: 807, endPoint y: 146, distance: 123.1
click at [807, 146] on div "Đơn lấy tận nơi được gán cho tài xế [PERSON_NAME] 0395.666.247 với biển số xe 2…" at bounding box center [989, 152] width 1012 height 14
click at [1254, 25] on icon "close" at bounding box center [1494, 23] width 7 height 7
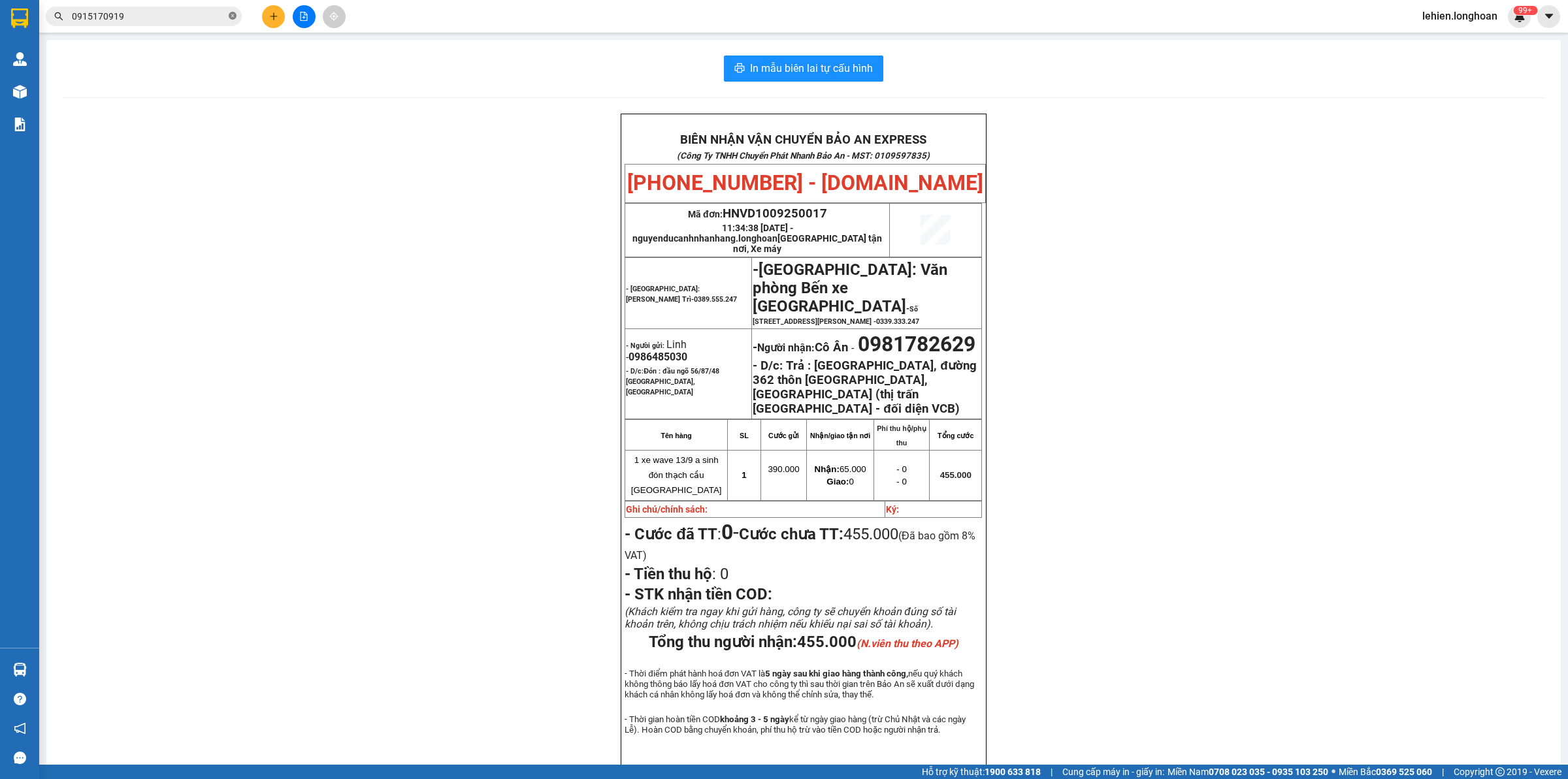
click at [230, 18] on icon "close-circle" at bounding box center [232, 15] width 7 height 7
drag, startPoint x: 174, startPoint y: 4, endPoint x: 131, endPoint y: 17, distance: 44.9
click at [131, 17] on input "text" at bounding box center [148, 16] width 154 height 14
paste input "0911399908"
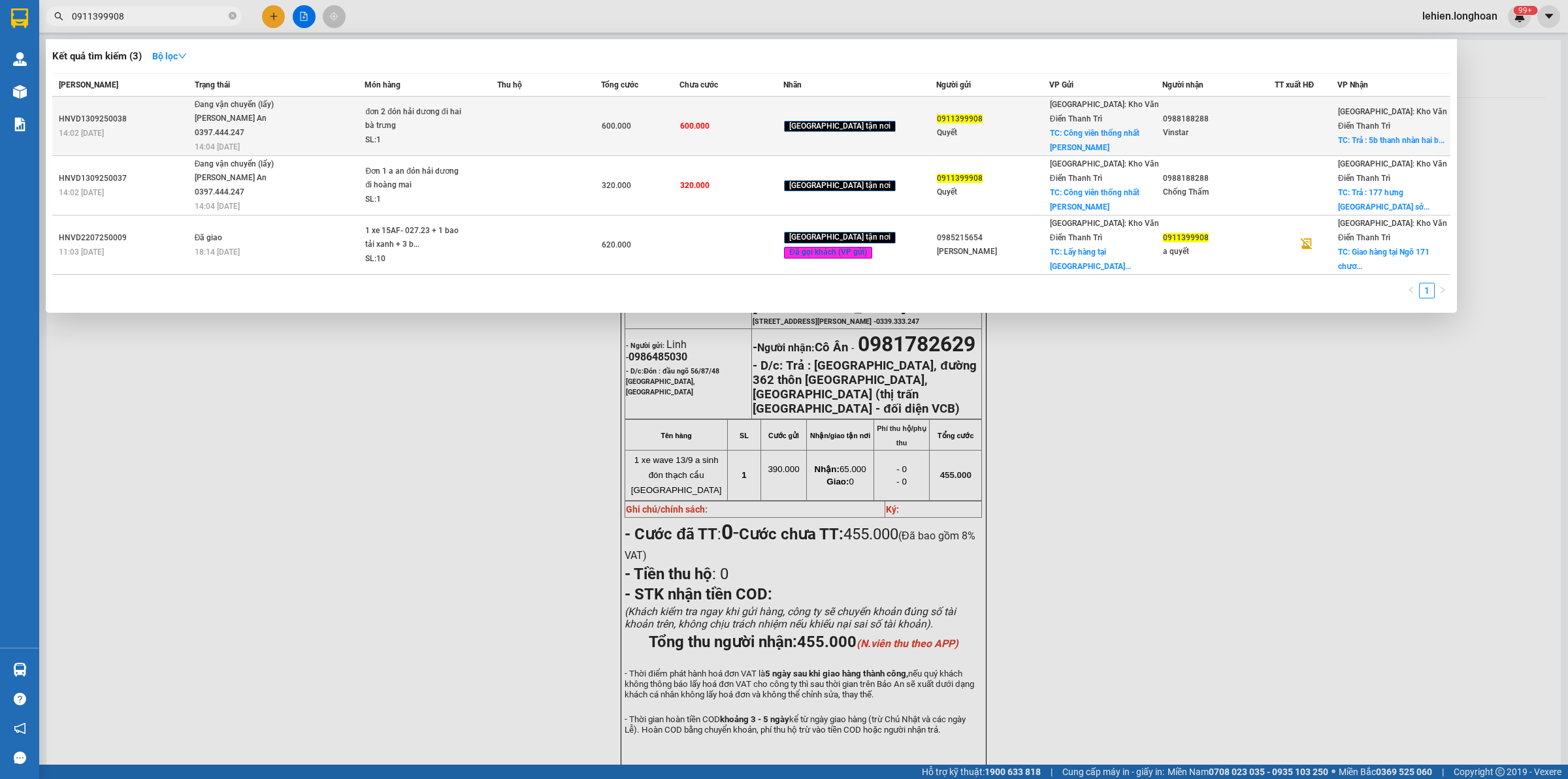
click at [207, 129] on div "[PERSON_NAME] An 0397.444.247" at bounding box center [244, 126] width 98 height 28
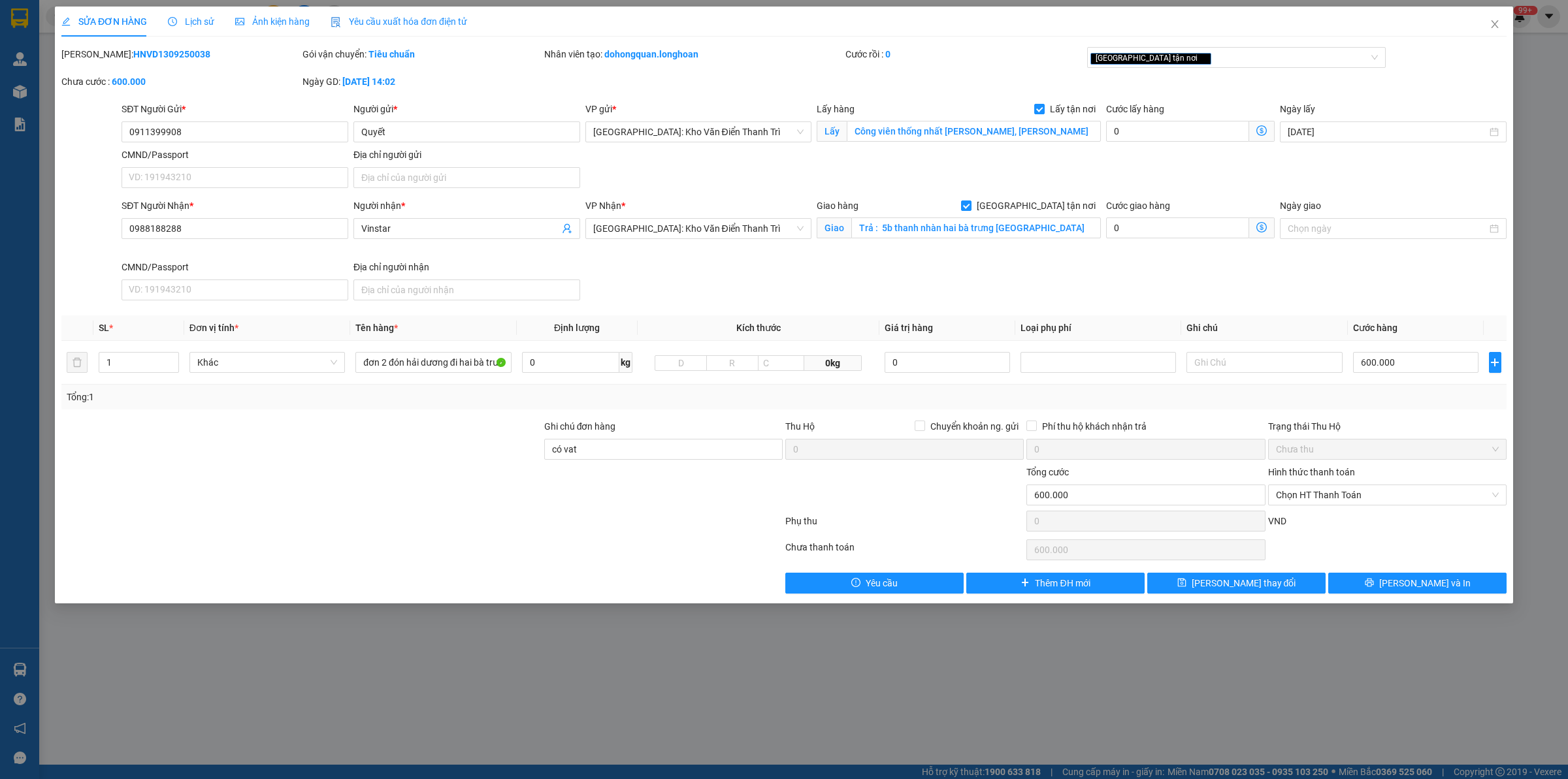
click at [187, 17] on span "Lịch sử" at bounding box center [192, 22] width 47 height 11
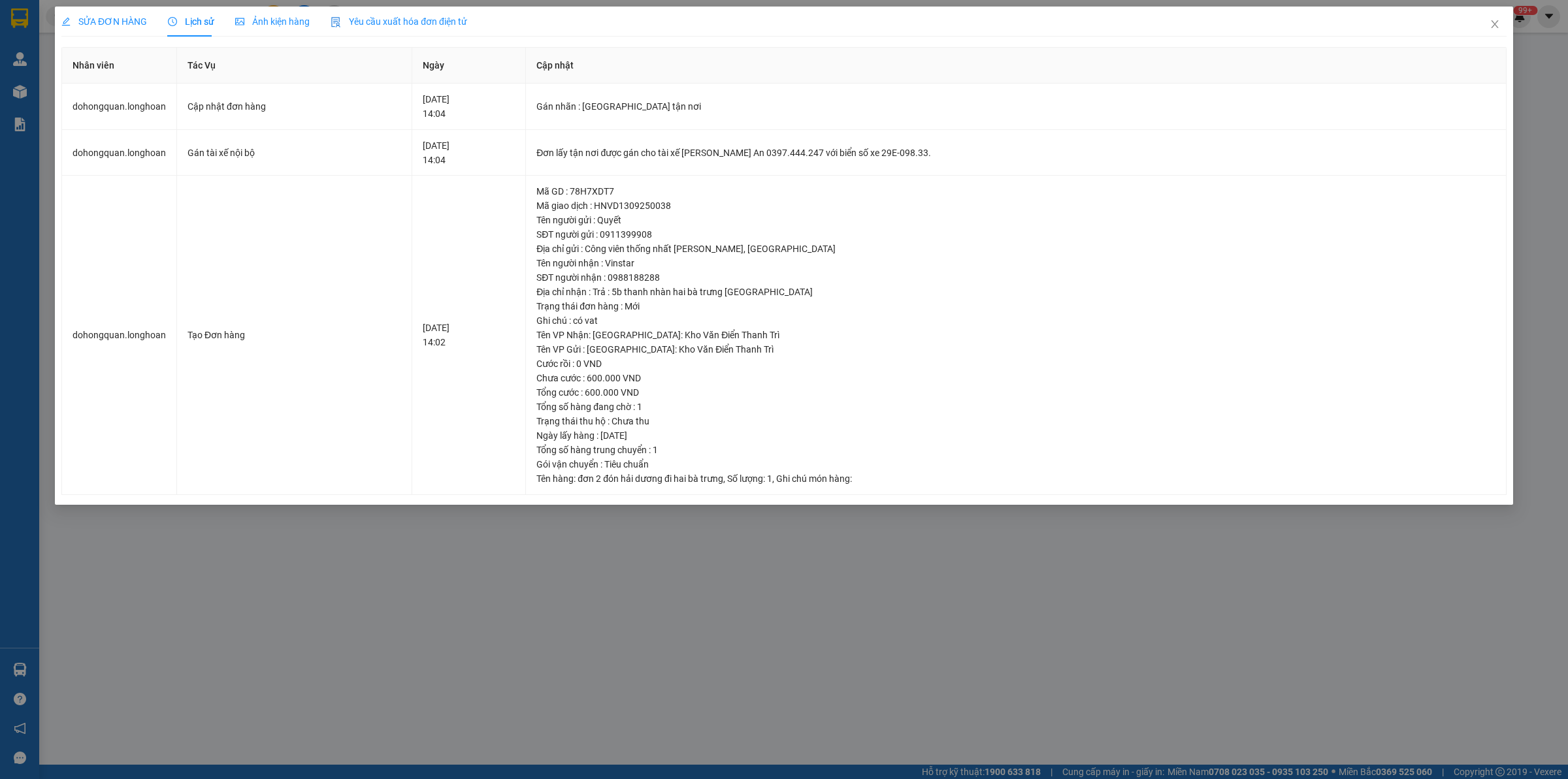
click at [78, 14] on div "SỬA ĐƠN HÀNG" at bounding box center [104, 21] width 86 height 14
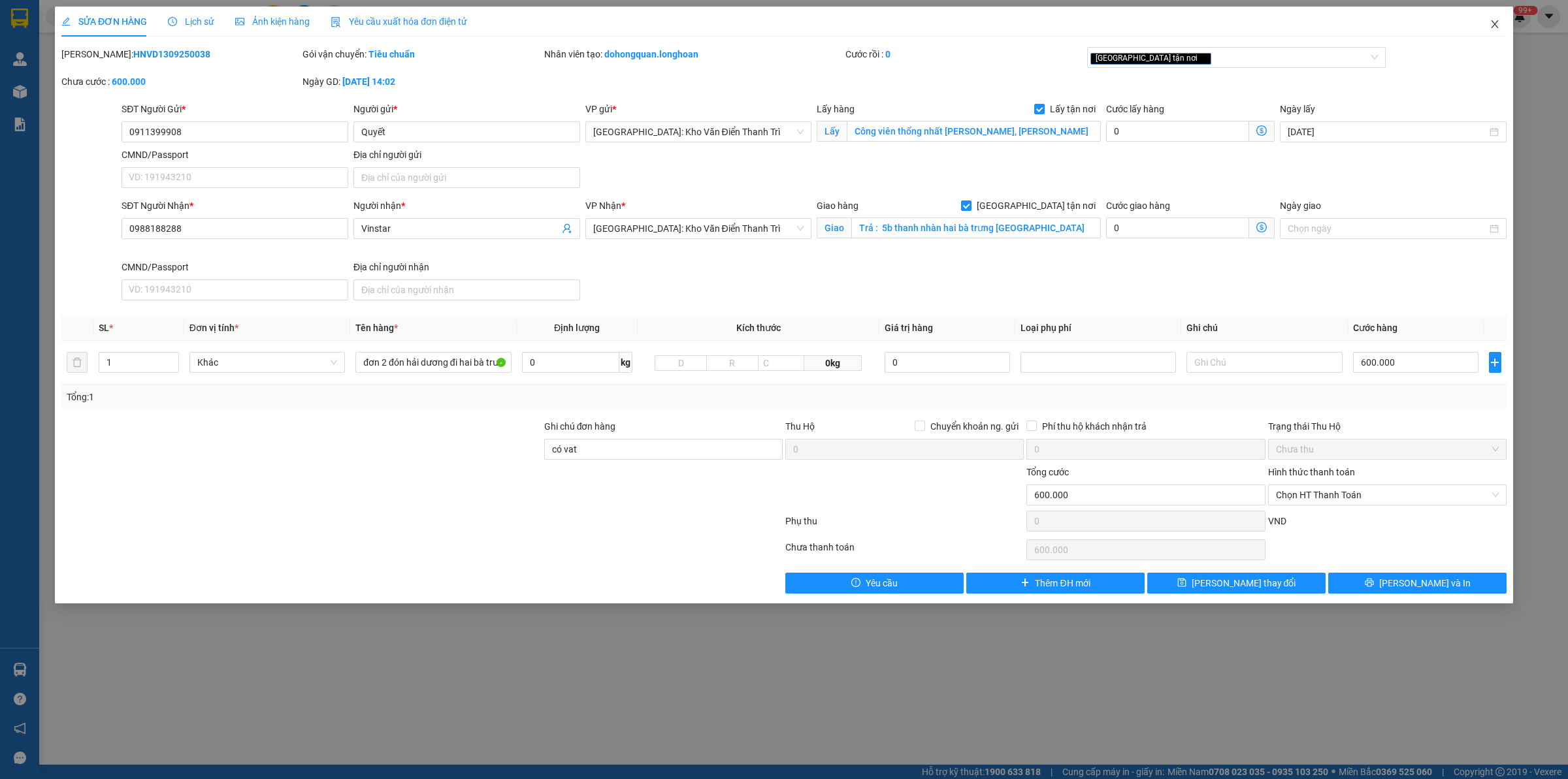
click at [1254, 24] on icon "close" at bounding box center [1494, 23] width 7 height 7
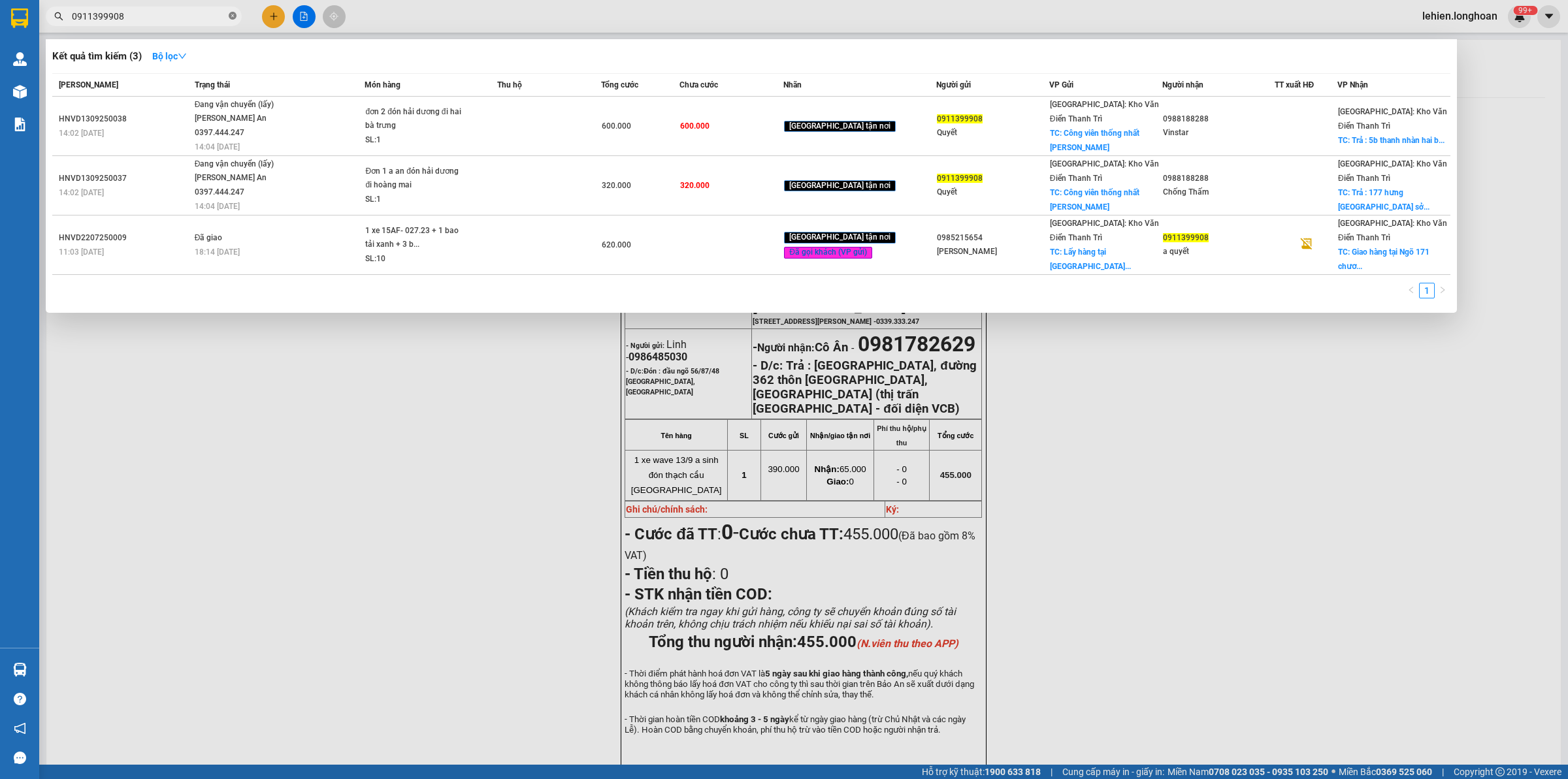
click at [229, 18] on icon "close-circle" at bounding box center [232, 15] width 7 height 7
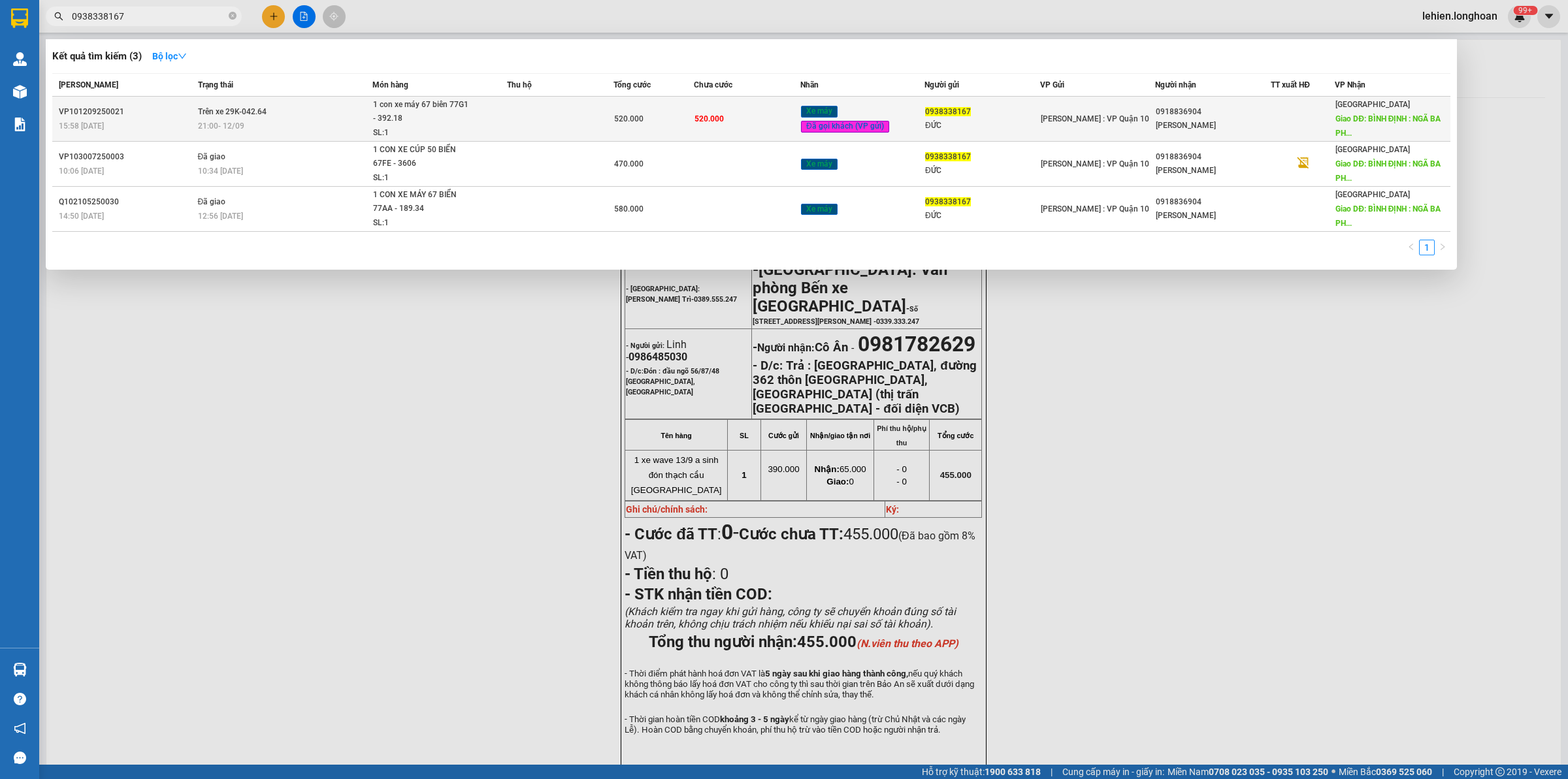
click at [409, 126] on div "SL: 1" at bounding box center [422, 132] width 98 height 14
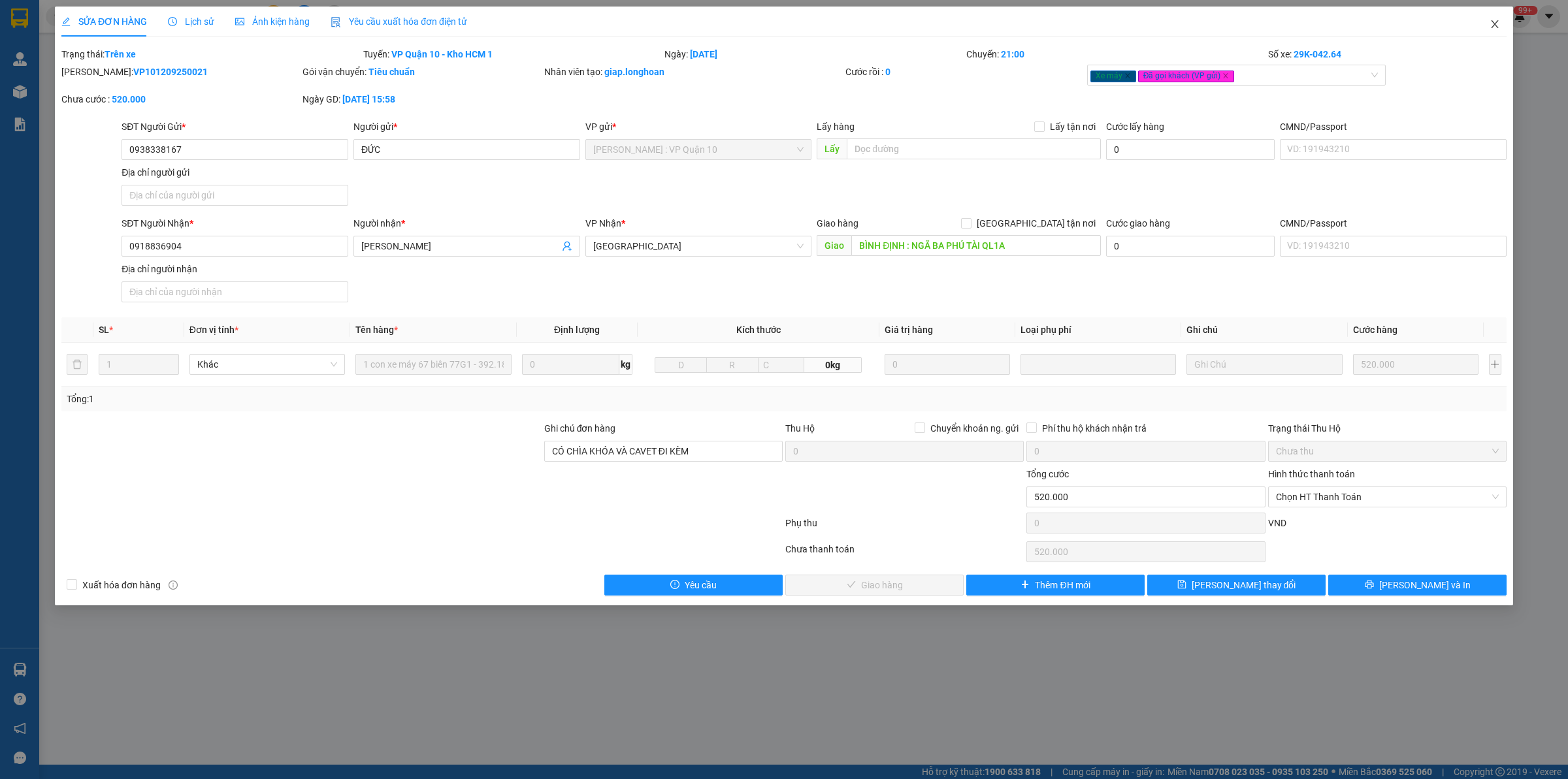
click at [1254, 21] on icon "close" at bounding box center [1494, 23] width 7 height 7
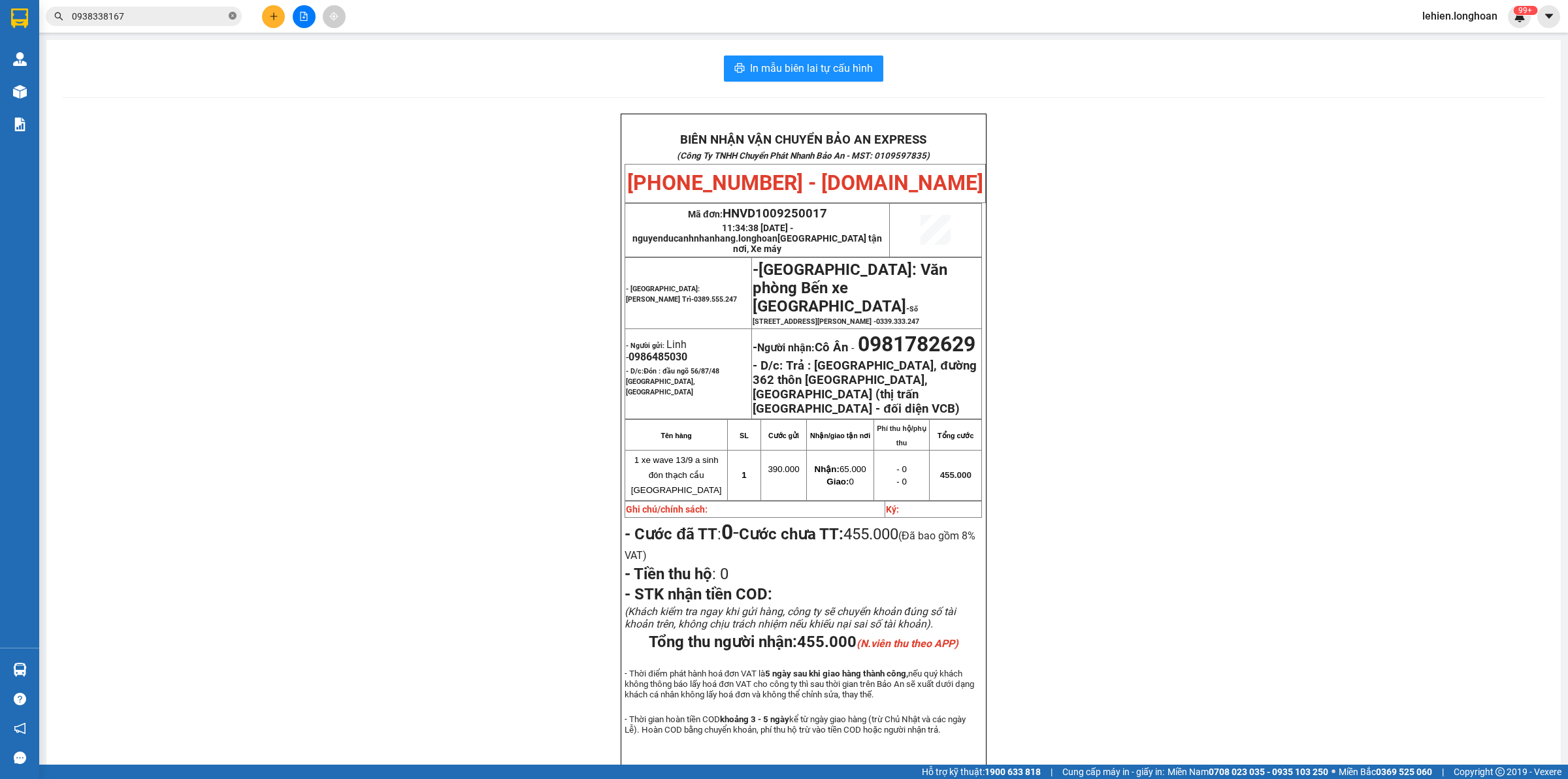
click at [235, 15] on icon "close-circle" at bounding box center [232, 15] width 7 height 7
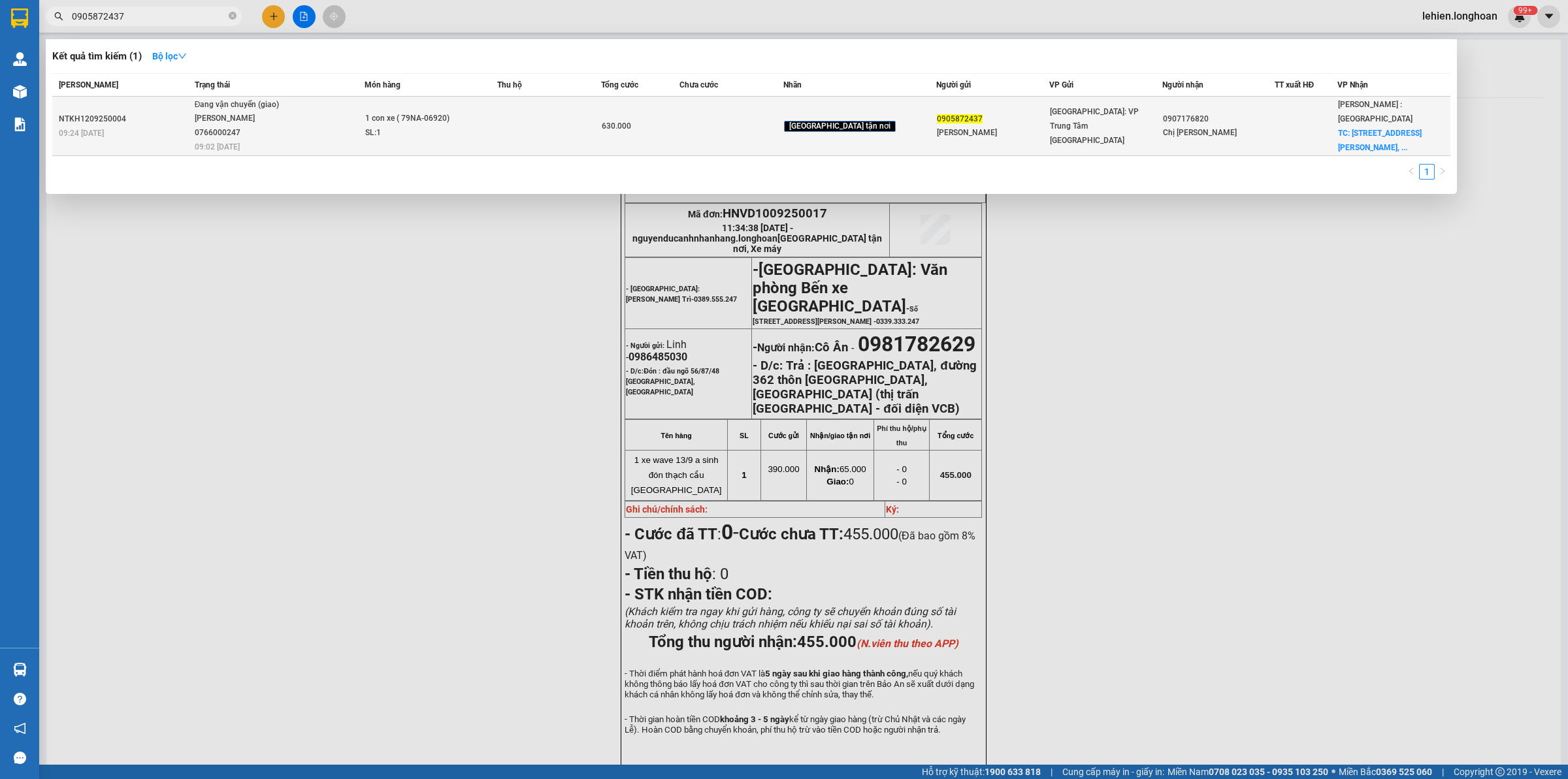
click at [312, 119] on span "Đang vận chuyển (giao) [PERSON_NAME] 0766000247 09:02 [DATE]" at bounding box center [280, 125] width 170 height 54
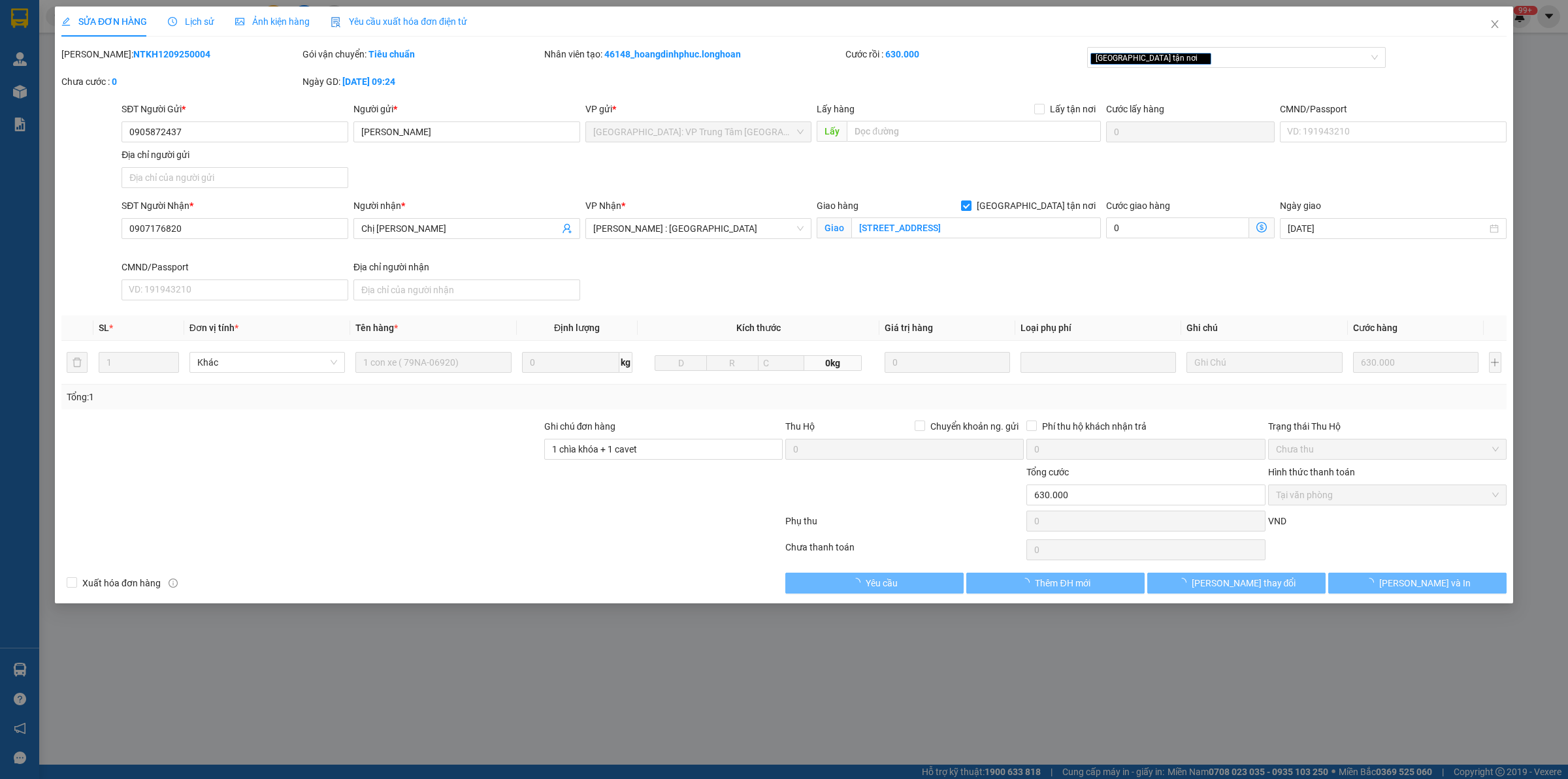
click at [201, 14] on div "Lịch sử" at bounding box center [192, 21] width 47 height 14
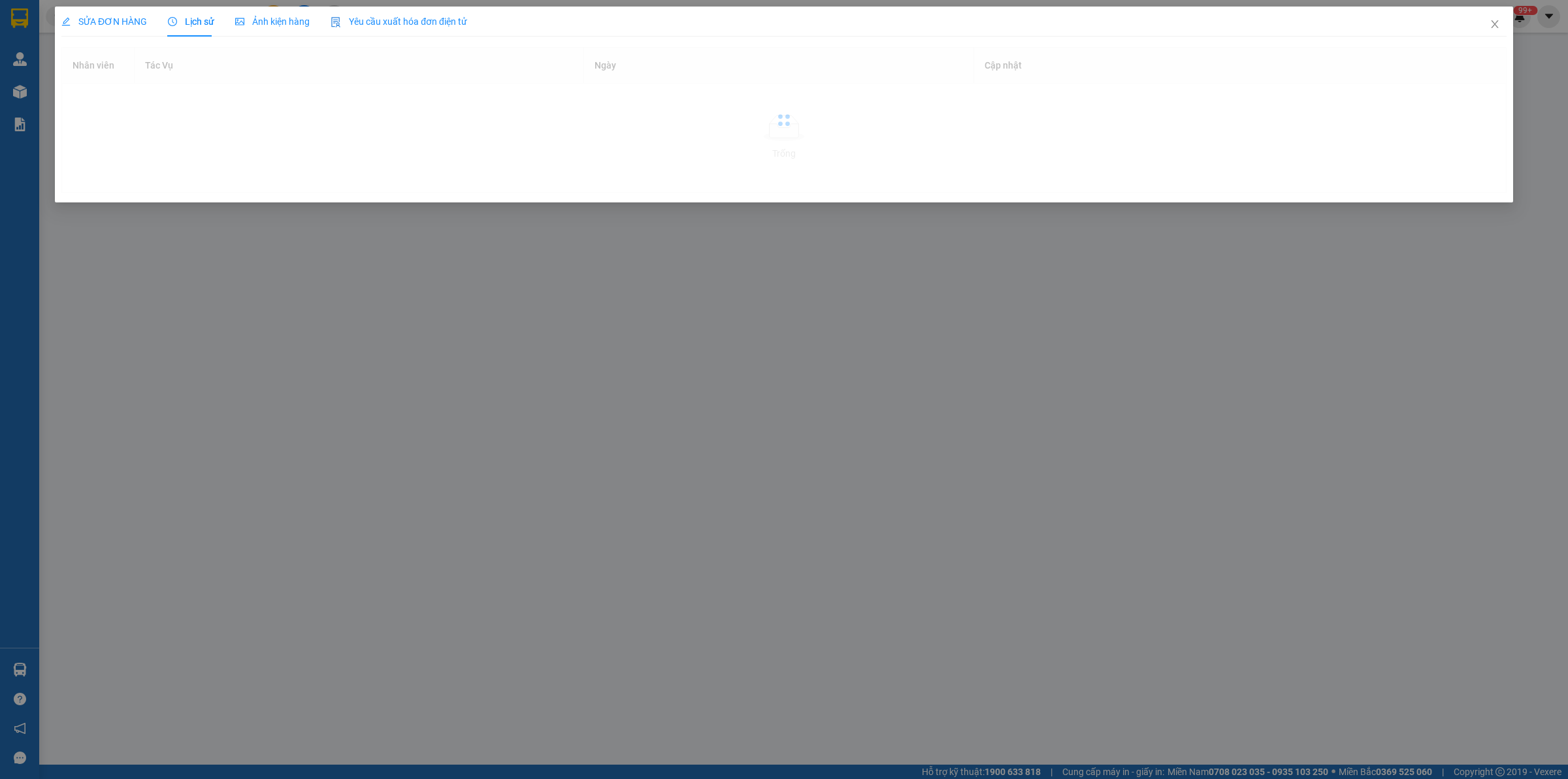
click at [80, 14] on div "SỬA ĐƠN HÀNG" at bounding box center [104, 21] width 86 height 14
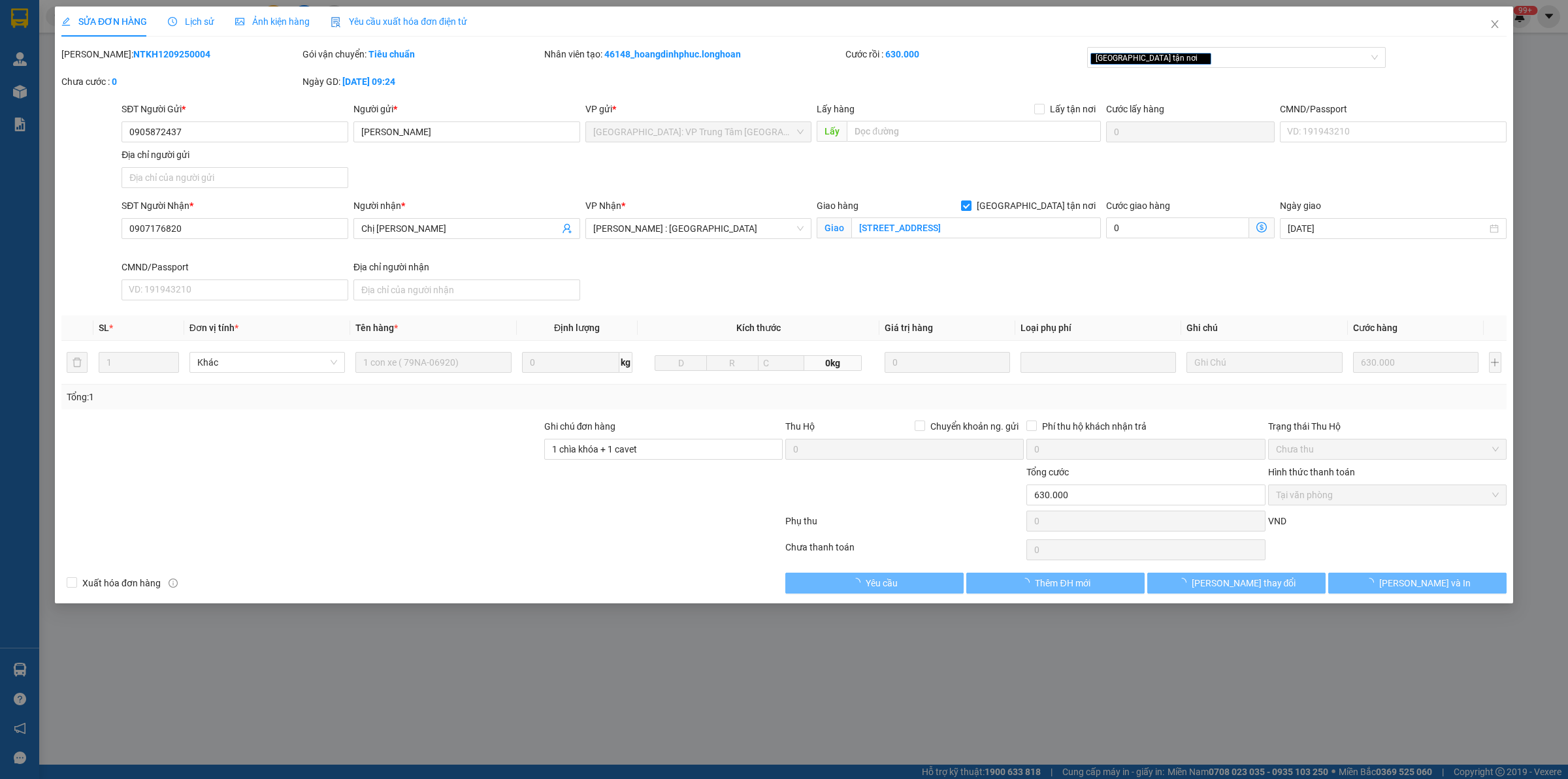
click at [216, 28] on div "SỬA ĐƠN HÀNG Lịch sử Ảnh kiện hàng Yêu cầu xuất hóa đơn điện tử" at bounding box center [264, 22] width 406 height 30
click at [197, 25] on span "Lịch sử" at bounding box center [192, 22] width 47 height 11
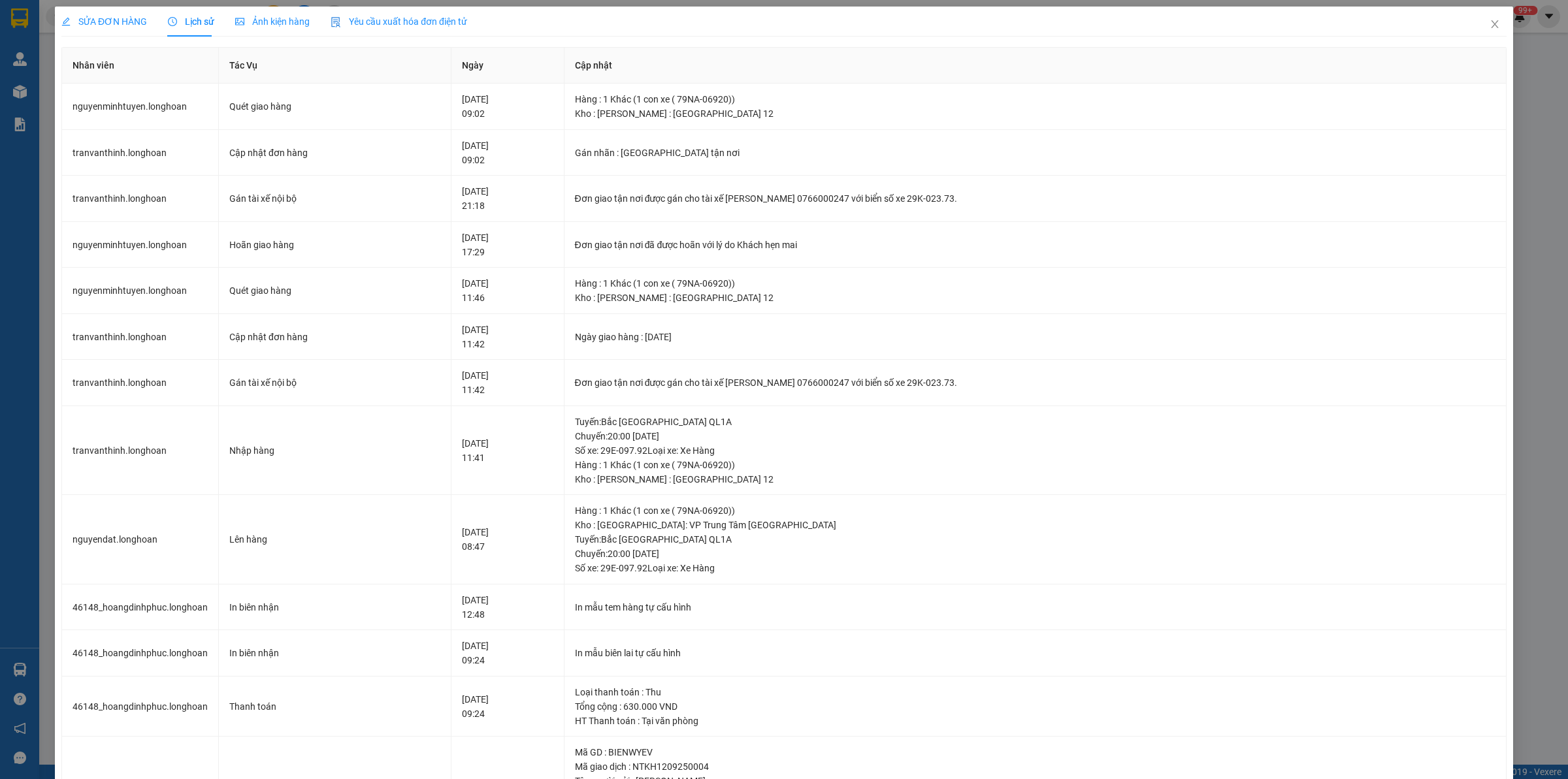
click at [99, 17] on span "SỬA ĐƠN HÀNG" at bounding box center [104, 22] width 86 height 11
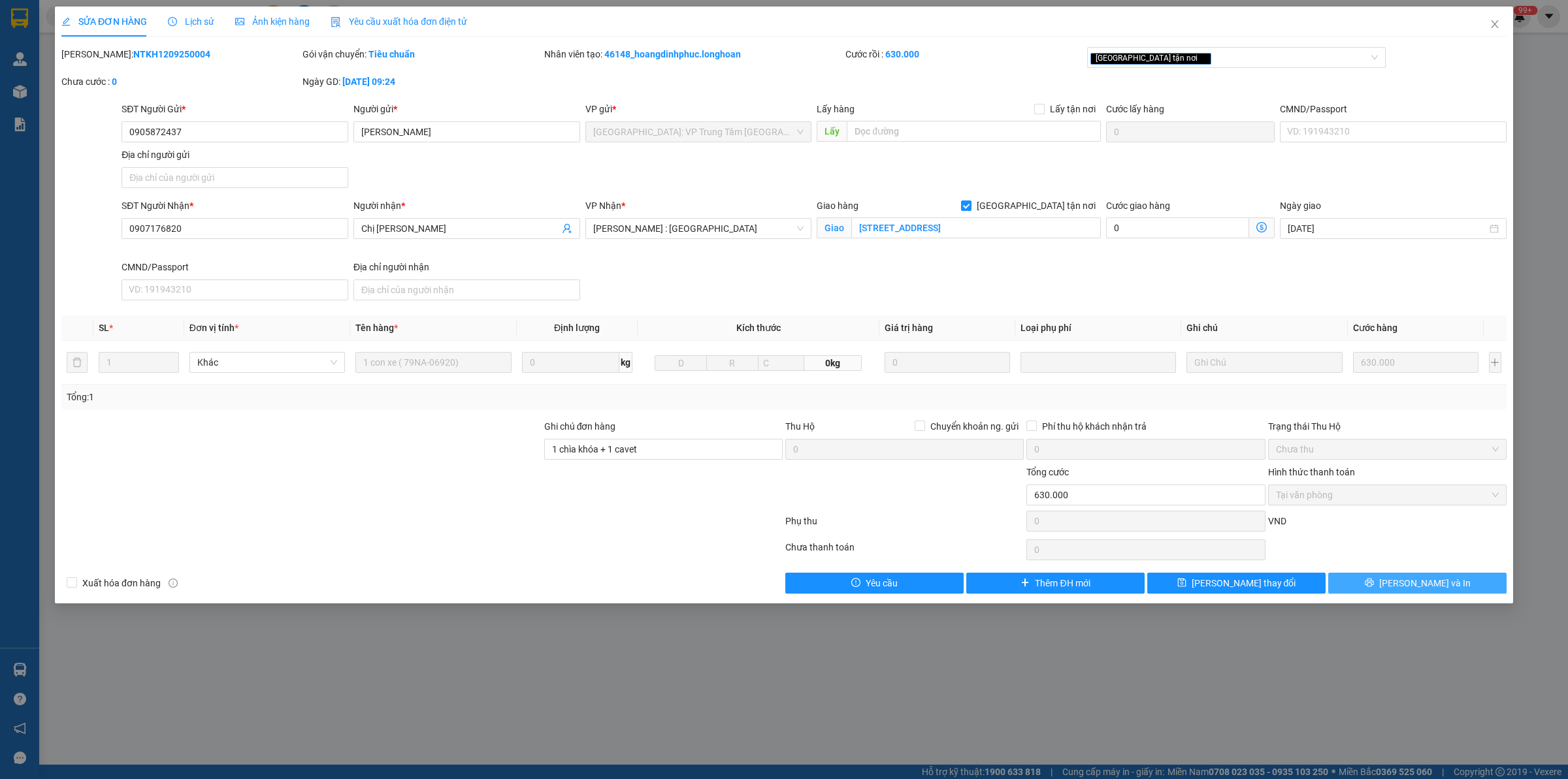
click at [1254, 583] on span "[PERSON_NAME] và In" at bounding box center [1425, 583] width 92 height 14
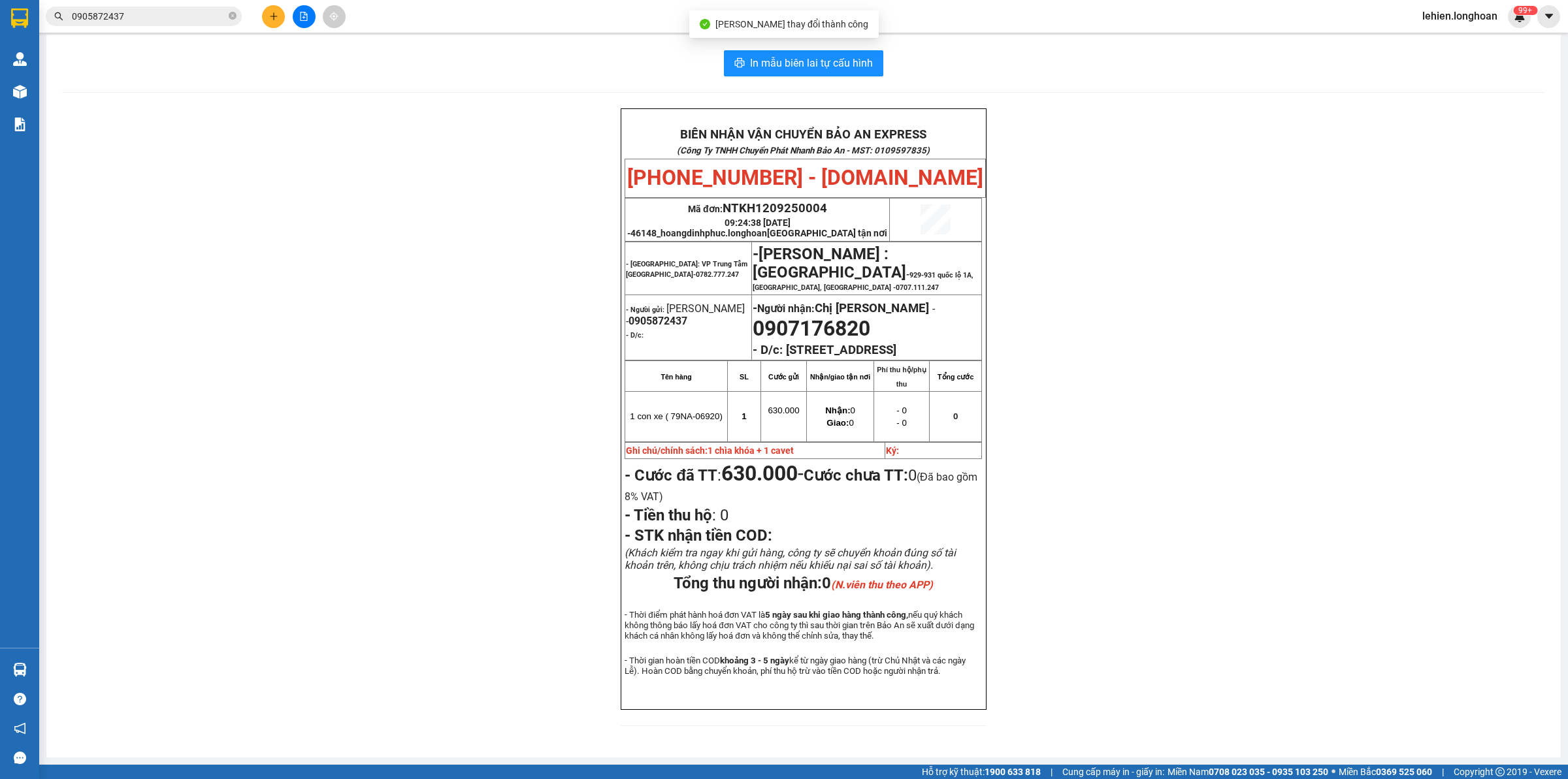
scroll to position [41, 0]
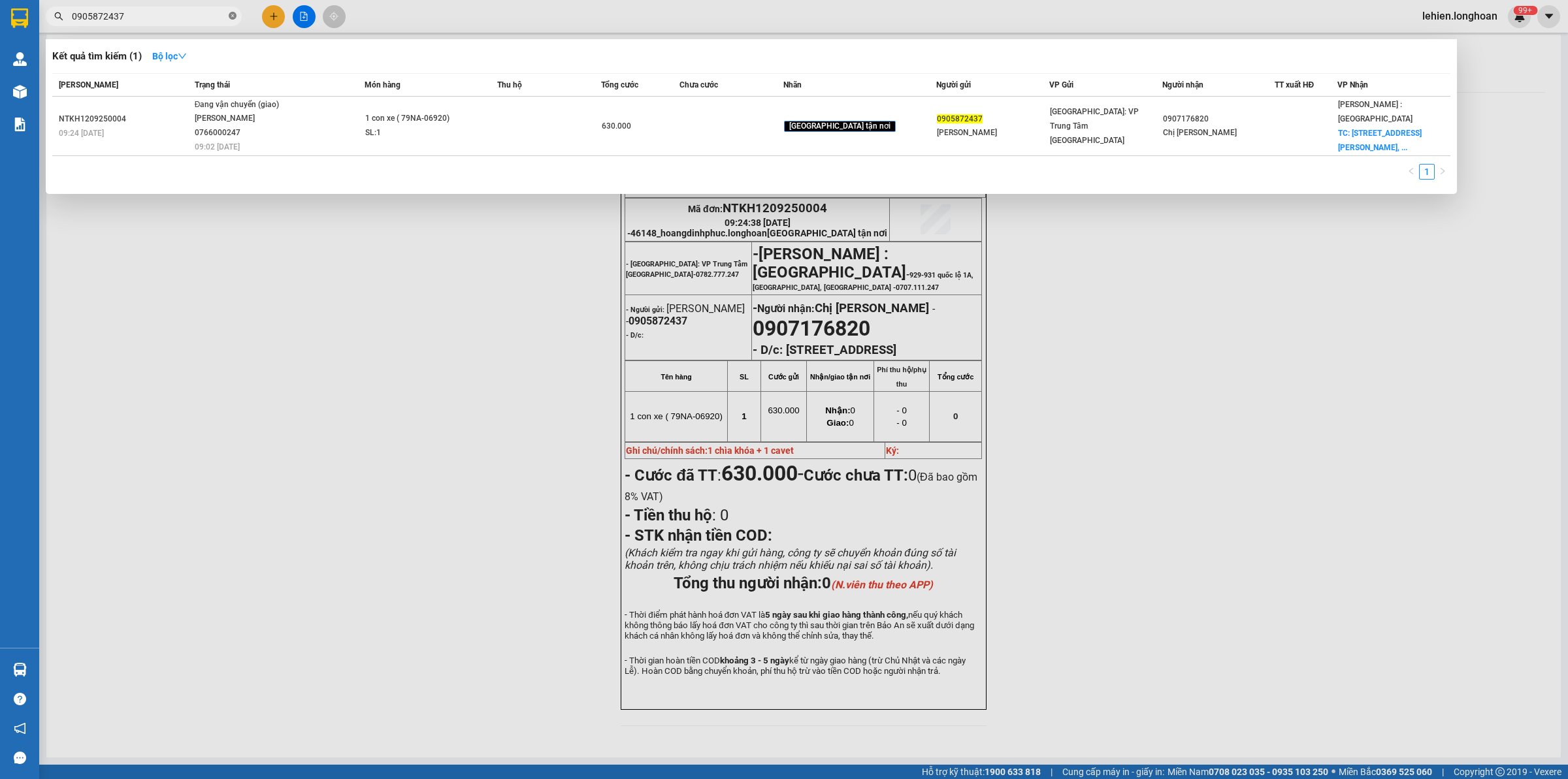
click at [232, 17] on icon "close-circle" at bounding box center [232, 15] width 7 height 7
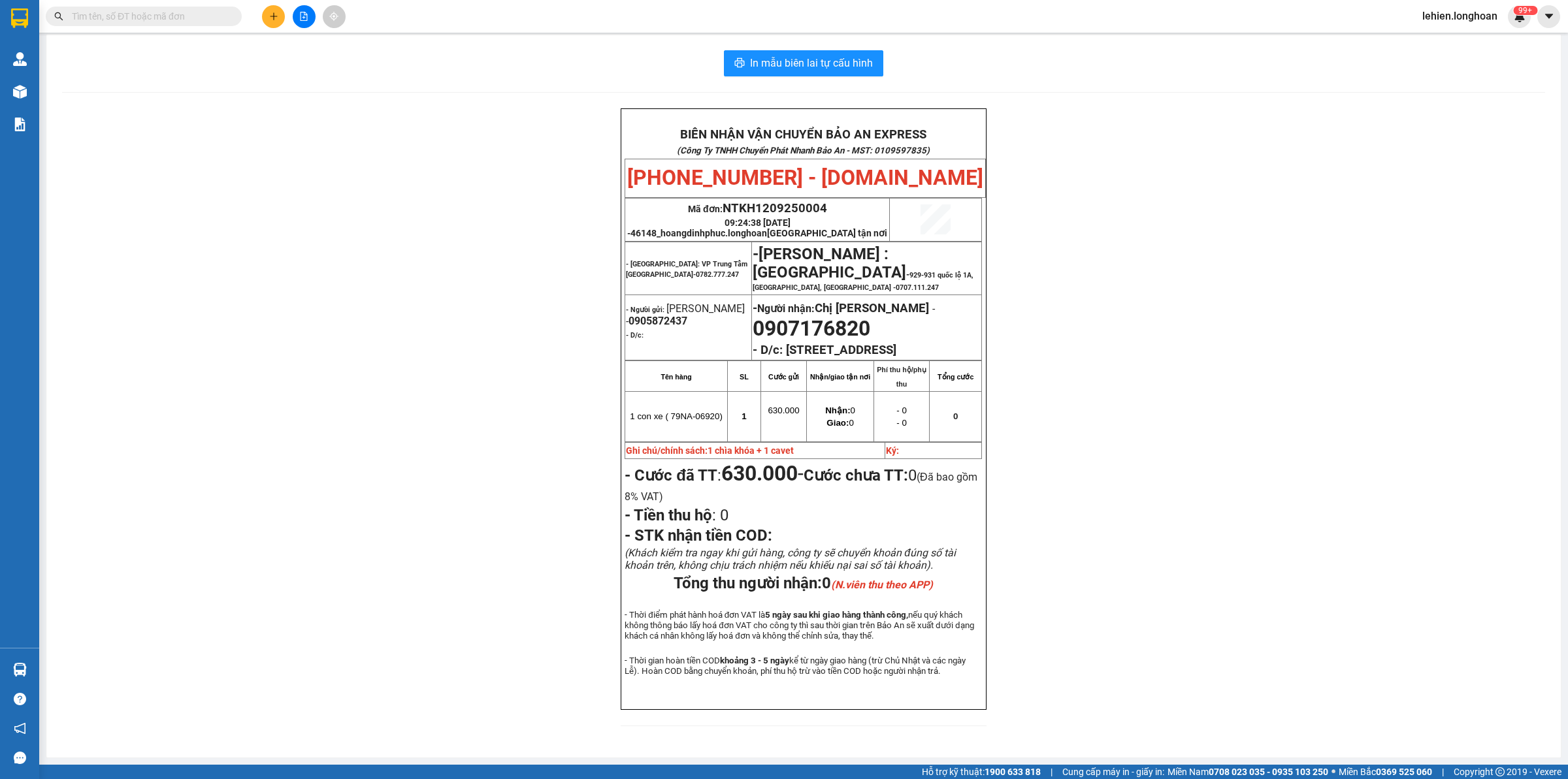
paste input "0773182244"
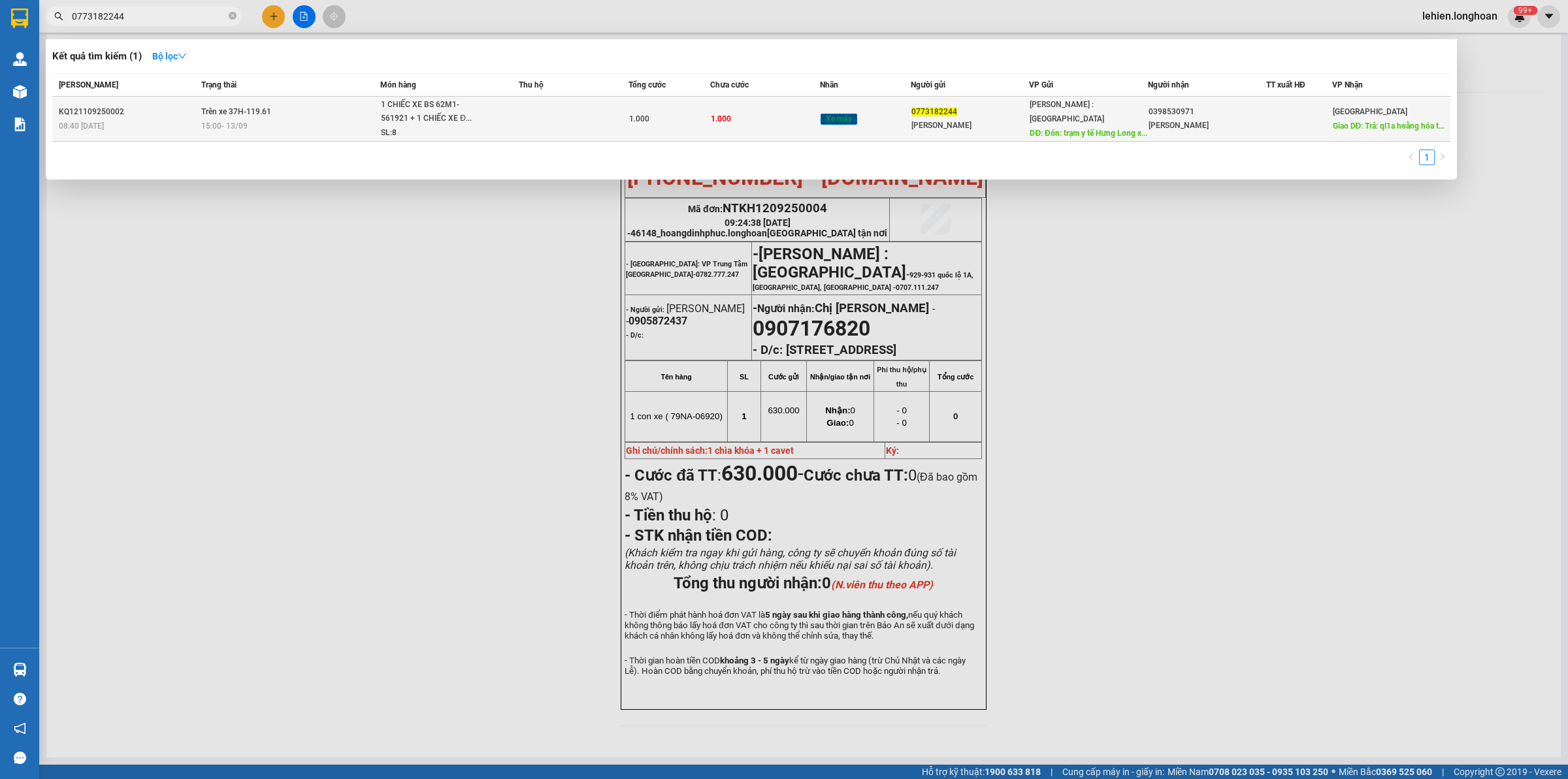
click at [309, 110] on td "Trên xe 37H-119.61 15:00 [DATE]" at bounding box center [289, 119] width 182 height 45
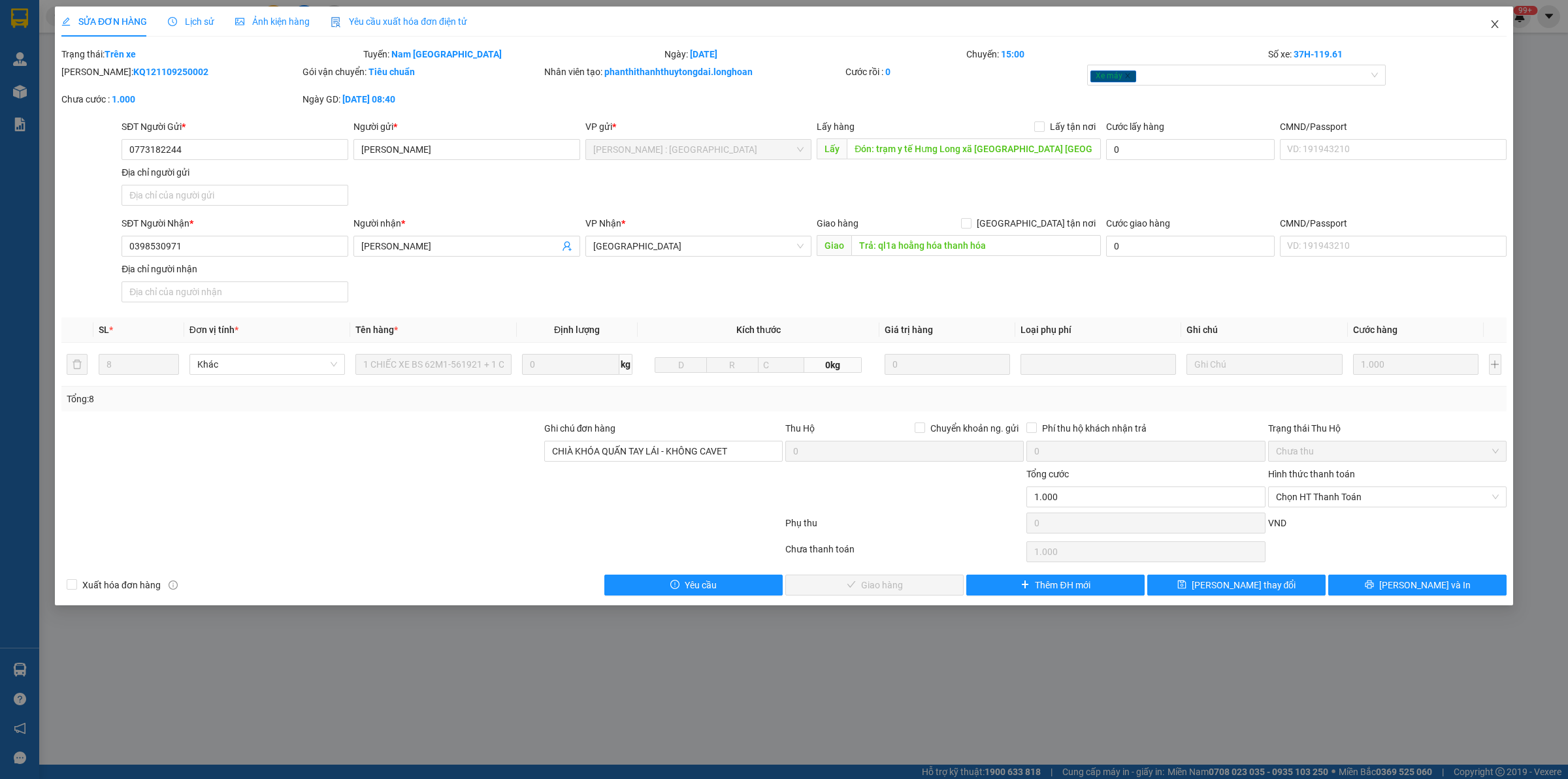
click at [1254, 30] on span "Close" at bounding box center [1495, 25] width 37 height 37
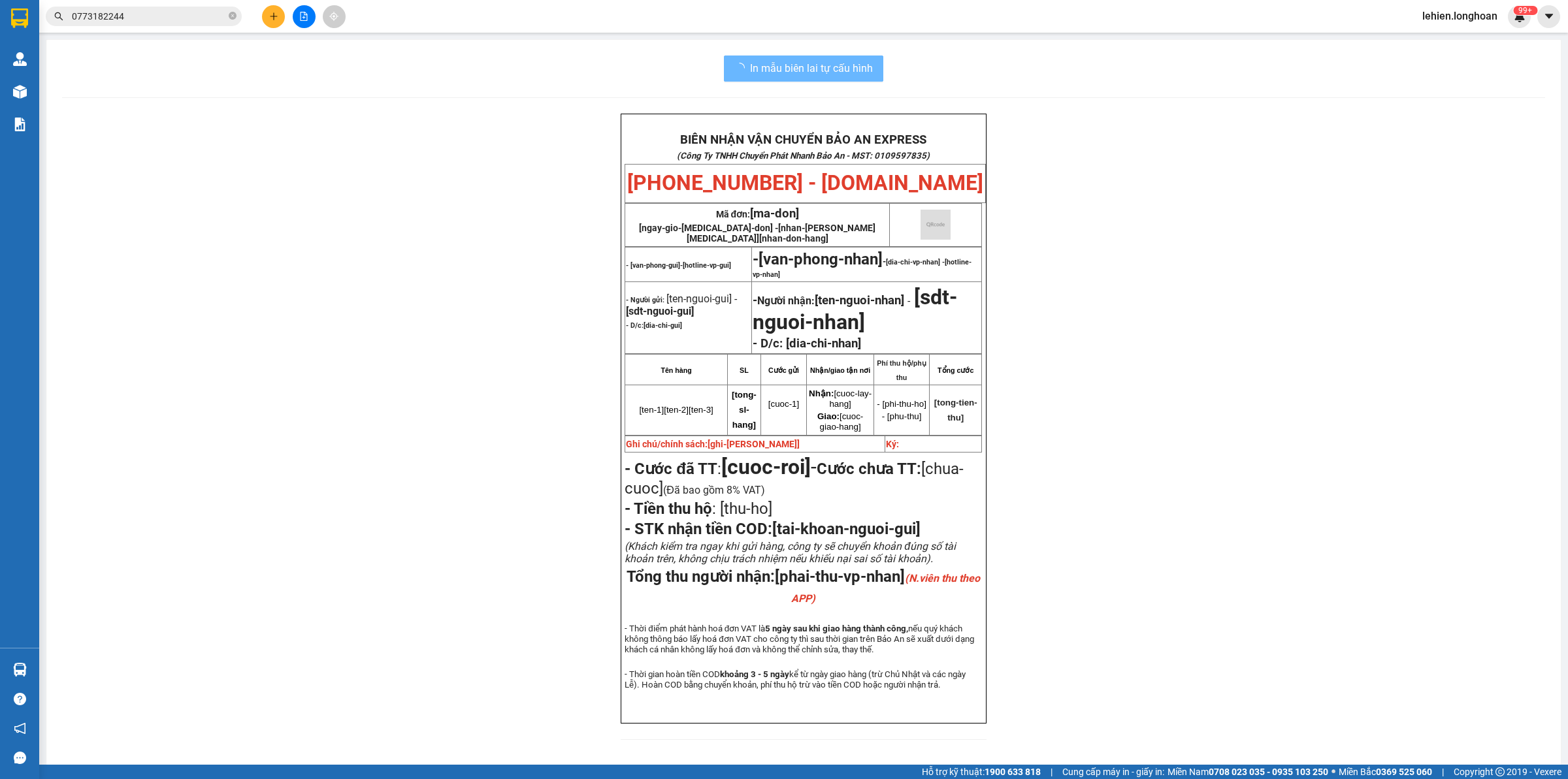
click at [236, 20] on icon "close-circle" at bounding box center [232, 15] width 7 height 7
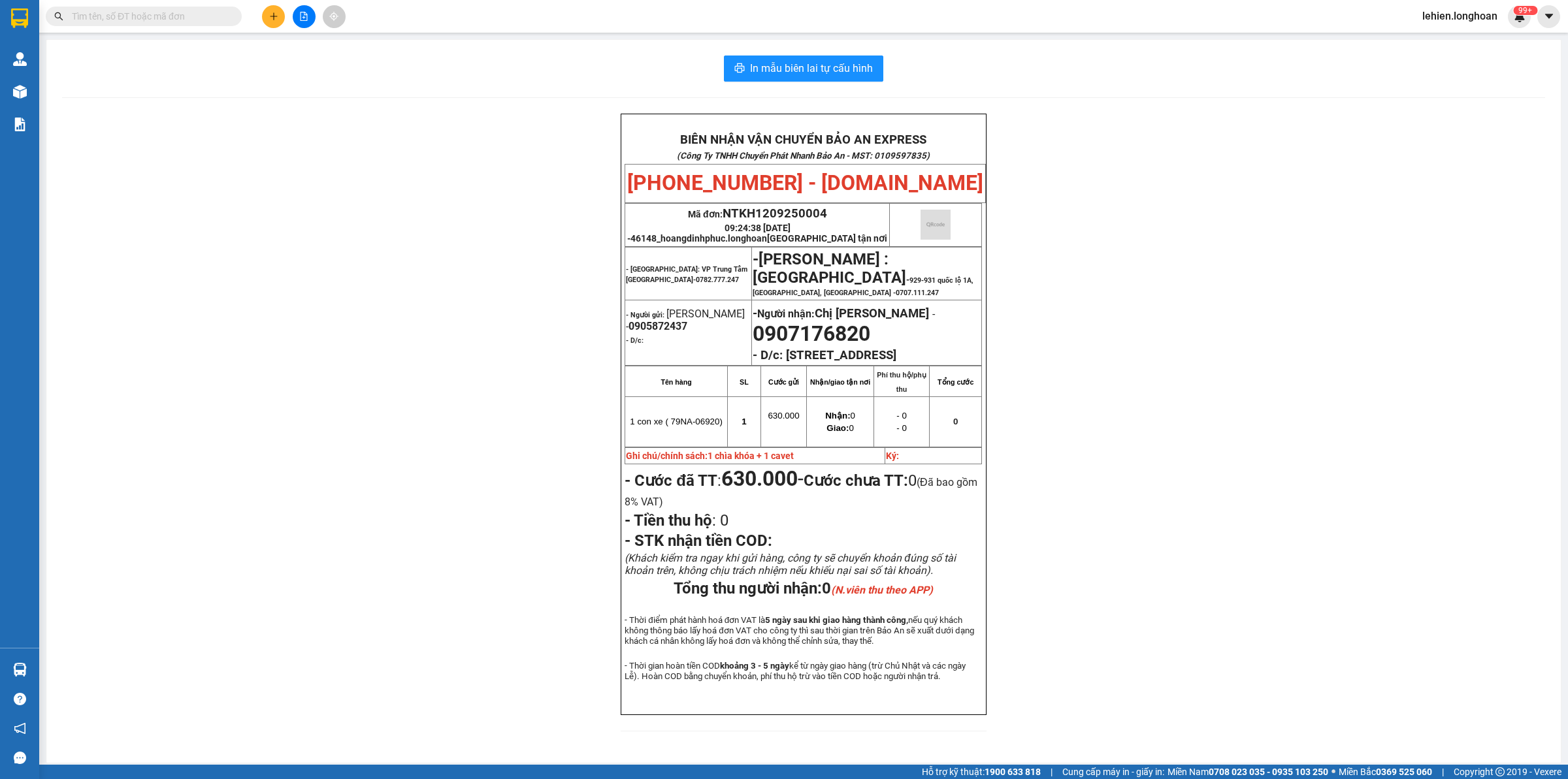
paste input "0963999361"
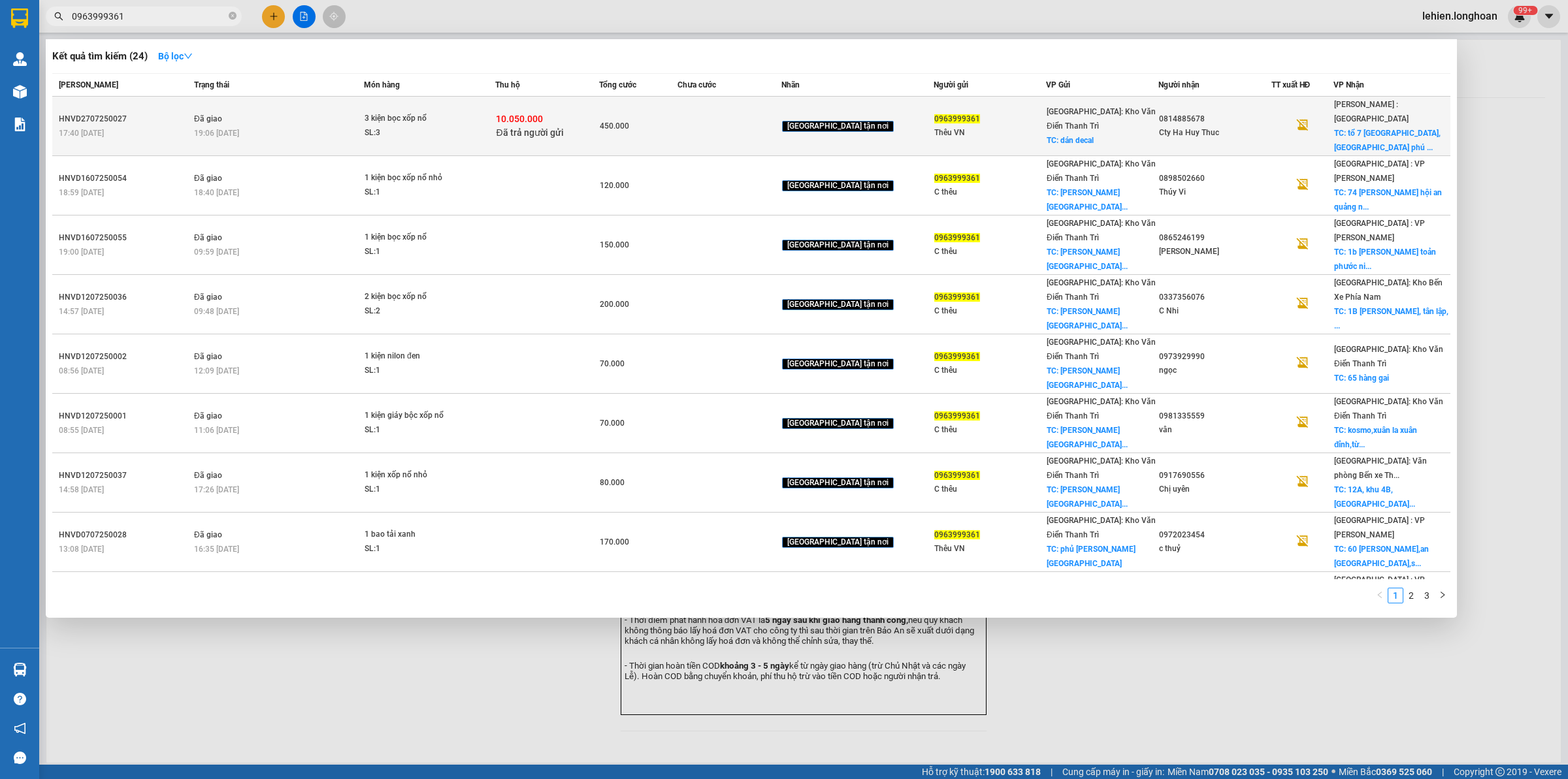
click at [306, 126] on div "19:06 [DATE]" at bounding box center [278, 132] width 169 height 14
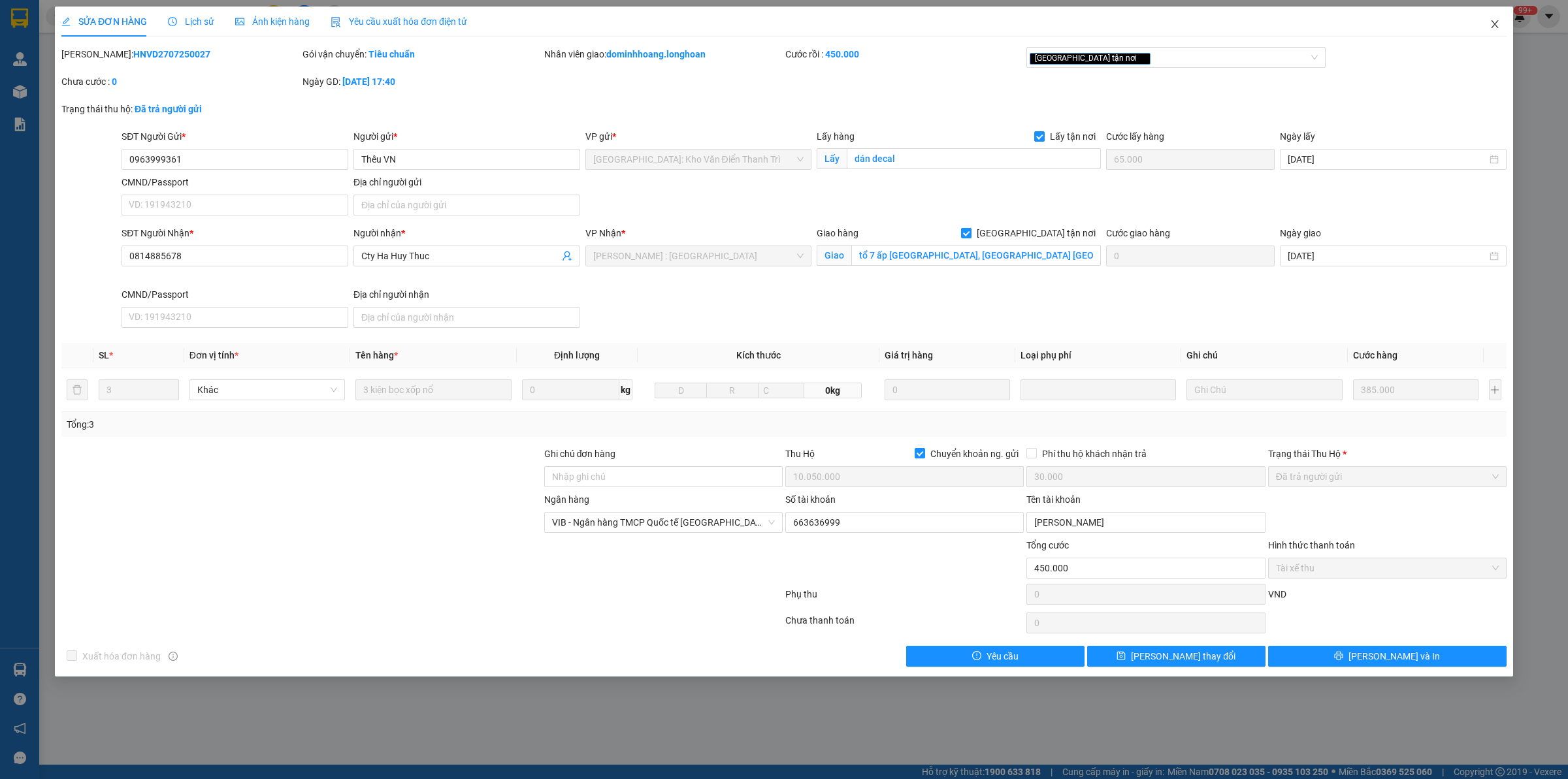
click at [1254, 20] on icon "close" at bounding box center [1495, 24] width 11 height 11
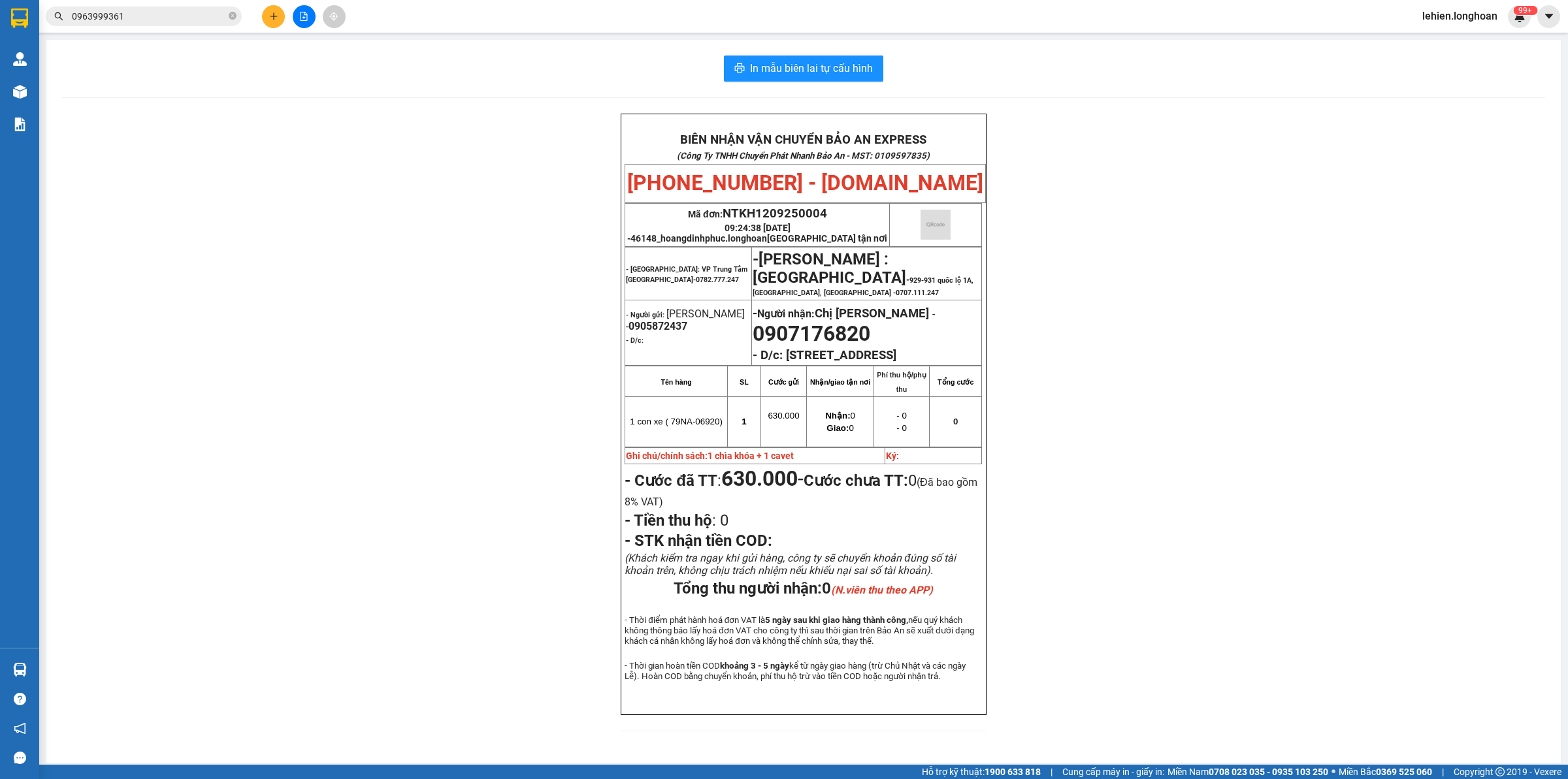
click at [192, 10] on input "0963999361" at bounding box center [148, 16] width 154 height 14
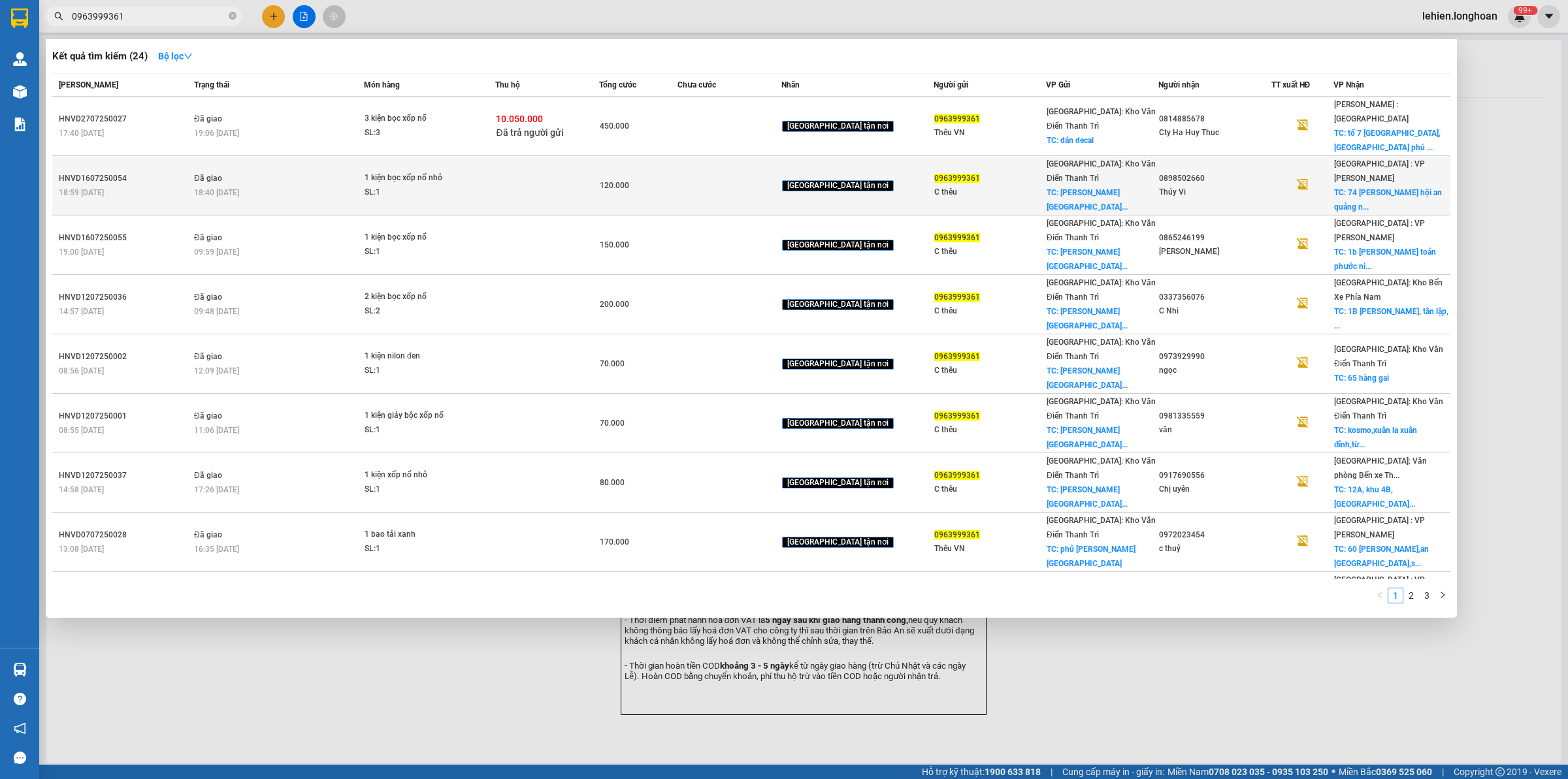
click at [301, 156] on td "Đã giao 18:40 [DATE]" at bounding box center [277, 186] width 173 height 59
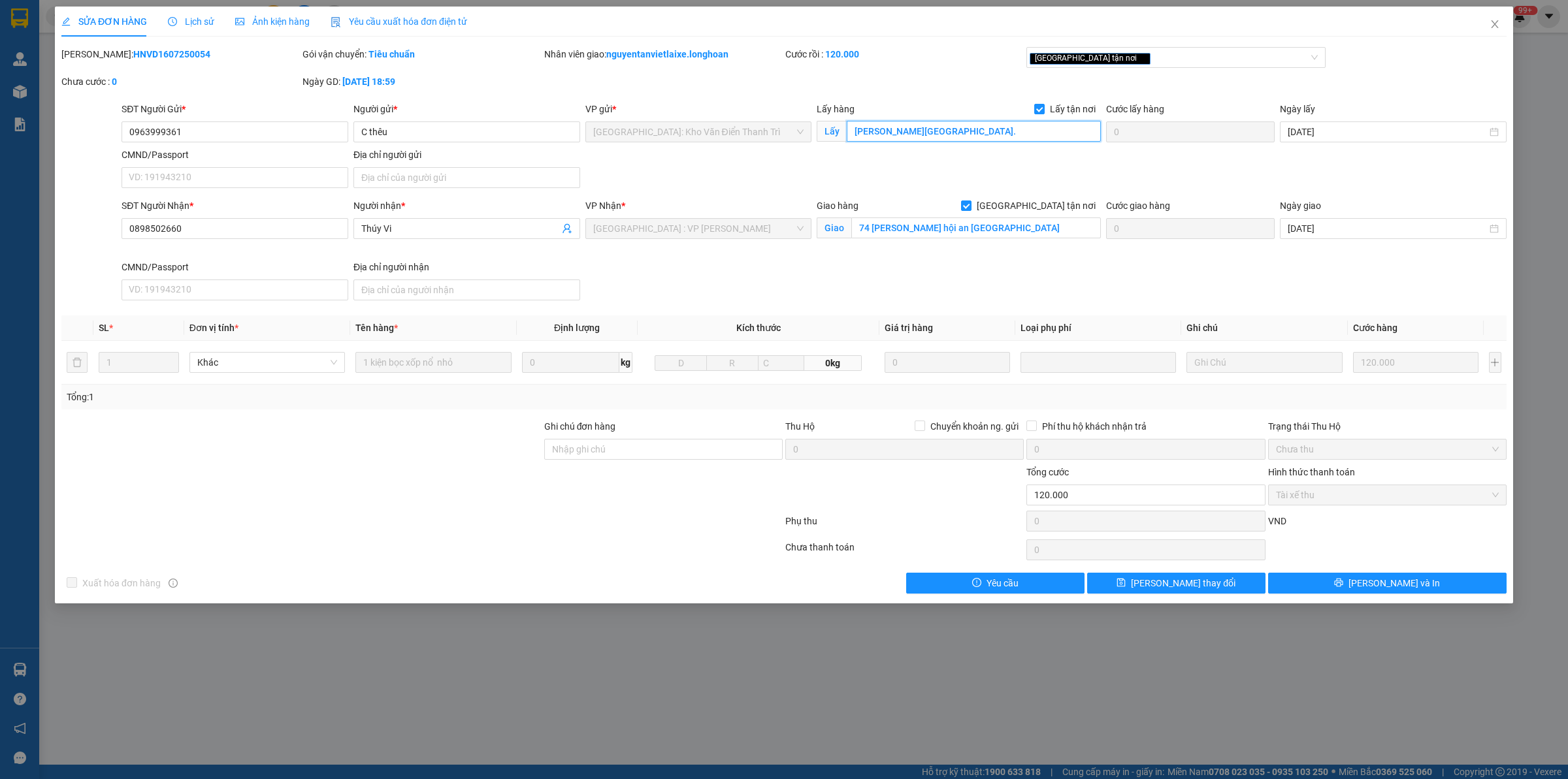
click at [1001, 135] on input "[PERSON_NAME][GEOGRAPHIC_DATA]." at bounding box center [973, 131] width 254 height 21
click at [1254, 27] on span "Close" at bounding box center [1495, 25] width 37 height 37
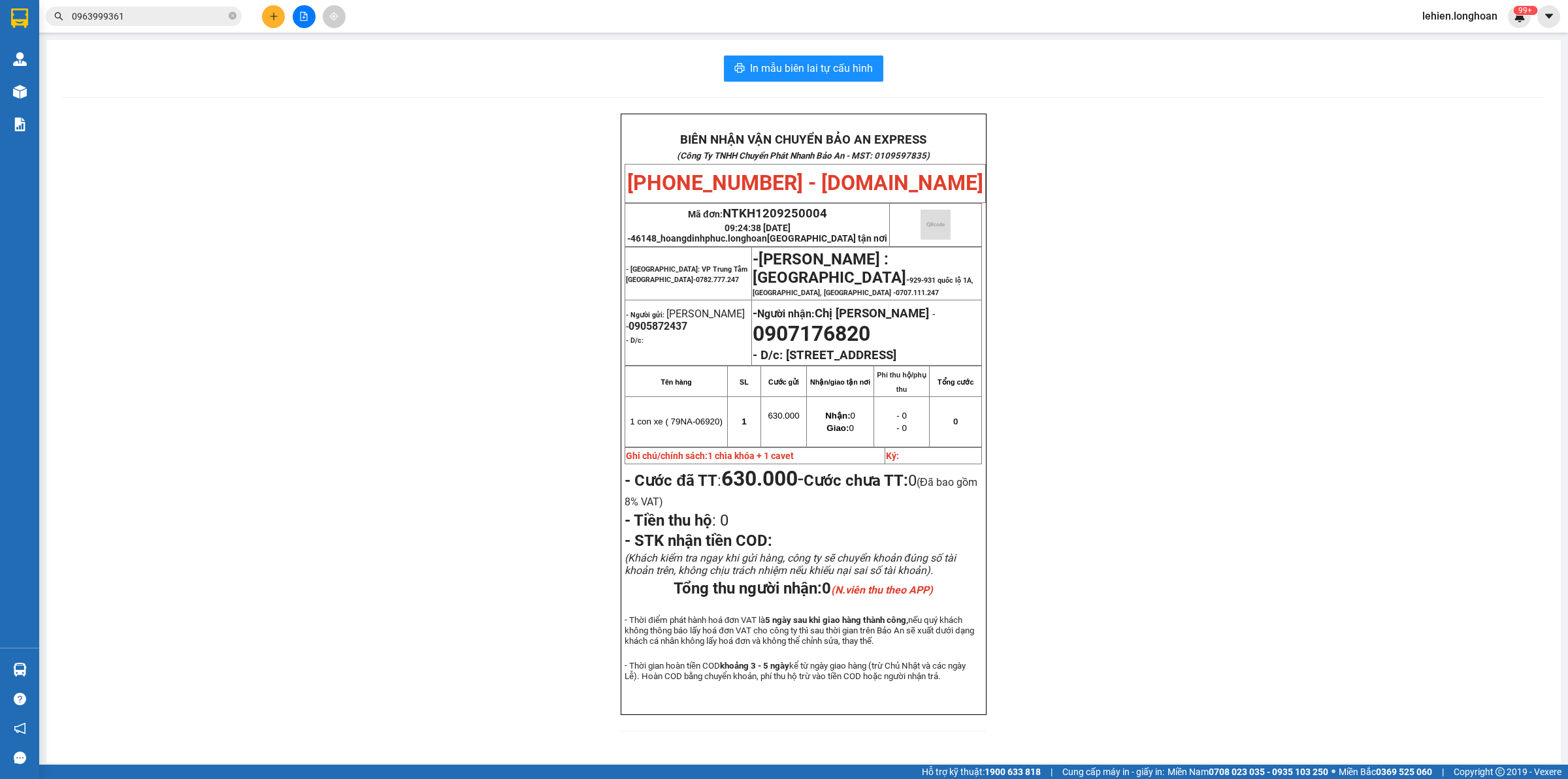
click at [231, 22] on span at bounding box center [232, 16] width 7 height 14
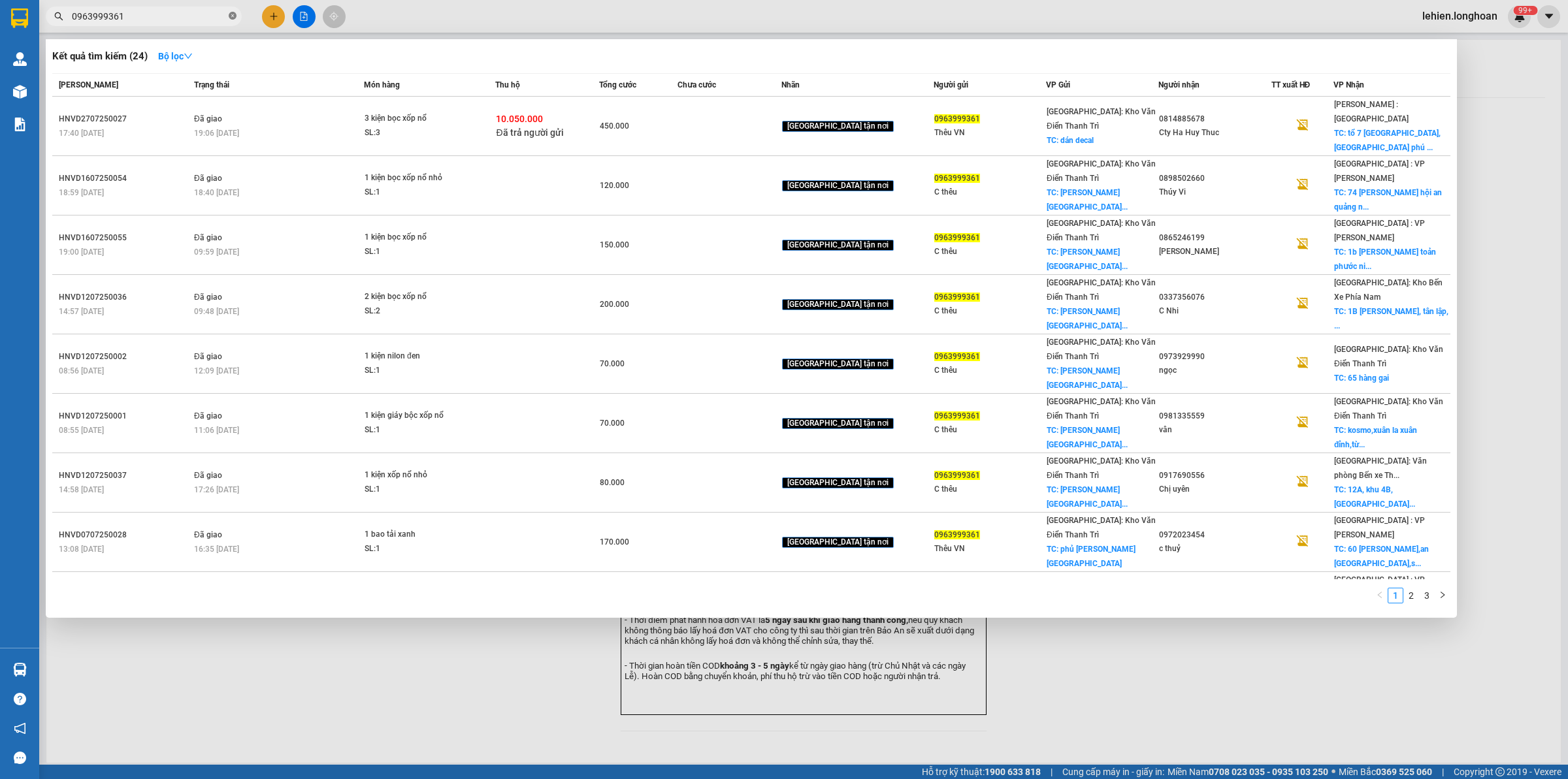
click at [233, 12] on icon "close-circle" at bounding box center [232, 15] width 7 height 7
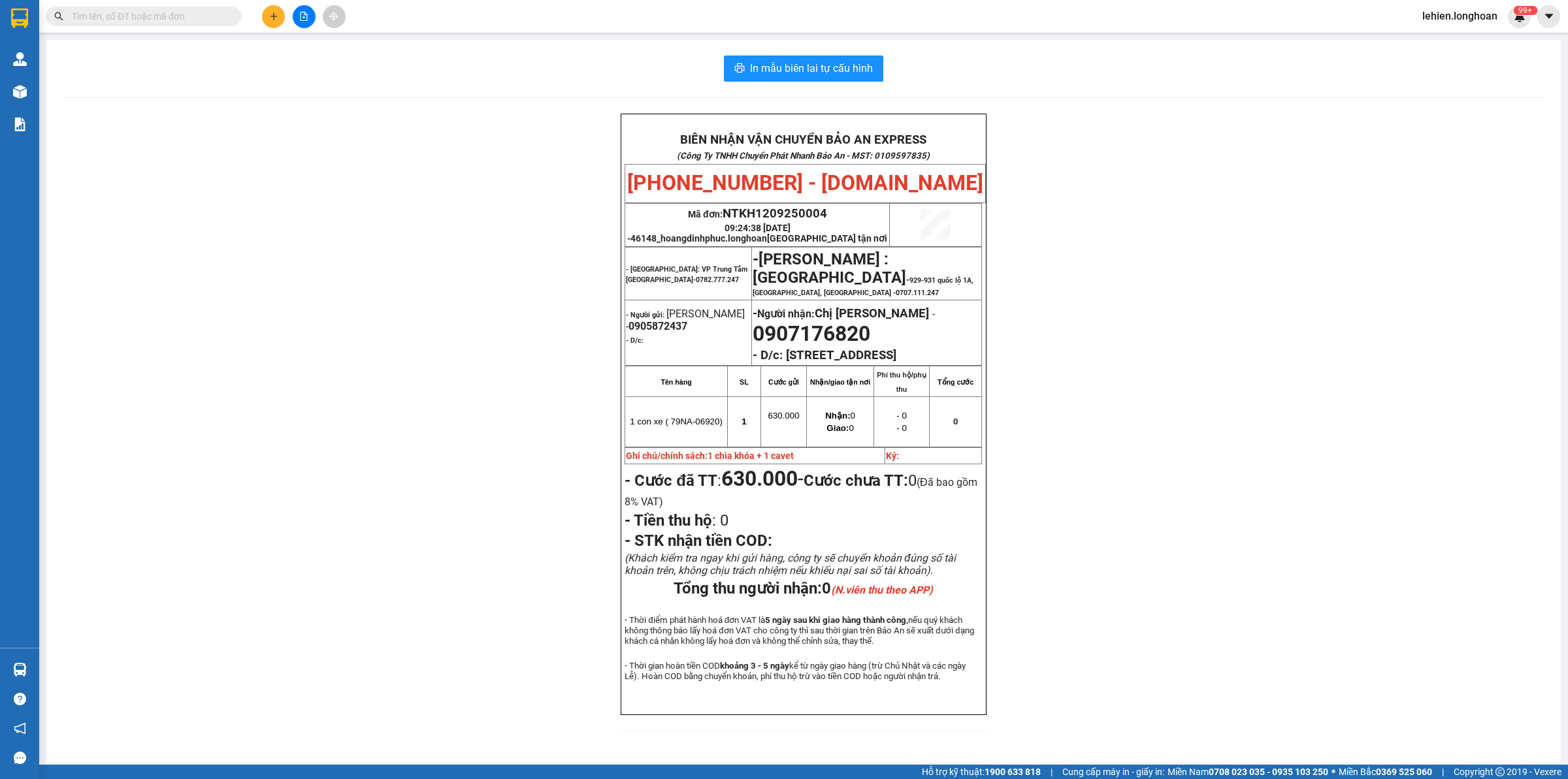
paste input "0963622618"
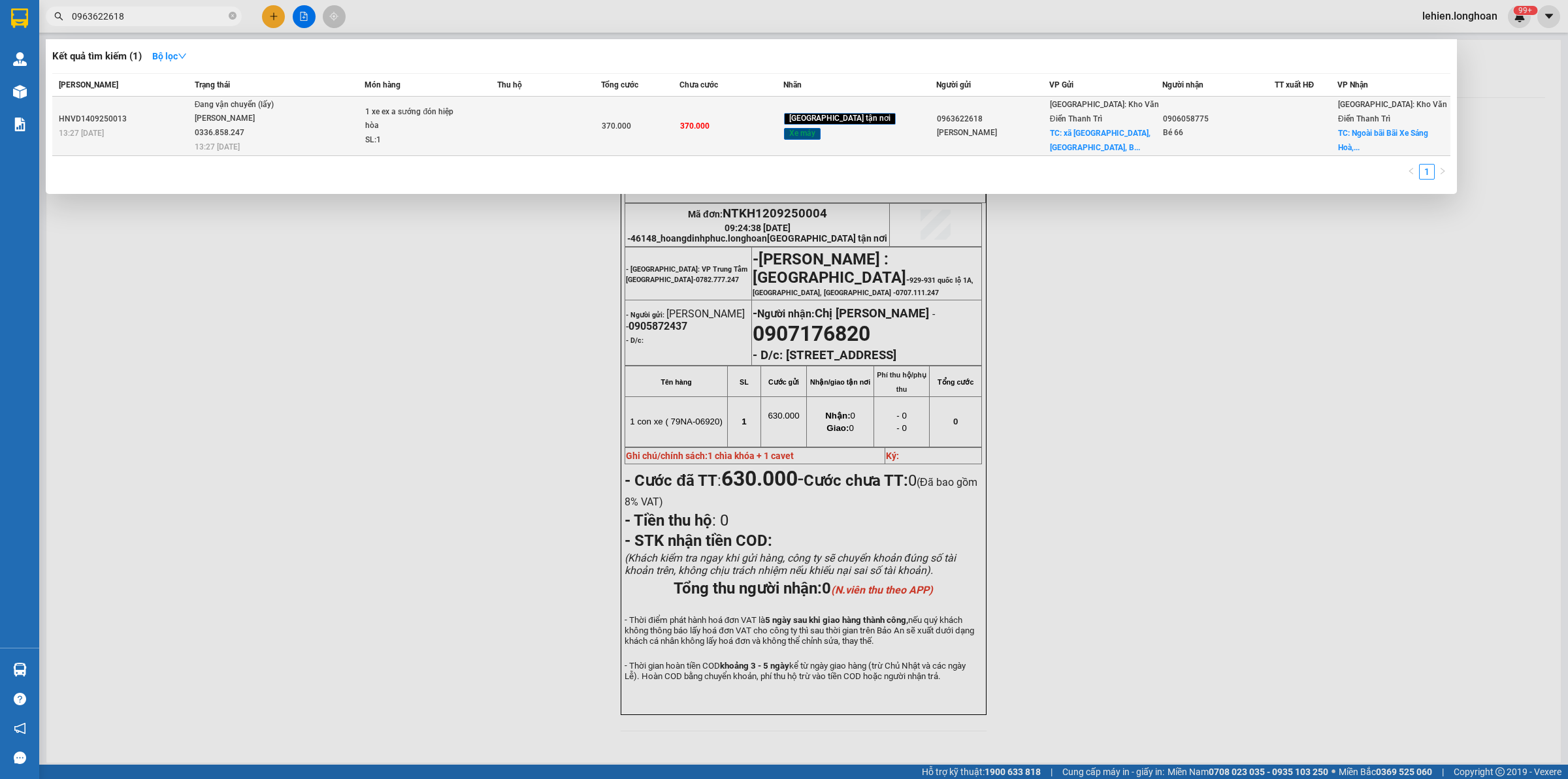
click at [235, 126] on div "[PERSON_NAME] 0336.858.247" at bounding box center [244, 126] width 98 height 28
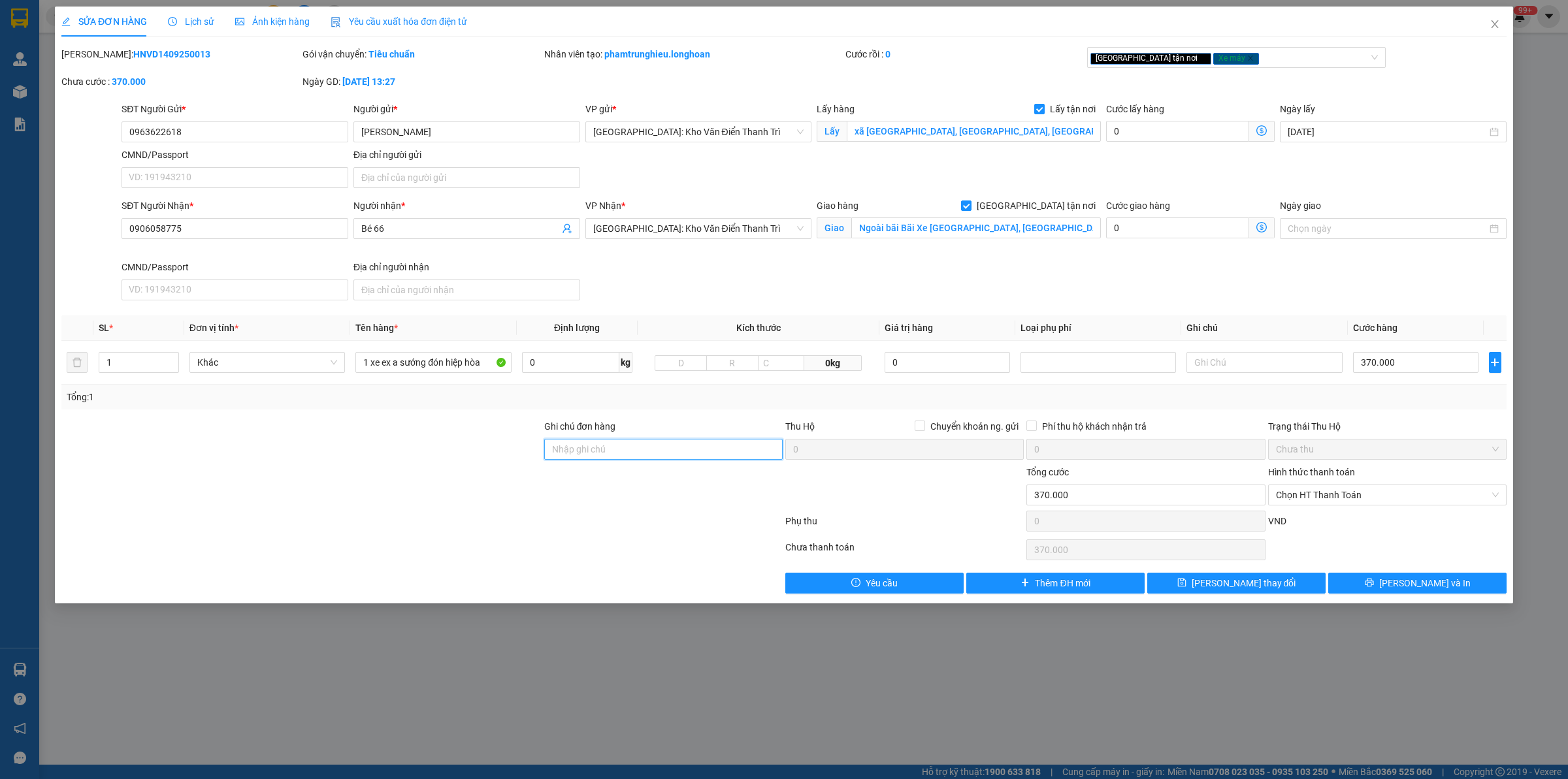
click at [733, 450] on input "Ghi chú đơn hàng" at bounding box center [664, 449] width 238 height 21
click at [1254, 67] on div "[GEOGRAPHIC_DATA] tận nơi Xe máy" at bounding box center [1237, 57] width 299 height 21
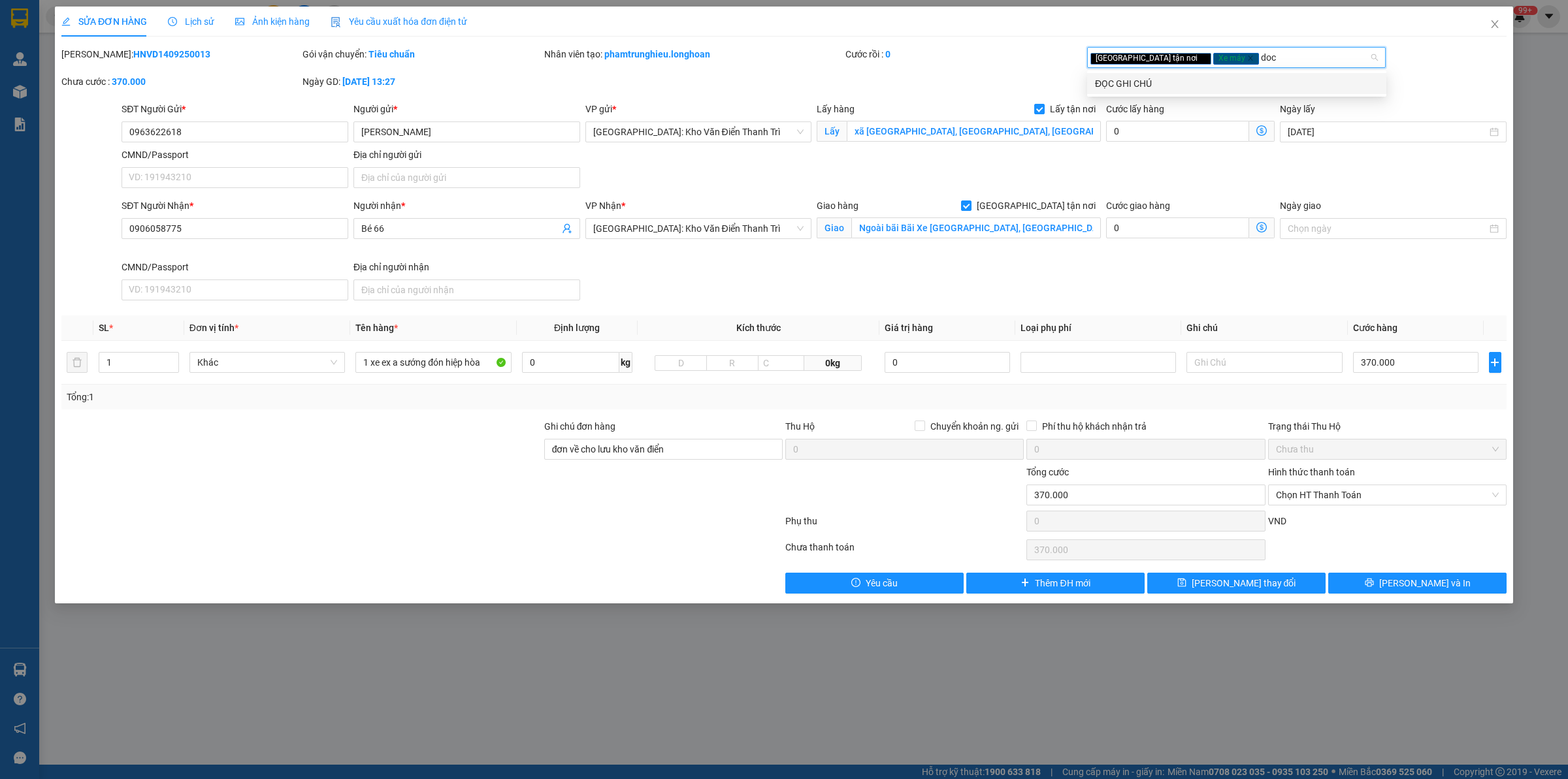
click at [1229, 80] on div "ĐỌC GHI CHÚ" at bounding box center [1237, 83] width 284 height 14
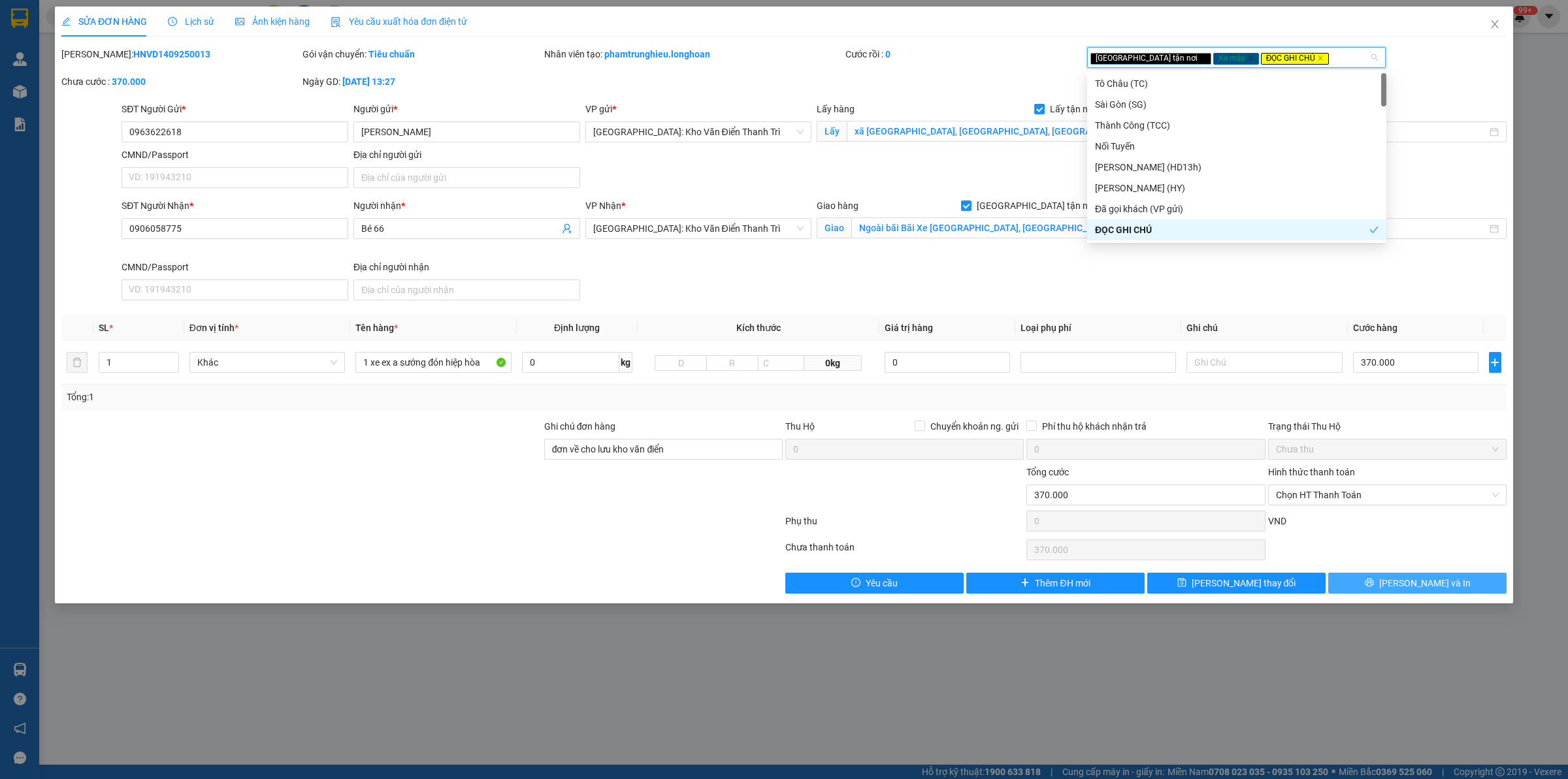
click at [1254, 587] on button "[PERSON_NAME] và In" at bounding box center [1417, 583] width 178 height 21
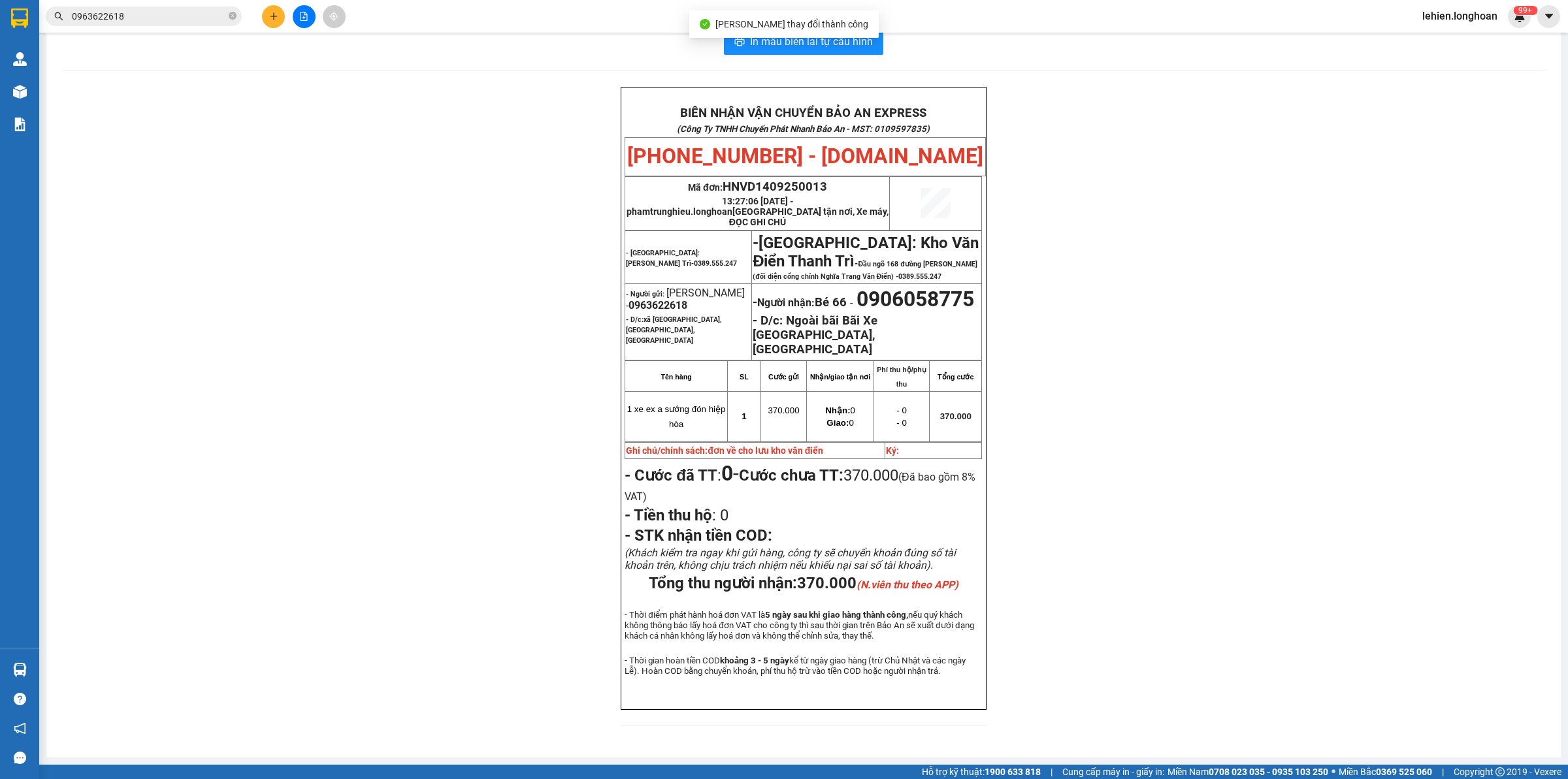
scroll to position [32, 0]
click at [137, 18] on input "0963622618" at bounding box center [148, 16] width 154 height 14
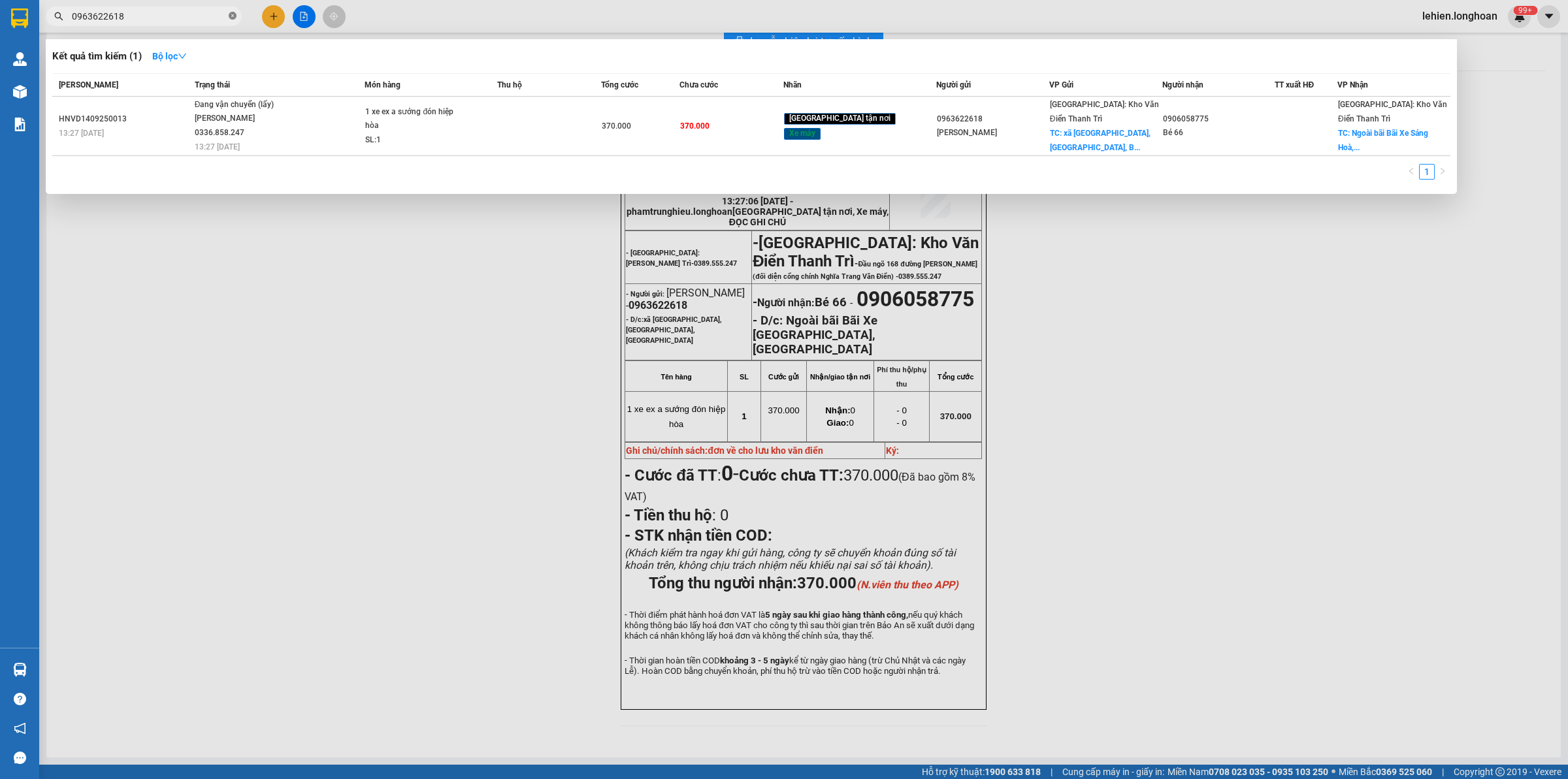
click at [229, 12] on icon "close-circle" at bounding box center [232, 15] width 7 height 7
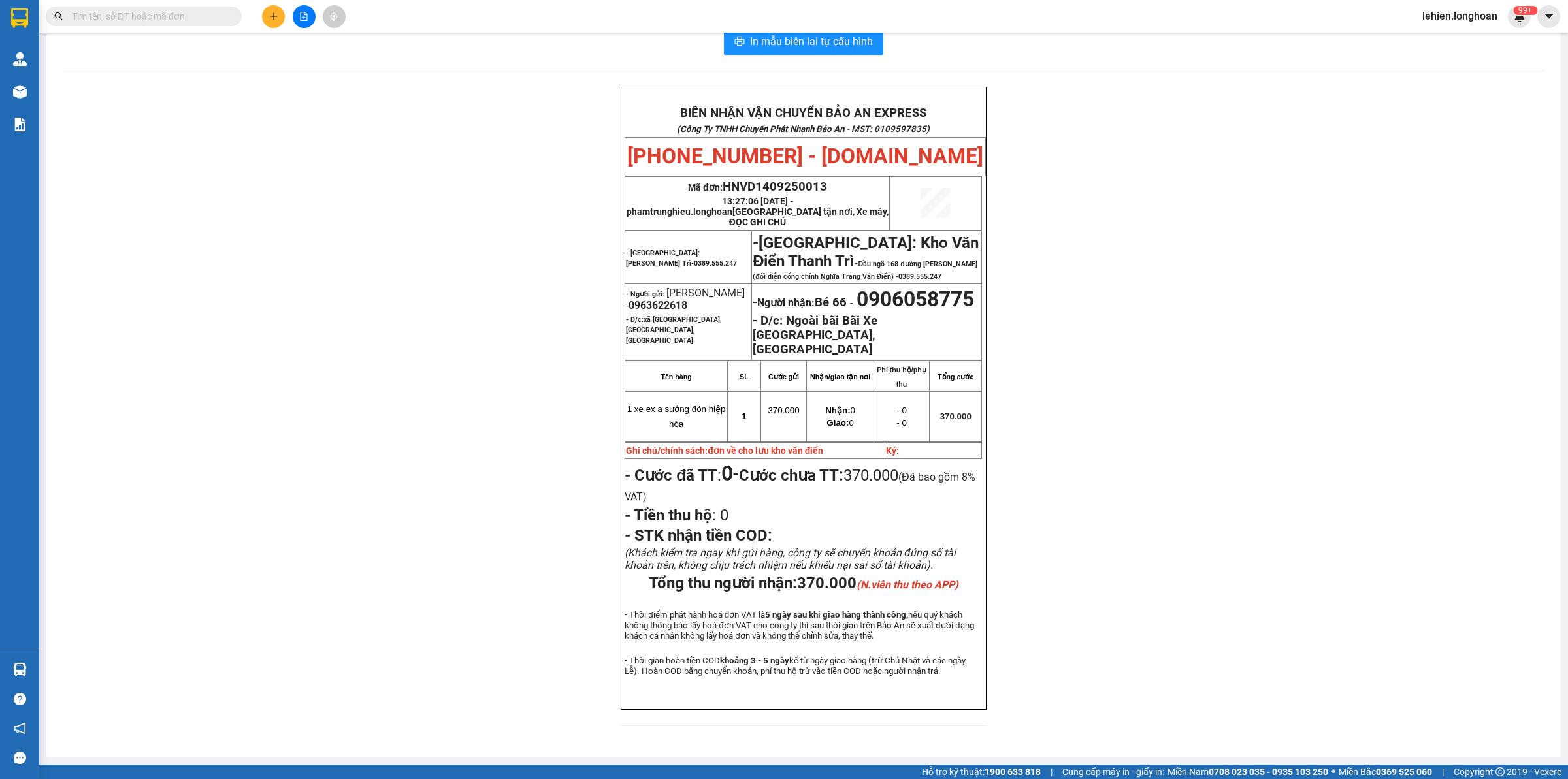
paste input "0963999361"
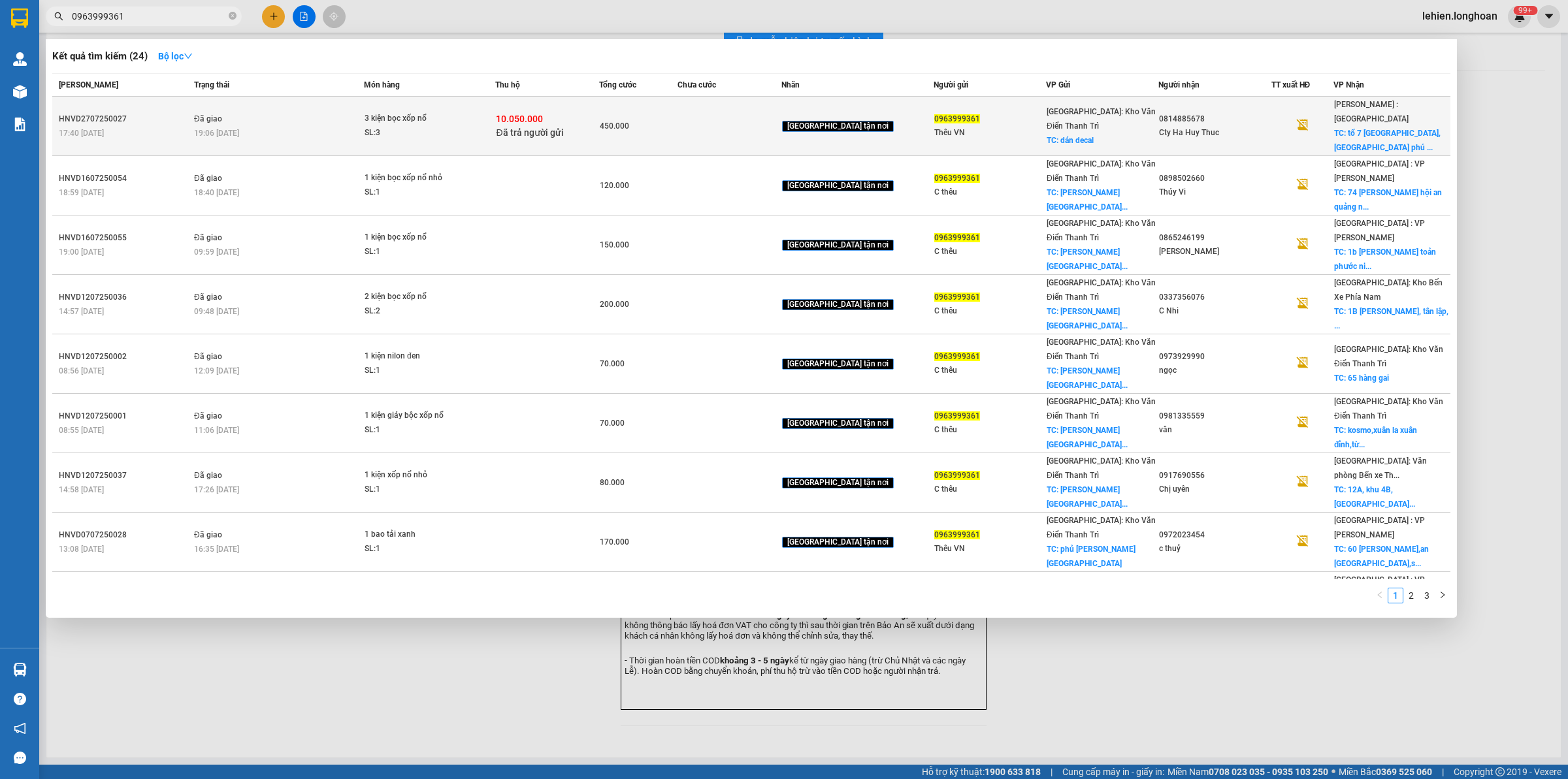
click at [322, 107] on td "Đã giao 19:06 [DATE]" at bounding box center [277, 126] width 173 height 59
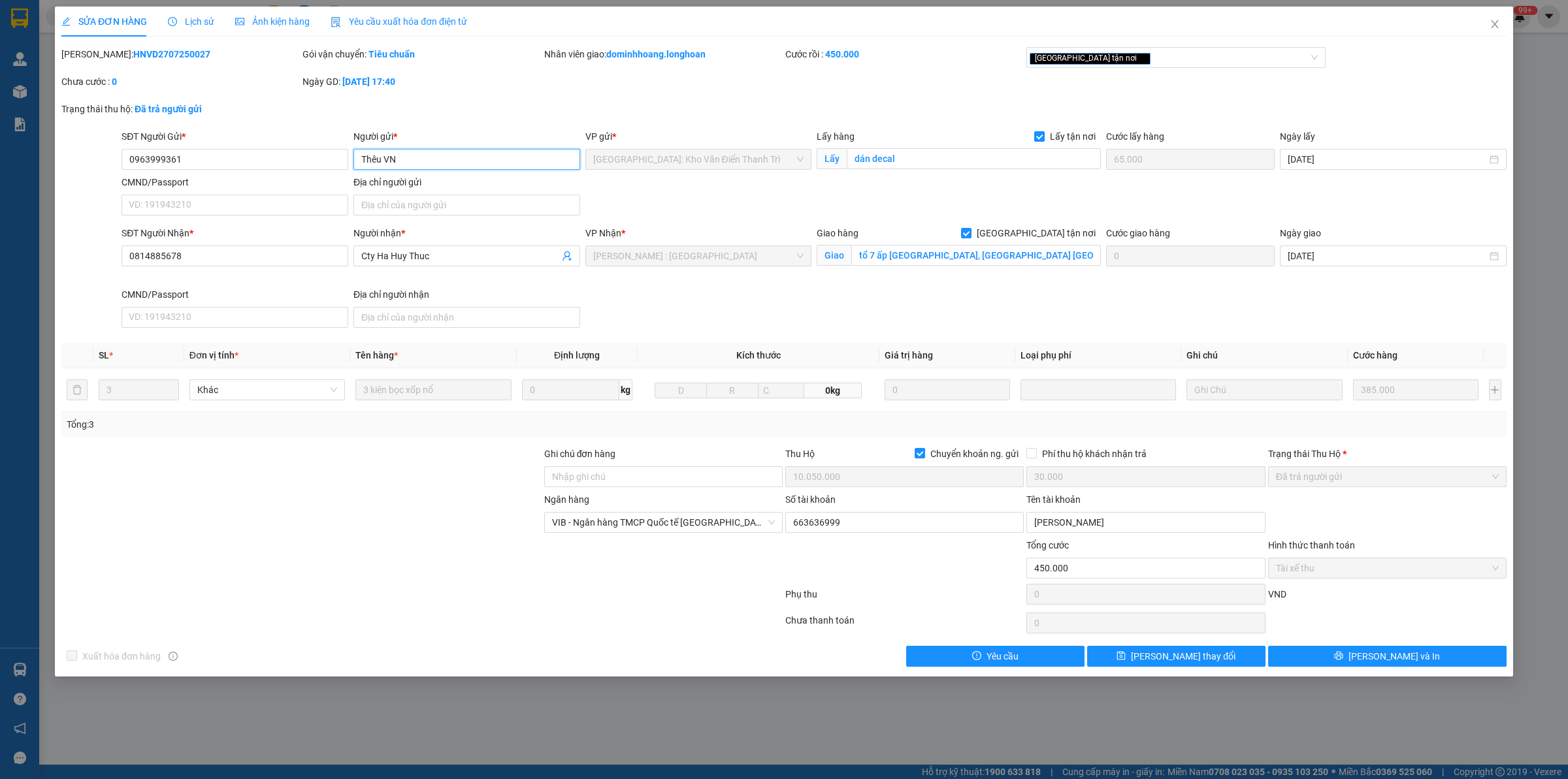
click at [428, 156] on input "Thêu VN" at bounding box center [466, 159] width 226 height 21
click at [258, 164] on input "0963999361" at bounding box center [235, 159] width 226 height 21
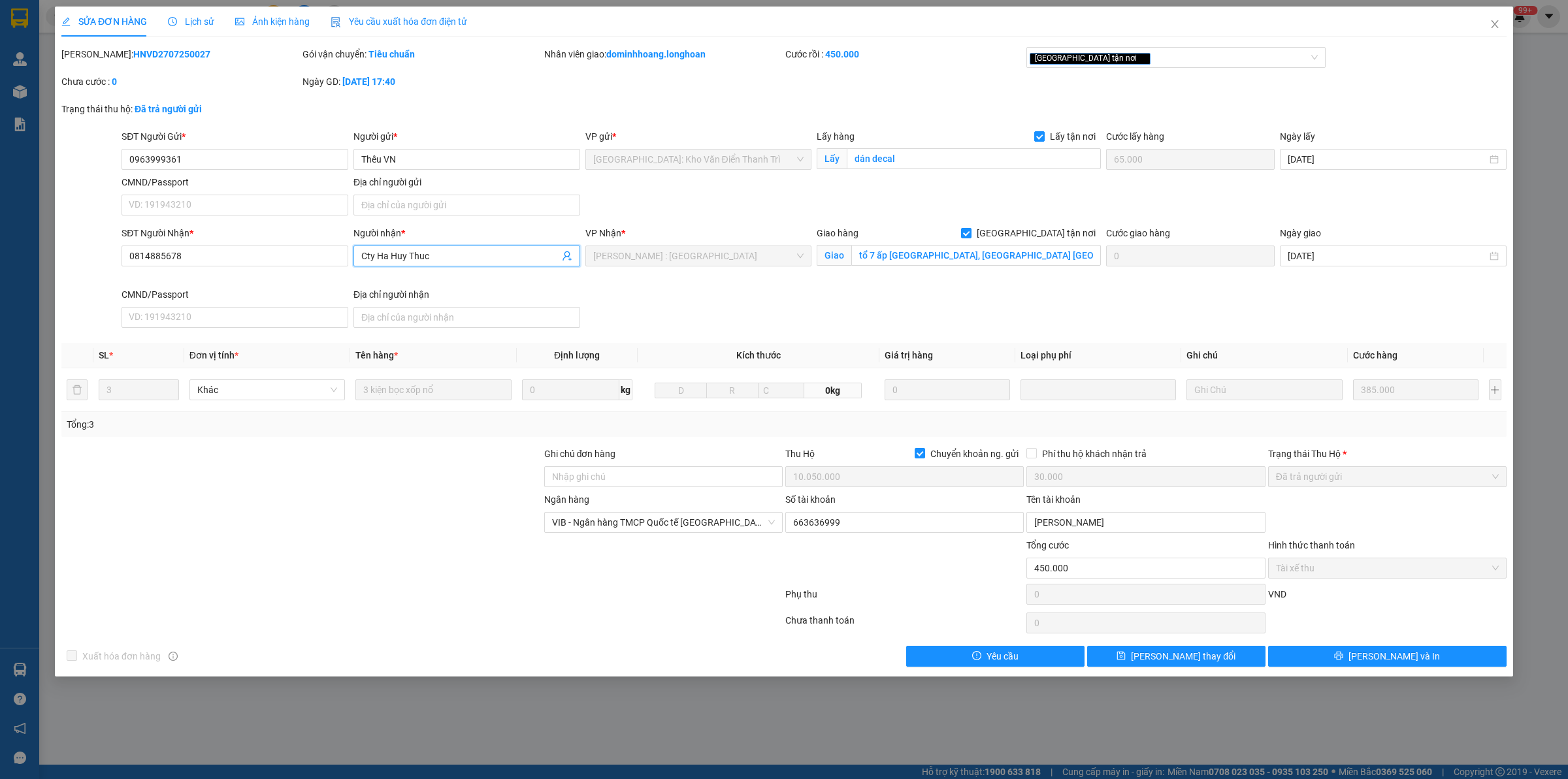
click at [446, 255] on input "Cty Ha Huy Thuc" at bounding box center [460, 256] width 198 height 14
click at [1254, 22] on span "Close" at bounding box center [1495, 25] width 37 height 37
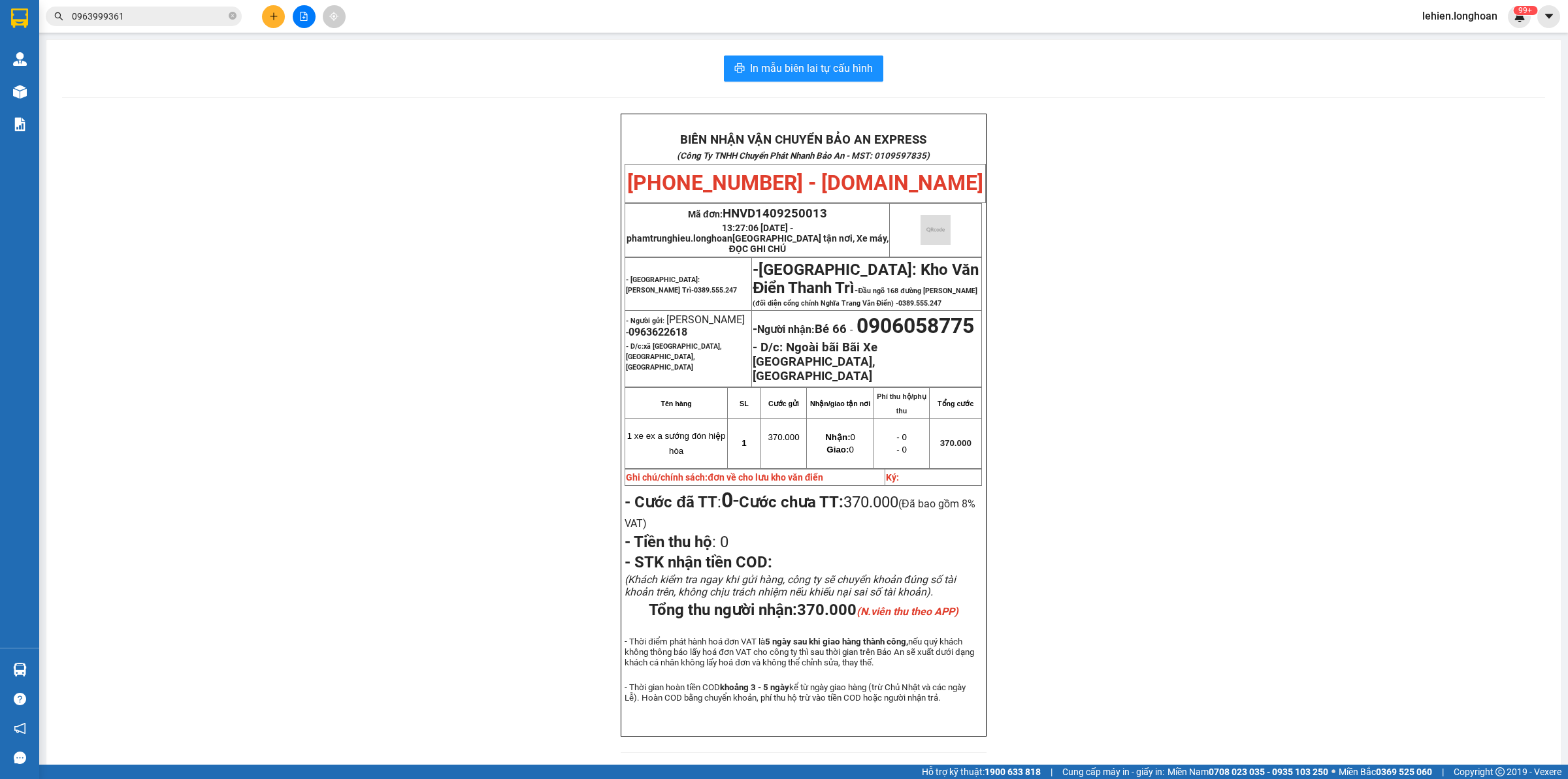
click at [153, 17] on input "0963999361" at bounding box center [148, 16] width 154 height 14
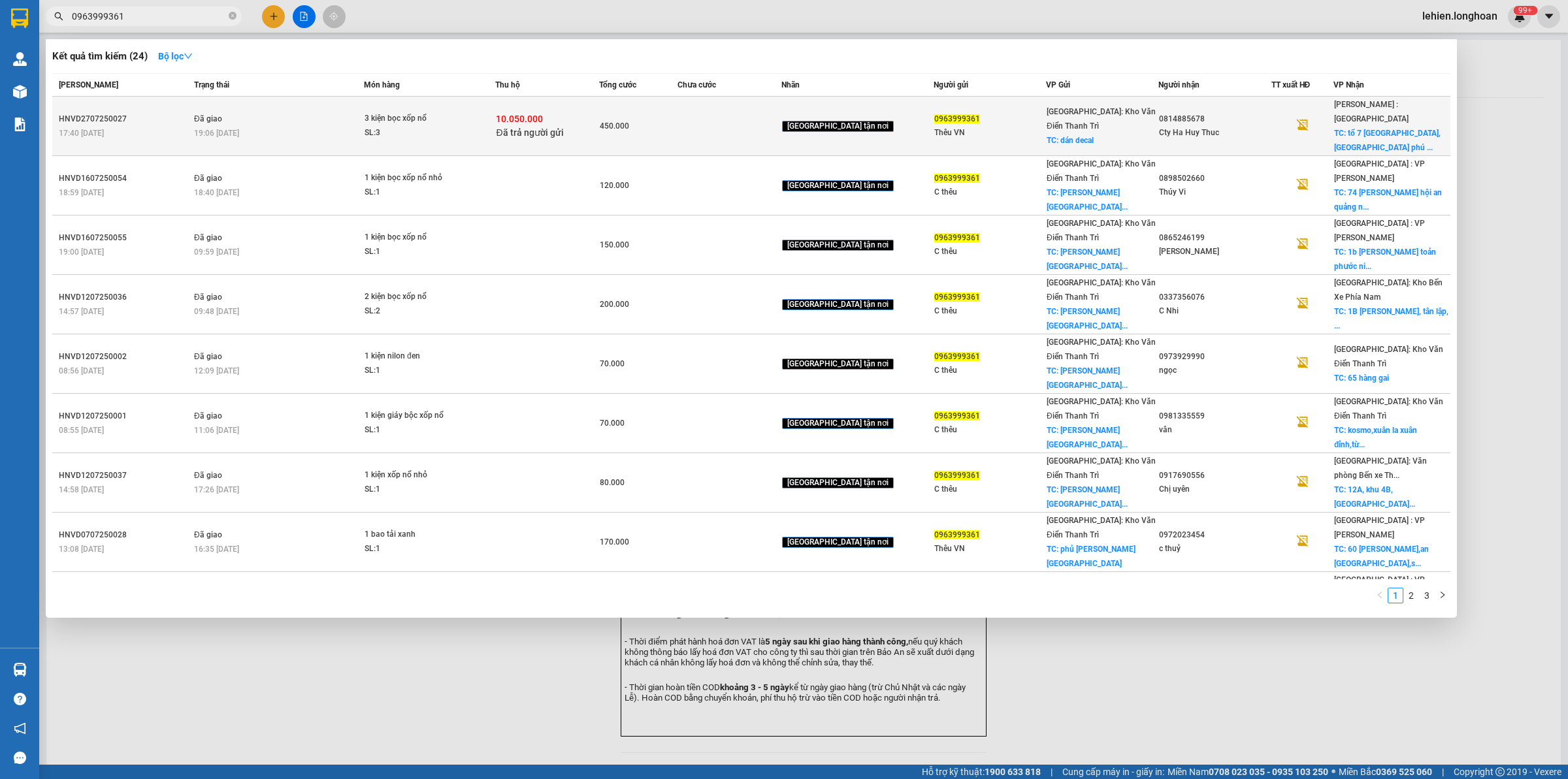
click at [363, 126] on div "19:06 [DATE]" at bounding box center [278, 132] width 169 height 14
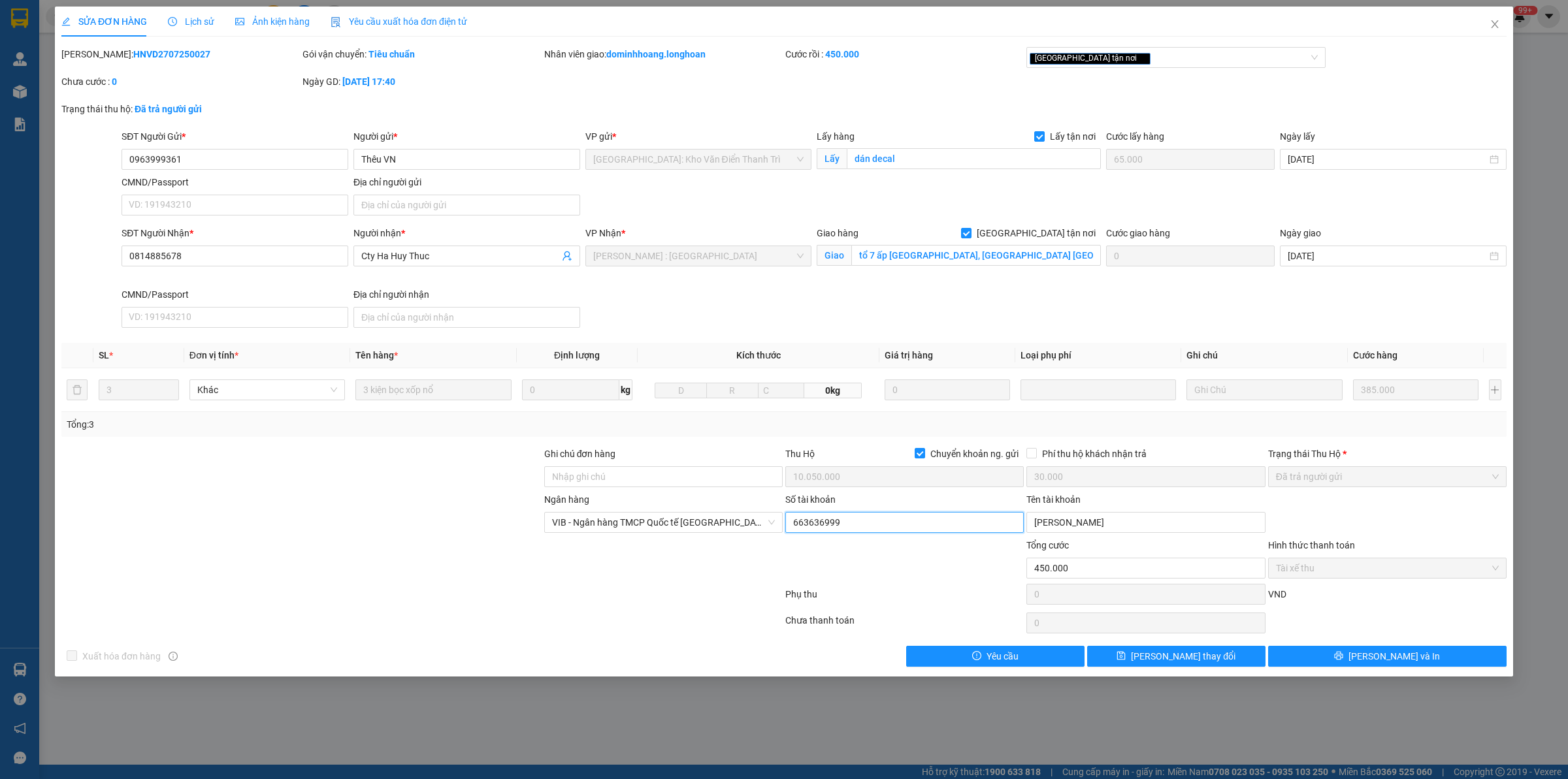
click at [914, 520] on input "663636999" at bounding box center [904, 522] width 238 height 21
click at [1163, 532] on input "[PERSON_NAME]" at bounding box center [1146, 522] width 238 height 21
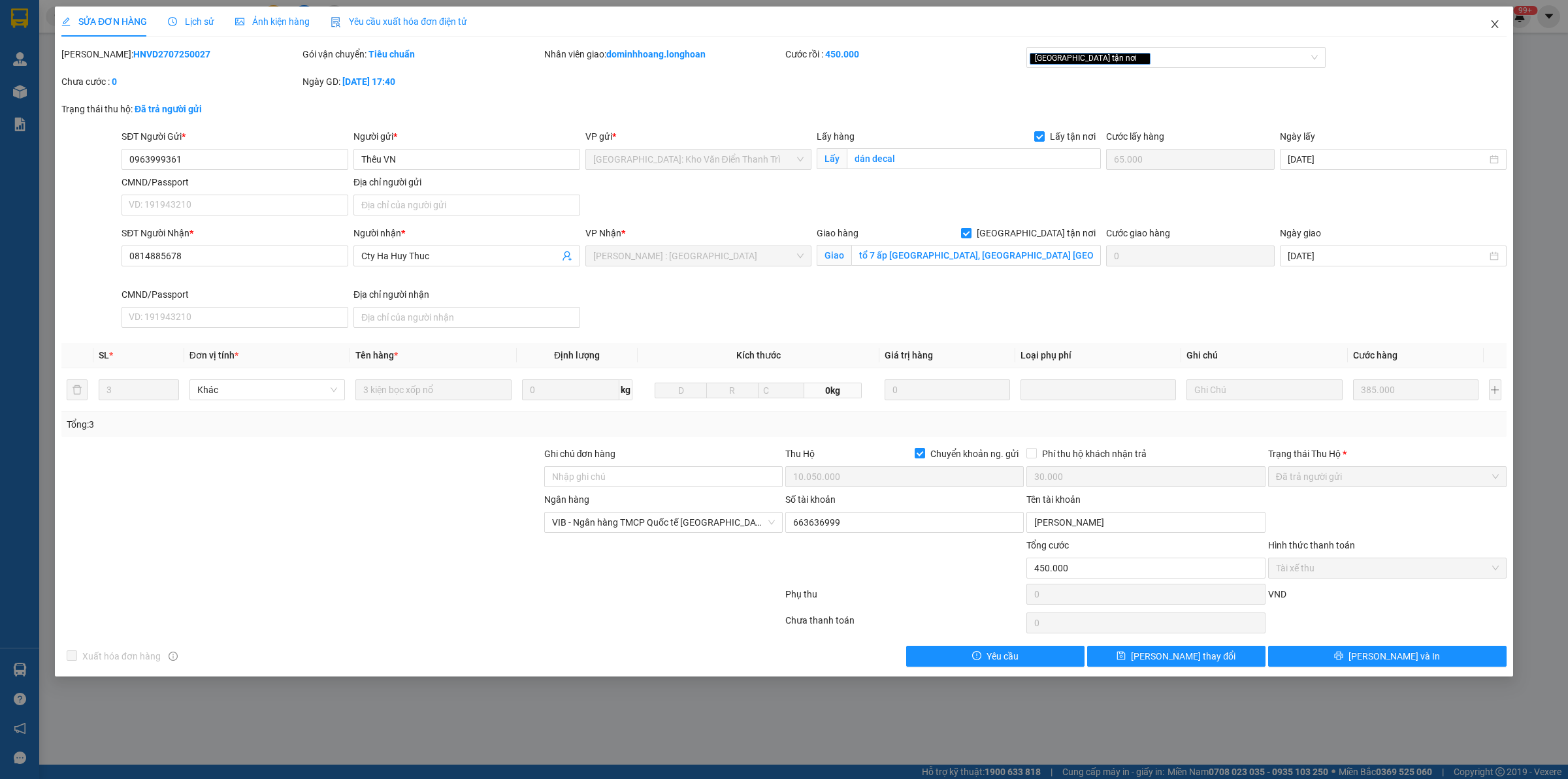
click at [1254, 20] on span "Close" at bounding box center [1495, 25] width 37 height 37
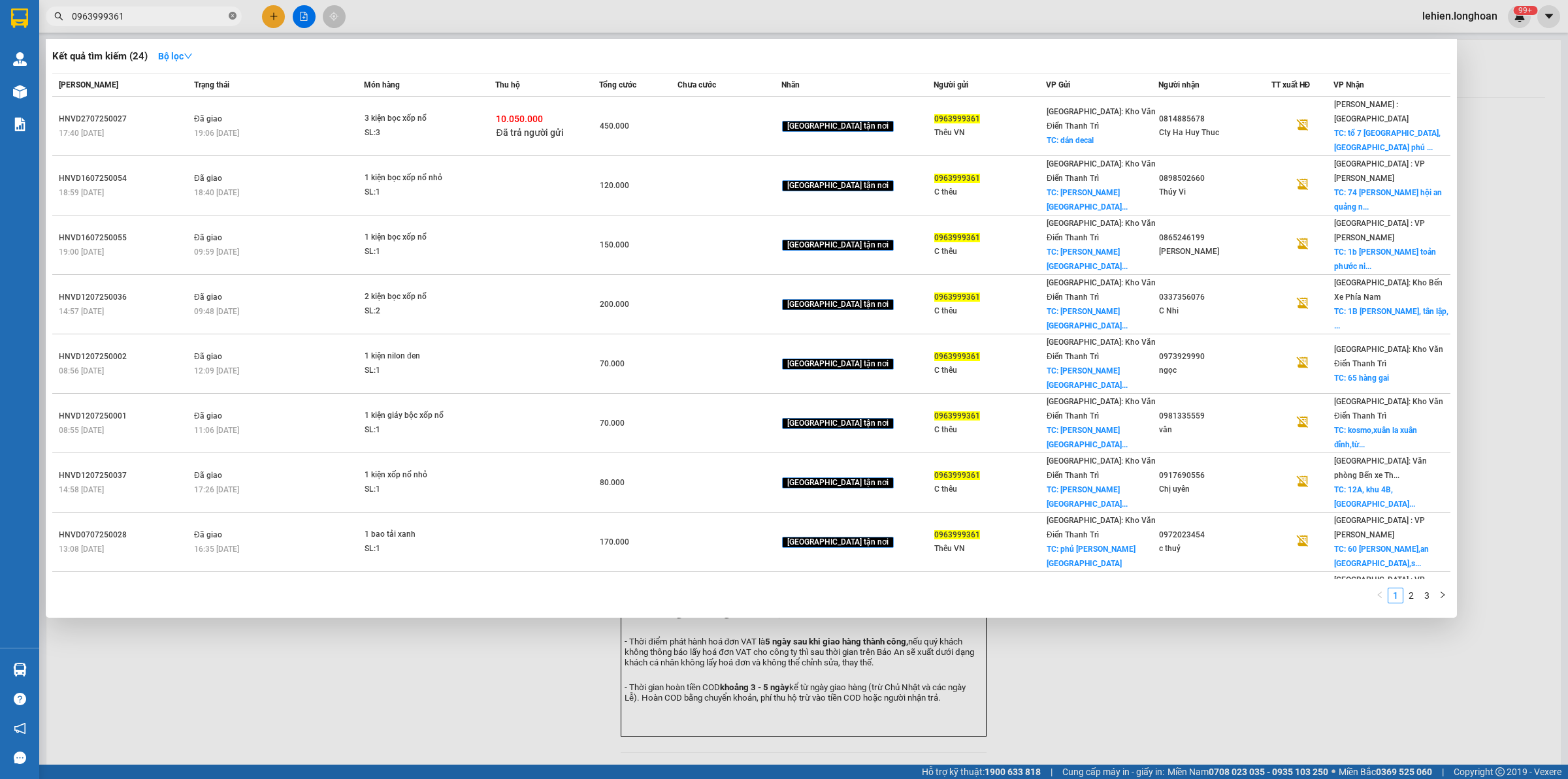
click at [233, 14] on icon "close-circle" at bounding box center [232, 15] width 7 height 7
paste input "0963622618"
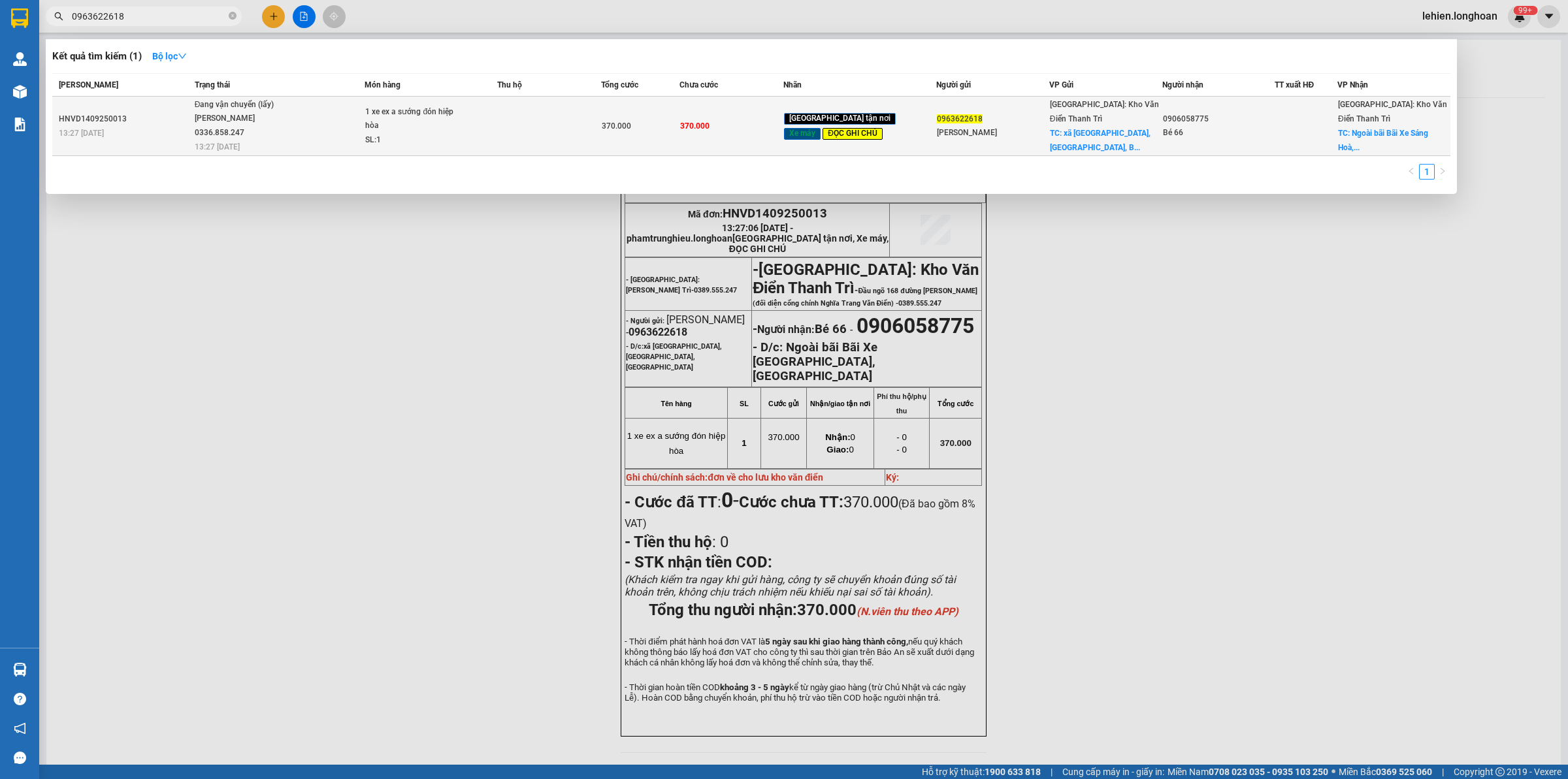
click at [281, 115] on div "[PERSON_NAME] 0336.858.247" at bounding box center [244, 126] width 98 height 28
